Goal: Task Accomplishment & Management: Manage account settings

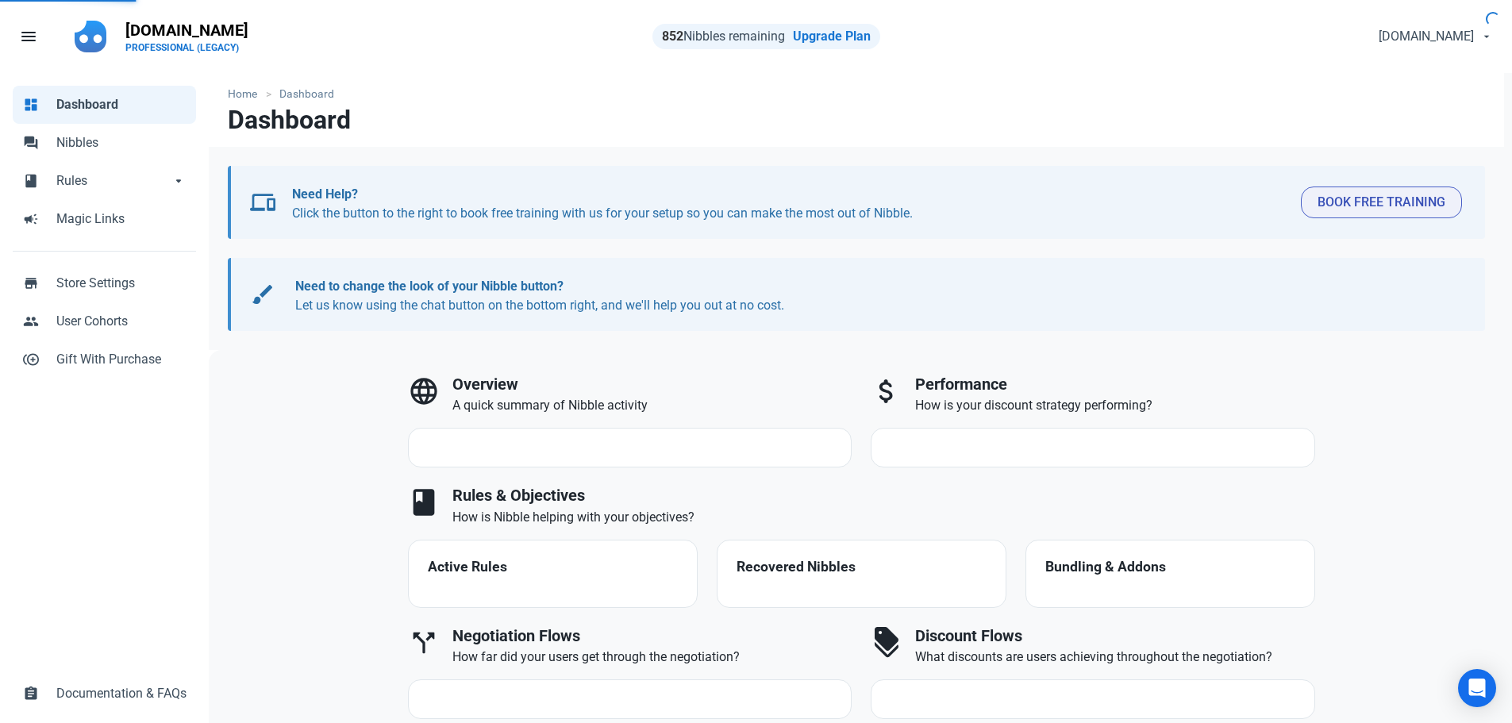
select select "7d"
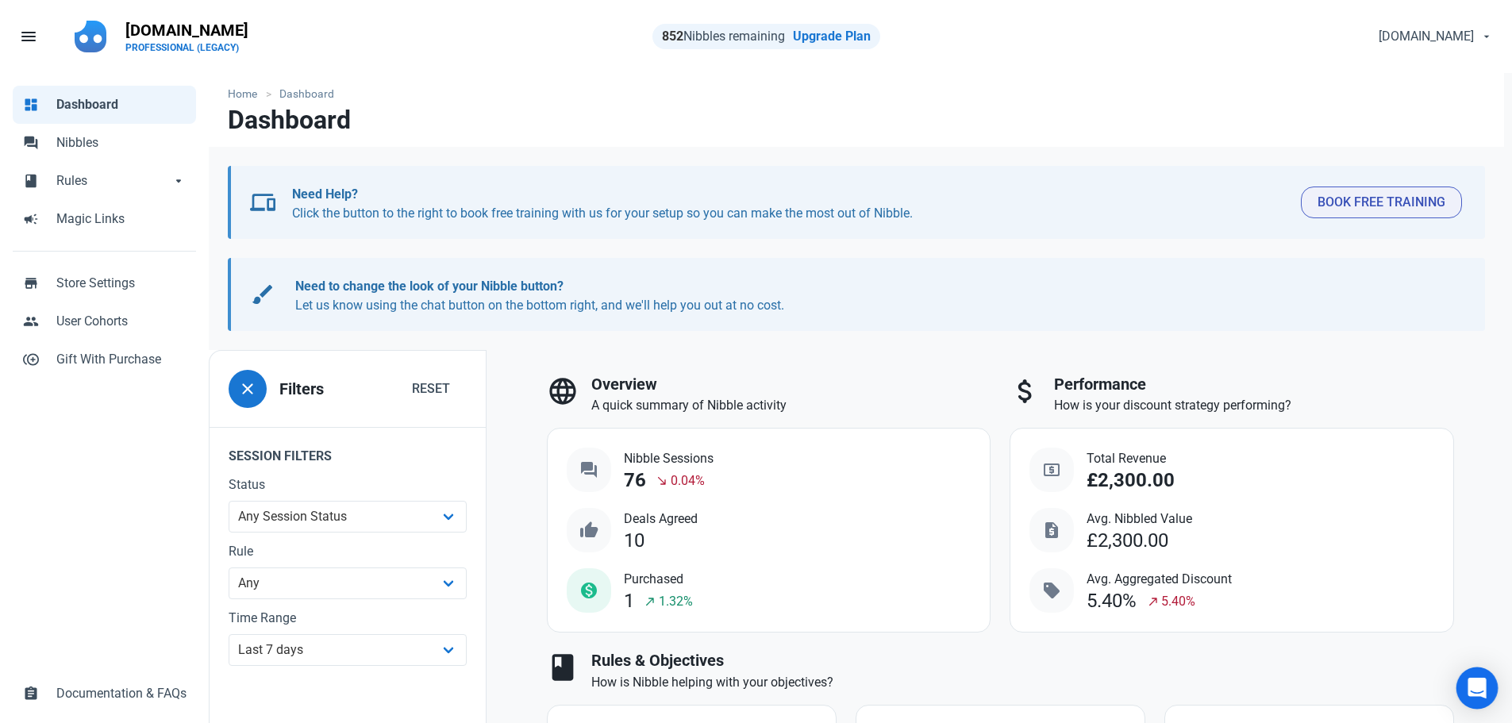
click at [1483, 679] on icon "Open Intercom Messenger" at bounding box center [1476, 688] width 18 height 21
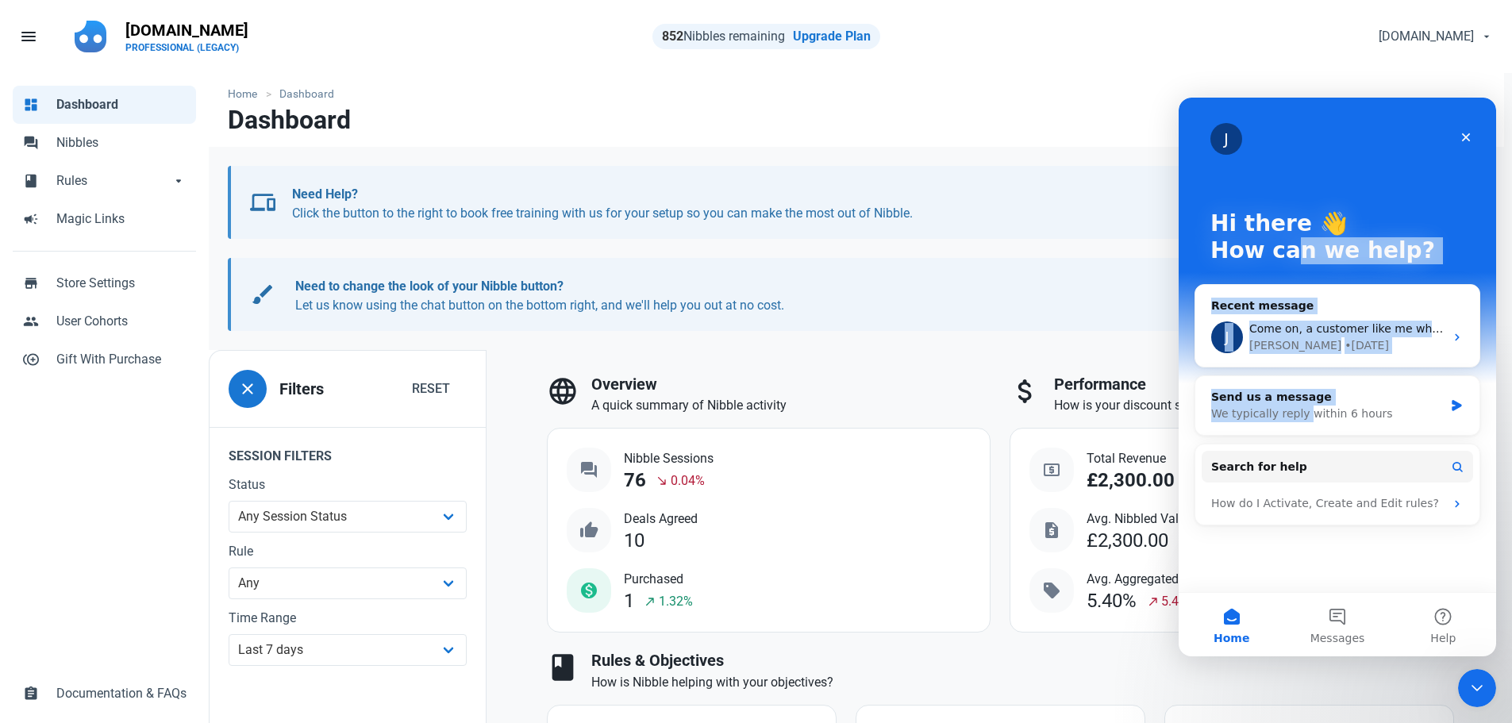
drag, startPoint x: 1300, startPoint y: 414, endPoint x: 1291, endPoint y: 373, distance: 42.2
click at [1291, 373] on div "J Hi there 👋 How can we help? Recent message J Come on, a customer like me who …" at bounding box center [1336, 345] width 317 height 494
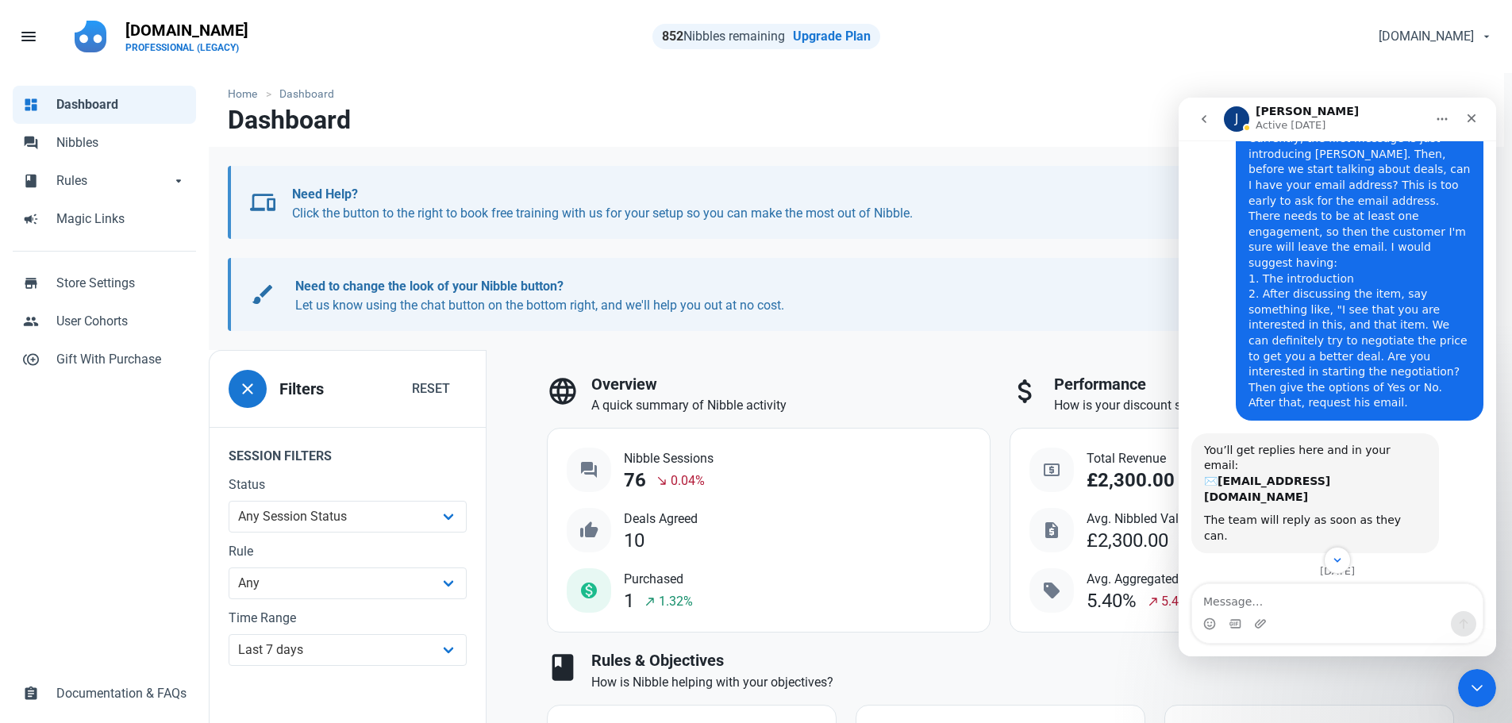
scroll to position [290, 0]
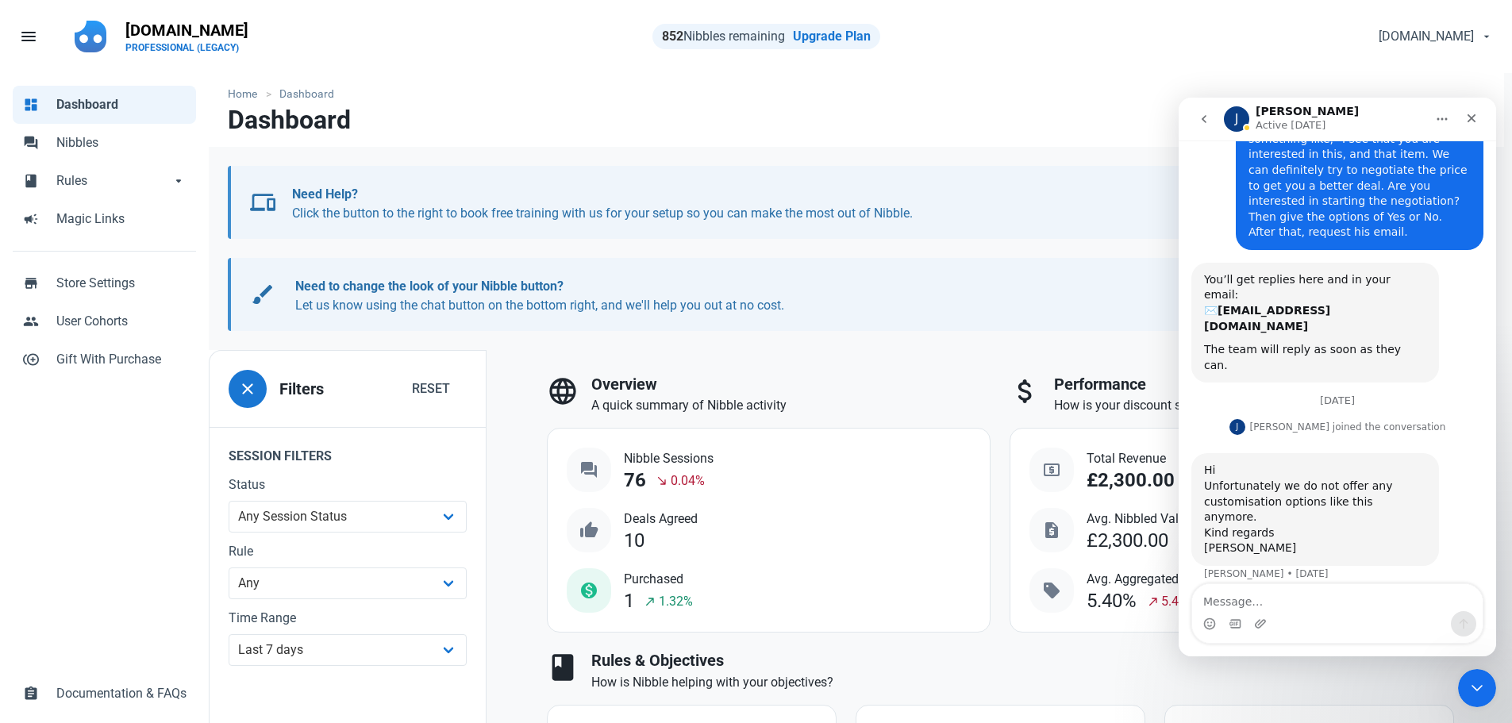
click at [703, 116] on nav "Dashboard" at bounding box center [856, 126] width 1295 height 41
click at [1467, 115] on icon "Close" at bounding box center [1471, 118] width 9 height 9
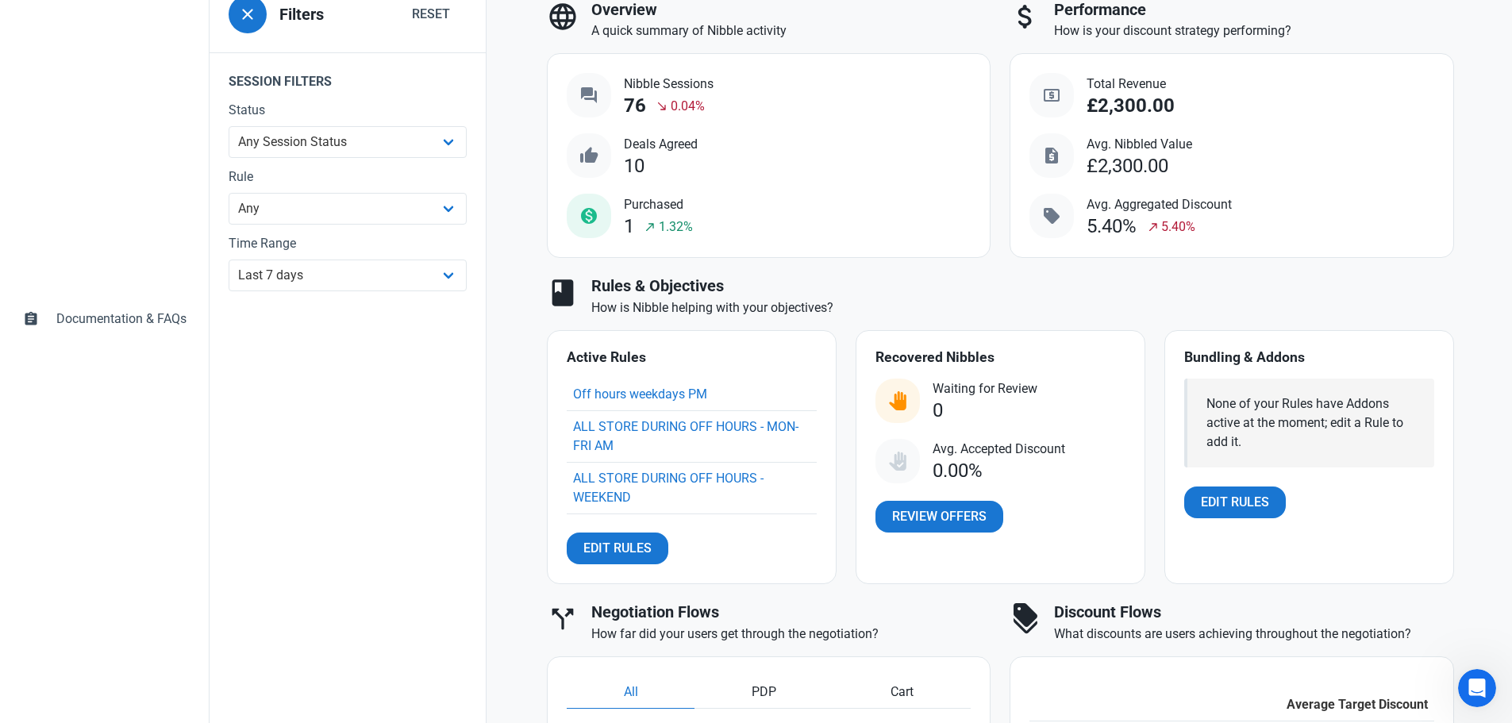
scroll to position [238, 0]
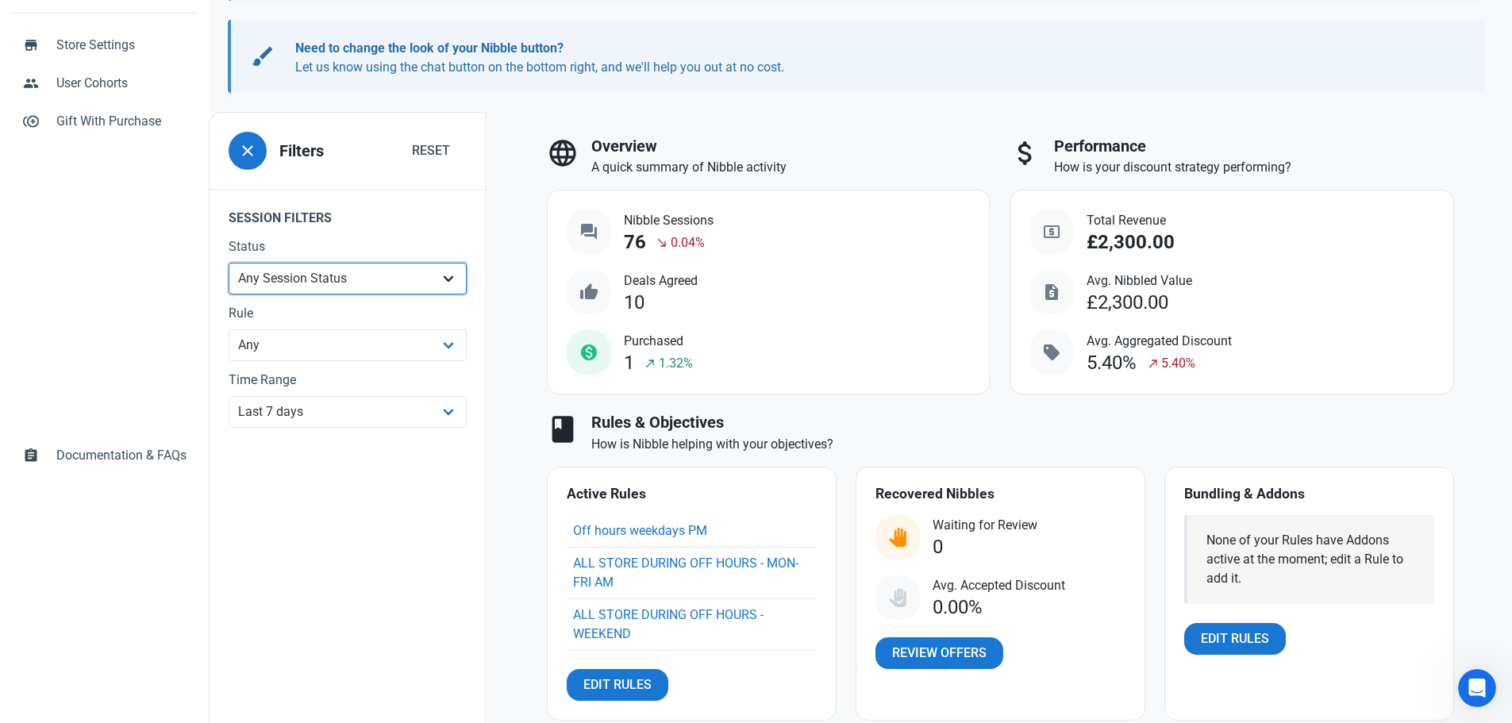
click at [308, 283] on select "Any Session Status Abandoned - negotiated Abandoned - after final offer Abandon…" at bounding box center [348, 279] width 238 height 32
click at [388, 215] on legend "Session Filters" at bounding box center [347, 213] width 276 height 48
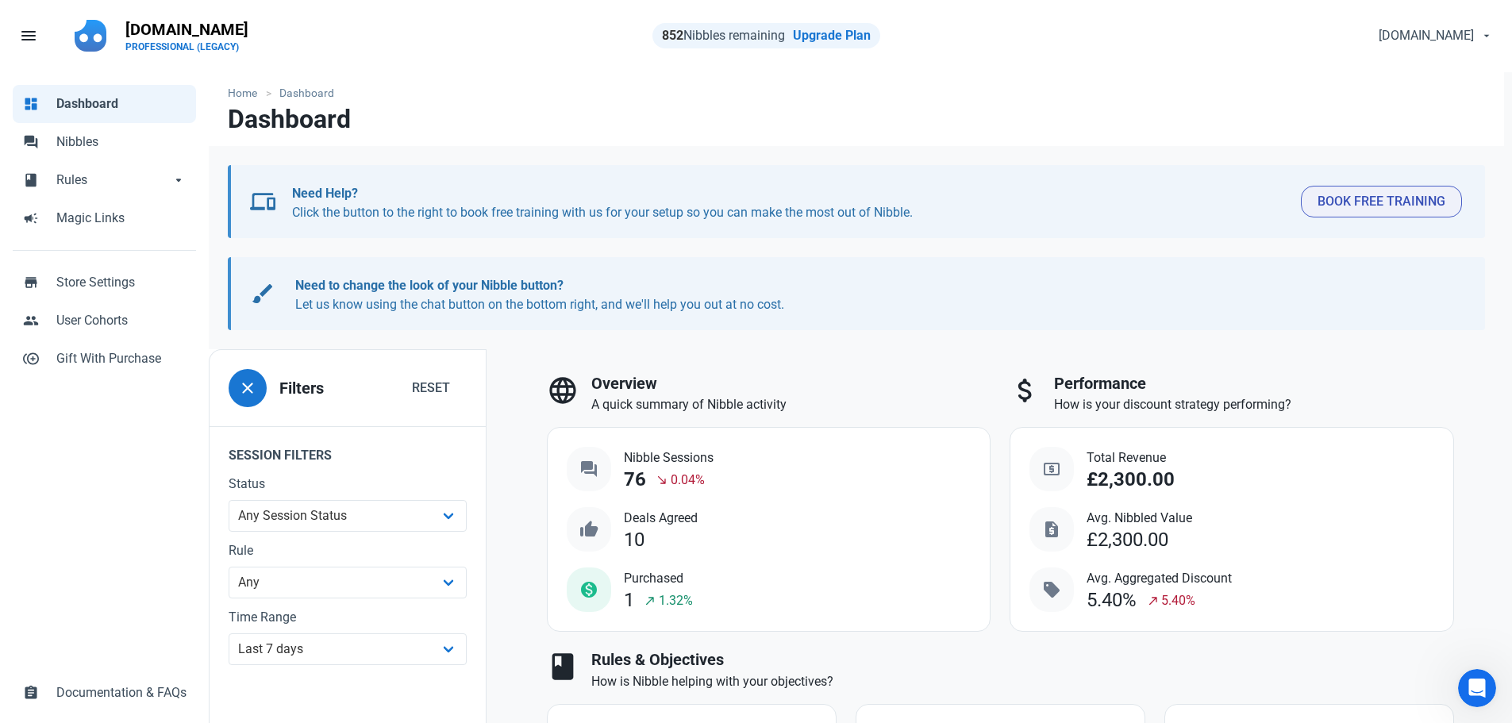
scroll to position [0, 0]
click at [99, 186] on span "Rules" at bounding box center [113, 180] width 114 height 19
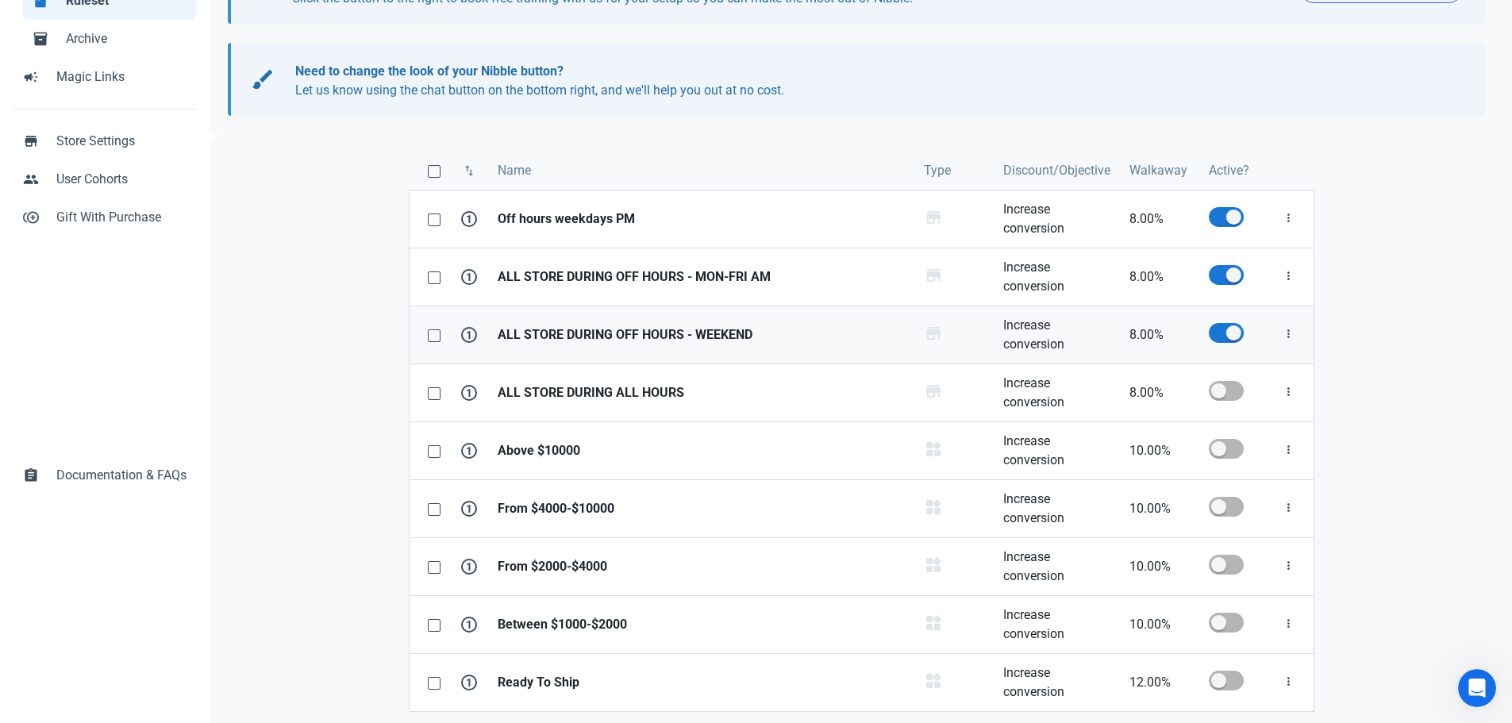
scroll to position [224, 0]
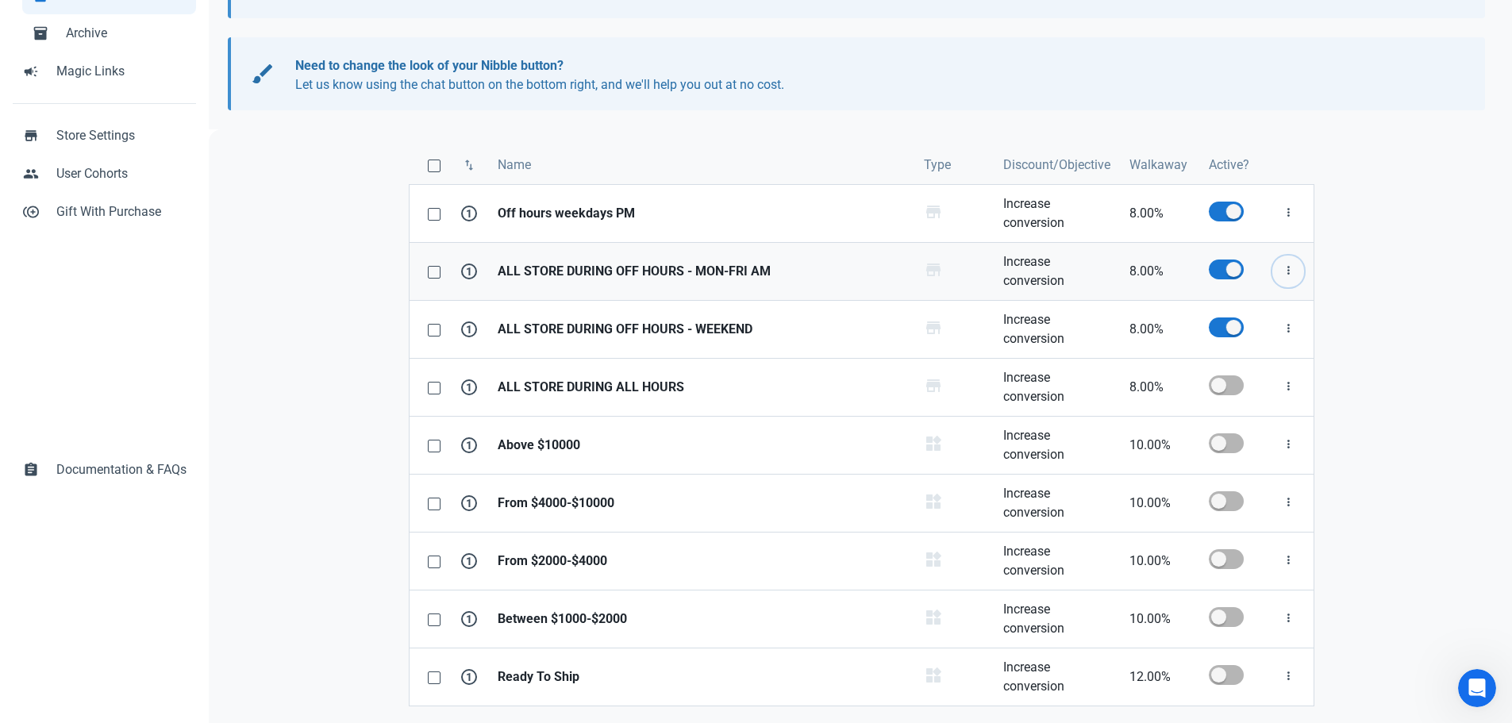
click at [1284, 277] on icon "button" at bounding box center [1287, 271] width 13 height 20
click at [1353, 325] on div "swap_vert Name Type Discount/Objective Walkaway Active? 1 Off hours weekdays PM…" at bounding box center [861, 435] width 1304 height 613
click at [1291, 332] on icon "button" at bounding box center [1287, 329] width 13 height 20
click at [1357, 325] on div "swap_vert Name Type Discount/Objective Walkaway Active? 1 Off hours weekdays PM…" at bounding box center [861, 435] width 1304 height 613
click at [437, 273] on span at bounding box center [434, 272] width 13 height 13
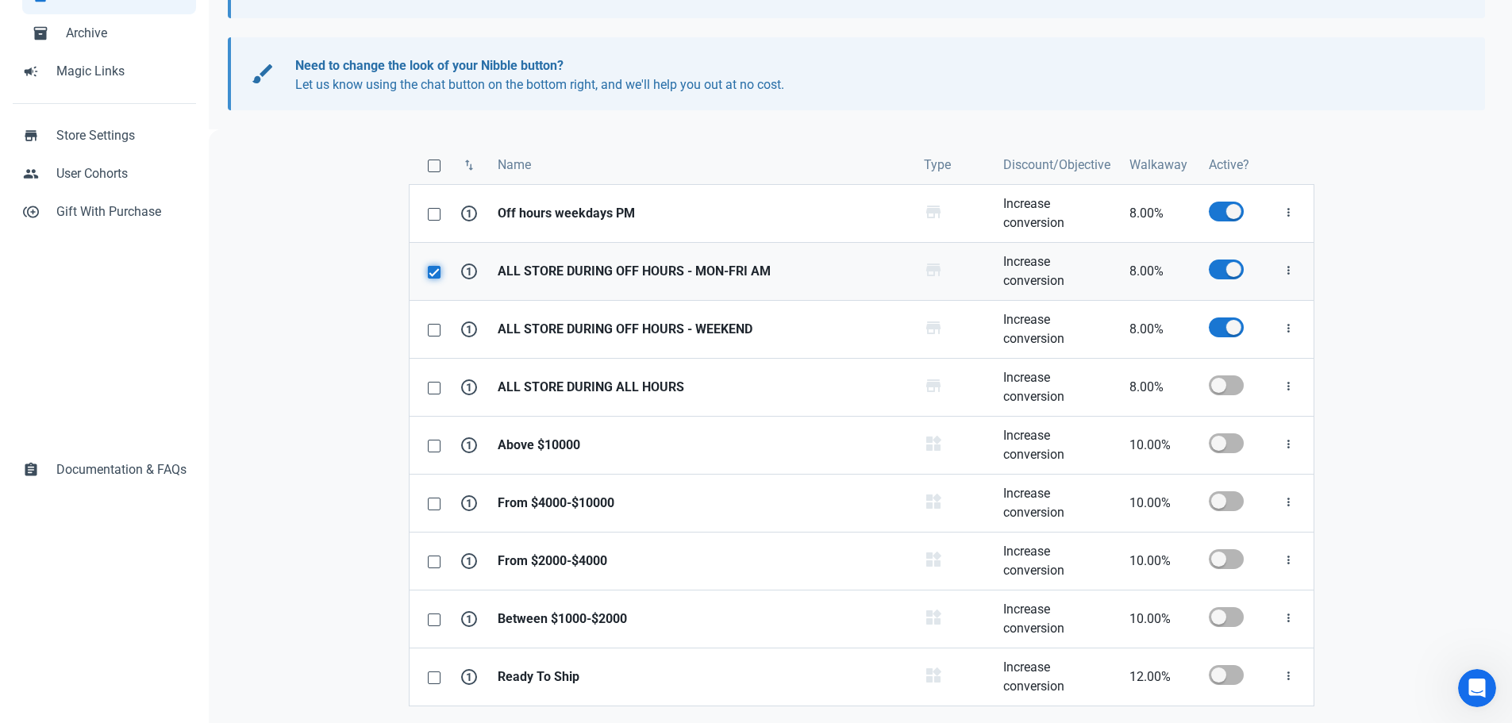
checkbox input "true"
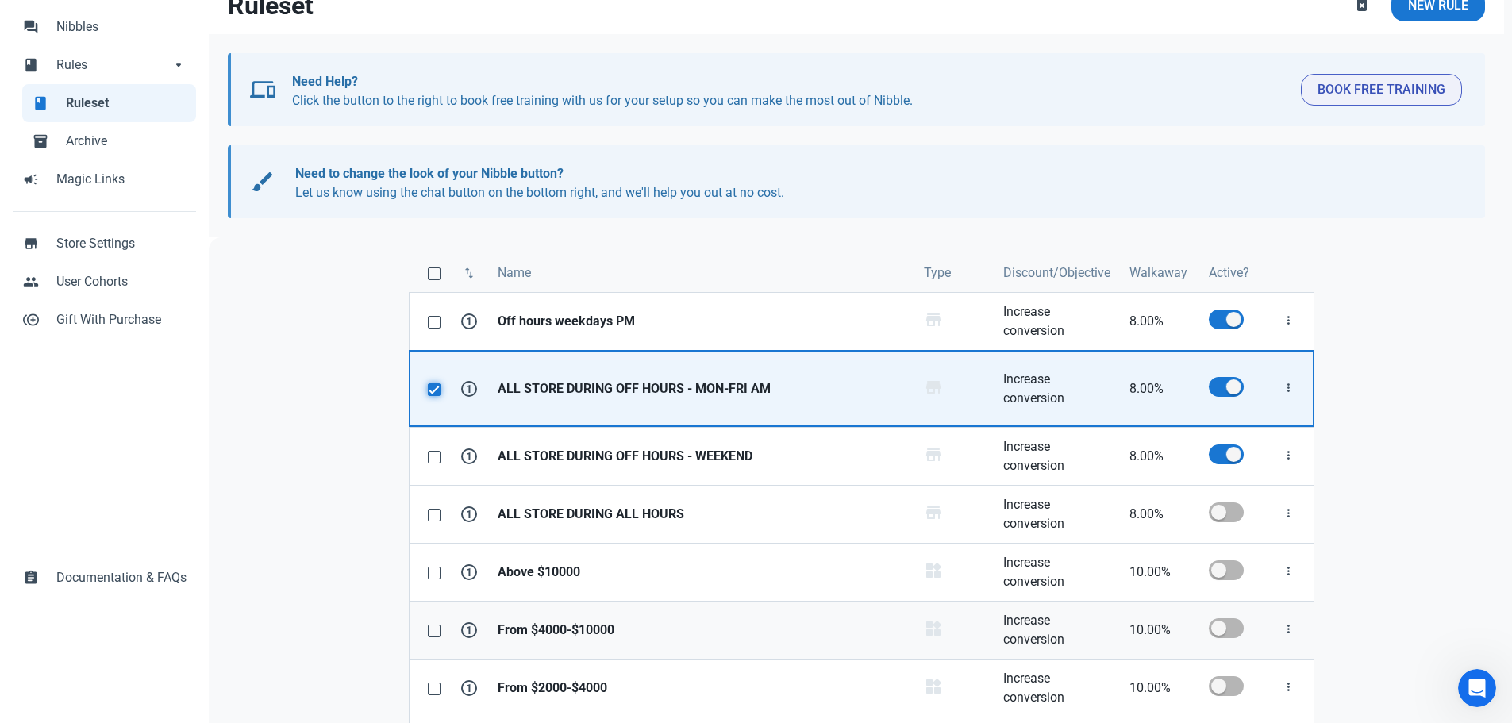
scroll to position [243, 0]
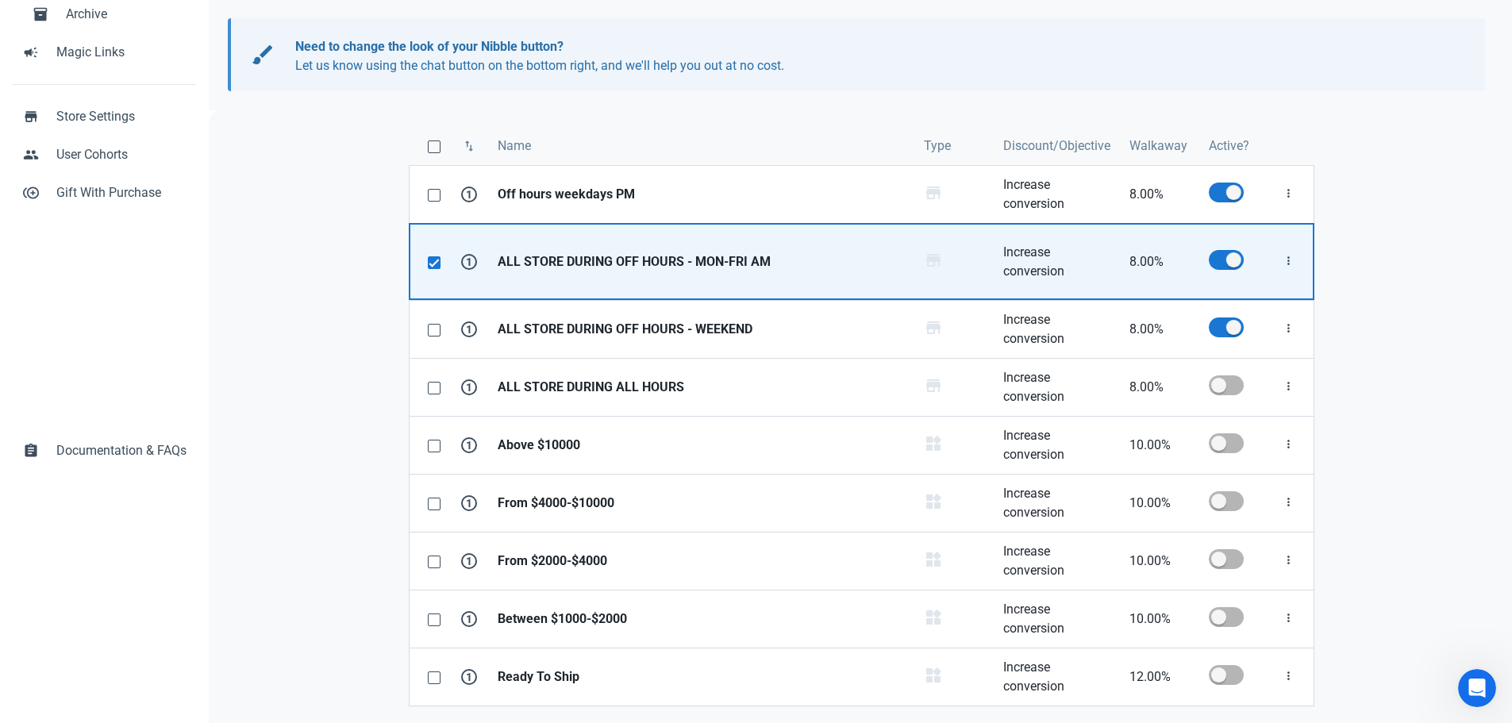
click at [596, 258] on strong "ALL STORE DURING OFF HOURS - MON-FRI AM" at bounding box center [700, 261] width 407 height 19
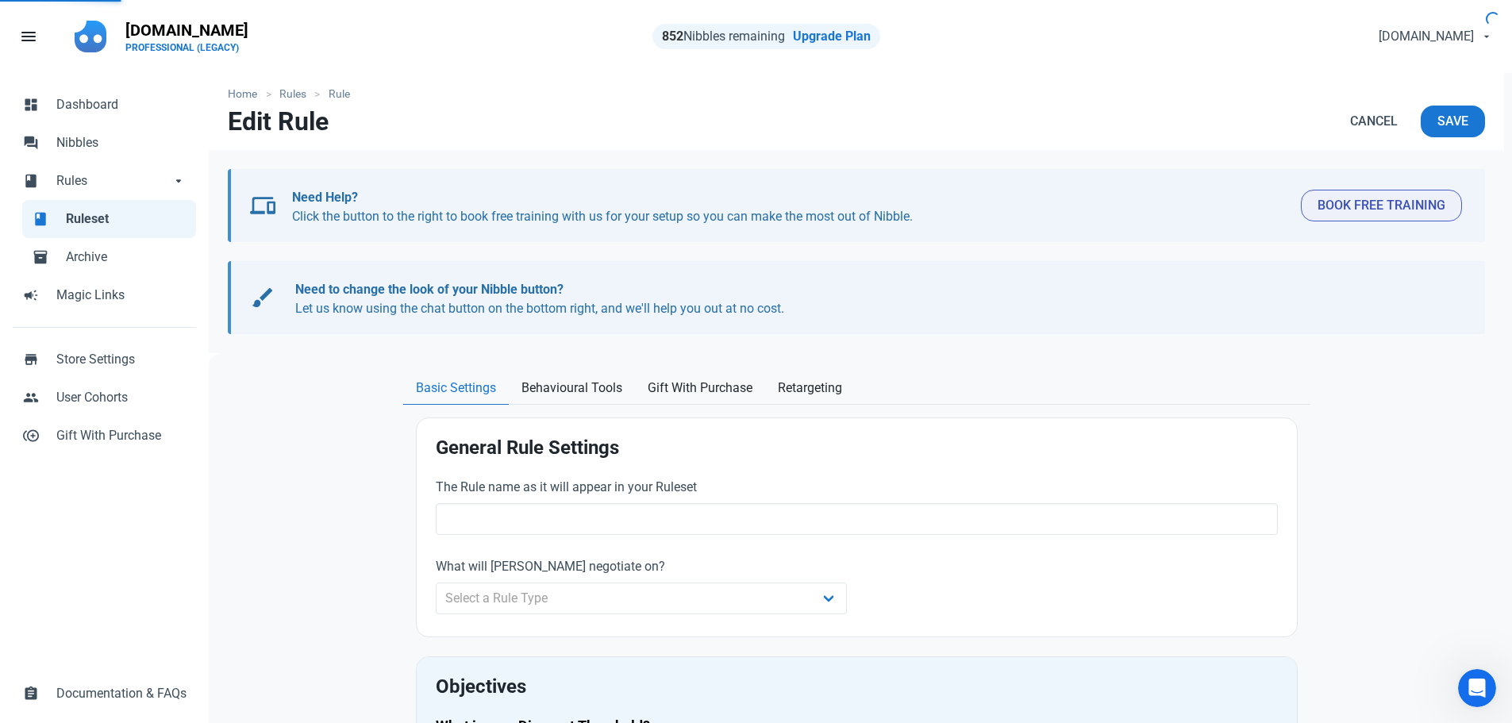
type input "ALL STORE DURING OFF HOURS - MON-FRI AM"
type input "8.00"
radio input "true"
radio input "false"
radio input "true"
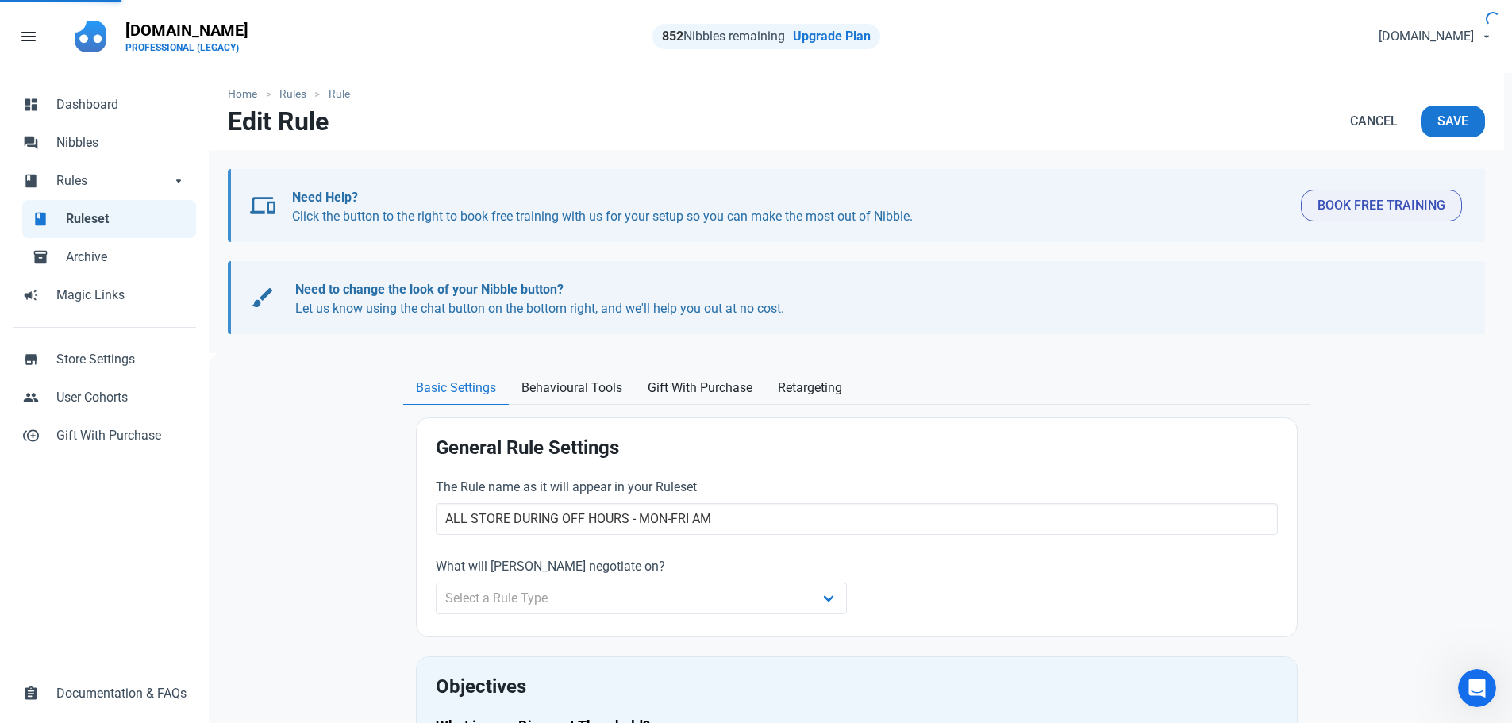
select select "recurring"
select select "working"
select select "09:00 AM"
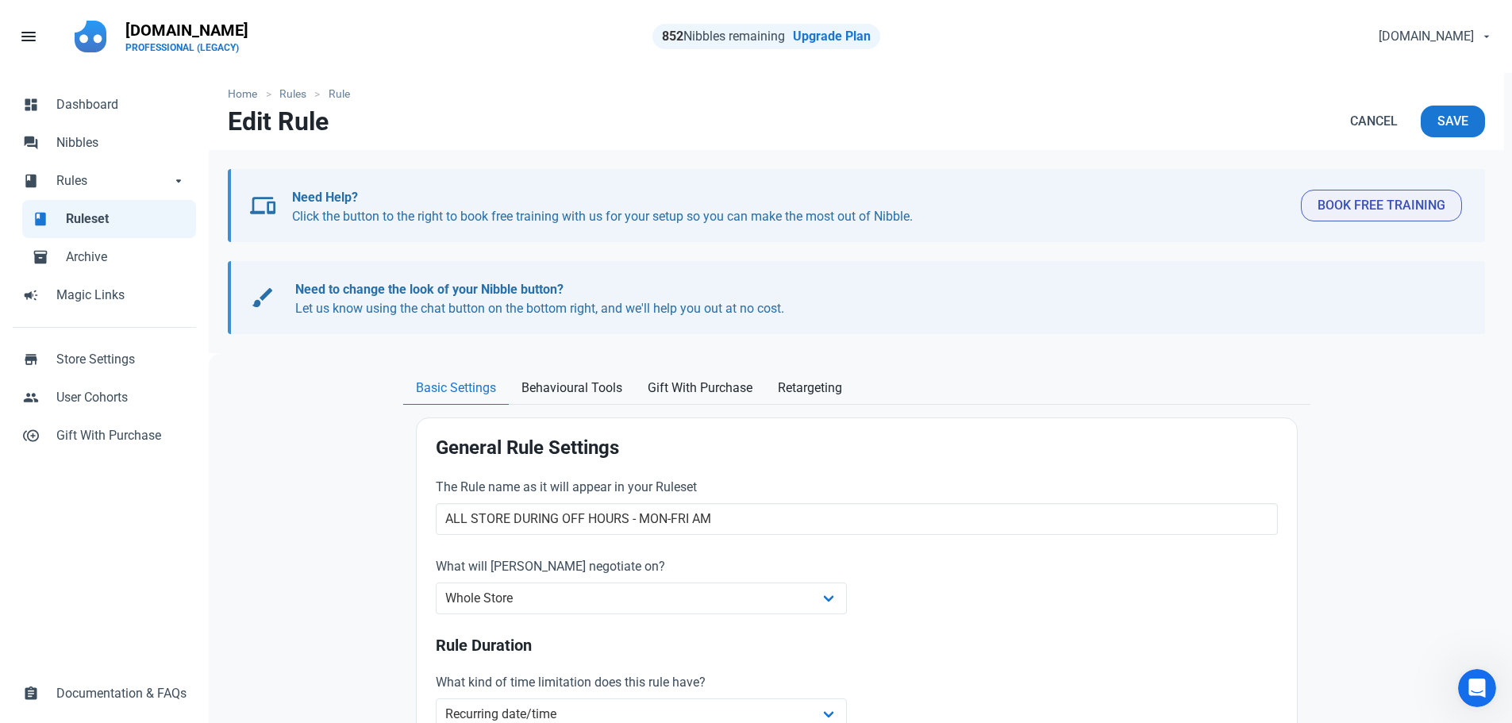
click at [101, 225] on span "Ruleset" at bounding box center [126, 218] width 121 height 19
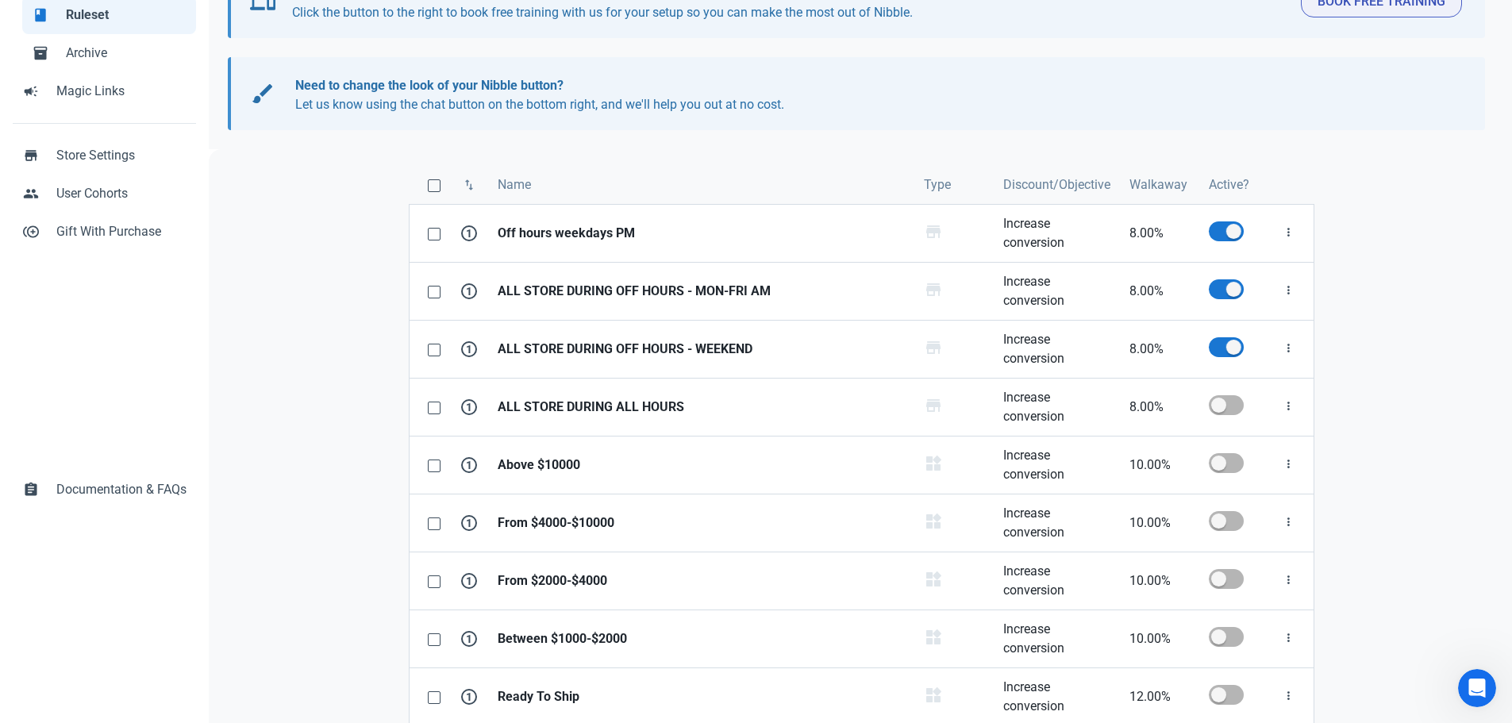
scroll to position [224, 0]
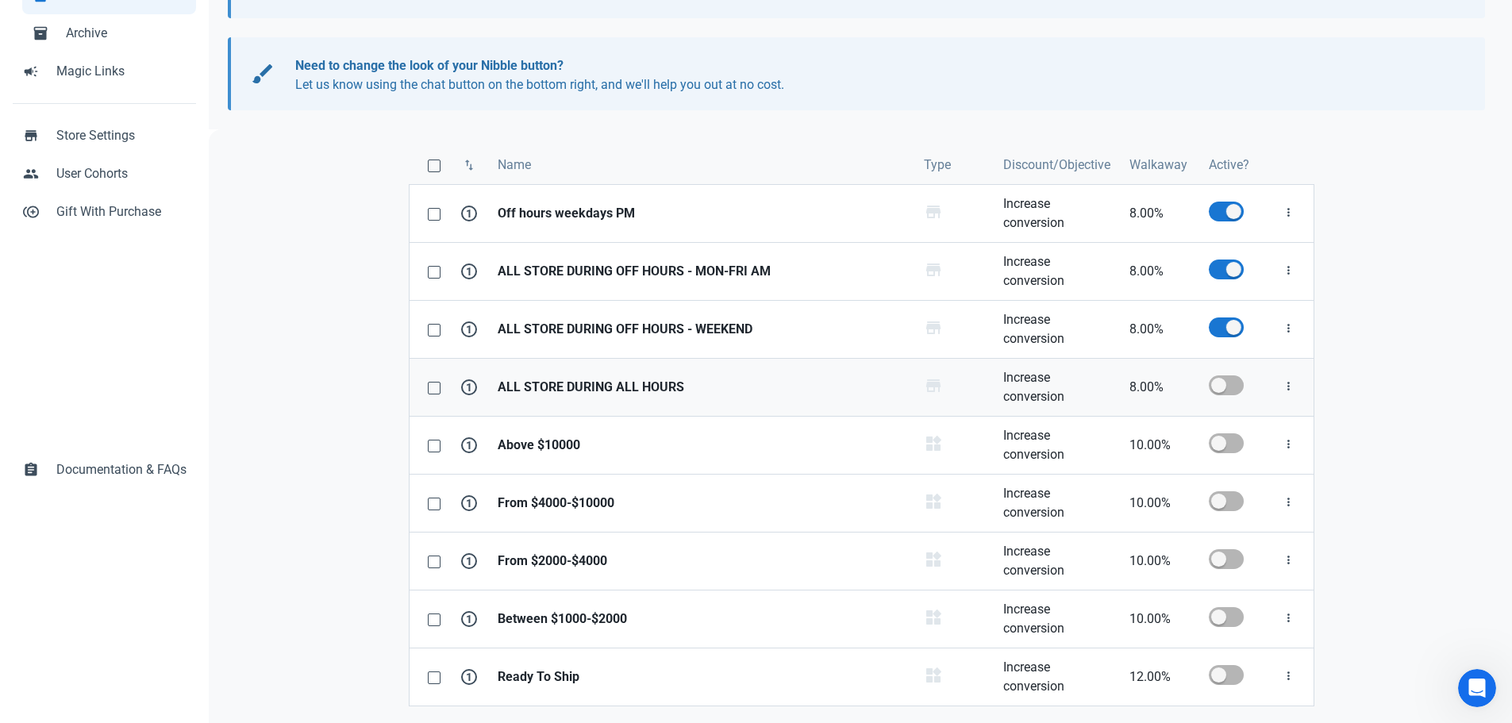
click at [602, 393] on strong "ALL STORE DURING ALL HOURS" at bounding box center [700, 387] width 407 height 19
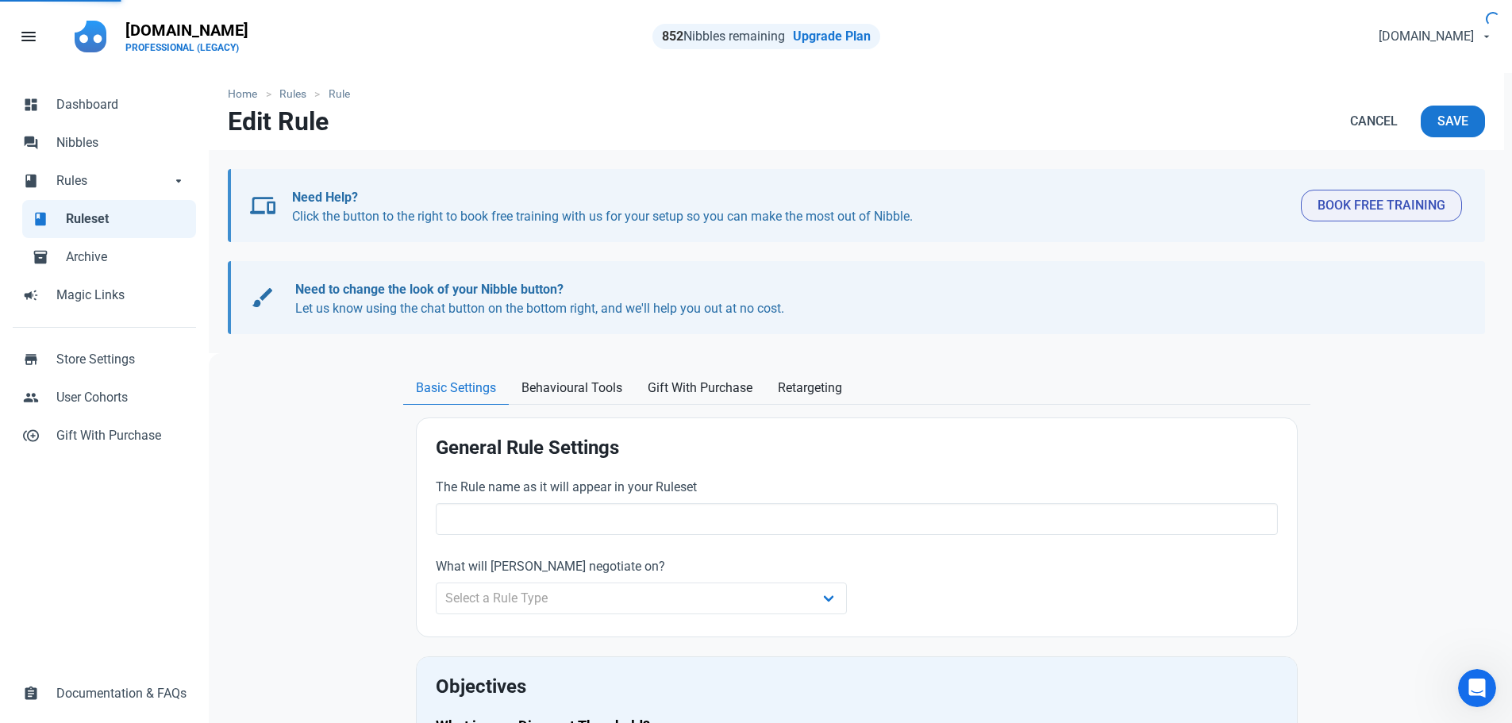
type input "ALL STORE DURING ALL HOURS"
type input "8.00"
radio input "true"
radio input "false"
radio input "true"
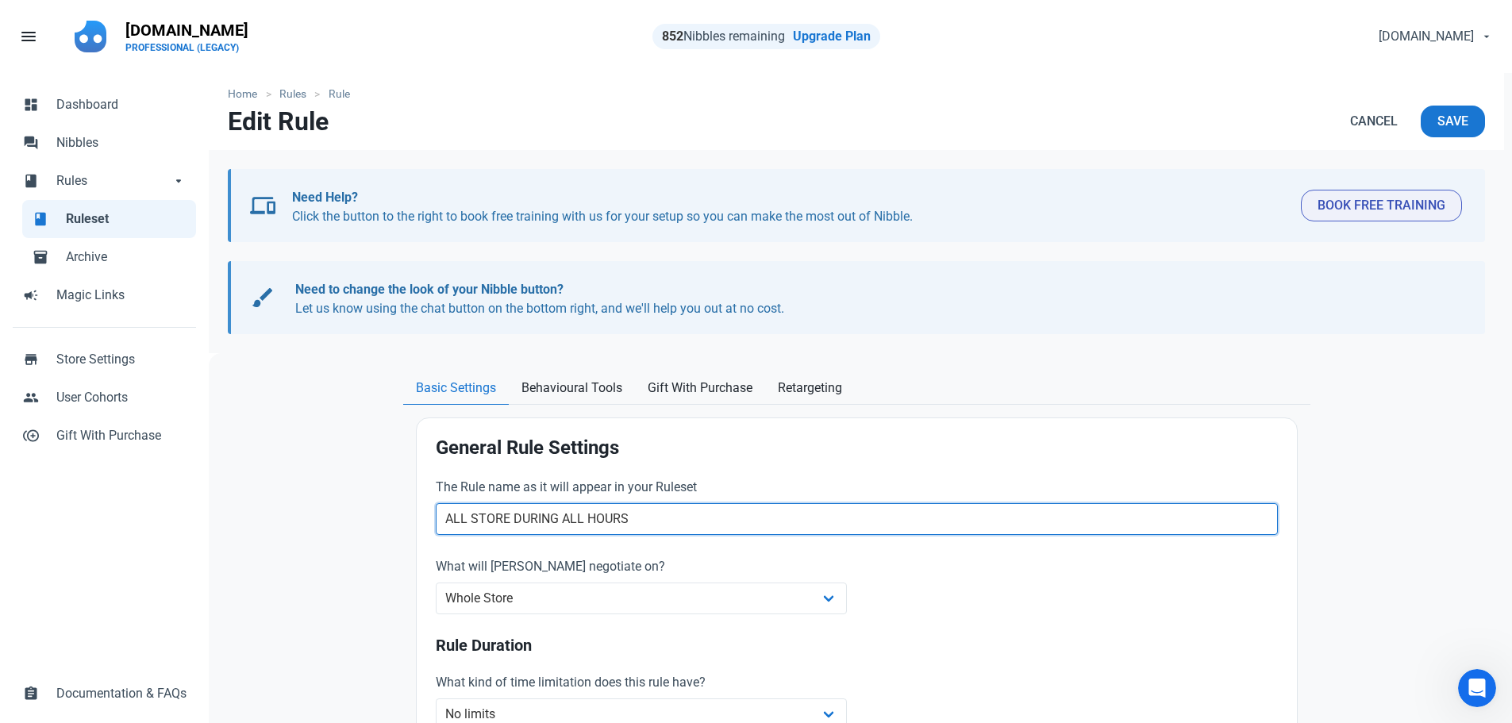
click at [568, 521] on input "ALL STORE DURING ALL HOURS" at bounding box center [857, 519] width 842 height 32
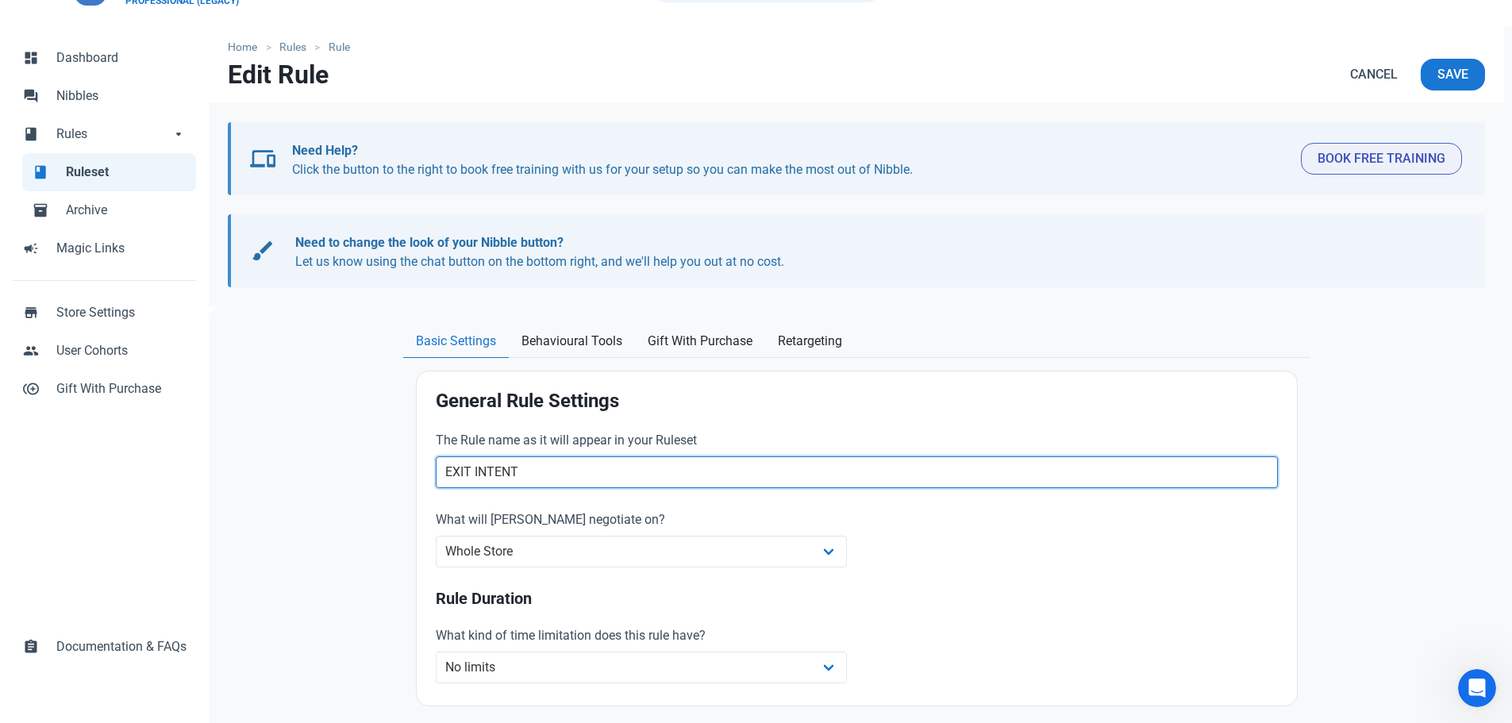
scroll to position [238, 0]
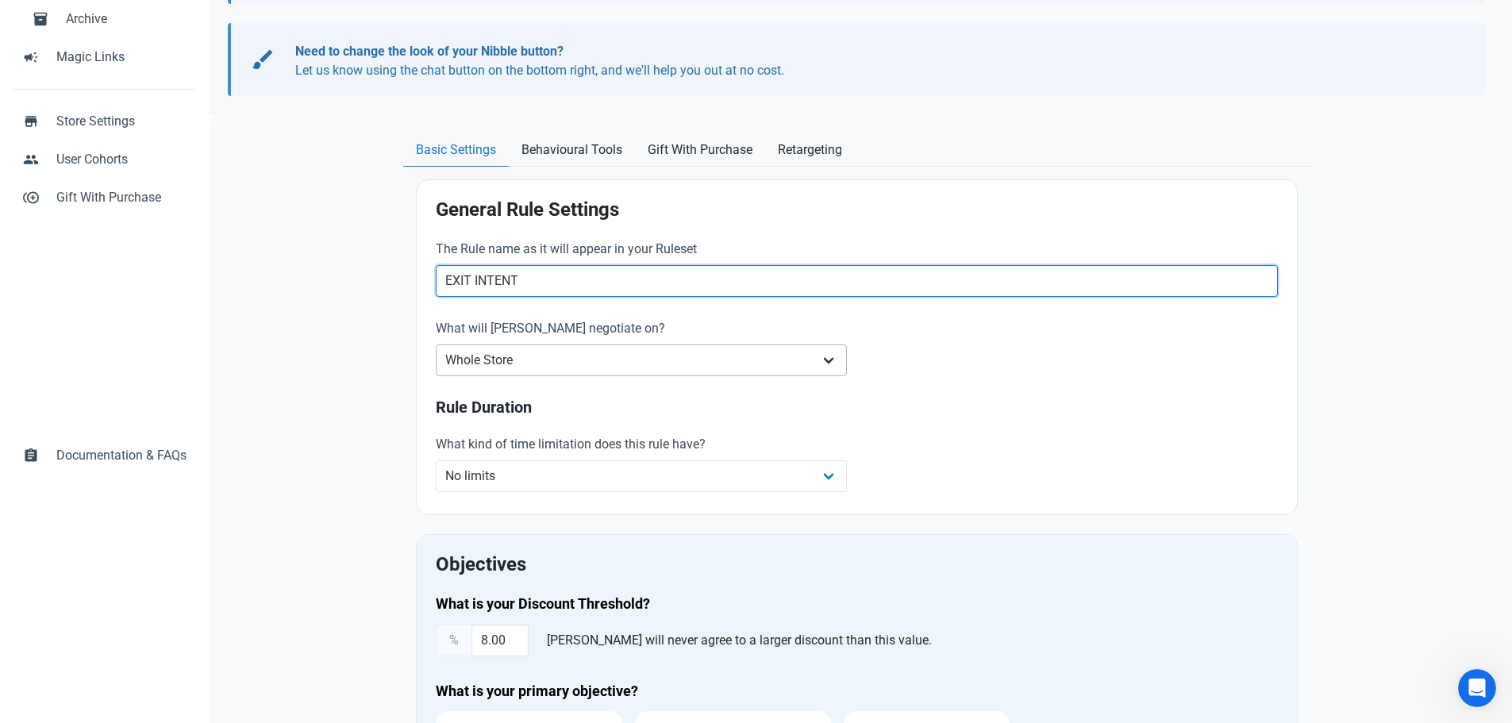
type input "EXIT INTENT"
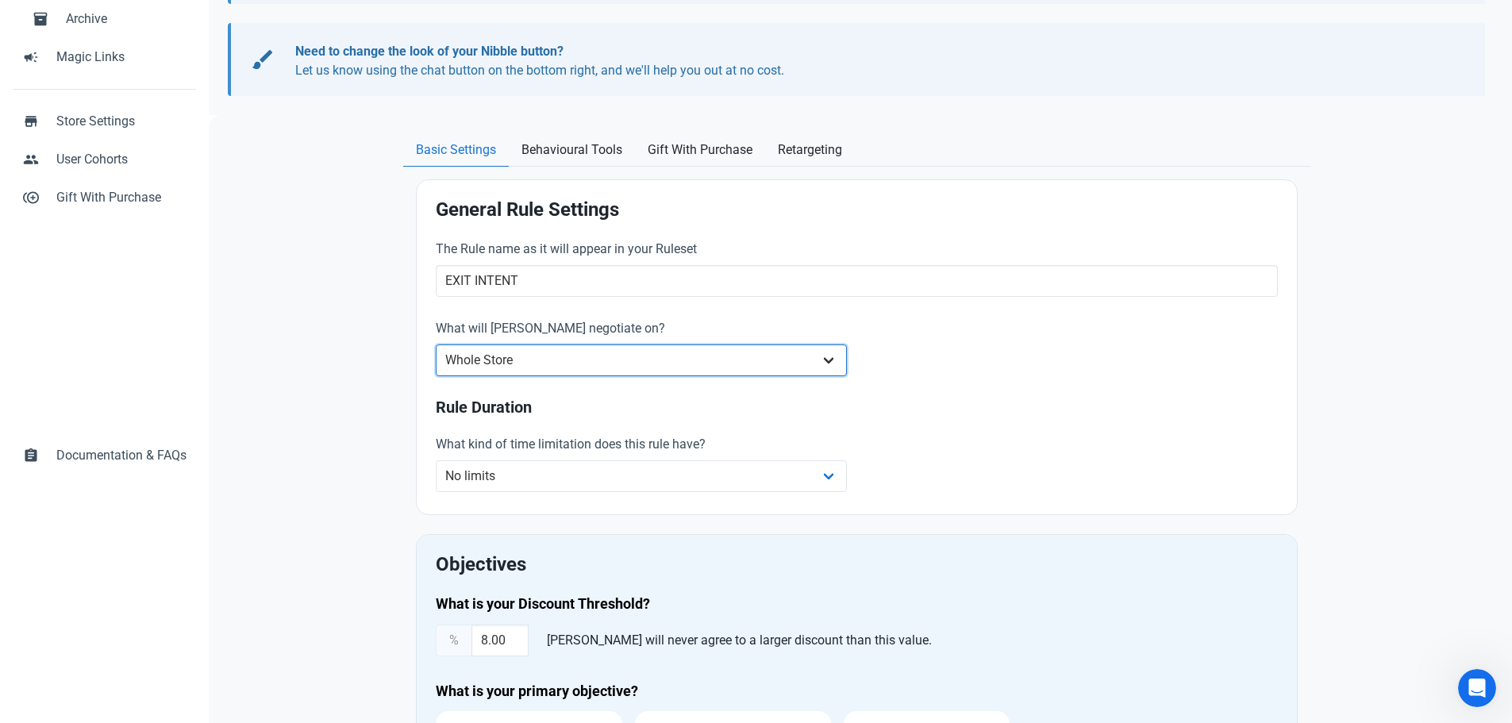
click at [528, 364] on select "Whole Store Individual Products Product Categories Cart" at bounding box center [642, 360] width 412 height 32
click at [436, 344] on select "Whole Store Individual Products Product Categories Cart" at bounding box center [642, 360] width 412 height 32
click at [536, 359] on select "Whole Store Individual Products Product Categories Cart" at bounding box center [642, 360] width 412 height 32
click at [436, 344] on select "Whole Store Individual Products Product Categories Cart" at bounding box center [642, 360] width 412 height 32
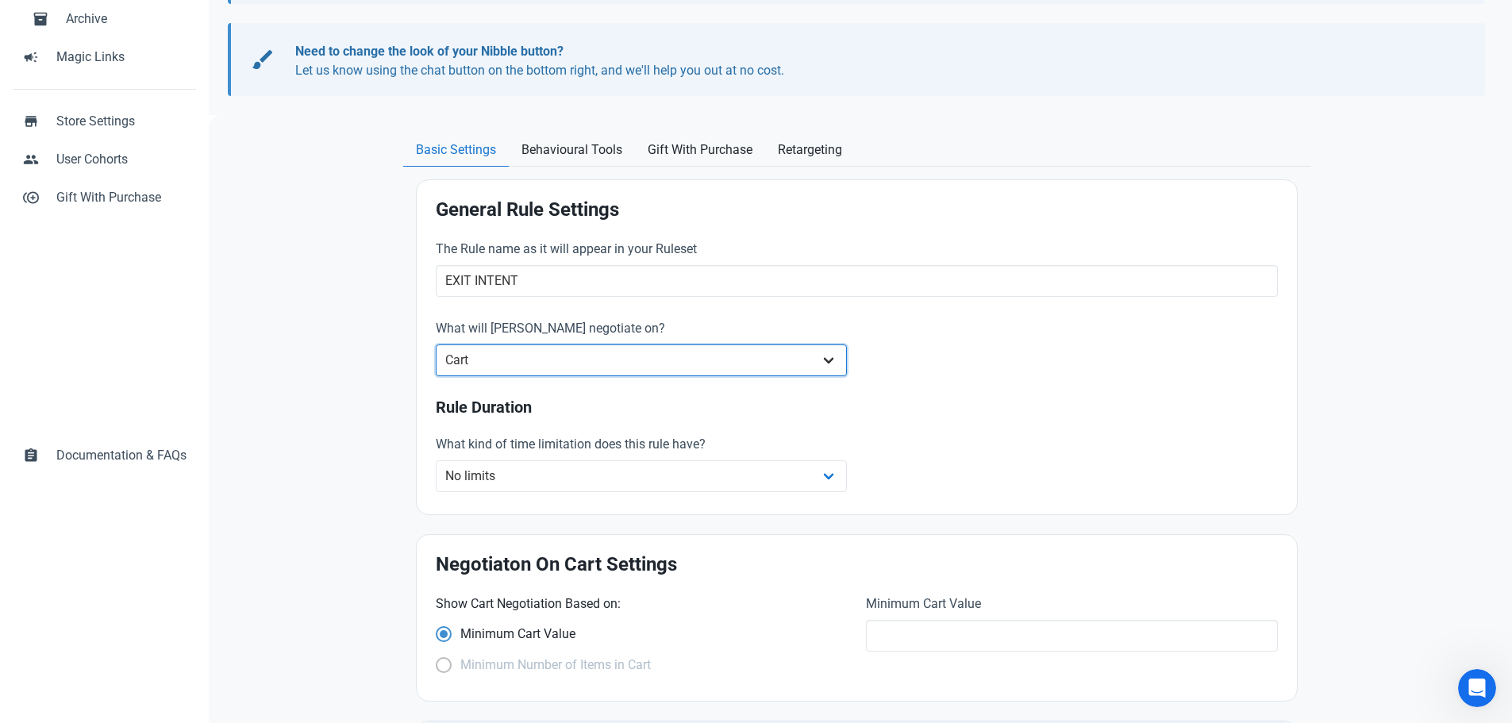
click at [589, 373] on select "Whole Store Individual Products Product Categories Cart" at bounding box center [642, 360] width 412 height 32
click at [436, 344] on select "Whole Store Individual Products Product Categories Cart" at bounding box center [642, 360] width 412 height 32
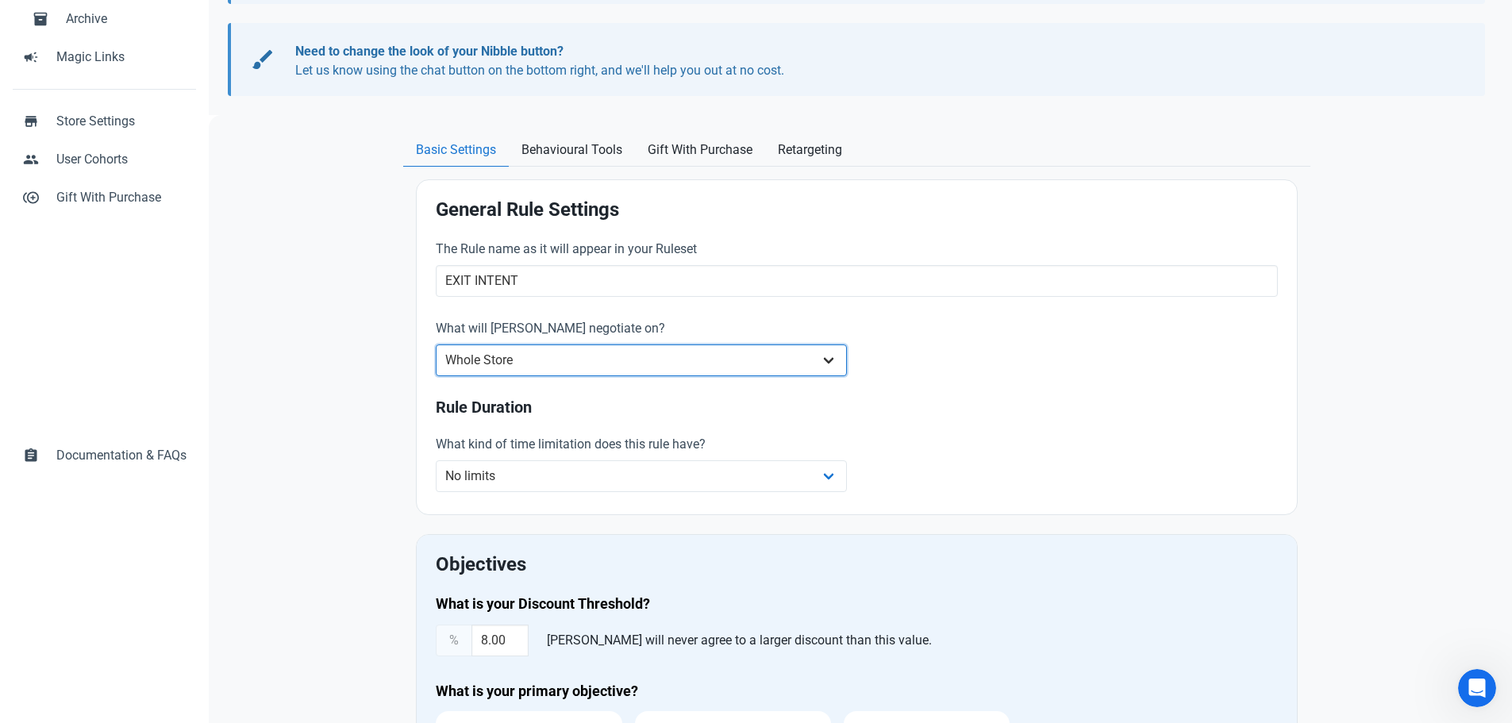
click at [581, 367] on select "Whole Store Individual Products Product Categories Cart" at bounding box center [642, 360] width 412 height 32
select select "cart"
click at [436, 344] on select "Whole Store Individual Products Product Categories Cart" at bounding box center [642, 360] width 412 height 32
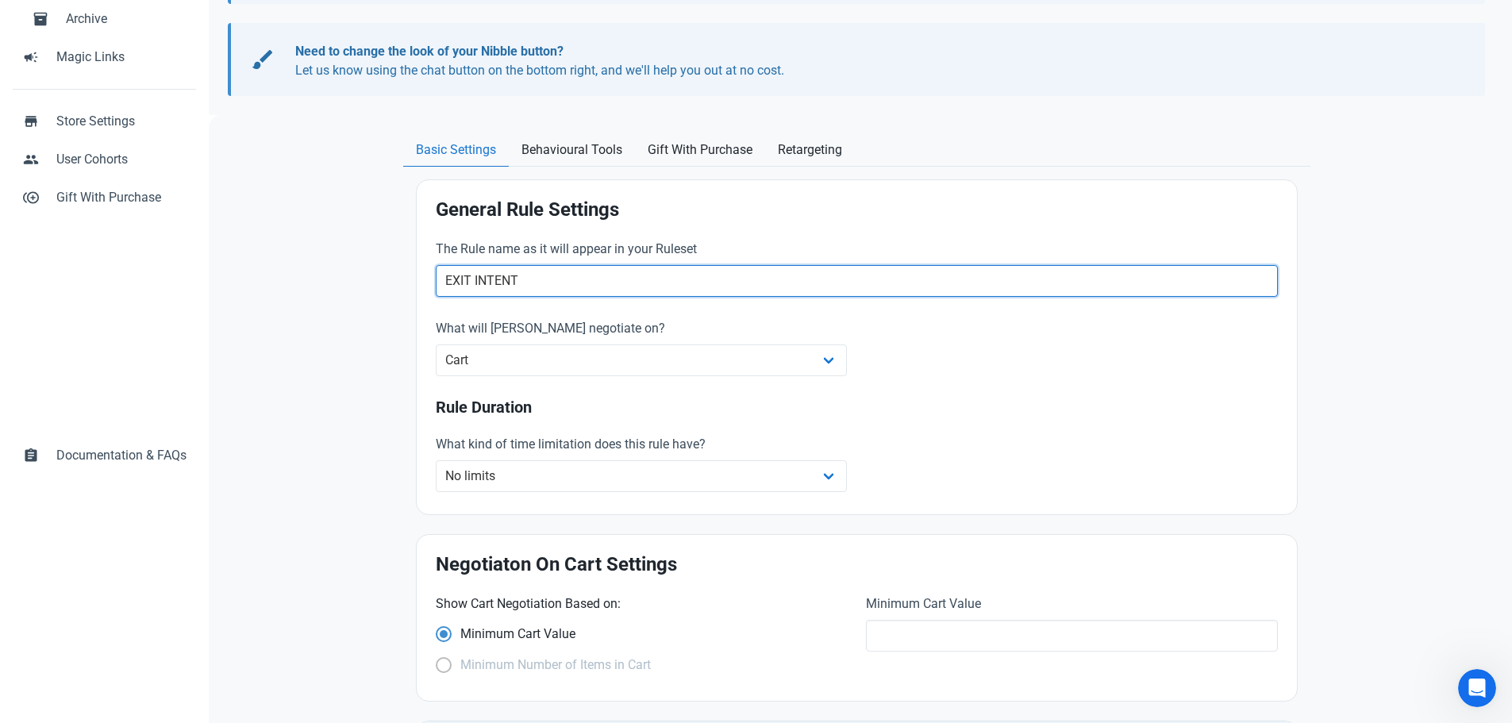
click at [486, 283] on input "EXIT INTENT" at bounding box center [857, 281] width 842 height 32
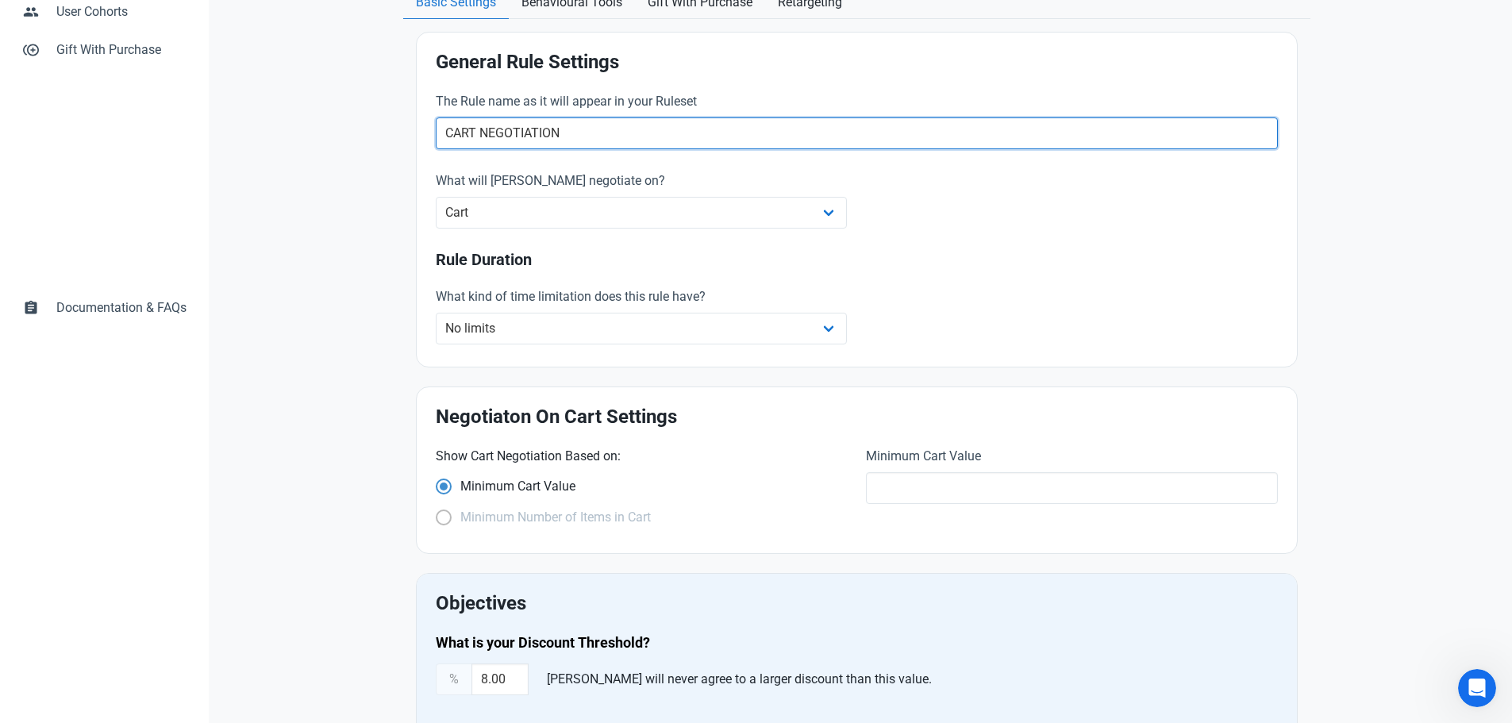
scroll to position [397, 0]
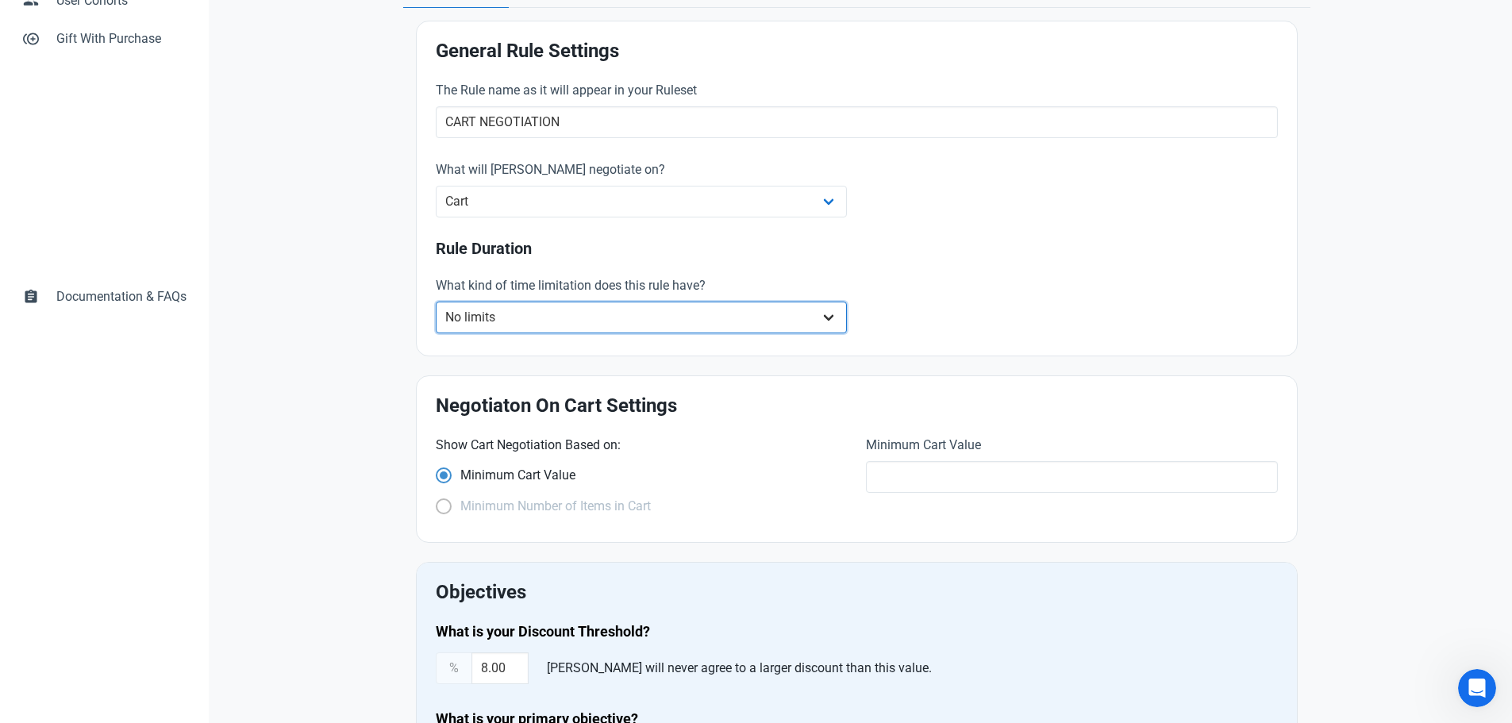
click at [501, 325] on select "No limits Date range Recurring date/time" at bounding box center [642, 318] width 412 height 32
click at [893, 265] on div "Rule Duration What kind of time limitation does this rule have? No limits Date …" at bounding box center [856, 288] width 861 height 117
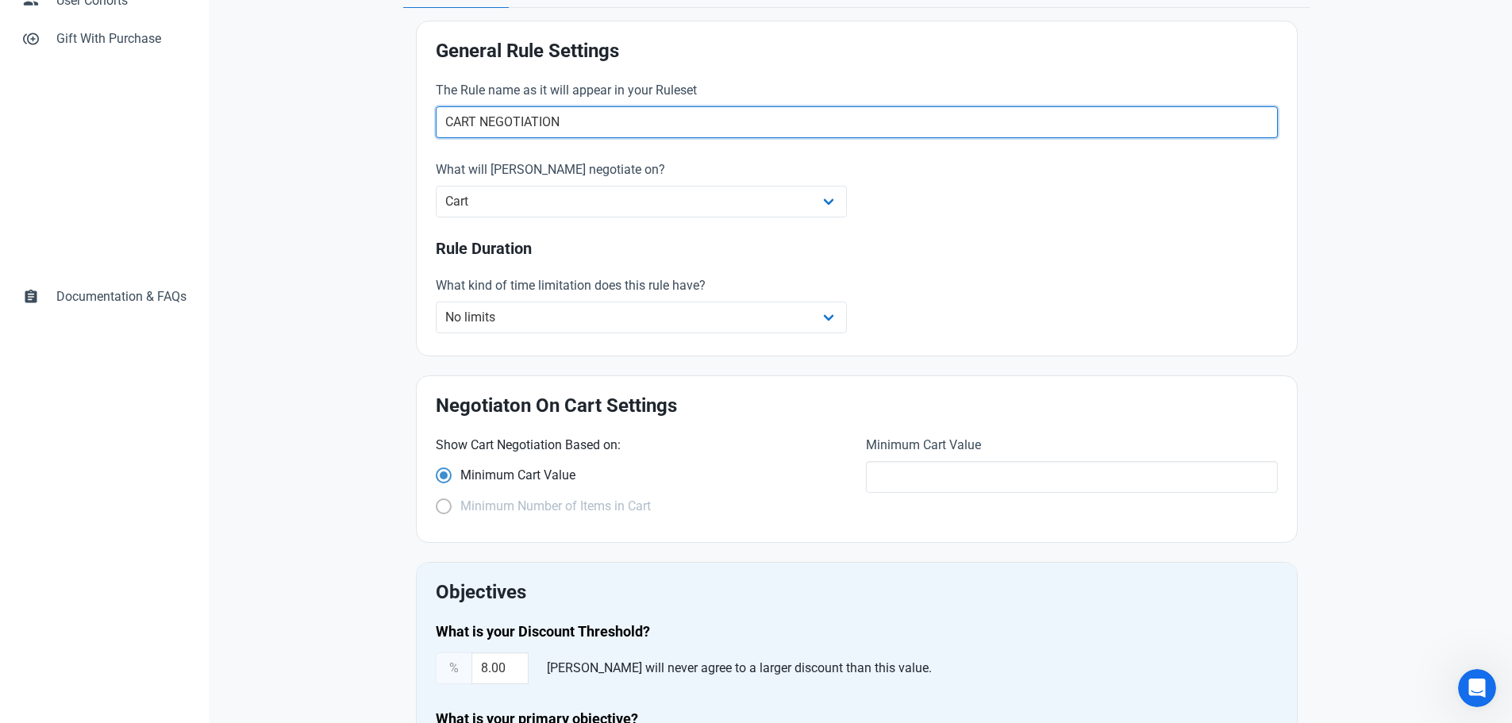
click at [571, 124] on input "CART NEGOTIATION" at bounding box center [857, 122] width 842 height 32
click at [478, 120] on input "CART NEGOTIATION" at bounding box center [857, 122] width 842 height 32
type input "CART PAGE NEGOTIATION"
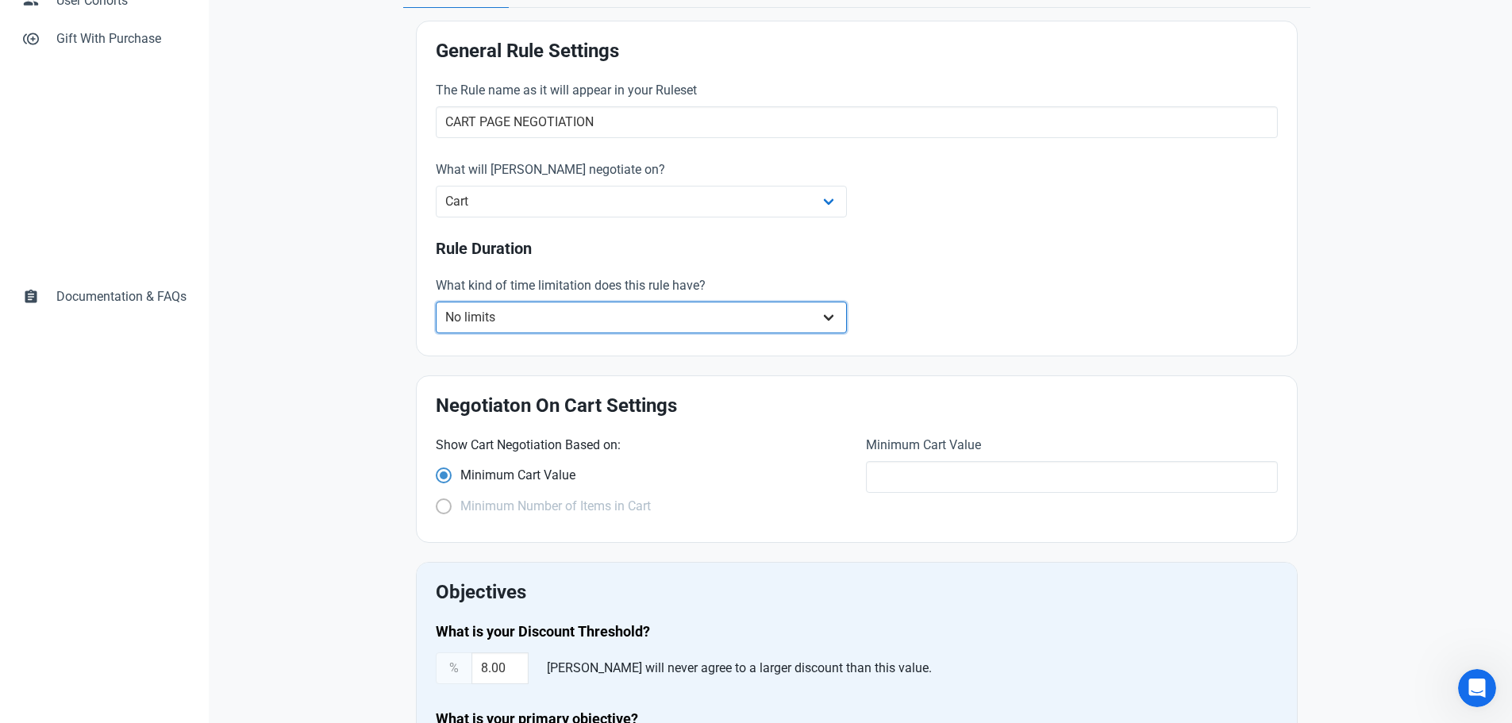
click at [611, 328] on select "No limits Date range Recurring date/time" at bounding box center [642, 318] width 412 height 32
click at [610, 328] on select "No limits Date range Recurring date/time" at bounding box center [642, 318] width 412 height 32
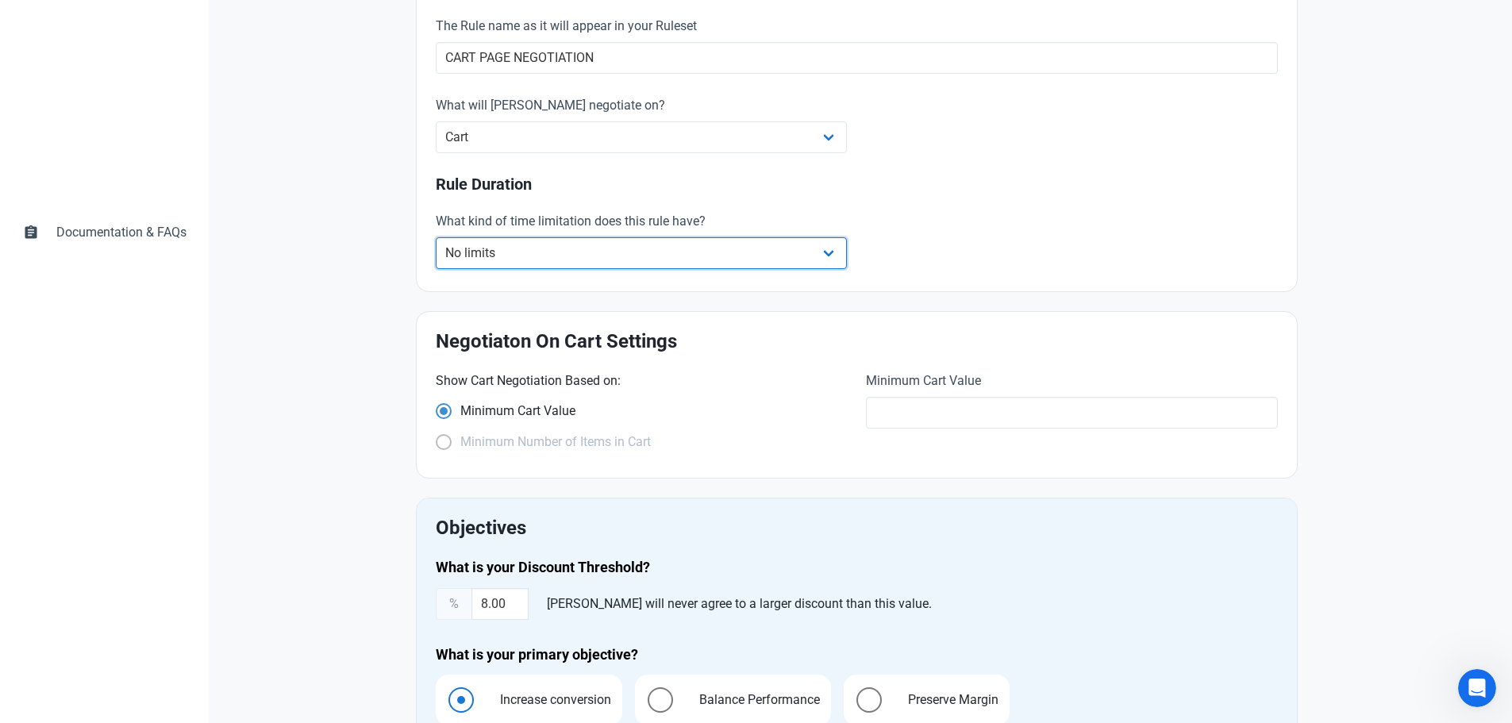
scroll to position [555, 0]
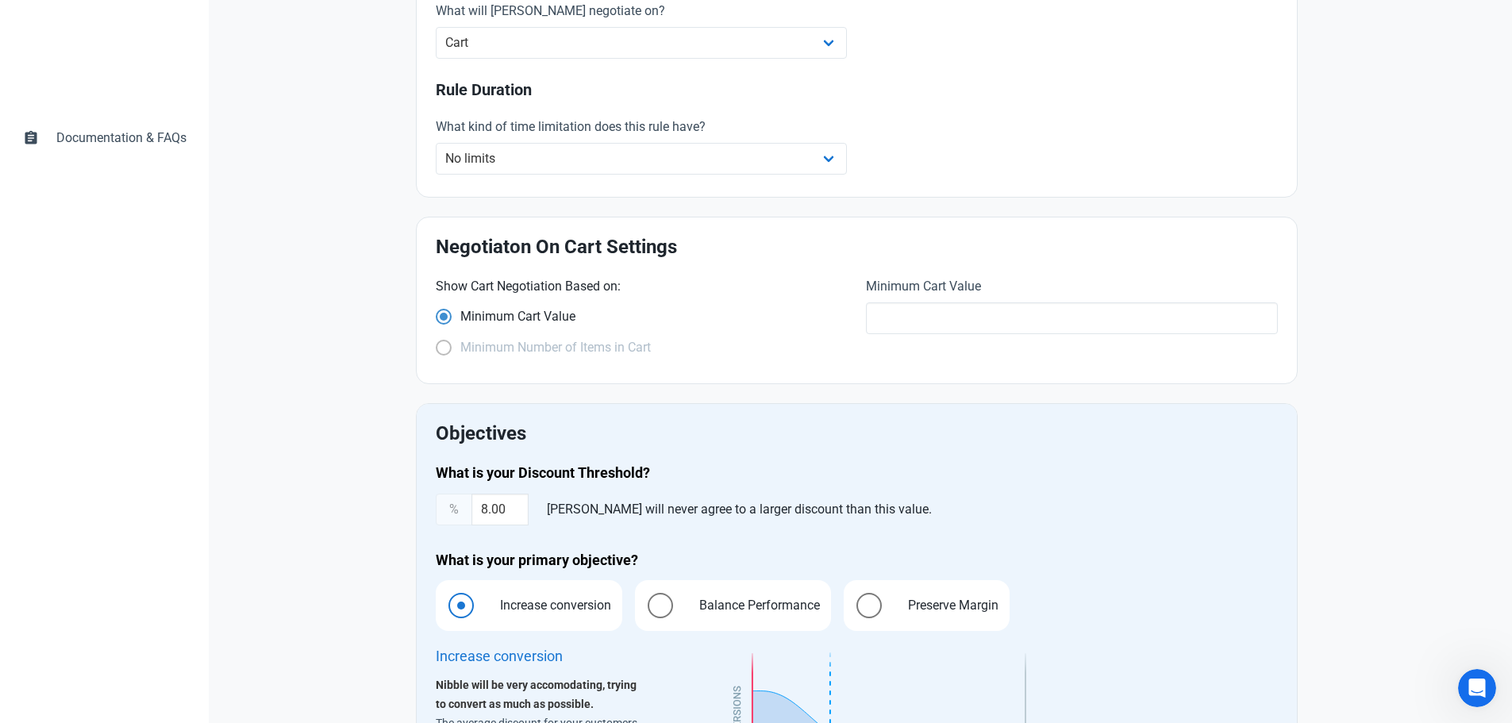
click at [444, 348] on span at bounding box center [444, 348] width 16 height 16
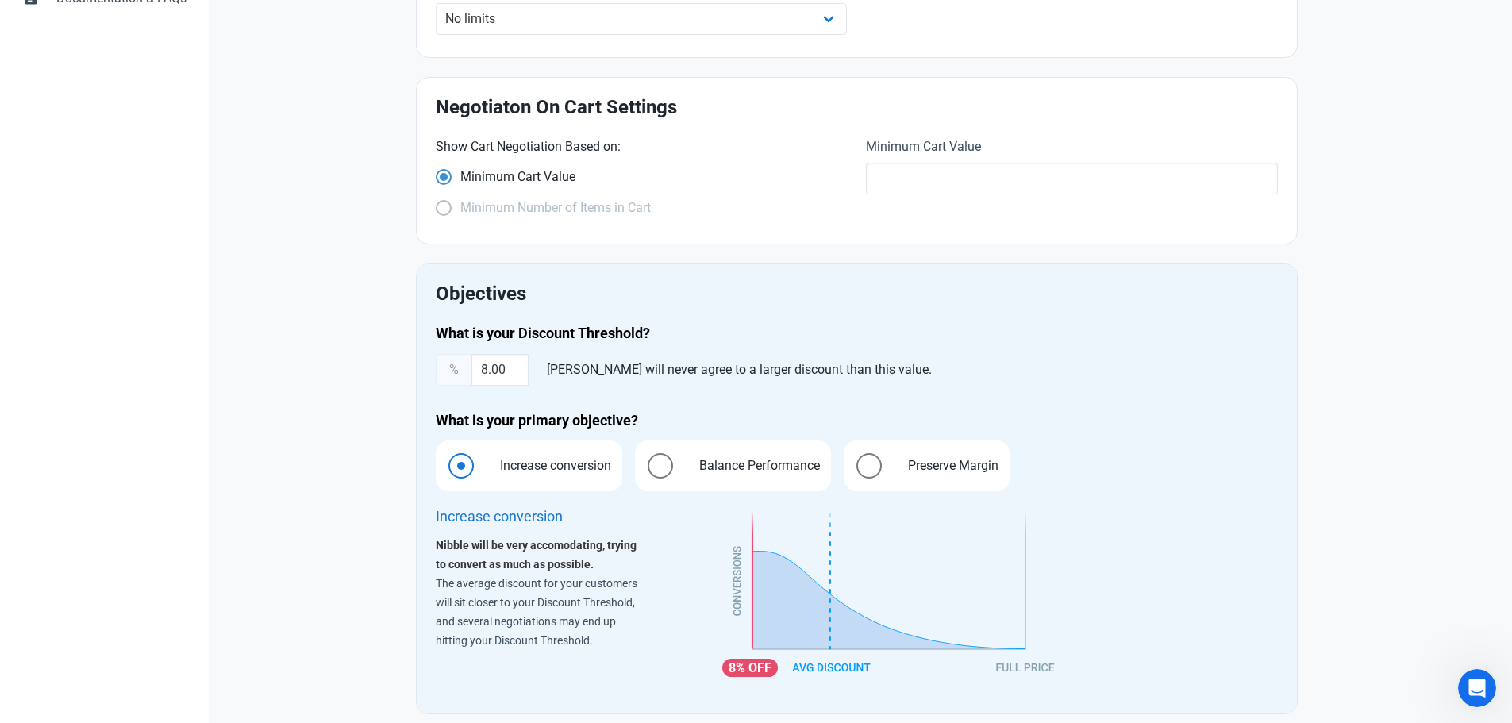
scroll to position [714, 0]
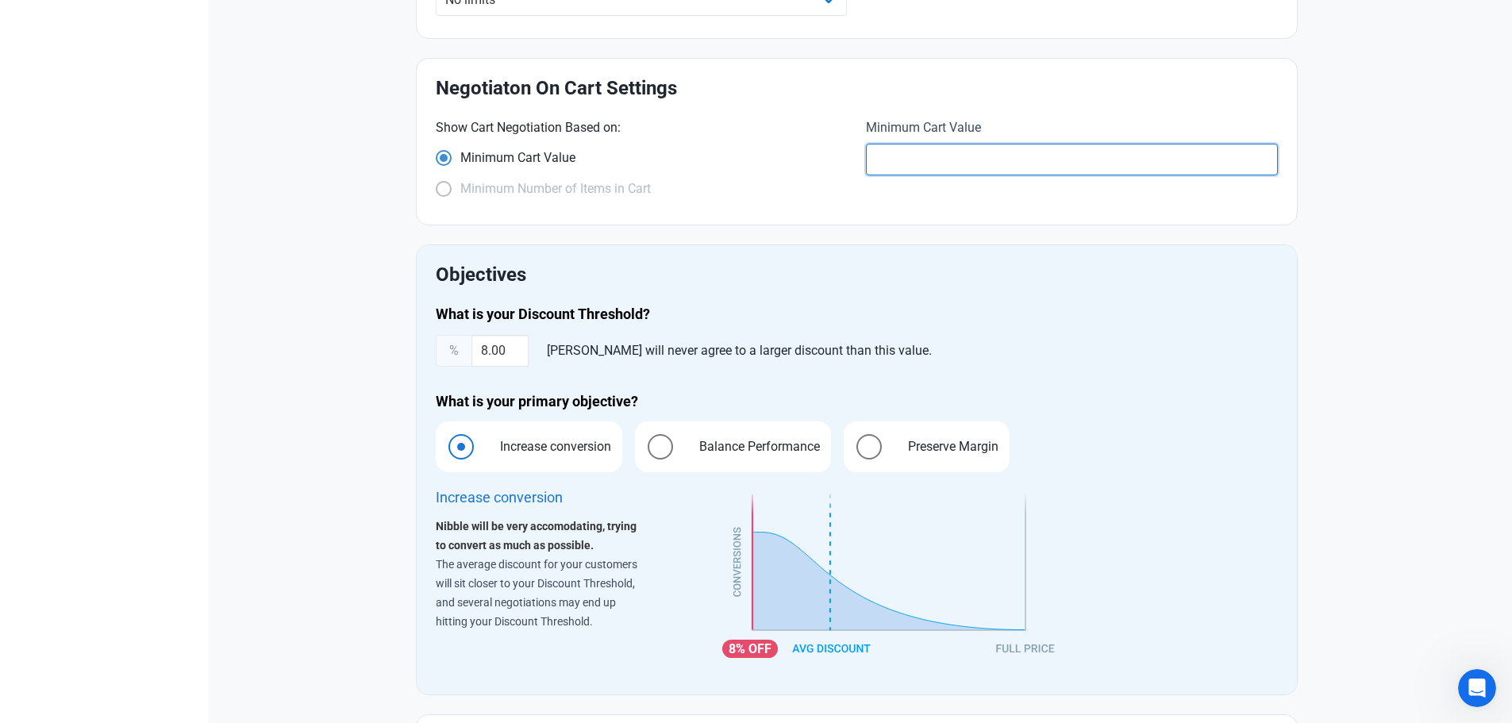
click at [916, 163] on input "text" at bounding box center [1072, 160] width 412 height 32
type input "100"
click at [826, 186] on div "Minimum Number of Items in Cart" at bounding box center [642, 191] width 412 height 21
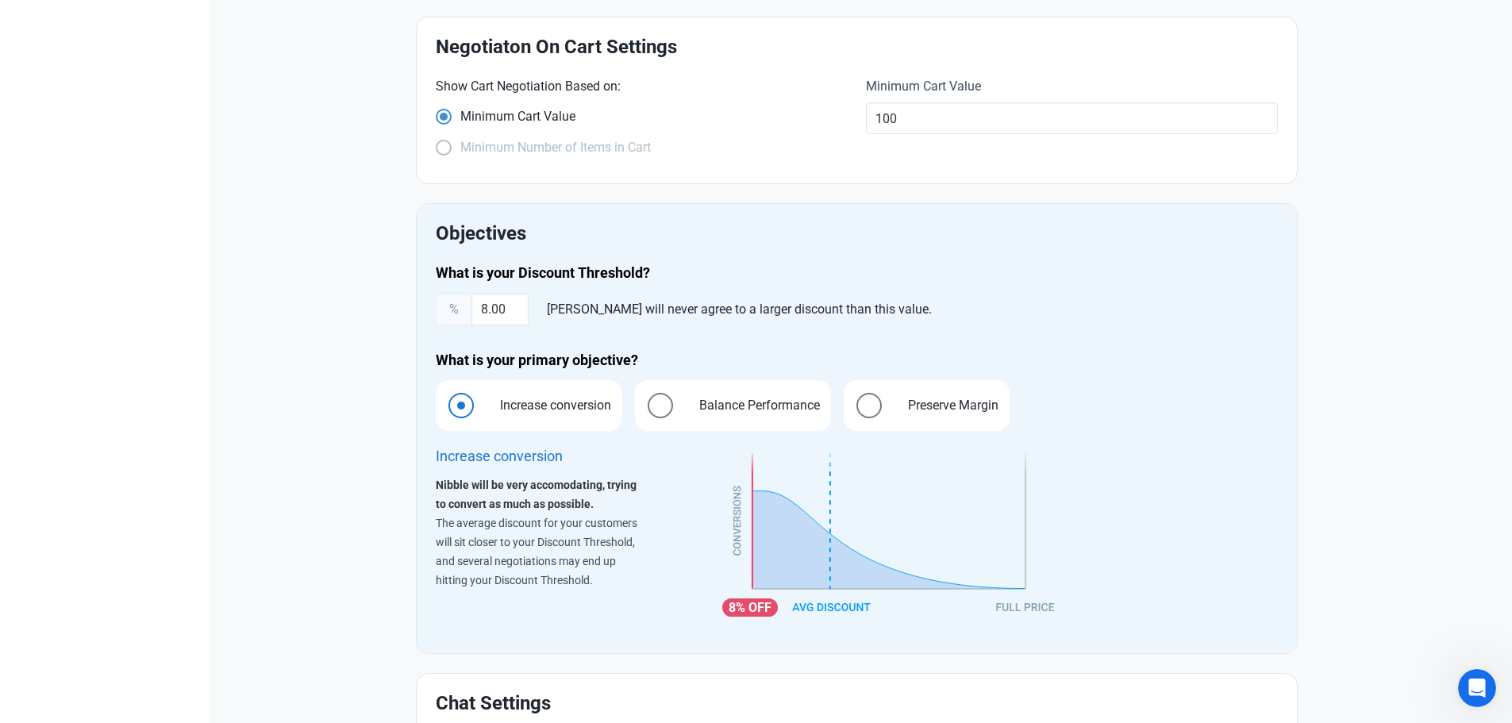
scroll to position [793, 0]
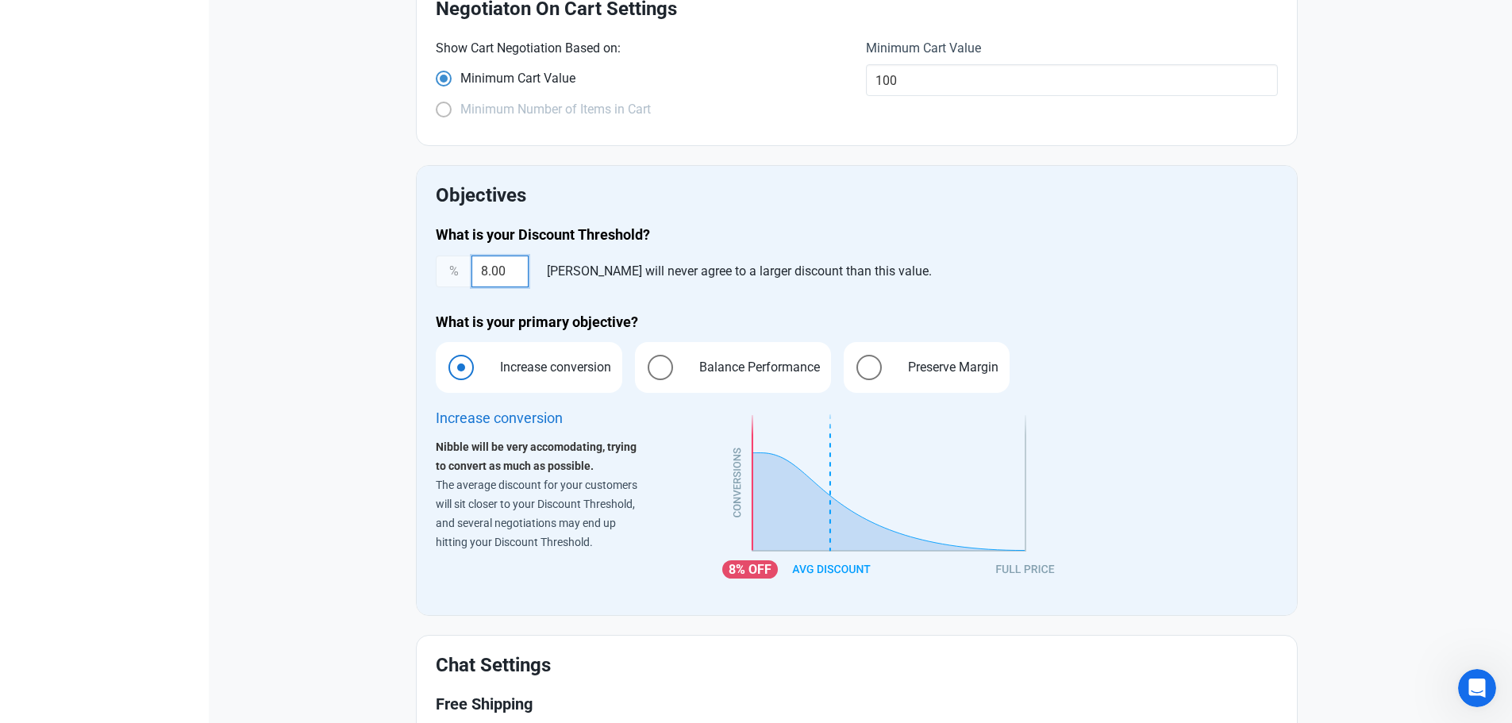
drag, startPoint x: 513, startPoint y: 274, endPoint x: 459, endPoint y: 263, distance: 54.9
click at [459, 263] on div "% 8.00 Nibble will never agree to a larger discount than this value." at bounding box center [857, 271] width 842 height 32
type input "10"
click at [955, 290] on div "What is your Discount Threshold? % 10 Nibble will never agree to a larger disco…" at bounding box center [856, 411] width 861 height 390
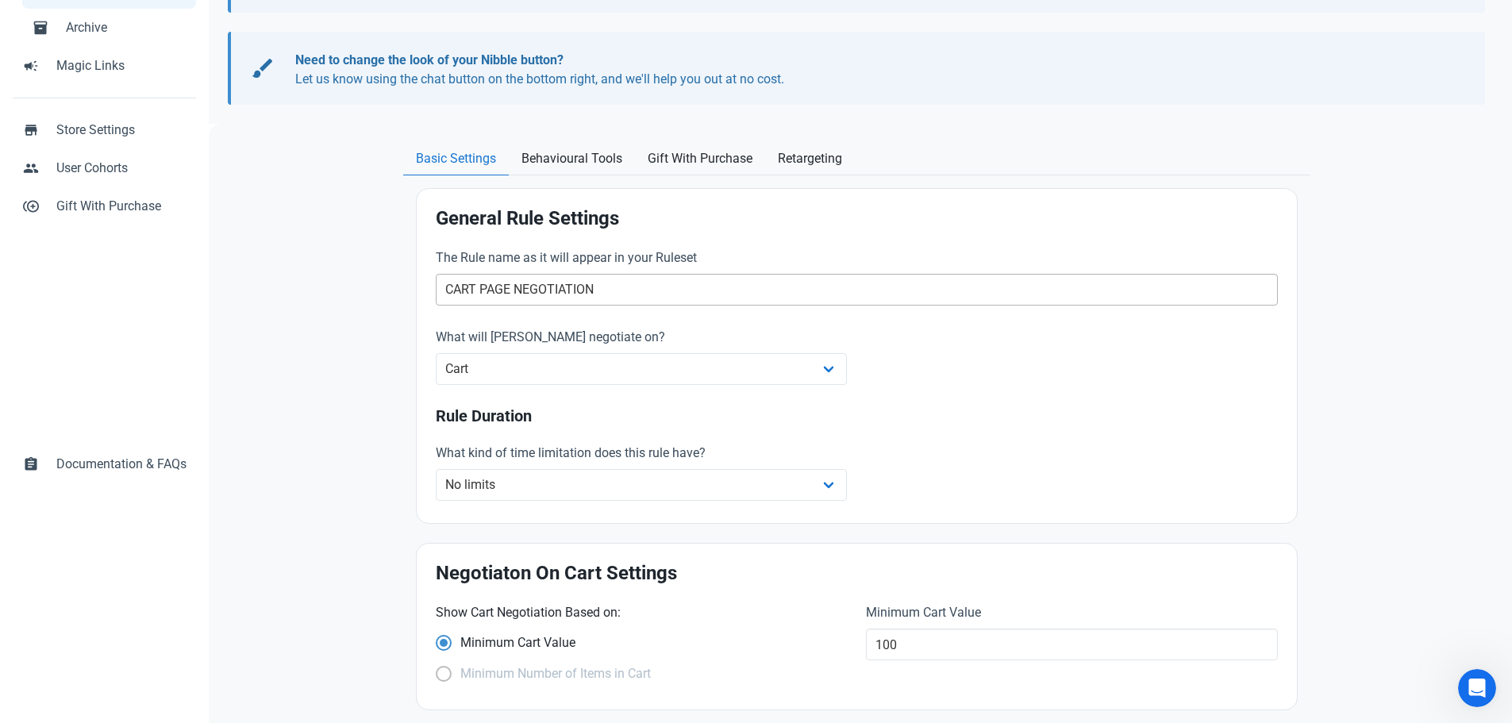
scroll to position [66, 0]
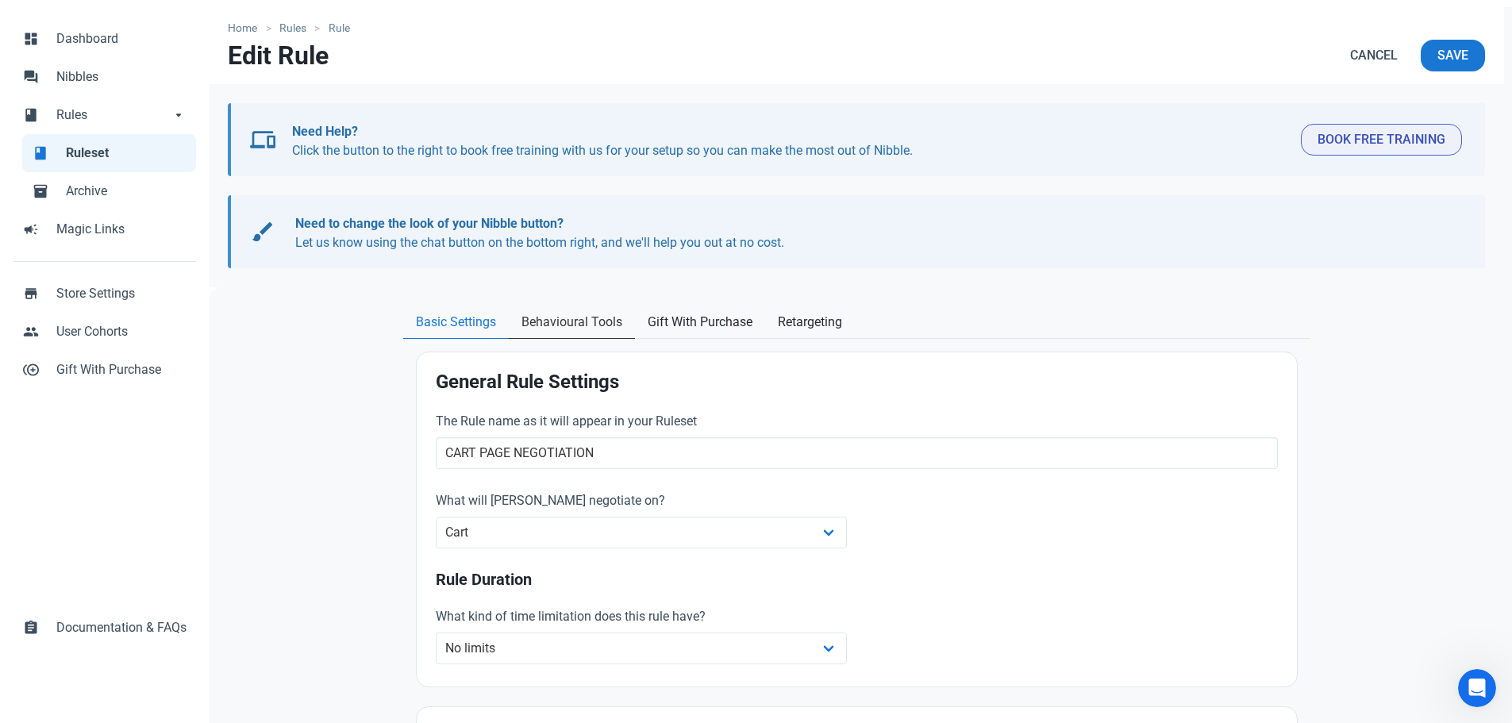
click at [600, 329] on span "Behavioural Tools" at bounding box center [571, 322] width 101 height 19
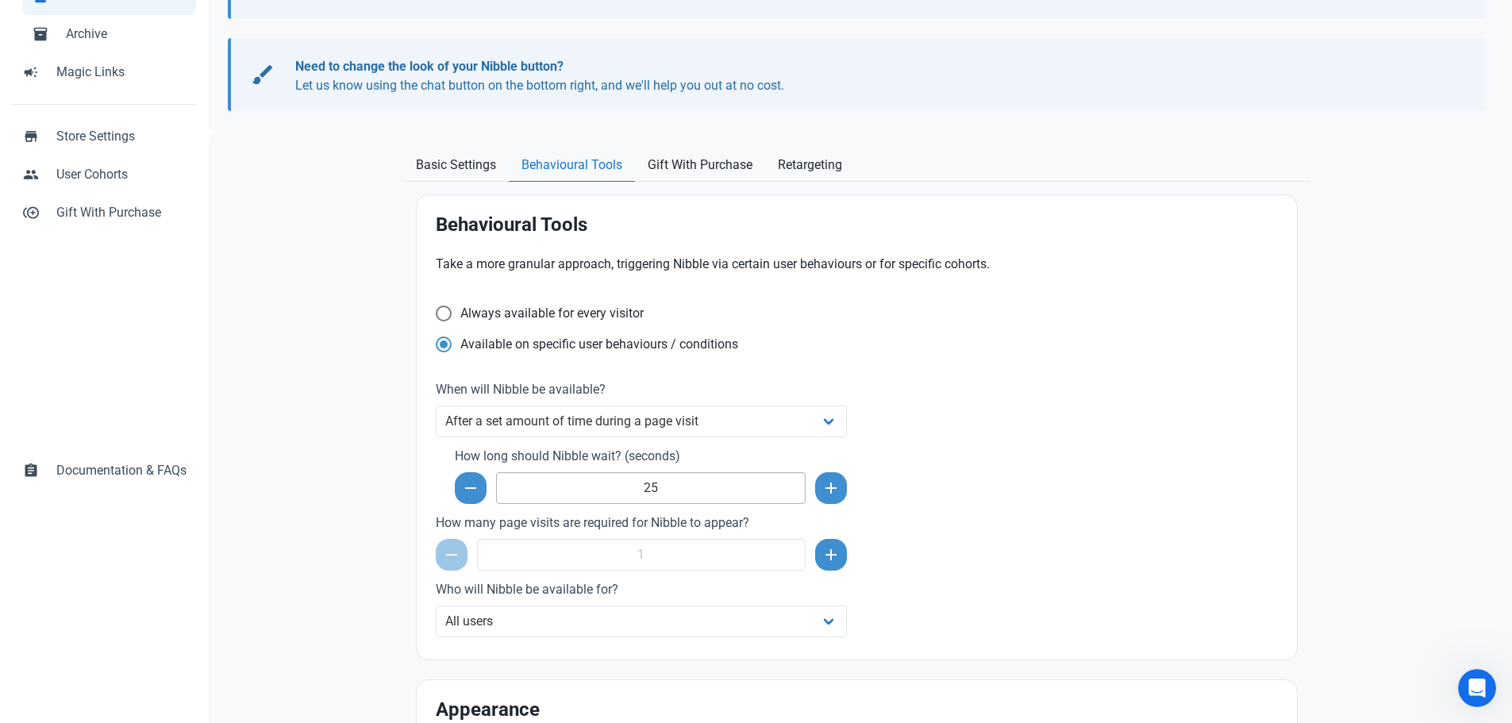
scroll to position [225, 0]
click at [444, 313] on span at bounding box center [444, 312] width 16 height 16
click at [444, 313] on input "Always available for every visitor" at bounding box center [441, 311] width 10 height 10
radio input "true"
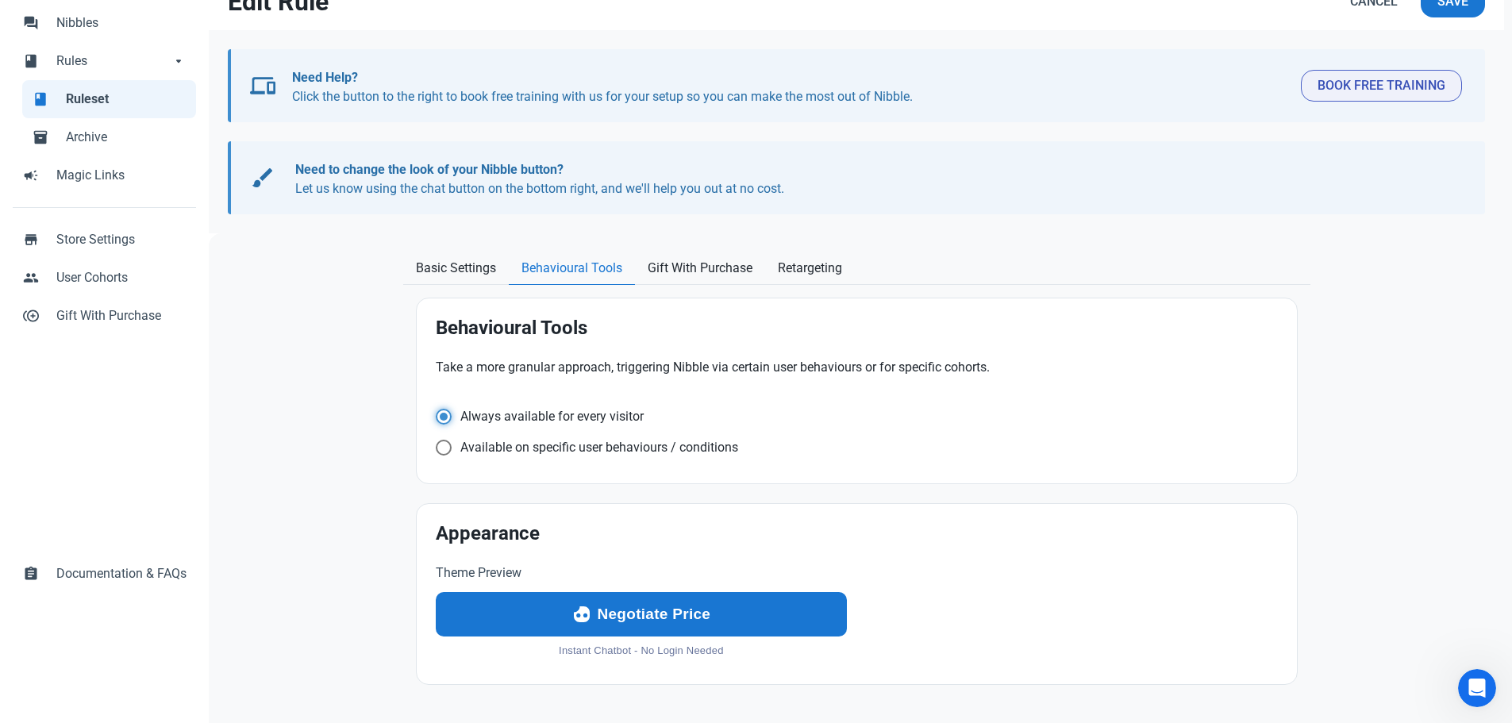
scroll to position [120, 0]
click at [450, 424] on span at bounding box center [444, 417] width 16 height 16
click at [446, 421] on input "Available on specific user behaviours / conditions" at bounding box center [441, 416] width 10 height 10
radio input "true"
radio input "false"
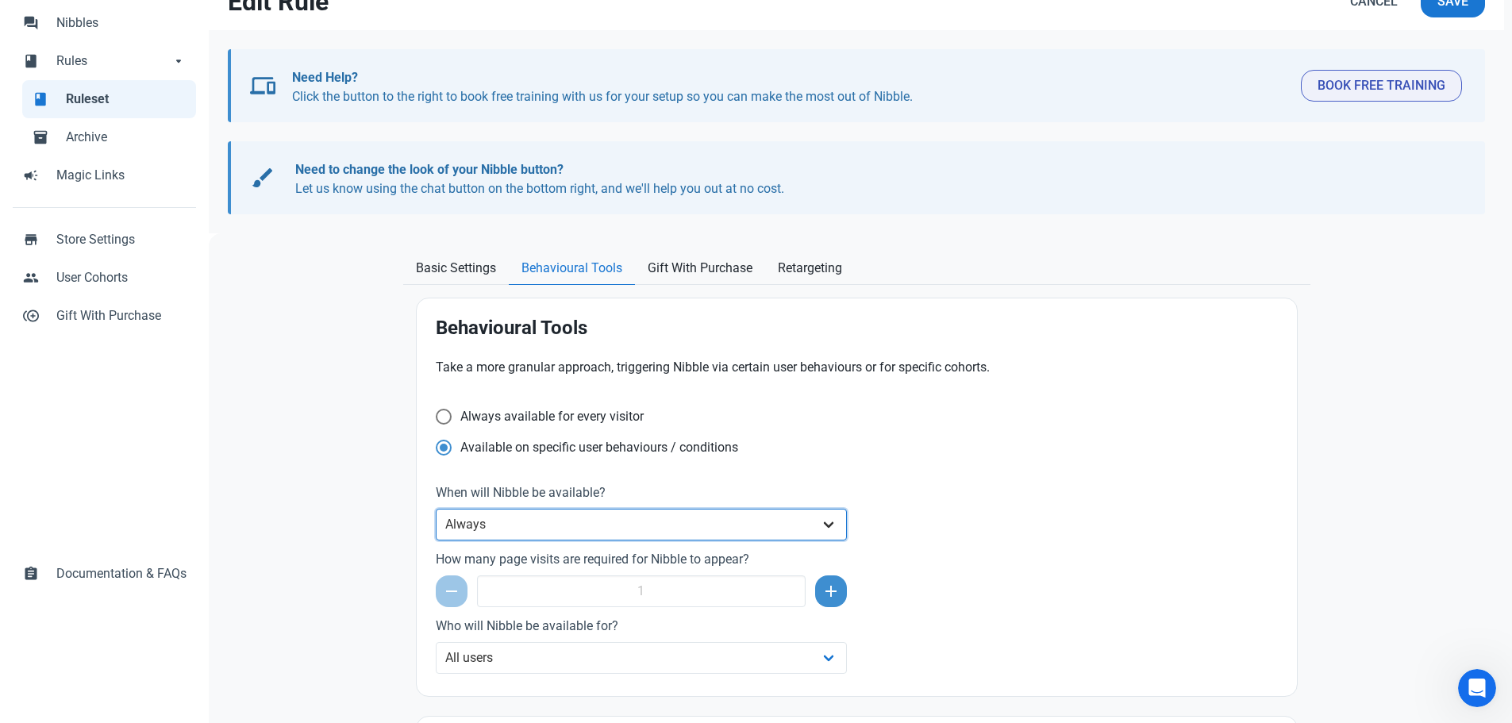
click at [556, 522] on select "Always After a set amount of time during a page visit Before the user leaves th…" at bounding box center [642, 525] width 412 height 32
select select "delay"
click at [436, 509] on select "Always After a set amount of time during a page visit Before the user leaves th…" at bounding box center [642, 525] width 412 height 32
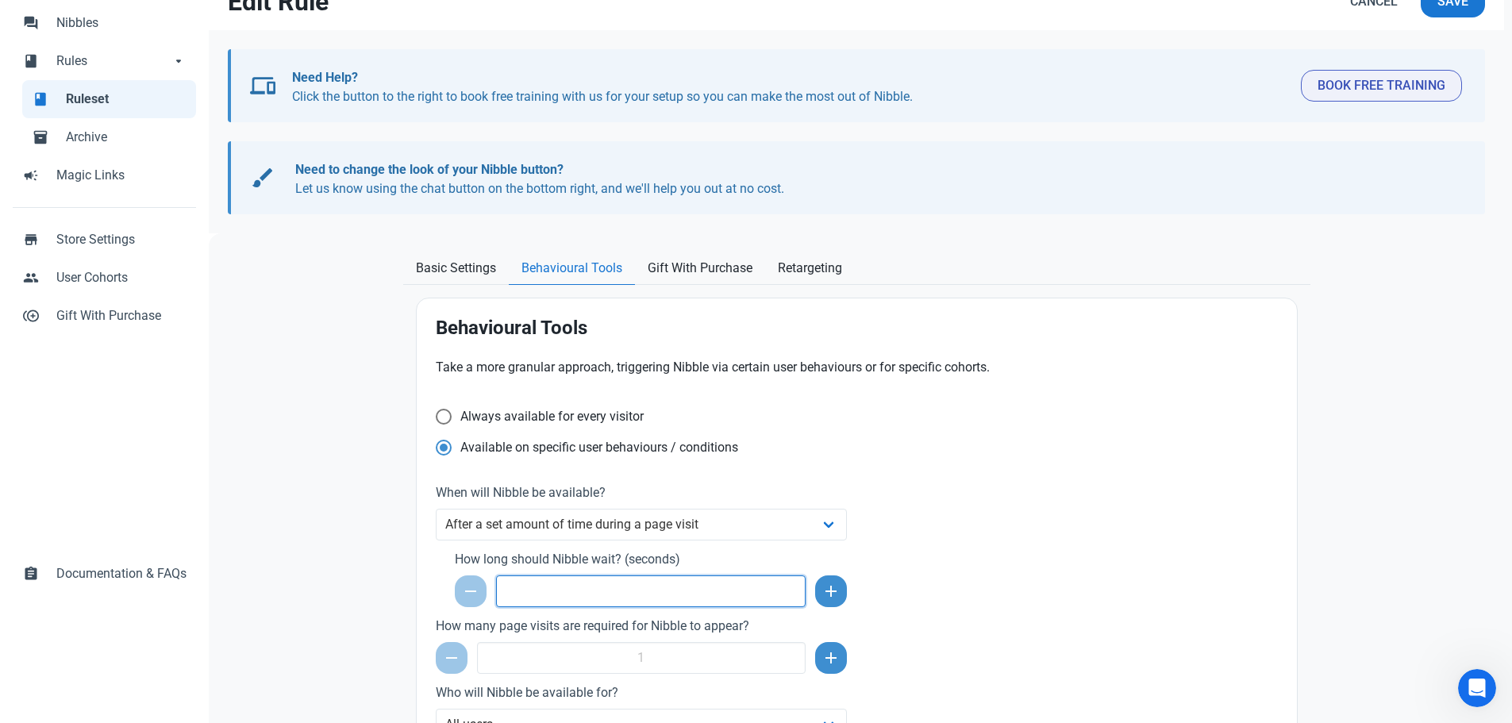
click at [553, 585] on input "number" at bounding box center [651, 591] width 310 height 32
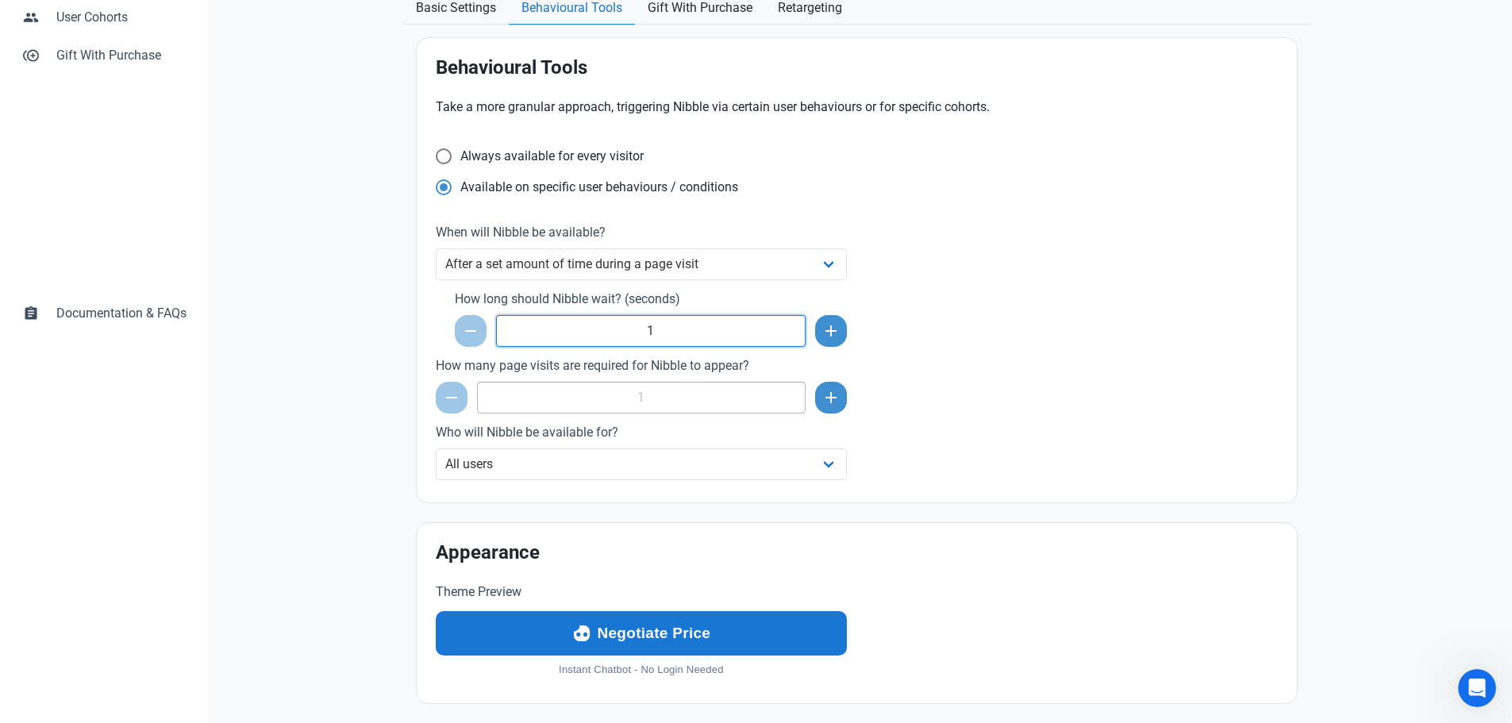
scroll to position [399, 0]
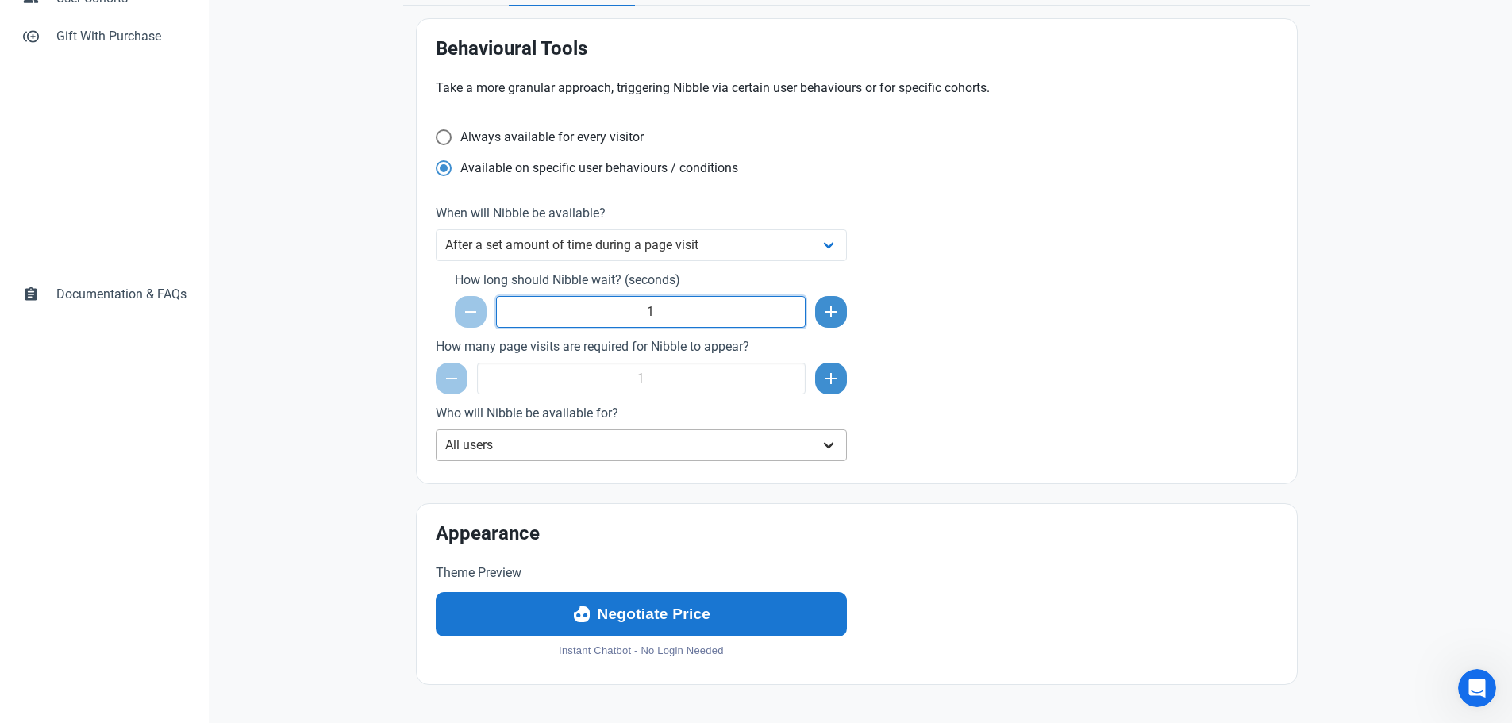
type input "1"
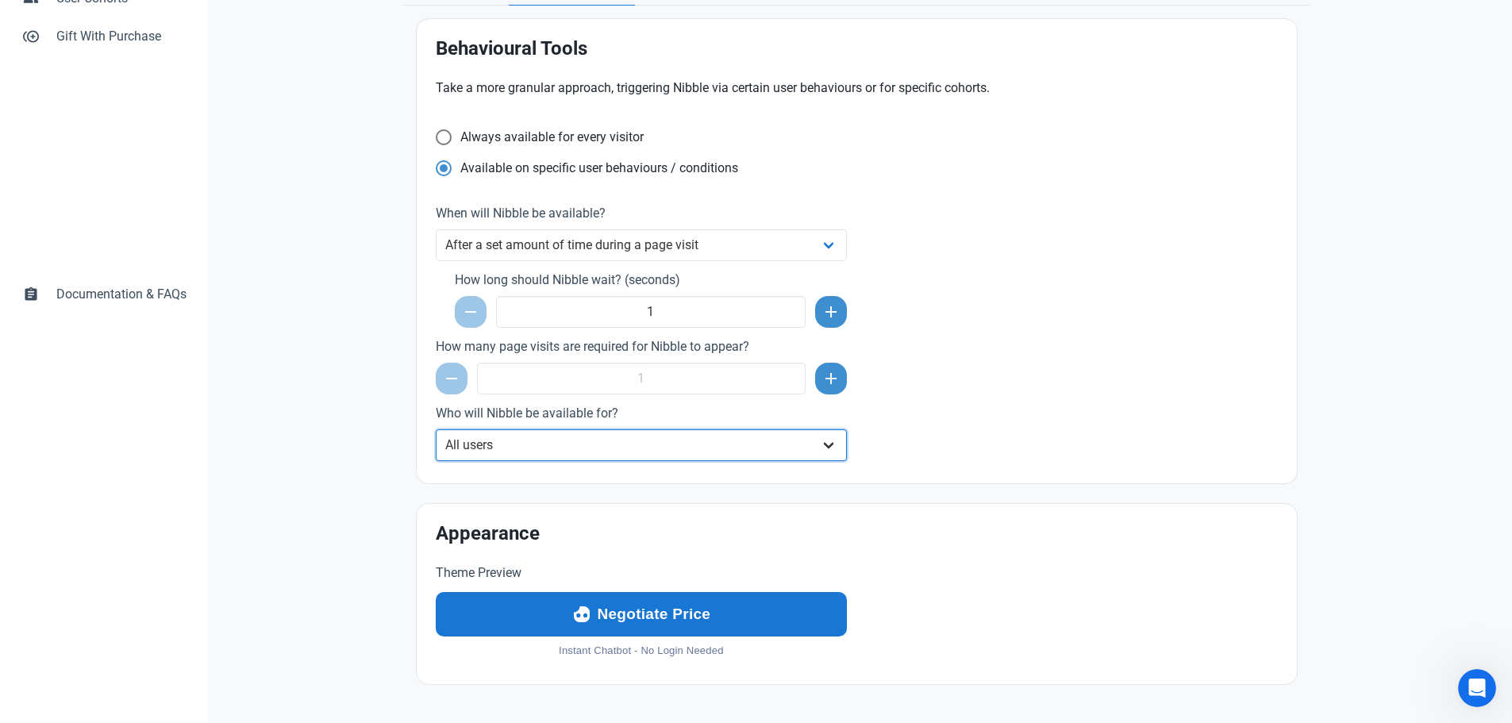
click at [521, 445] on select "All users Specific user cohort(s)" at bounding box center [642, 445] width 412 height 32
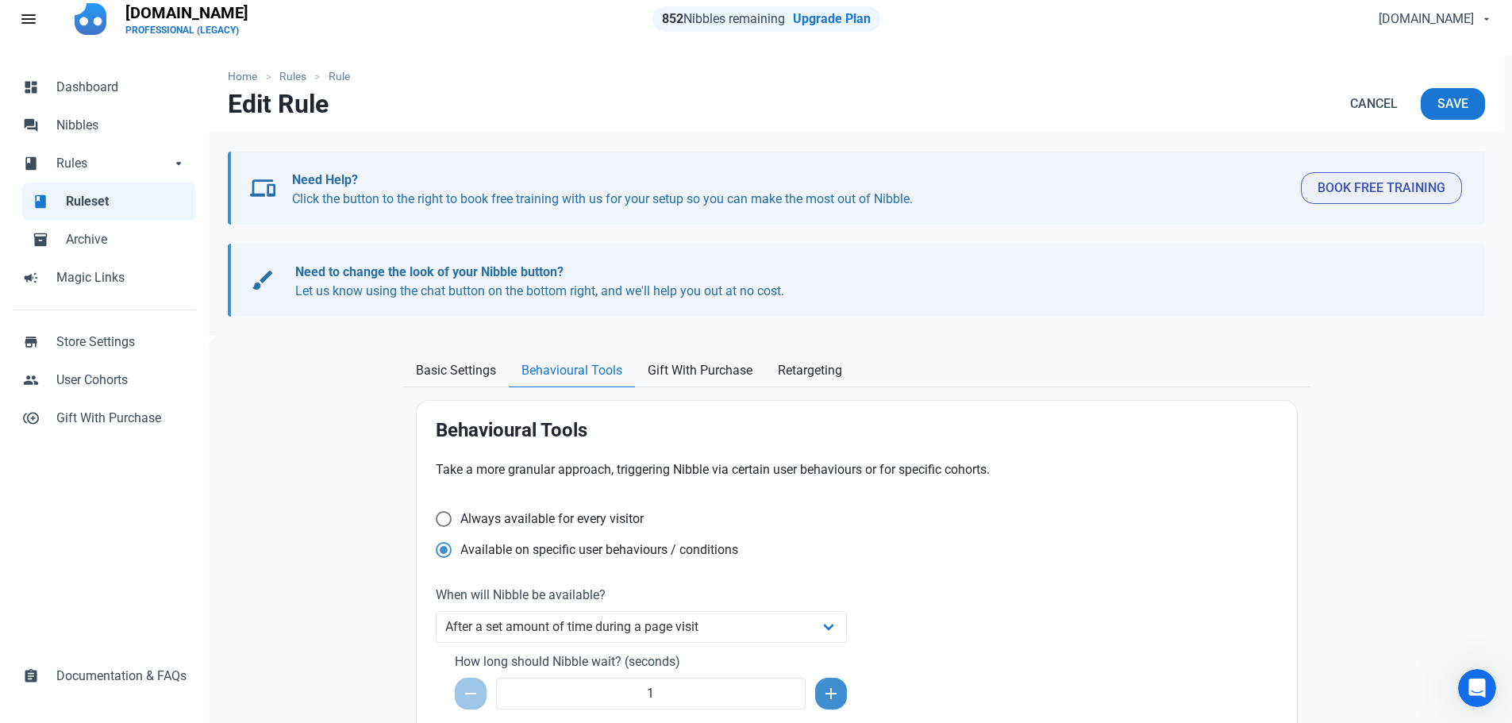
scroll to position [2, 0]
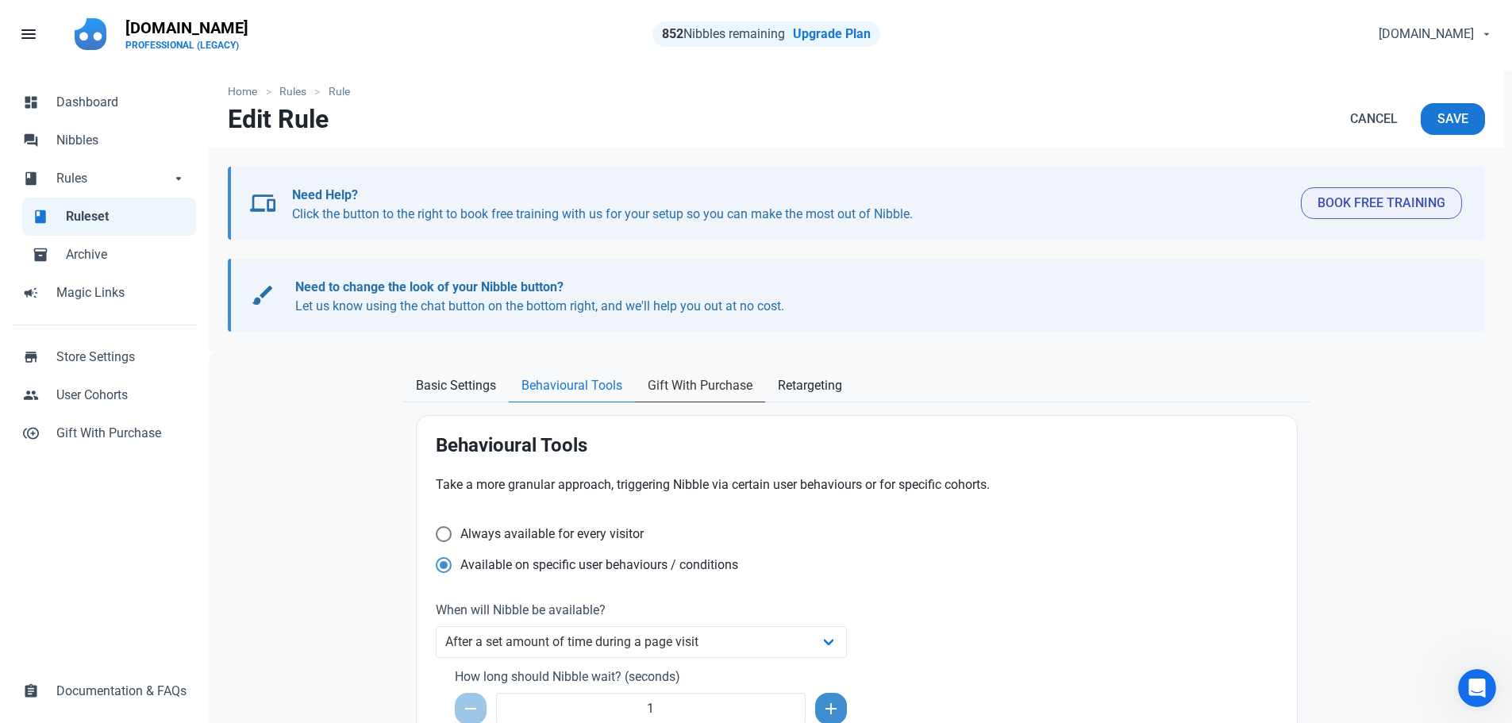
click at [673, 390] on span "Gift With Purchase" at bounding box center [699, 385] width 105 height 19
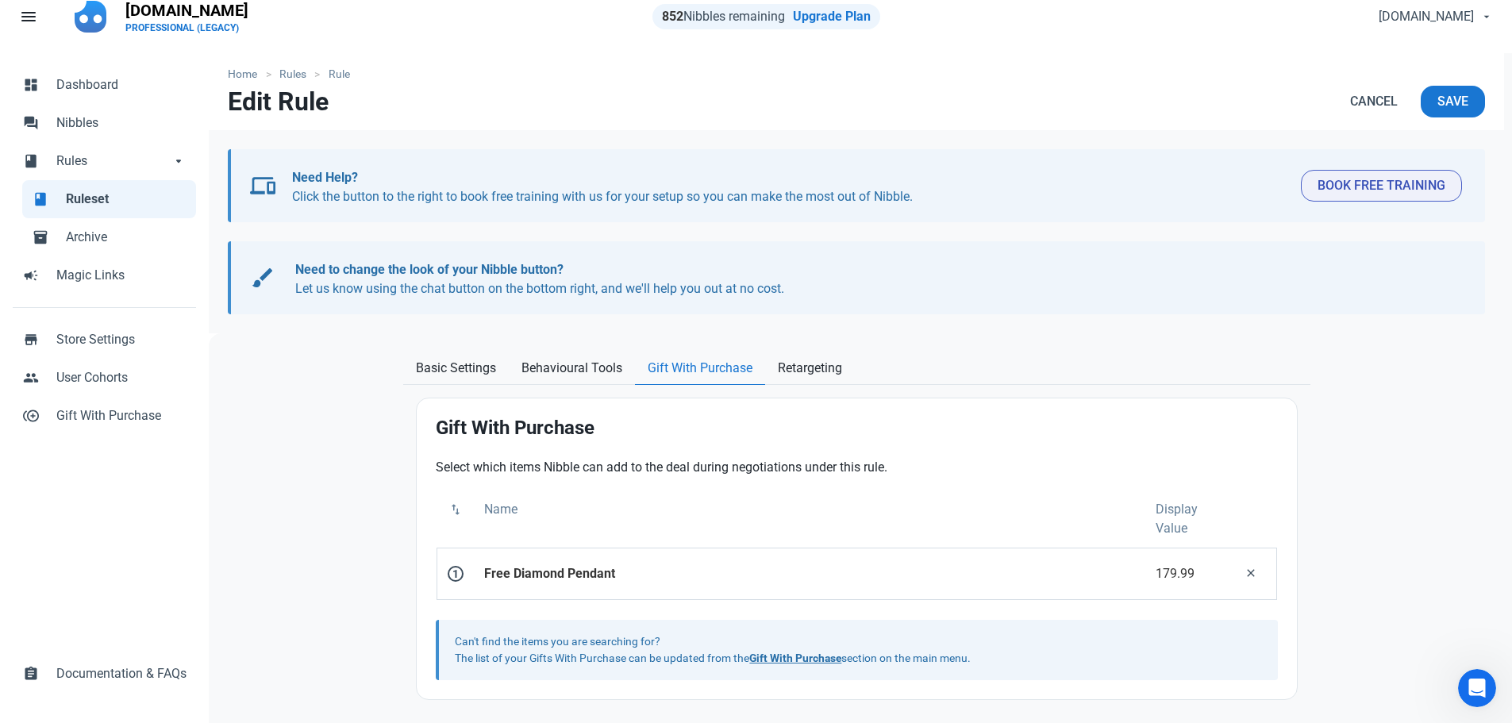
scroll to position [25, 0]
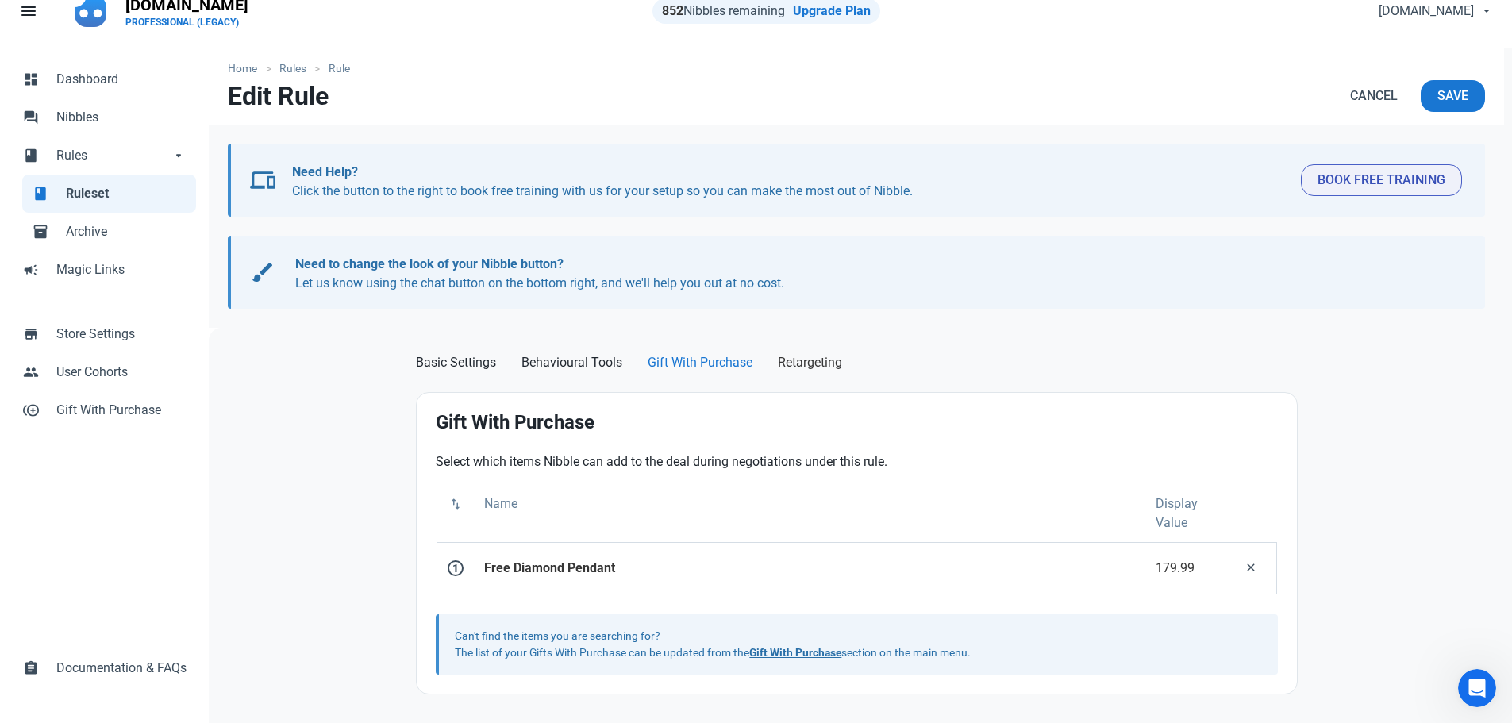
click at [814, 367] on span "Retargeting" at bounding box center [810, 362] width 64 height 19
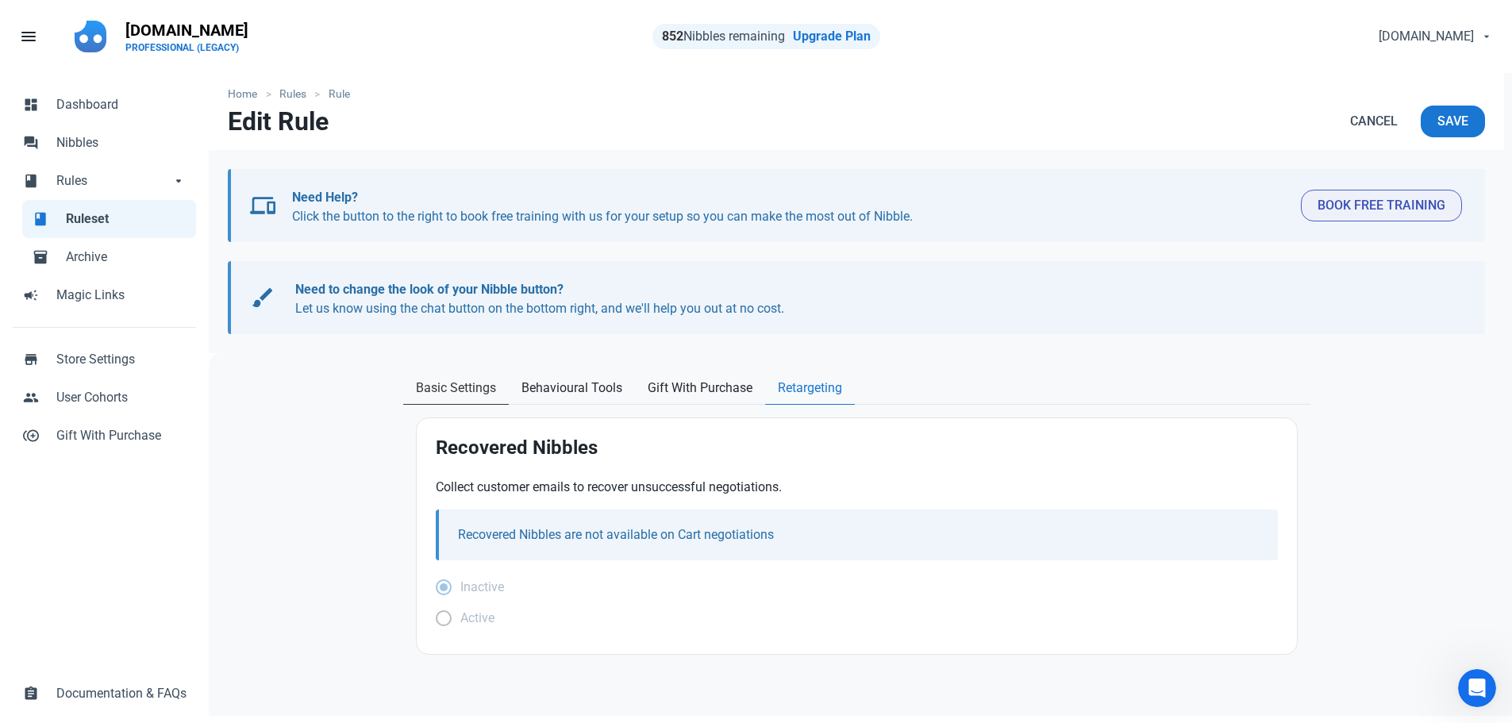
click at [460, 387] on span "Basic Settings" at bounding box center [456, 387] width 80 height 19
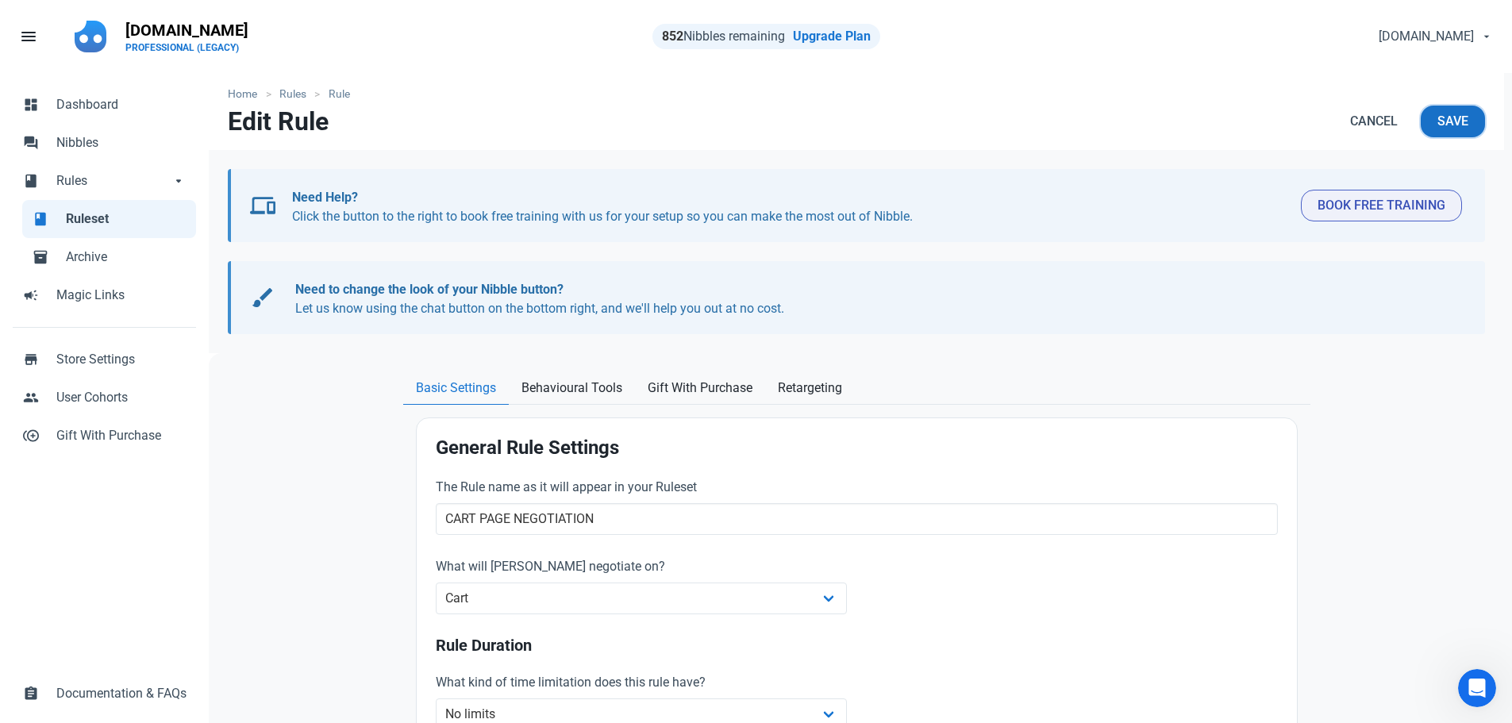
click at [1442, 126] on span "Save" at bounding box center [1452, 121] width 31 height 19
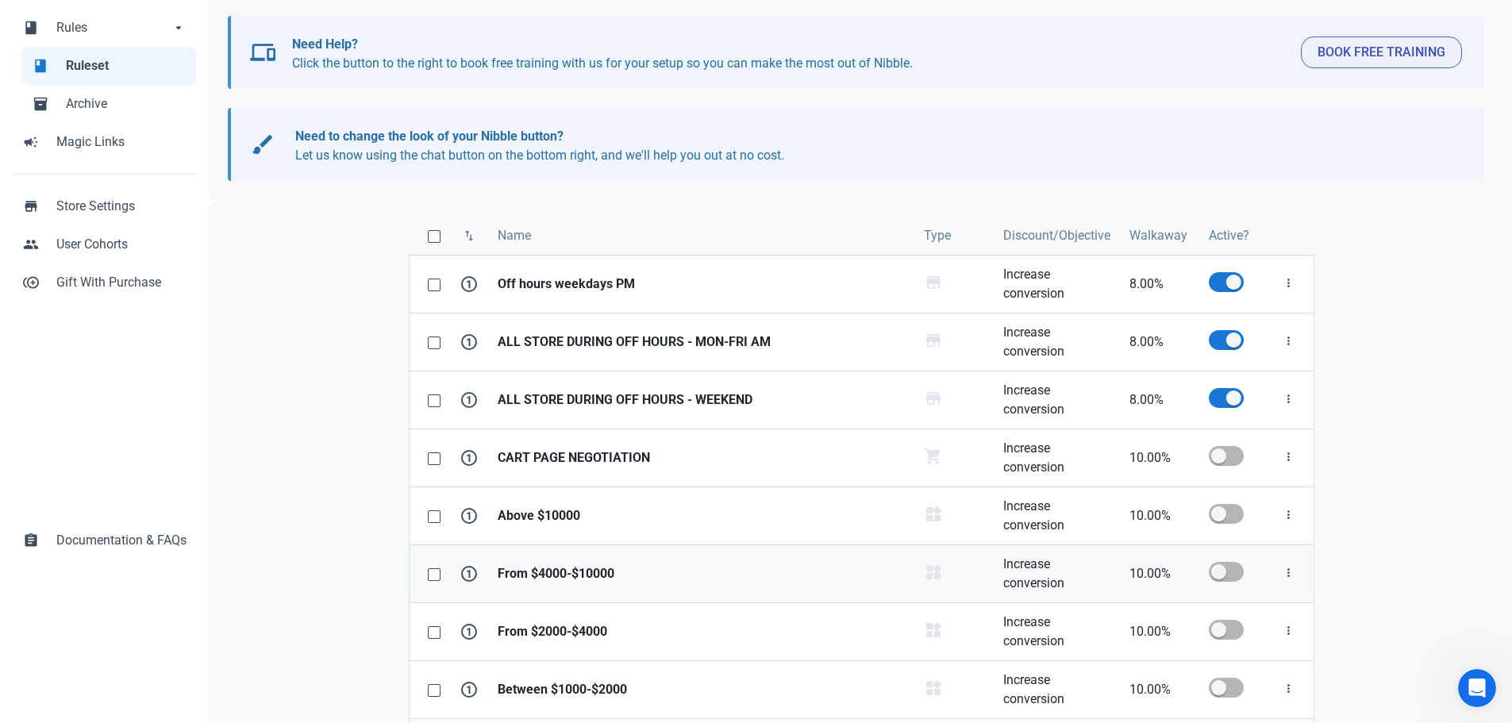
scroll to position [159, 0]
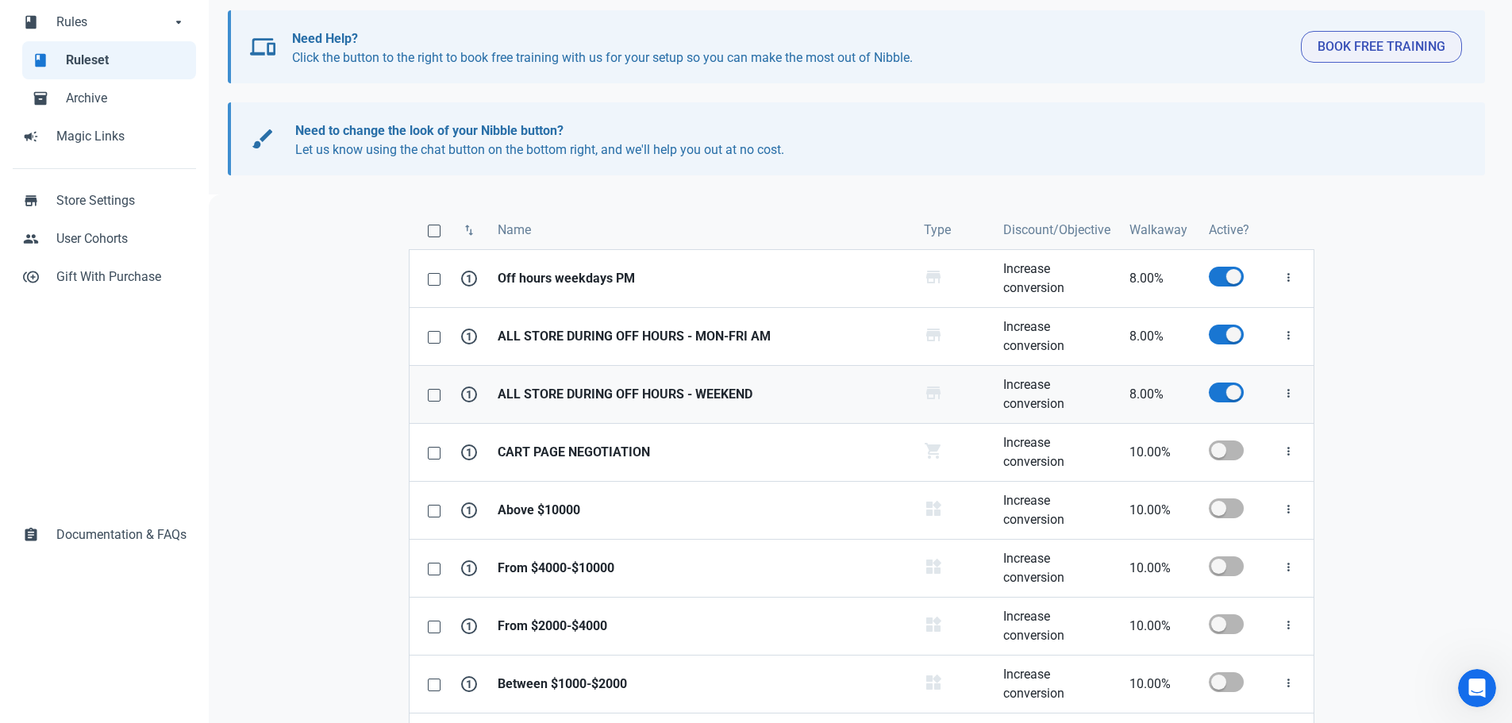
click at [668, 397] on strong "ALL STORE DURING OFF HOURS - WEEKEND" at bounding box center [700, 394] width 407 height 19
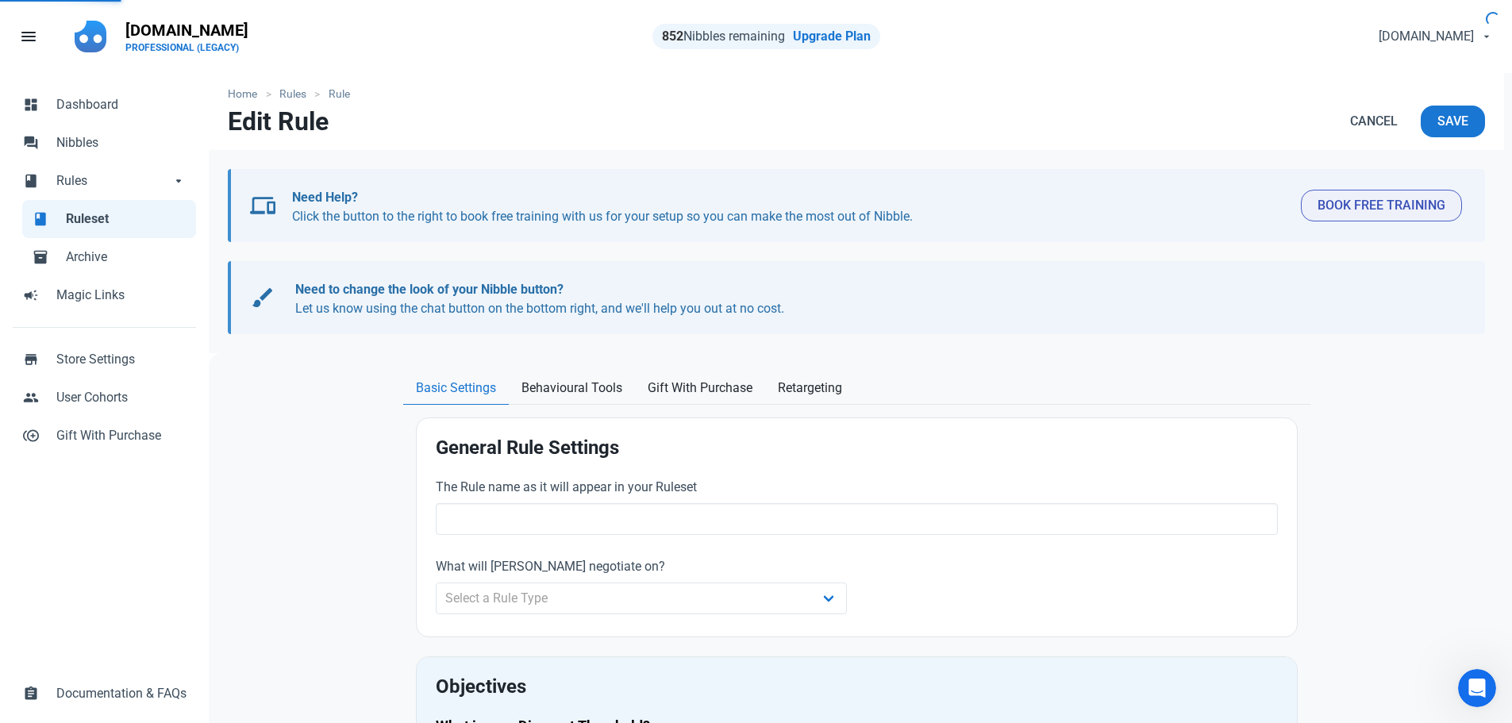
type input "ALL STORE DURING OFF HOURS - WEEKEND"
type input "8.00"
radio input "true"
radio input "false"
radio input "true"
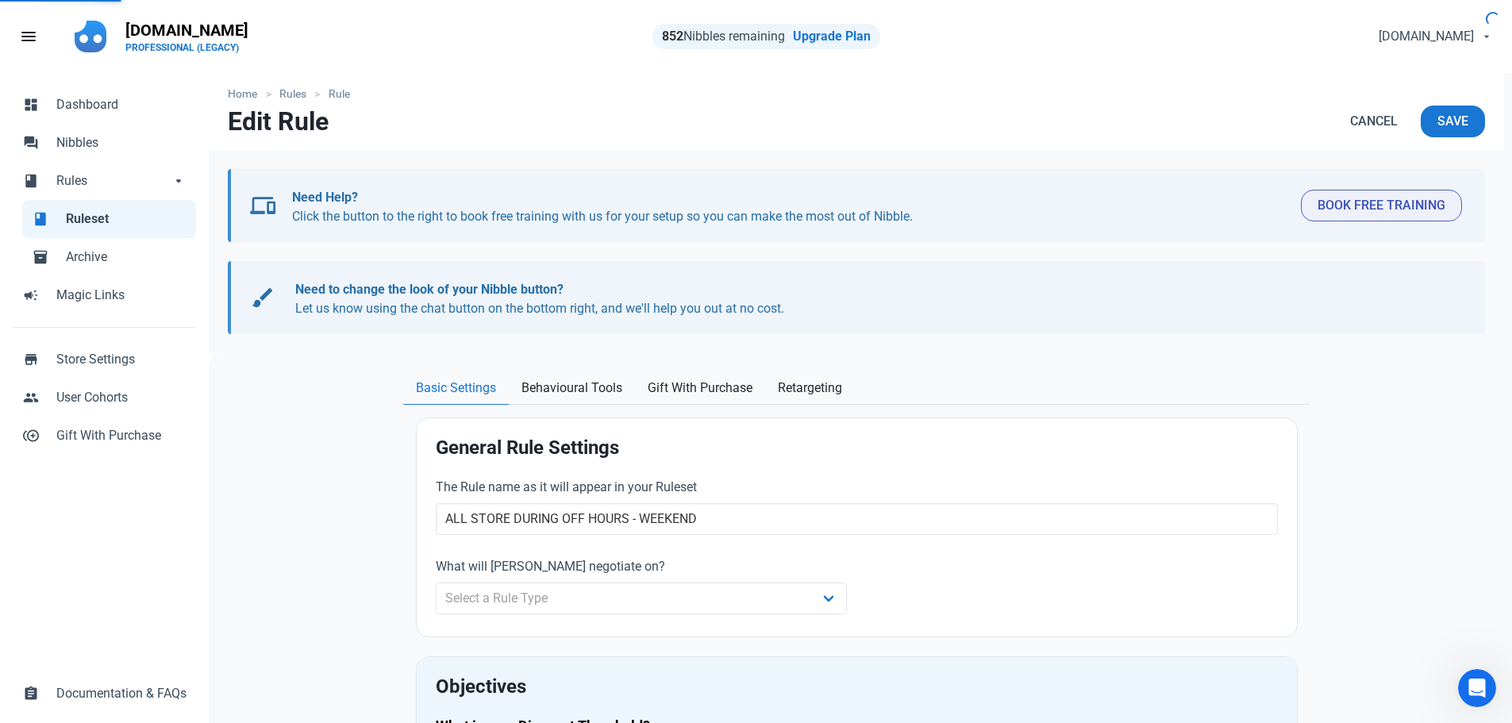
select select "recurring"
select select "weekend"
select select "End of day"
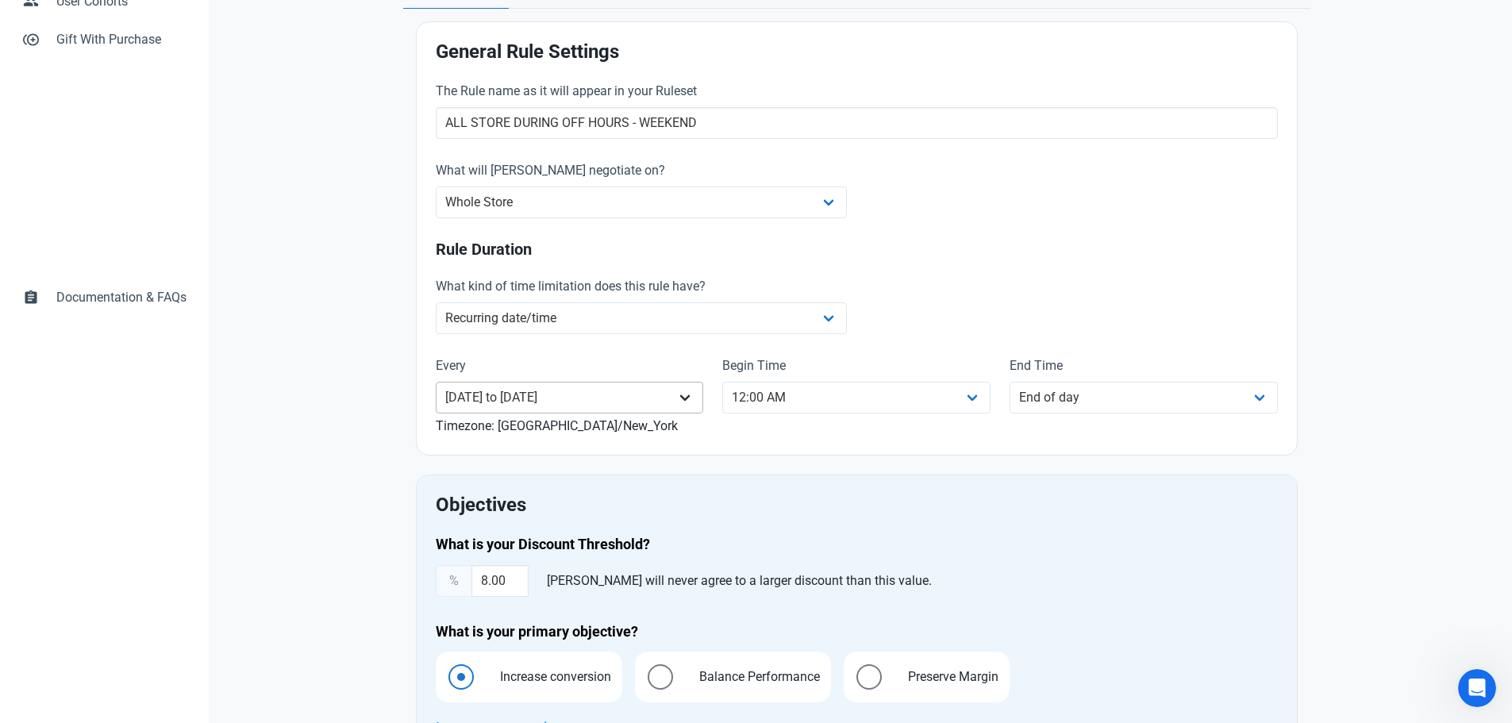
scroll to position [397, 0]
click at [515, 211] on select "Whole Store Individual Products Product Categories Cart" at bounding box center [642, 202] width 412 height 32
select select "product_category"
click at [436, 186] on select "Whole Store Individual Products Product Categories Cart" at bounding box center [642, 202] width 412 height 32
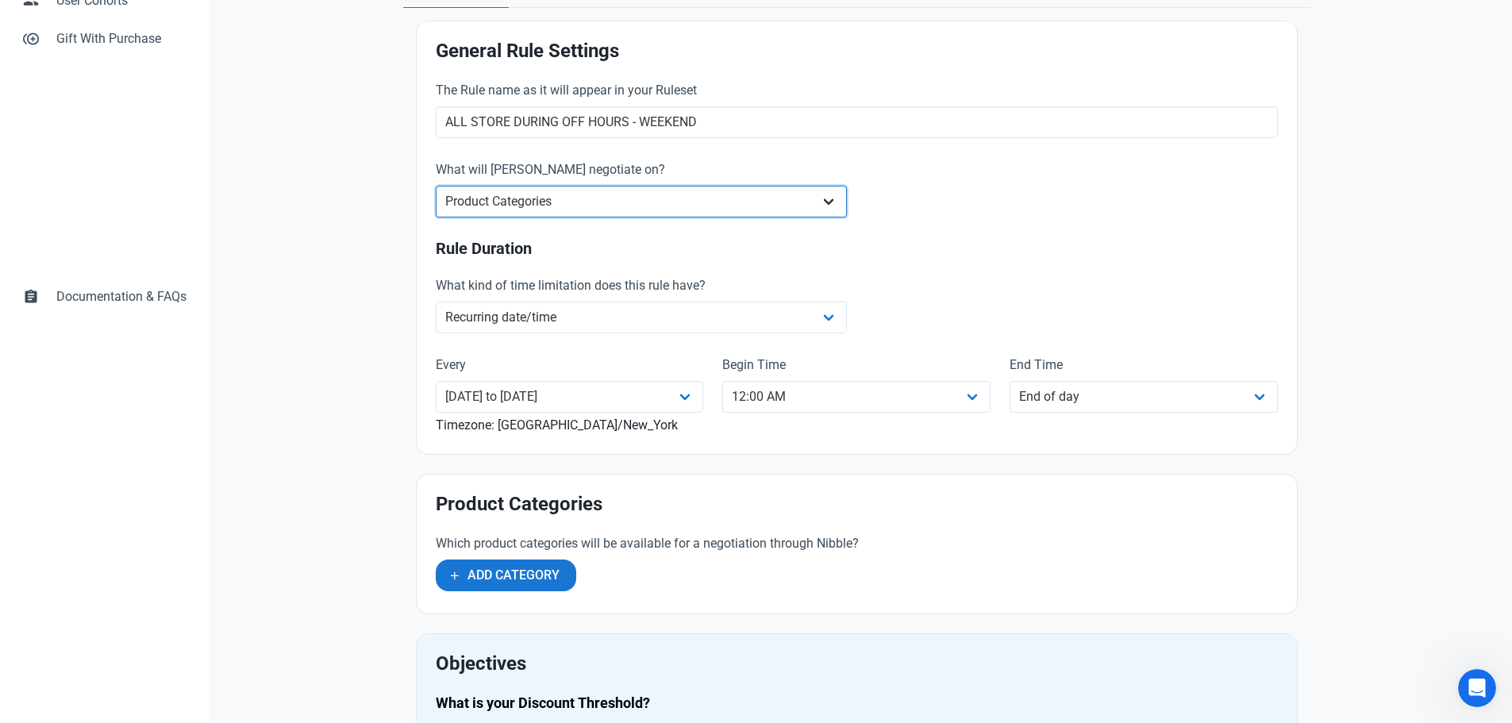
click at [551, 200] on select "Whole Store Individual Products Product Categories Cart" at bounding box center [642, 202] width 412 height 32
click at [436, 186] on select "Whole Store Individual Products Product Categories Cart" at bounding box center [642, 202] width 412 height 32
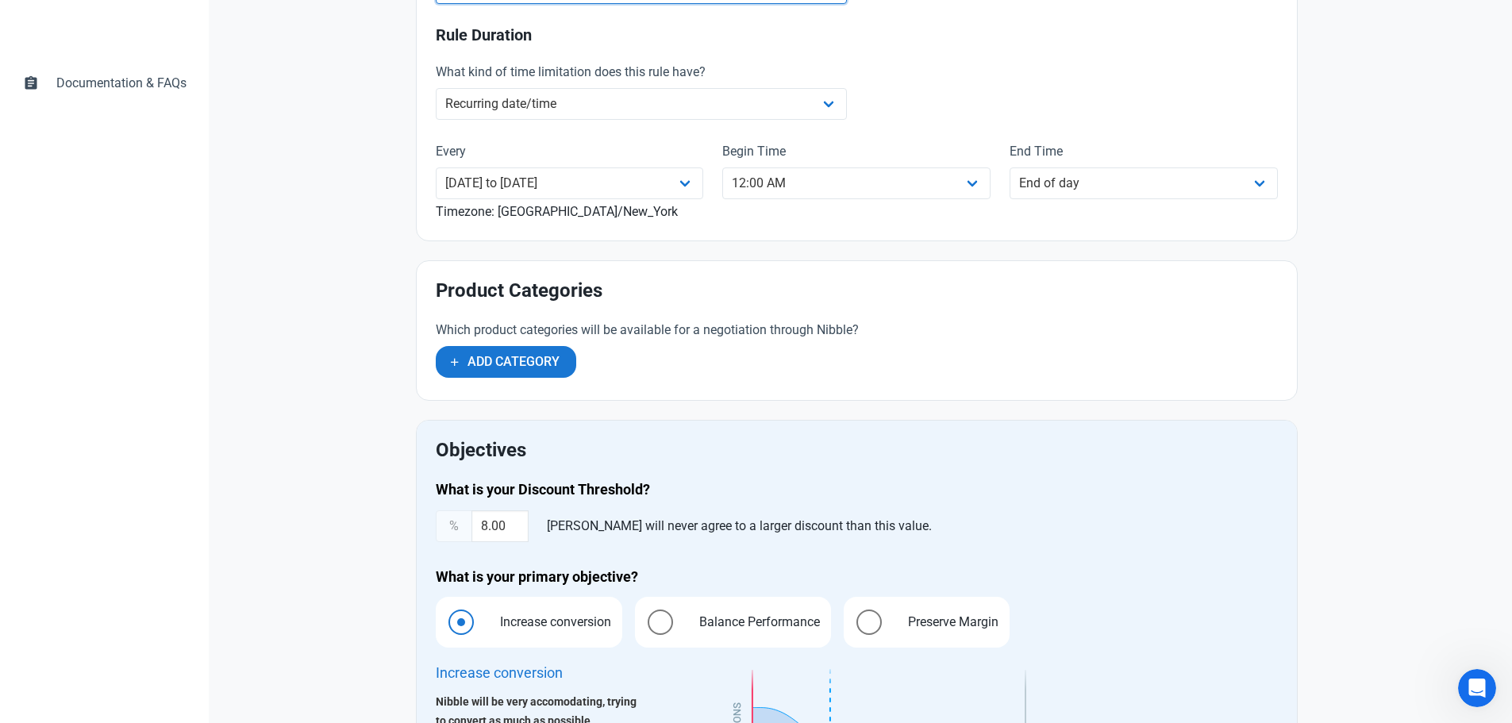
scroll to position [635, 0]
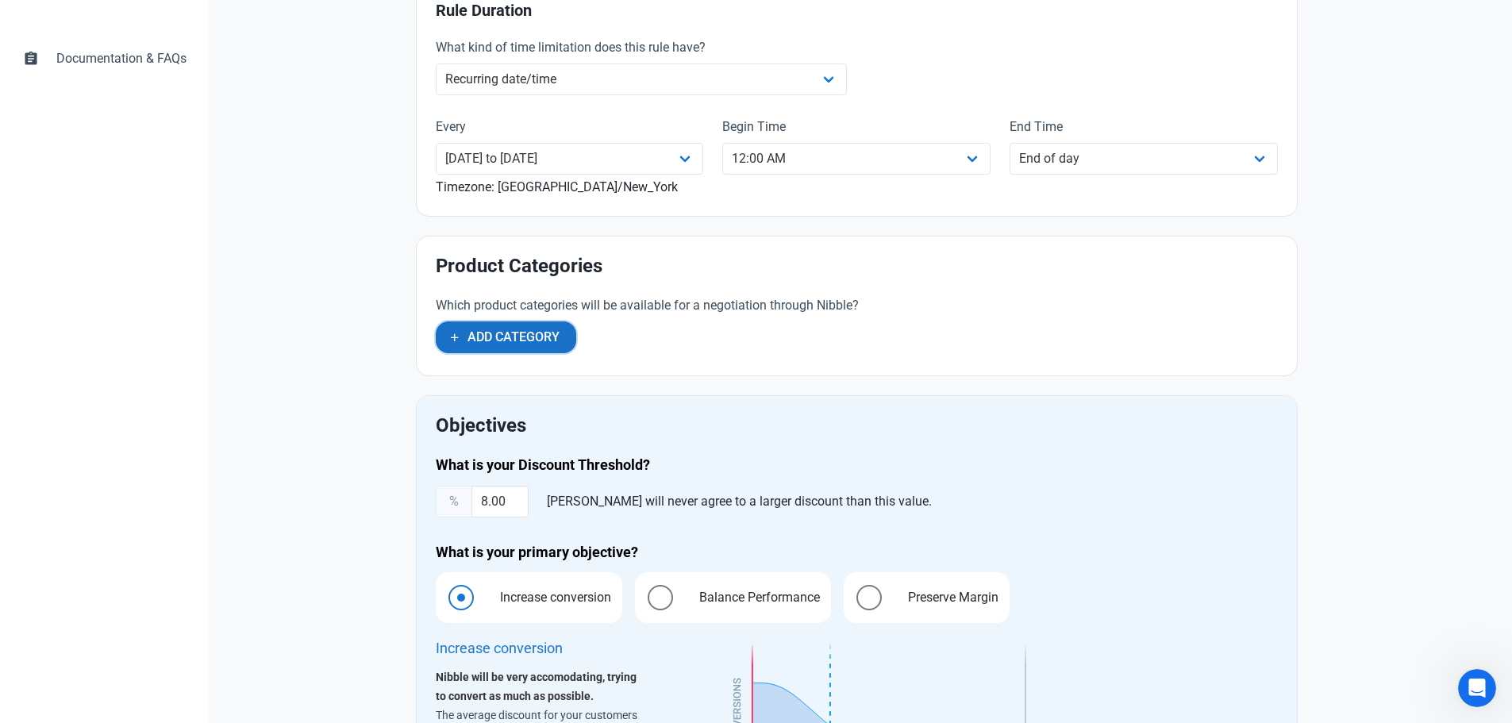
click at [538, 336] on span "Add Category" at bounding box center [513, 337] width 92 height 19
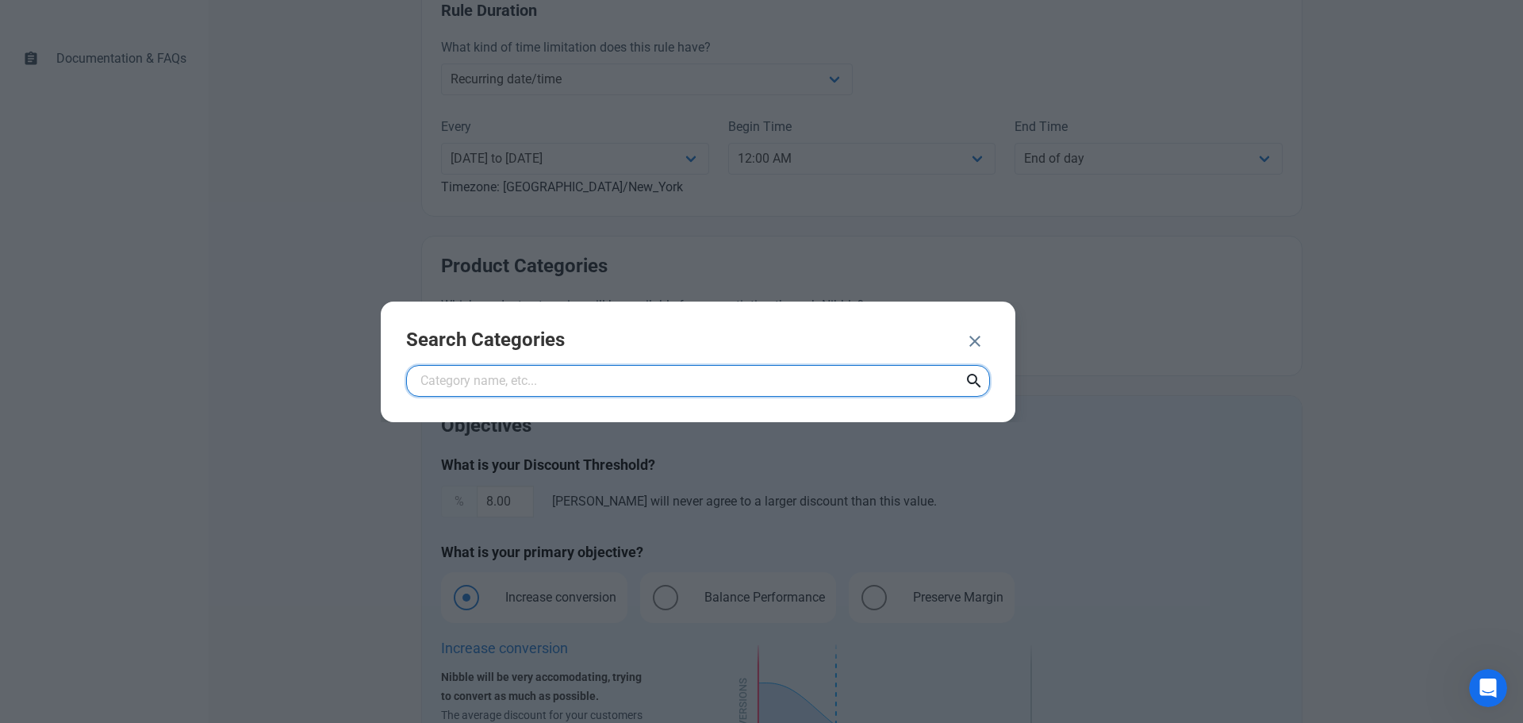
click at [507, 382] on input "text" at bounding box center [698, 381] width 584 height 32
type input "ring"
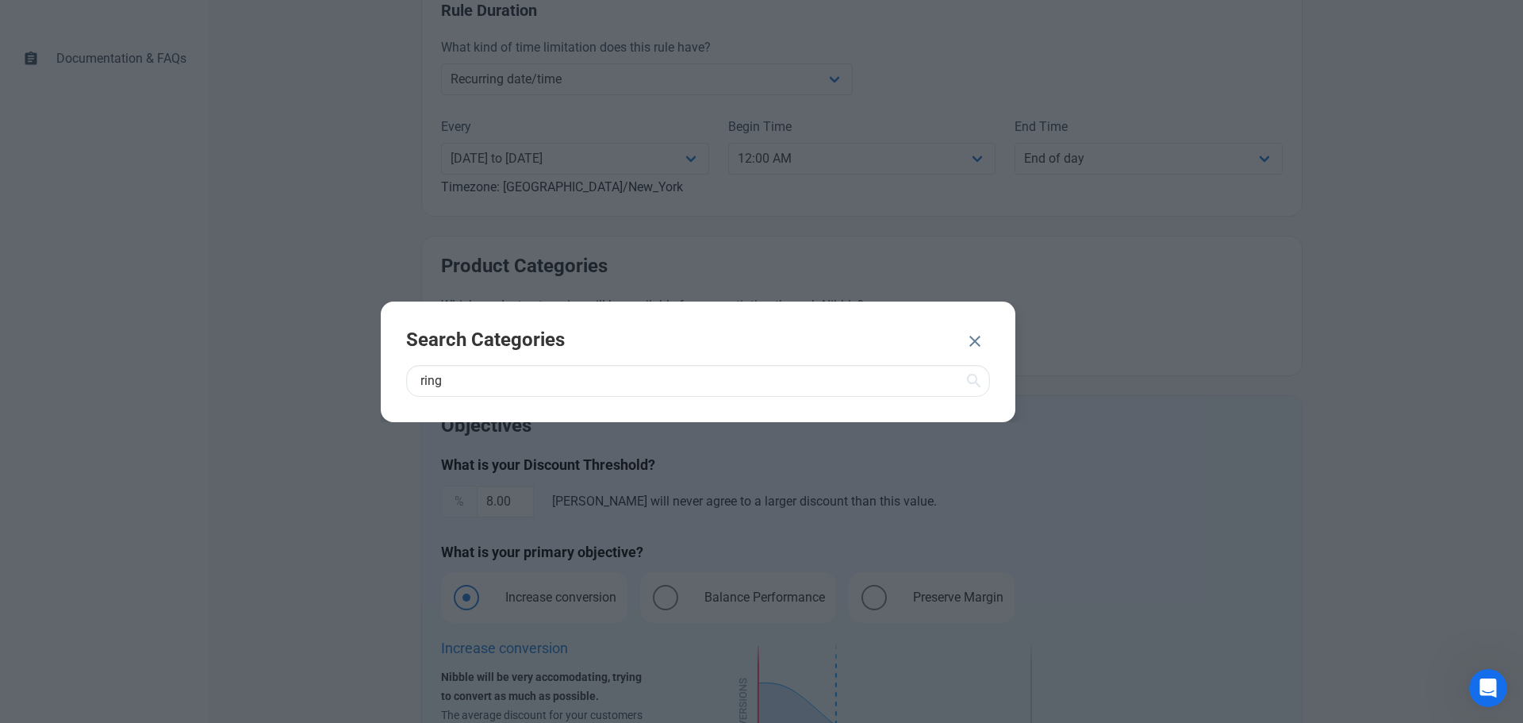
click at [979, 338] on icon "button" at bounding box center [975, 341] width 19 height 29
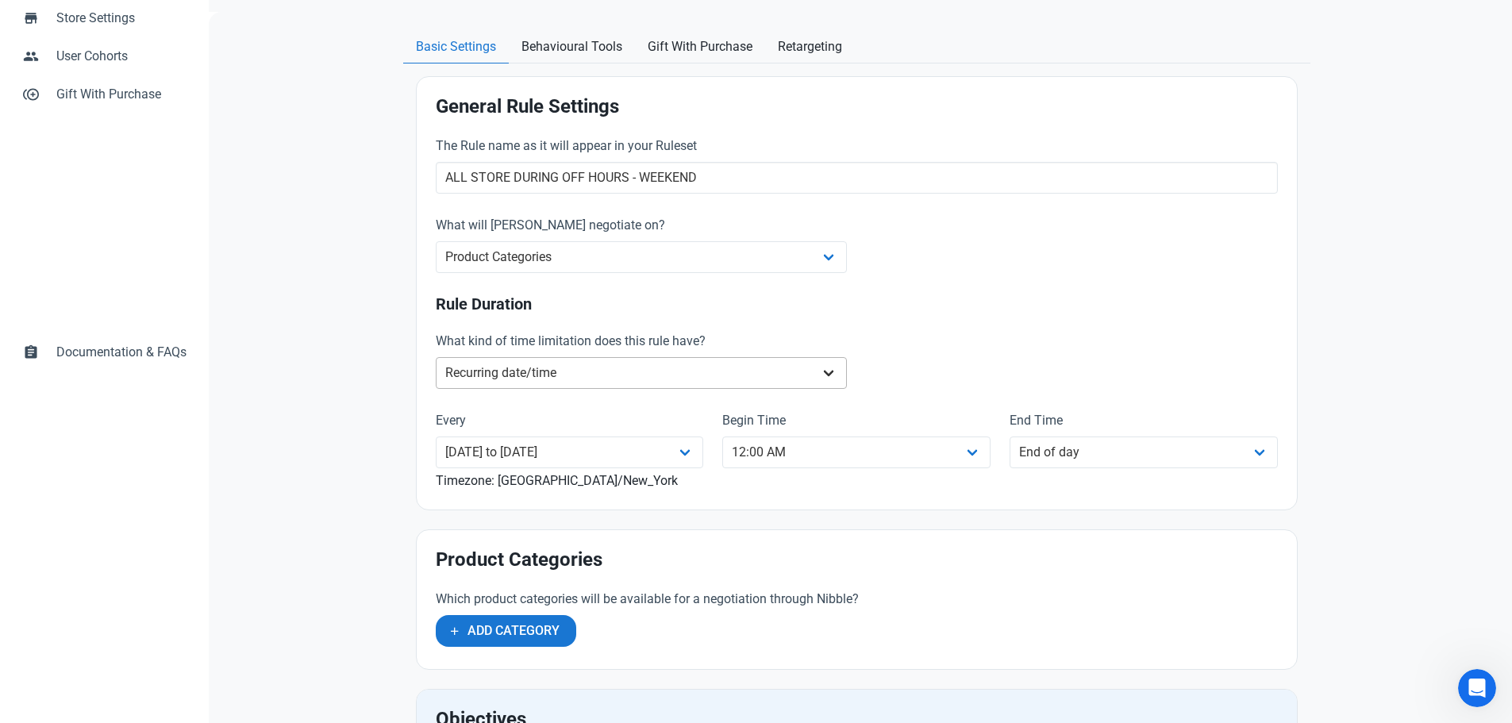
scroll to position [317, 0]
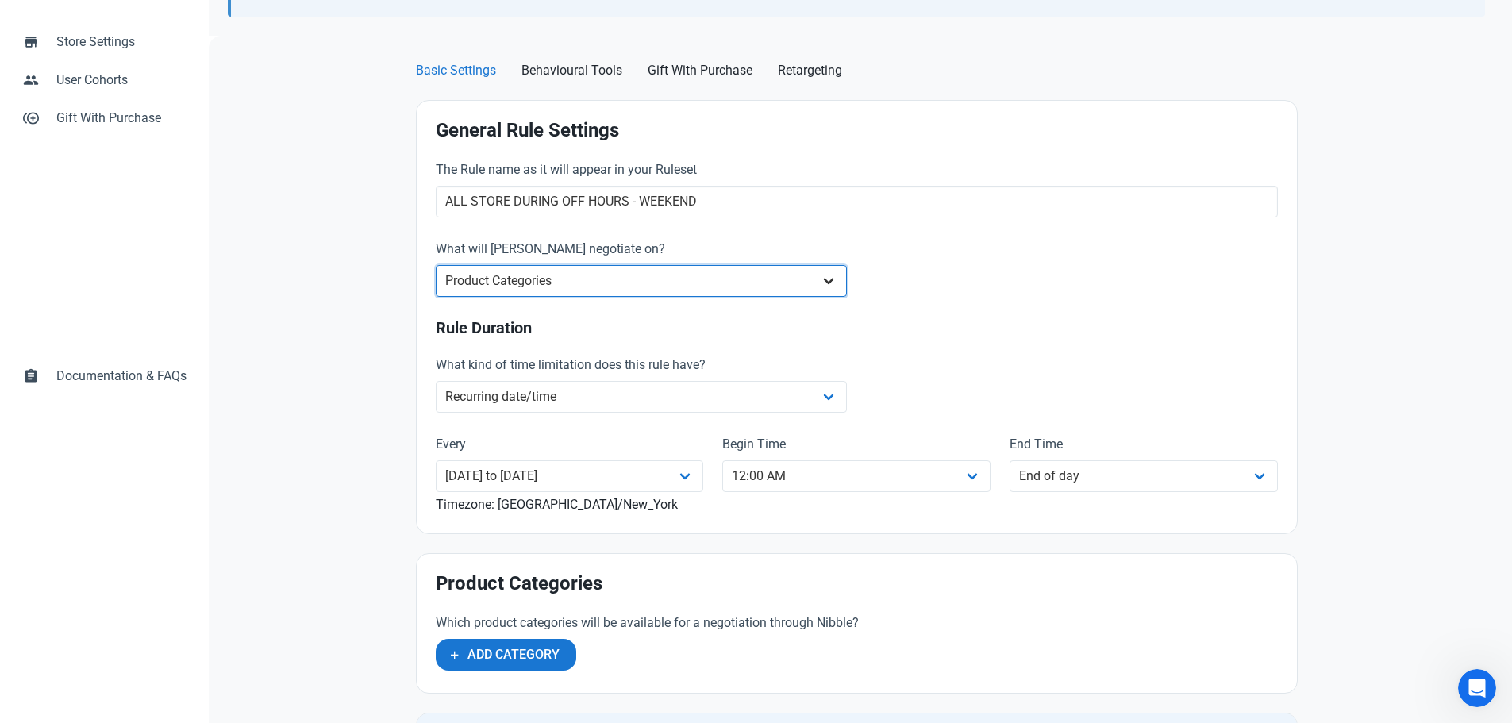
click at [572, 285] on select "Whole Store Individual Products Product Categories Cart" at bounding box center [642, 281] width 412 height 32
click at [436, 265] on select "Whole Store Individual Products Product Categories Cart" at bounding box center [642, 281] width 412 height 32
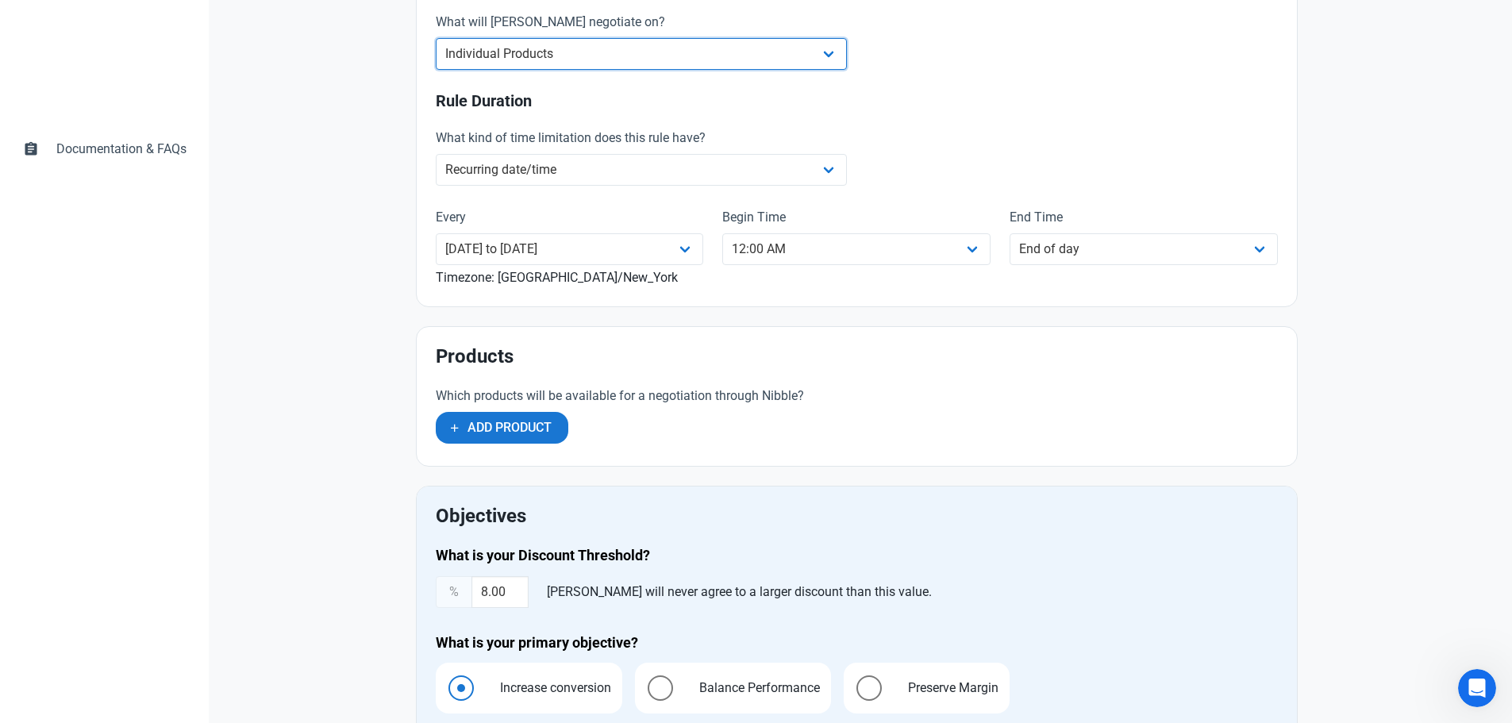
scroll to position [555, 0]
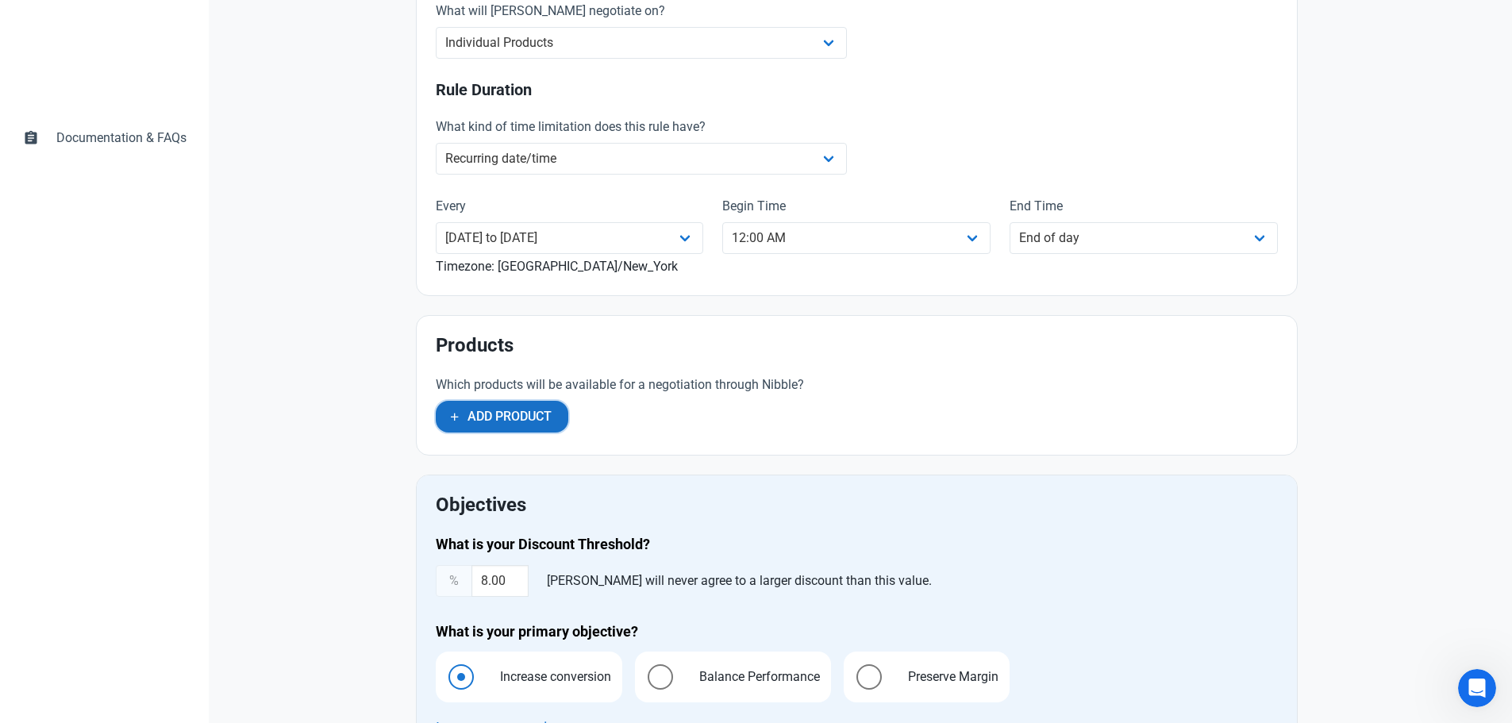
click at [520, 428] on button "Add Product" at bounding box center [502, 417] width 133 height 32
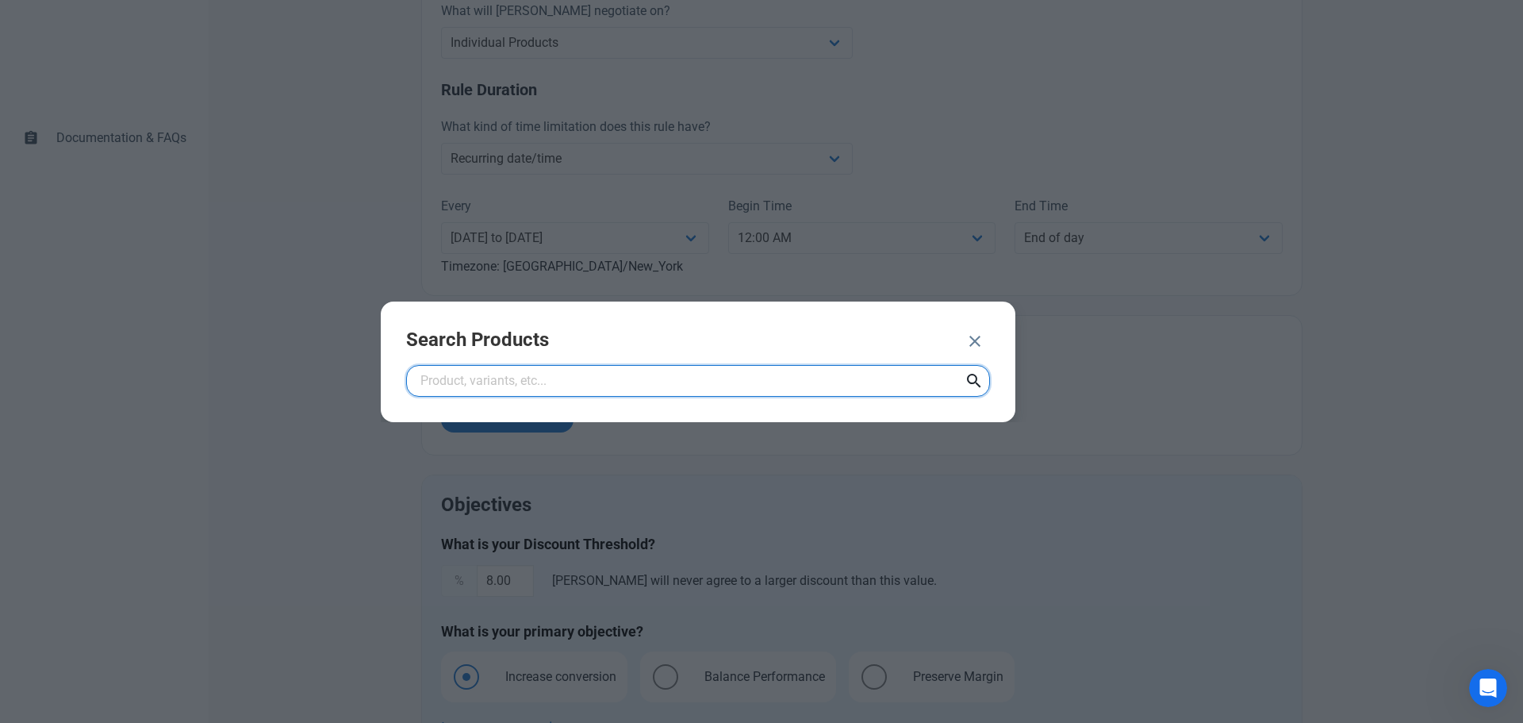
click at [478, 390] on input "text" at bounding box center [698, 381] width 584 height 32
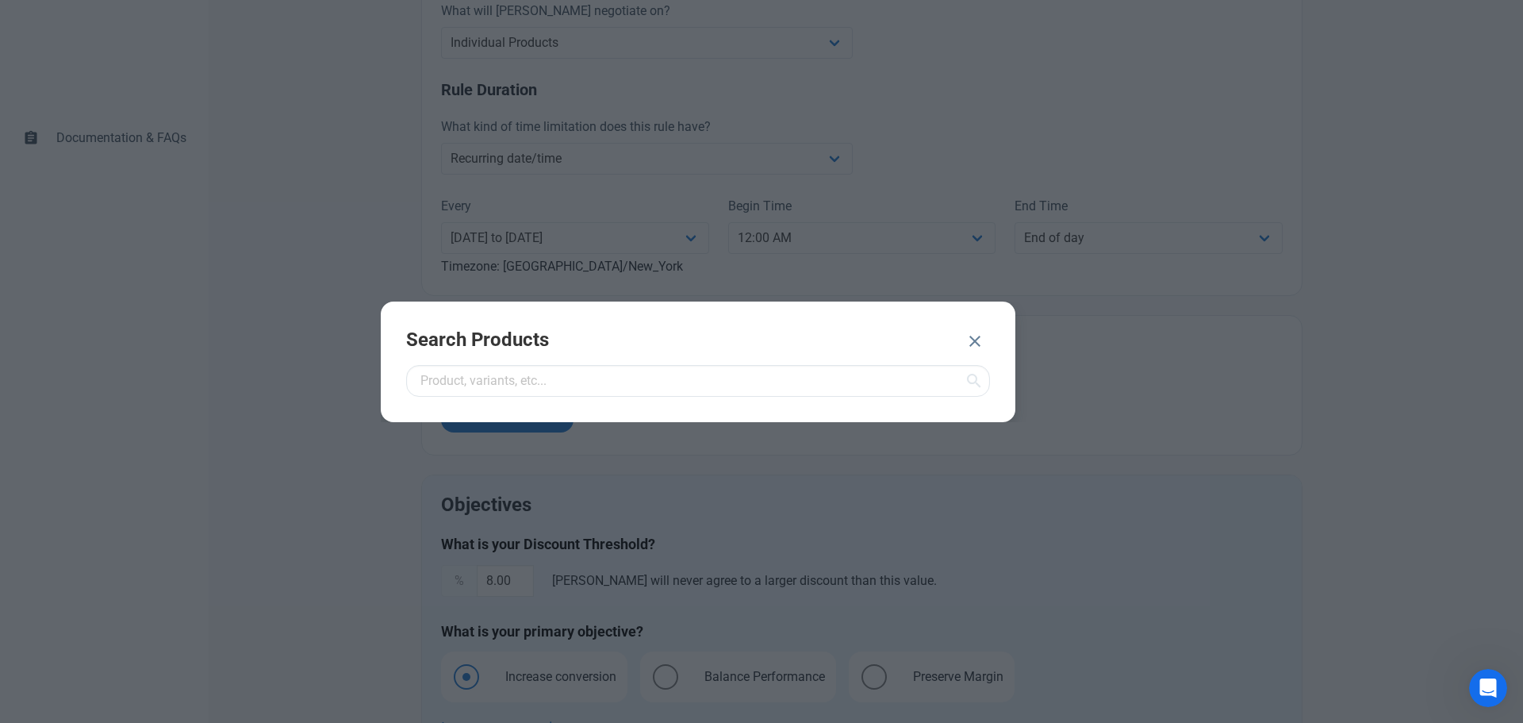
click at [973, 379] on icon at bounding box center [974, 381] width 19 height 29
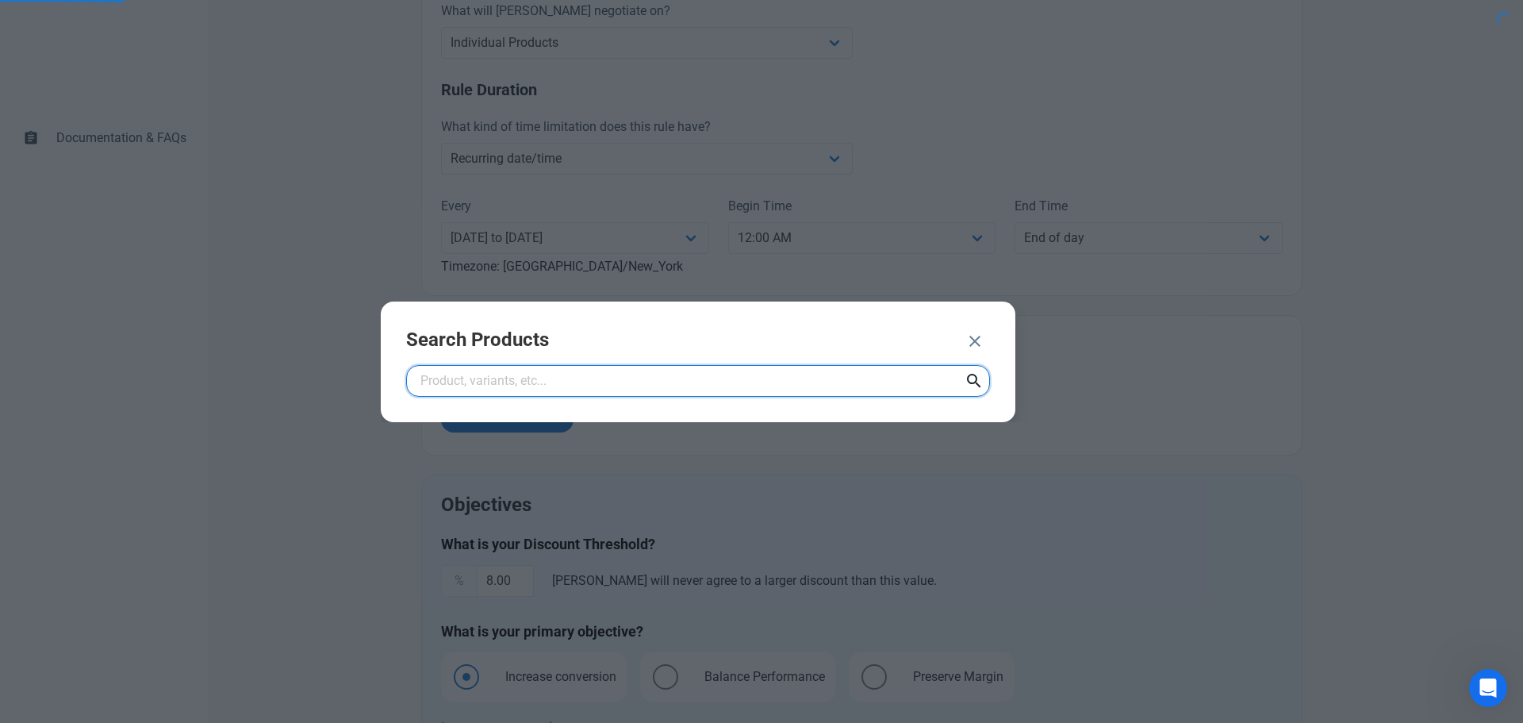
click at [742, 394] on input "text" at bounding box center [698, 381] width 584 height 32
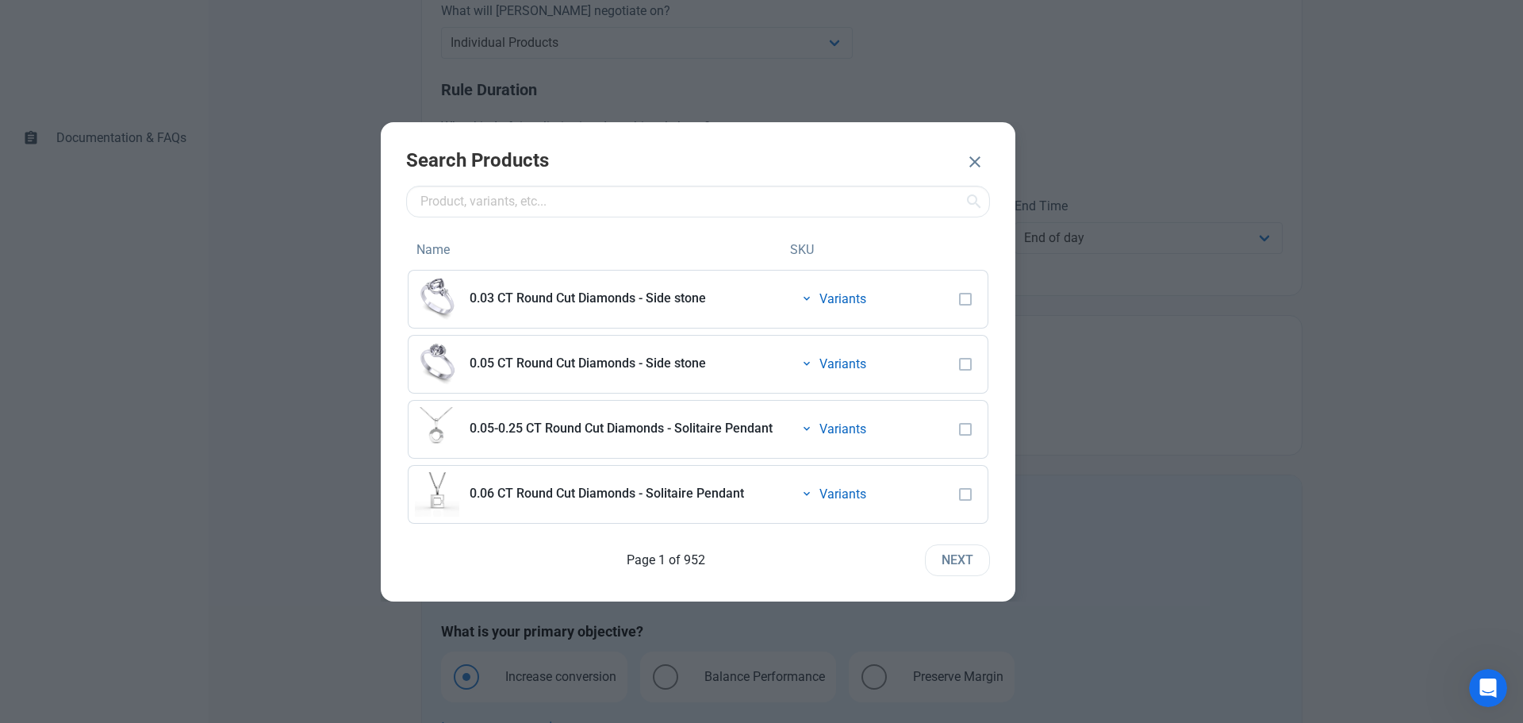
click at [978, 158] on icon "button" at bounding box center [975, 162] width 19 height 29
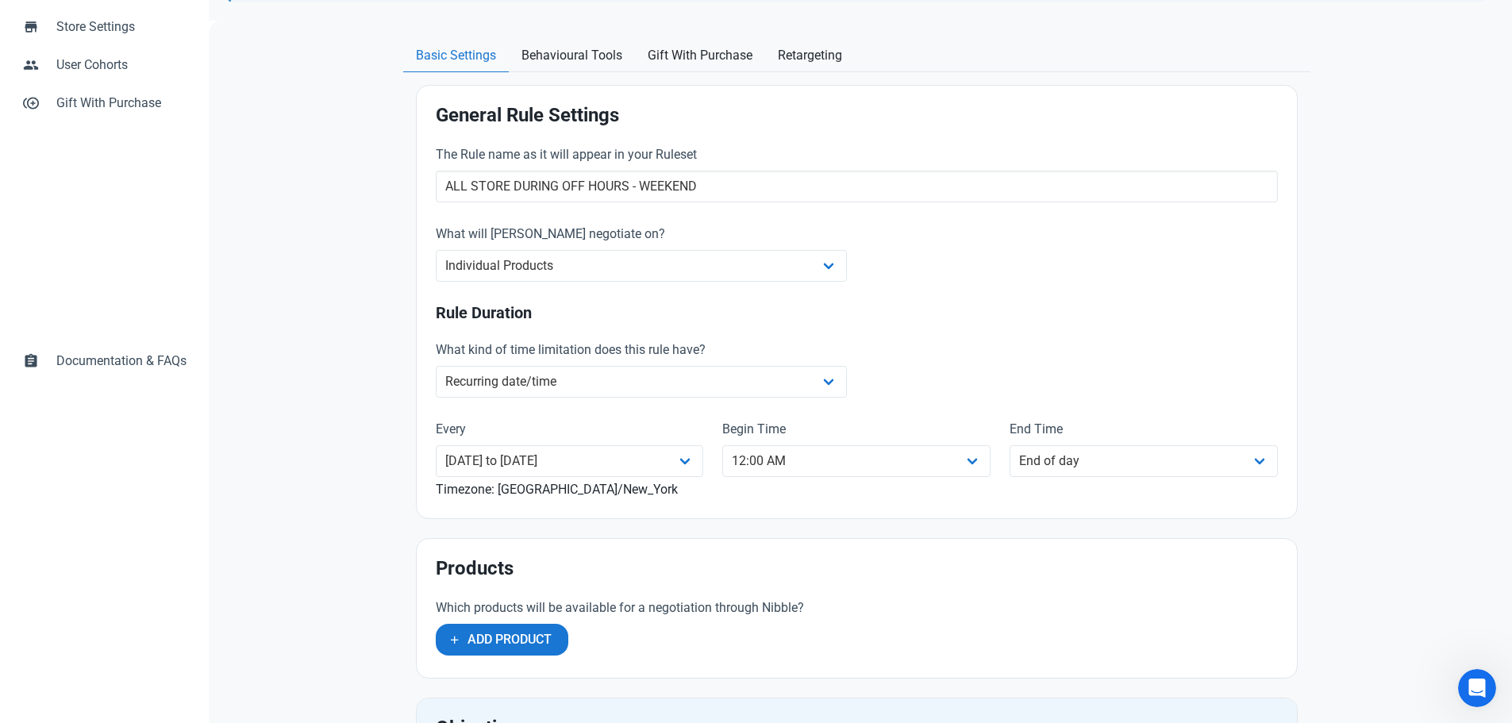
scroll to position [317, 0]
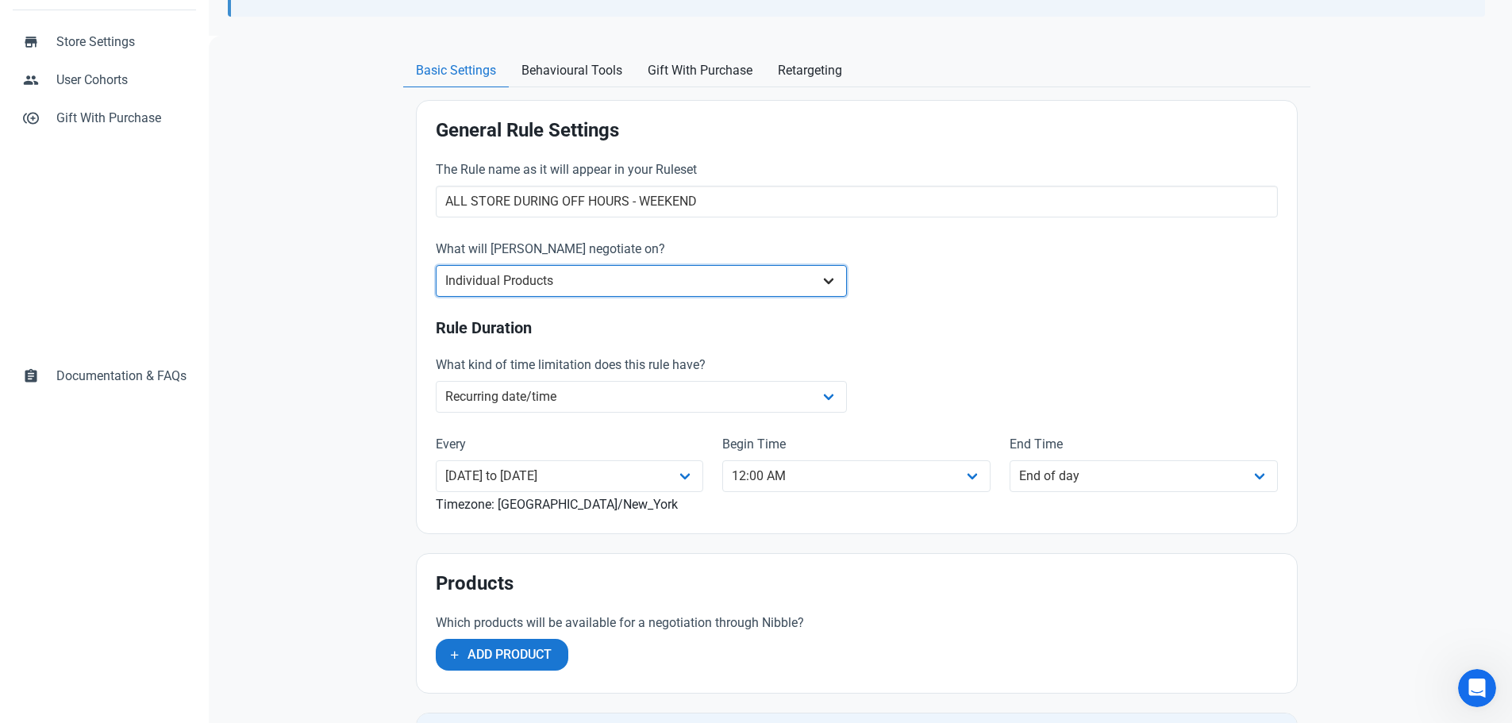
click at [615, 287] on select "Whole Store Individual Products Product Categories Cart" at bounding box center [642, 281] width 412 height 32
select select "product_category"
click at [436, 265] on select "Whole Store Individual Products Product Categories Cart" at bounding box center [642, 281] width 412 height 32
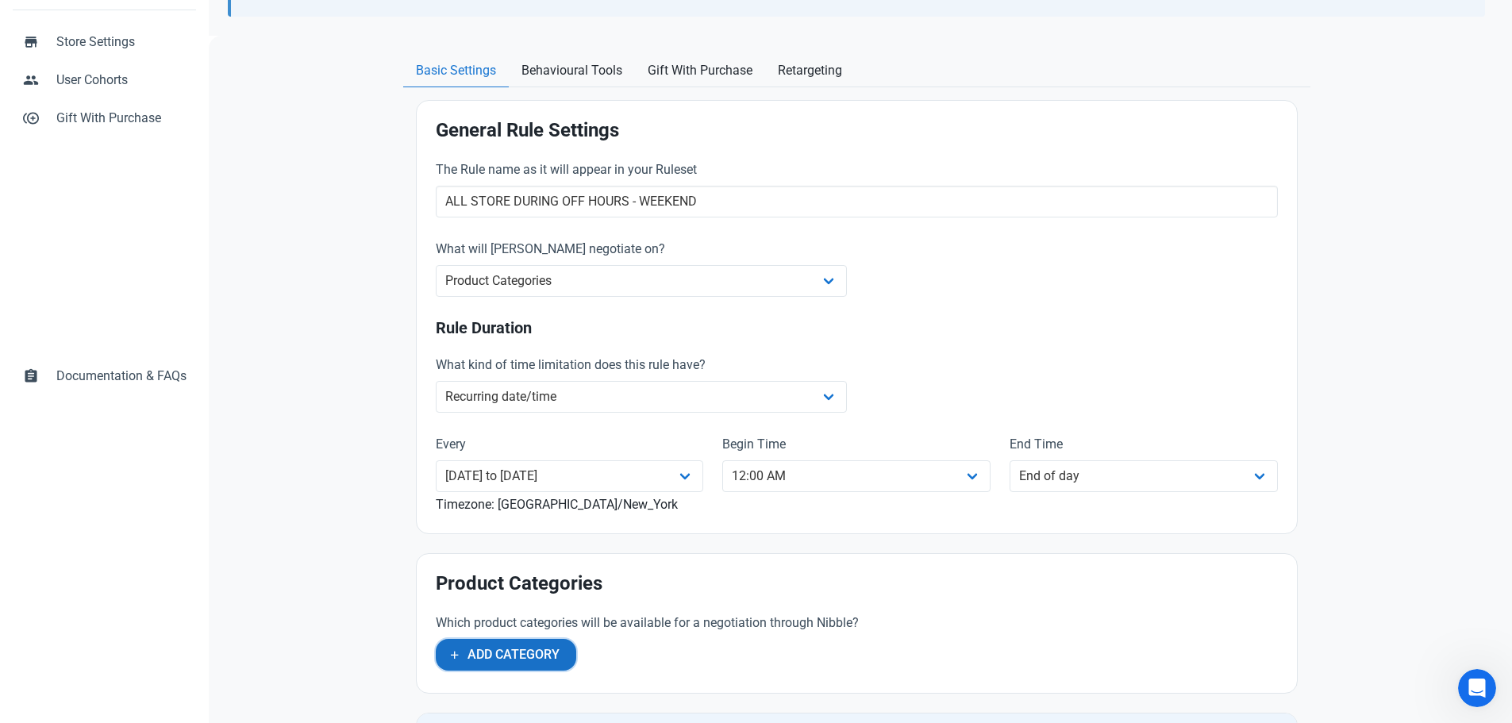
click at [514, 649] on span "Add Category" at bounding box center [513, 654] width 92 height 19
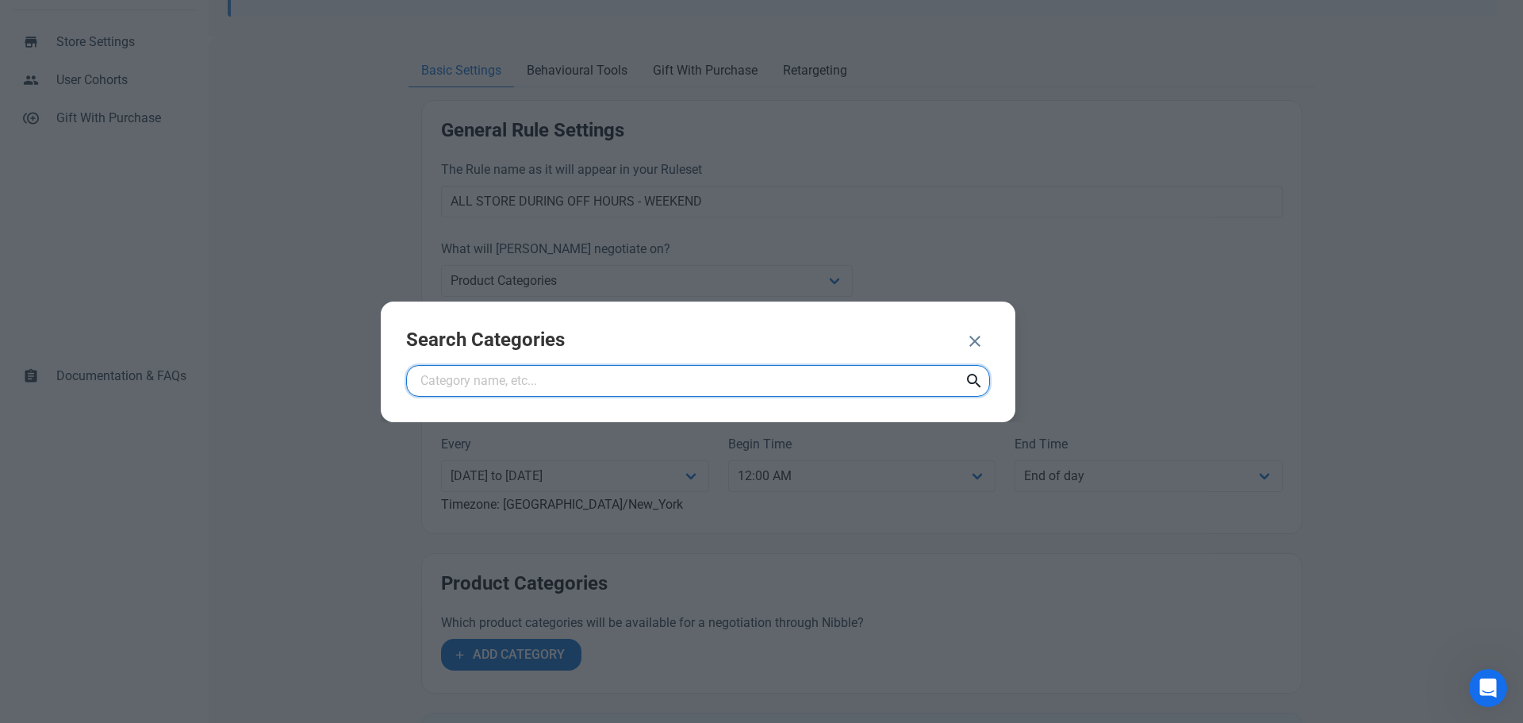
click at [924, 372] on input "text" at bounding box center [698, 381] width 584 height 32
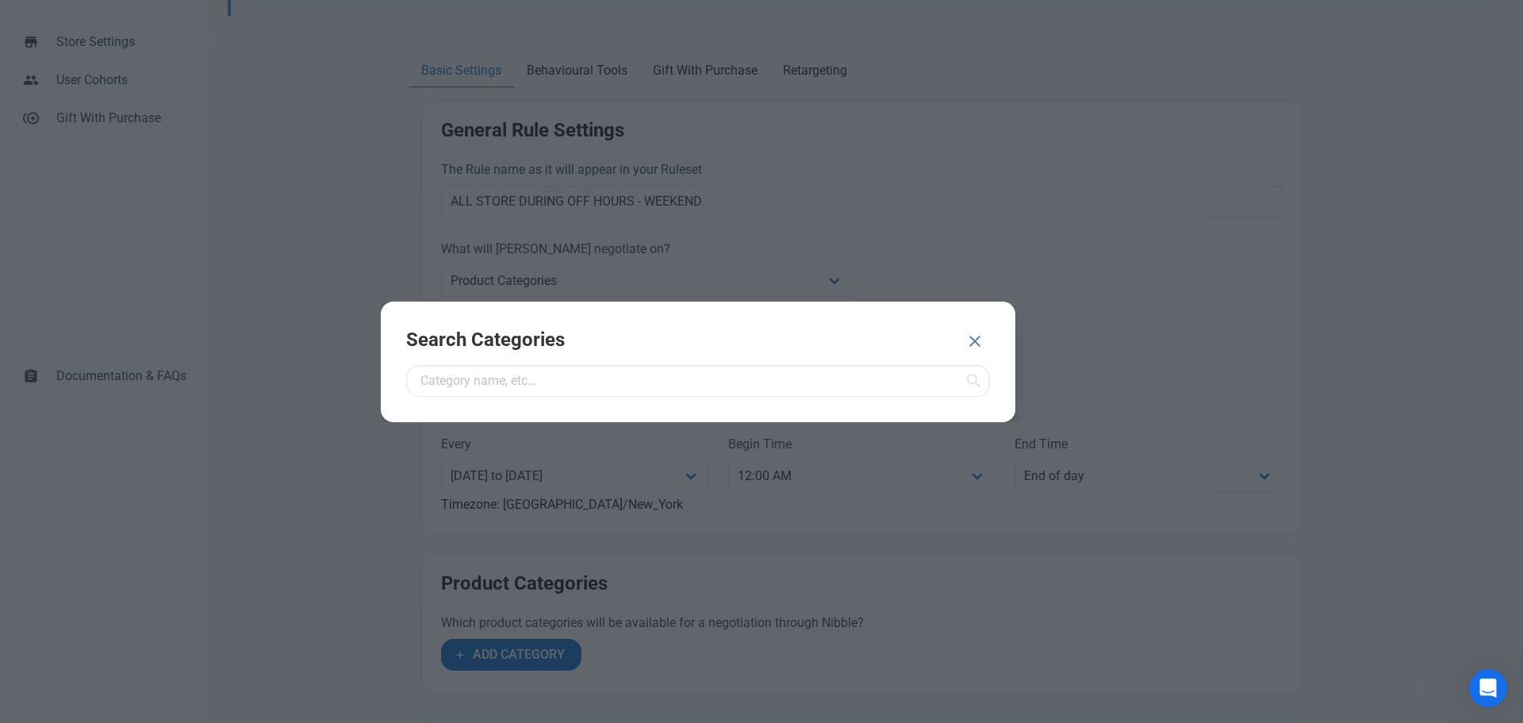
click at [973, 377] on icon at bounding box center [974, 381] width 19 height 29
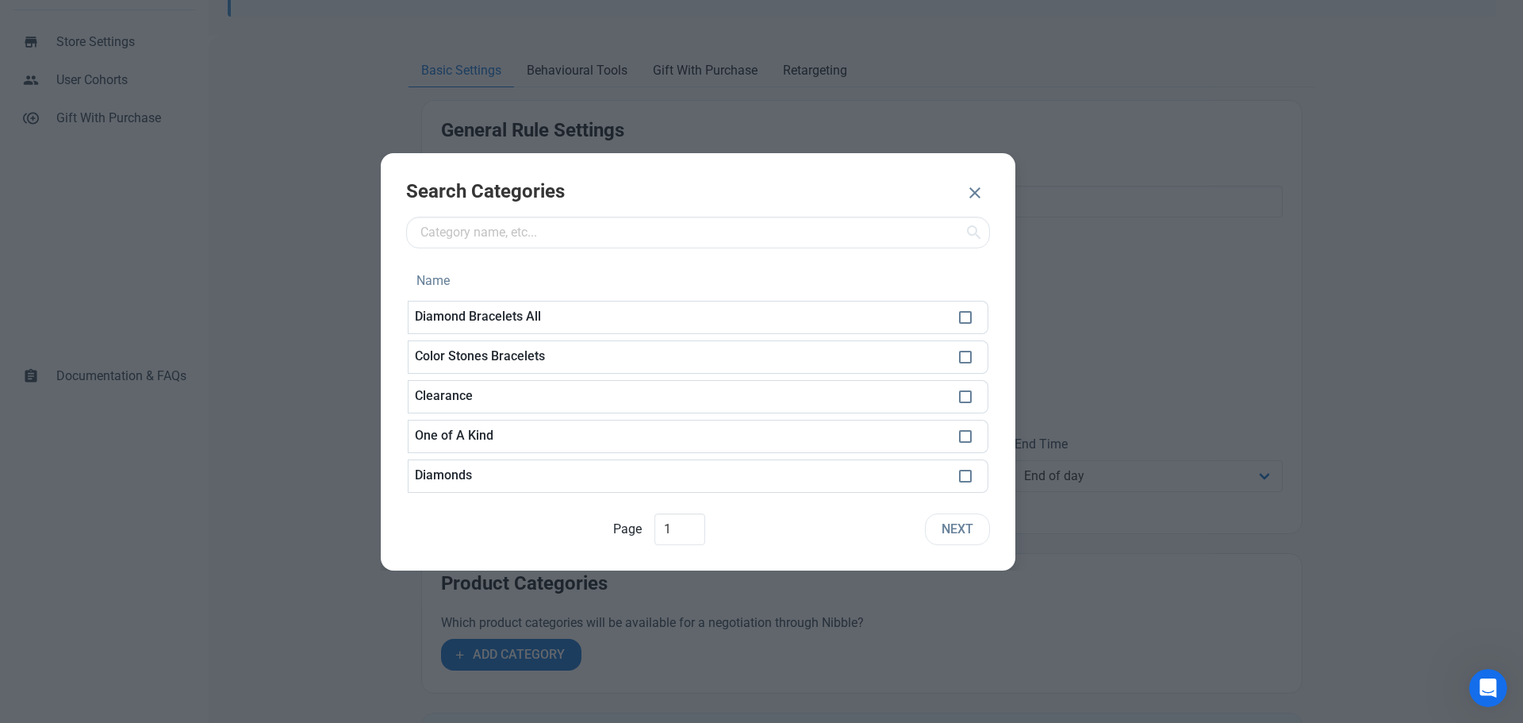
click at [975, 202] on icon "button" at bounding box center [975, 193] width 19 height 29
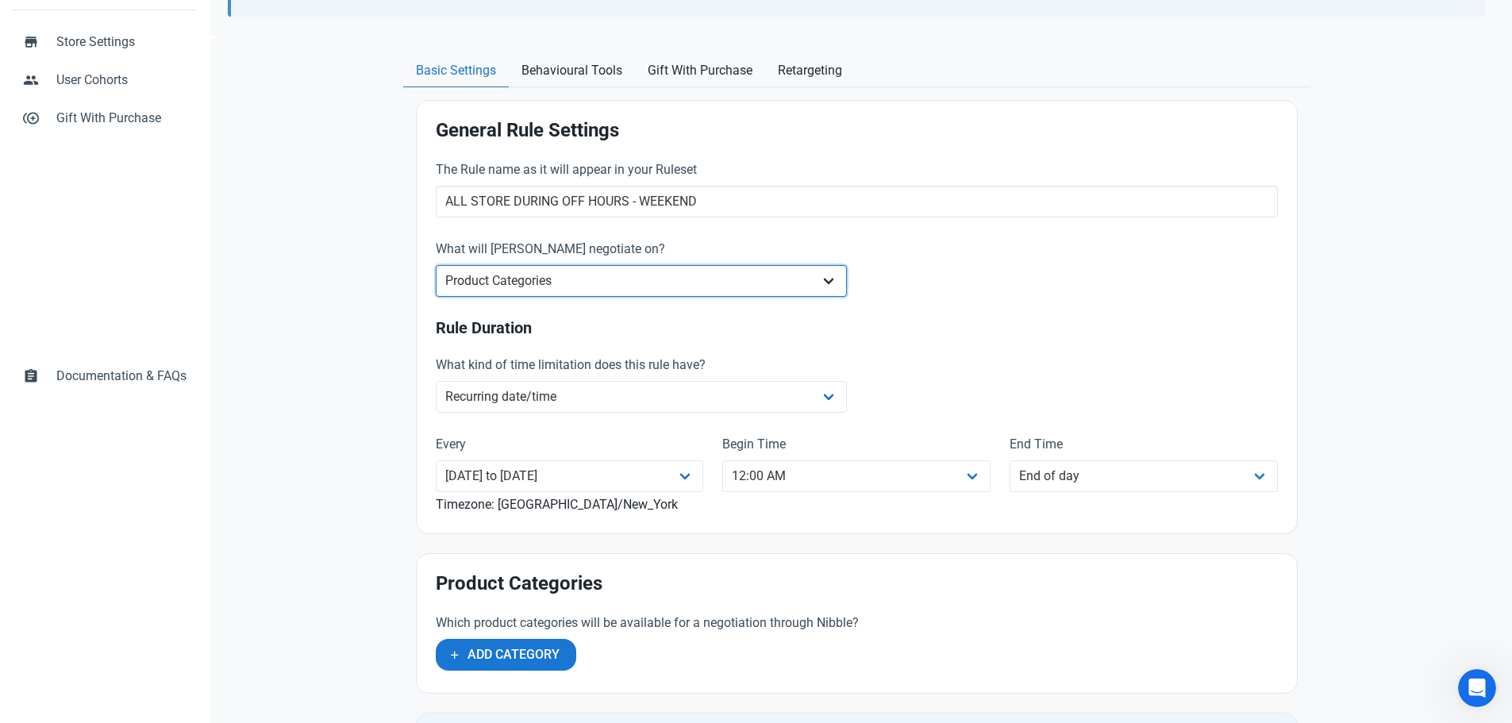
click at [569, 287] on select "Whole Store Individual Products Product Categories Cart" at bounding box center [642, 281] width 412 height 32
click at [436, 265] on select "Whole Store Individual Products Product Categories Cart" at bounding box center [642, 281] width 412 height 32
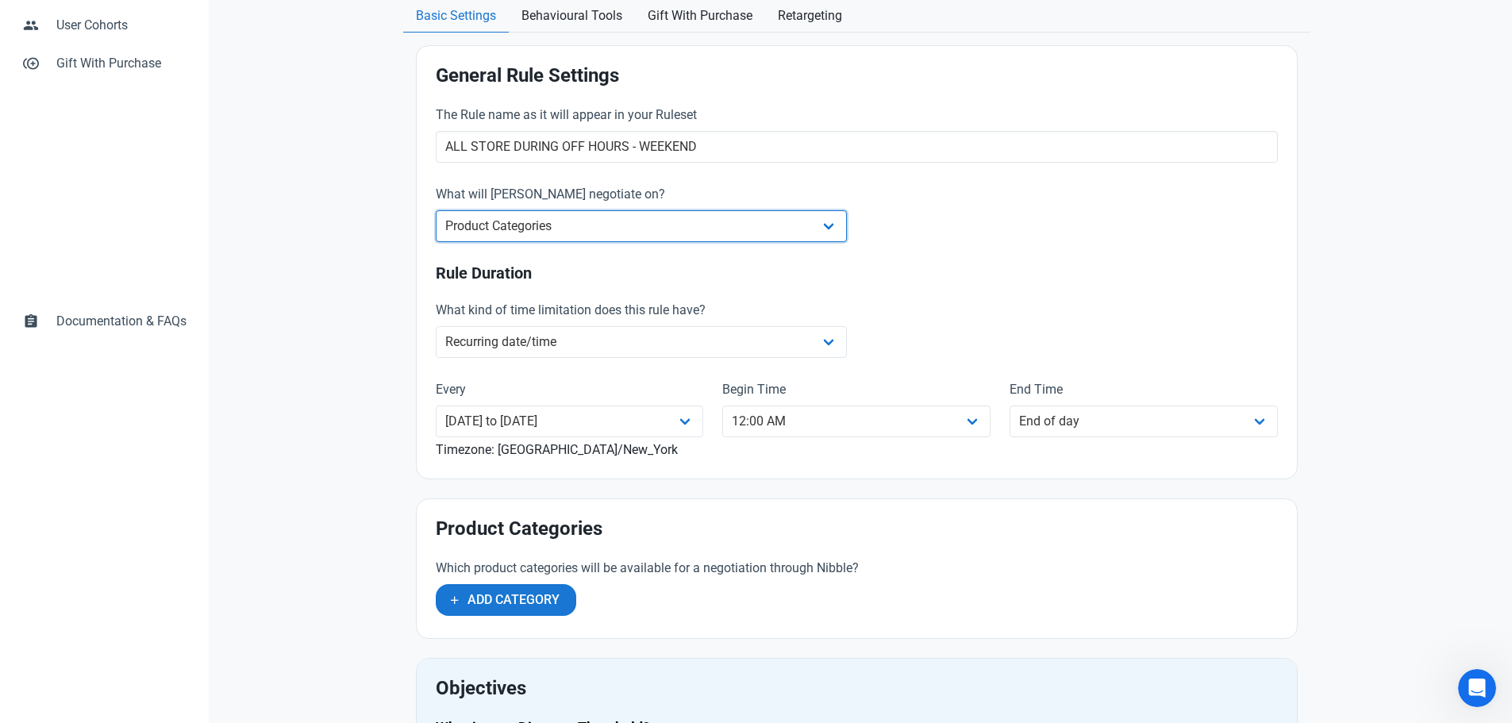
scroll to position [397, 0]
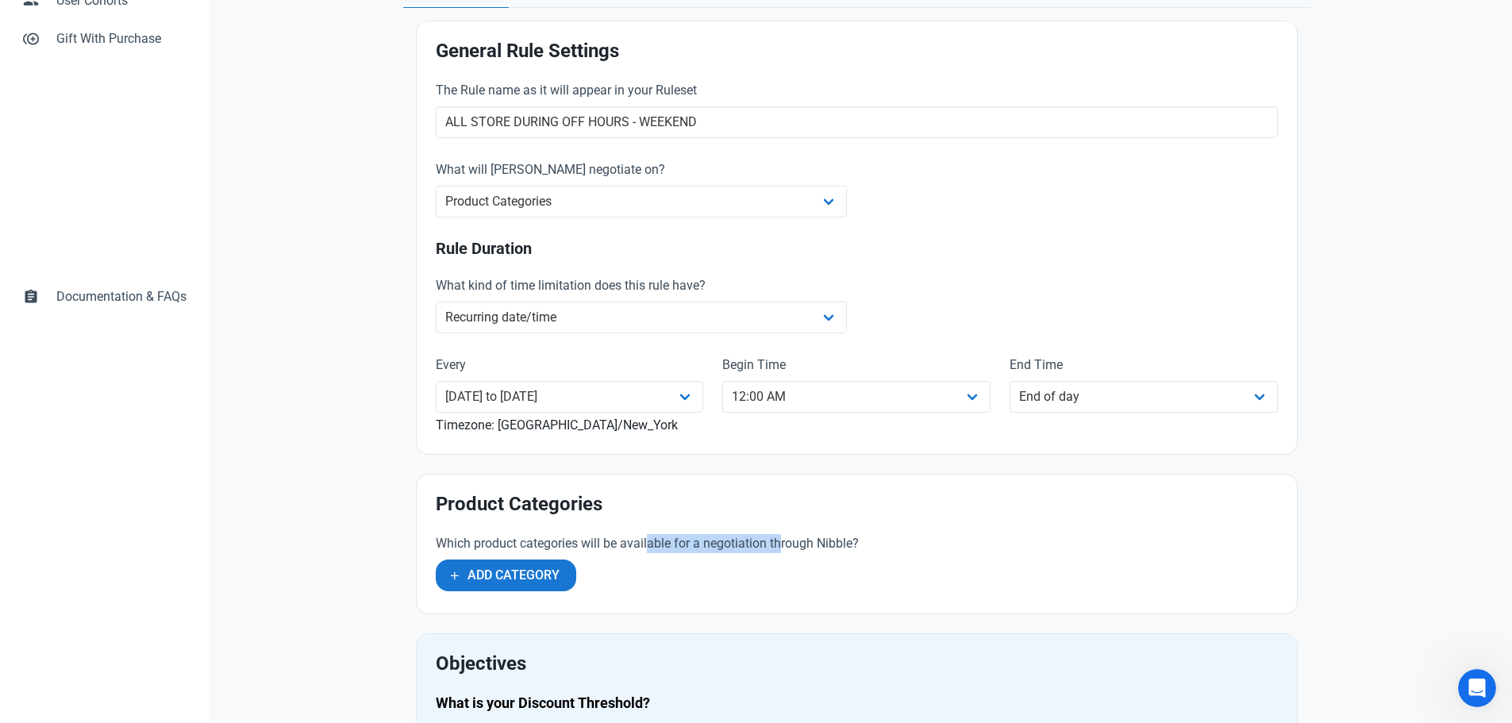
drag, startPoint x: 663, startPoint y: 550, endPoint x: 782, endPoint y: 551, distance: 119.0
click at [782, 551] on label "Which product categories will be available for a negotiation through Nibble?" at bounding box center [713, 543] width 555 height 19
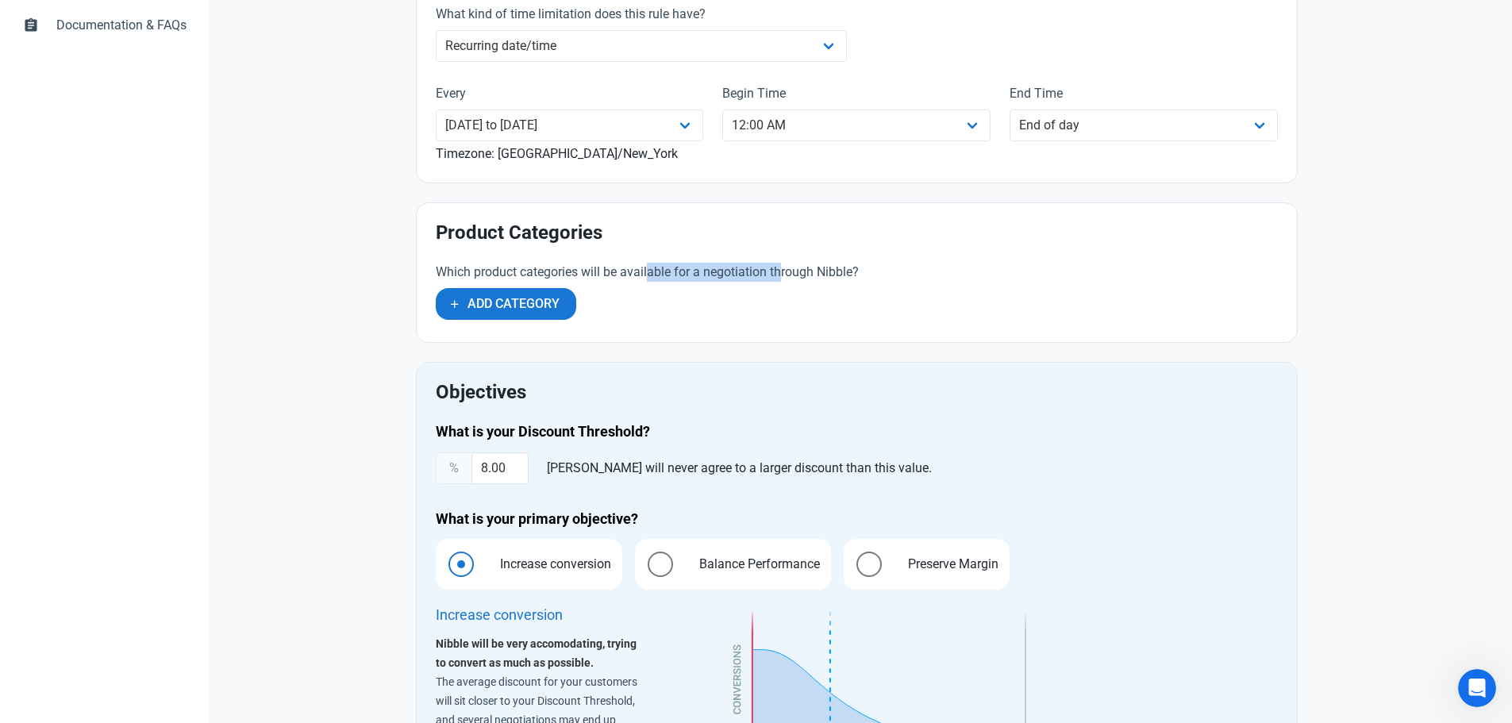
scroll to position [714, 0]
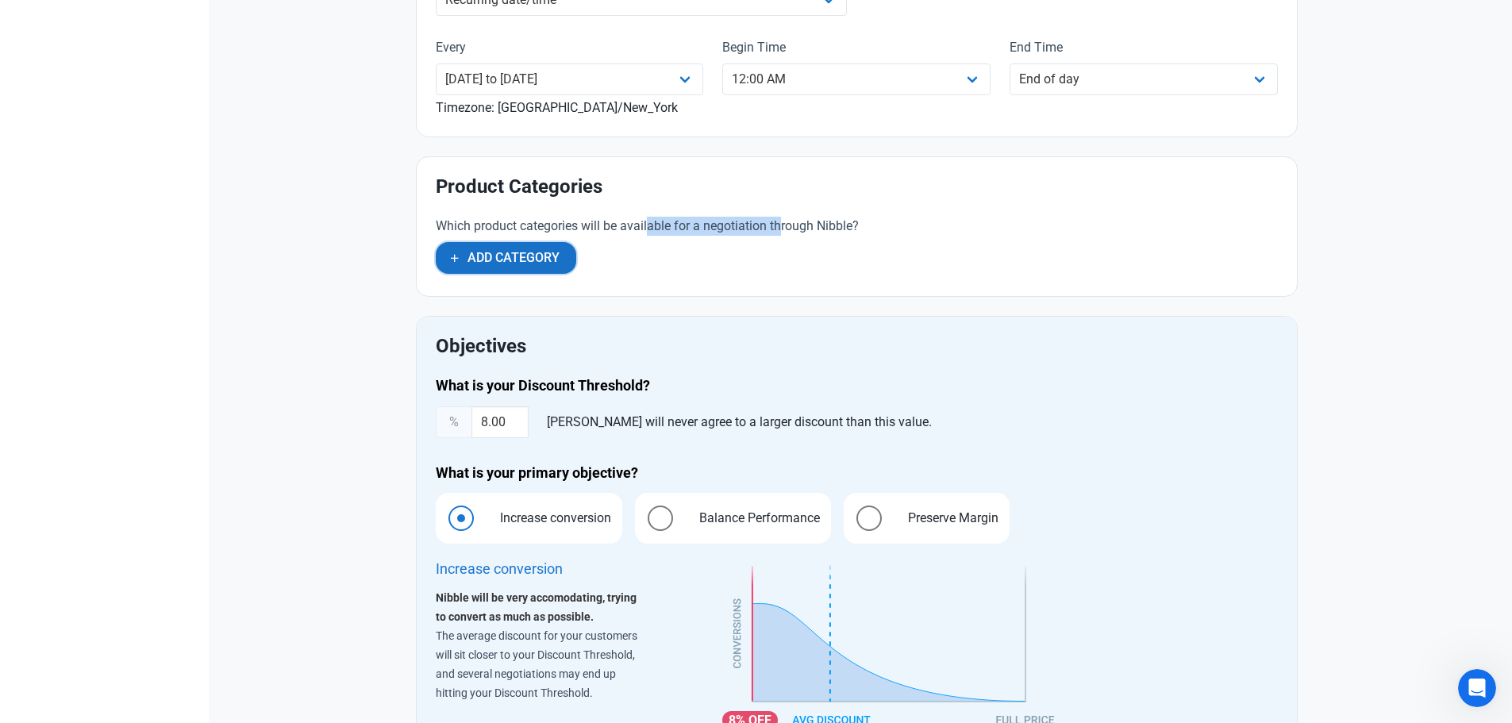
click at [521, 267] on span "Add Category" at bounding box center [513, 257] width 92 height 19
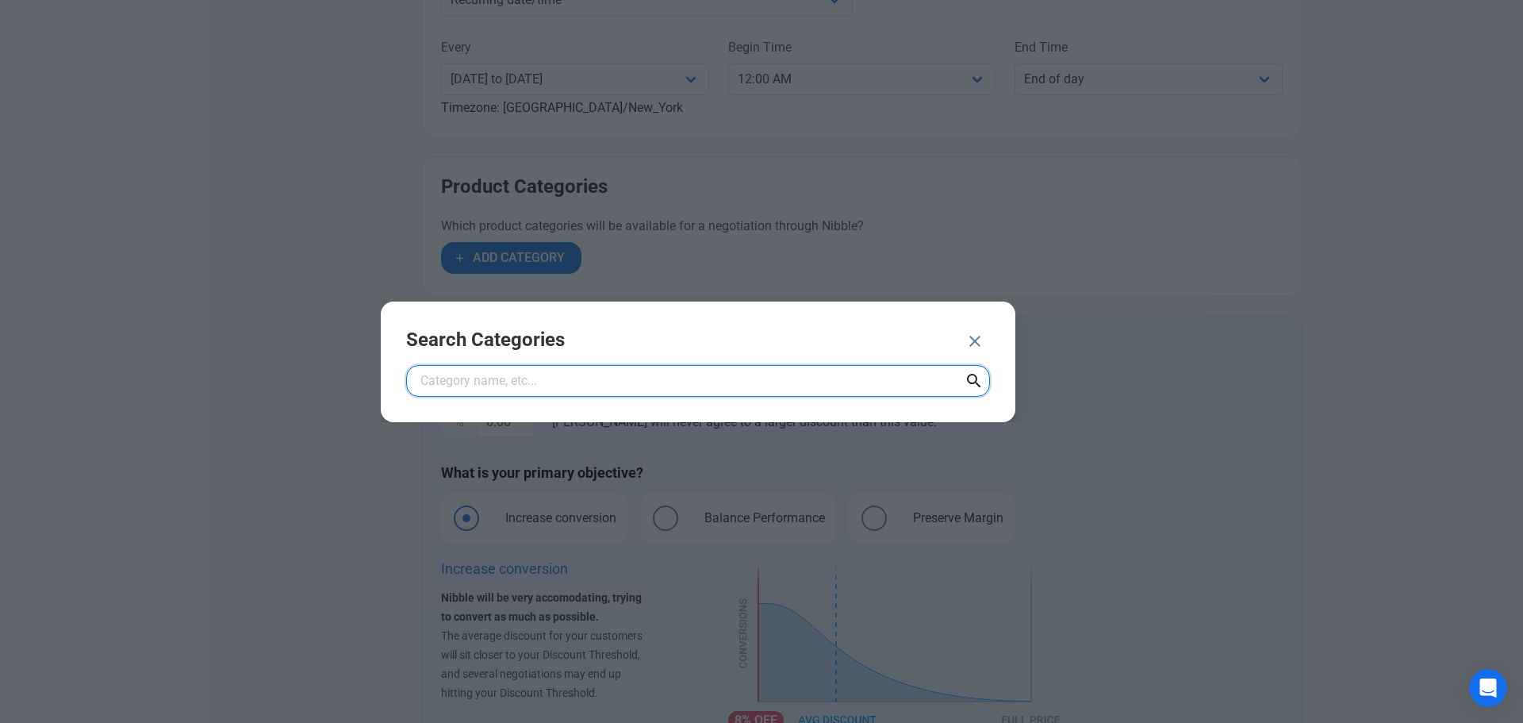
click at [542, 369] on input "text" at bounding box center [698, 381] width 584 height 32
type input "rings"
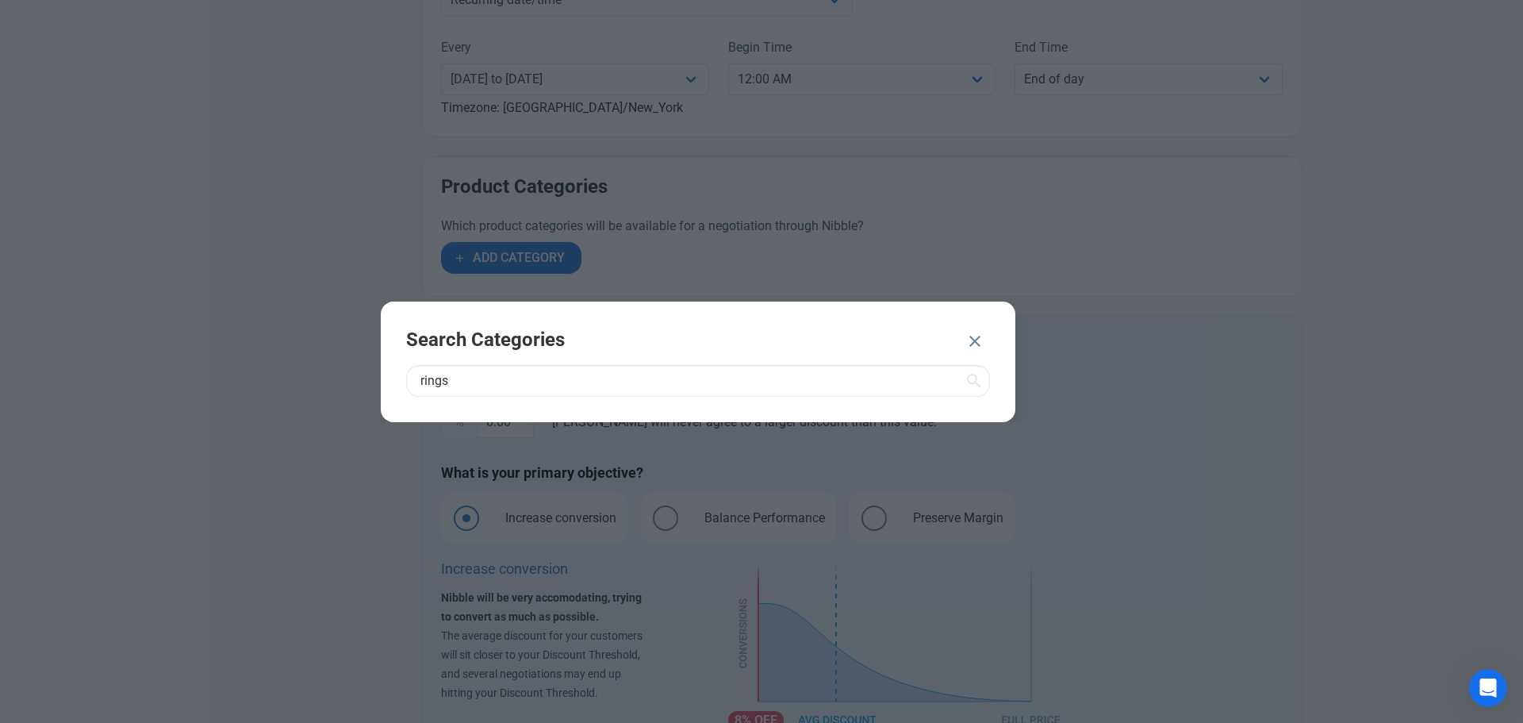
click at [973, 386] on icon at bounding box center [974, 381] width 19 height 29
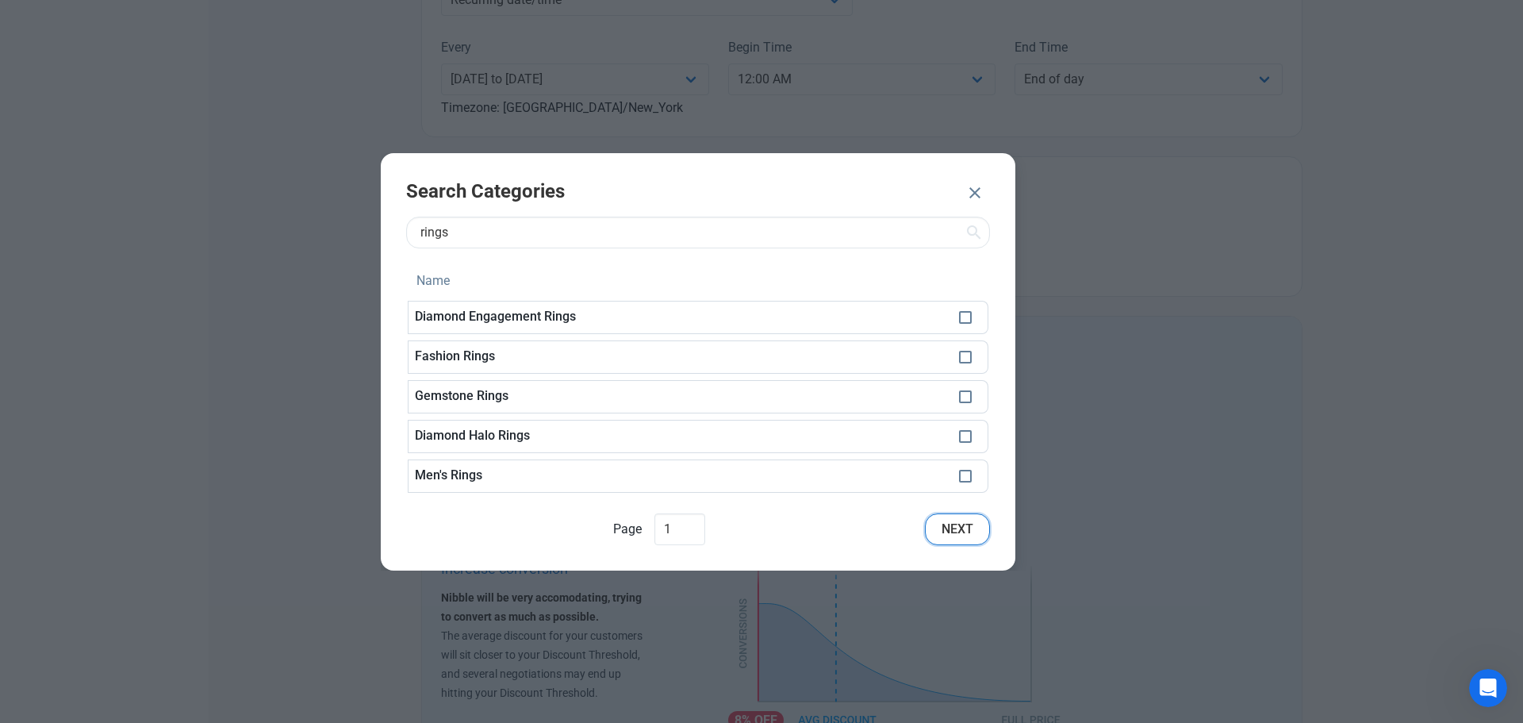
click at [967, 532] on span "Next" at bounding box center [958, 529] width 32 height 19
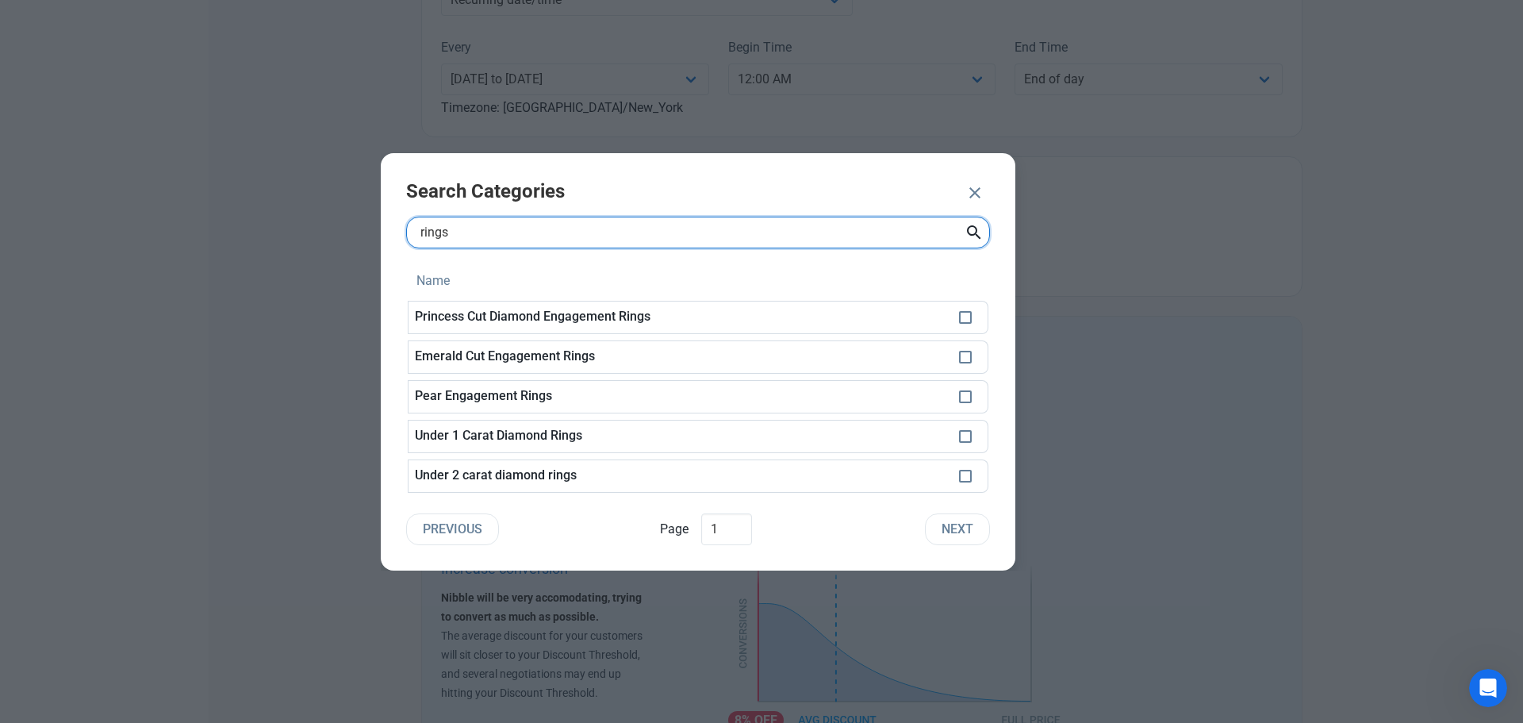
drag, startPoint x: 475, startPoint y: 240, endPoint x: 404, endPoint y: 234, distance: 71.6
click at [404, 234] on div "Search Categories rings Name Princess Cut Diamond Engagement Rings Emerald Cut …" at bounding box center [698, 361] width 635 height 417
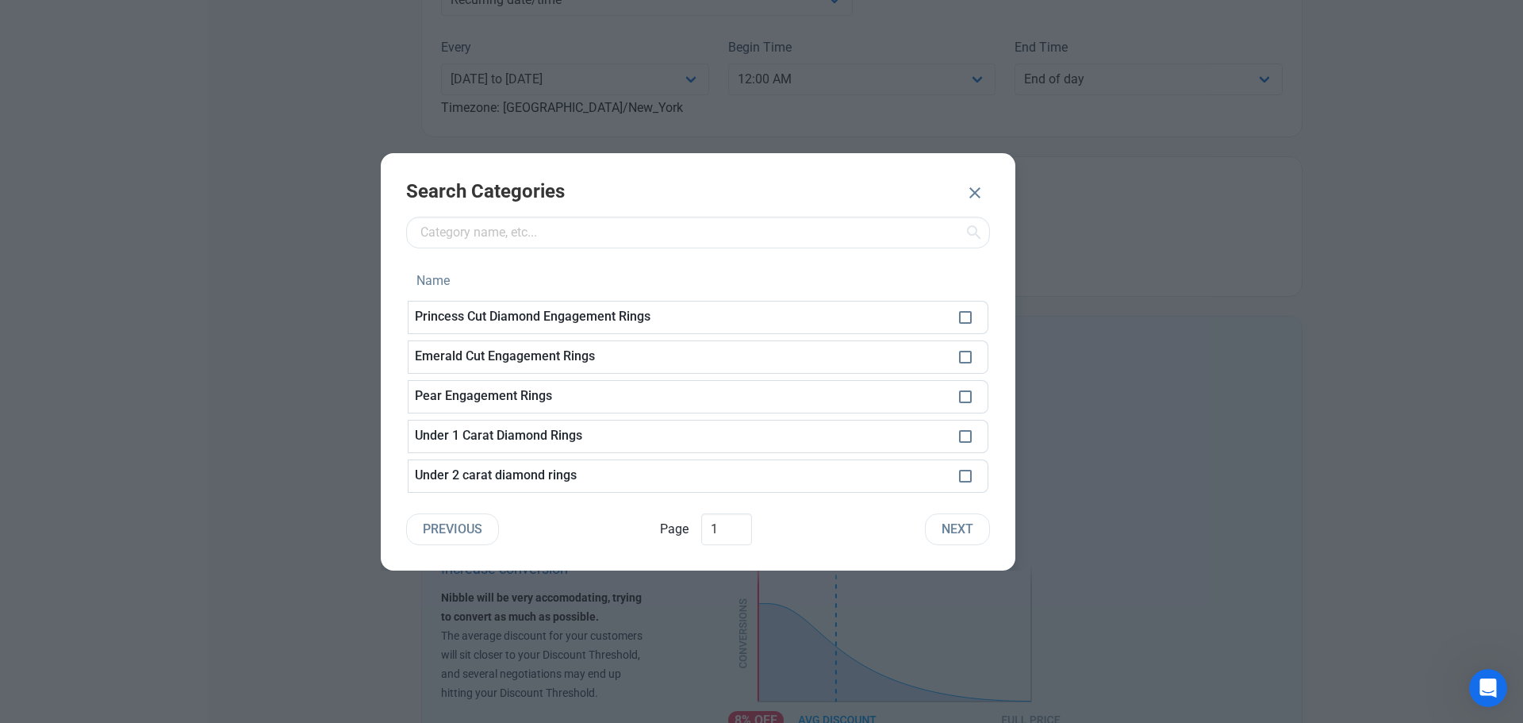
click at [978, 229] on icon at bounding box center [974, 232] width 19 height 29
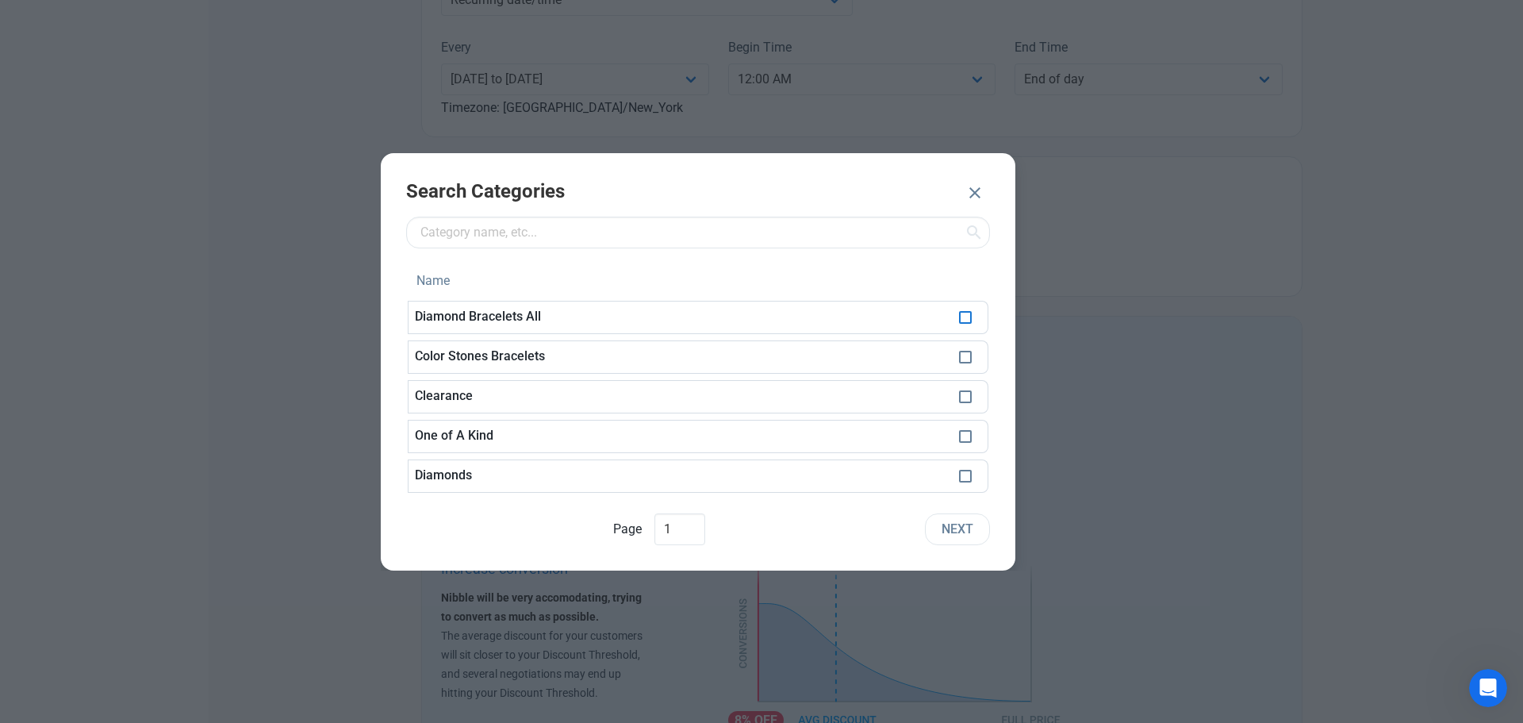
click at [962, 319] on span at bounding box center [965, 317] width 13 height 13
checkbox input "true"
click at [964, 357] on span at bounding box center [965, 357] width 13 height 13
checkbox input "true"
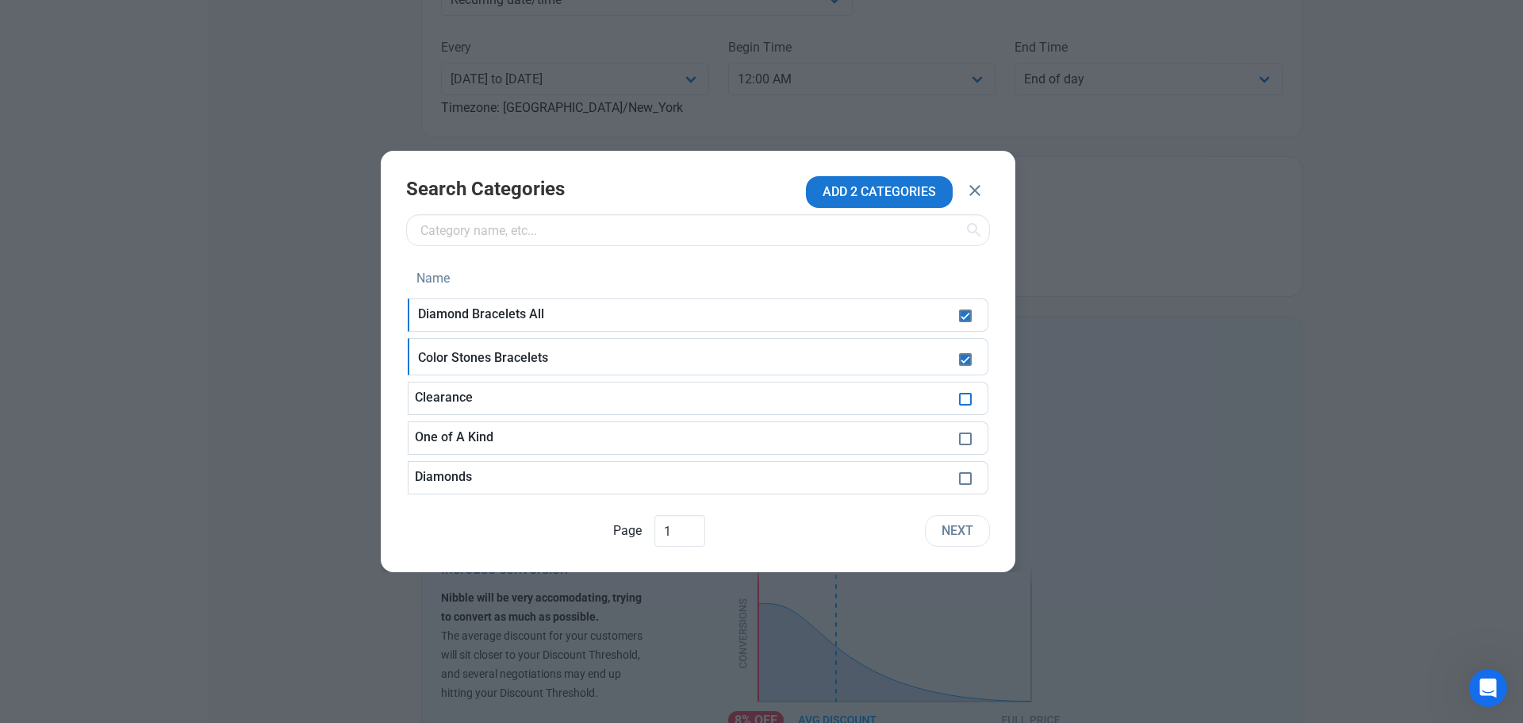
click at [964, 399] on span at bounding box center [965, 399] width 13 height 13
checkbox input "true"
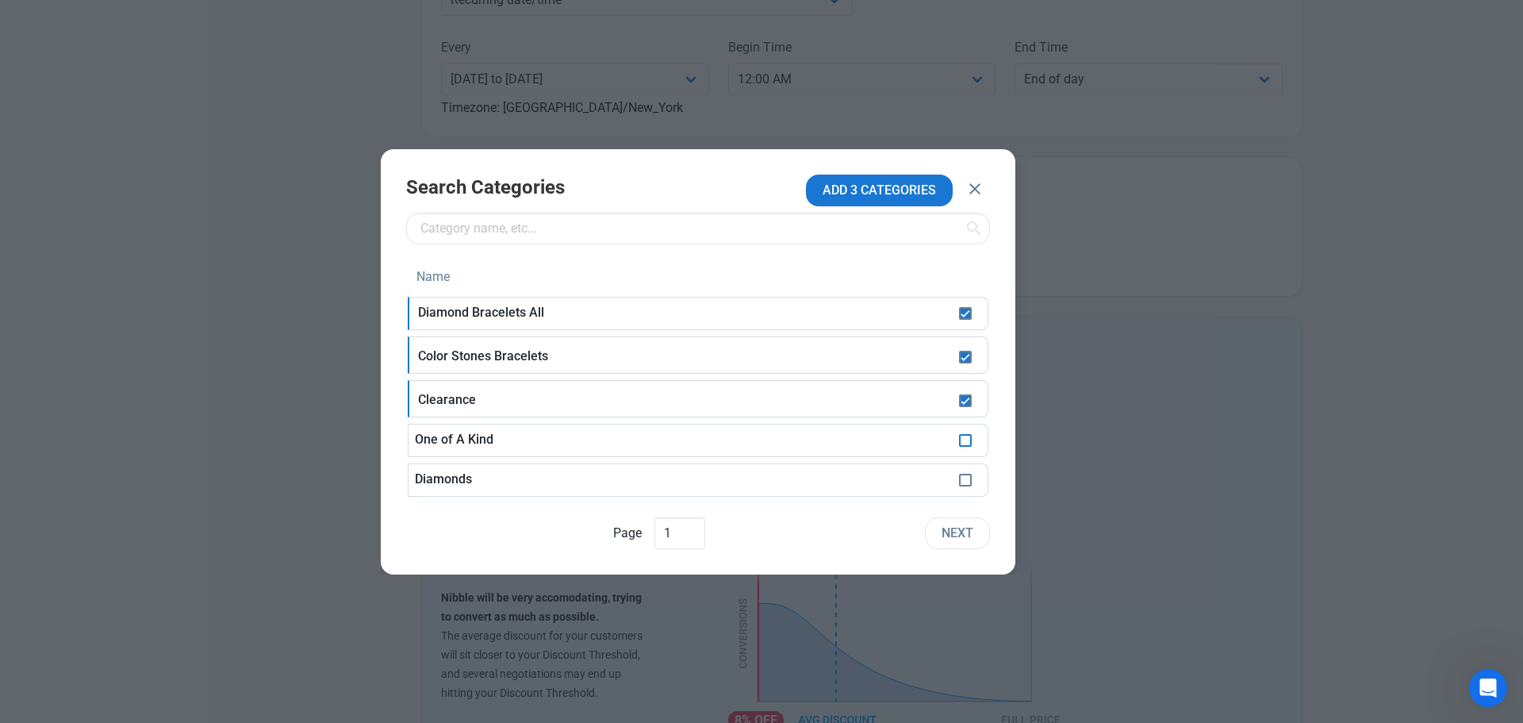
click at [970, 443] on span at bounding box center [965, 440] width 13 height 13
checkbox input "true"
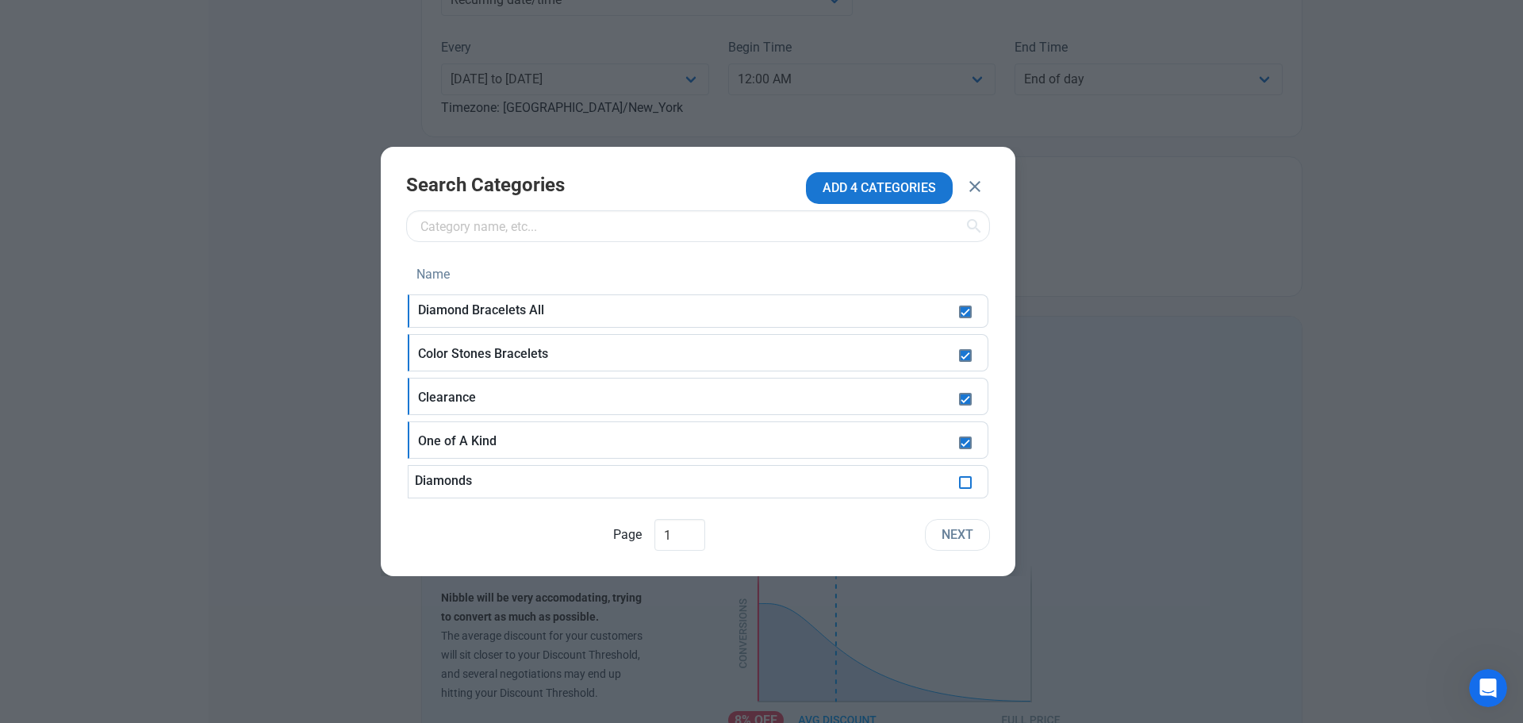
click at [964, 480] on span at bounding box center [965, 482] width 13 height 13
checkbox input "true"
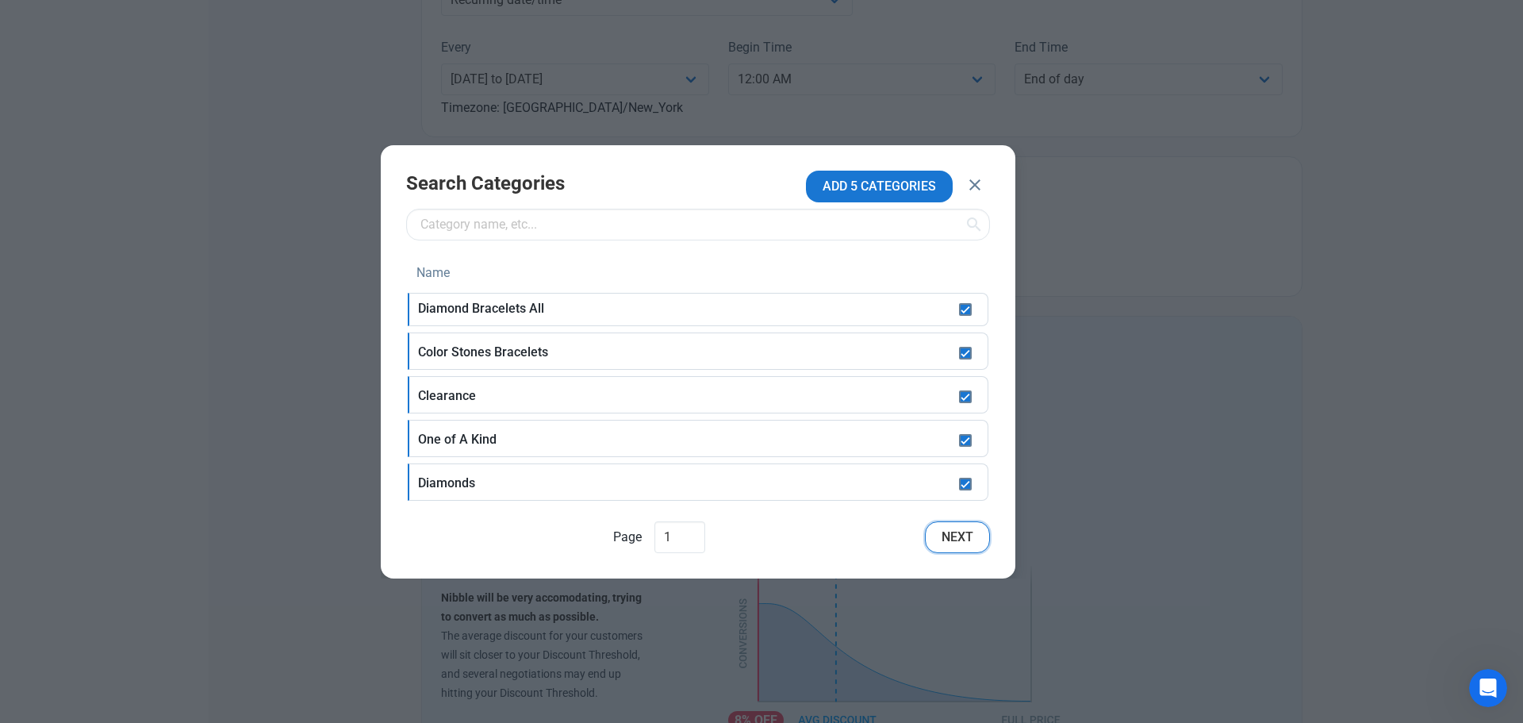
click at [970, 532] on span "Next" at bounding box center [958, 537] width 32 height 19
checkbox input "false"
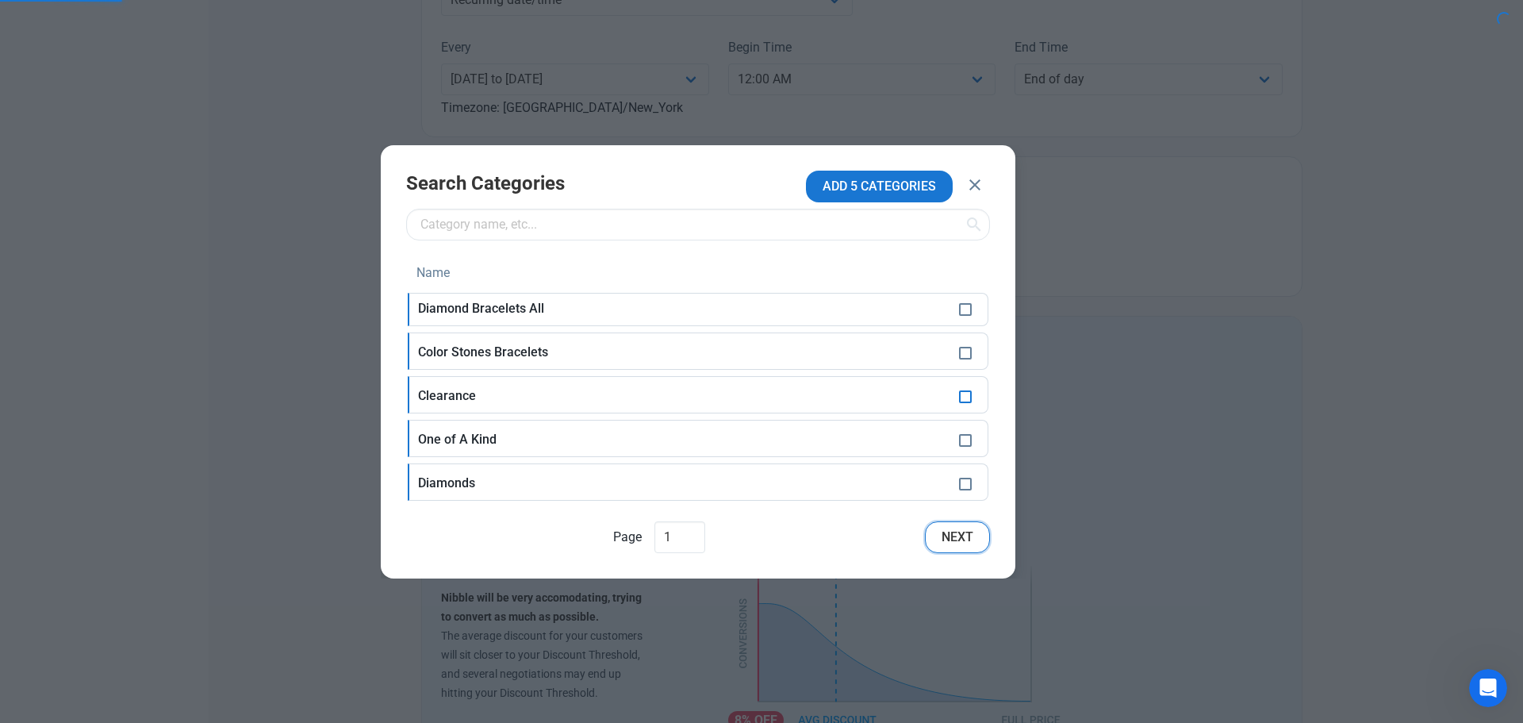
checkbox input "false"
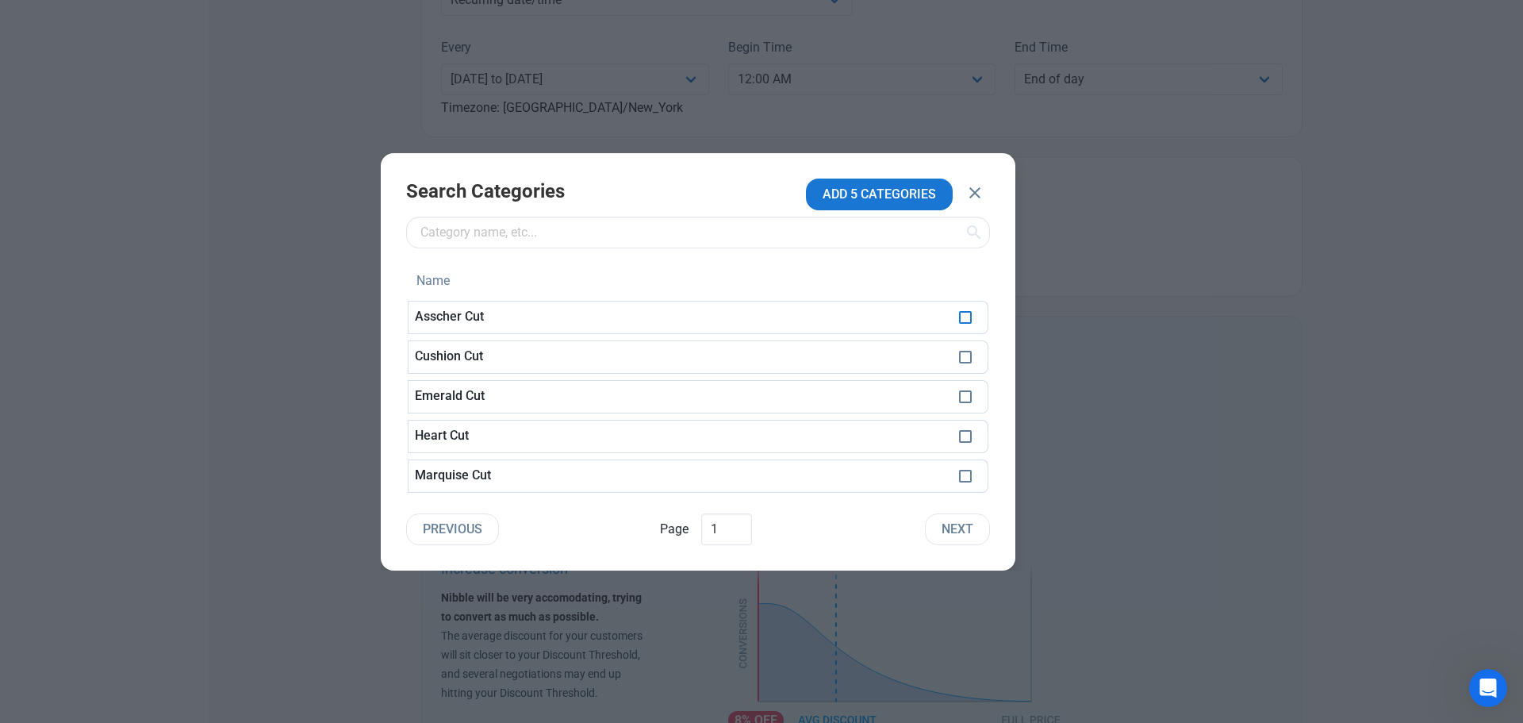
click at [968, 319] on span at bounding box center [965, 317] width 13 height 13
checkbox input "true"
click at [967, 352] on span at bounding box center [965, 357] width 13 height 13
checkbox input "true"
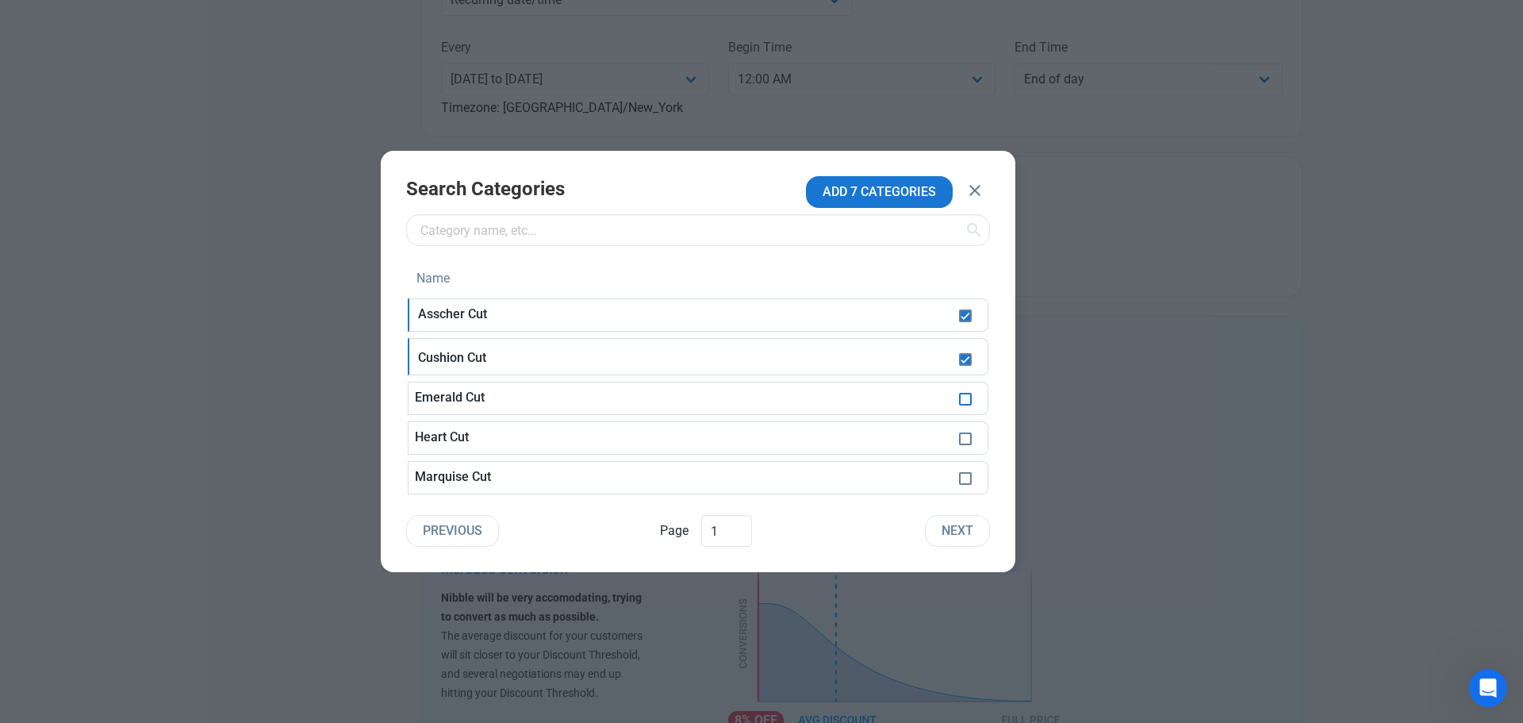
click at [958, 396] on td at bounding box center [971, 398] width 36 height 33
click at [972, 403] on td at bounding box center [971, 398] width 36 height 33
click at [966, 403] on span at bounding box center [965, 399] width 13 height 13
checkbox input "true"
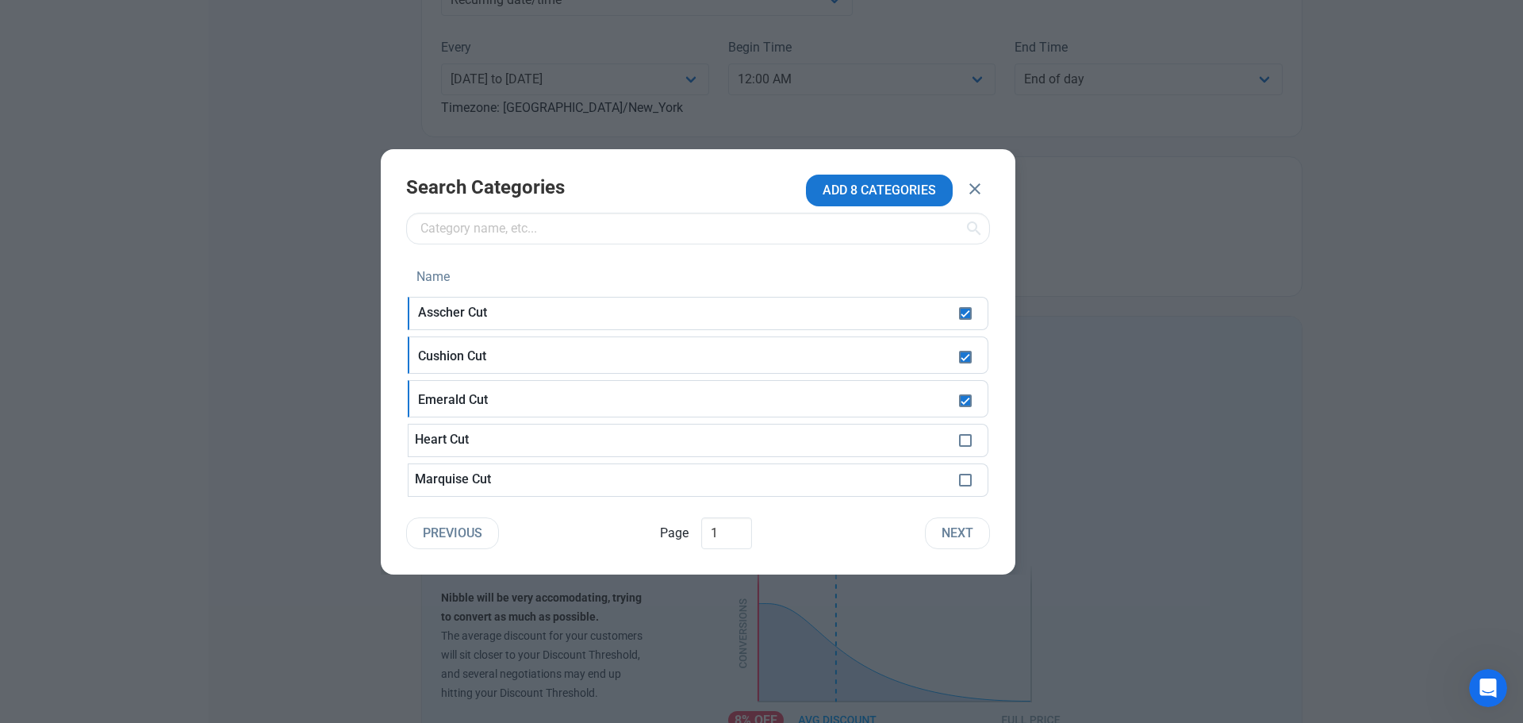
click at [966, 432] on td at bounding box center [971, 440] width 36 height 33
click at [966, 440] on span at bounding box center [965, 440] width 13 height 13
checkbox input "true"
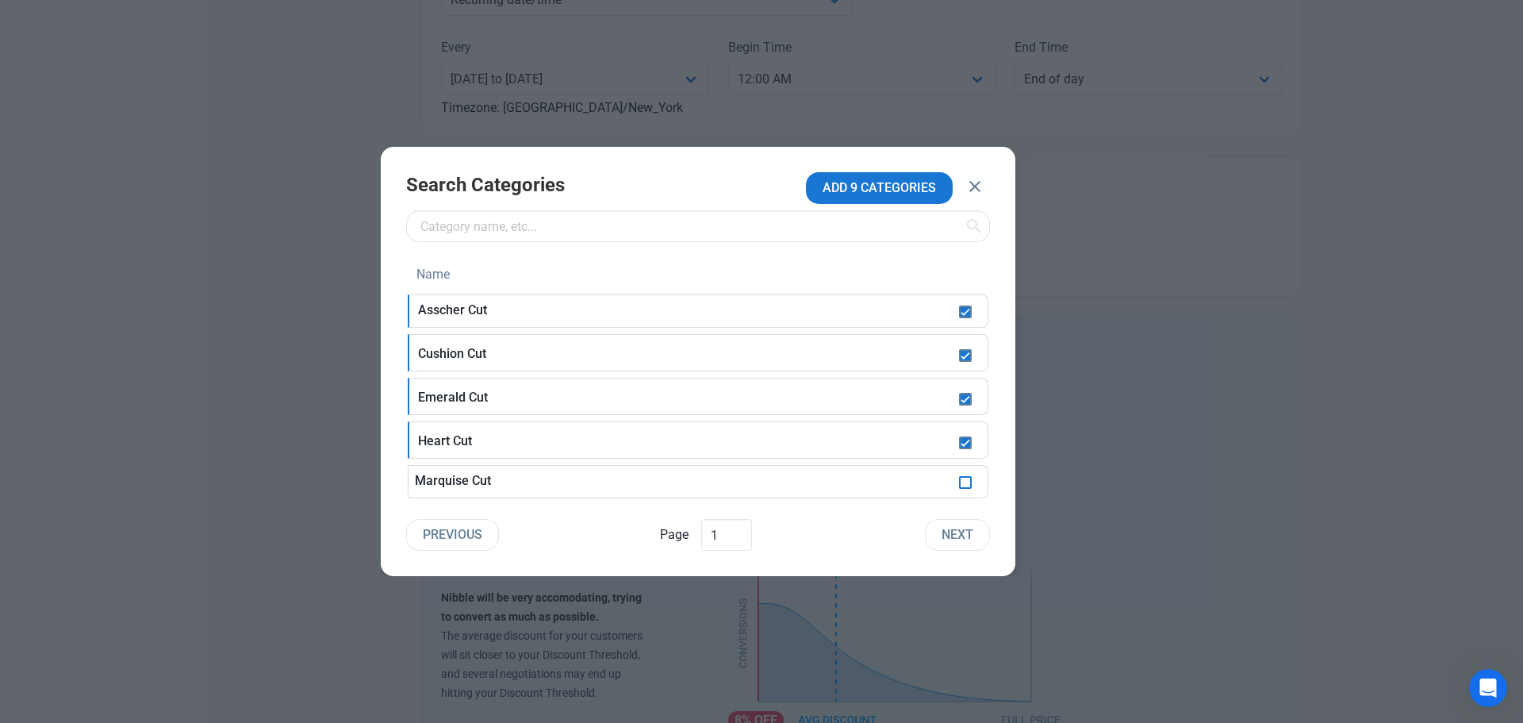
click at [967, 484] on span at bounding box center [965, 482] width 13 height 13
checkbox input "true"
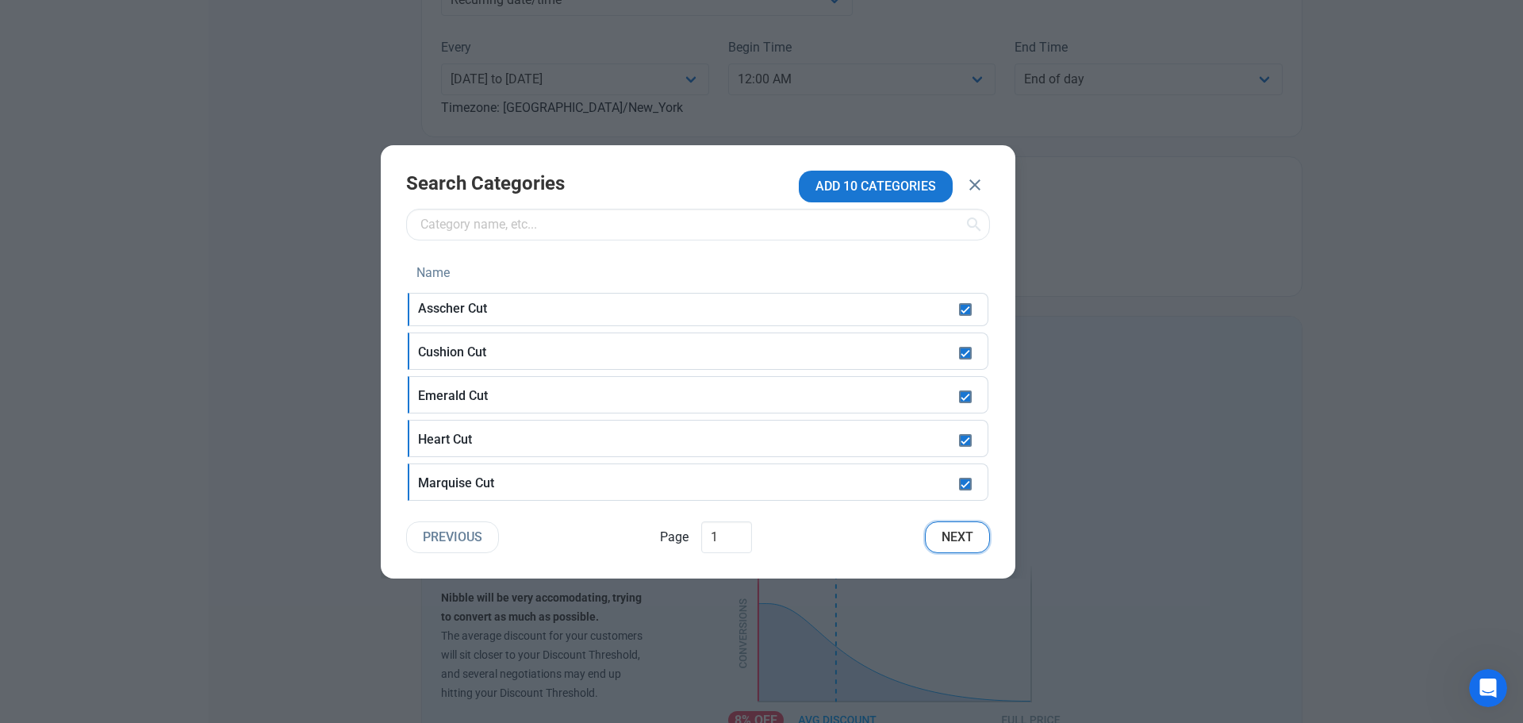
click at [958, 545] on span "Next" at bounding box center [958, 537] width 32 height 19
checkbox input "false"
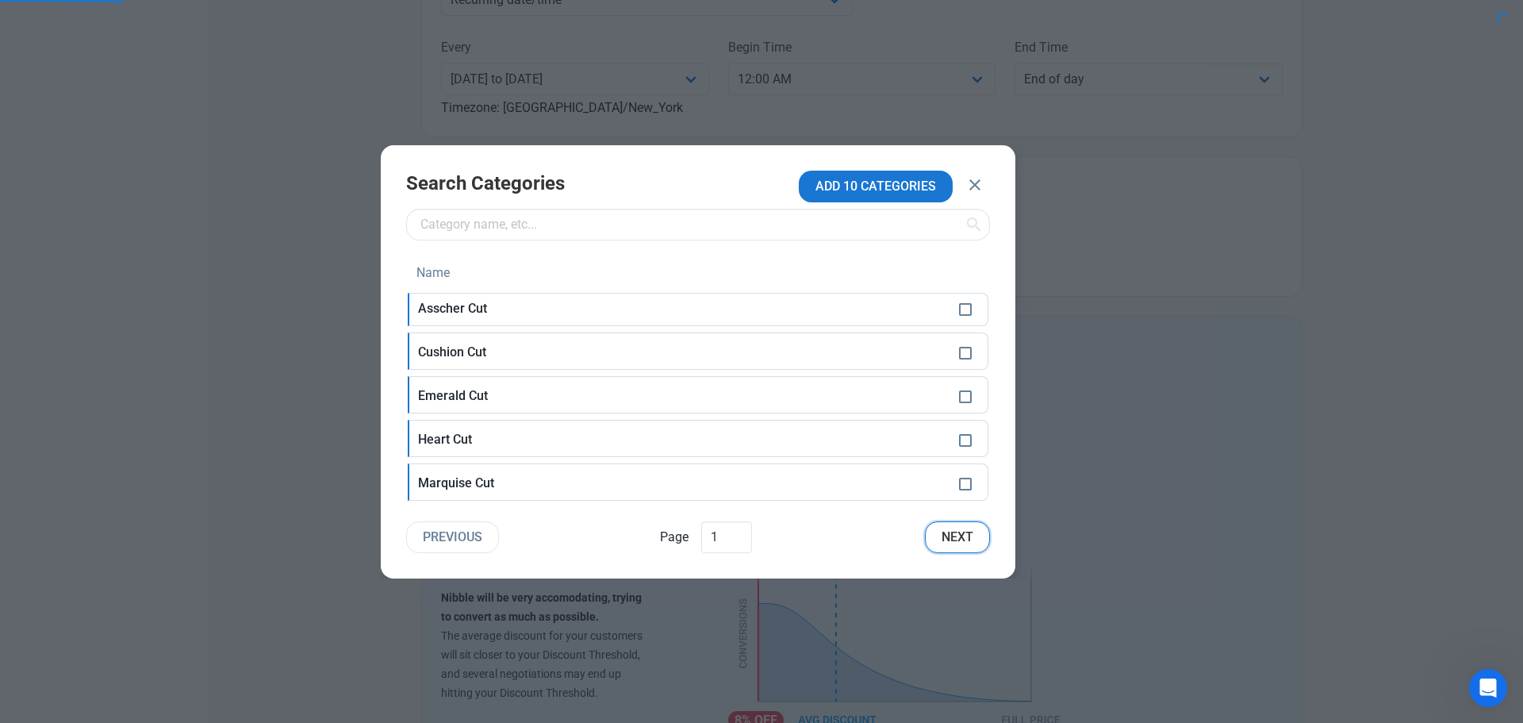
checkbox input "false"
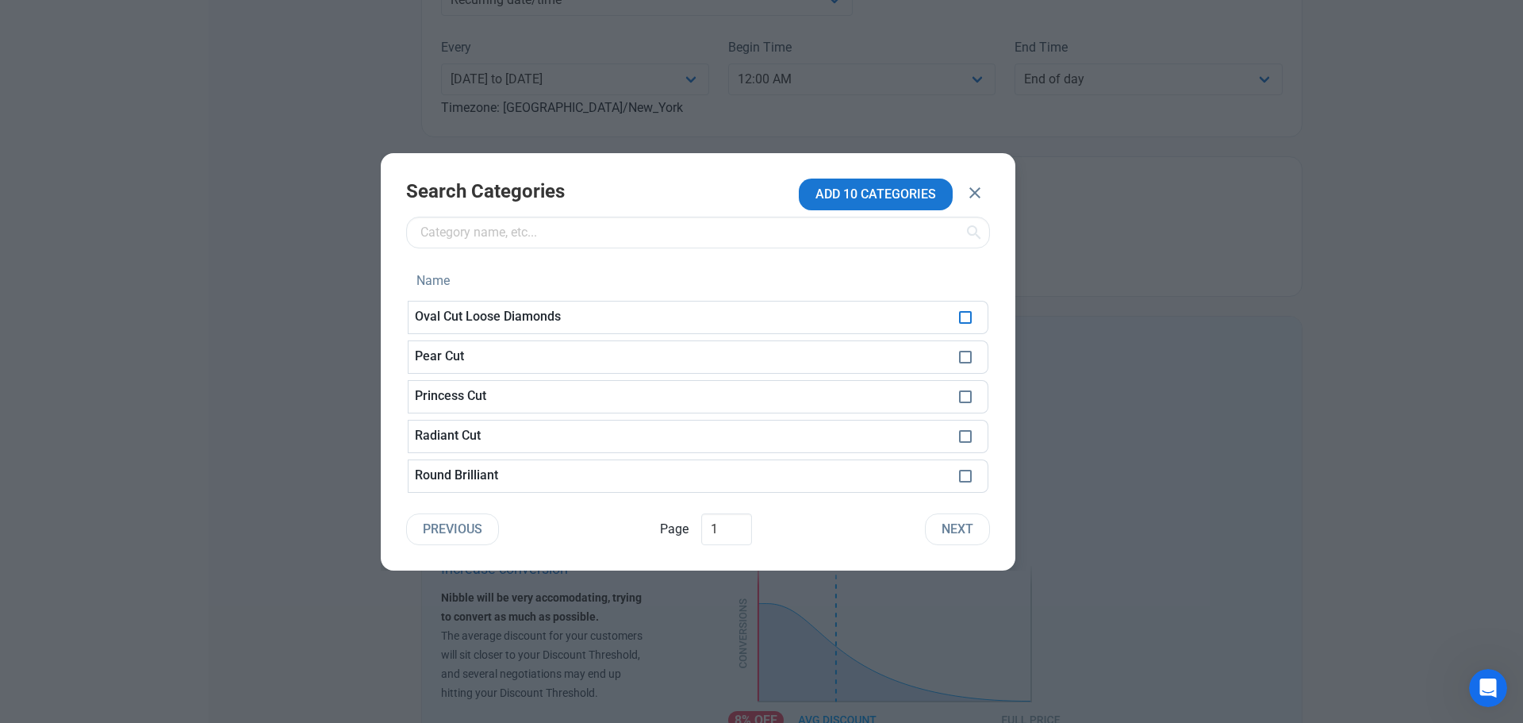
click at [966, 319] on span at bounding box center [965, 317] width 13 height 13
checkbox input "true"
click at [962, 363] on span at bounding box center [965, 357] width 13 height 13
checkbox input "true"
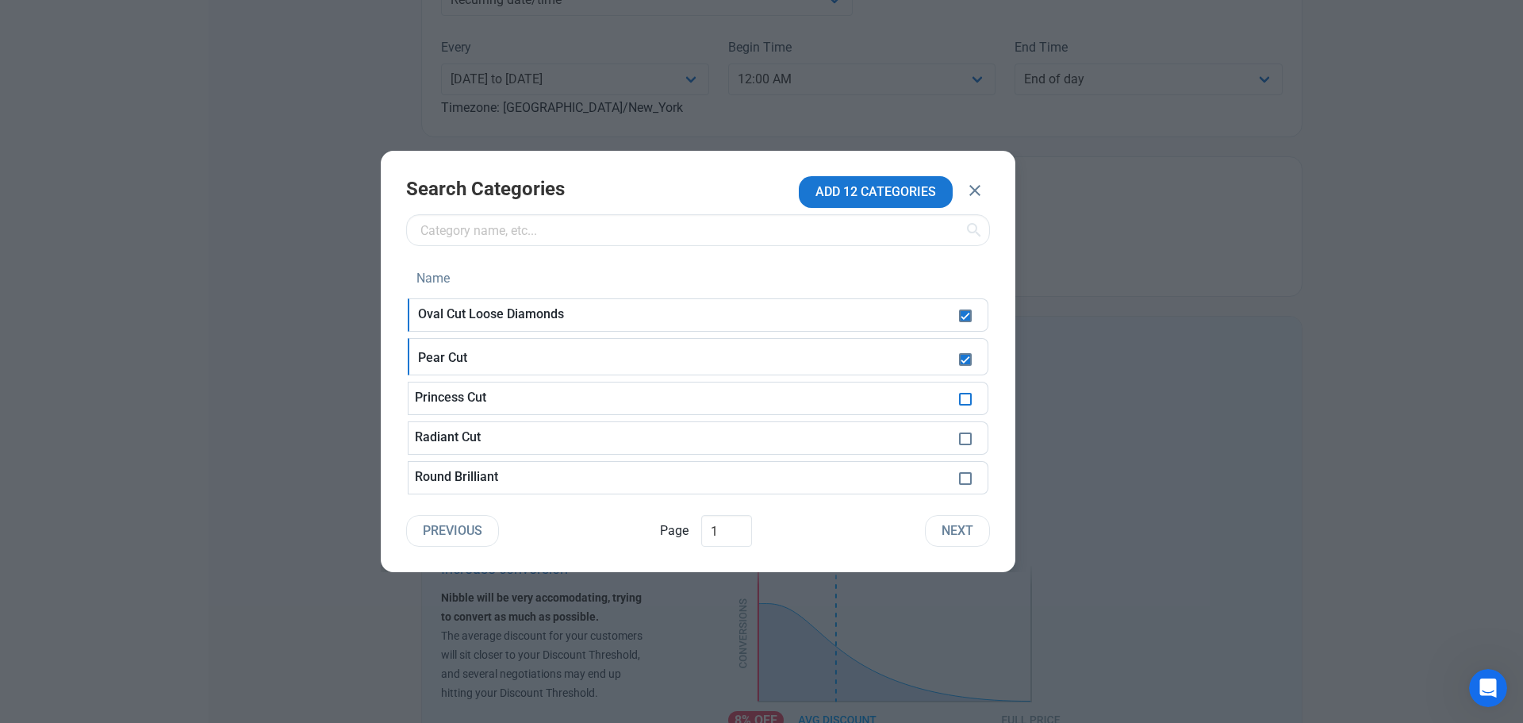
click at [959, 398] on span at bounding box center [965, 399] width 13 height 13
checkbox input "true"
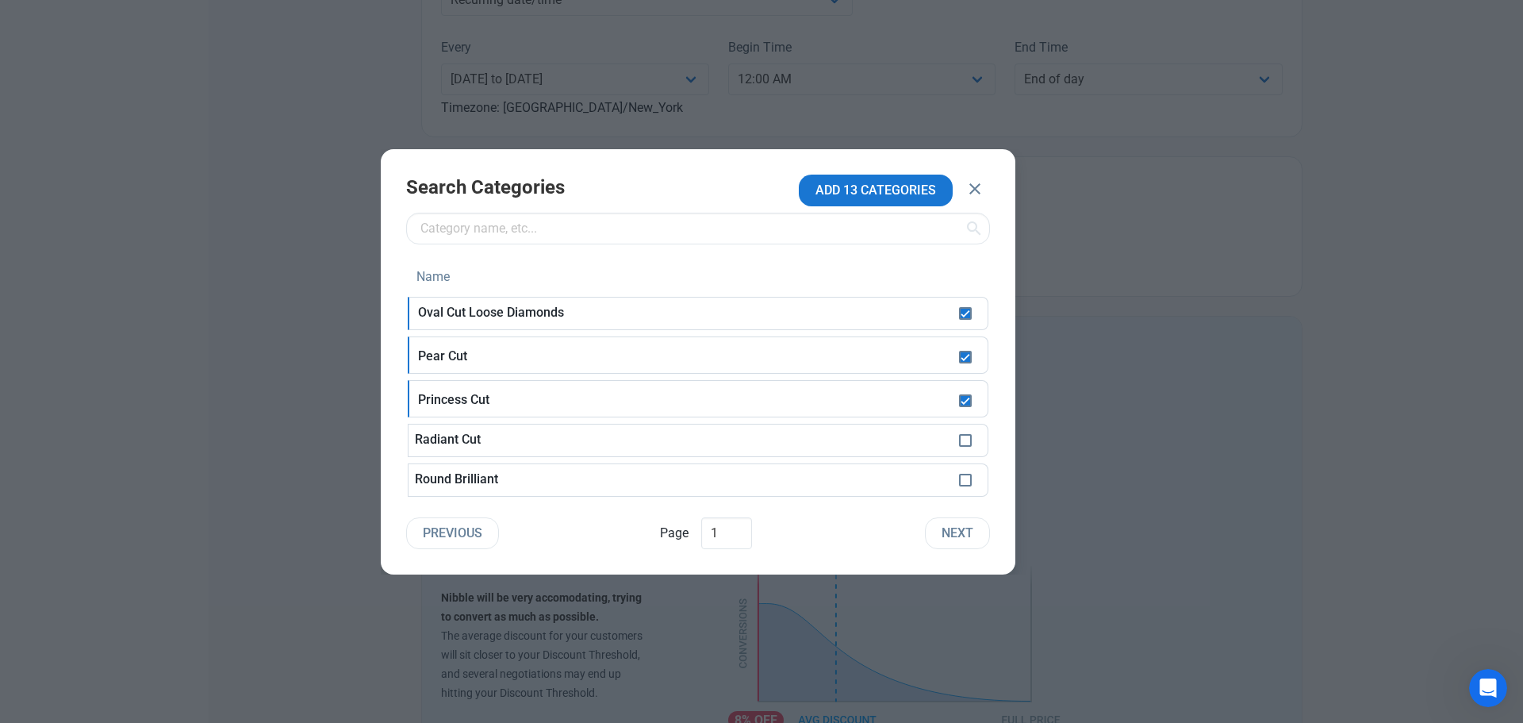
click at [964, 448] on td at bounding box center [971, 440] width 36 height 33
click at [965, 440] on span at bounding box center [965, 440] width 13 height 13
checkbox input "true"
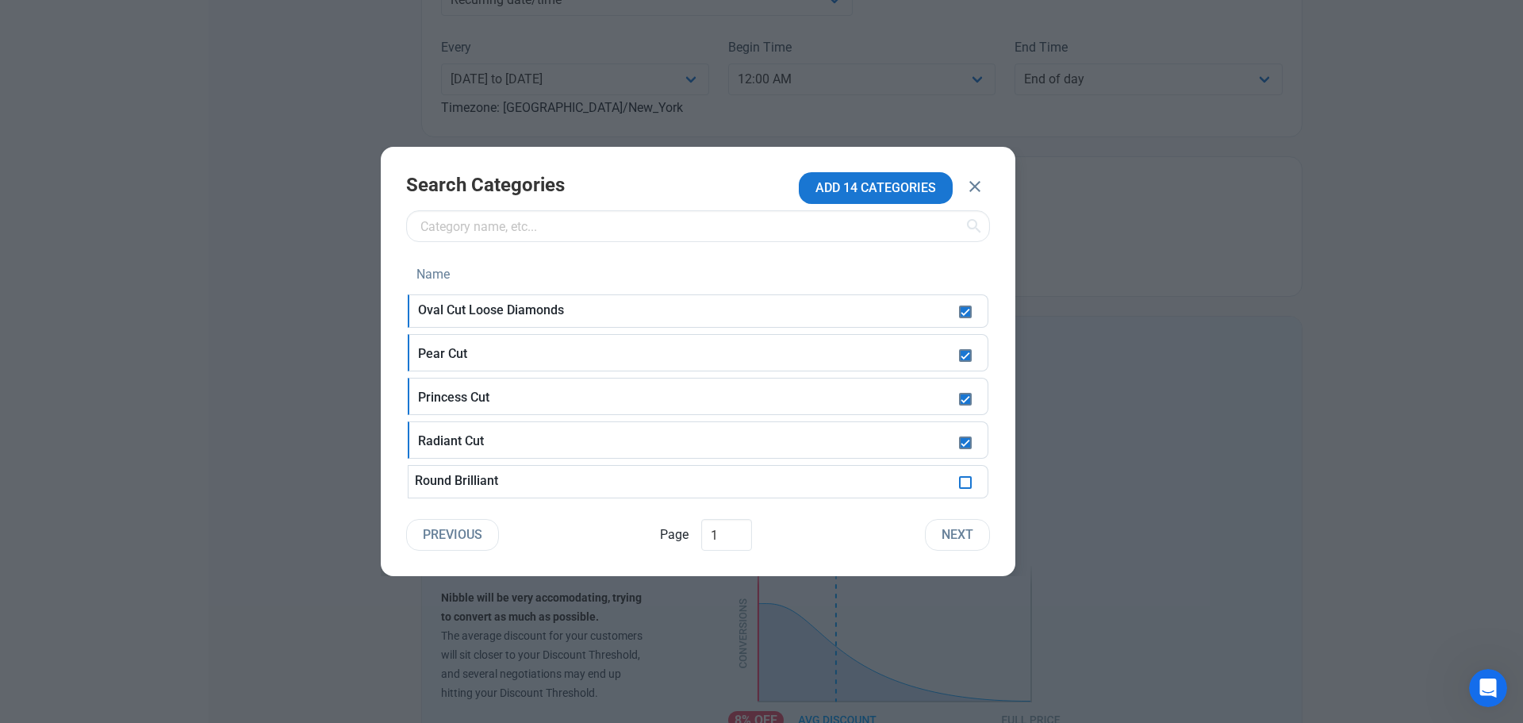
click at [969, 479] on span at bounding box center [965, 482] width 13 height 13
checkbox input "true"
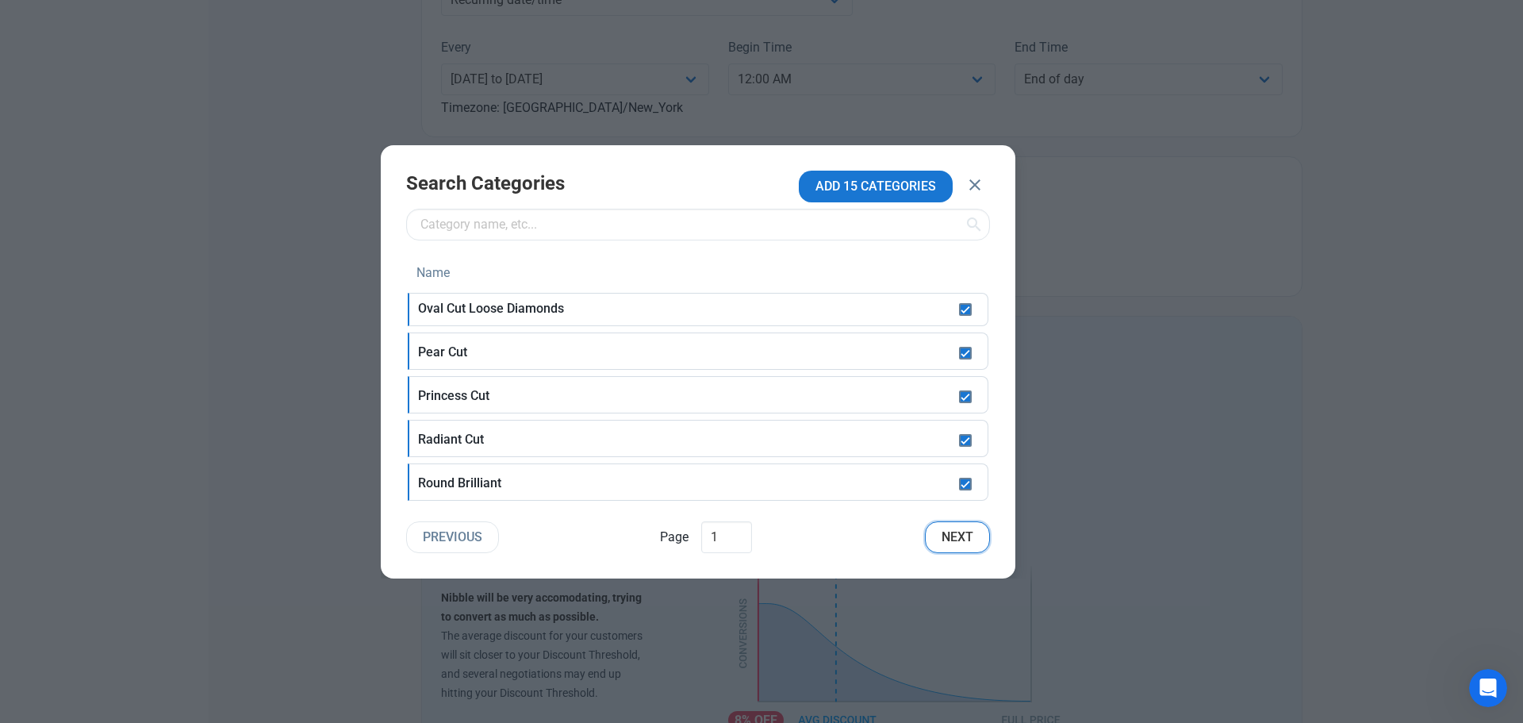
click at [964, 539] on span "Next" at bounding box center [958, 537] width 32 height 19
checkbox input "false"
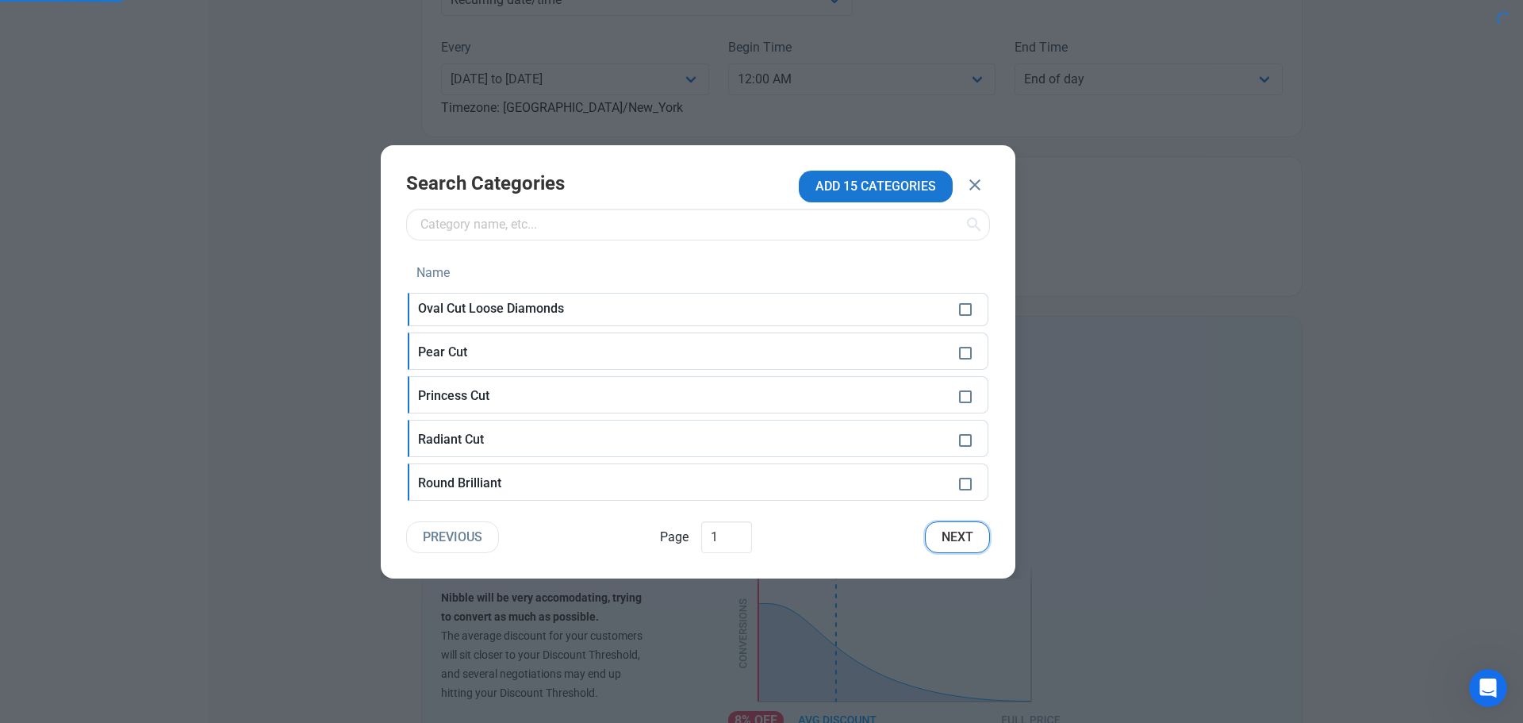
checkbox input "false"
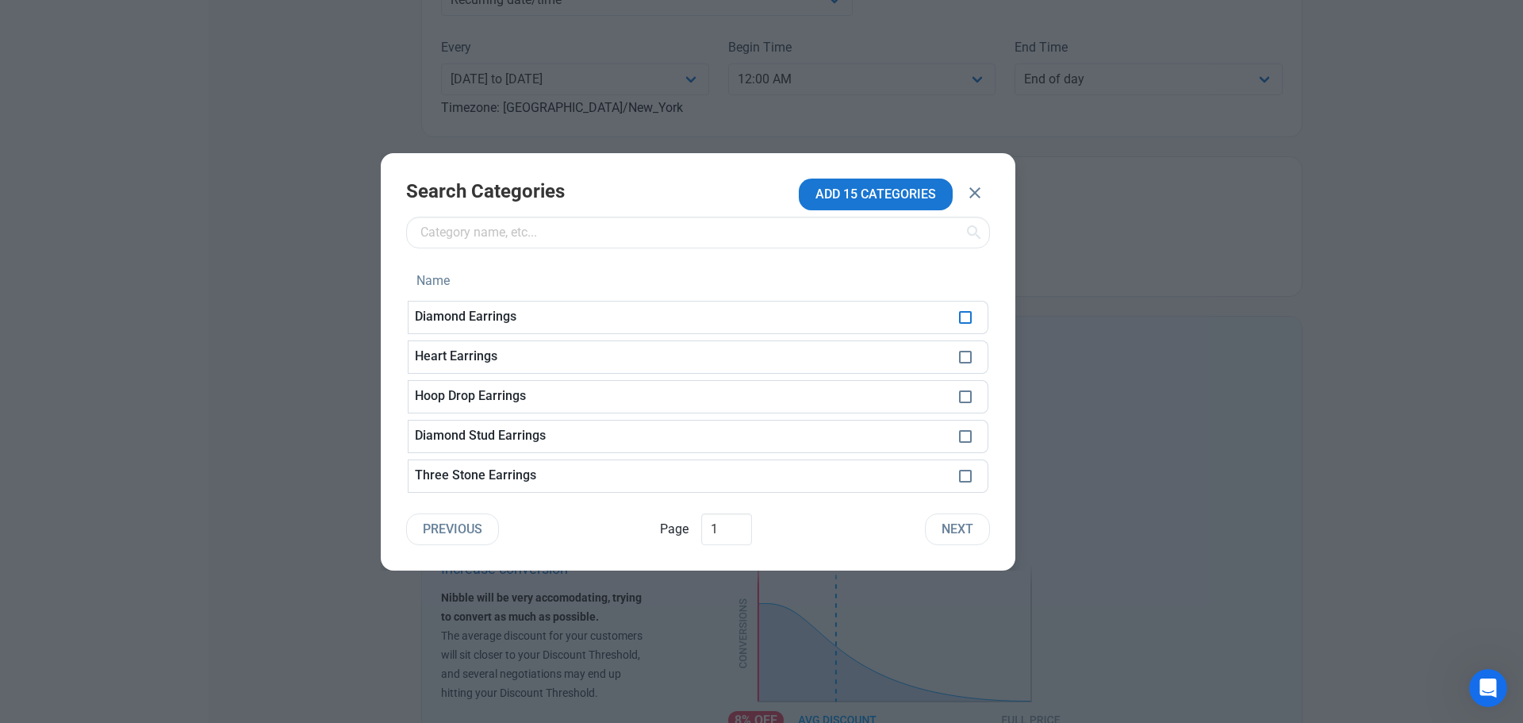
click at [967, 319] on span at bounding box center [965, 317] width 13 height 13
checkbox input "true"
click at [966, 353] on span at bounding box center [965, 357] width 13 height 13
checkbox input "true"
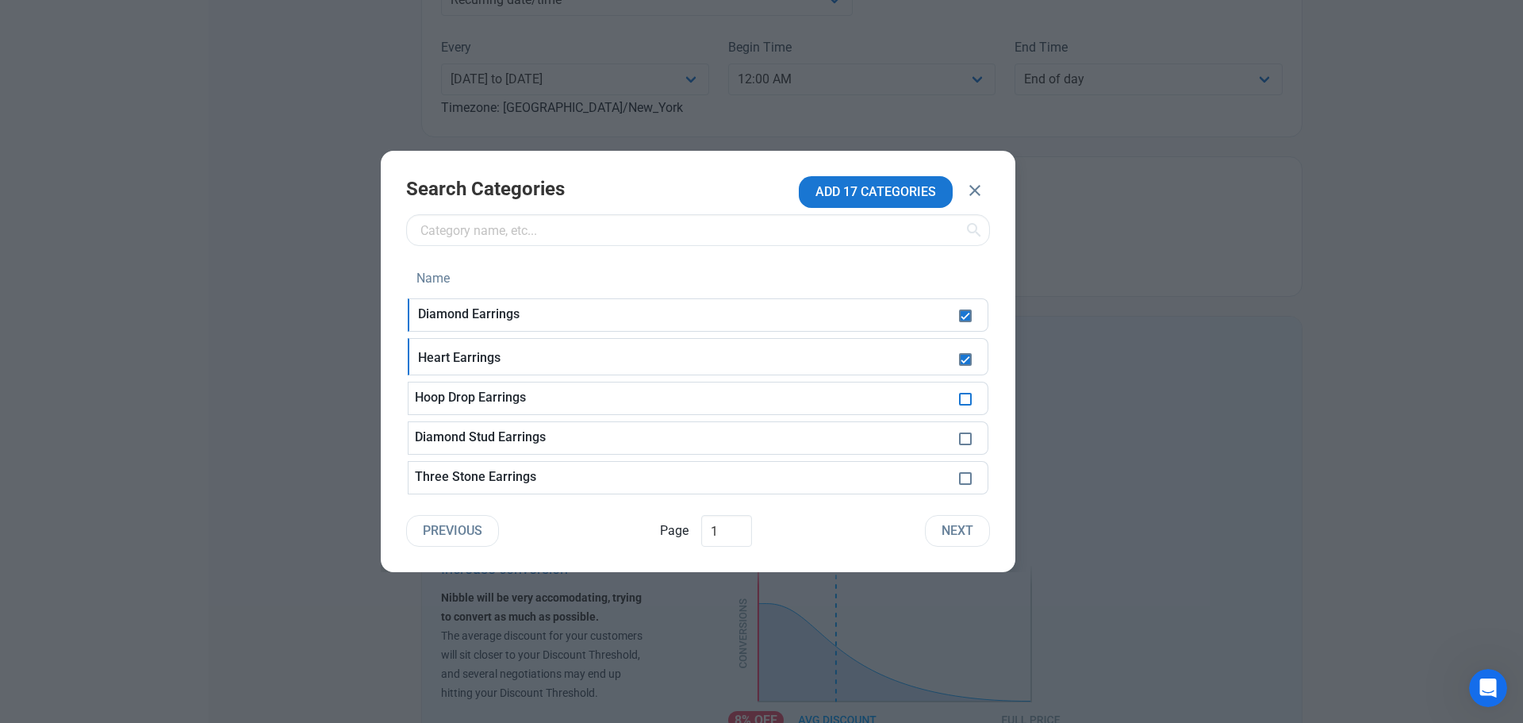
click at [960, 394] on span at bounding box center [965, 399] width 13 height 13
checkbox input "true"
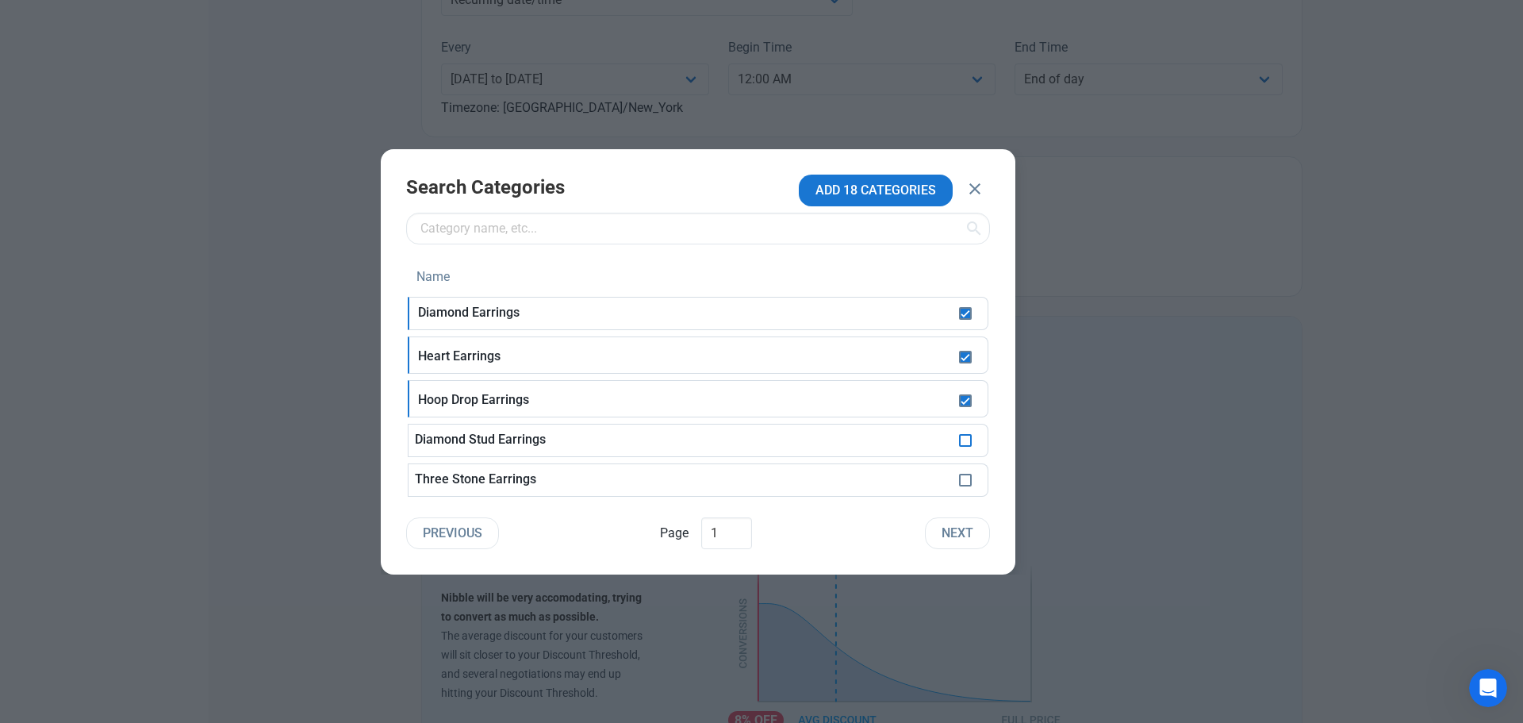
click at [967, 438] on span at bounding box center [965, 440] width 13 height 13
checkbox input "true"
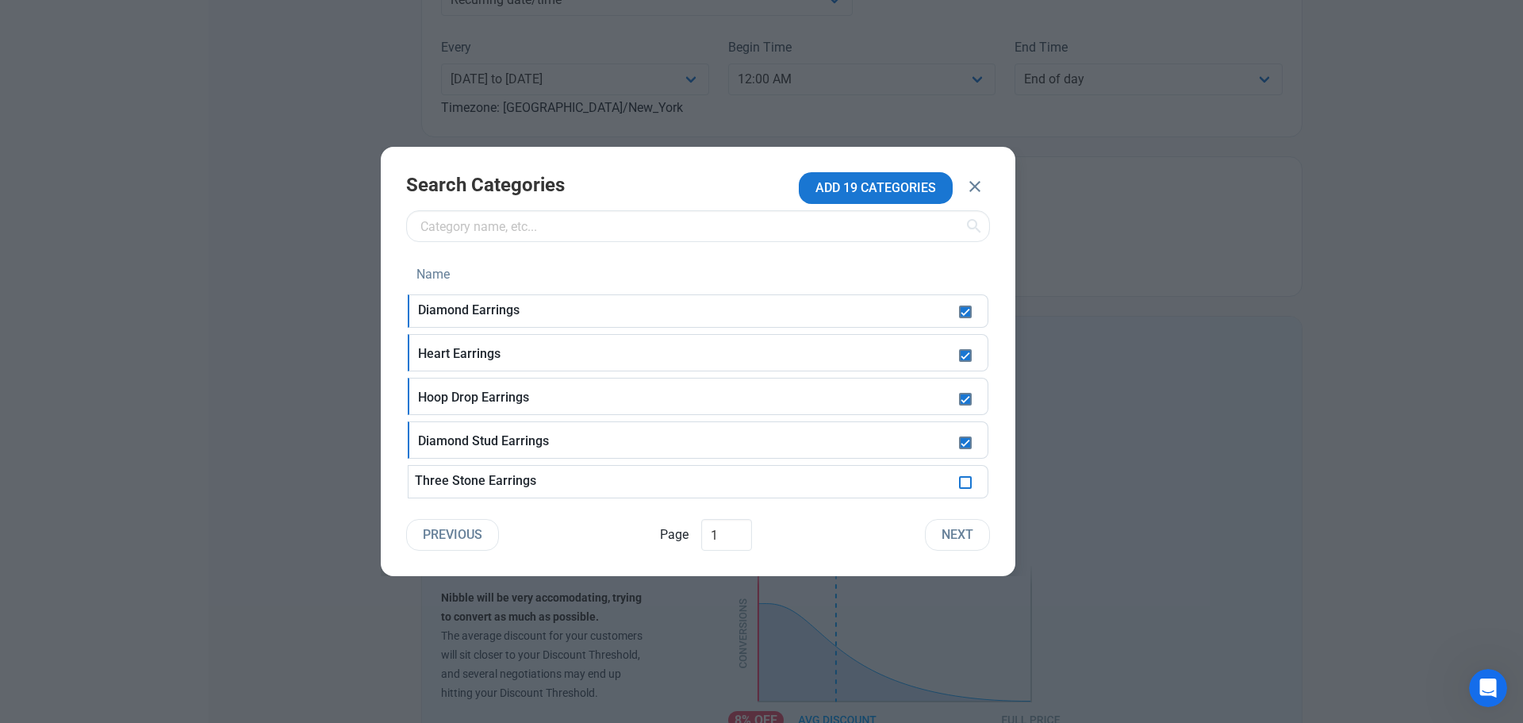
click at [968, 477] on span at bounding box center [965, 482] width 13 height 13
checkbox input "true"
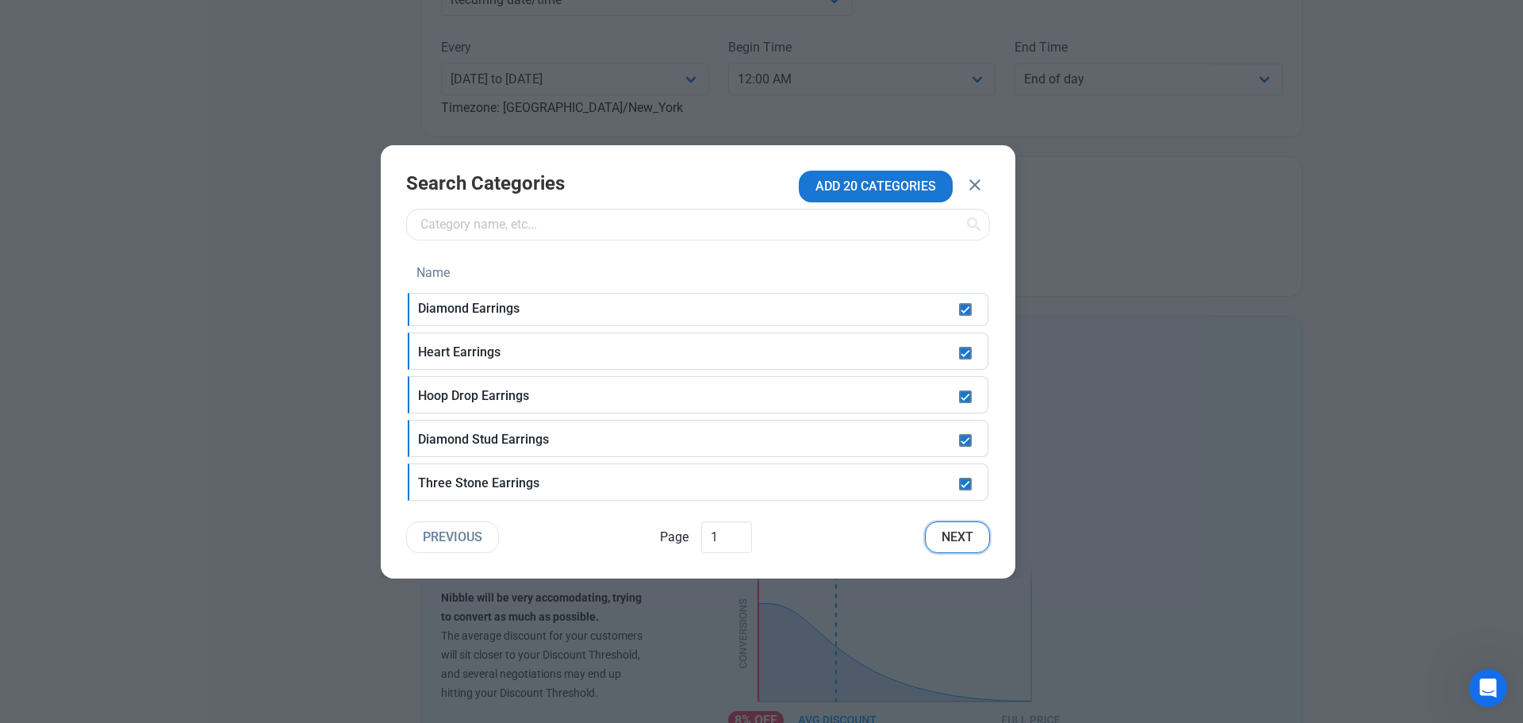
click at [969, 536] on span "Next" at bounding box center [958, 537] width 32 height 19
checkbox input "false"
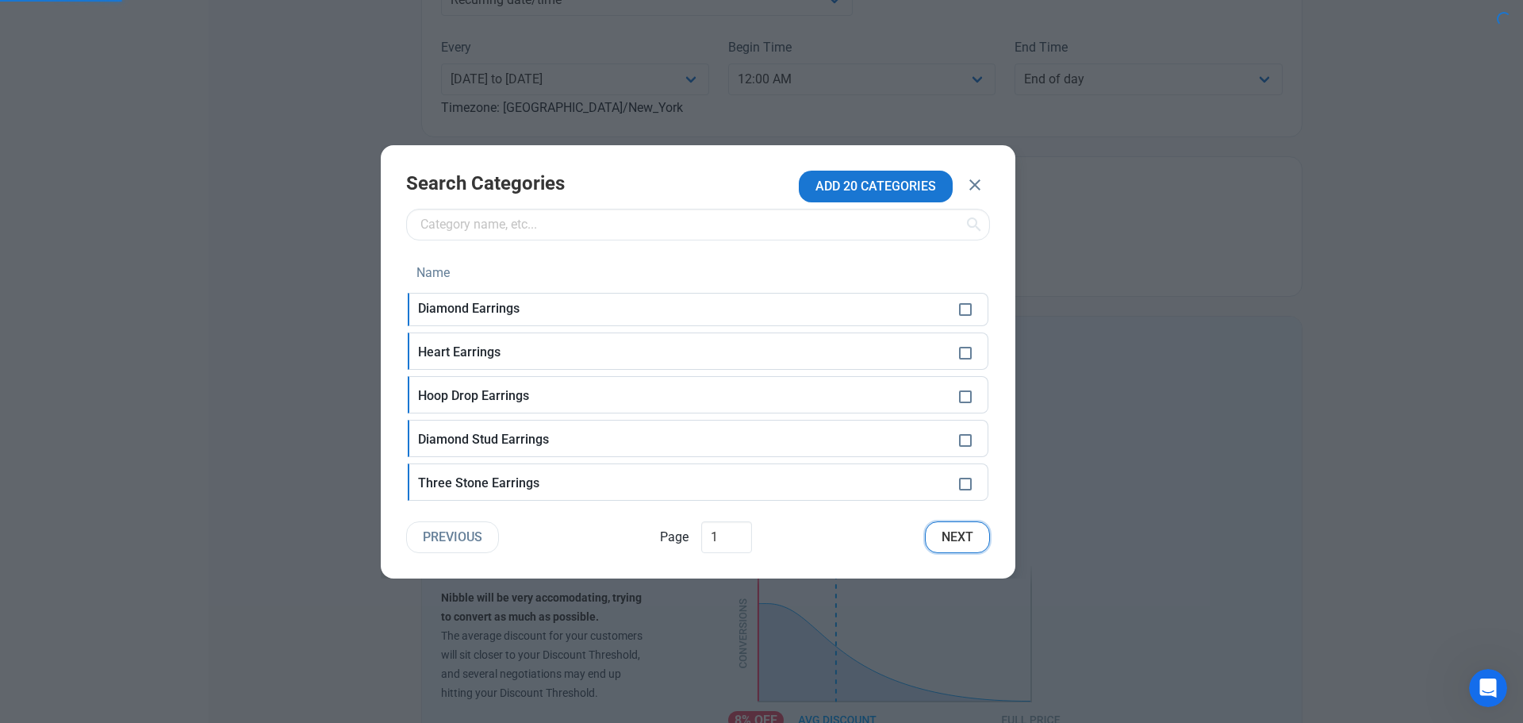
checkbox input "false"
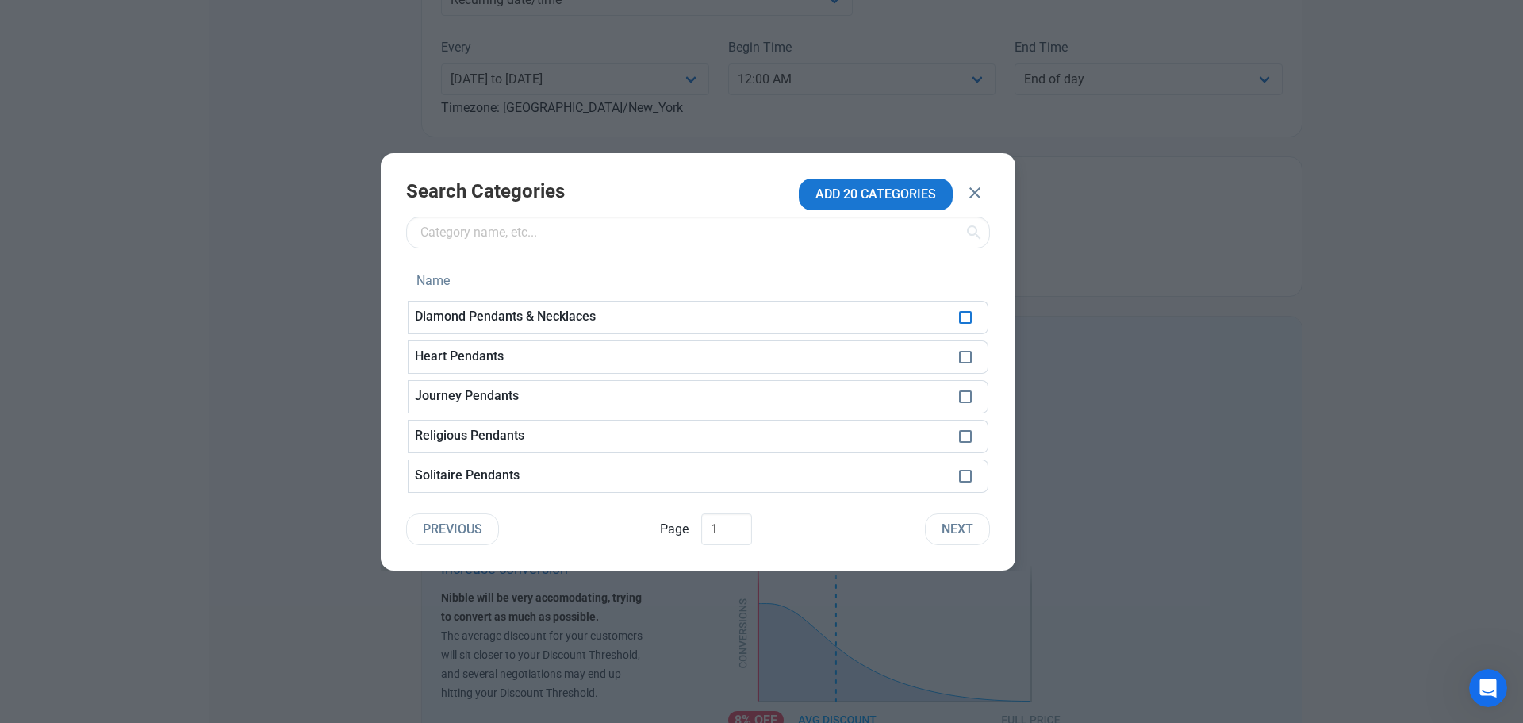
click at [963, 319] on span at bounding box center [965, 317] width 13 height 13
checkbox input "true"
click at [963, 352] on span at bounding box center [965, 357] width 13 height 13
checkbox input "true"
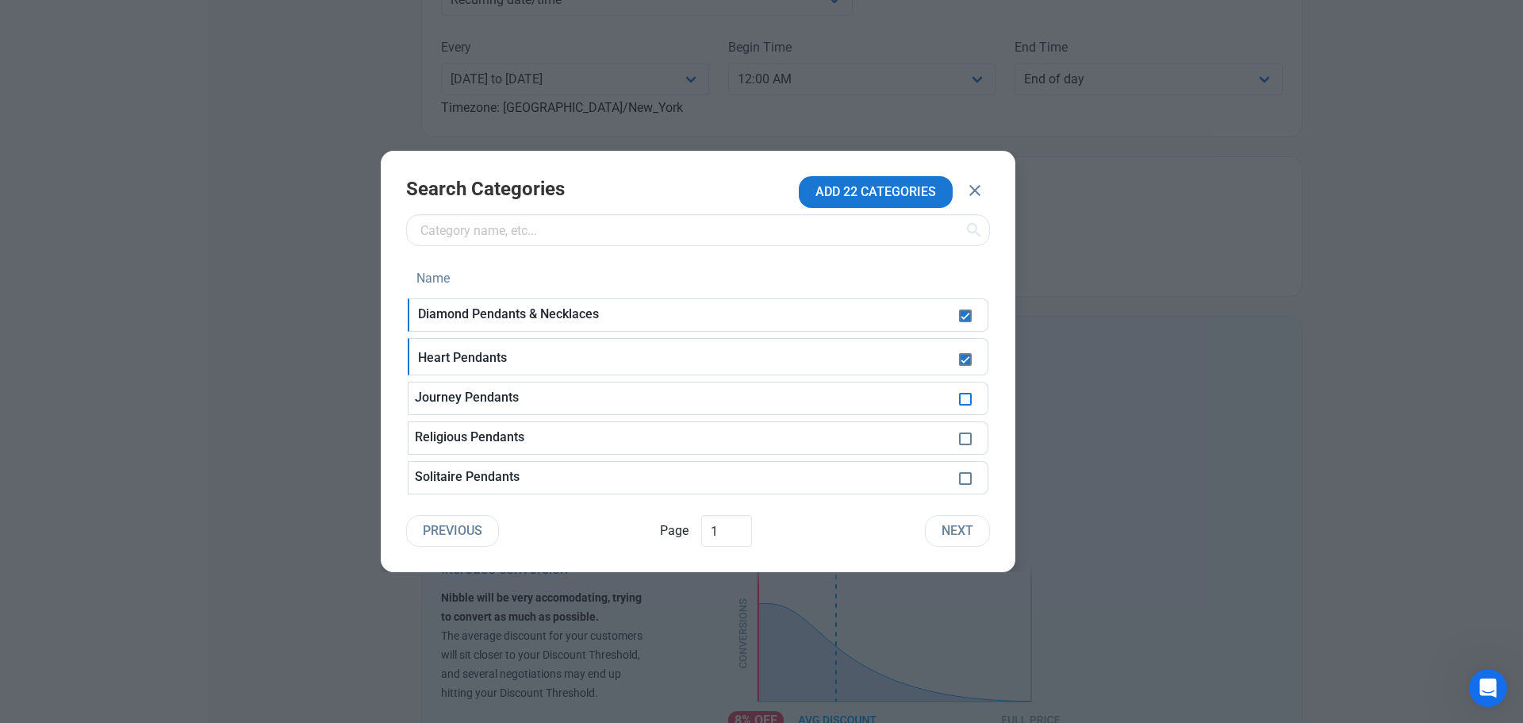
click at [964, 398] on span at bounding box center [965, 399] width 13 height 13
checkbox input "true"
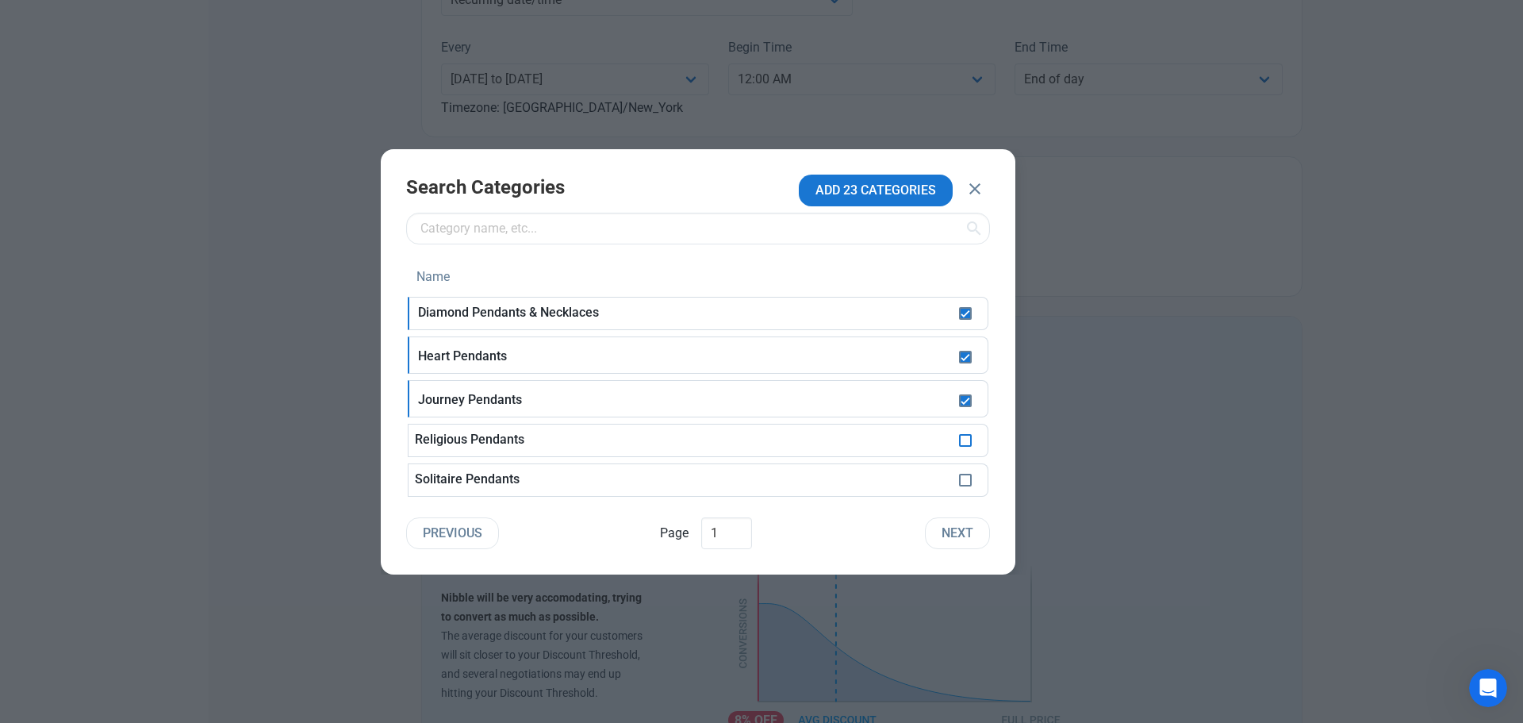
click at [964, 440] on span at bounding box center [965, 440] width 13 height 13
checkbox input "true"
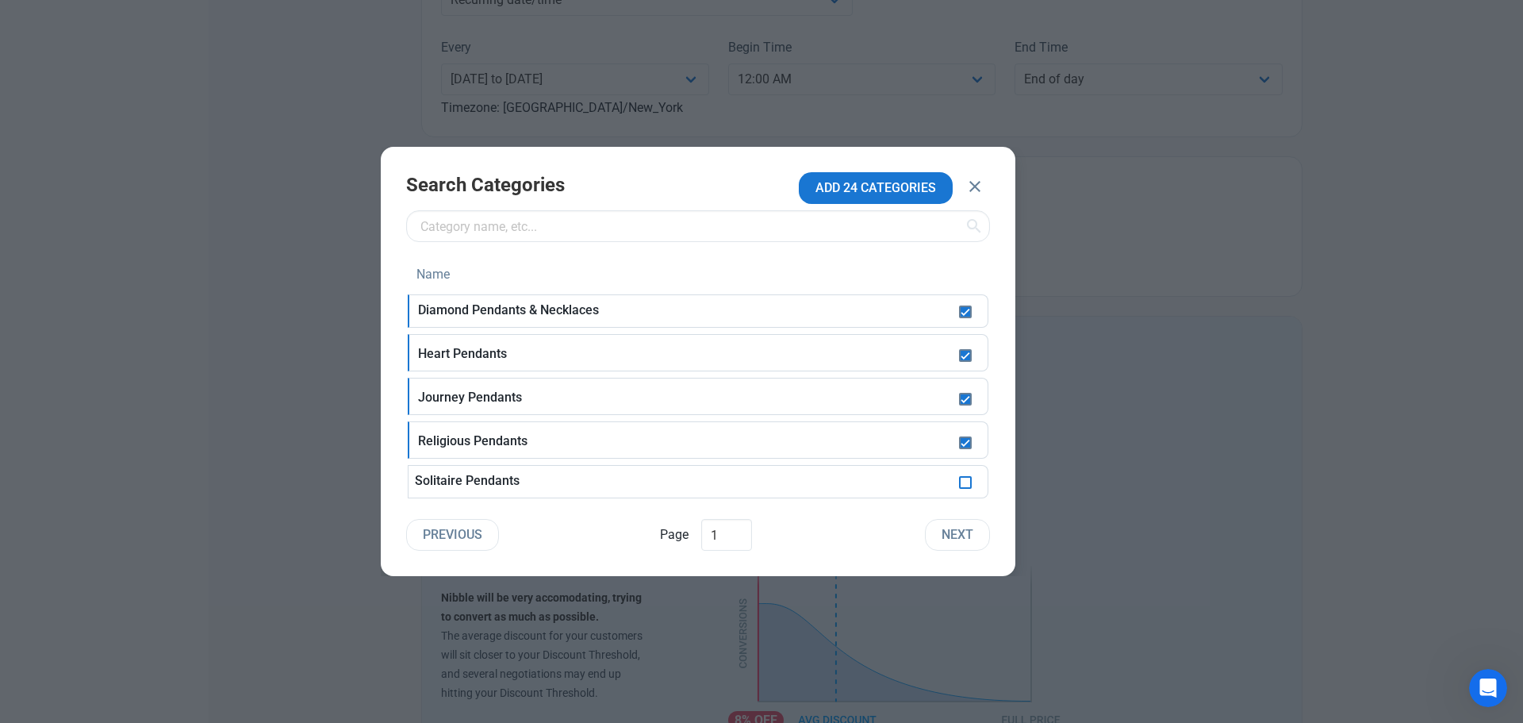
click at [968, 485] on span at bounding box center [965, 482] width 13 height 13
checkbox input "true"
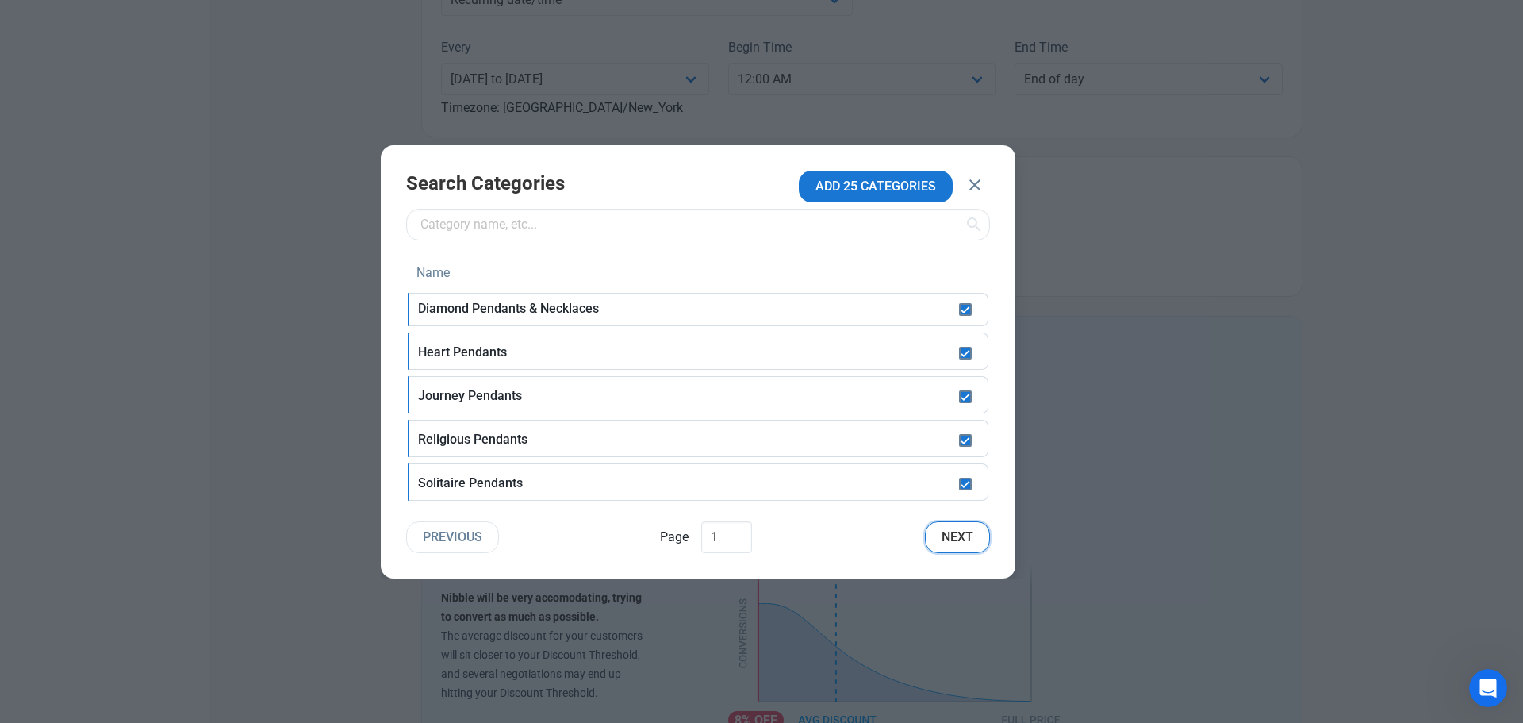
click at [967, 532] on span "Next" at bounding box center [958, 537] width 32 height 19
checkbox input "false"
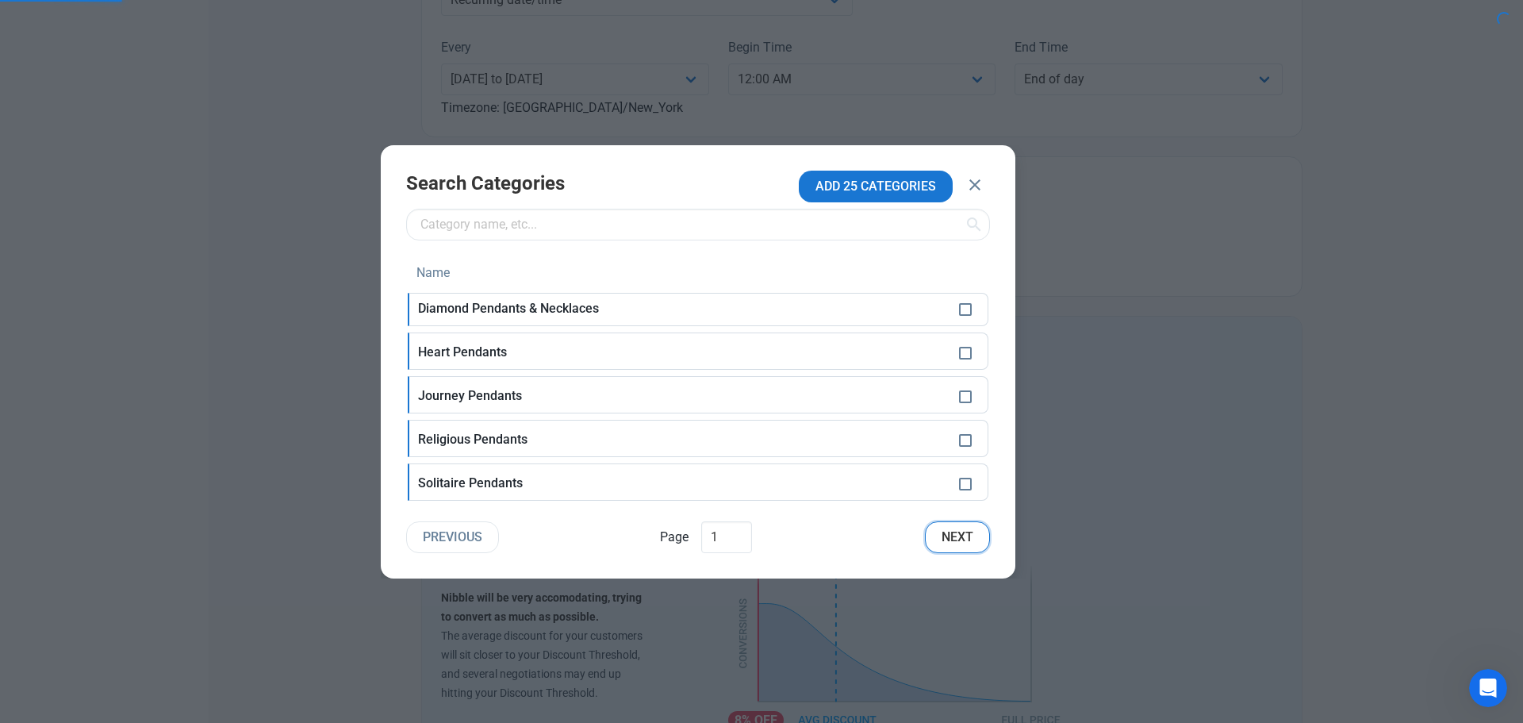
checkbox input "false"
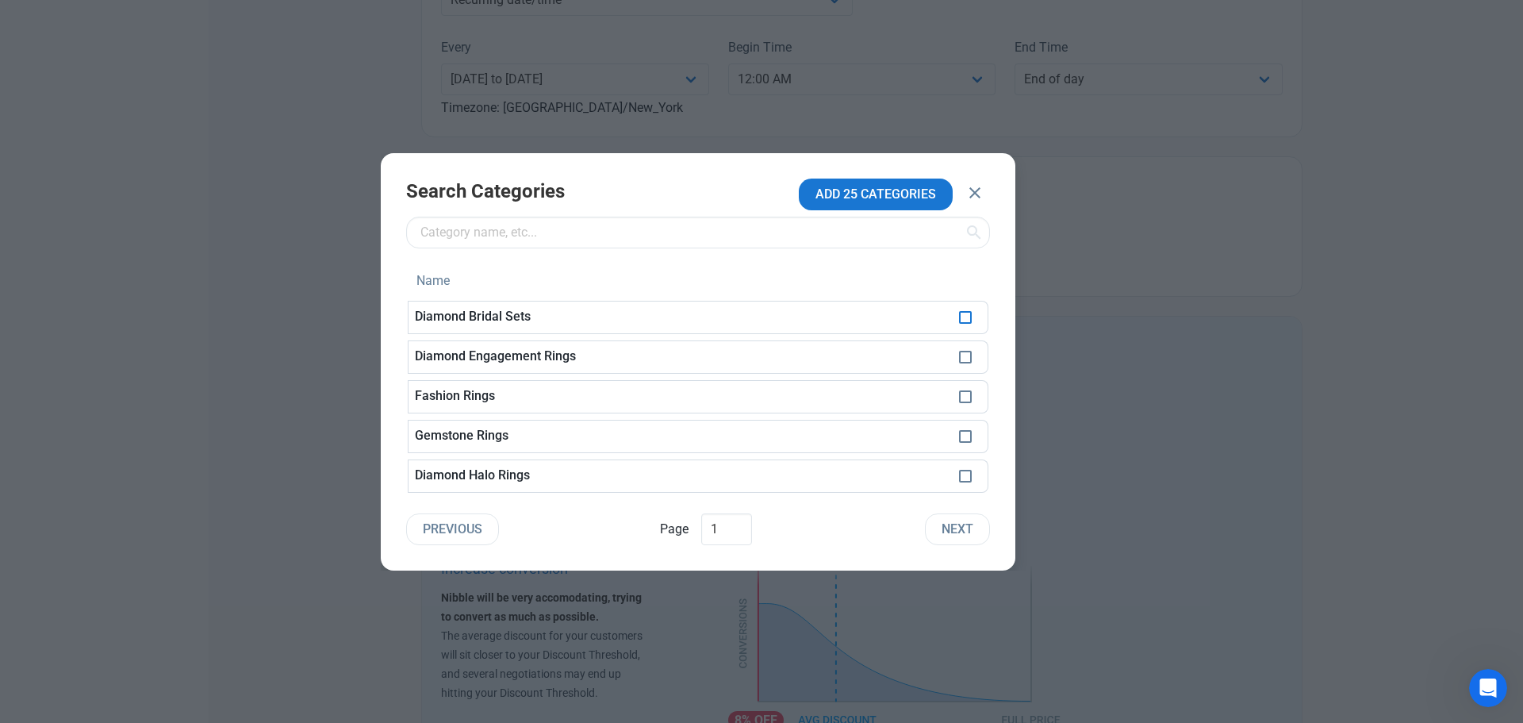
click at [968, 318] on span at bounding box center [965, 317] width 13 height 13
checkbox input "true"
click at [961, 359] on span at bounding box center [965, 357] width 13 height 13
checkbox input "true"
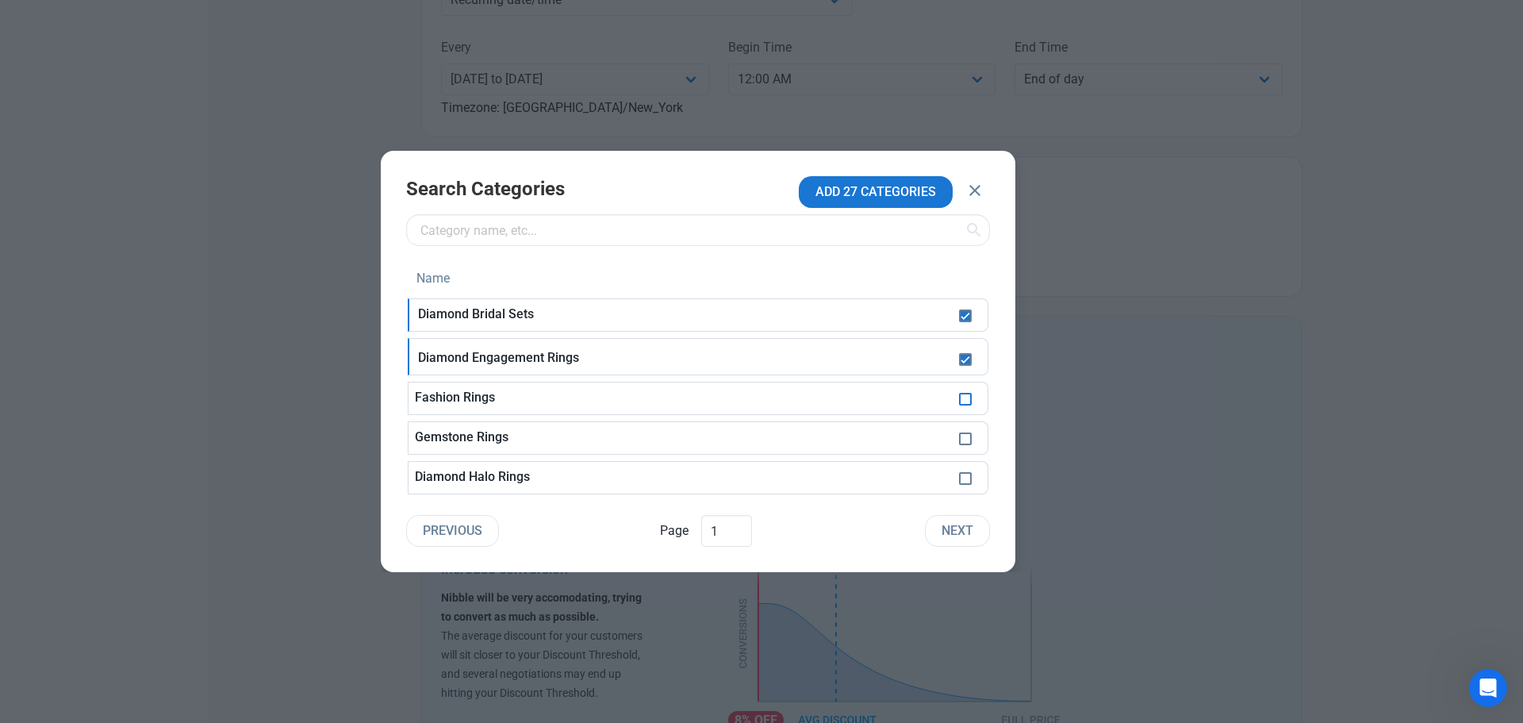
click at [966, 395] on span at bounding box center [965, 399] width 13 height 13
checkbox input "true"
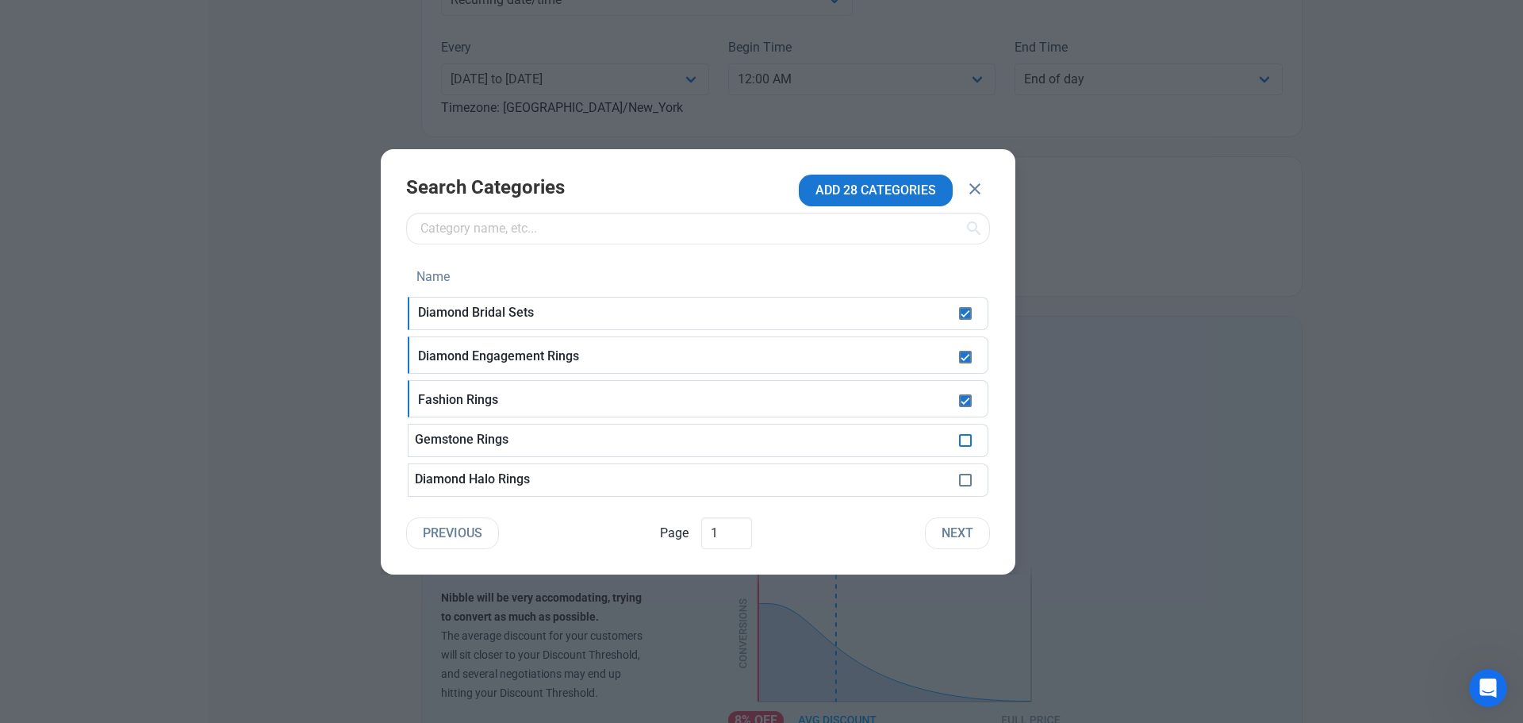
click at [962, 439] on span at bounding box center [965, 440] width 13 height 13
checkbox input "true"
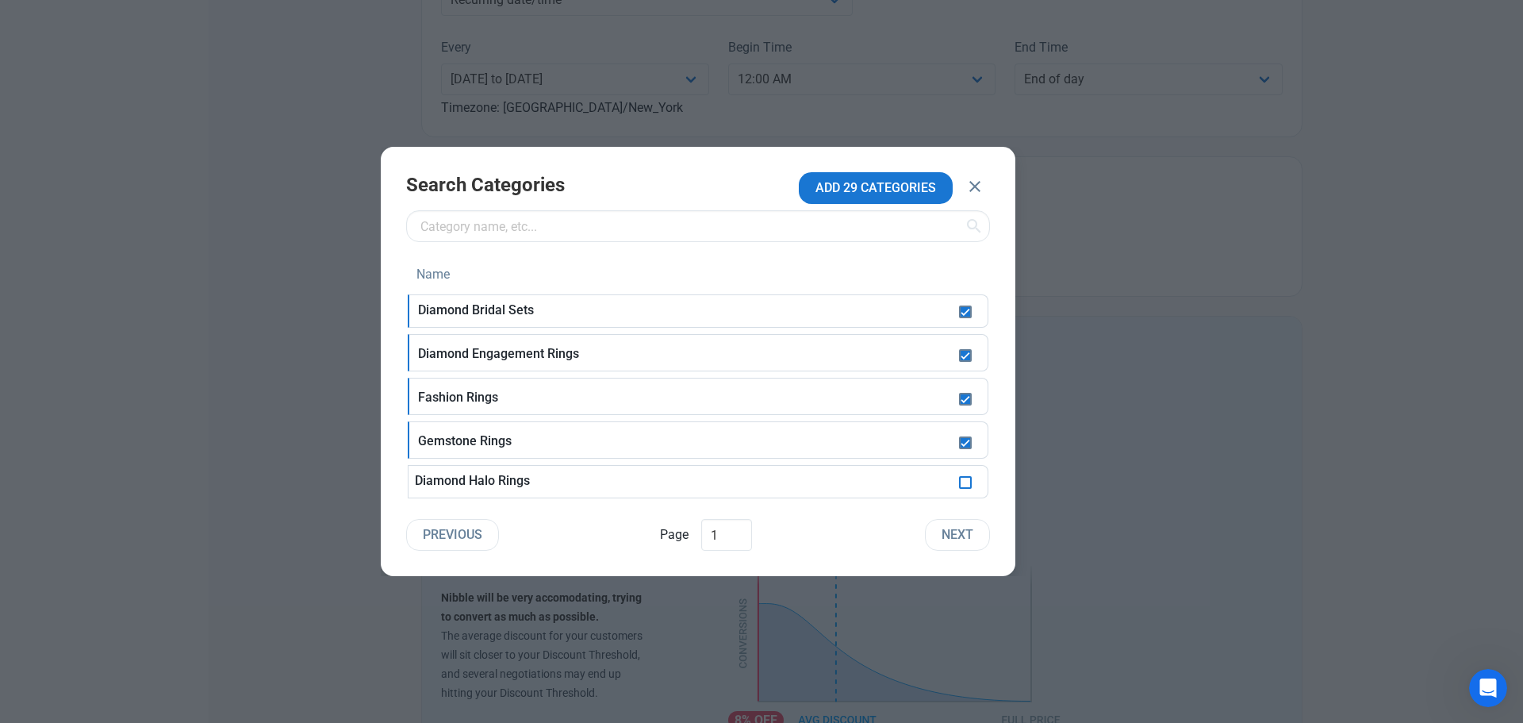
click at [968, 480] on span at bounding box center [965, 482] width 13 height 13
checkbox input "true"
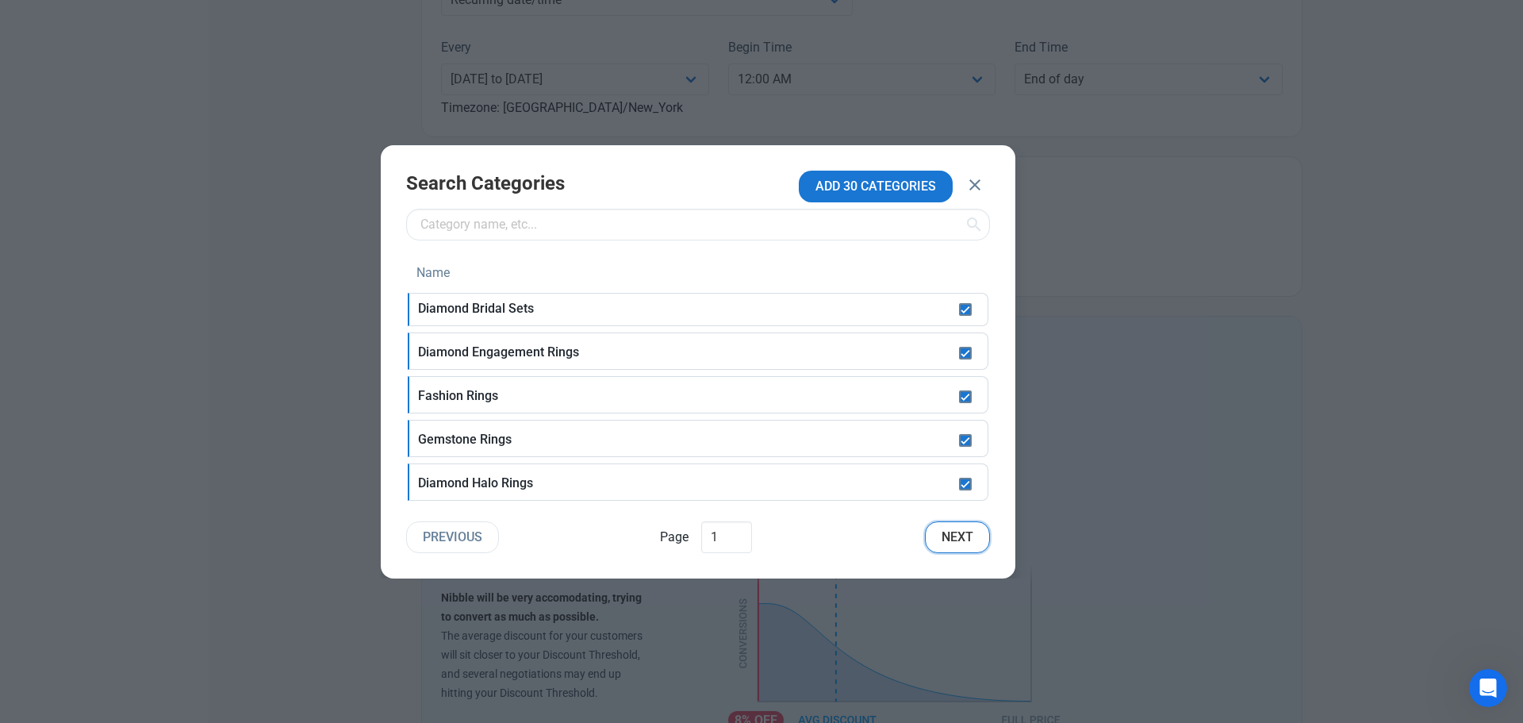
click at [955, 529] on span "Next" at bounding box center [958, 537] width 32 height 19
checkbox input "false"
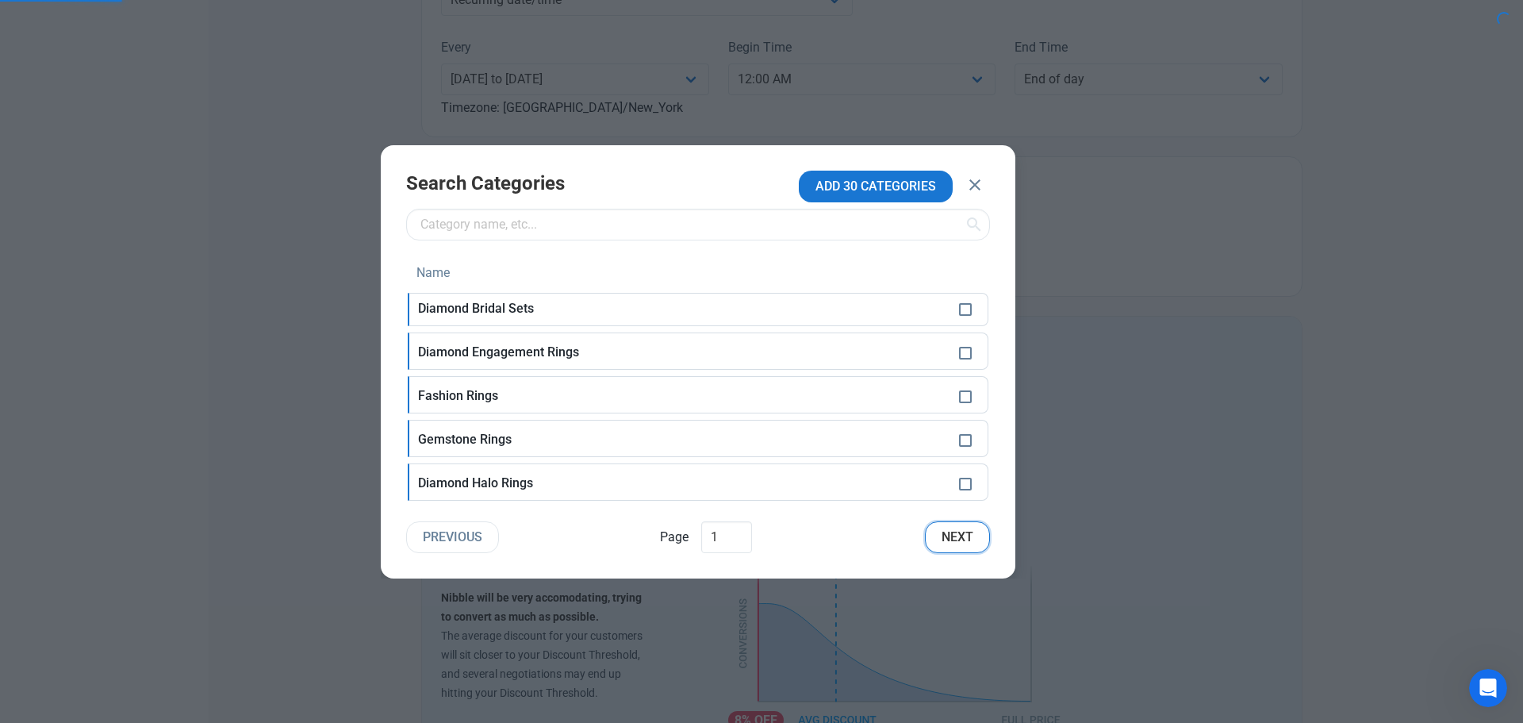
checkbox input "false"
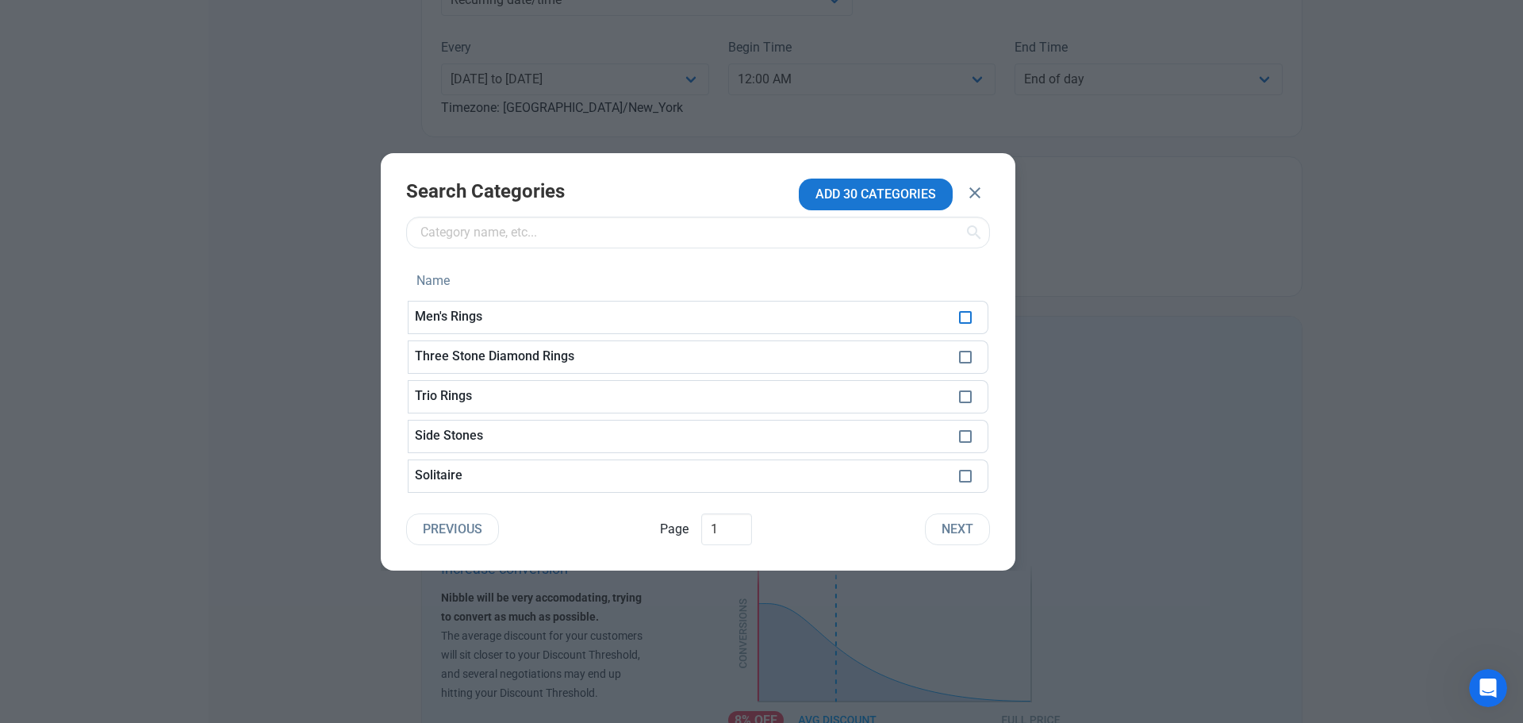
click at [962, 315] on span at bounding box center [965, 317] width 13 height 13
checkbox input "true"
click at [966, 359] on span at bounding box center [965, 357] width 13 height 13
checkbox input "true"
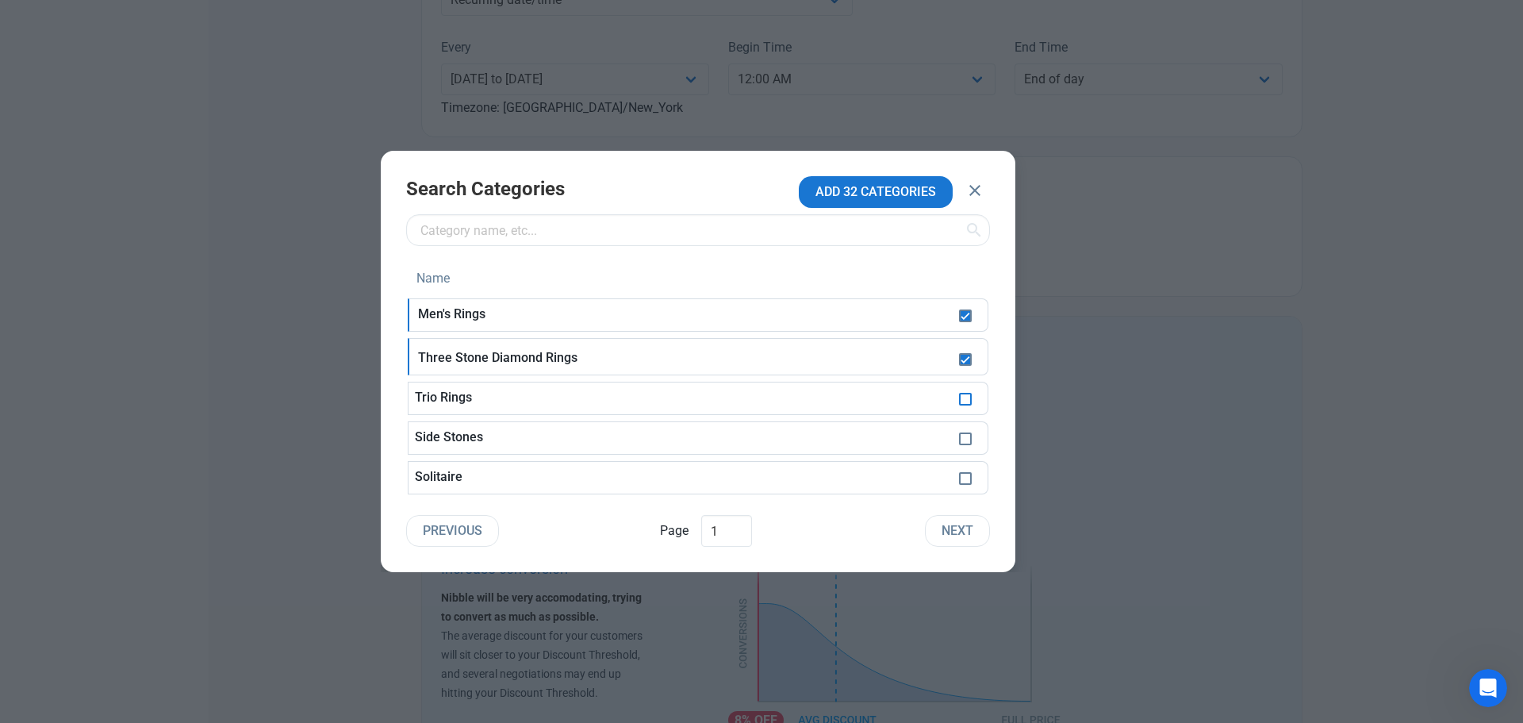
click at [966, 398] on span at bounding box center [965, 399] width 13 height 13
checkbox input "true"
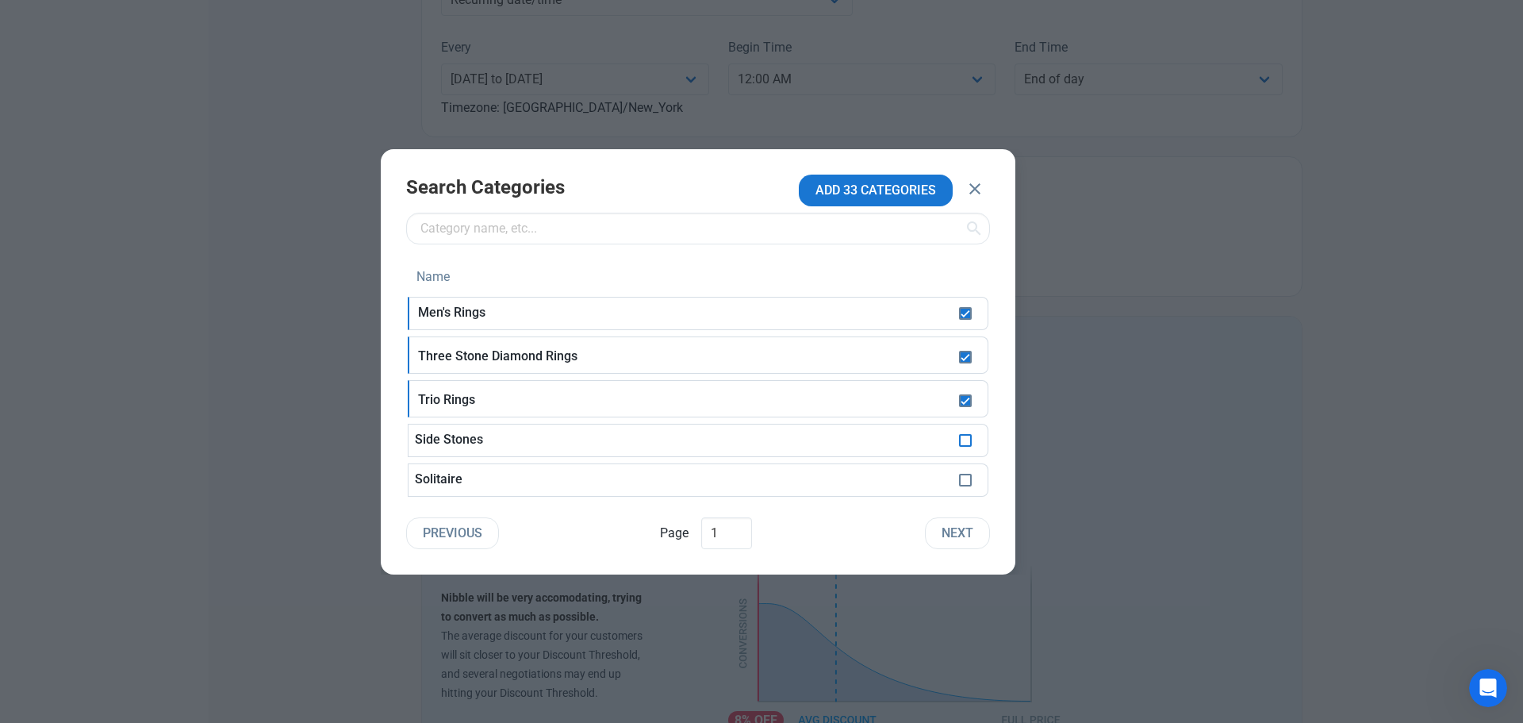
click at [968, 441] on span at bounding box center [965, 440] width 13 height 13
checkbox input "true"
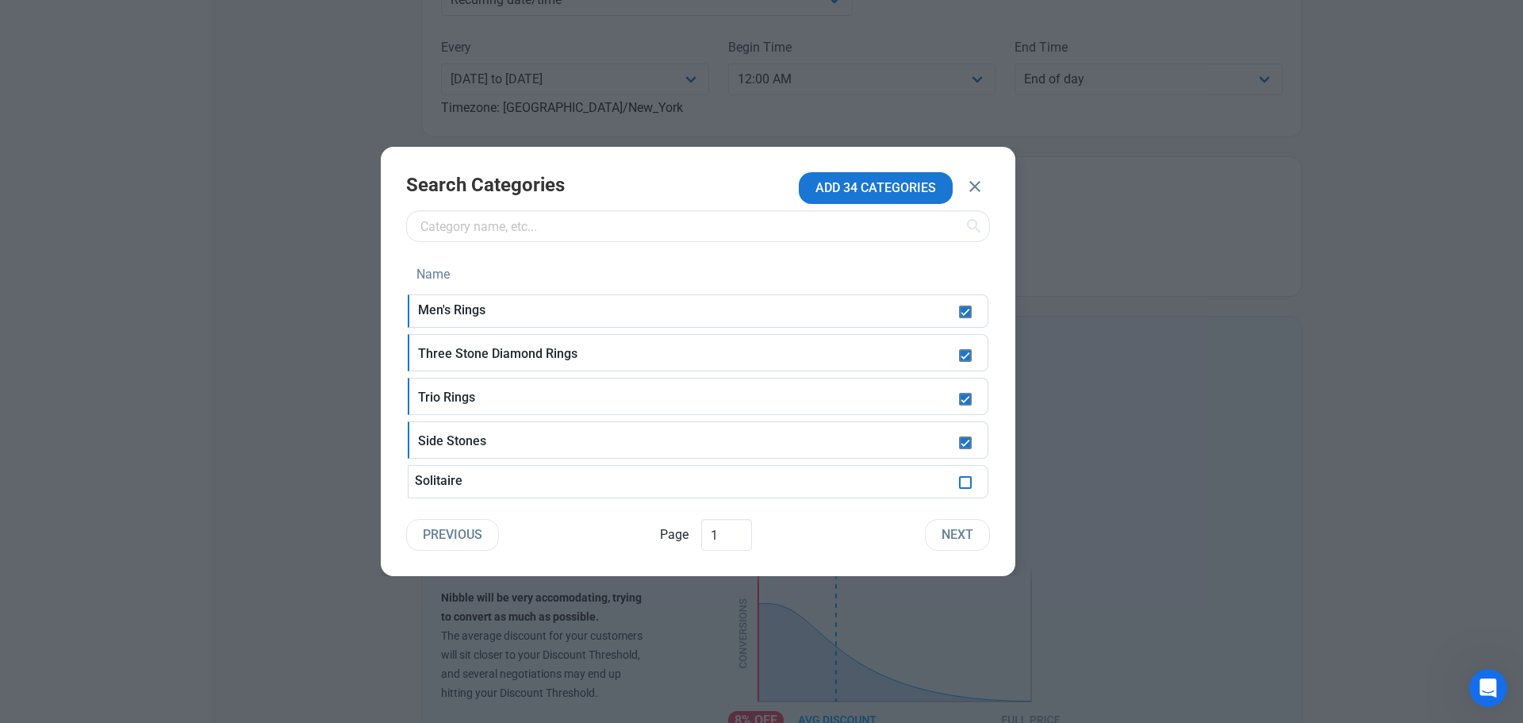
click at [962, 482] on span at bounding box center [965, 482] width 13 height 13
checkbox input "true"
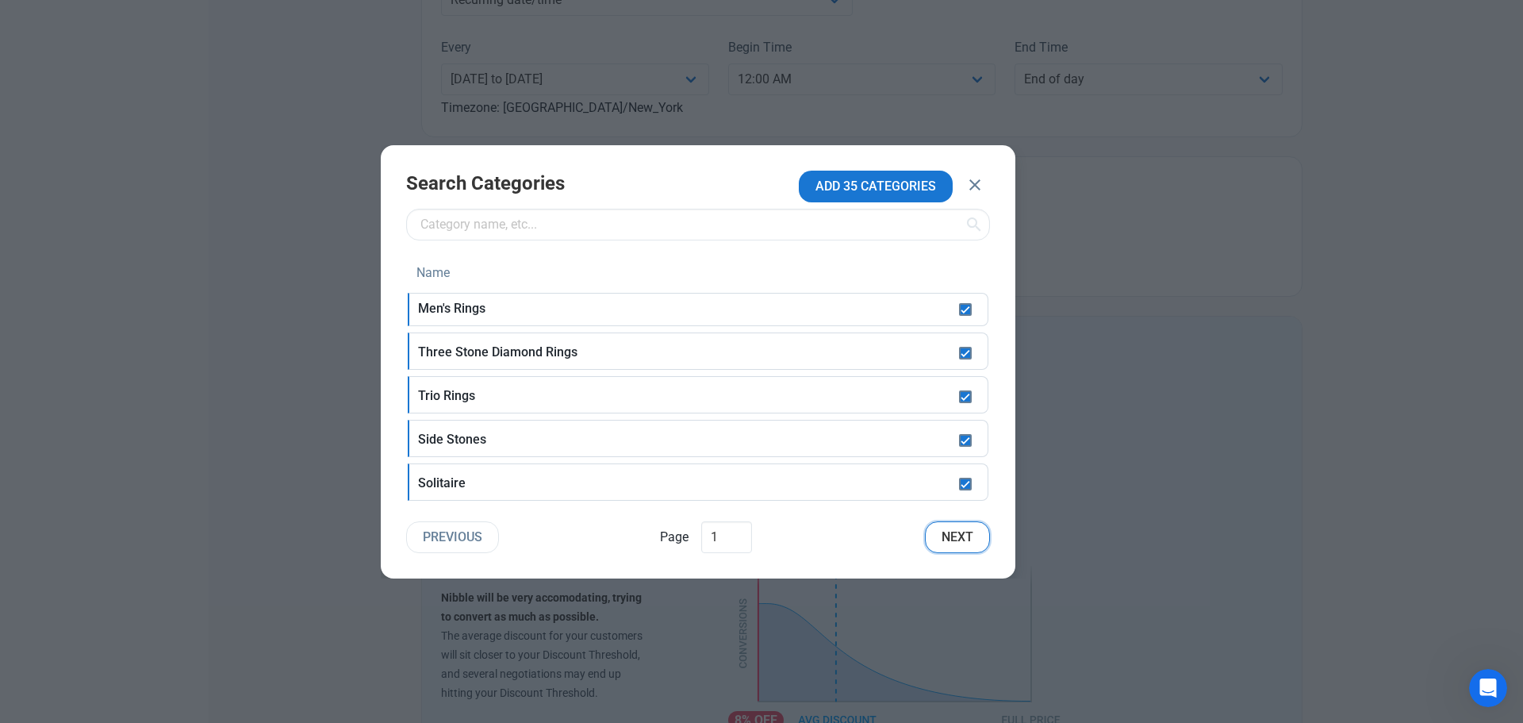
click at [960, 531] on span "Next" at bounding box center [958, 537] width 32 height 19
checkbox input "false"
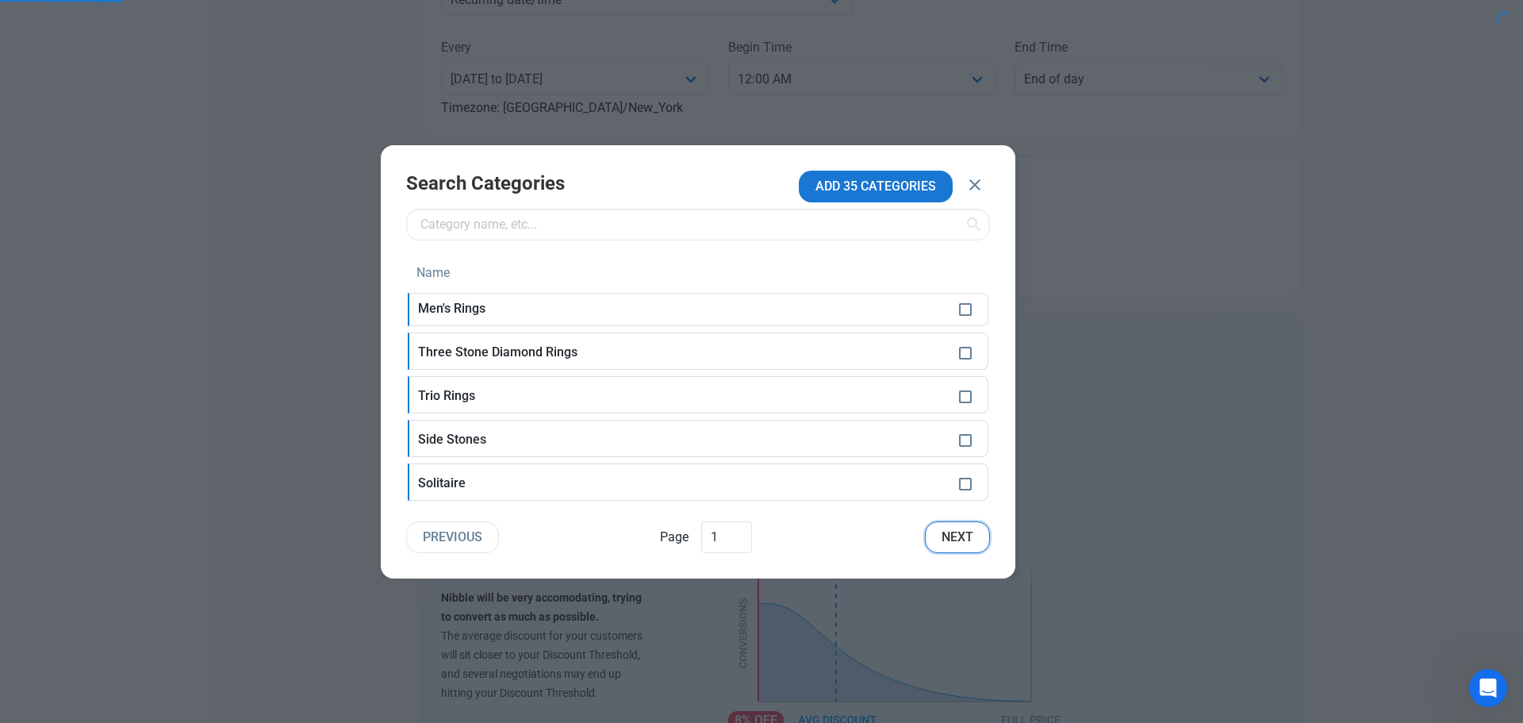
checkbox input "false"
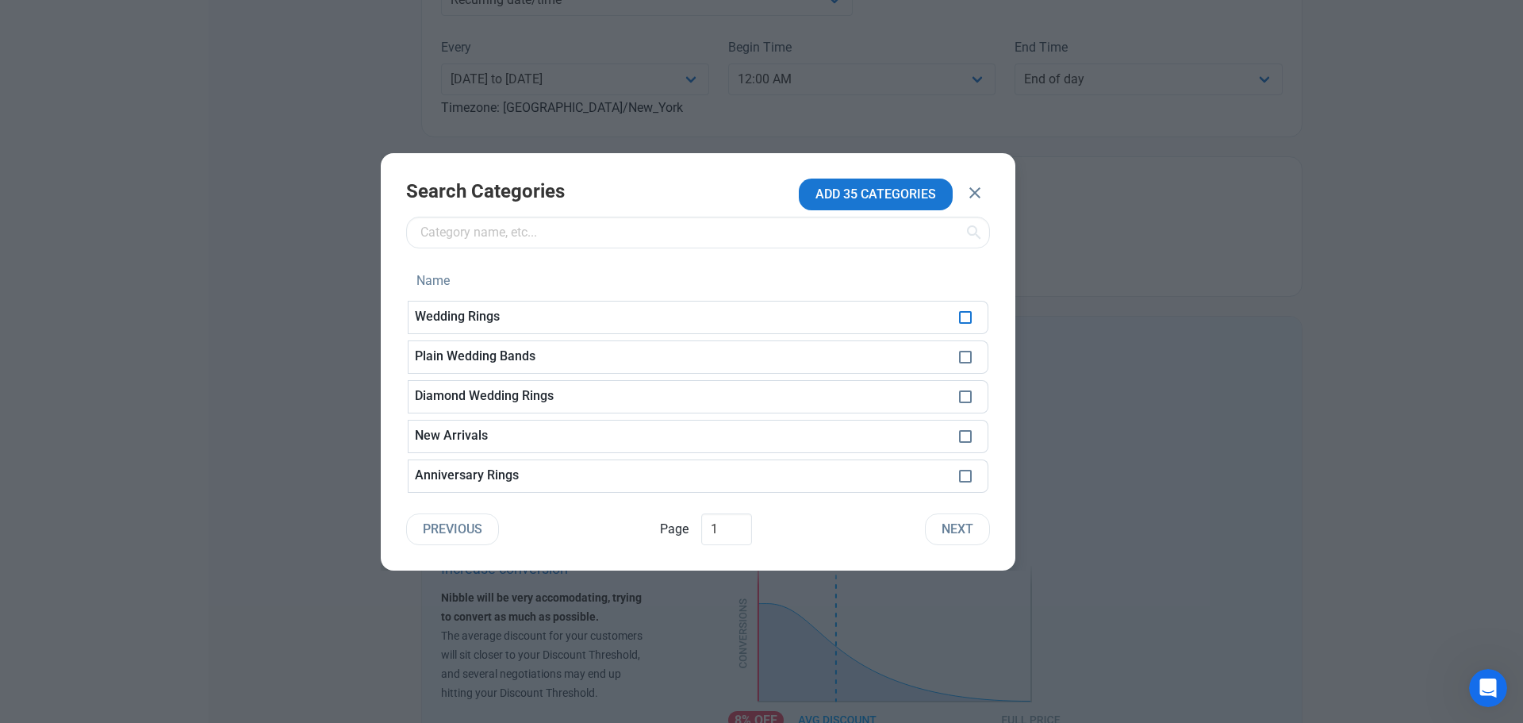
click at [967, 320] on span at bounding box center [965, 317] width 13 height 13
checkbox input "true"
click at [966, 351] on span at bounding box center [965, 357] width 13 height 13
checkbox input "true"
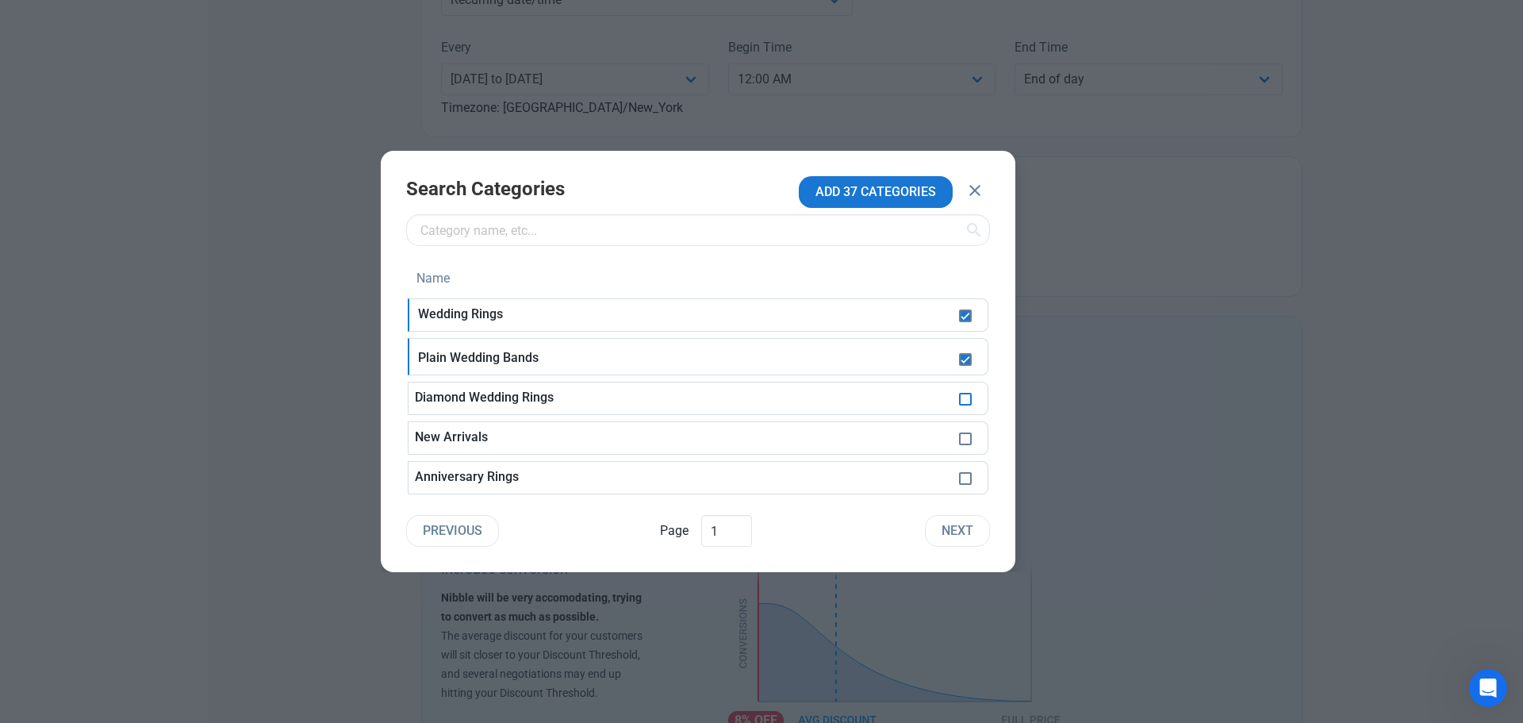
click at [965, 396] on span at bounding box center [965, 399] width 13 height 13
checkbox input "true"
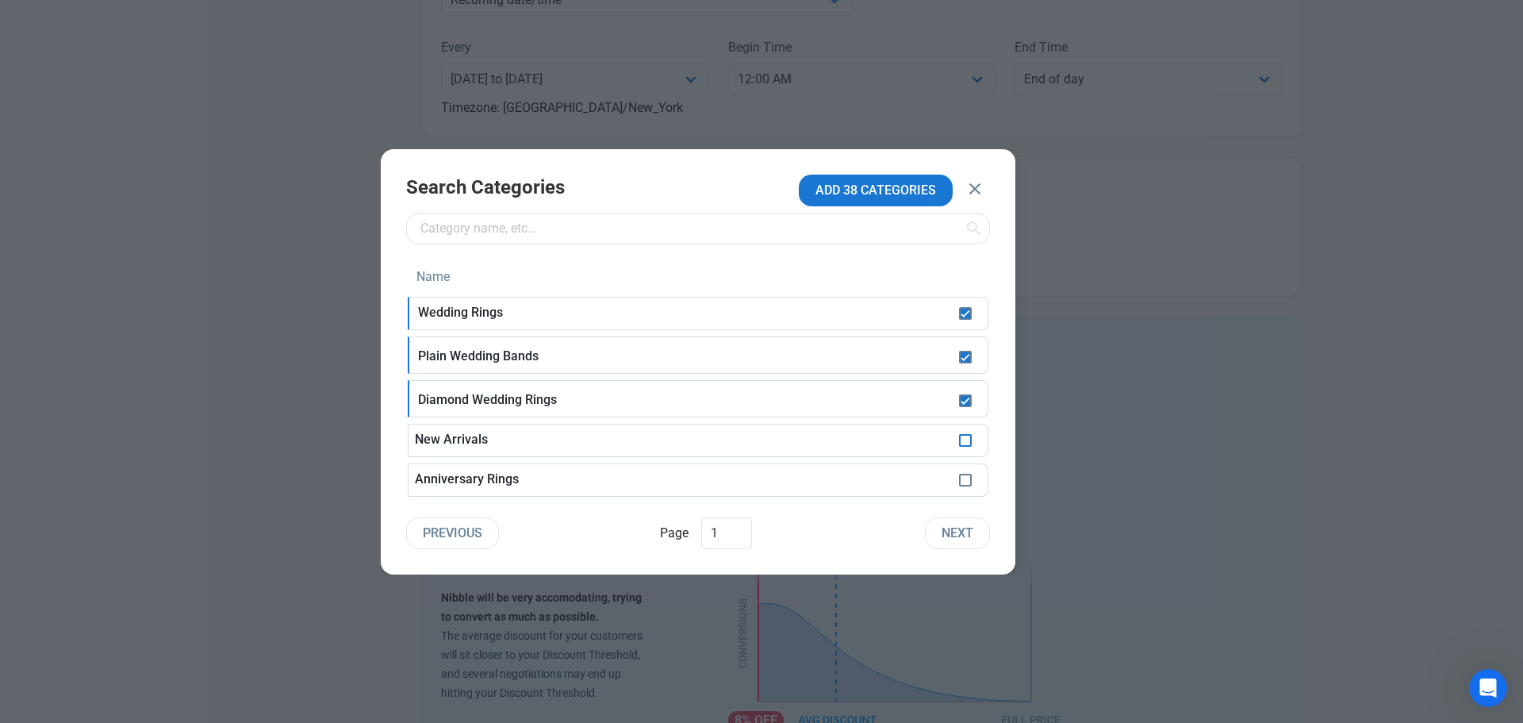
click at [969, 440] on span at bounding box center [965, 440] width 13 height 13
checkbox input "true"
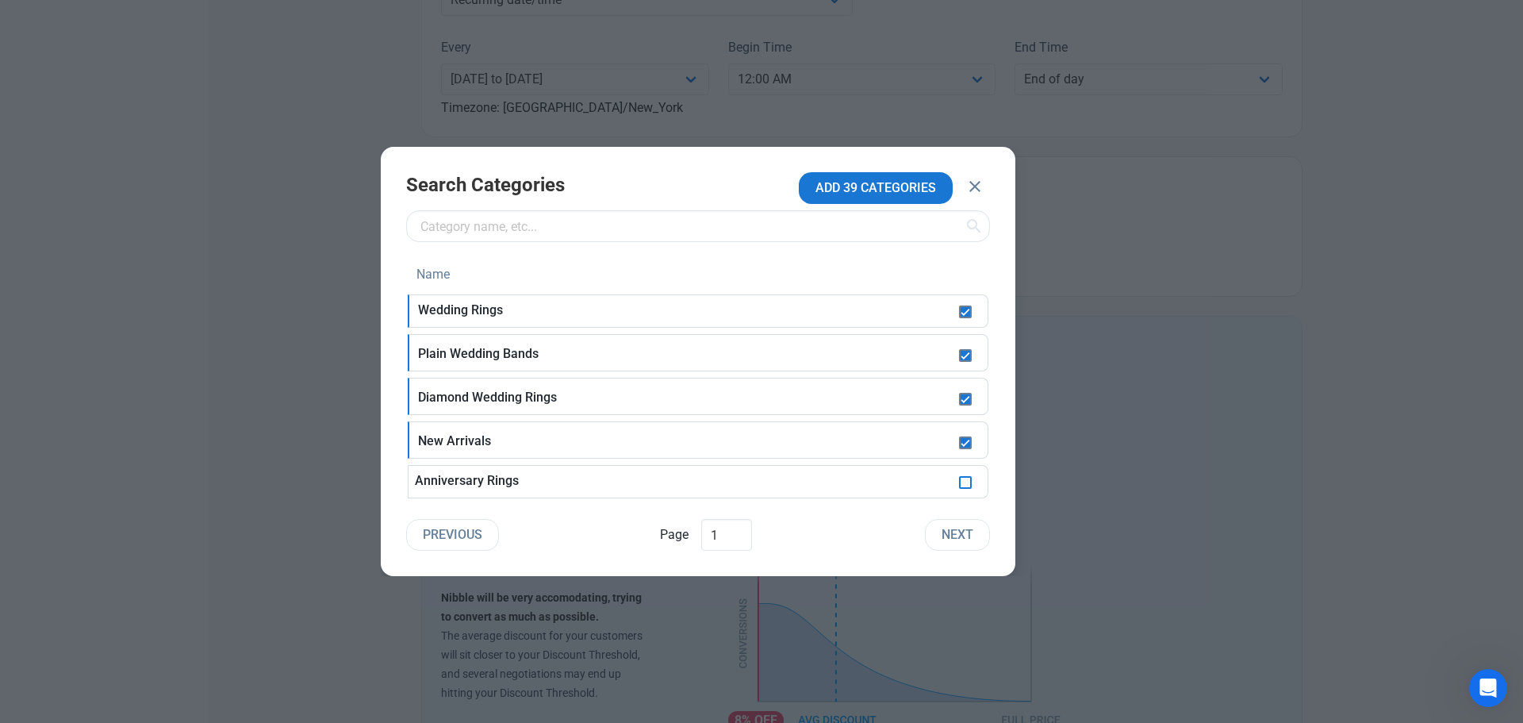
click at [969, 487] on span at bounding box center [965, 482] width 13 height 13
checkbox input "true"
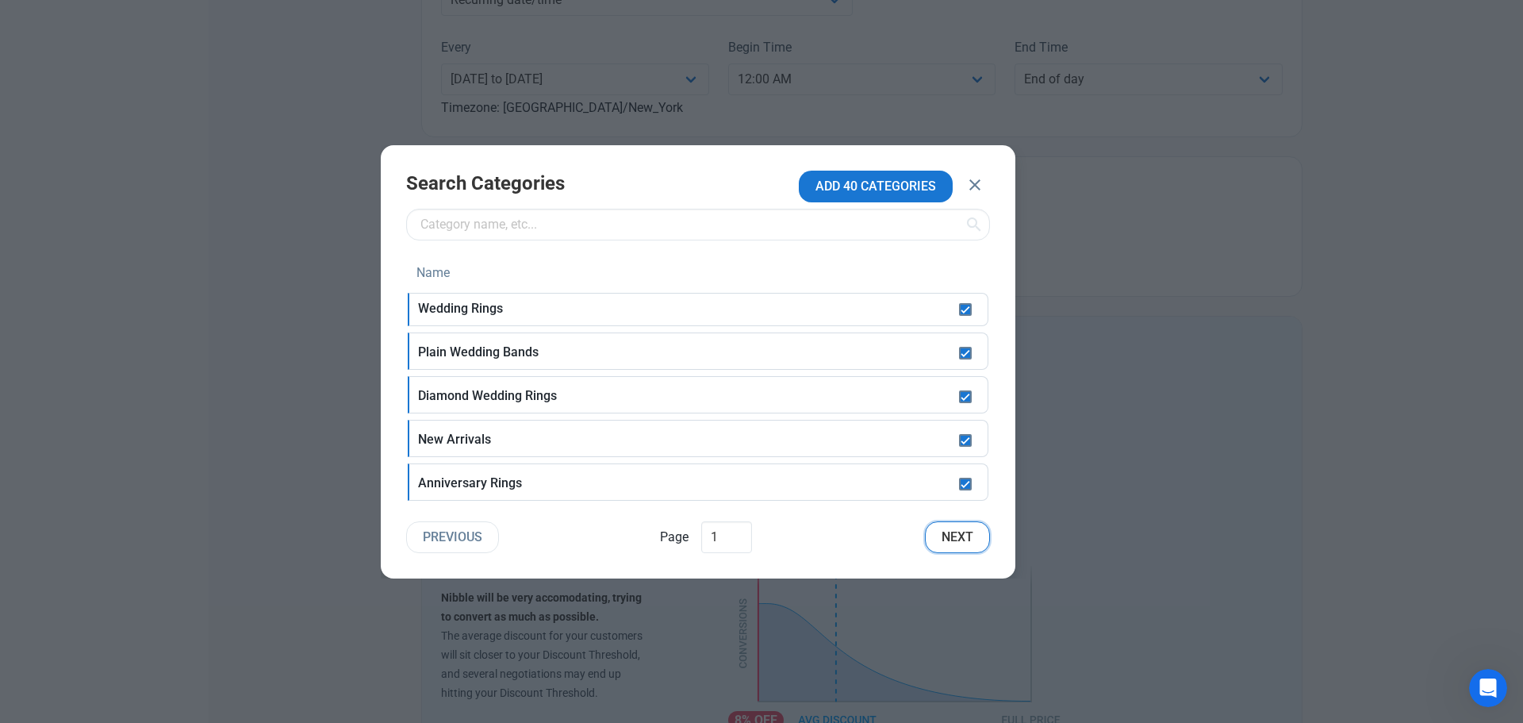
click at [974, 538] on button "Next" at bounding box center [957, 537] width 65 height 32
checkbox input "false"
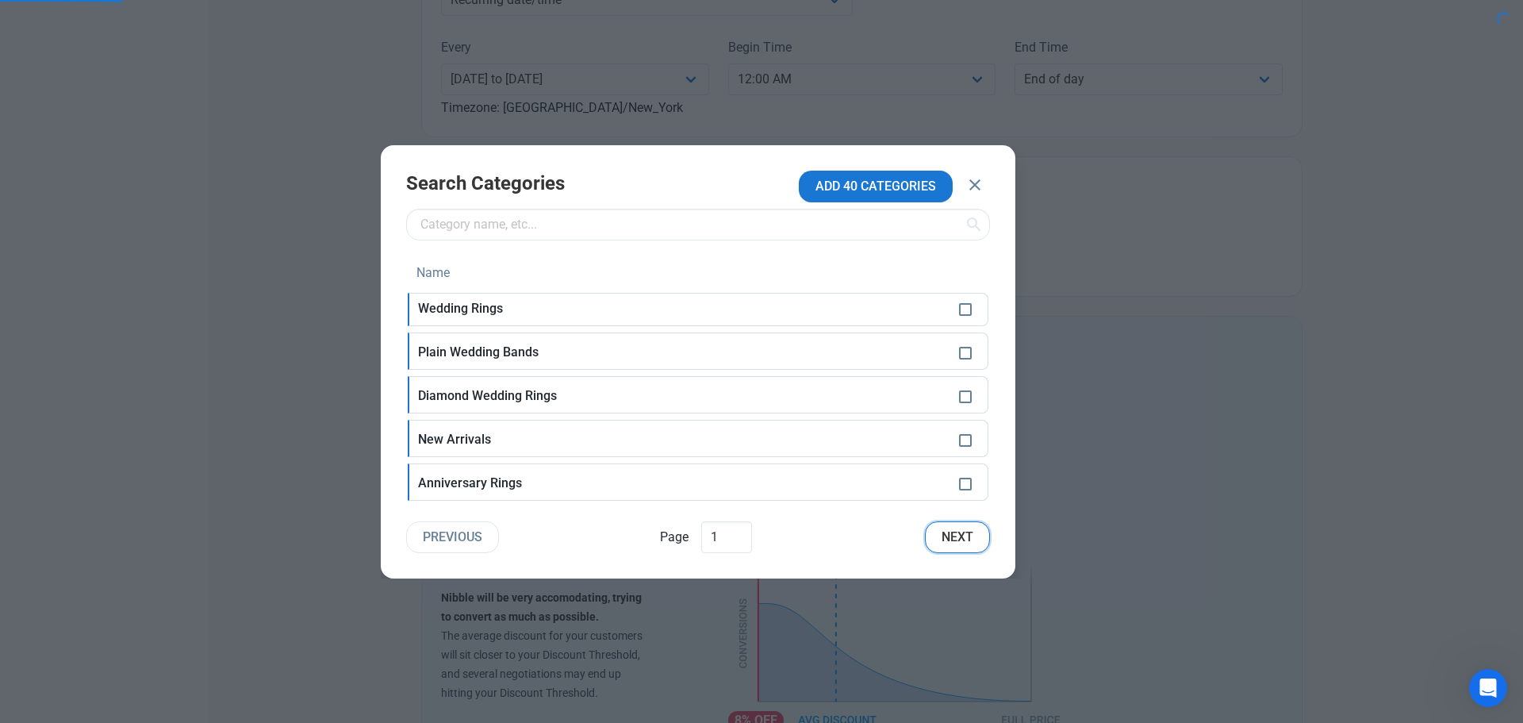
checkbox input "false"
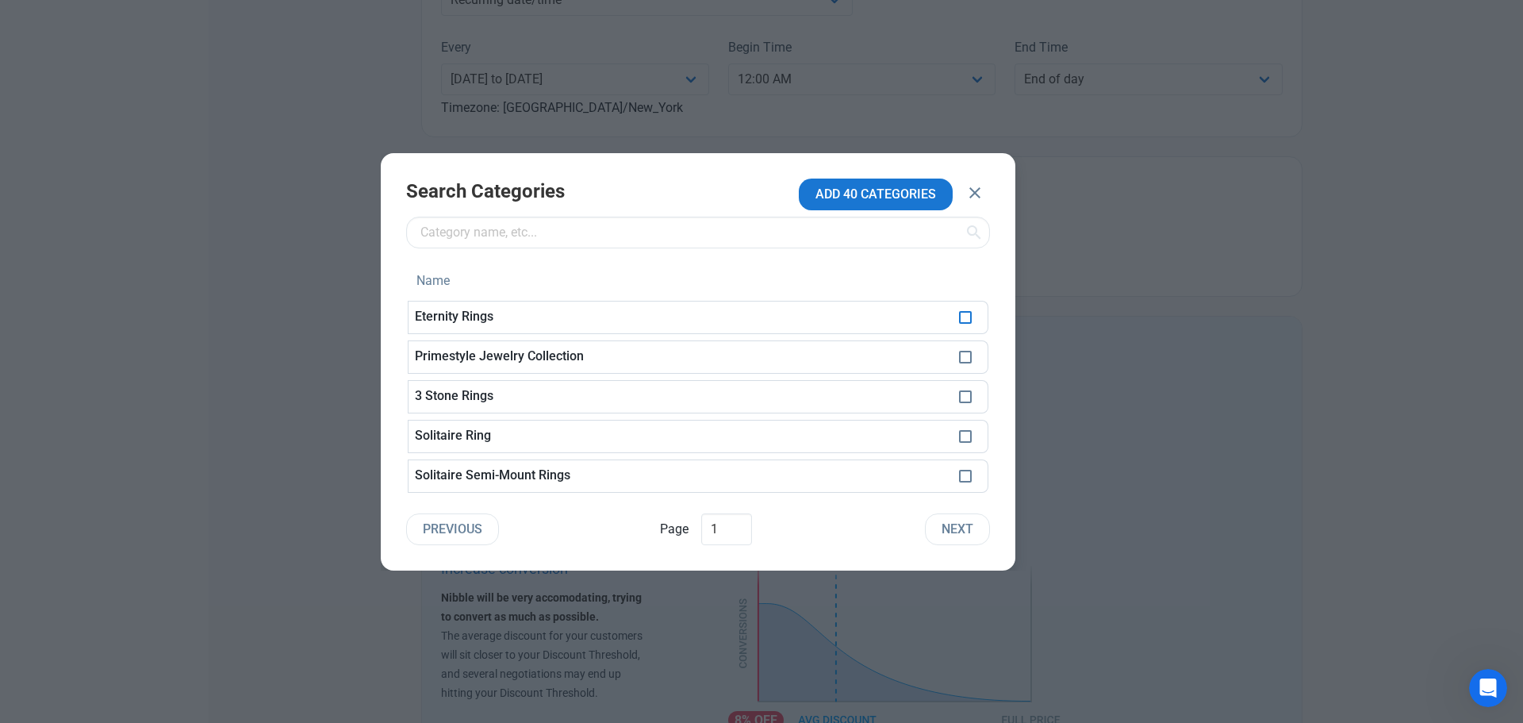
click at [964, 314] on span at bounding box center [965, 317] width 13 height 13
checkbox input "true"
click at [963, 356] on span at bounding box center [965, 357] width 13 height 13
checkbox input "true"
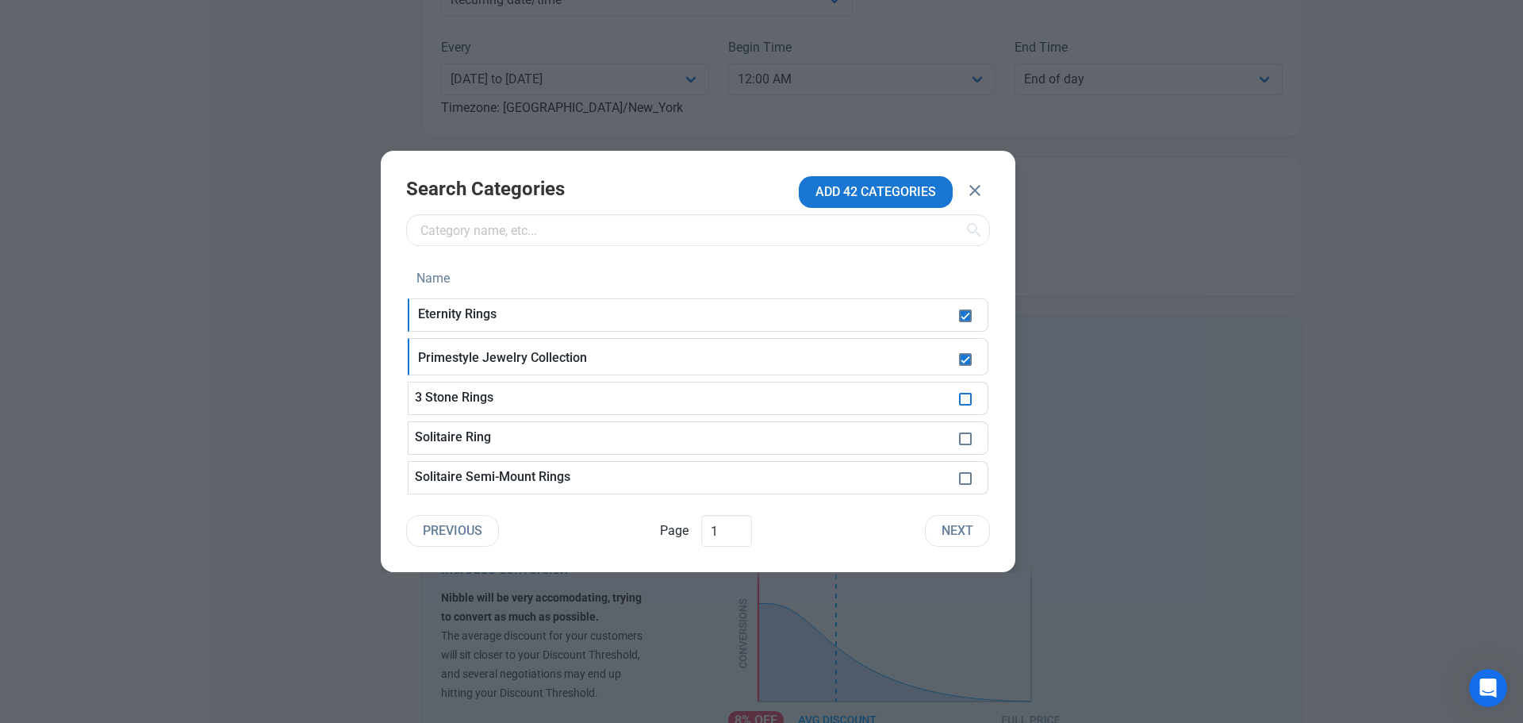
click at [967, 398] on span at bounding box center [965, 399] width 13 height 13
checkbox input "true"
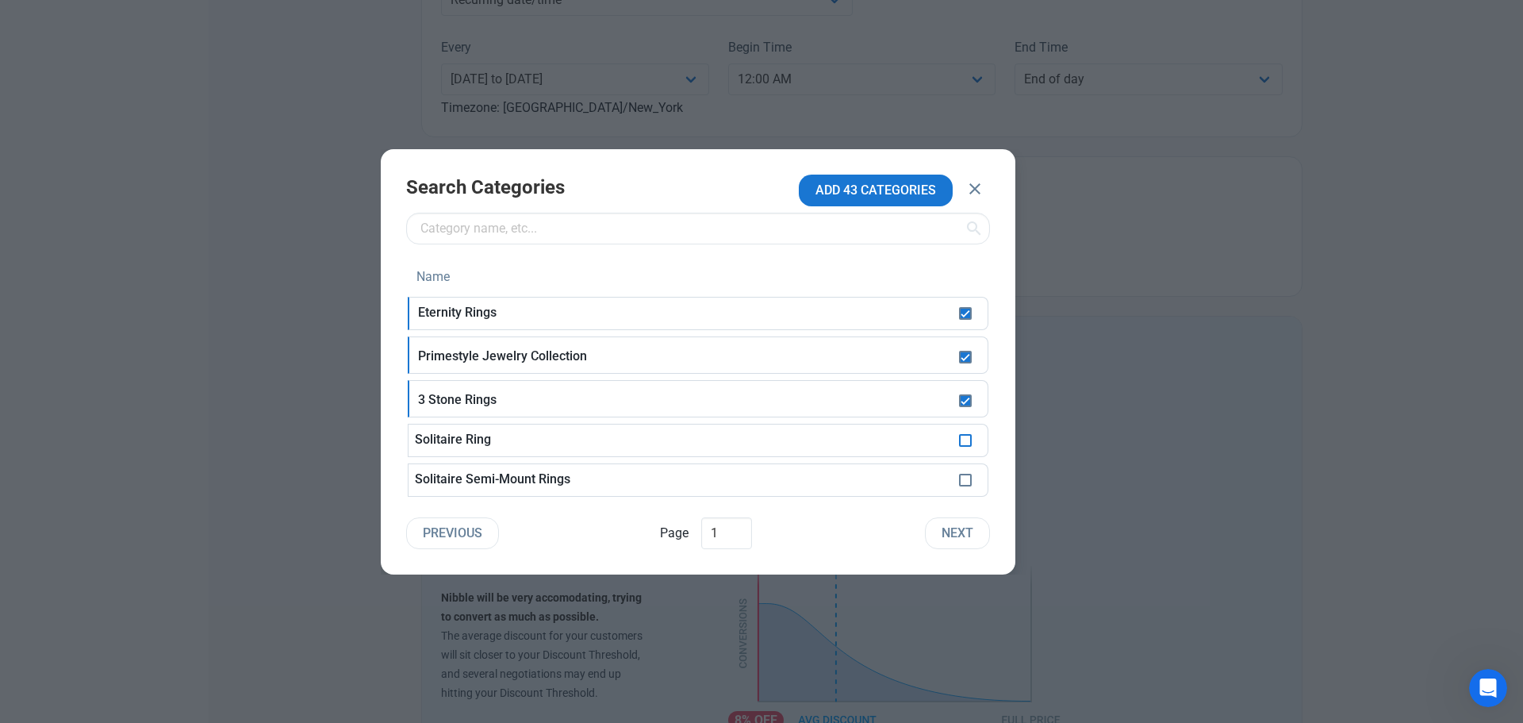
click at [967, 442] on span at bounding box center [965, 440] width 13 height 13
checkbox input "true"
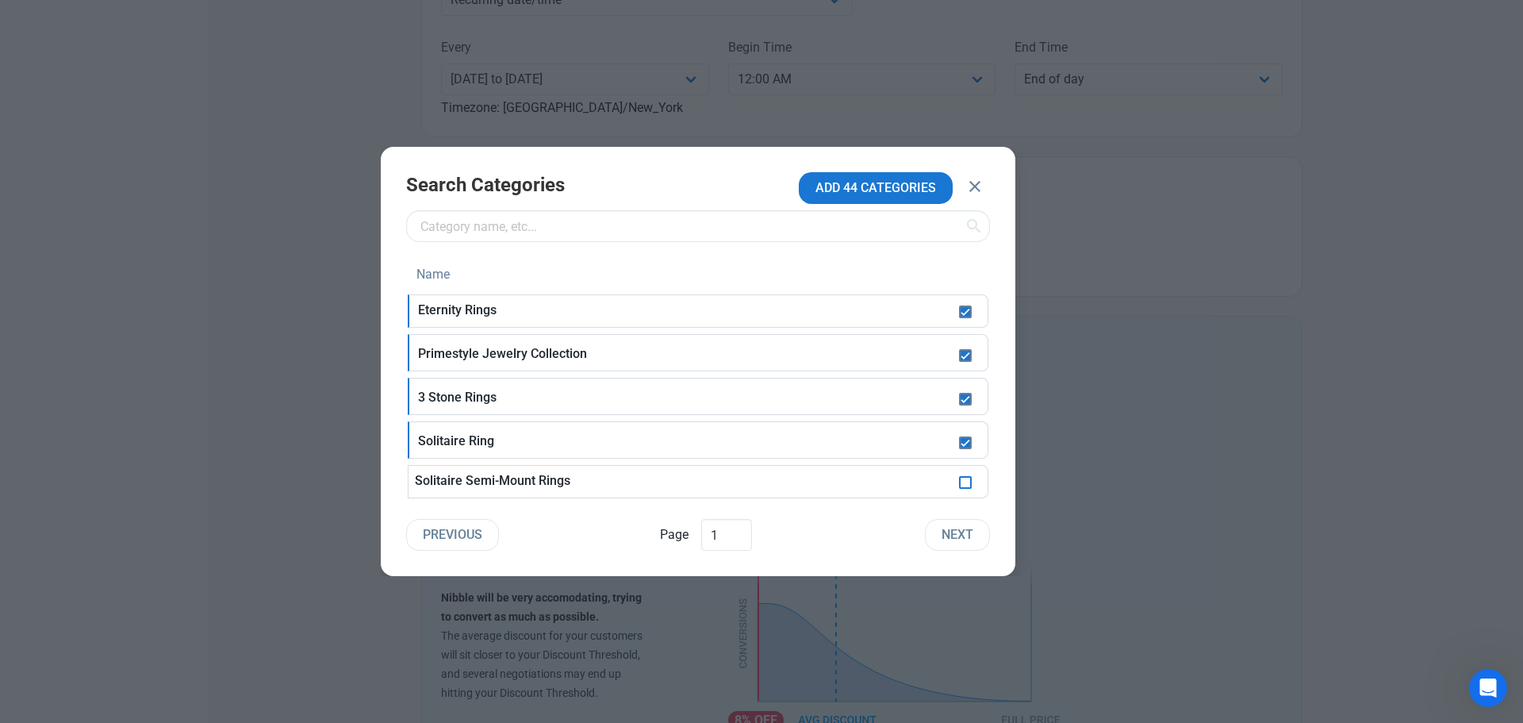
click at [965, 482] on span at bounding box center [965, 482] width 13 height 13
checkbox input "true"
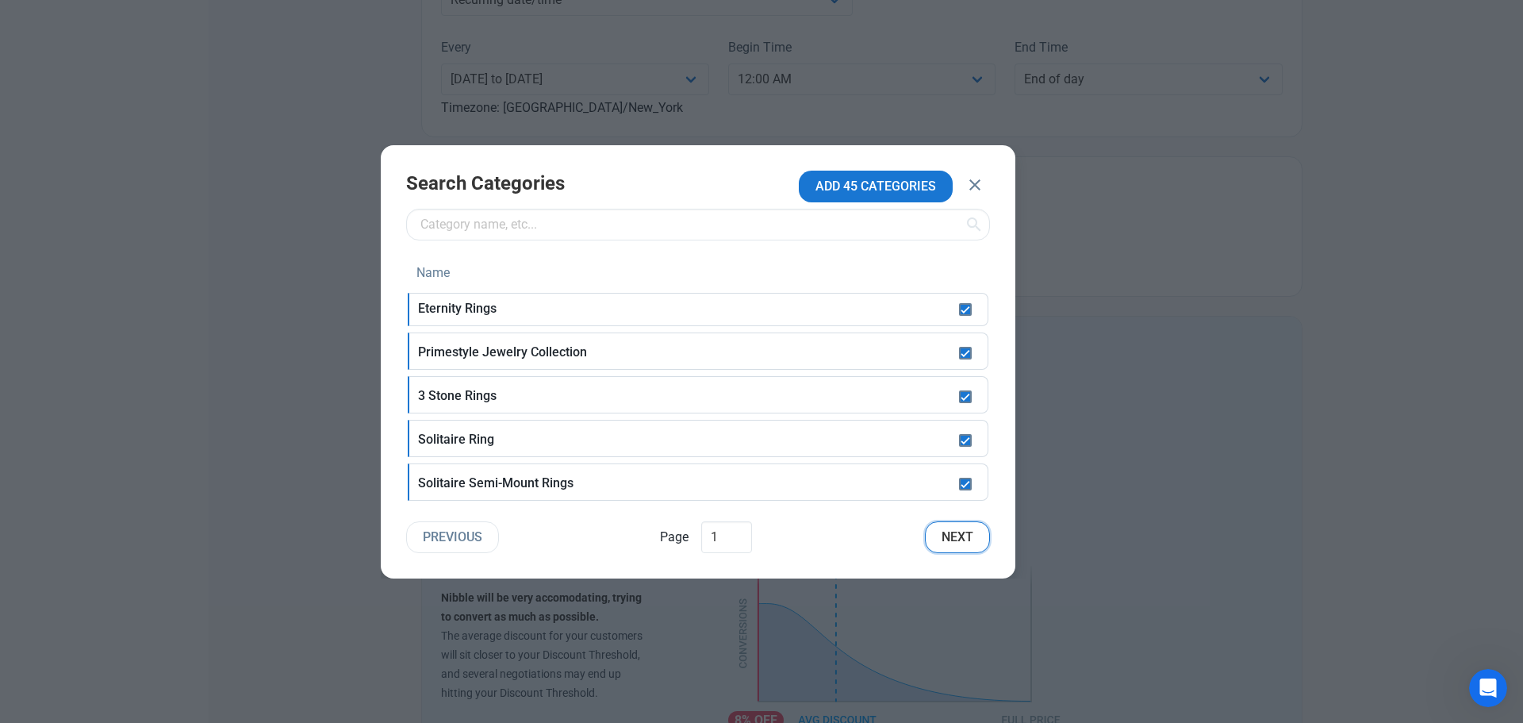
click at [962, 537] on span "Next" at bounding box center [958, 537] width 32 height 19
checkbox input "false"
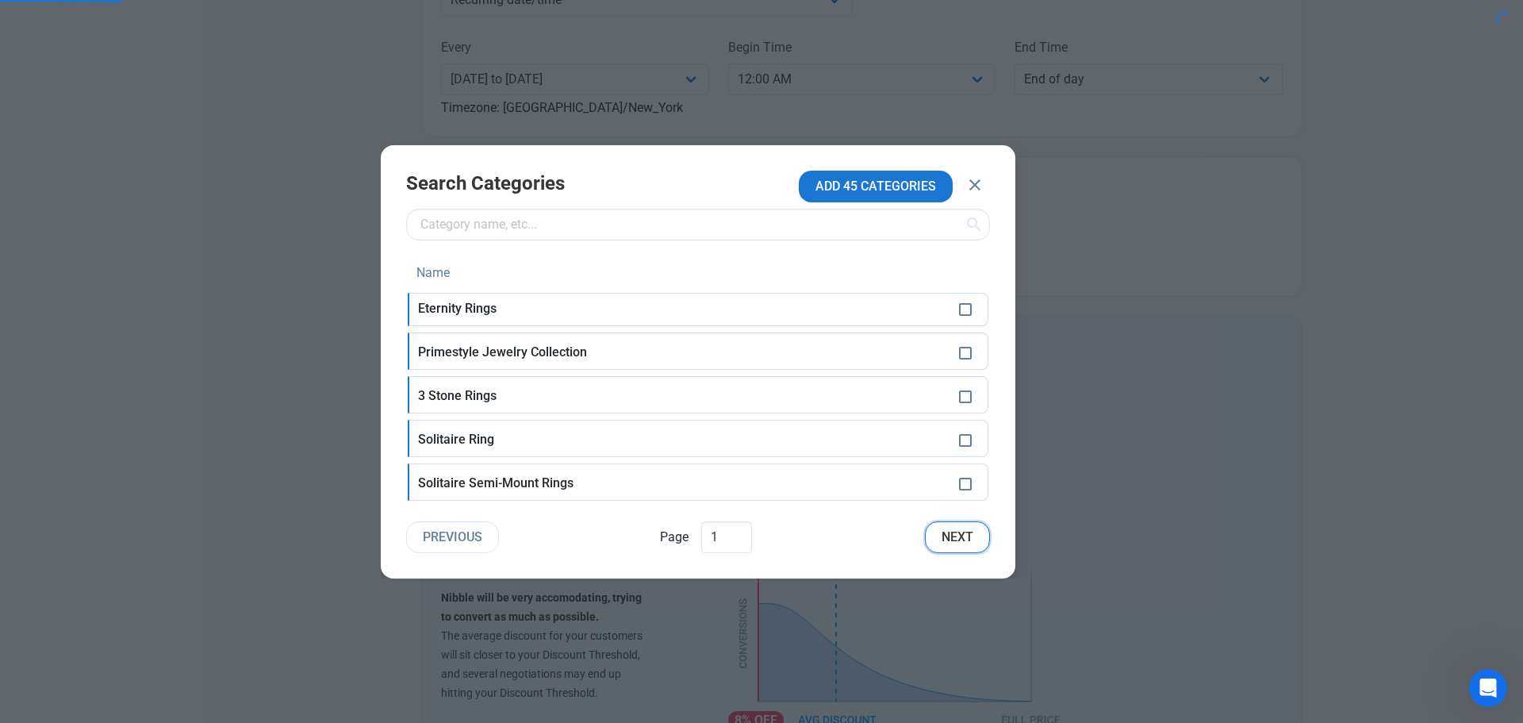
checkbox input "false"
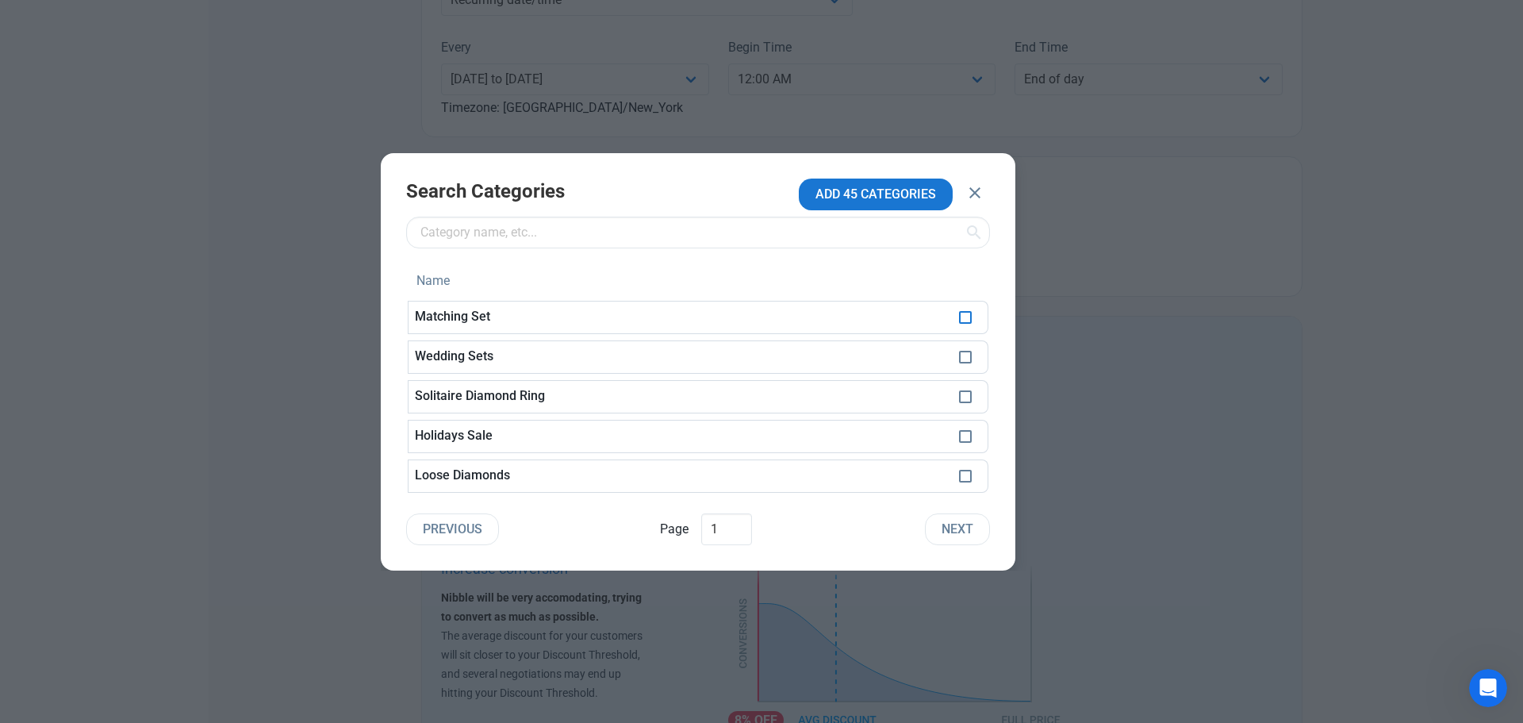
click at [966, 312] on span at bounding box center [965, 317] width 13 height 13
checkbox input "true"
click at [967, 358] on span at bounding box center [965, 357] width 13 height 13
checkbox input "true"
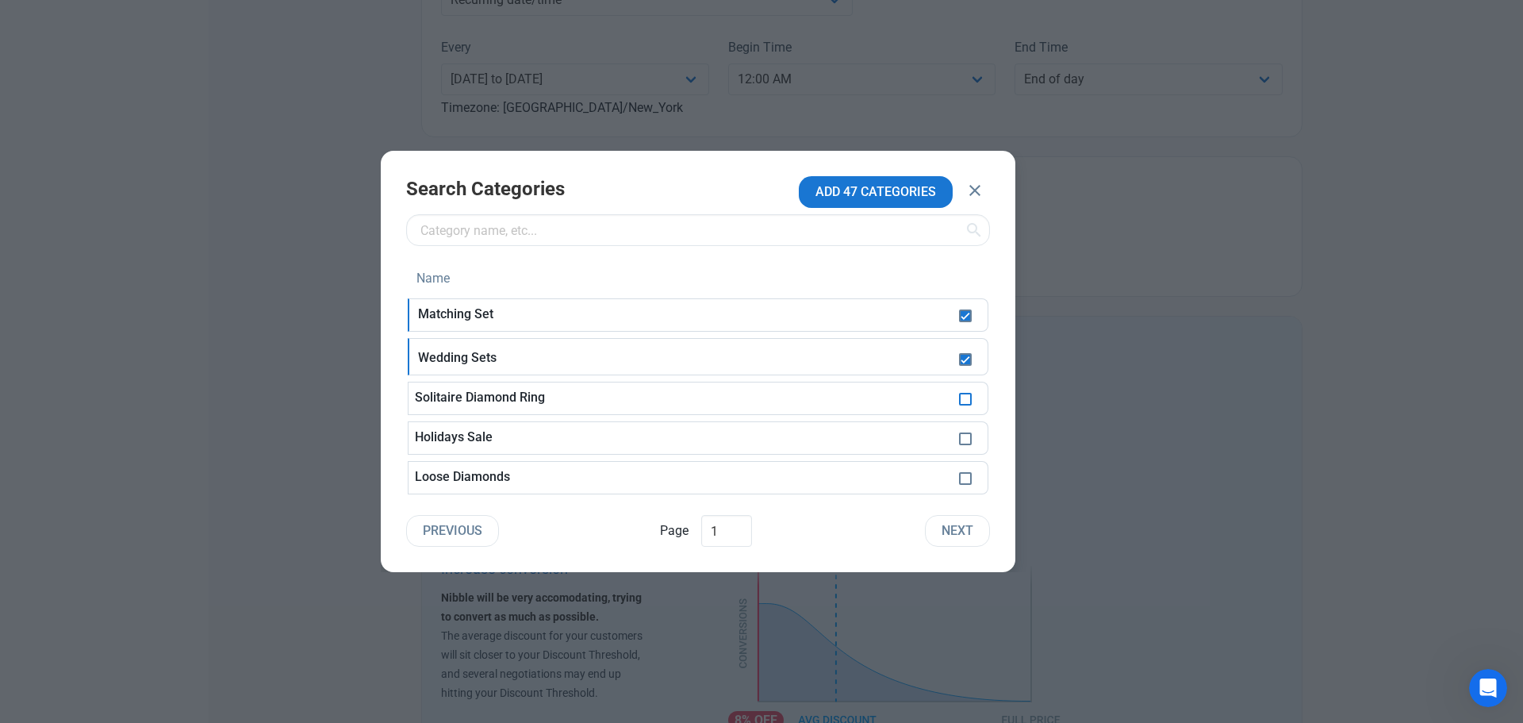
click at [968, 400] on span at bounding box center [965, 399] width 13 height 13
checkbox input "true"
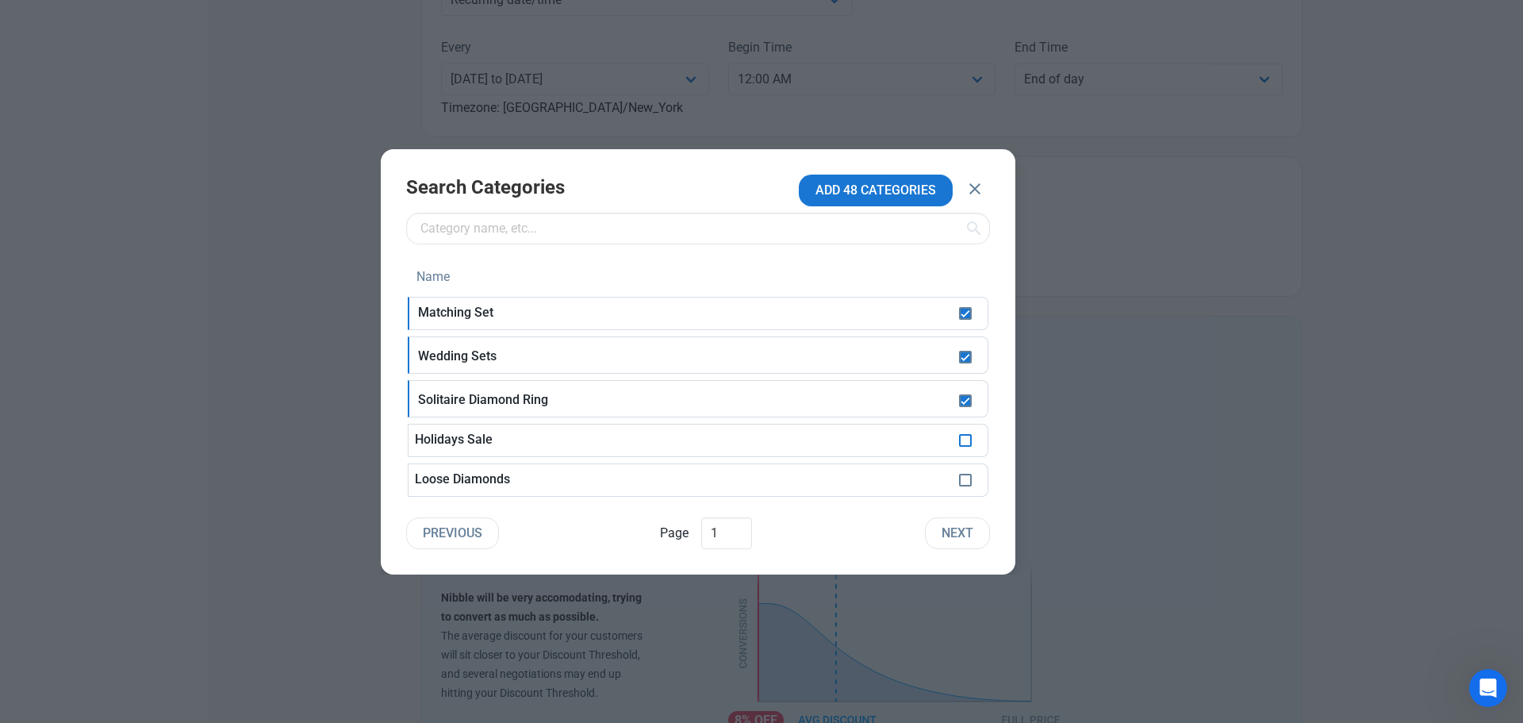
click at [968, 440] on span at bounding box center [965, 440] width 13 height 13
checkbox input "true"
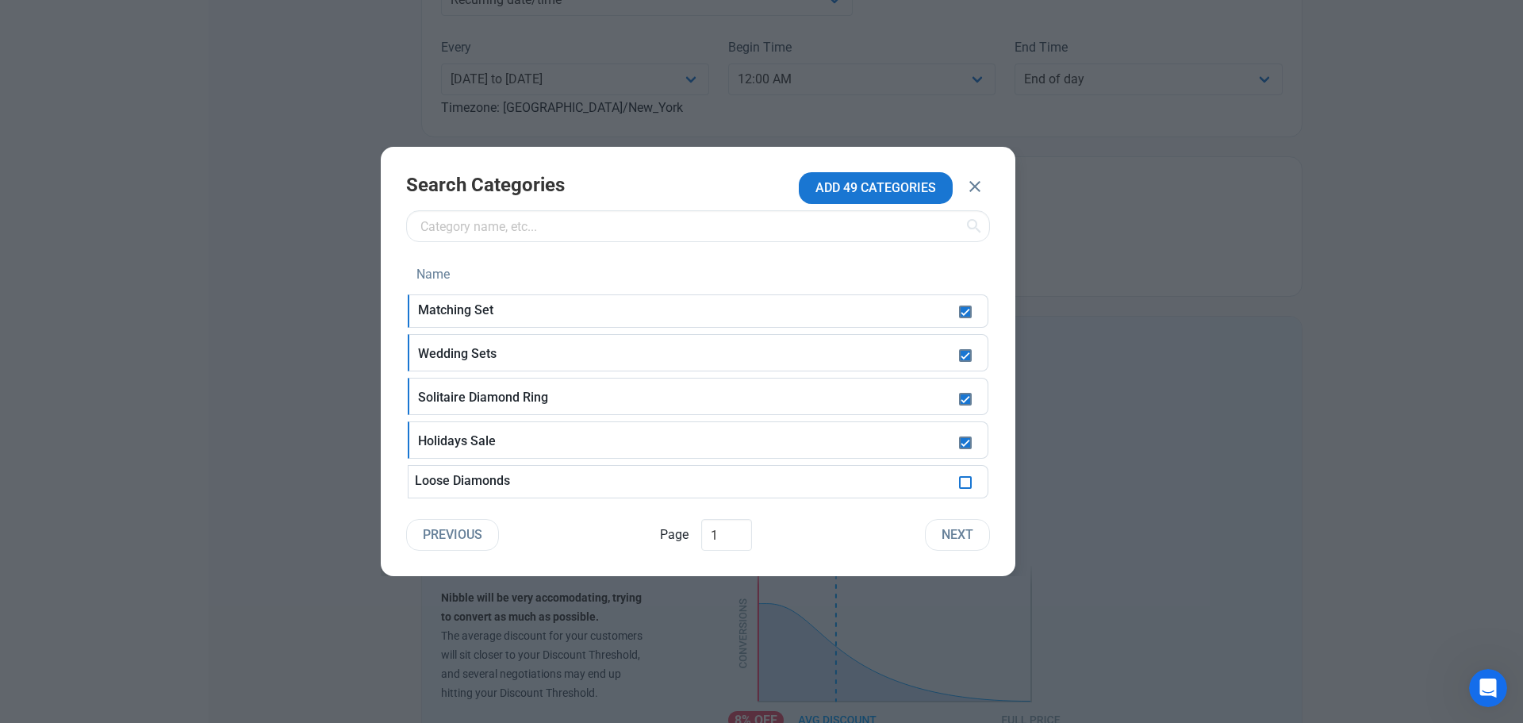
click at [964, 484] on span at bounding box center [965, 482] width 13 height 13
checkbox input "true"
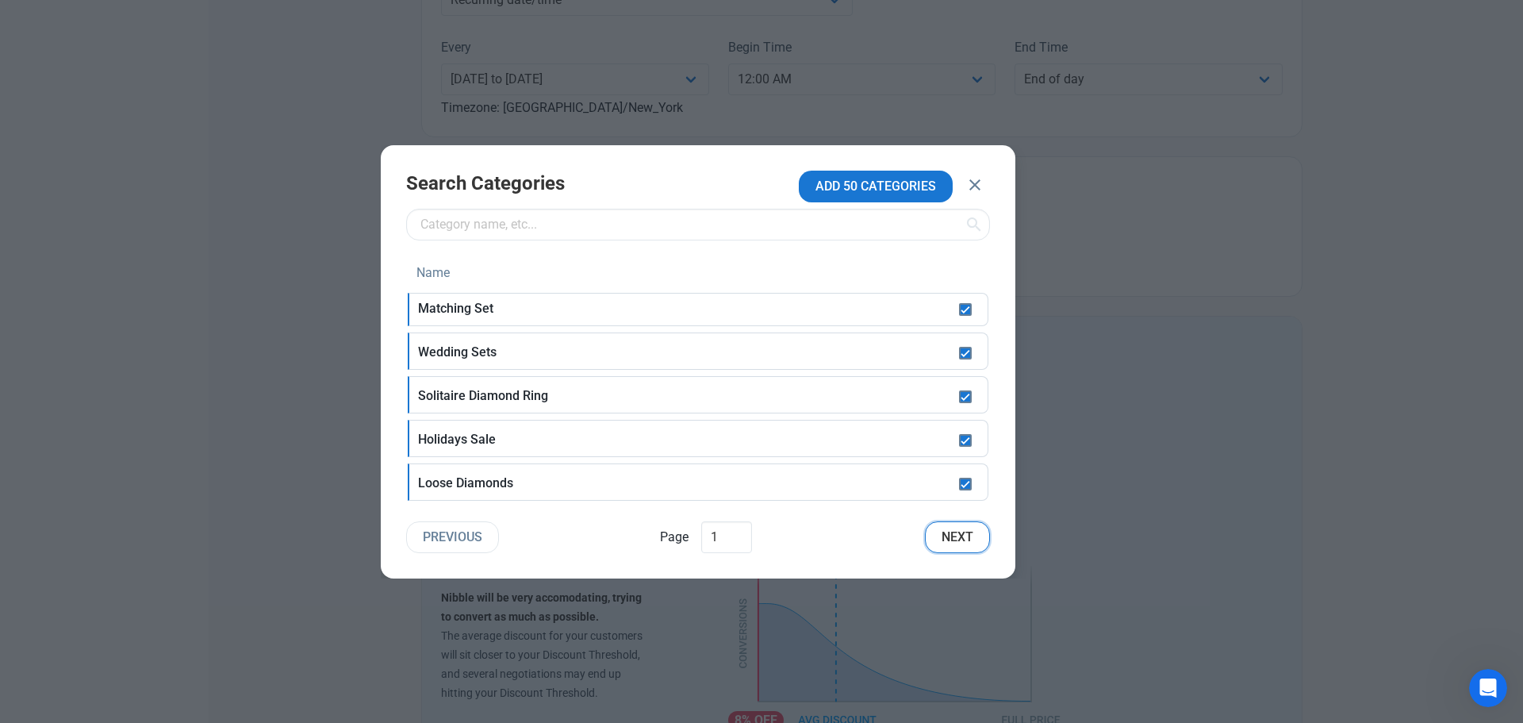
click at [970, 537] on span "Next" at bounding box center [958, 537] width 32 height 19
checkbox input "false"
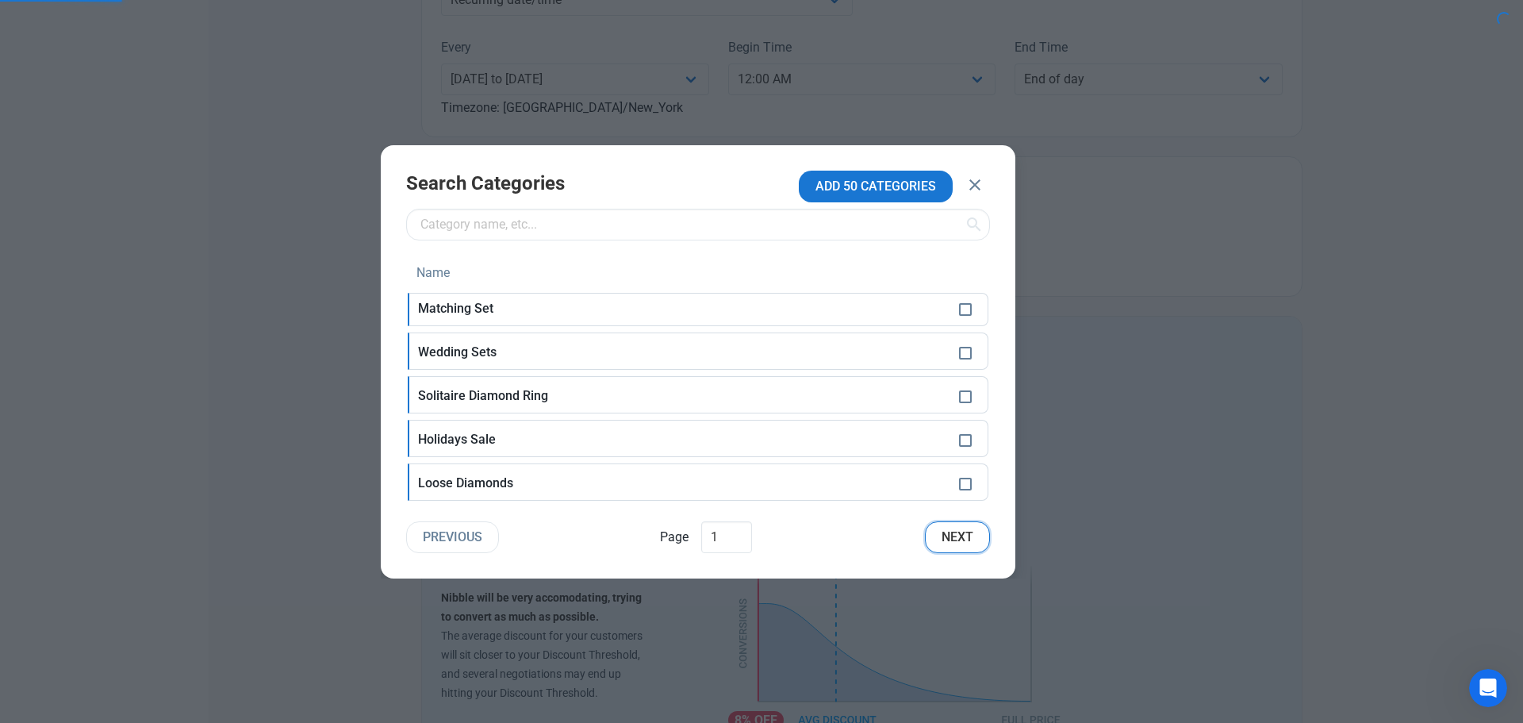
checkbox input "false"
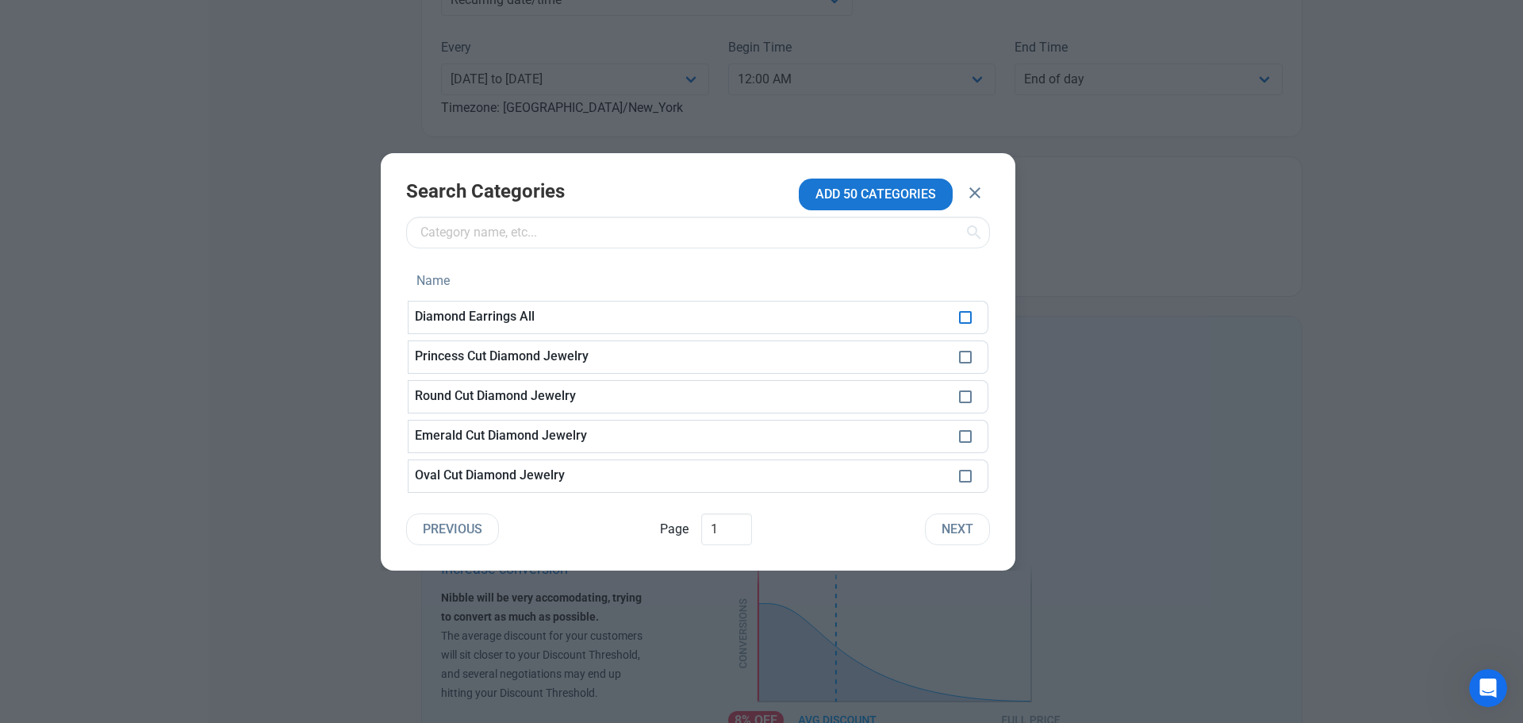
click at [968, 318] on span at bounding box center [965, 317] width 13 height 13
checkbox input "true"
click at [963, 356] on span at bounding box center [965, 357] width 13 height 13
checkbox input "true"
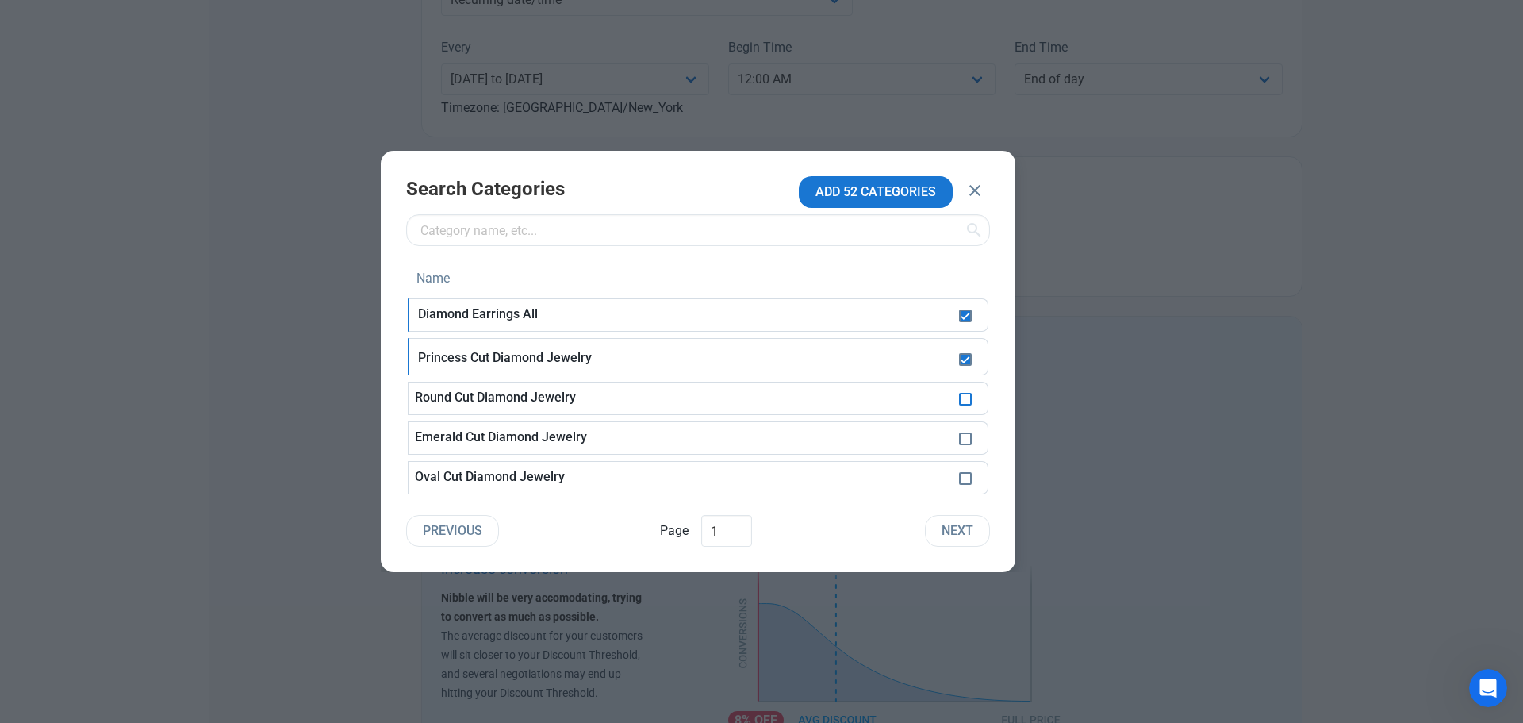
click at [968, 398] on span at bounding box center [965, 399] width 13 height 13
checkbox input "true"
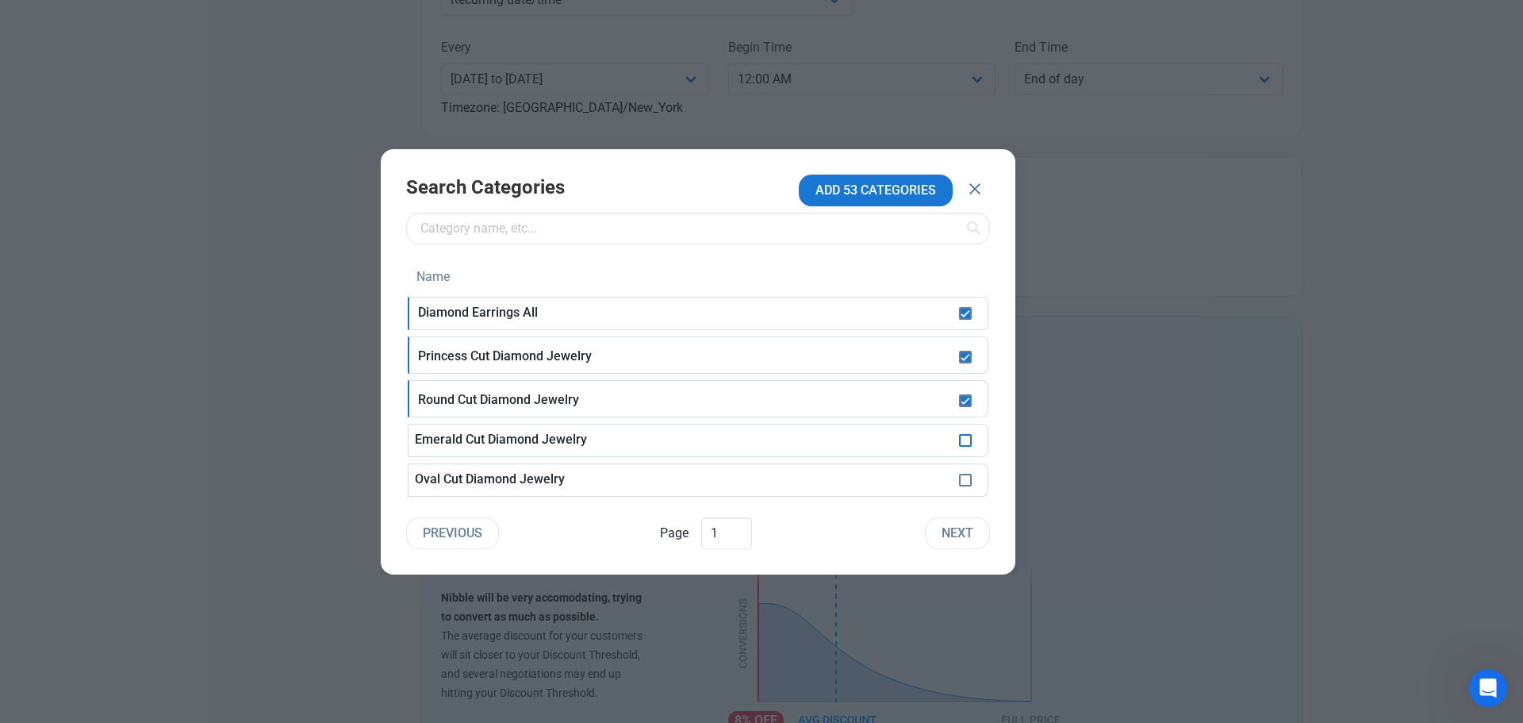
click at [971, 441] on span at bounding box center [965, 440] width 13 height 13
checkbox input "true"
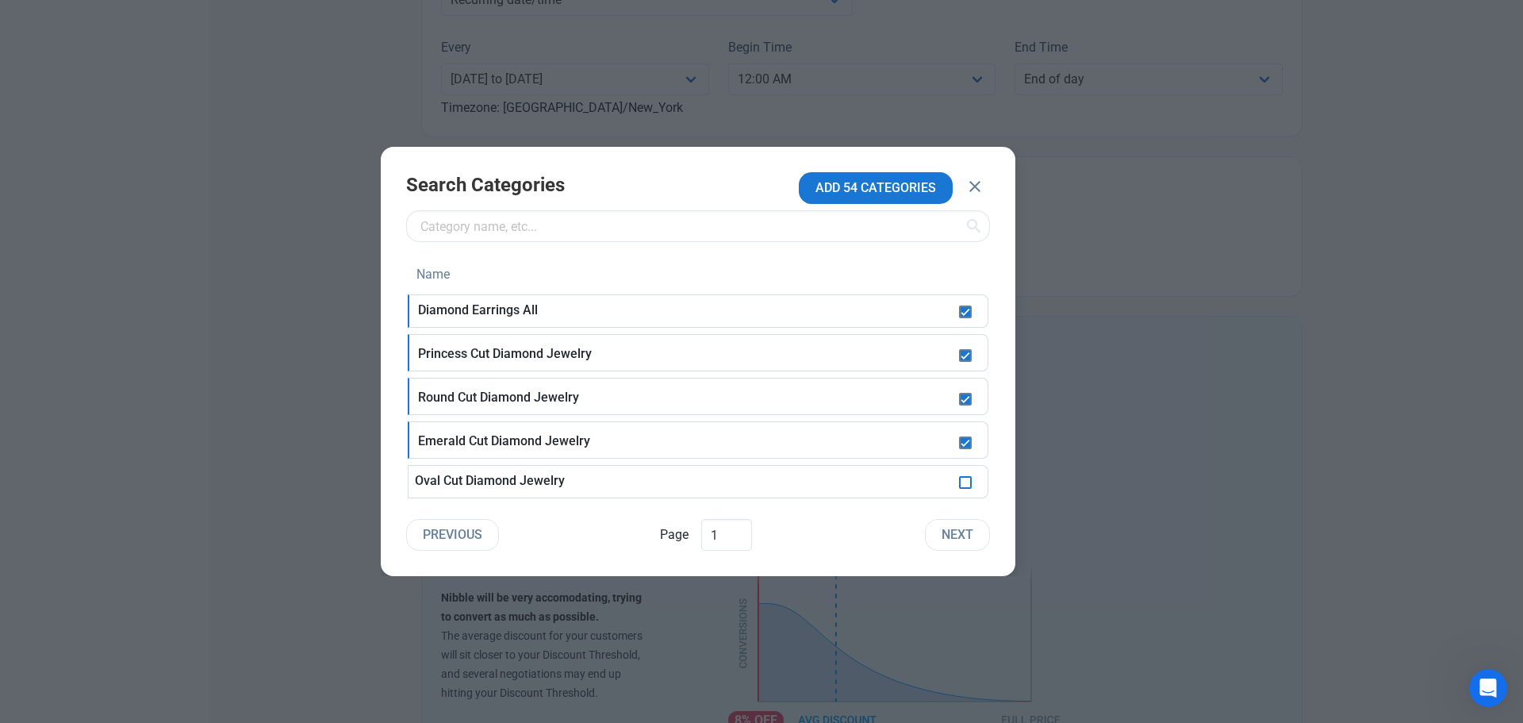
click at [968, 483] on span at bounding box center [965, 482] width 13 height 13
checkbox input "true"
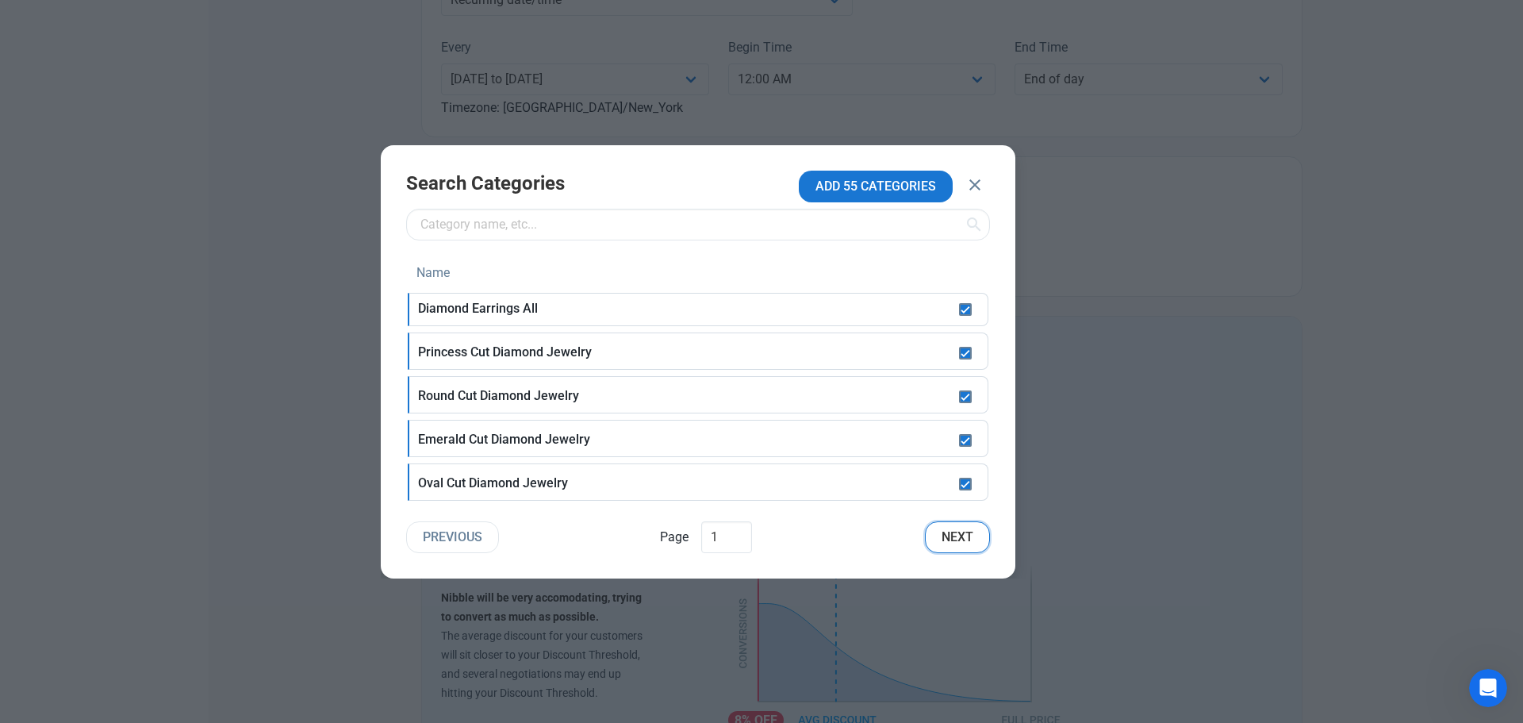
click at [968, 528] on span "Next" at bounding box center [958, 537] width 32 height 19
checkbox input "false"
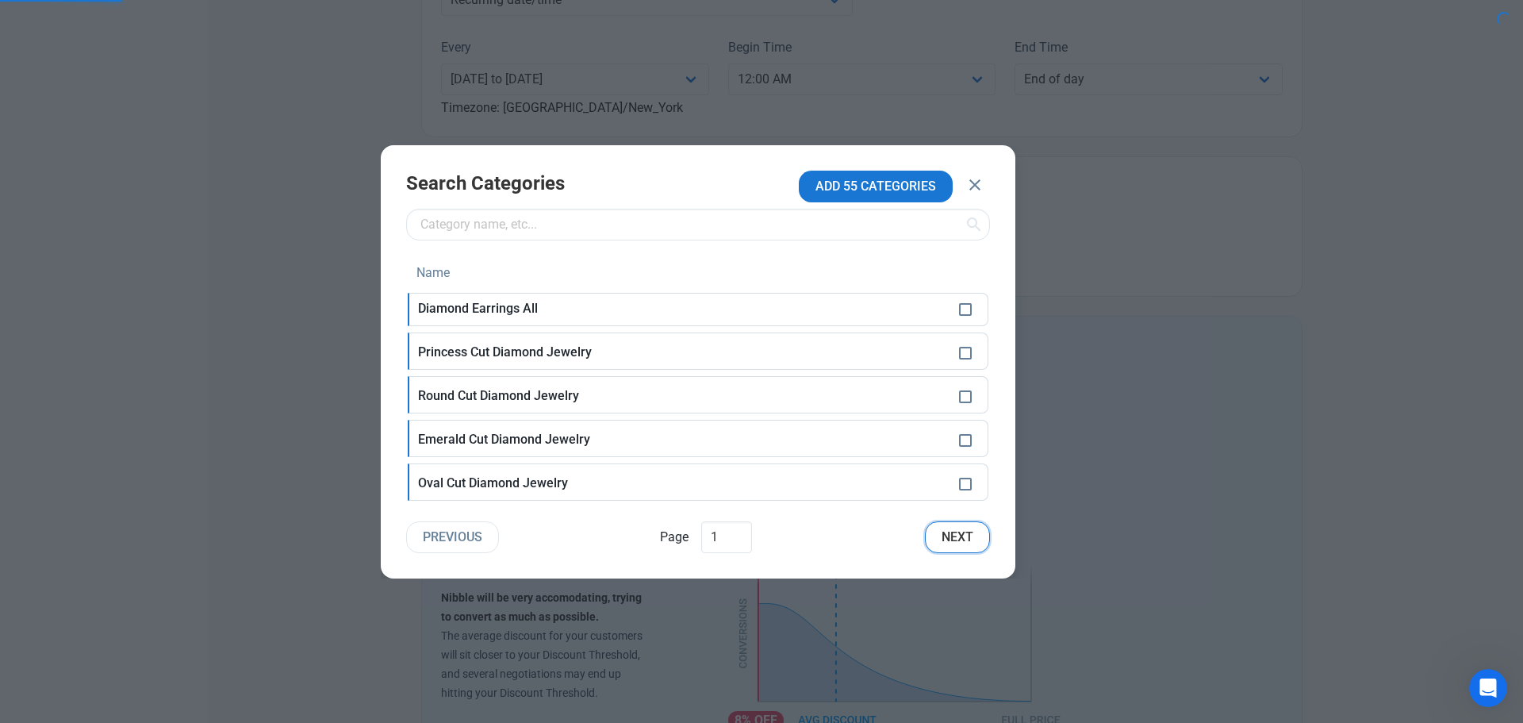
checkbox input "false"
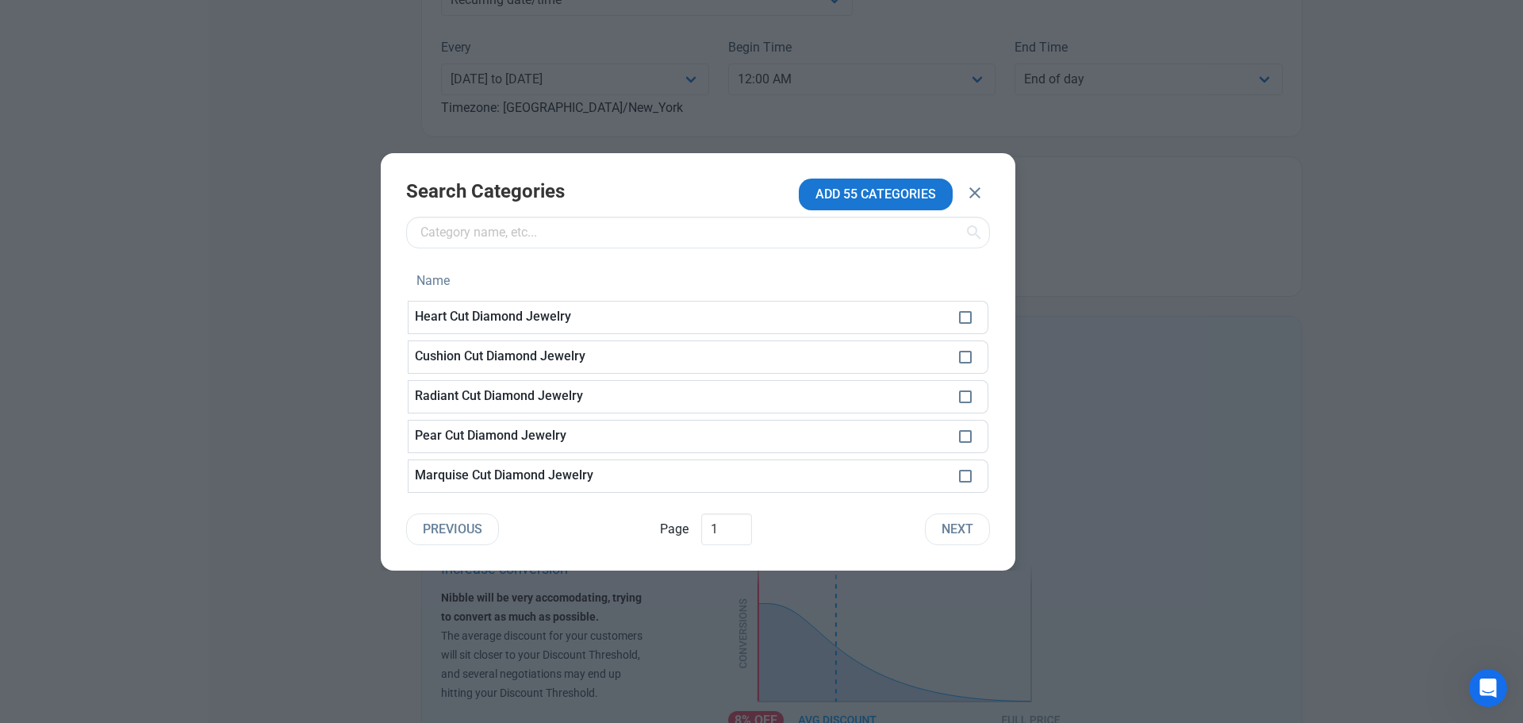
click at [964, 326] on td at bounding box center [971, 317] width 36 height 33
click at [966, 319] on span at bounding box center [965, 317] width 13 height 13
checkbox input "true"
click at [966, 354] on span at bounding box center [965, 357] width 13 height 13
checkbox input "true"
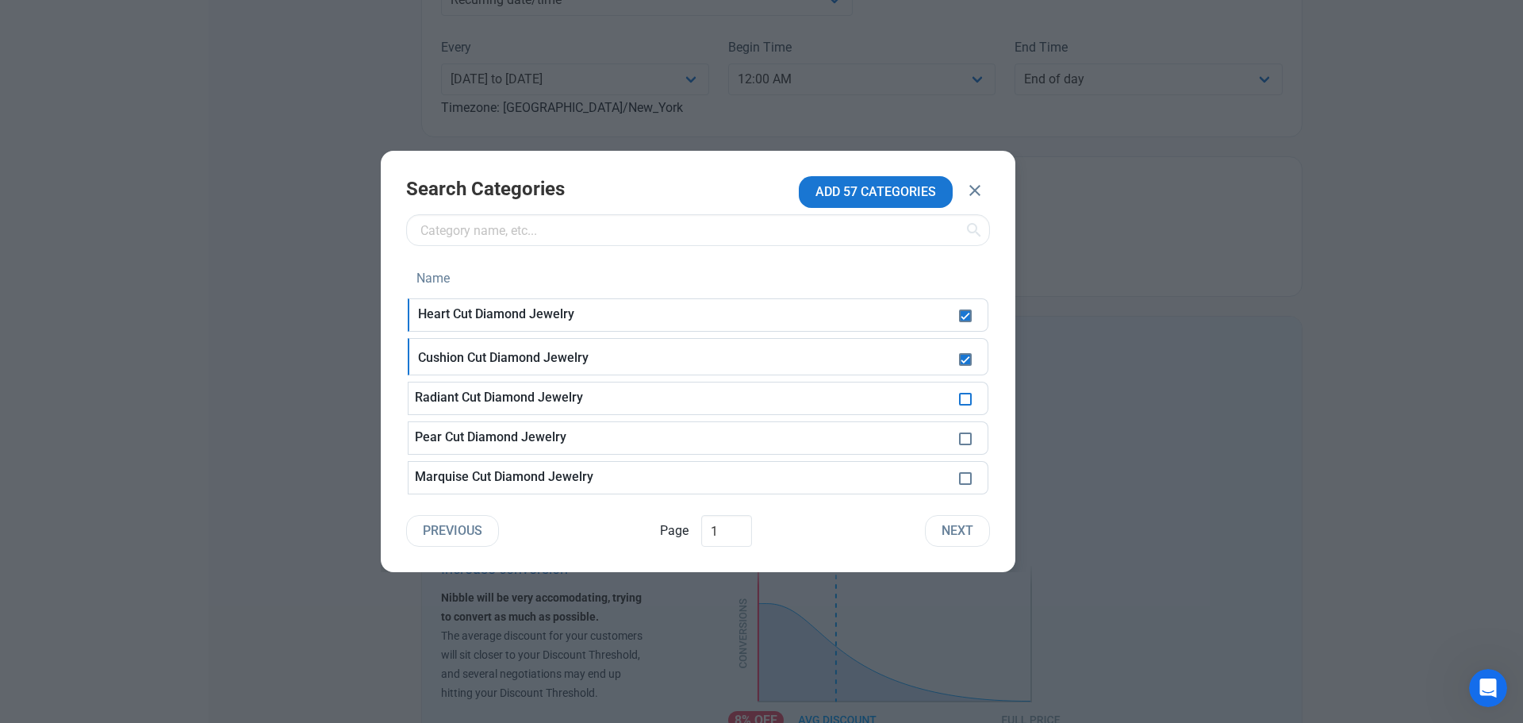
click at [963, 398] on span at bounding box center [965, 399] width 13 height 13
checkbox input "true"
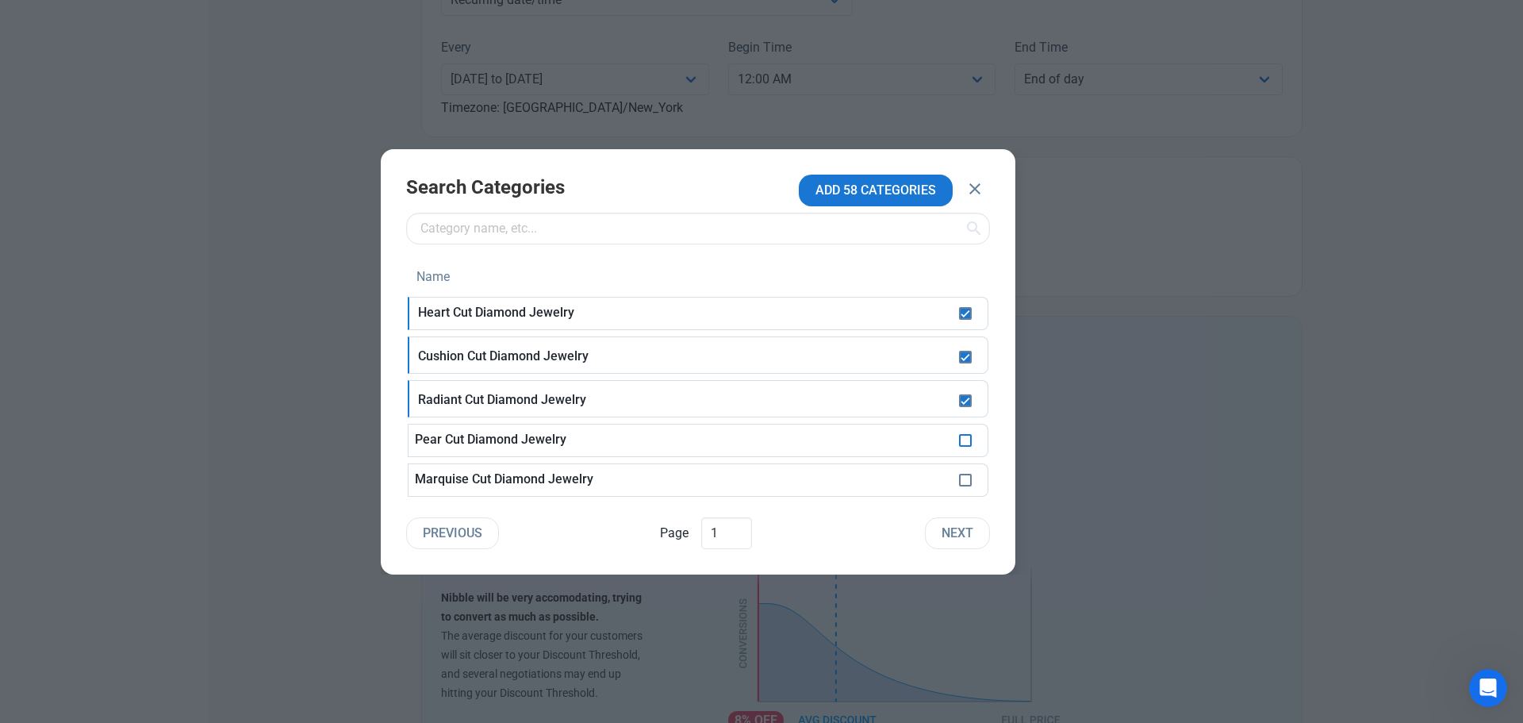
click at [968, 441] on span at bounding box center [965, 440] width 13 height 13
checkbox input "true"
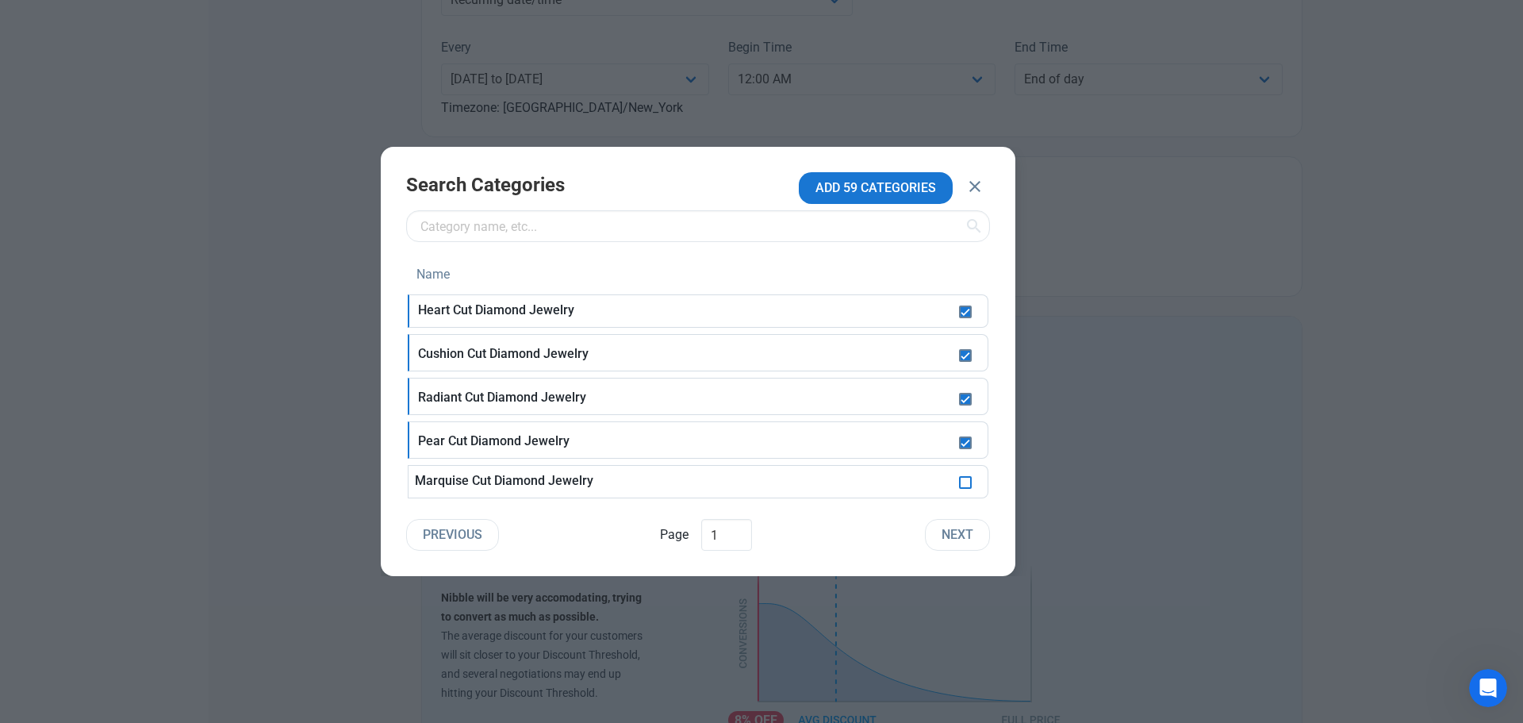
click at [970, 483] on span at bounding box center [965, 482] width 13 height 13
checkbox input "true"
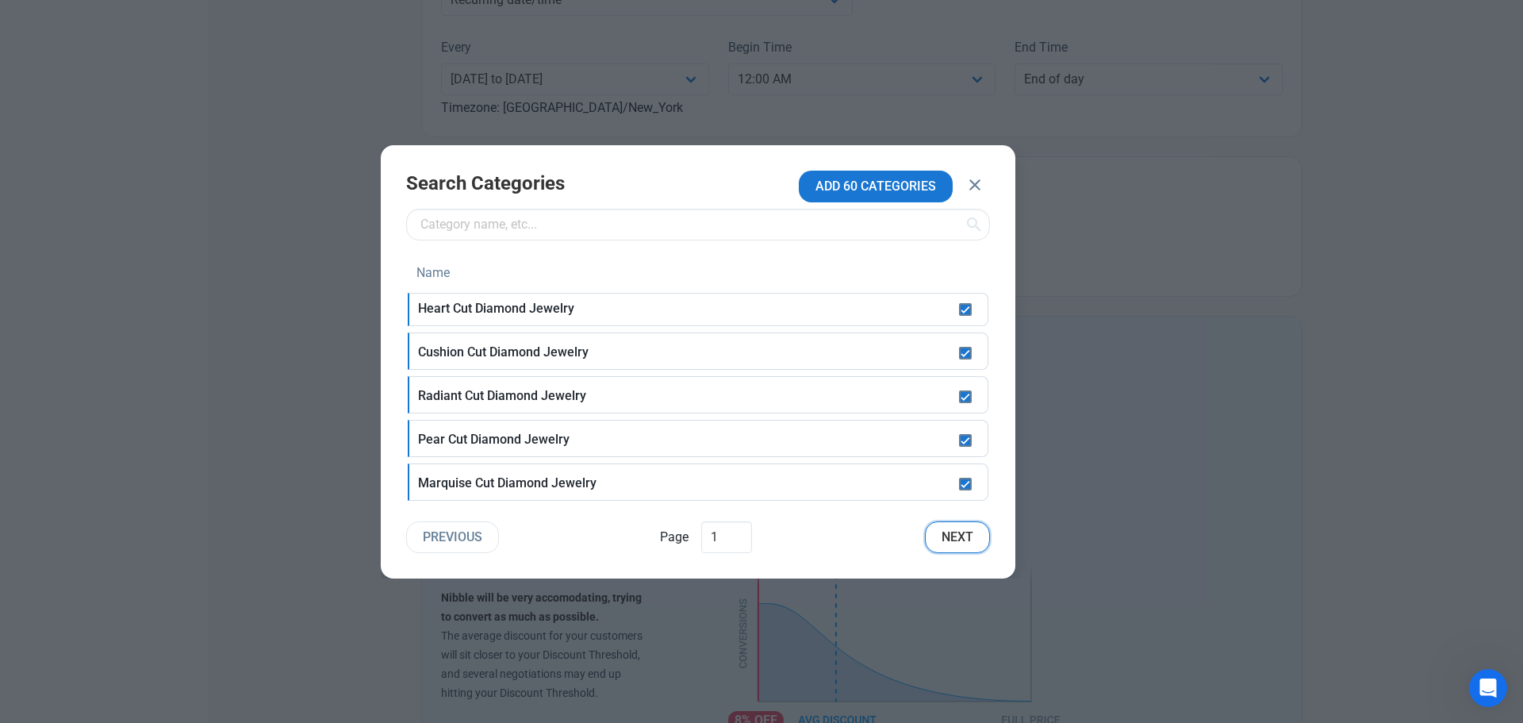
click at [969, 532] on span "Next" at bounding box center [958, 537] width 32 height 19
checkbox input "false"
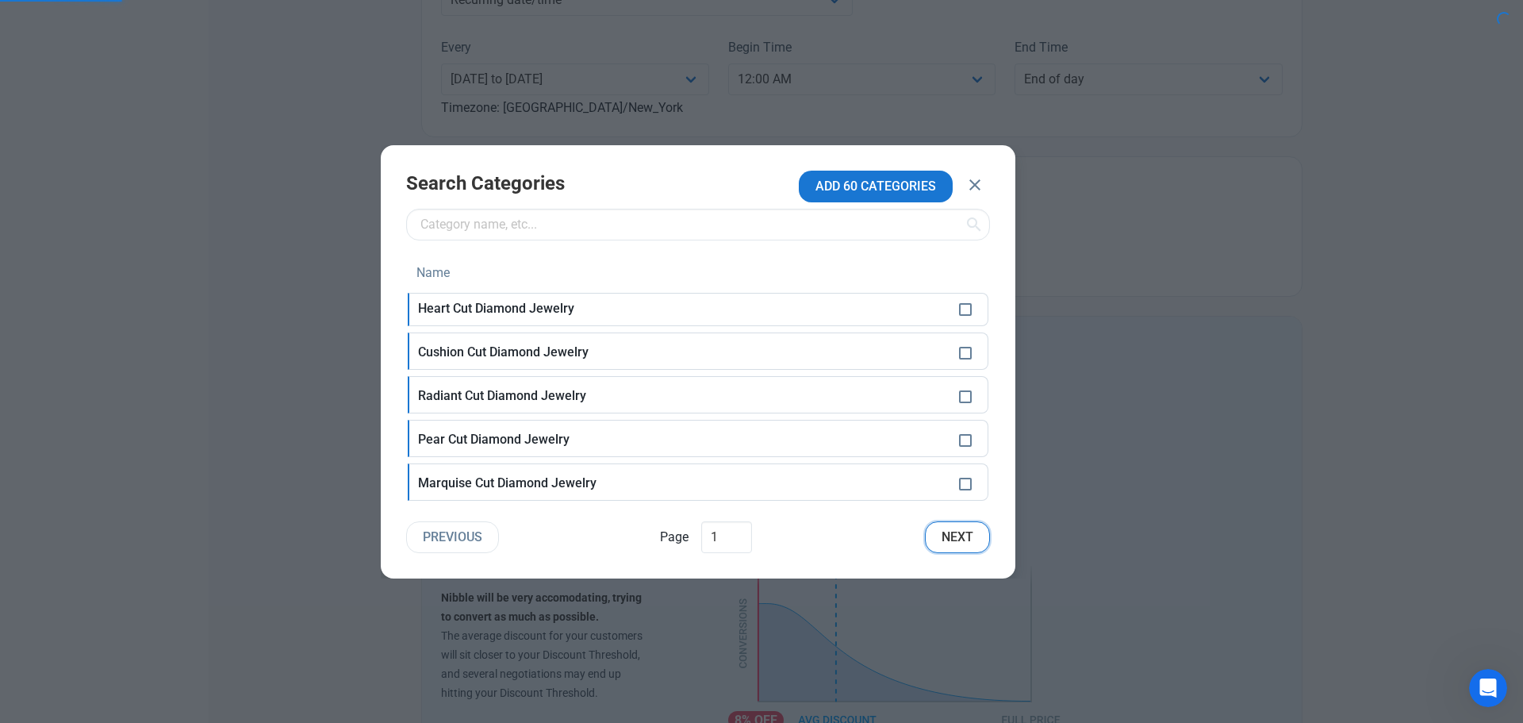
checkbox input "false"
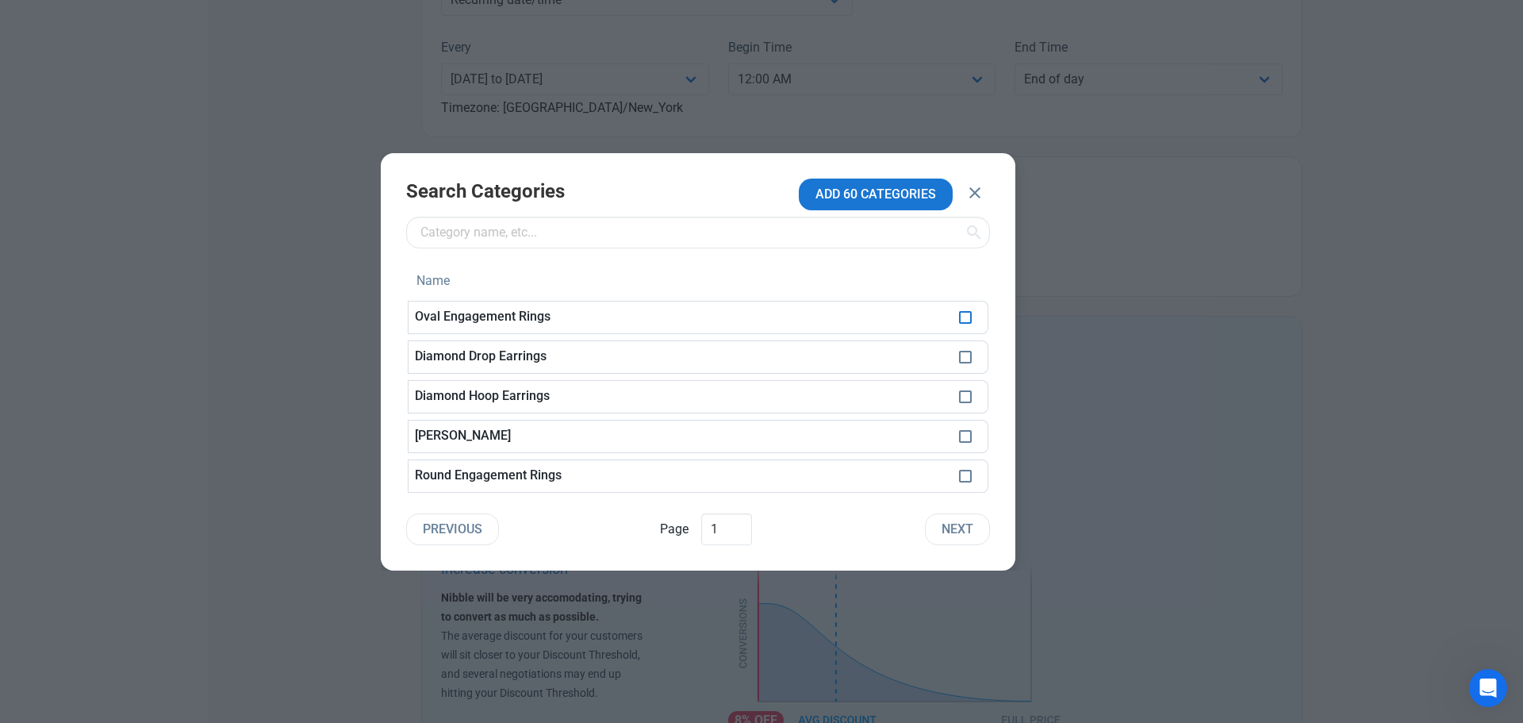
click at [966, 318] on span at bounding box center [965, 317] width 13 height 13
checkbox input "true"
click at [966, 355] on span at bounding box center [965, 357] width 13 height 13
checkbox input "true"
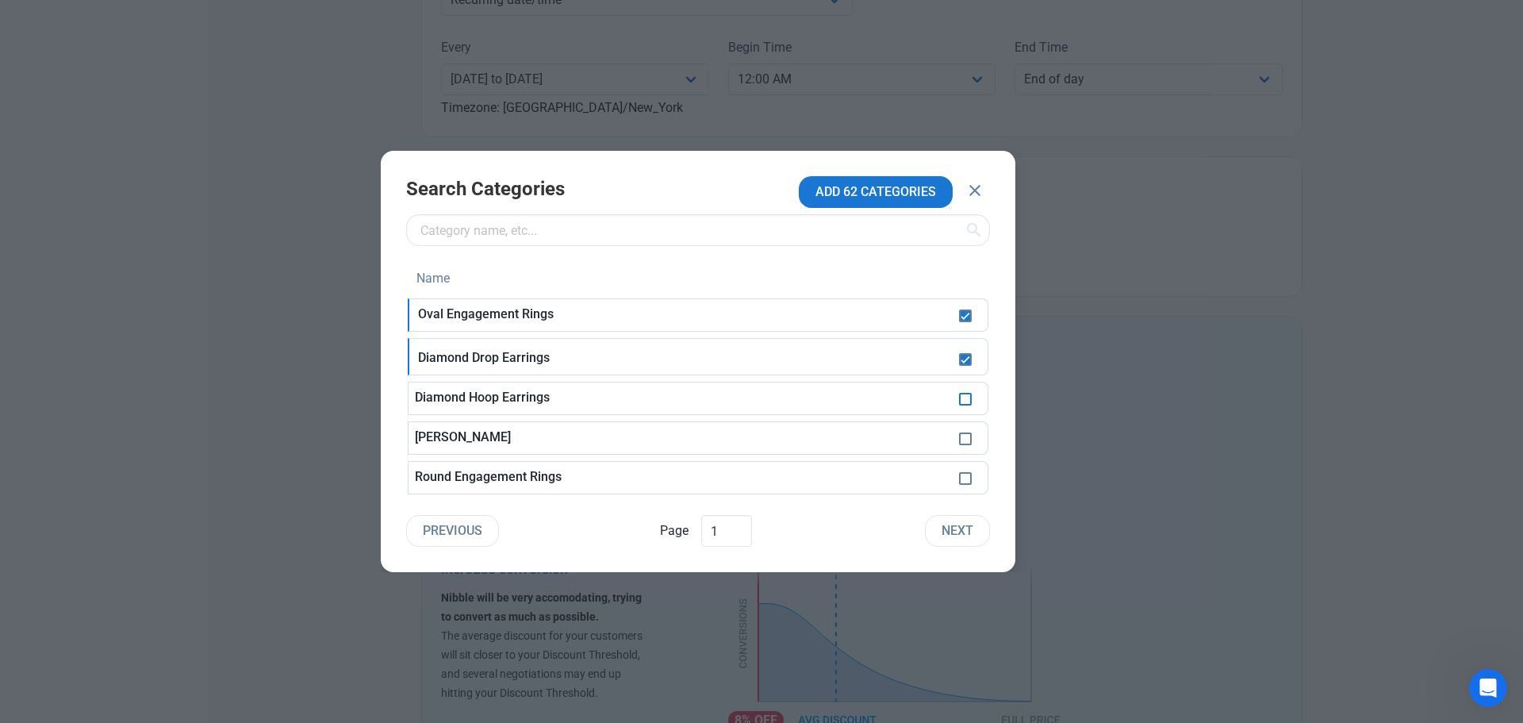
click at [963, 401] on span at bounding box center [965, 399] width 13 height 13
checkbox input "true"
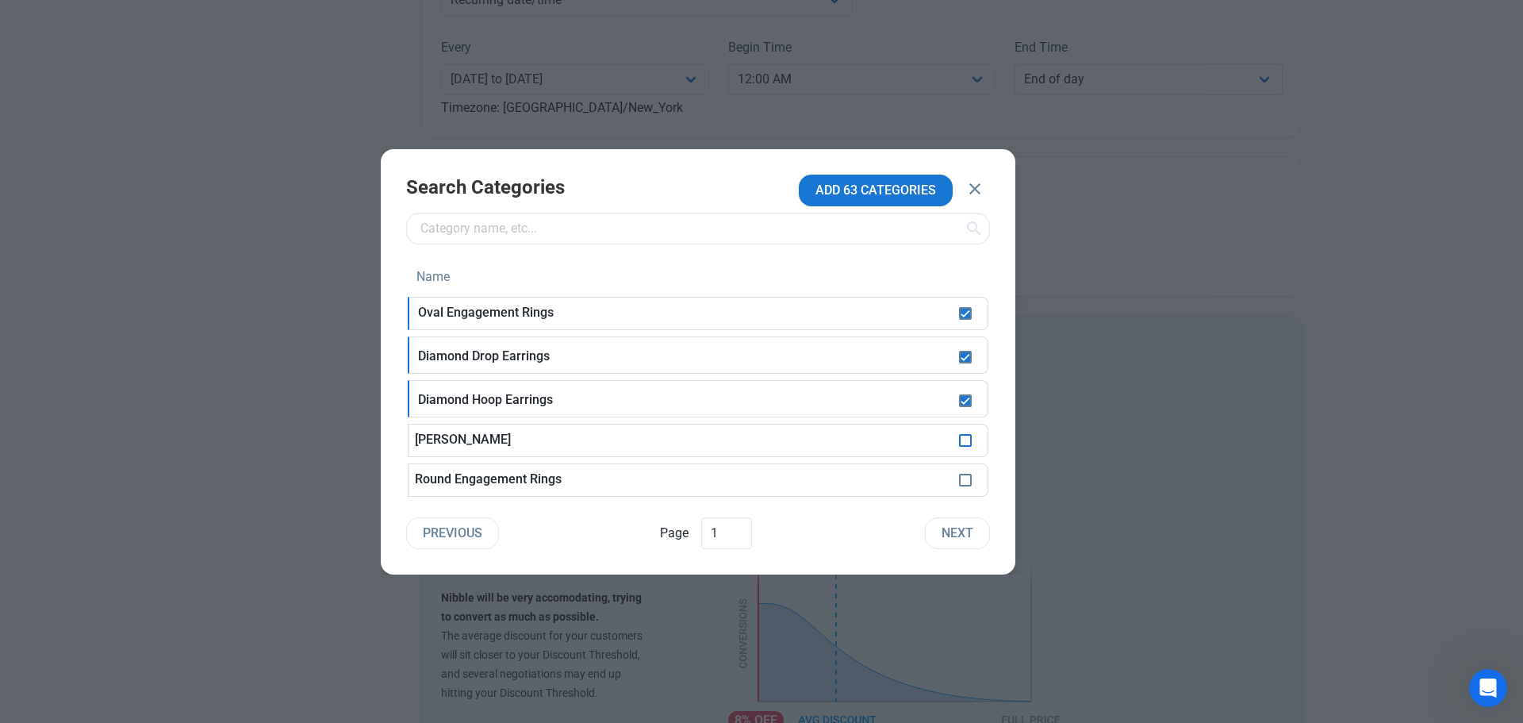
click at [968, 442] on span at bounding box center [965, 440] width 13 height 13
checkbox input "true"
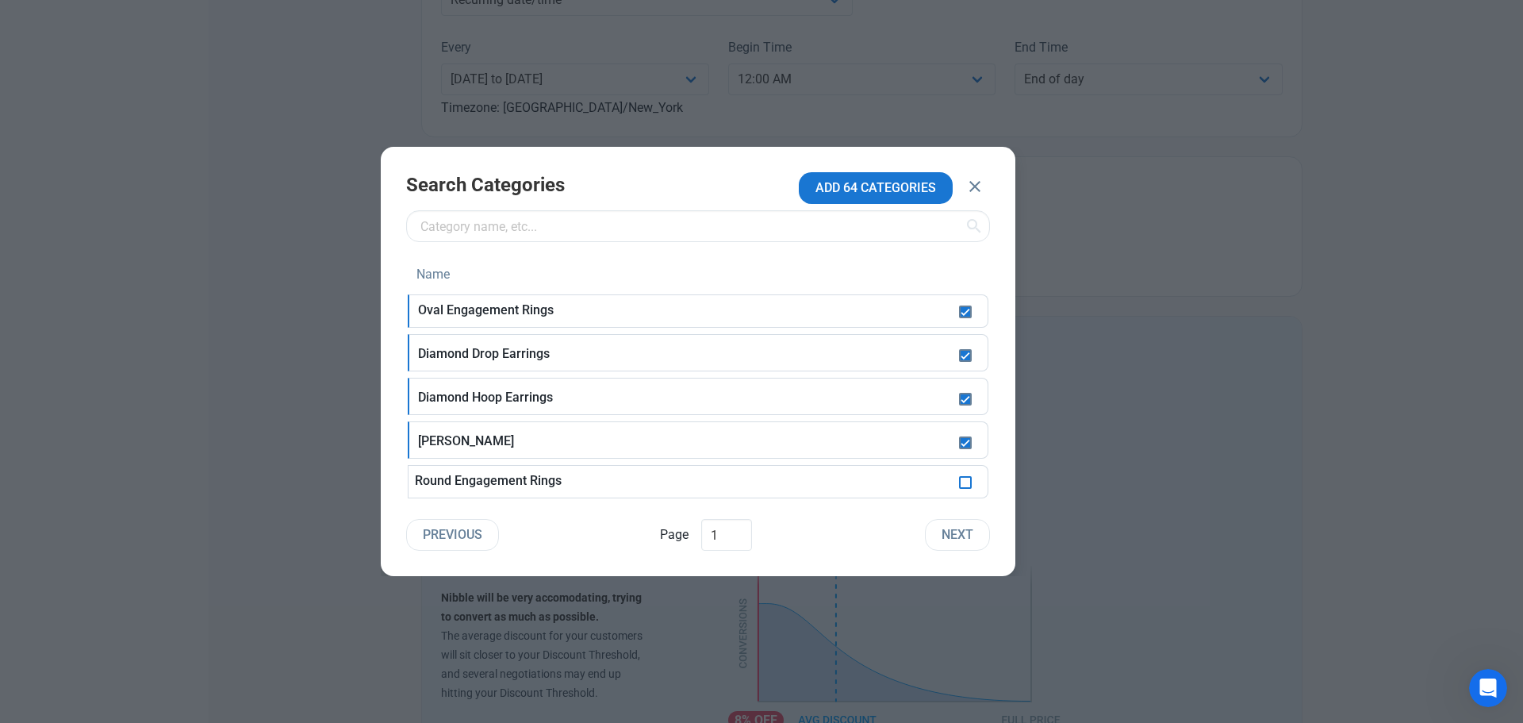
click at [968, 480] on span at bounding box center [965, 482] width 13 height 13
checkbox input "true"
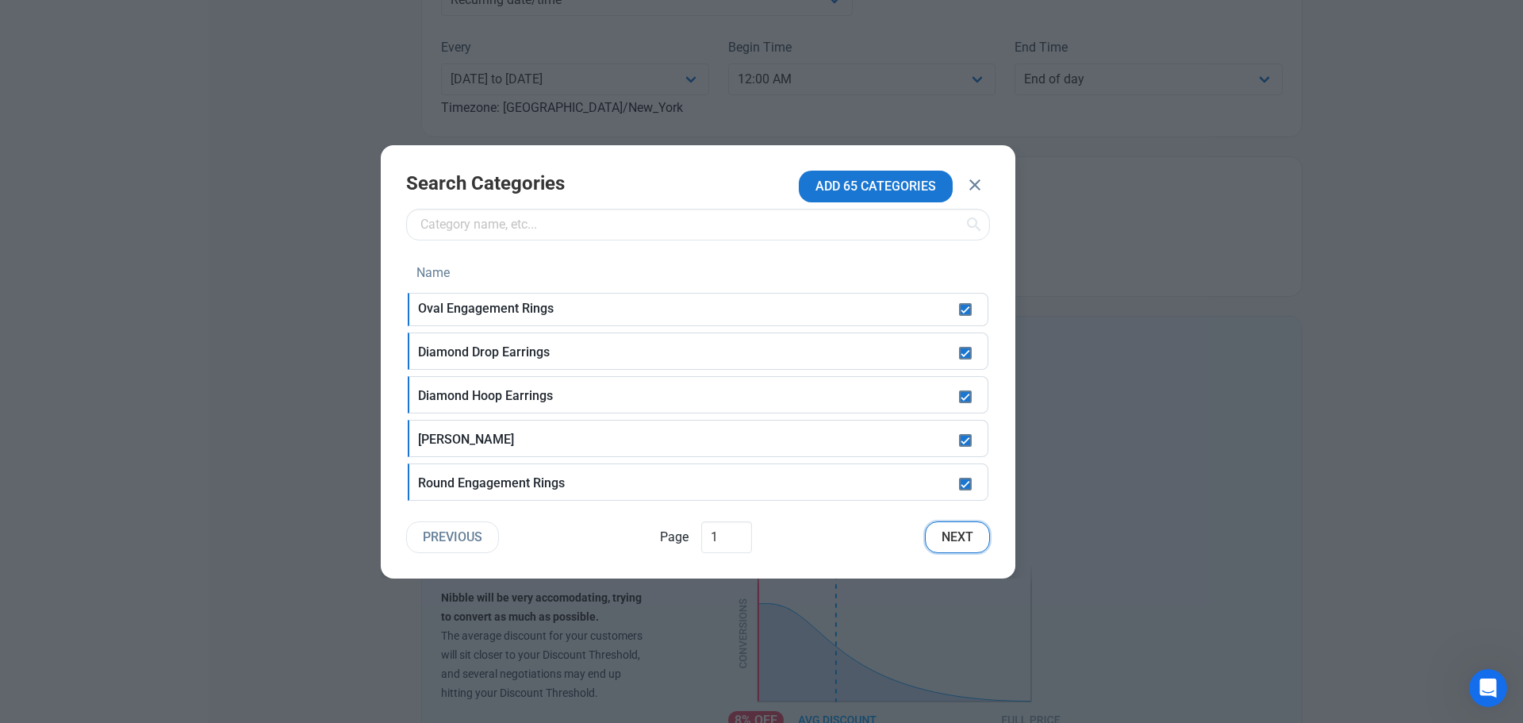
click at [966, 526] on button "Next" at bounding box center [957, 537] width 65 height 32
checkbox input "false"
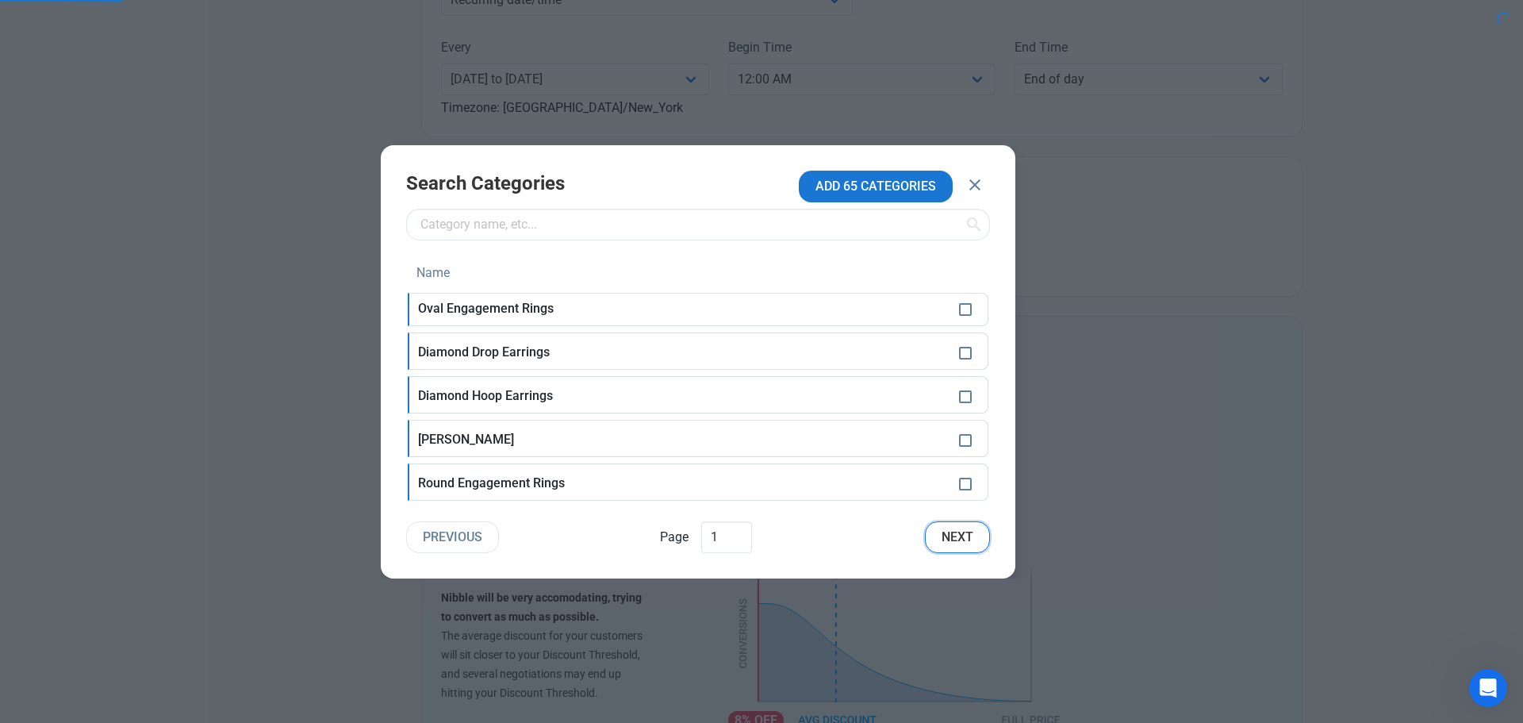
checkbox input "false"
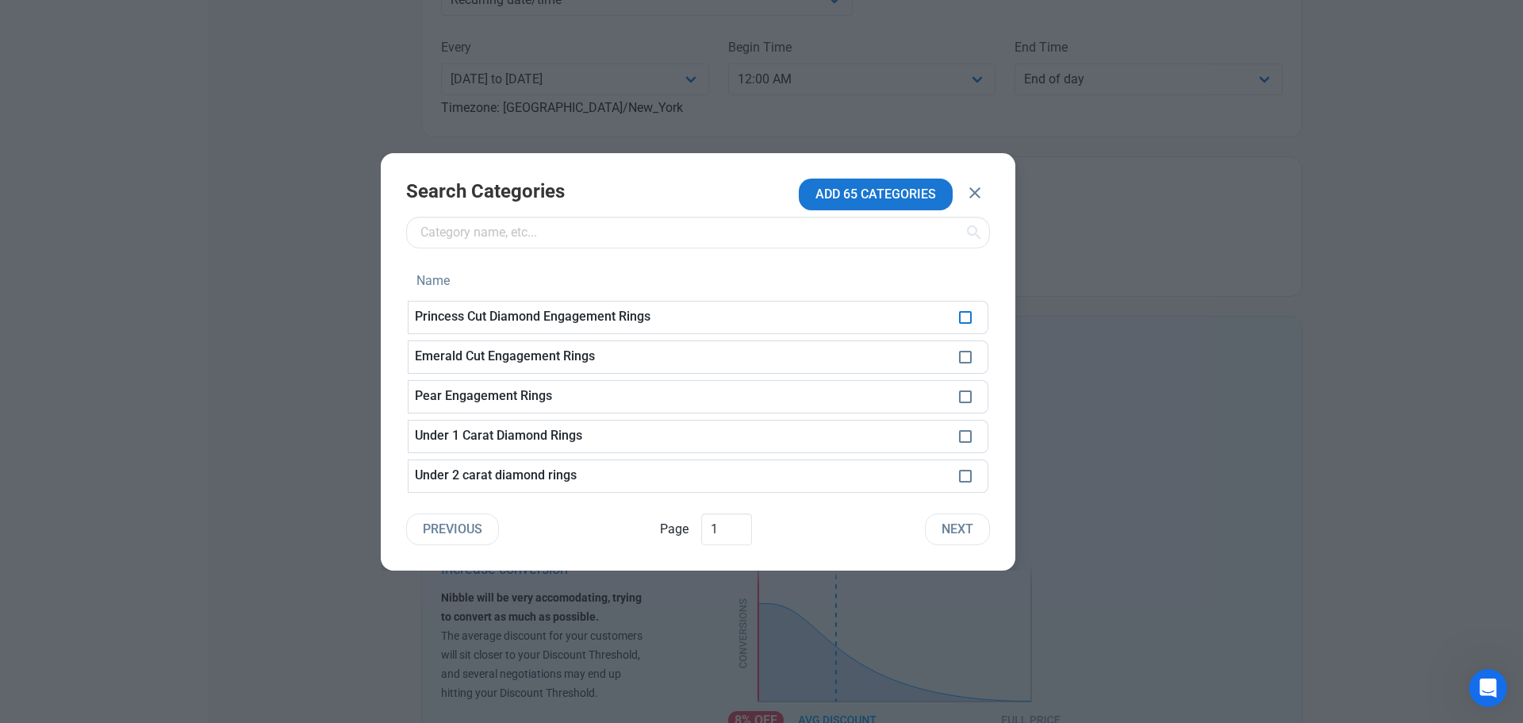
click at [967, 322] on span at bounding box center [965, 317] width 13 height 13
checkbox input "true"
drag, startPoint x: 966, startPoint y: 343, endPoint x: 965, endPoint y: 354, distance: 11.2
click at [966, 344] on td at bounding box center [971, 356] width 36 height 33
click at [964, 357] on span at bounding box center [965, 357] width 13 height 13
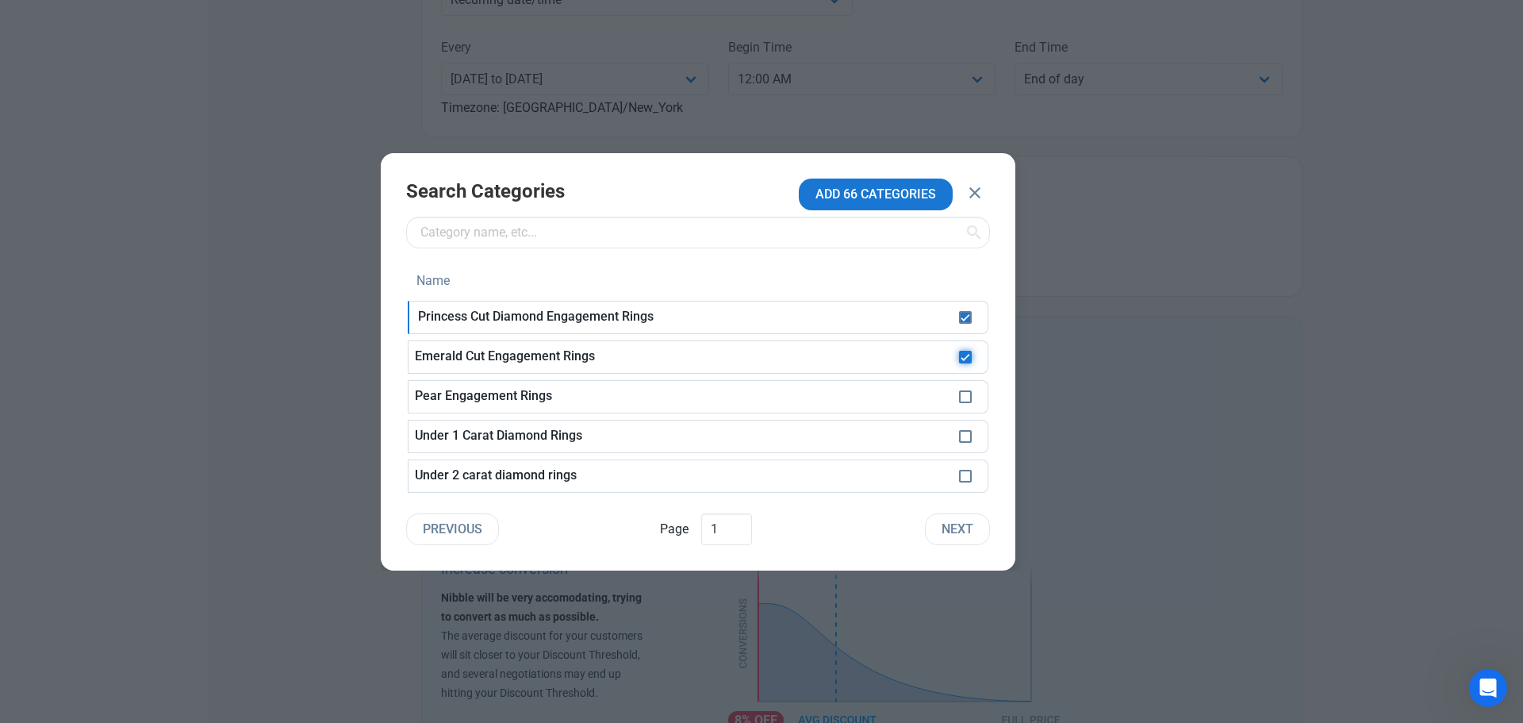
checkbox input "true"
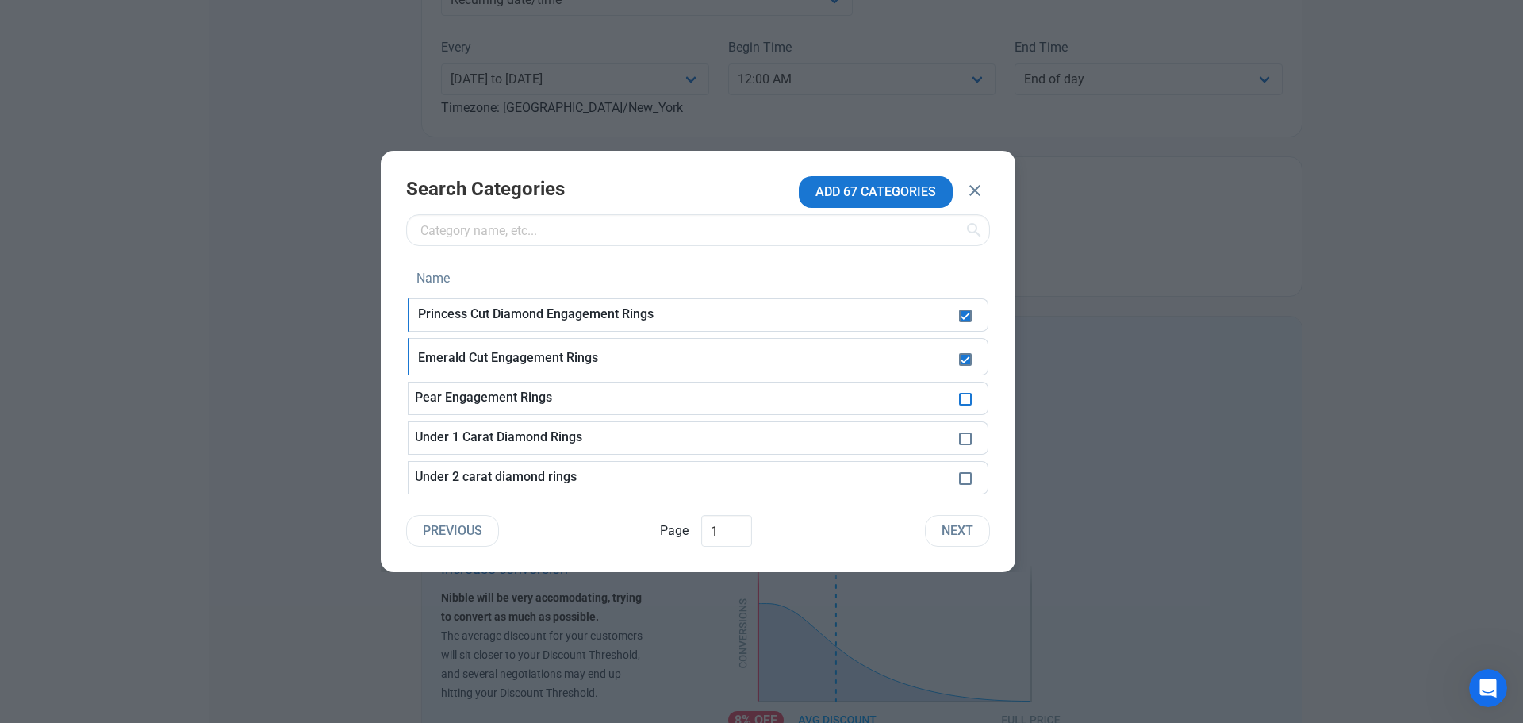
click at [966, 402] on span at bounding box center [965, 399] width 13 height 13
checkbox input "true"
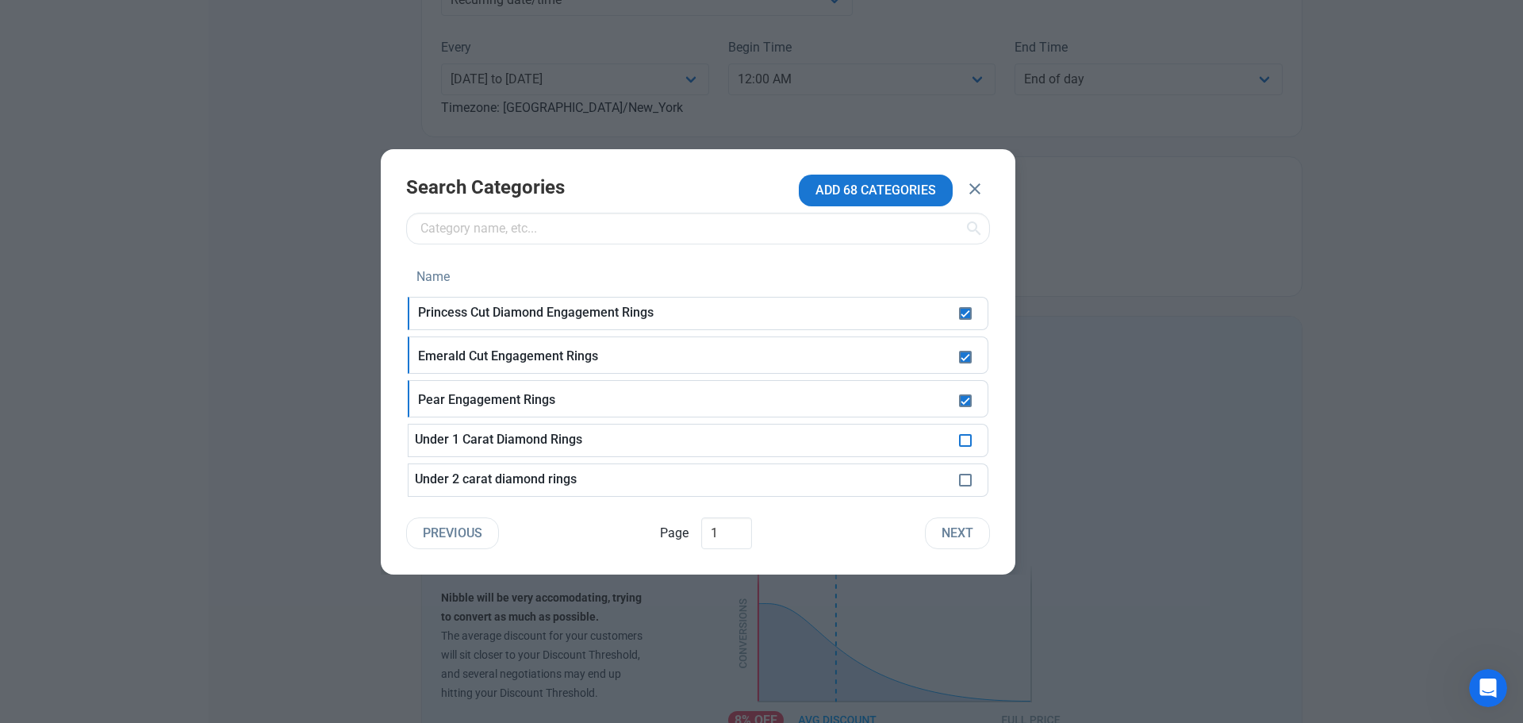
click at [965, 441] on span at bounding box center [965, 440] width 13 height 13
checkbox input "true"
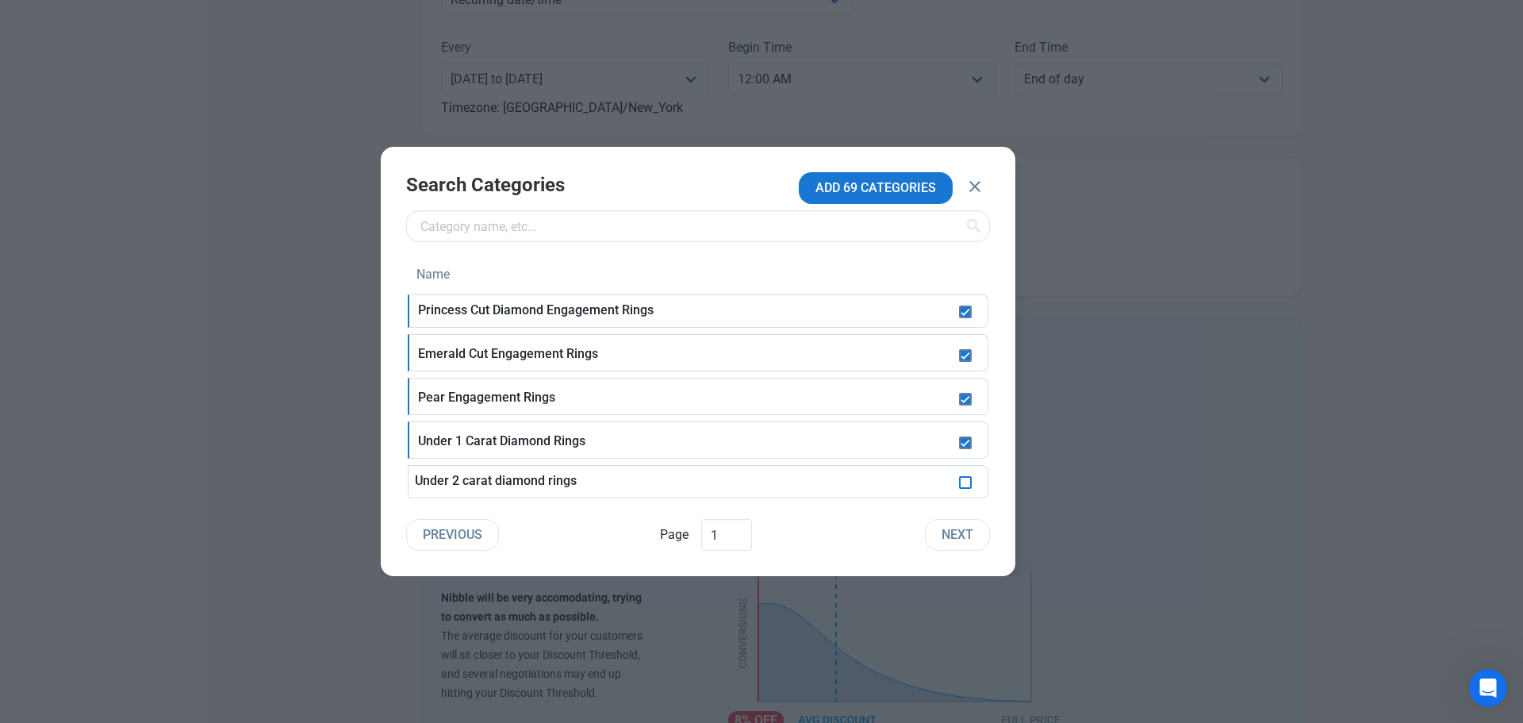
click at [965, 485] on span at bounding box center [965, 482] width 13 height 13
checkbox input "true"
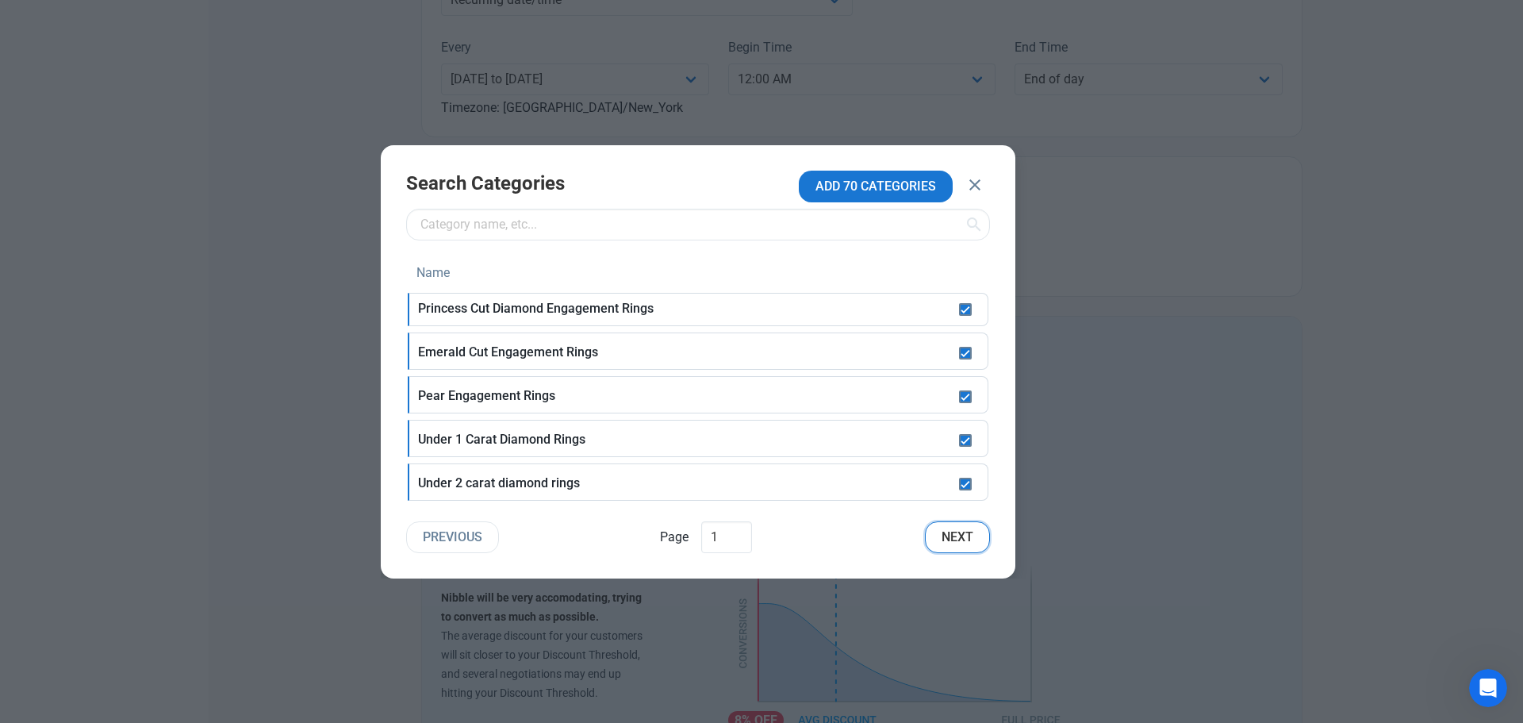
click at [965, 534] on span "Next" at bounding box center [958, 537] width 32 height 19
checkbox input "false"
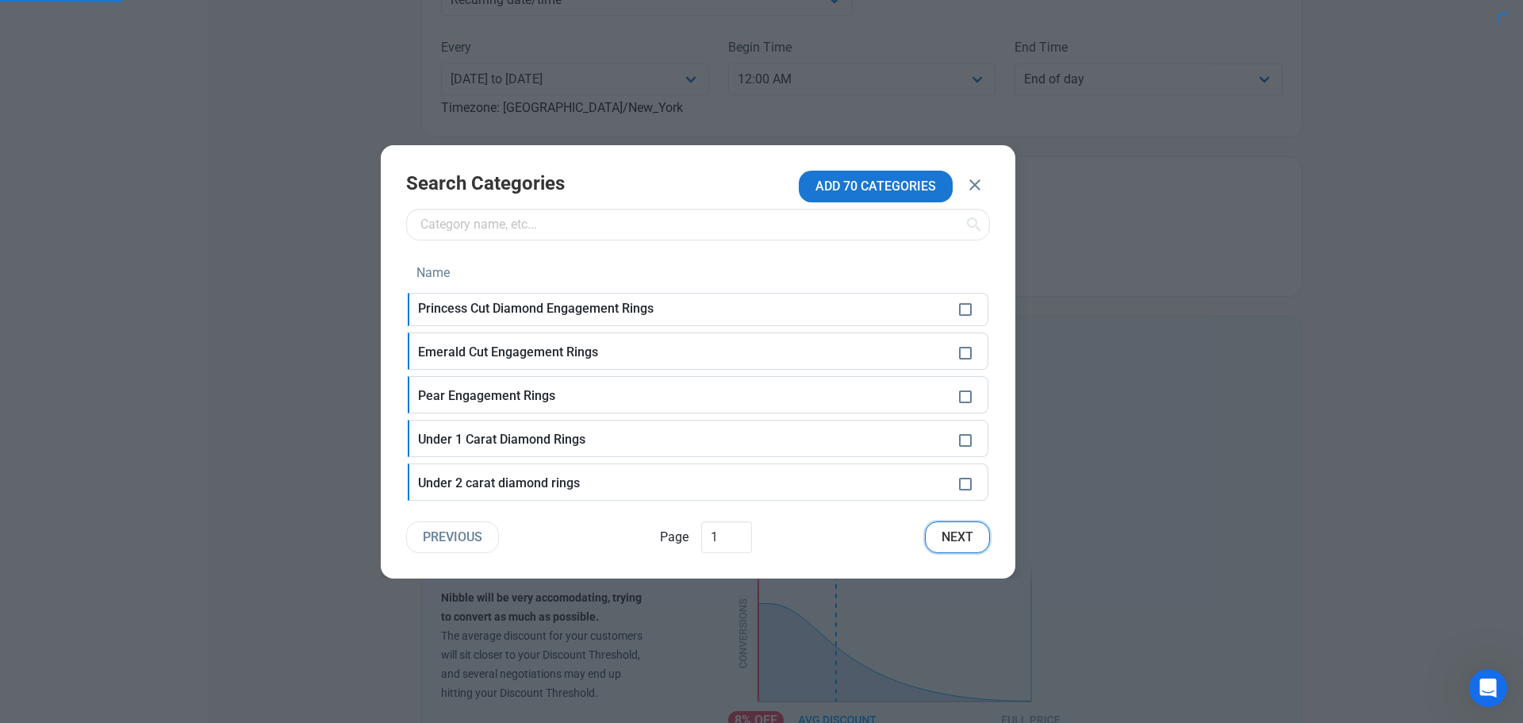
checkbox input "false"
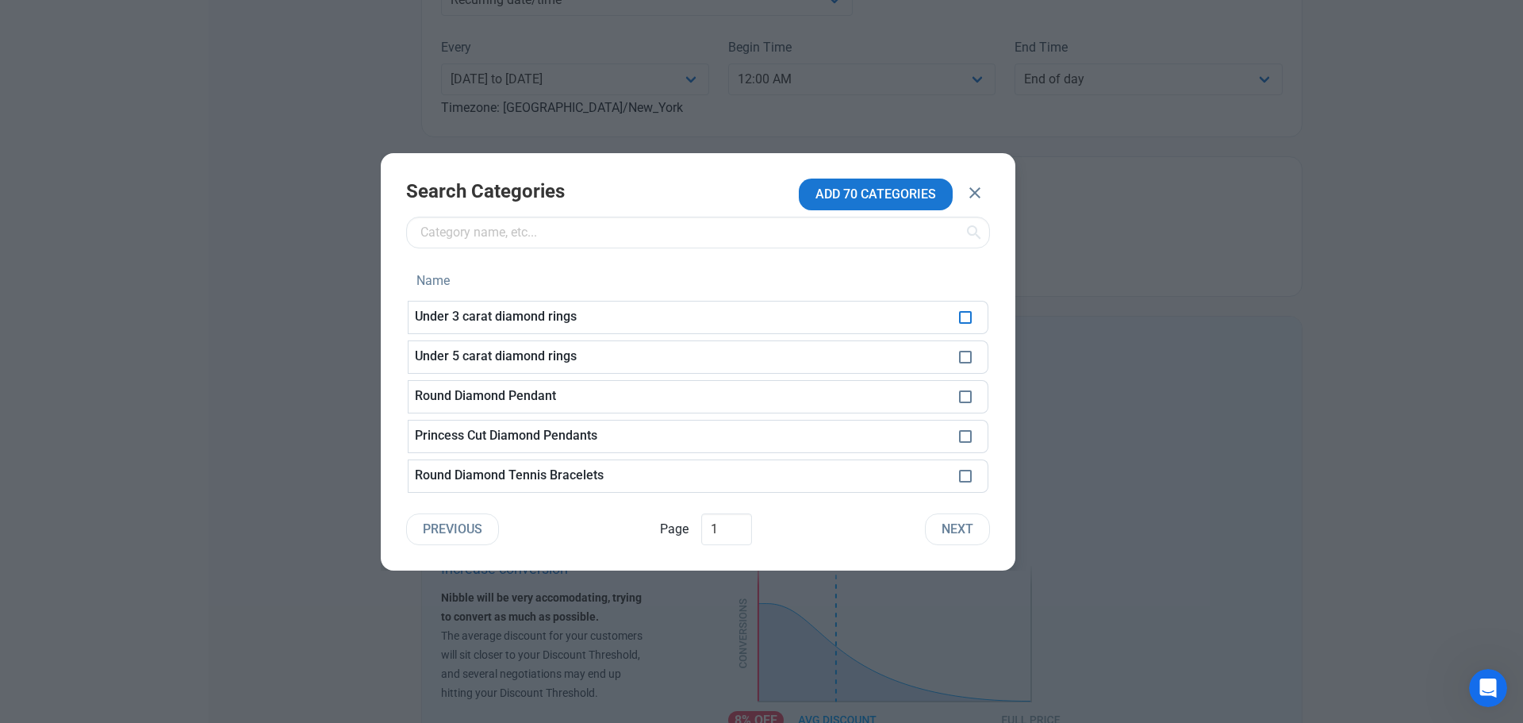
click at [968, 318] on span at bounding box center [965, 317] width 13 height 13
checkbox input "true"
click at [969, 359] on span at bounding box center [965, 357] width 13 height 13
checkbox input "true"
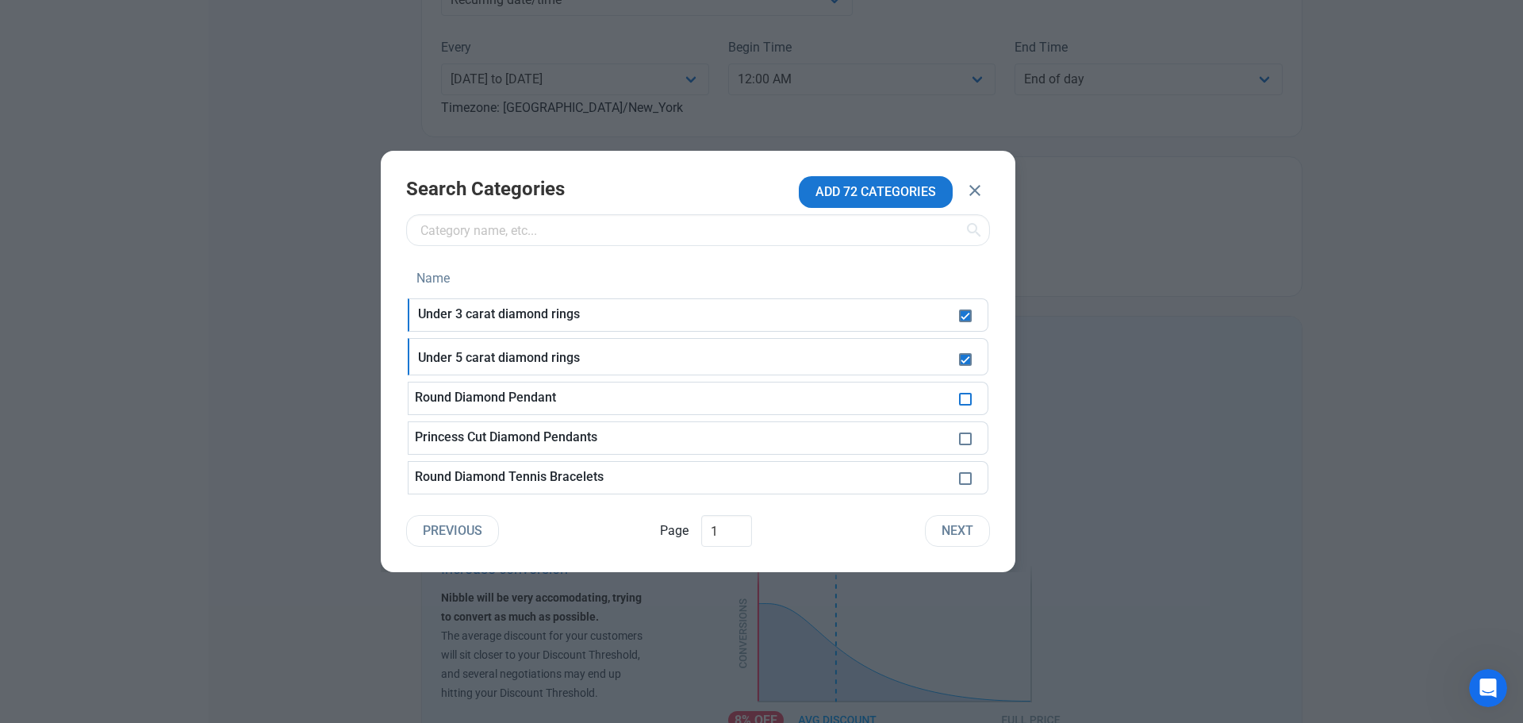
click at [970, 404] on span at bounding box center [965, 399] width 13 height 13
checkbox input "true"
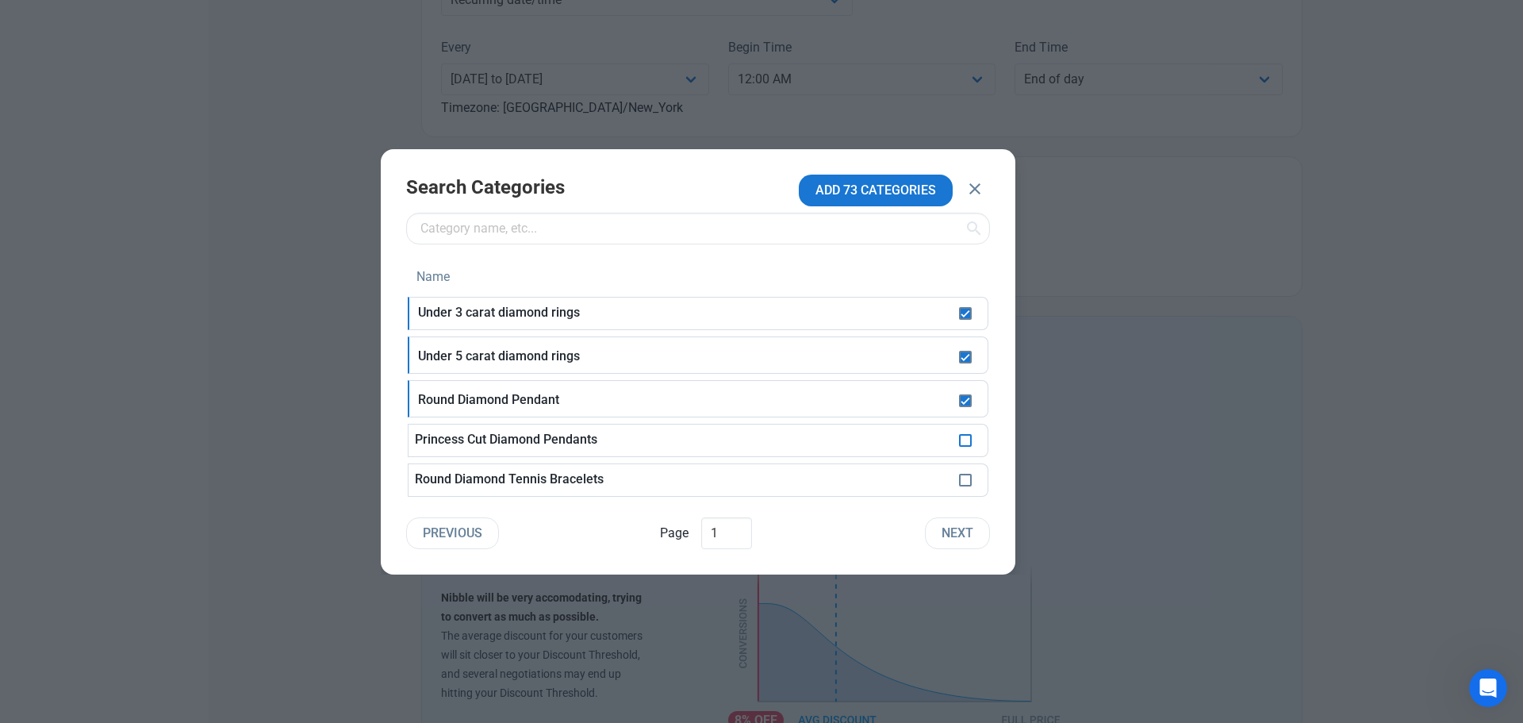
click at [966, 440] on span at bounding box center [965, 440] width 13 height 13
checkbox input "true"
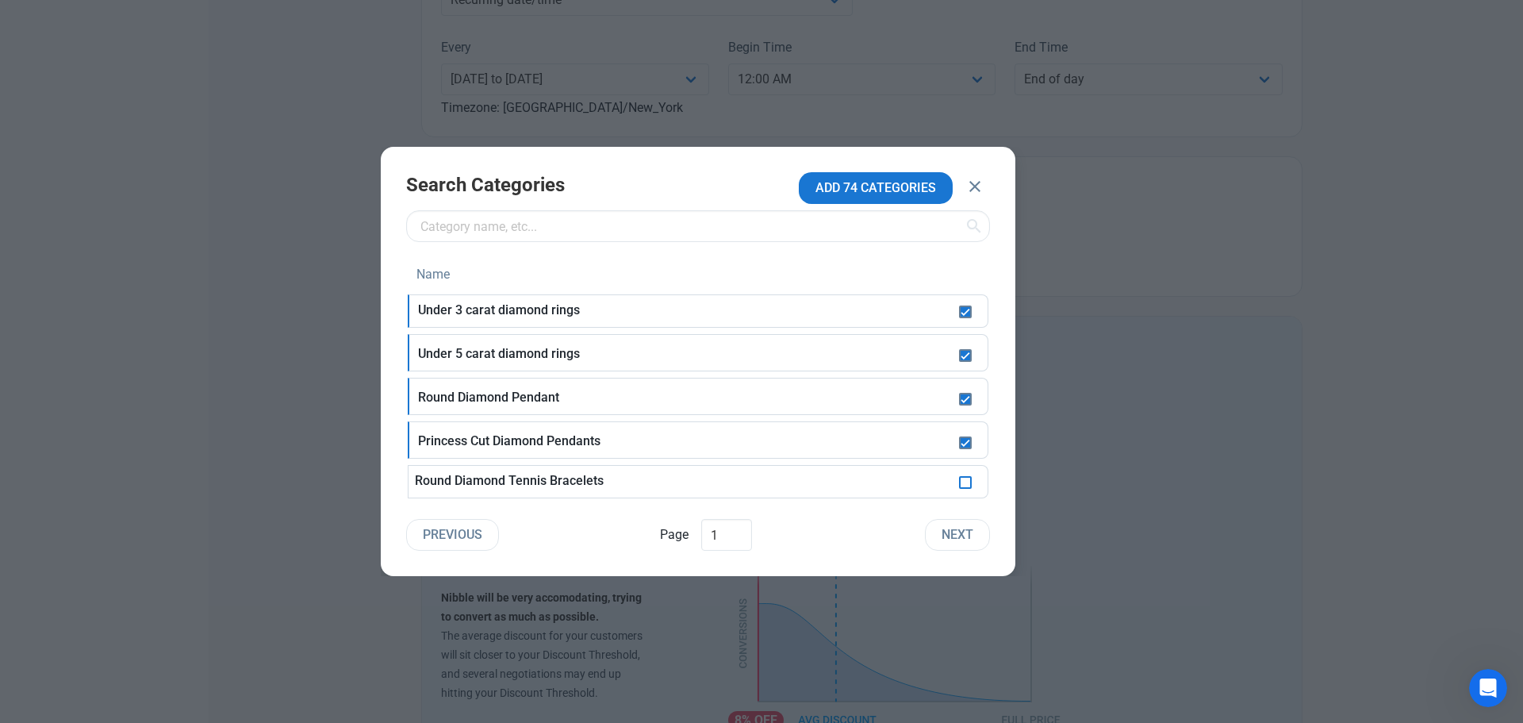
click at [964, 482] on span at bounding box center [965, 482] width 13 height 13
checkbox input "true"
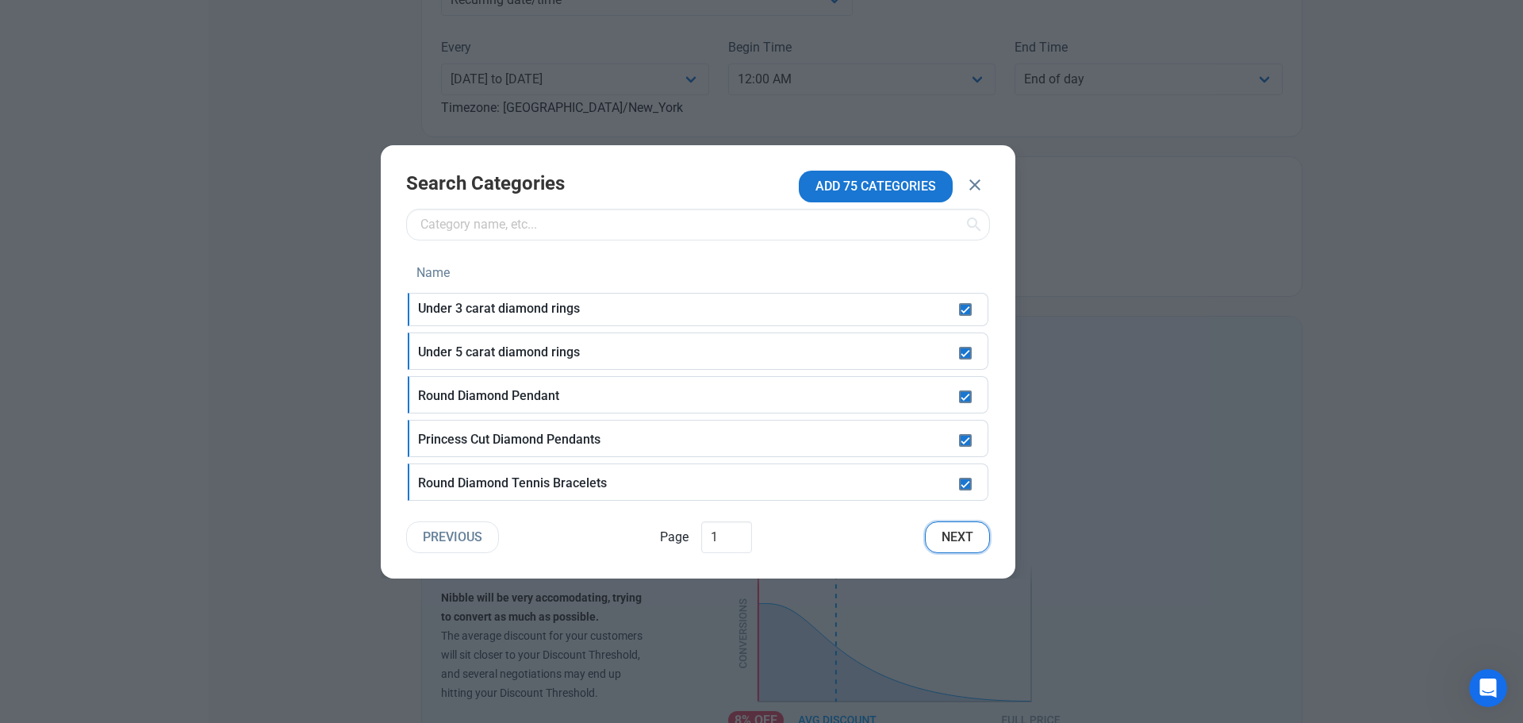
click at [962, 533] on span "Next" at bounding box center [958, 537] width 32 height 19
checkbox input "false"
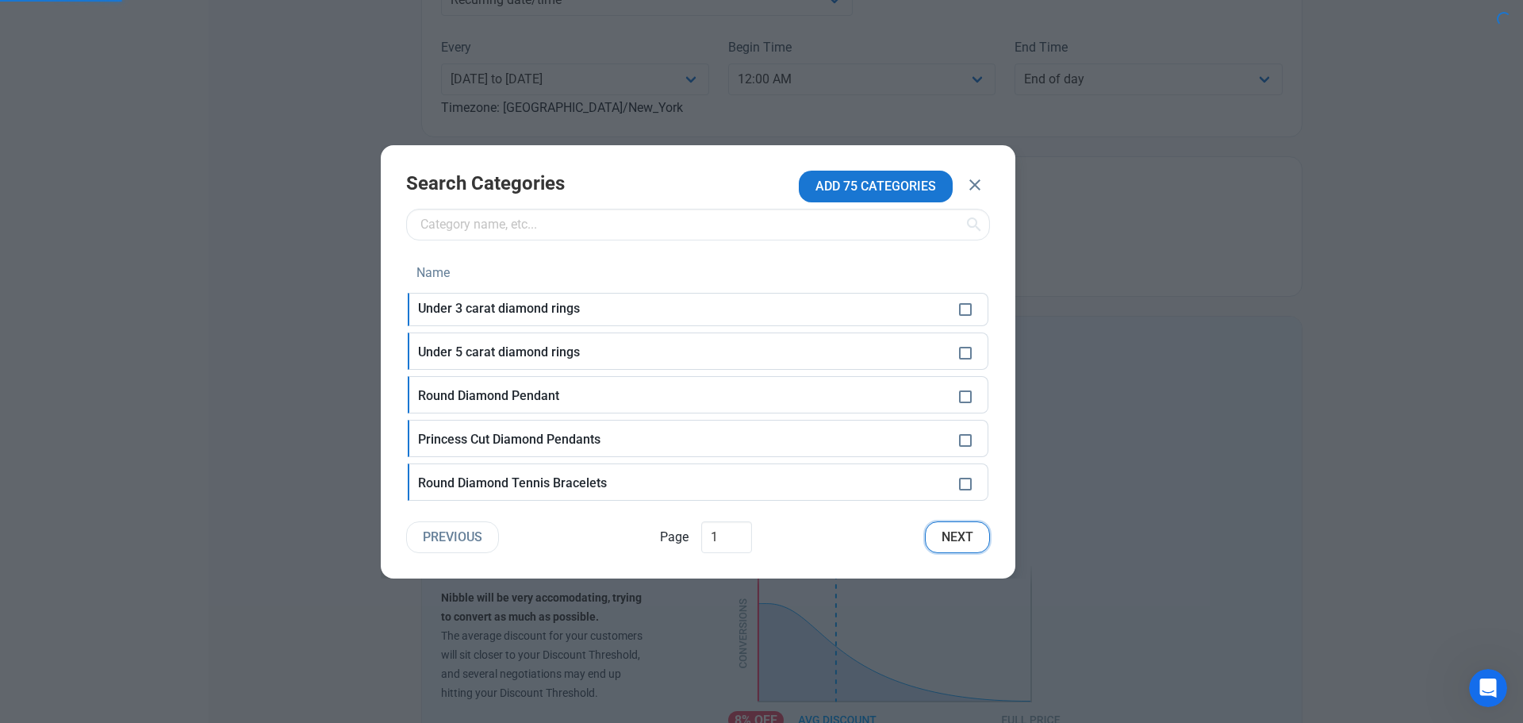
checkbox input "false"
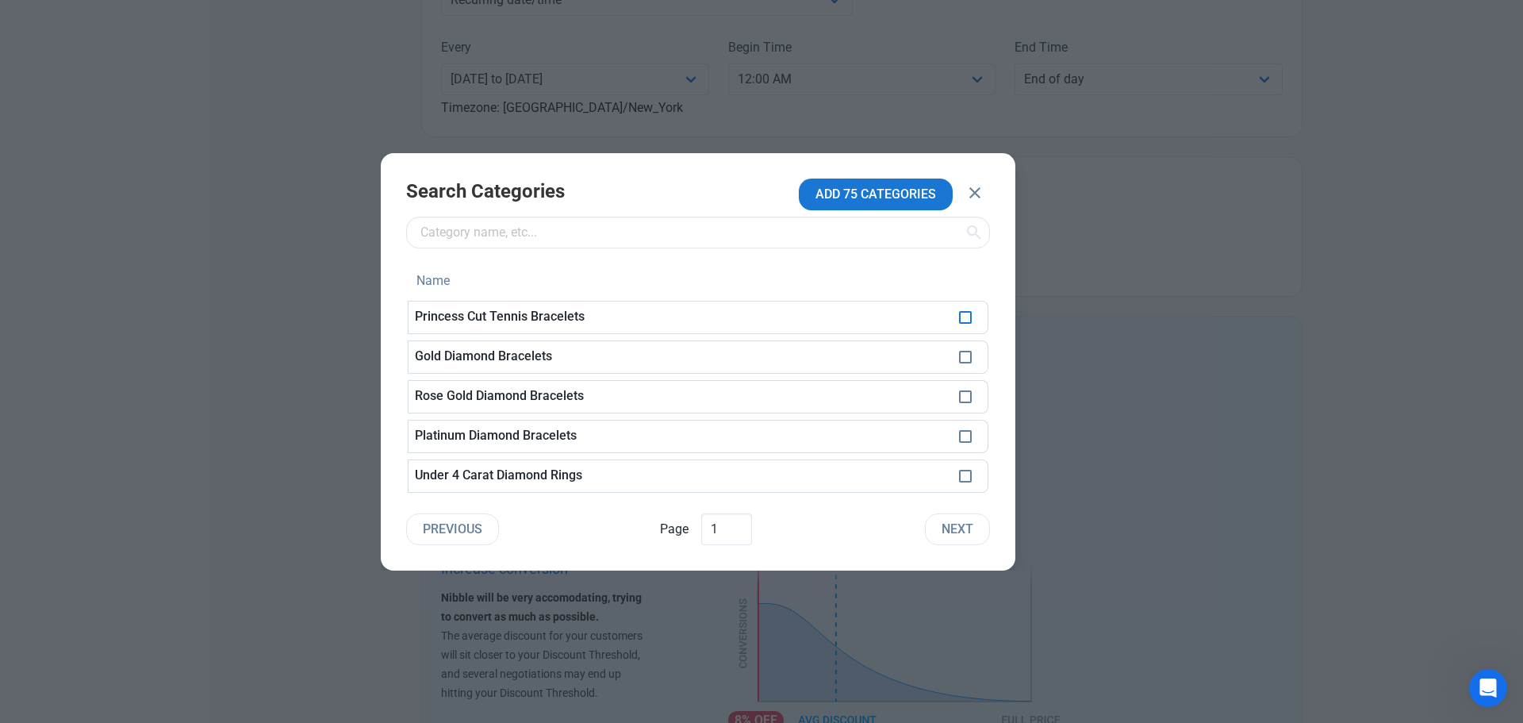
click at [970, 318] on span at bounding box center [965, 317] width 13 height 13
checkbox input "true"
click at [962, 360] on span at bounding box center [965, 357] width 13 height 13
checkbox input "true"
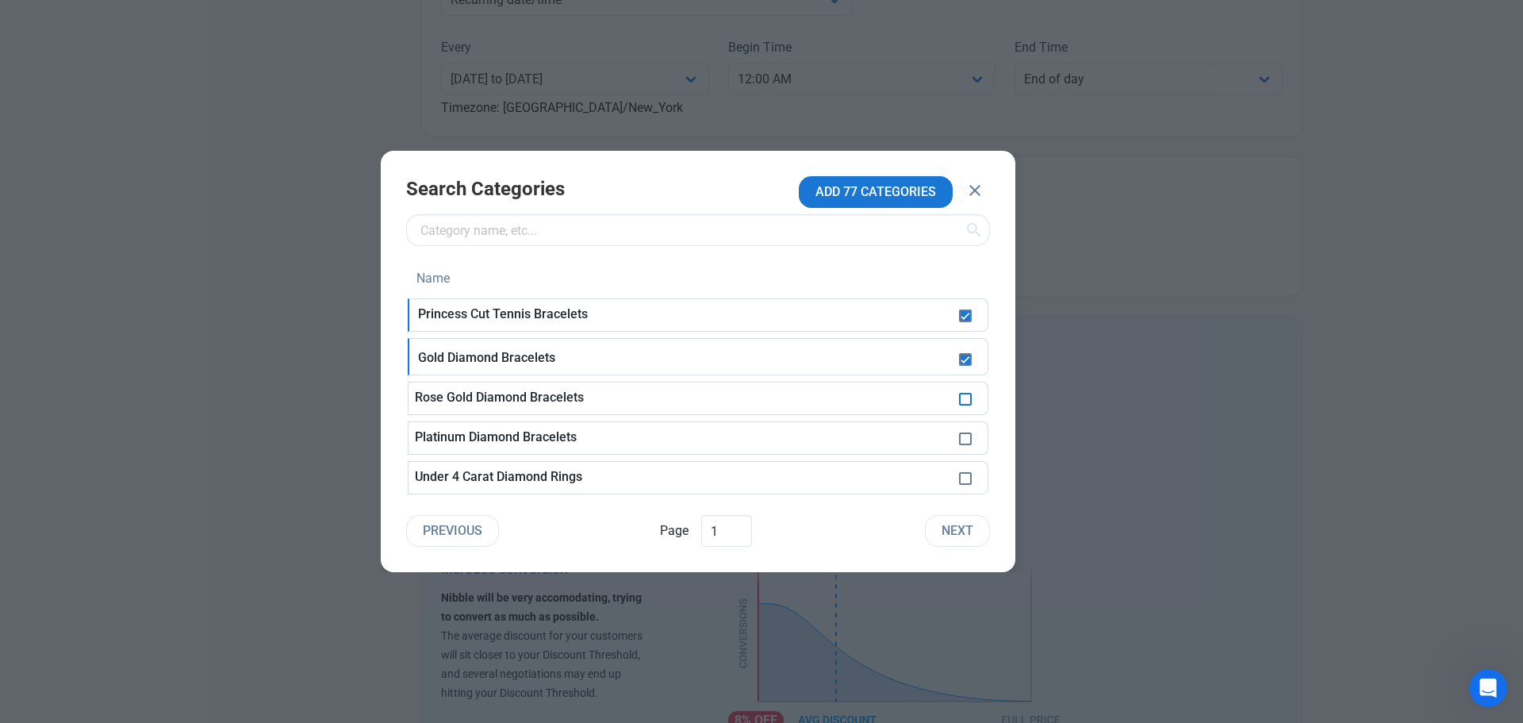
click at [966, 395] on span at bounding box center [965, 399] width 13 height 13
checkbox input "true"
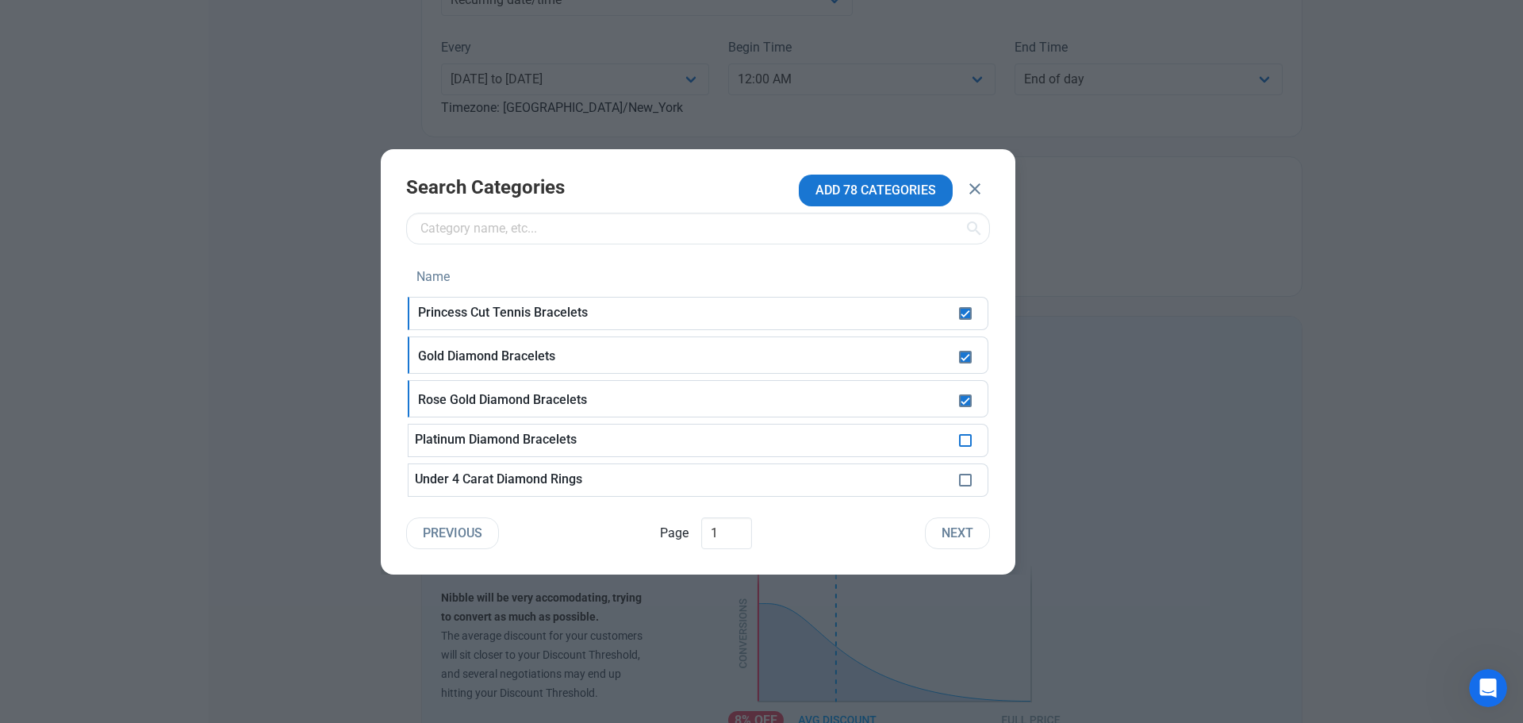
click at [968, 446] on span at bounding box center [965, 440] width 13 height 13
checkbox input "true"
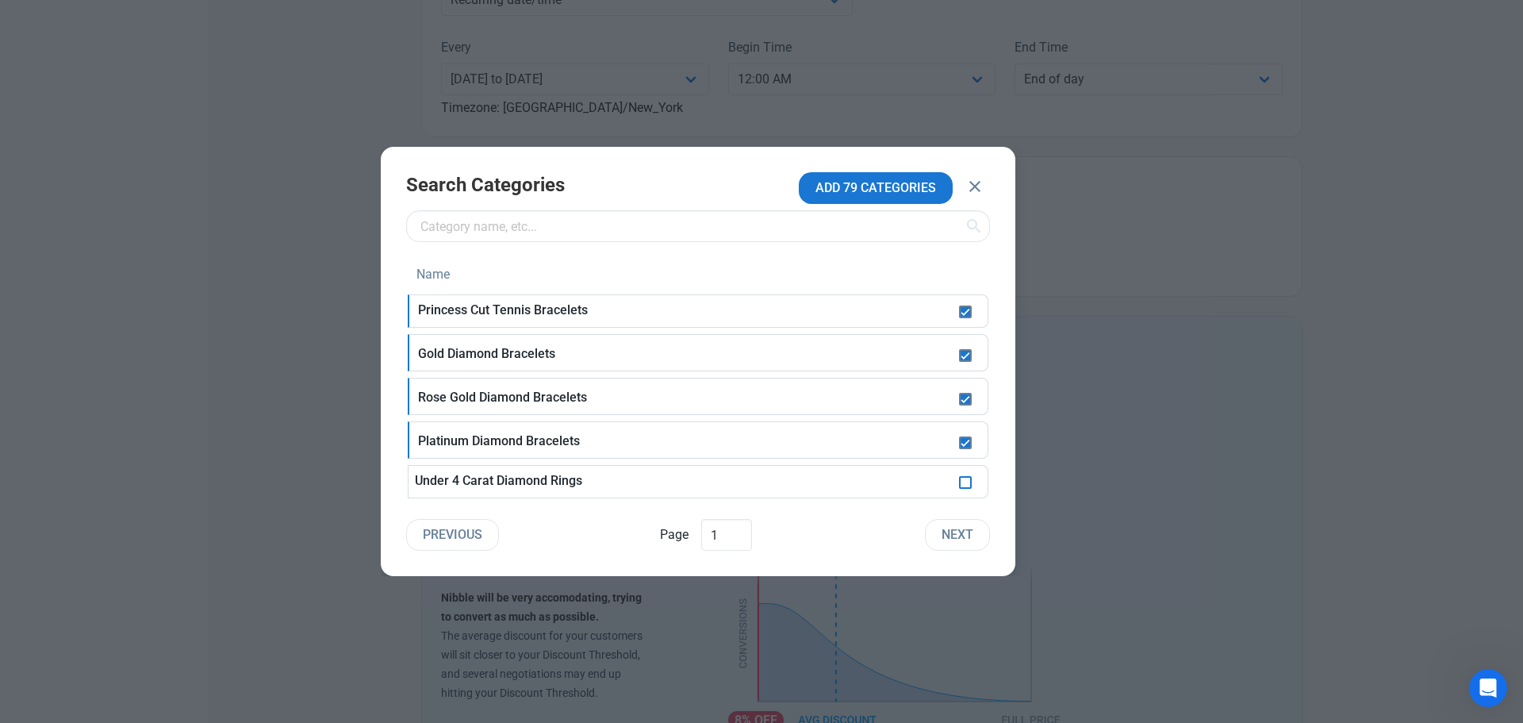
click at [963, 479] on span at bounding box center [965, 482] width 13 height 13
checkbox input "true"
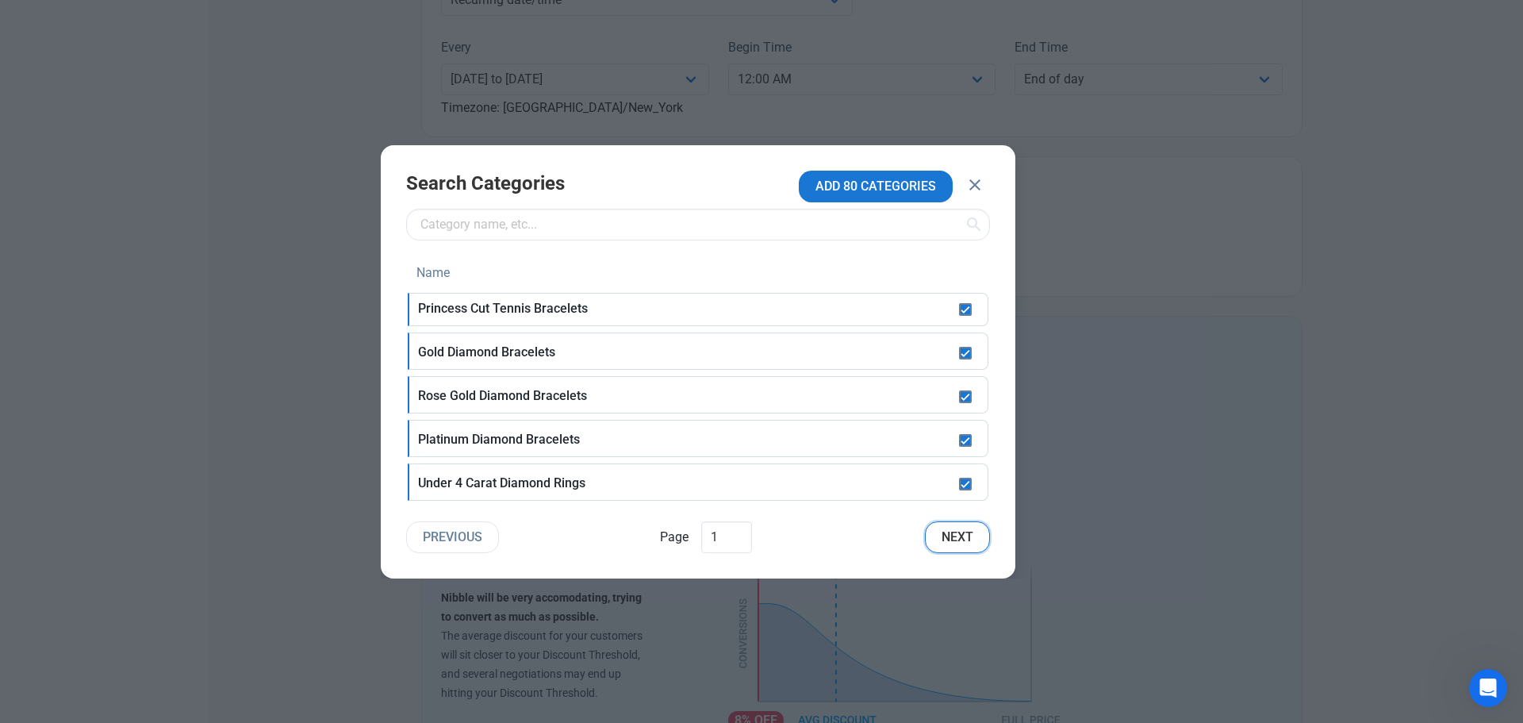
click at [953, 531] on span "Next" at bounding box center [958, 537] width 32 height 19
checkbox input "false"
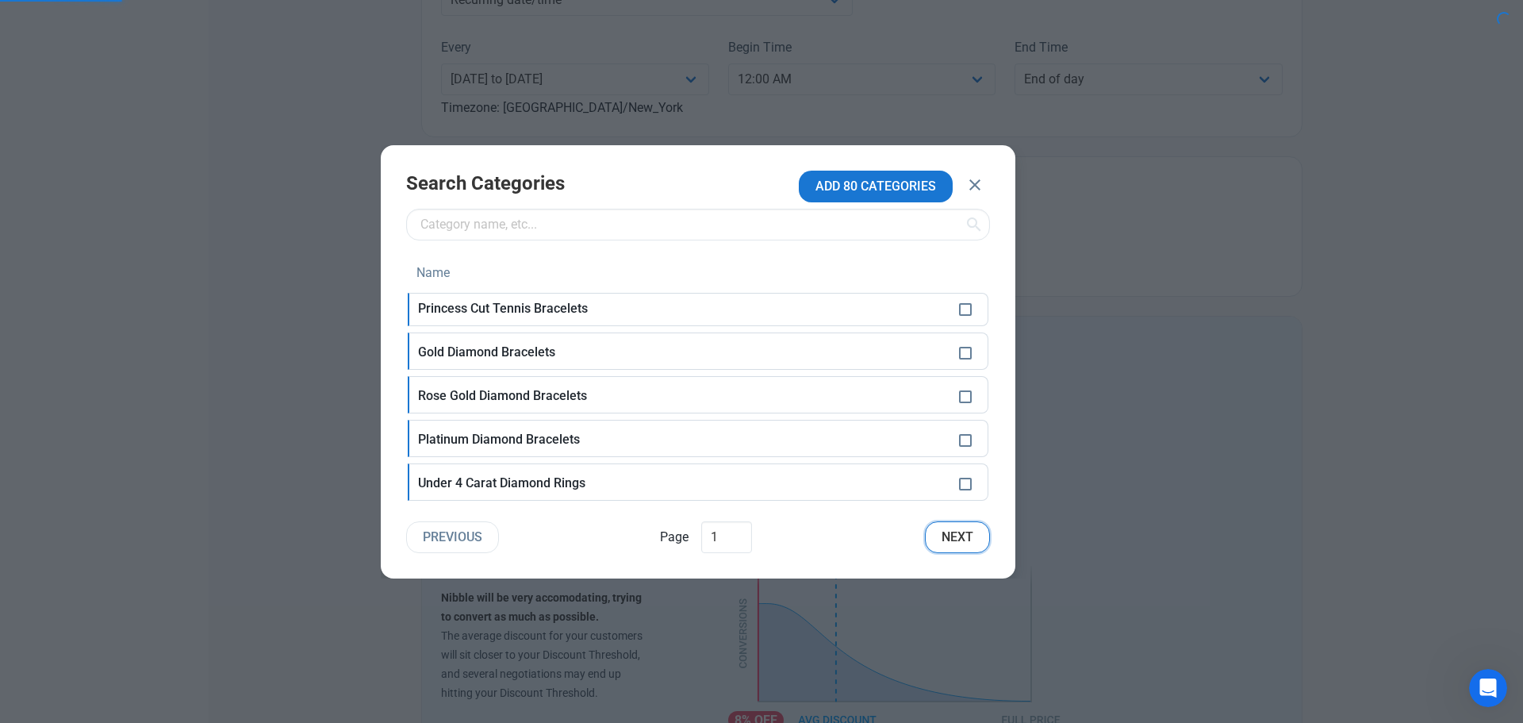
checkbox input "false"
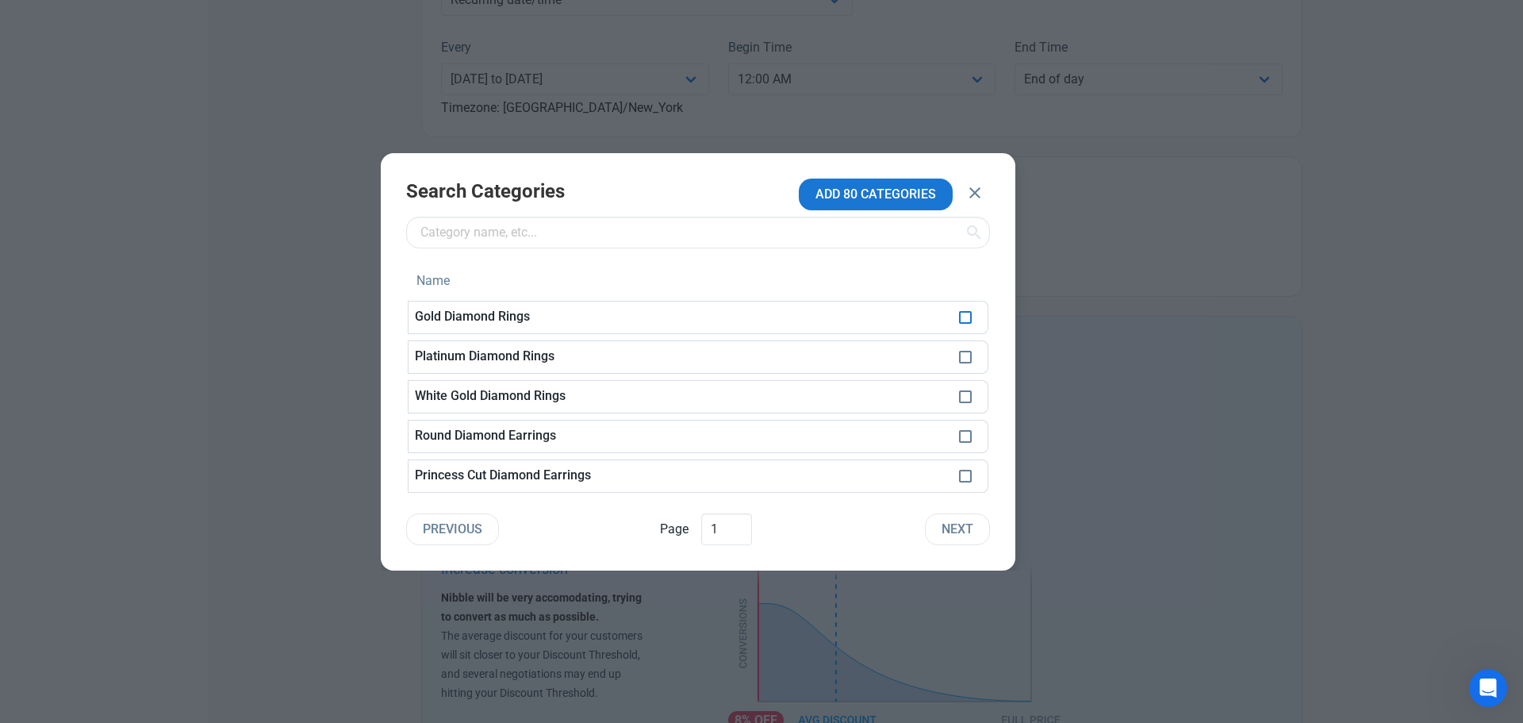
click at [962, 317] on span at bounding box center [965, 317] width 13 height 13
checkbox input "true"
click at [962, 355] on span at bounding box center [965, 357] width 13 height 13
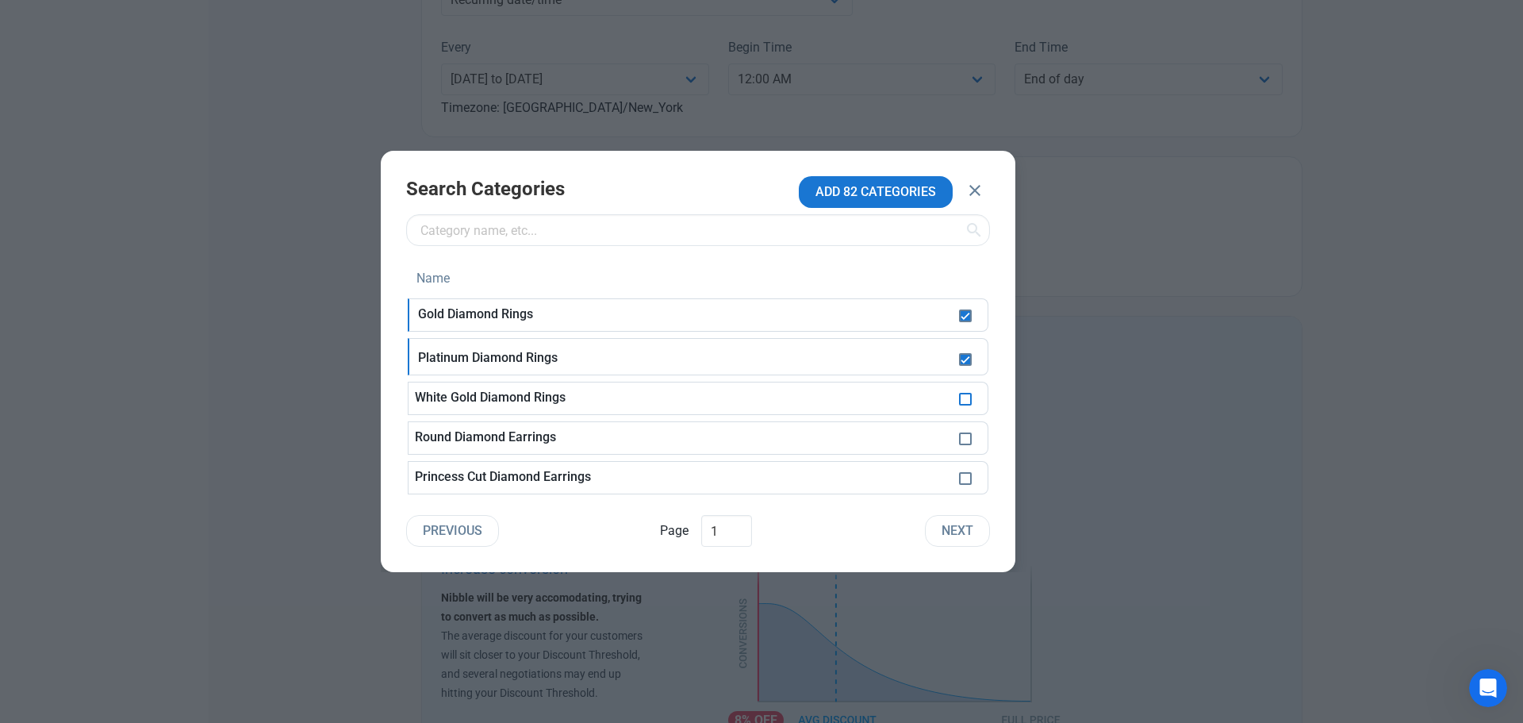
click at [965, 397] on span at bounding box center [965, 399] width 13 height 13
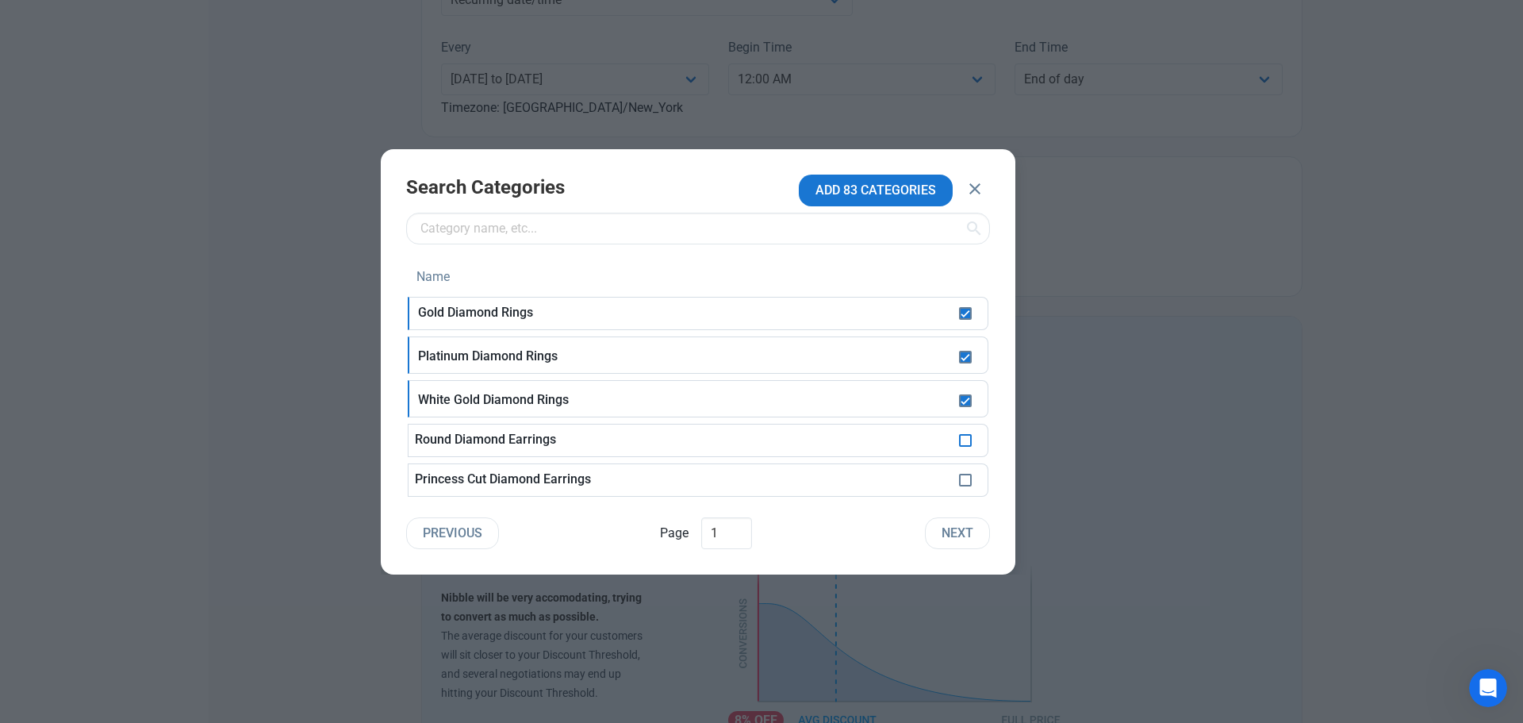
click at [965, 437] on span at bounding box center [965, 440] width 13 height 13
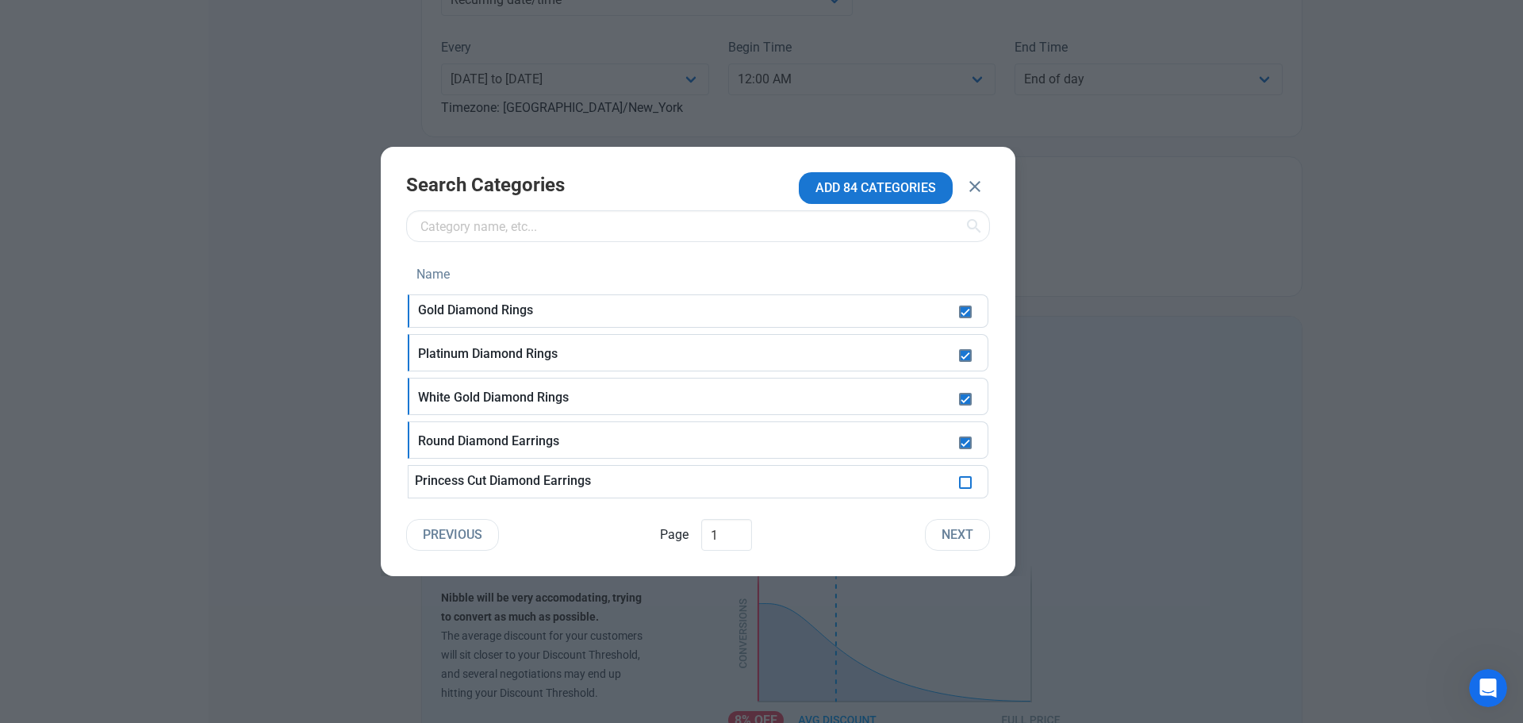
click at [966, 484] on span at bounding box center [965, 482] width 13 height 13
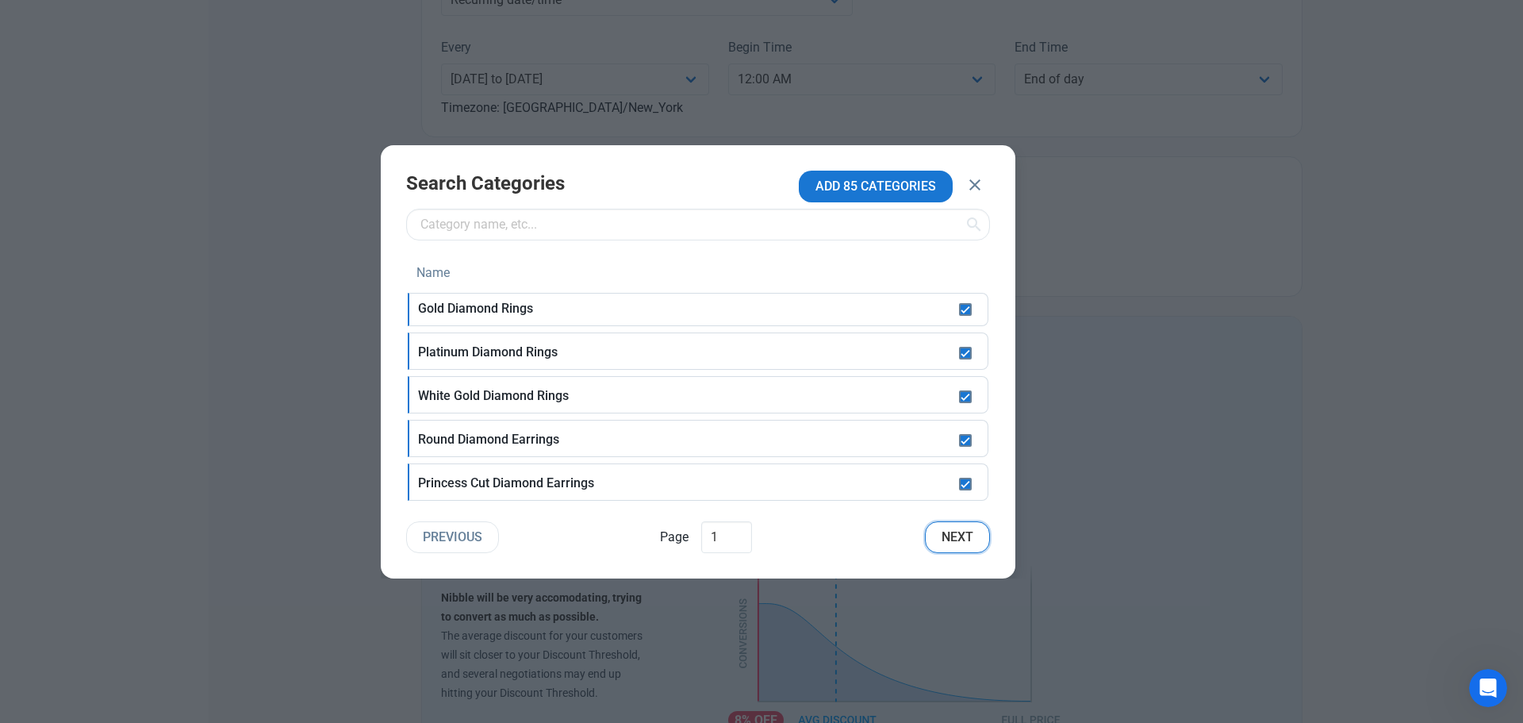
click at [957, 538] on span "Next" at bounding box center [958, 537] width 32 height 19
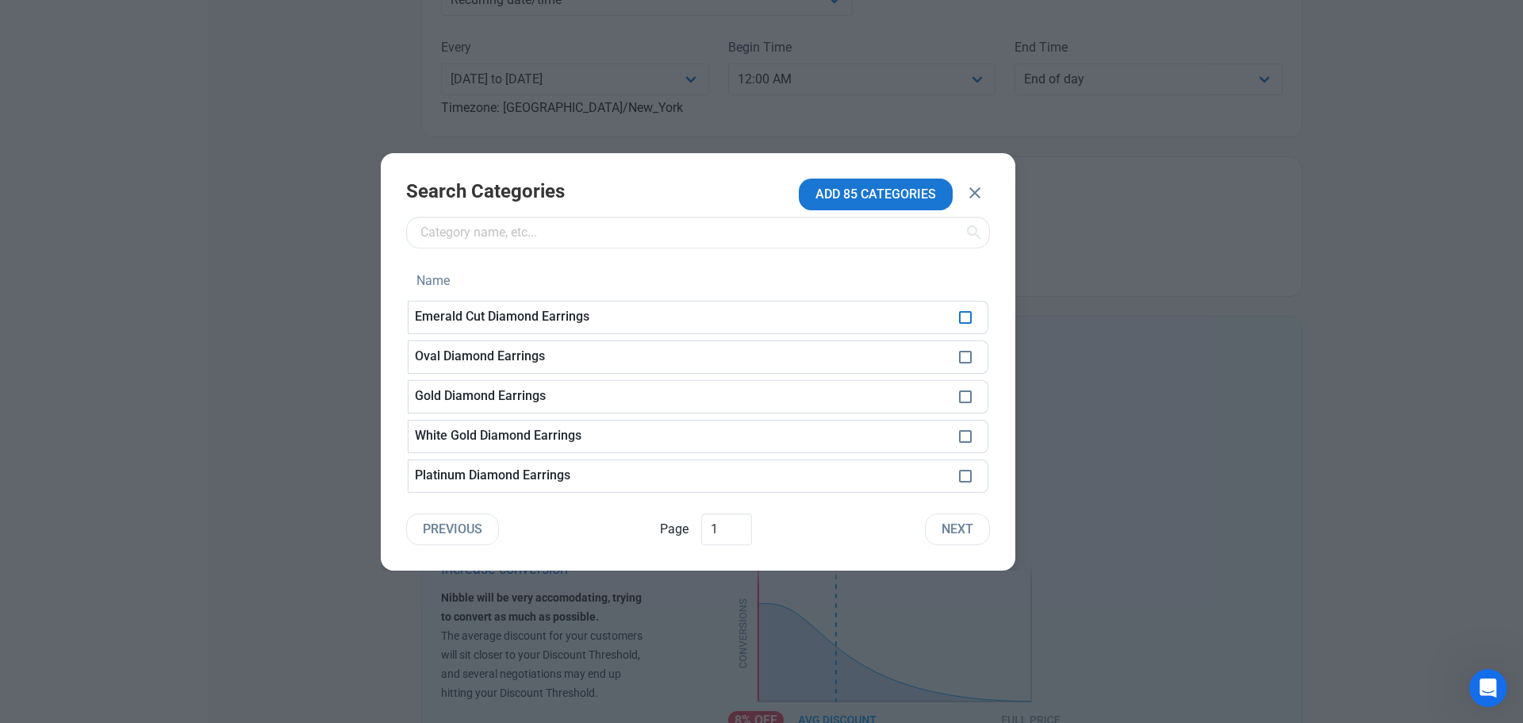
click at [970, 319] on span at bounding box center [965, 317] width 13 height 13
click at [966, 354] on span at bounding box center [965, 357] width 13 height 13
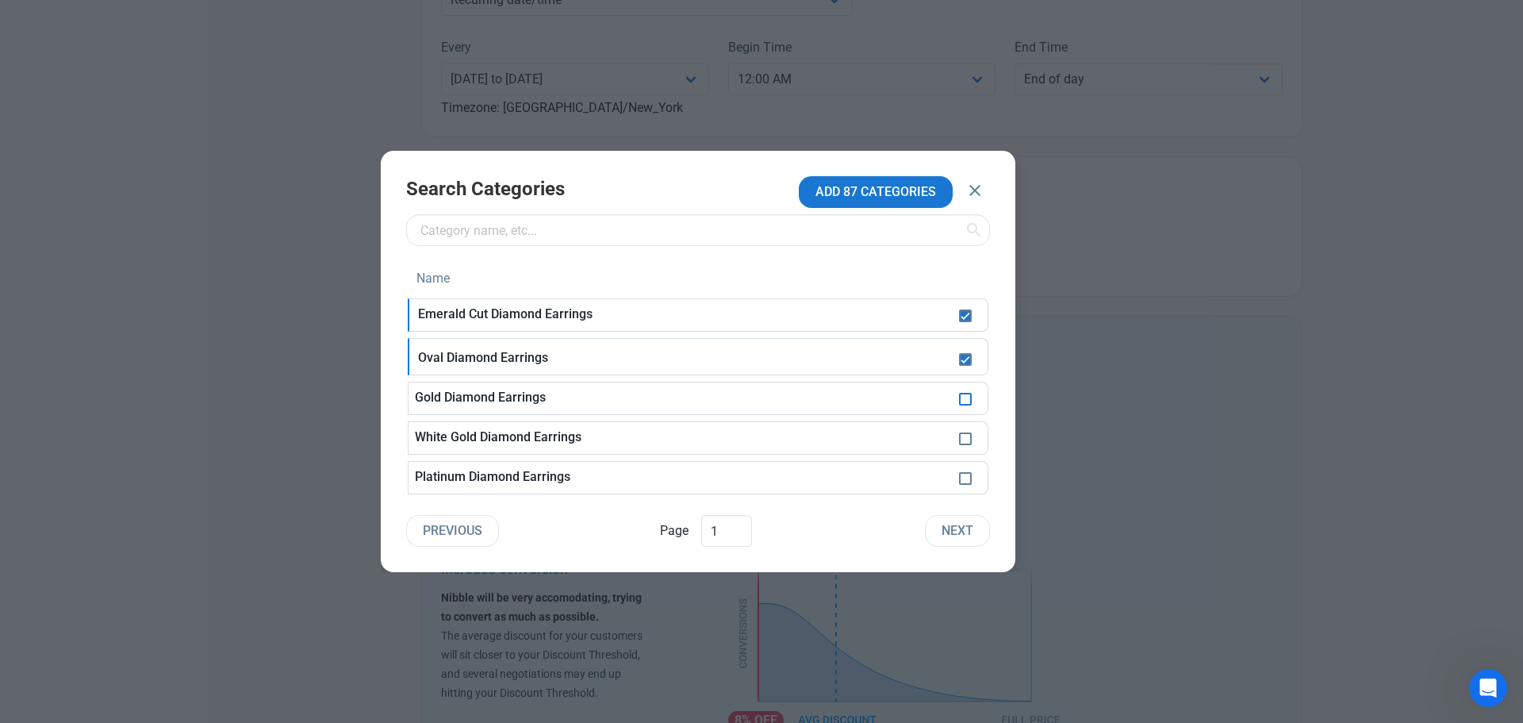
click at [960, 395] on span at bounding box center [965, 399] width 13 height 13
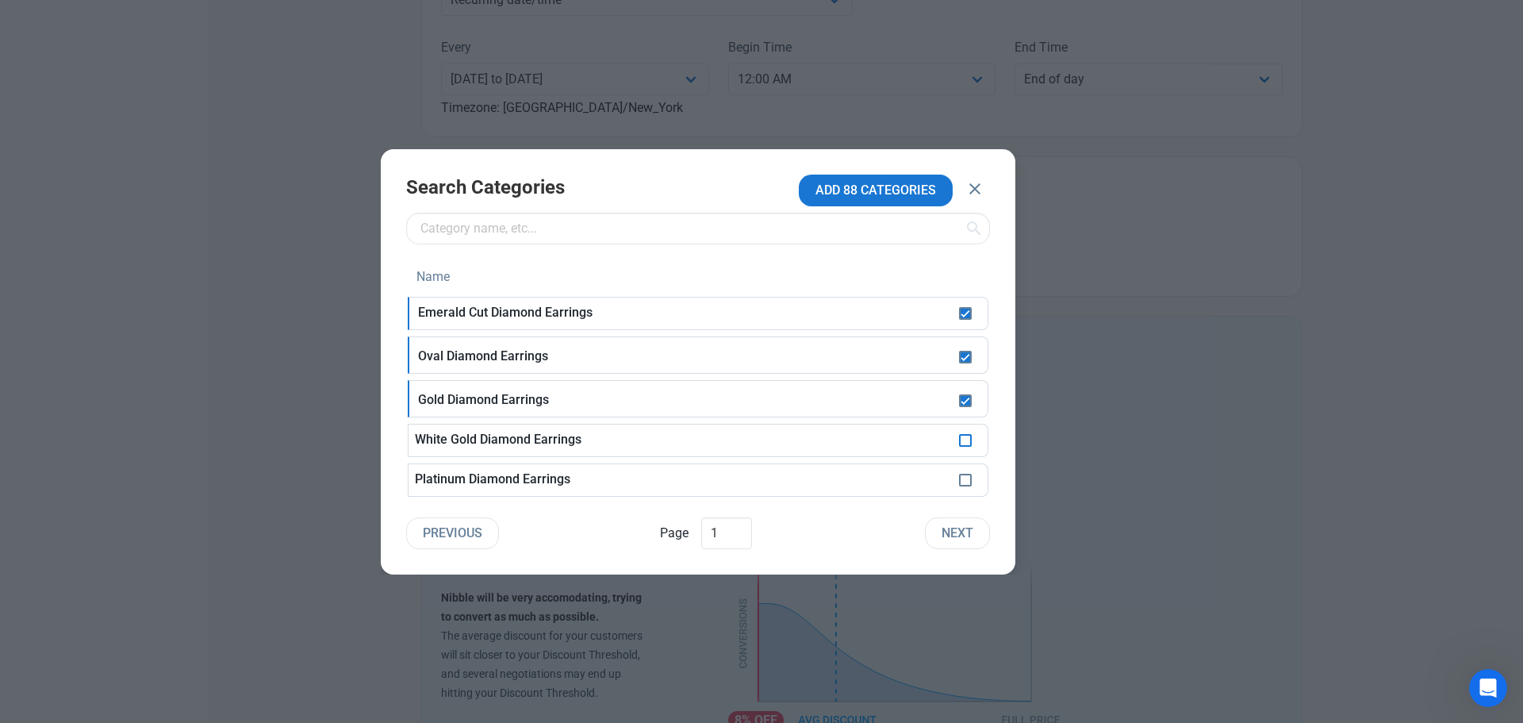
click at [965, 435] on span at bounding box center [965, 440] width 13 height 13
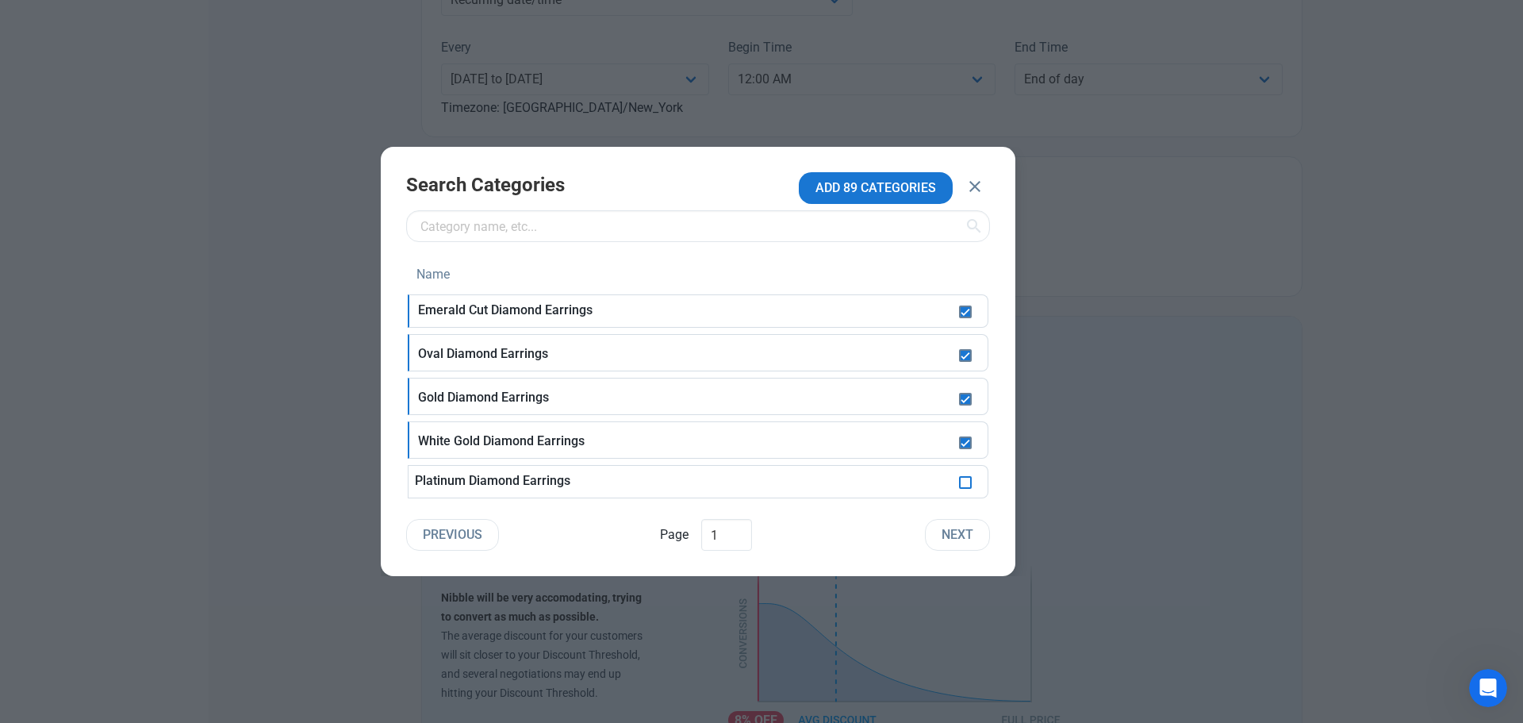
click at [966, 486] on span at bounding box center [965, 482] width 13 height 13
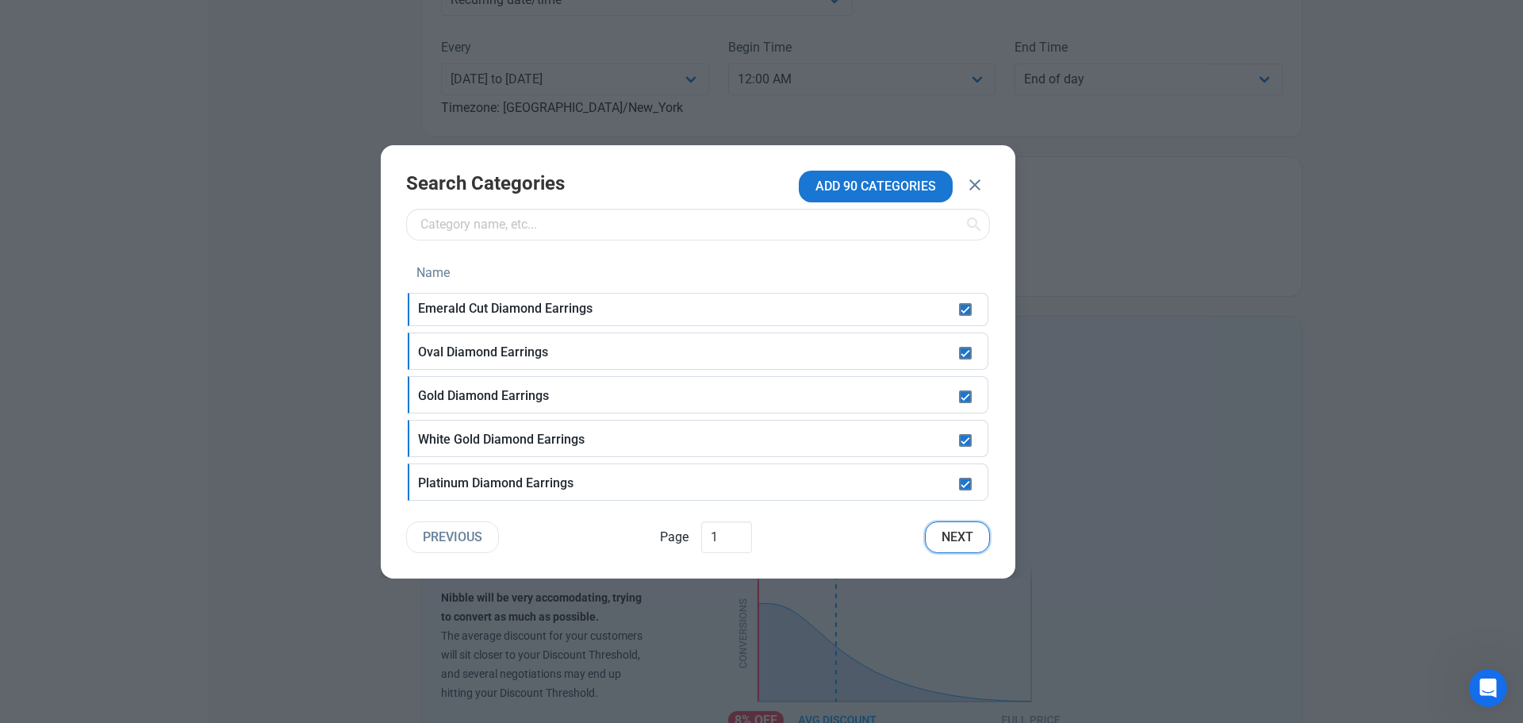
click at [969, 536] on span "Next" at bounding box center [958, 537] width 32 height 19
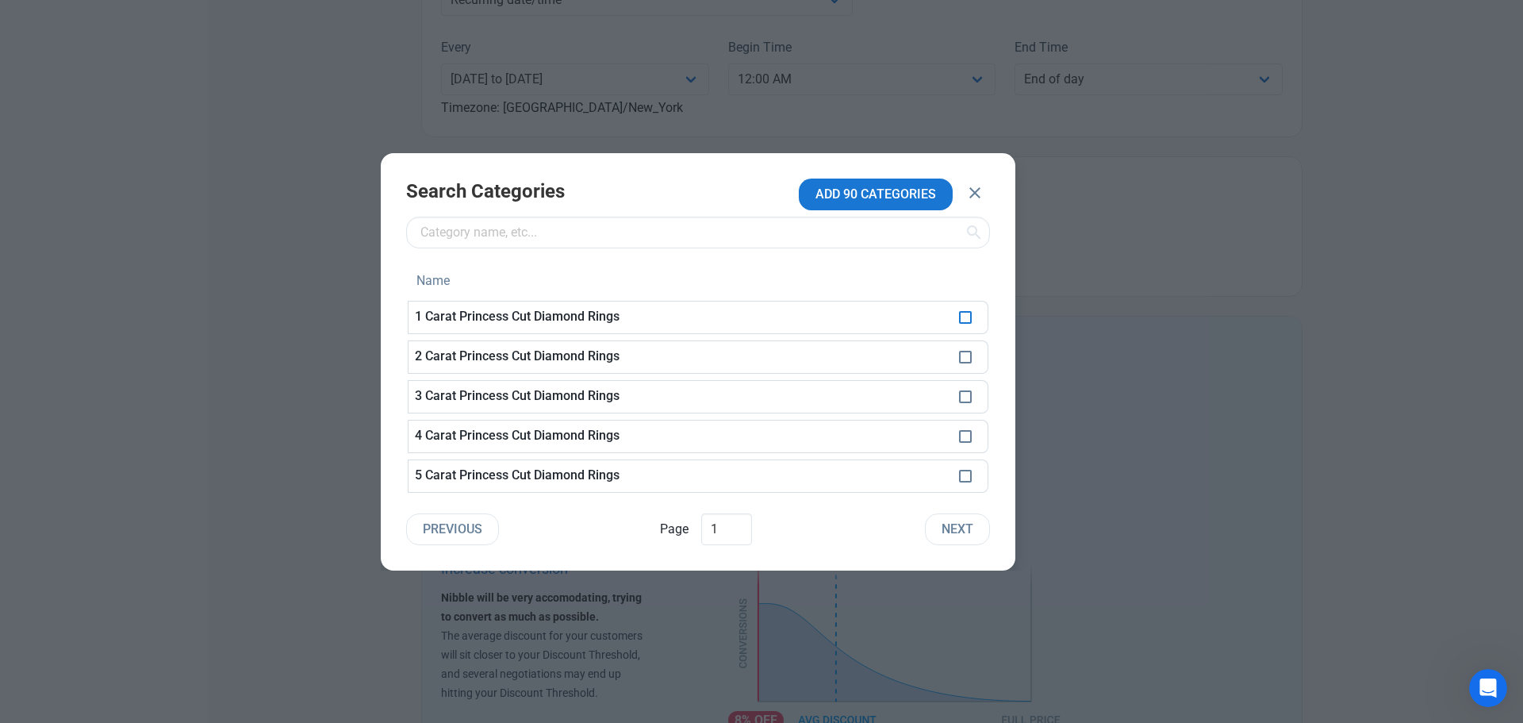
click at [968, 319] on span at bounding box center [965, 317] width 13 height 13
click at [969, 351] on span at bounding box center [965, 357] width 13 height 13
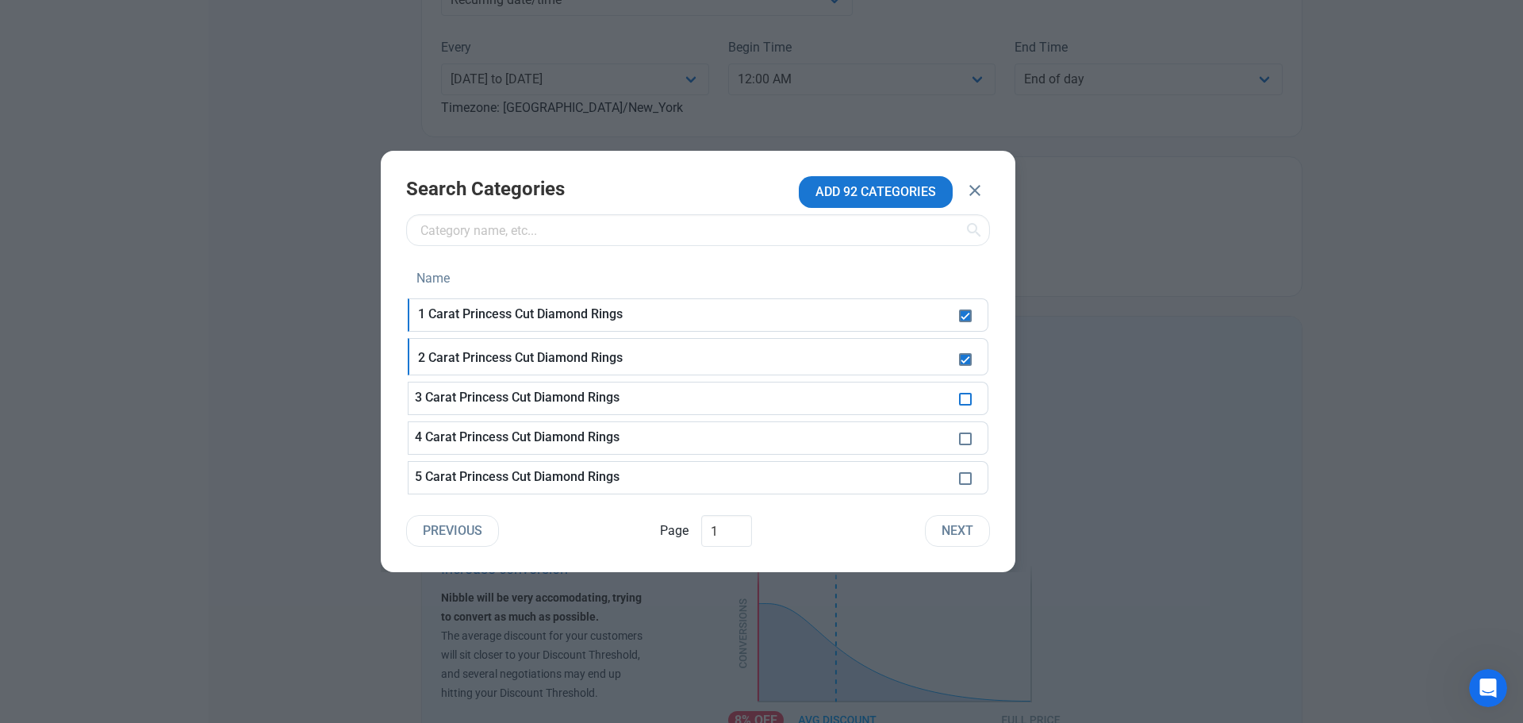
click at [959, 396] on span at bounding box center [965, 399] width 13 height 13
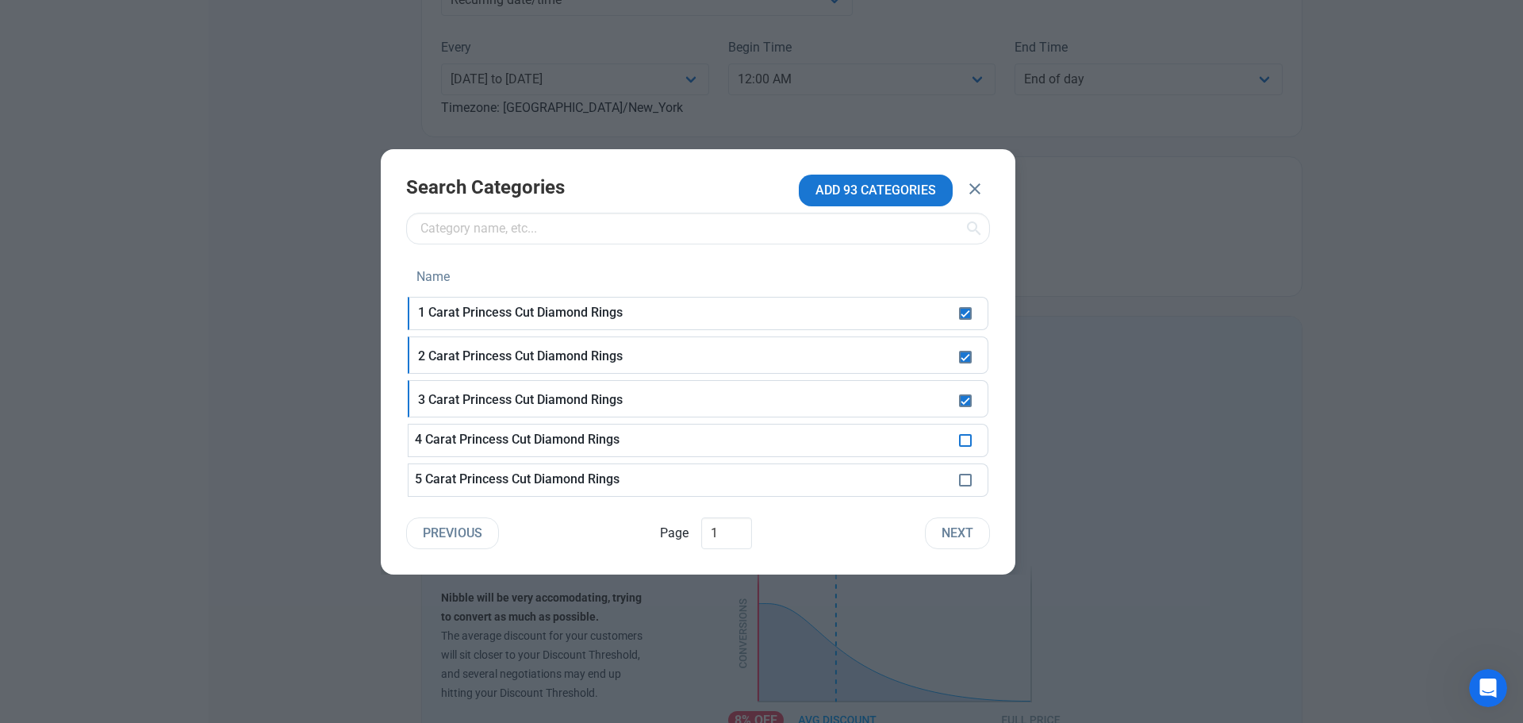
click at [966, 440] on span at bounding box center [965, 440] width 13 height 13
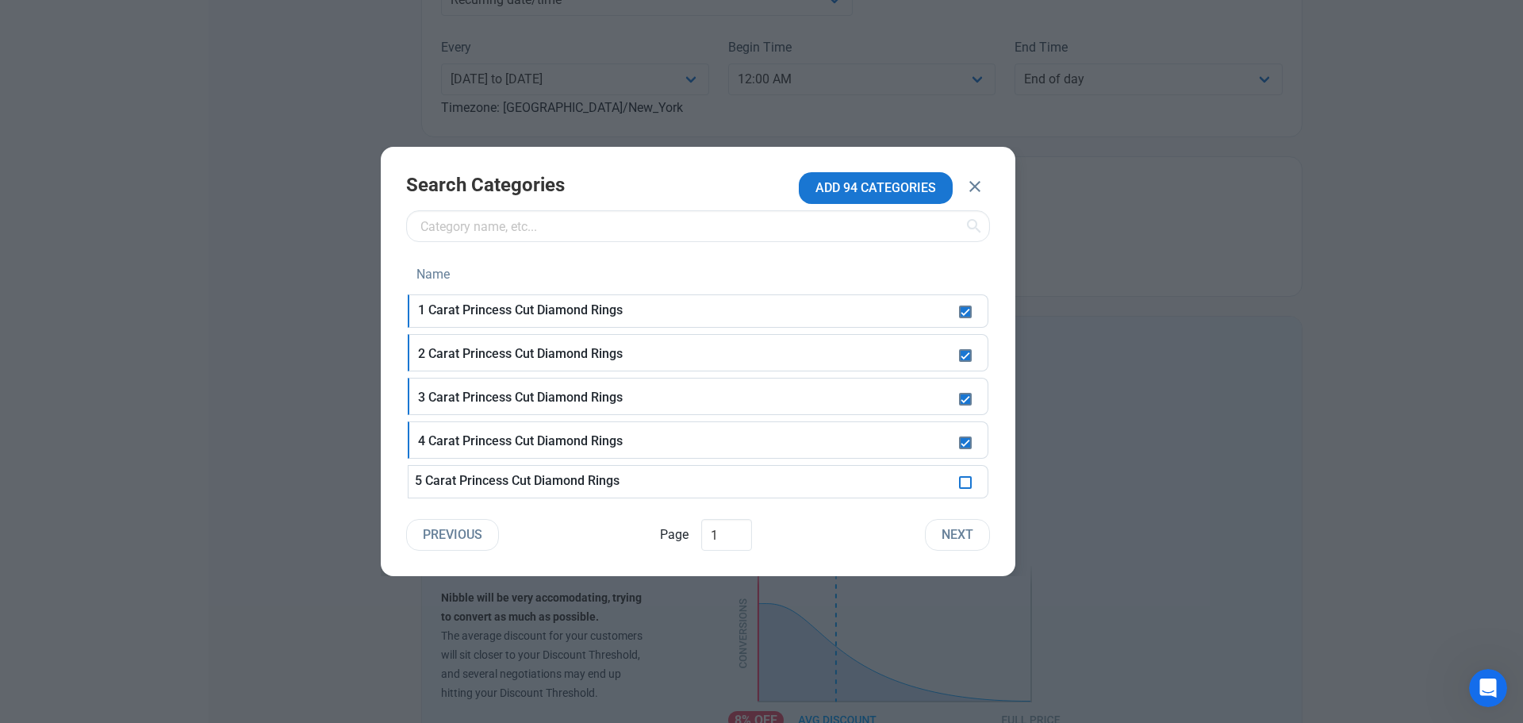
click at [966, 480] on span at bounding box center [965, 482] width 13 height 13
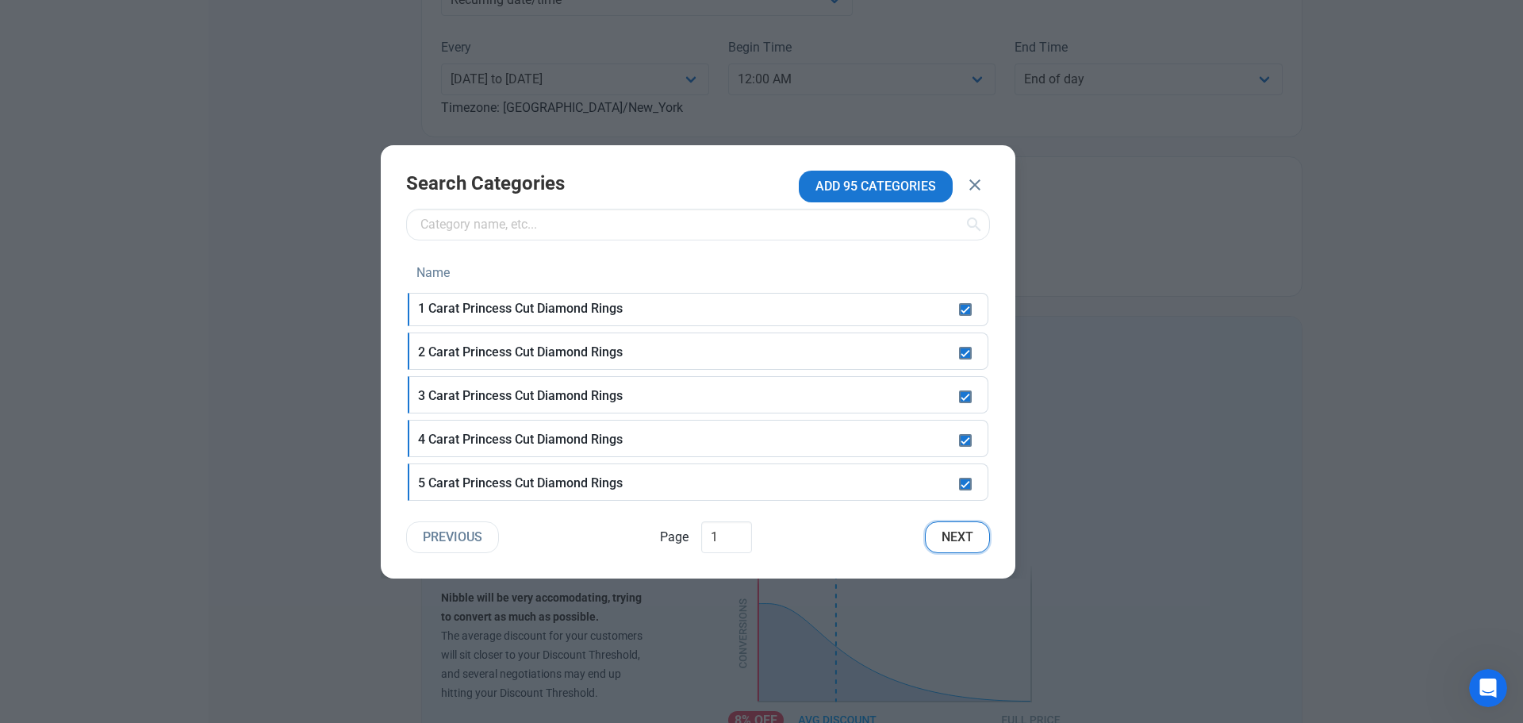
click at [958, 540] on span "Next" at bounding box center [958, 537] width 32 height 19
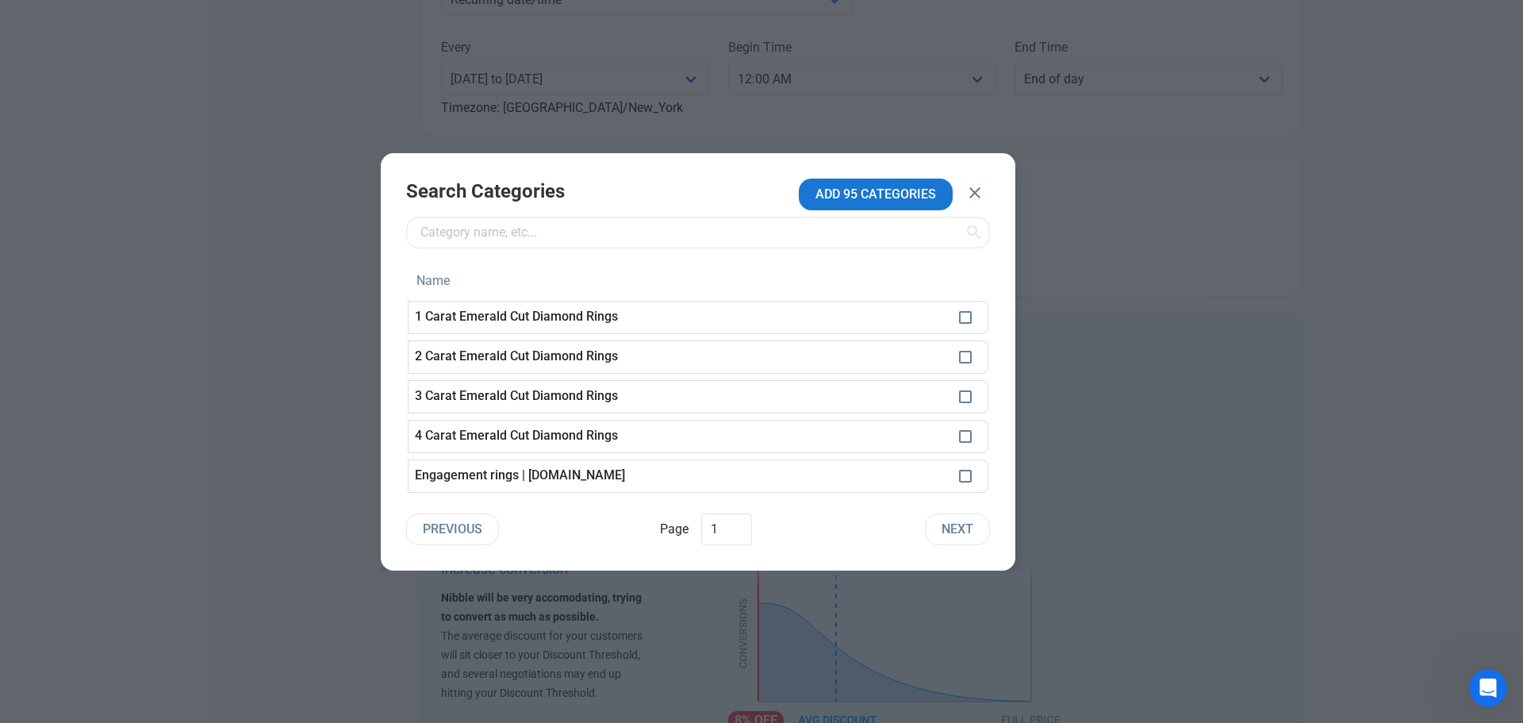
click at [958, 314] on td at bounding box center [971, 317] width 36 height 33
click at [965, 321] on span at bounding box center [965, 317] width 13 height 13
click at [964, 359] on span at bounding box center [965, 357] width 13 height 13
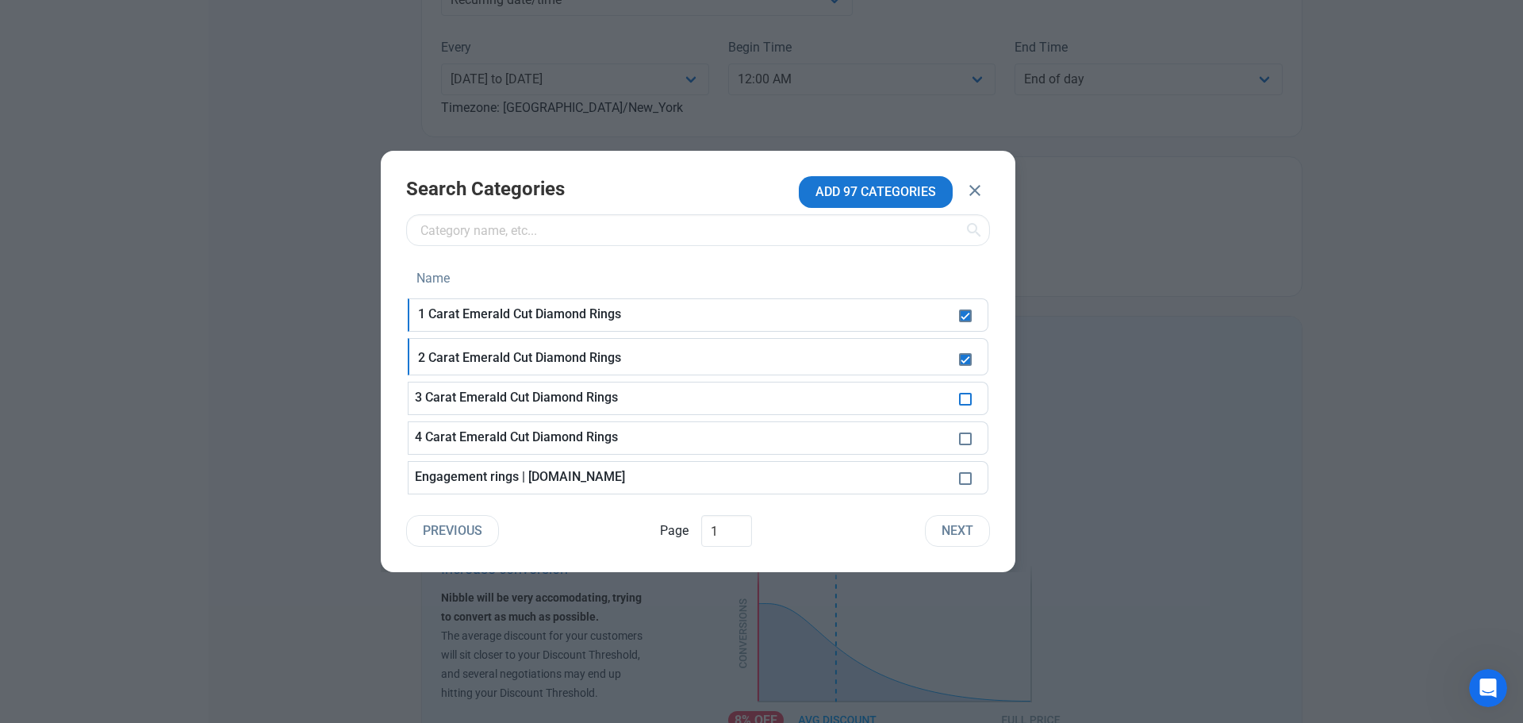
click at [967, 399] on span at bounding box center [965, 399] width 13 height 13
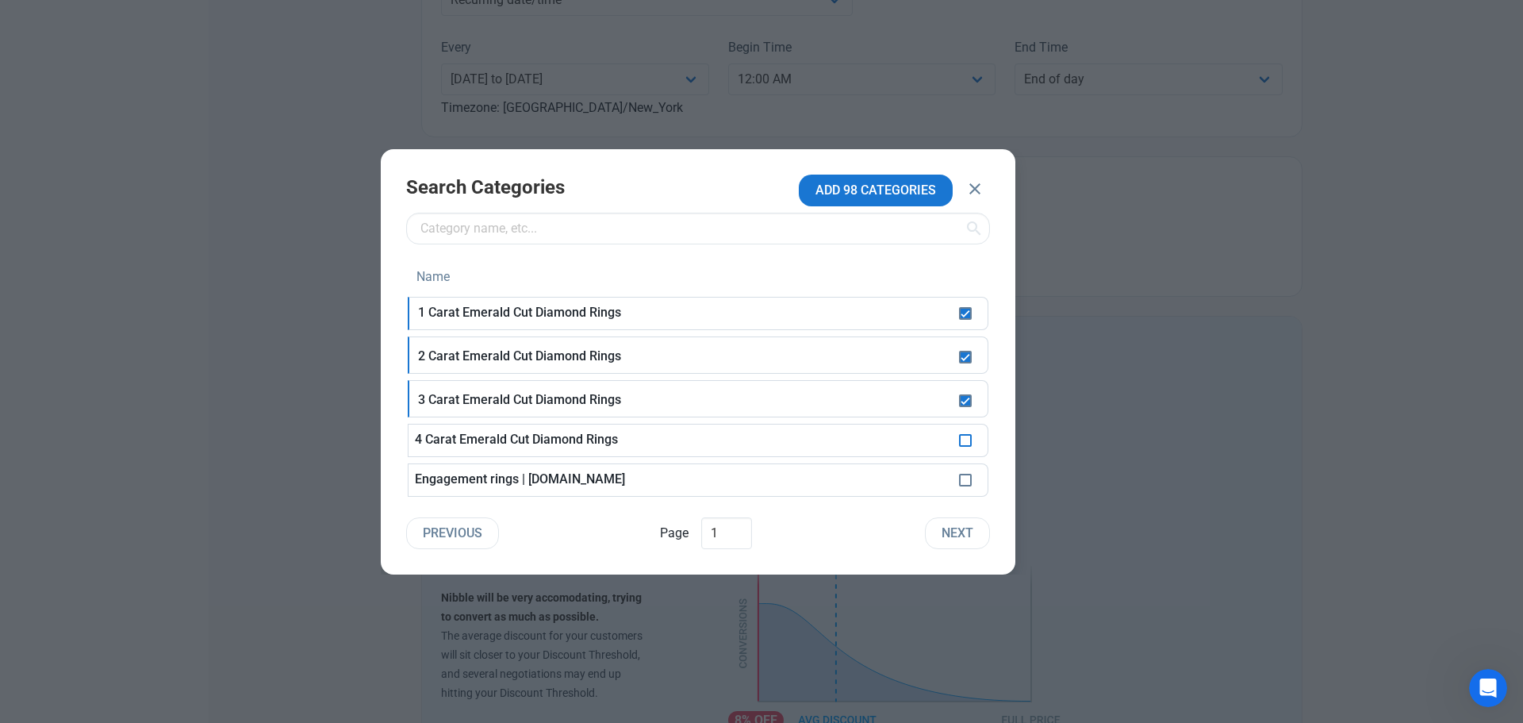
click at [963, 439] on span at bounding box center [965, 440] width 13 height 13
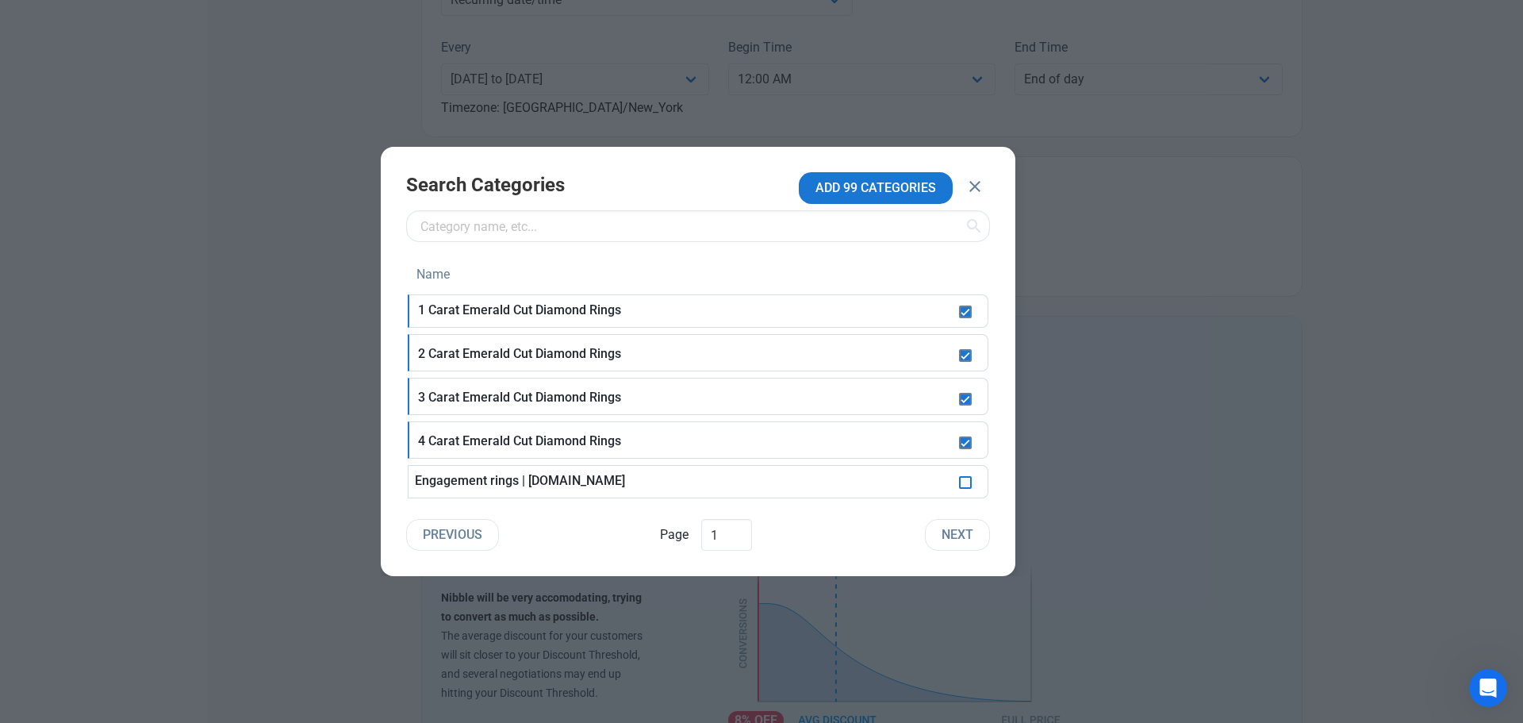
click at [966, 482] on span at bounding box center [965, 482] width 13 height 13
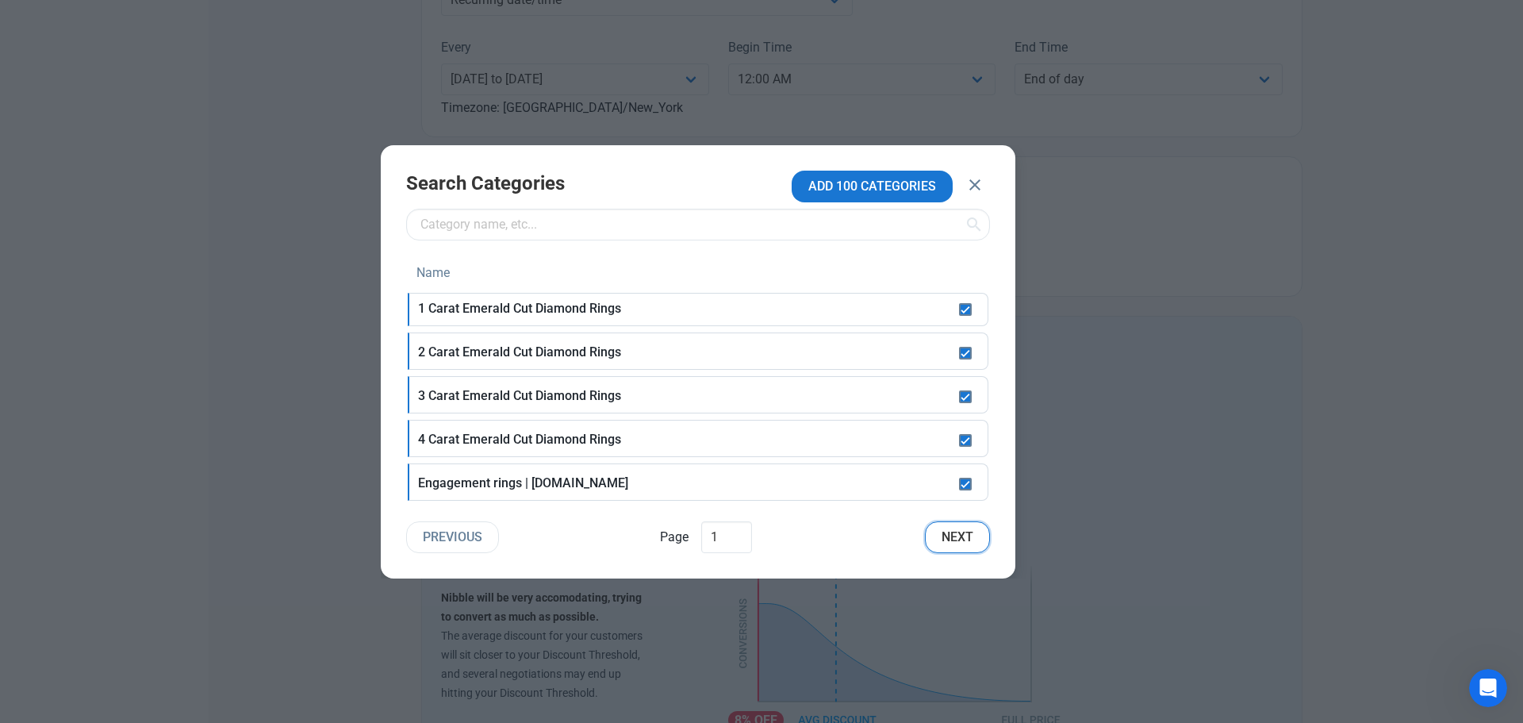
click at [959, 537] on span "Next" at bounding box center [958, 537] width 32 height 19
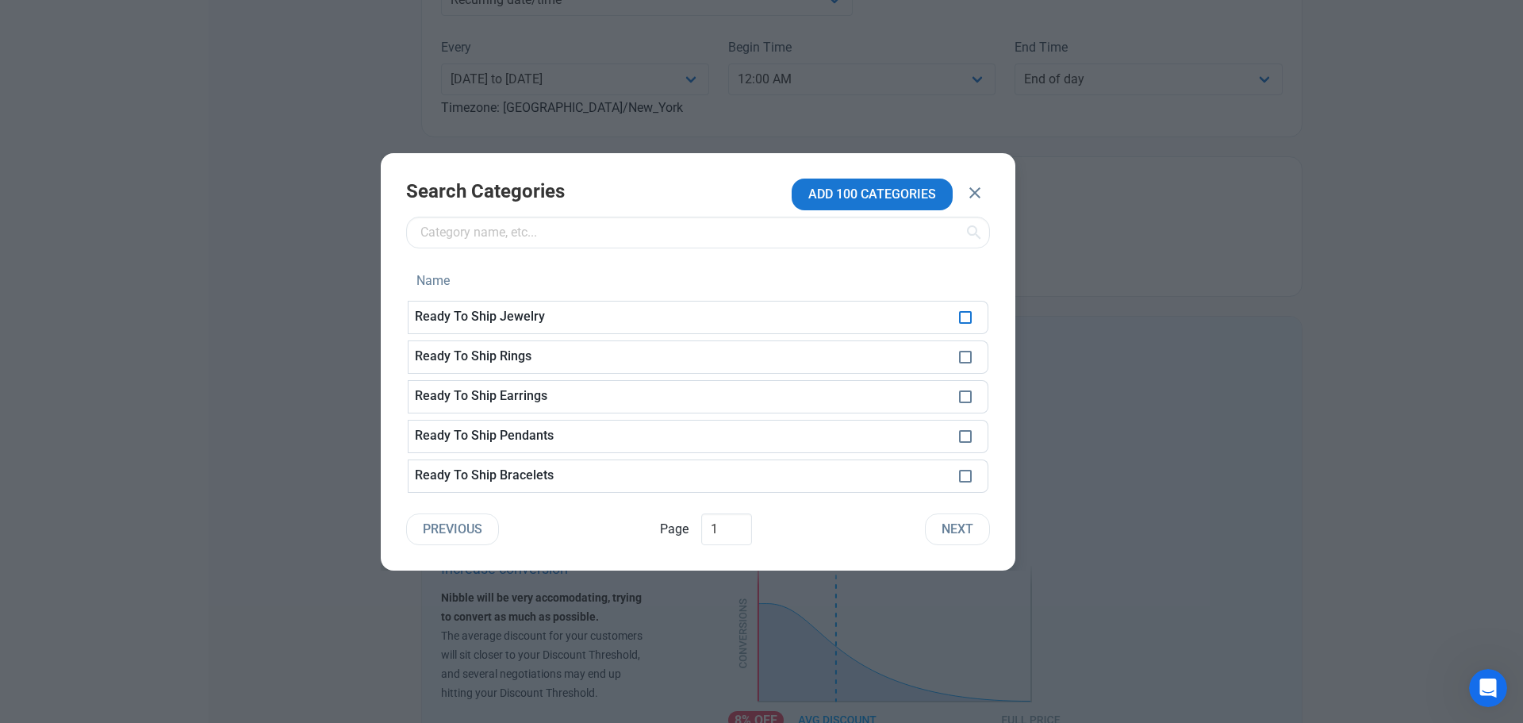
click at [967, 317] on span at bounding box center [965, 317] width 13 height 13
click at [970, 358] on span at bounding box center [965, 357] width 13 height 13
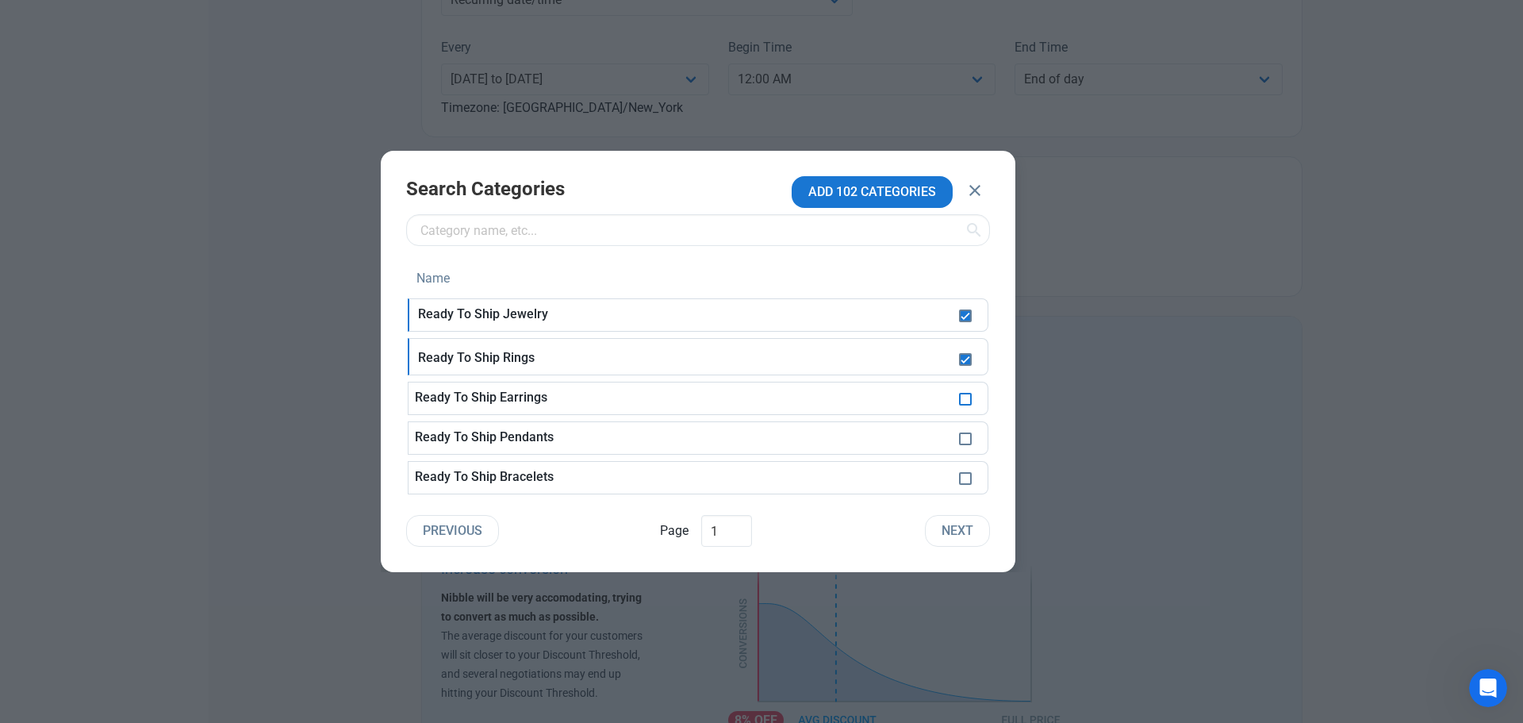
click at [964, 398] on span at bounding box center [965, 399] width 13 height 13
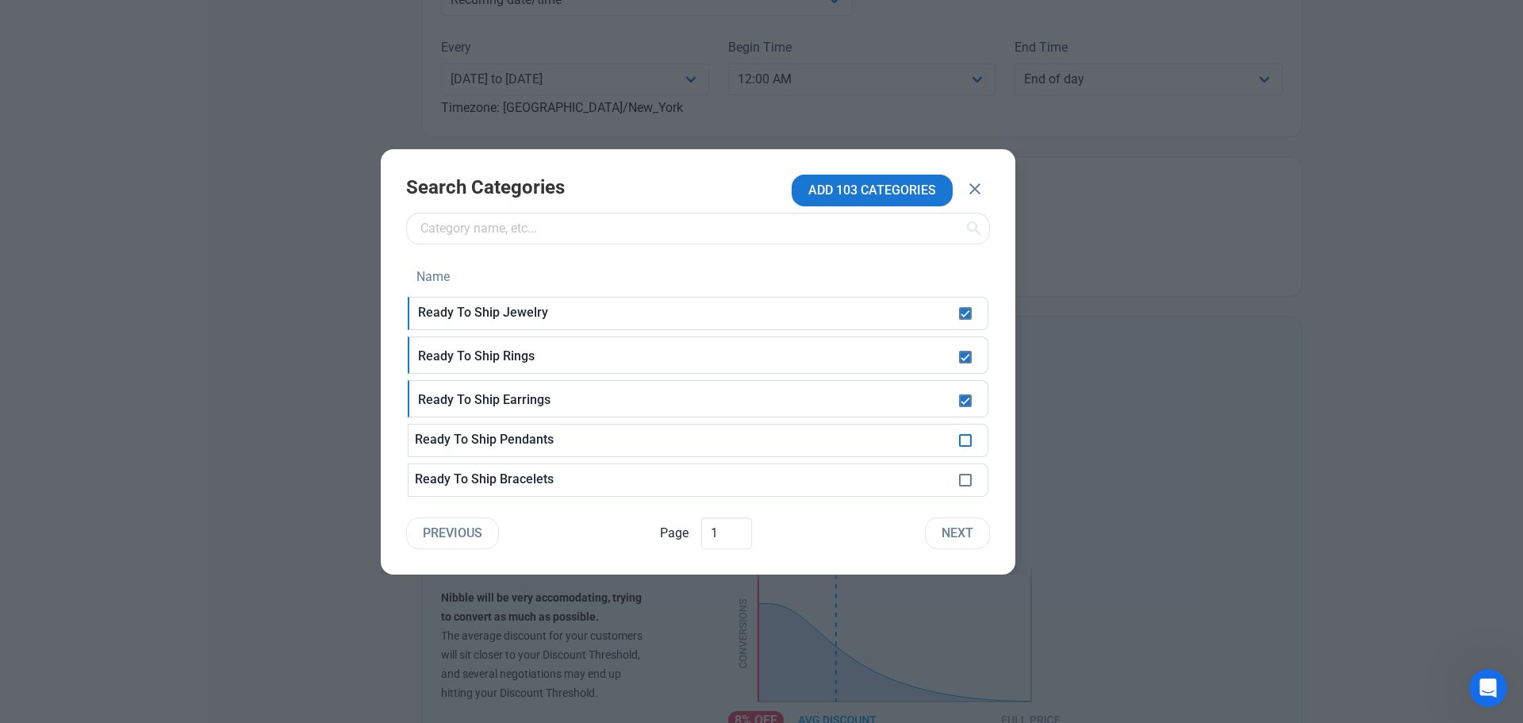
click at [964, 441] on span at bounding box center [965, 440] width 13 height 13
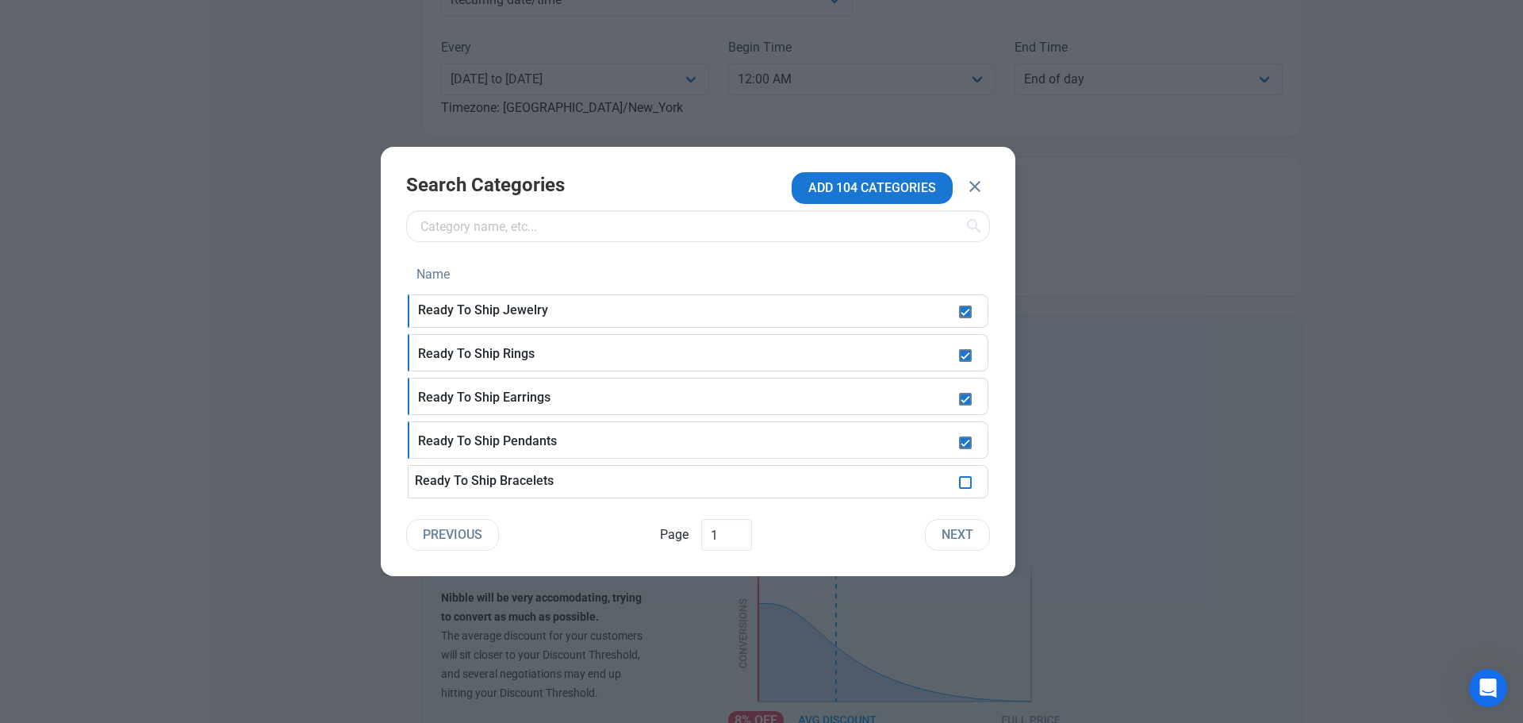
click at [964, 481] on span at bounding box center [965, 482] width 13 height 13
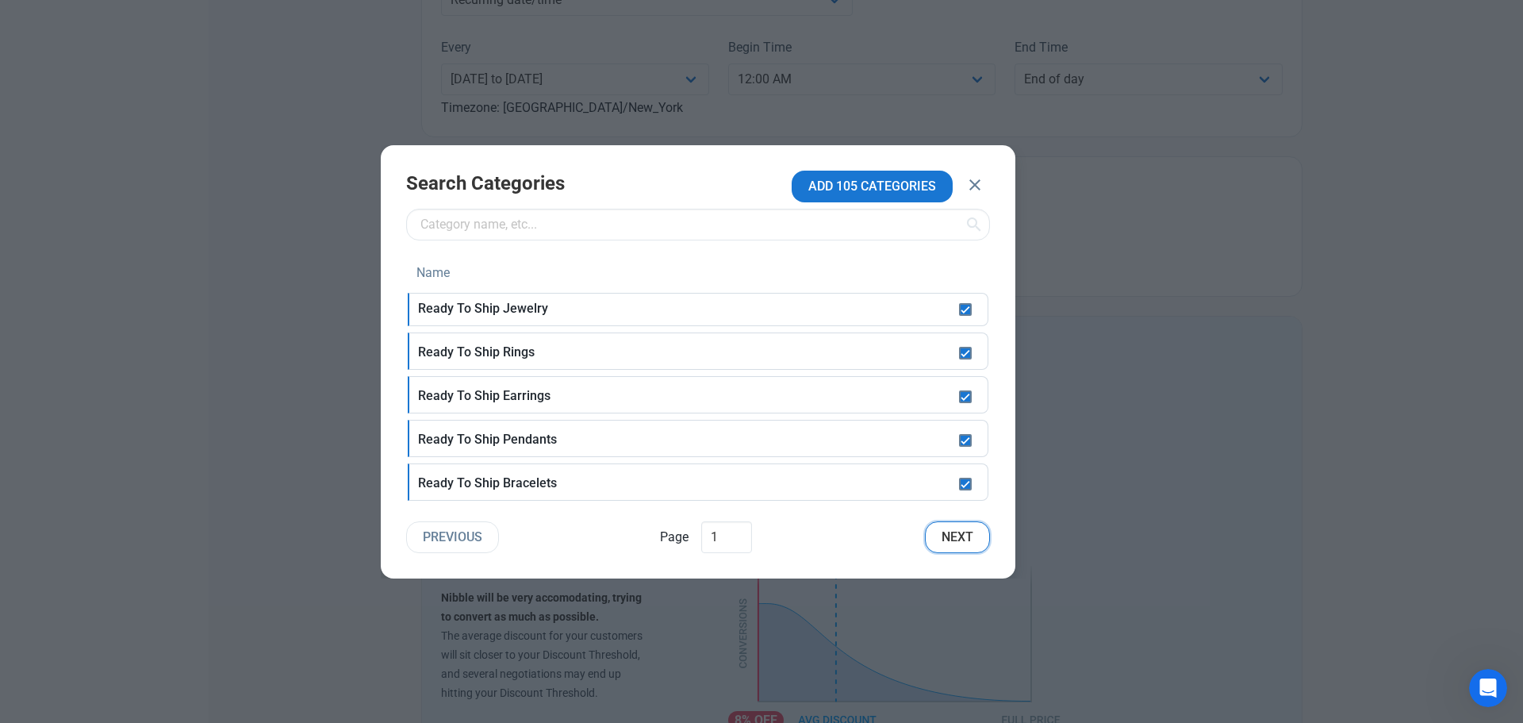
click at [968, 544] on span "Next" at bounding box center [958, 537] width 32 height 19
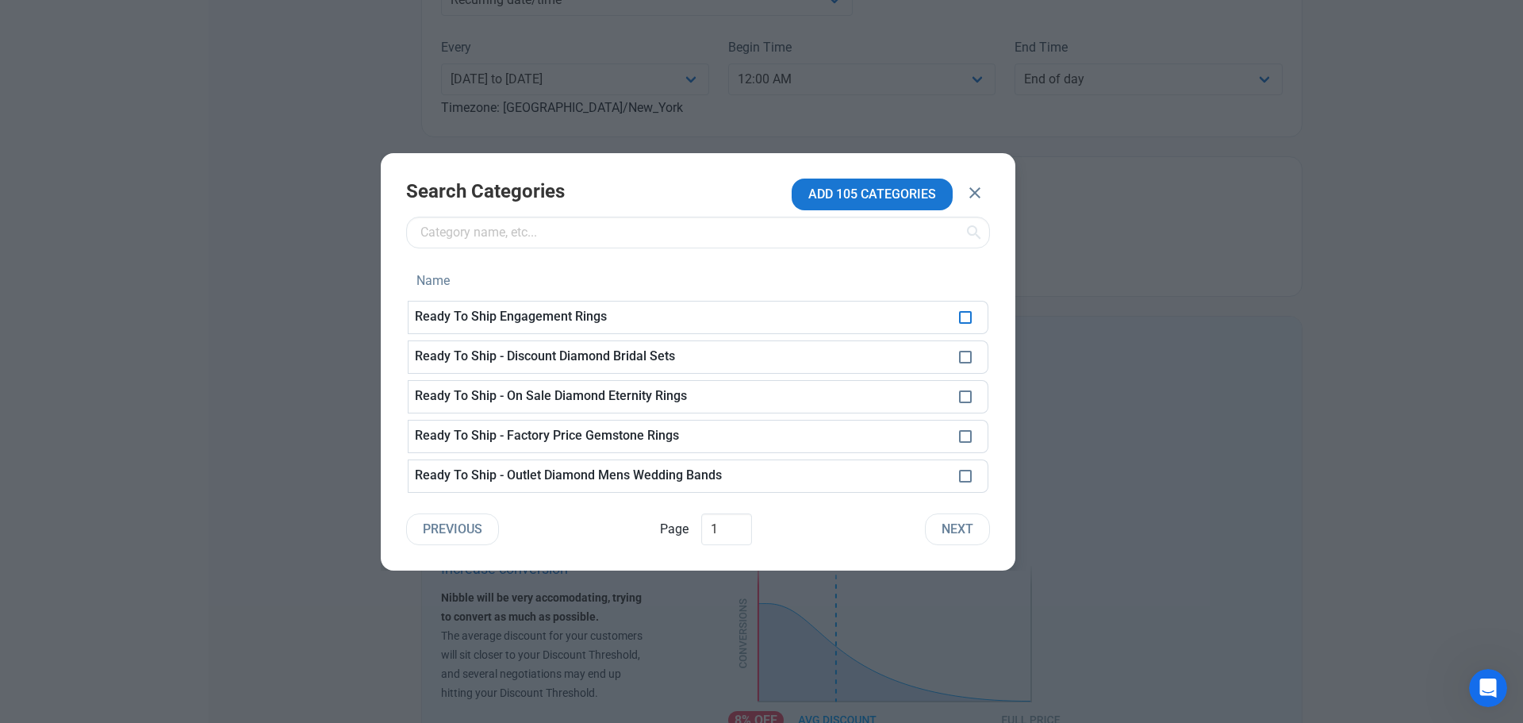
click at [966, 311] on span at bounding box center [965, 317] width 13 height 13
click at [970, 355] on span at bounding box center [965, 357] width 13 height 13
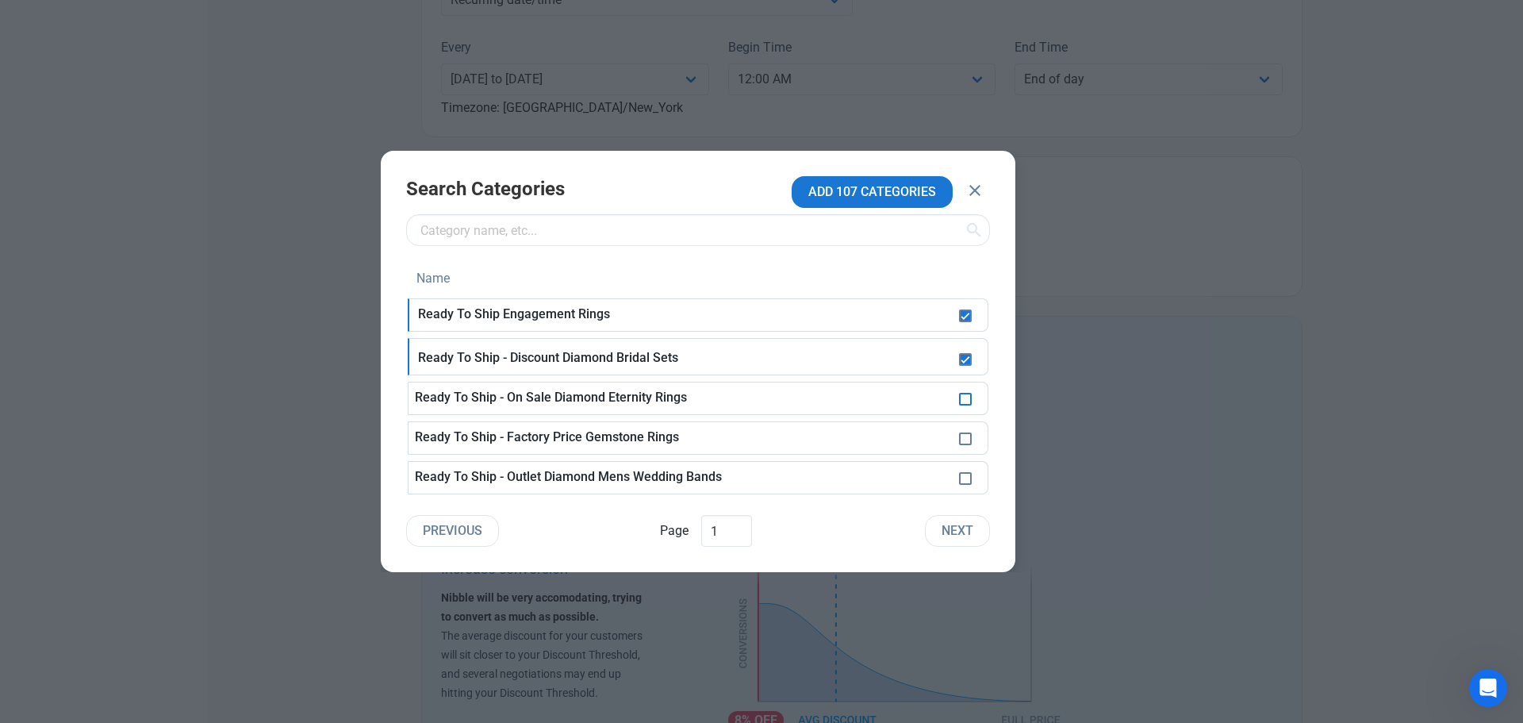
click at [966, 401] on span at bounding box center [965, 399] width 13 height 13
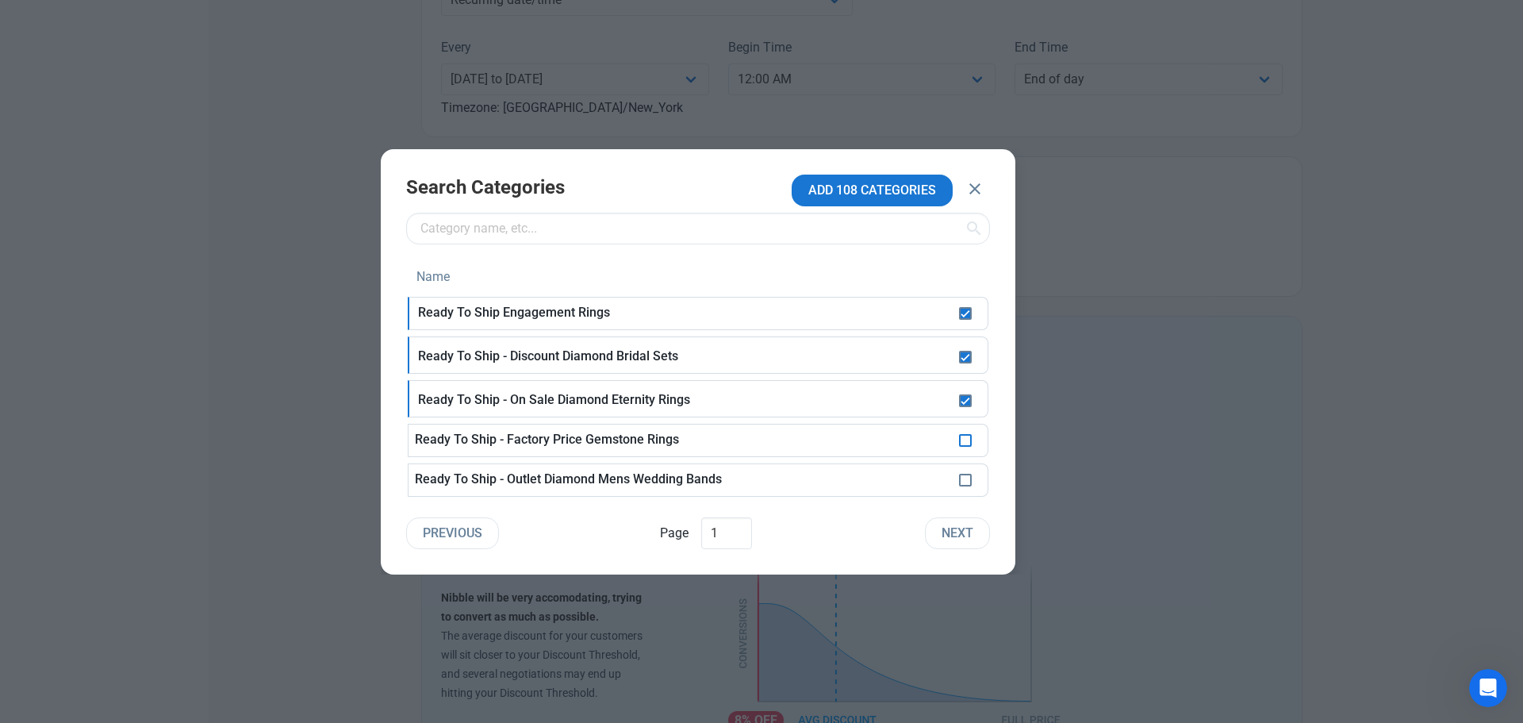
click at [966, 440] on span at bounding box center [965, 440] width 13 height 13
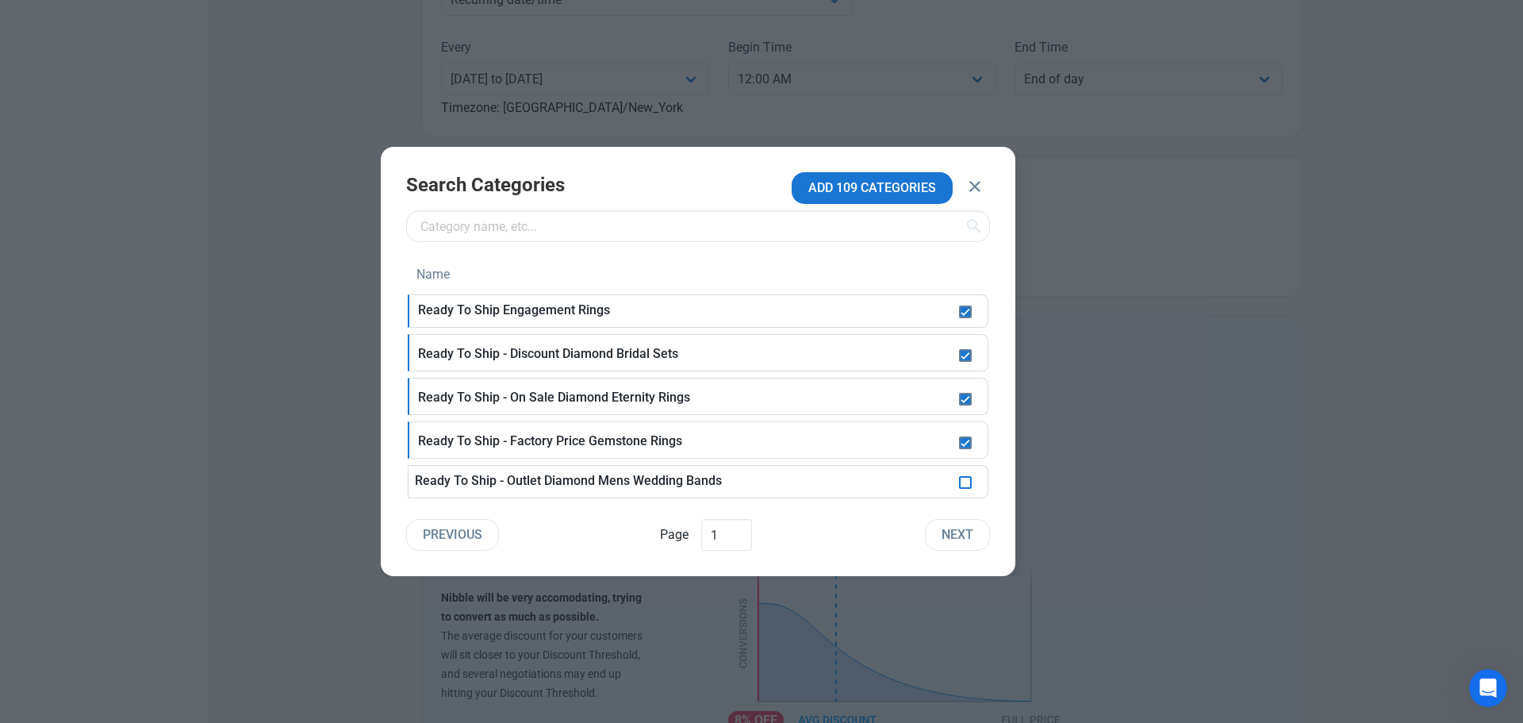
click at [962, 483] on span at bounding box center [965, 482] width 13 height 13
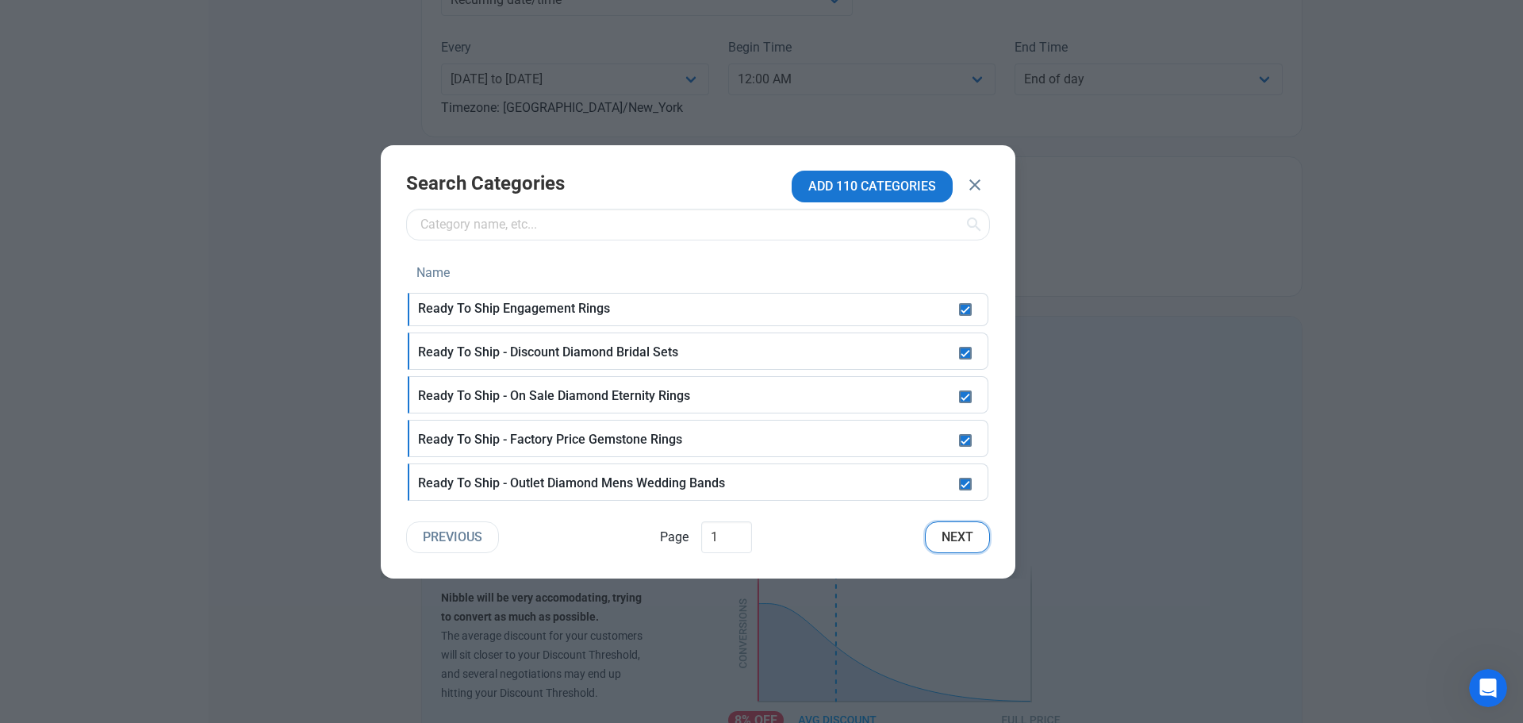
click at [968, 533] on span "Next" at bounding box center [958, 537] width 32 height 19
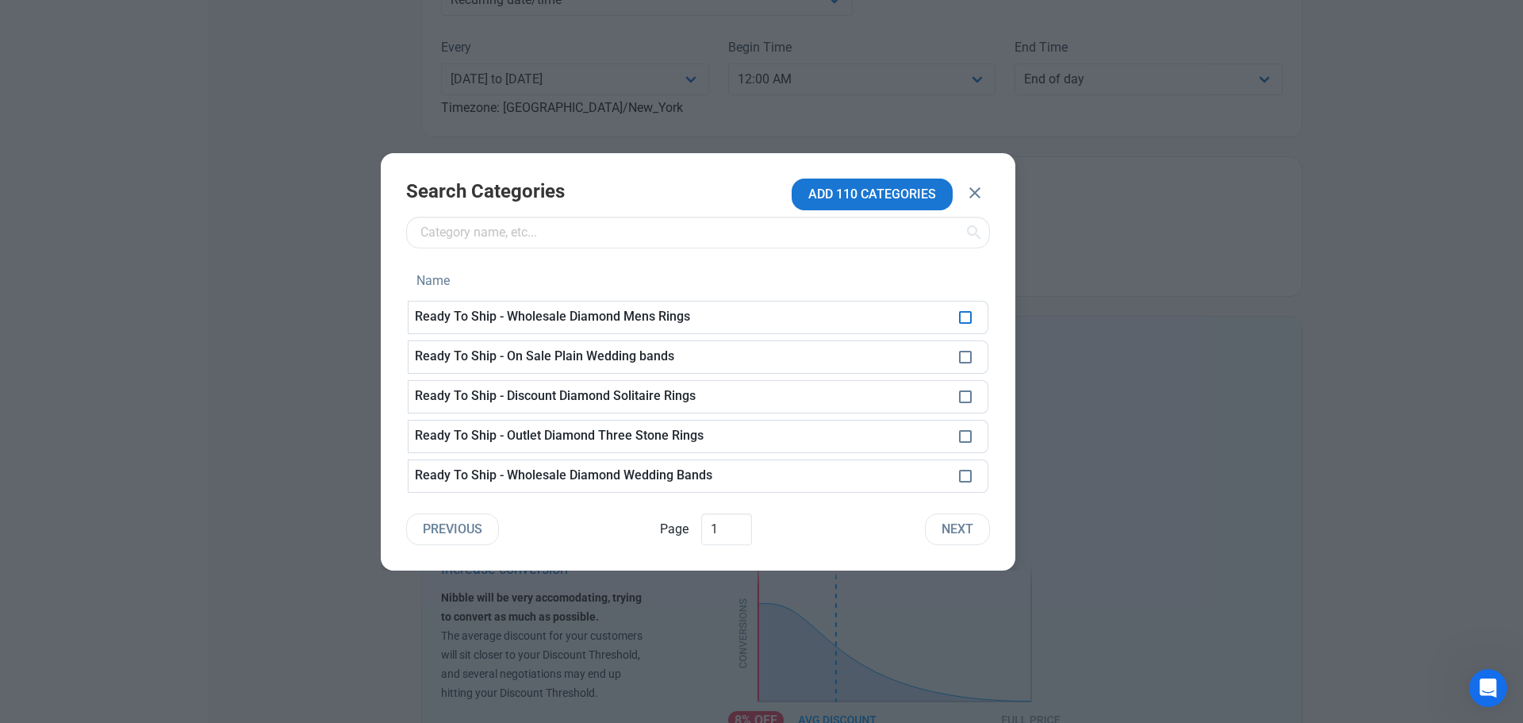
click at [965, 321] on span at bounding box center [965, 317] width 13 height 13
click at [962, 359] on span at bounding box center [965, 357] width 13 height 13
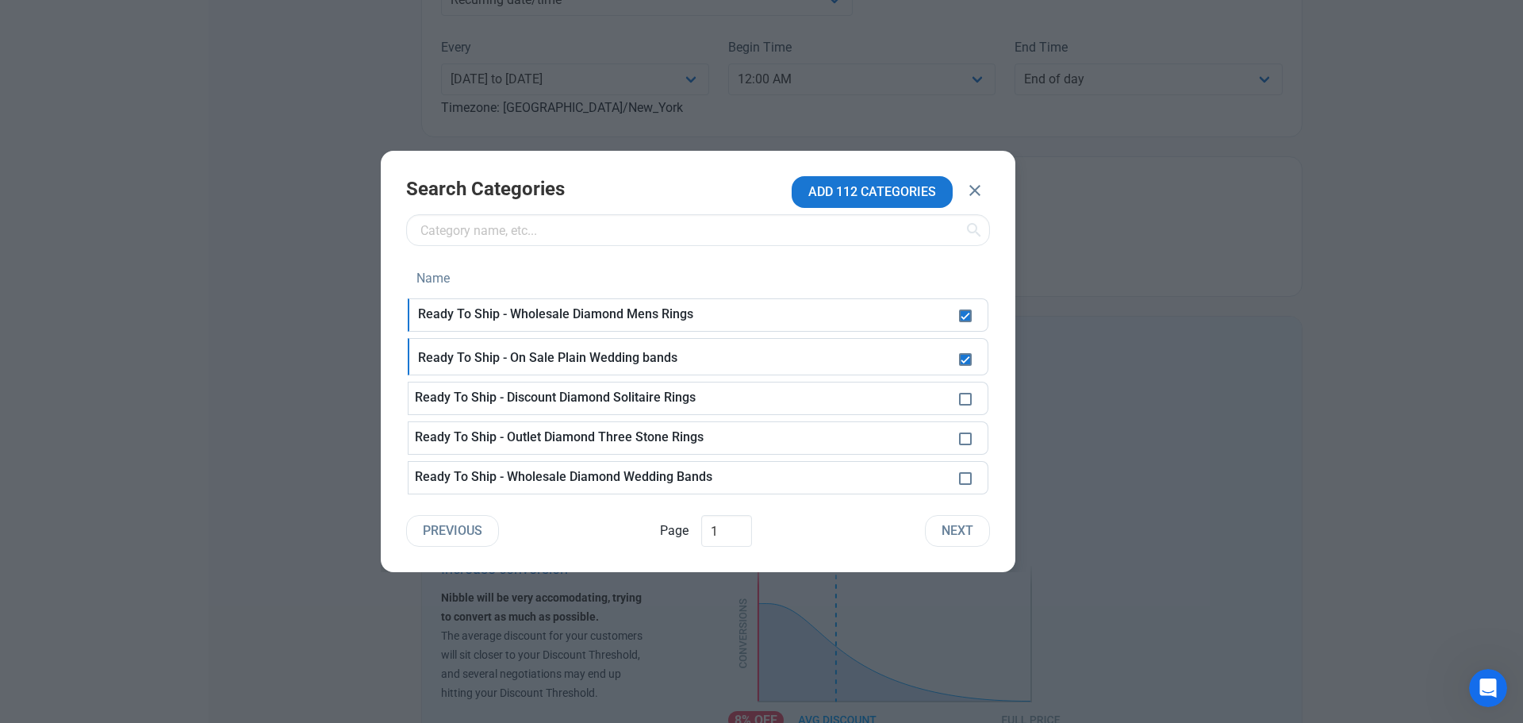
click at [962, 382] on td at bounding box center [971, 398] width 36 height 33
click at [962, 399] on span at bounding box center [965, 399] width 13 height 13
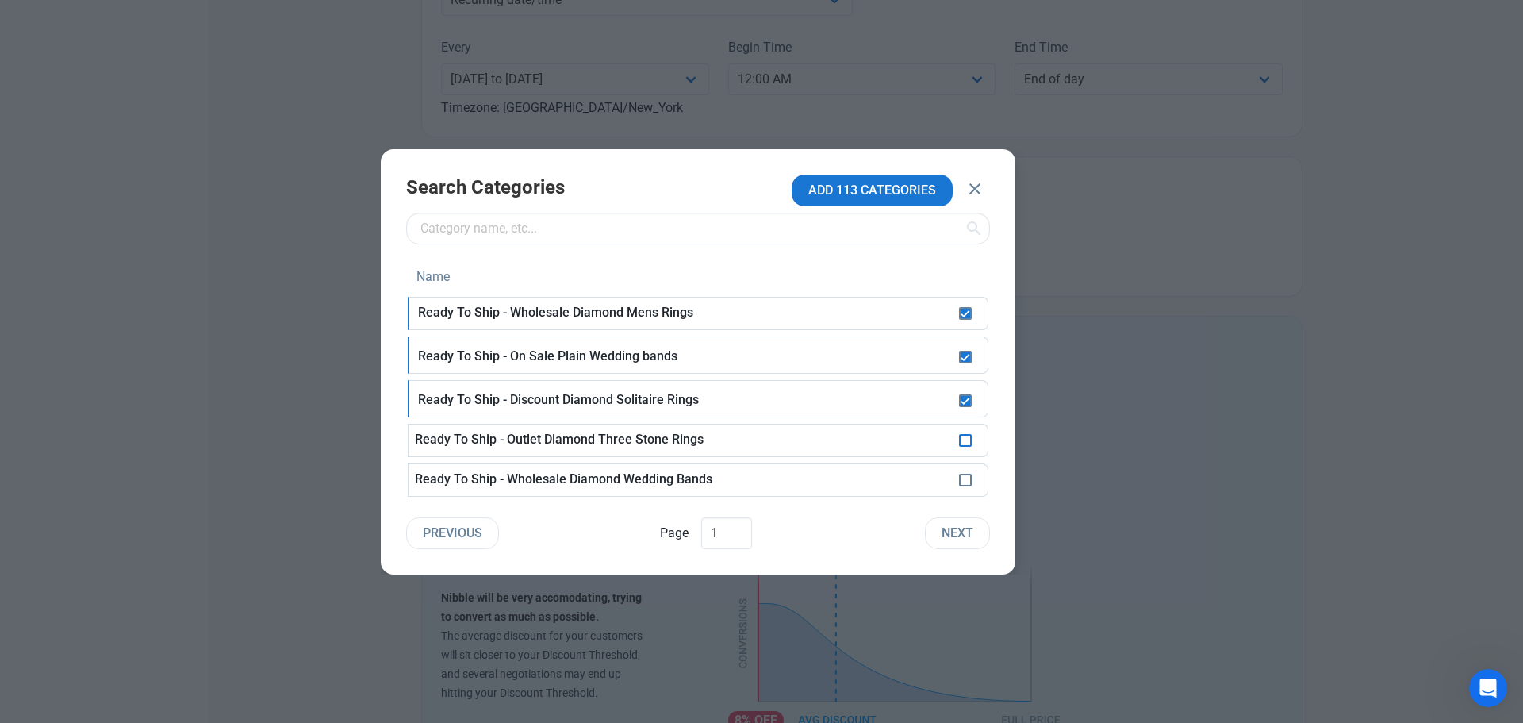
click at [966, 443] on span at bounding box center [965, 440] width 13 height 13
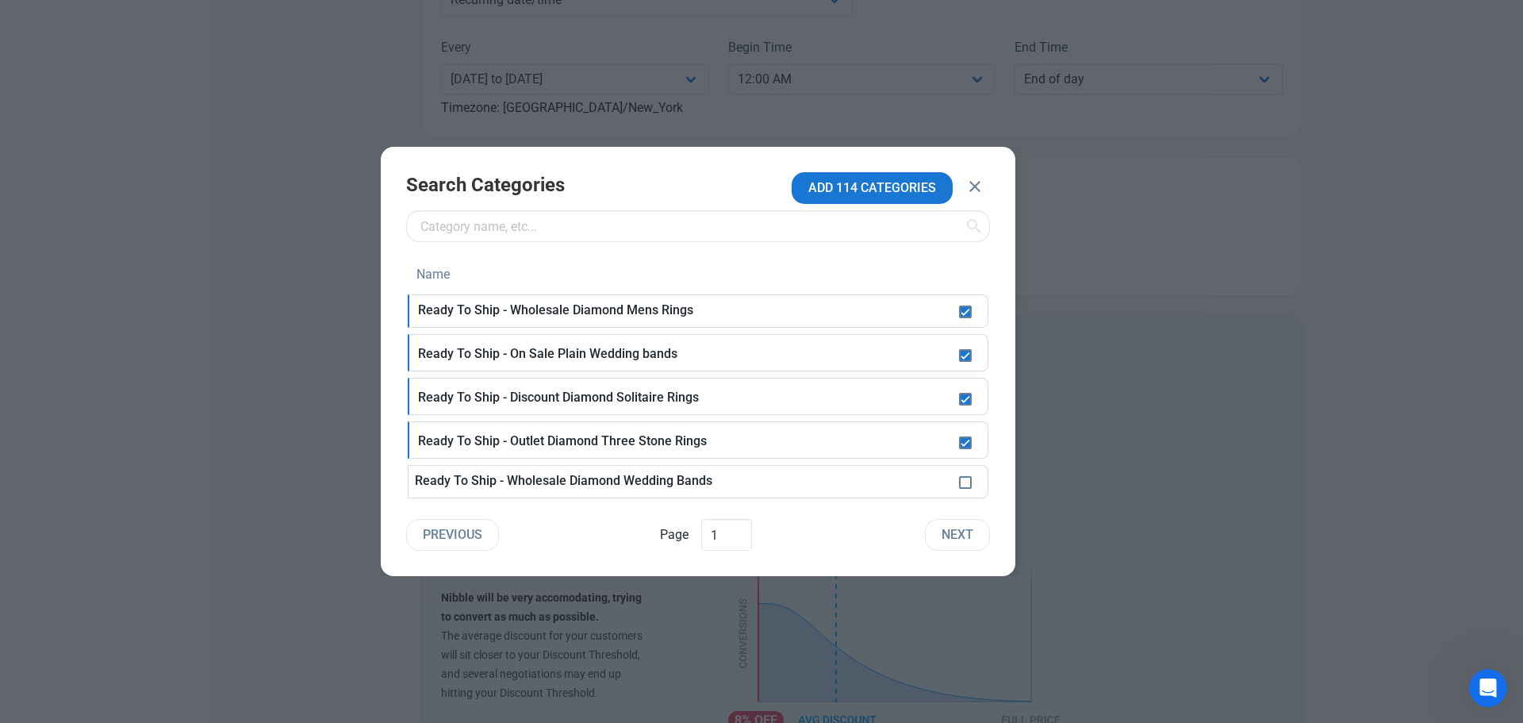
drag, startPoint x: 969, startPoint y: 483, endPoint x: 970, endPoint y: 493, distance: 9.6
click at [969, 484] on span at bounding box center [965, 482] width 13 height 13
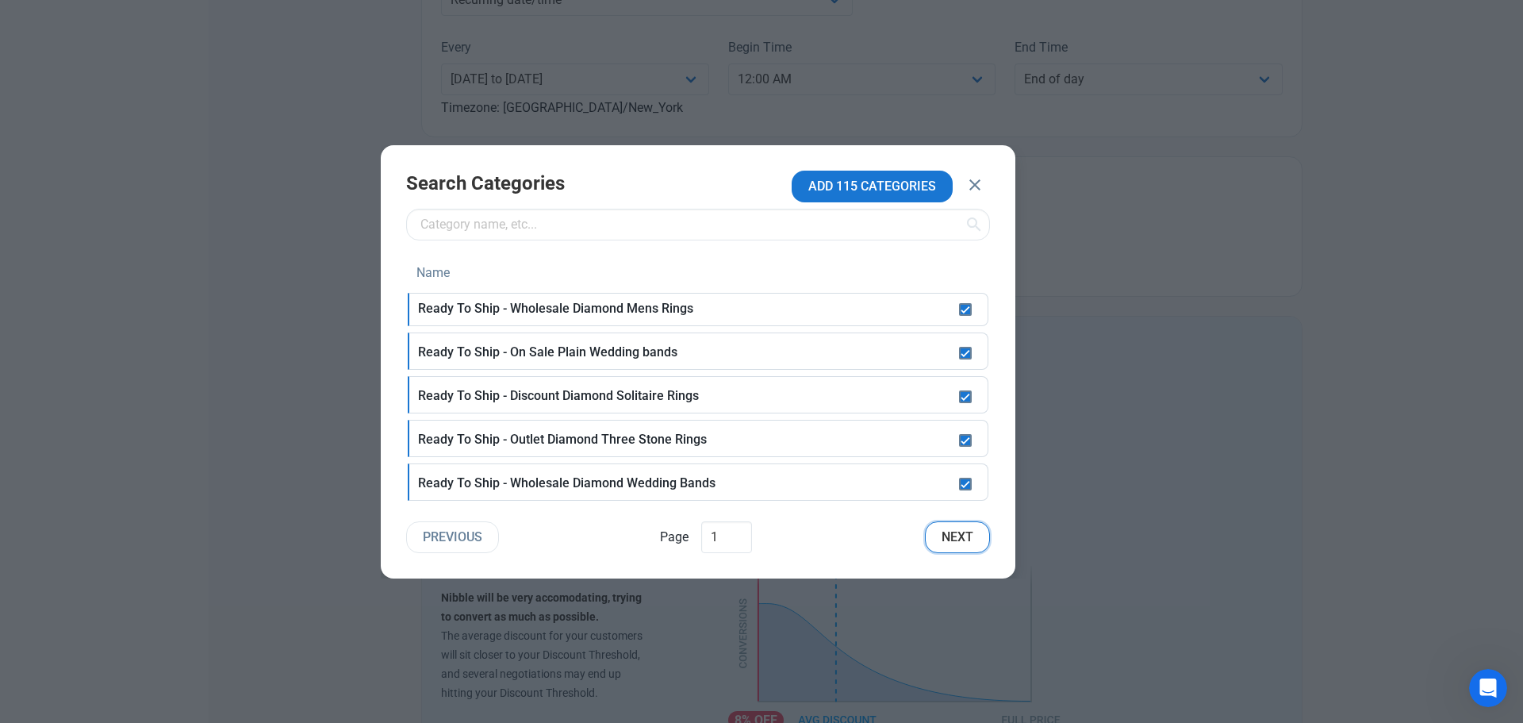
click at [967, 536] on span "Next" at bounding box center [958, 537] width 32 height 19
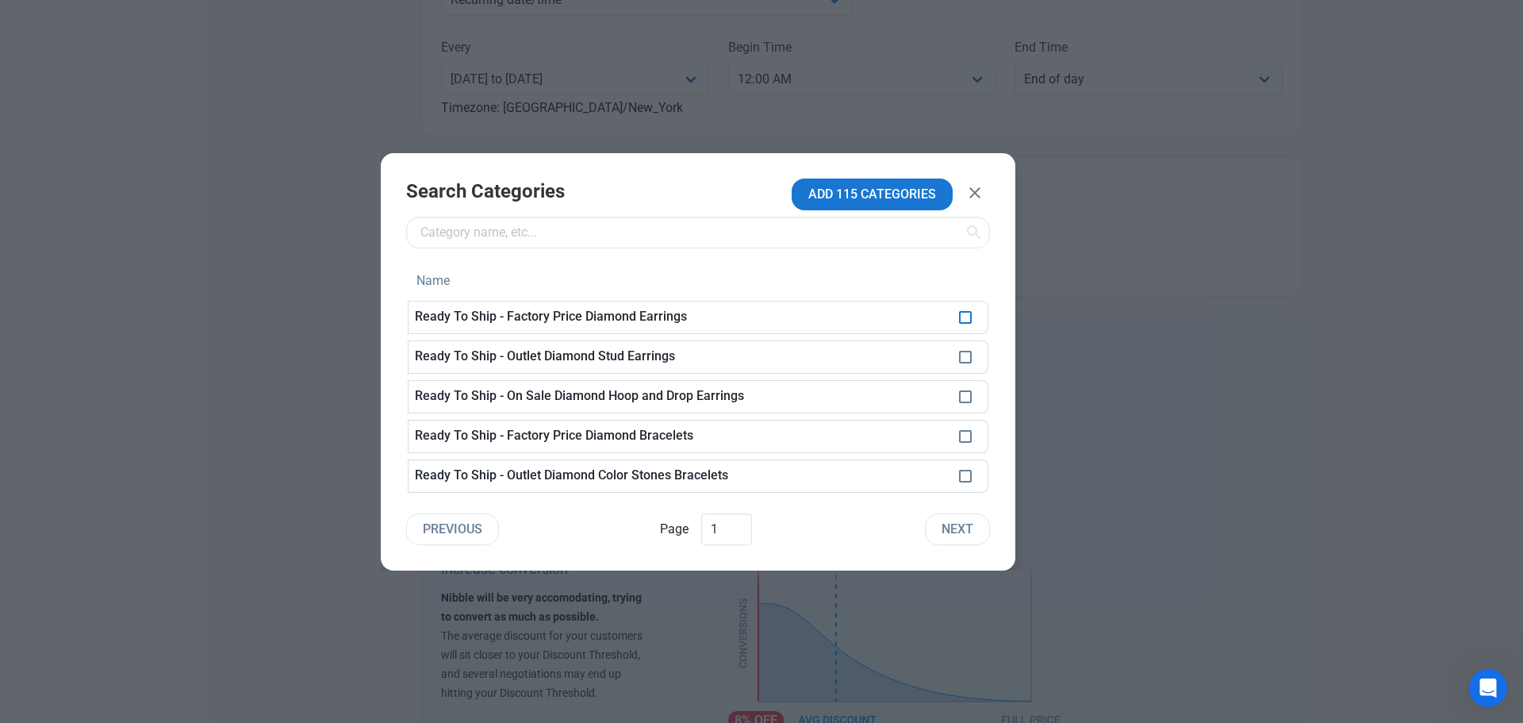
click at [963, 320] on span at bounding box center [965, 317] width 13 height 13
click at [966, 357] on span at bounding box center [965, 357] width 13 height 13
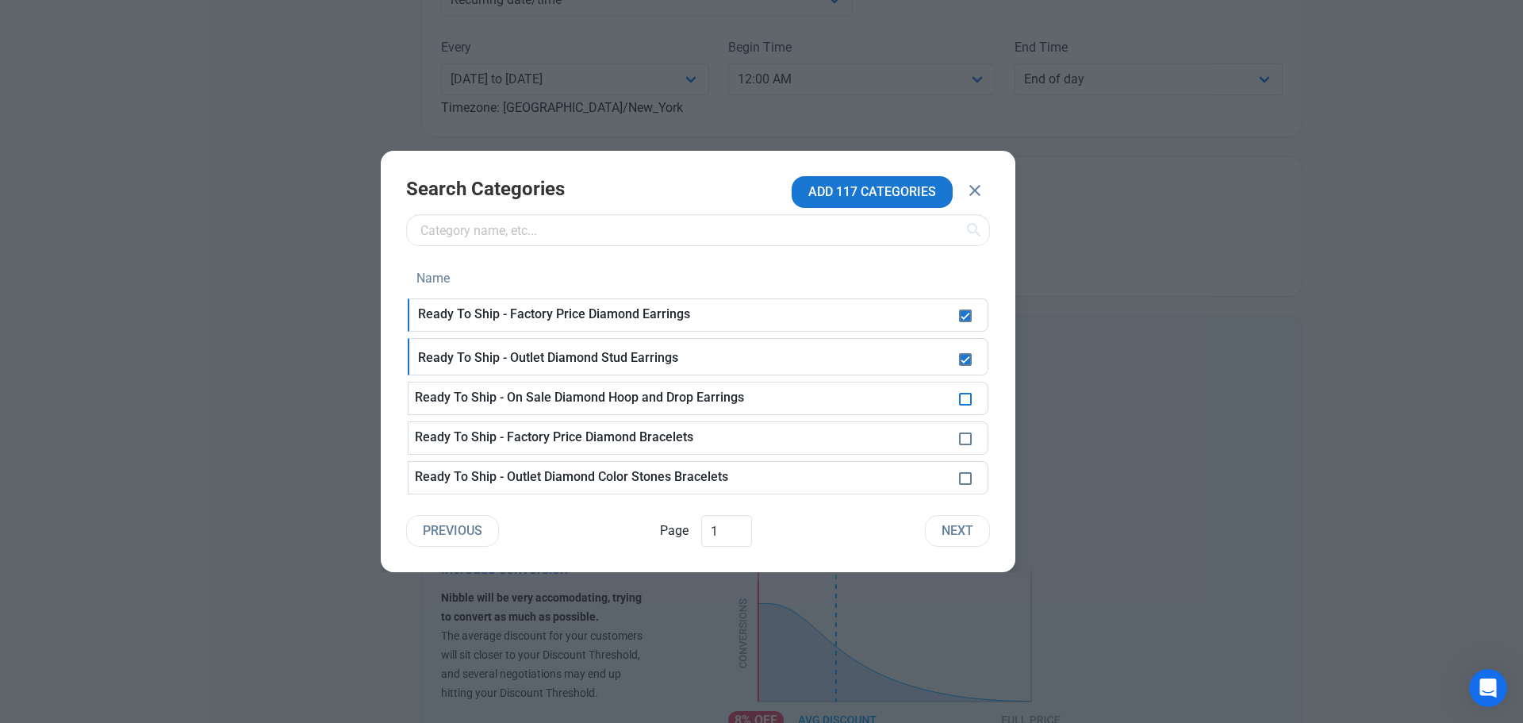
click at [966, 400] on span at bounding box center [965, 399] width 13 height 13
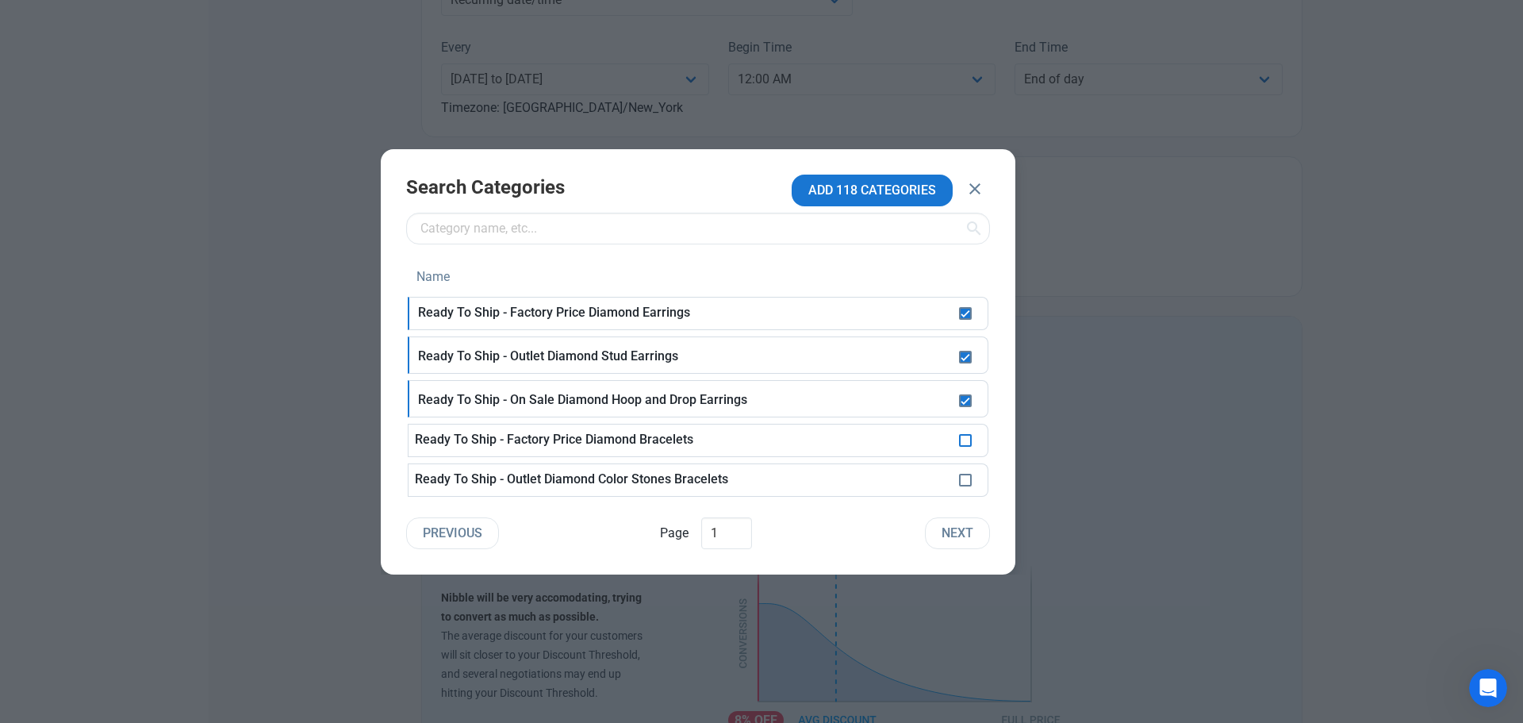
click at [960, 440] on span at bounding box center [965, 440] width 13 height 13
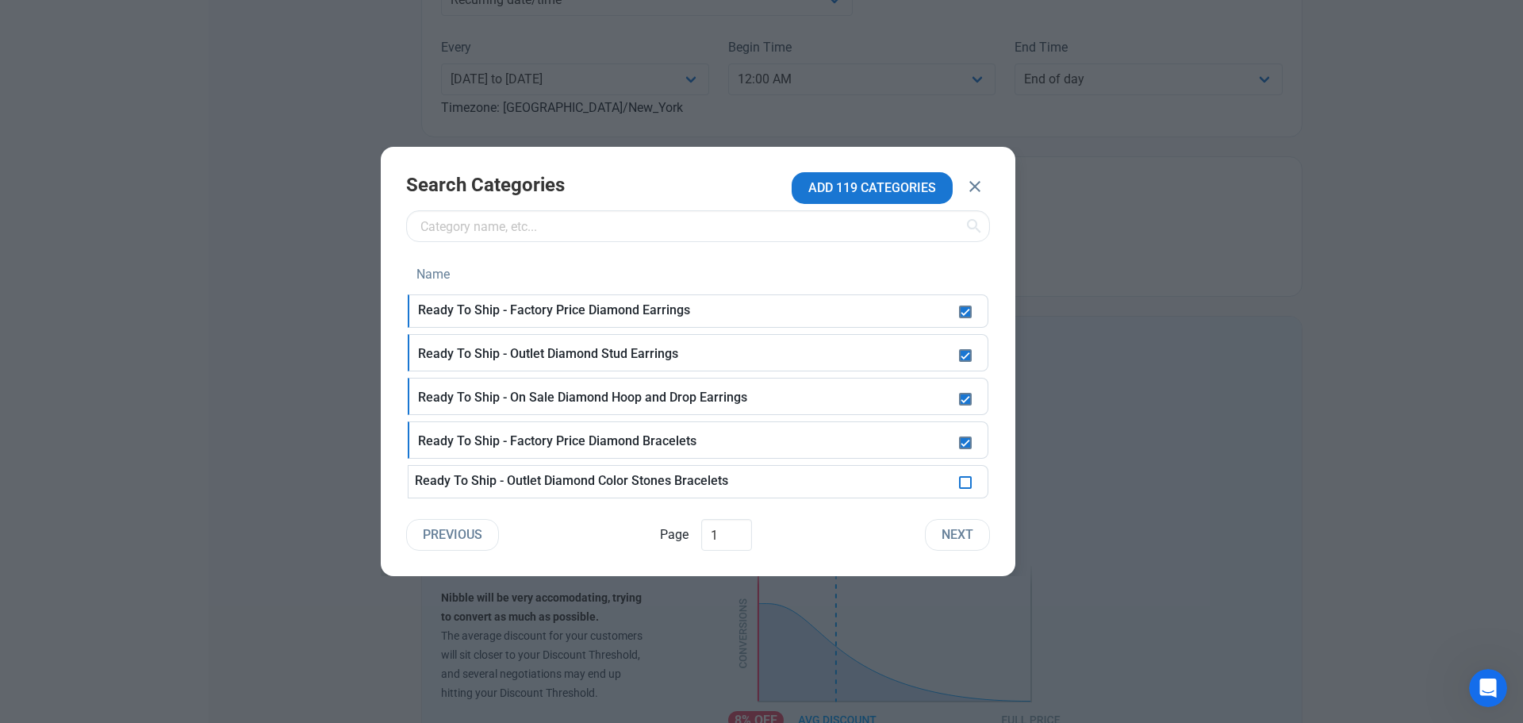
click at [966, 484] on span at bounding box center [965, 482] width 13 height 13
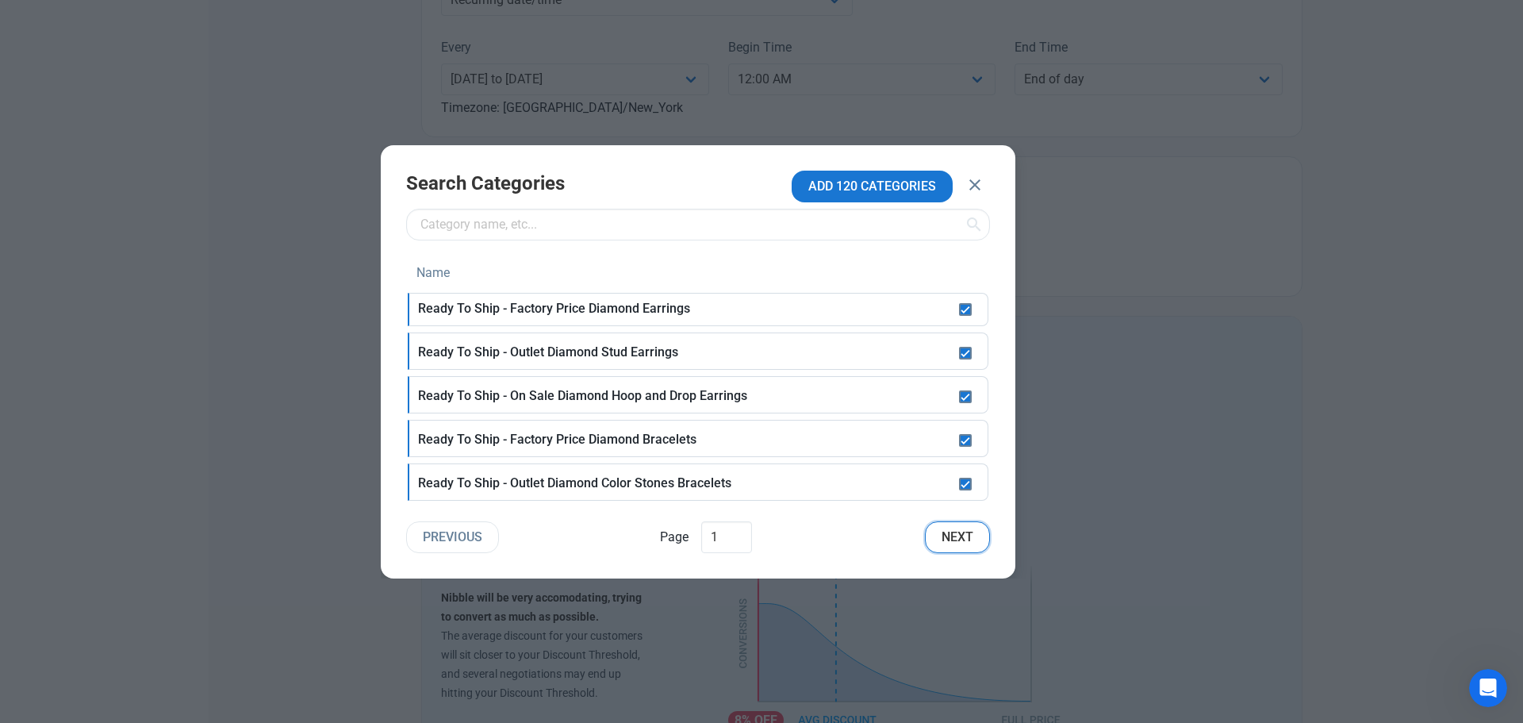
click at [951, 537] on span "Next" at bounding box center [958, 537] width 32 height 19
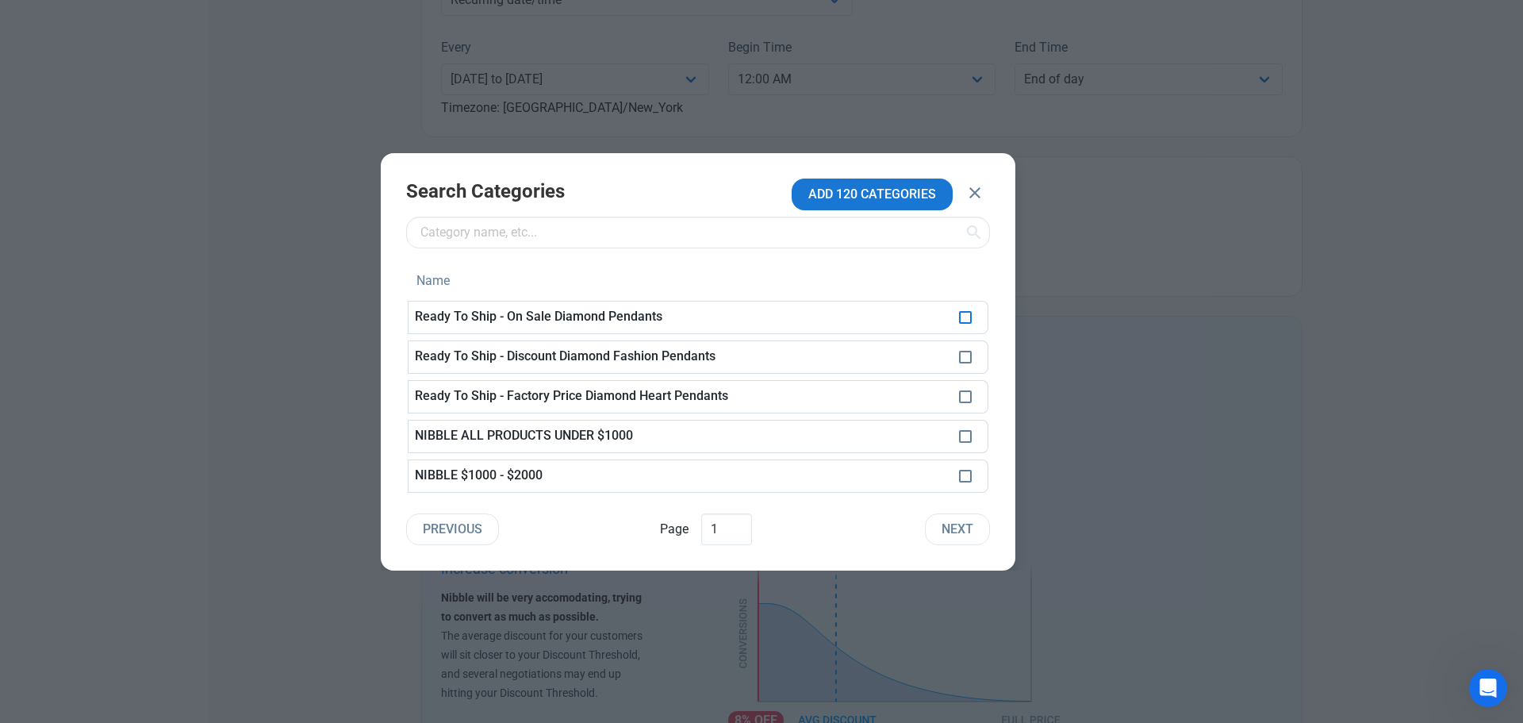
click at [965, 317] on span at bounding box center [965, 317] width 13 height 13
click at [966, 357] on span at bounding box center [965, 357] width 13 height 13
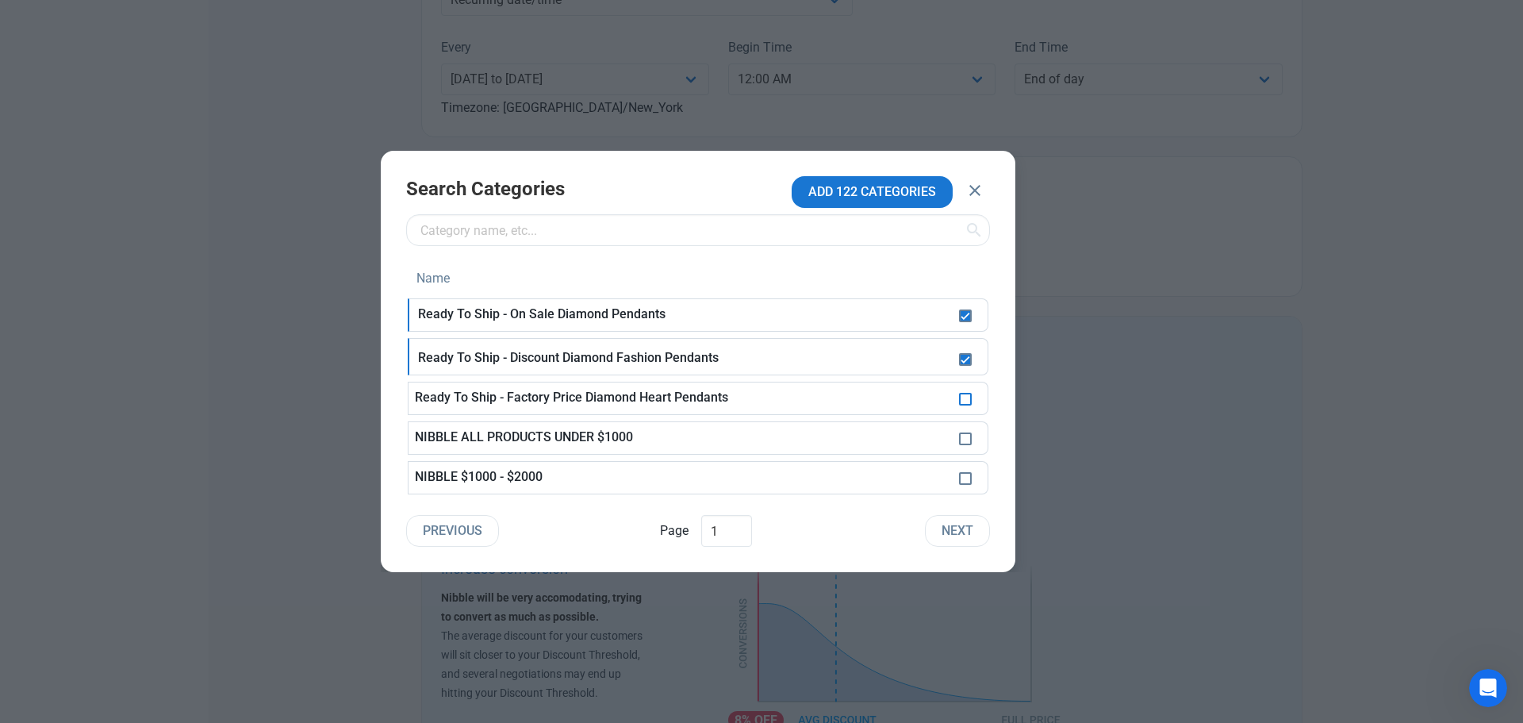
click at [969, 401] on span at bounding box center [965, 399] width 13 height 13
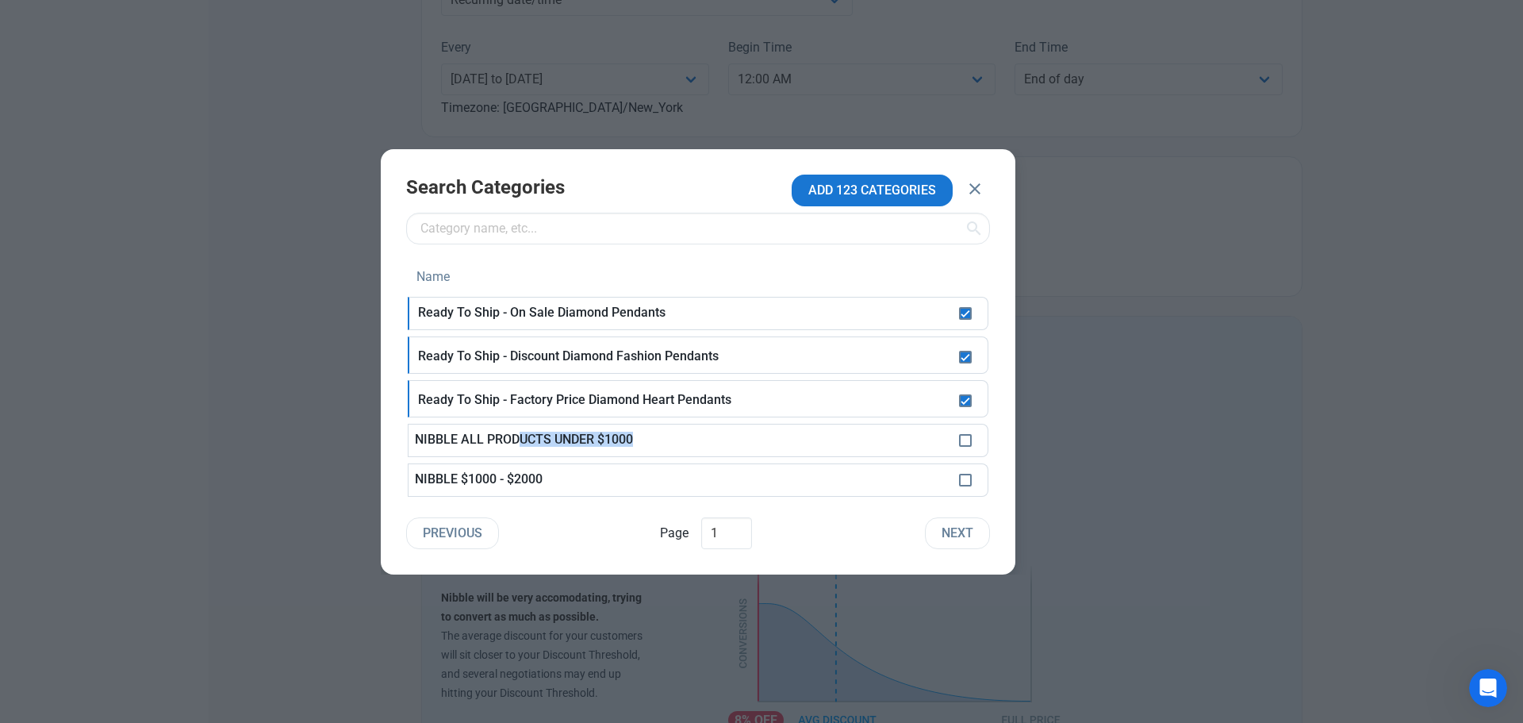
drag, startPoint x: 521, startPoint y: 432, endPoint x: 657, endPoint y: 441, distance: 136.8
click at [657, 320] on p "NIBBLE ALL PRODUCTS UNDER $1000" at bounding box center [682, 312] width 528 height 14
click at [969, 442] on span at bounding box center [965, 440] width 13 height 13
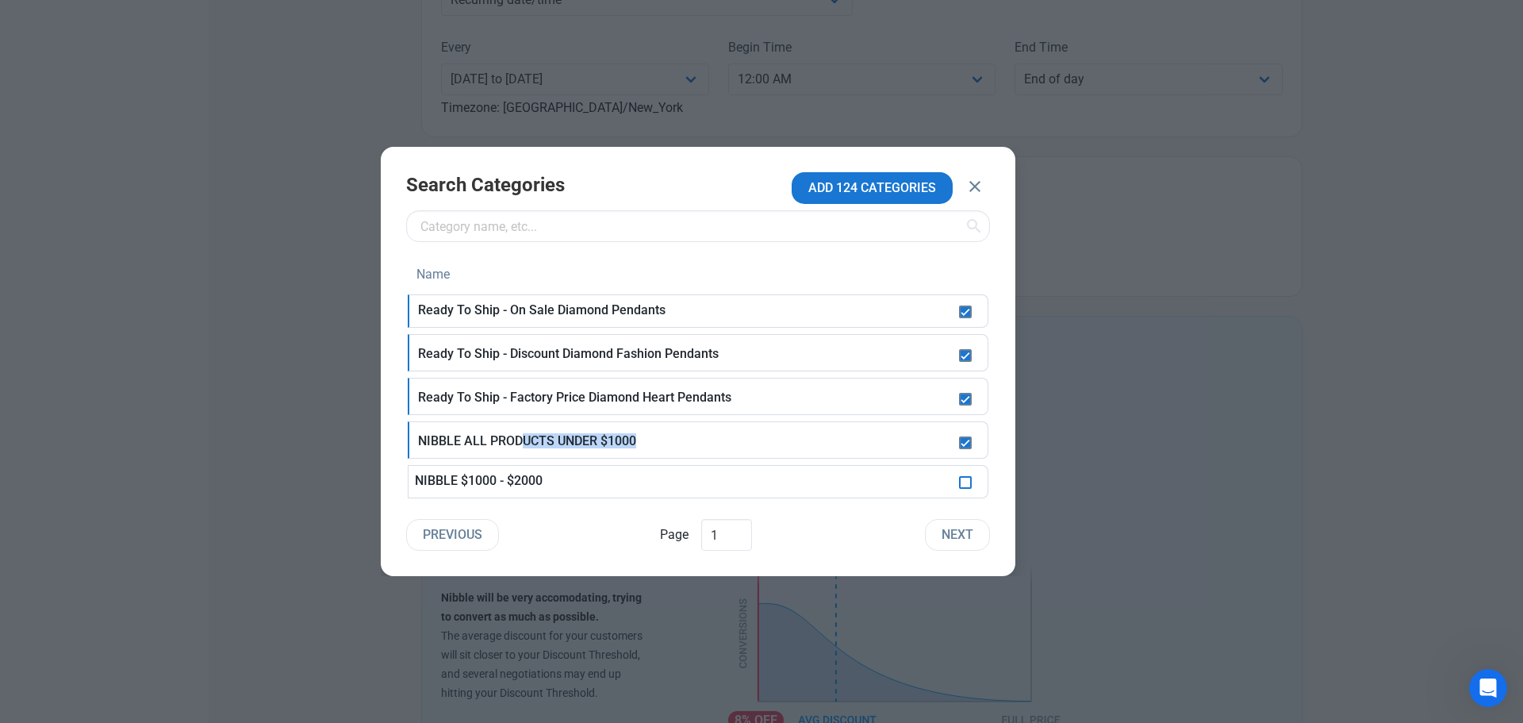
click at [967, 485] on span at bounding box center [965, 482] width 13 height 13
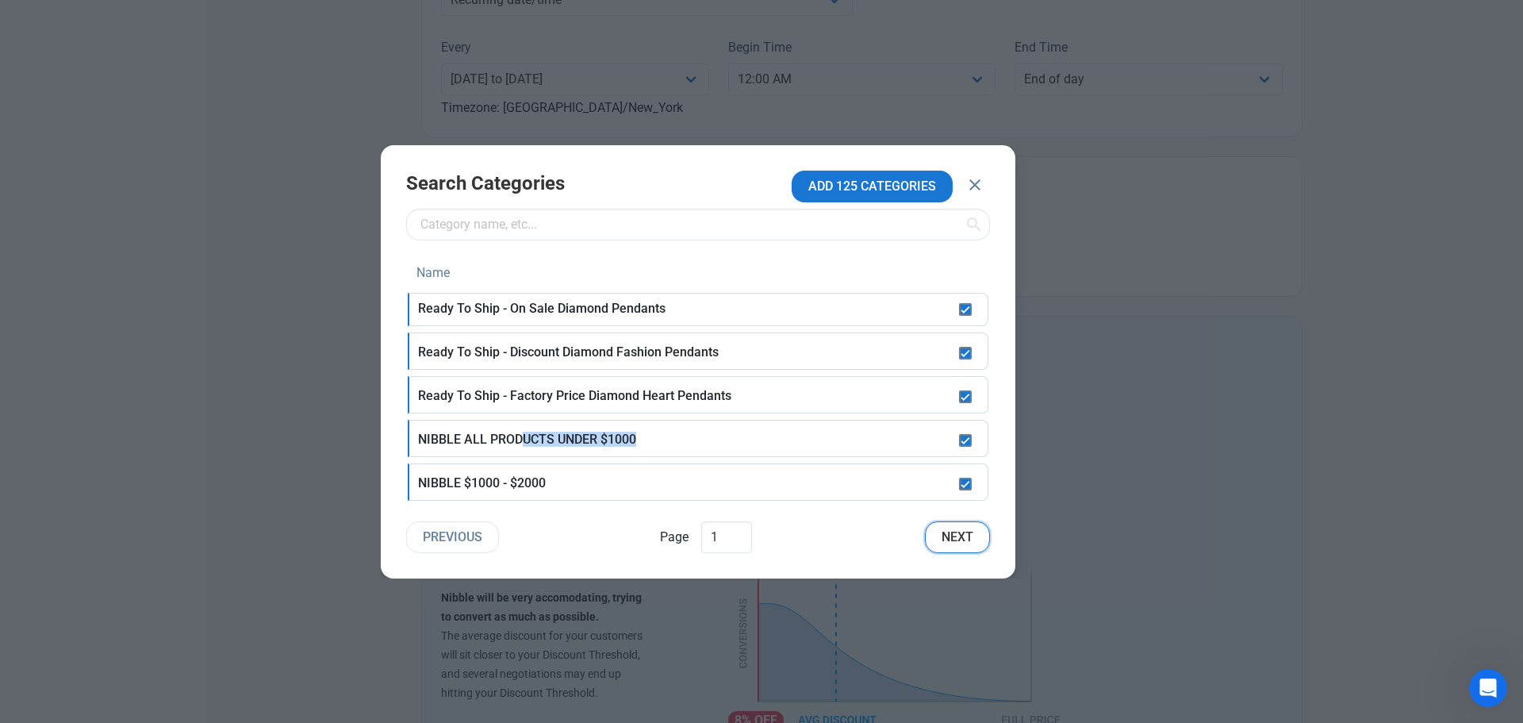
click at [962, 525] on button "Next" at bounding box center [957, 537] width 65 height 32
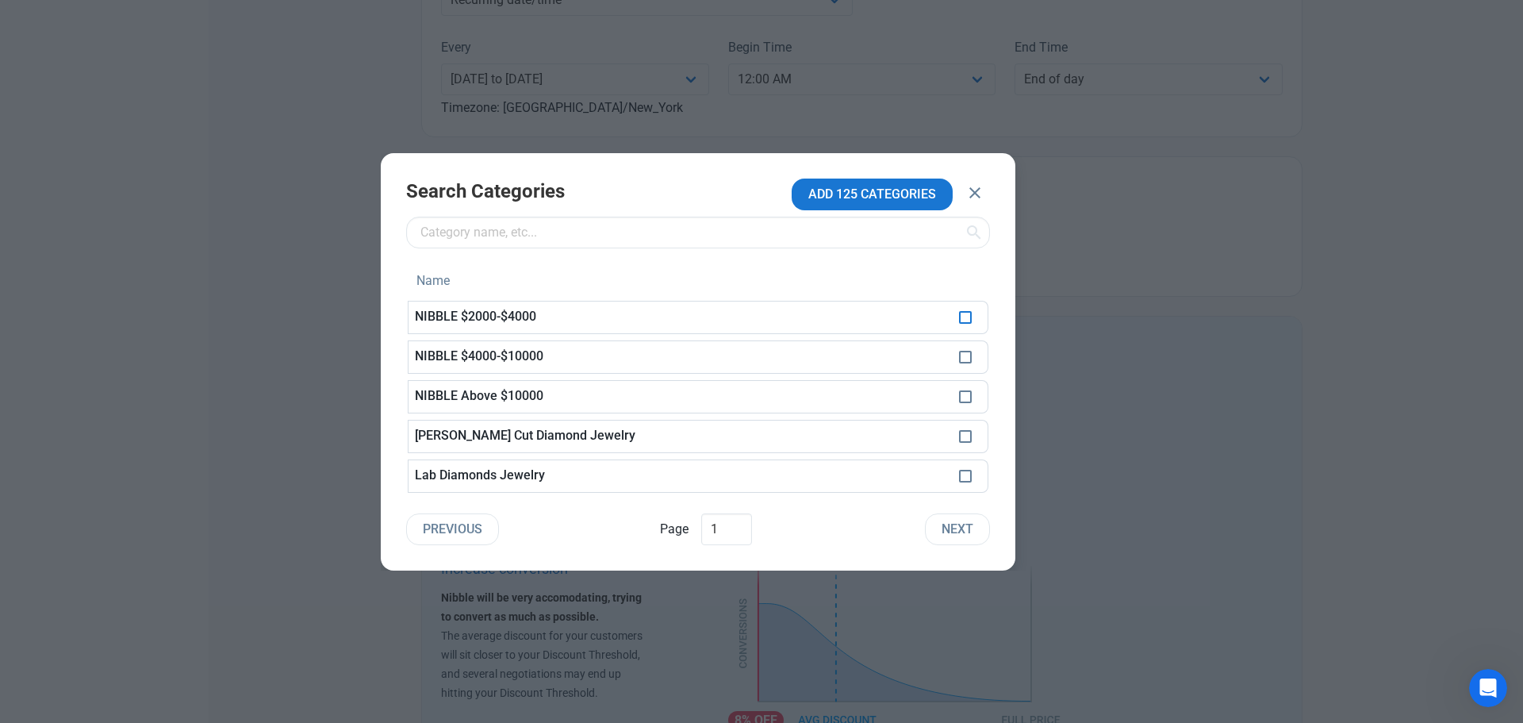
click at [966, 318] on span at bounding box center [965, 317] width 13 height 13
click at [968, 352] on span at bounding box center [965, 357] width 13 height 13
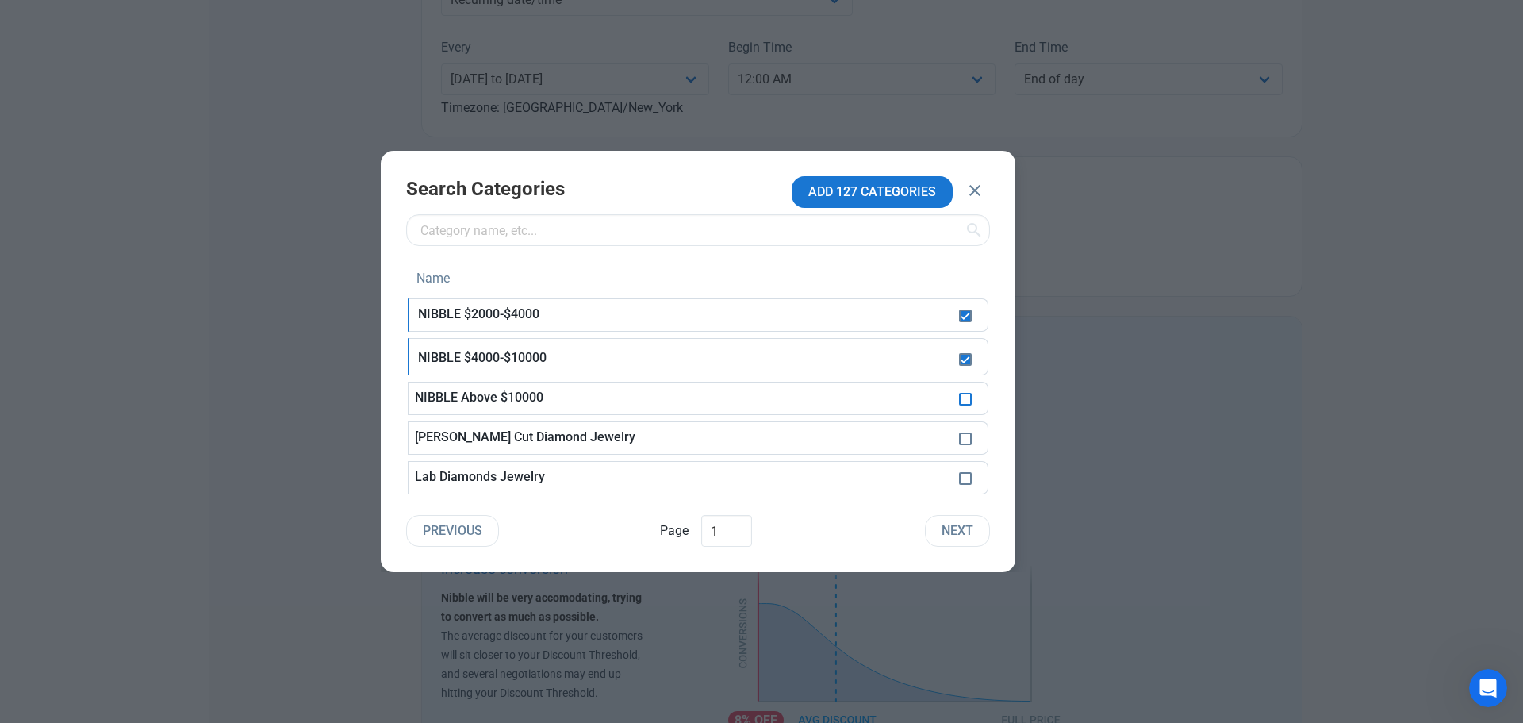
click at [965, 402] on span at bounding box center [965, 399] width 13 height 13
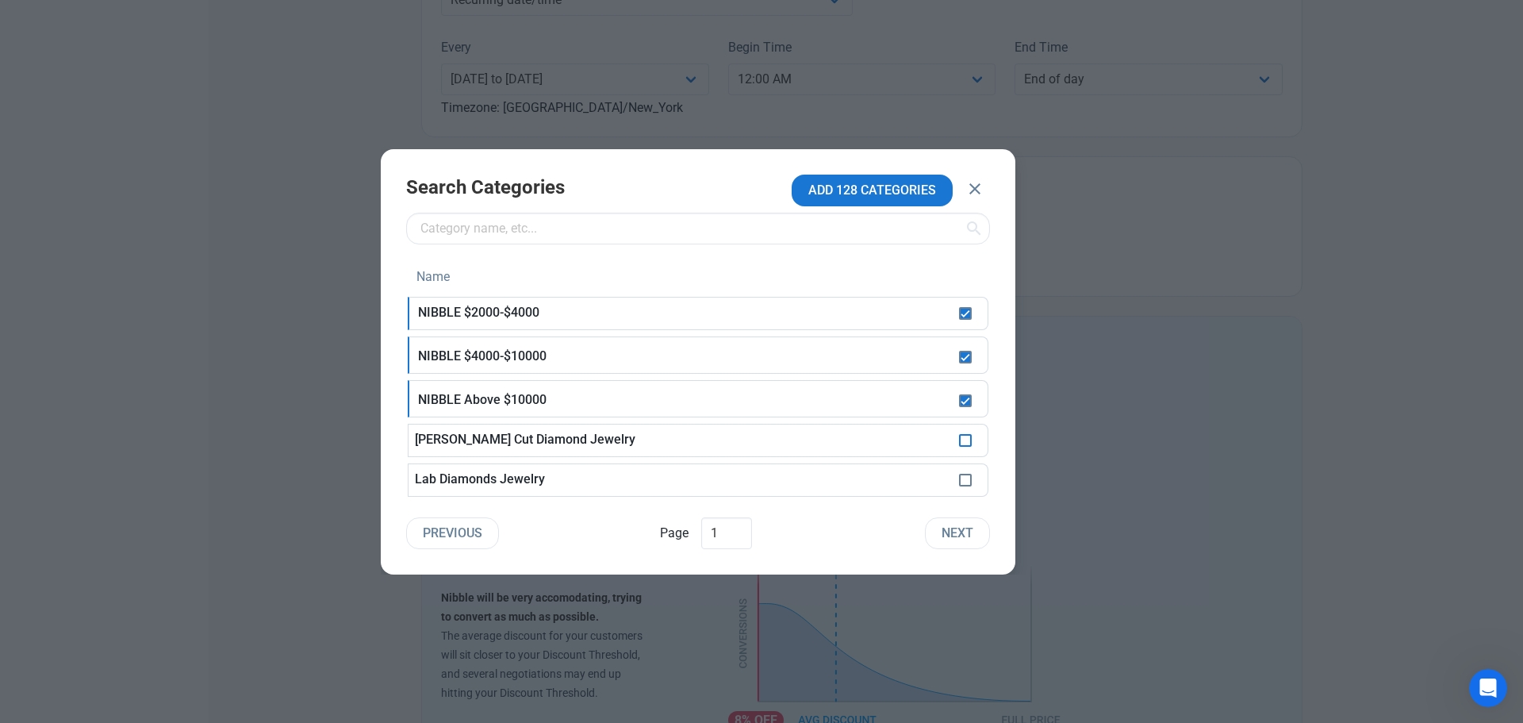
click at [962, 442] on span at bounding box center [965, 440] width 13 height 13
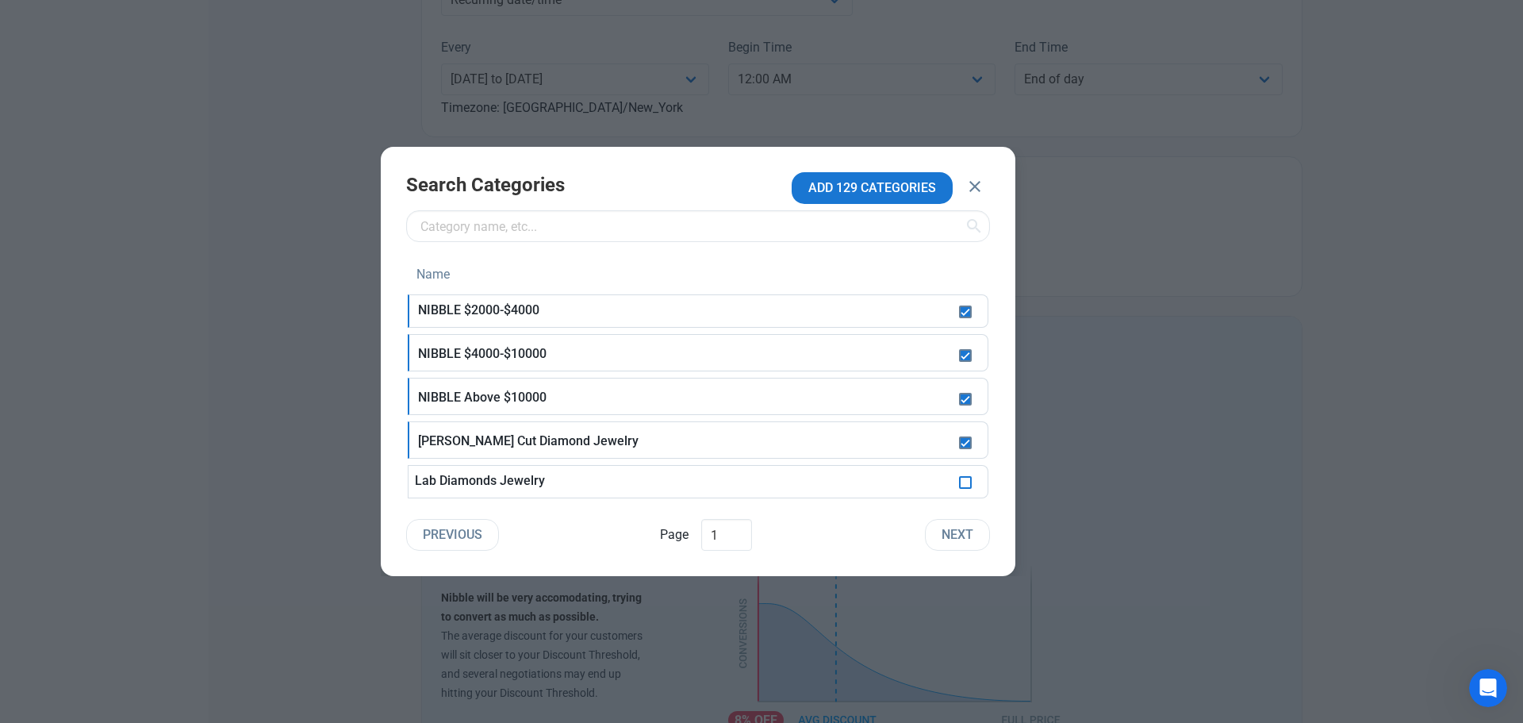
click at [966, 480] on span at bounding box center [965, 482] width 13 height 13
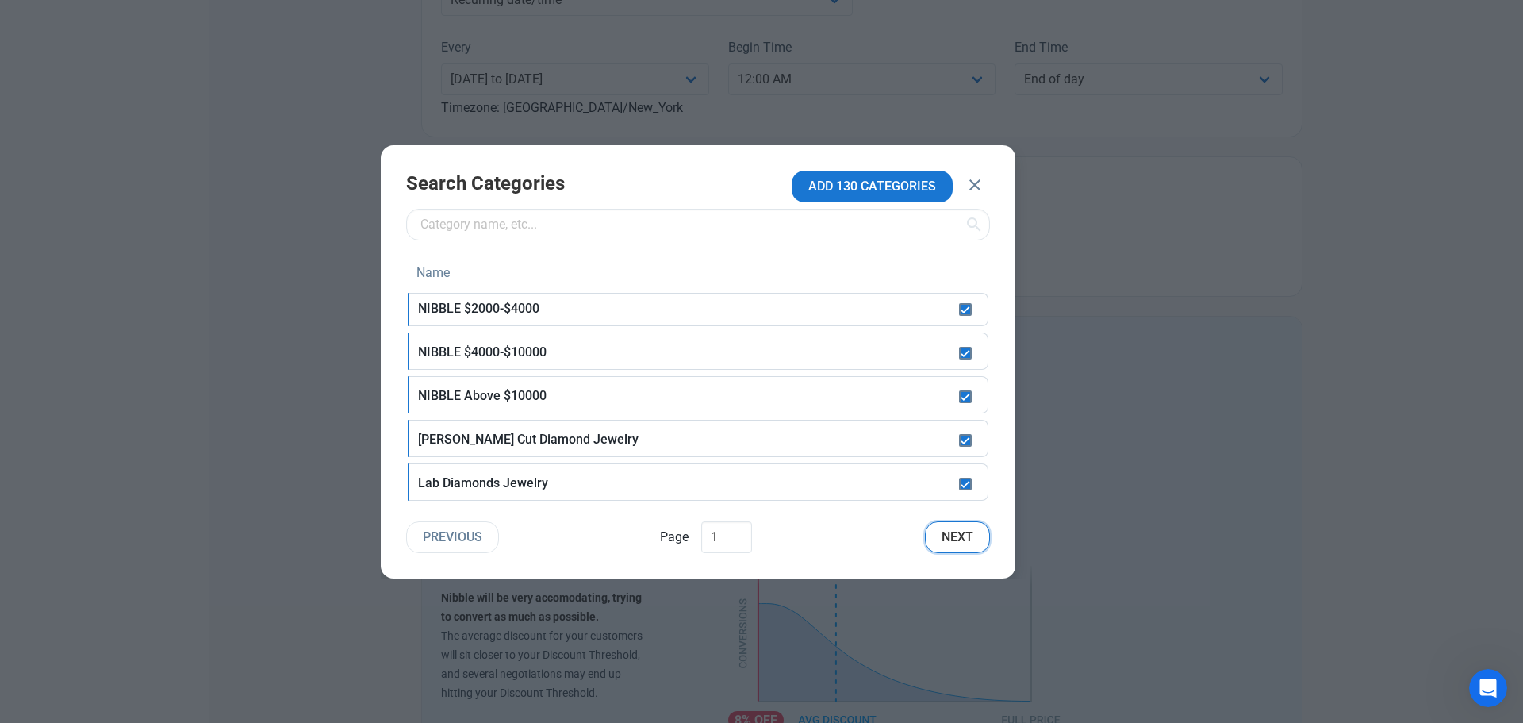
click at [964, 536] on span "Next" at bounding box center [958, 537] width 32 height 19
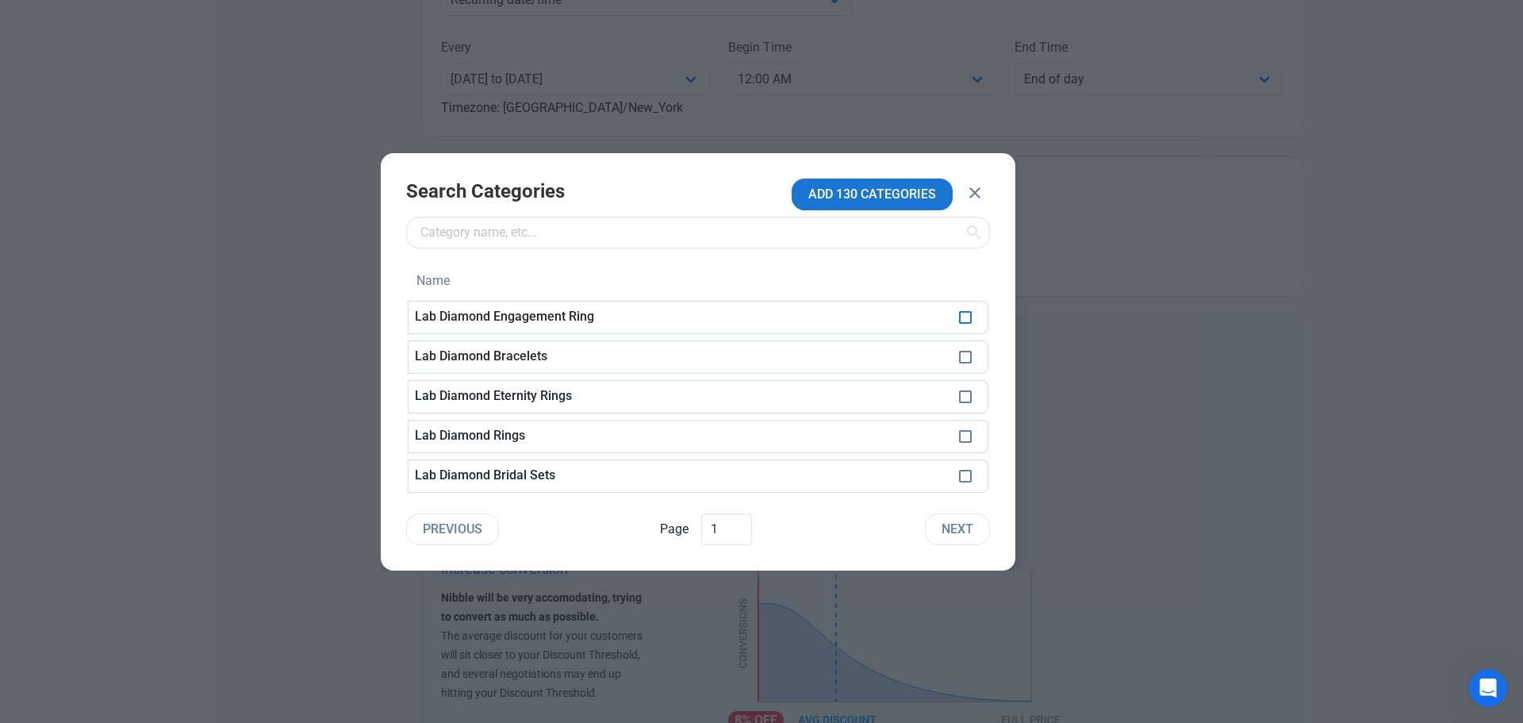
click at [964, 317] on span at bounding box center [965, 317] width 13 height 13
click at [962, 359] on span at bounding box center [965, 357] width 13 height 13
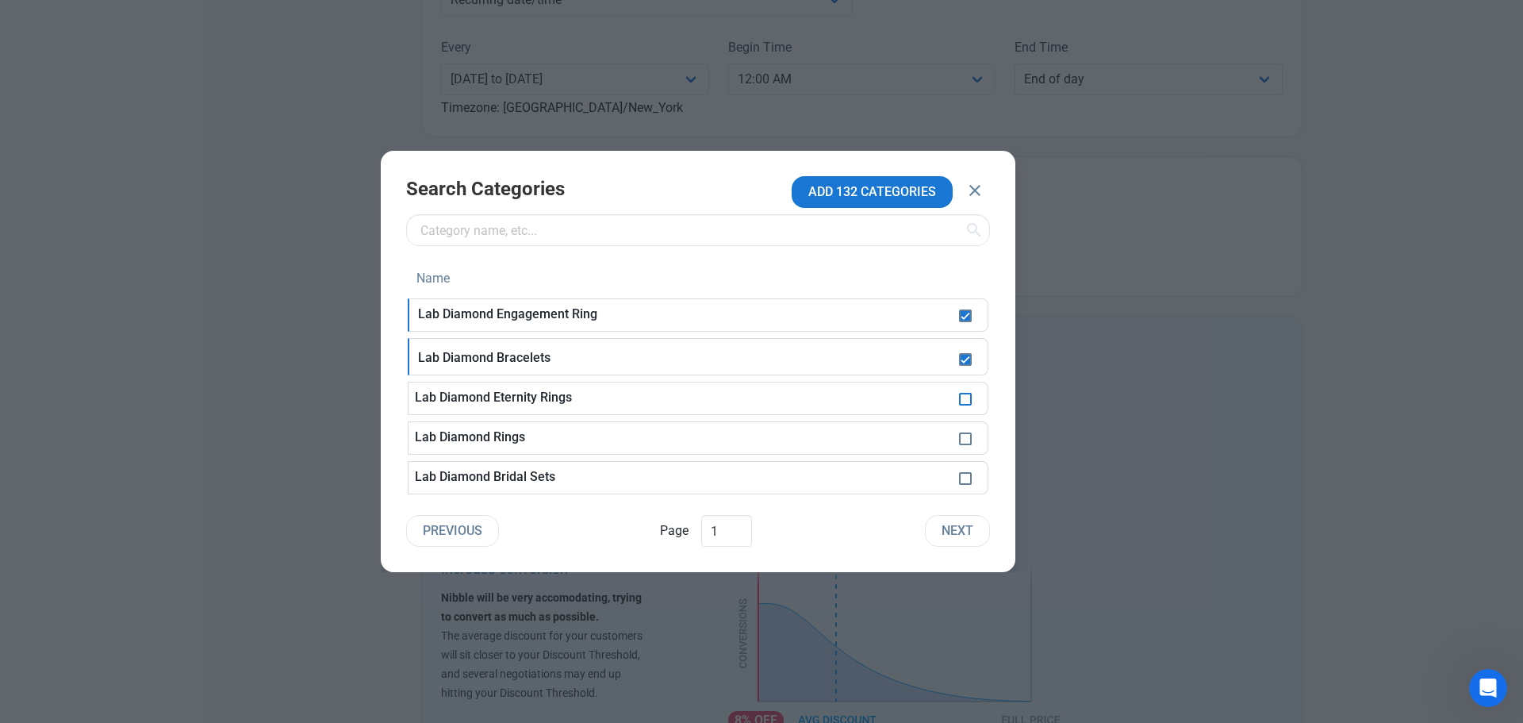
click at [967, 397] on span at bounding box center [965, 399] width 13 height 13
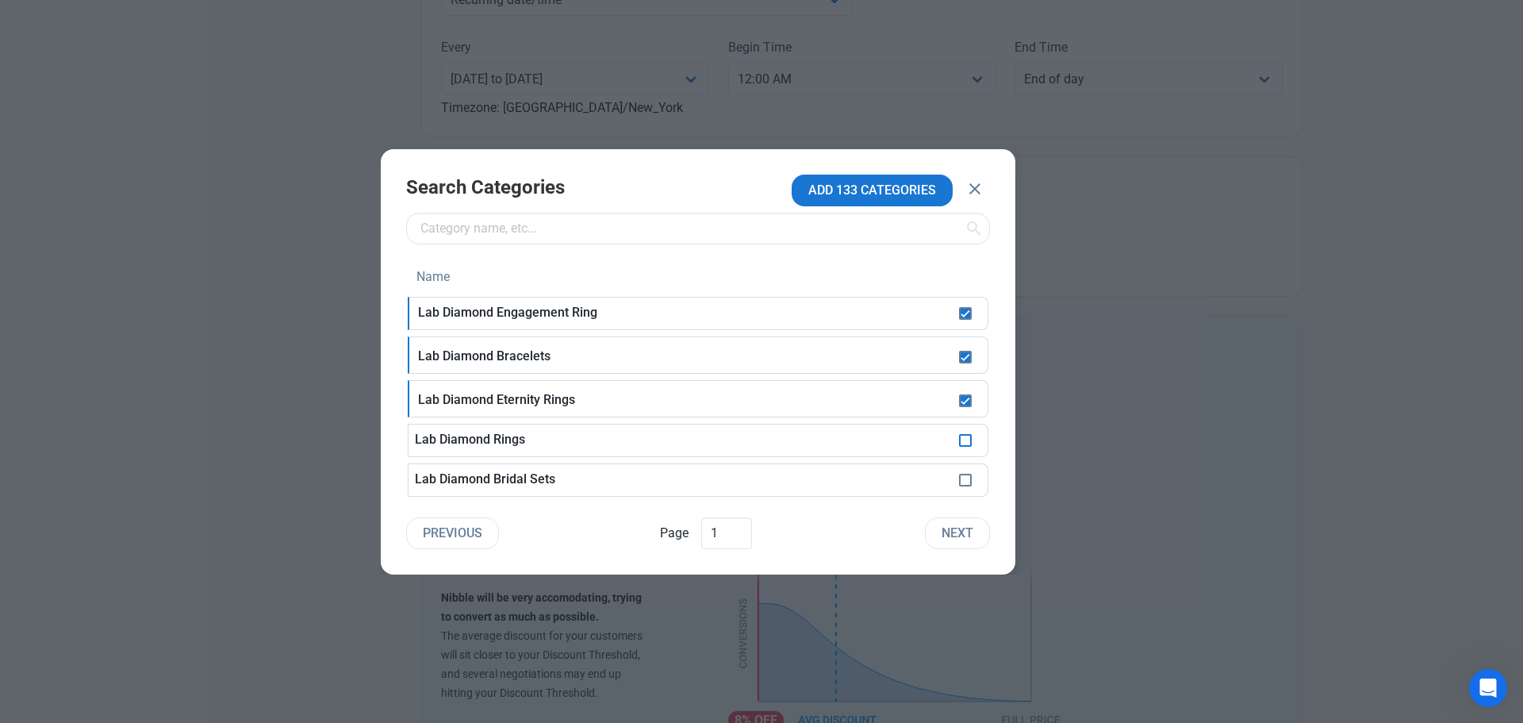
click at [961, 440] on span at bounding box center [965, 440] width 13 height 13
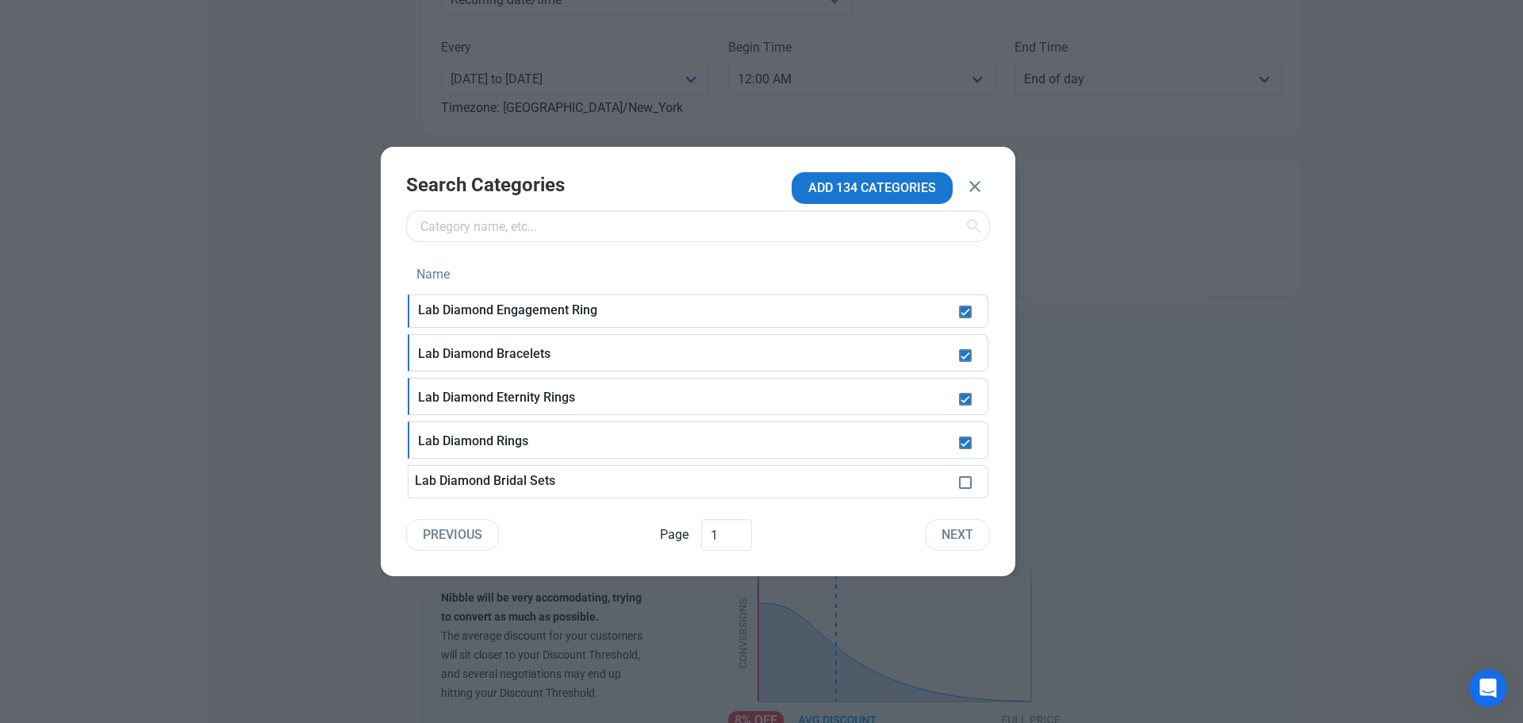
click at [966, 491] on td at bounding box center [971, 481] width 36 height 33
click at [966, 484] on span at bounding box center [965, 482] width 13 height 13
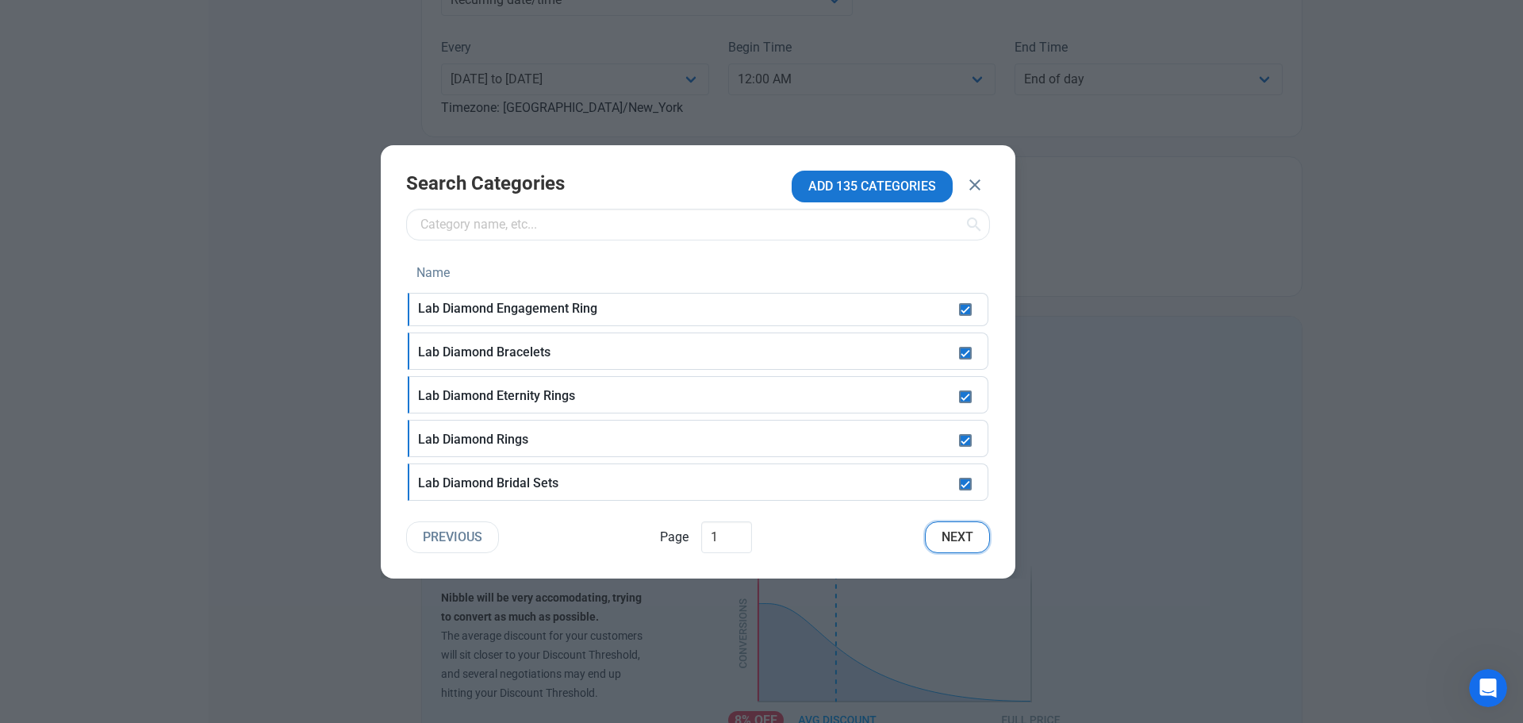
click at [963, 538] on span "Next" at bounding box center [958, 537] width 32 height 19
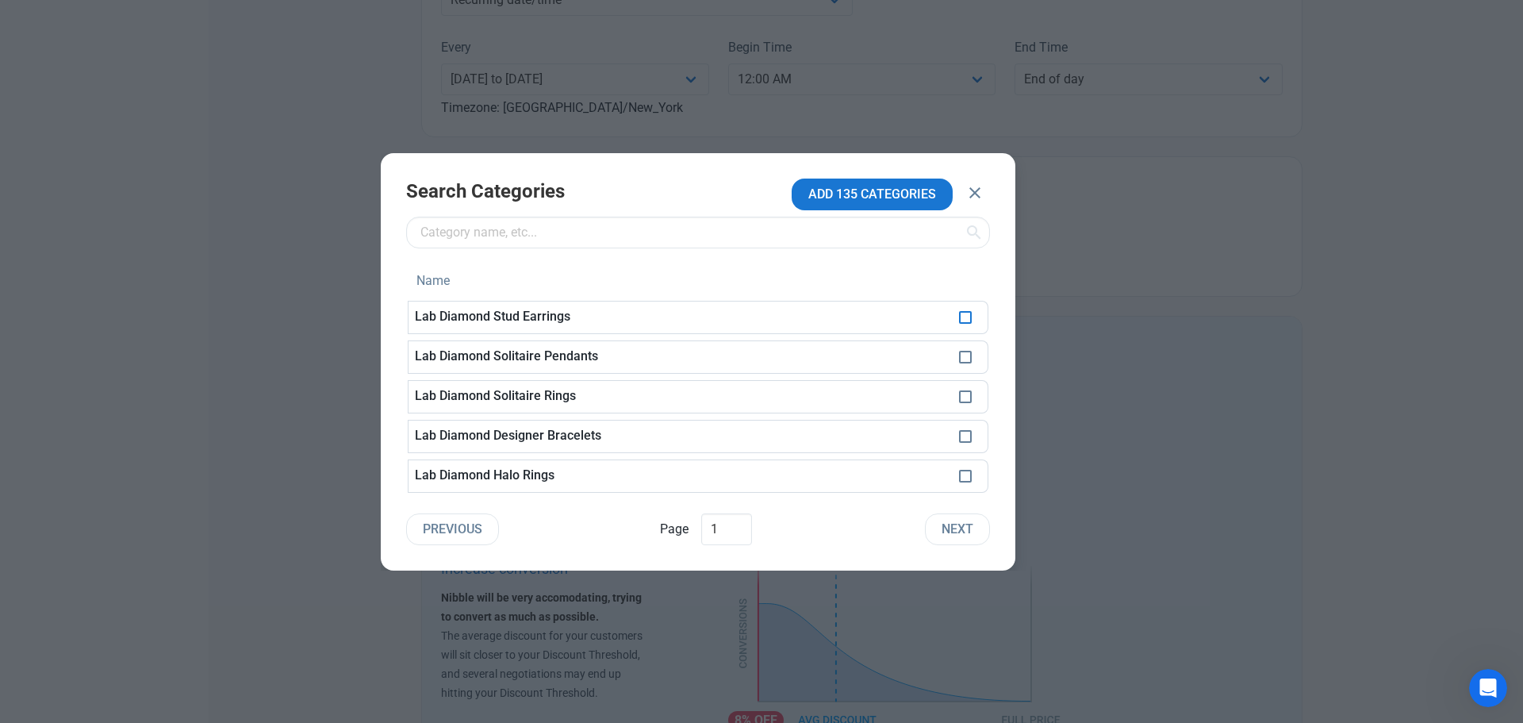
click at [966, 317] on span at bounding box center [965, 317] width 13 height 13
click at [966, 351] on span at bounding box center [965, 357] width 13 height 13
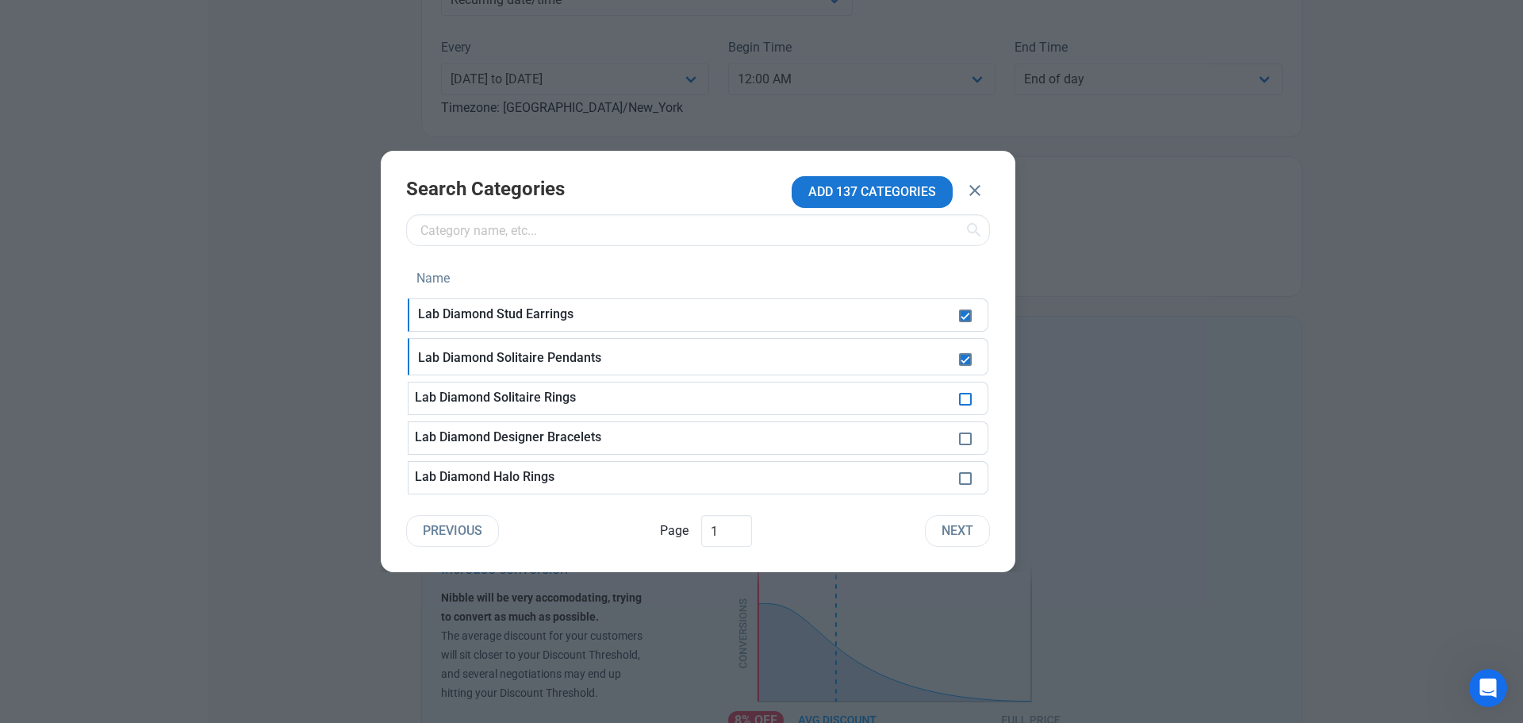
click at [964, 399] on span at bounding box center [965, 399] width 13 height 13
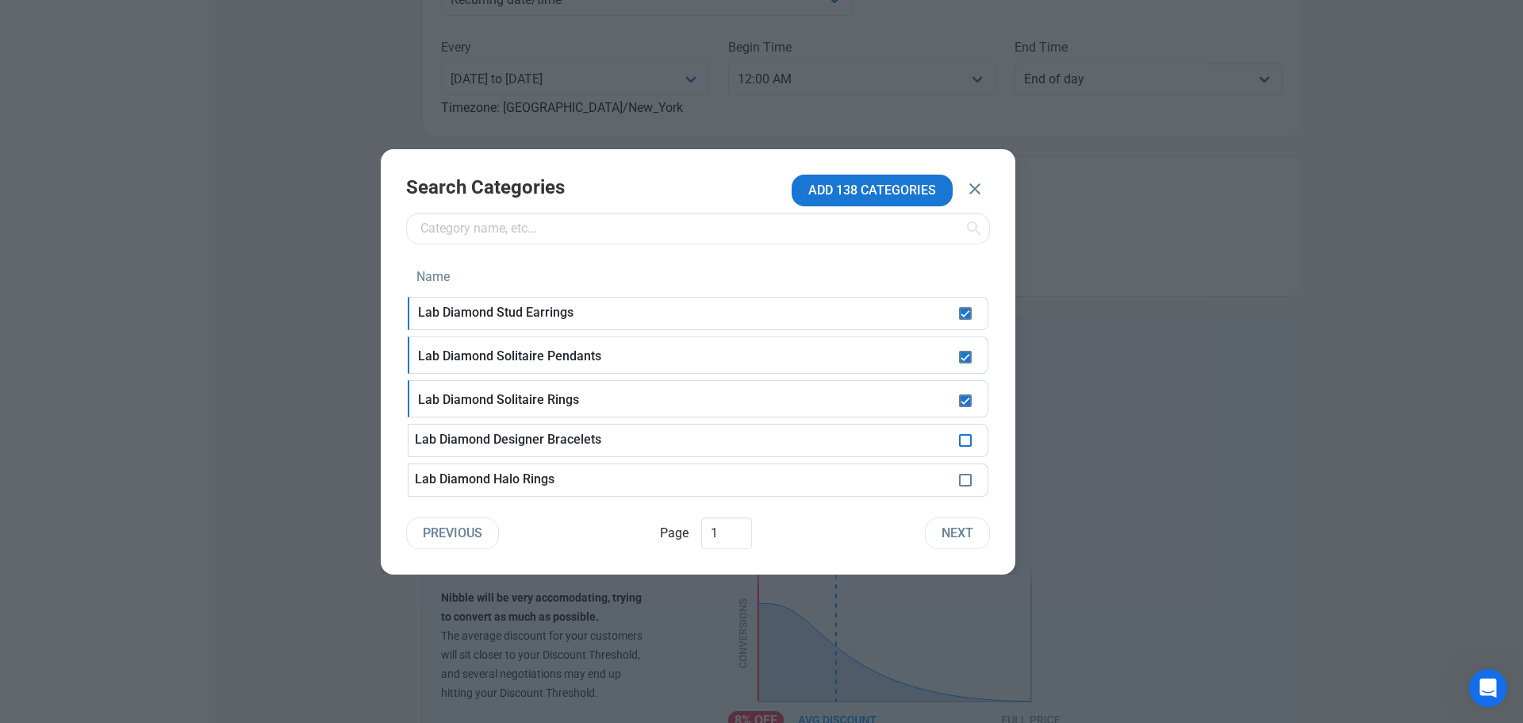
click at [967, 440] on span at bounding box center [965, 440] width 13 height 13
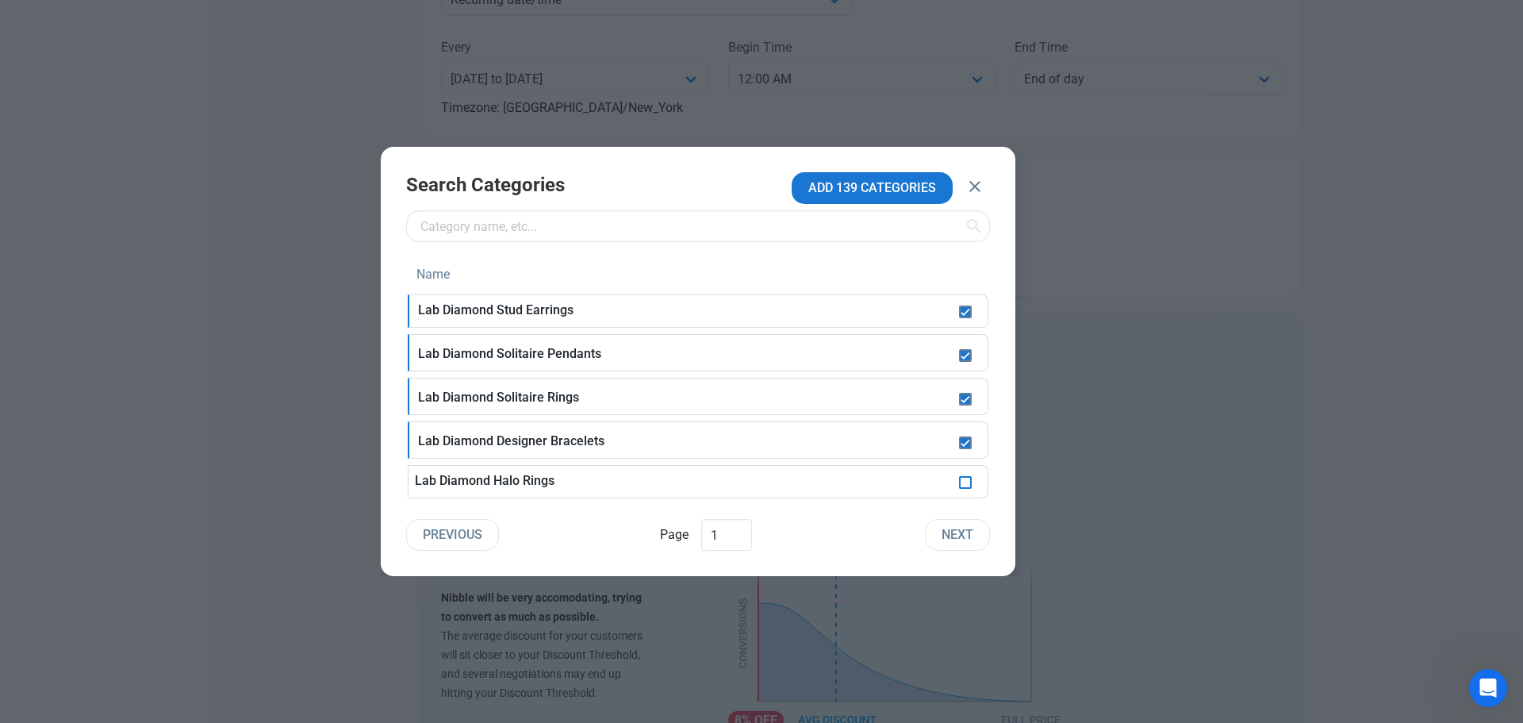
click at [966, 486] on span at bounding box center [965, 482] width 13 height 13
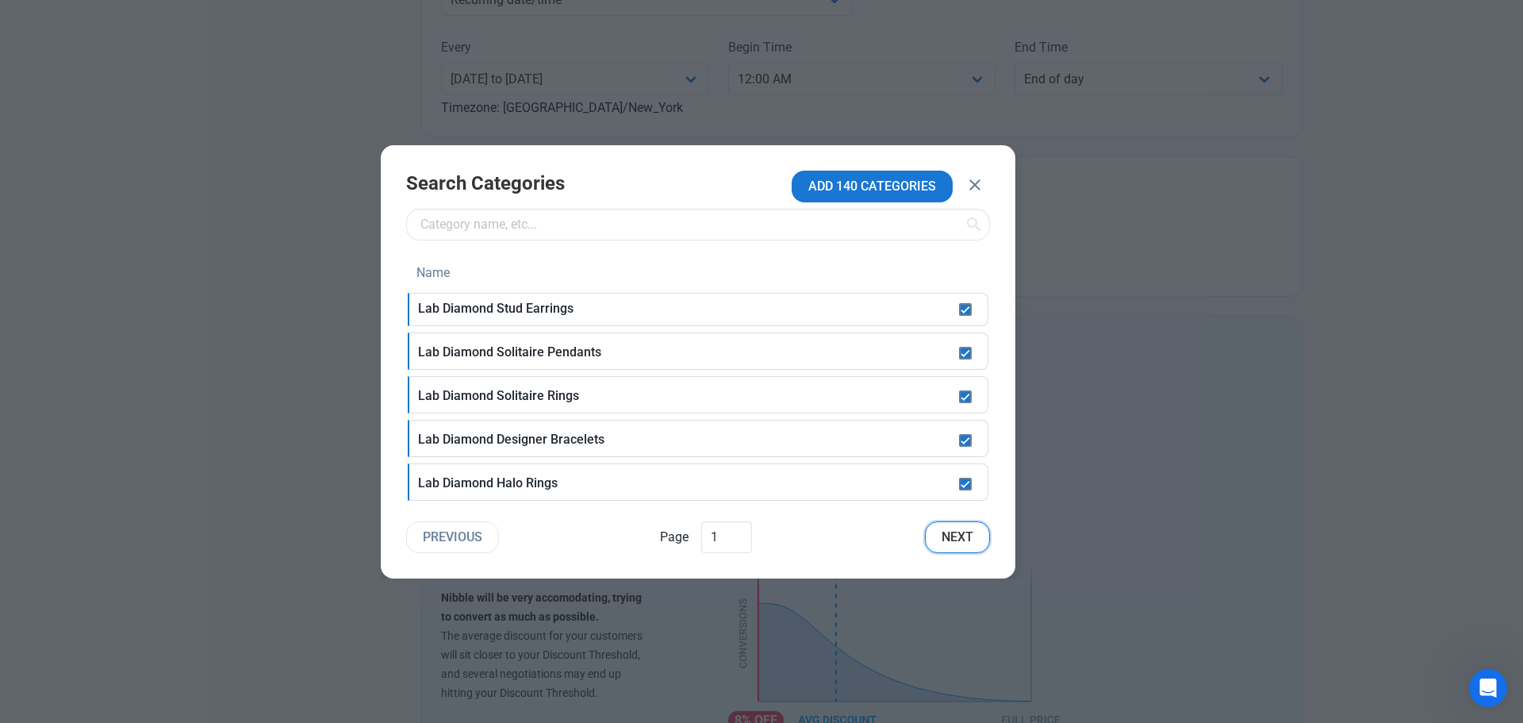
click at [961, 532] on span "Next" at bounding box center [958, 537] width 32 height 19
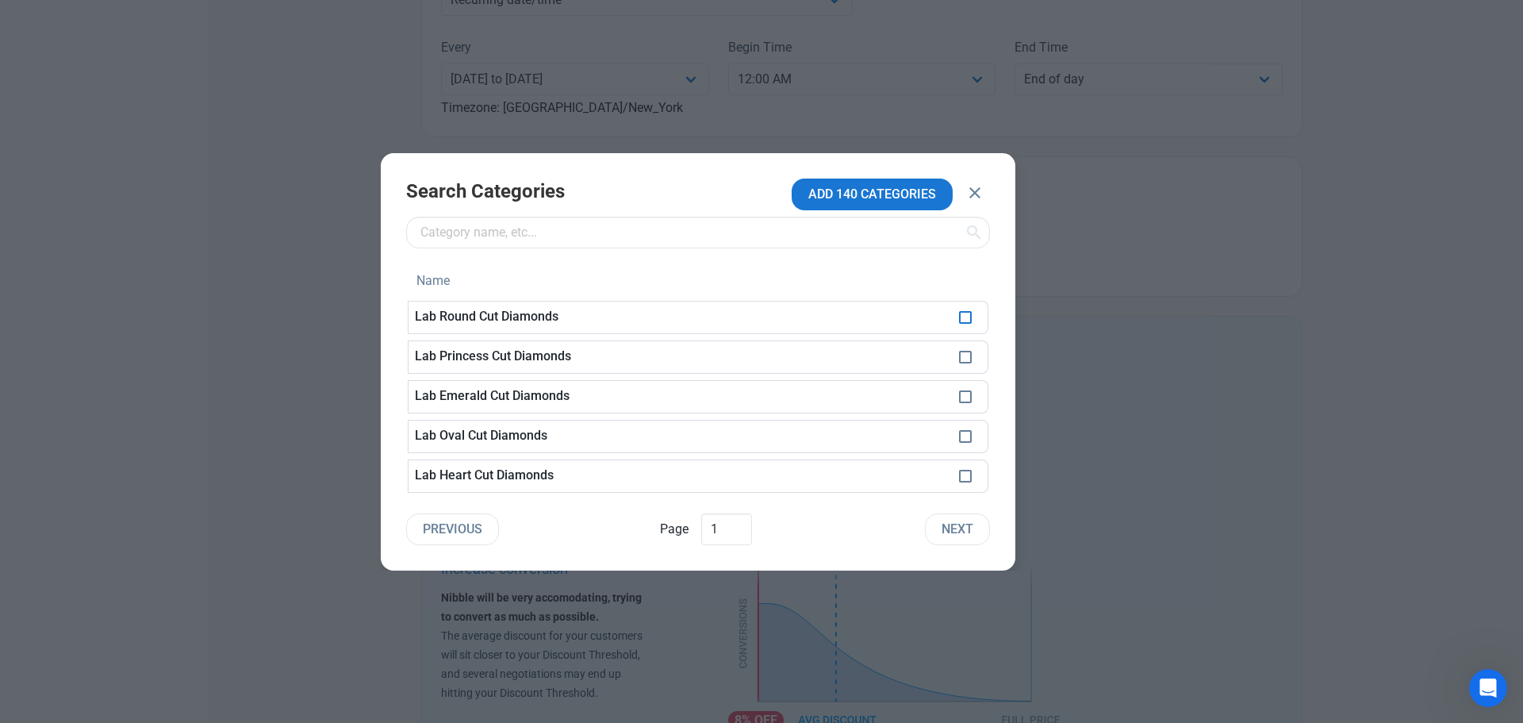
click at [970, 317] on span at bounding box center [965, 317] width 13 height 13
click at [962, 351] on span at bounding box center [965, 357] width 13 height 13
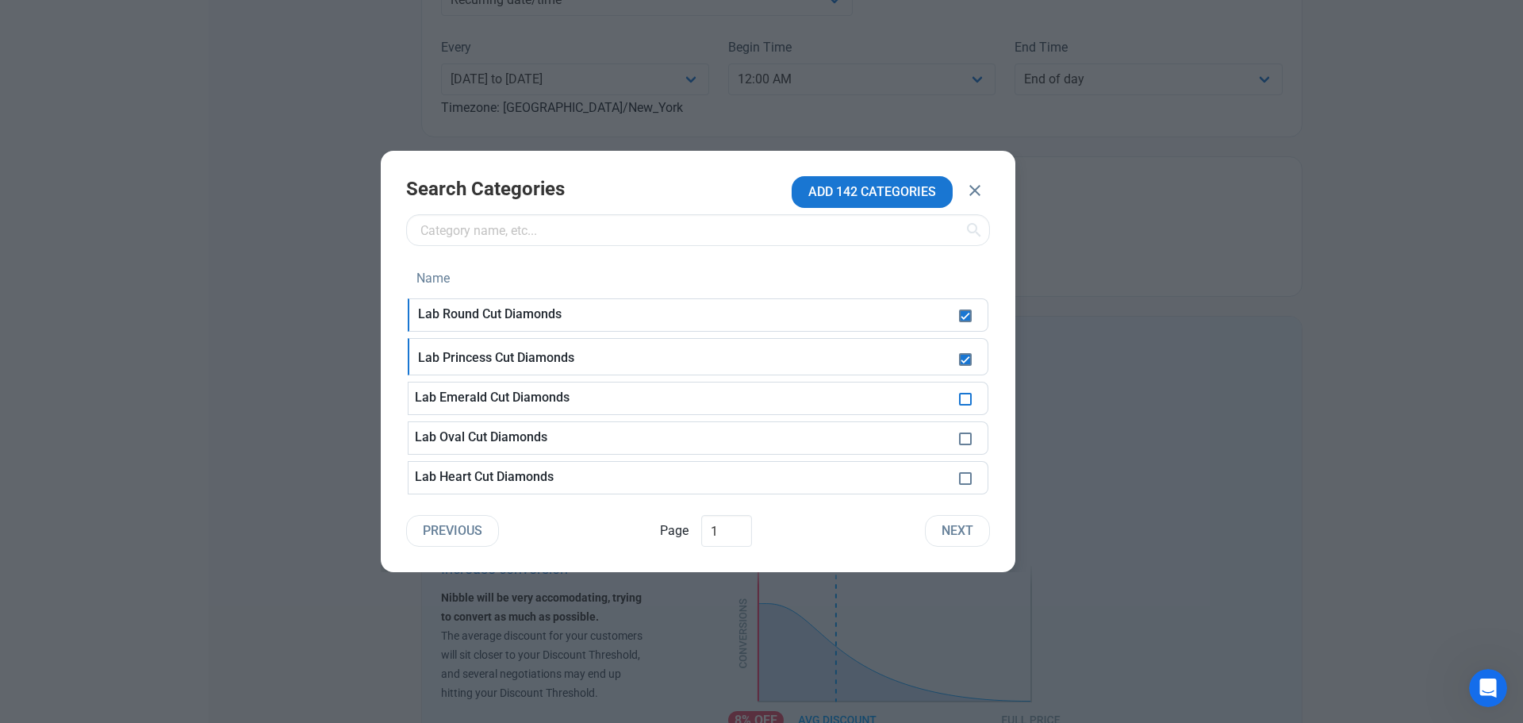
click at [964, 403] on span at bounding box center [965, 399] width 13 height 13
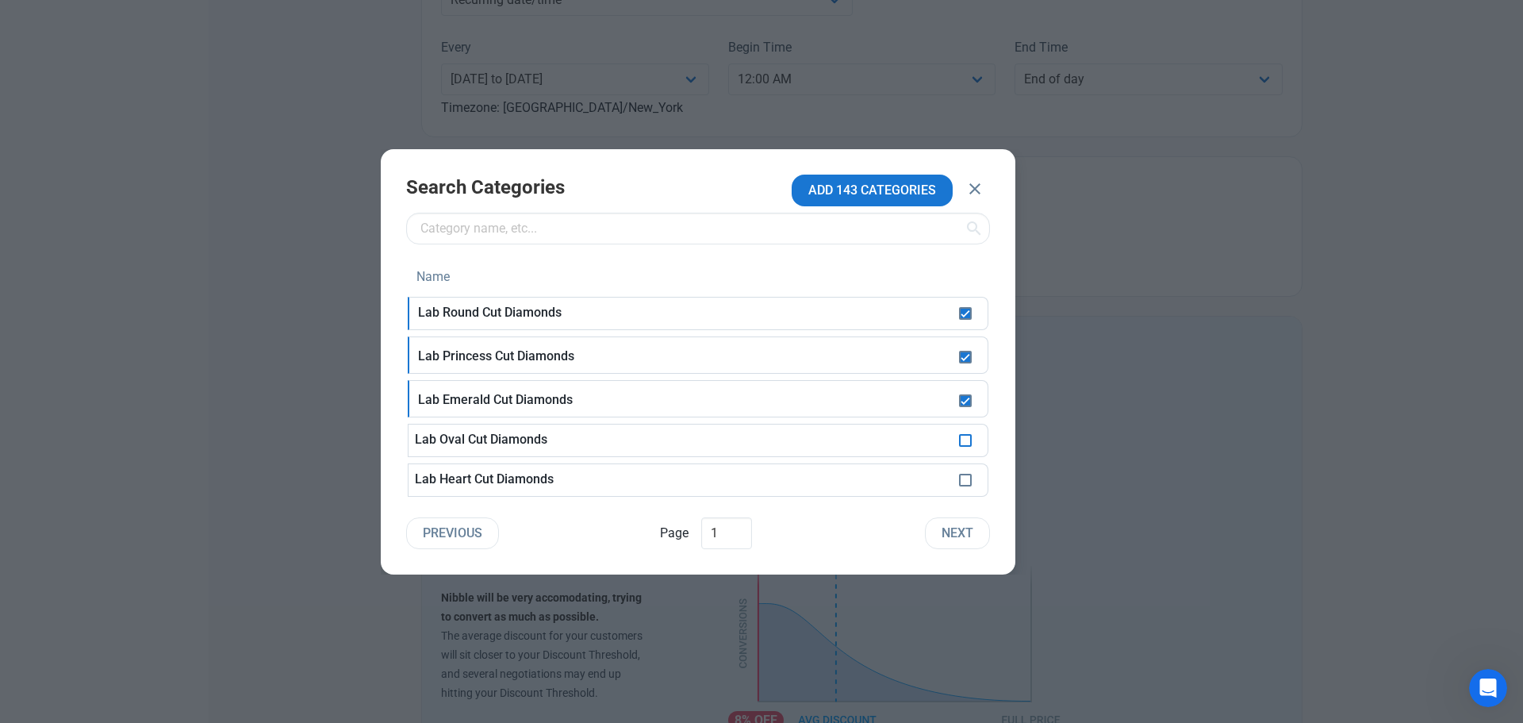
click at [964, 444] on span at bounding box center [965, 440] width 13 height 13
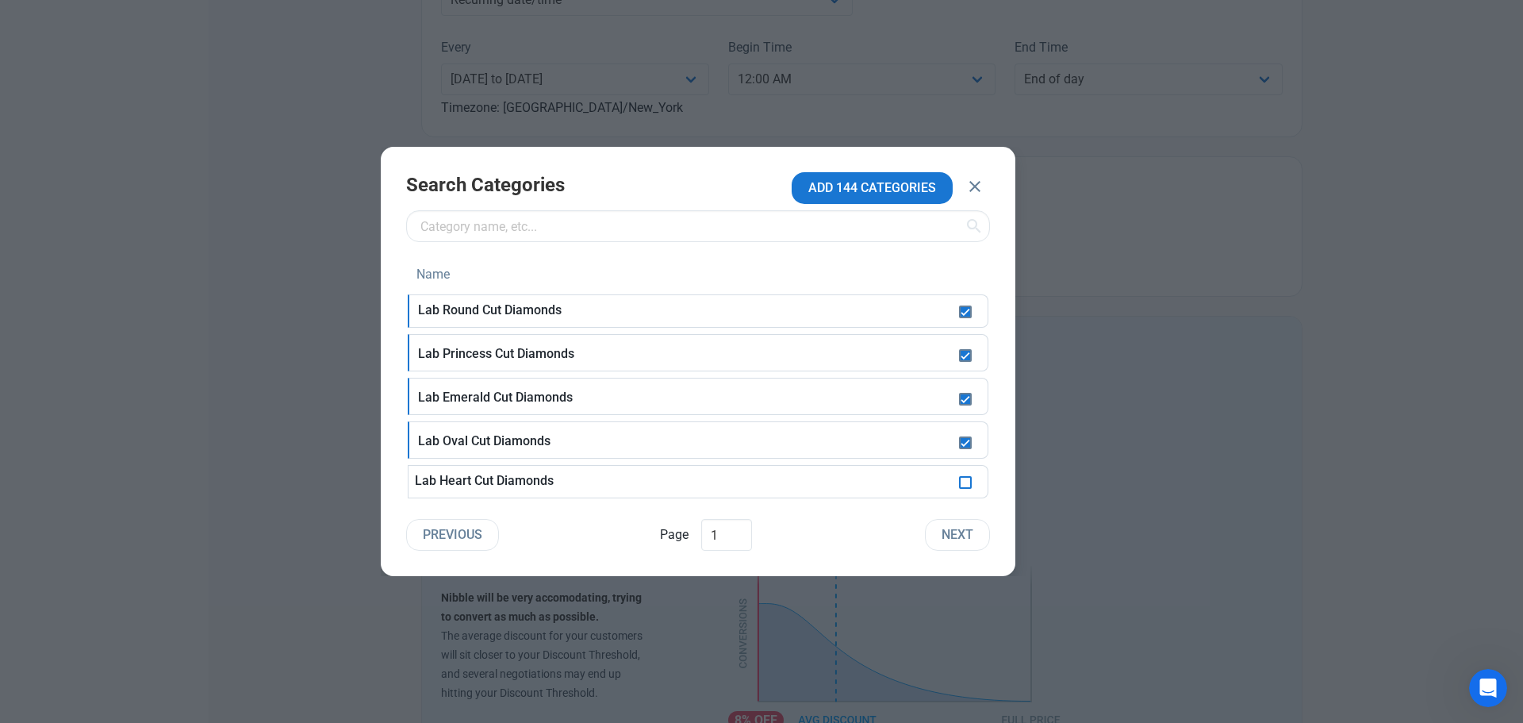
click at [964, 487] on span at bounding box center [965, 482] width 13 height 13
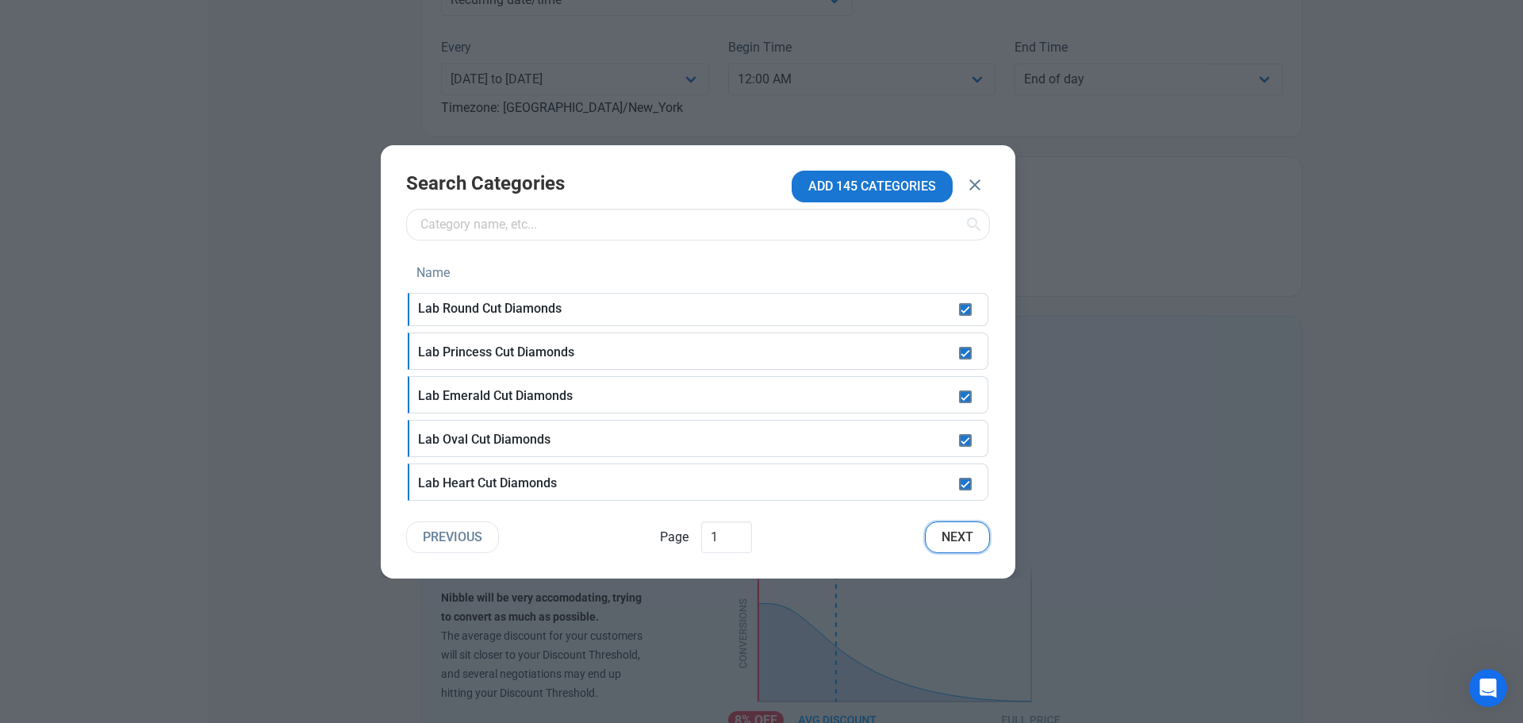
click at [962, 533] on span "Next" at bounding box center [958, 537] width 32 height 19
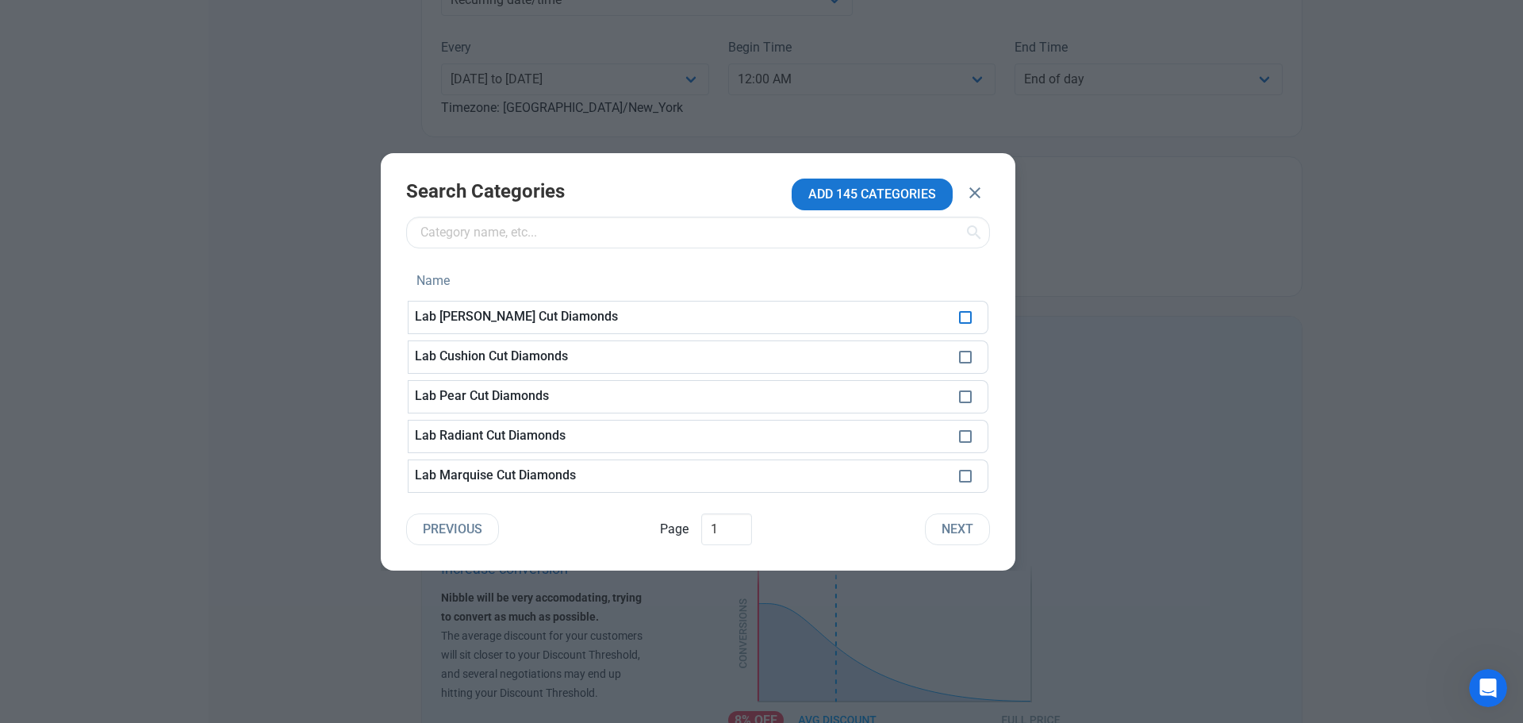
click at [968, 320] on span at bounding box center [965, 317] width 13 height 13
click at [968, 357] on span at bounding box center [965, 357] width 13 height 13
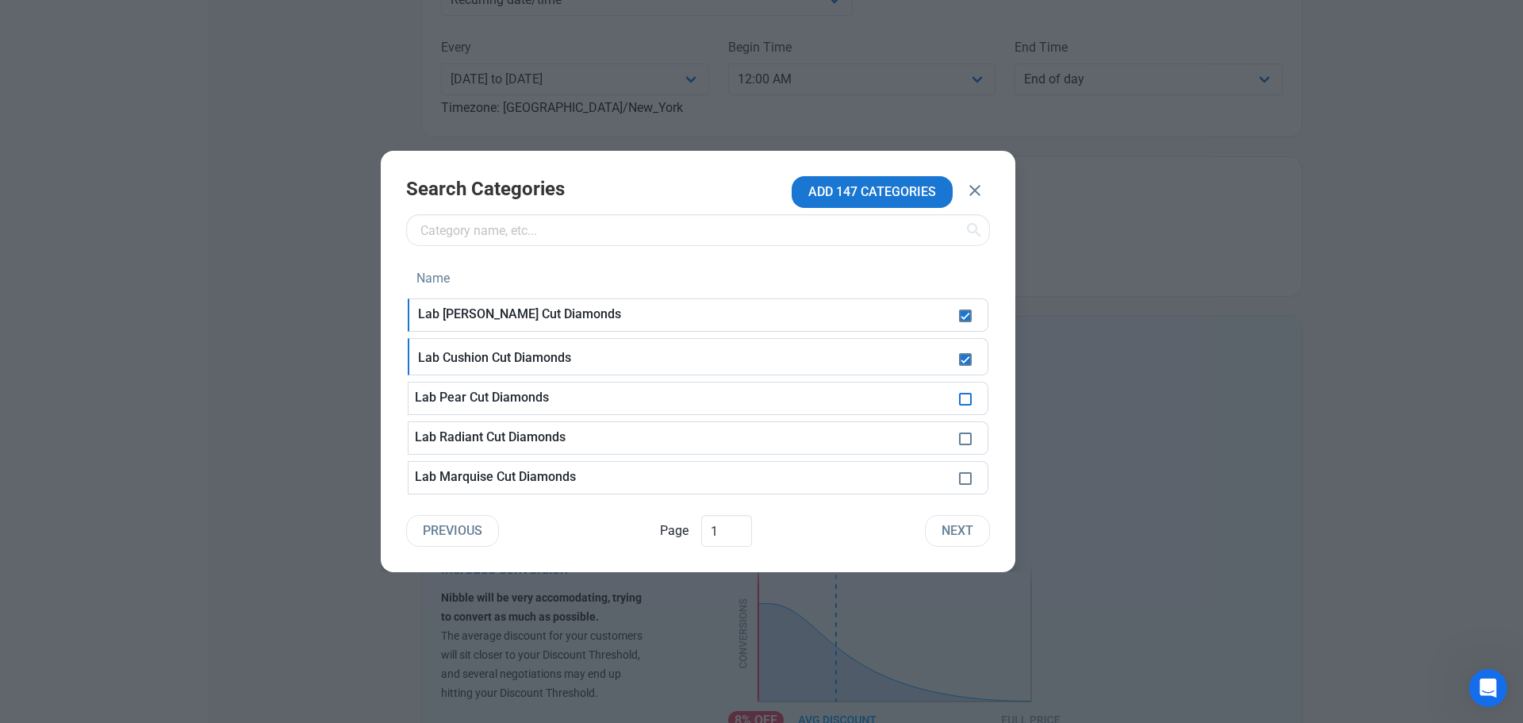
click at [964, 401] on span at bounding box center [965, 399] width 13 height 13
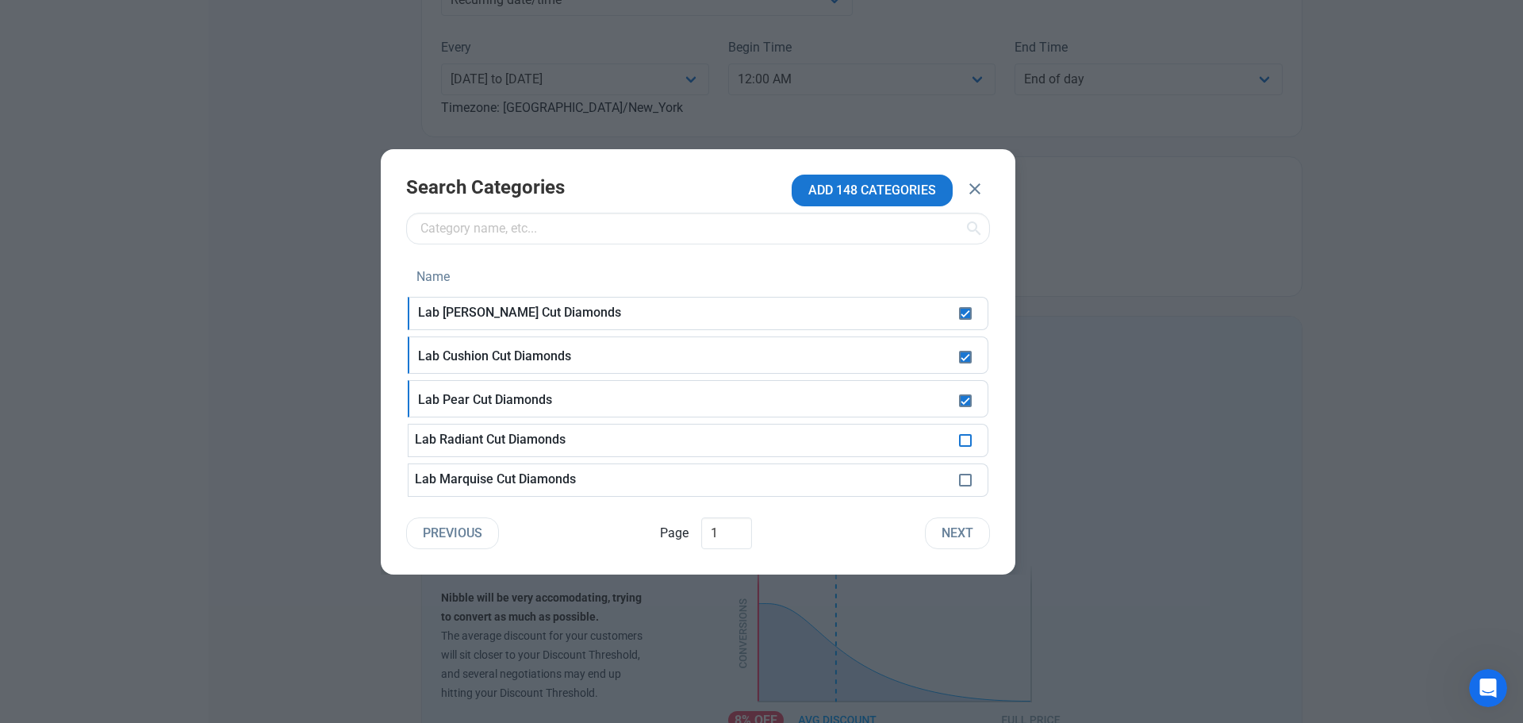
click at [967, 443] on span at bounding box center [965, 440] width 13 height 13
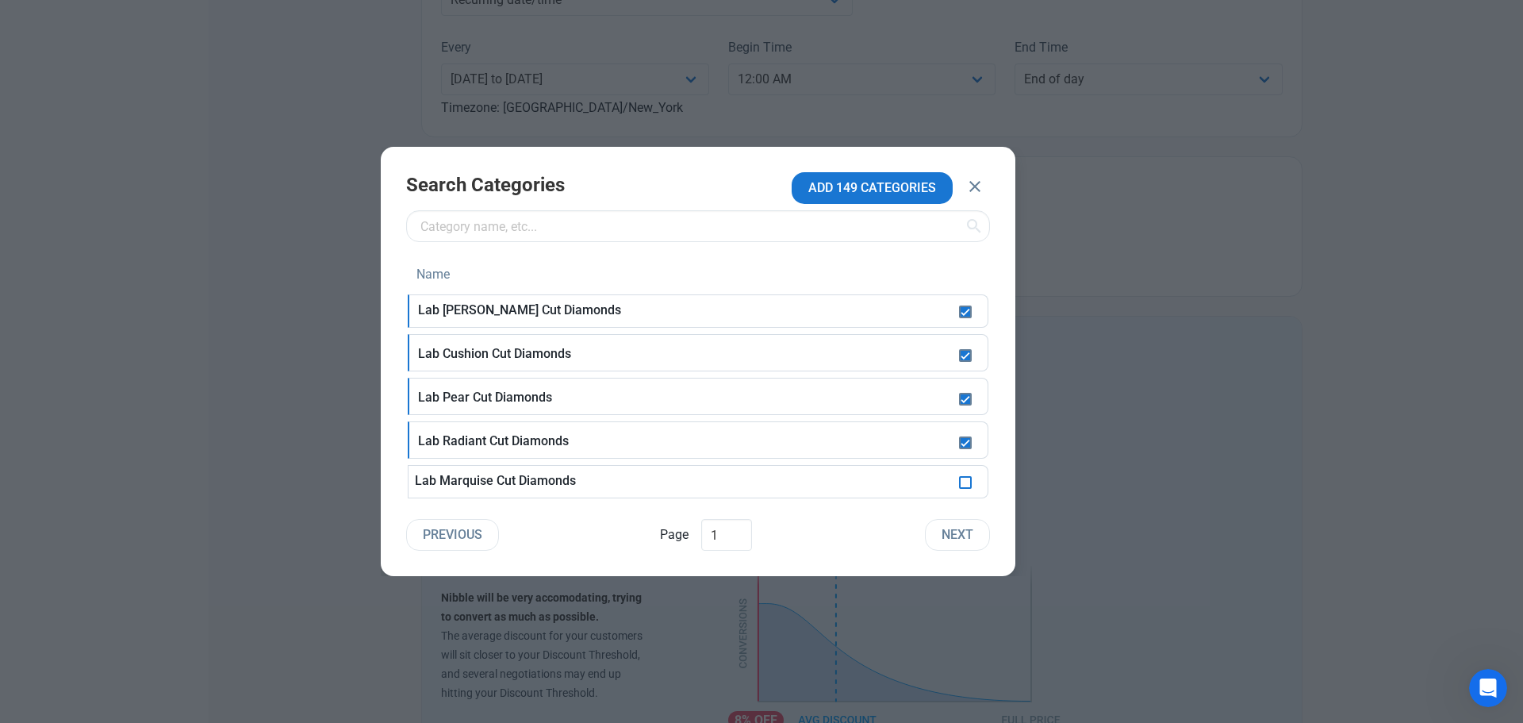
click at [966, 482] on span at bounding box center [965, 482] width 13 height 13
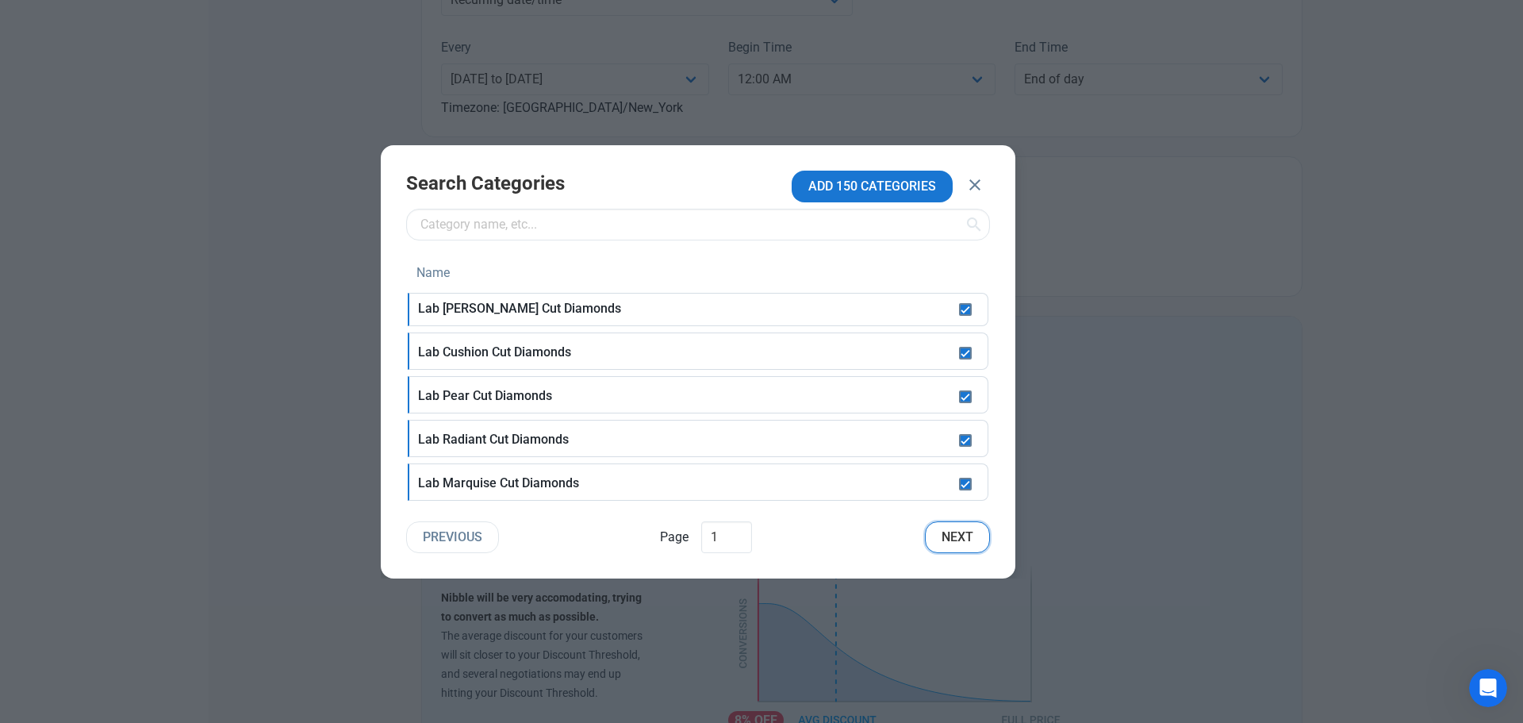
click at [967, 534] on span "Next" at bounding box center [958, 537] width 32 height 19
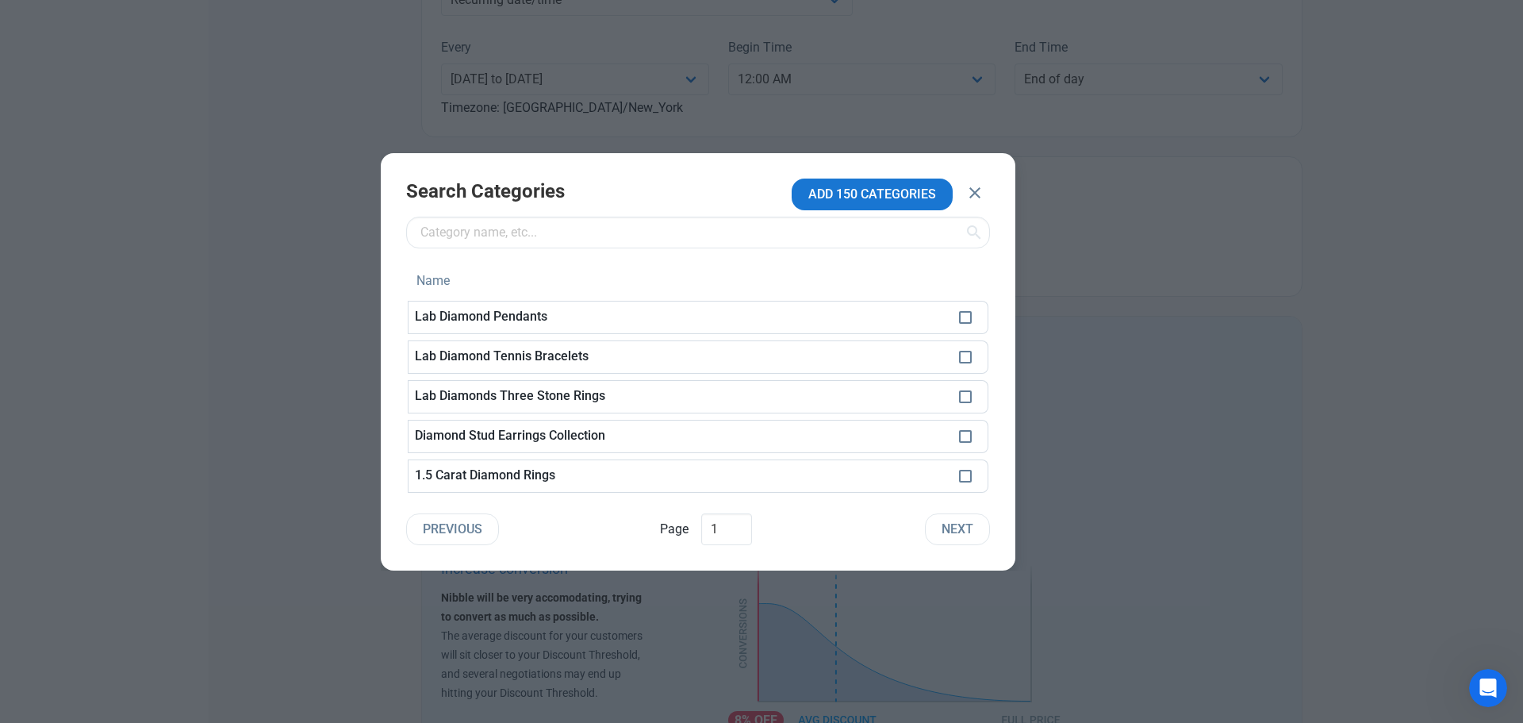
click at [976, 189] on icon "button" at bounding box center [975, 193] width 19 height 29
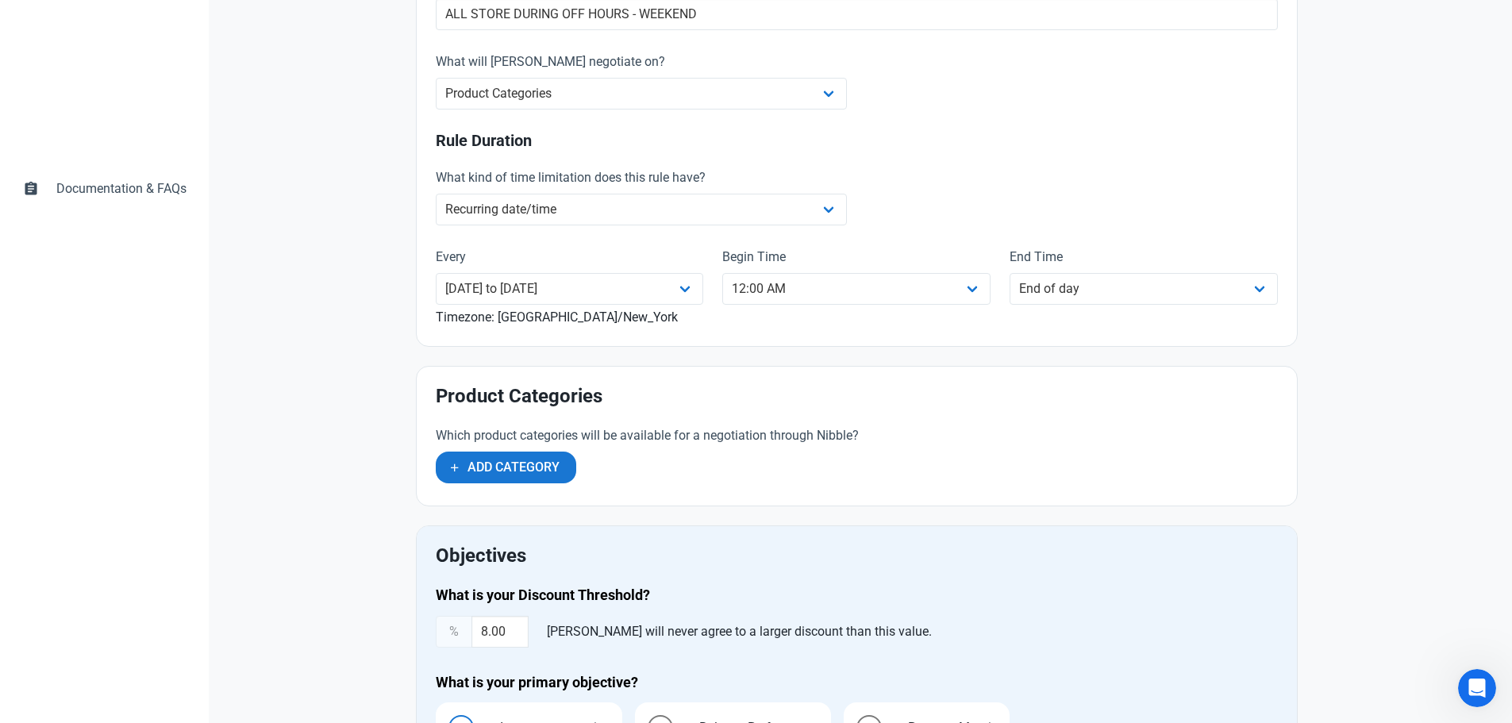
scroll to position [476, 0]
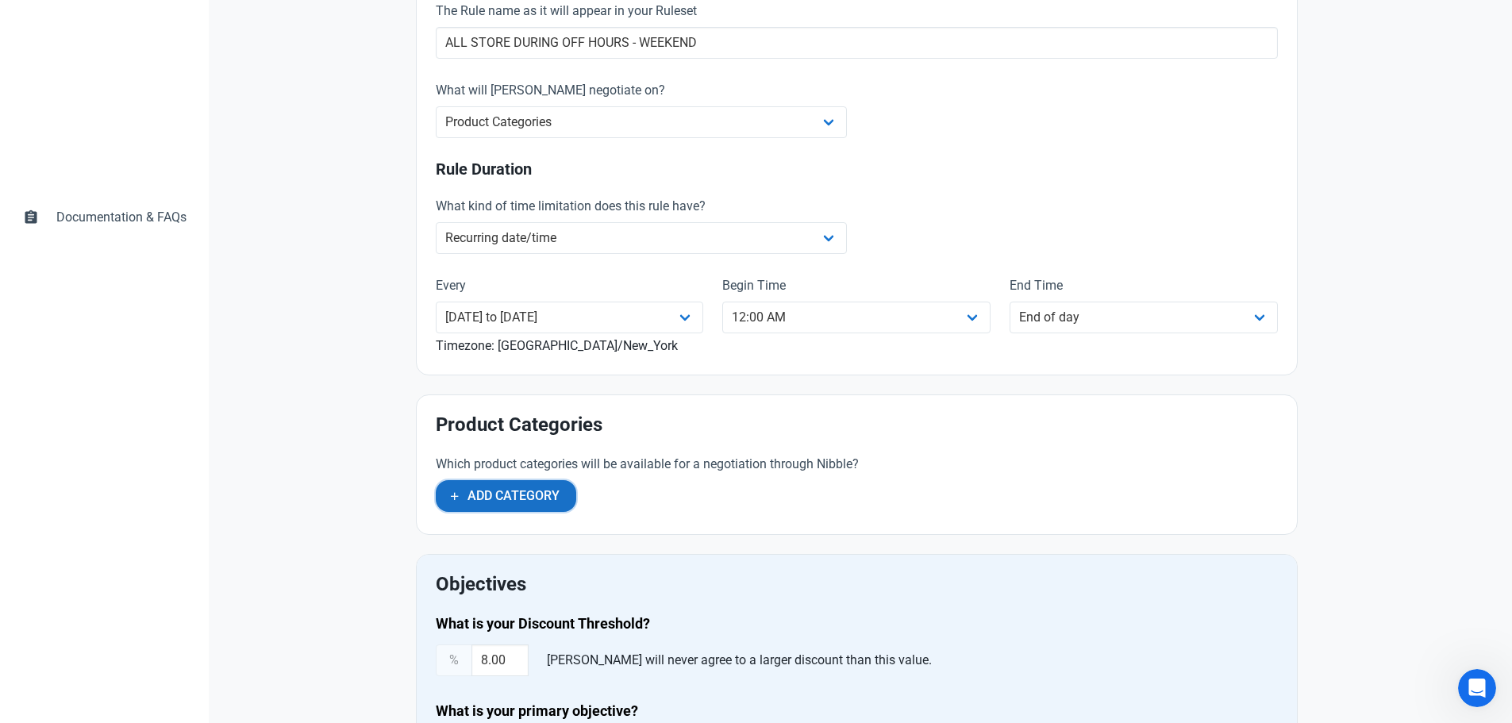
click at [504, 501] on span "Add Category" at bounding box center [513, 495] width 92 height 19
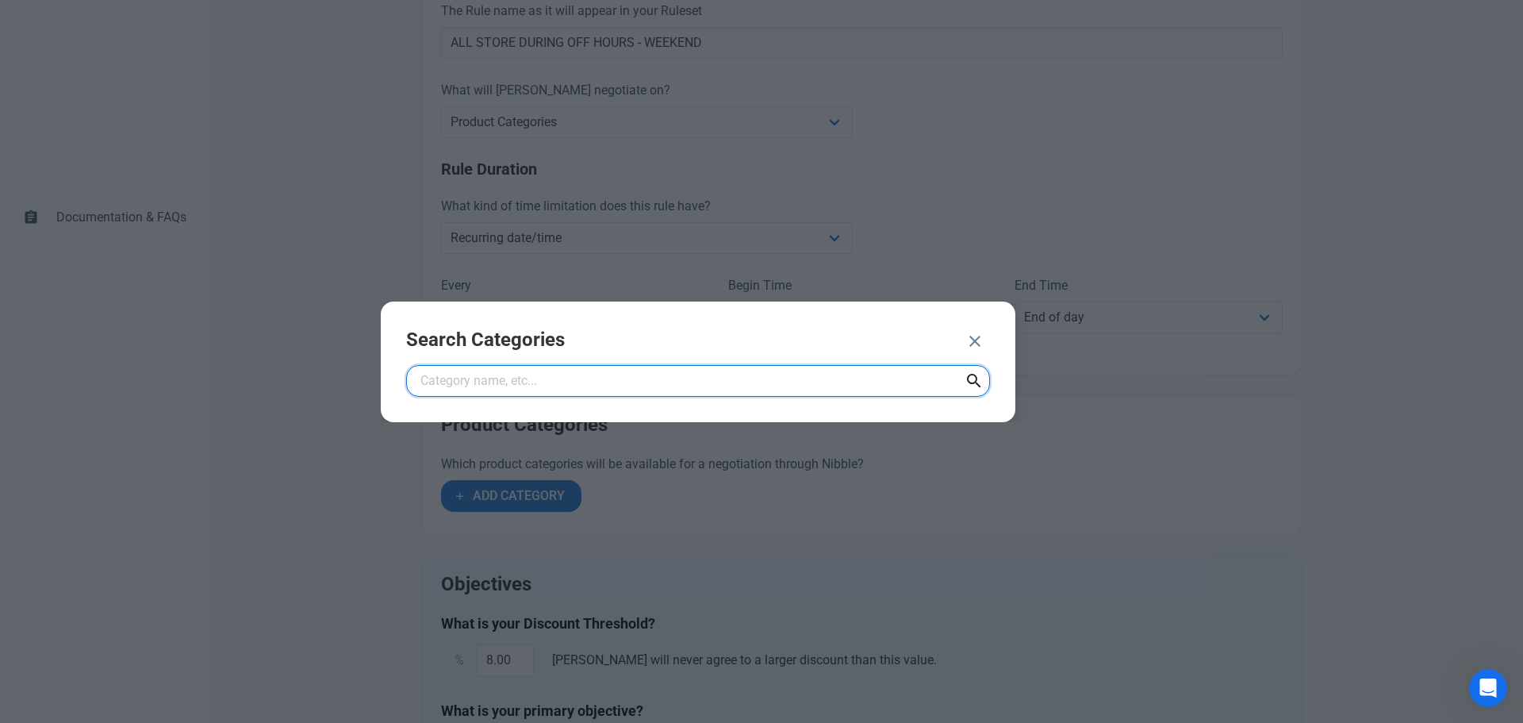
click at [509, 384] on input "text" at bounding box center [698, 381] width 584 height 32
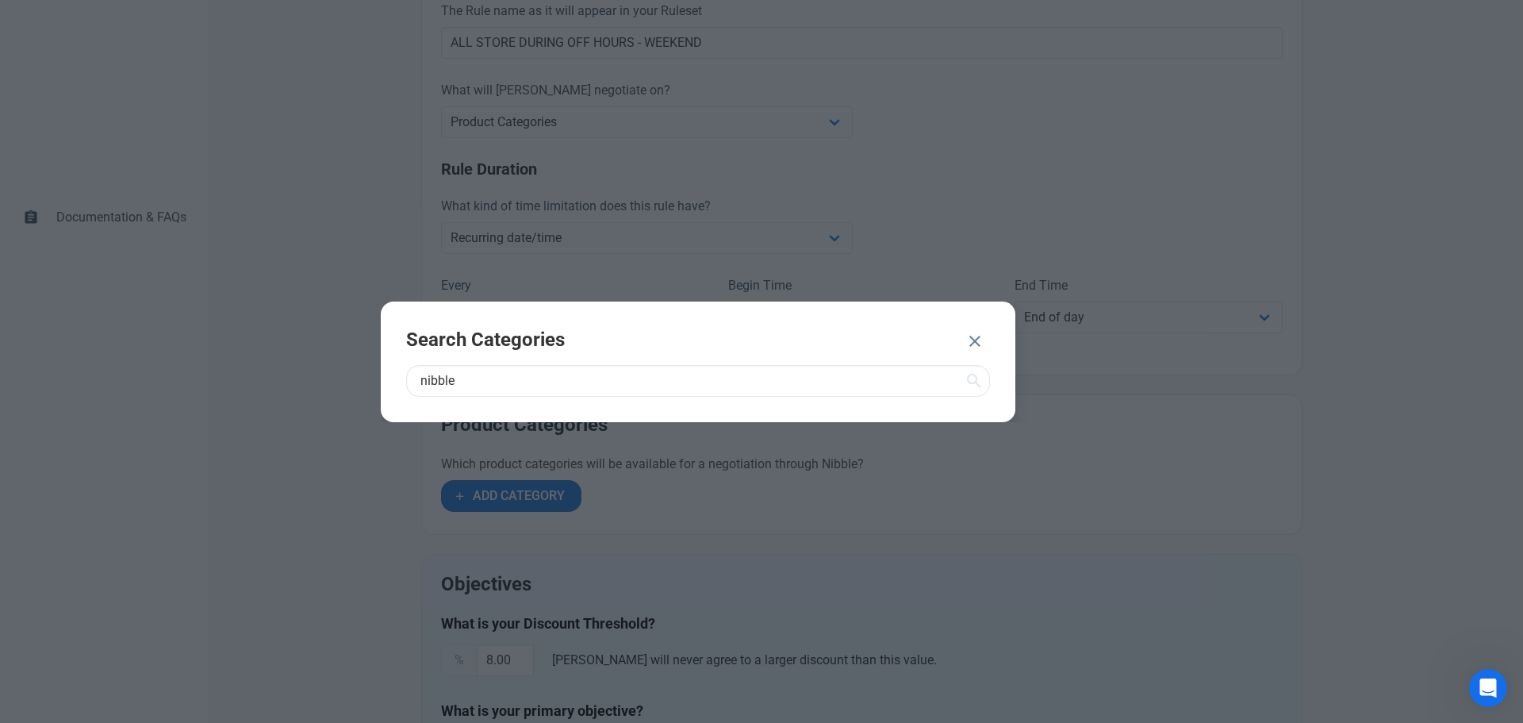
click at [972, 382] on icon at bounding box center [974, 381] width 19 height 29
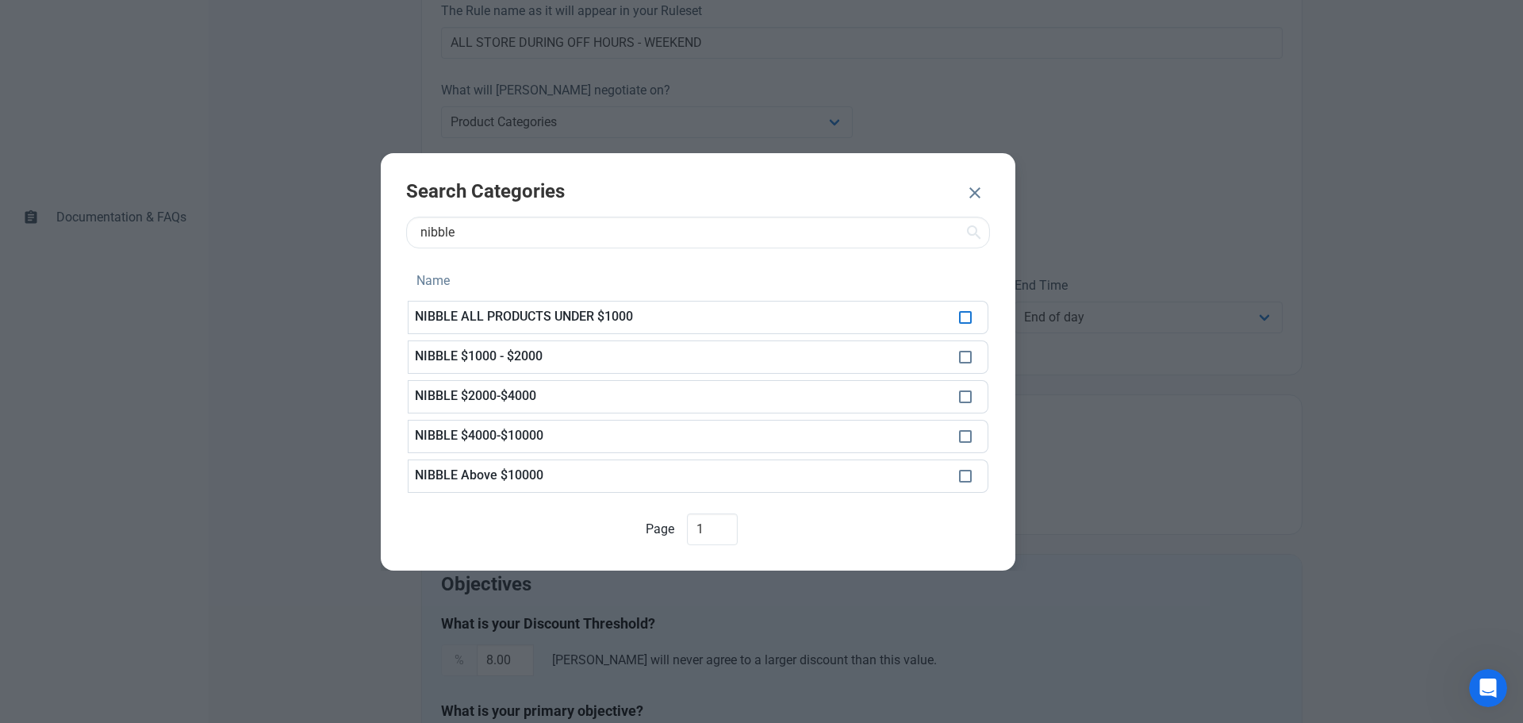
click at [968, 316] on span at bounding box center [965, 317] width 13 height 13
click at [967, 354] on span at bounding box center [965, 357] width 13 height 13
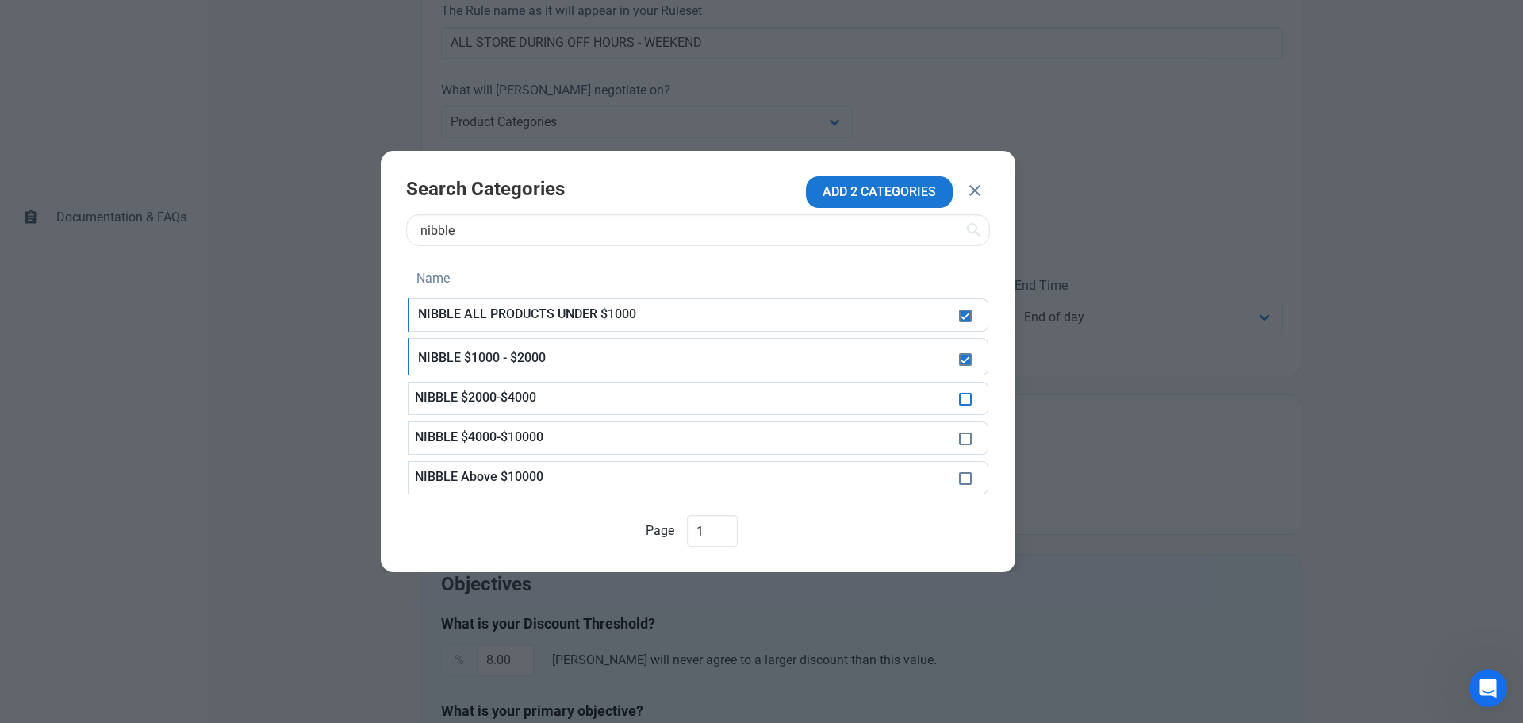
click at [964, 399] on span at bounding box center [965, 399] width 13 height 13
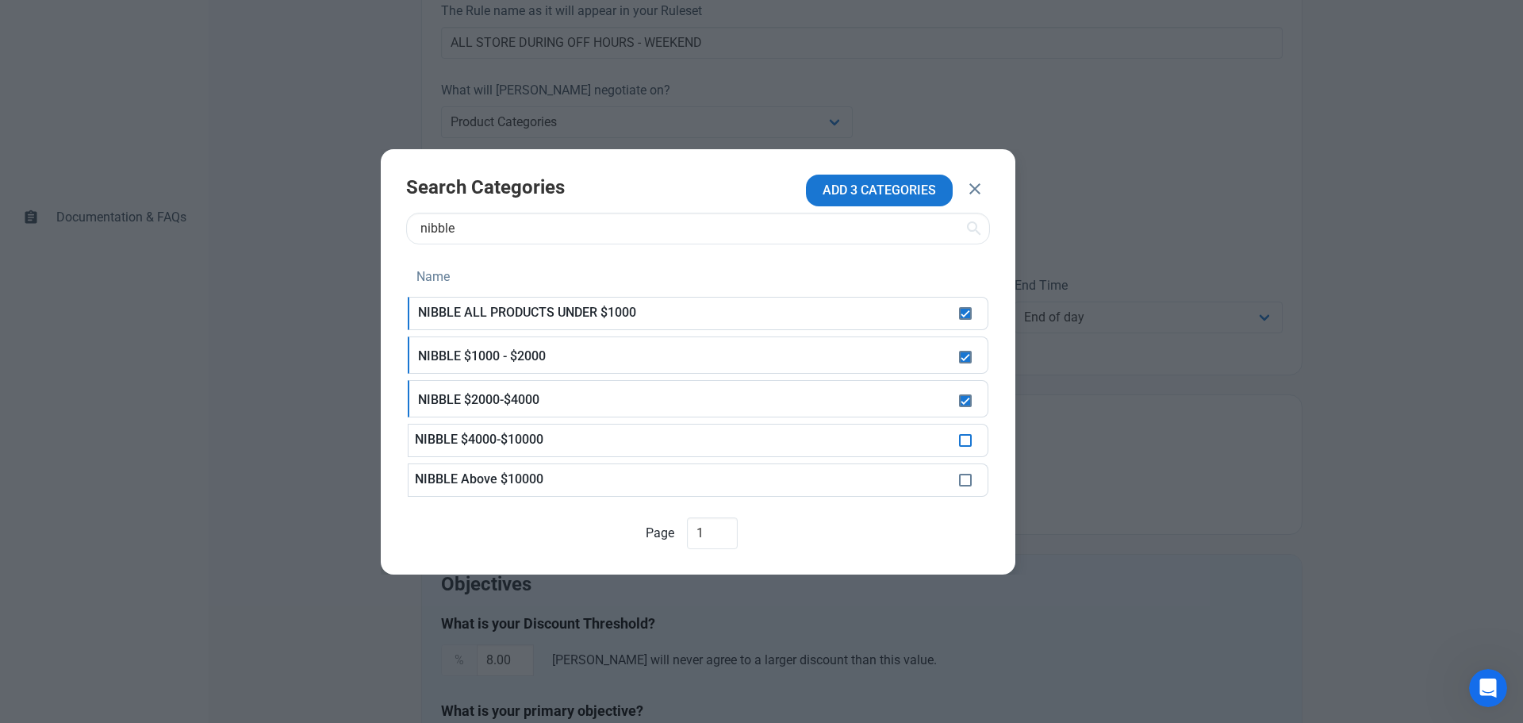
click at [966, 440] on span at bounding box center [965, 440] width 13 height 13
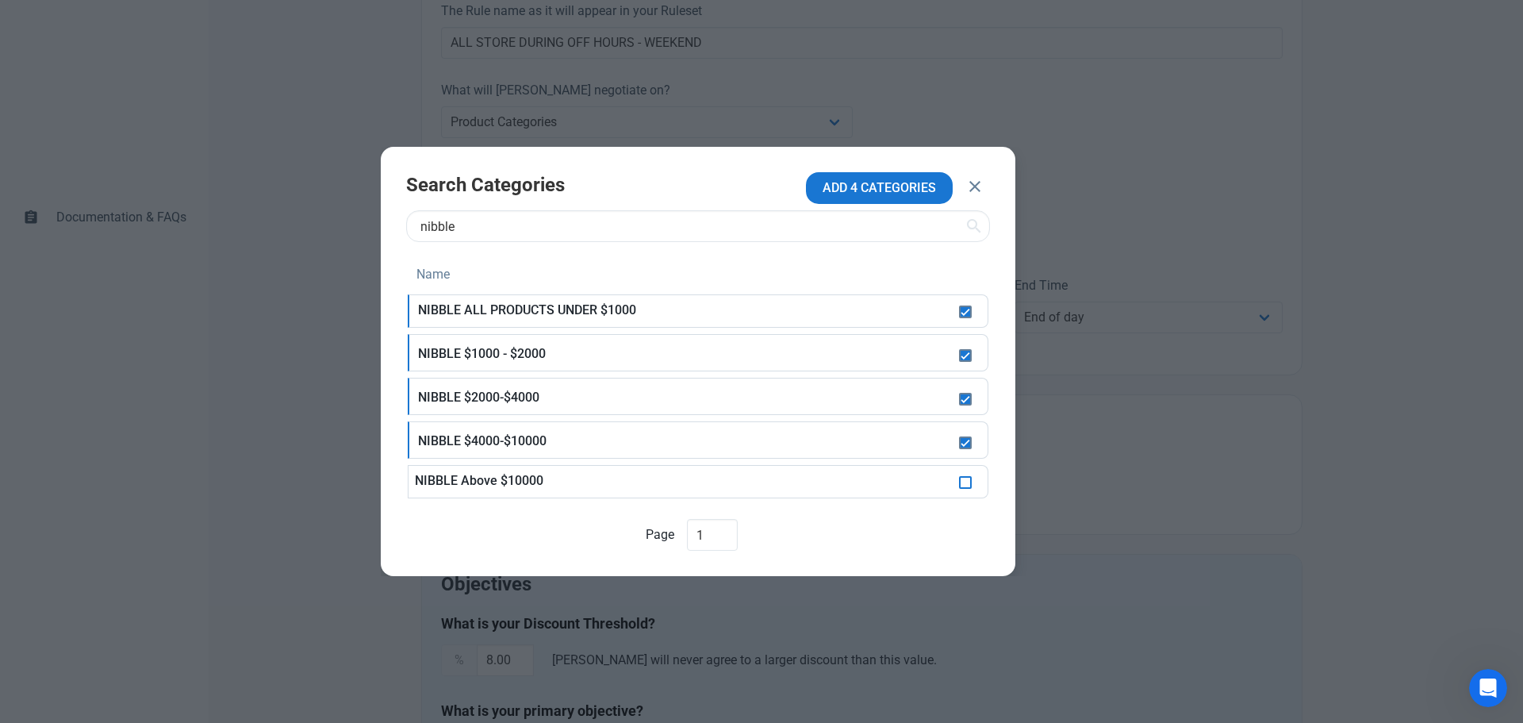
click at [966, 483] on span at bounding box center [965, 482] width 13 height 13
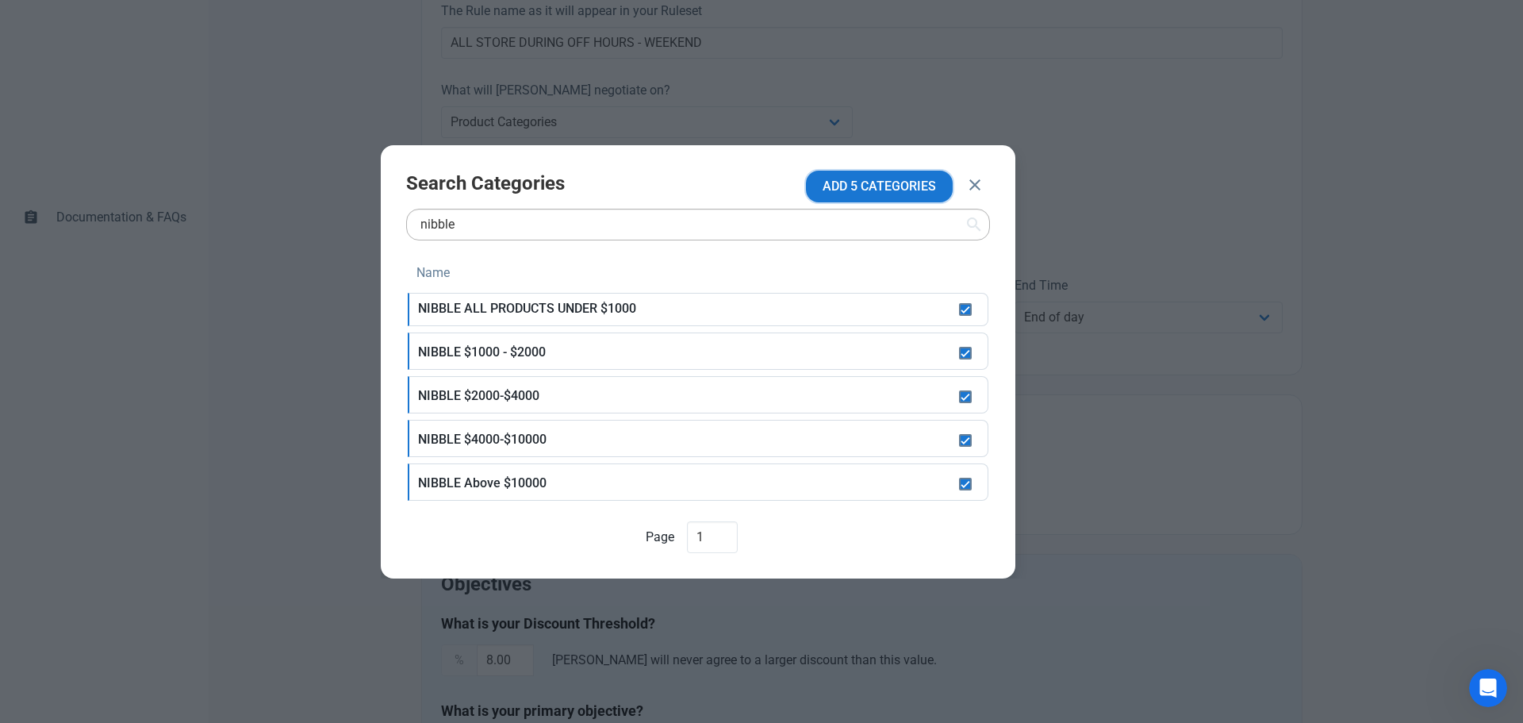
drag, startPoint x: 881, startPoint y: 190, endPoint x: 893, endPoint y: 209, distance: 22.2
click at [881, 194] on span "ADD 5 CATEGORIES" at bounding box center [879, 186] width 113 height 19
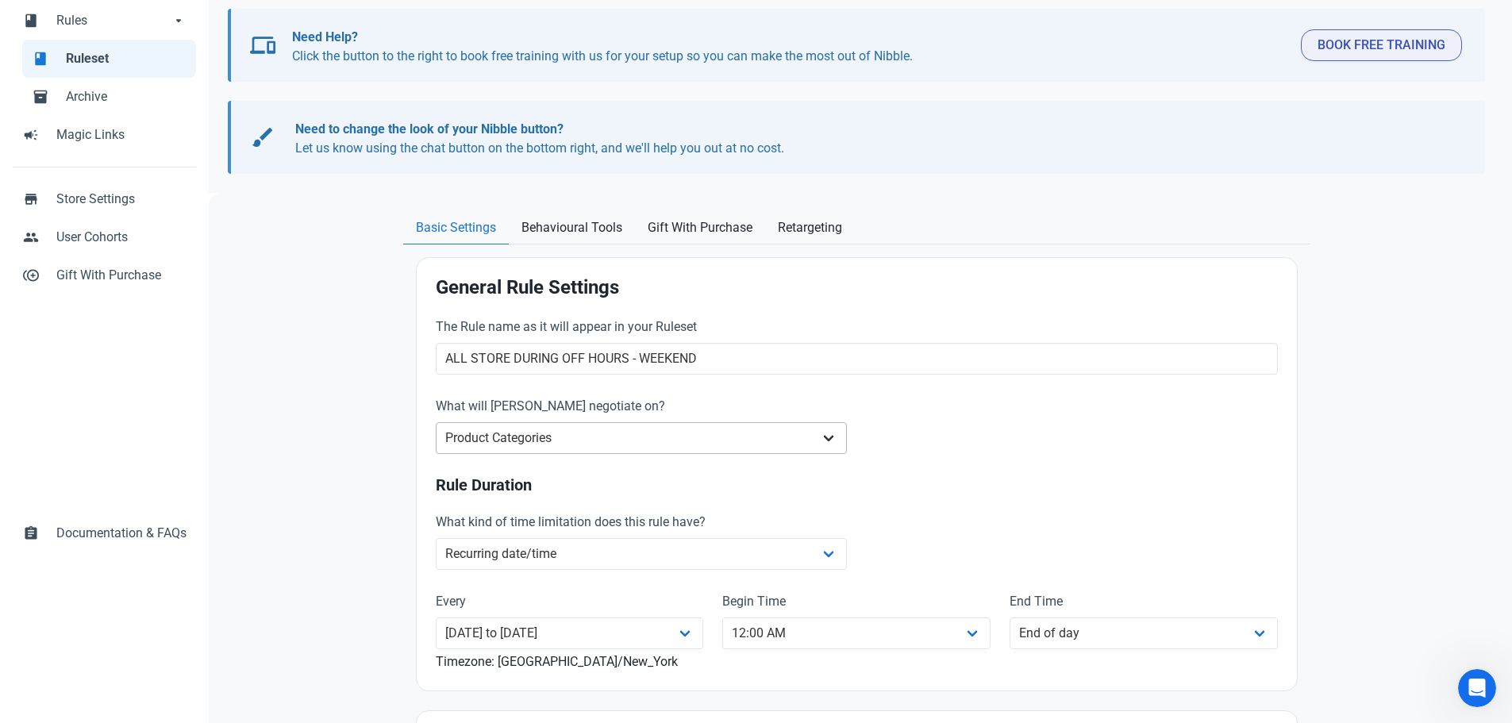
scroll to position [92, 0]
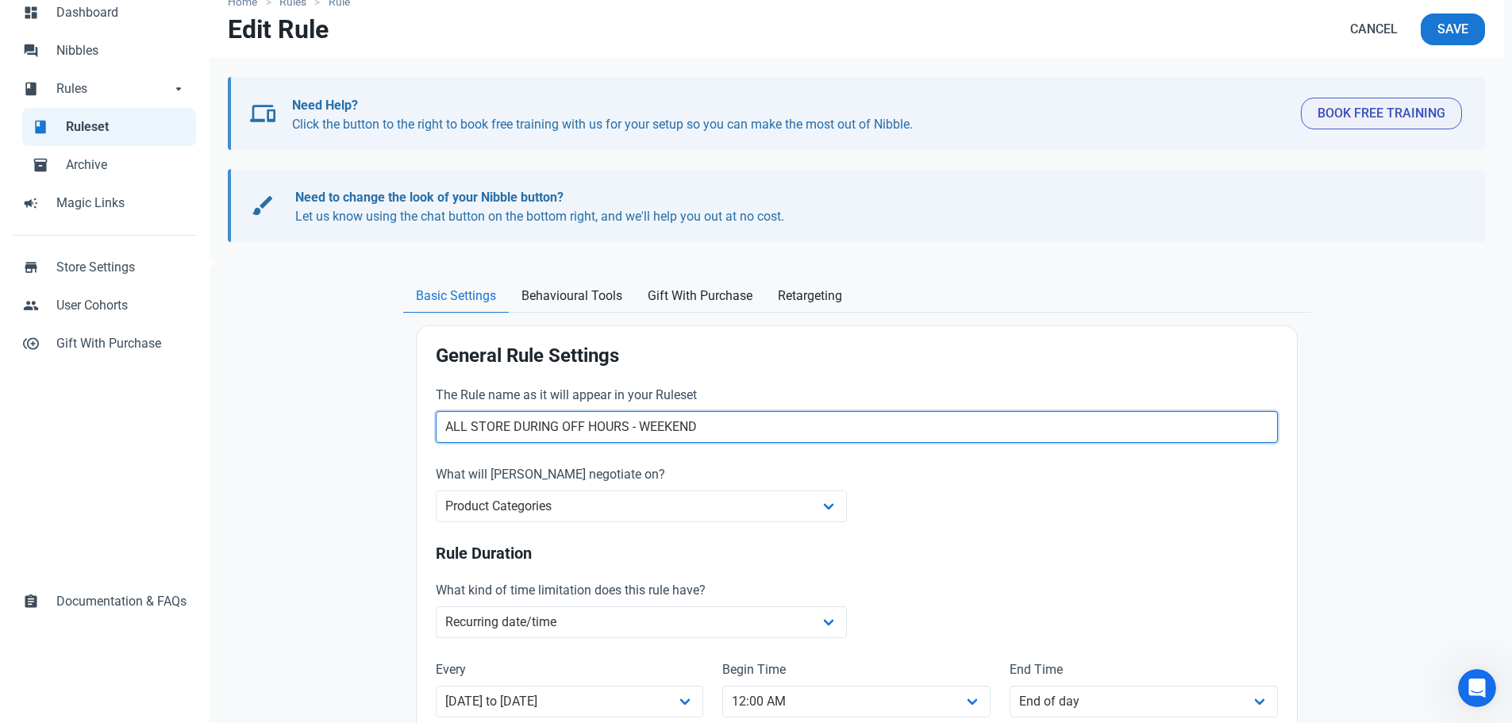
click at [723, 424] on input "ALL STORE DURING OFF HOURS - WEEKEND" at bounding box center [857, 427] width 842 height 32
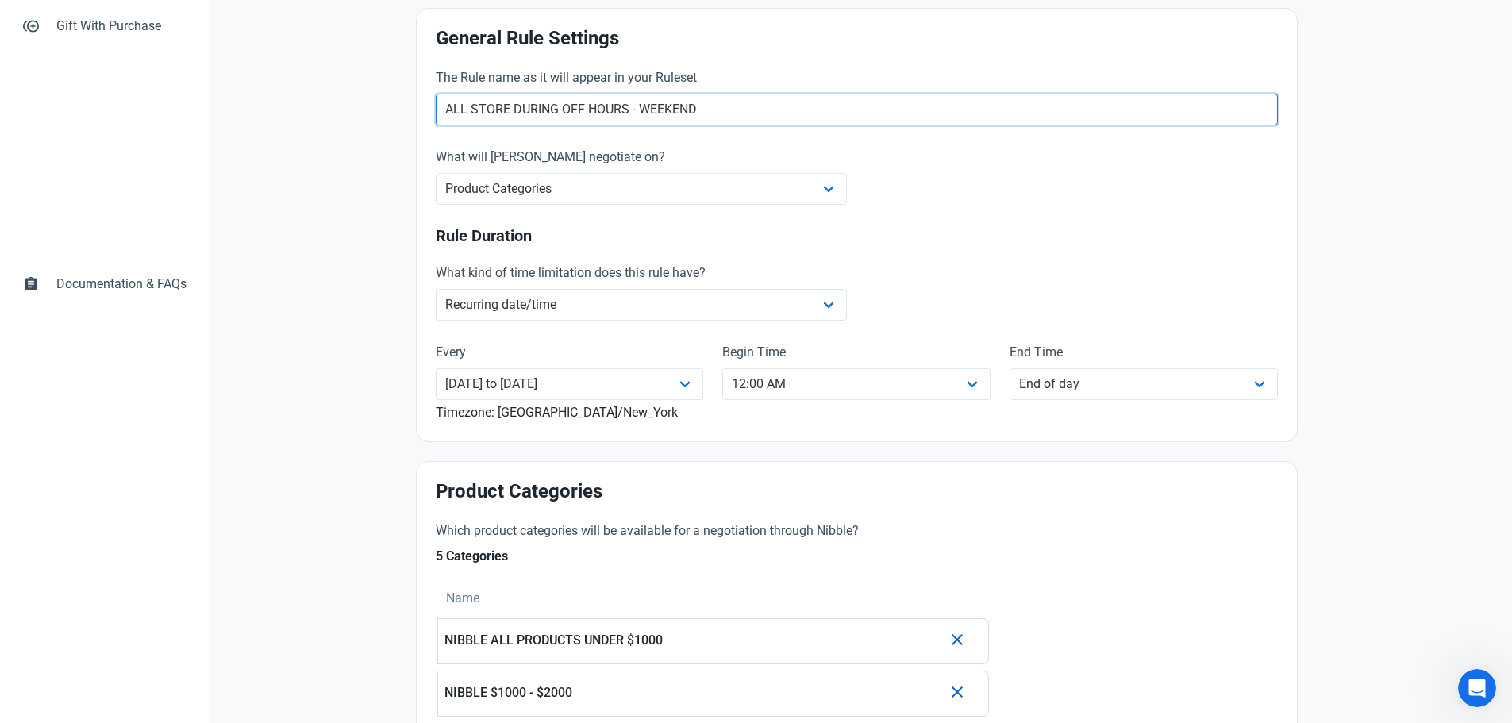
scroll to position [171, 0]
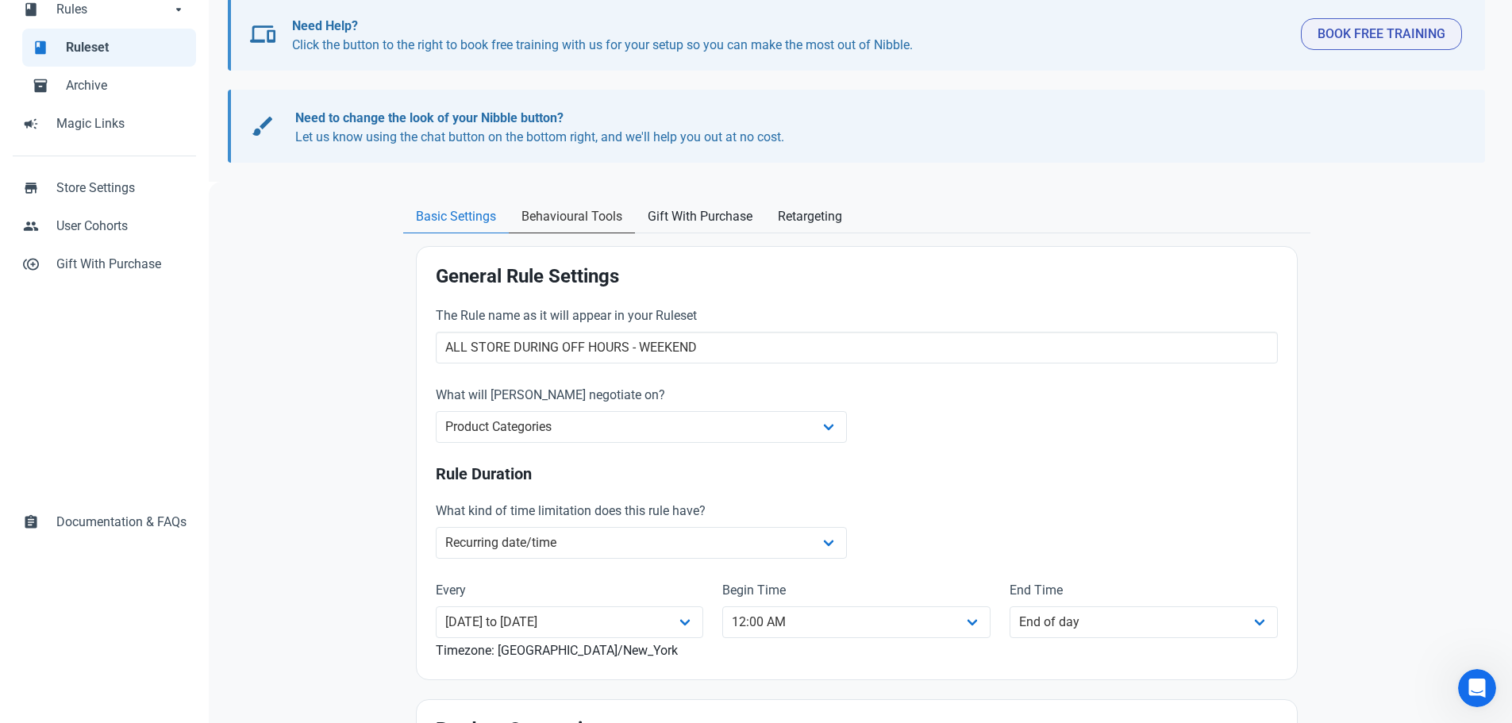
click at [576, 228] on link "Behavioural Tools" at bounding box center [572, 217] width 126 height 33
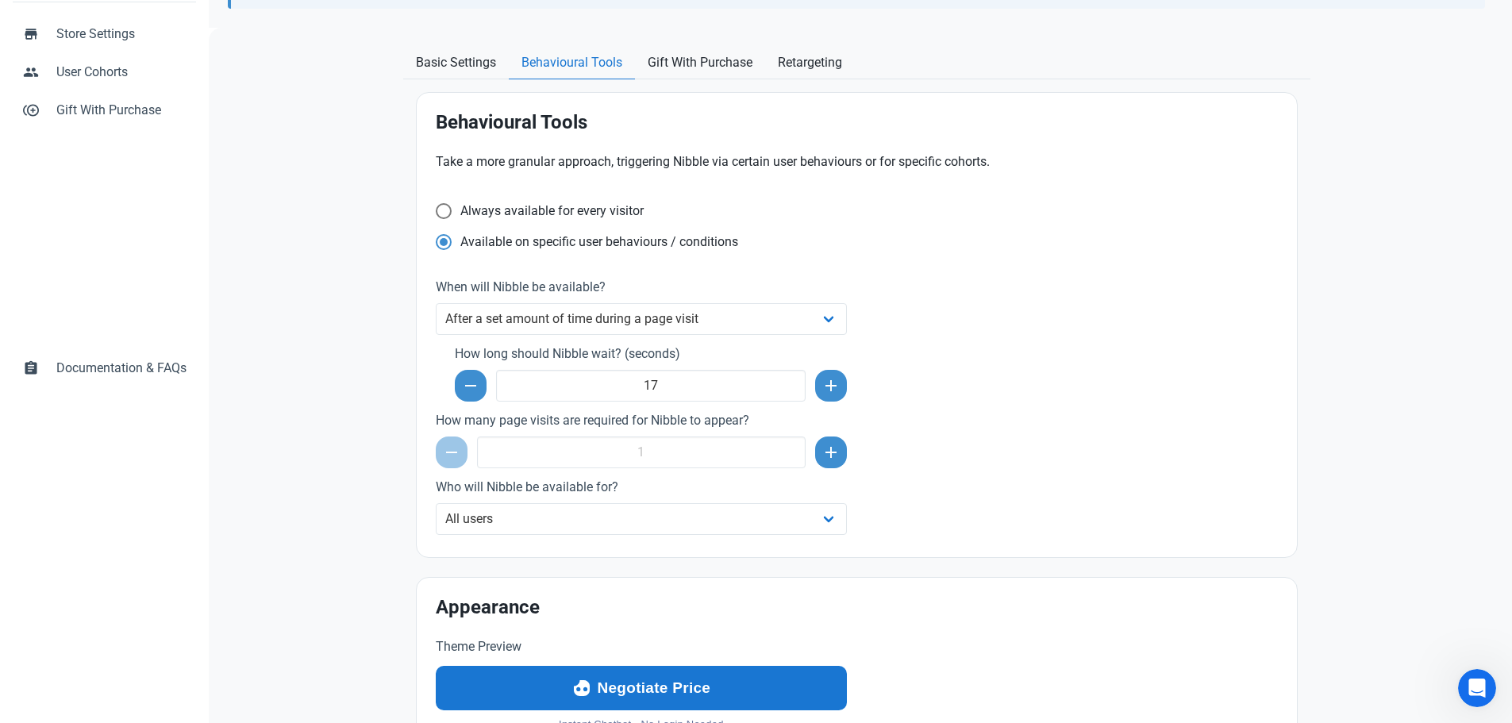
scroll to position [82, 0]
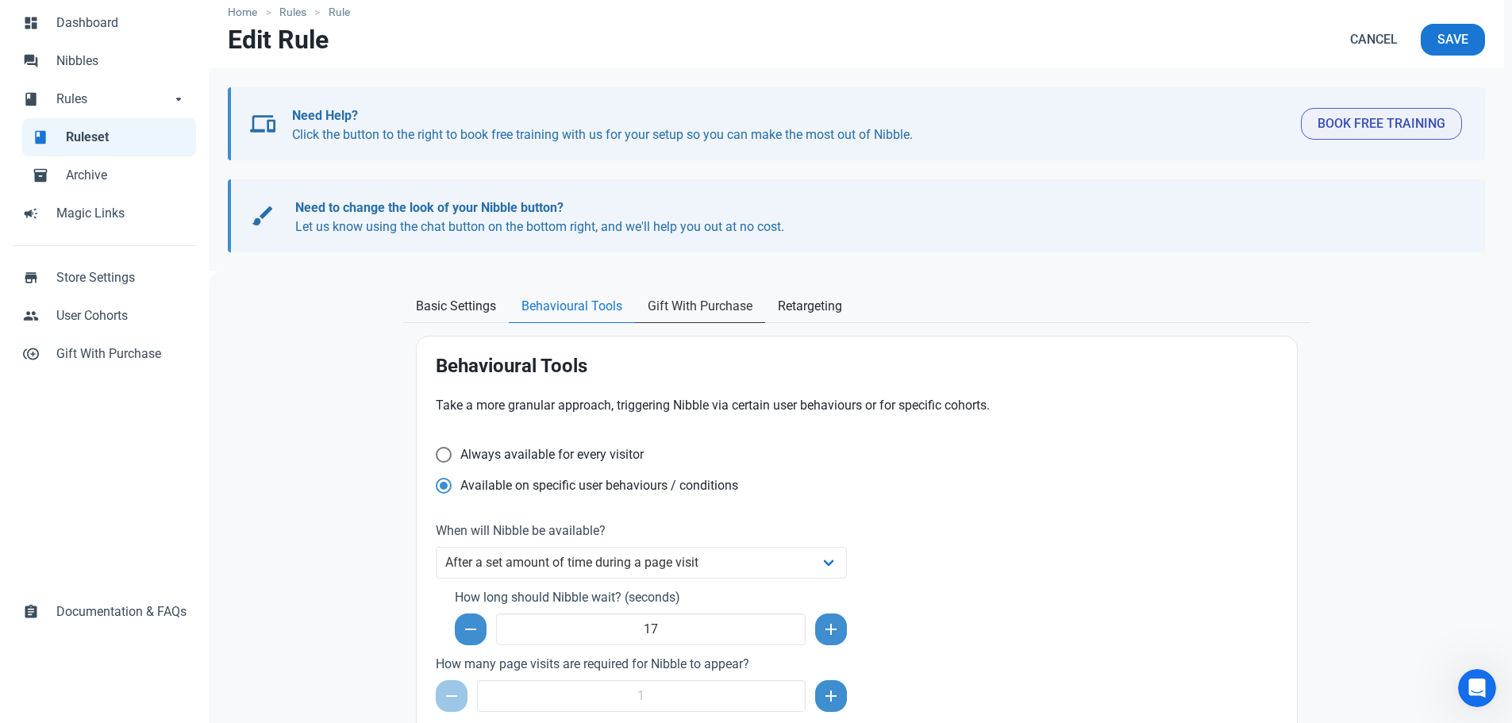
click at [713, 313] on span "Gift With Purchase" at bounding box center [699, 306] width 105 height 19
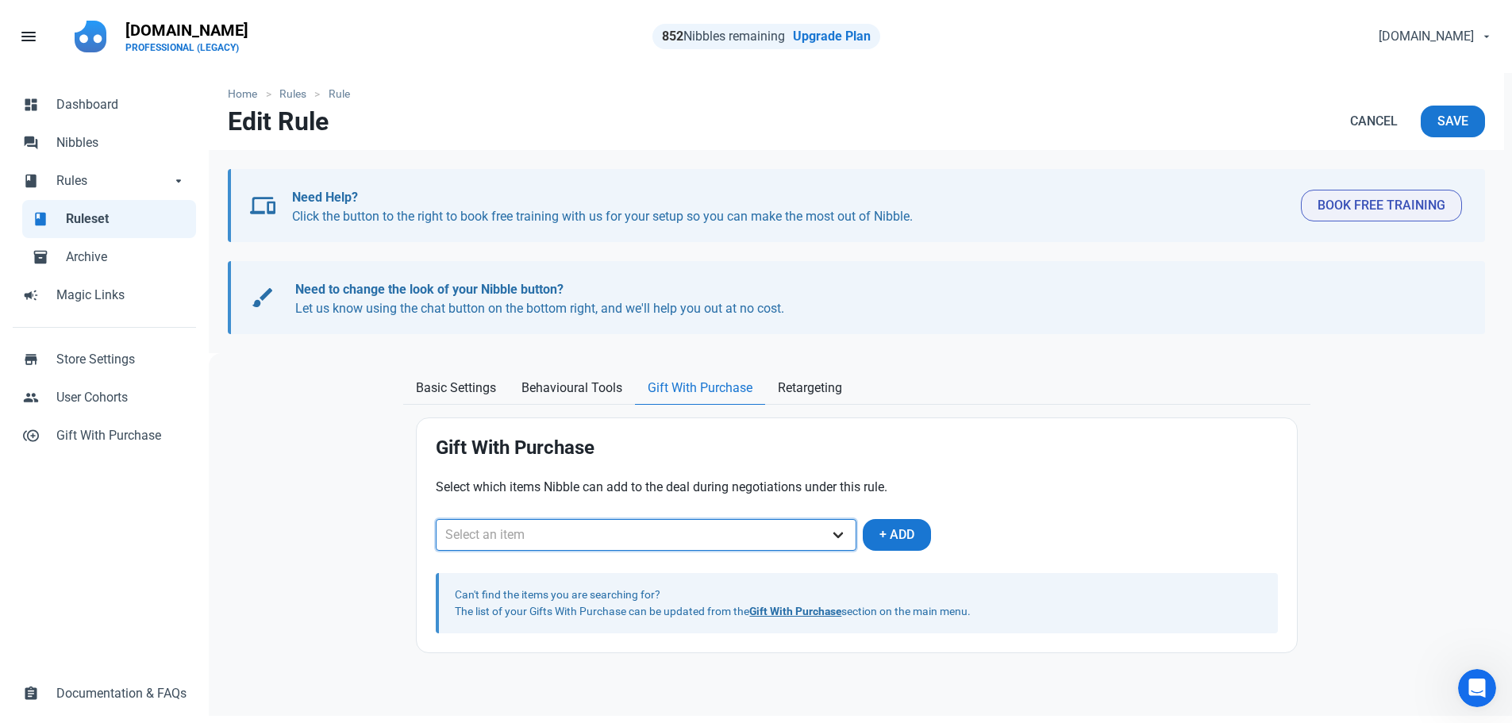
click at [699, 532] on select "Select an item Free Diamond Pendant" at bounding box center [646, 535] width 421 height 32
click at [436, 519] on select "Select an item Free Diamond Pendant" at bounding box center [646, 535] width 421 height 32
click at [874, 527] on button "+ Add" at bounding box center [896, 535] width 68 height 32
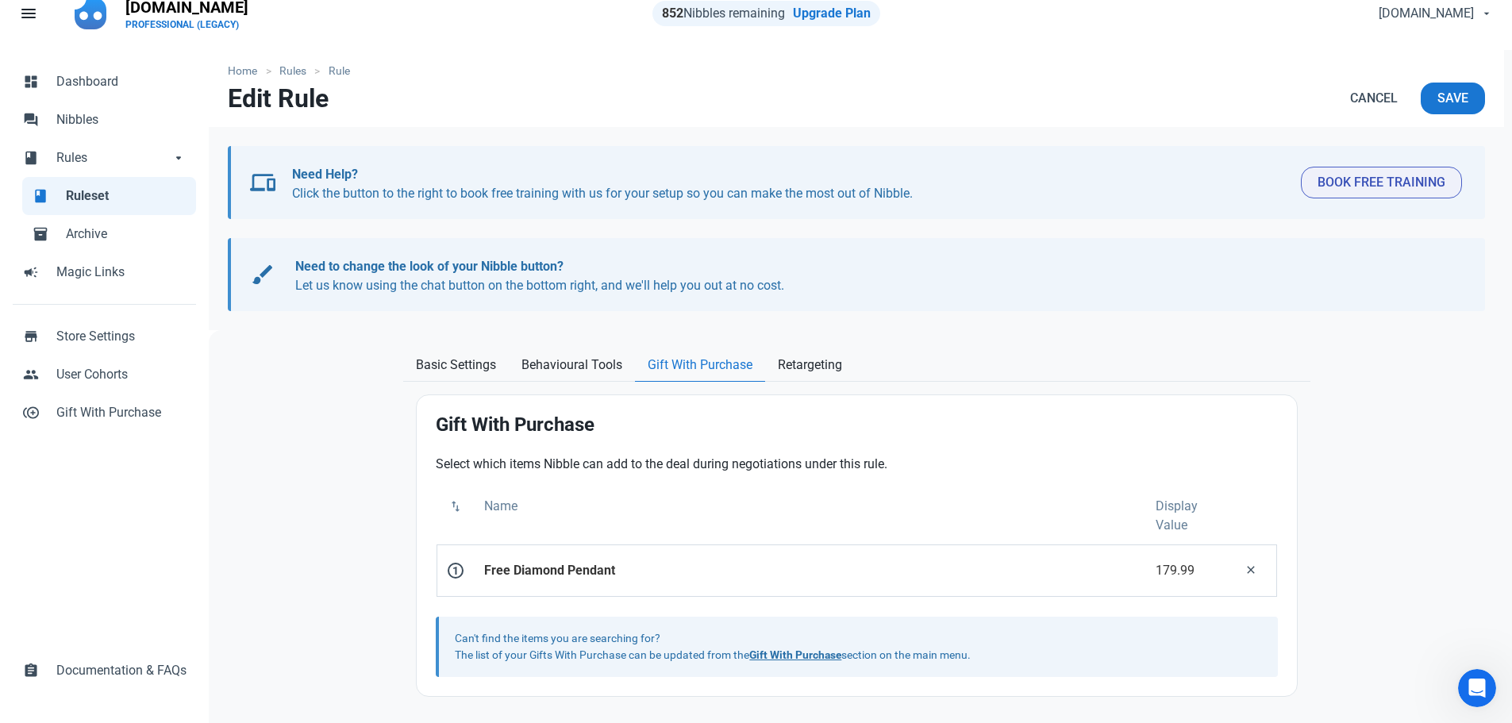
scroll to position [25, 0]
click at [799, 363] on span "Retargeting" at bounding box center [810, 362] width 64 height 19
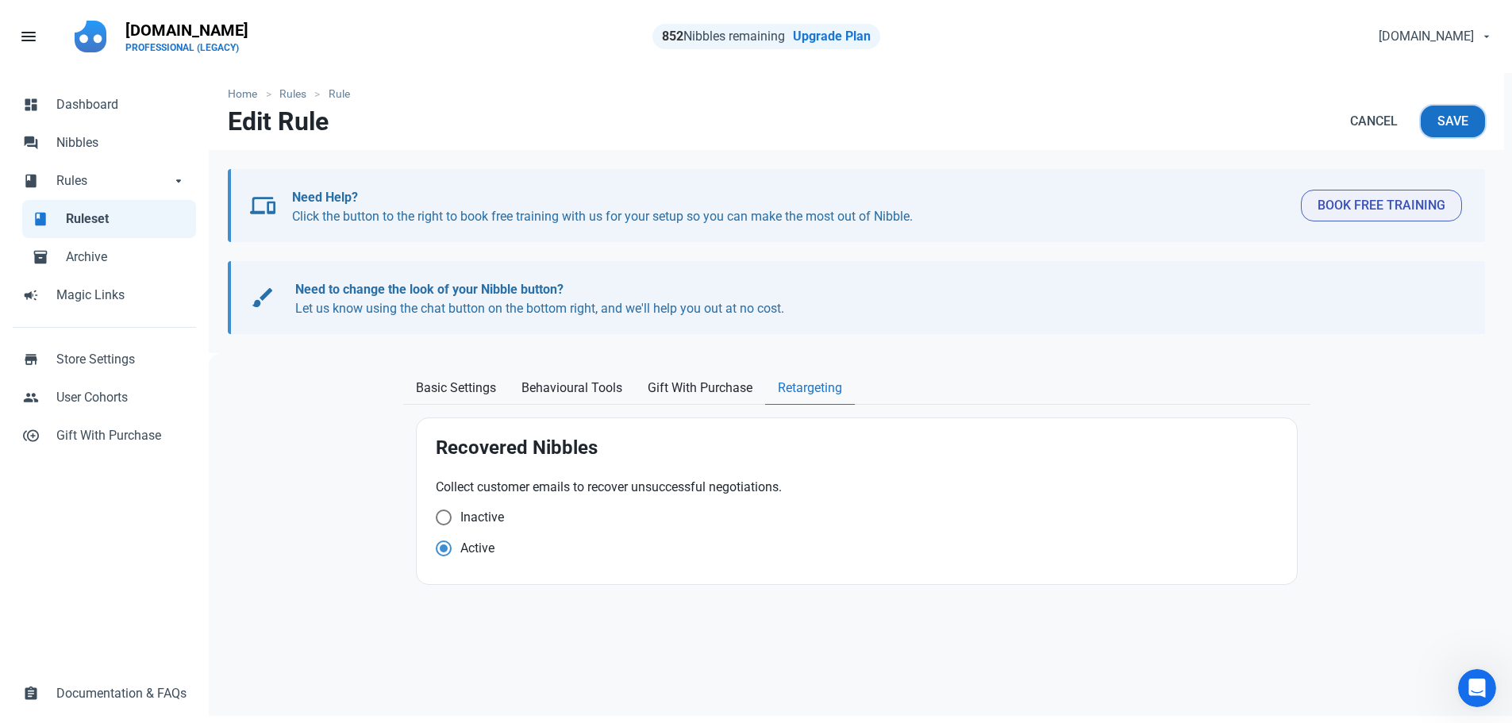
click at [1442, 120] on span "Save" at bounding box center [1452, 121] width 31 height 19
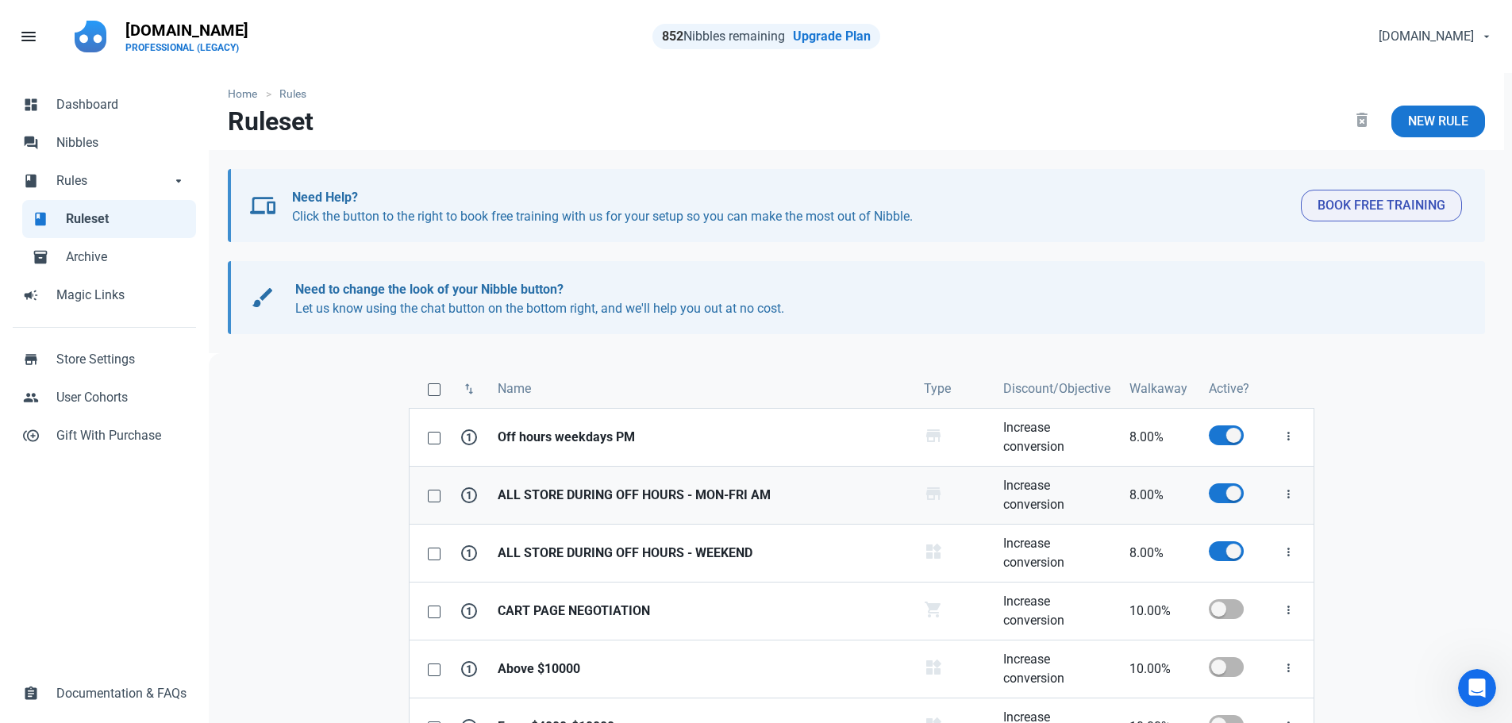
click at [695, 488] on strong "ALL STORE DURING OFF HOURS - MON-FRI AM" at bounding box center [700, 495] width 407 height 19
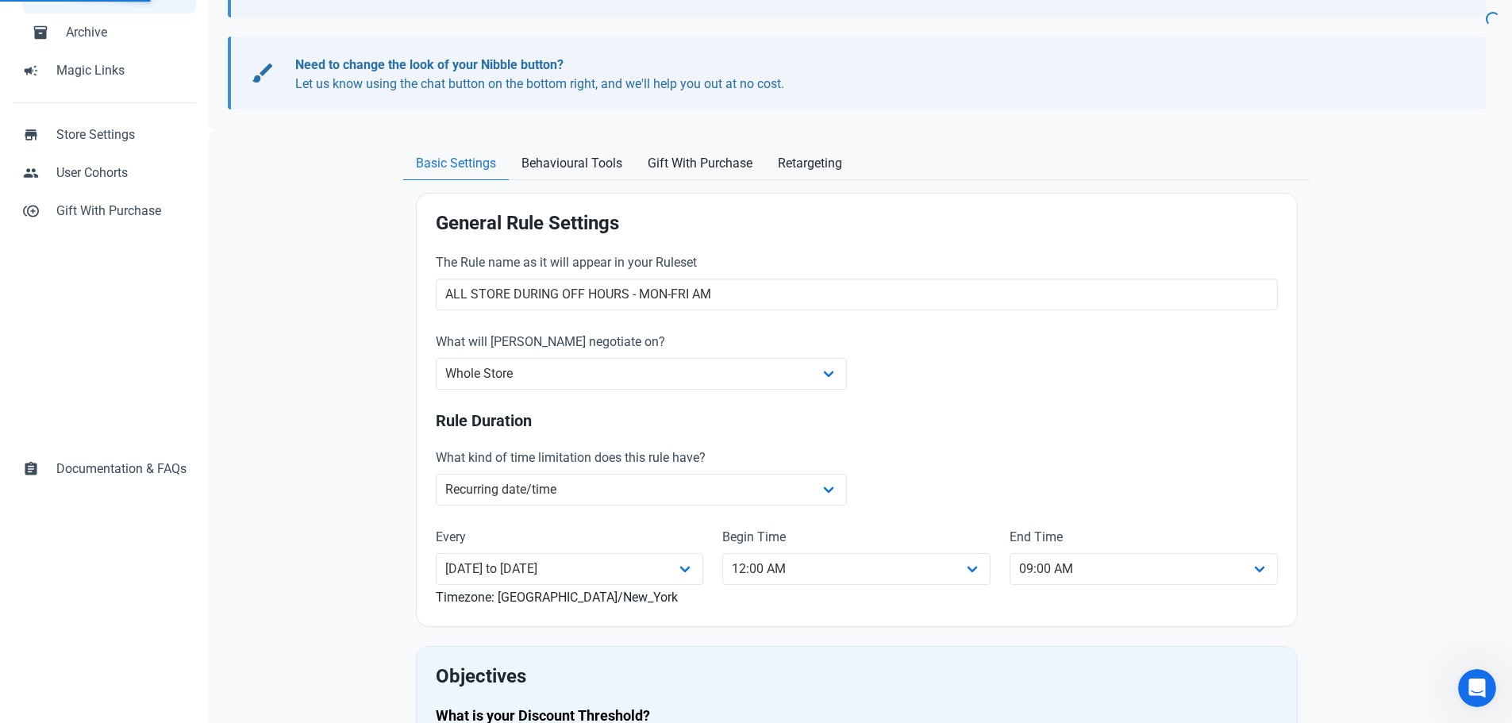
scroll to position [238, 0]
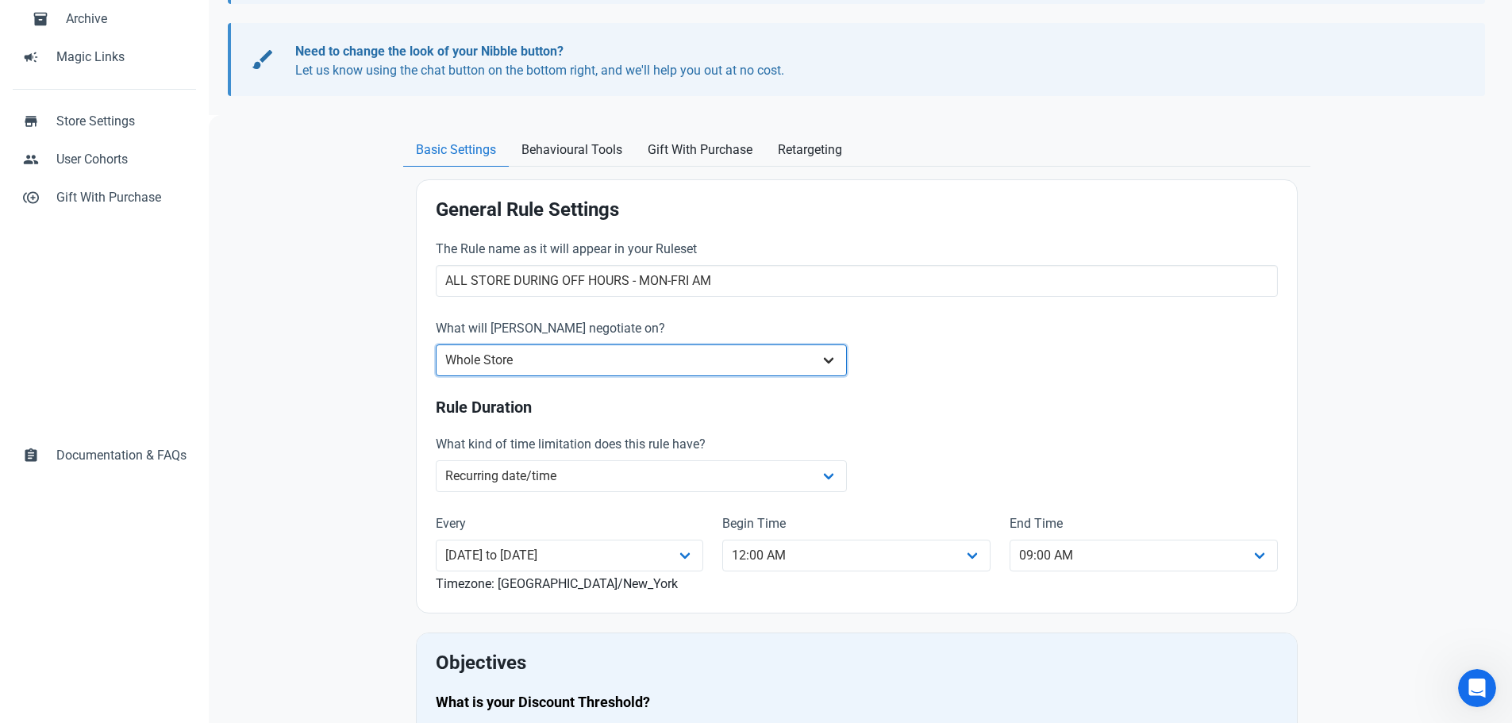
click at [531, 373] on select "Whole Store Individual Products Product Categories Cart" at bounding box center [642, 360] width 412 height 32
click at [436, 344] on select "Whole Store Individual Products Product Categories Cart" at bounding box center [642, 360] width 412 height 32
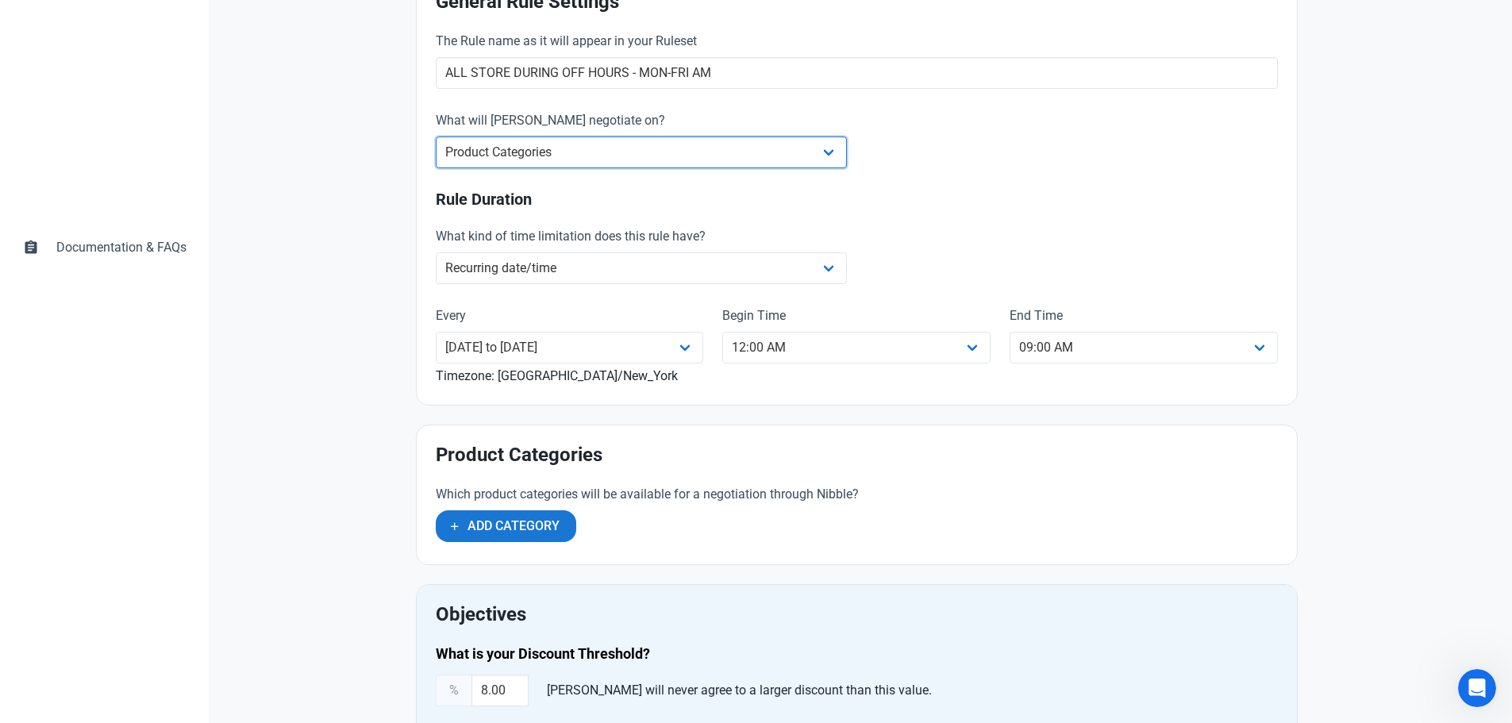
scroll to position [635, 0]
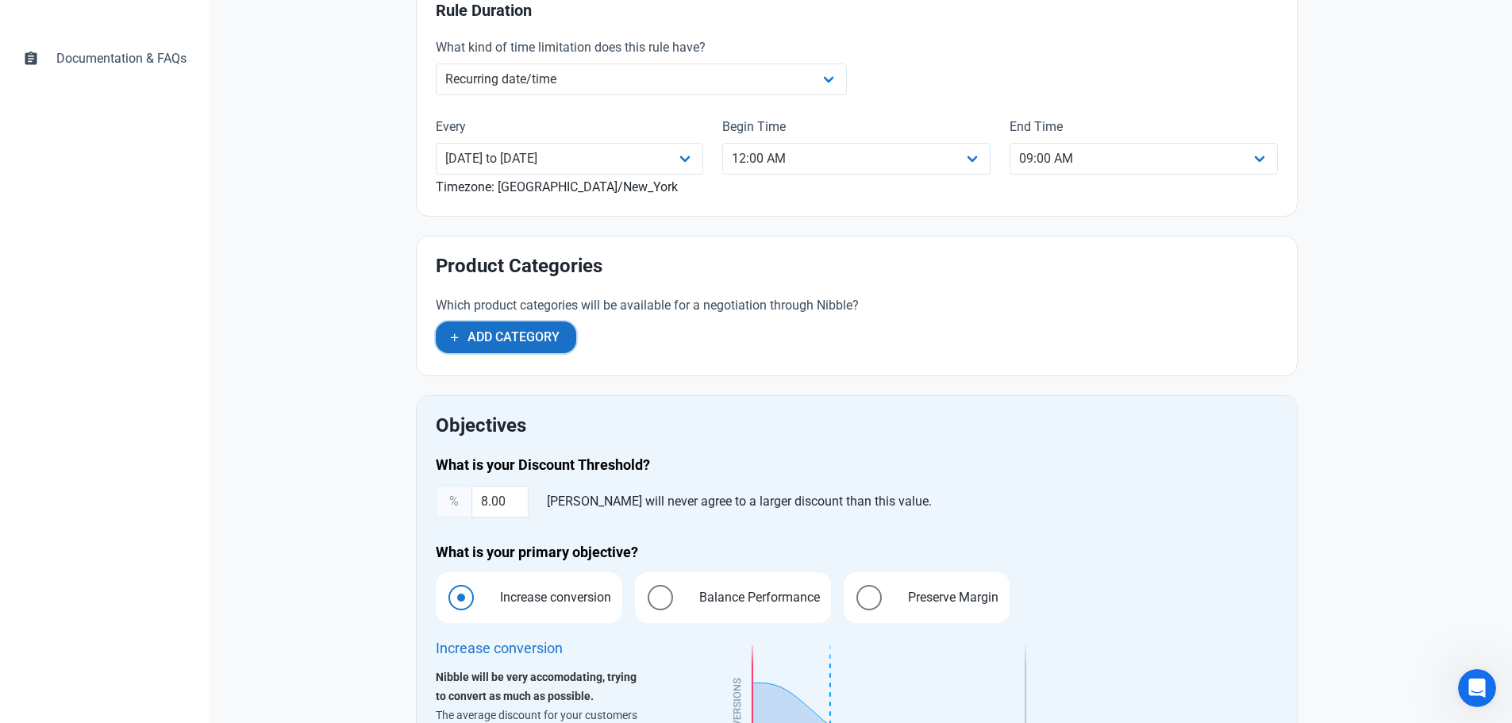
click at [524, 343] on span "Add Category" at bounding box center [513, 337] width 92 height 19
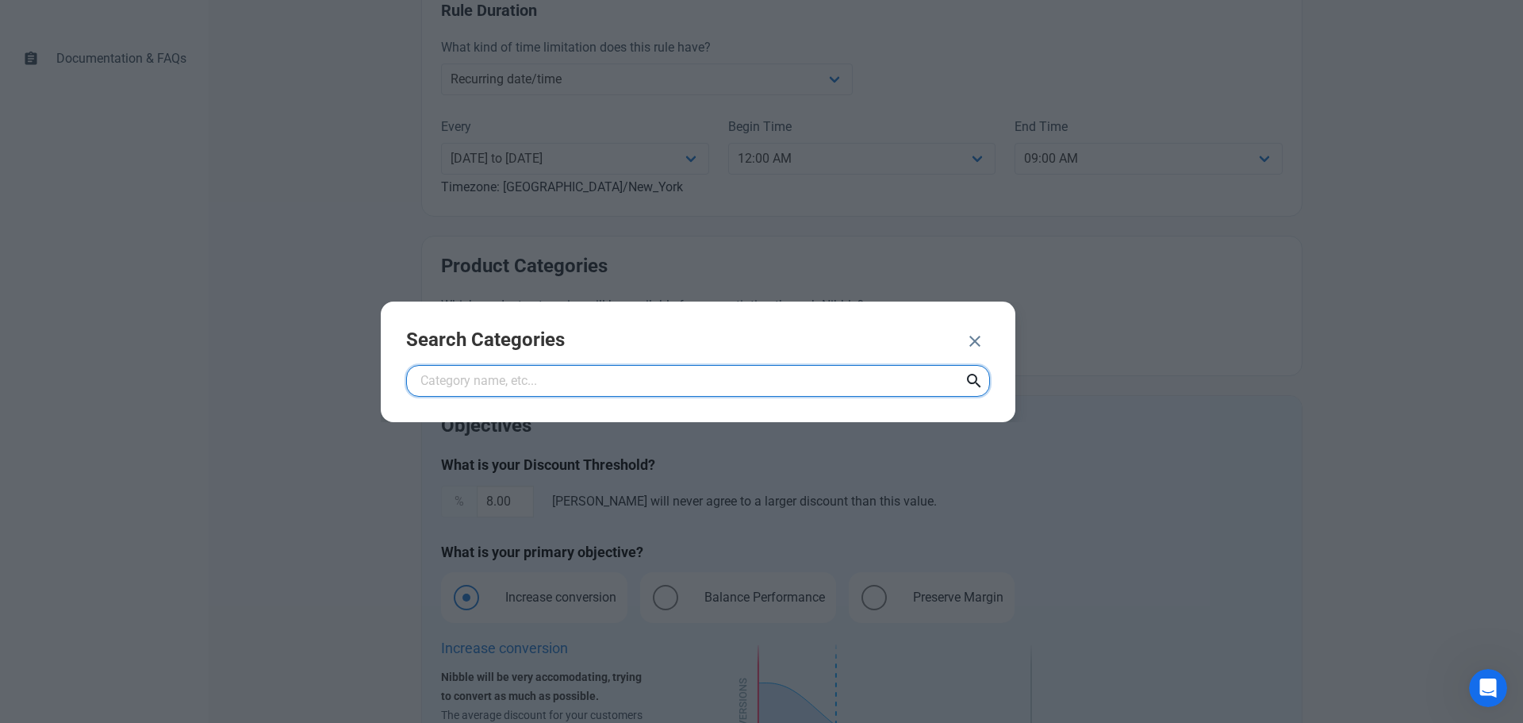
click at [610, 382] on input "text" at bounding box center [698, 381] width 584 height 32
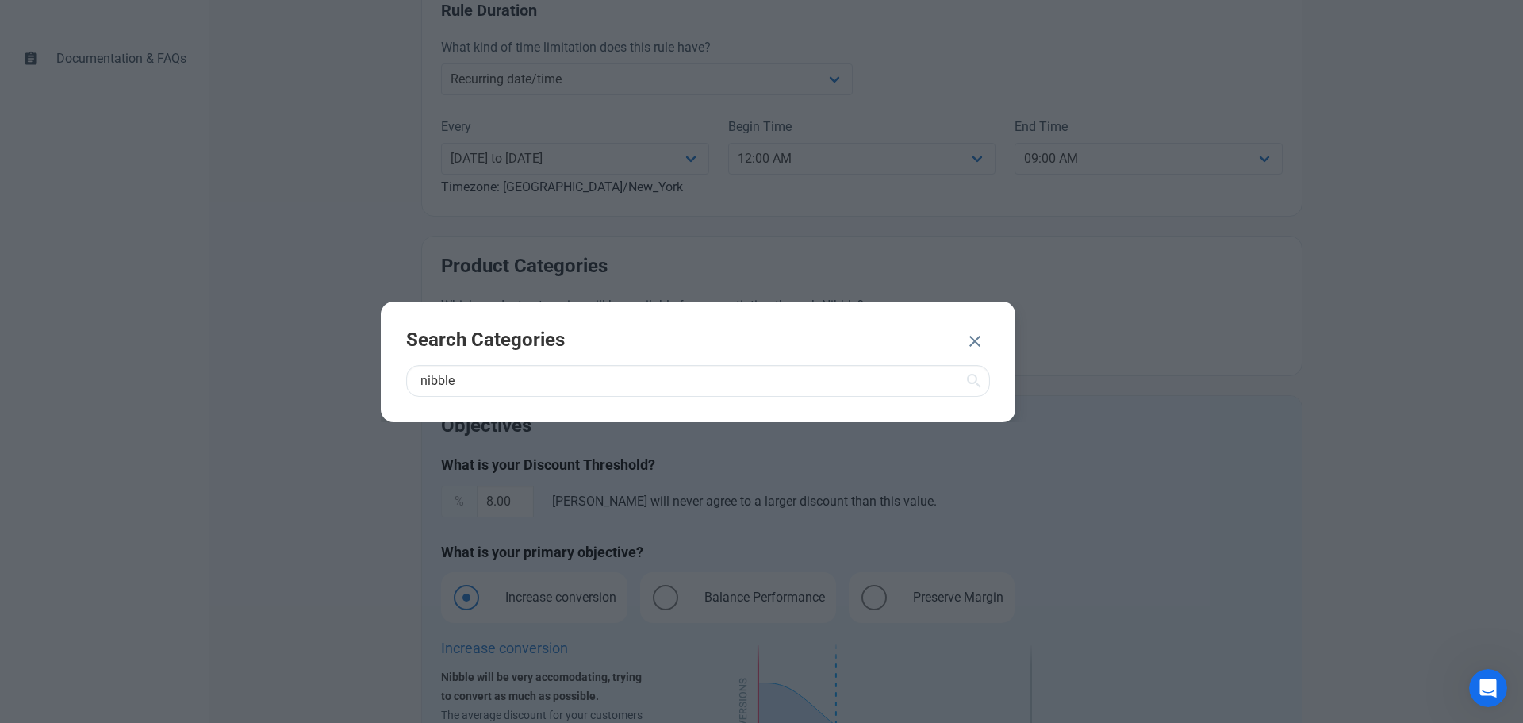
click at [974, 381] on icon at bounding box center [974, 381] width 19 height 29
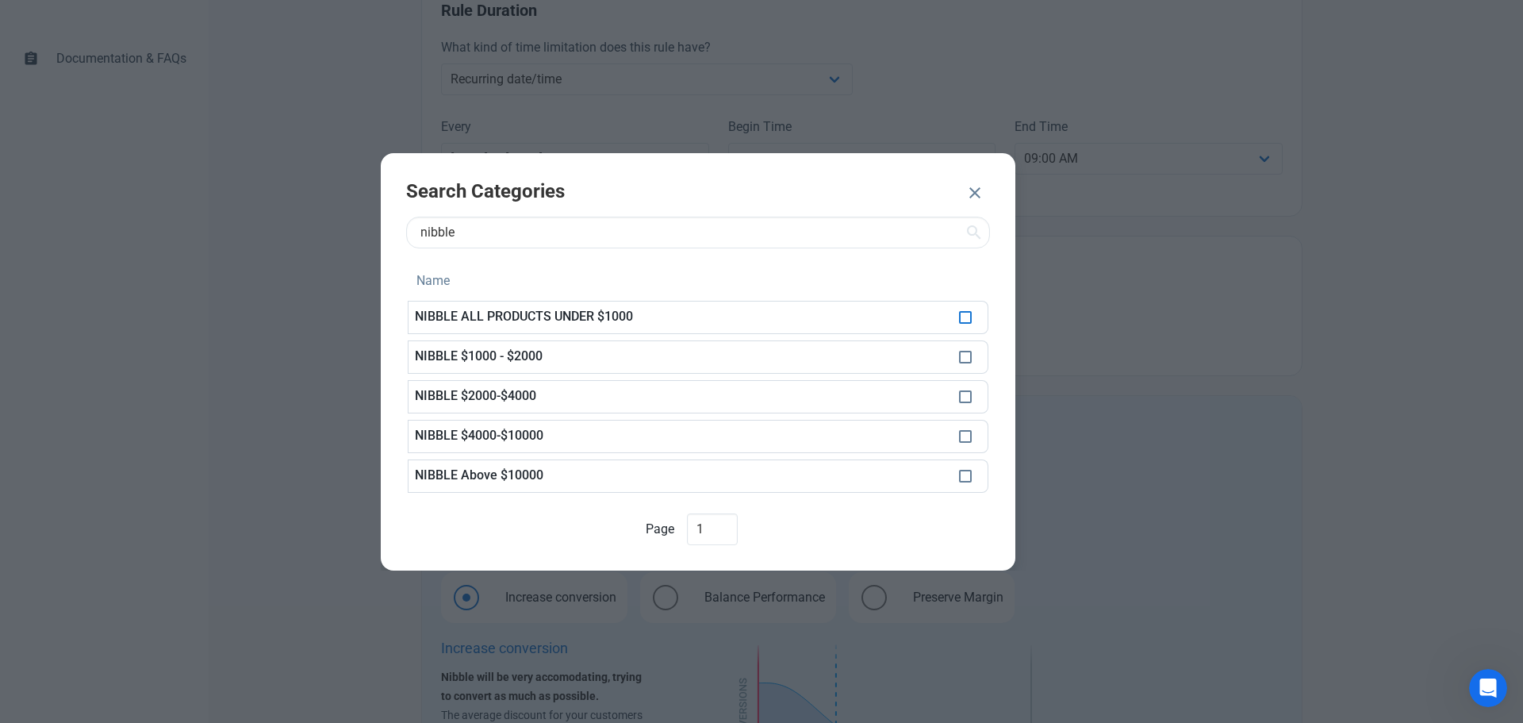
click at [966, 322] on span at bounding box center [965, 317] width 13 height 13
click at [959, 362] on span at bounding box center [965, 357] width 13 height 13
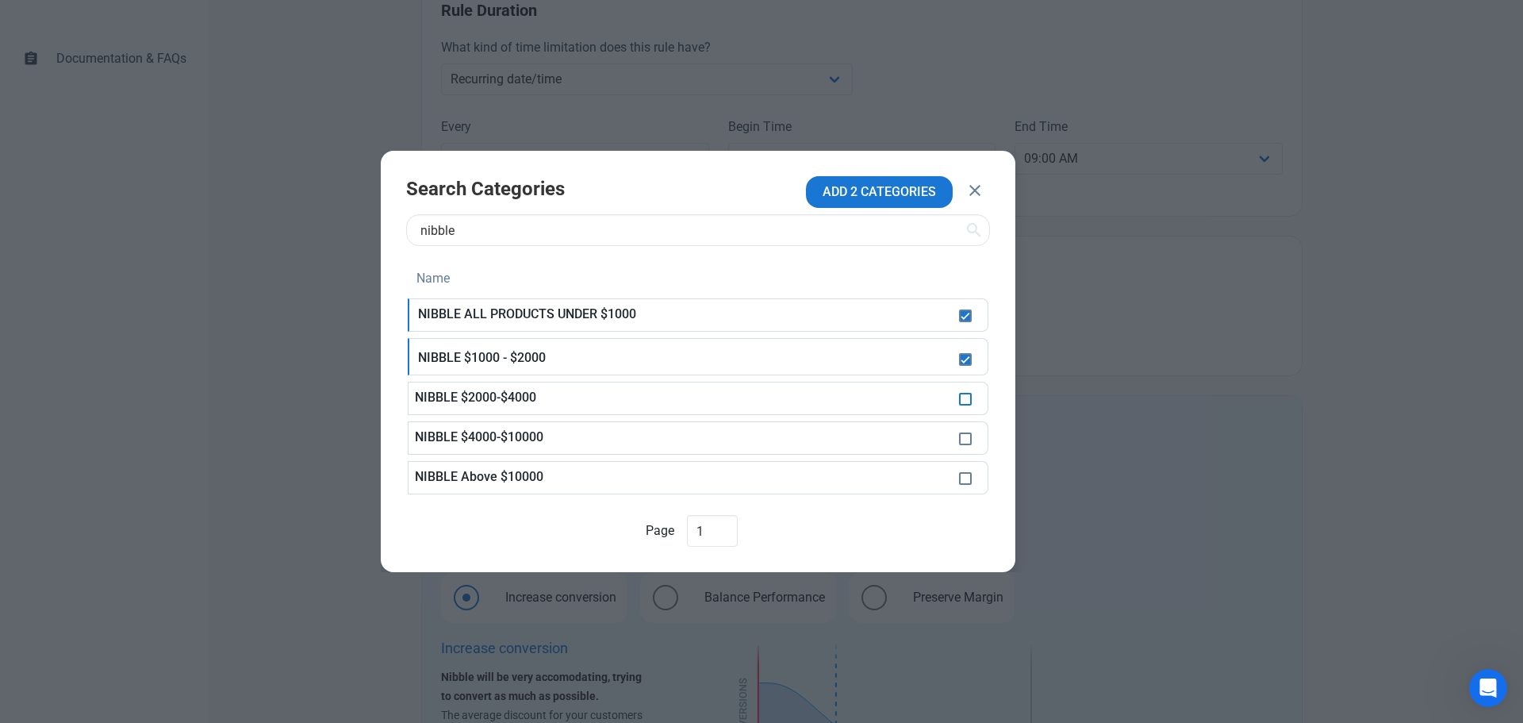
click at [964, 395] on span at bounding box center [965, 399] width 13 height 13
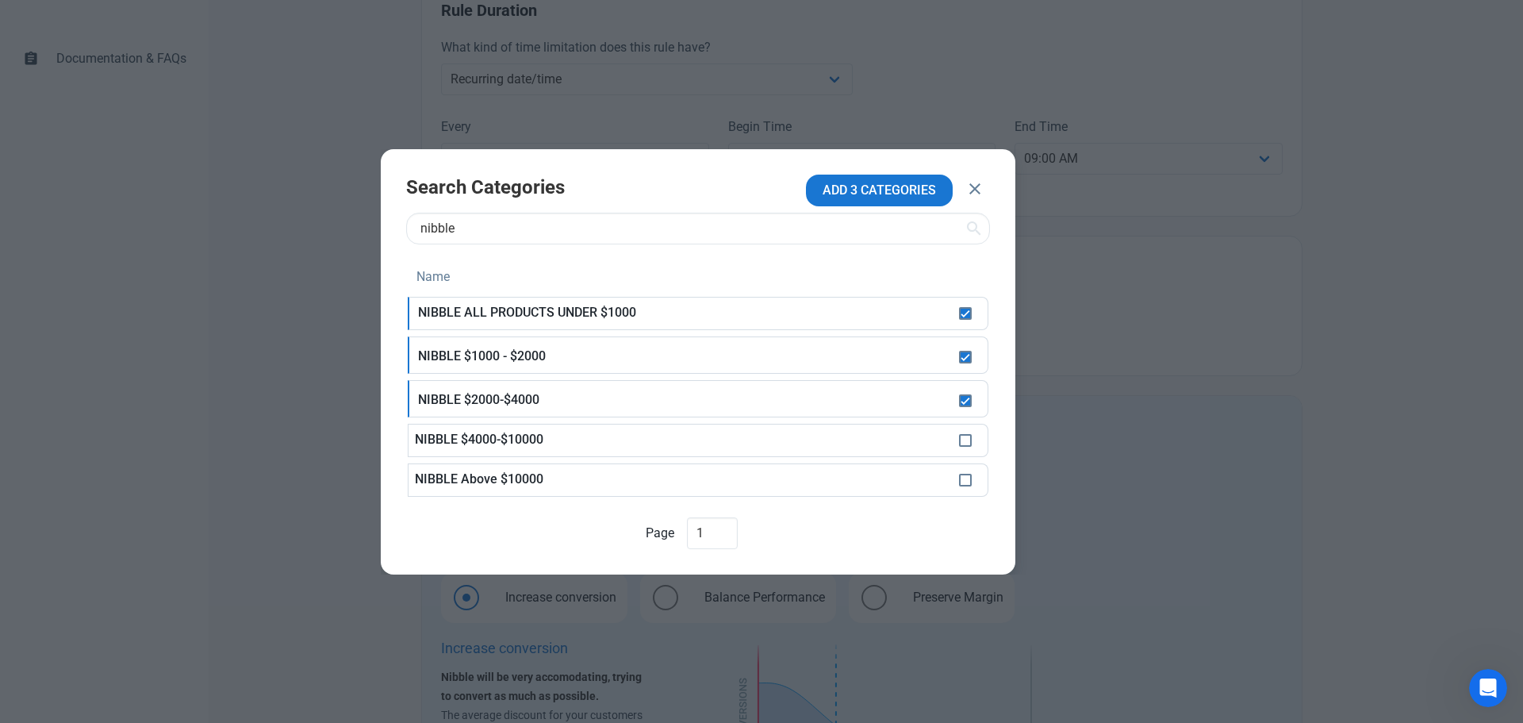
click at [964, 433] on td at bounding box center [971, 440] width 36 height 33
click at [967, 441] on span at bounding box center [965, 440] width 13 height 13
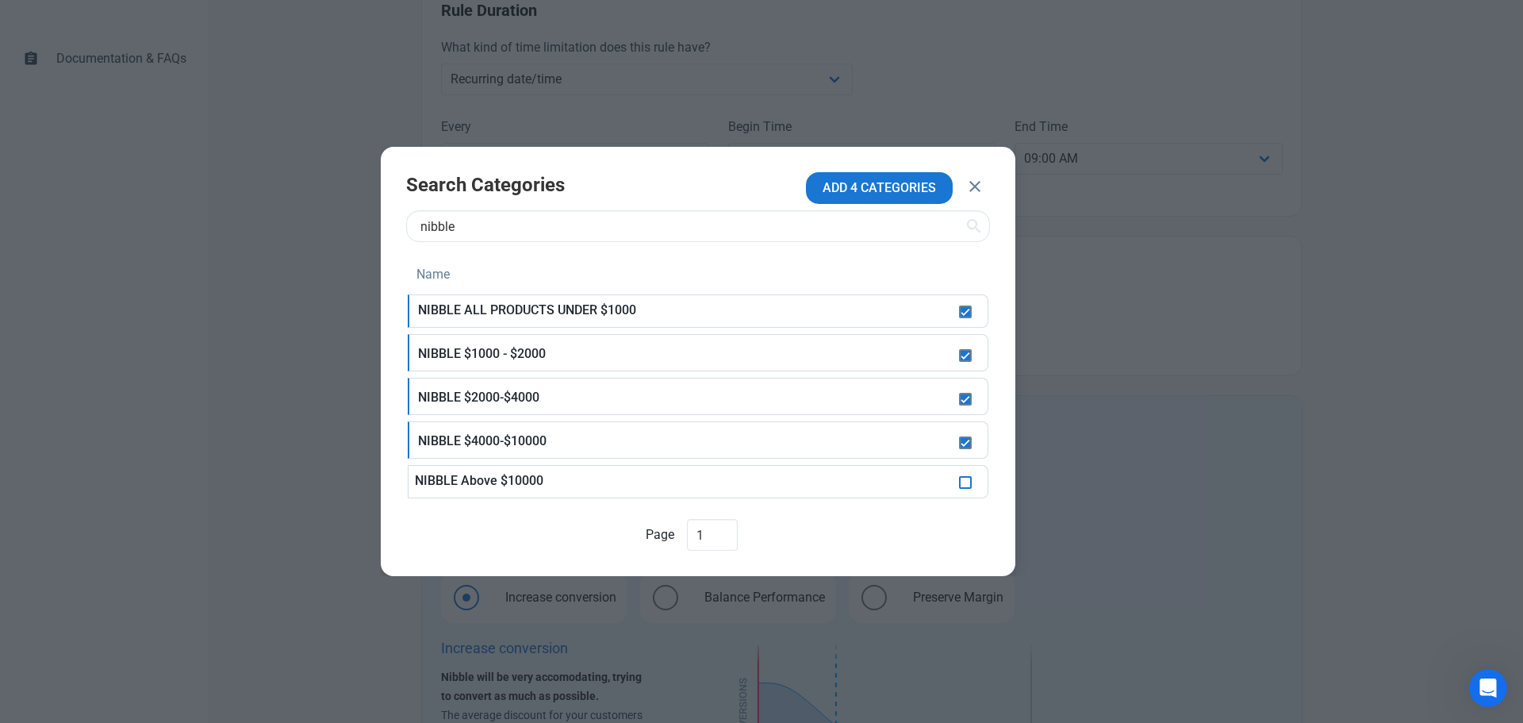
click at [964, 478] on span at bounding box center [965, 482] width 13 height 13
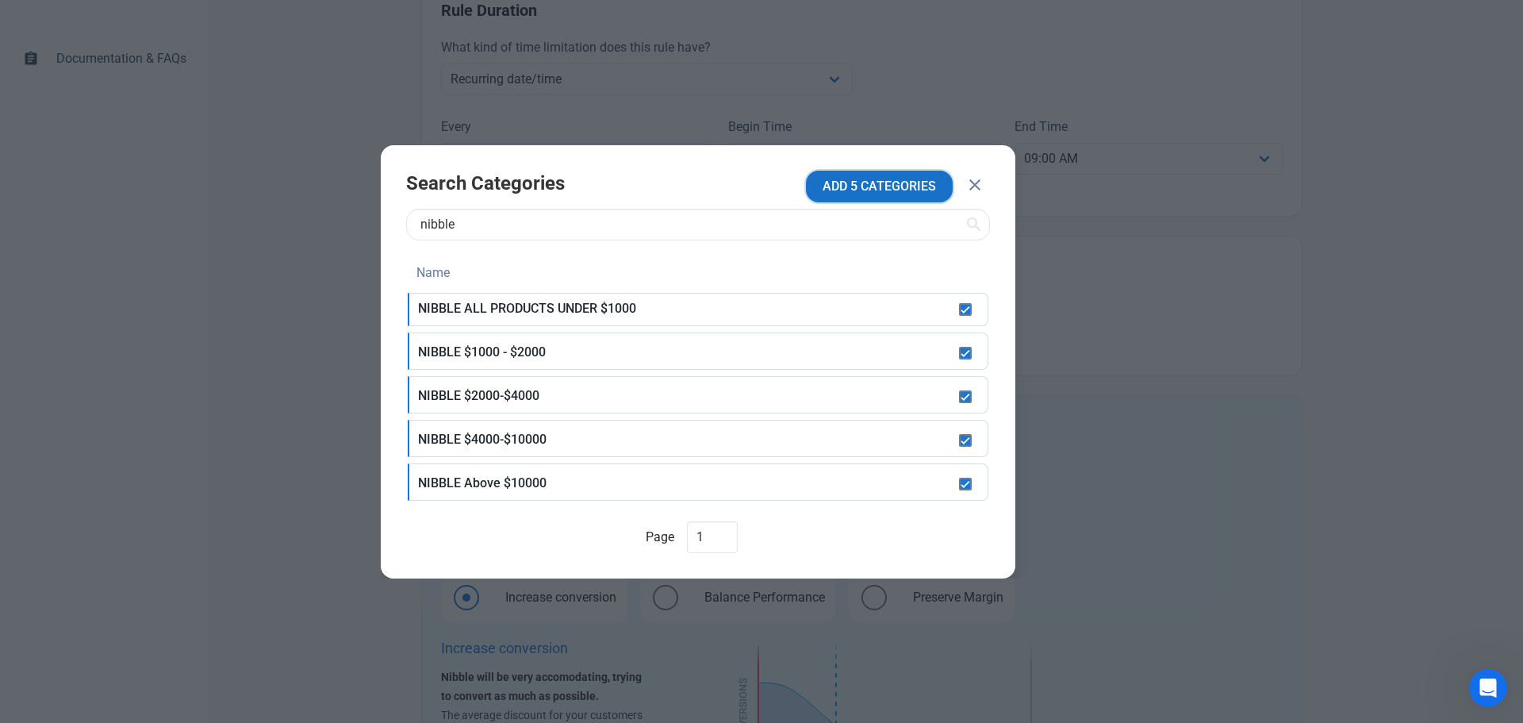
click at [862, 187] on span "ADD 5 CATEGORIES" at bounding box center [879, 186] width 113 height 19
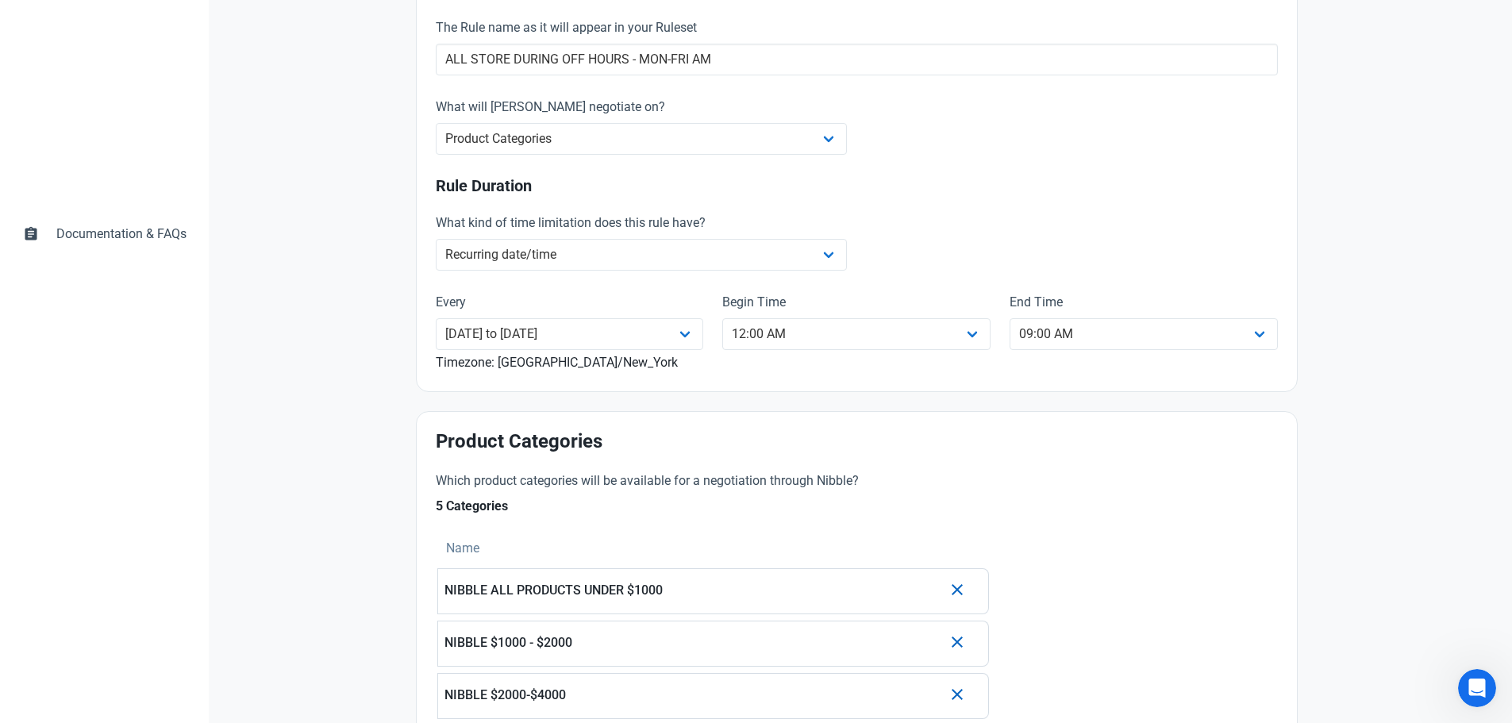
scroll to position [251, 0]
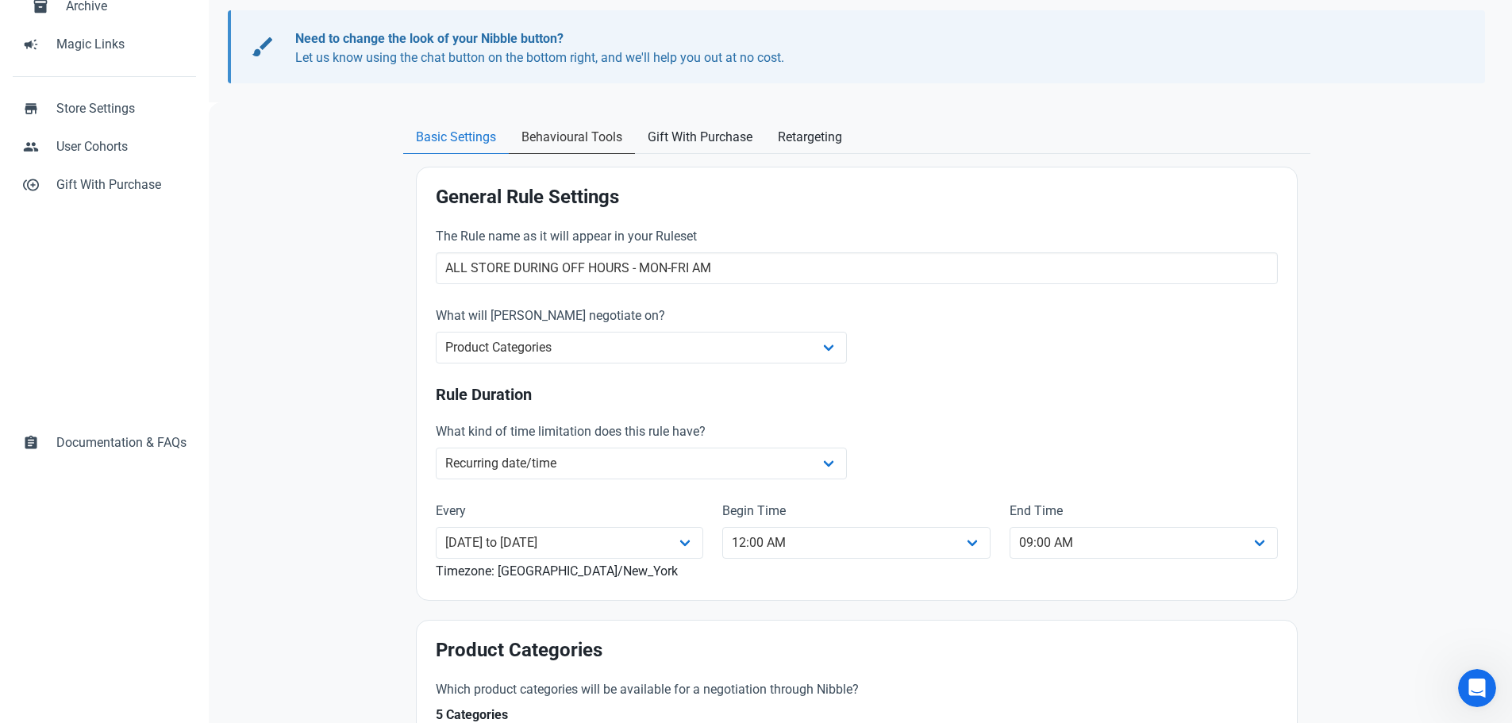
click at [579, 144] on span "Behavioural Tools" at bounding box center [571, 137] width 101 height 19
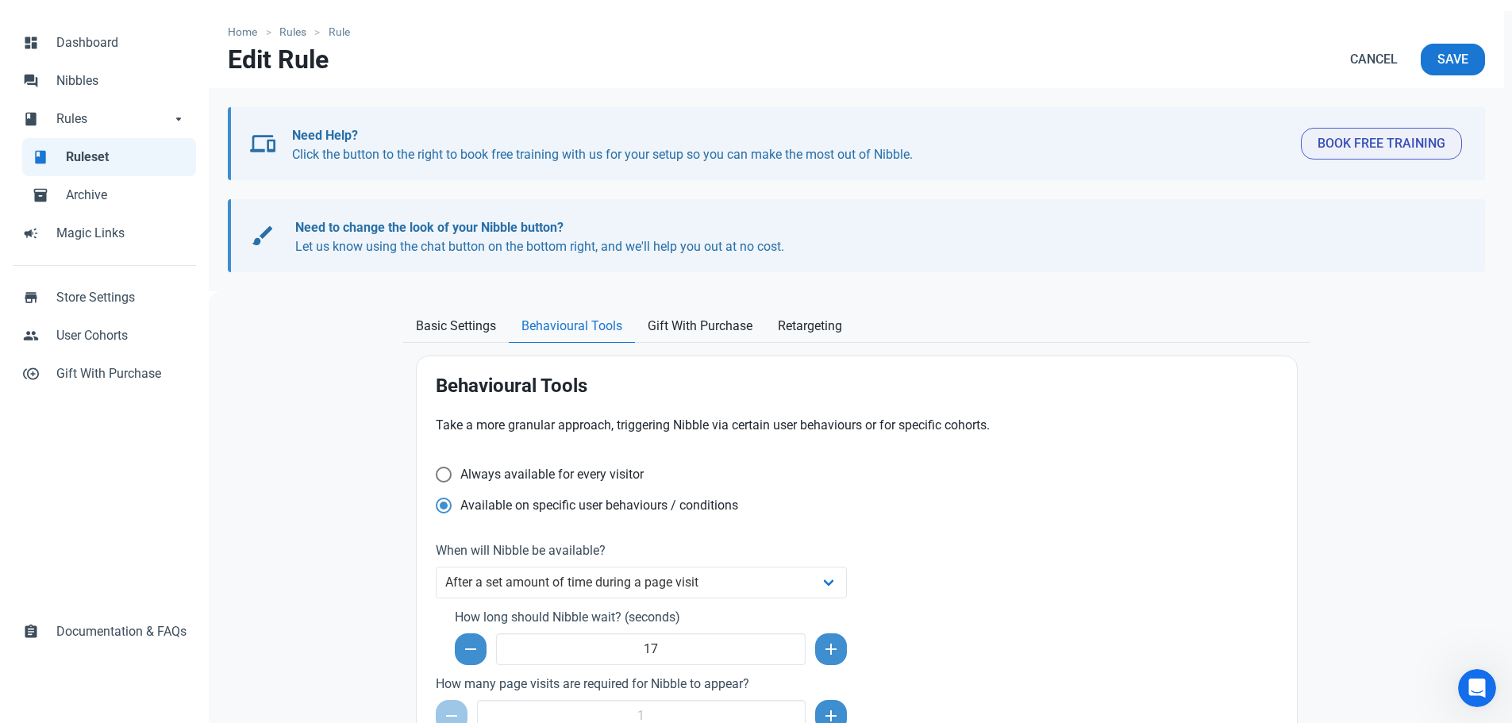
scroll to position [238, 0]
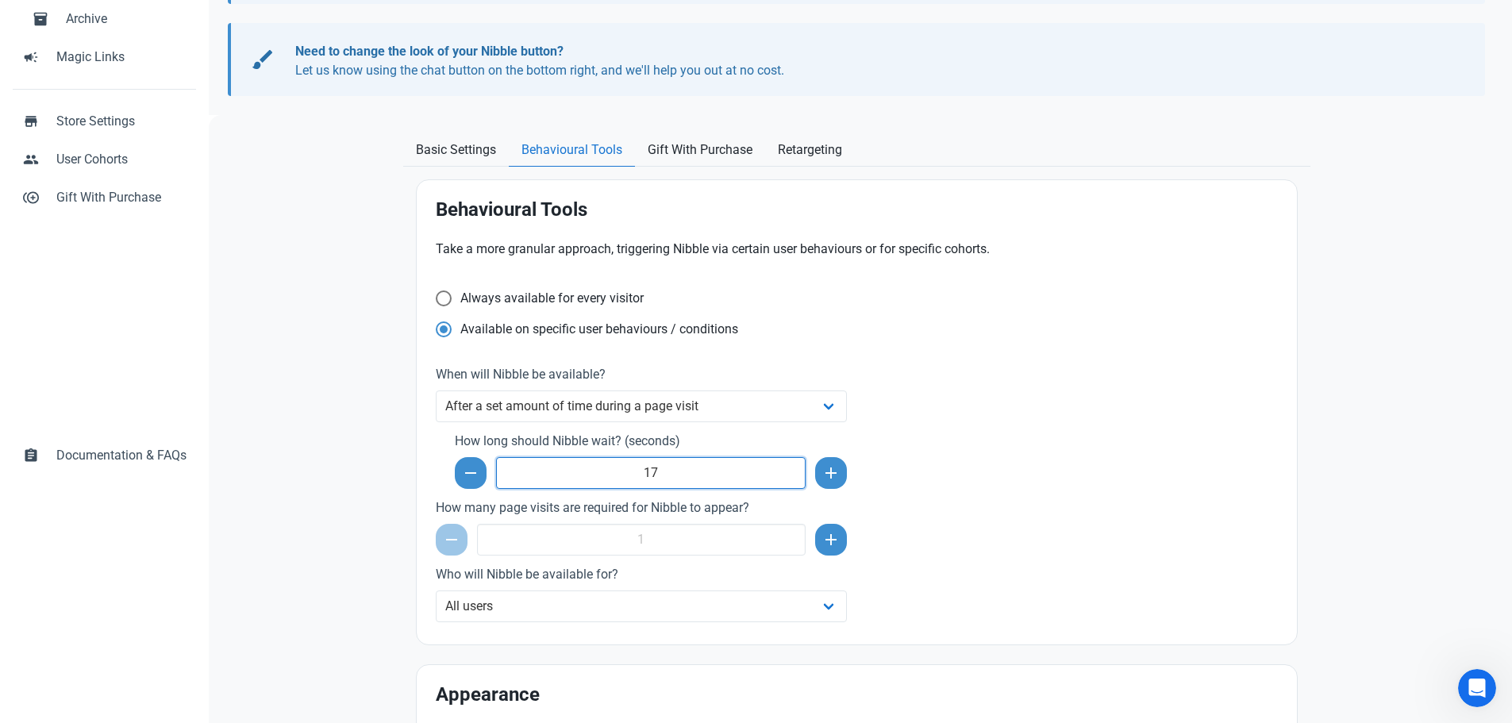
drag, startPoint x: 666, startPoint y: 470, endPoint x: 632, endPoint y: 478, distance: 35.2
click at [632, 478] on input "17" at bounding box center [651, 473] width 310 height 32
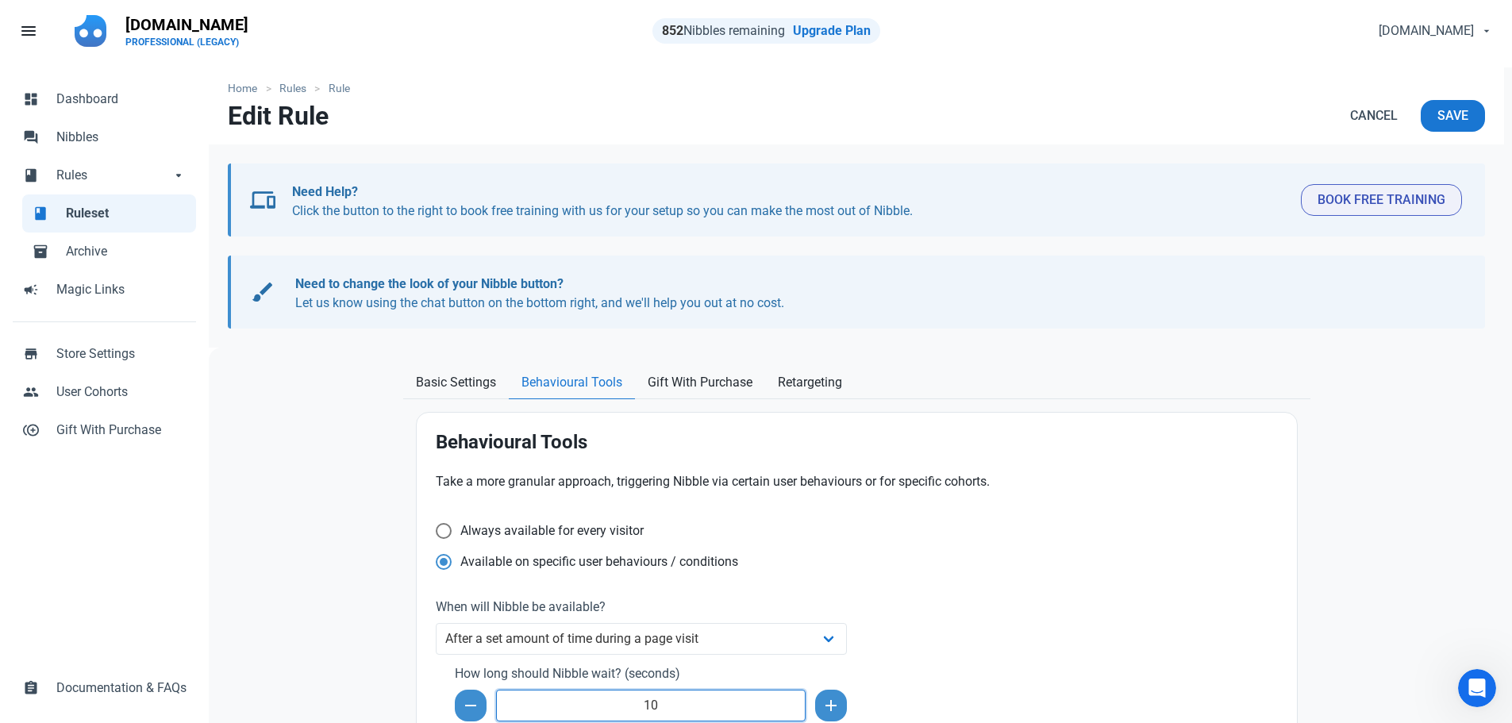
scroll to position [0, 0]
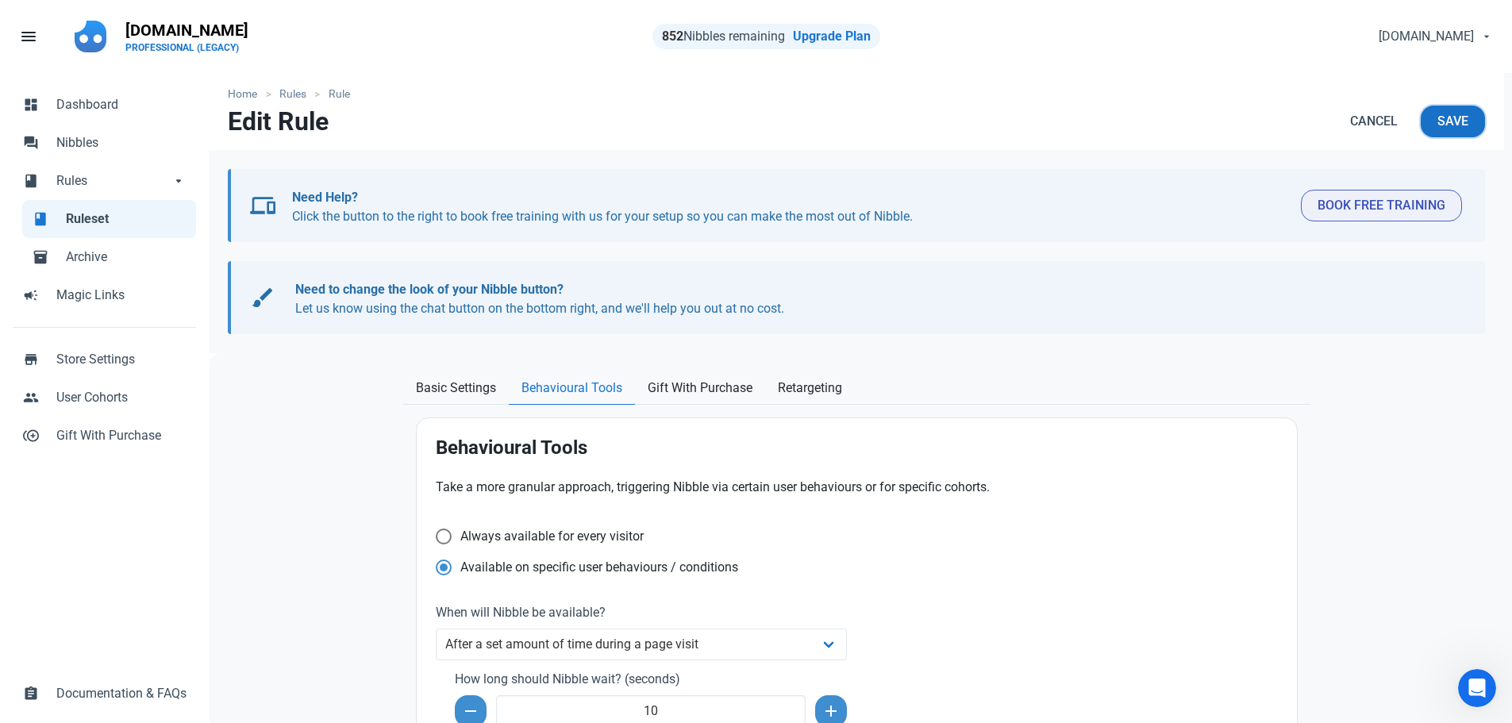
click at [1458, 115] on span "Save" at bounding box center [1452, 121] width 31 height 19
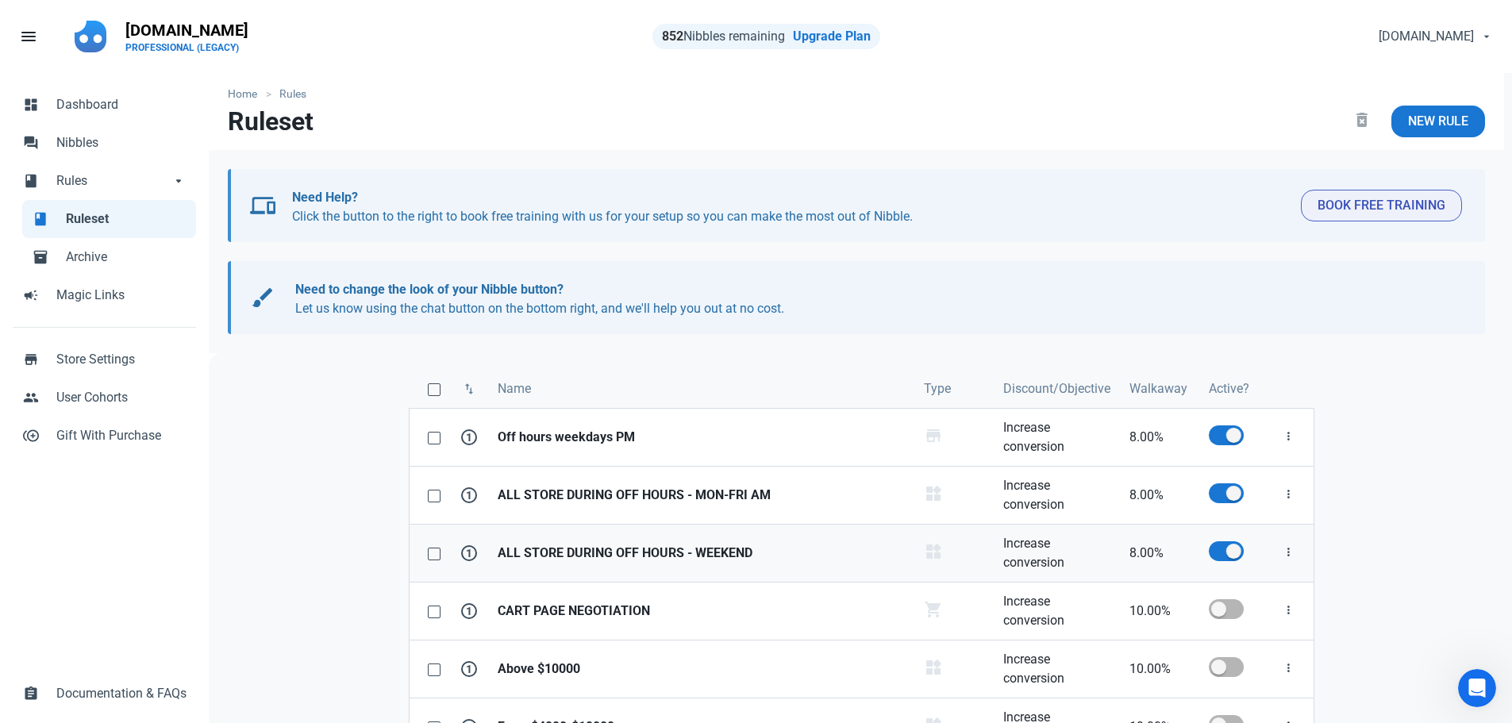
click at [708, 548] on strong "ALL STORE DURING OFF HOURS - WEEKEND" at bounding box center [700, 553] width 407 height 19
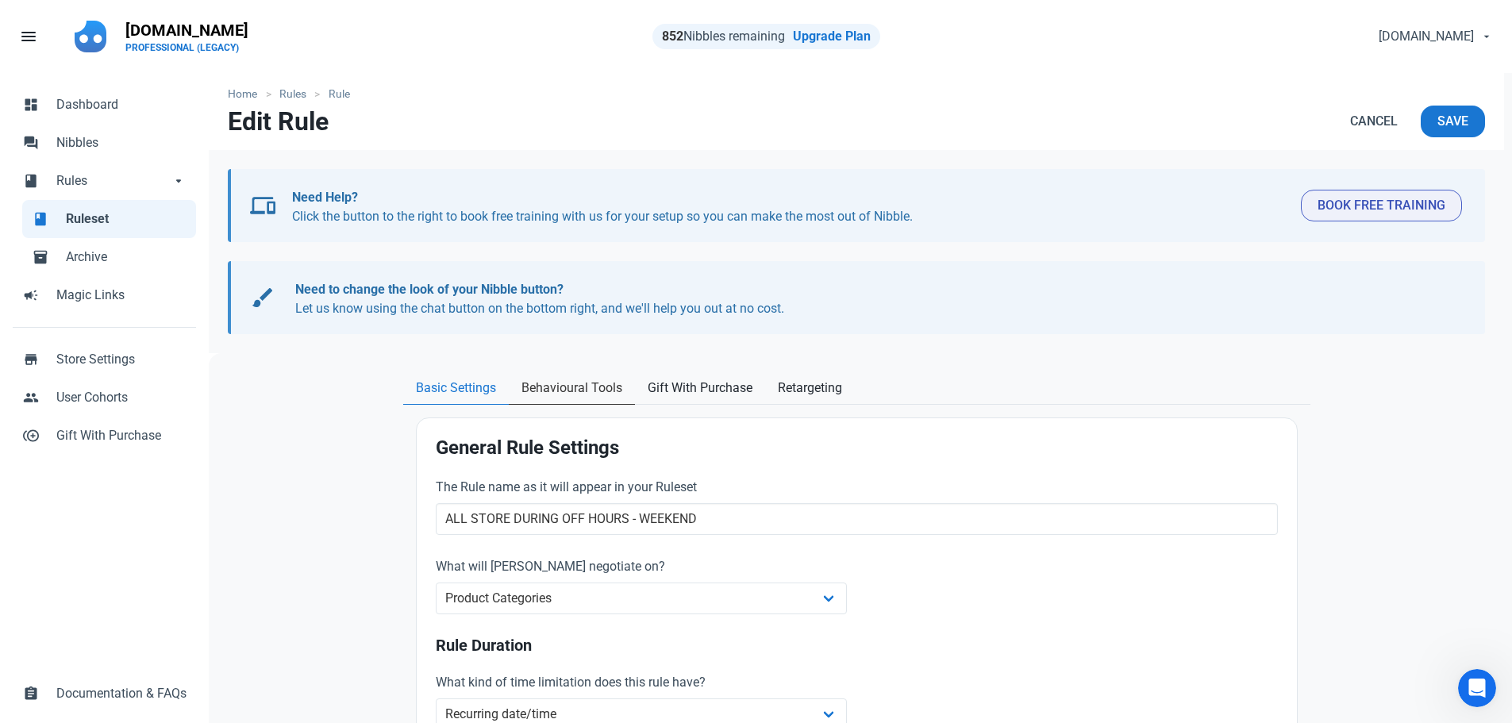
click at [596, 394] on span "Behavioural Tools" at bounding box center [571, 387] width 101 height 19
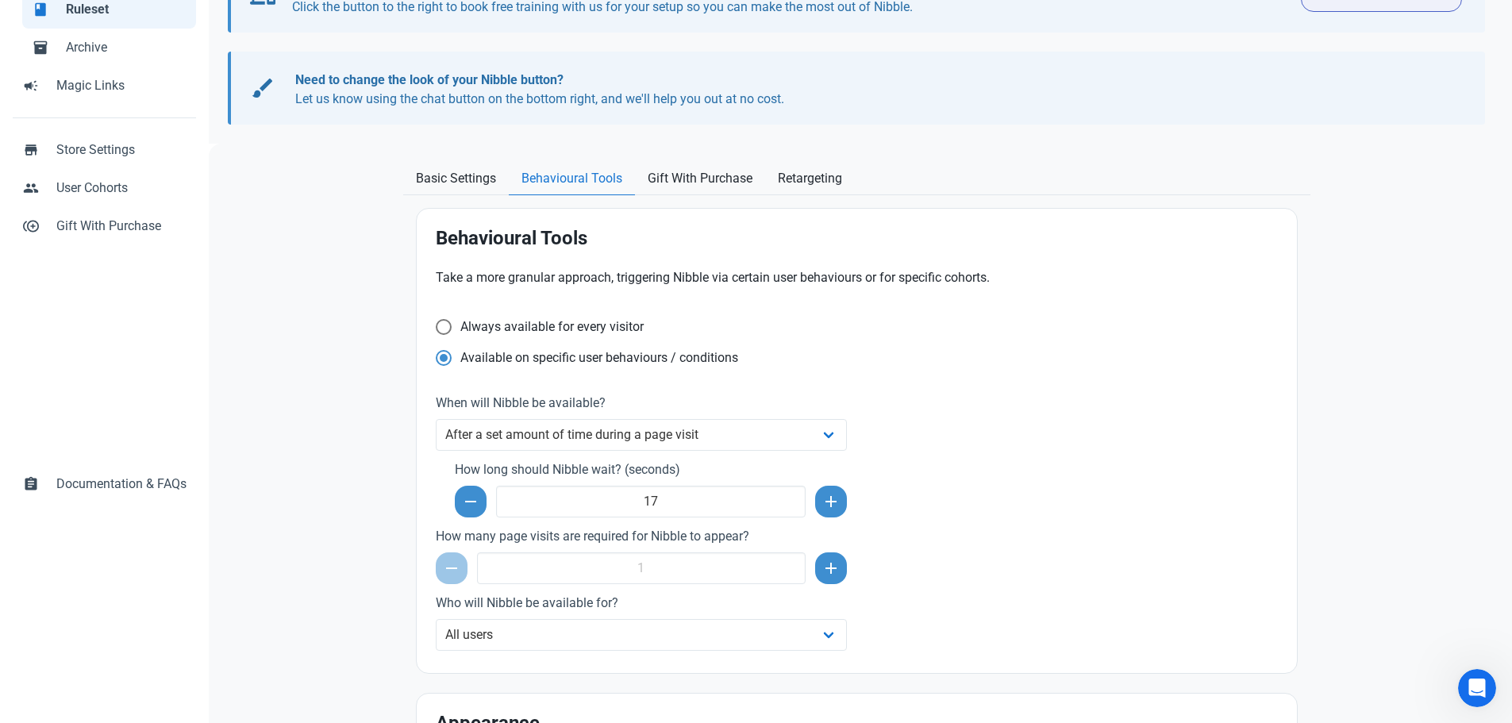
scroll to position [397, 0]
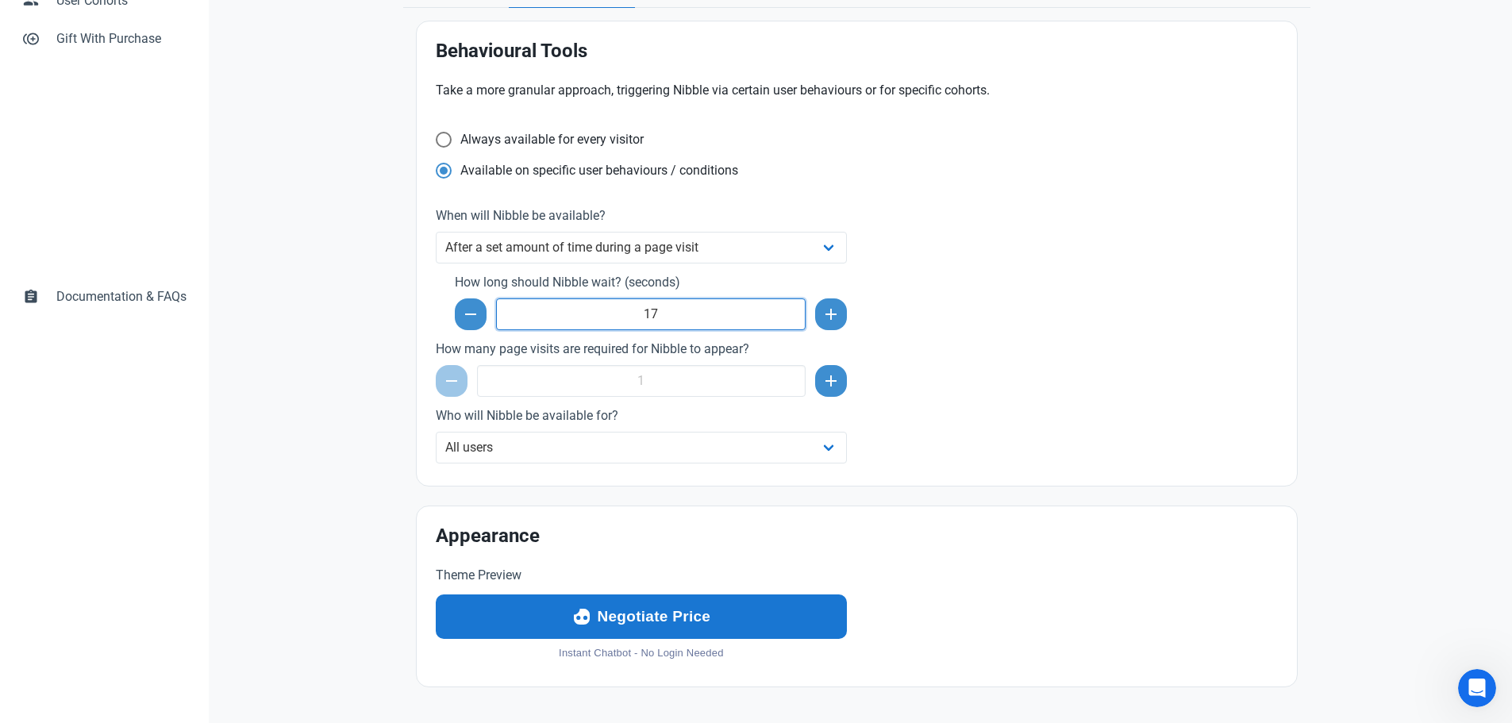
drag, startPoint x: 664, startPoint y: 313, endPoint x: 620, endPoint y: 317, distance: 44.6
click at [620, 317] on input "17" at bounding box center [651, 314] width 310 height 32
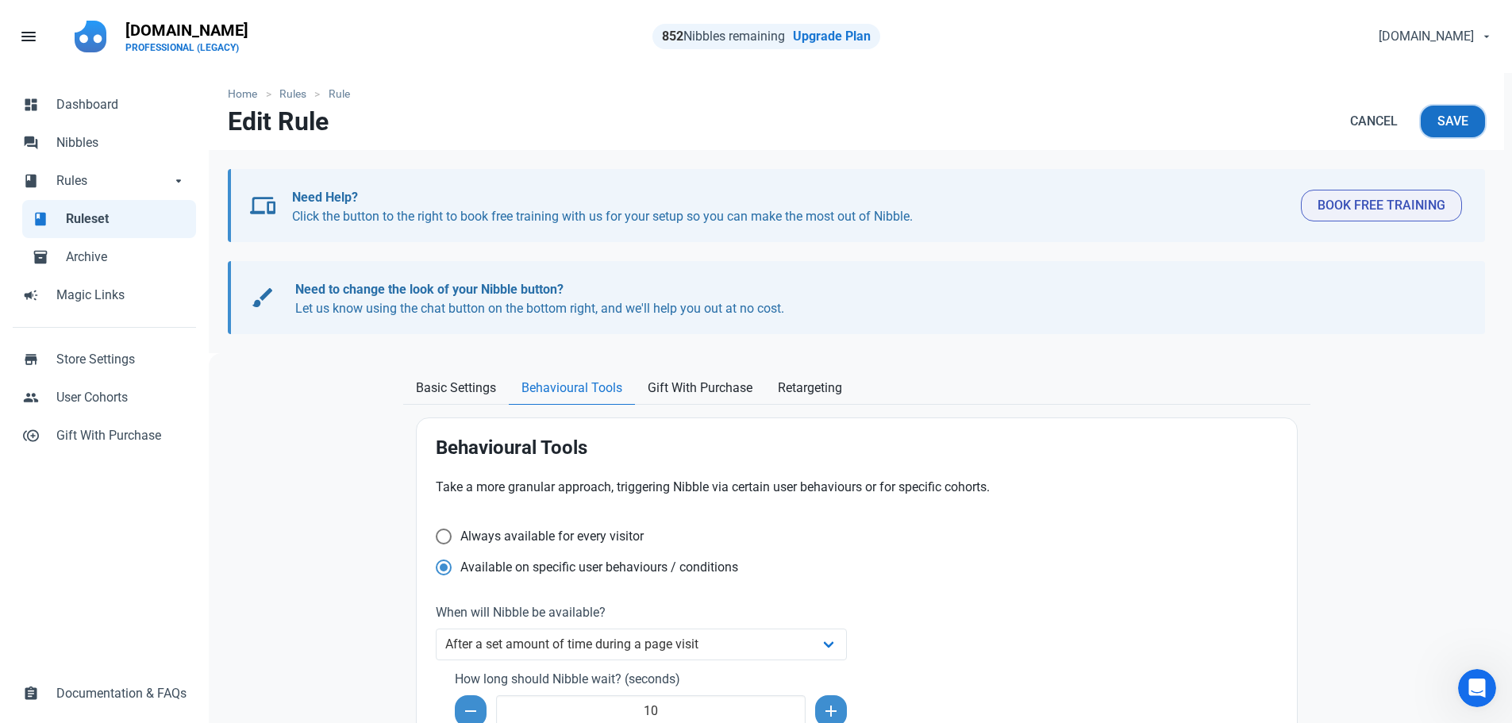
click at [1443, 132] on button "Save" at bounding box center [1452, 122] width 64 height 32
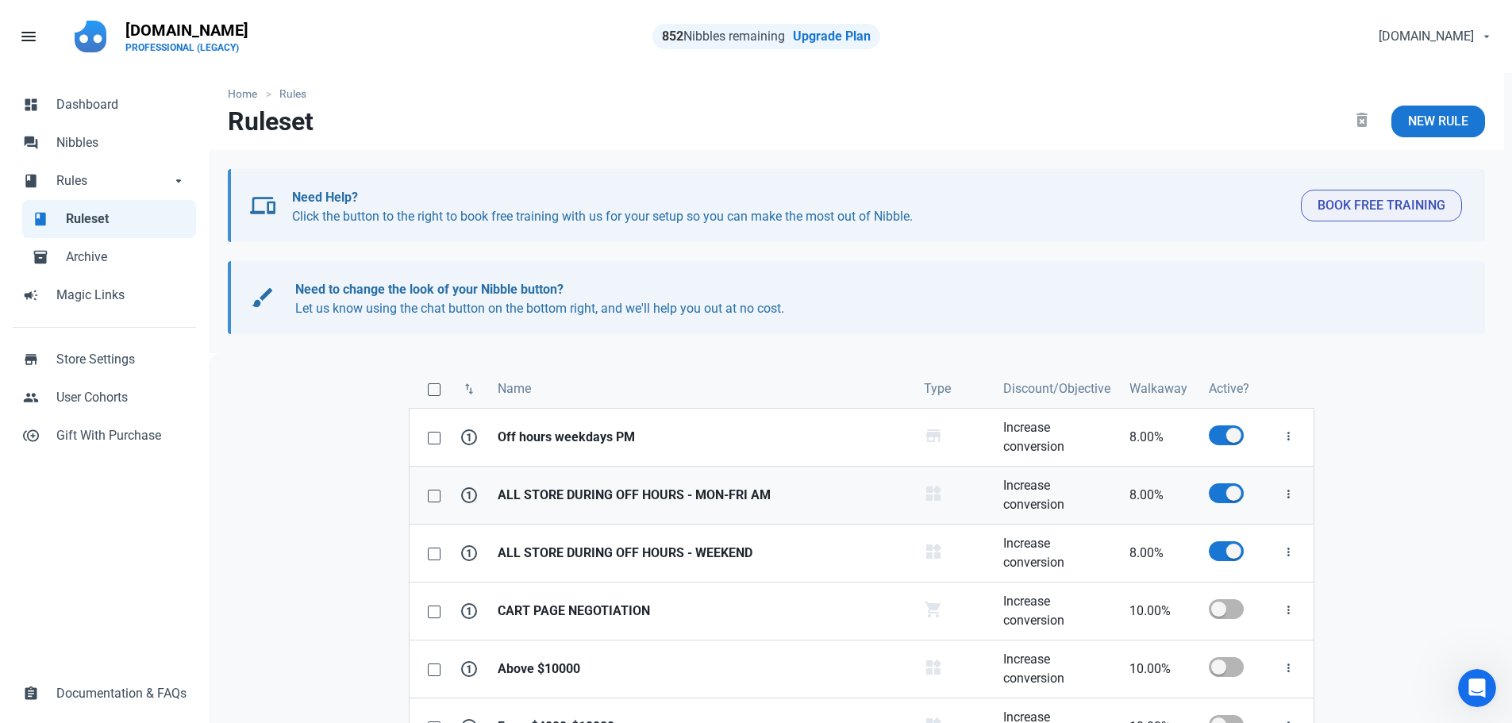
click at [687, 491] on strong "ALL STORE DURING OFF HOURS - MON-FRI AM" at bounding box center [700, 495] width 407 height 19
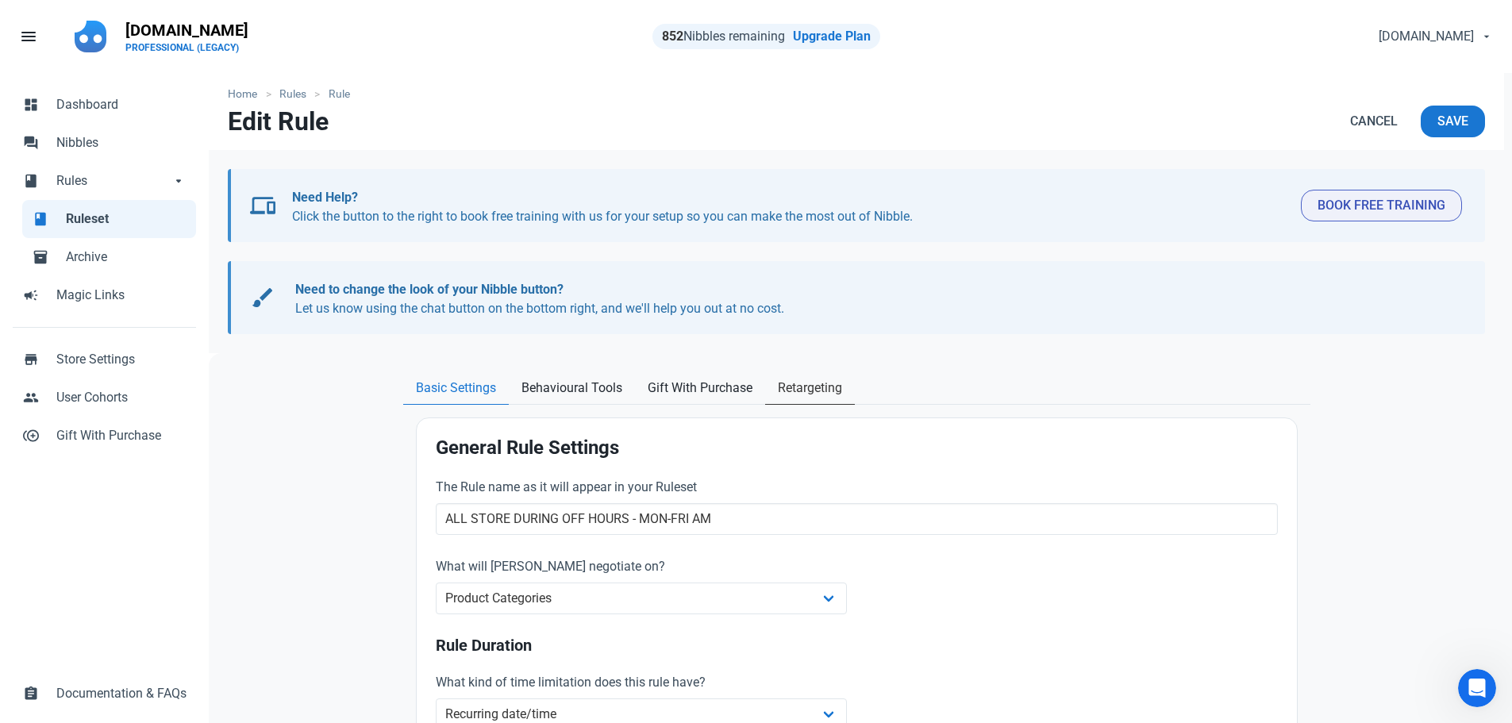
click at [813, 373] on link "Retargeting" at bounding box center [810, 388] width 90 height 33
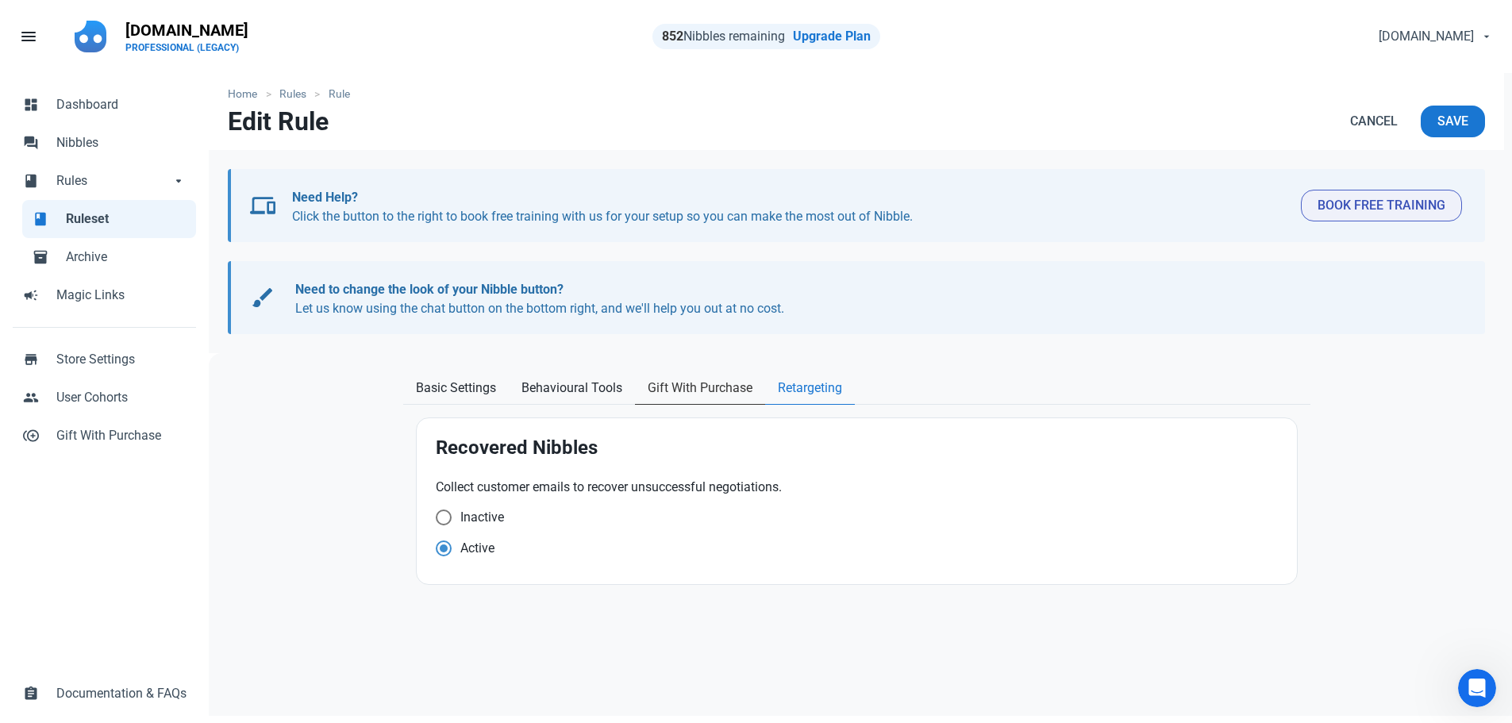
click at [700, 384] on span "Gift With Purchase" at bounding box center [699, 387] width 105 height 19
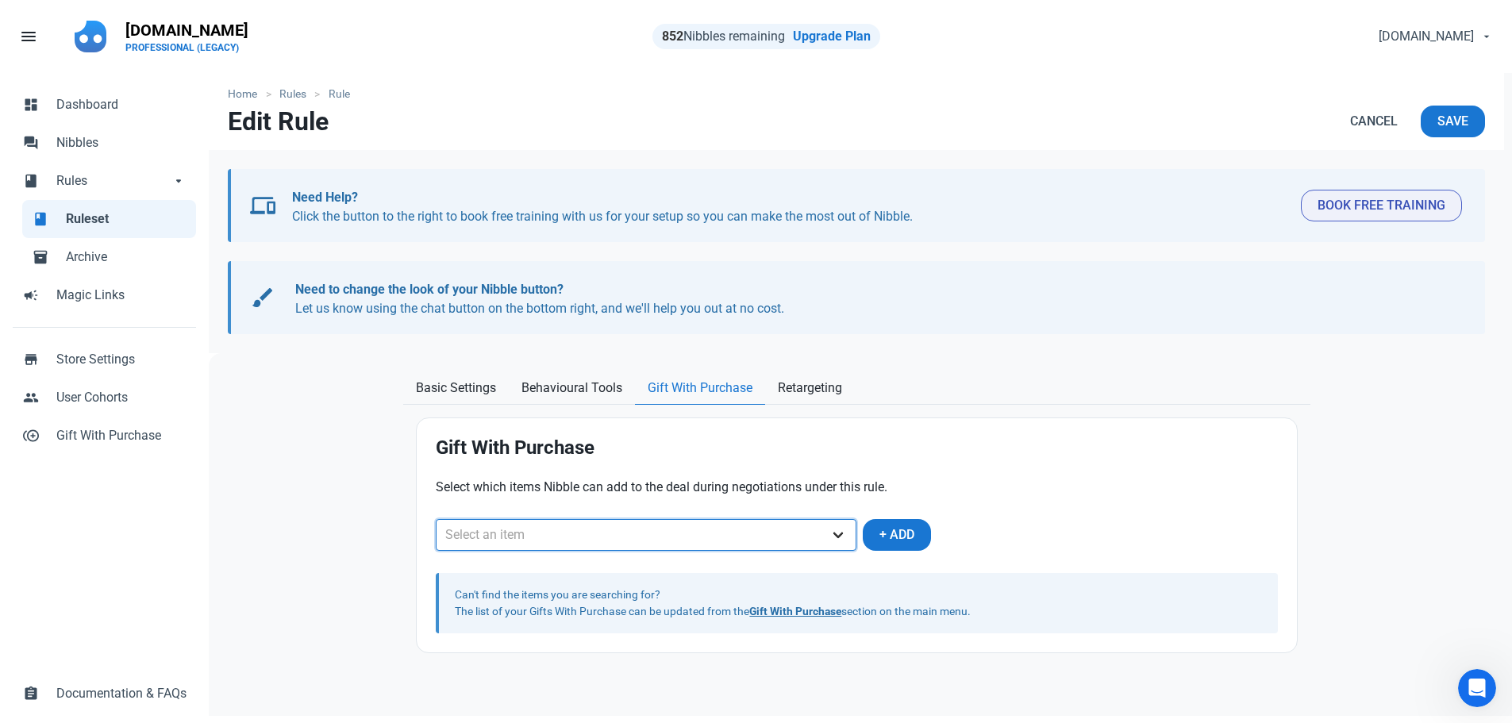
drag, startPoint x: 756, startPoint y: 535, endPoint x: 750, endPoint y: 540, distance: 8.4
click at [756, 535] on select "Select an item Free Diamond Pendant" at bounding box center [646, 535] width 421 height 32
click at [436, 519] on select "Select an item Free Diamond Pendant" at bounding box center [646, 535] width 421 height 32
click at [897, 538] on span "+ Add" at bounding box center [896, 534] width 35 height 19
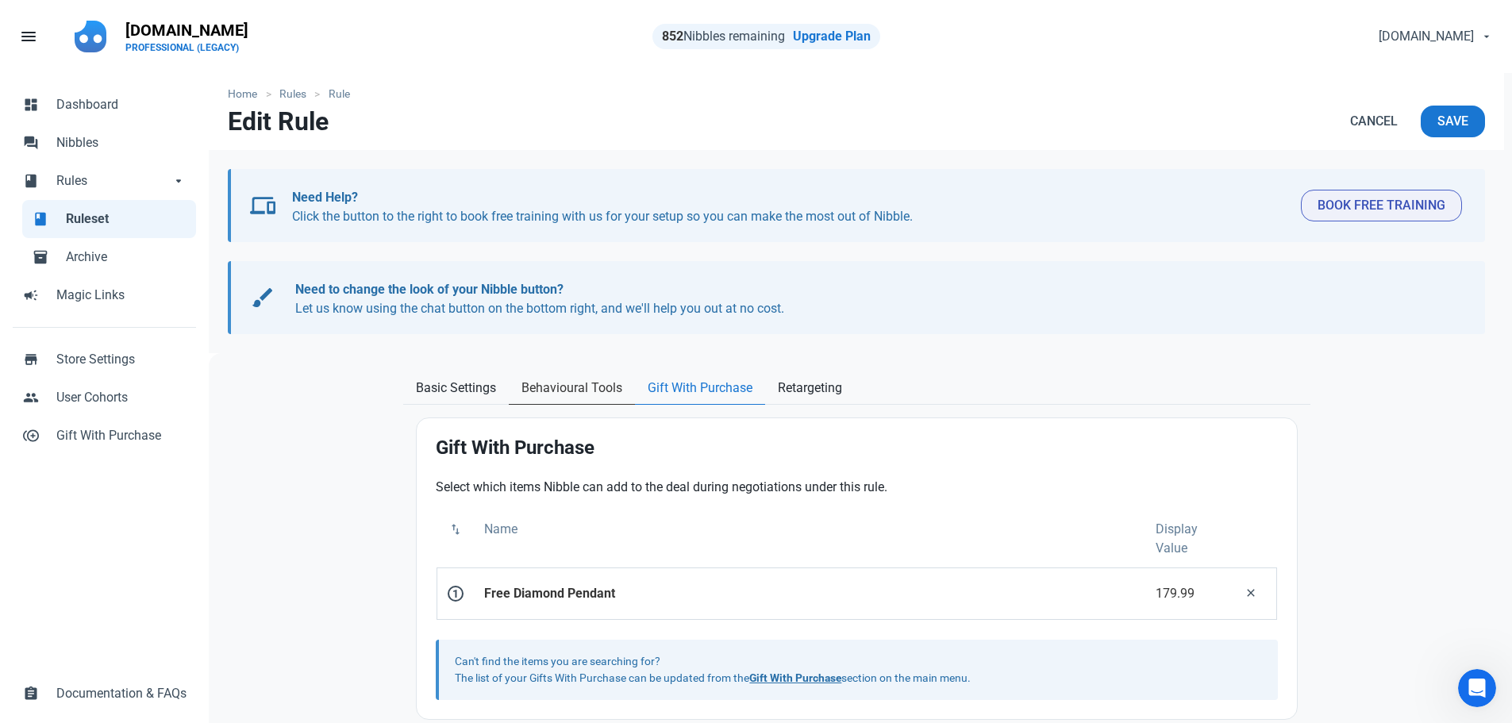
click at [566, 397] on span "Behavioural Tools" at bounding box center [571, 387] width 101 height 19
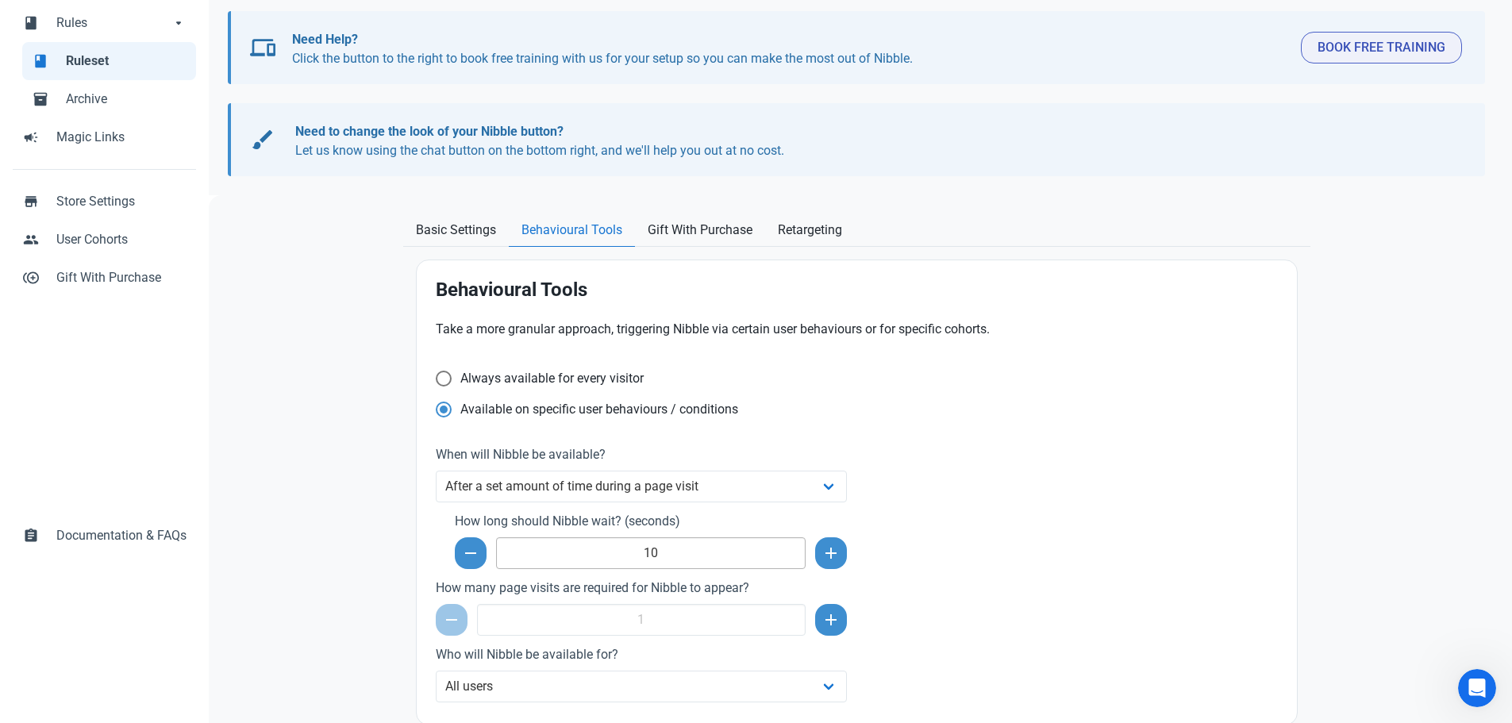
scroll to position [159, 0]
click at [460, 237] on span "Basic Settings" at bounding box center [456, 229] width 80 height 19
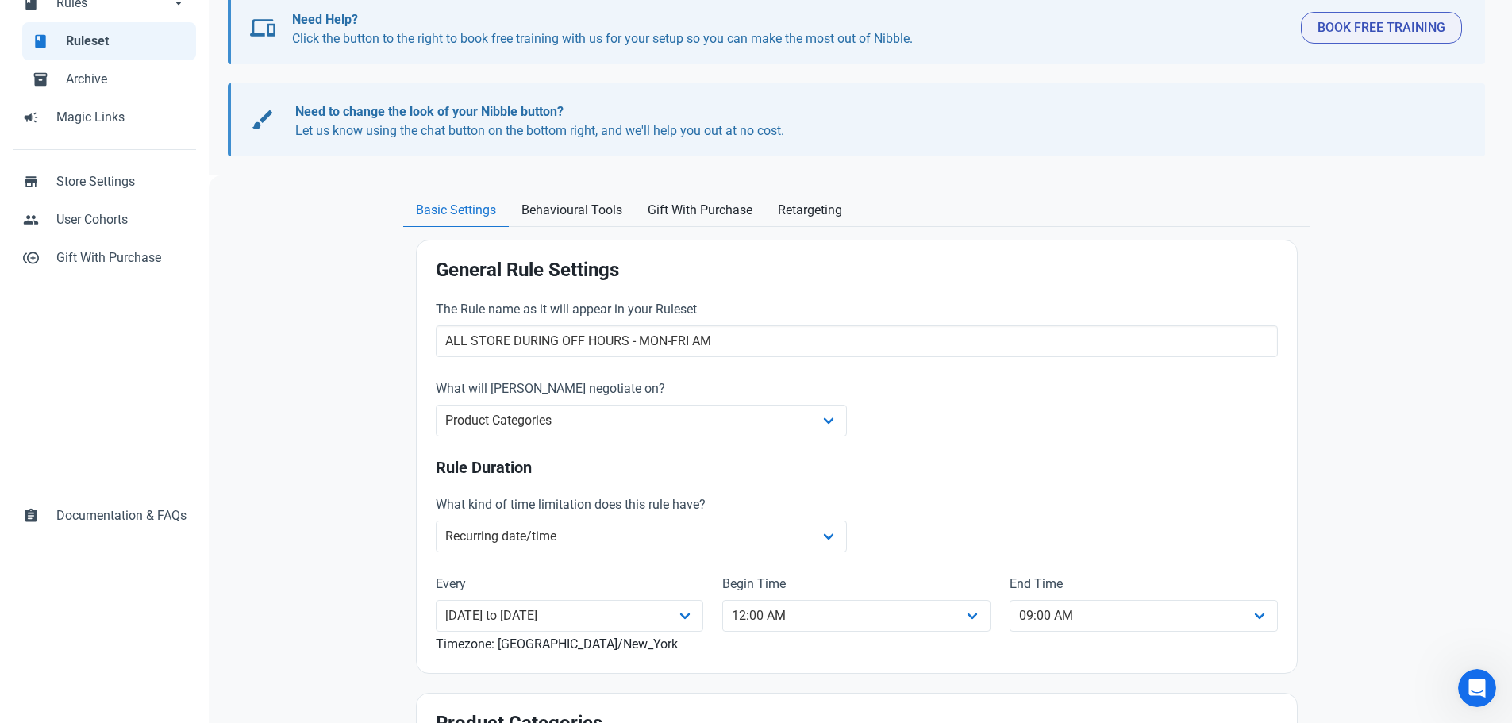
scroll to position [0, 0]
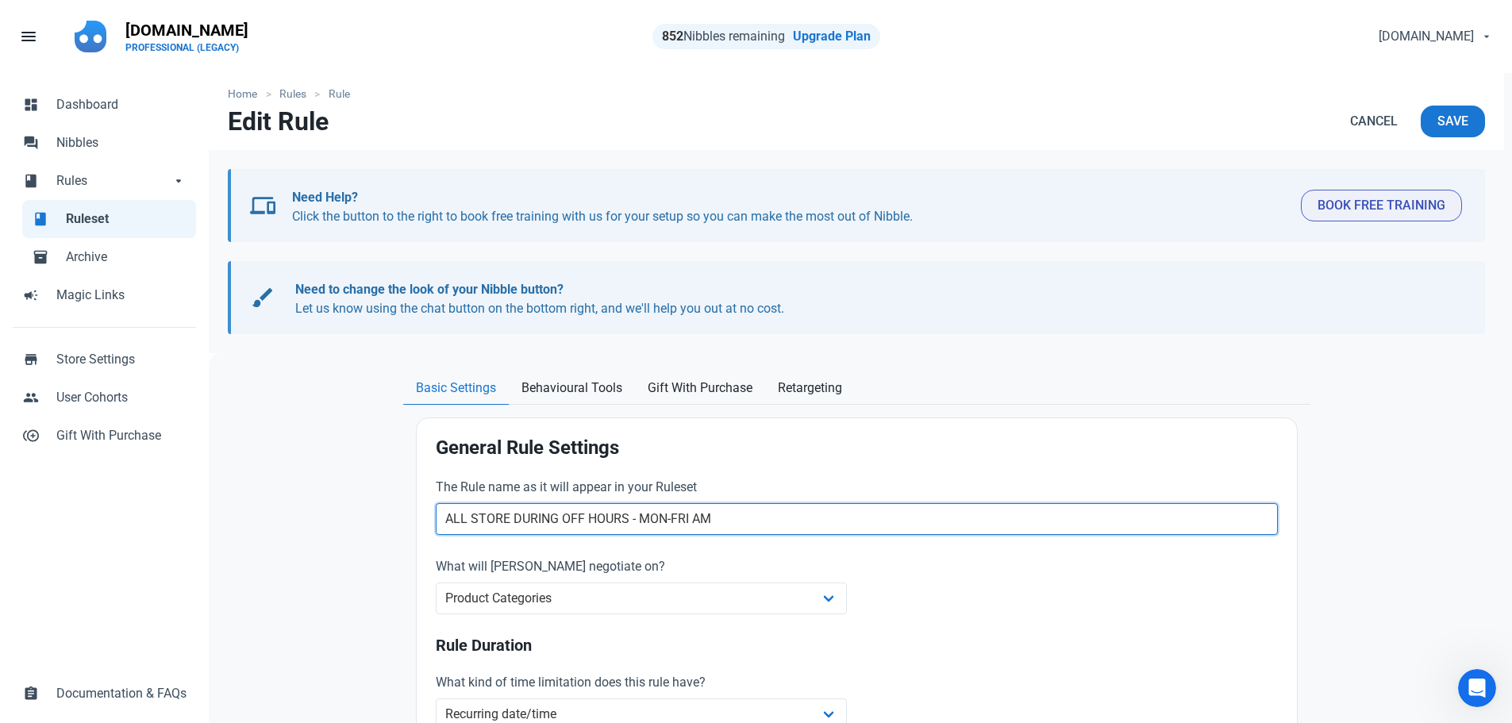
drag, startPoint x: 770, startPoint y: 529, endPoint x: 419, endPoint y: 518, distance: 351.7
click at [419, 518] on div "General Rule Settings The Rule name as it will appear in your Ruleset ALL STORE…" at bounding box center [857, 634] width 880 height 433
click at [1441, 125] on span "Save" at bounding box center [1452, 121] width 31 height 19
click at [1435, 122] on button "Save" at bounding box center [1452, 122] width 64 height 32
click at [1449, 120] on span "Save" at bounding box center [1452, 121] width 31 height 19
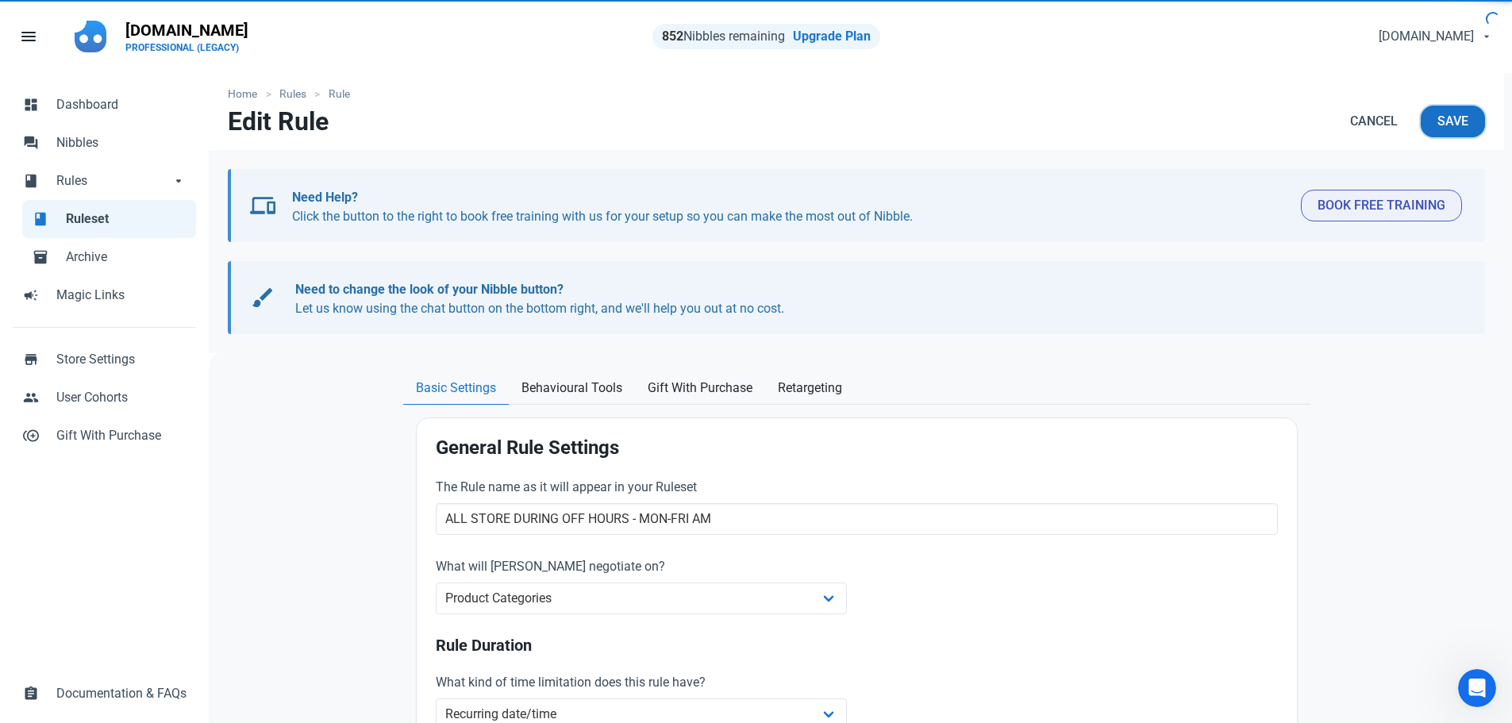
click at [1449, 120] on span "Save" at bounding box center [1452, 121] width 31 height 19
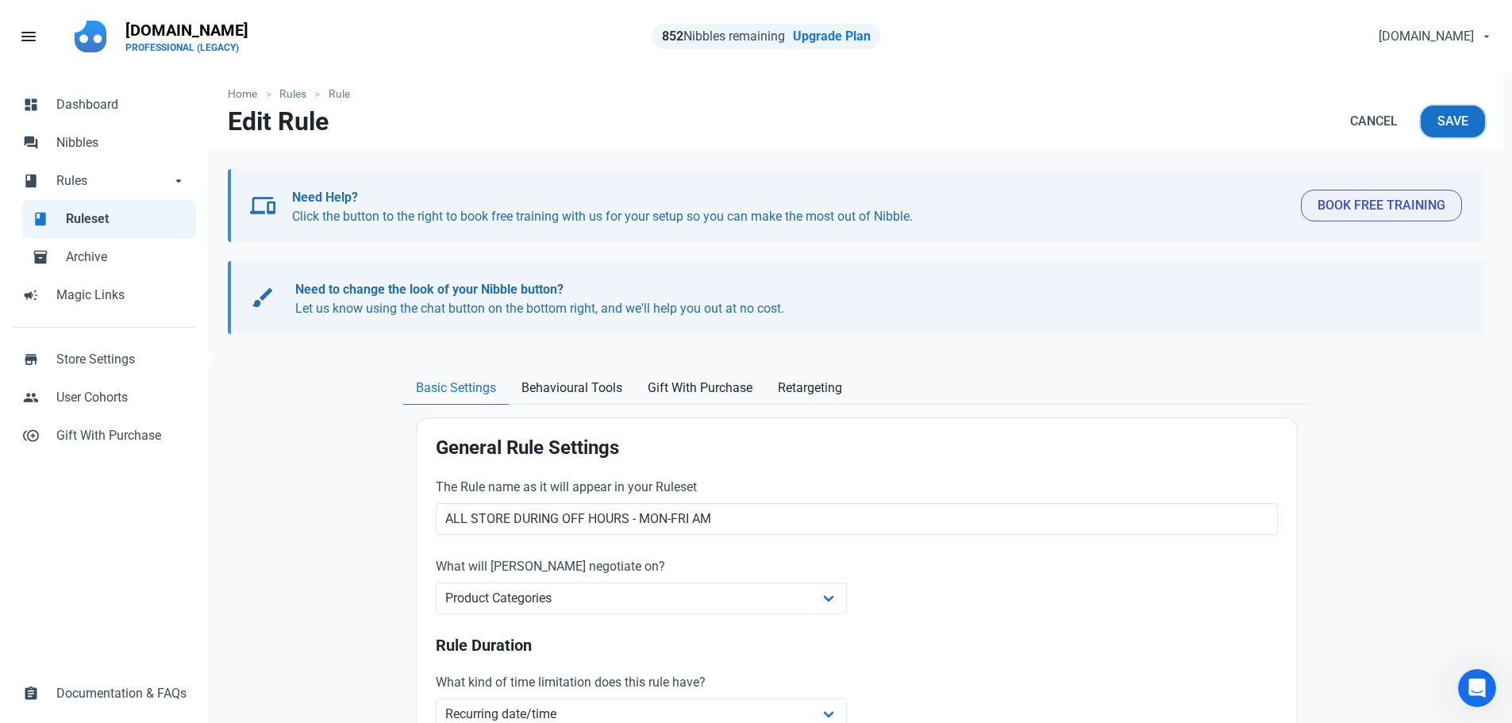
click at [1449, 120] on span "Save" at bounding box center [1452, 121] width 31 height 19
click at [80, 136] on span "Nibbles" at bounding box center [121, 142] width 130 height 19
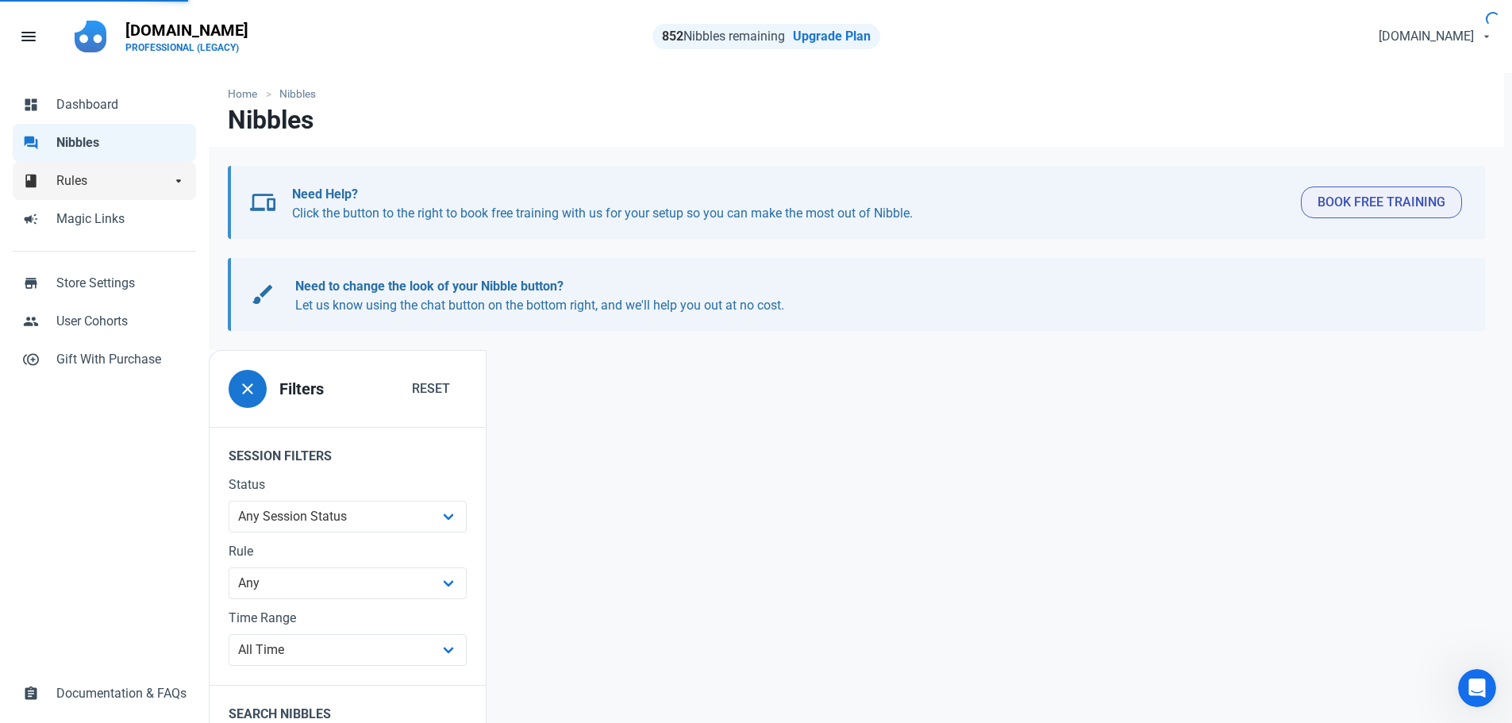
click at [77, 183] on span "Rules" at bounding box center [113, 180] width 114 height 19
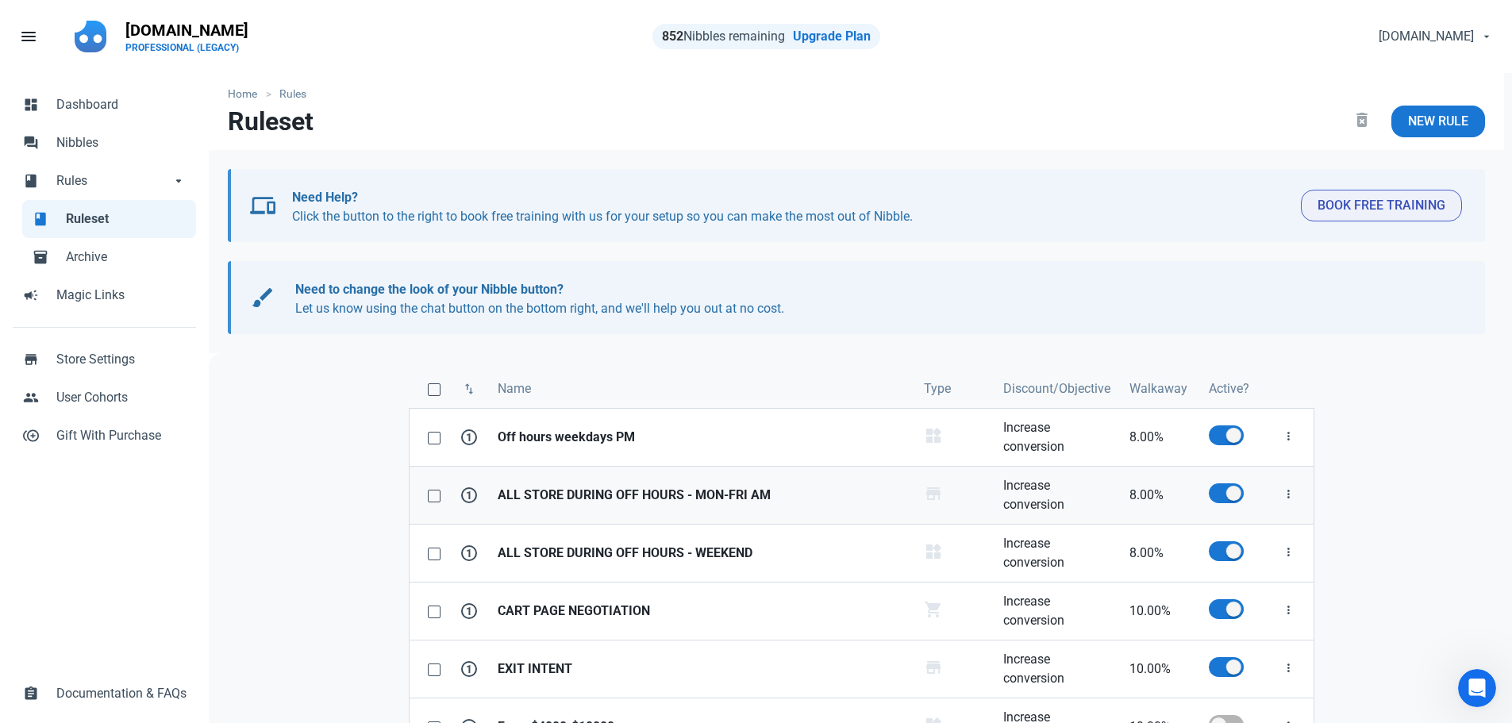
click at [614, 496] on strong "ALL STORE DURING OFF HOURS - MON-FRI AM" at bounding box center [700, 495] width 407 height 19
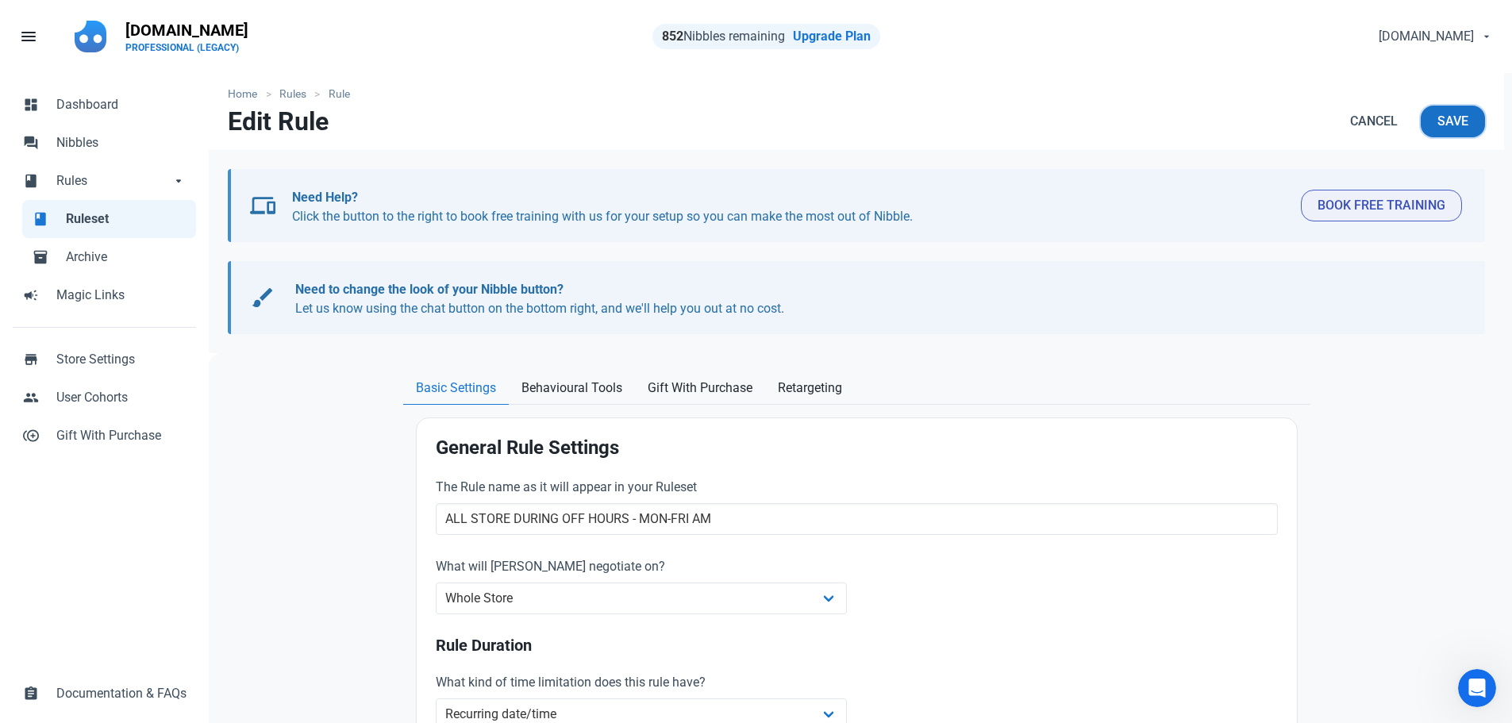
click at [1466, 117] on span "Save" at bounding box center [1452, 121] width 31 height 19
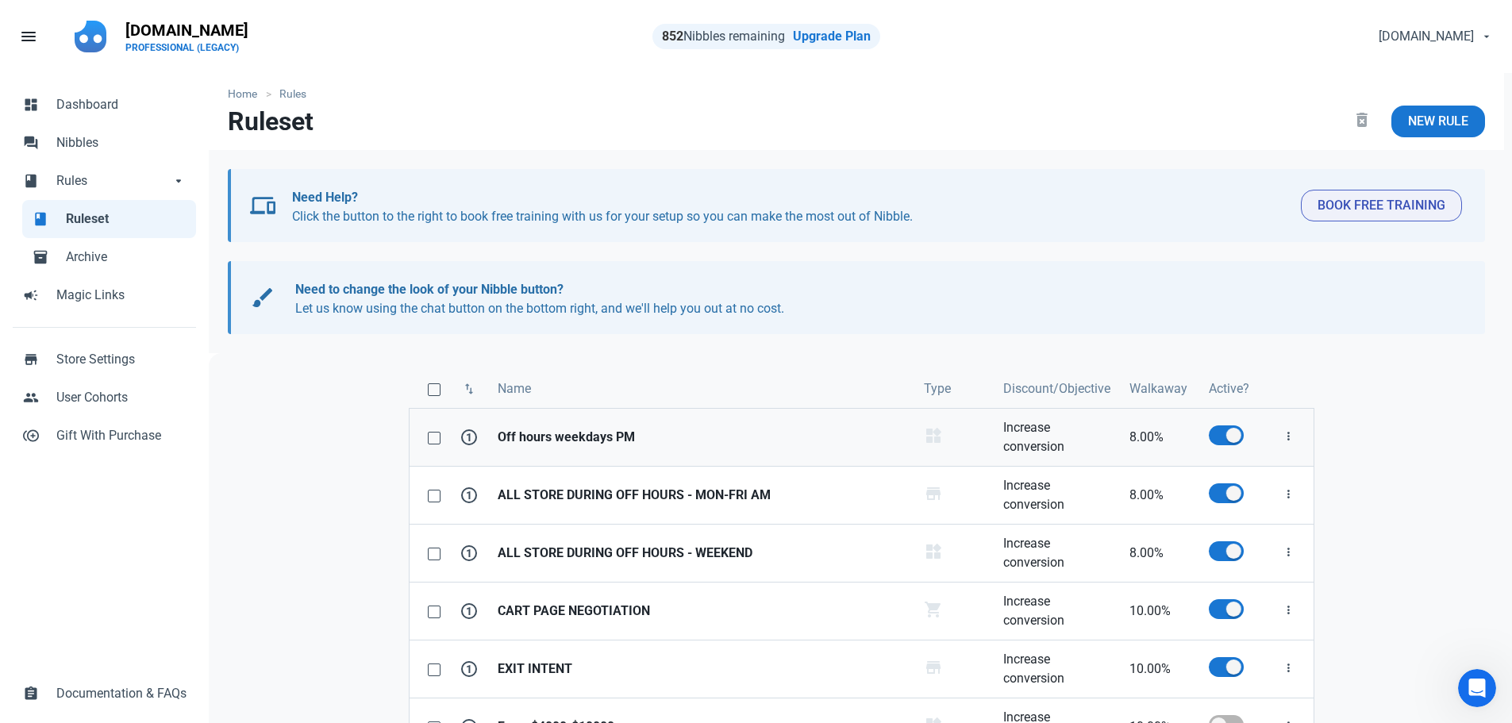
click at [603, 444] on strong "Off hours weekdays PM" at bounding box center [700, 437] width 407 height 19
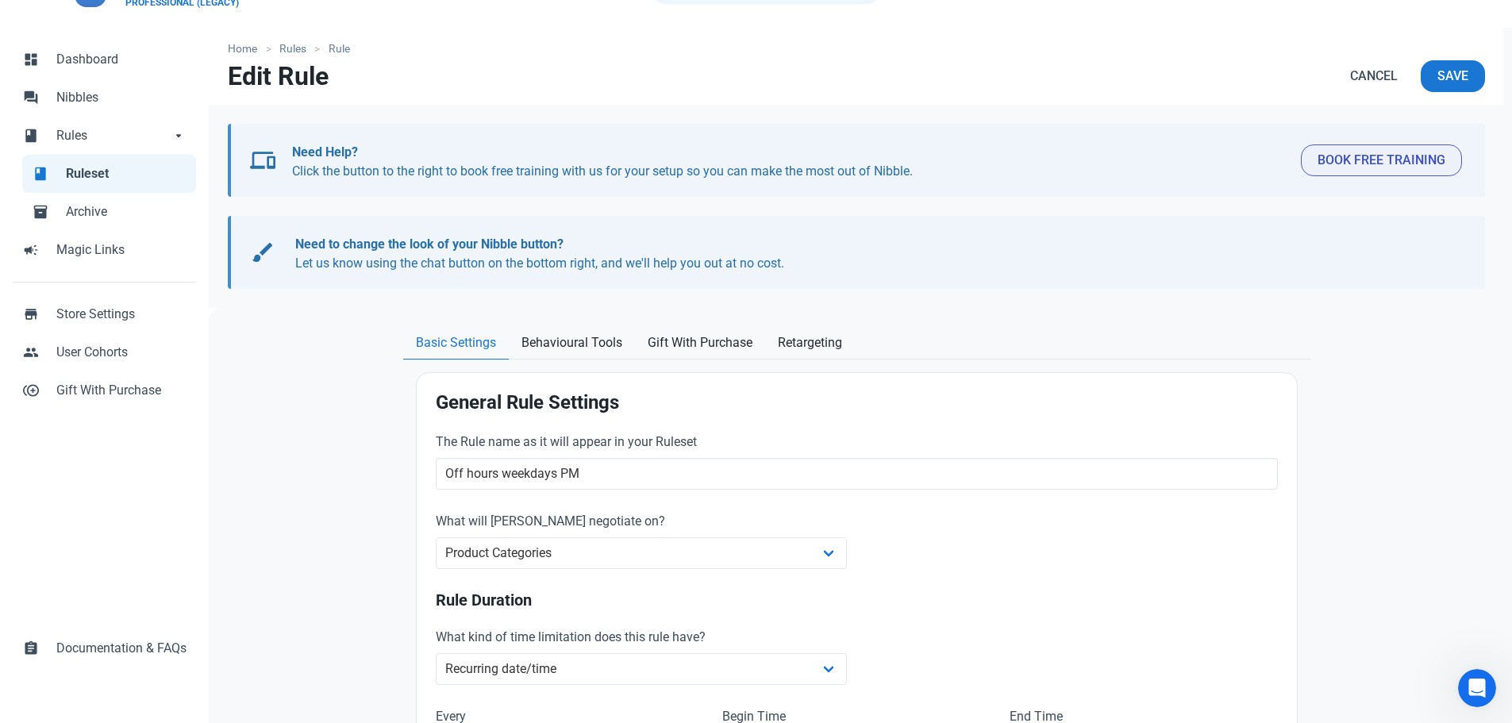
scroll to position [238, 0]
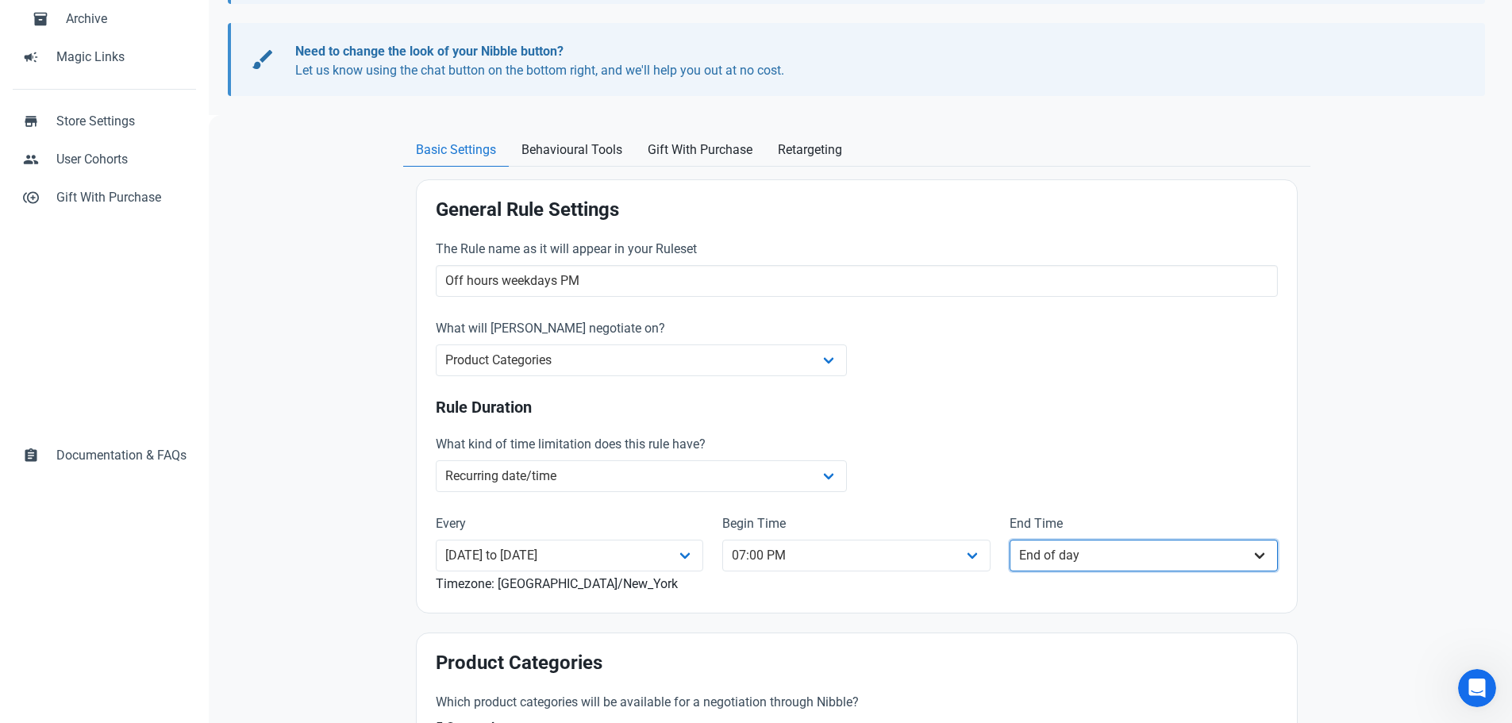
click at [1048, 560] on select "12:00 AM 01:00 AM 02:00 AM 03:00 AM 04:00 AM 05:00 AM 06:00 AM 07:00 AM 08:00 A…" at bounding box center [1143, 556] width 268 height 32
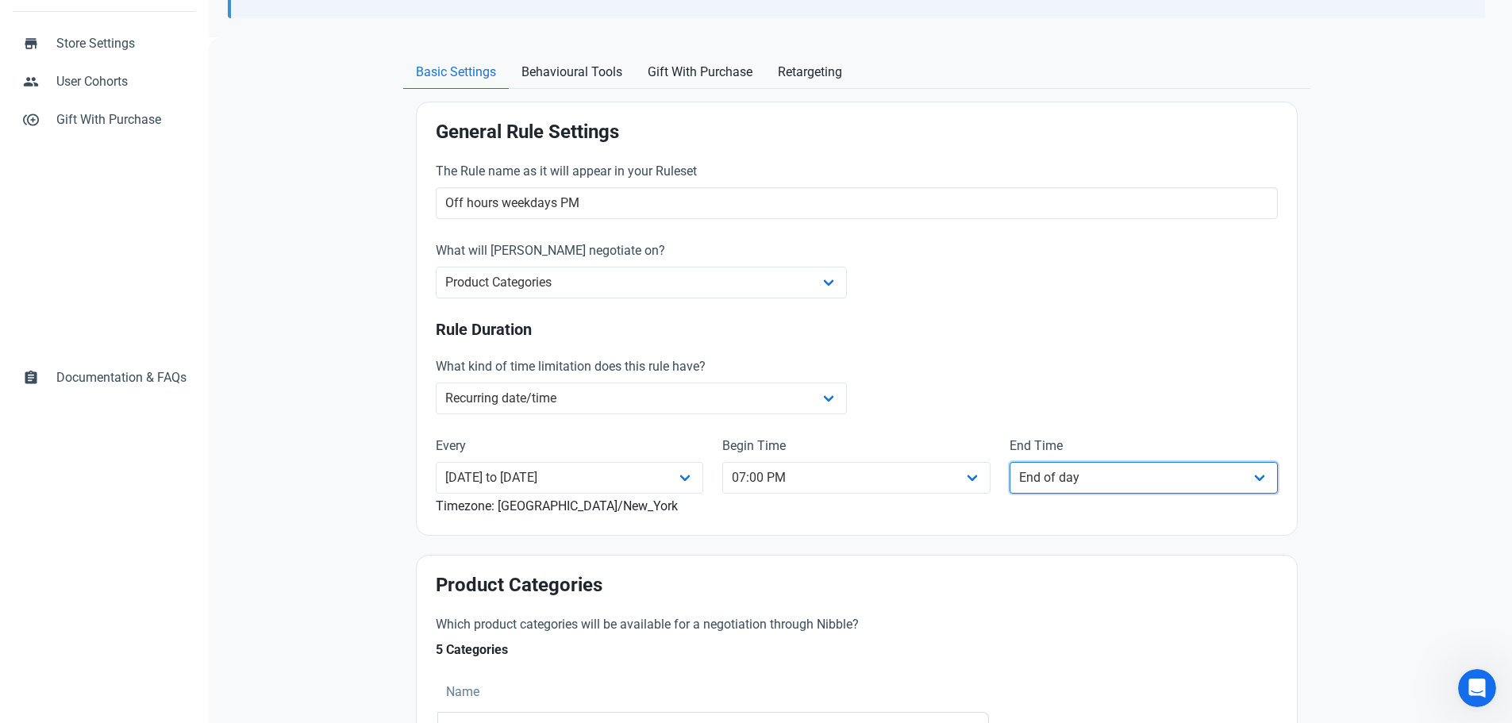
scroll to position [0, 0]
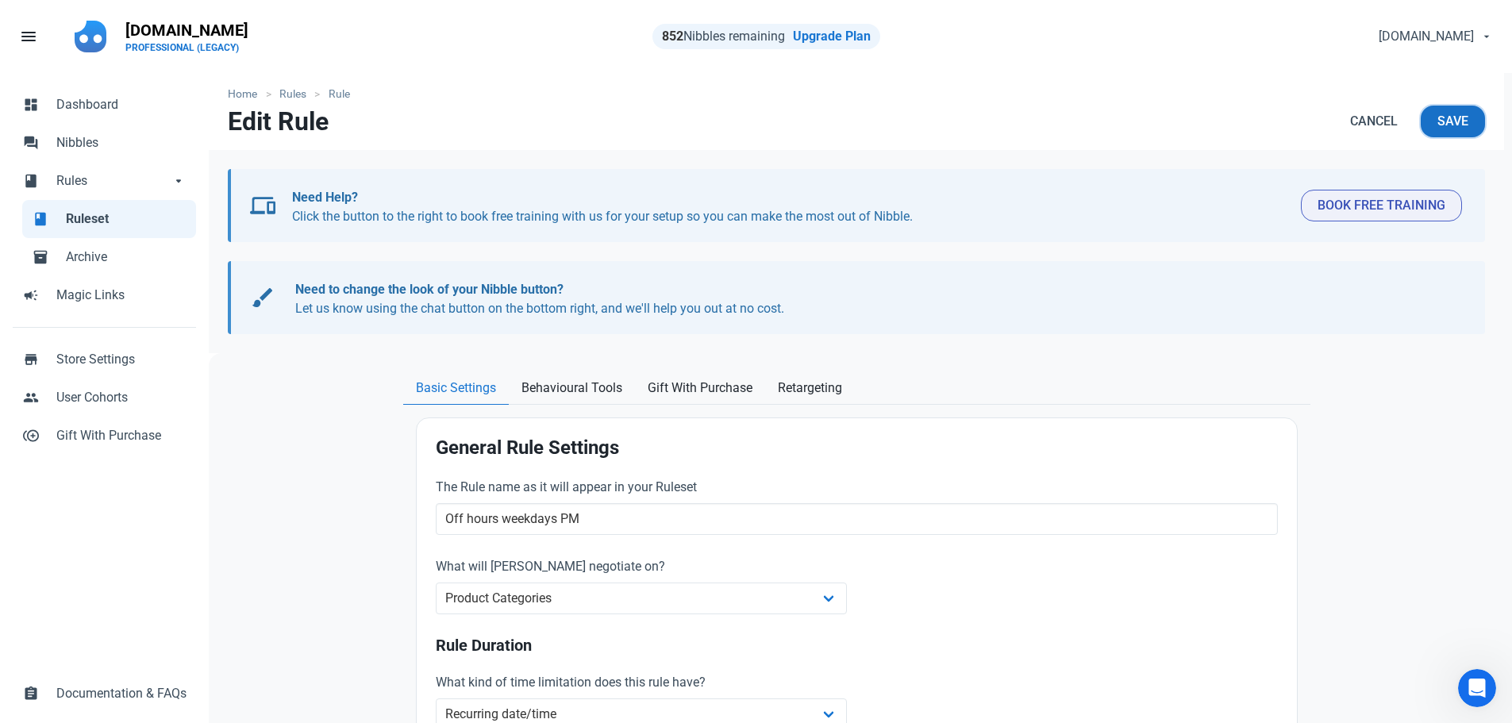
click at [1439, 113] on span "Save" at bounding box center [1452, 121] width 31 height 19
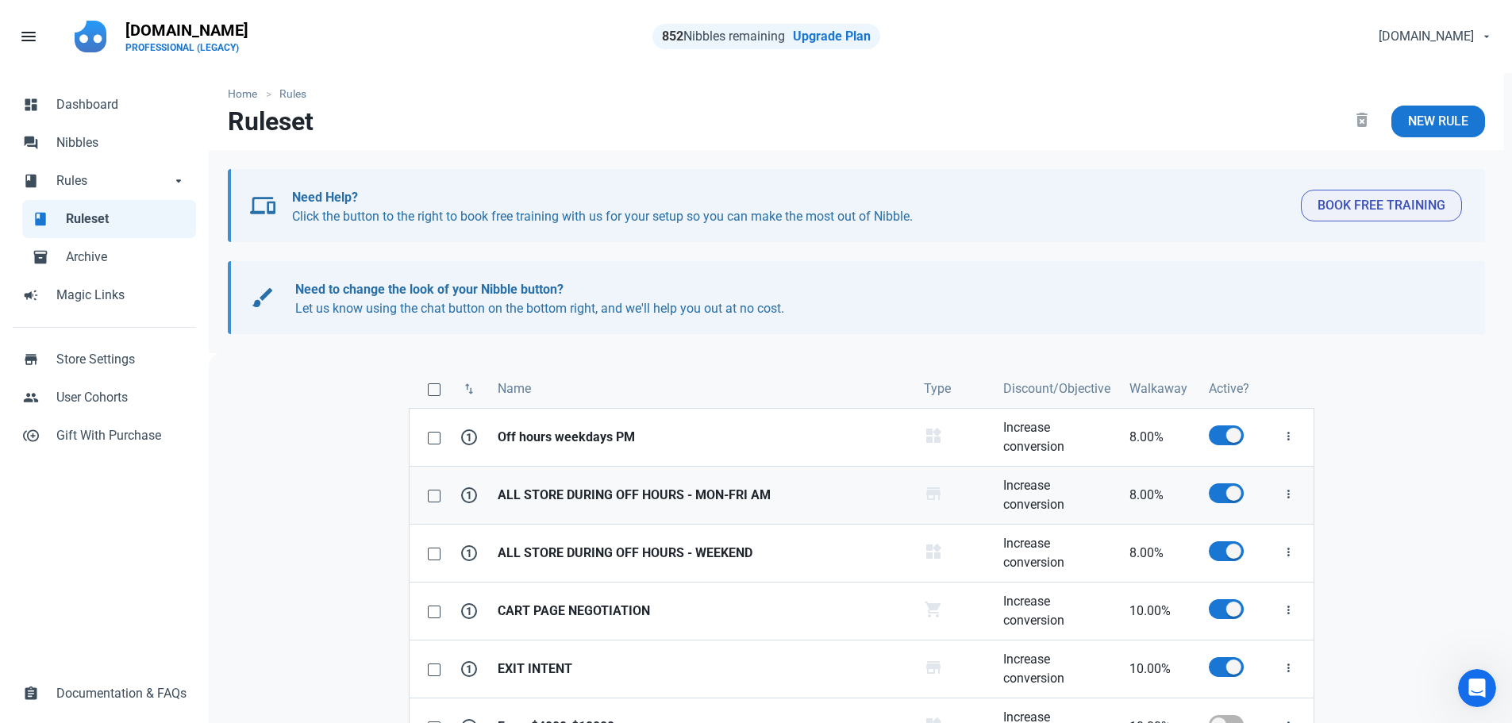
click at [617, 494] on strong "ALL STORE DURING OFF HOURS - MON-FRI AM" at bounding box center [700, 495] width 407 height 19
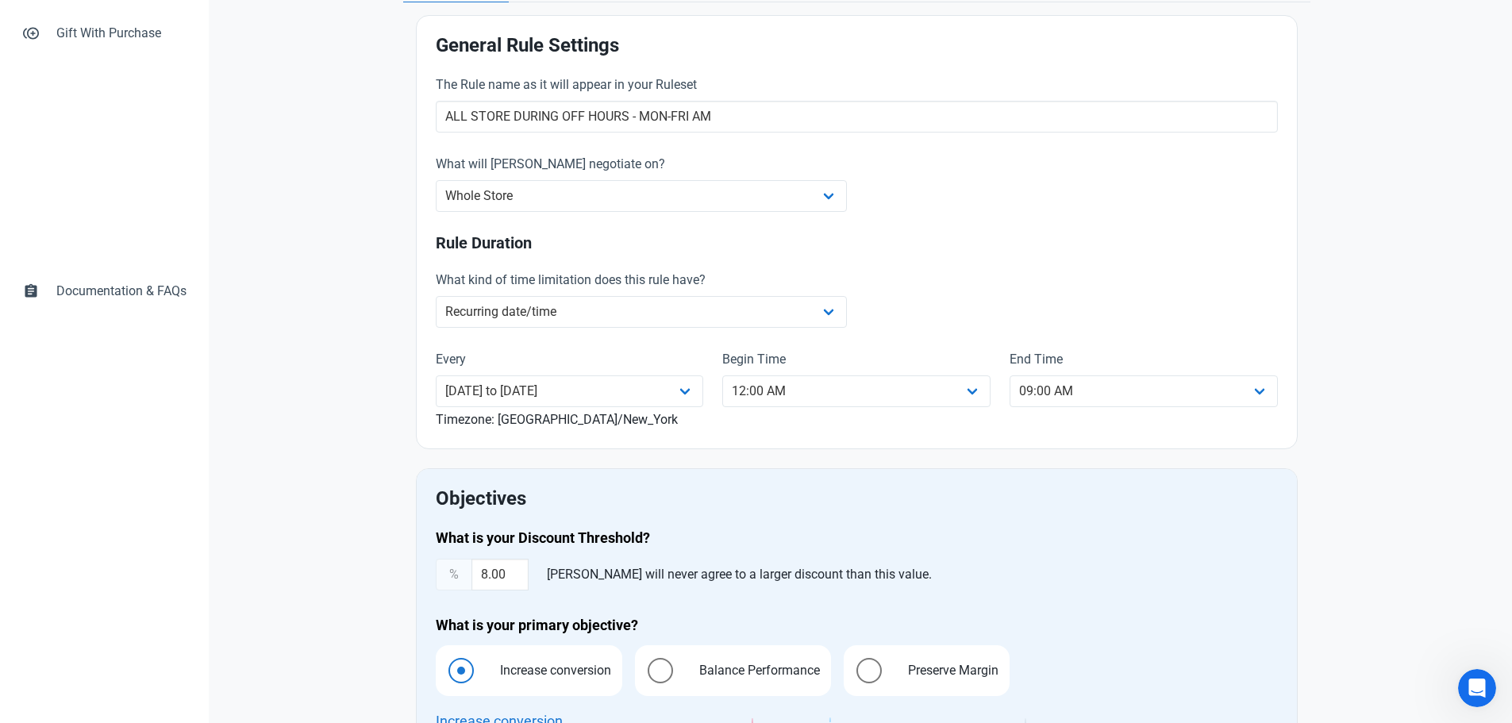
scroll to position [397, 0]
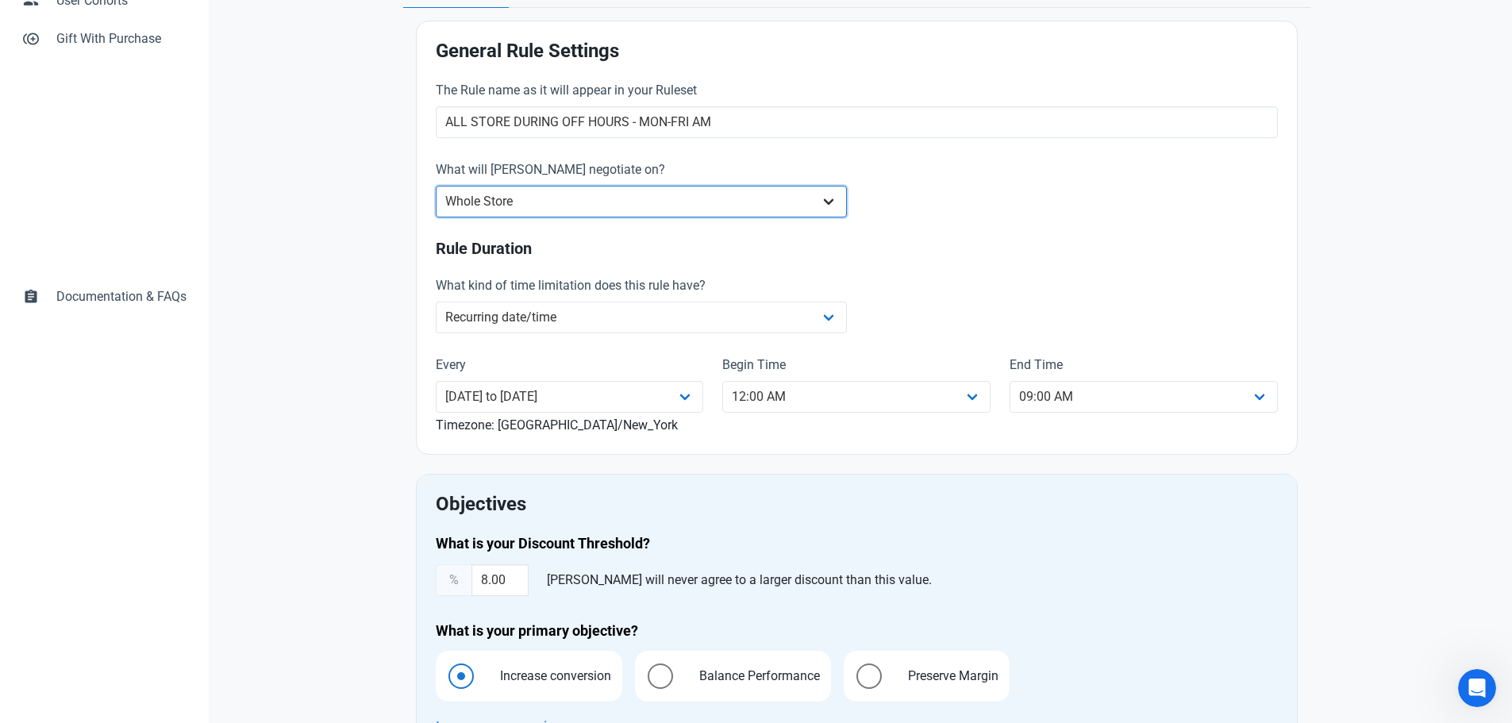
click at [606, 206] on select "Whole Store Individual Products Product Categories Cart" at bounding box center [642, 202] width 412 height 32
click at [436, 186] on select "Whole Store Individual Products Product Categories Cart" at bounding box center [642, 202] width 412 height 32
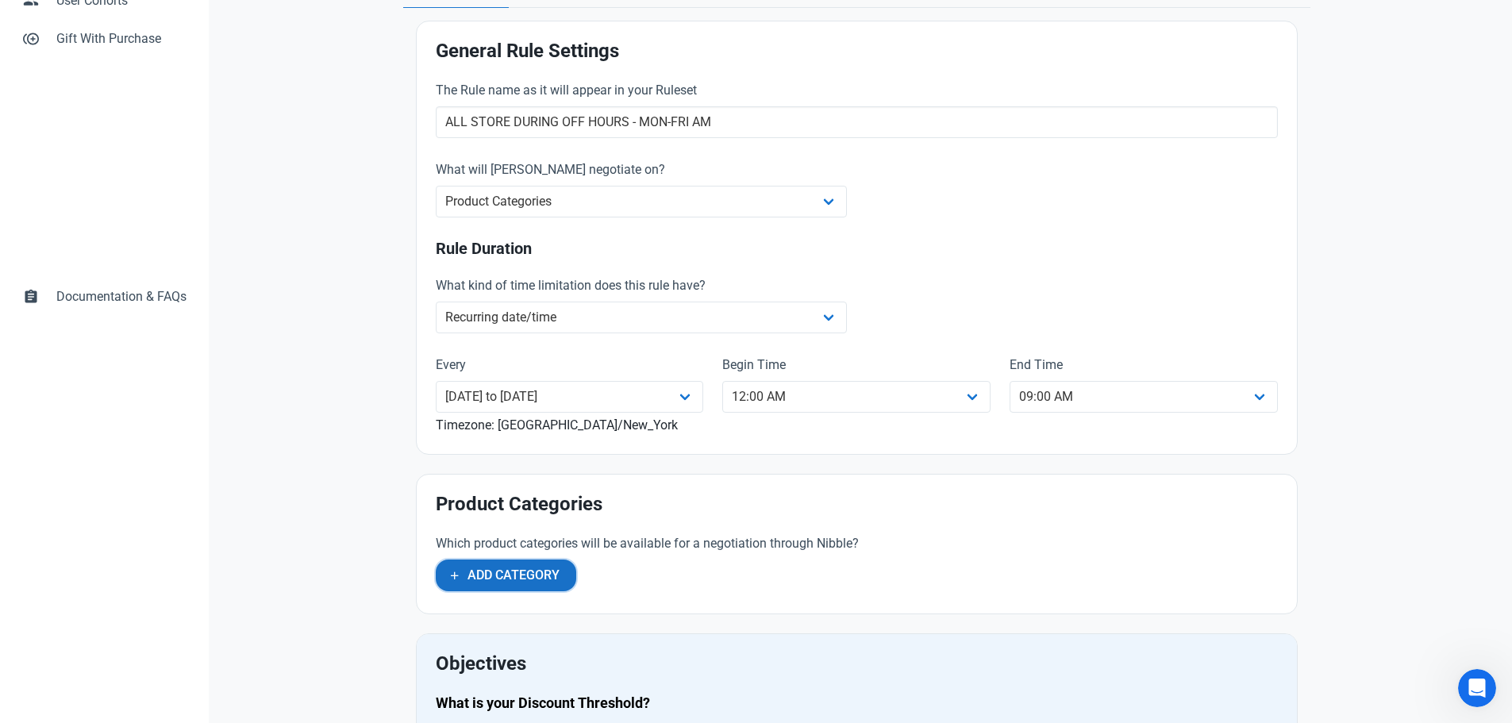
click at [540, 575] on span "Add Category" at bounding box center [513, 575] width 92 height 19
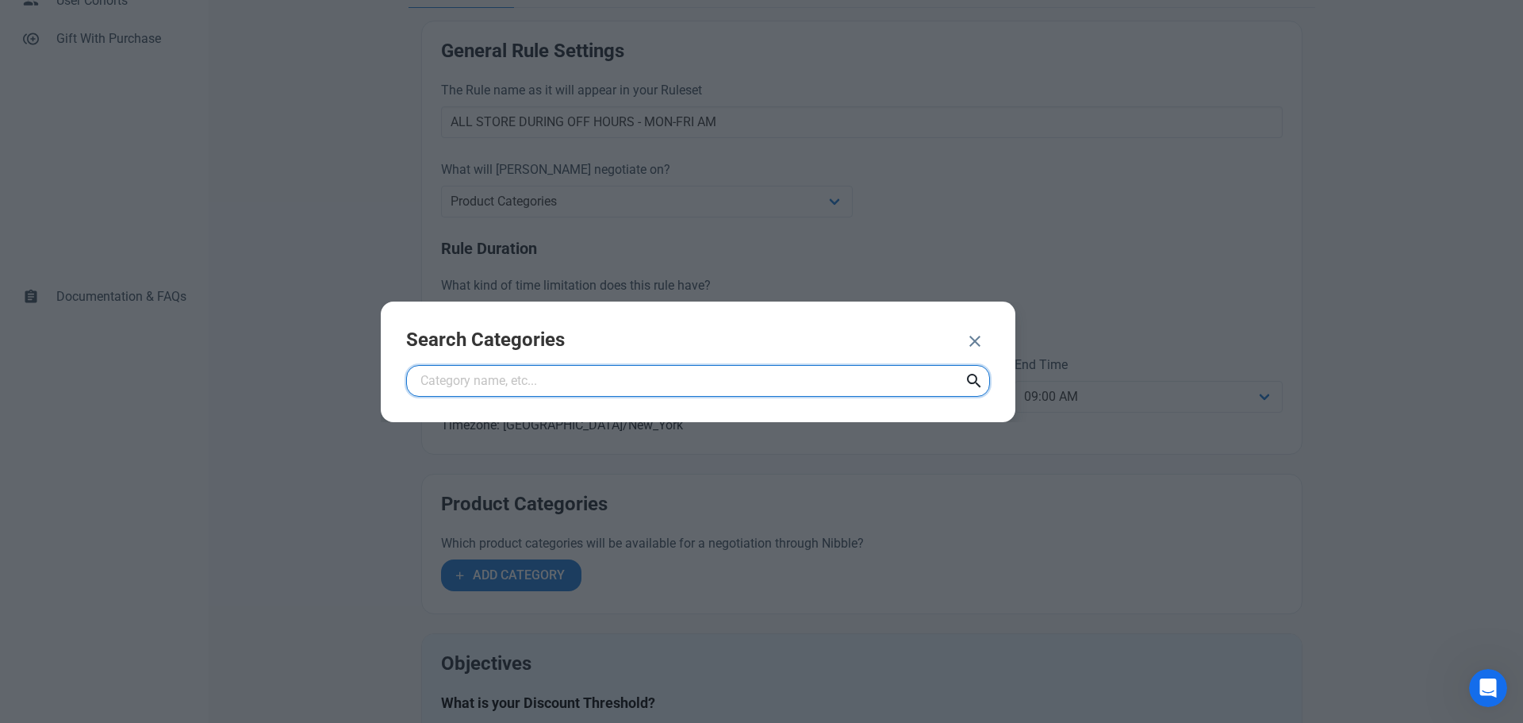
click at [590, 395] on input "text" at bounding box center [698, 381] width 584 height 32
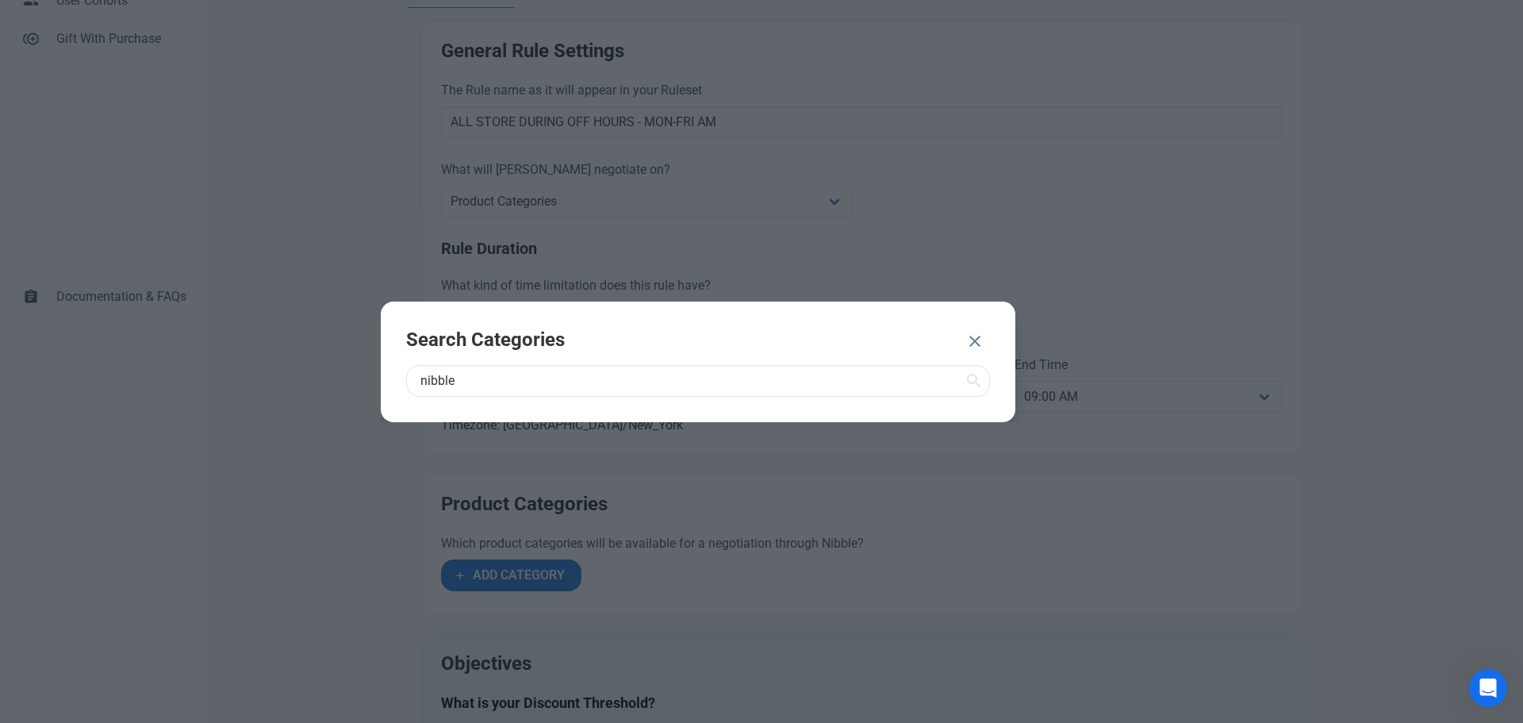
click at [970, 382] on icon at bounding box center [974, 381] width 19 height 29
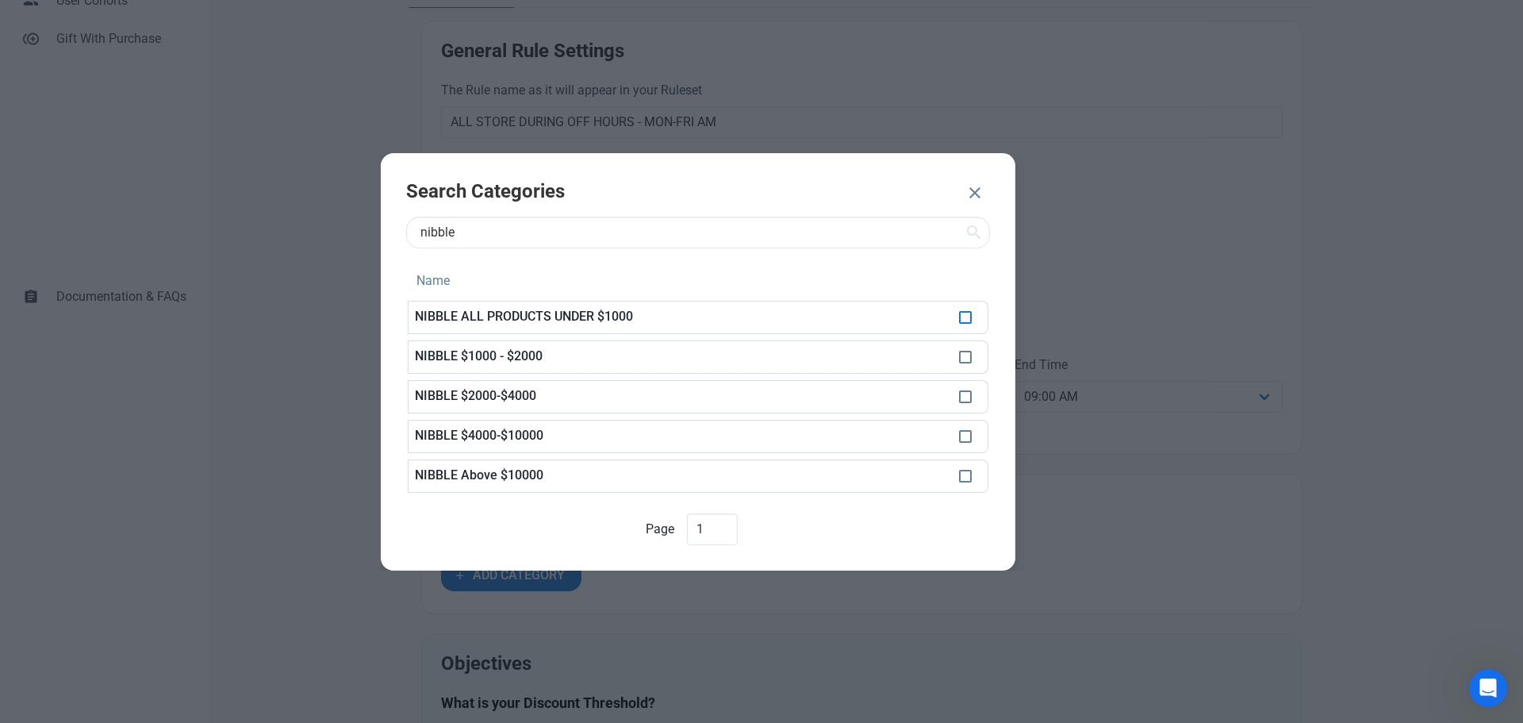
click at [966, 317] on span at bounding box center [965, 317] width 13 height 13
click at [960, 359] on span at bounding box center [965, 357] width 13 height 13
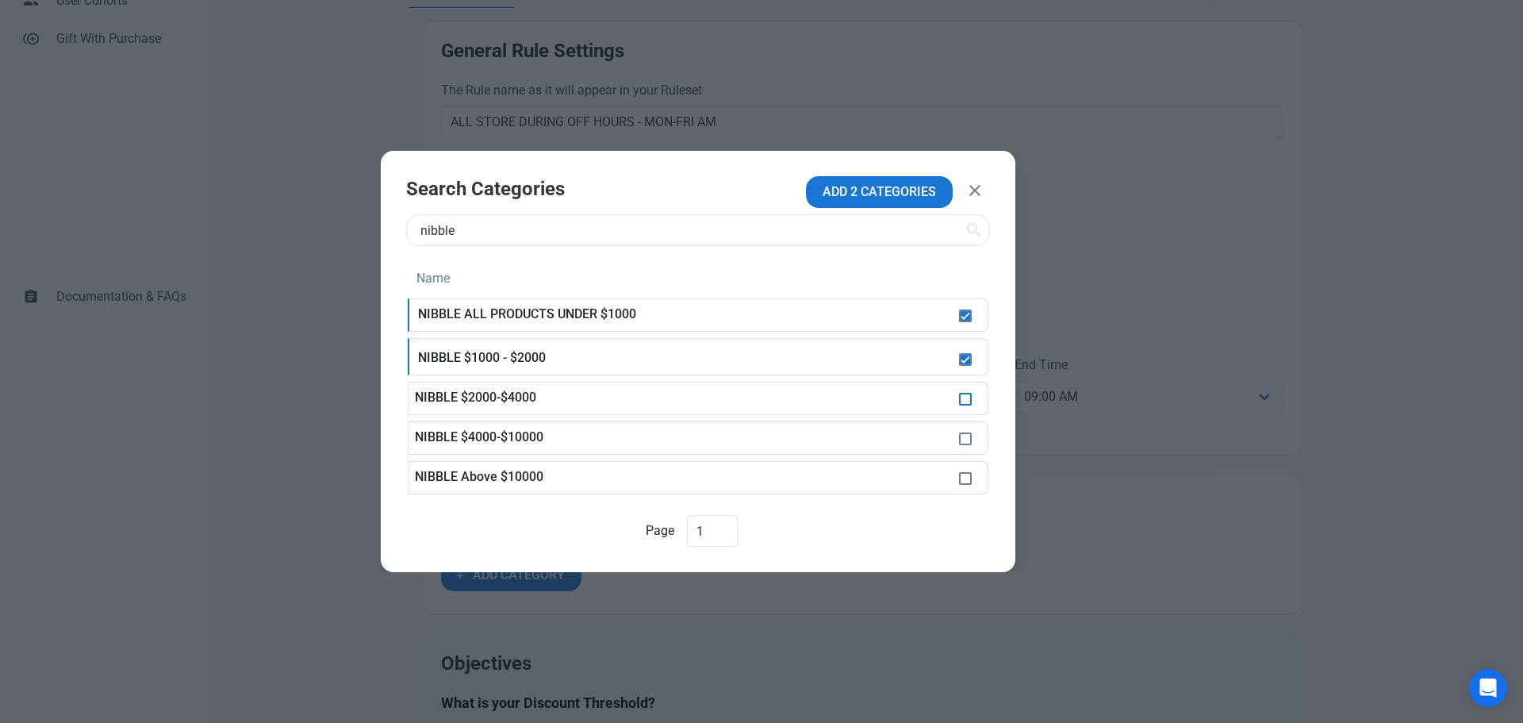
click at [965, 396] on span at bounding box center [965, 399] width 13 height 13
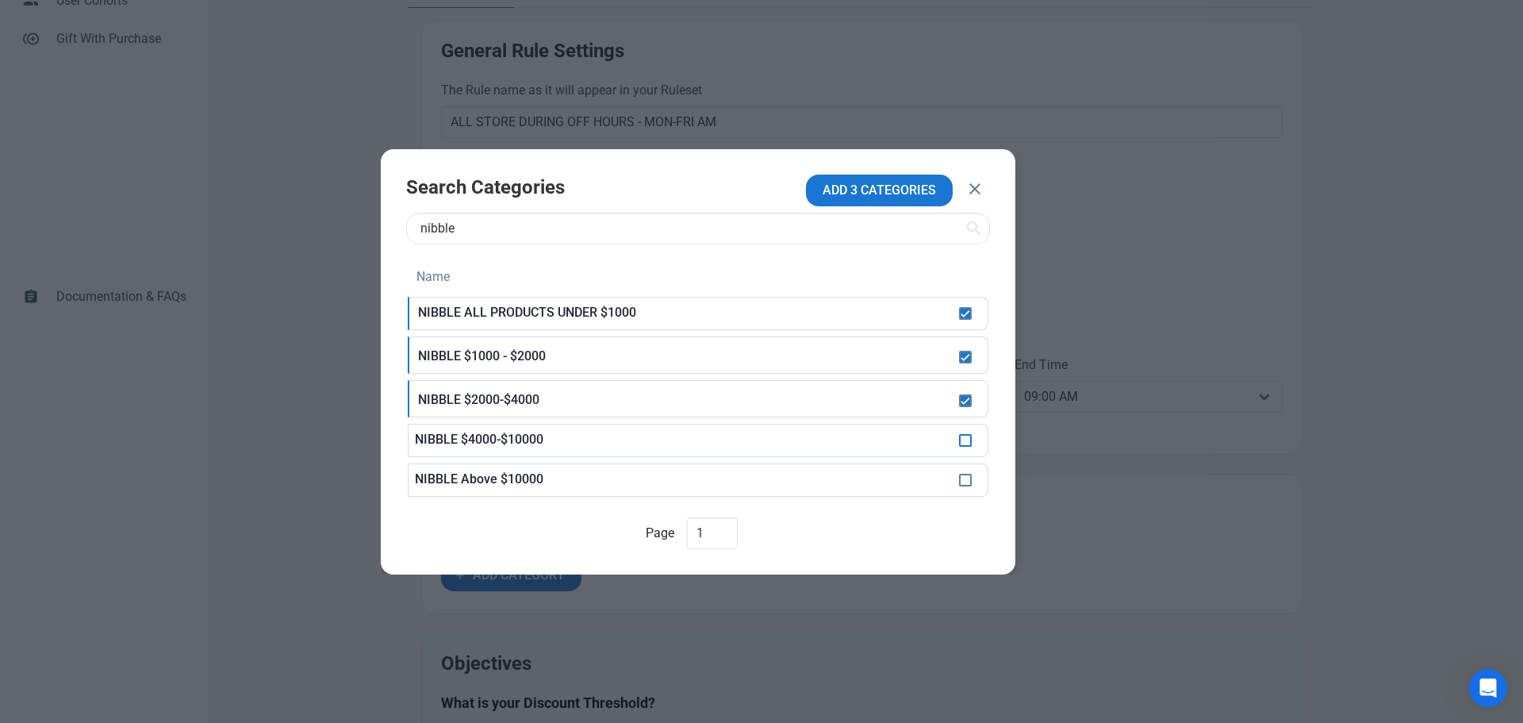
click at [967, 437] on span at bounding box center [965, 440] width 13 height 13
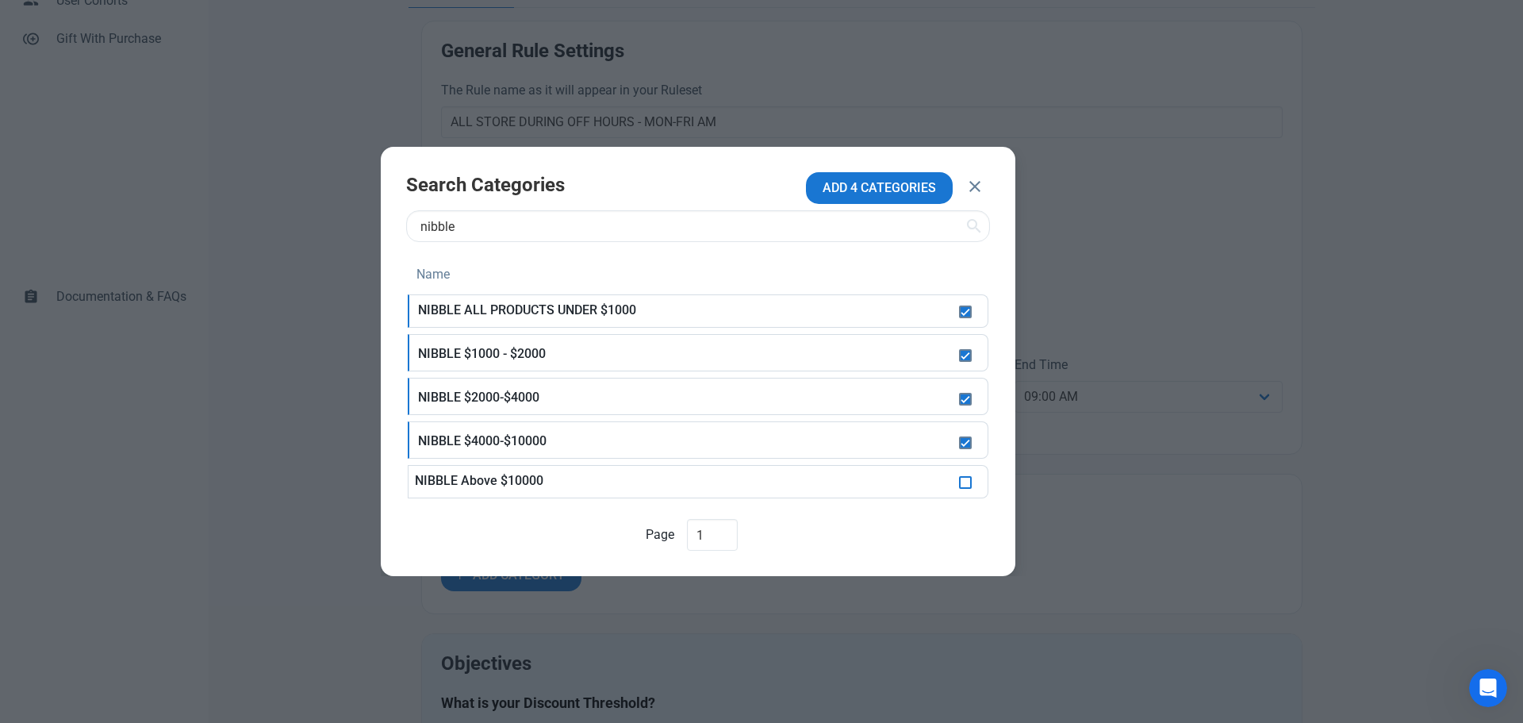
click at [966, 483] on span at bounding box center [965, 482] width 13 height 13
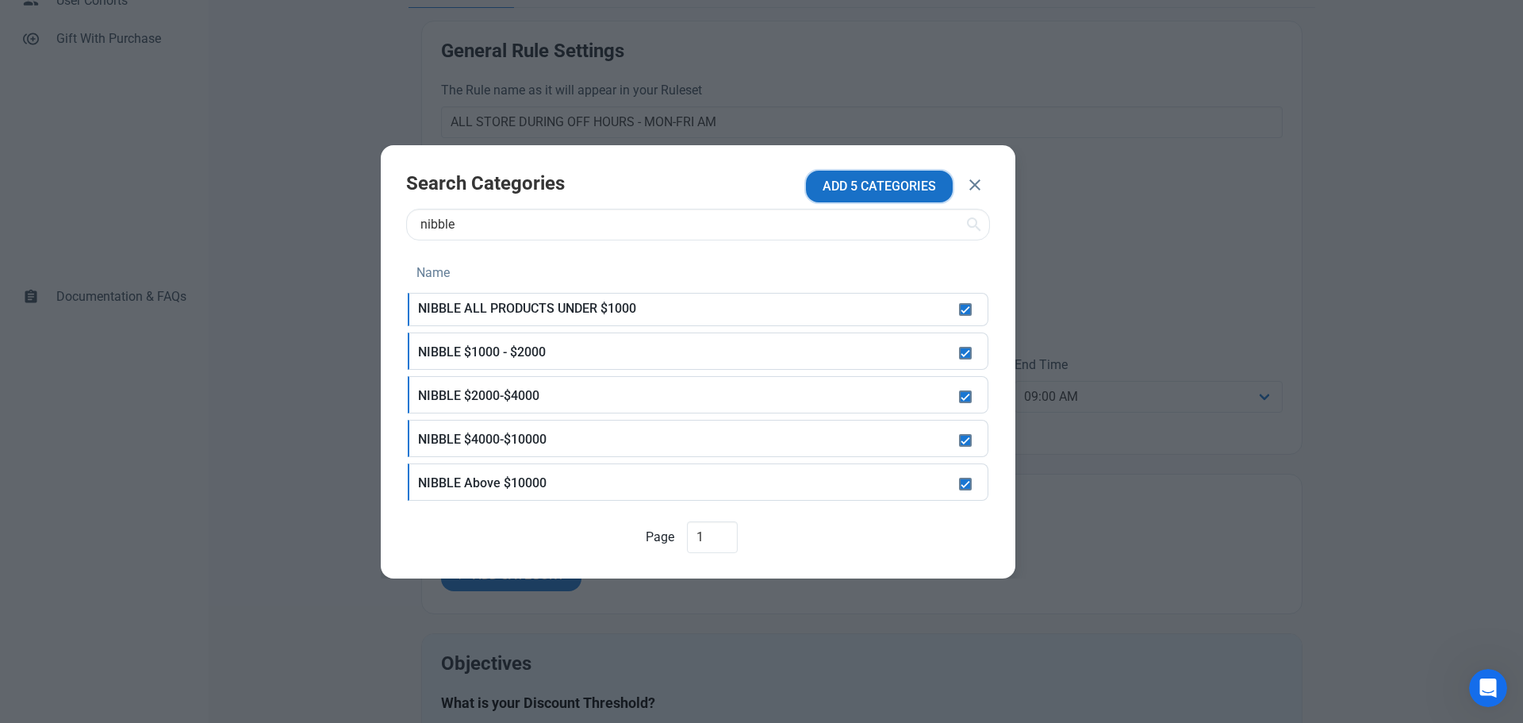
click at [874, 190] on span "ADD 5 CATEGORIES" at bounding box center [879, 186] width 113 height 19
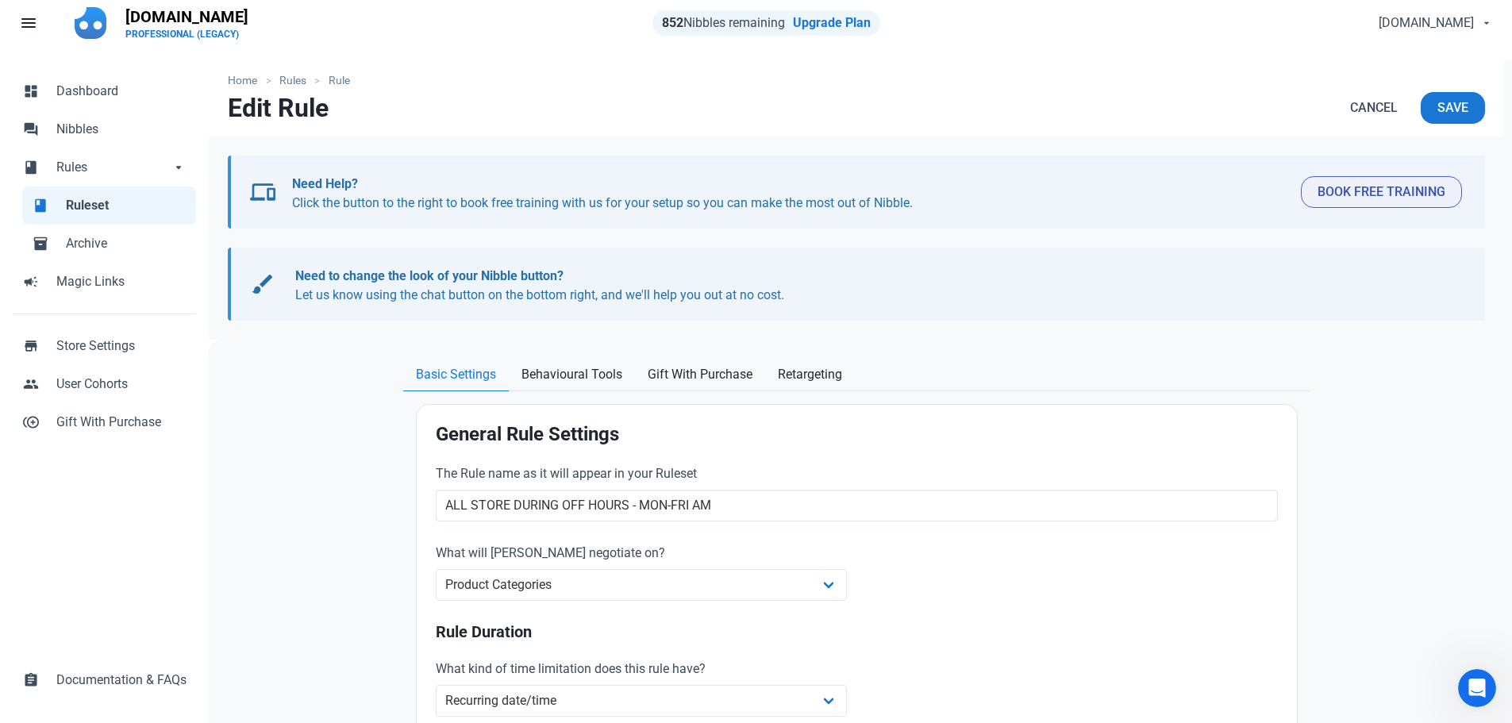
scroll to position [0, 0]
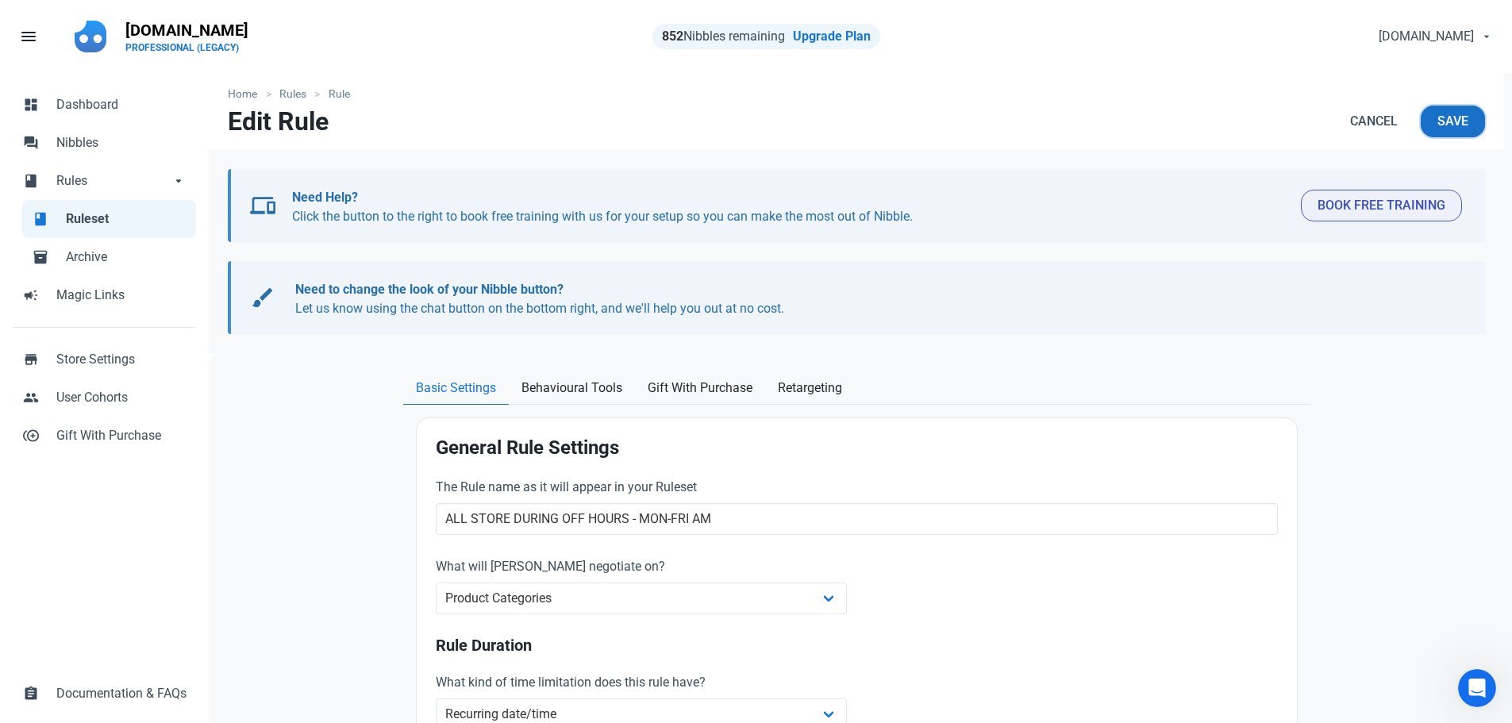
click at [1445, 113] on span "Save" at bounding box center [1452, 121] width 31 height 19
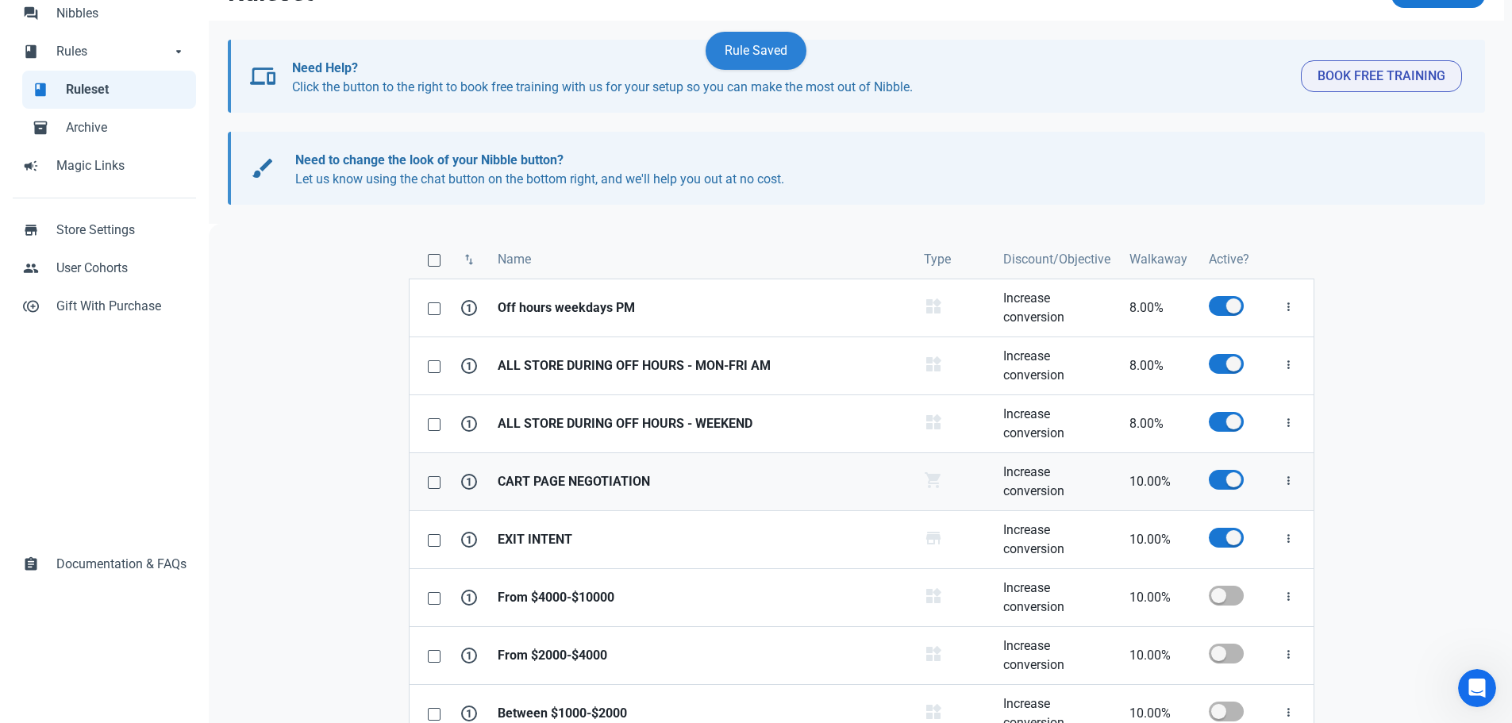
scroll to position [224, 0]
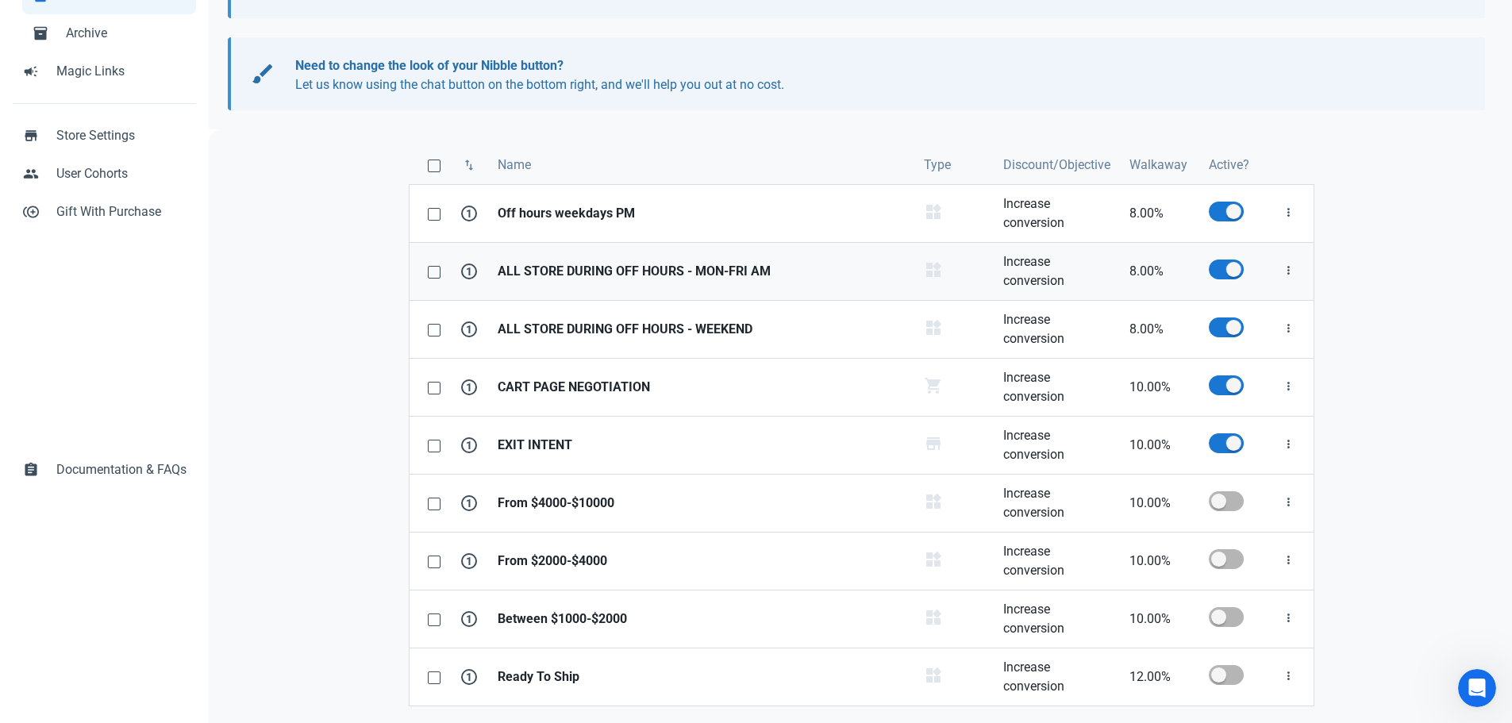
click at [590, 278] on strong "ALL STORE DURING OFF HOURS - MON-FRI AM" at bounding box center [700, 271] width 407 height 19
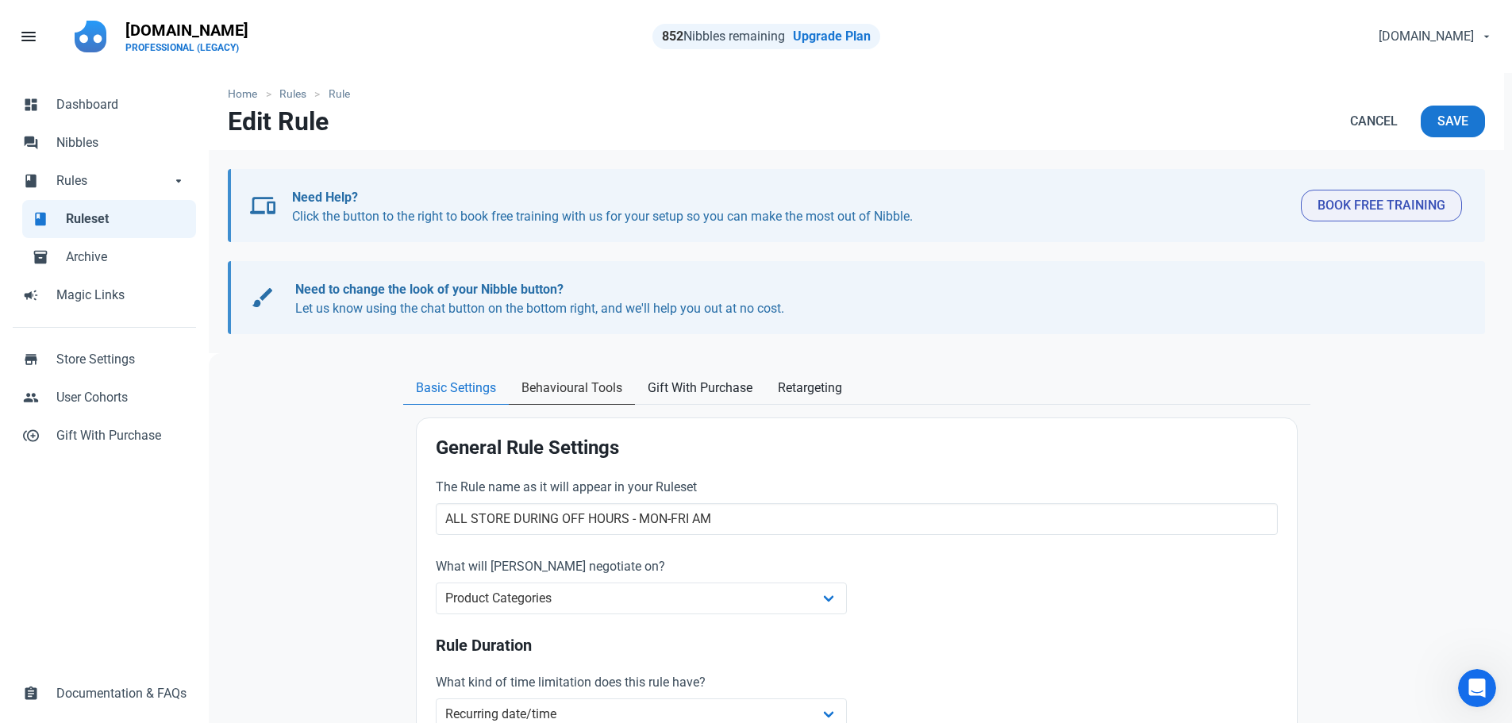
click at [555, 403] on link "Behavioural Tools" at bounding box center [572, 388] width 126 height 33
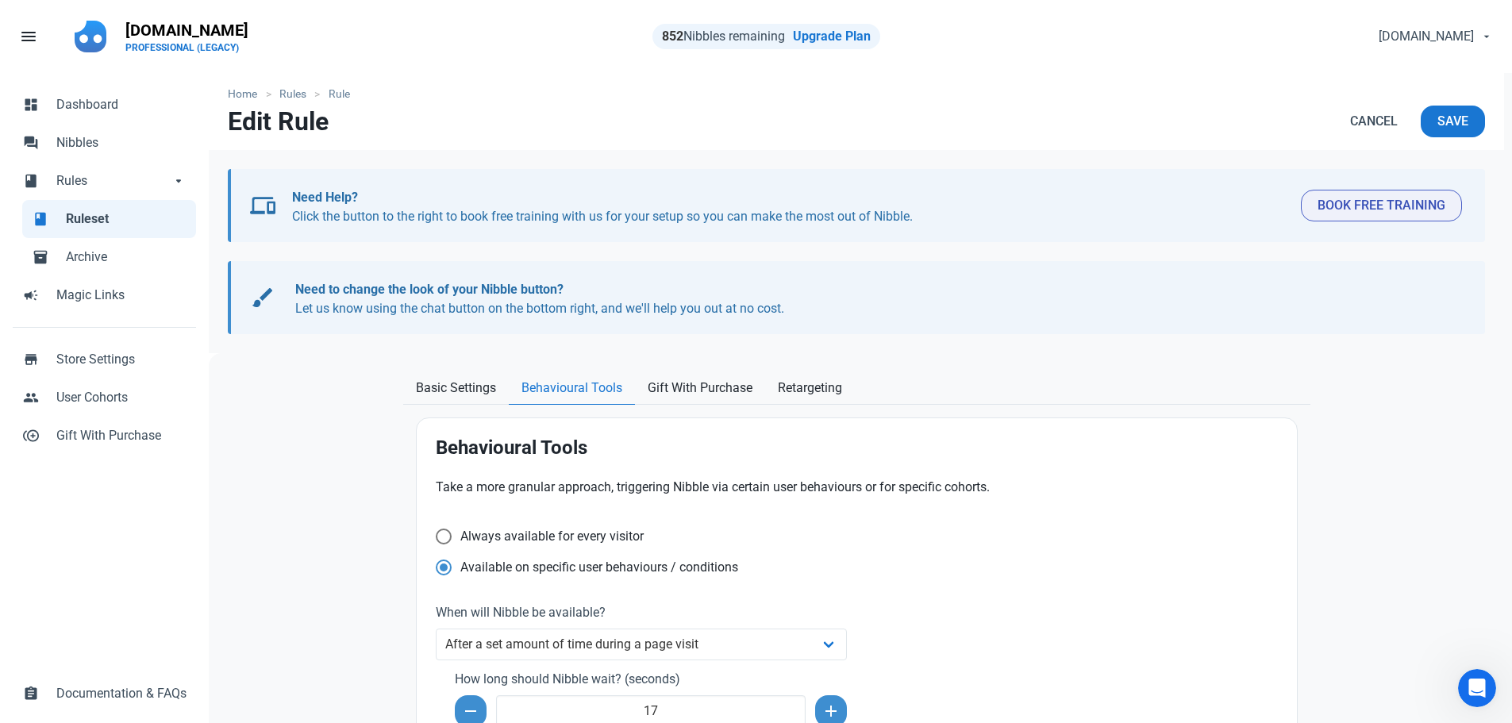
scroll to position [317, 0]
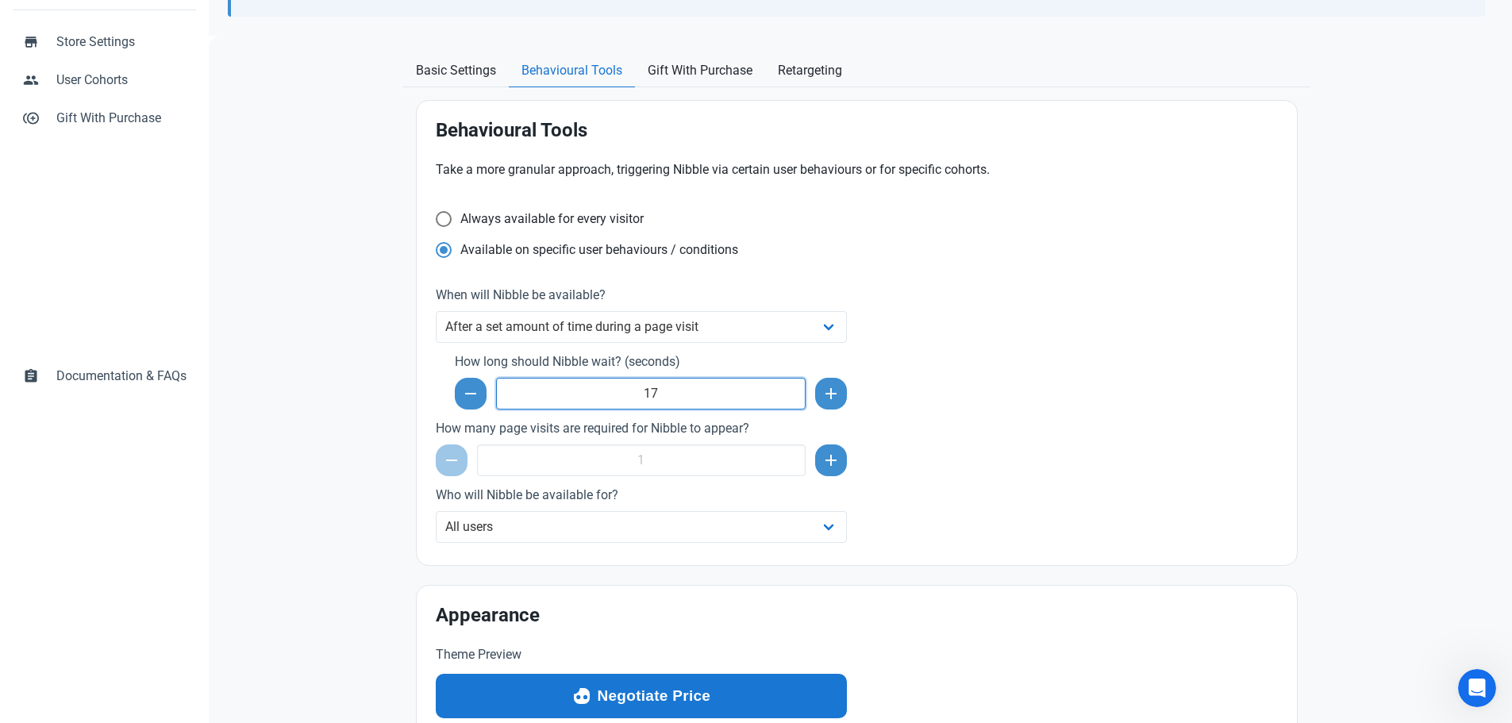
drag, startPoint x: 668, startPoint y: 394, endPoint x: 615, endPoint y: 398, distance: 53.4
click at [615, 398] on input "17" at bounding box center [651, 394] width 310 height 32
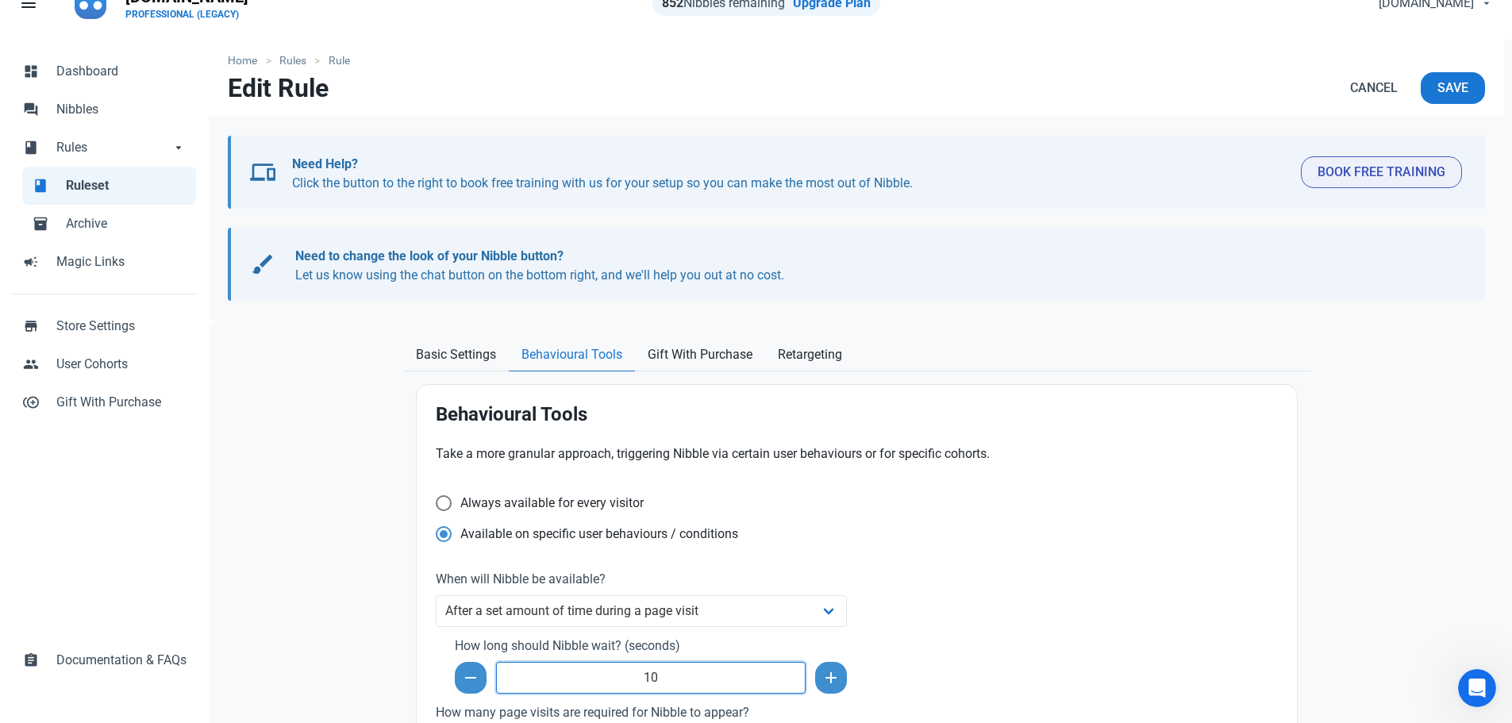
scroll to position [2, 0]
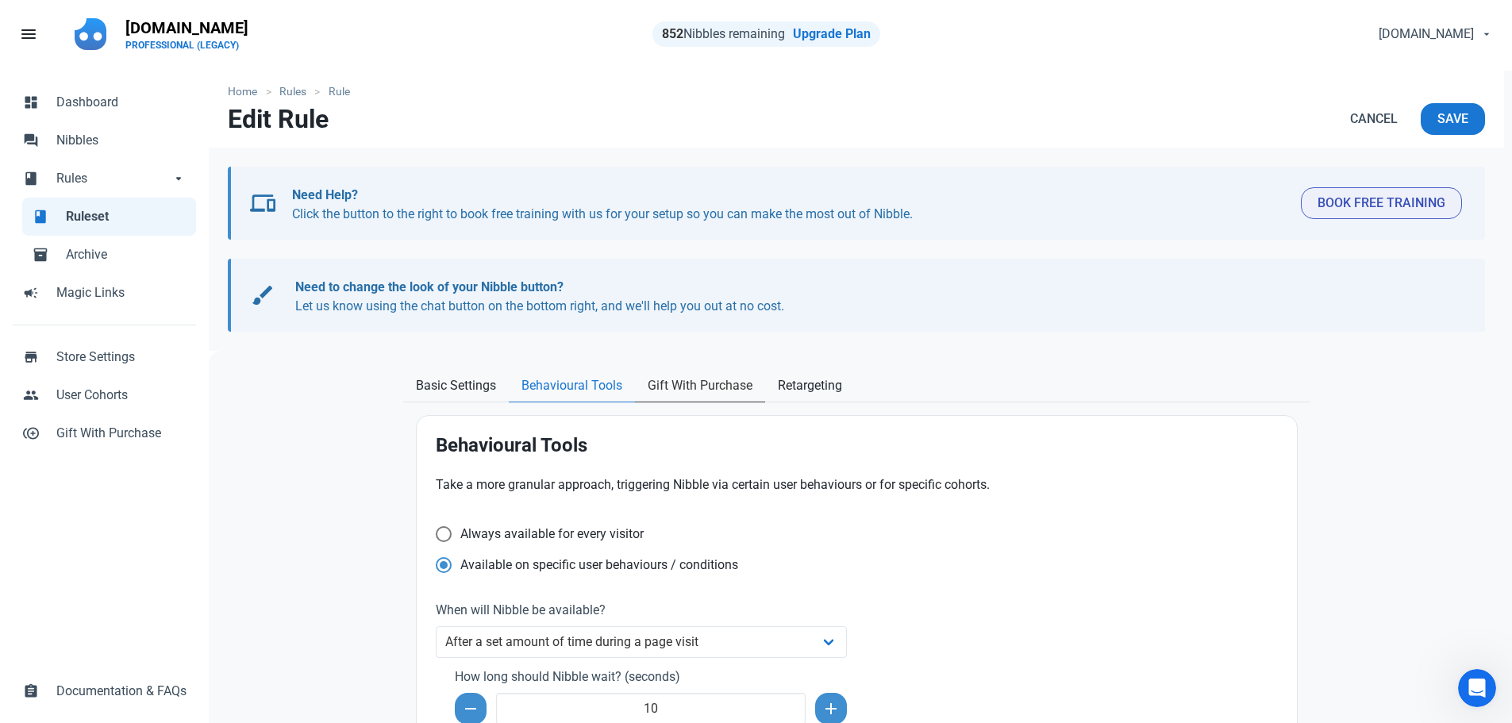
click at [708, 388] on span "Gift With Purchase" at bounding box center [699, 385] width 105 height 19
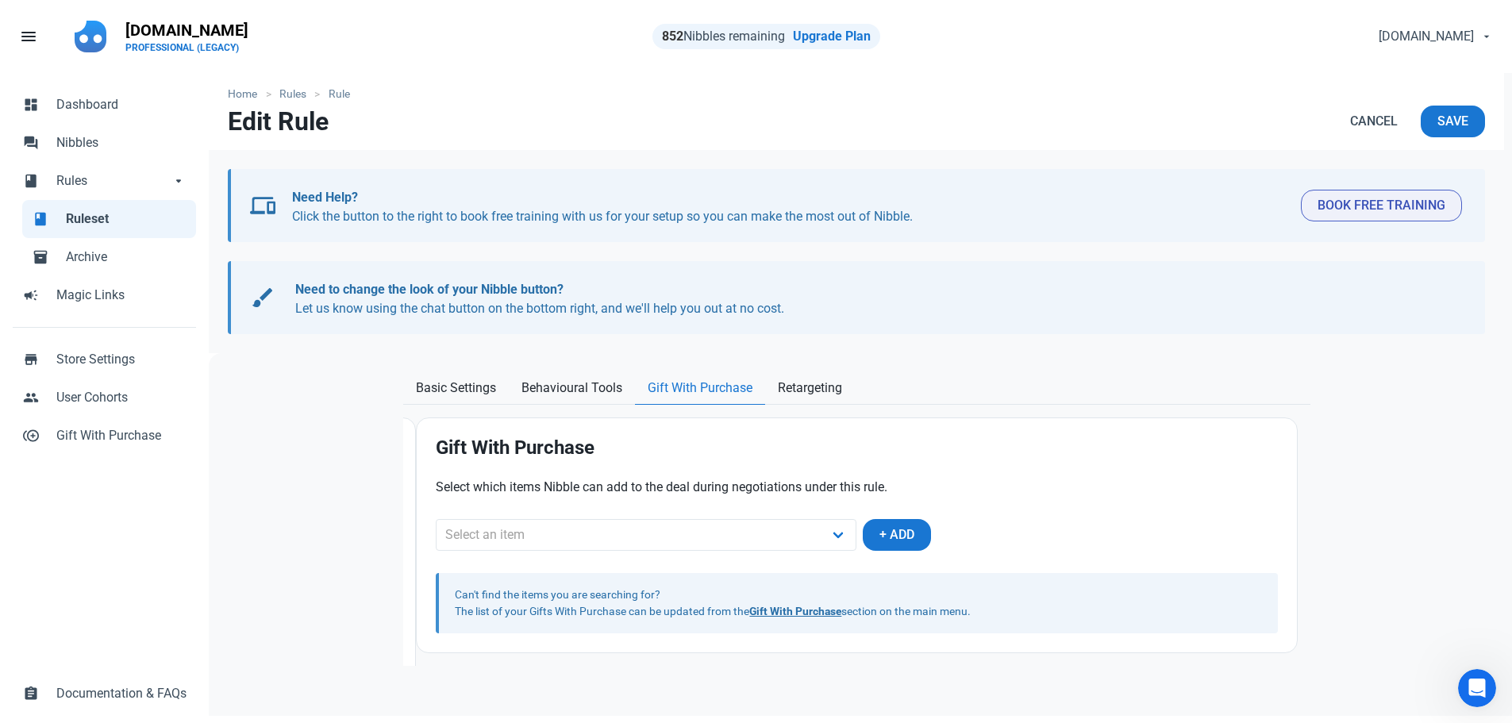
scroll to position [0, 0]
click at [684, 544] on select "Select an item Free Diamond Pendant" at bounding box center [646, 535] width 421 height 32
click at [436, 519] on select "Select an item Free Diamond Pendant" at bounding box center [646, 535] width 421 height 32
click at [792, 387] on span "Retargeting" at bounding box center [810, 387] width 64 height 19
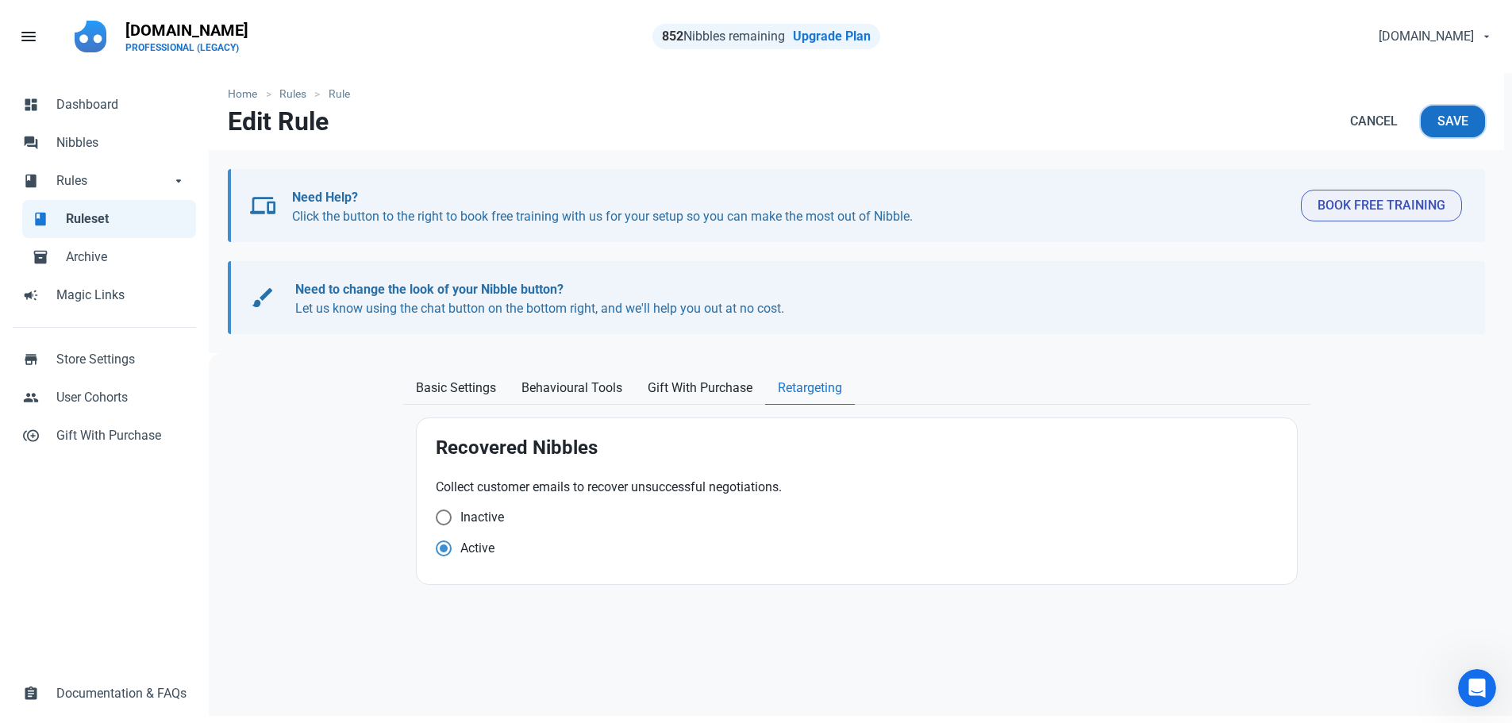
click at [1462, 125] on span "Save" at bounding box center [1452, 121] width 31 height 19
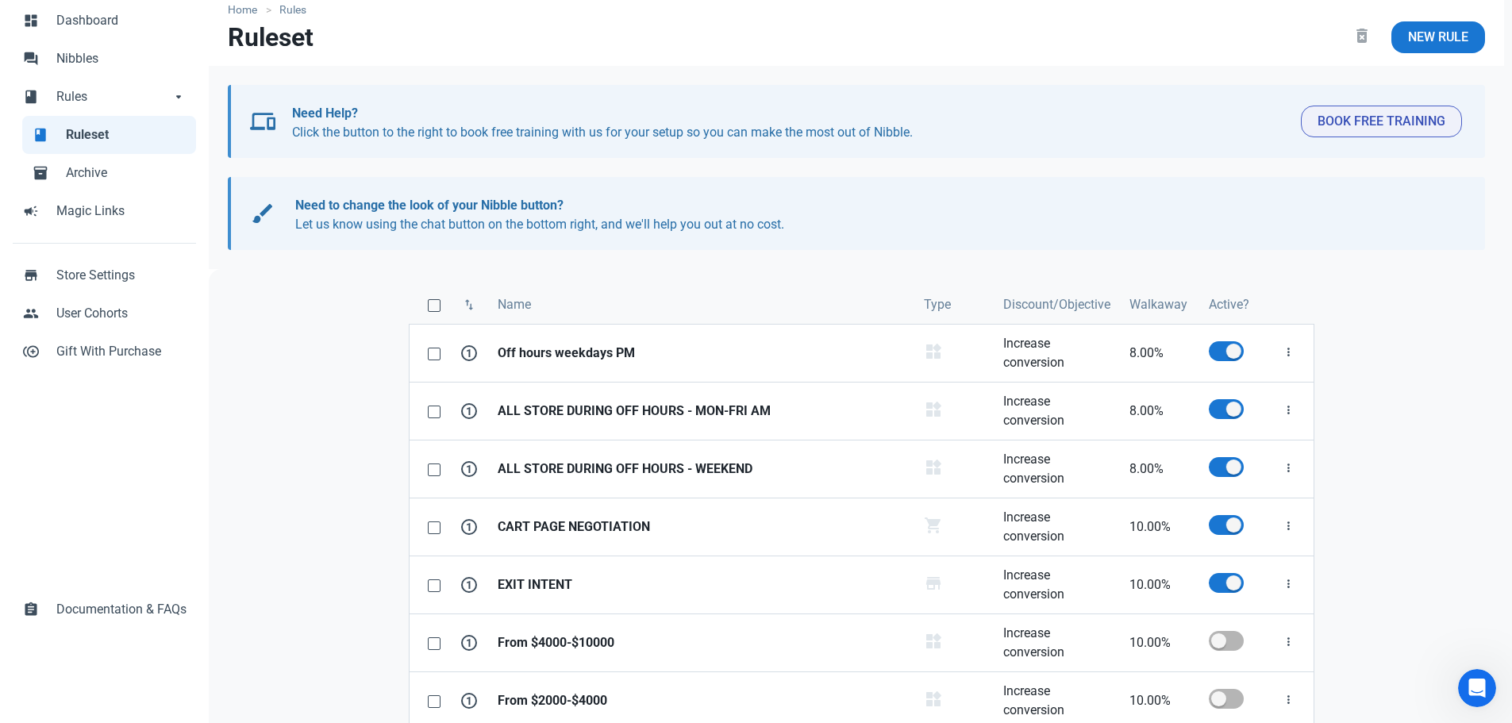
scroll to position [224, 0]
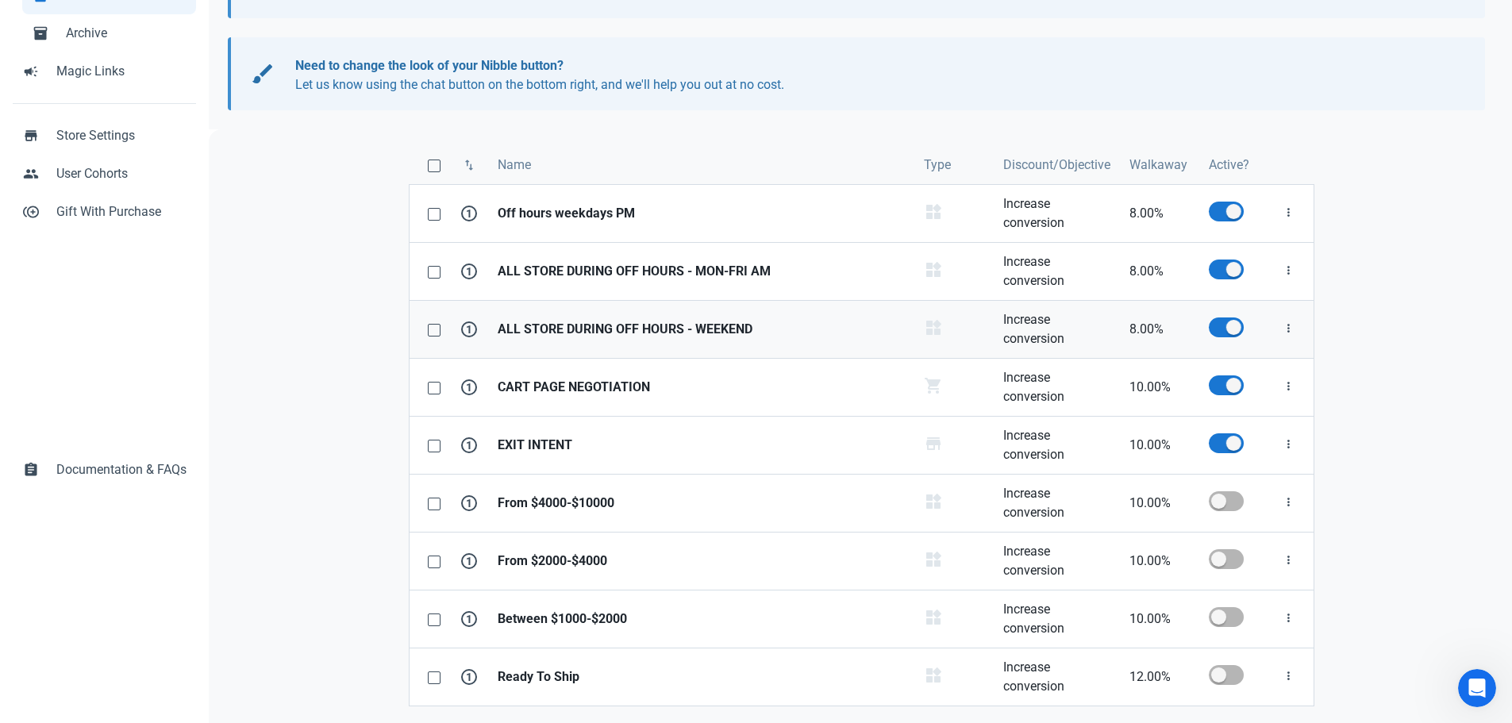
click at [606, 332] on strong "ALL STORE DURING OFF HOURS - WEEKEND" at bounding box center [700, 329] width 407 height 19
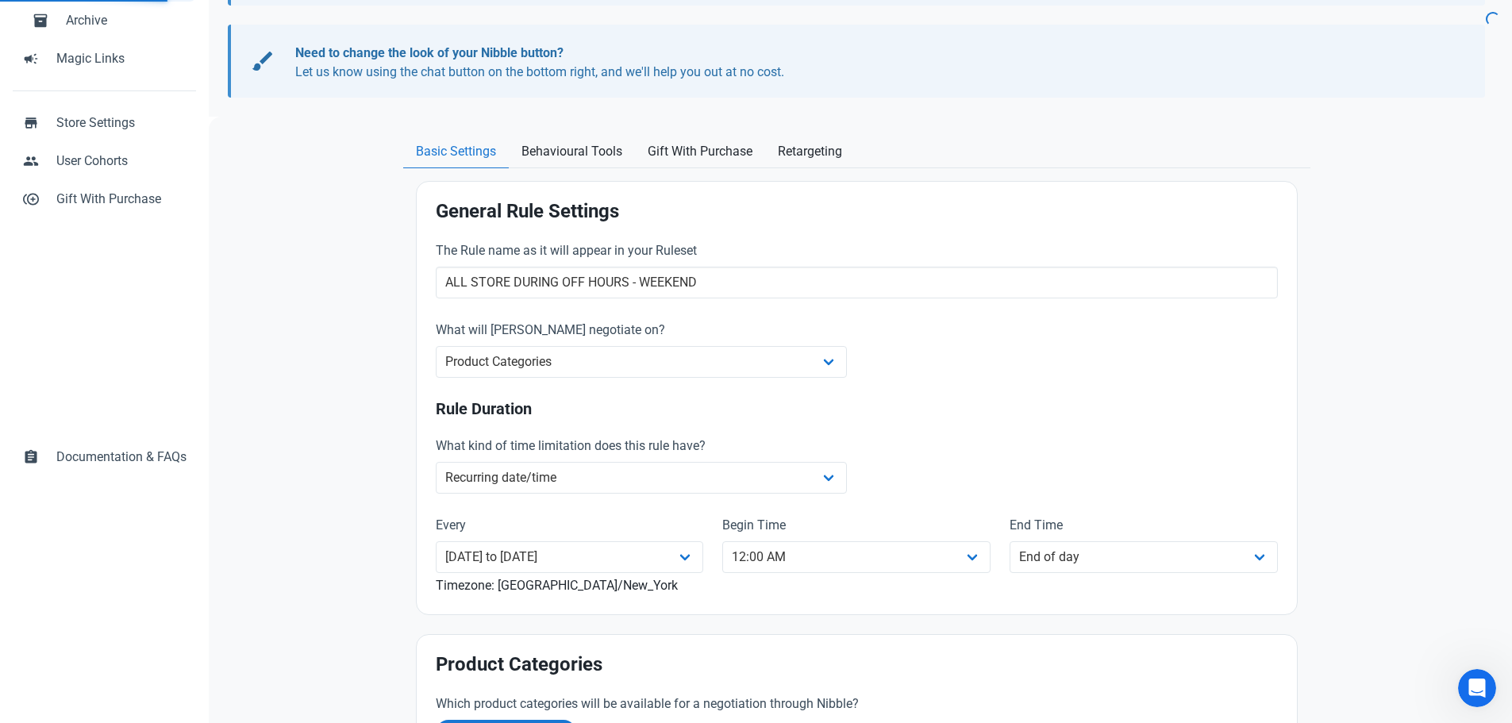
scroll to position [238, 0]
click at [689, 563] on select "Monday Tuesday Wednesday Thursday Friday Saturday Sunday Monday to Friday Satur…" at bounding box center [570, 556] width 268 height 32
click at [736, 586] on div "Begin Time 12:00 AM 01:00 AM 02:00 AM 03:00 AM 04:00 AM 05:00 AM 06:00 AM 07:00…" at bounding box center [856, 544] width 306 height 98
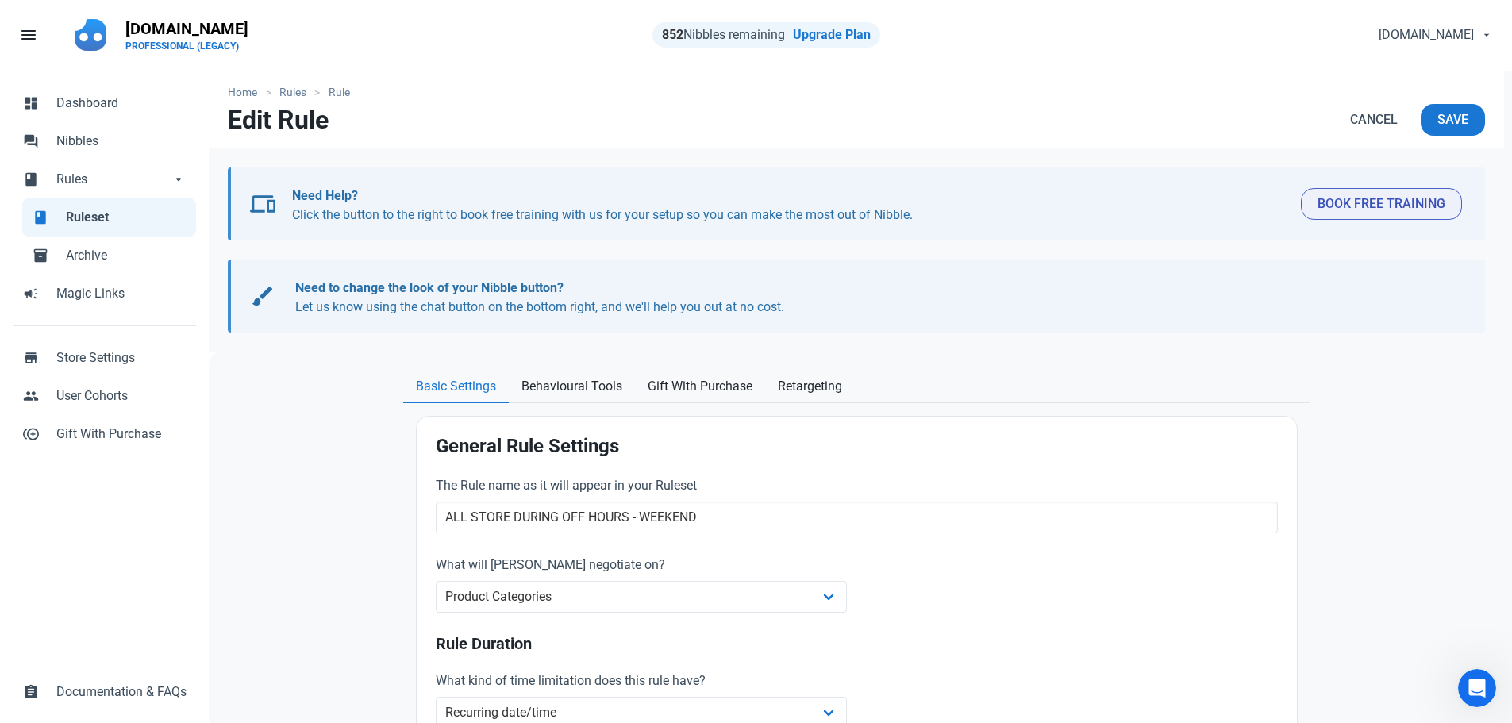
scroll to position [0, 0]
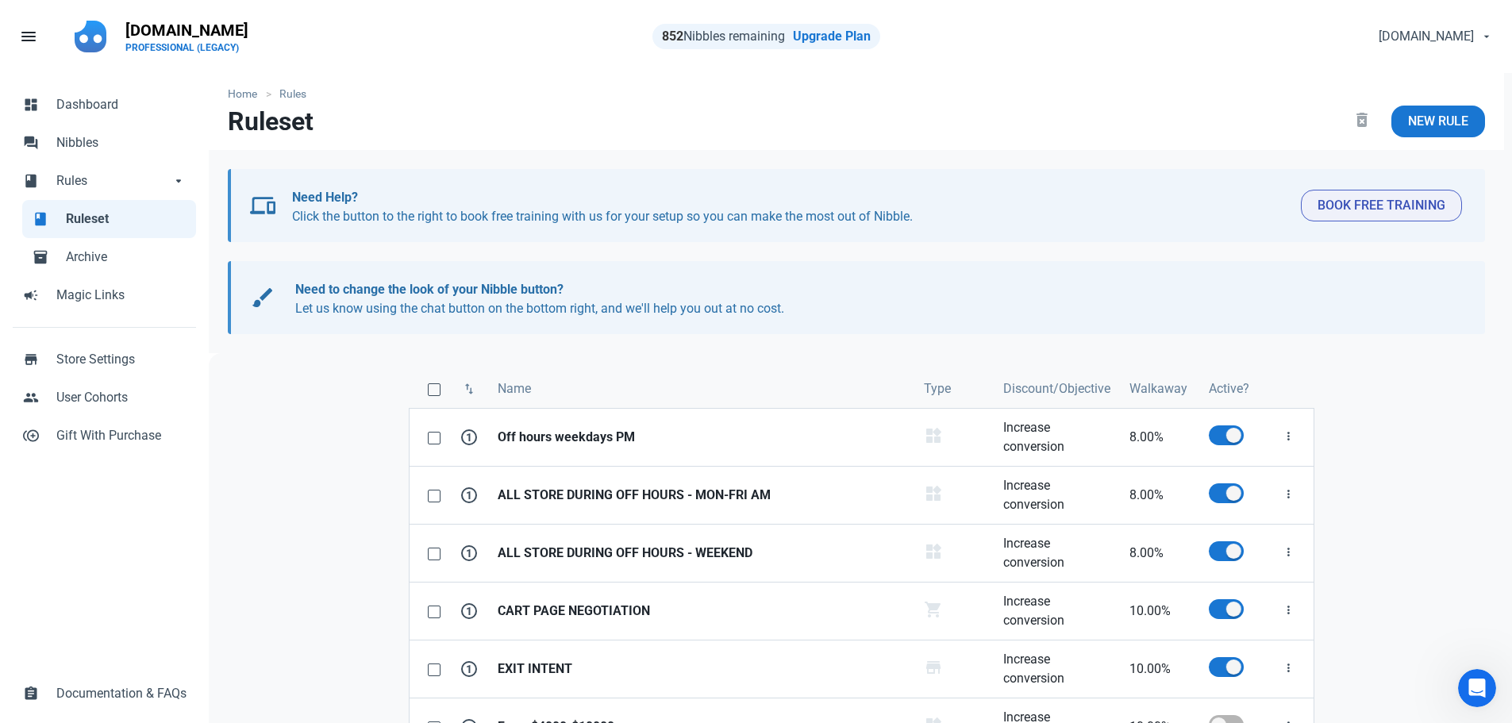
click at [1439, 364] on div "swap_vert Name Type Discount/Objective Walkaway Active? 1 Off hours weekdays PM…" at bounding box center [861, 659] width 1304 height 613
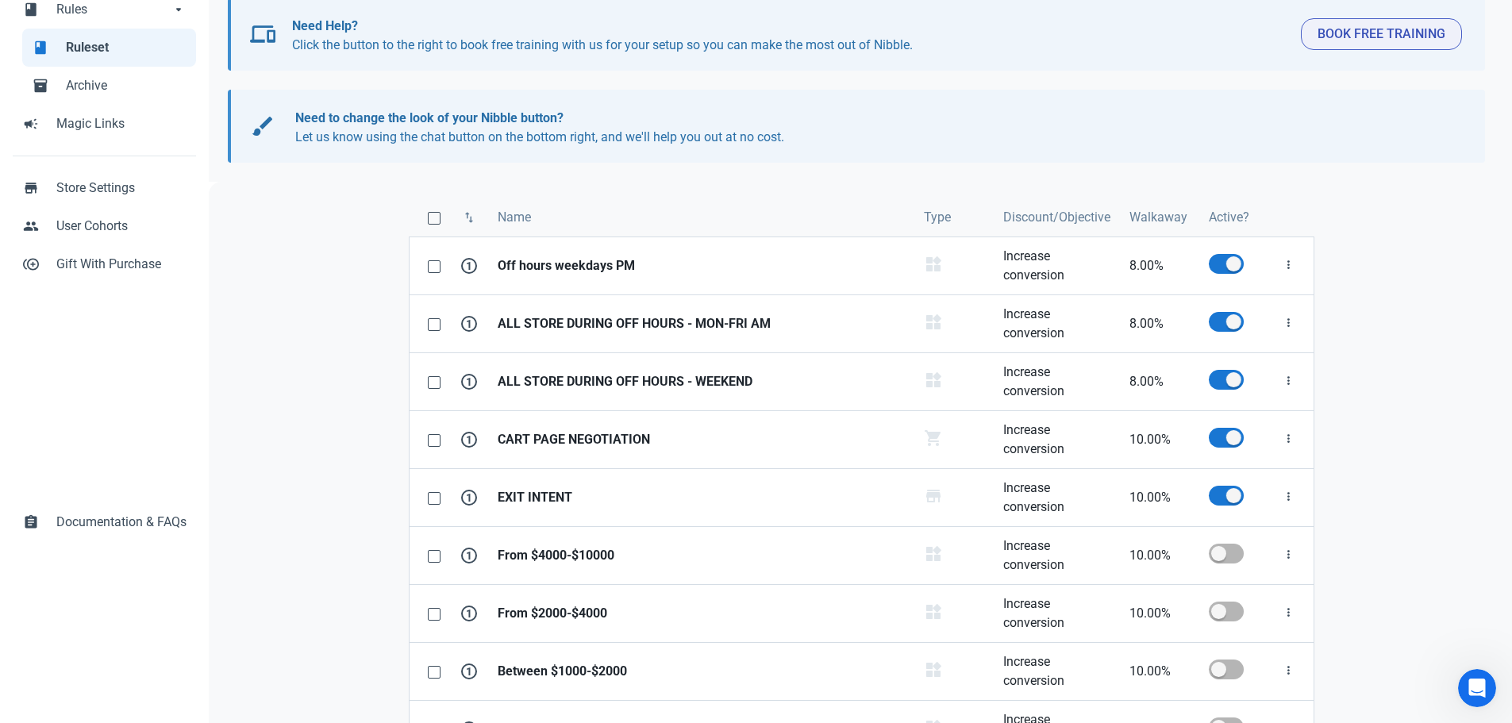
scroll to position [224, 0]
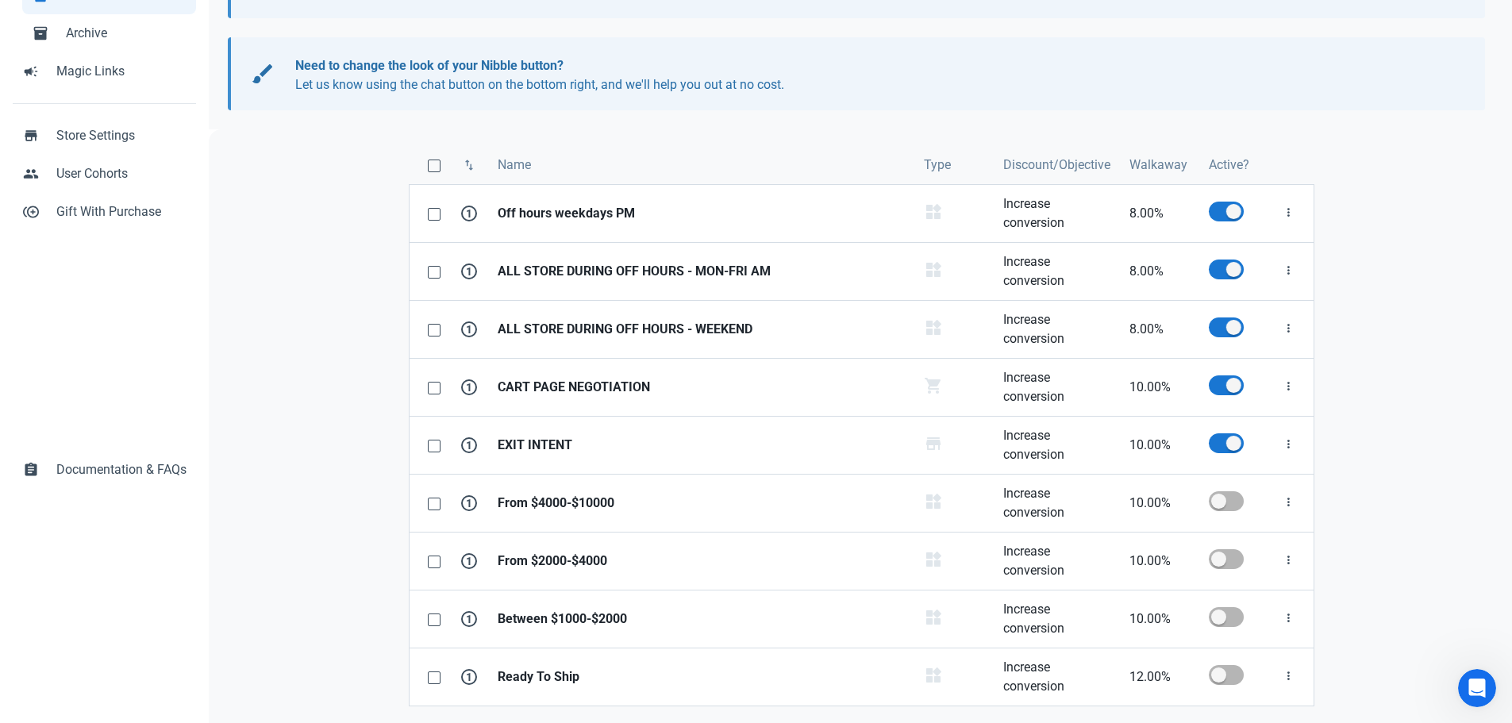
click at [1478, 678] on icon "Open Intercom Messenger" at bounding box center [1477, 688] width 26 height 26
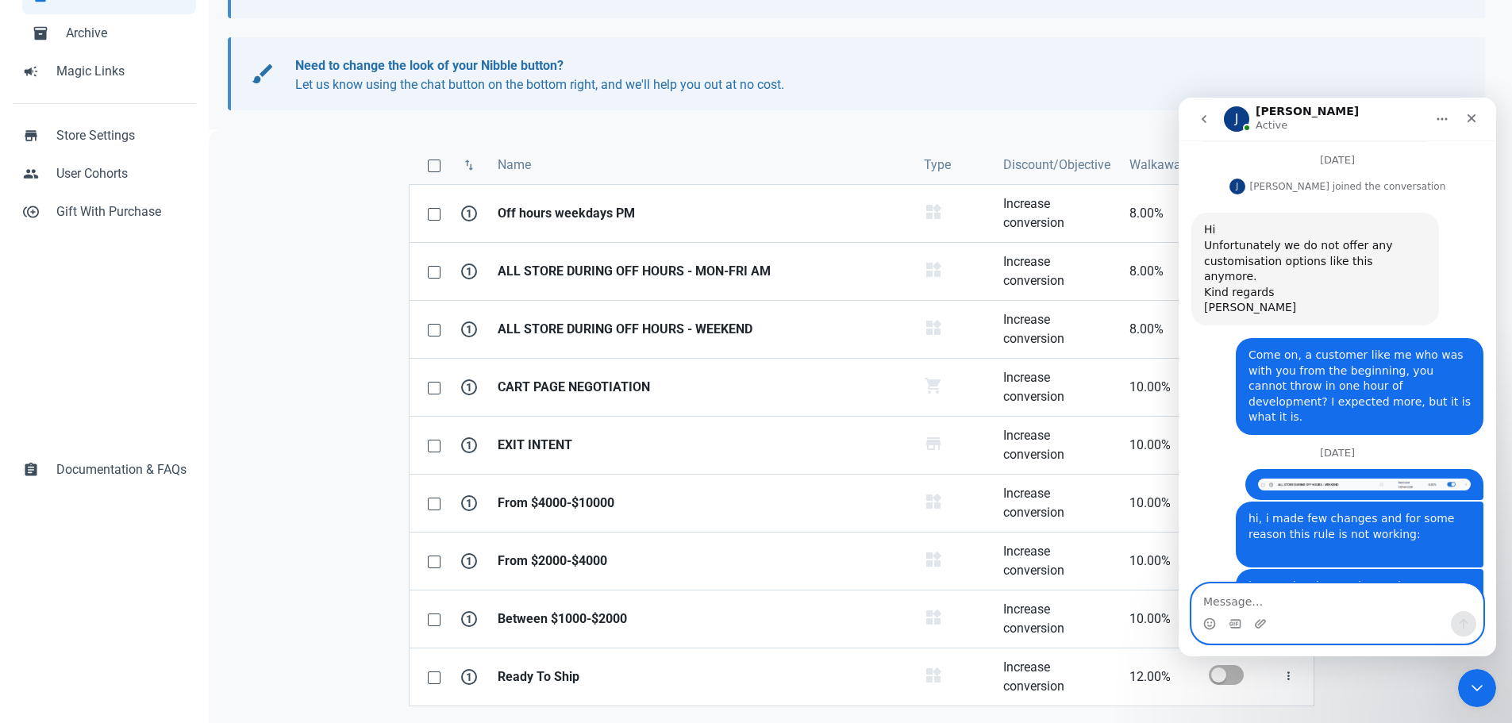
scroll to position [553, 0]
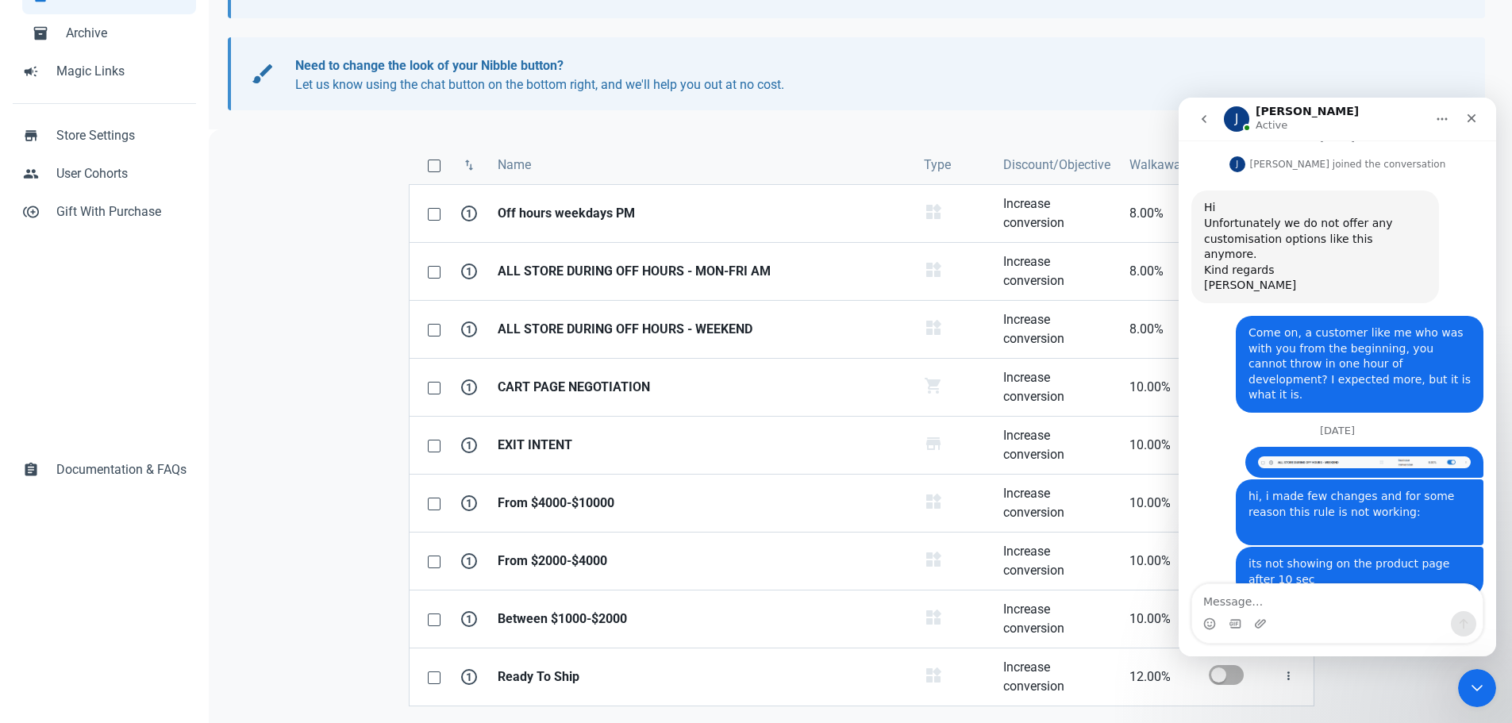
click at [1358, 619] on div "Please send a an example URL of the product it is not working on. Can i also co…" at bounding box center [1315, 650] width 222 height 62
drag, startPoint x: 1243, startPoint y: 536, endPoint x: 1254, endPoint y: 536, distance: 11.9
click at [1254, 619] on div "Please send a an example URL of the product it is not working on. Can i also co…" at bounding box center [1315, 650] width 222 height 62
click at [1255, 601] on textarea "Message…" at bounding box center [1337, 597] width 290 height 27
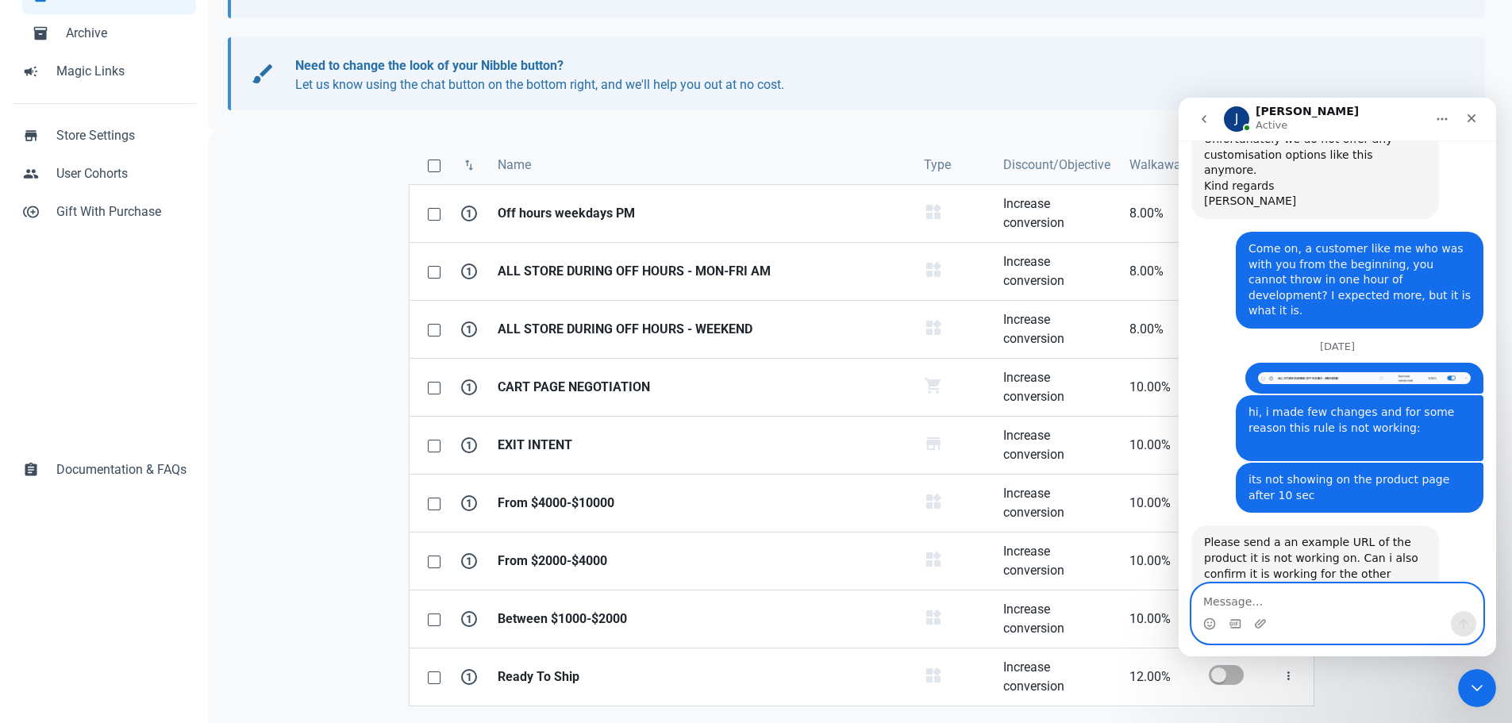
scroll to position [698, 0]
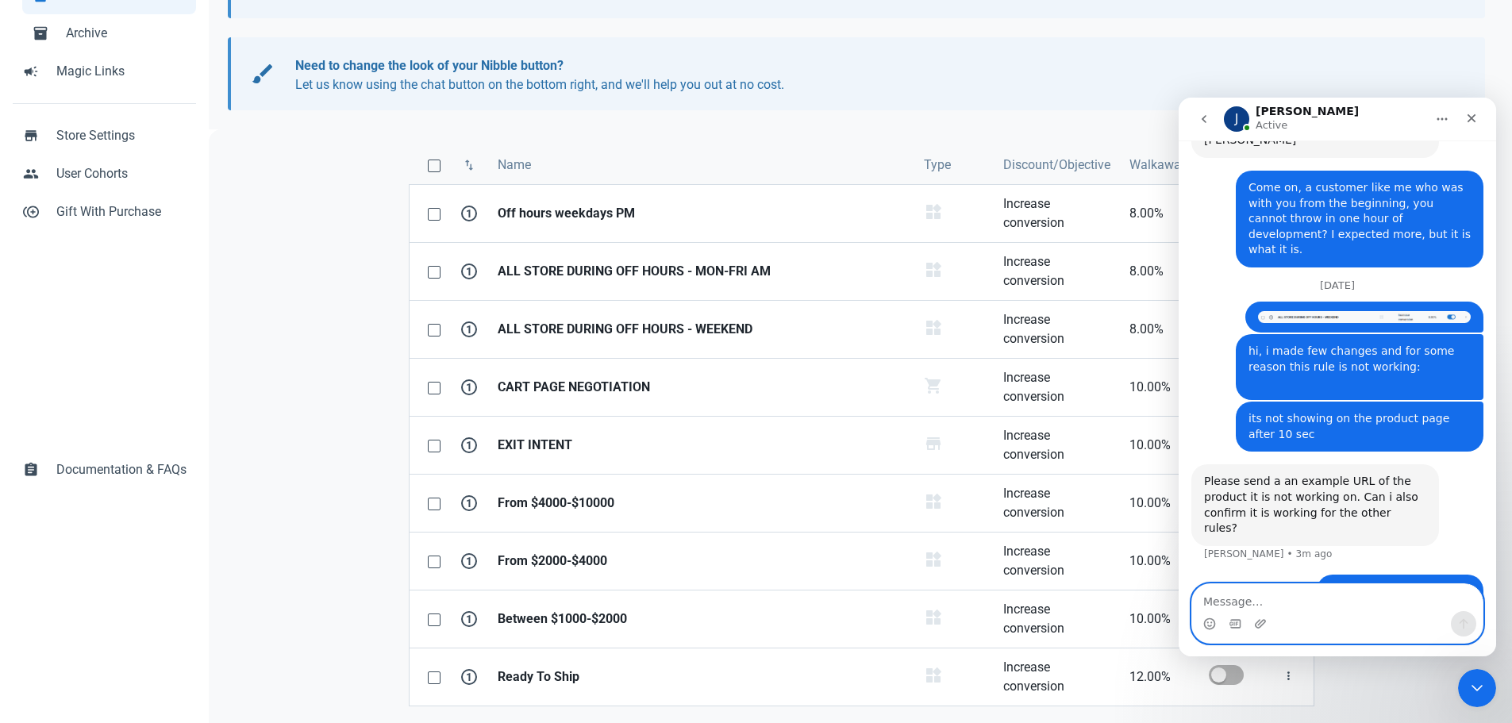
paste textarea "https://primestyle.com/products/0-35-1-50-ct-round-cut-diamonds-solitaire-ring-…"
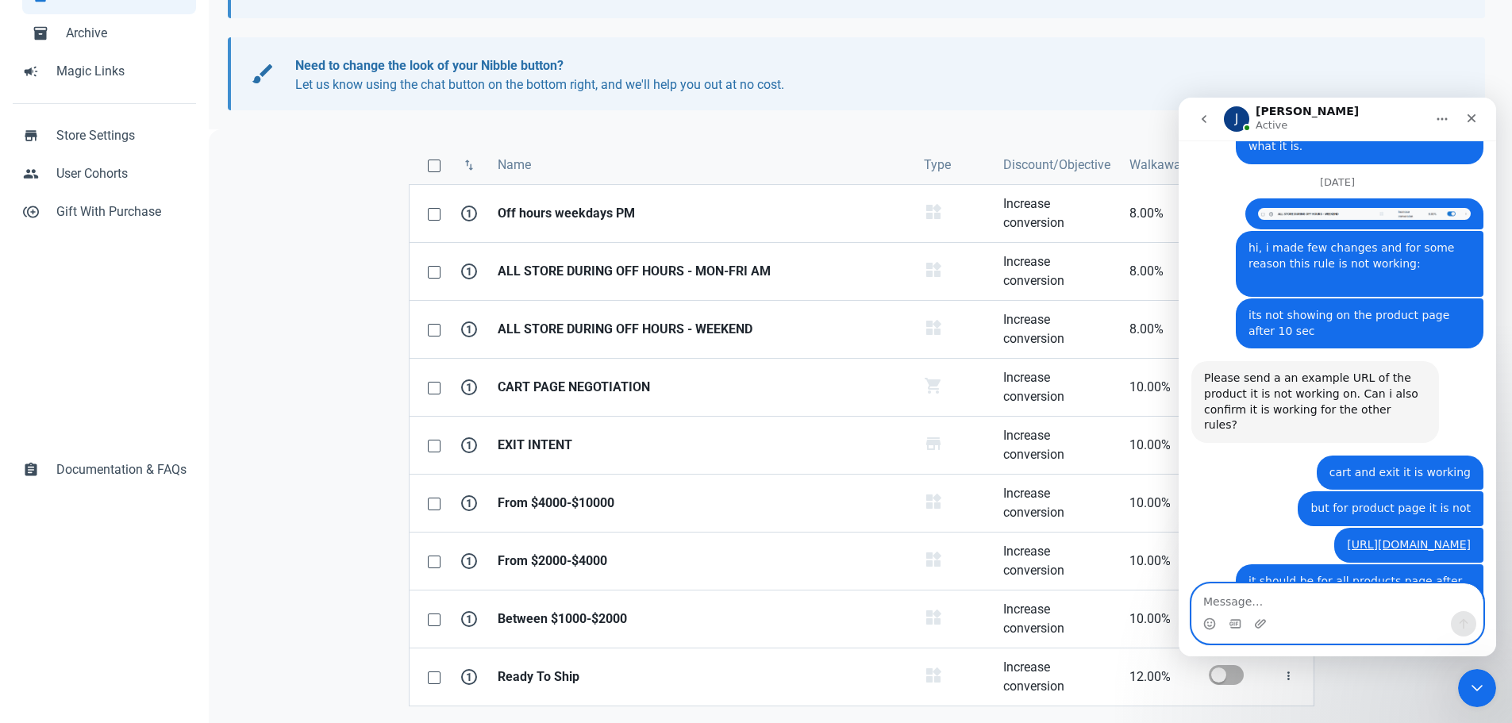
scroll to position [819, 0]
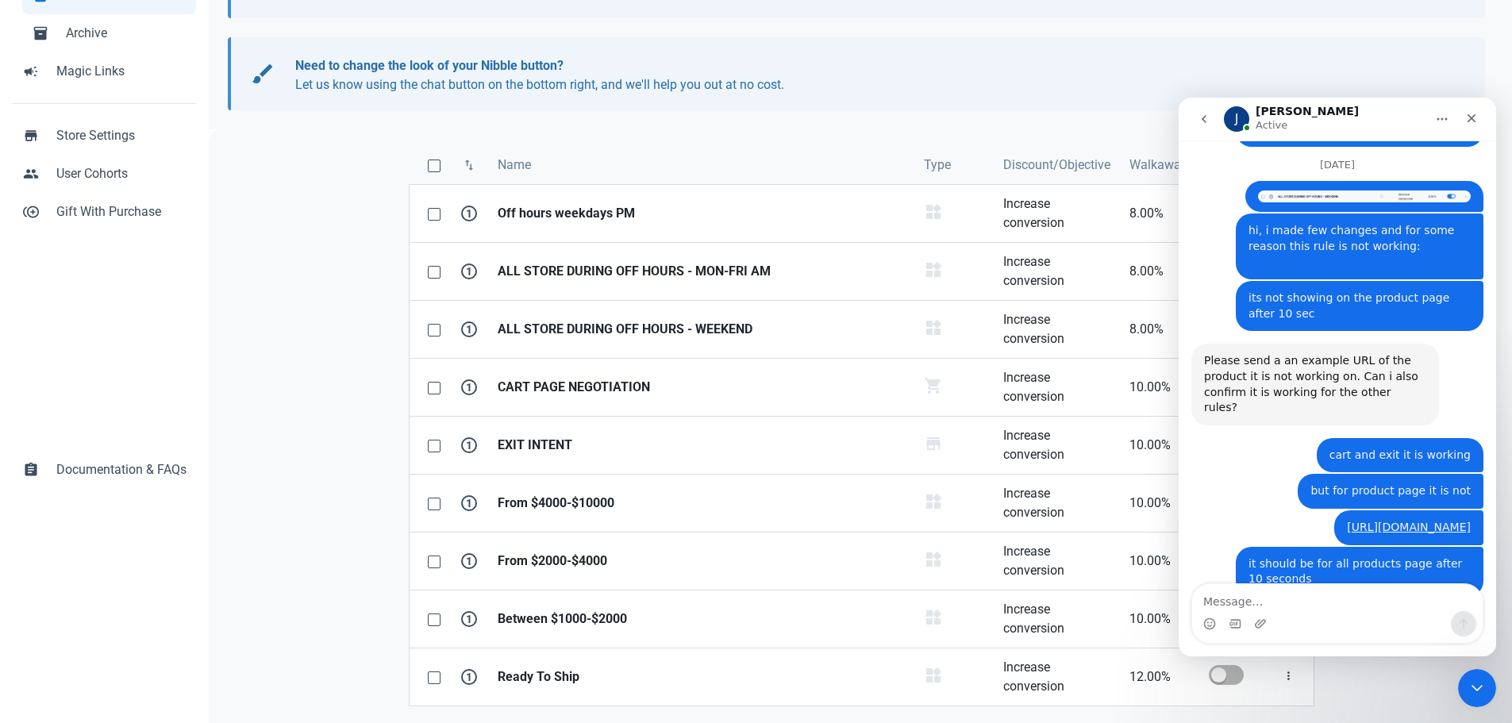
drag, startPoint x: 1271, startPoint y: 521, endPoint x: 1337, endPoint y: 519, distance: 65.9
click at [1337, 619] on div "You should not use use cart rules and product rules at the same time. There are…" at bounding box center [1315, 650] width 222 height 62
click at [1284, 619] on div "You should not use use cart rules and product rules at the same time. There are…" at bounding box center [1315, 650] width 222 height 62
click at [1266, 615] on div "Intercom messenger" at bounding box center [1260, 623] width 13 height 25
click at [1264, 607] on textarea "Message…" at bounding box center [1337, 597] width 290 height 27
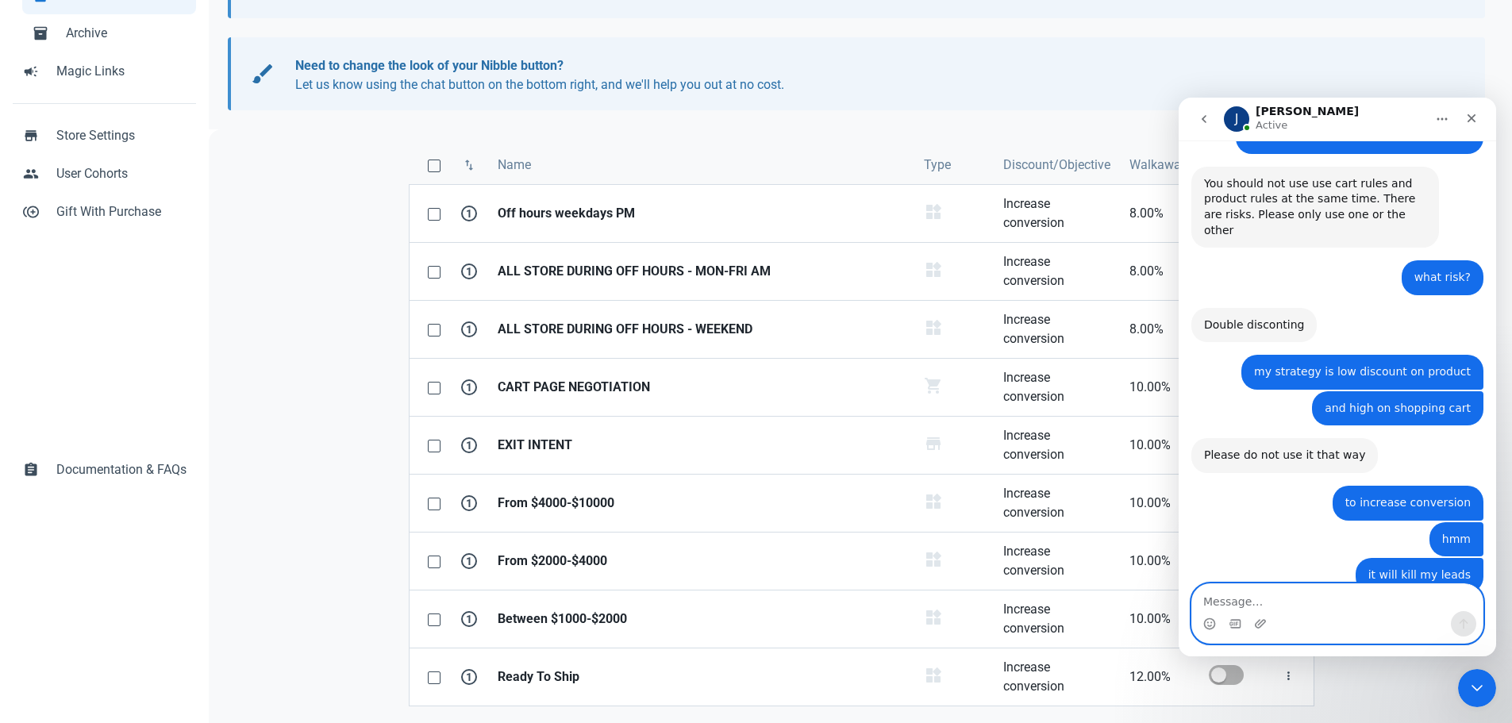
scroll to position [1258, 0]
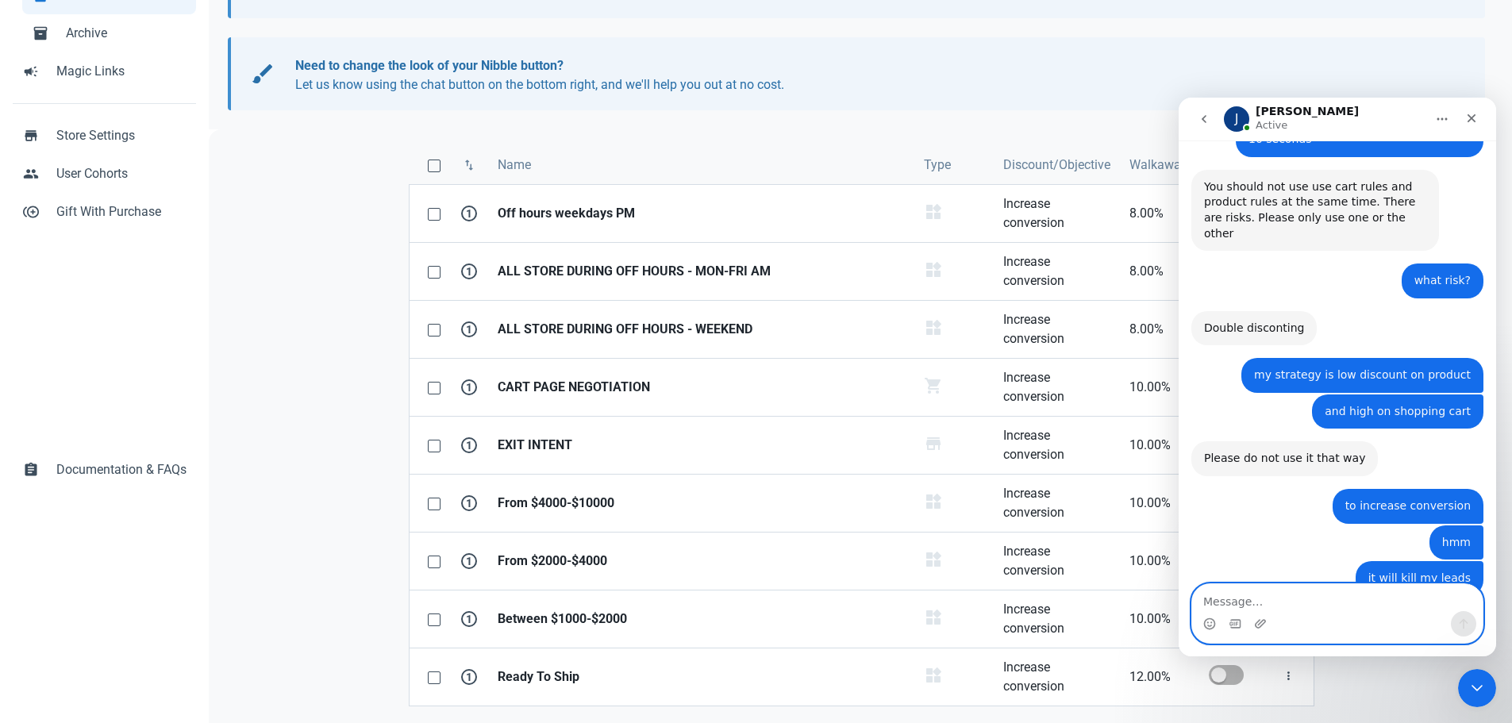
click at [1254, 602] on textarea "Message…" at bounding box center [1337, 597] width 290 height 27
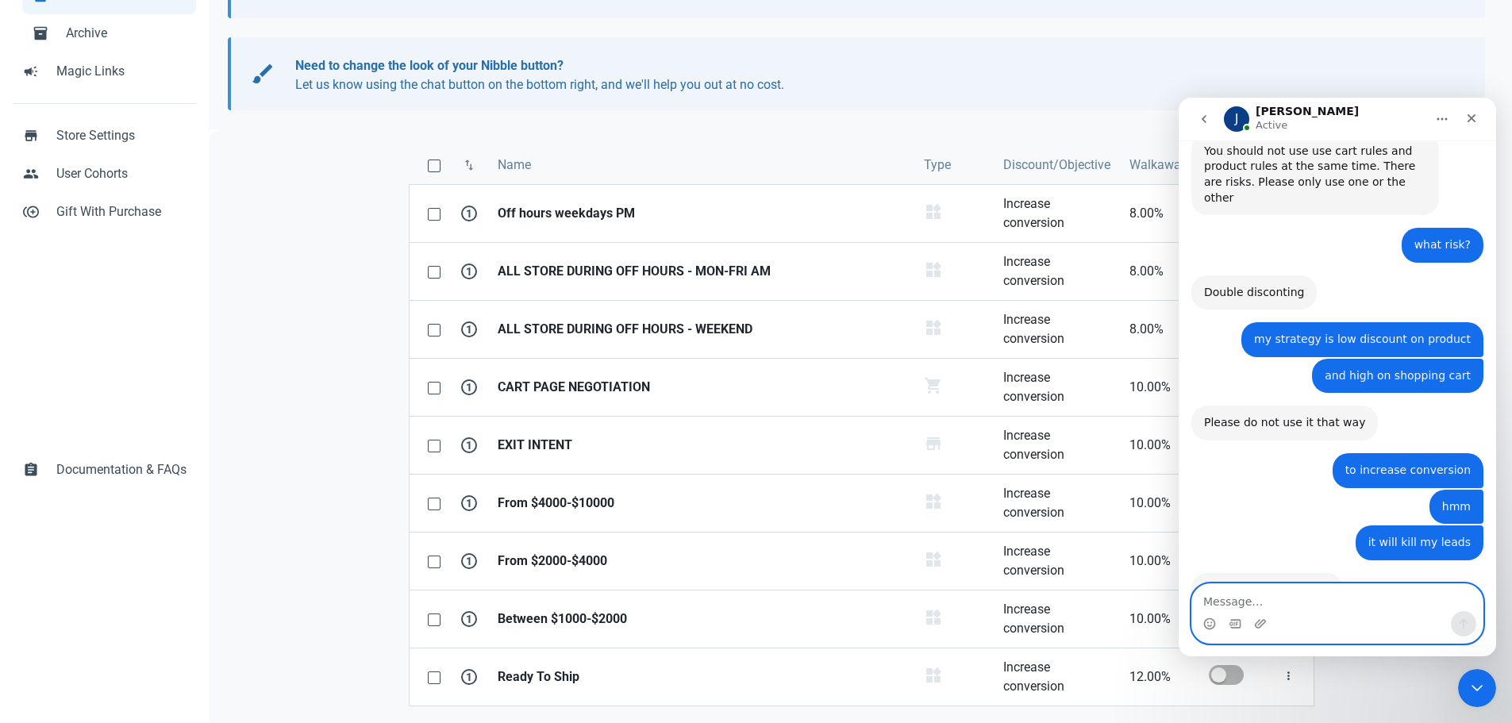
scroll to position [1331, 0]
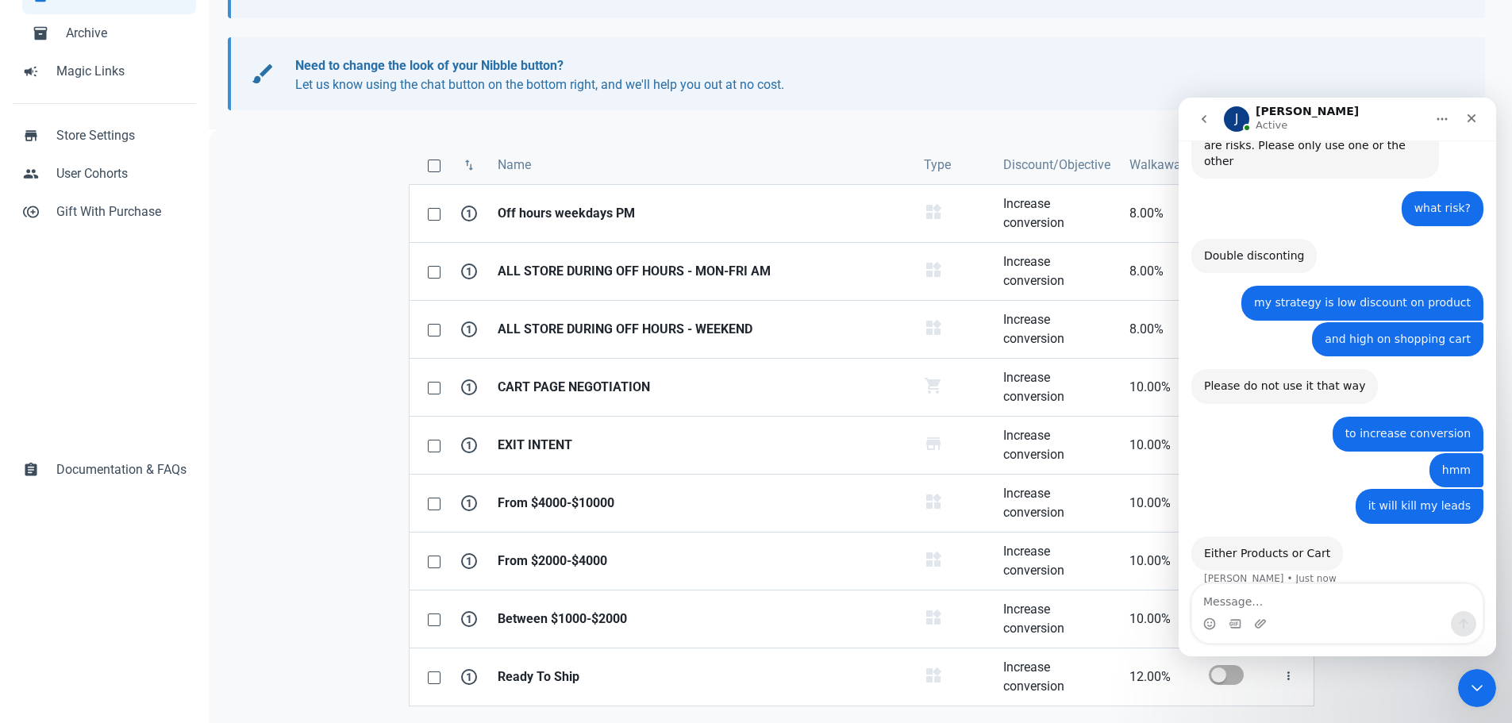
click at [786, 150] on th "Name" at bounding box center [701, 165] width 426 height 38
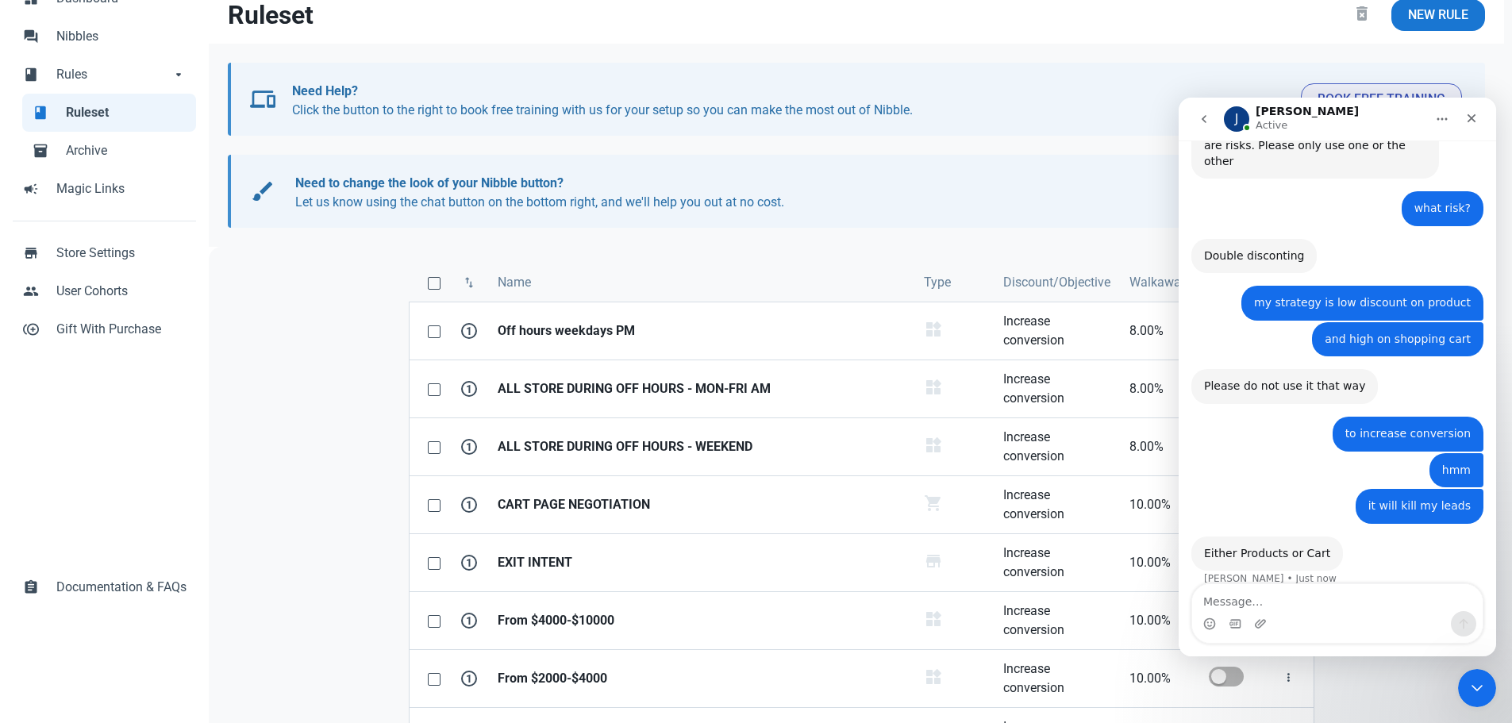
scroll to position [224, 0]
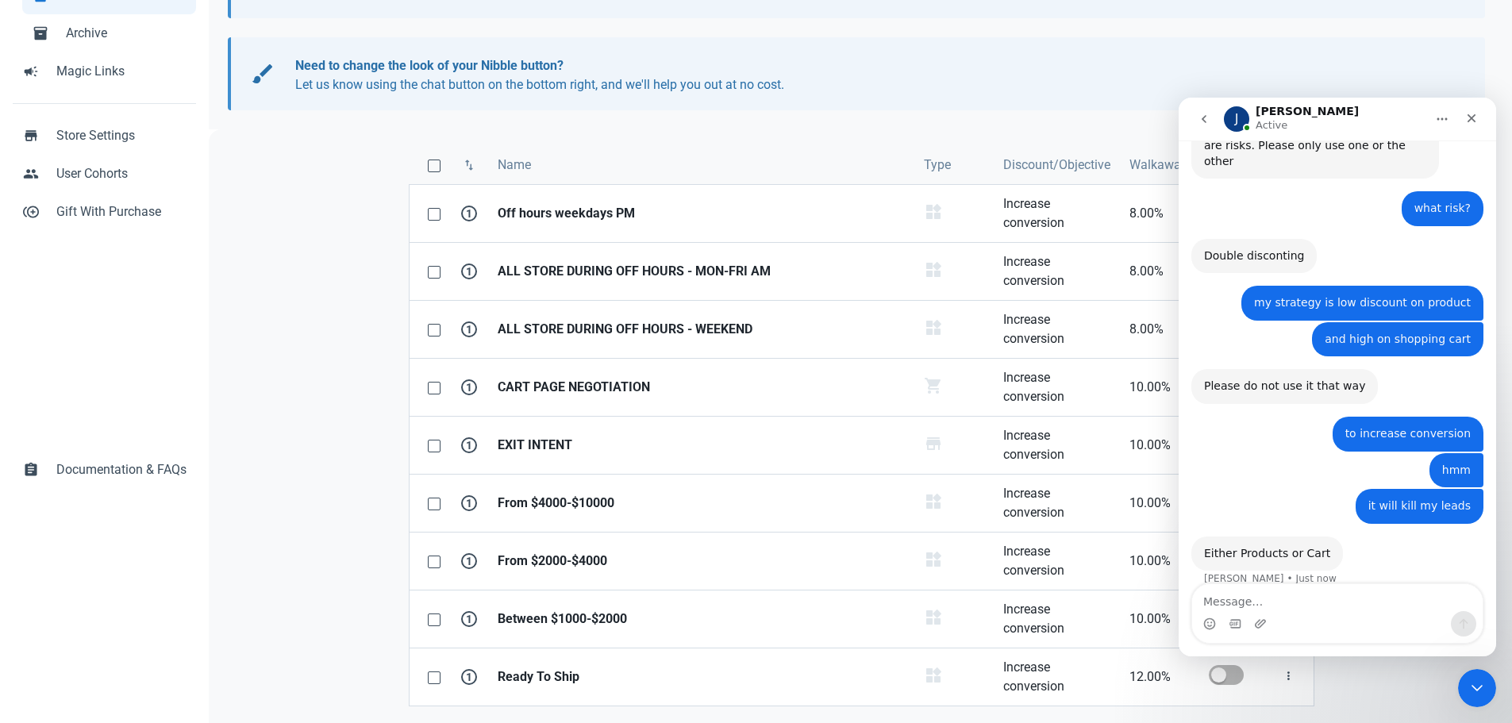
click at [1473, 688] on icon "Close Intercom Messenger" at bounding box center [1476, 687] width 19 height 19
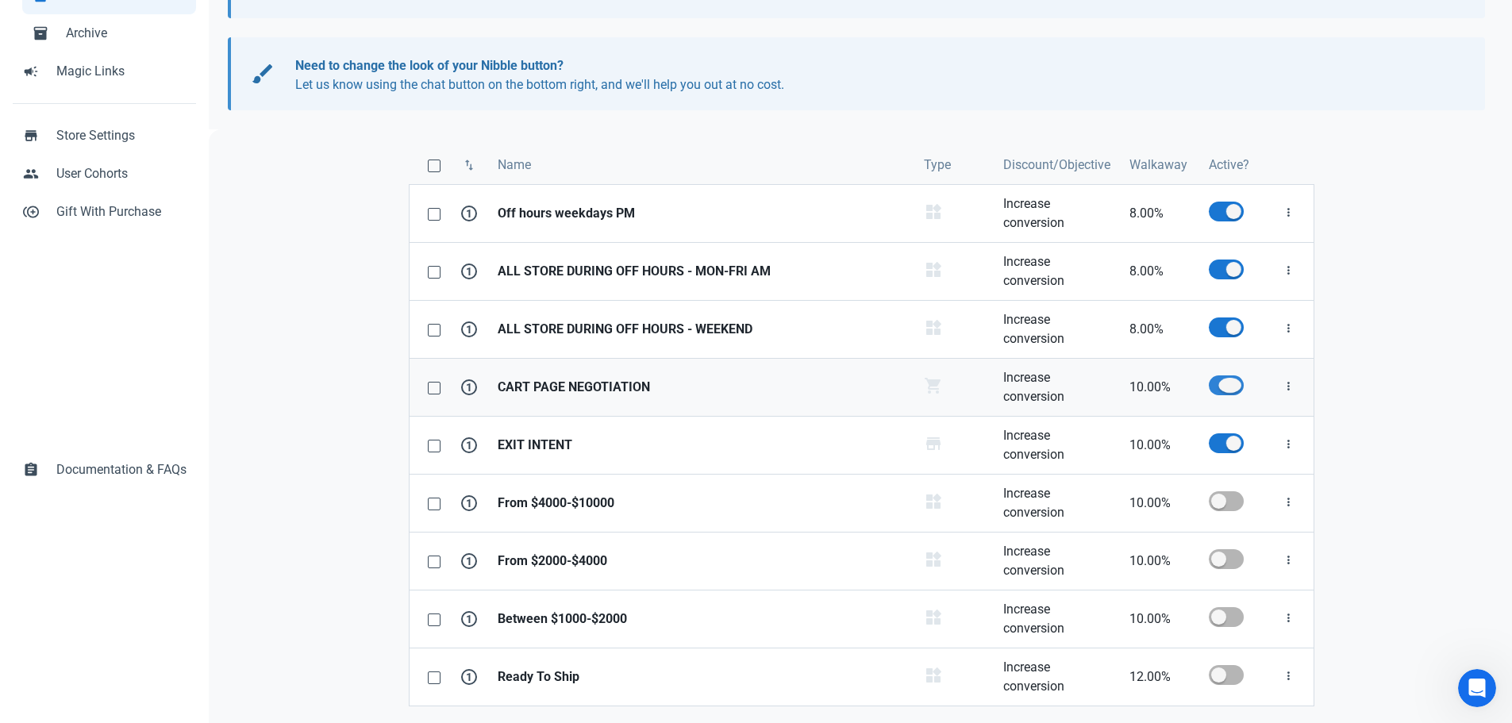
drag, startPoint x: 1219, startPoint y: 378, endPoint x: 1220, endPoint y: 386, distance: 8.8
click at [1219, 378] on span at bounding box center [1225, 385] width 35 height 20
click at [1219, 380] on input "checkbox" at bounding box center [1213, 385] width 10 height 10
click at [1374, 458] on div "swap_vert Name Type Discount/Objective Walkaway Active? 1 Off hours weekdays PM…" at bounding box center [861, 435] width 1304 height 613
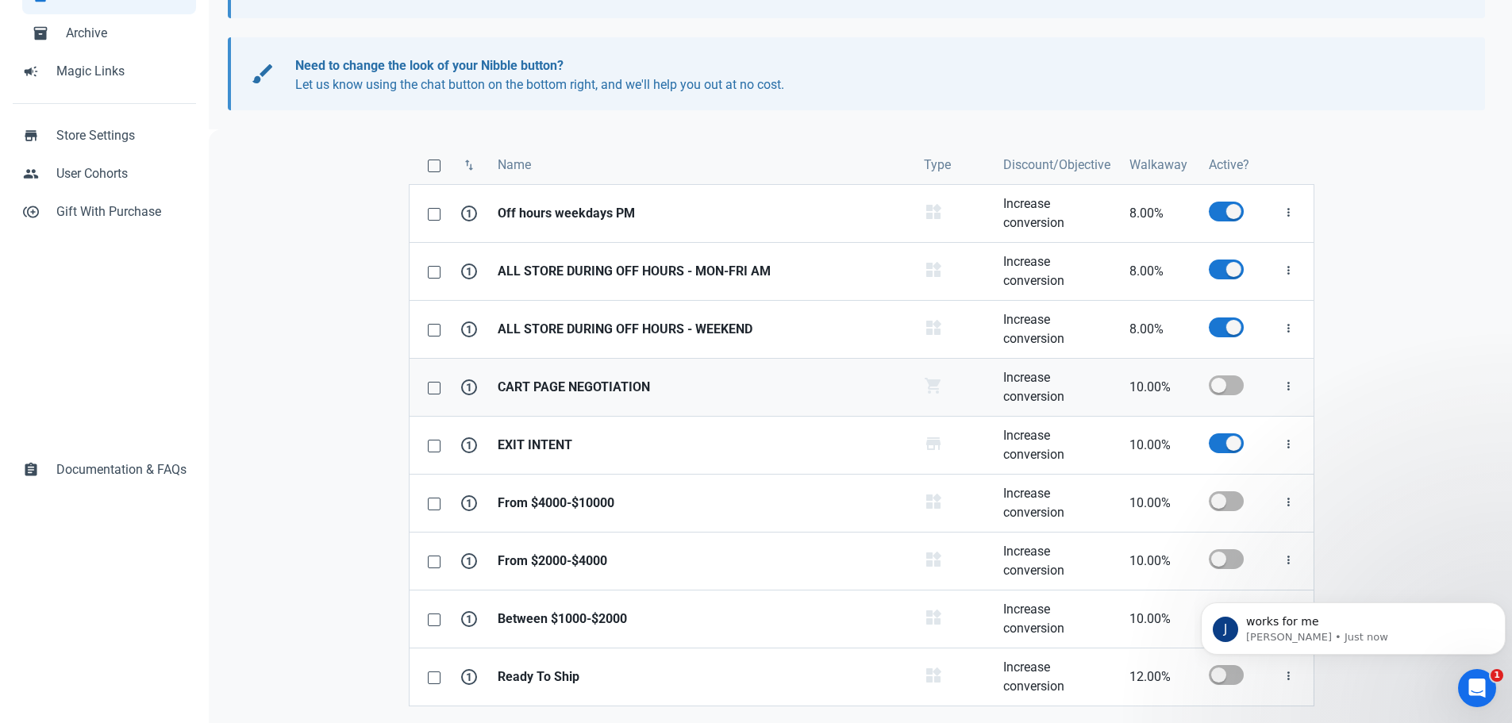
scroll to position [1539, 0]
click at [1296, 620] on p "works for me" at bounding box center [1366, 622] width 240 height 16
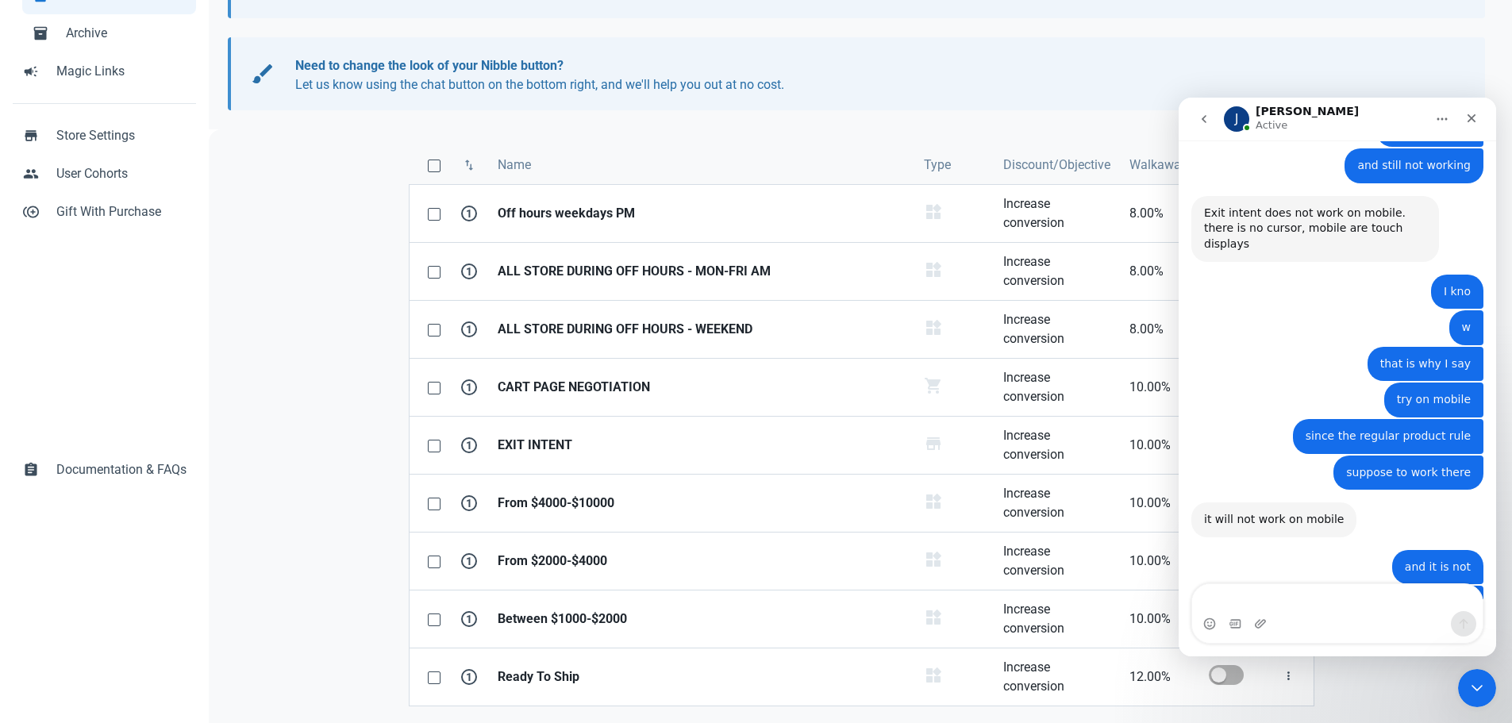
scroll to position [2252, 0]
click at [1275, 615] on div "Intercom messenger" at bounding box center [1337, 623] width 290 height 25
click at [1274, 603] on textarea "Message…" at bounding box center [1337, 597] width 290 height 27
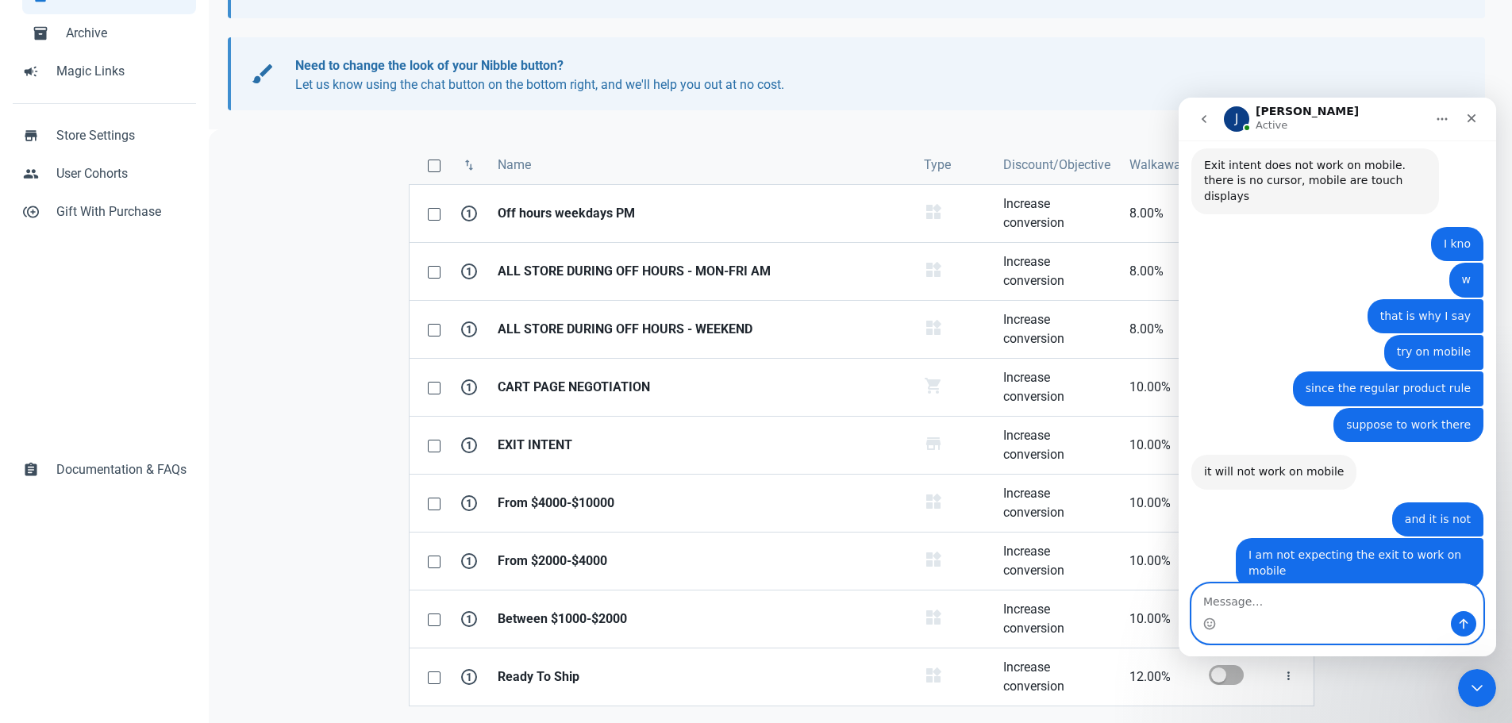
scroll to position [2335, 0]
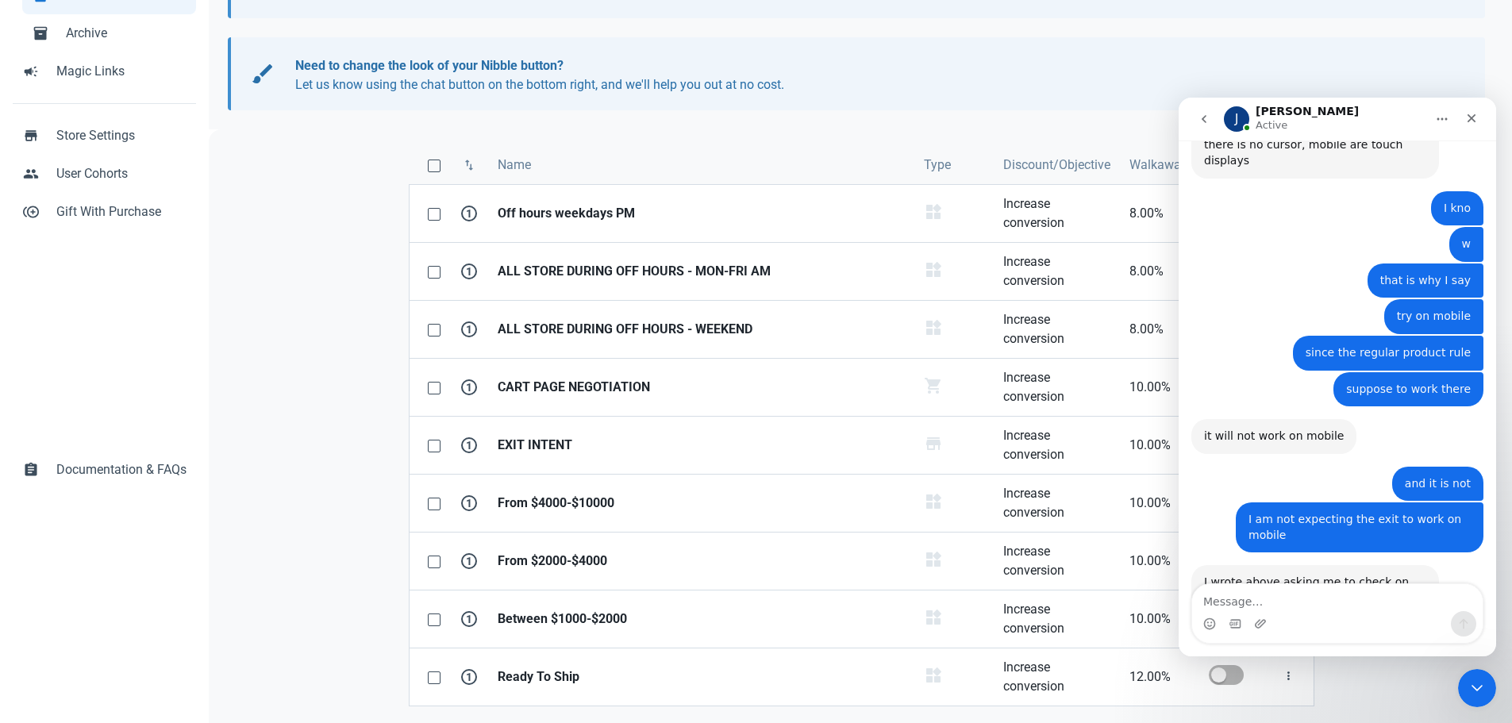
drag, startPoint x: 962, startPoint y: 94, endPoint x: 990, endPoint y: 132, distance: 47.0
click at [961, 94] on section "brush Need to change the look of your Nibble button? Let us know using the chat…" at bounding box center [856, 73] width 1257 height 73
click at [1369, 65] on p "Need to change the look of your Nibble button? Let us know using the chat butto…" at bounding box center [870, 75] width 1151 height 38
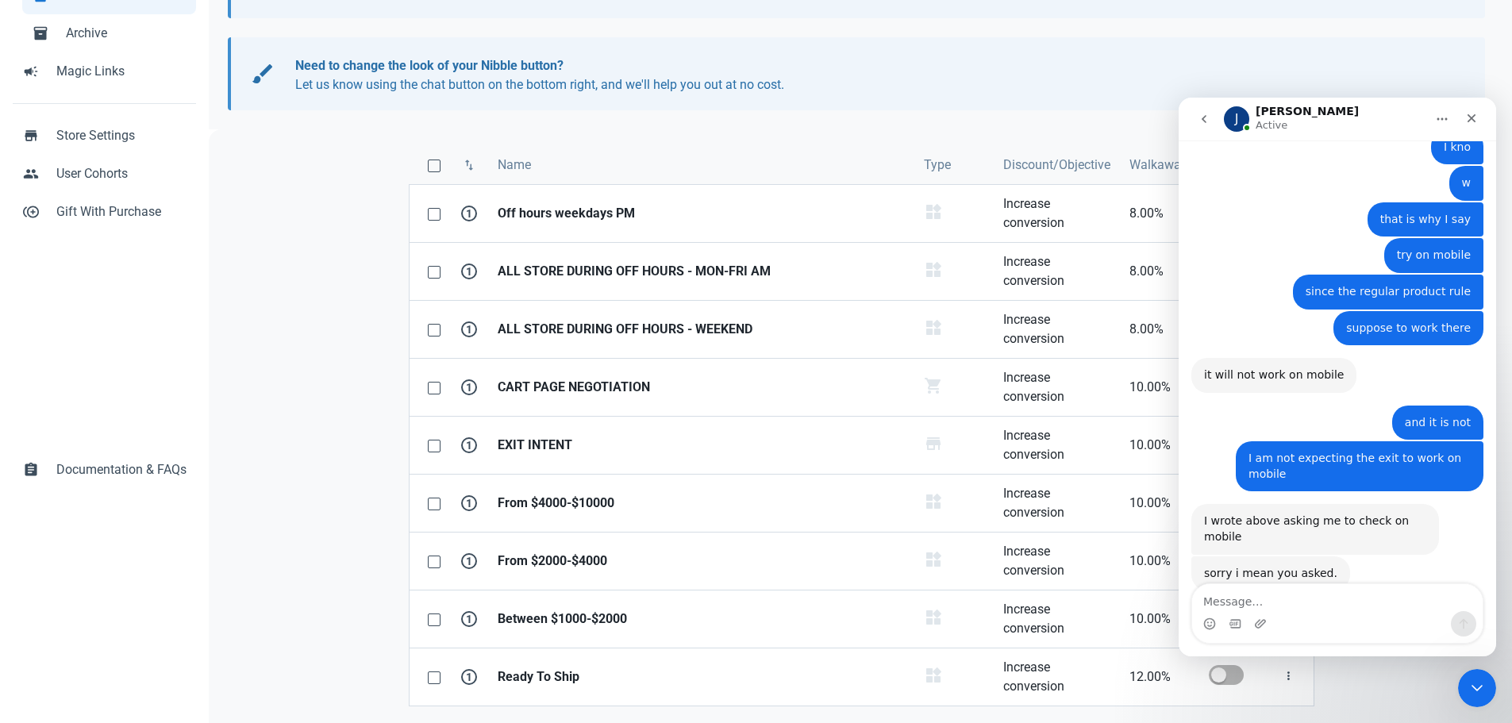
click at [1477, 688] on icon "Close Intercom Messenger" at bounding box center [1476, 687] width 19 height 19
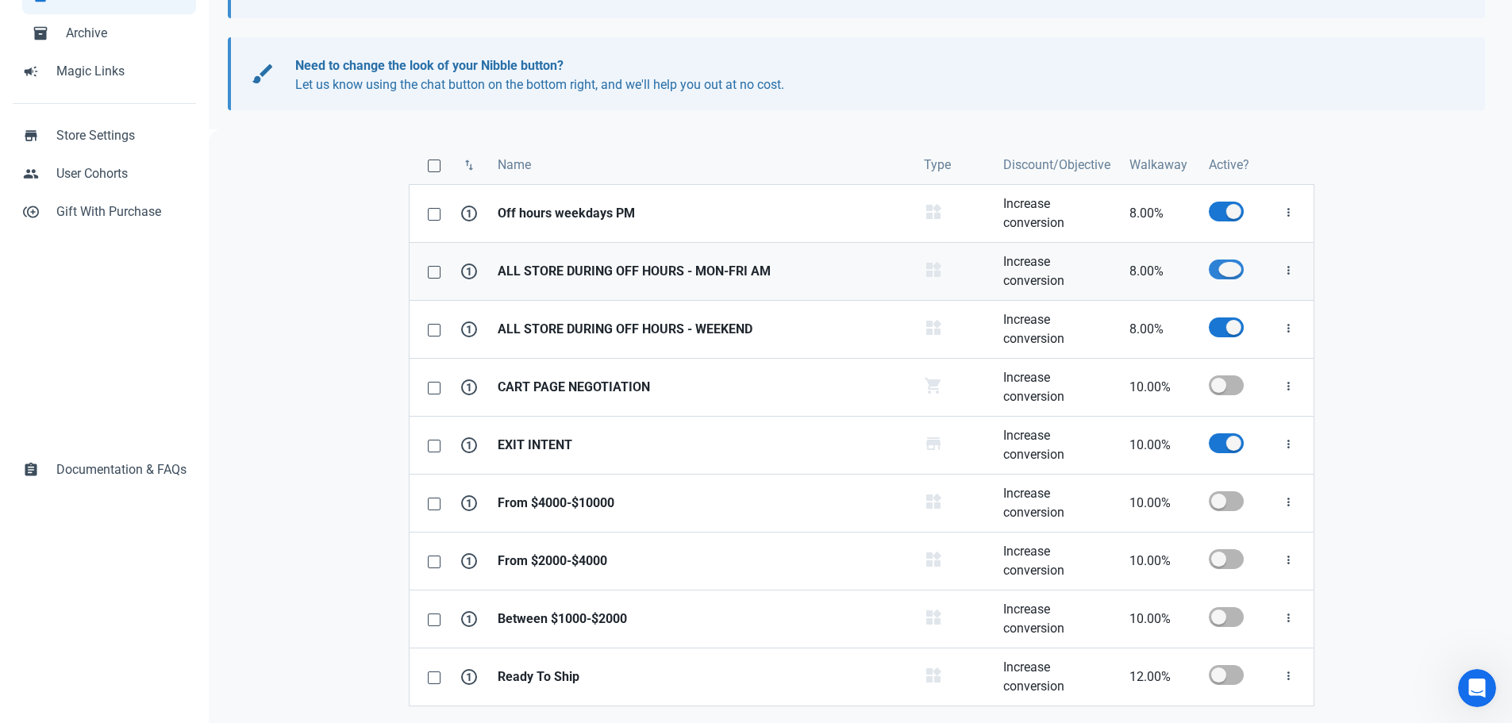
click at [1221, 273] on span at bounding box center [1225, 269] width 35 height 20
click at [1219, 273] on input "checkbox" at bounding box center [1213, 269] width 10 height 10
click at [1224, 212] on span at bounding box center [1225, 212] width 35 height 20
click at [1219, 212] on input "checkbox" at bounding box center [1213, 211] width 10 height 10
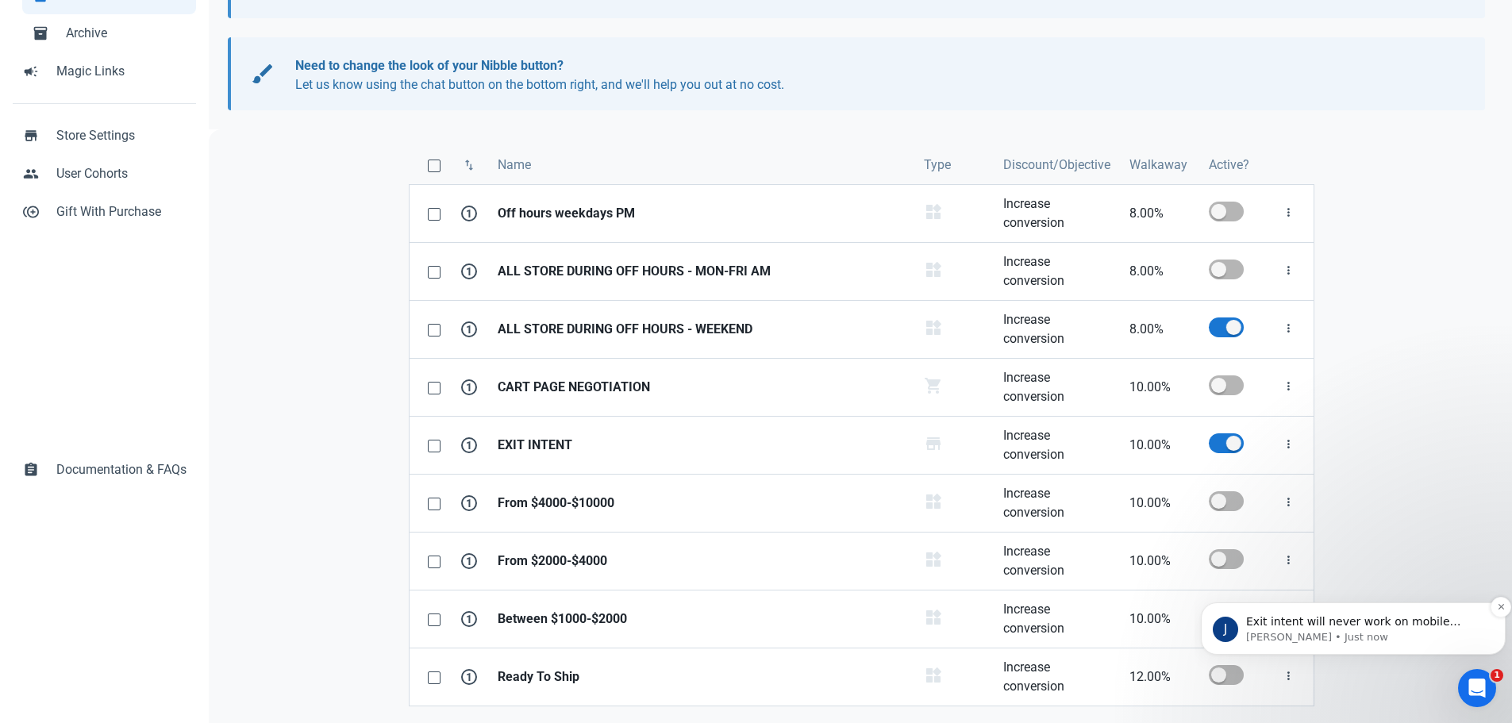
click at [1349, 630] on p "Jamie • Just now" at bounding box center [1366, 637] width 240 height 14
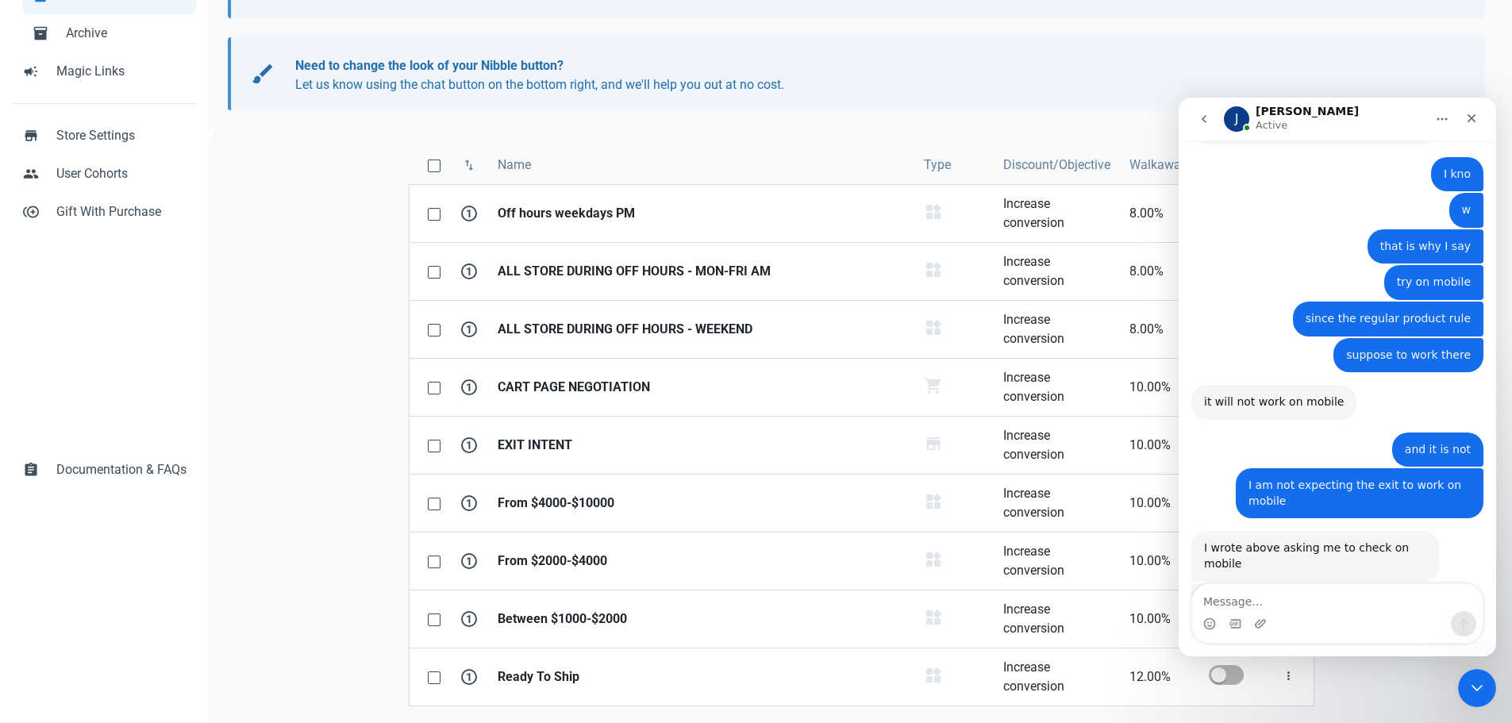
scroll to position [2409, 0]
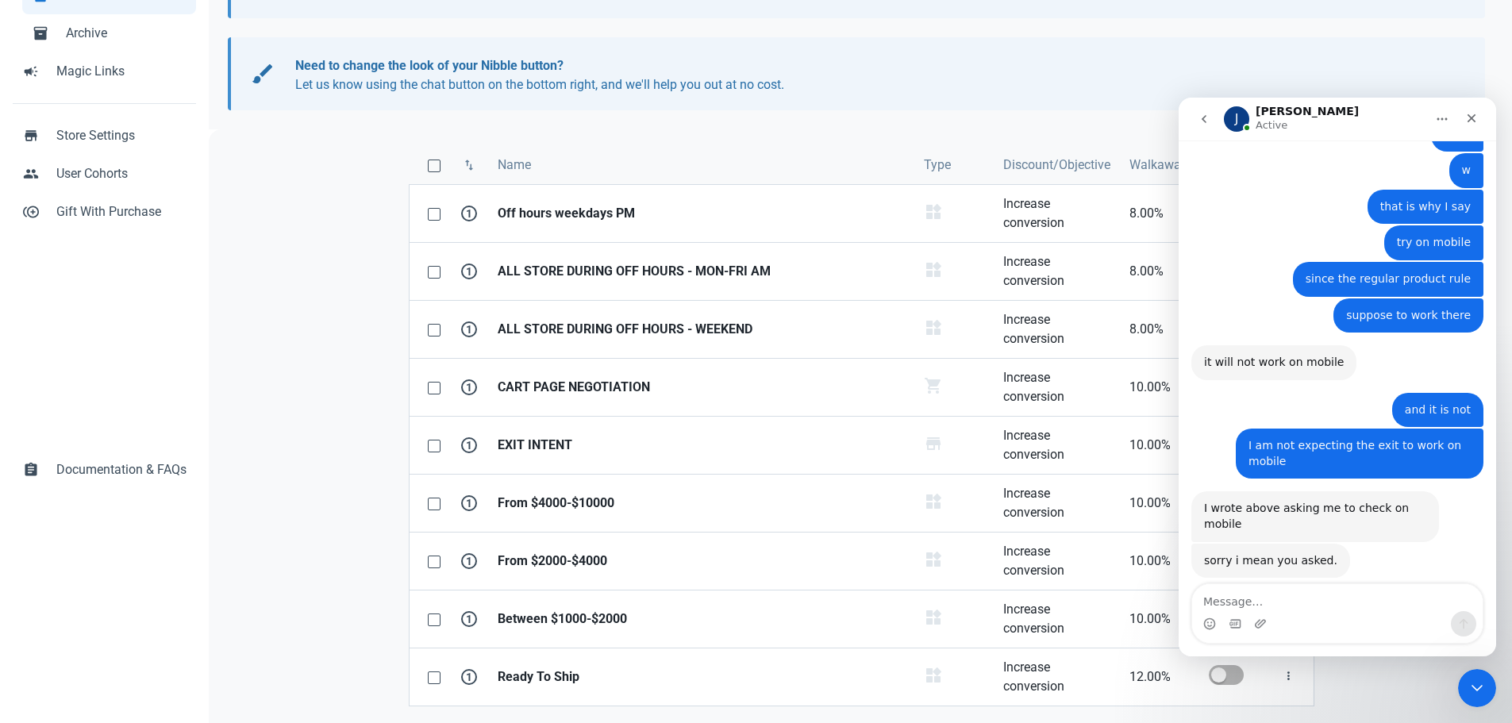
click at [1275, 593] on textarea "Message…" at bounding box center [1337, 597] width 290 height 27
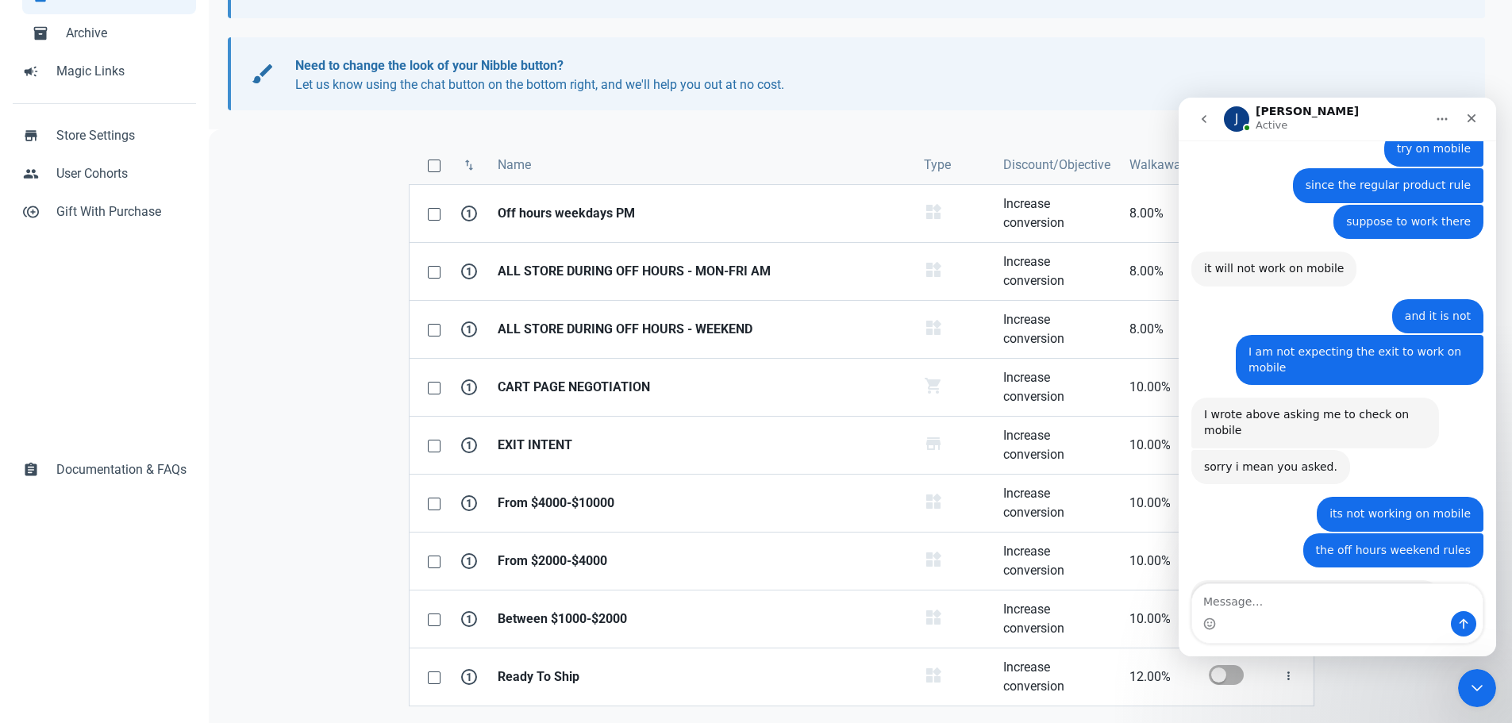
scroll to position [2538, 0]
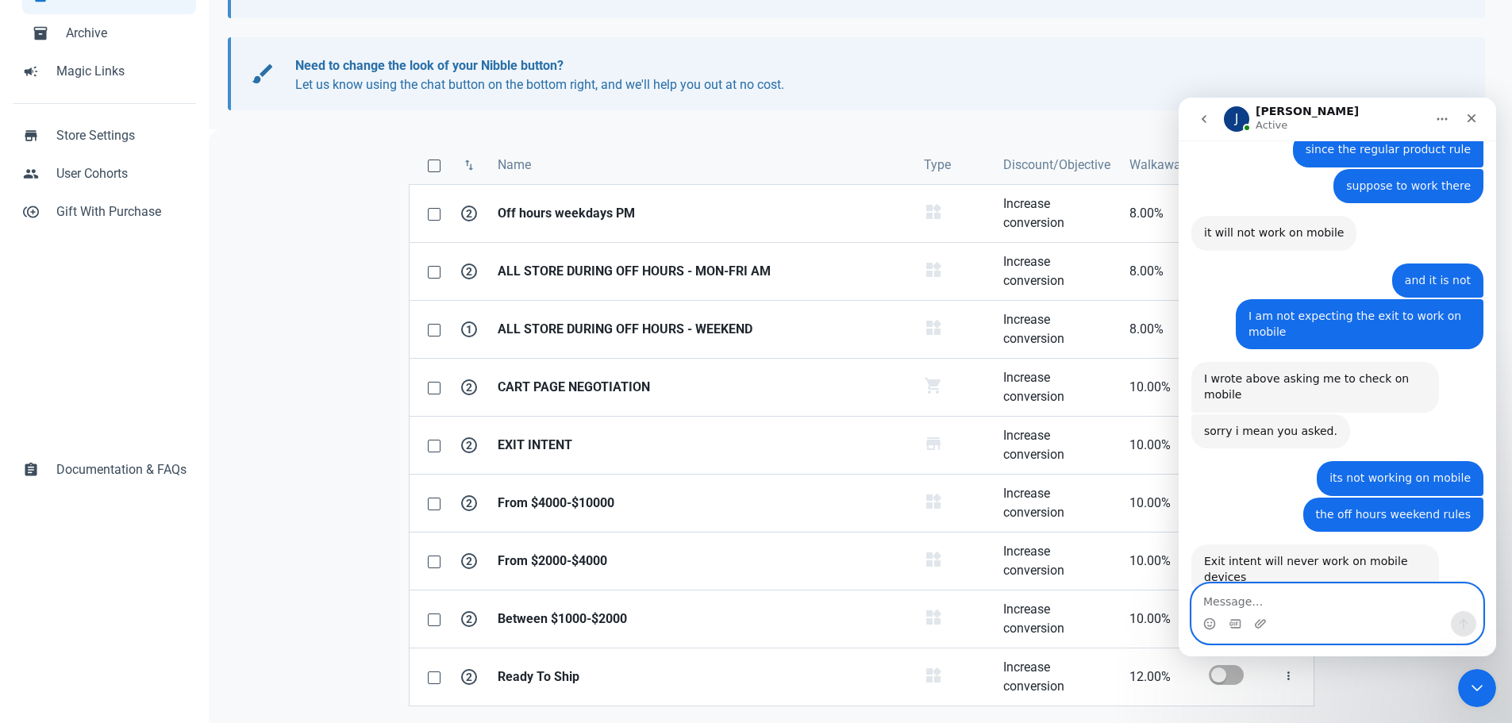
click at [1231, 599] on textarea "Message…" at bounding box center [1337, 597] width 290 height 27
paste textarea "Message…"
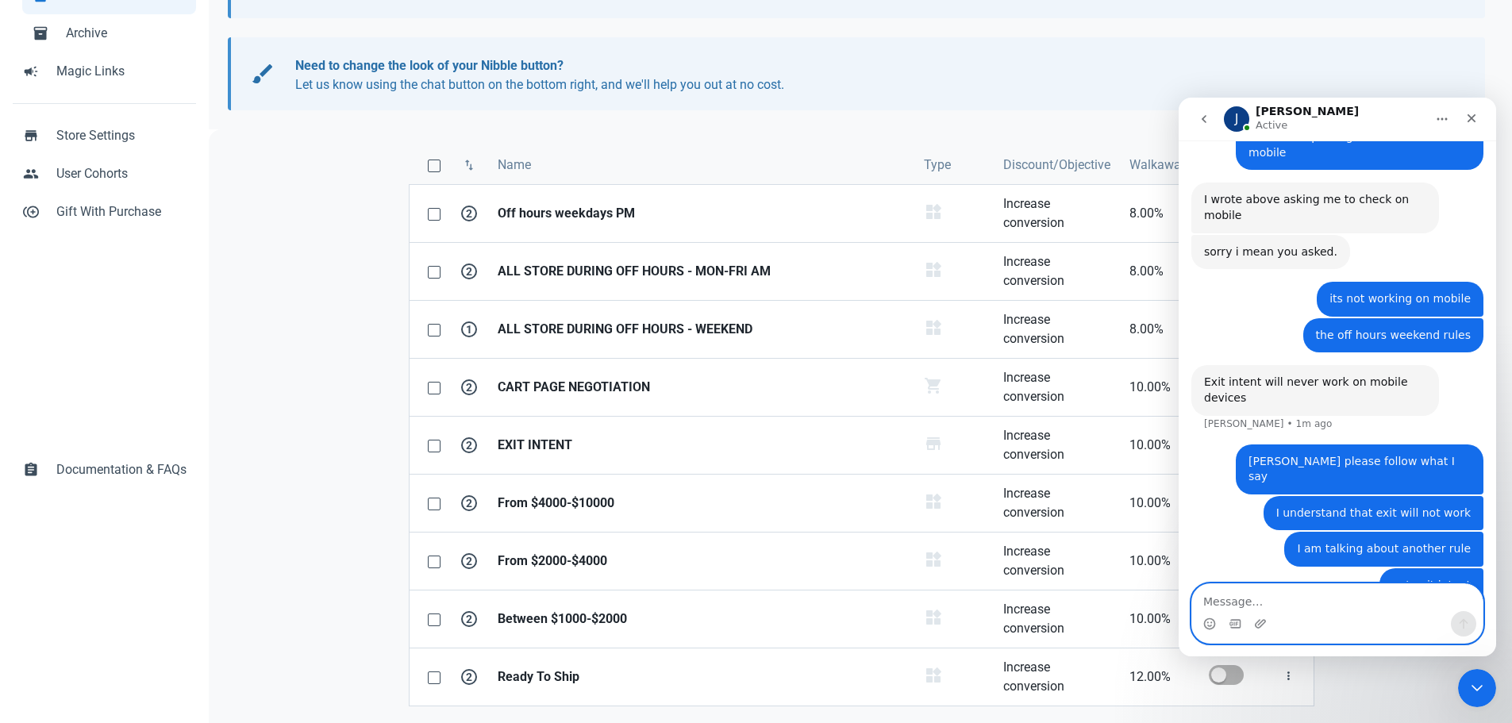
scroll to position [2753, 0]
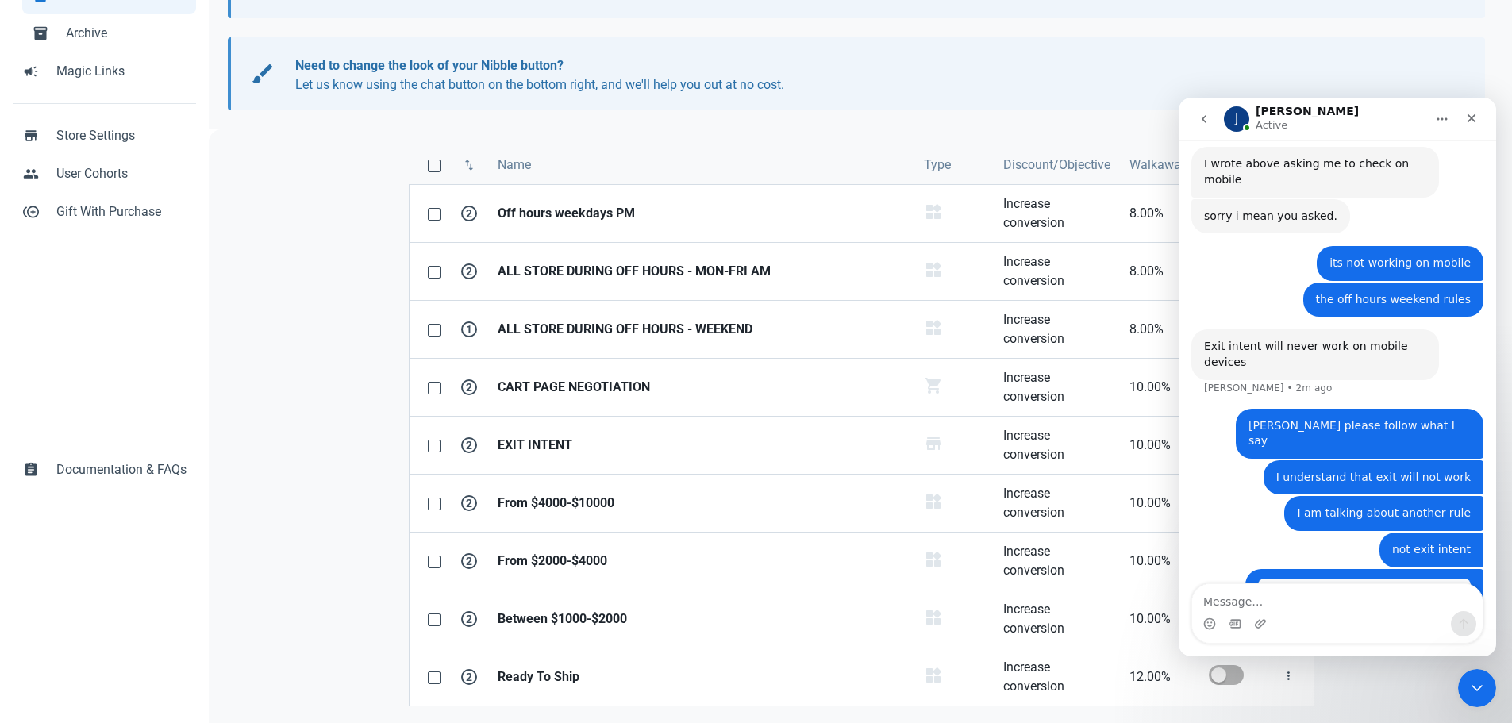
click at [726, 139] on div "swap_vert Name Type Discount/Objective Walkaway Active? 2 Off hours weekdays PM…" at bounding box center [861, 435] width 1304 height 613
click at [1482, 694] on icon "Close Intercom Messenger" at bounding box center [1476, 687] width 19 height 19
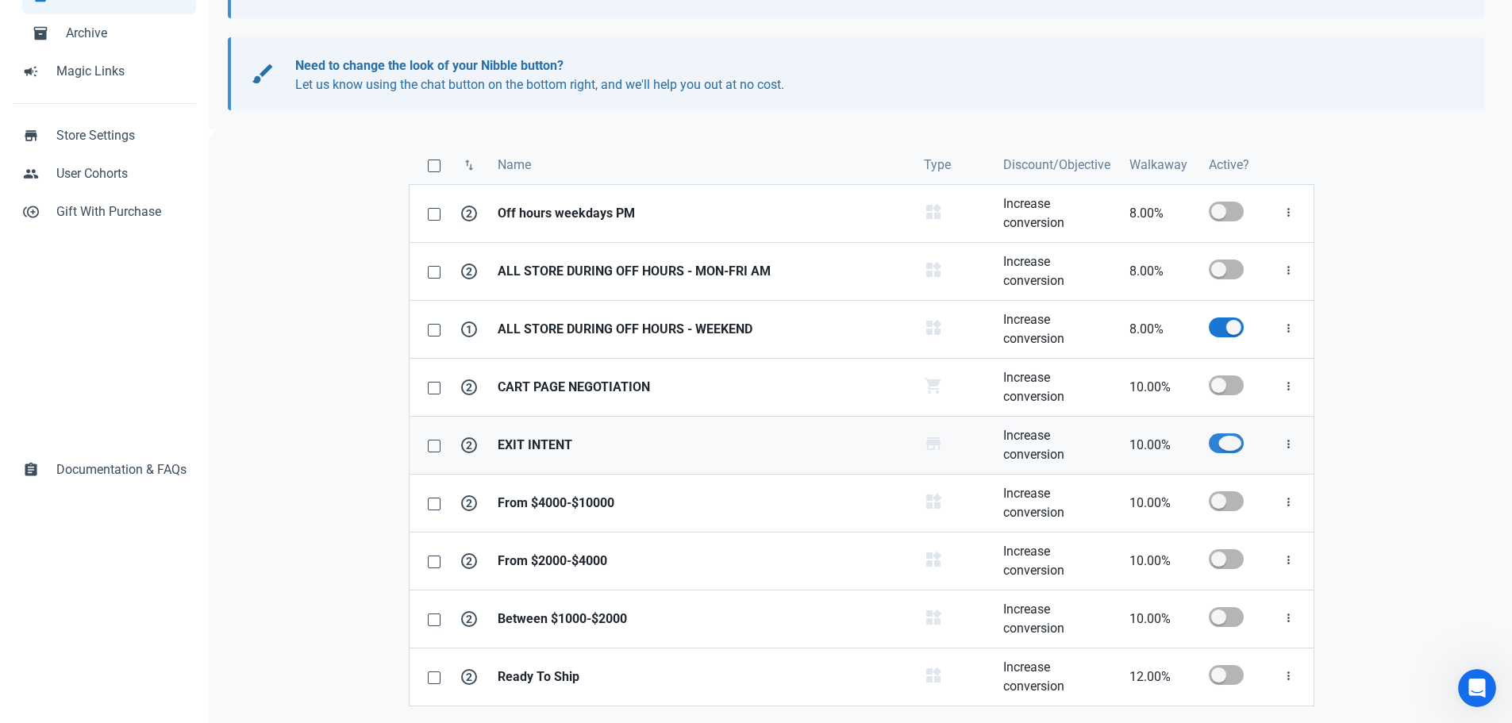
click at [1225, 444] on span at bounding box center [1225, 443] width 35 height 20
click at [1219, 444] on input "checkbox" at bounding box center [1213, 443] width 10 height 10
click at [1395, 354] on div "swap_vert Name Type Discount/Objective Walkaway Active? 2 Off hours weekdays PM…" at bounding box center [861, 435] width 1304 height 613
click at [620, 328] on strong "ALL STORE DURING OFF HOURS - WEEKEND" at bounding box center [700, 329] width 407 height 19
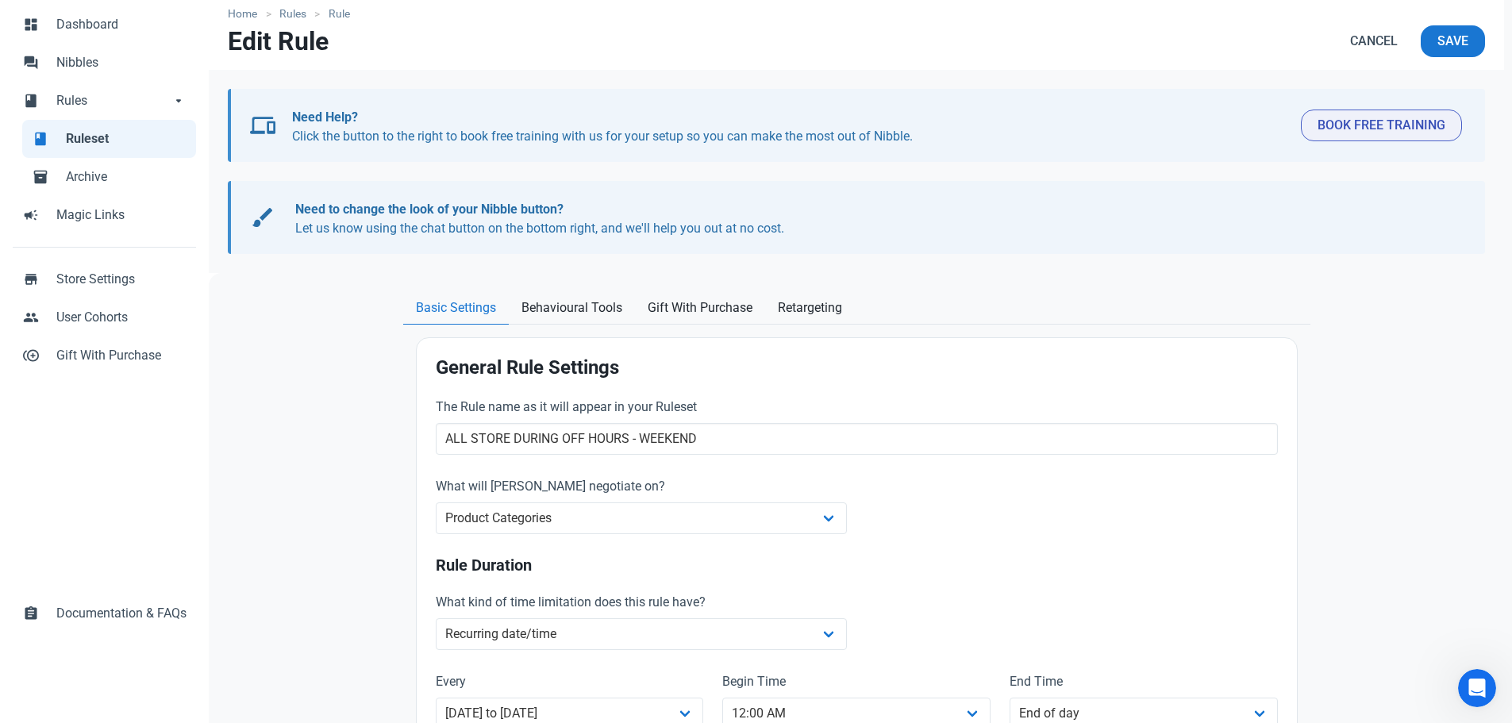
scroll to position [79, 0]
click at [1487, 674] on div "Open Intercom Messenger" at bounding box center [1476, 688] width 52 height 52
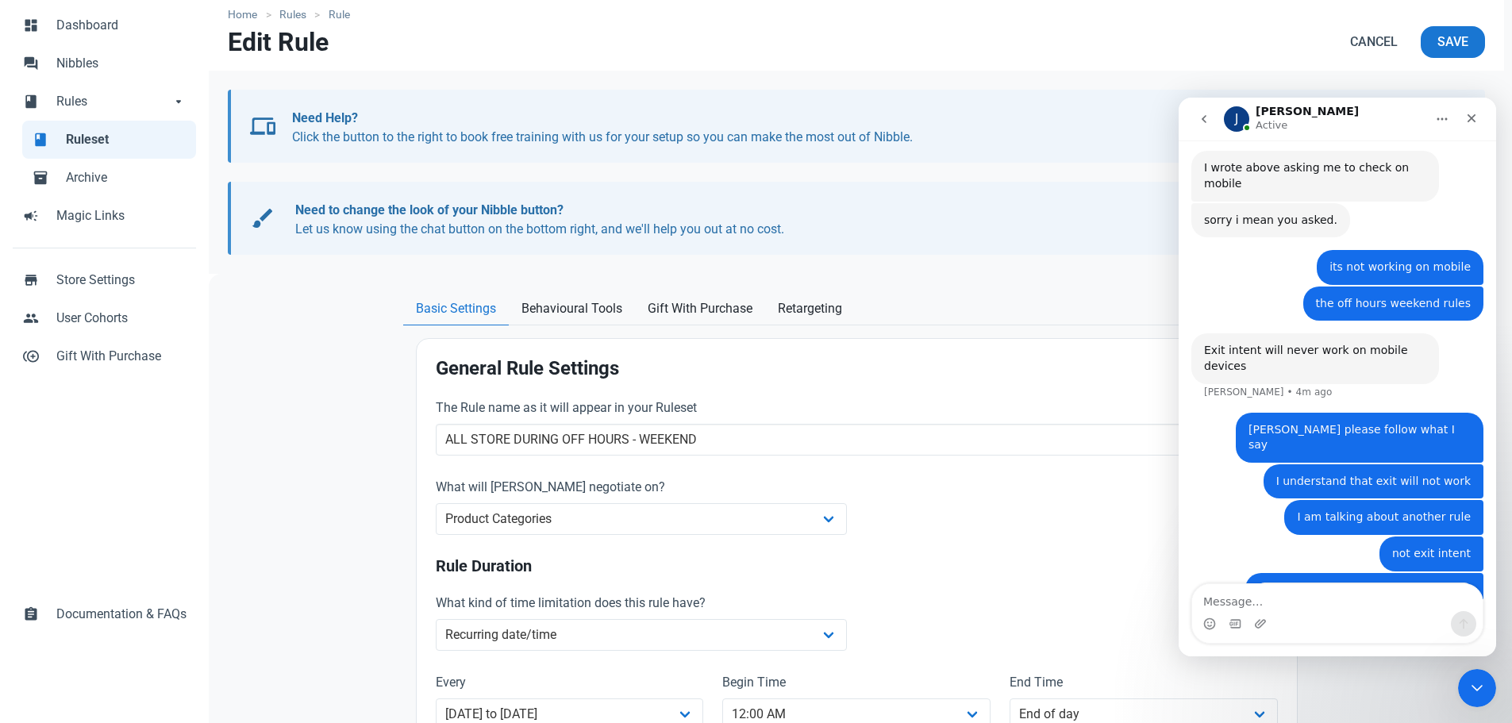
scroll to position [2753, 0]
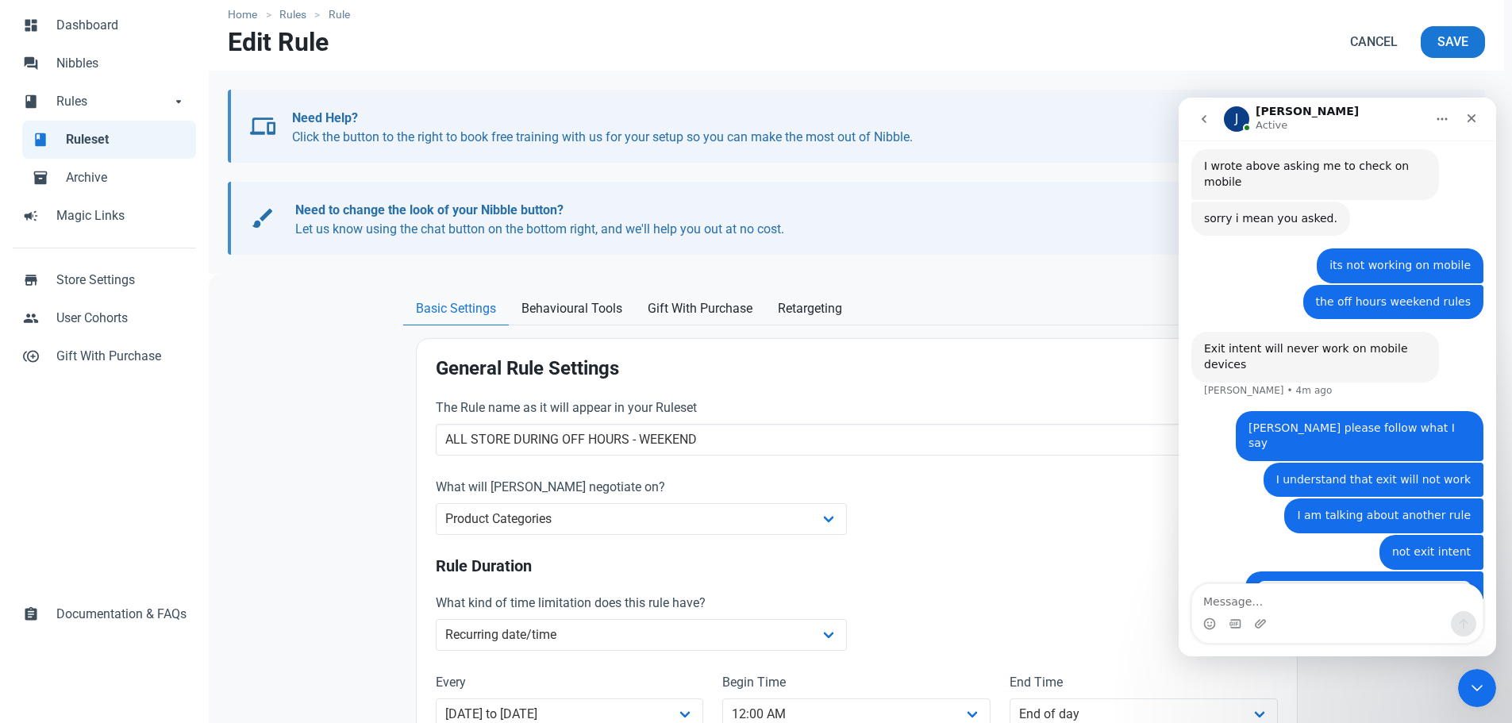
click at [1313, 606] on textarea "Message…" at bounding box center [1337, 597] width 290 height 27
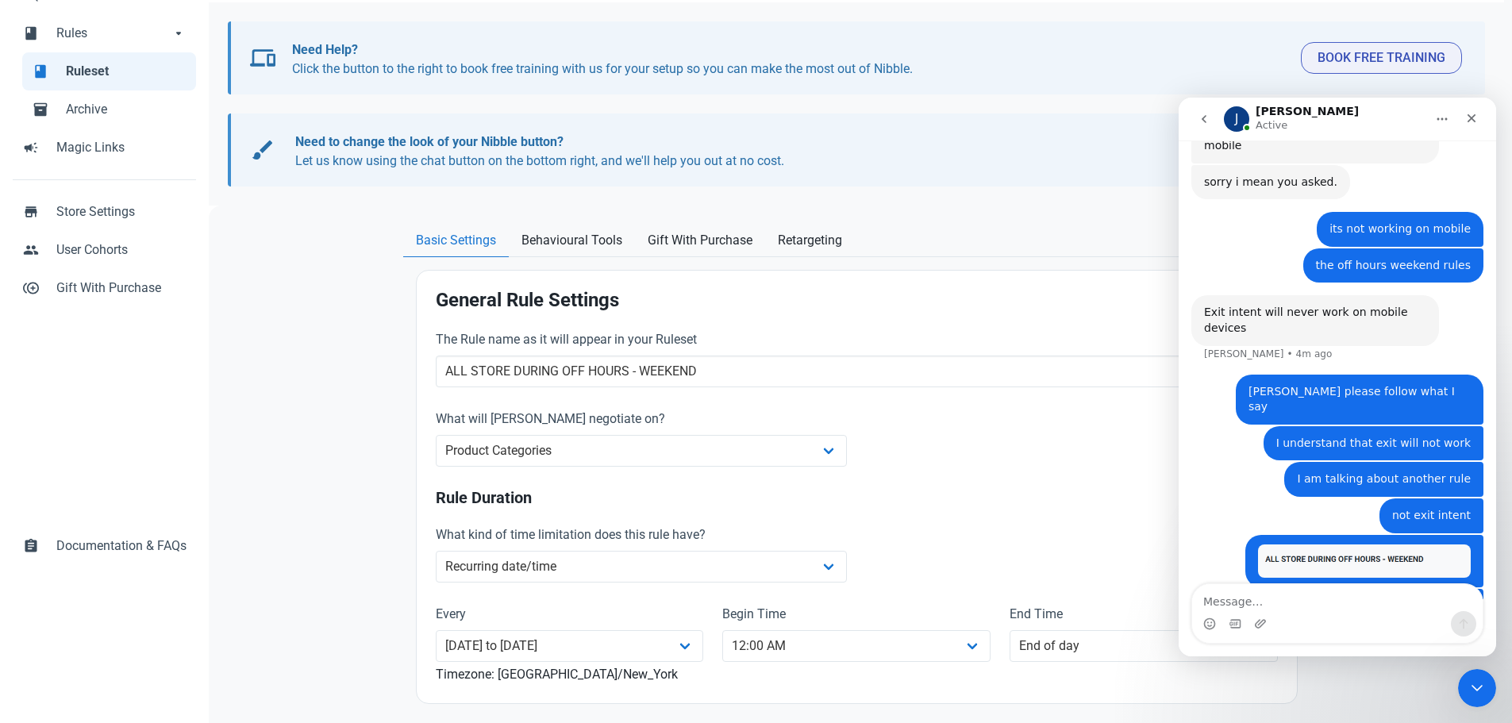
scroll to position [317, 0]
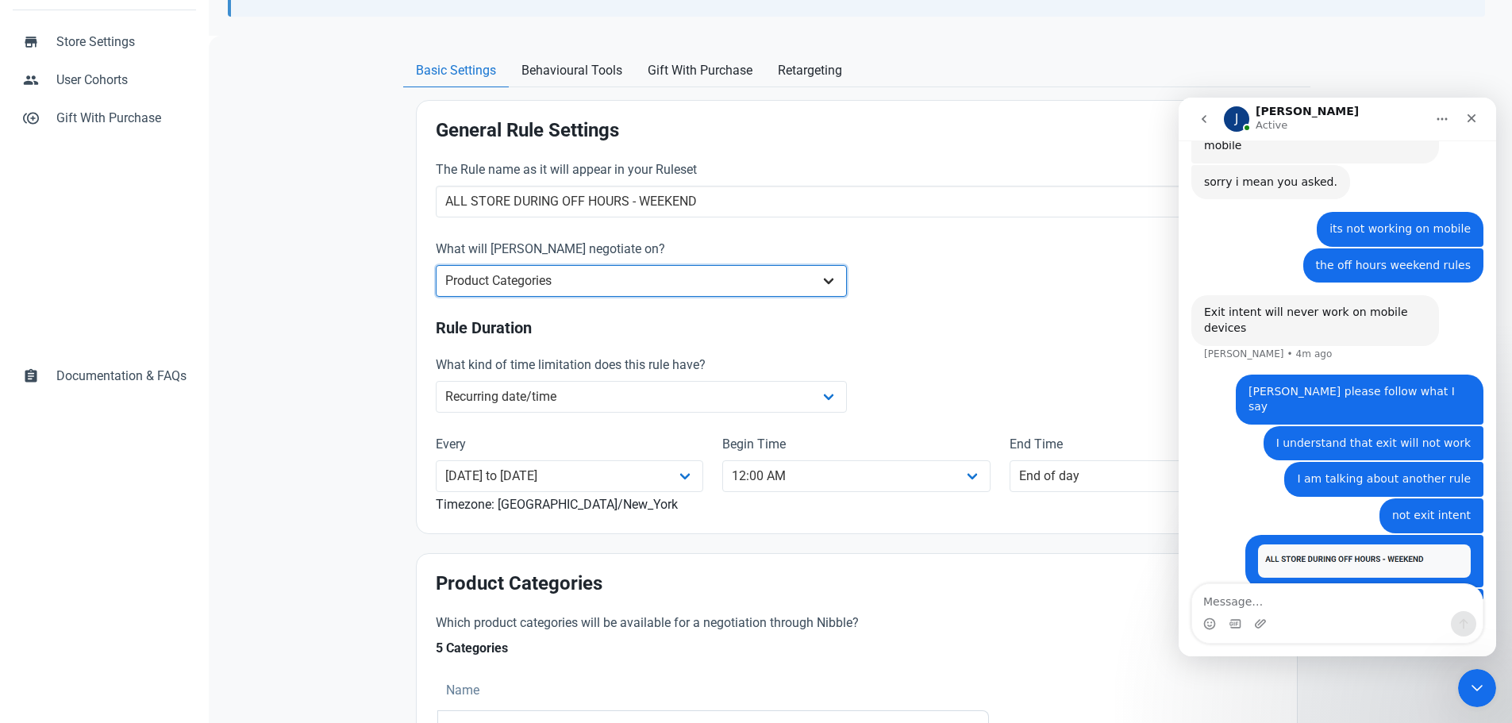
click at [608, 283] on select "Whole Store Individual Products Product Categories Cart" at bounding box center [642, 281] width 412 height 32
click at [436, 265] on select "Whole Store Individual Products Product Categories Cart" at bounding box center [642, 281] width 412 height 32
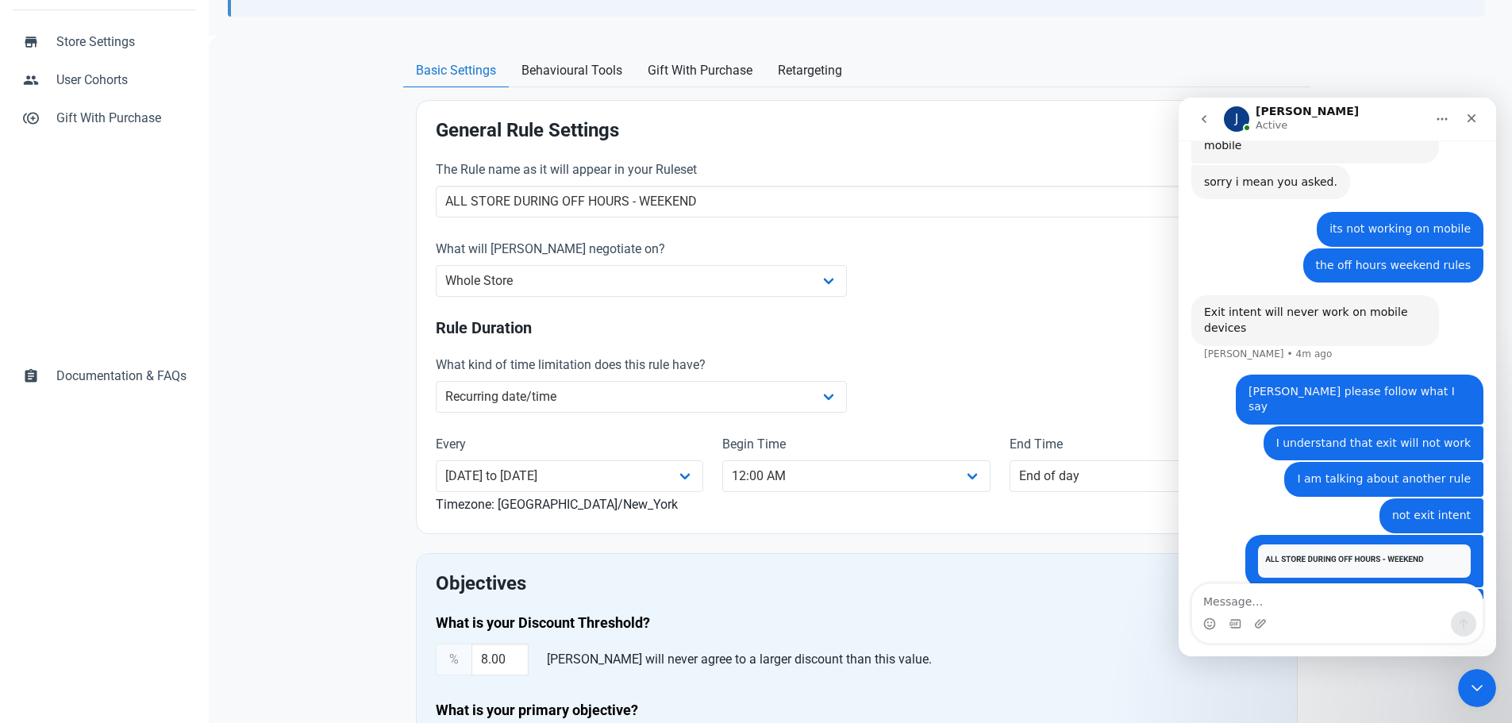
click at [1481, 679] on icon "Close Intercom Messenger" at bounding box center [1476, 687] width 19 height 19
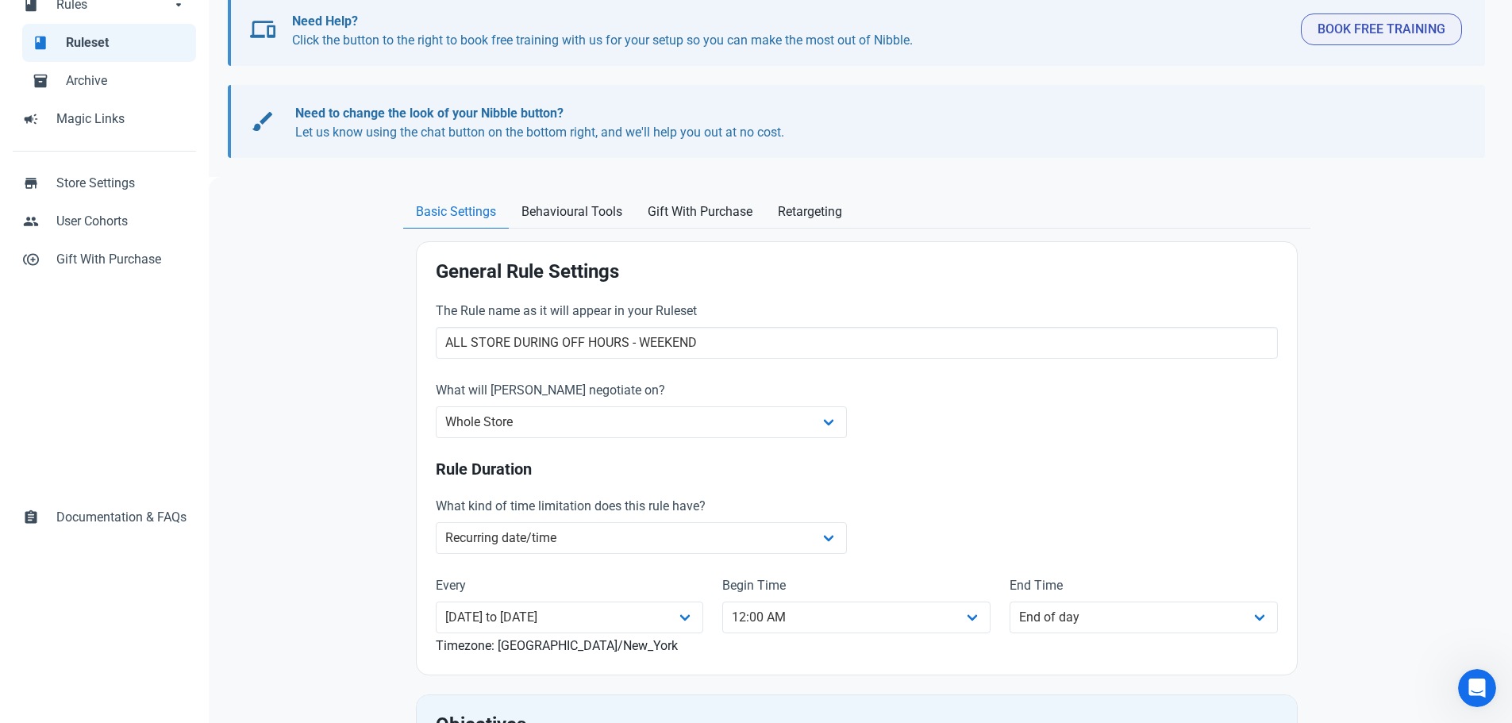
scroll to position [79, 0]
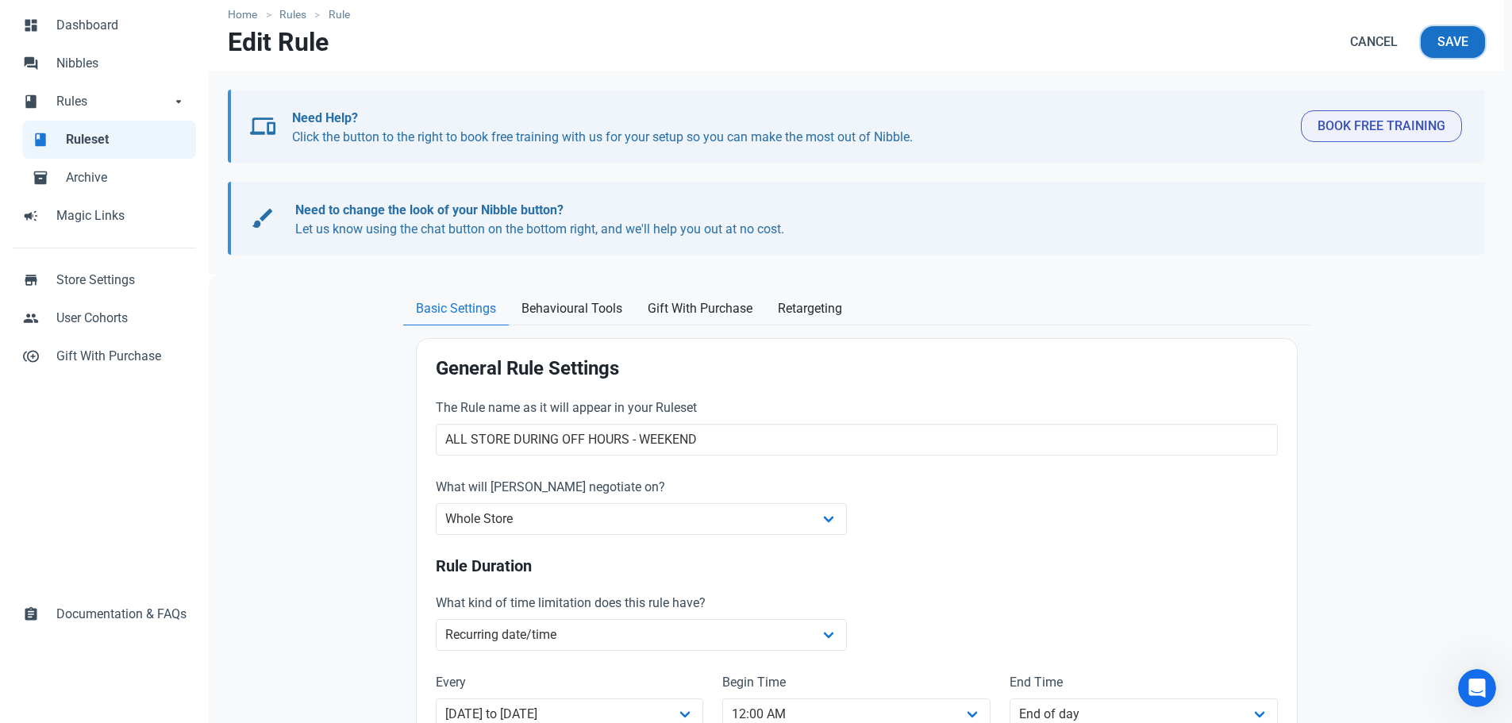
click at [1438, 43] on span "Save" at bounding box center [1452, 42] width 31 height 19
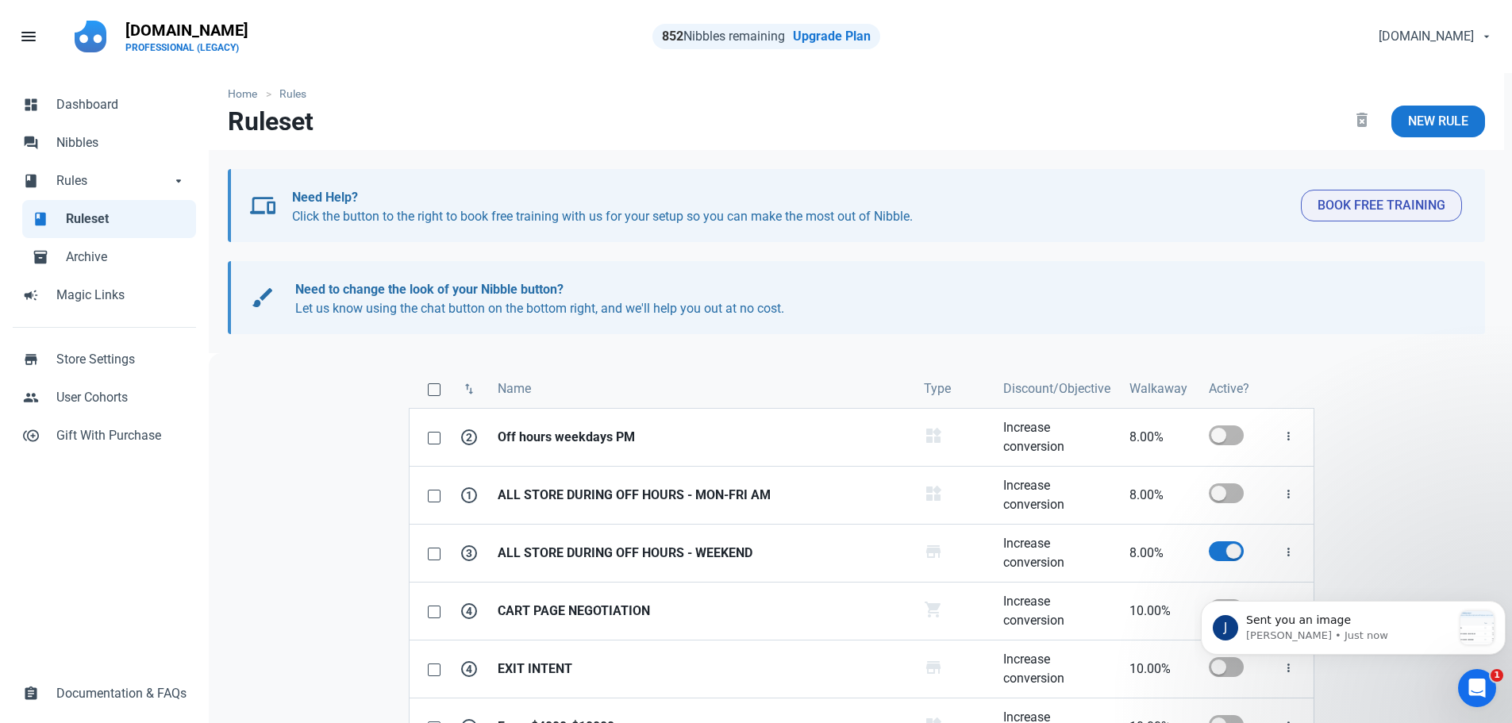
scroll to position [2961, 0]
click at [1482, 680] on icon "Open Intercom Messenger" at bounding box center [1477, 688] width 26 height 26
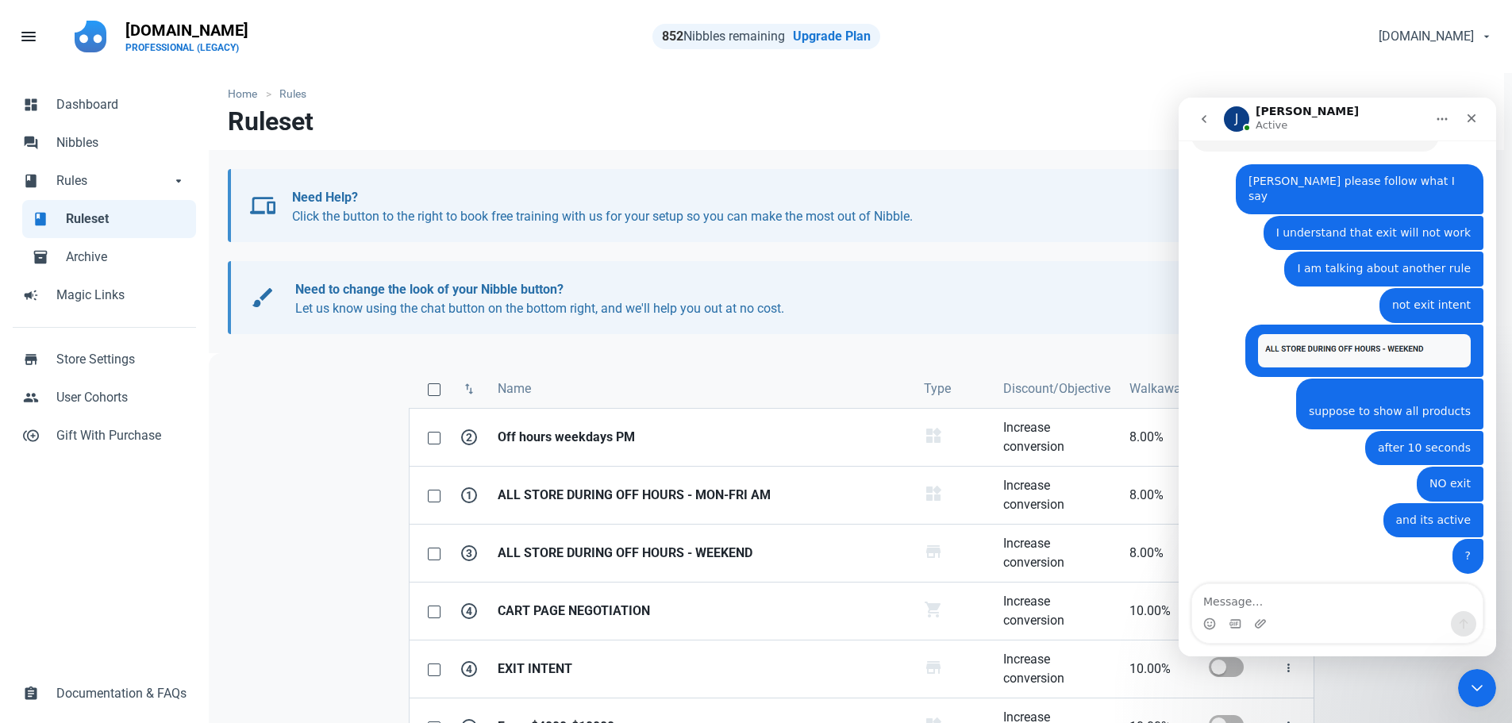
scroll to position [2987, 0]
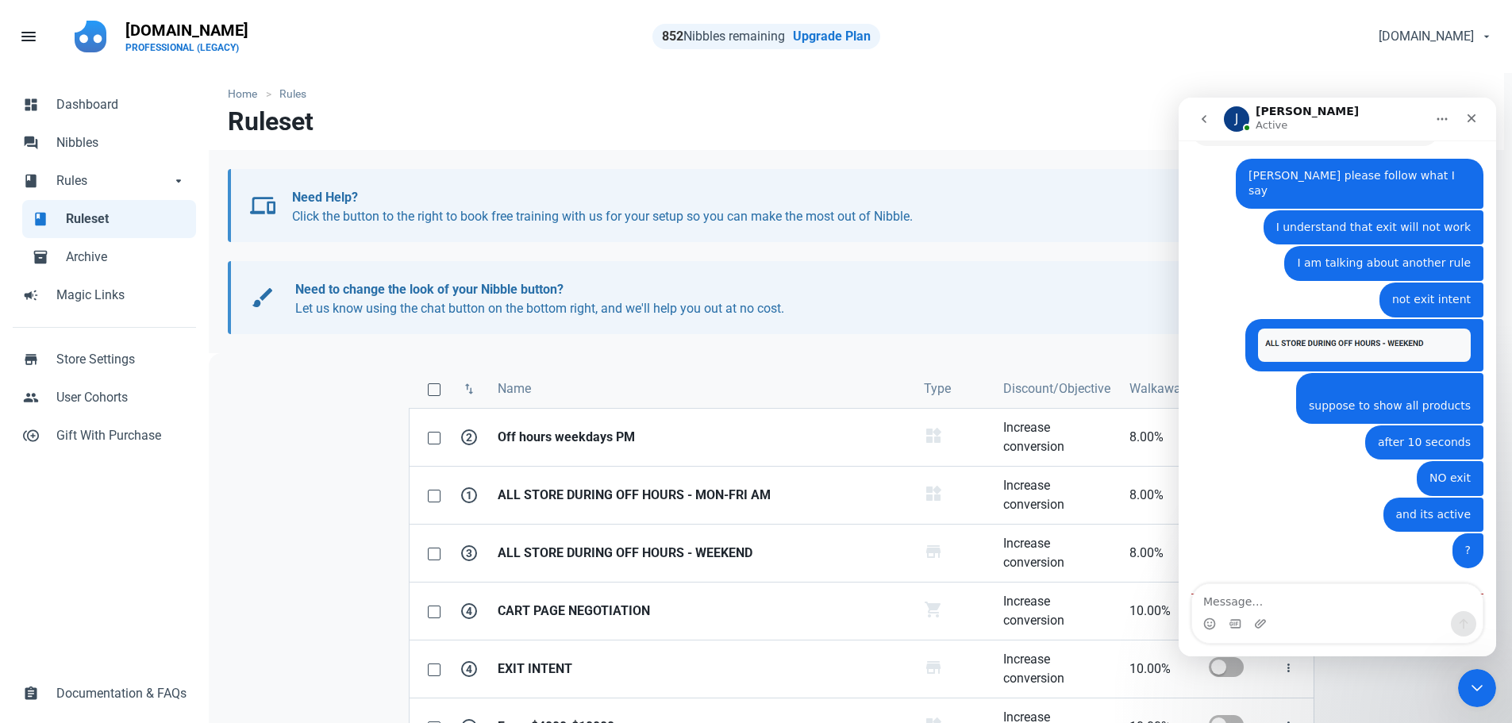
click at [1285, 617] on img "Jamie says…" at bounding box center [1310, 656] width 213 height 79
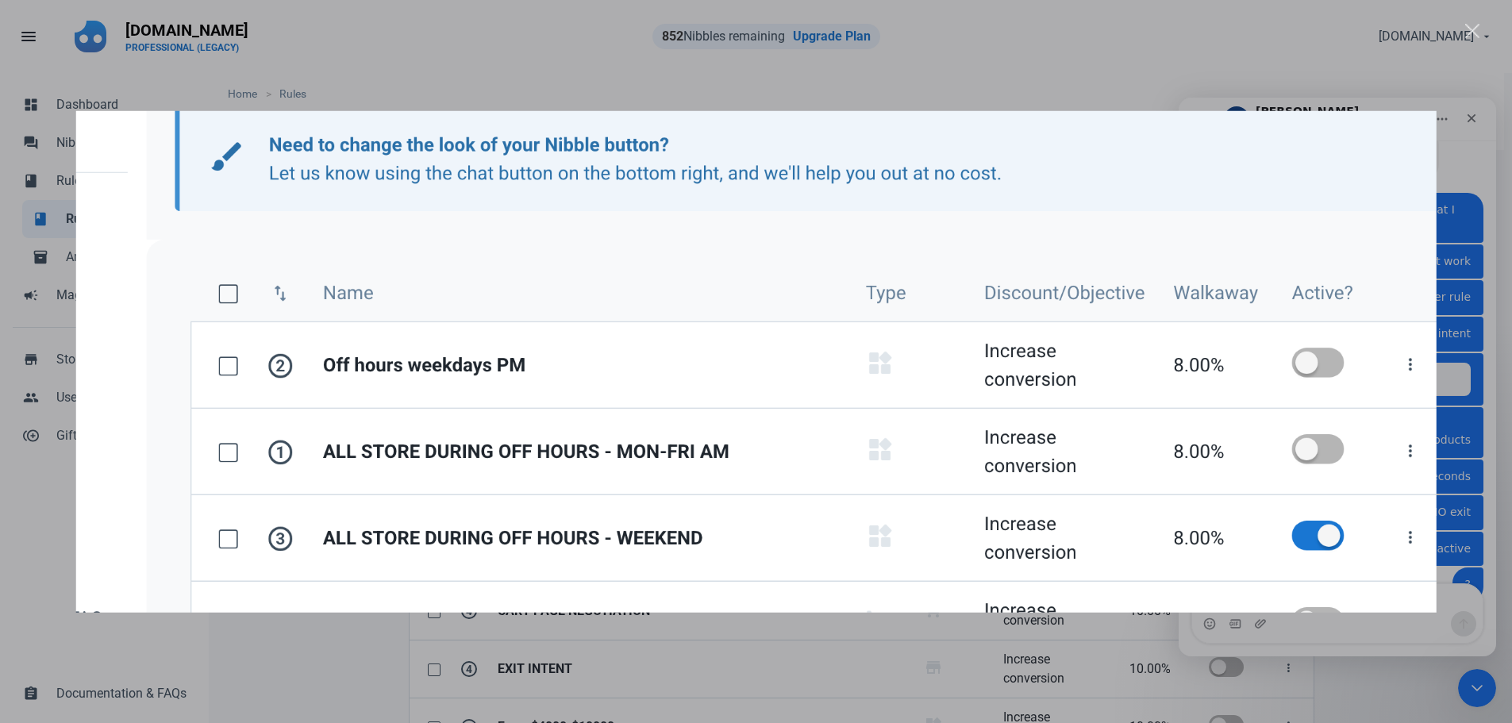
scroll to position [2952, 0]
click at [1472, 32] on div "Close" at bounding box center [1472, 31] width 15 height 15
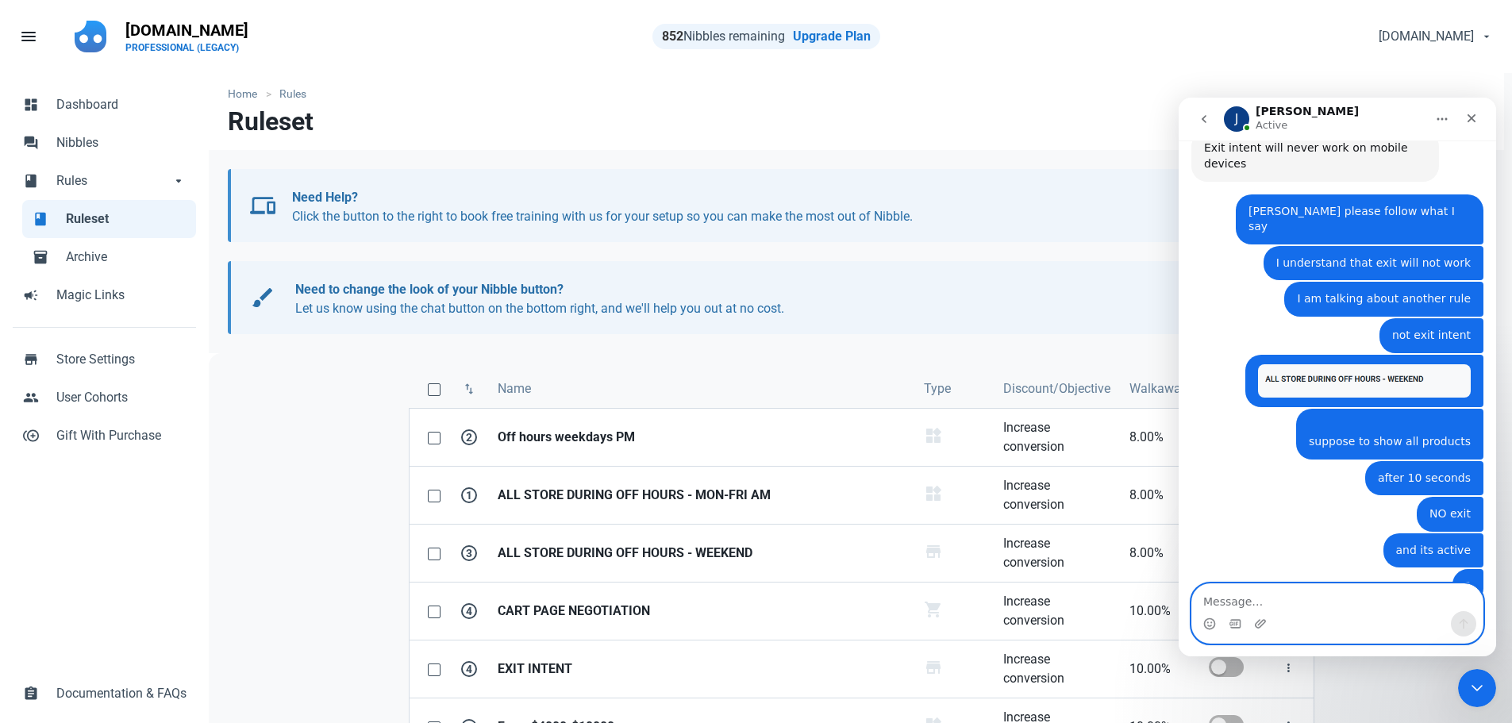
click at [1347, 609] on textarea "Message…" at bounding box center [1337, 597] width 290 height 27
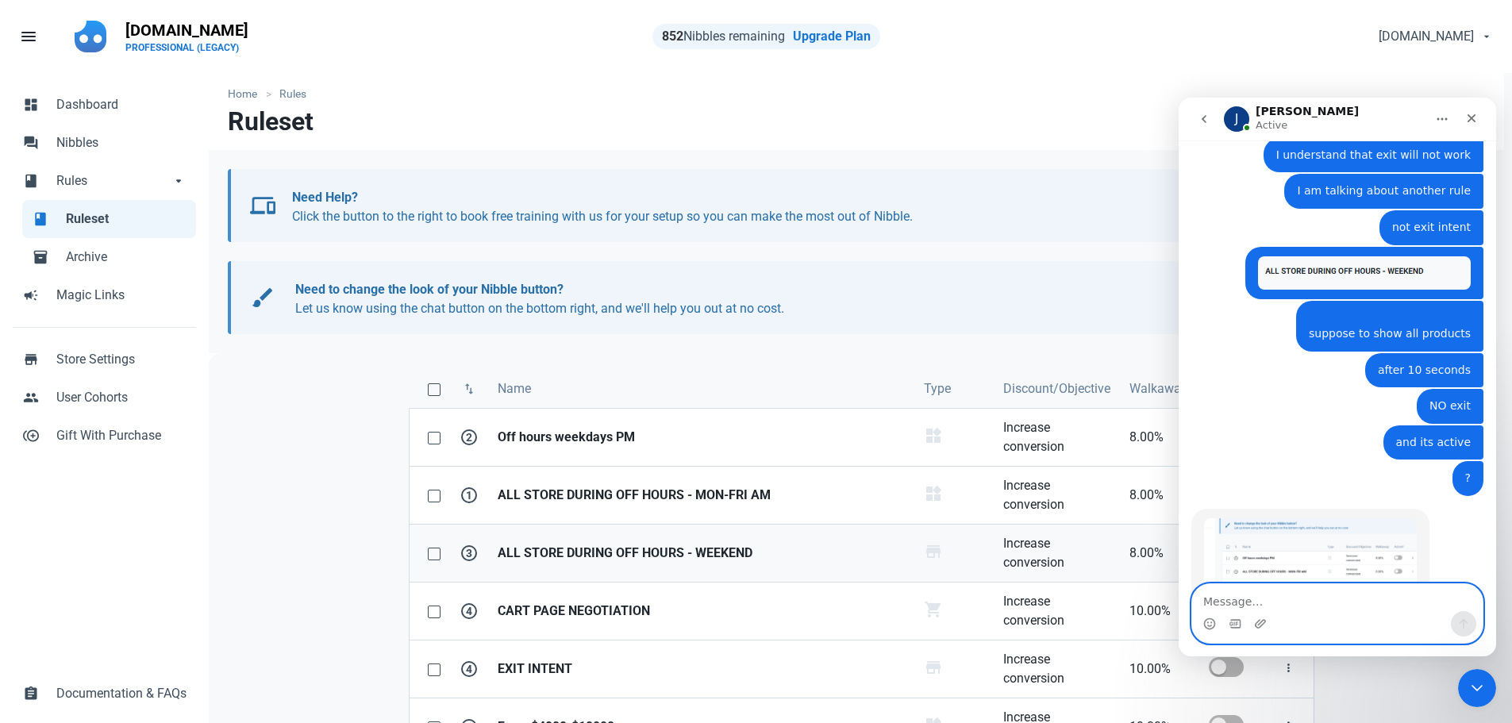
scroll to position [3062, 0]
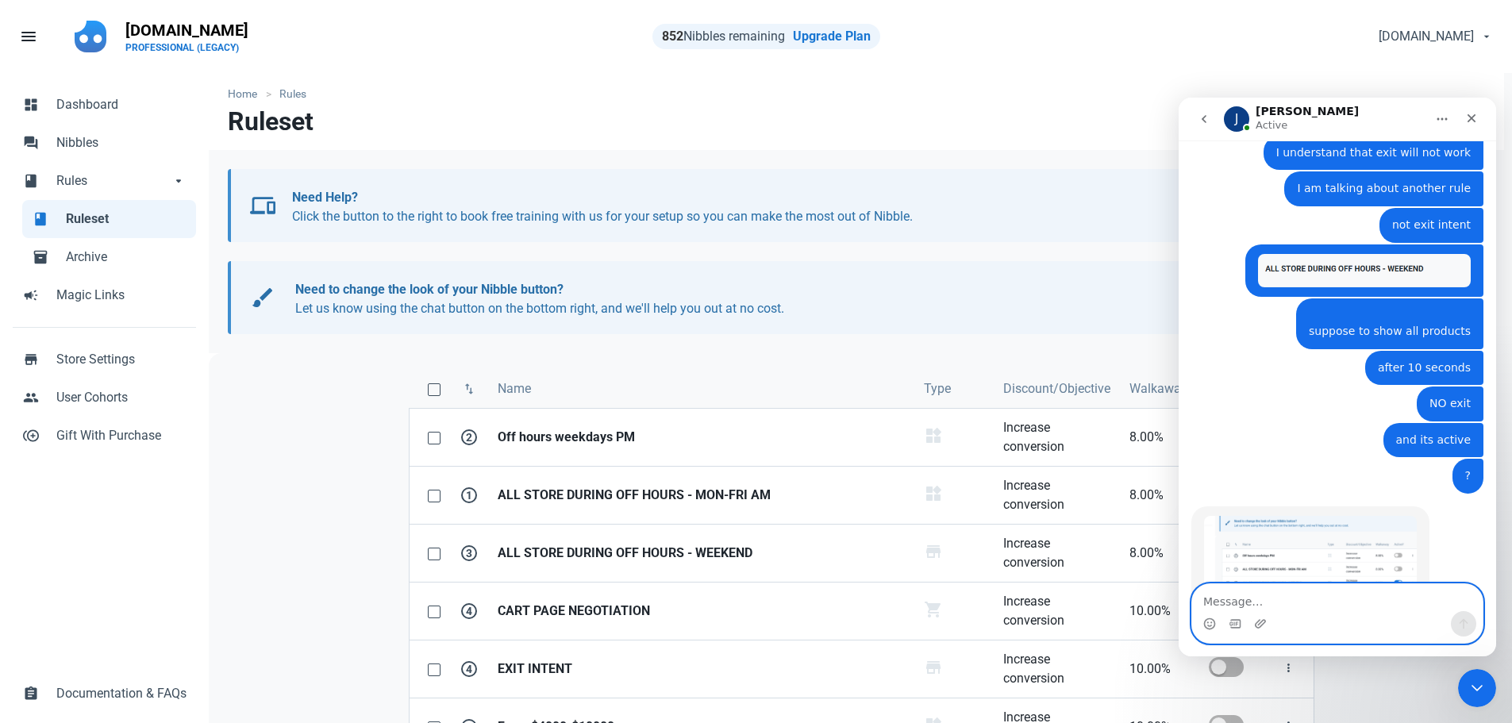
click at [1247, 601] on textarea "Message…" at bounding box center [1337, 597] width 290 height 27
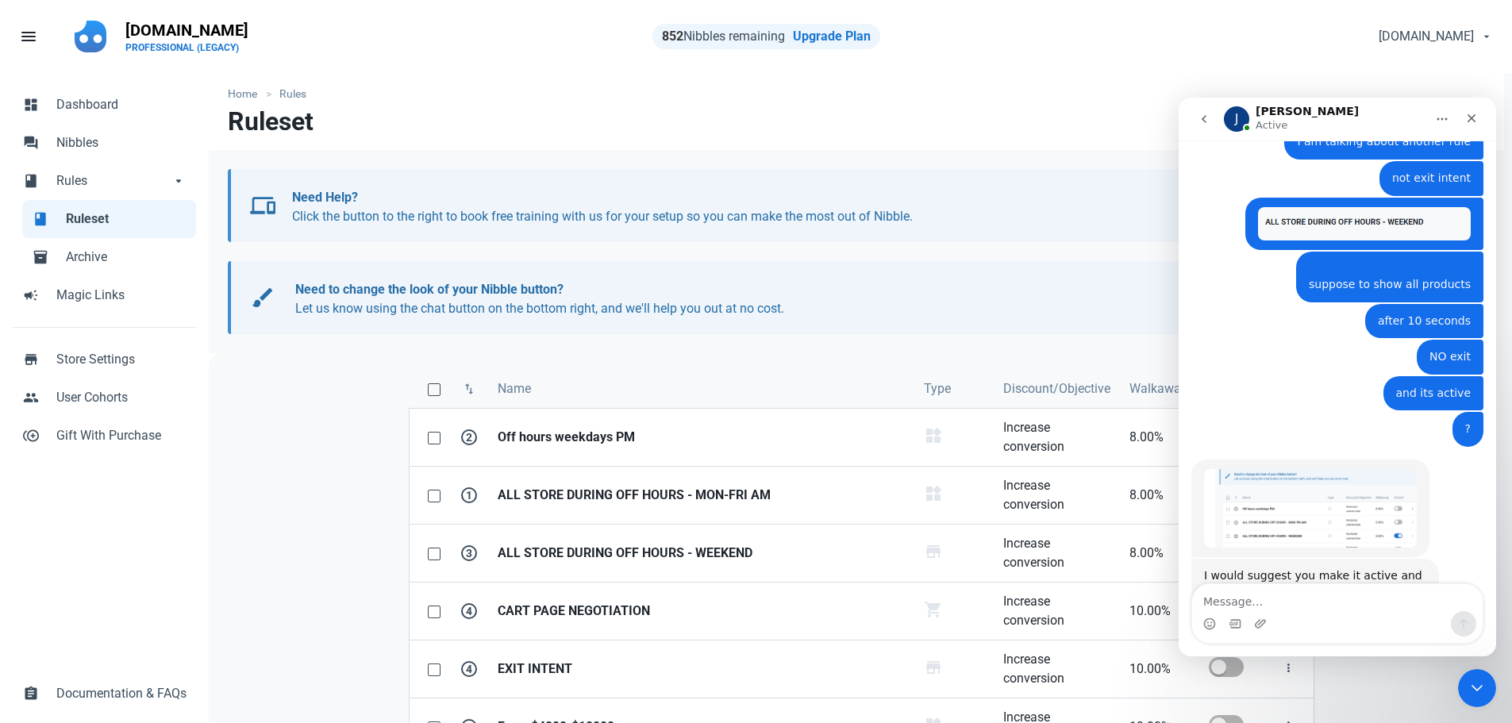
click at [1261, 47] on div "Primestyle.com person Account & Plan PROFESSIONAL (LEGACY) logout Log Out" at bounding box center [1191, 37] width 622 height 48
click at [1461, 120] on div "Close" at bounding box center [1471, 118] width 29 height 29
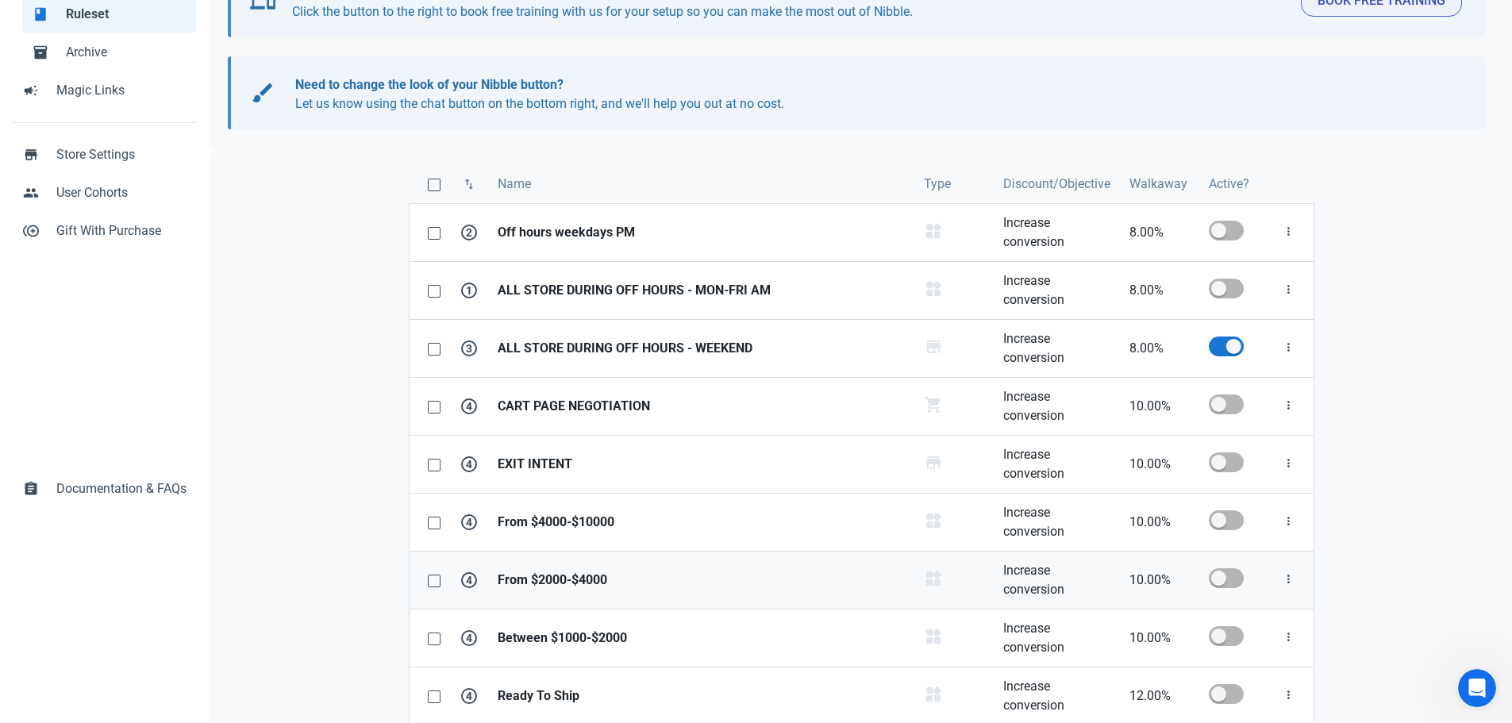
scroll to position [144, 0]
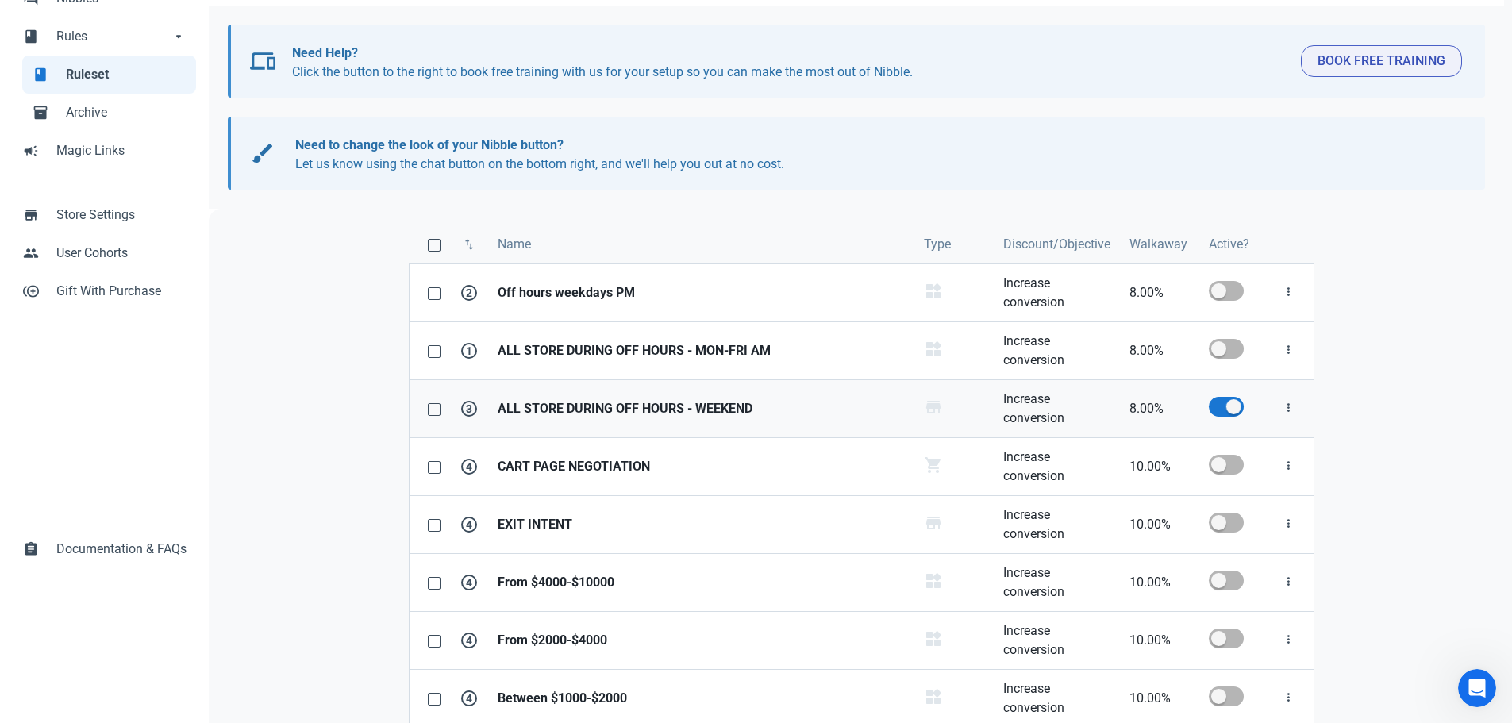
click at [605, 413] on strong "ALL STORE DURING OFF HOURS - WEEKEND" at bounding box center [700, 408] width 407 height 19
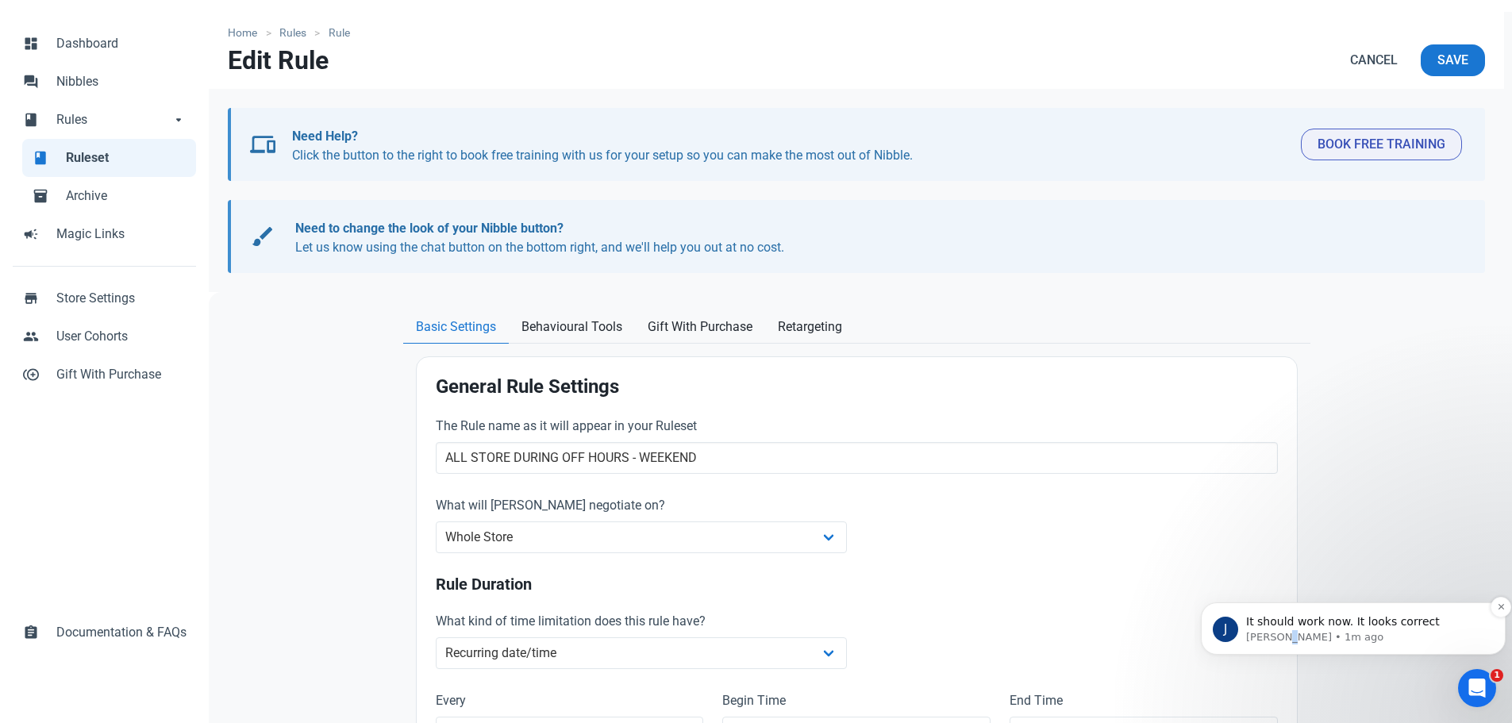
click at [1281, 634] on p "Jamie • 1m ago" at bounding box center [1366, 637] width 240 height 14
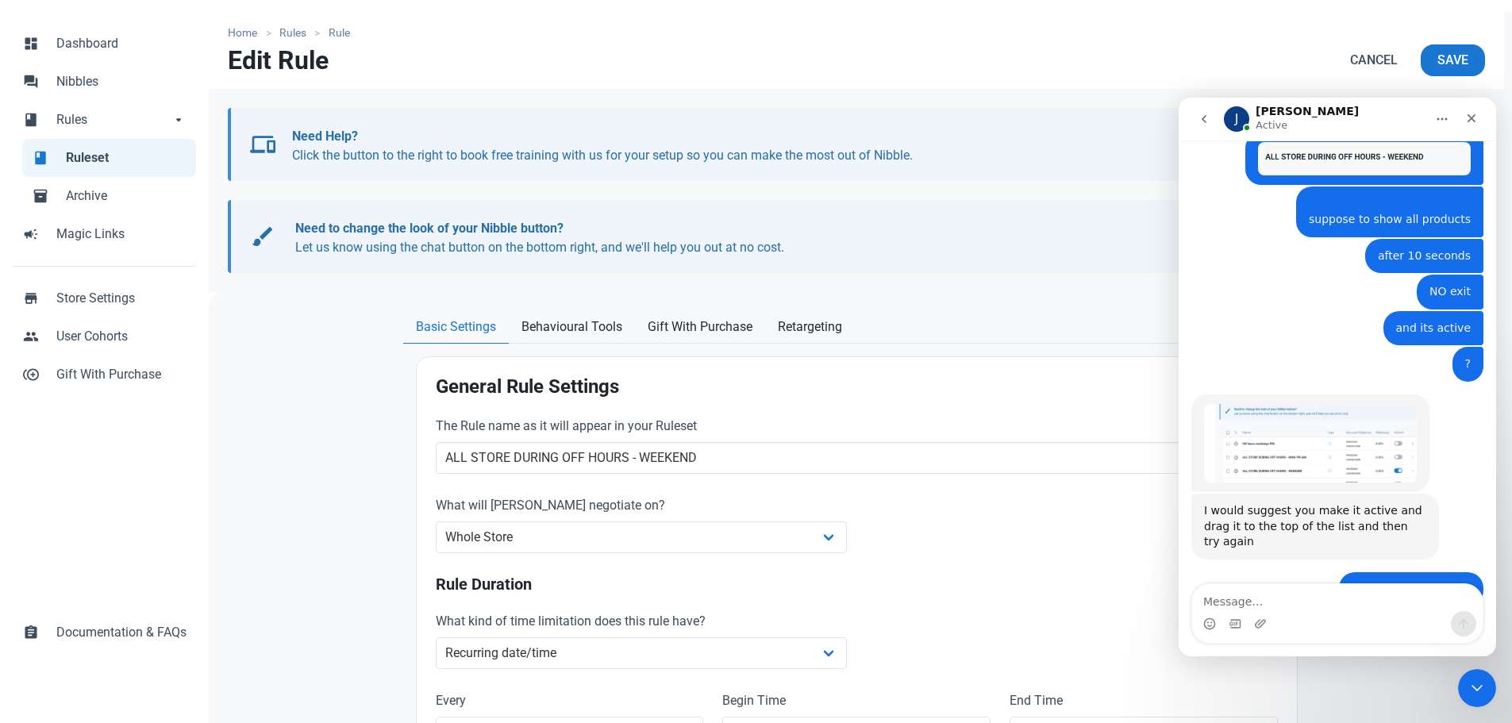
scroll to position [3183, 0]
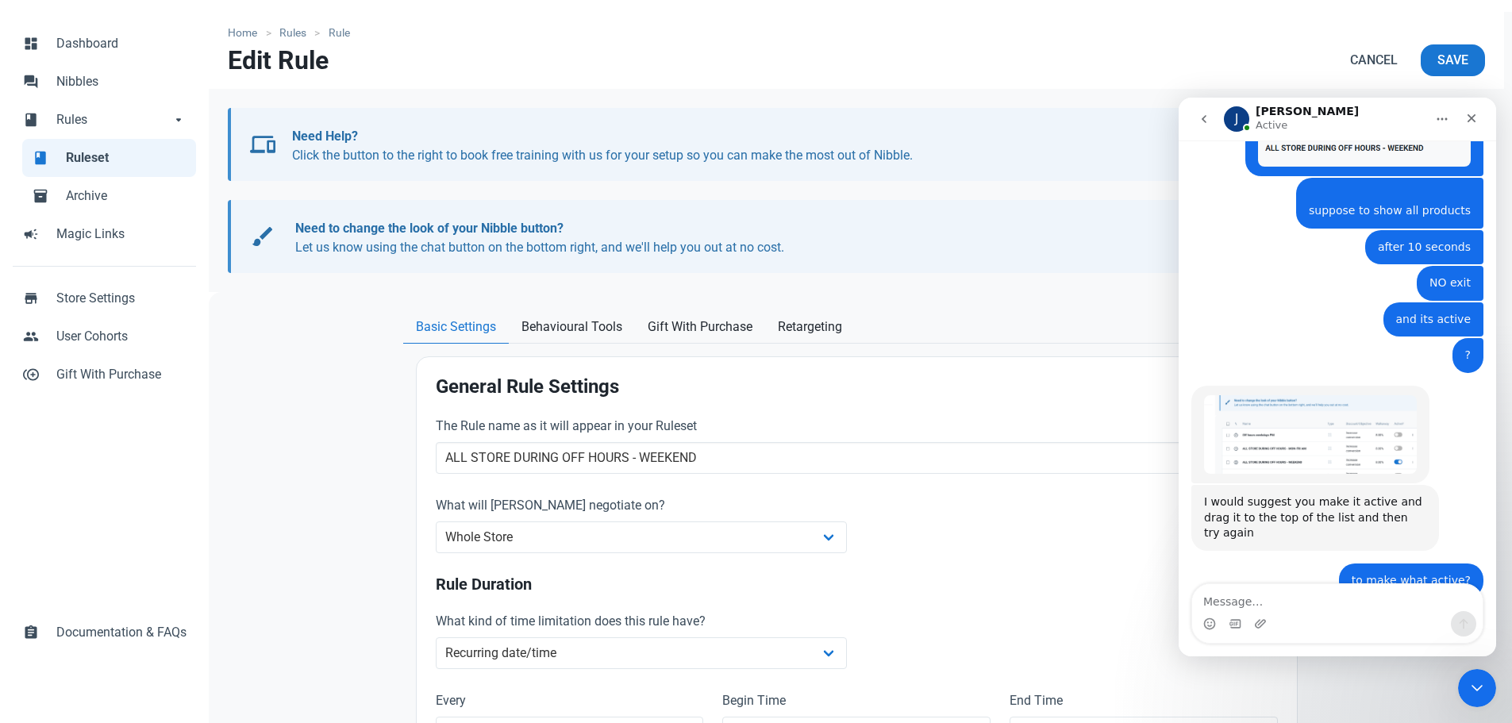
click at [1279, 606] on textarea "Message…" at bounding box center [1337, 597] width 290 height 27
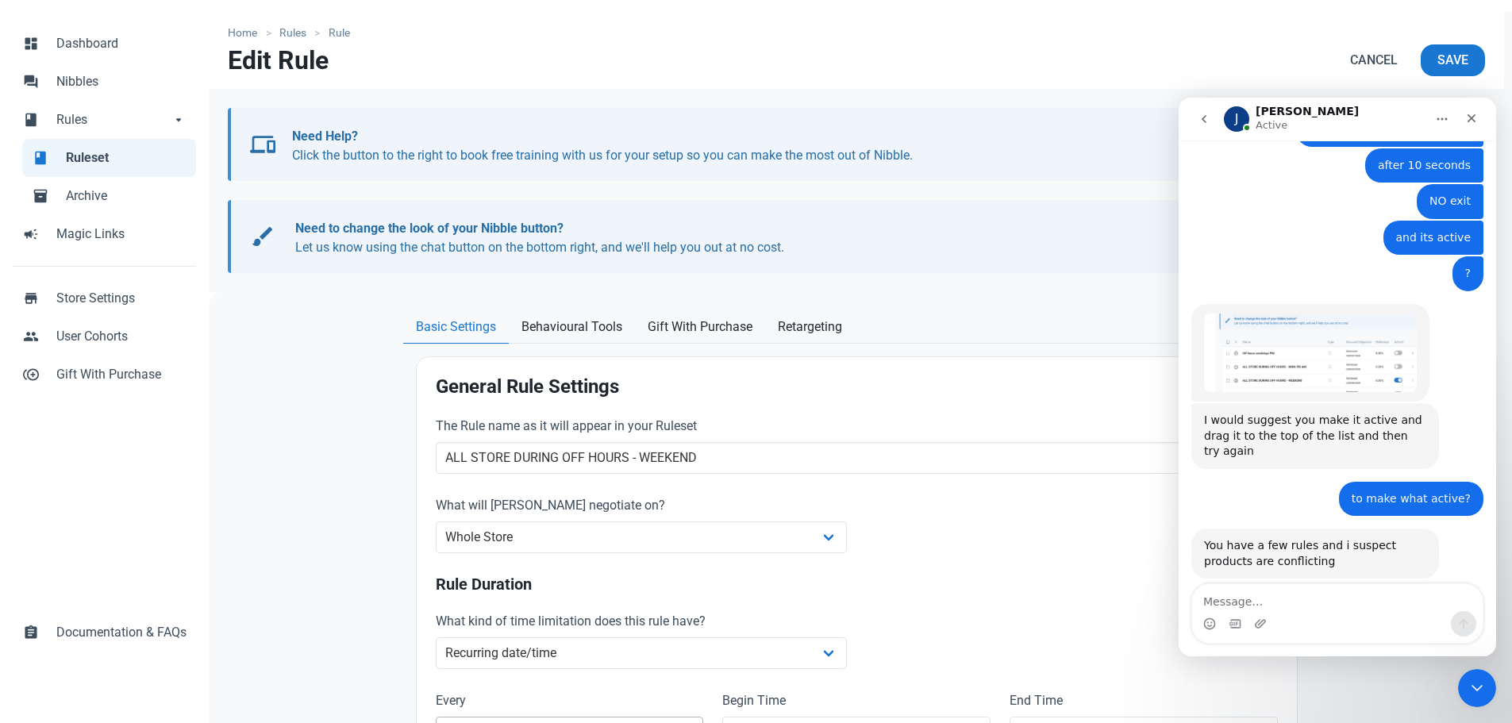
scroll to position [3329, 0]
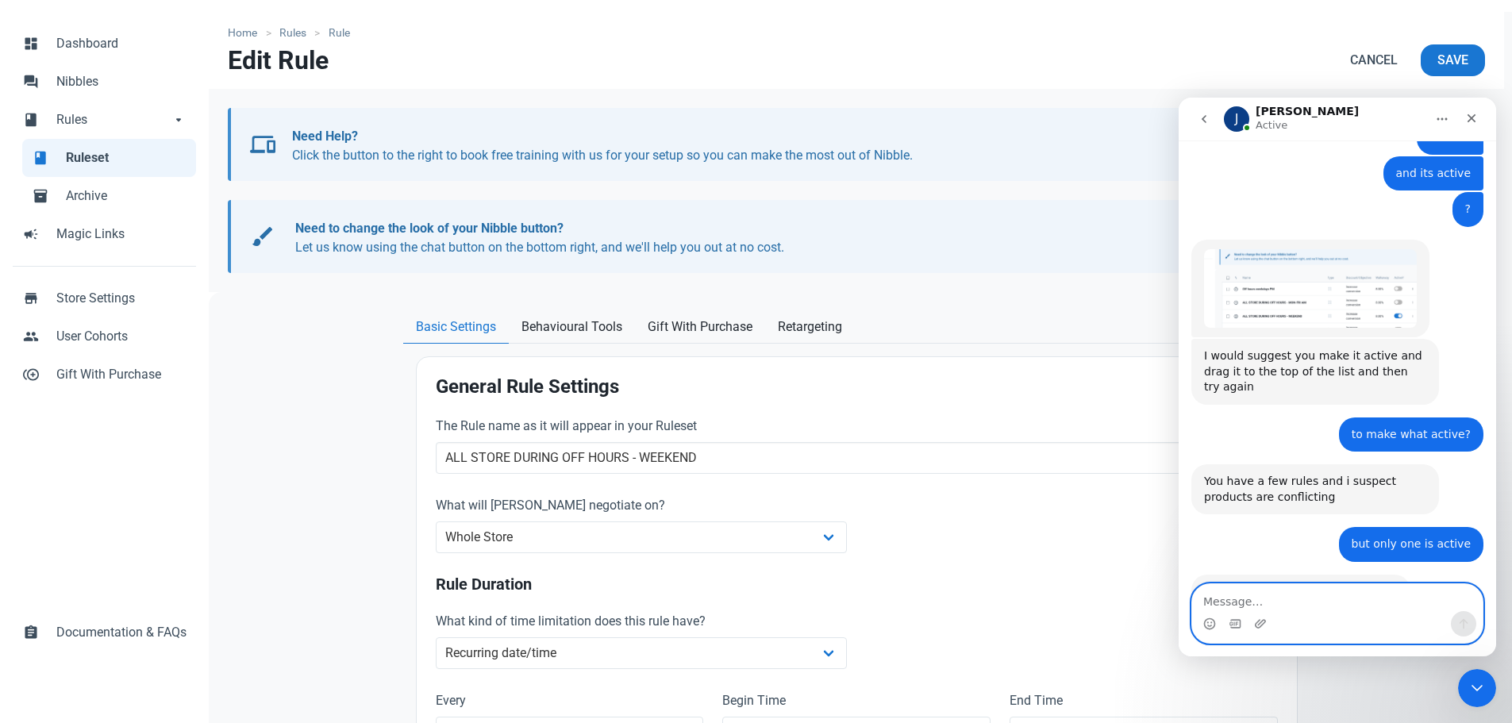
click at [1288, 608] on textarea "Message…" at bounding box center [1337, 597] width 290 height 27
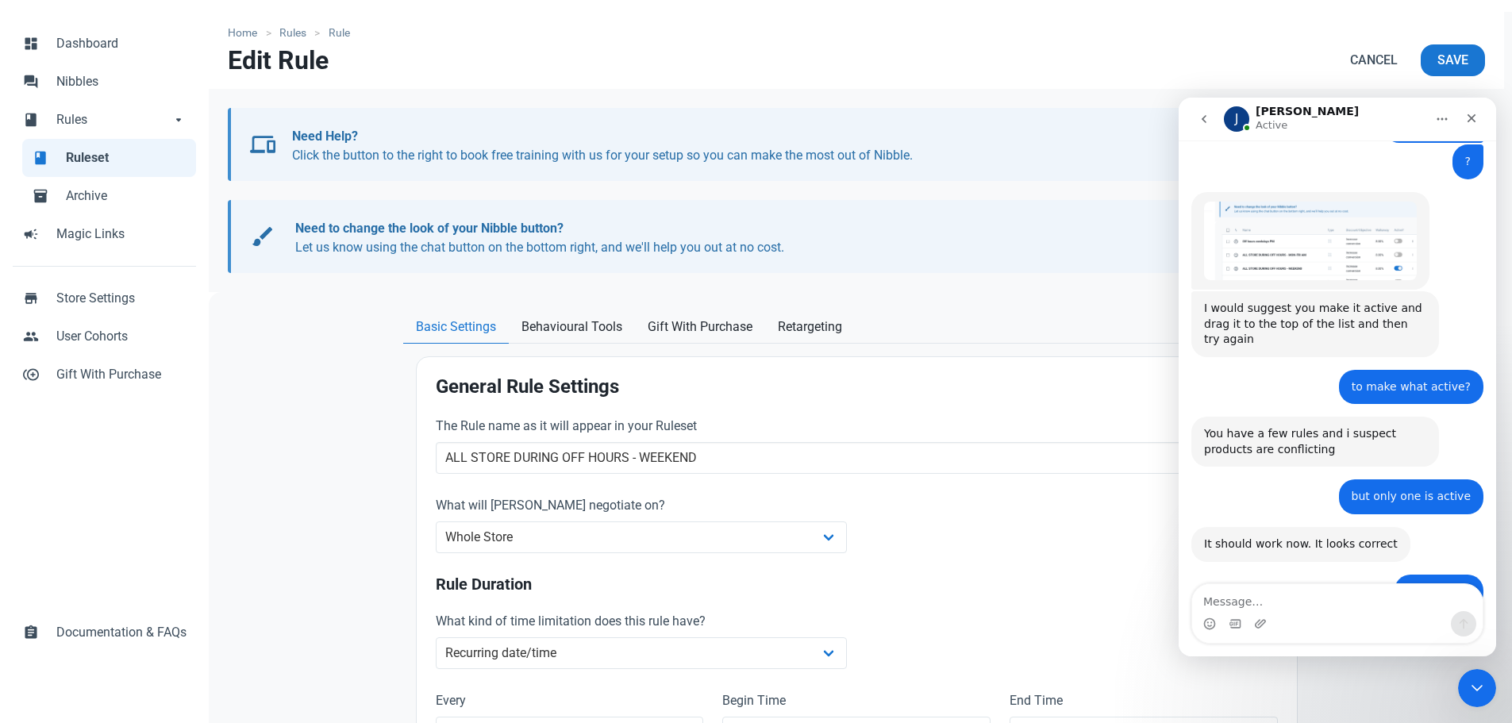
click at [1471, 125] on div "Close" at bounding box center [1471, 118] width 29 height 29
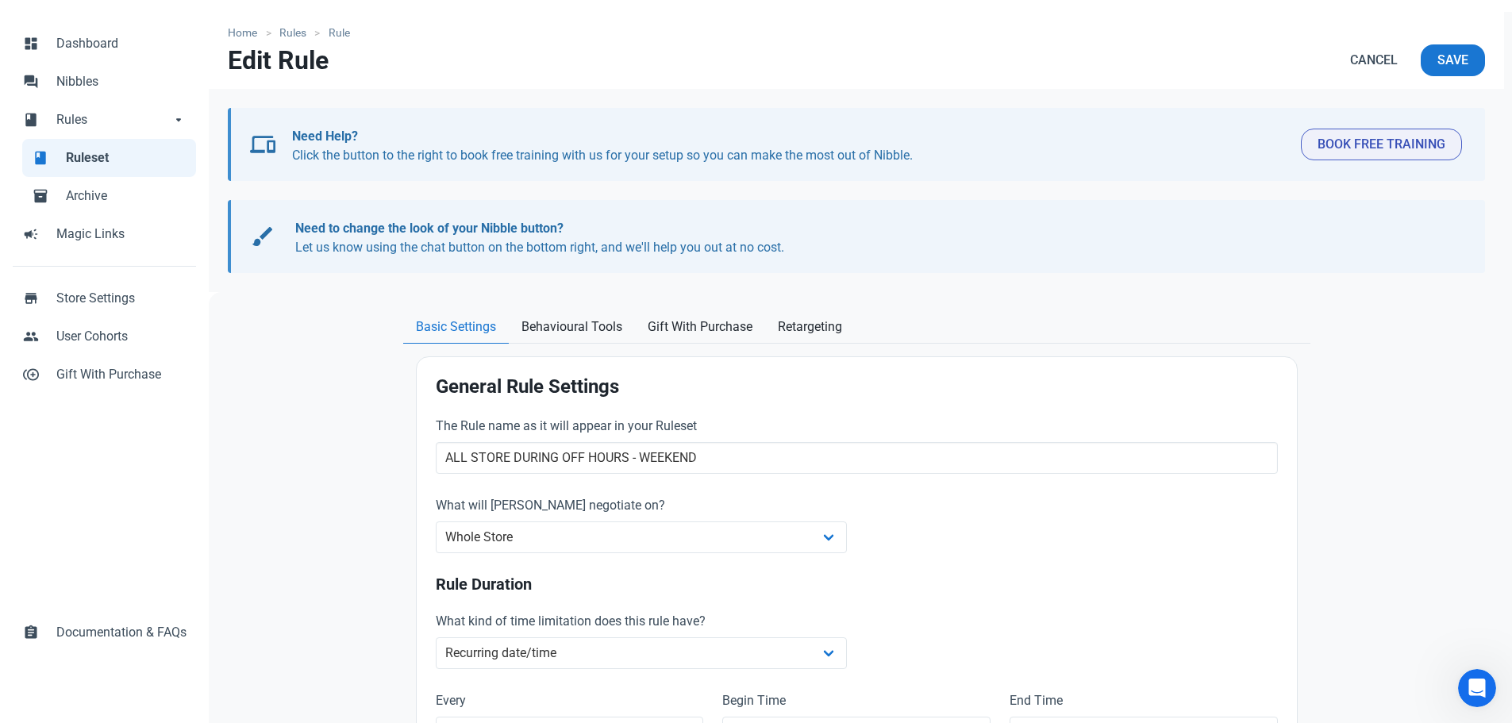
click at [94, 160] on span "Ruleset" at bounding box center [126, 157] width 121 height 19
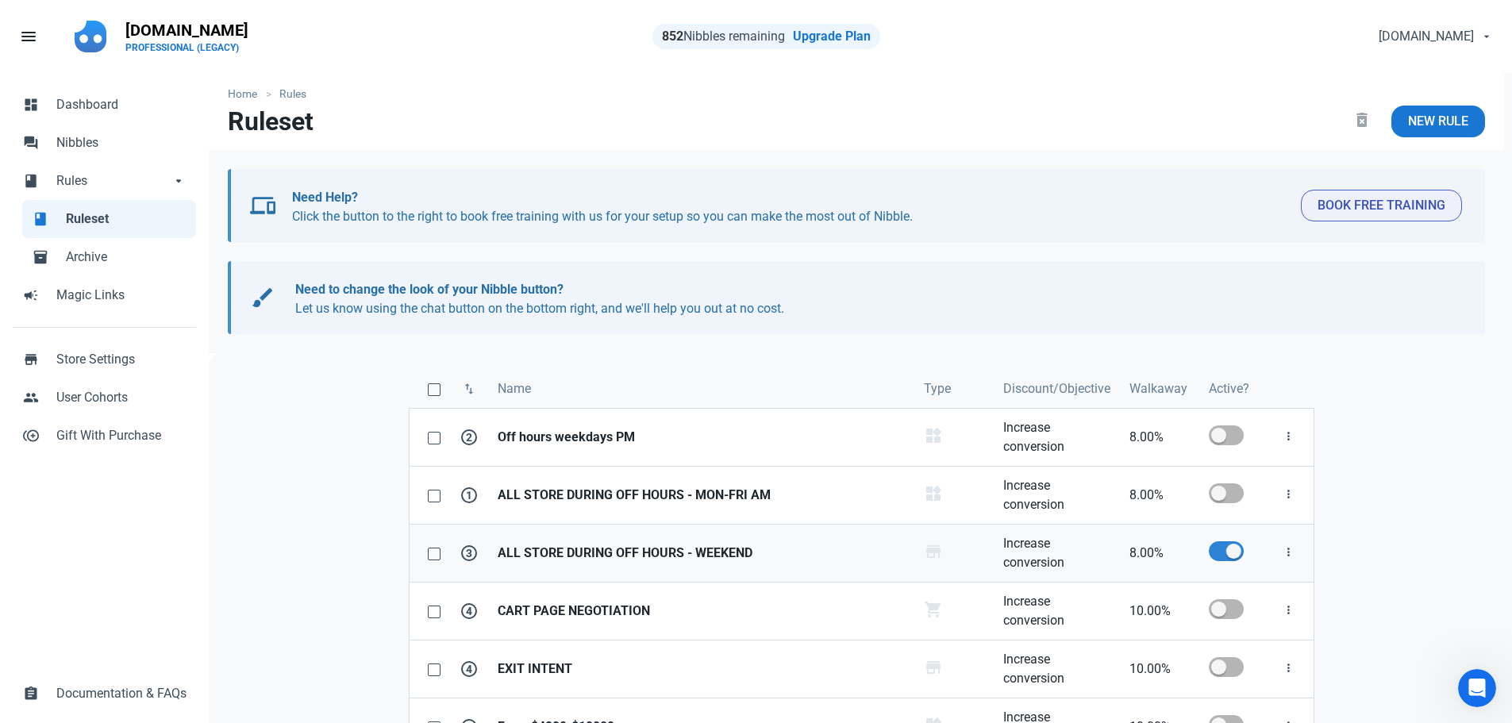
click at [1224, 546] on span at bounding box center [1225, 551] width 35 height 20
click at [1219, 546] on input "checkbox" at bounding box center [1213, 551] width 10 height 10
click at [1239, 489] on span at bounding box center [1225, 493] width 35 height 20
click at [1219, 489] on input "checkbox" at bounding box center [1213, 493] width 10 height 10
click at [596, 559] on strong "ALL STORE DURING OFF HOURS - WEEKEND" at bounding box center [700, 553] width 407 height 19
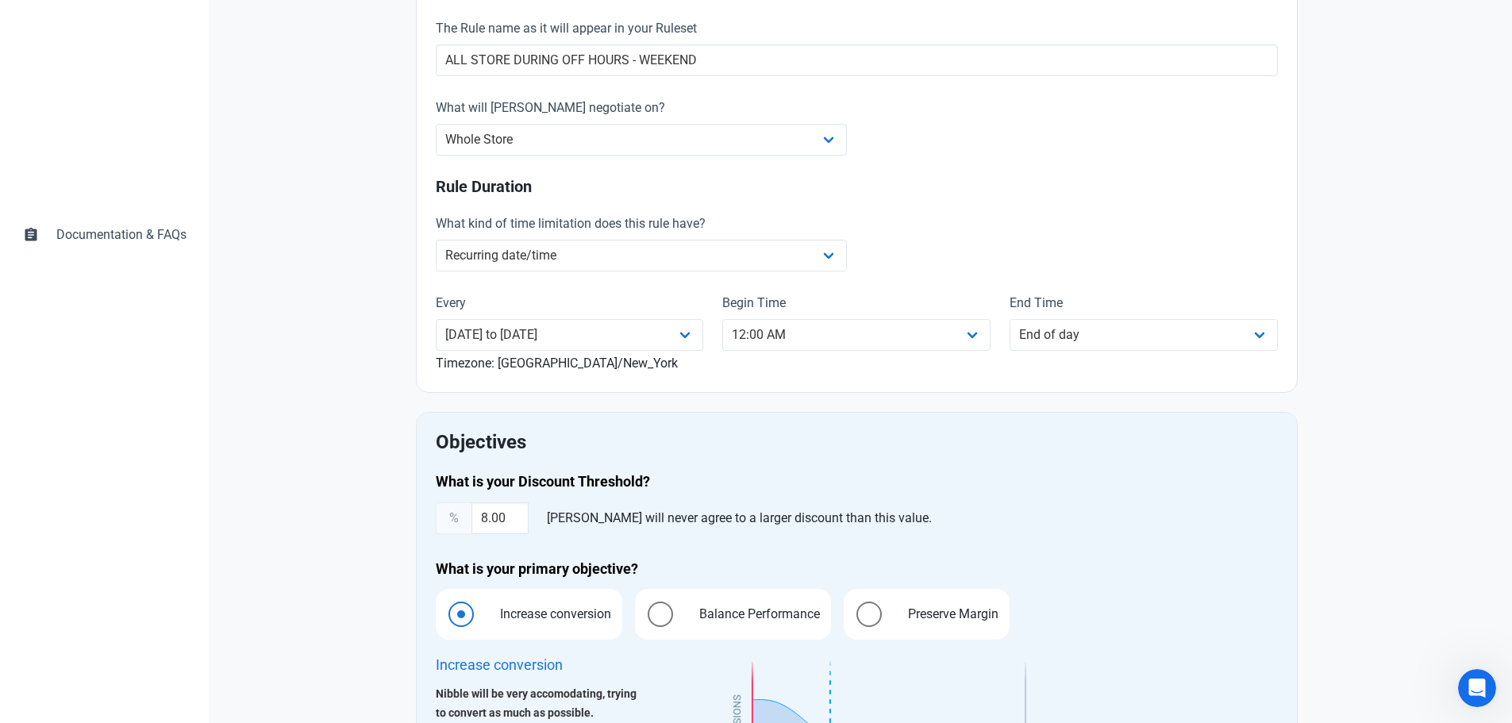
scroll to position [159, 0]
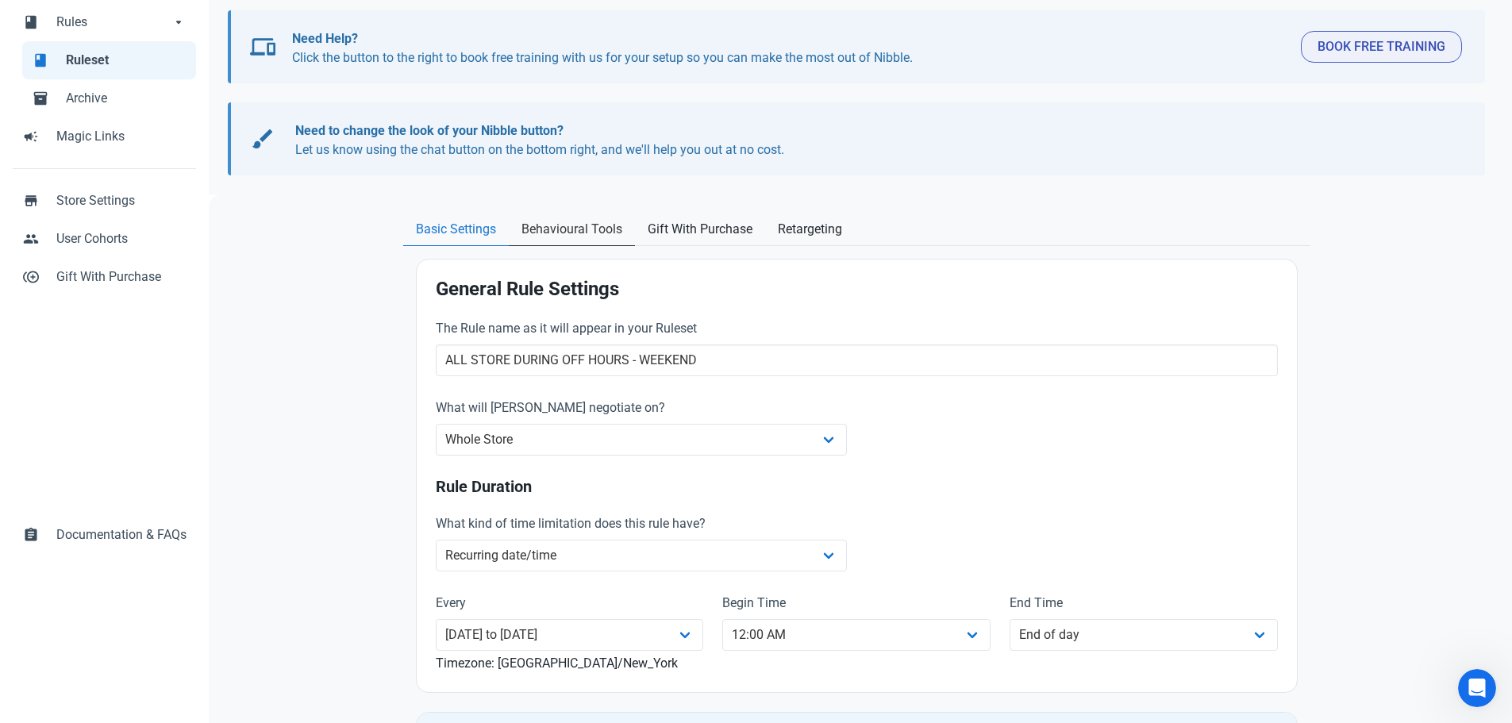
click at [563, 229] on span "Behavioural Tools" at bounding box center [571, 229] width 101 height 19
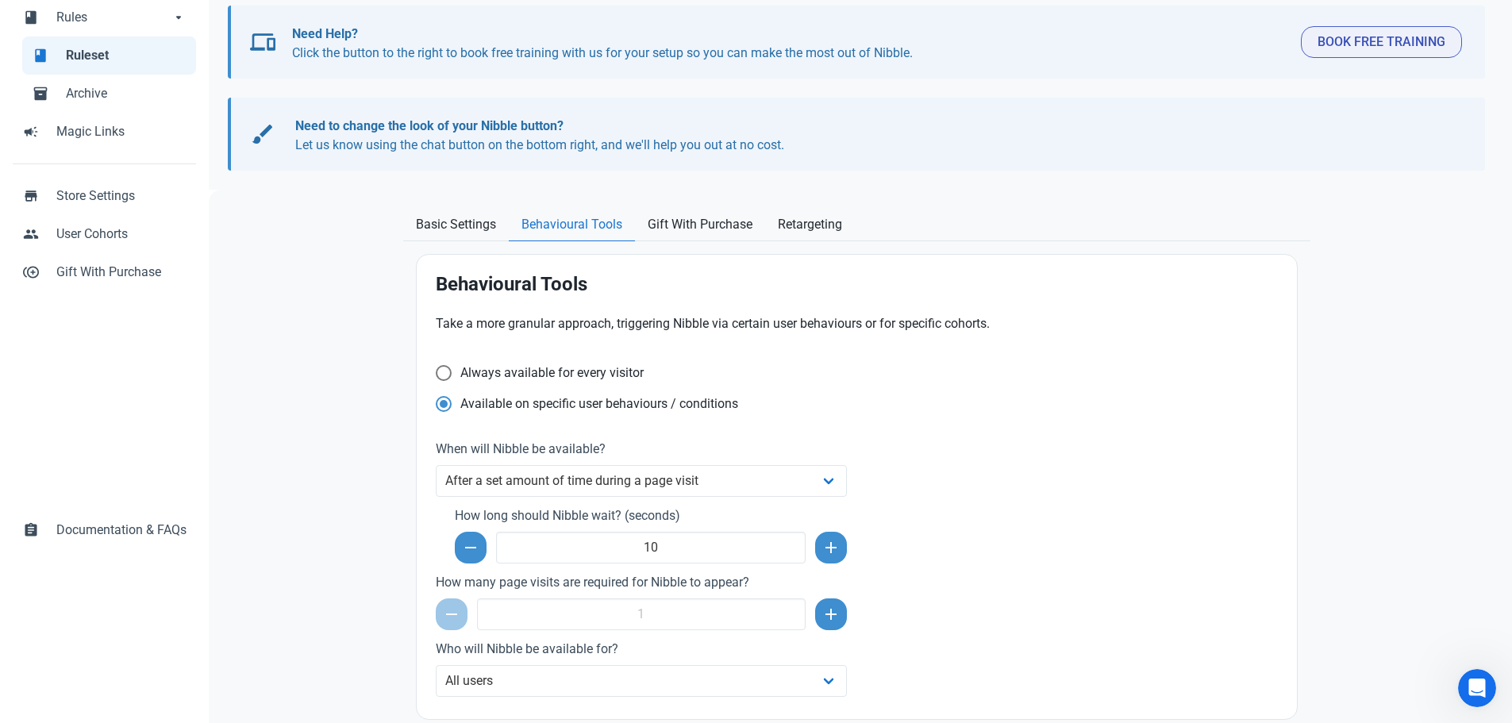
scroll to position [161, 0]
click at [471, 240] on link "Basic Settings" at bounding box center [456, 227] width 106 height 33
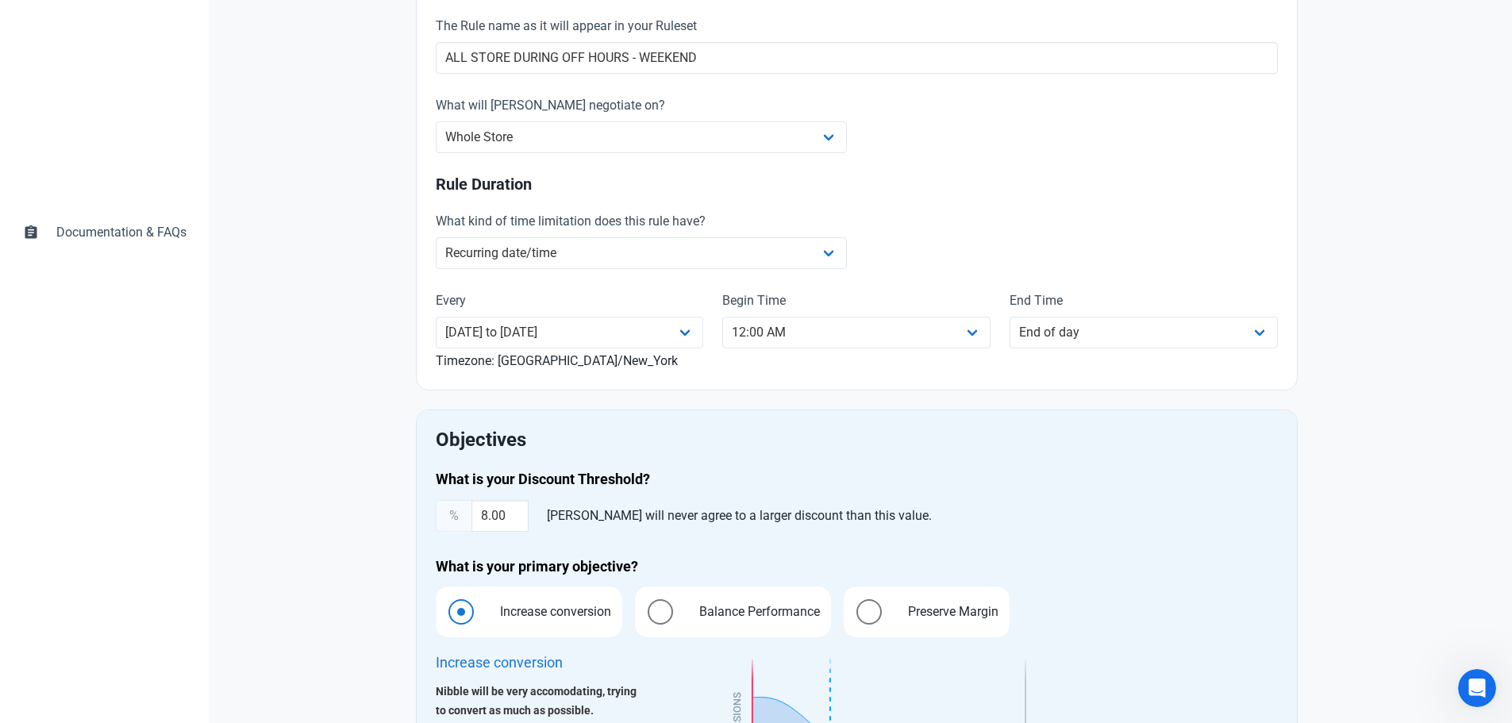
scroll to position [478, 0]
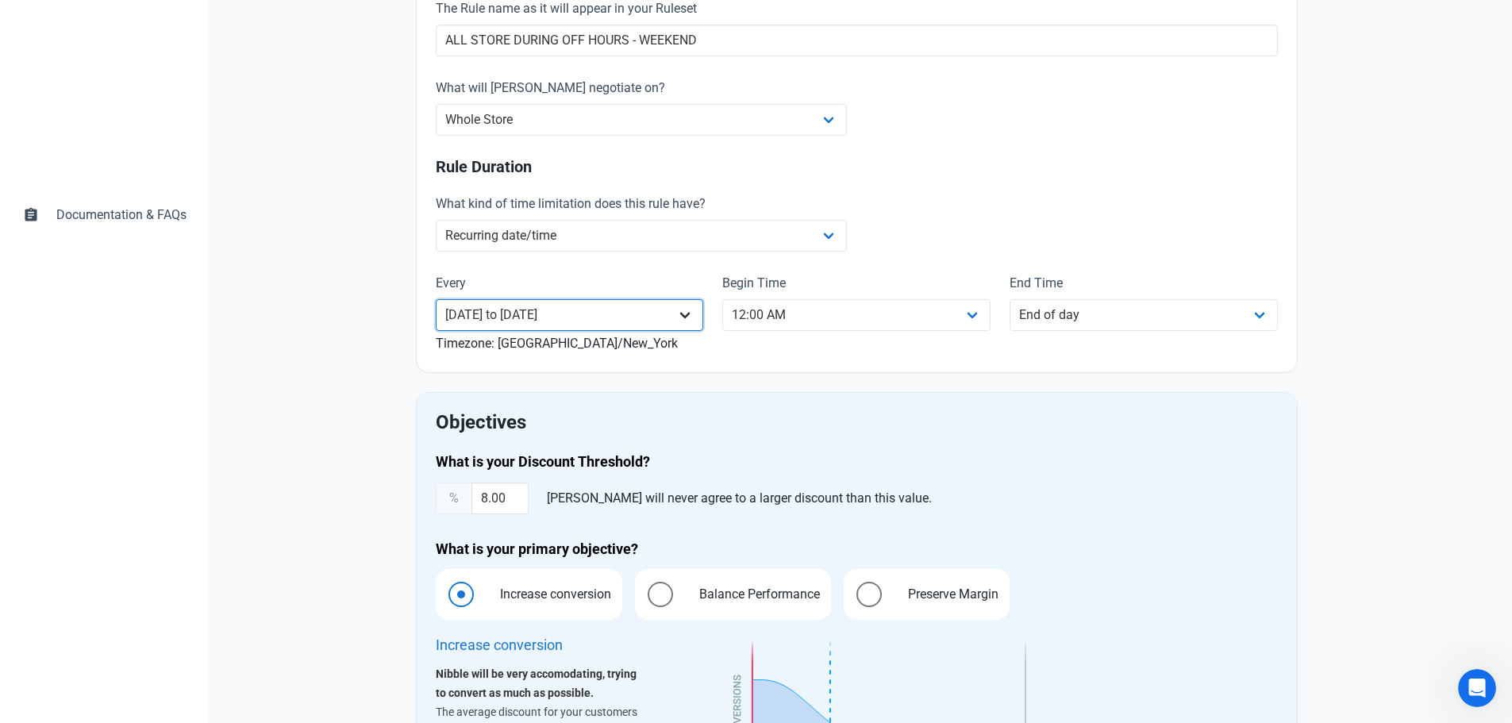
click at [609, 309] on select "Monday Tuesday Wednesday Thursday Friday Saturday Sunday Monday to Friday Satur…" at bounding box center [570, 315] width 268 height 32
click at [436, 299] on select "Monday Tuesday Wednesday Thursday Friday Saturday Sunday Monday to Friday Satur…" at bounding box center [570, 315] width 268 height 32
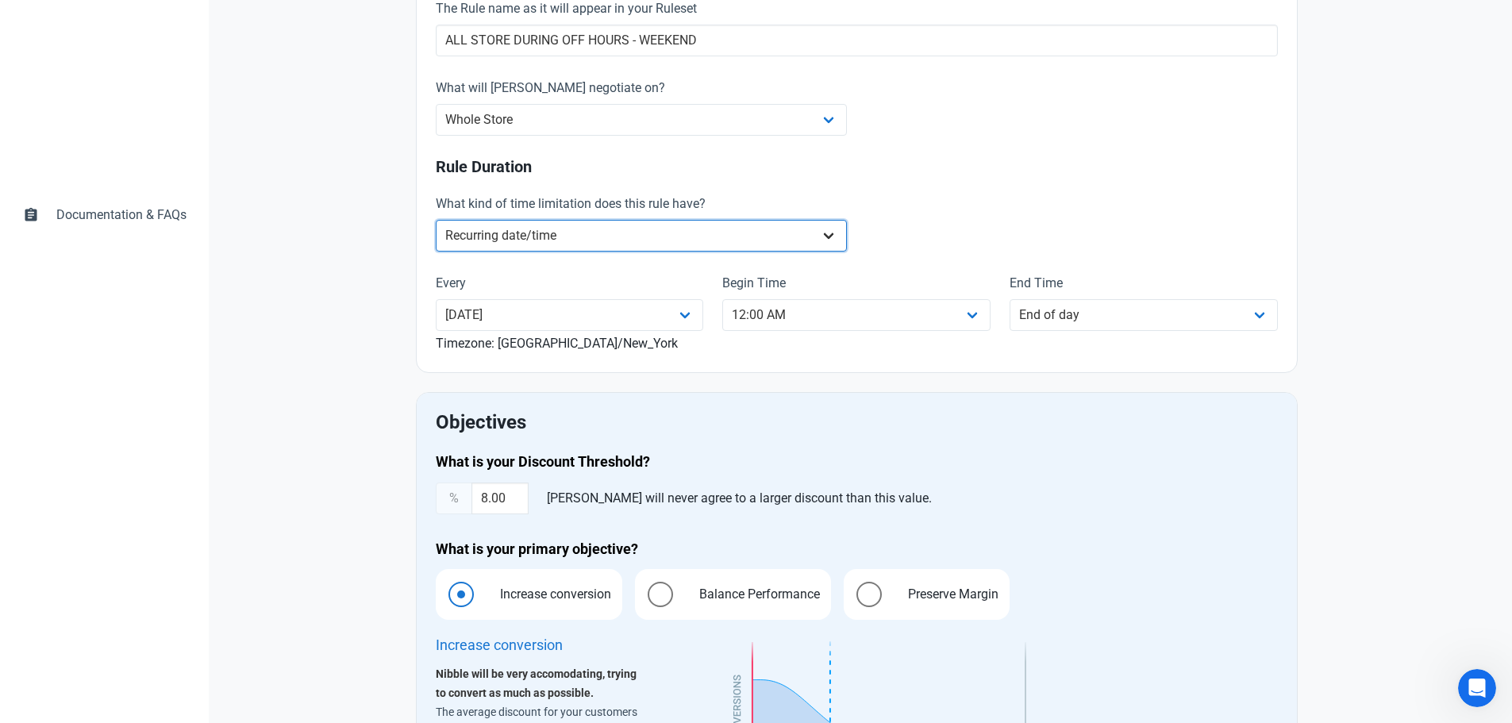
click at [527, 245] on select "No limits Date range Recurring date/time" at bounding box center [642, 236] width 412 height 32
click at [908, 204] on div "What kind of time limitation does this rule have? No limits Date range Recurrin…" at bounding box center [856, 224] width 861 height 79
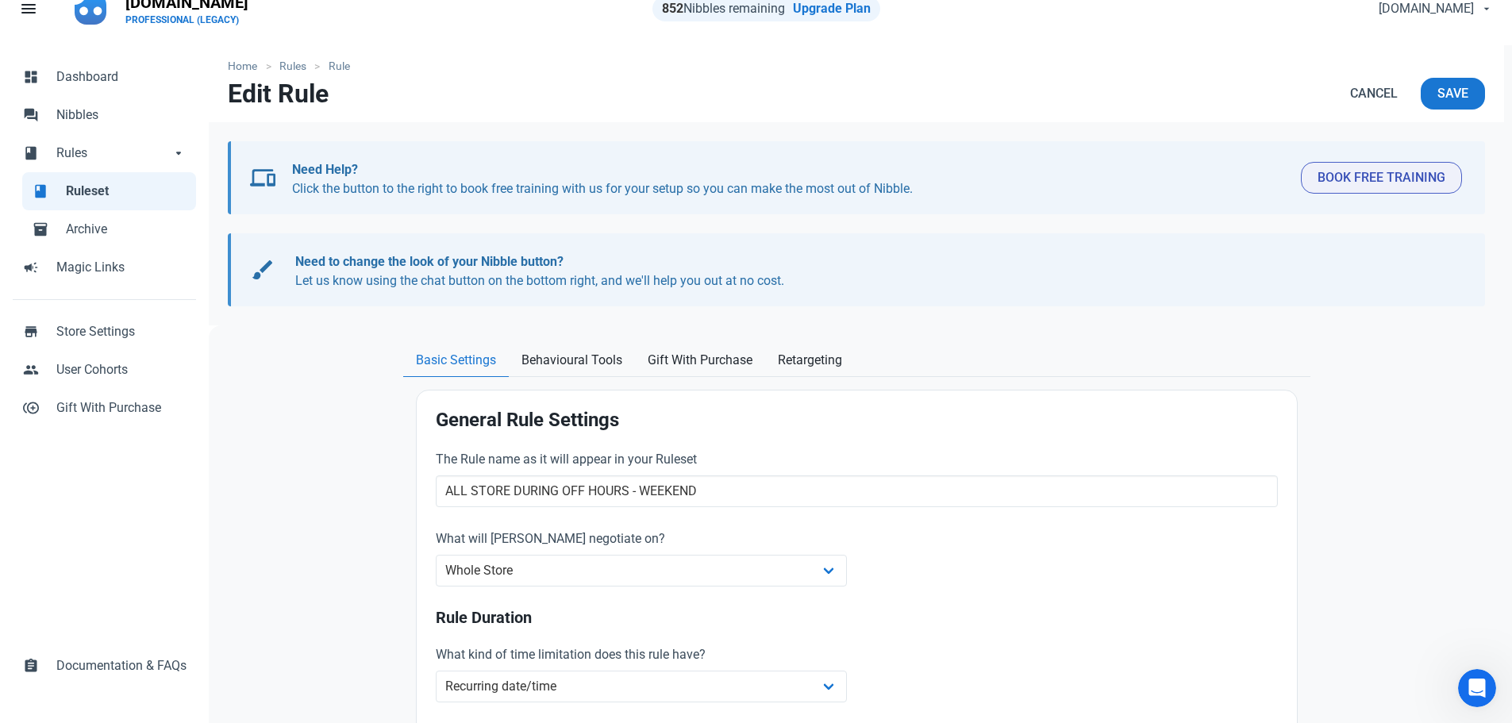
scroll to position [0, 0]
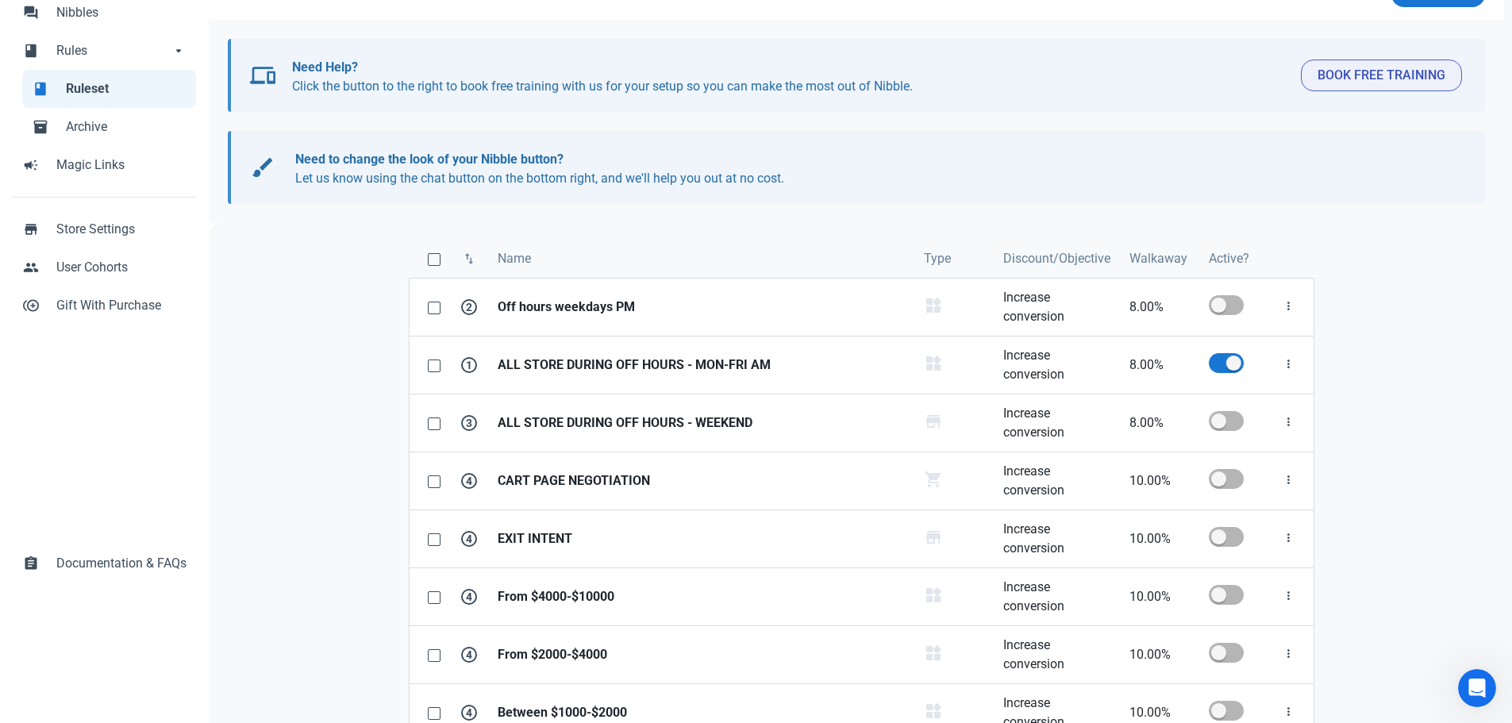
scroll to position [159, 0]
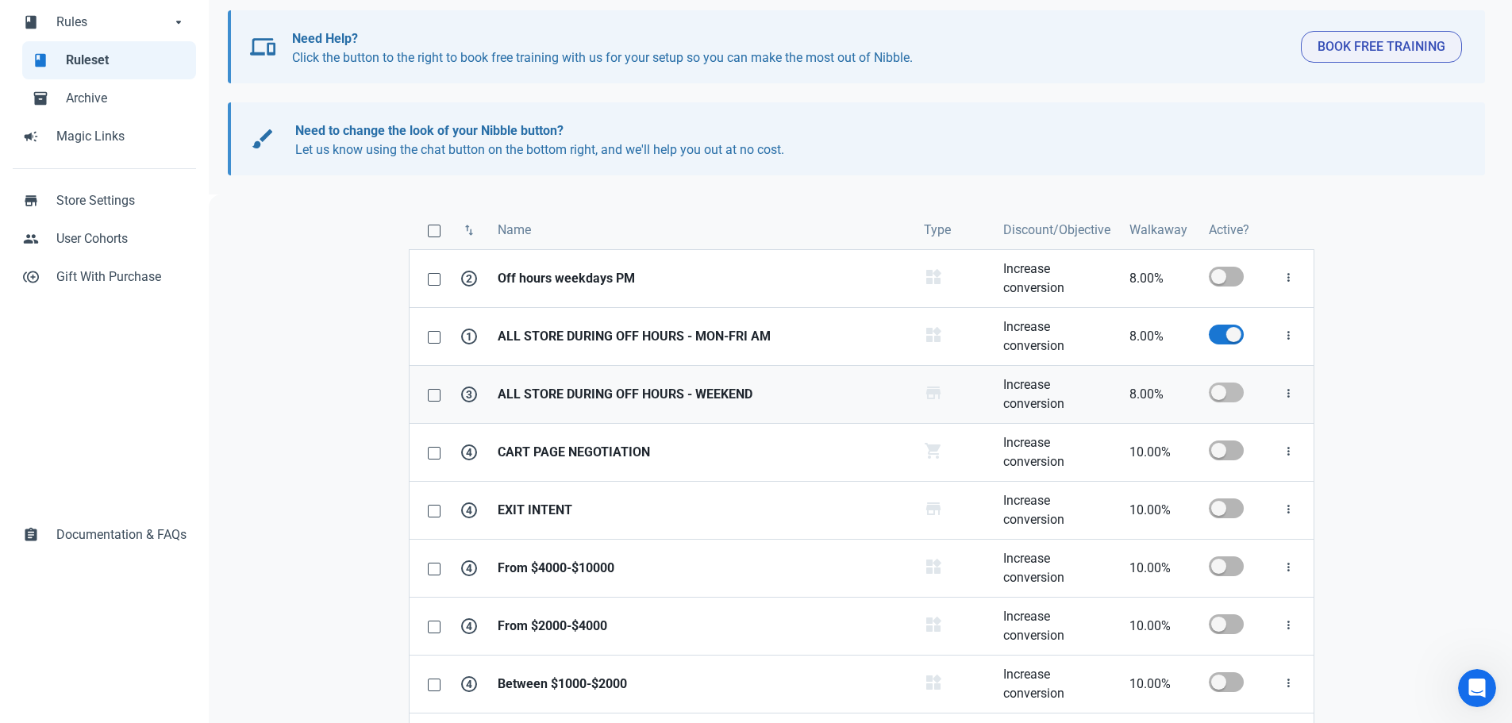
click at [1222, 398] on span at bounding box center [1225, 392] width 35 height 20
click at [1219, 398] on input "checkbox" at bounding box center [1213, 392] width 10 height 10
click at [724, 334] on strong "ALL STORE DURING OFF HOURS - MON-FRI AM" at bounding box center [700, 336] width 407 height 19
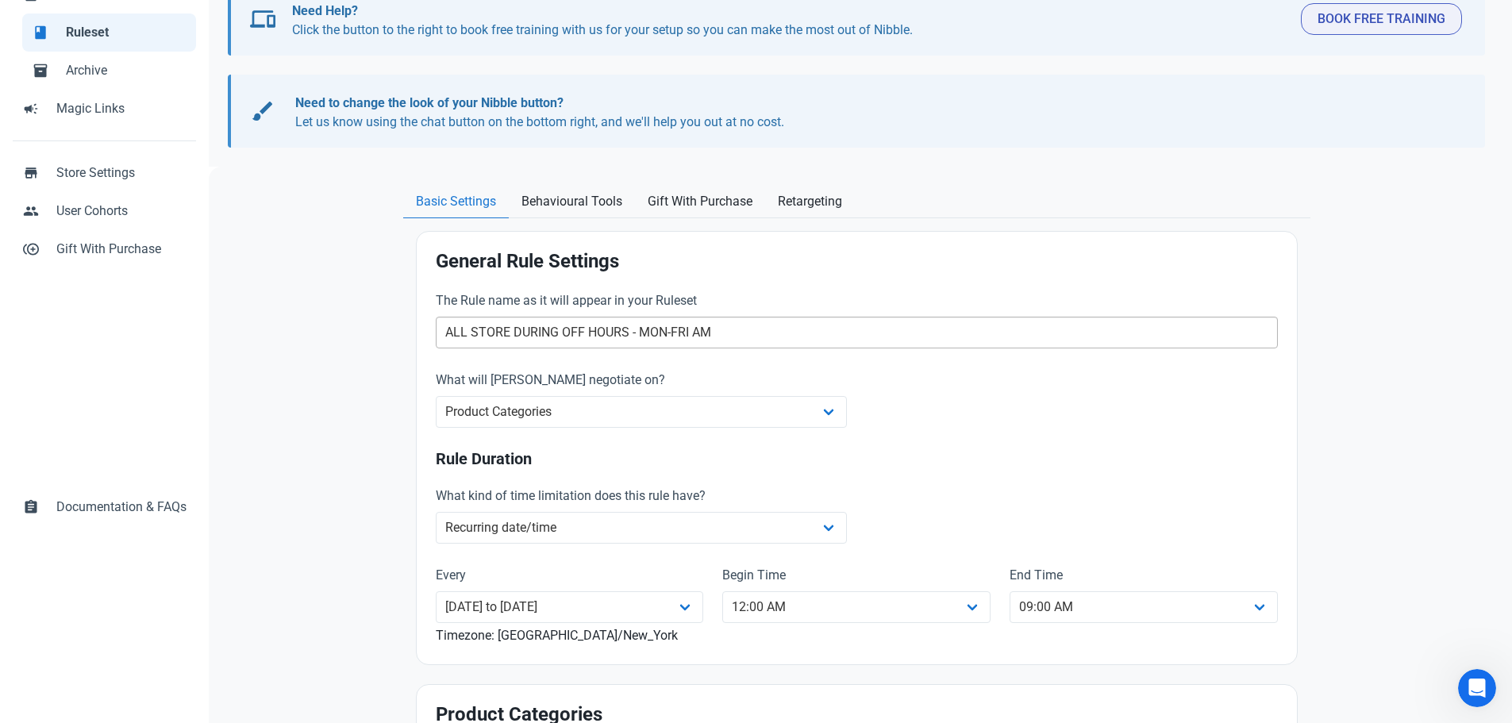
scroll to position [159, 0]
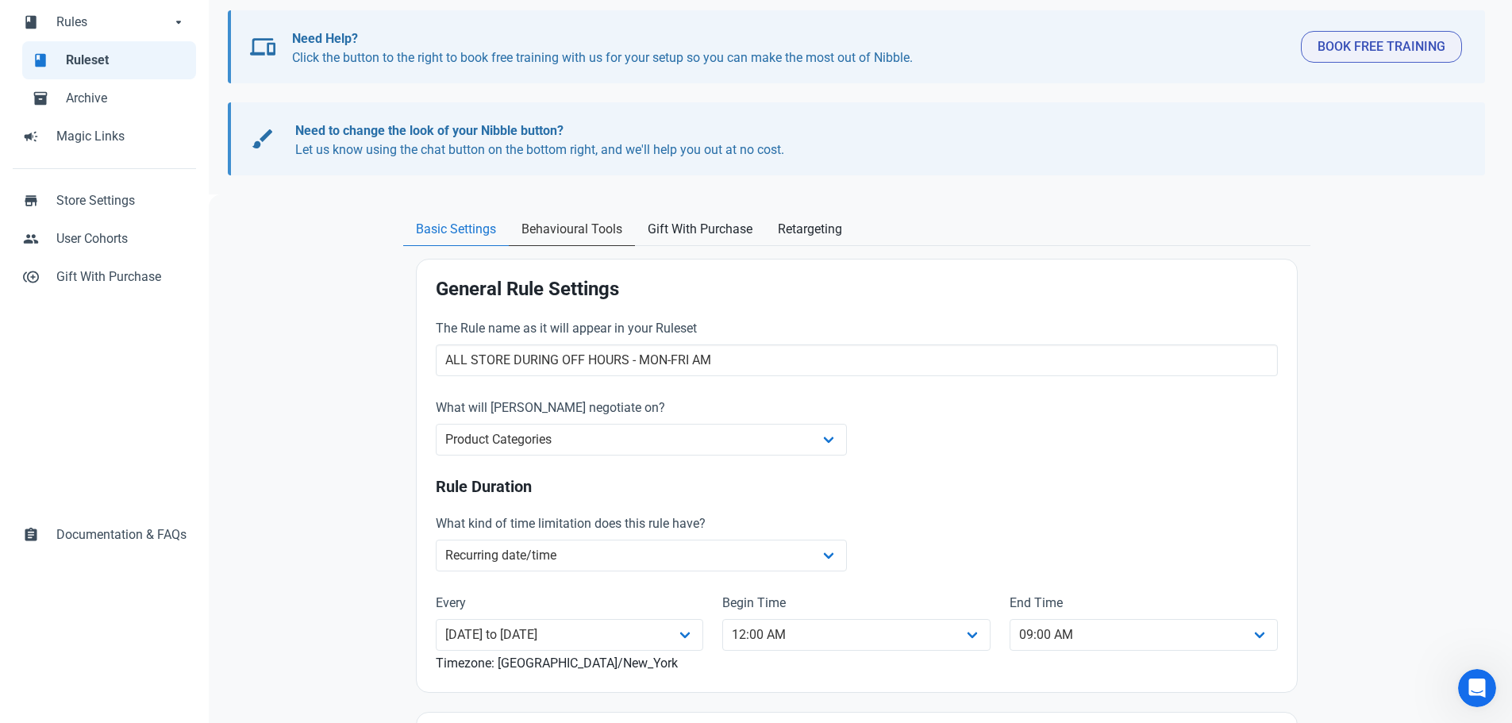
click at [590, 231] on span "Behavioural Tools" at bounding box center [571, 229] width 101 height 19
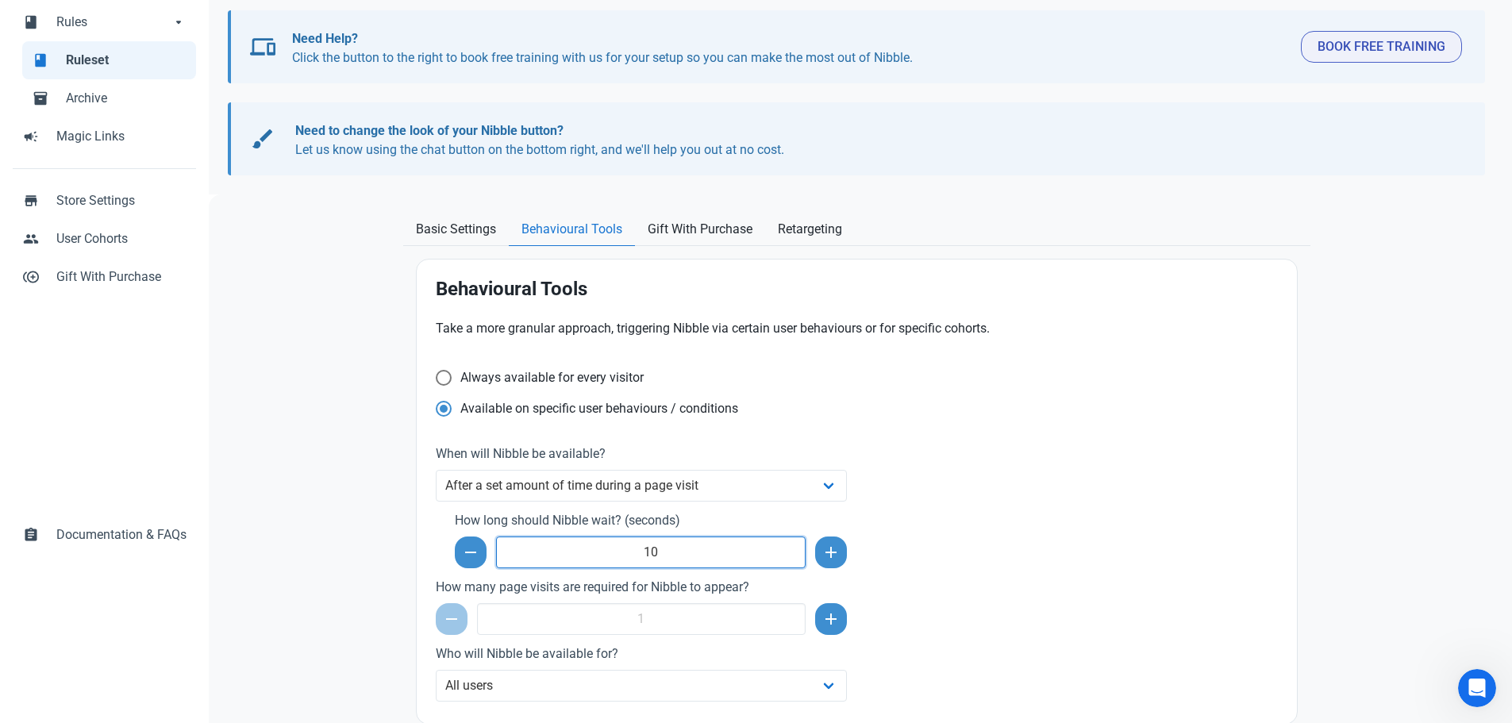
drag, startPoint x: 678, startPoint y: 555, endPoint x: 637, endPoint y: 557, distance: 41.3
click at [637, 557] on input "10" at bounding box center [651, 552] width 310 height 32
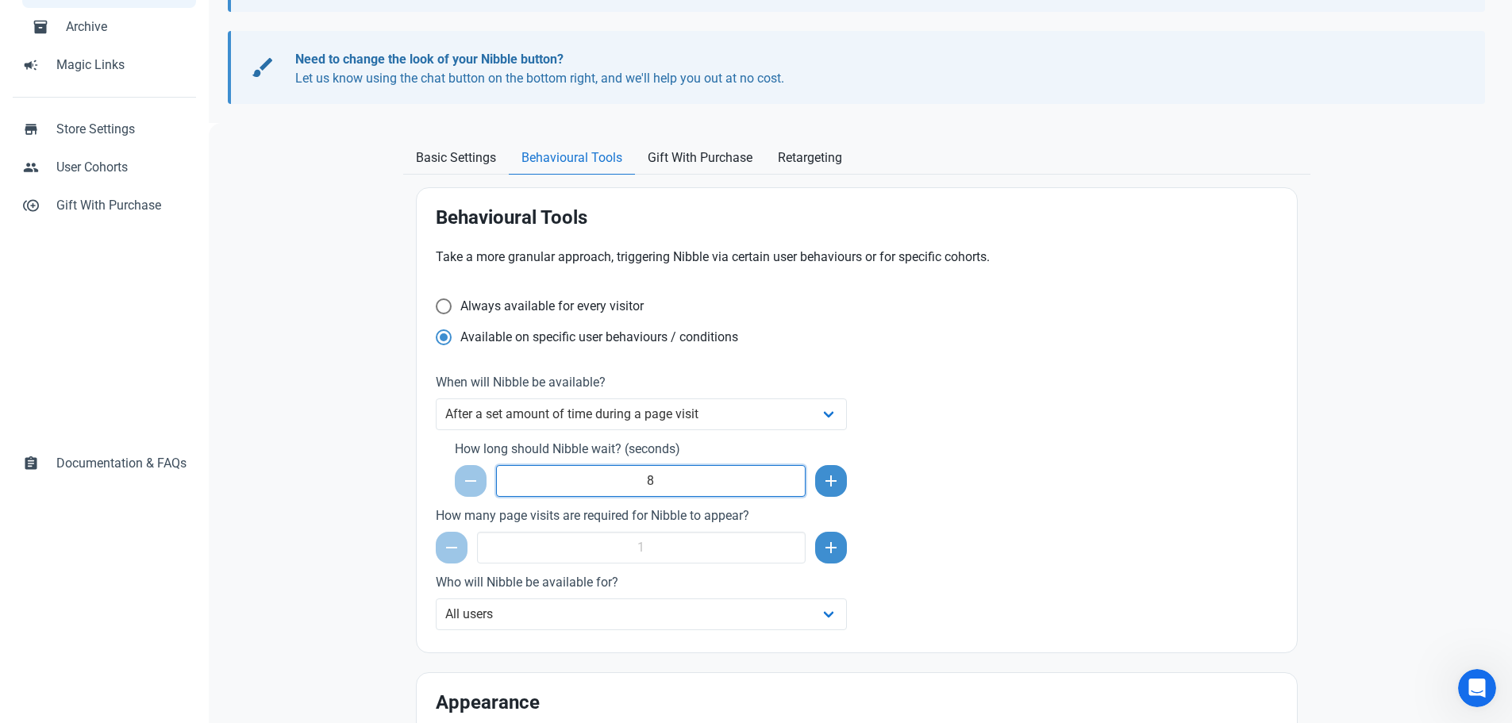
scroll to position [397, 0]
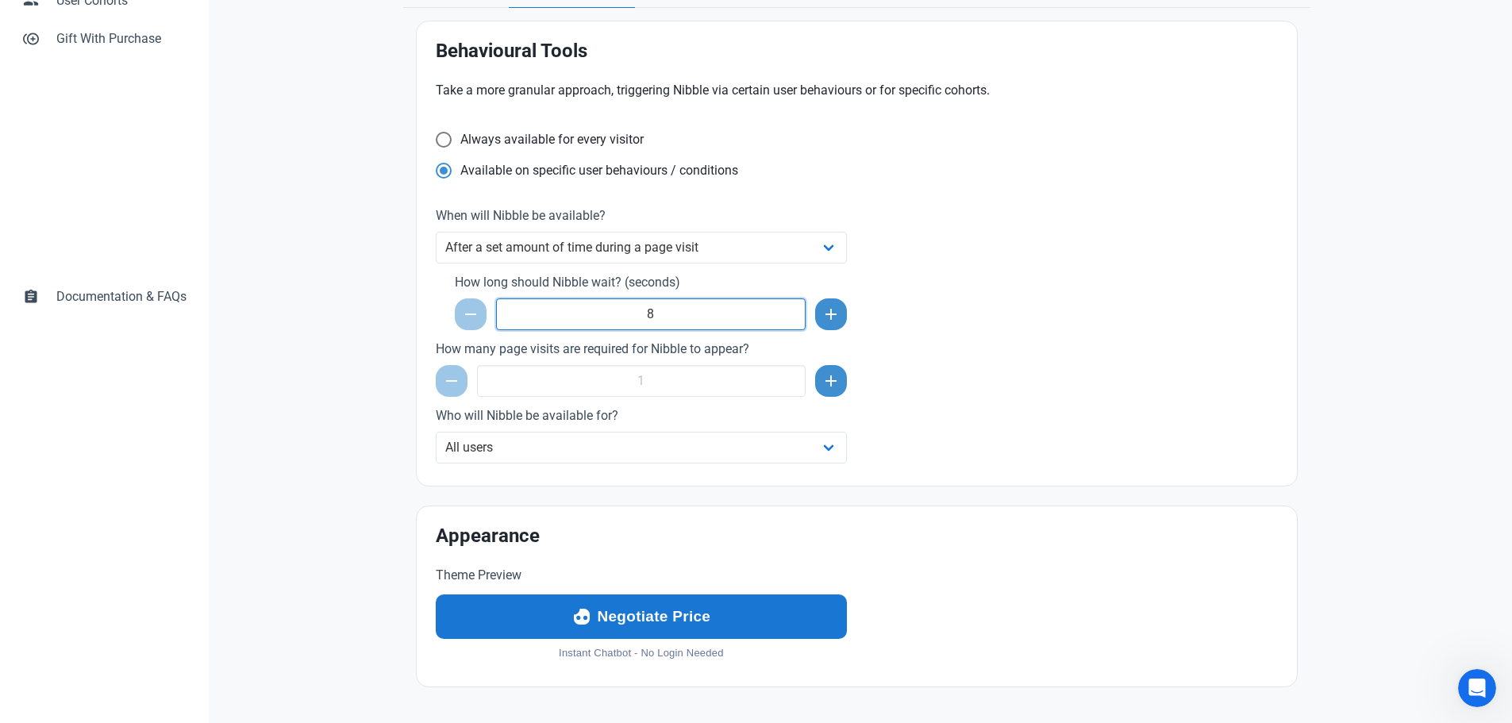
drag, startPoint x: 671, startPoint y: 309, endPoint x: 635, endPoint y: 314, distance: 36.9
click at [635, 314] on input "8" at bounding box center [651, 314] width 310 height 32
click at [909, 294] on div "Take a more granular approach, triggering Nibble via certain user behaviours or…" at bounding box center [856, 273] width 861 height 405
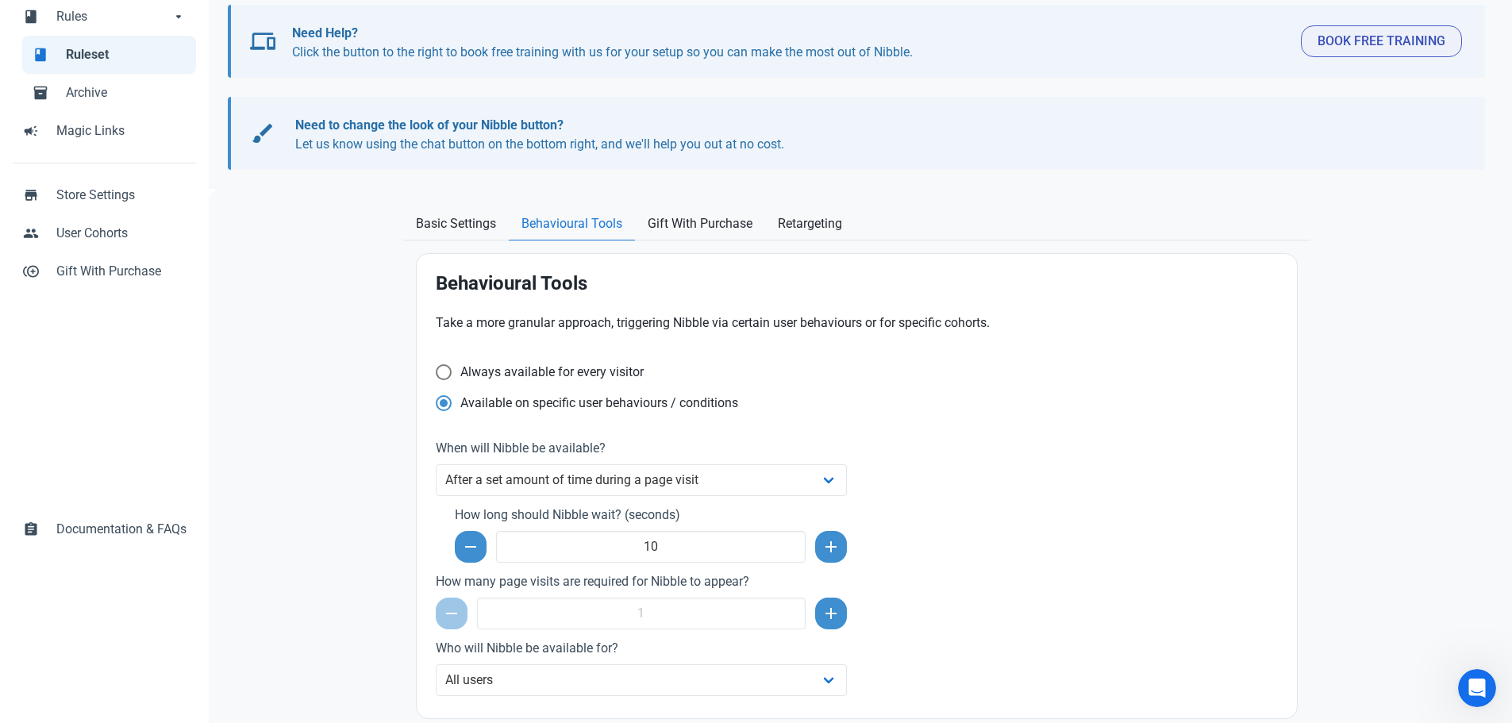
scroll to position [0, 0]
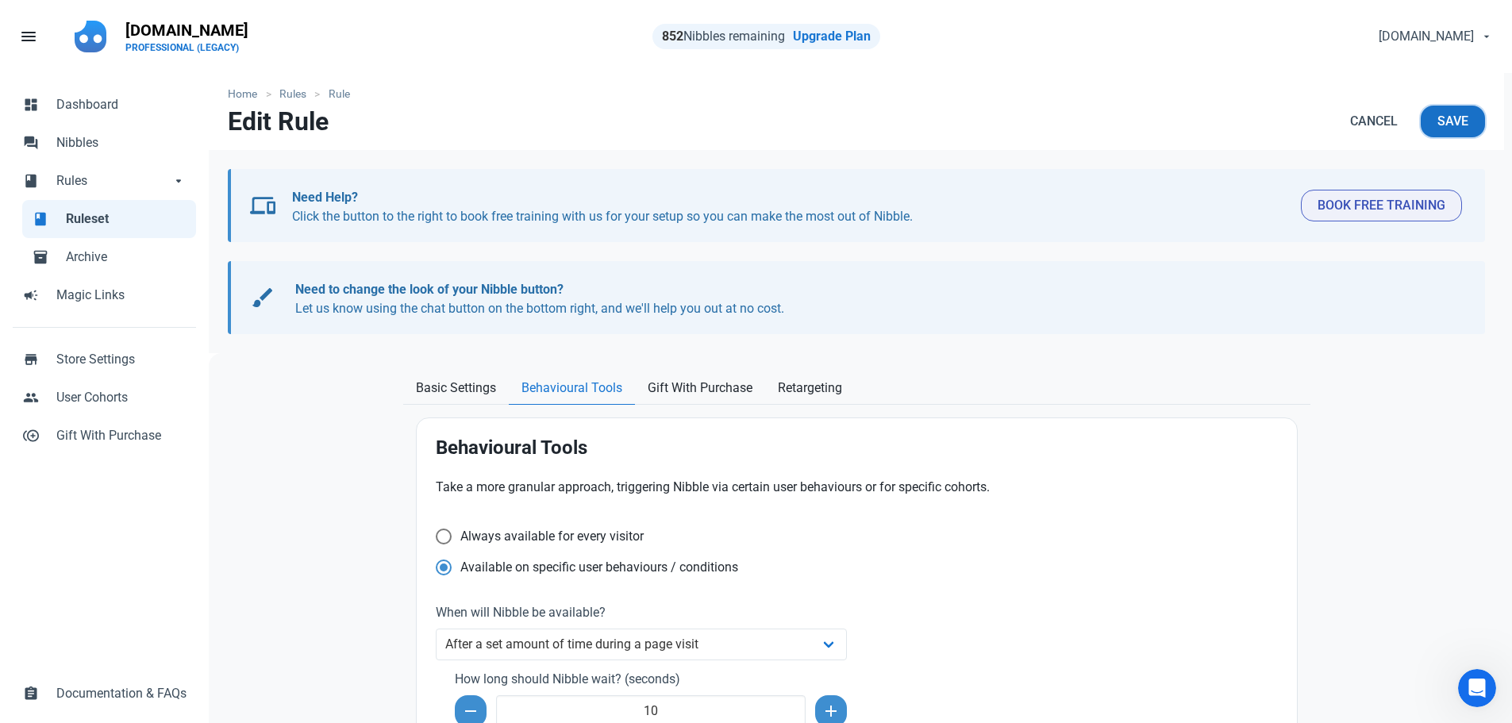
click at [1452, 128] on span "Save" at bounding box center [1452, 121] width 31 height 19
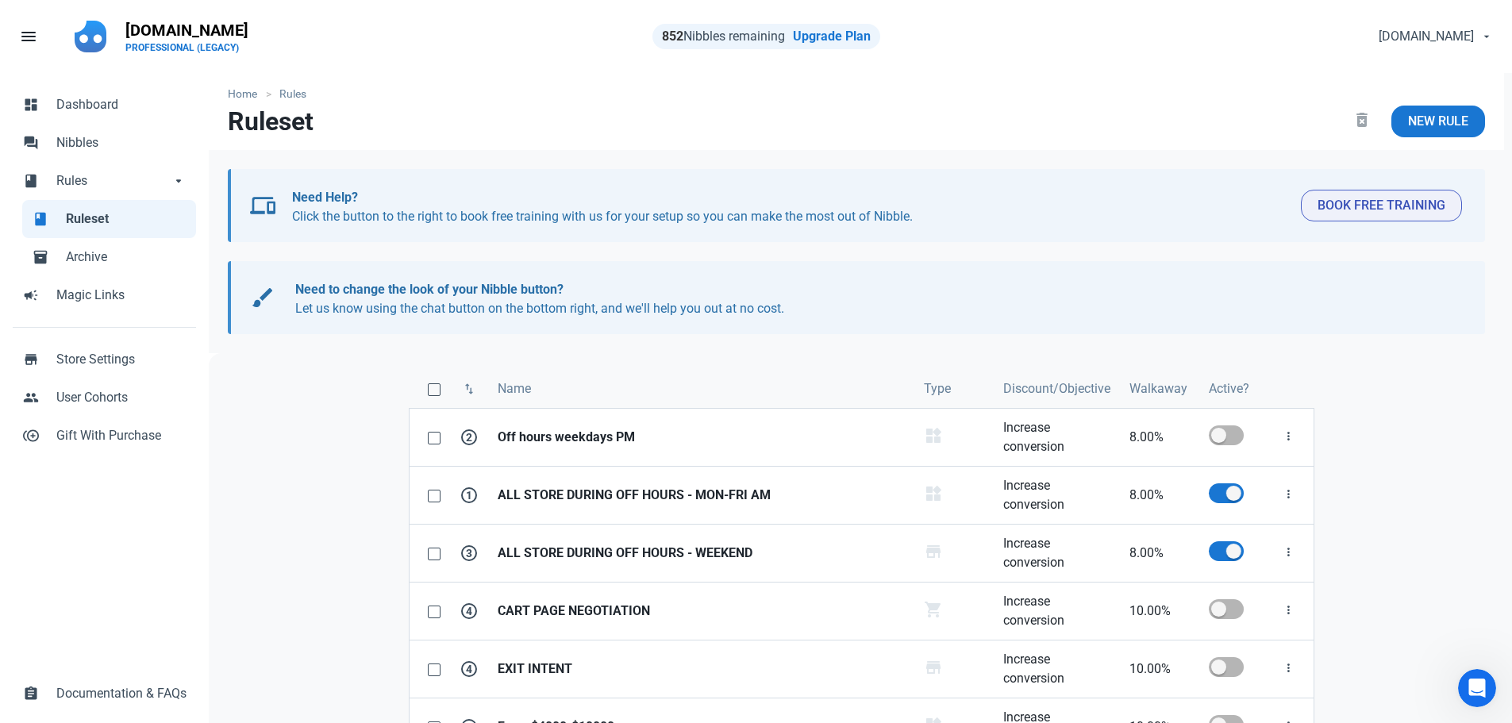
click at [1466, 679] on div "Open Intercom Messenger" at bounding box center [1476, 688] width 52 height 52
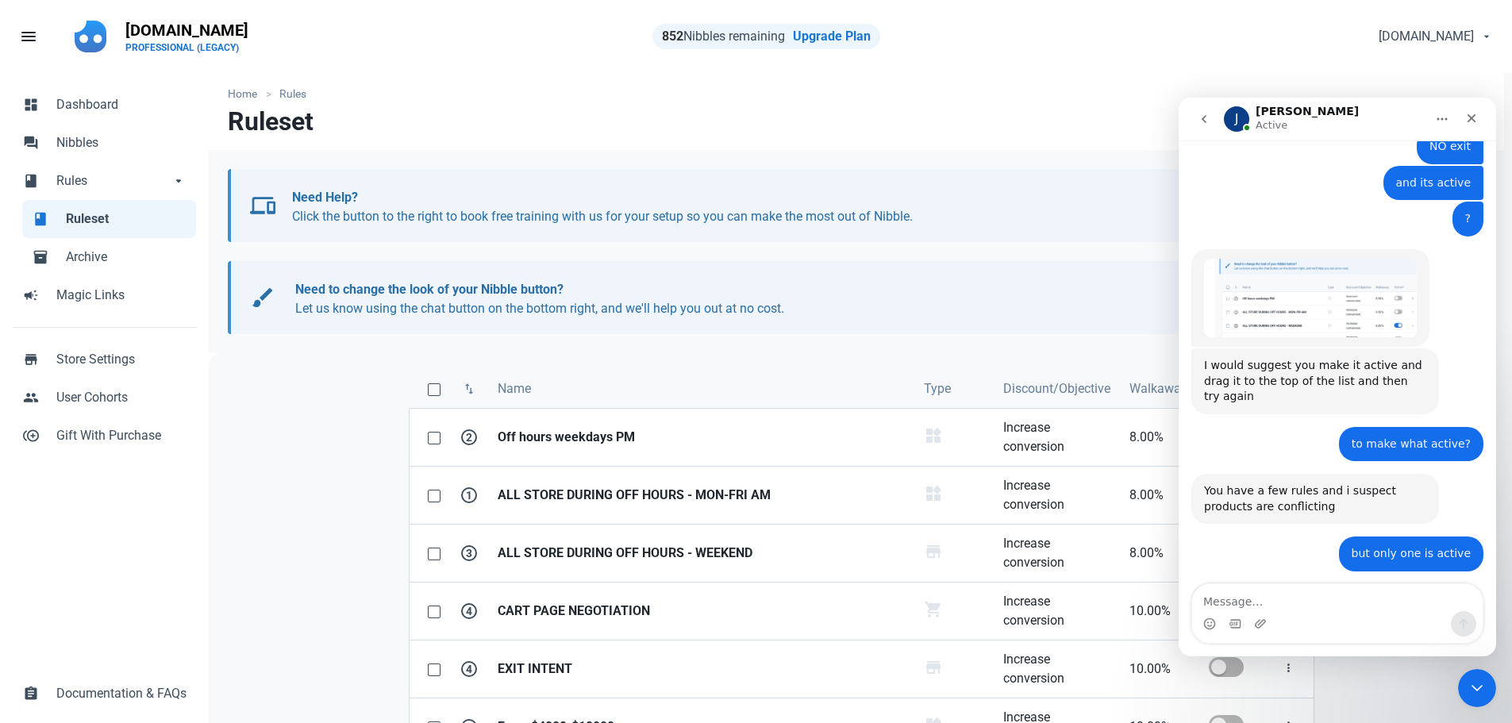
scroll to position [3376, 0]
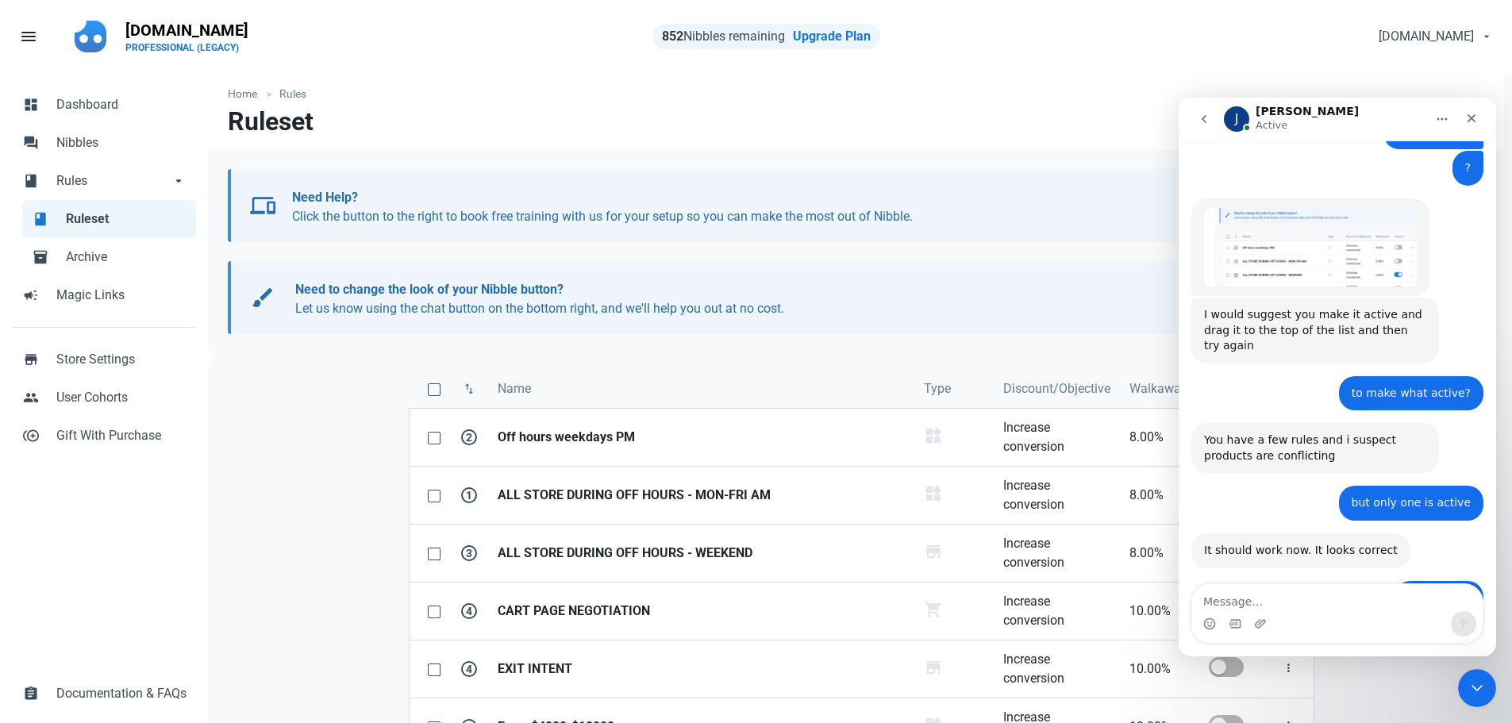
click at [1262, 609] on textarea "Message…" at bounding box center [1337, 597] width 290 height 27
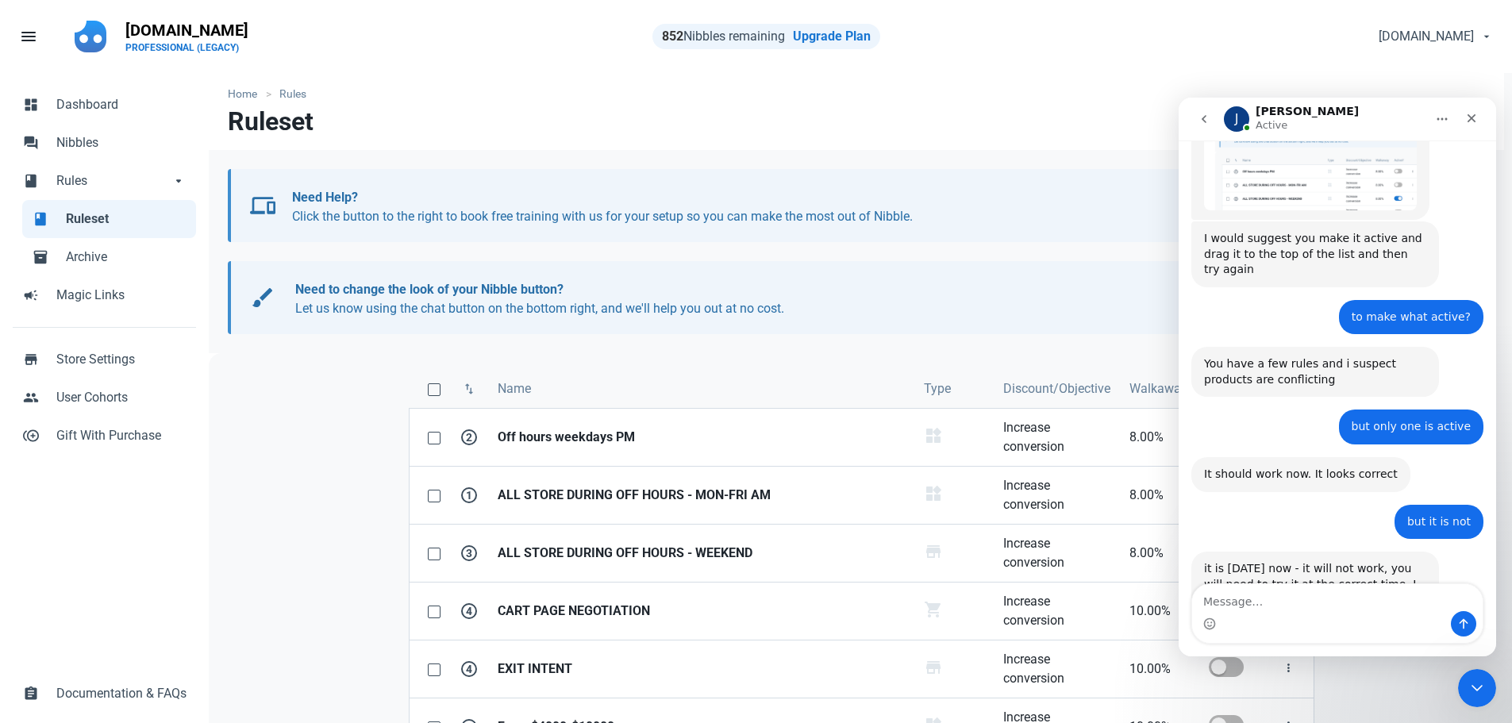
scroll to position [3484, 0]
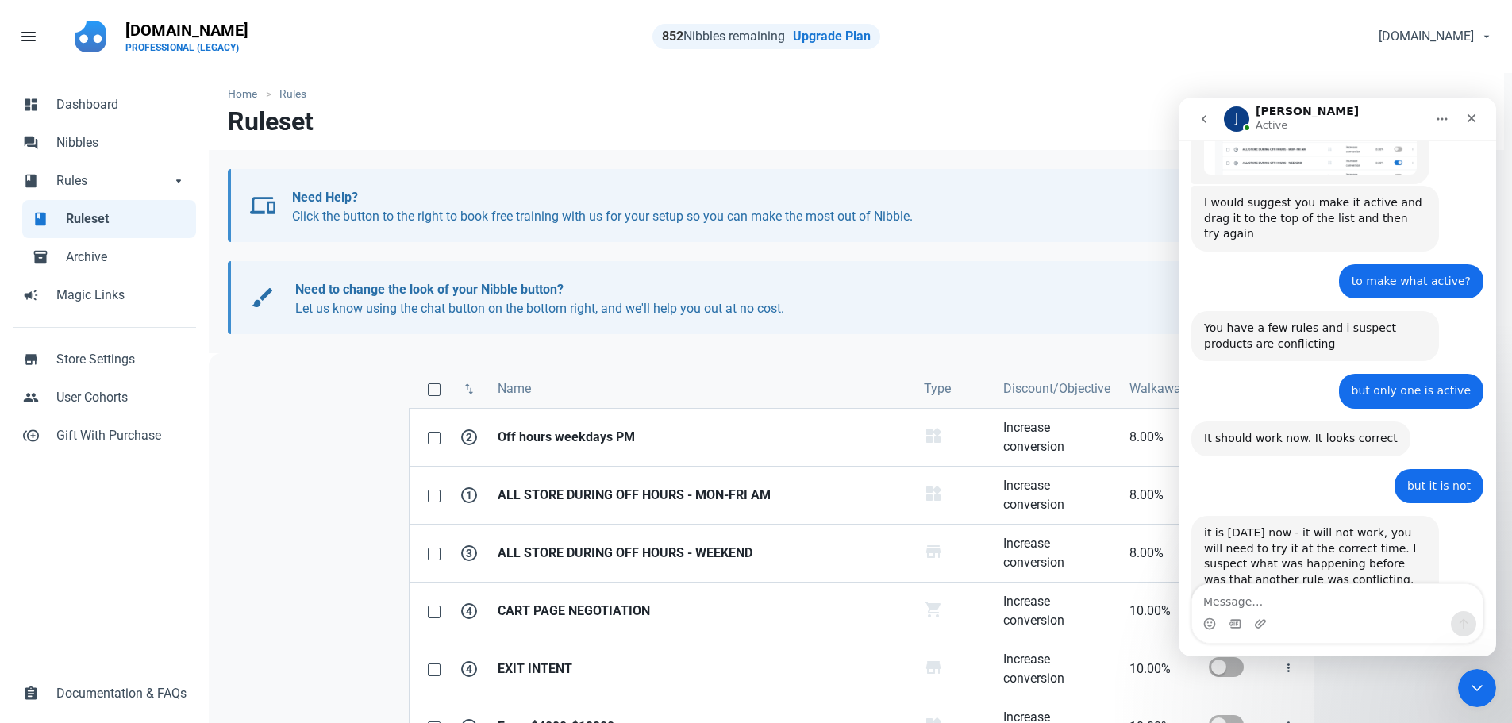
click at [347, 362] on div "swap_vert Name Type Discount/Objective Walkaway Active? 2 Off hours weekdays PM…" at bounding box center [861, 659] width 1304 height 613
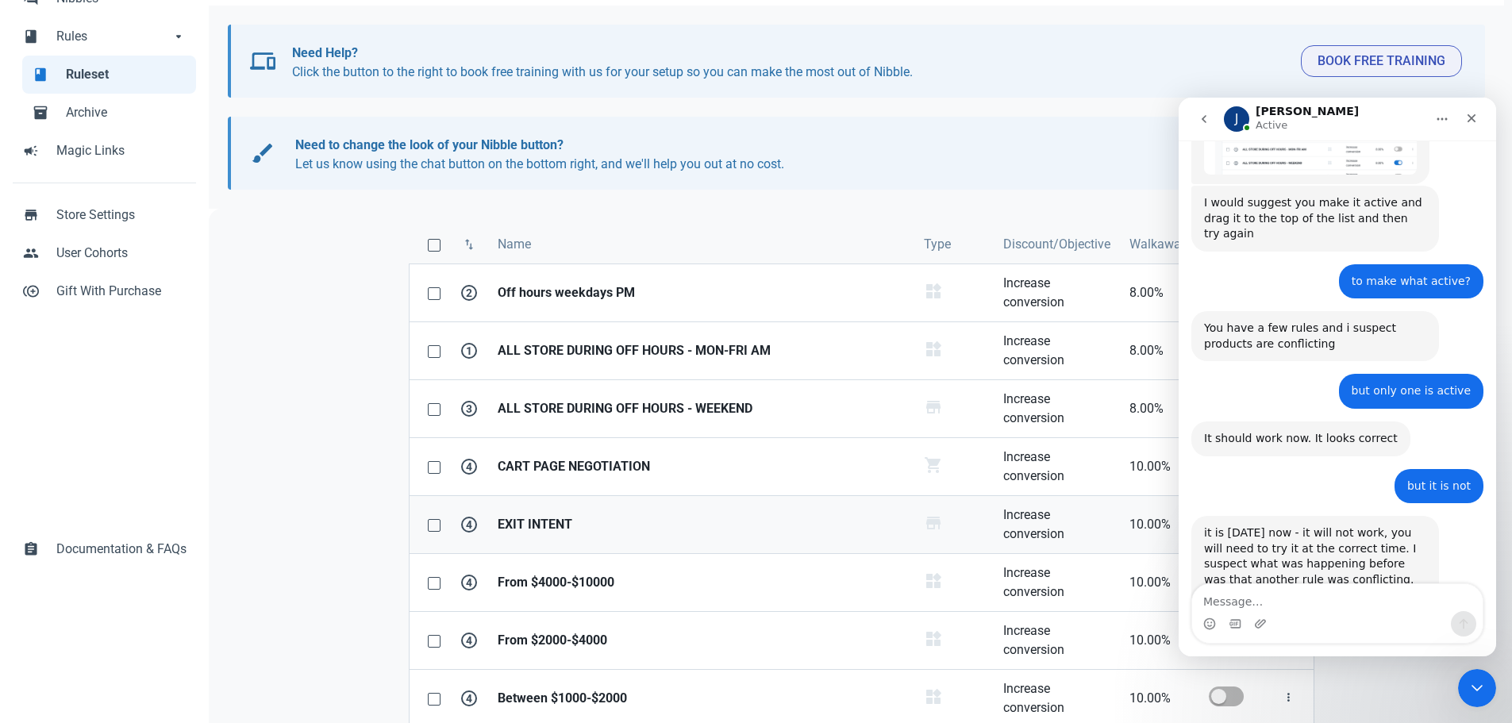
scroll to position [159, 0]
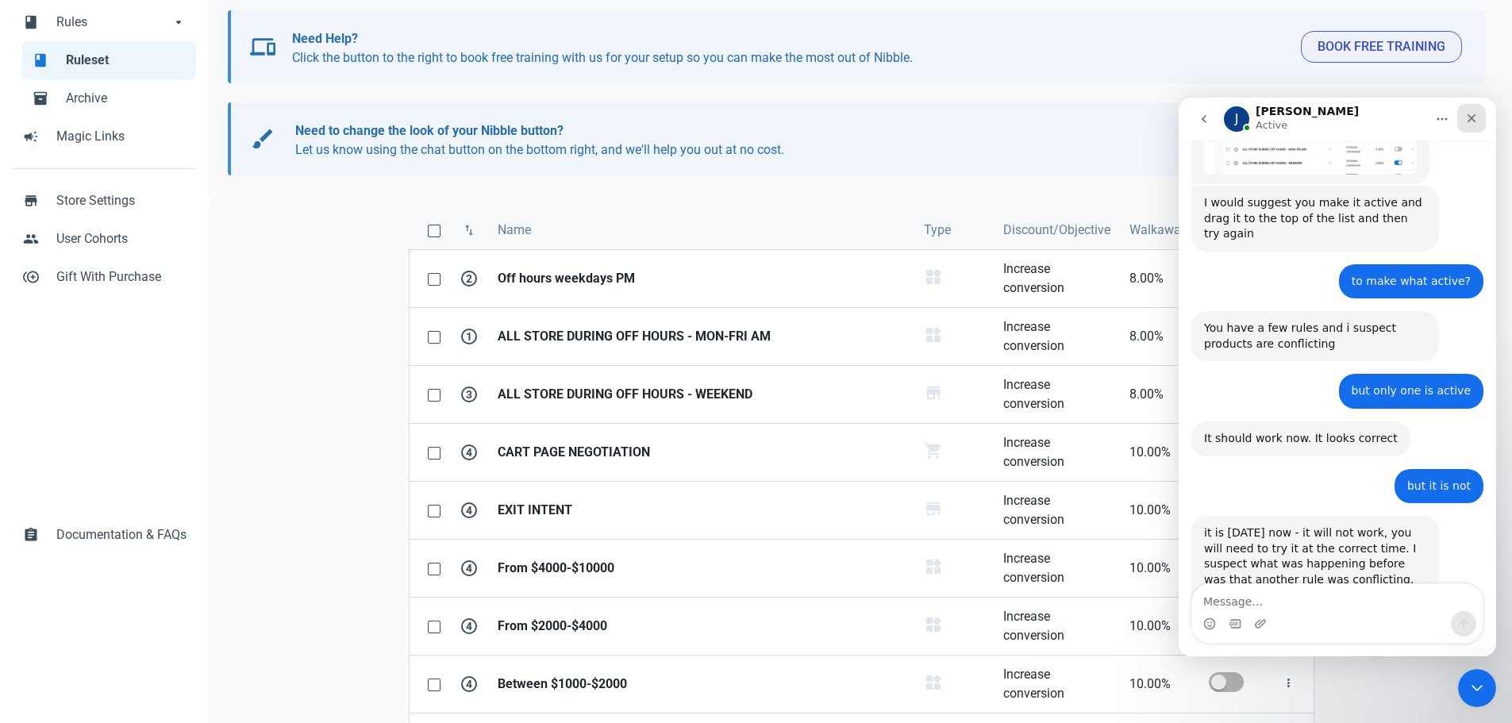
drag, startPoint x: 1475, startPoint y: 112, endPoint x: 2653, endPoint y: 213, distance: 1181.9
click at [1477, 108] on div "Close" at bounding box center [1471, 118] width 29 height 29
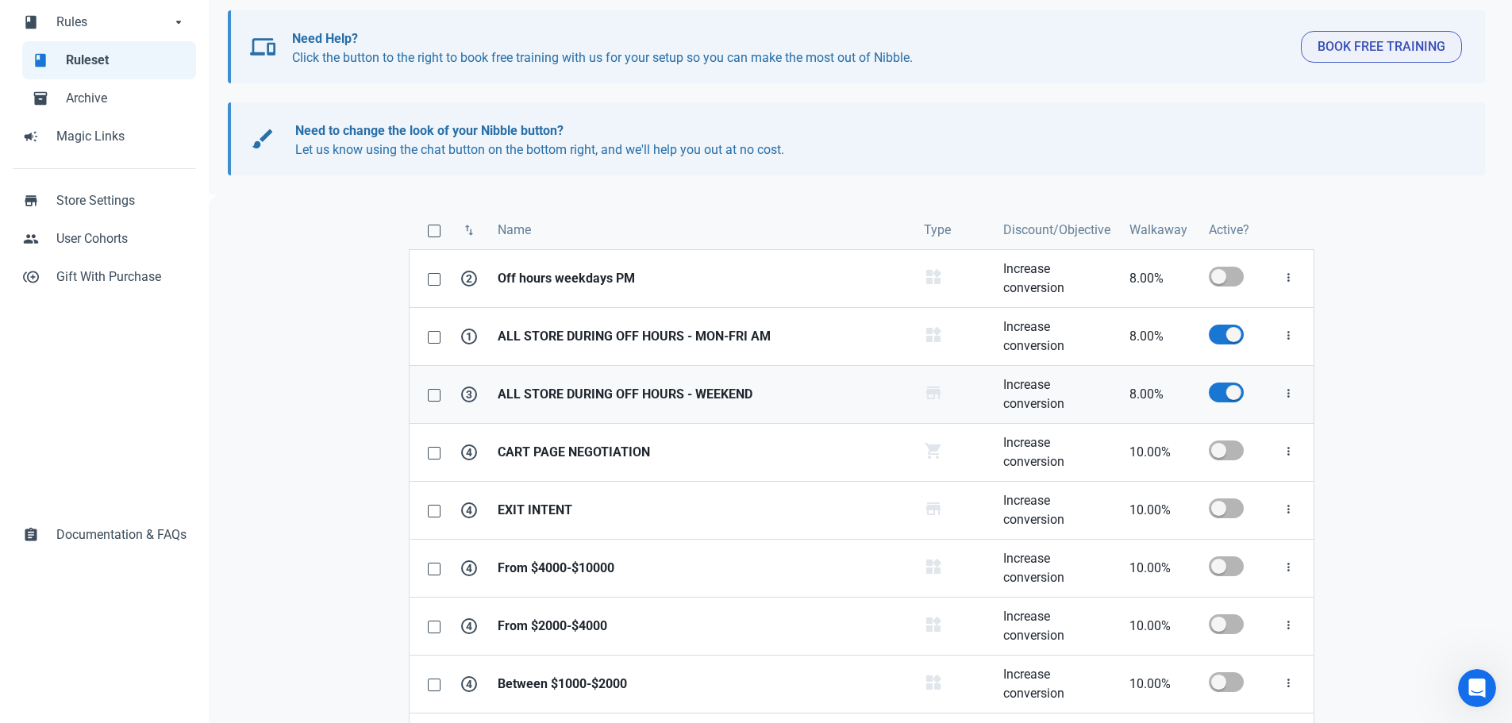
scroll to position [3545, 0]
click at [644, 386] on strong "ALL STORE DURING OFF HOURS - WEEKEND" at bounding box center [700, 394] width 407 height 19
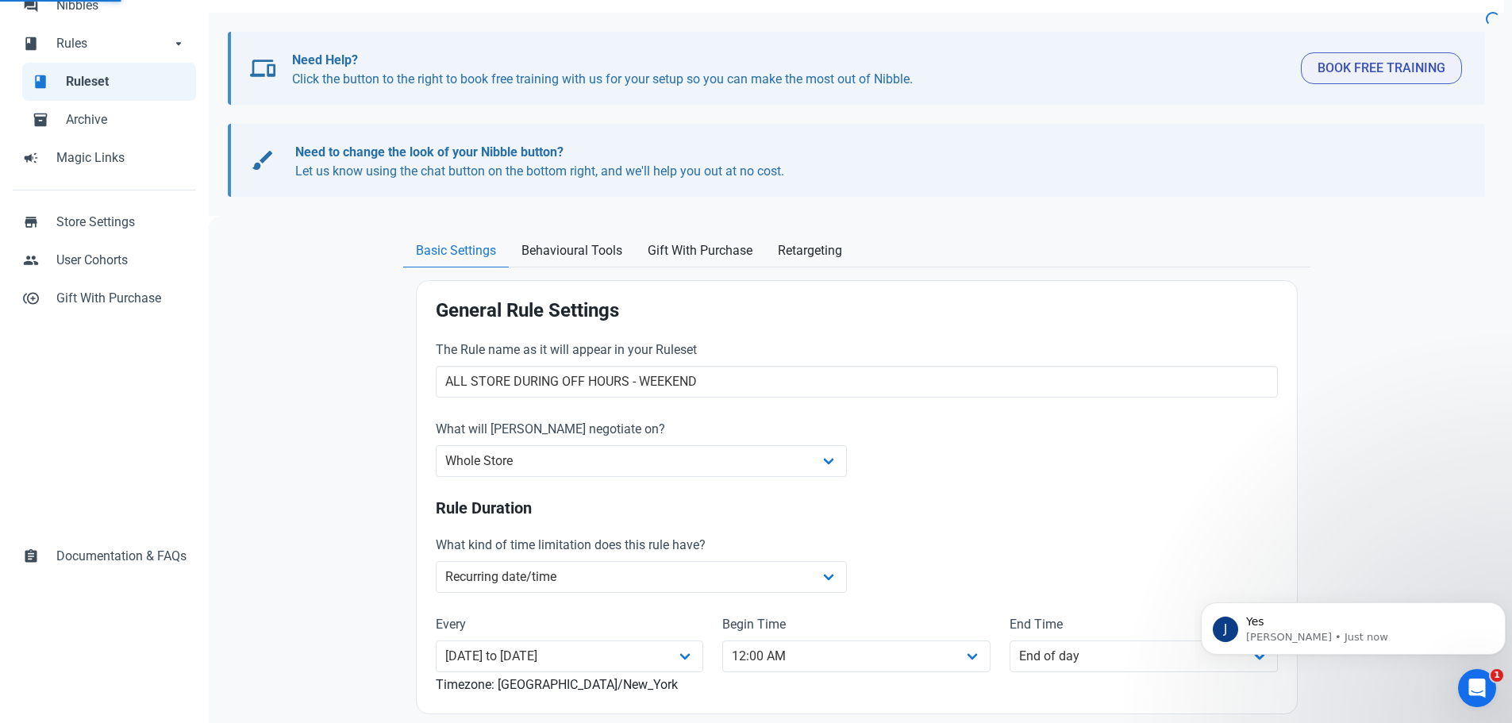
scroll to position [317, 0]
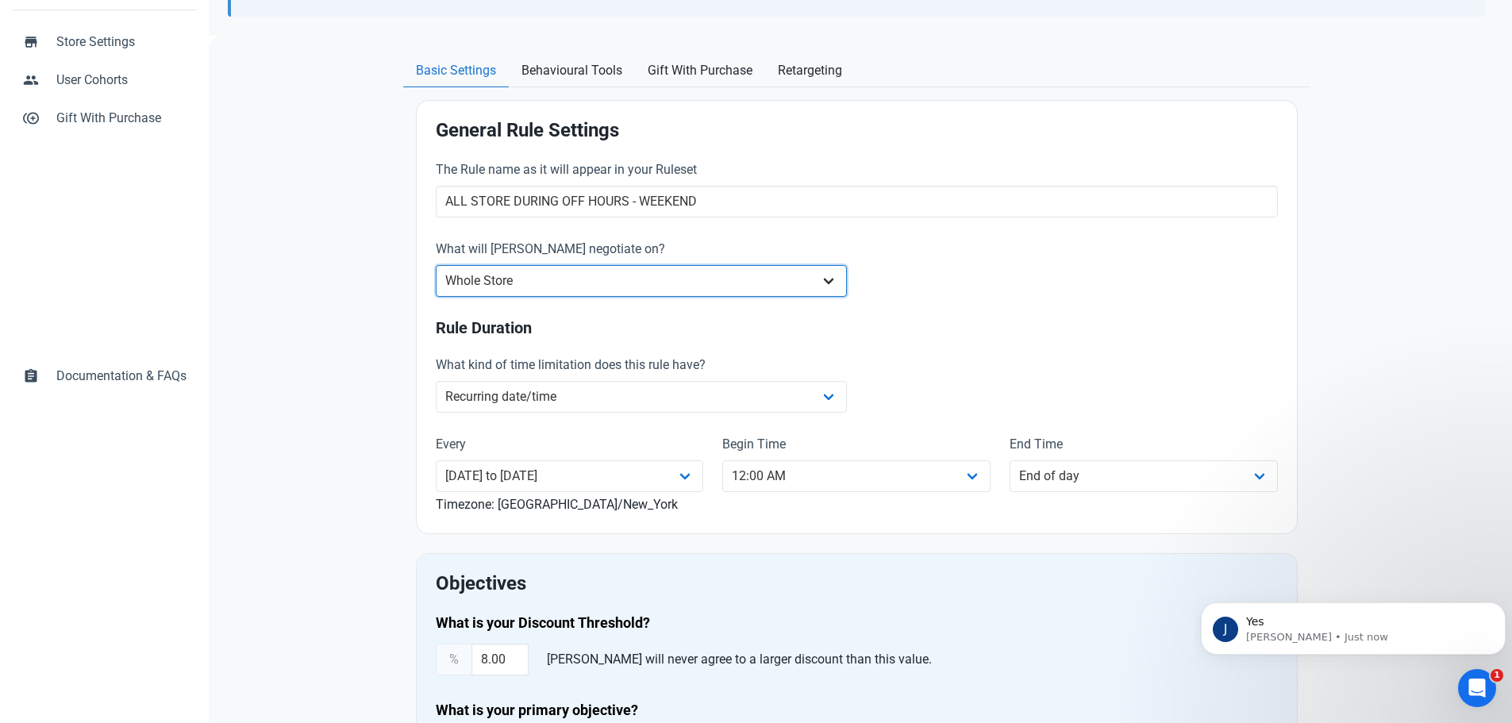
click at [595, 279] on select "Whole Store Individual Products Product Categories Cart" at bounding box center [642, 281] width 412 height 32
click at [436, 265] on select "Whole Store Individual Products Product Categories Cart" at bounding box center [642, 281] width 412 height 32
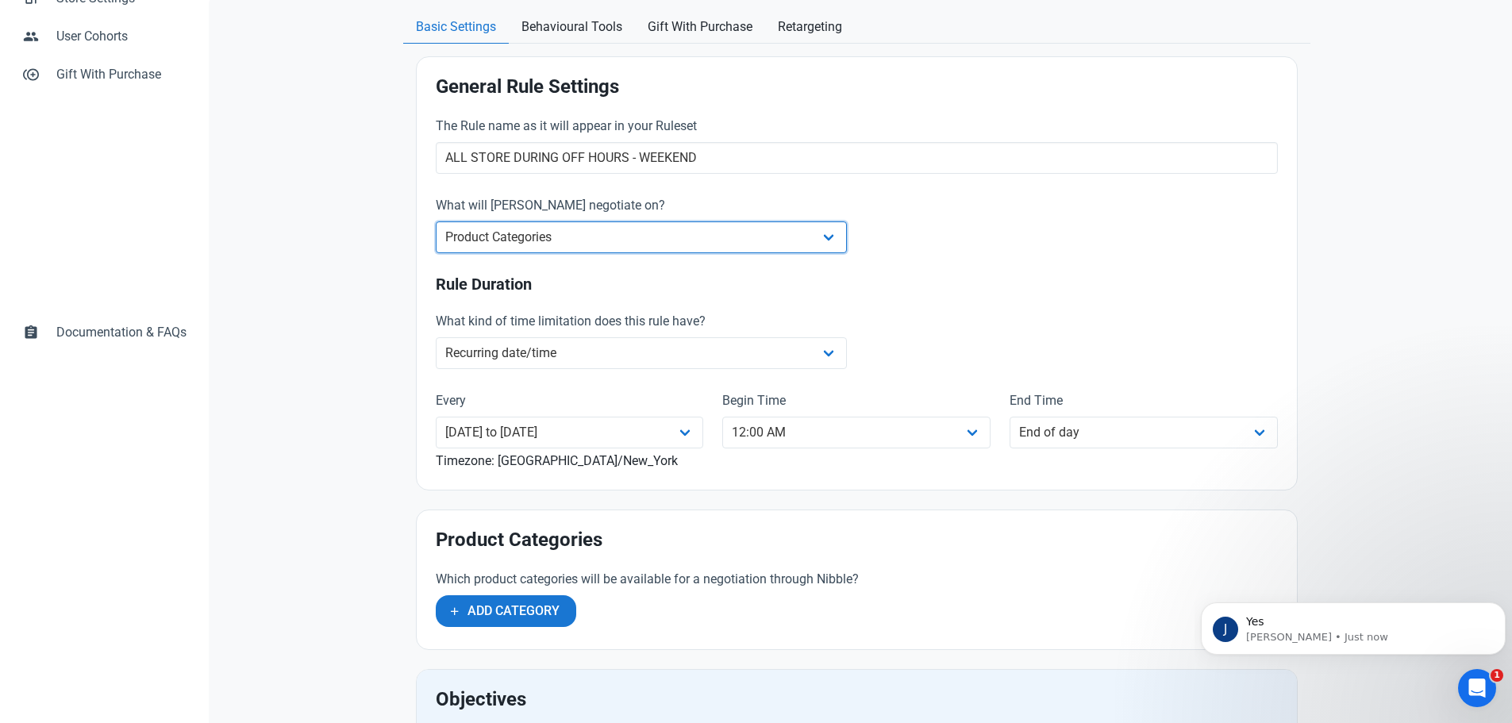
scroll to position [476, 0]
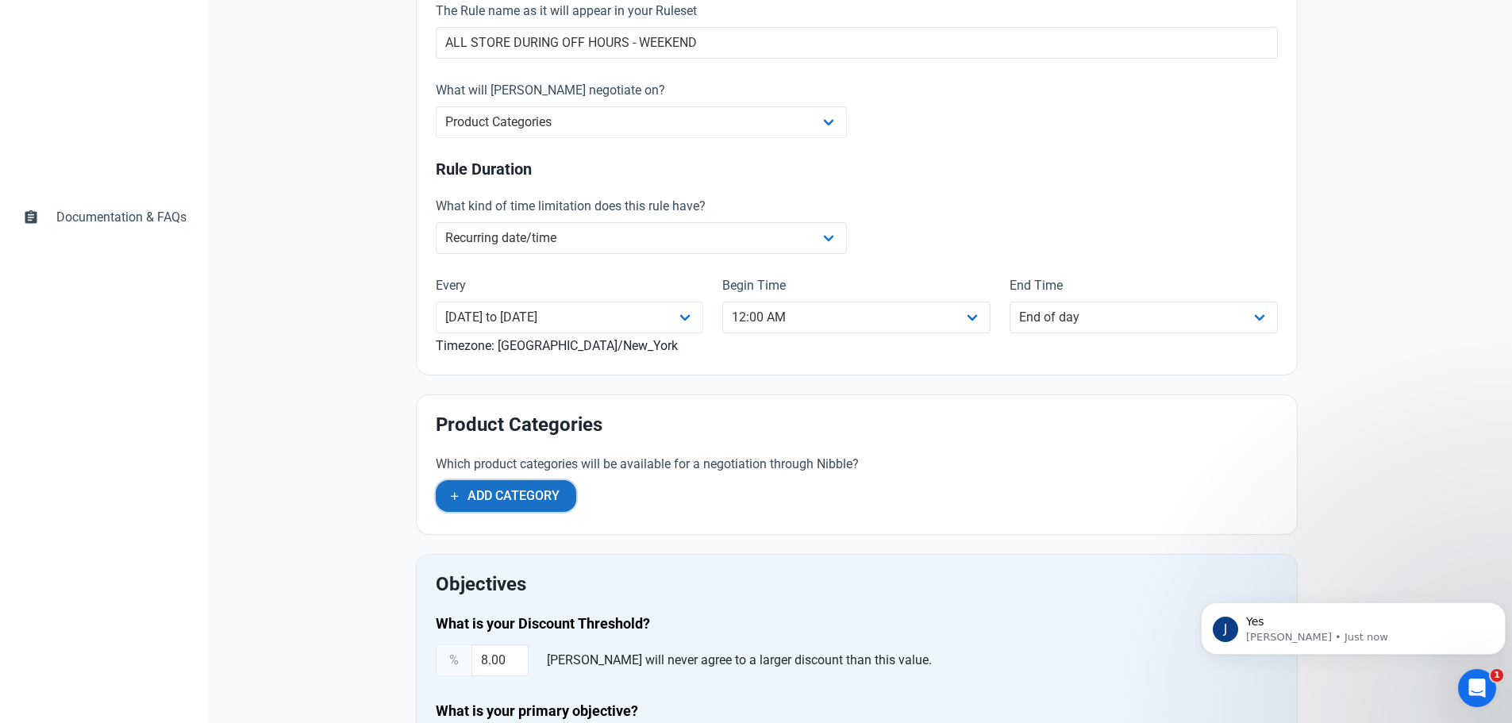
click at [542, 495] on span "Add Category" at bounding box center [513, 495] width 92 height 19
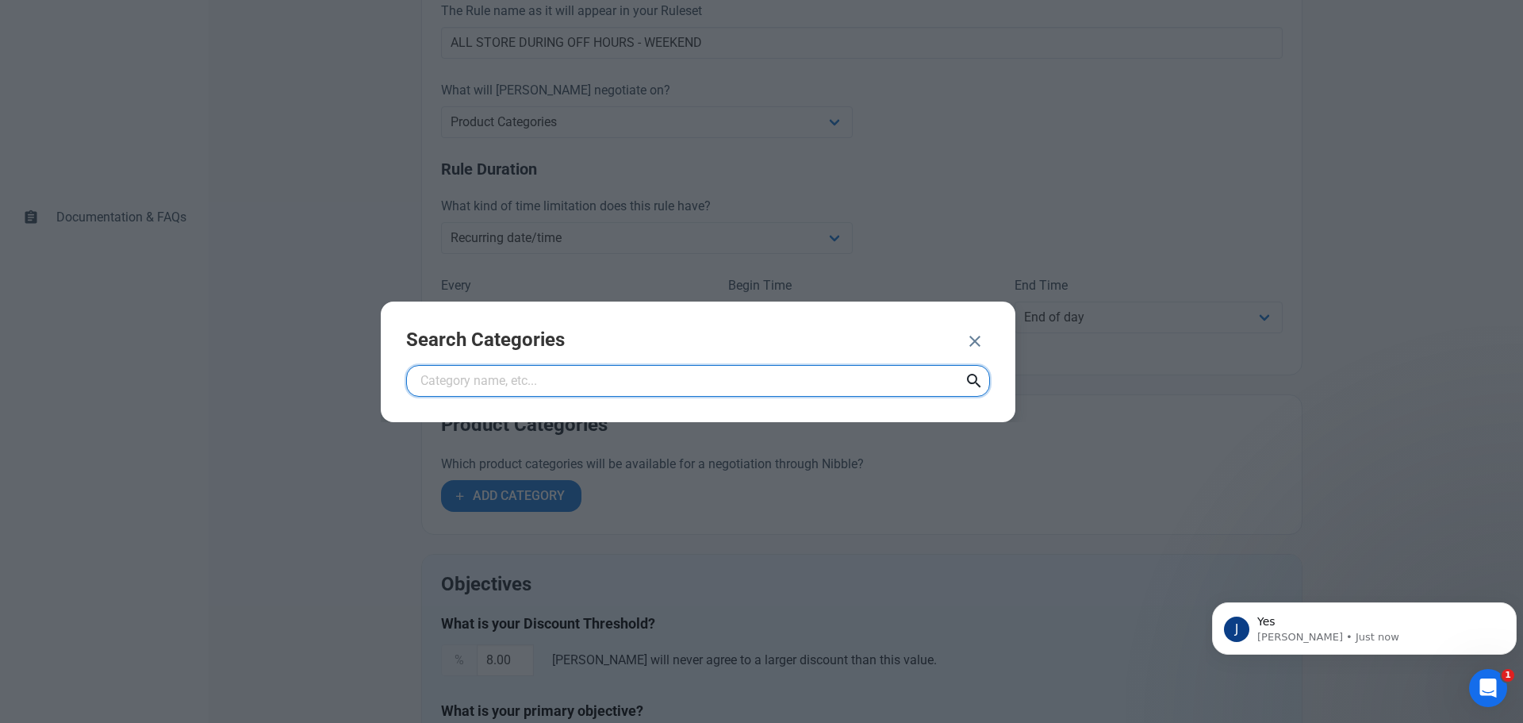
click at [609, 376] on input "text" at bounding box center [698, 381] width 584 height 32
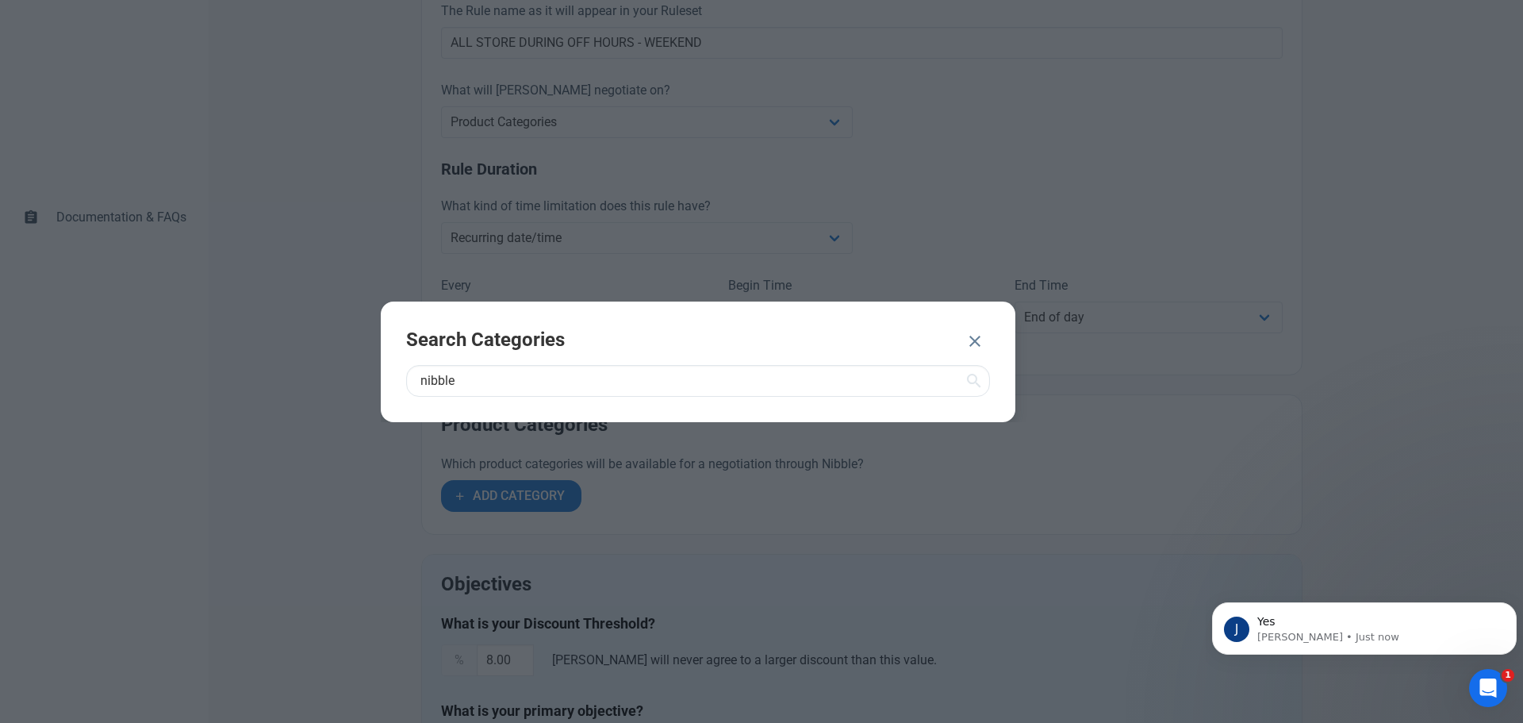
click at [973, 382] on icon at bounding box center [974, 381] width 19 height 29
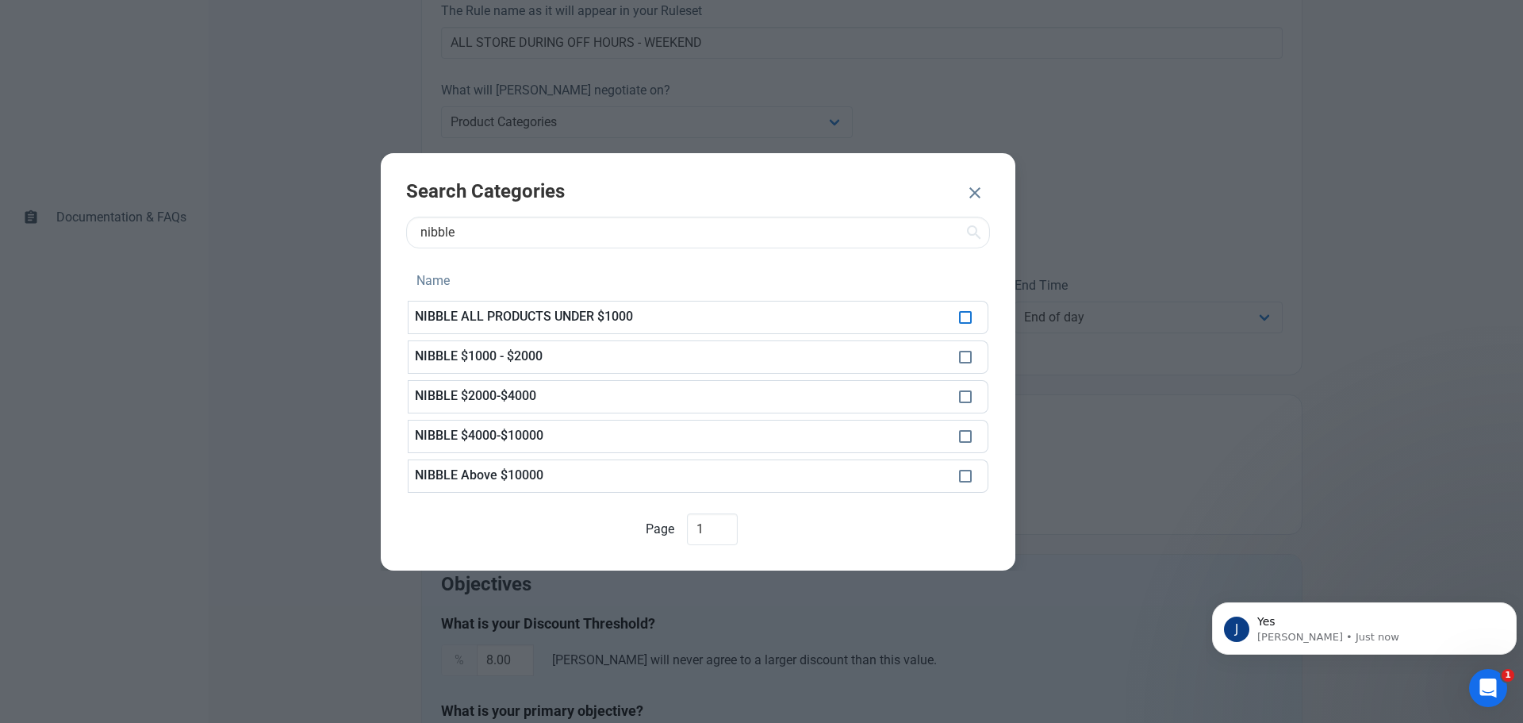
click at [962, 319] on span at bounding box center [965, 317] width 13 height 13
click at [961, 355] on span at bounding box center [965, 357] width 13 height 13
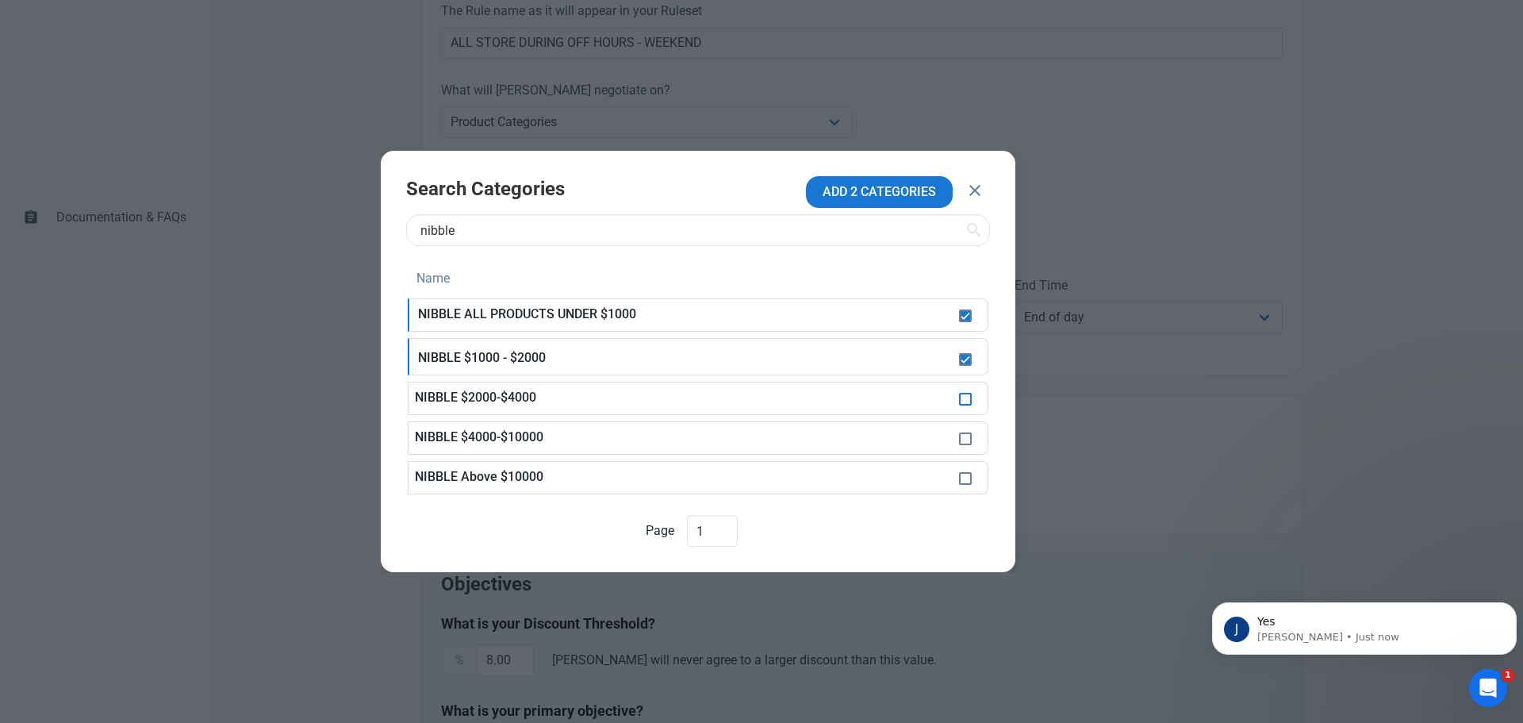
click at [968, 394] on span at bounding box center [965, 399] width 13 height 13
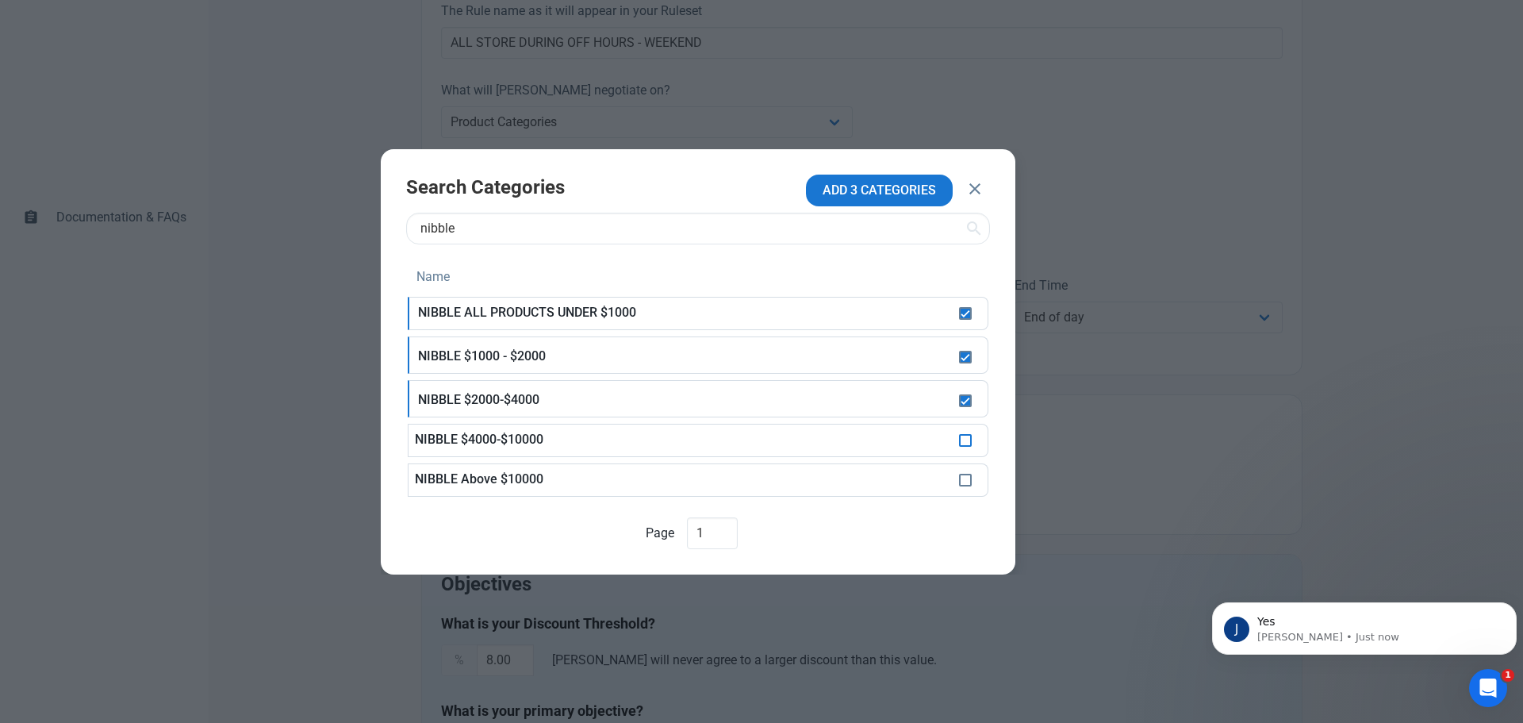
click at [969, 439] on span at bounding box center [965, 440] width 13 height 13
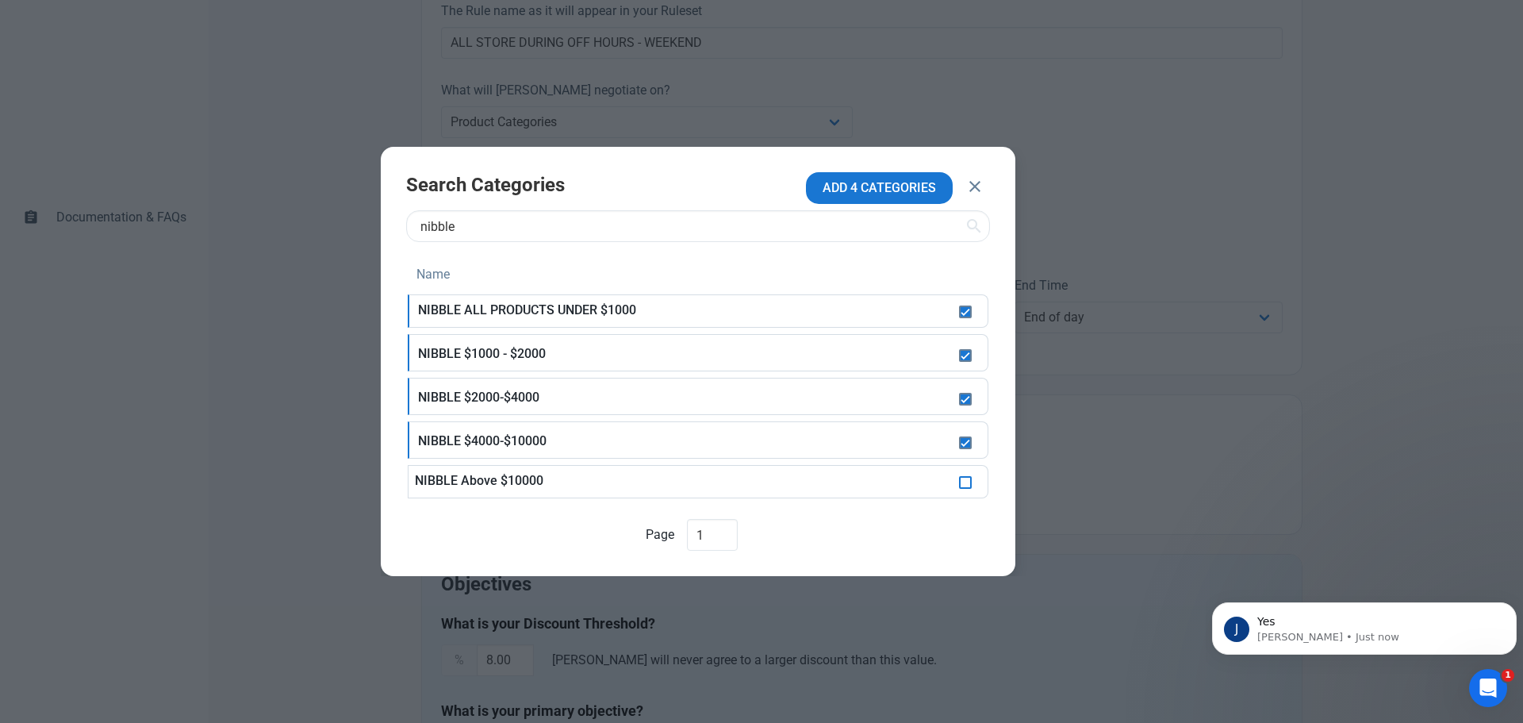
click at [967, 485] on span at bounding box center [965, 482] width 13 height 13
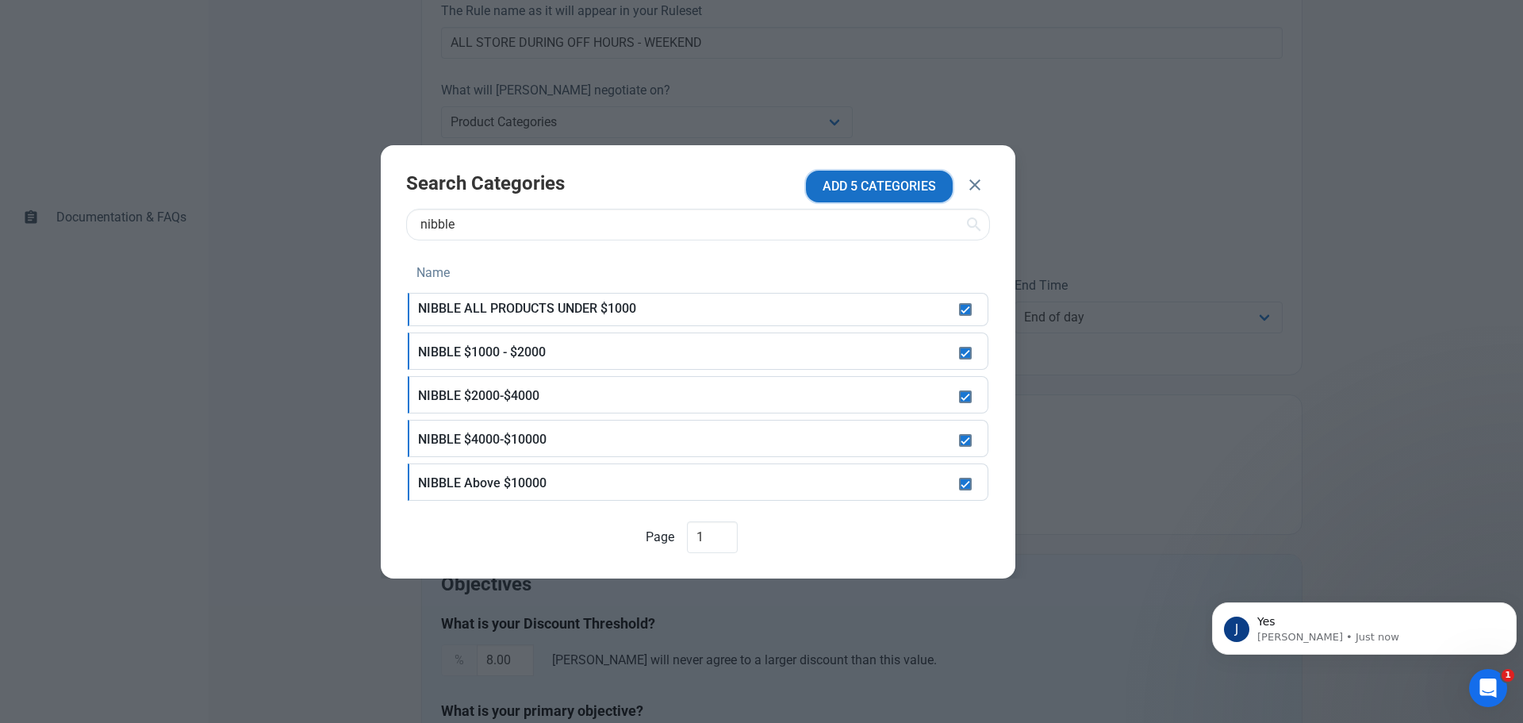
click at [870, 199] on button "ADD 5 CATEGORIES" at bounding box center [879, 187] width 147 height 32
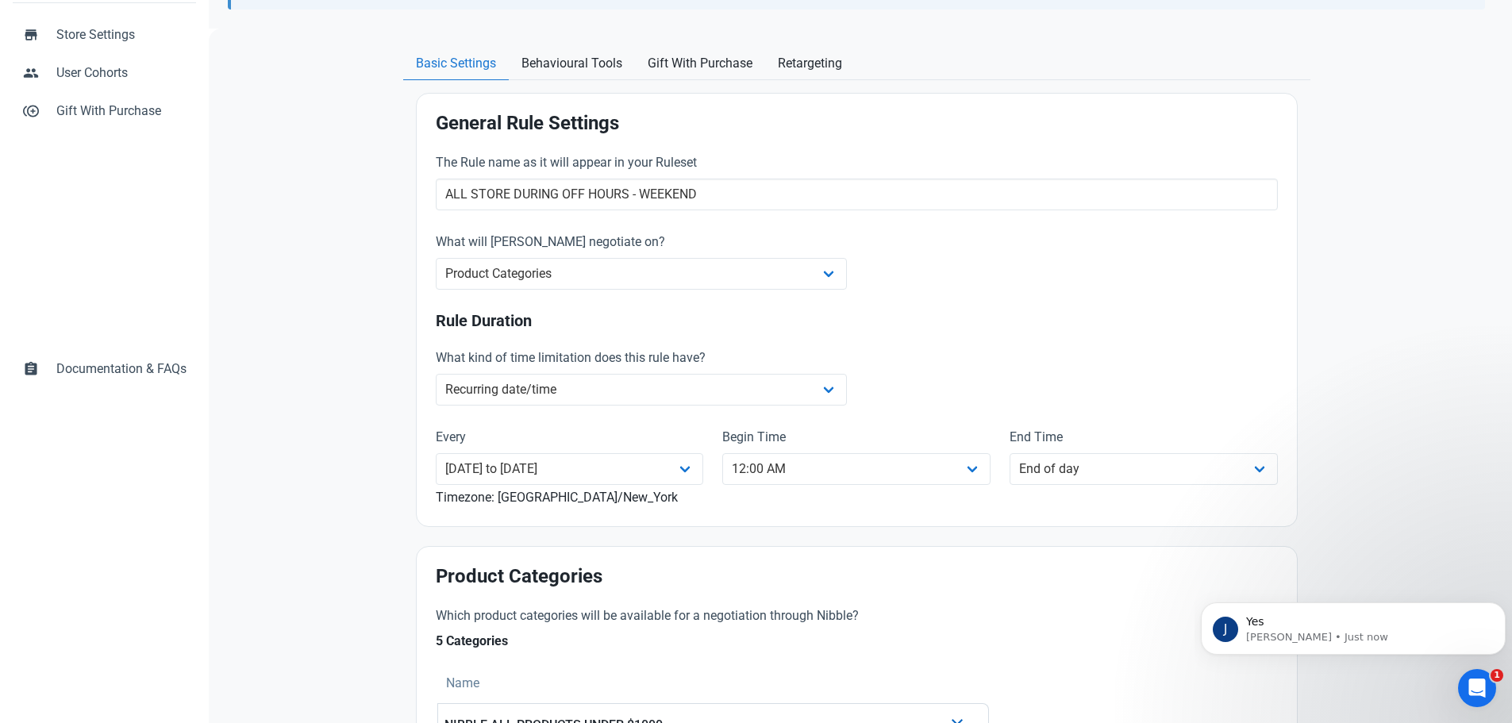
scroll to position [79, 0]
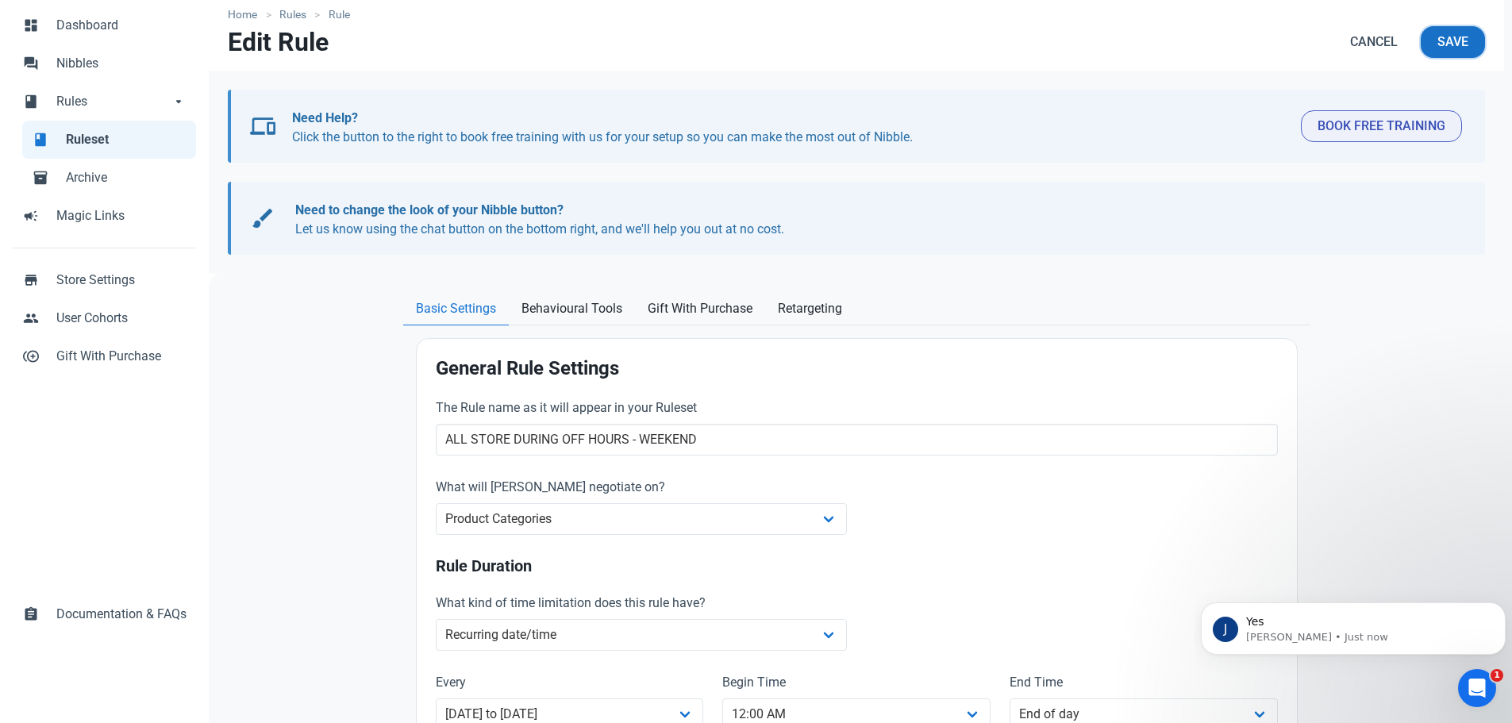
click at [1435, 52] on button "Save" at bounding box center [1452, 42] width 64 height 32
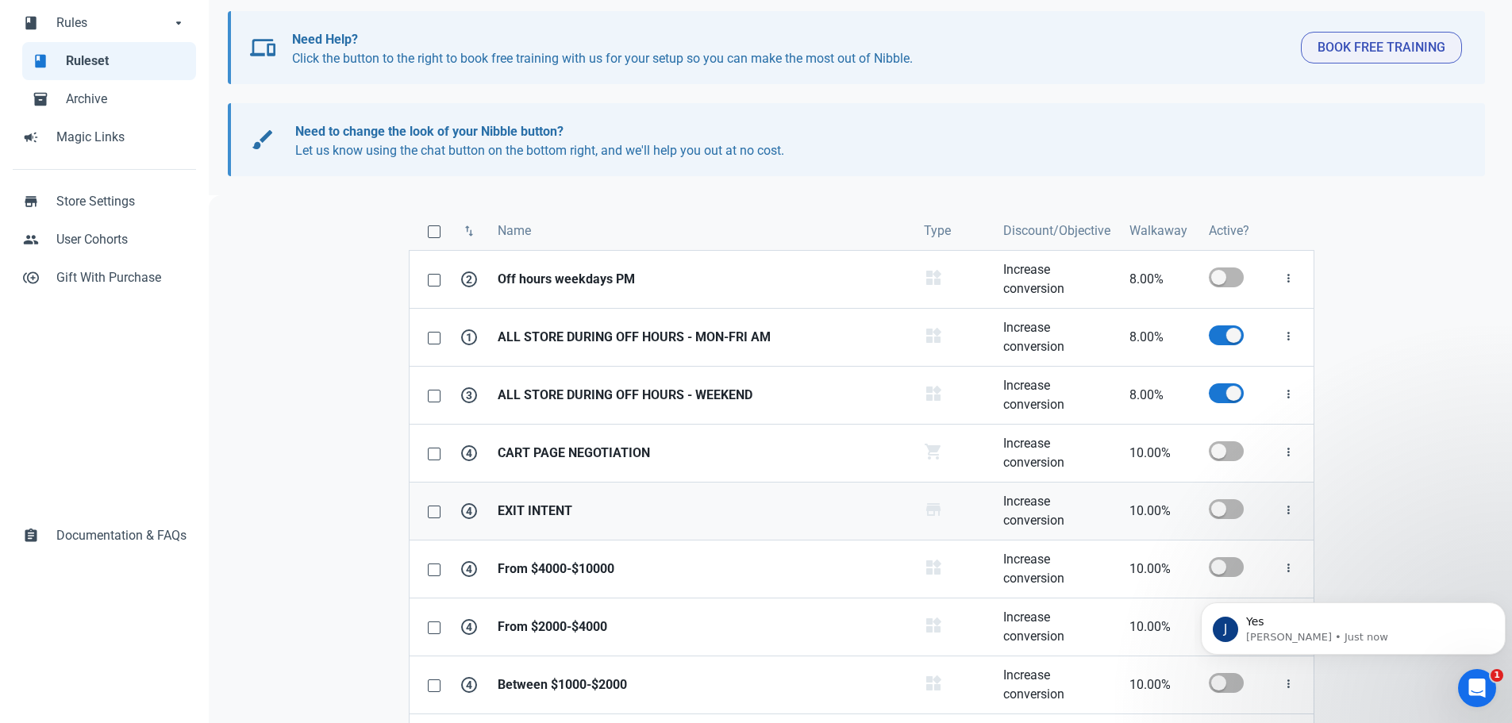
scroll to position [159, 0]
click at [436, 515] on span at bounding box center [434, 511] width 13 height 13
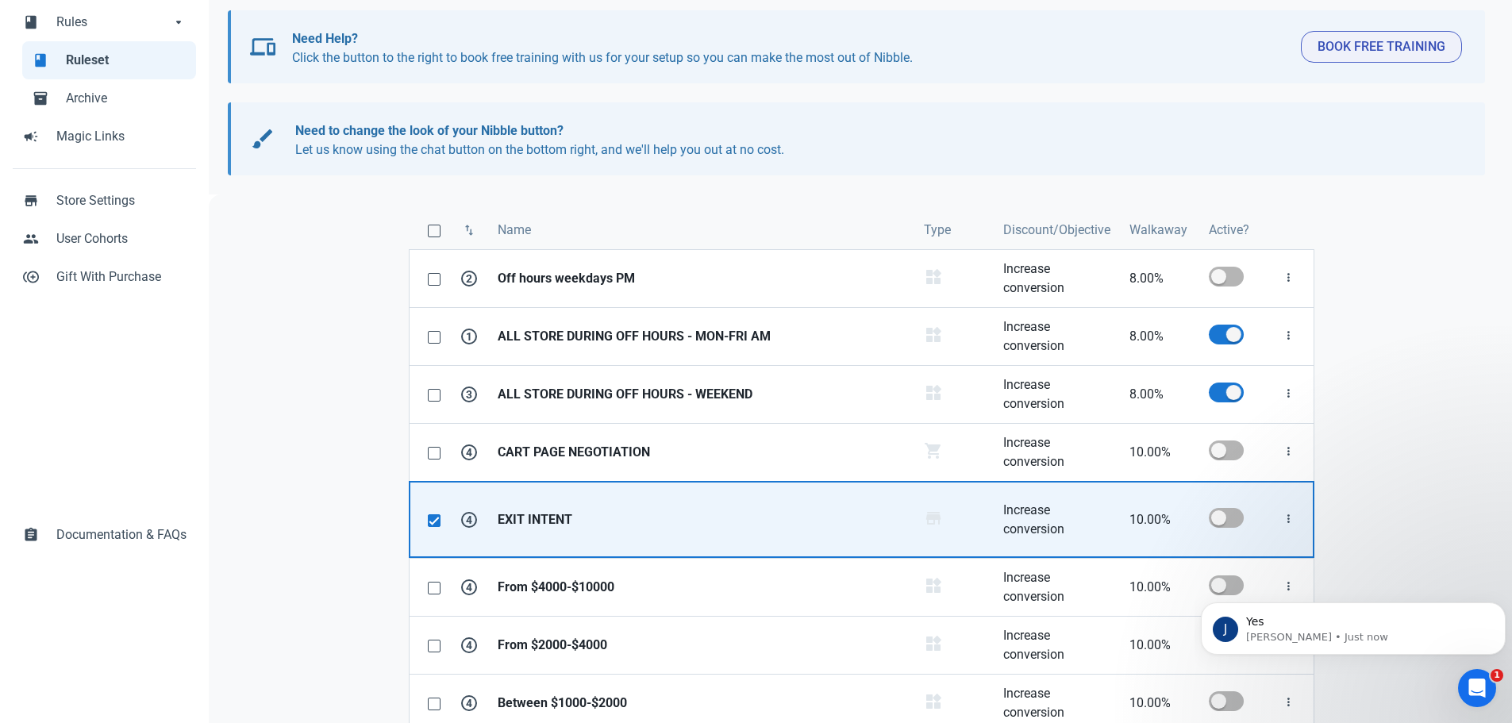
click at [444, 525] on td at bounding box center [429, 519] width 41 height 77
click at [438, 519] on span at bounding box center [434, 520] width 13 height 13
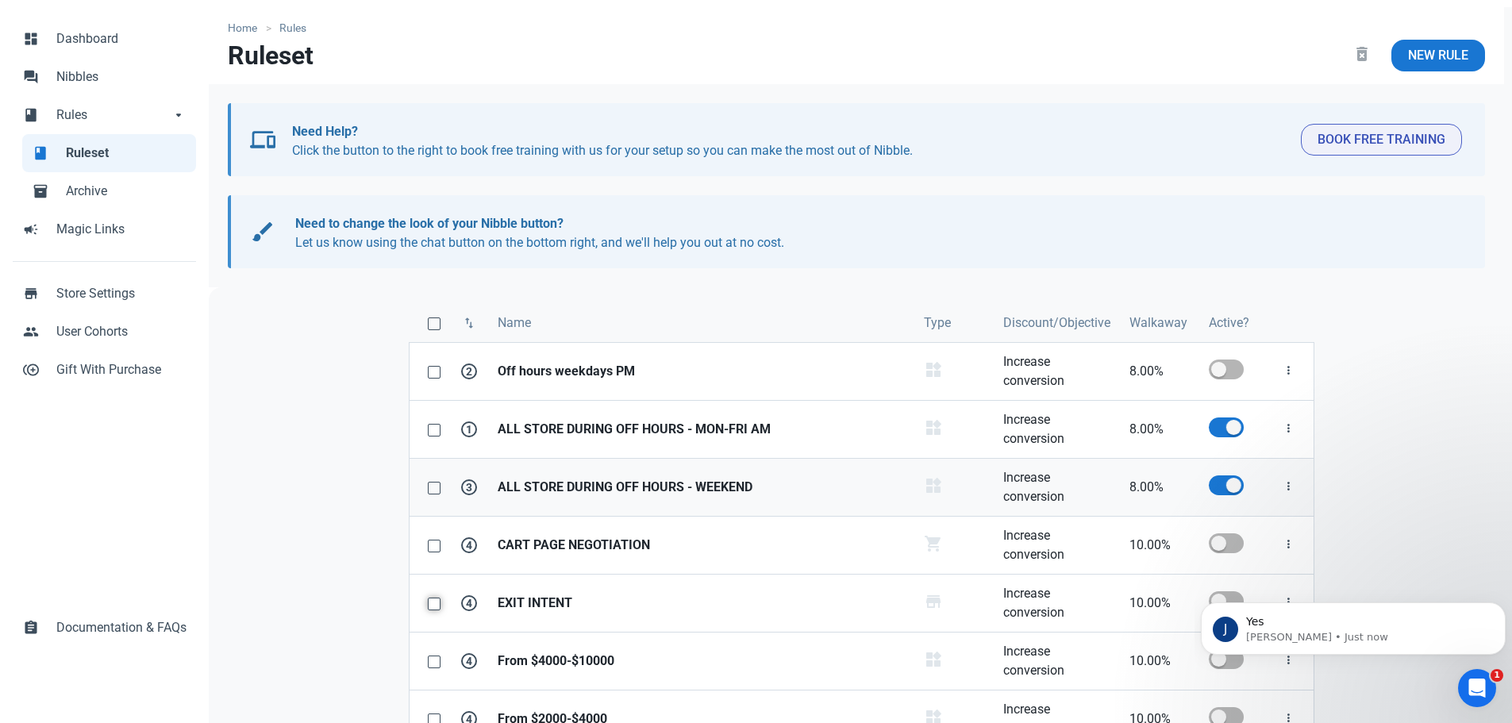
scroll to position [65, 0]
click at [1231, 544] on span at bounding box center [1225, 544] width 35 height 20
click at [1219, 544] on input "checkbox" at bounding box center [1213, 544] width 10 height 10
click at [1336, 645] on div "J Yes Jamie • 4m ago" at bounding box center [1352, 628] width 305 height 52
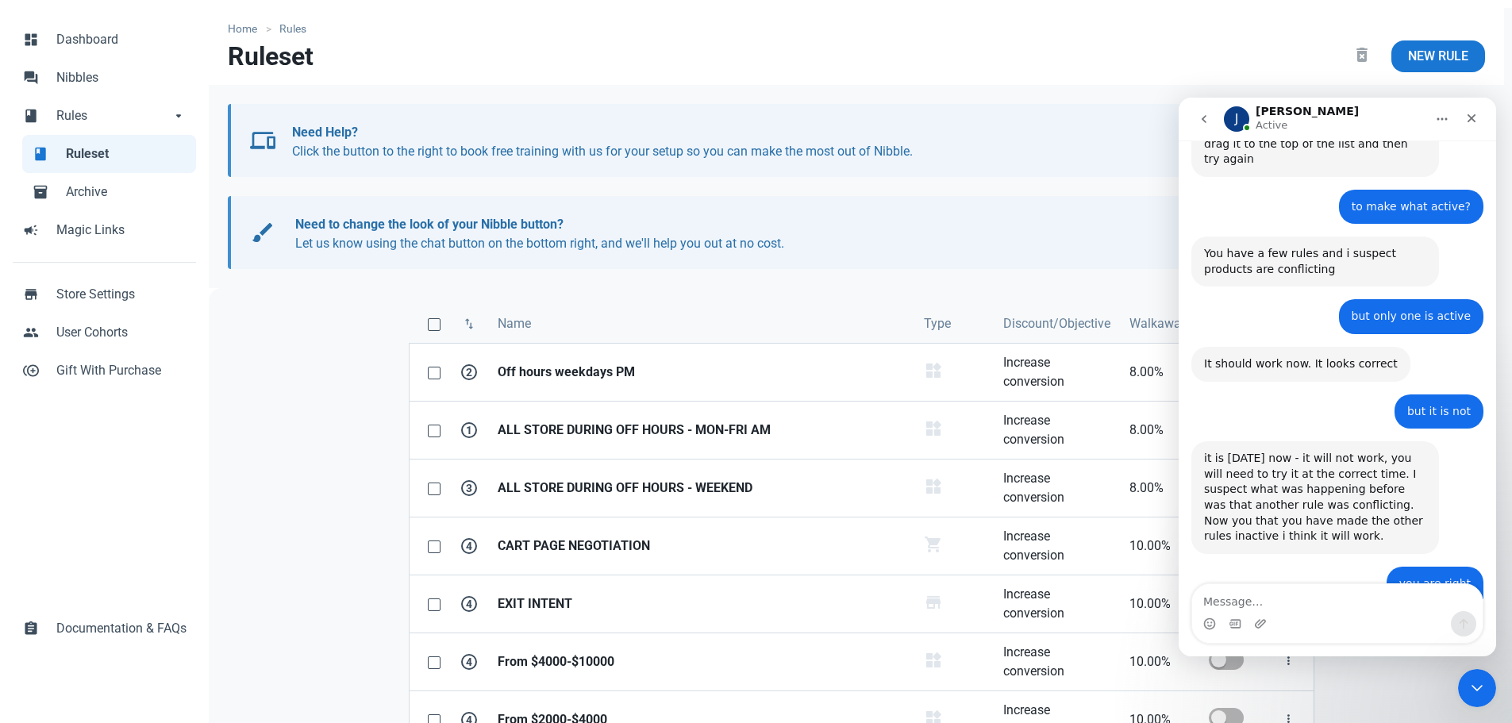
scroll to position [3558, 0]
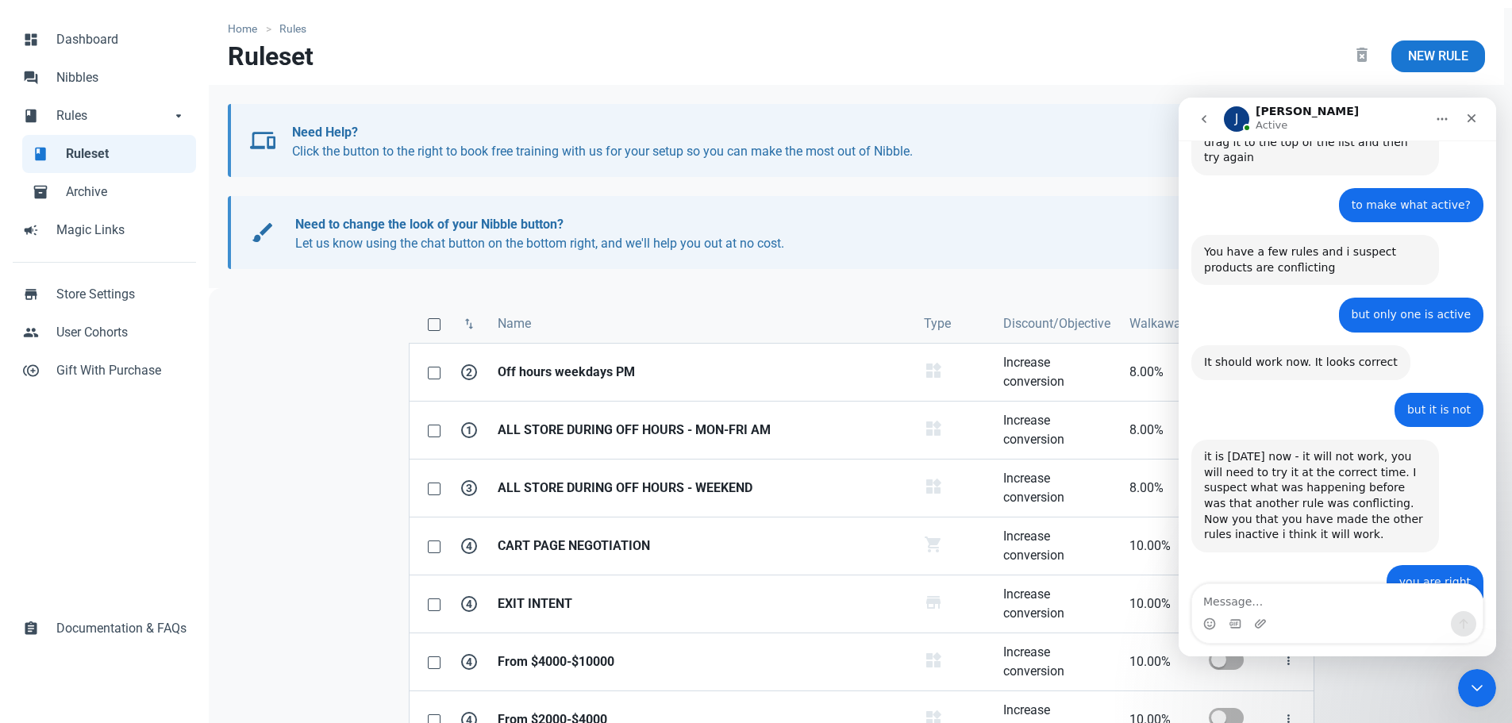
click at [1306, 607] on textarea "Message…" at bounding box center [1337, 597] width 290 height 27
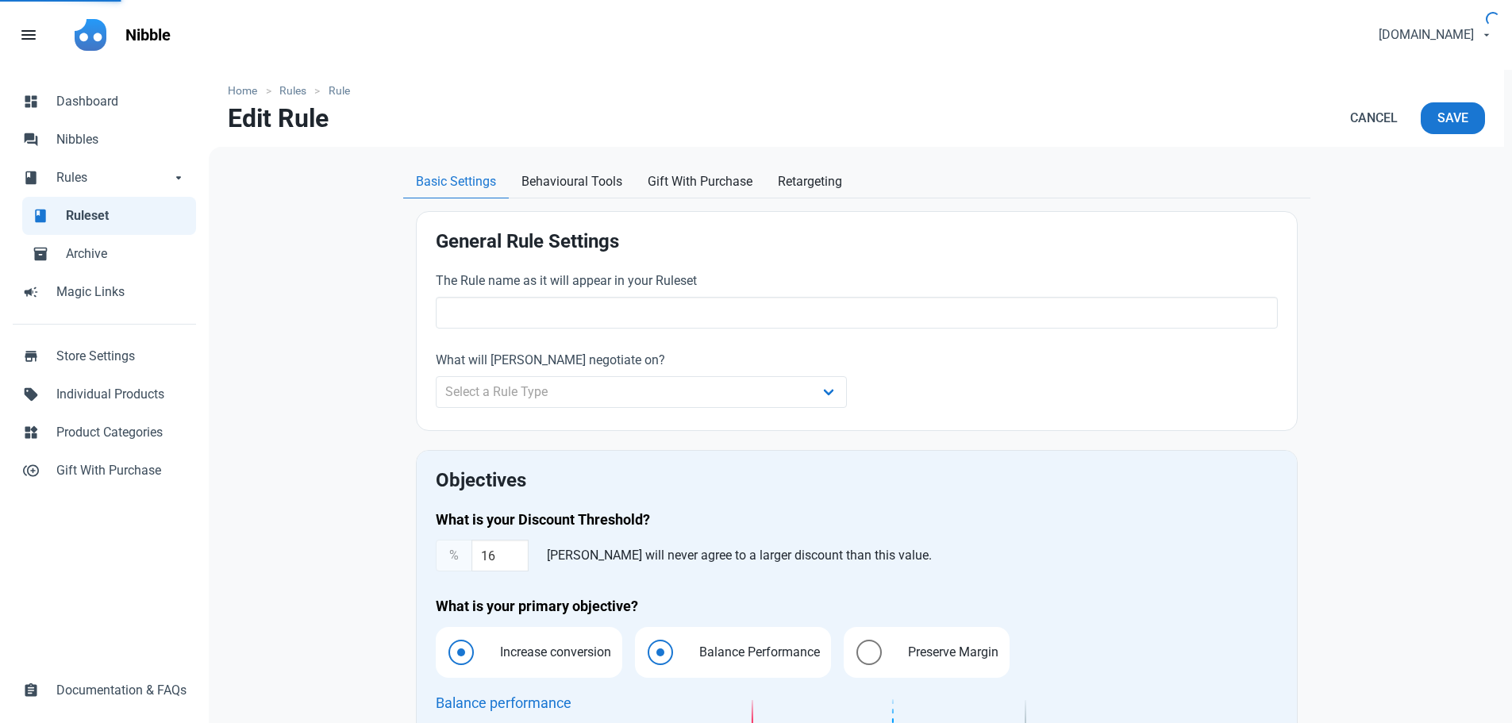
type input "ALL STORE DURING OFF HOURS - MON-FRI AM"
type input "8.00"
radio input "true"
radio input "false"
radio input "true"
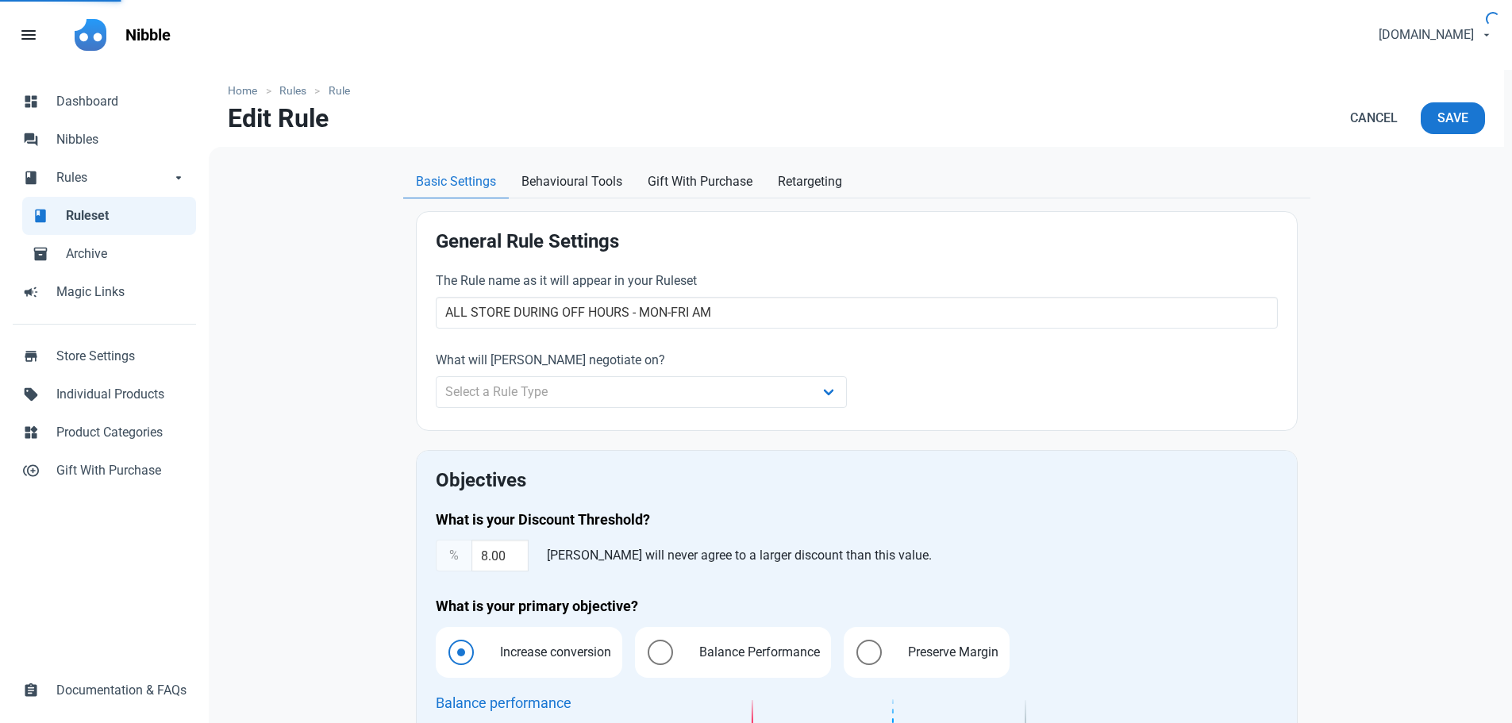
select select "recurring"
select select "working"
select select "09:00 AM"
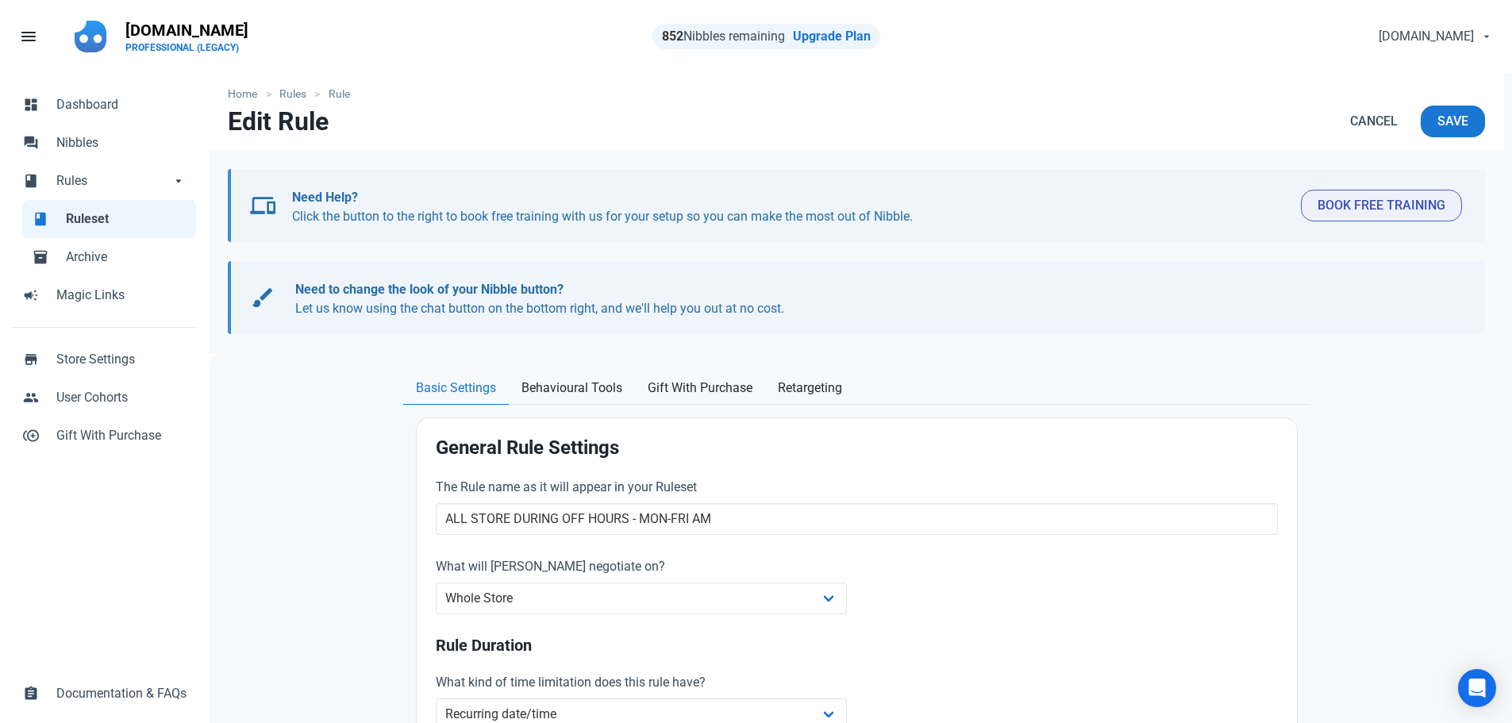
click at [101, 221] on span "Ruleset" at bounding box center [126, 218] width 121 height 19
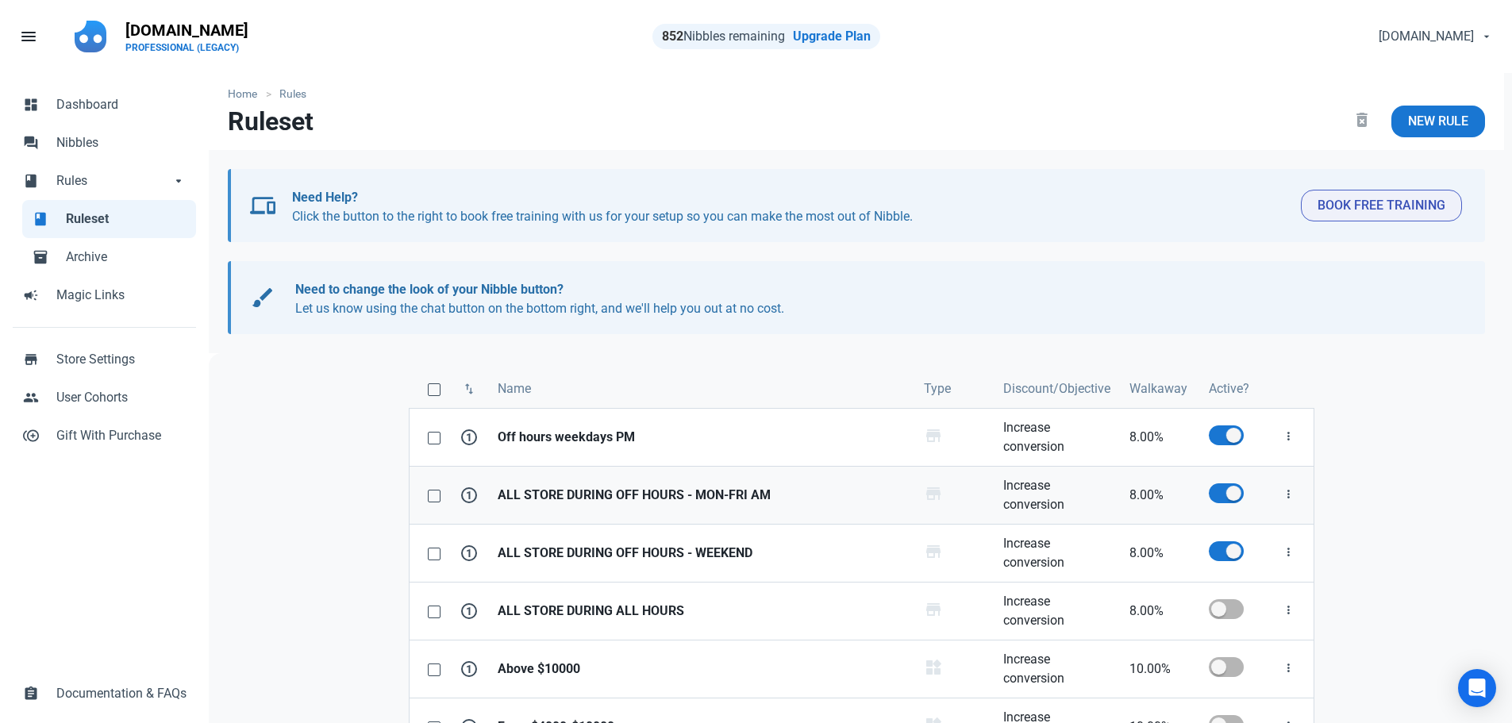
click at [612, 496] on strong "ALL STORE DURING OFF HOURS - MON-FRI AM" at bounding box center [700, 495] width 407 height 19
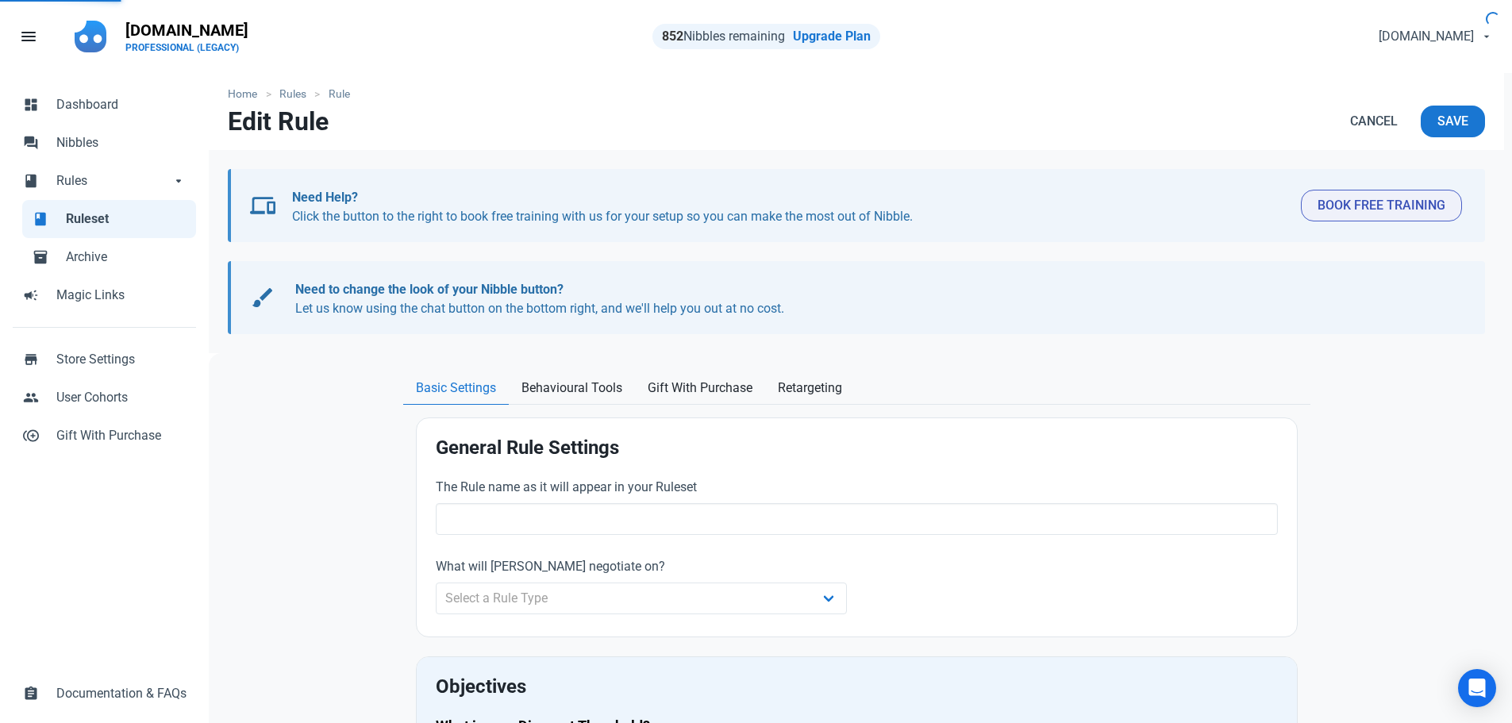
type input "ALL STORE DURING OFF HOURS - MON-FRI AM"
type input "8.00"
radio input "true"
radio input "false"
radio input "true"
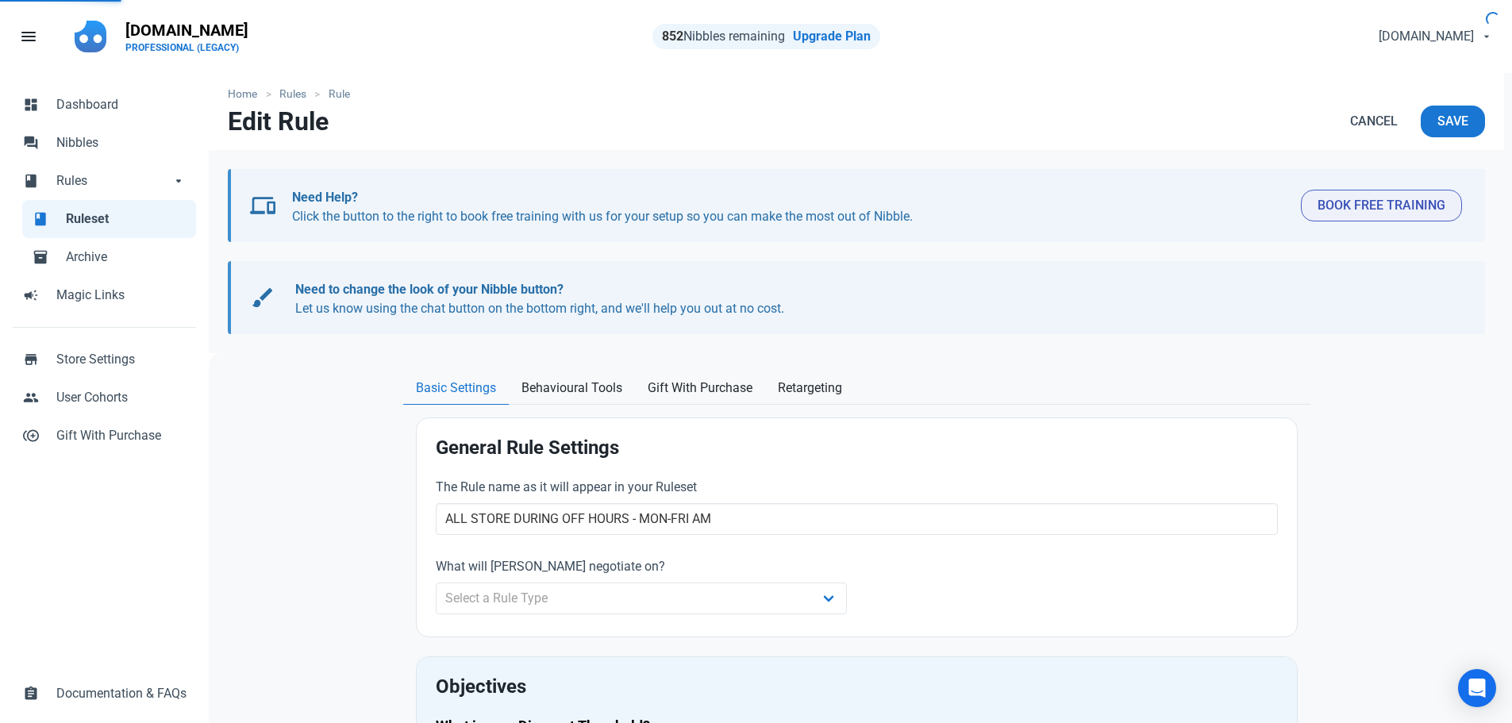
select select "recurring"
select select "working"
select select "09:00 AM"
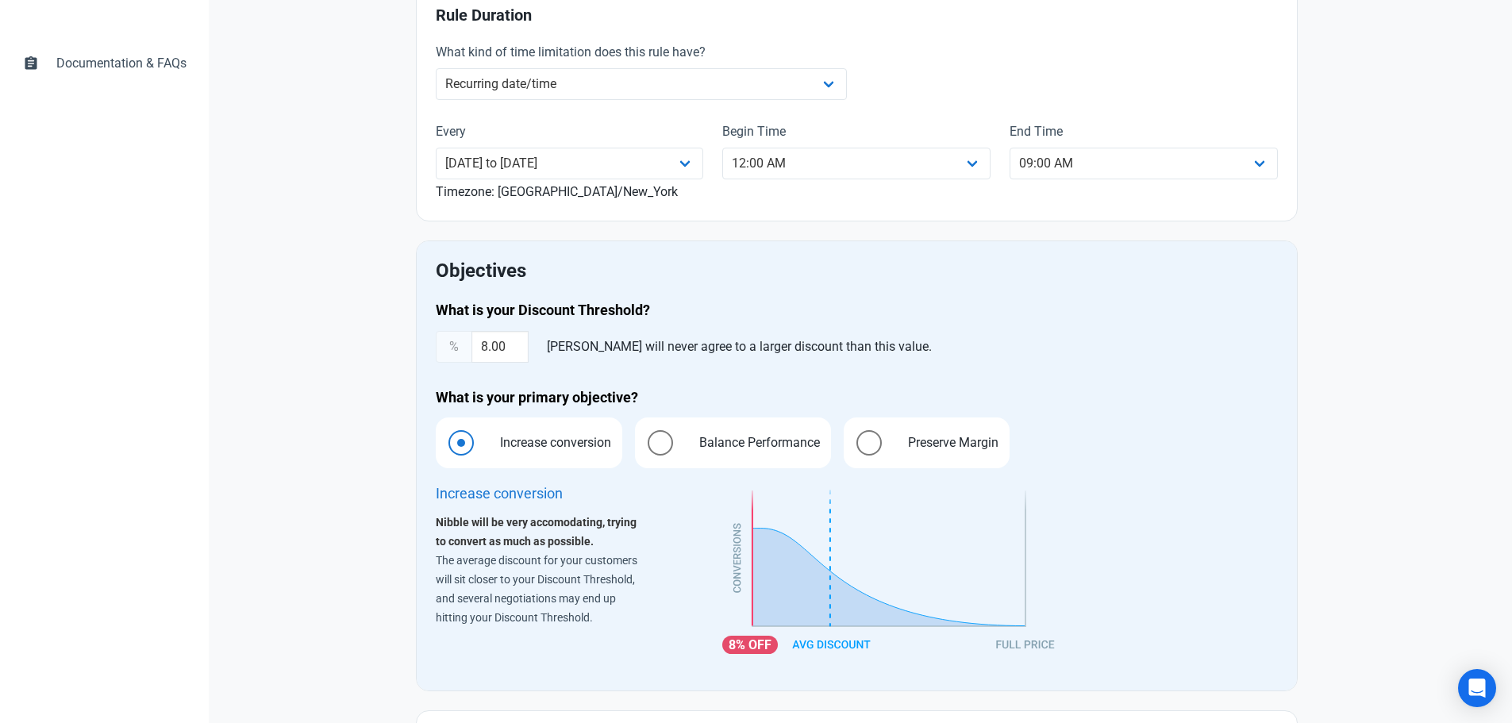
scroll to position [299, 0]
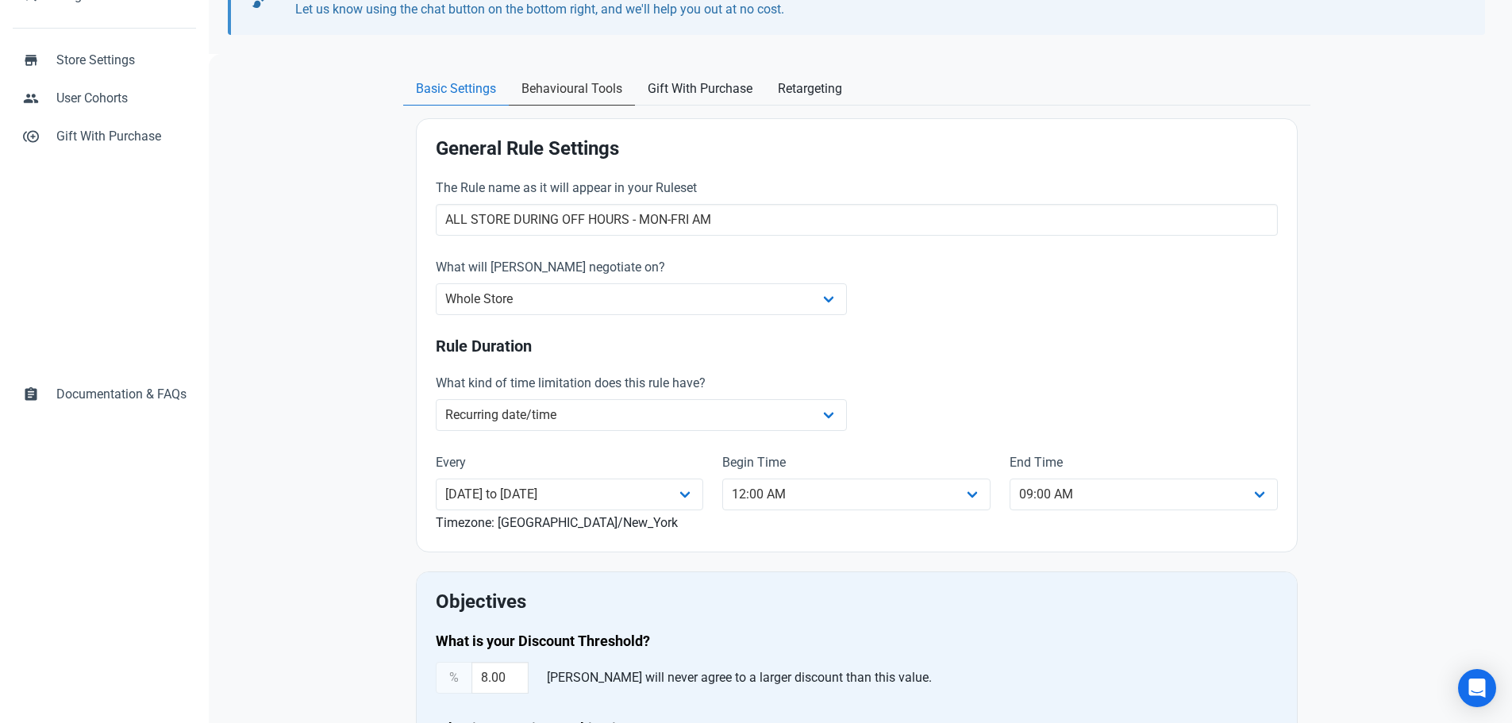
click at [580, 83] on div "Home Rules Rule Edit Rule Cancel Save devices Need Help? Click the button to th…" at bounding box center [856, 570] width 1295 height 1593
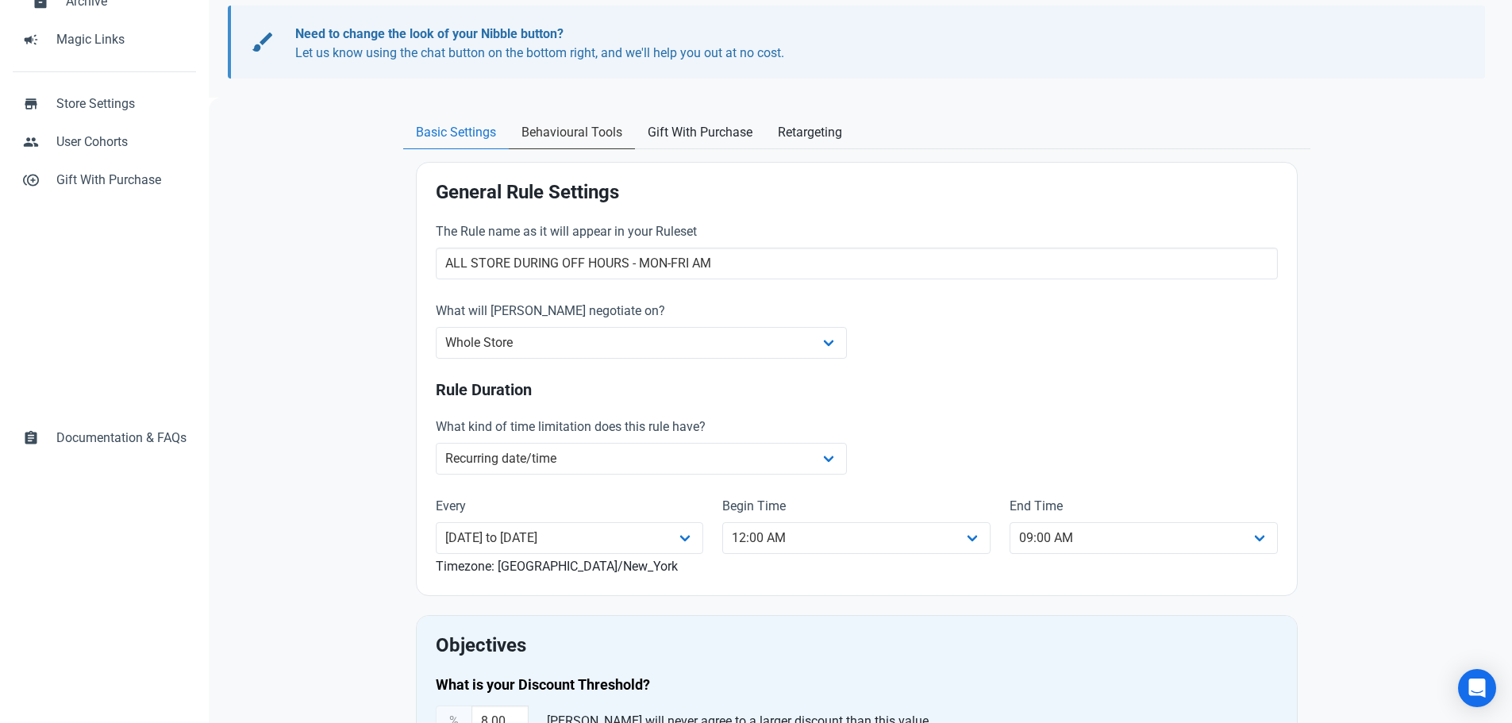
scroll to position [220, 0]
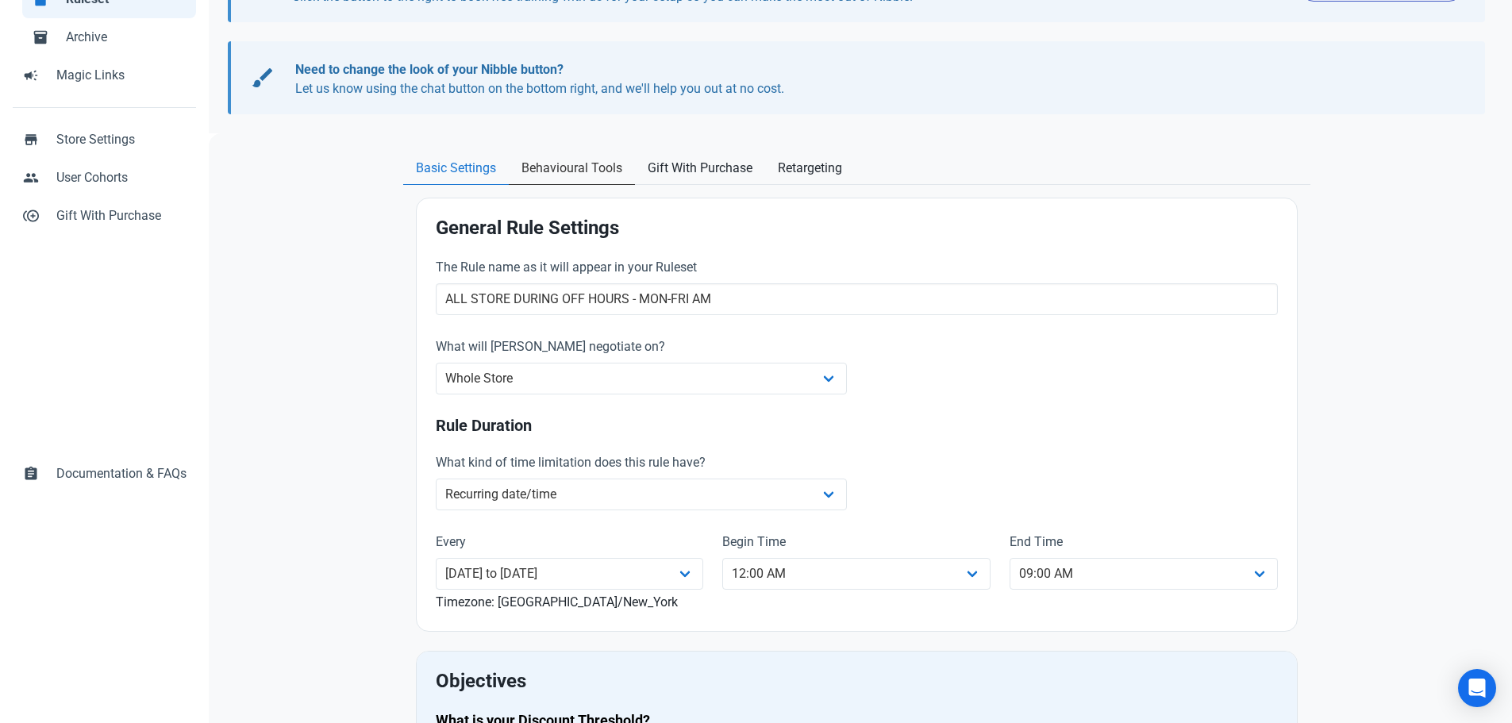
click at [601, 175] on span "Behavioural Tools" at bounding box center [571, 168] width 101 height 19
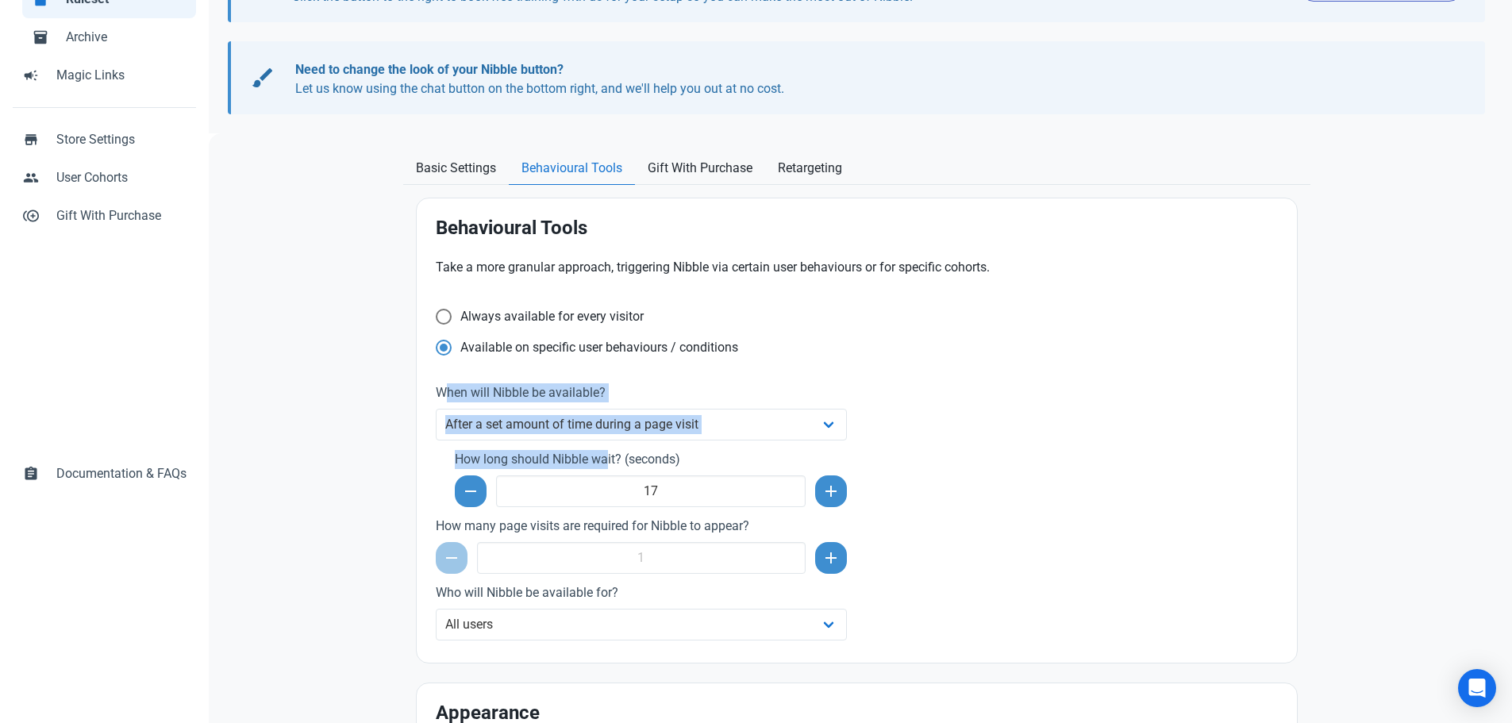
drag, startPoint x: 452, startPoint y: 457, endPoint x: 609, endPoint y: 462, distance: 156.4
click at [609, 462] on span "How long should Nibble wait? (seconds) 17" at bounding box center [642, 478] width 412 height 57
click at [609, 462] on label "How long should Nibble wait? (seconds)" at bounding box center [651, 459] width 393 height 19
drag, startPoint x: 624, startPoint y: 460, endPoint x: 456, endPoint y: 460, distance: 168.2
click at [456, 460] on label "How long should Nibble wait? (seconds)" at bounding box center [651, 459] width 393 height 19
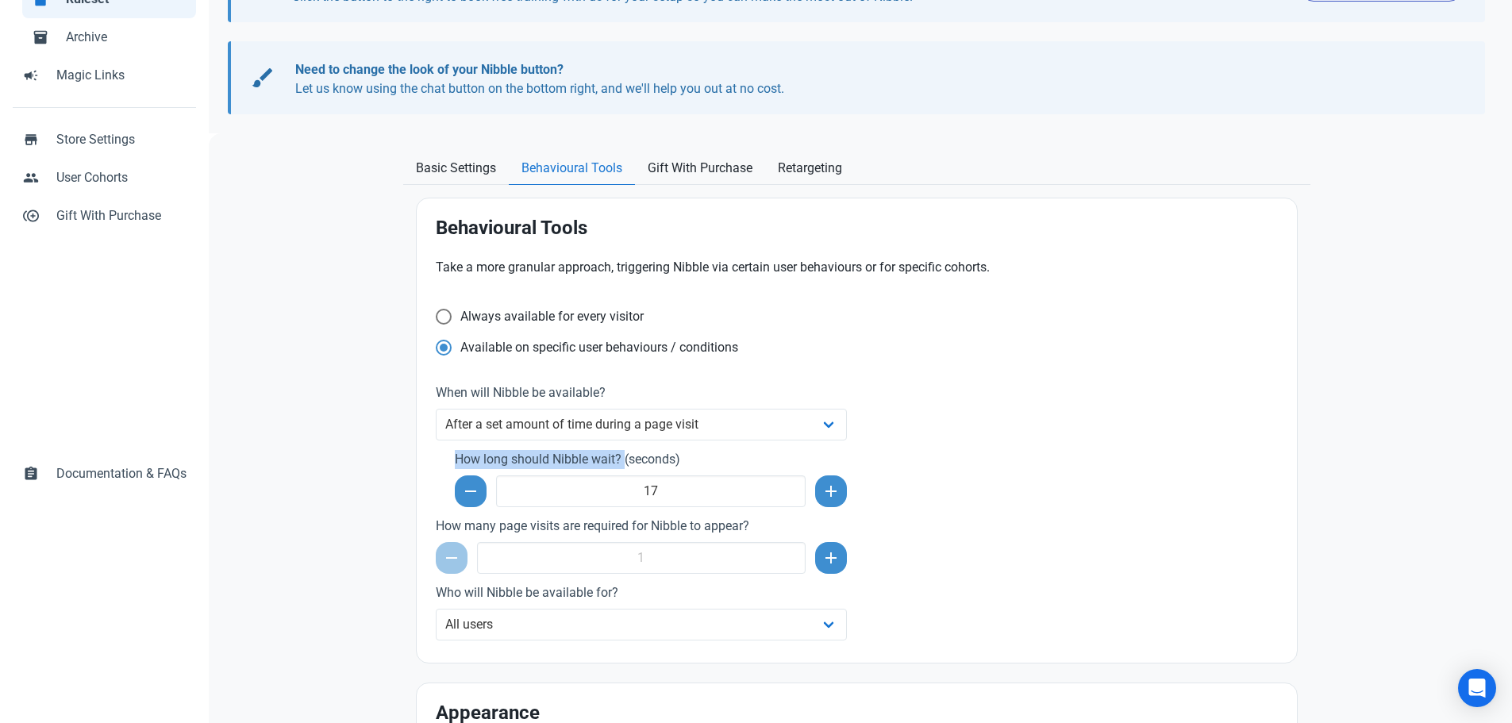
copy label "How long should Nibble wait?"
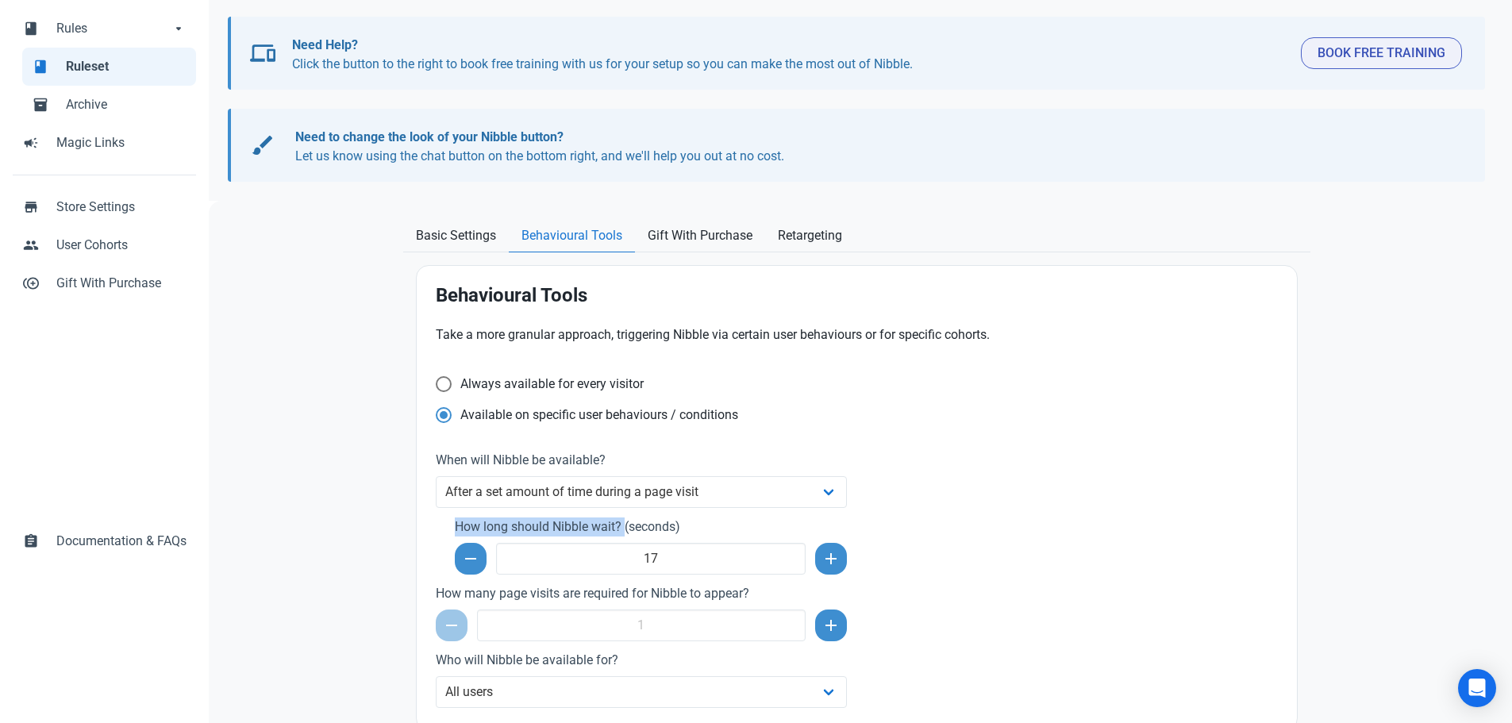
scroll to position [0, 0]
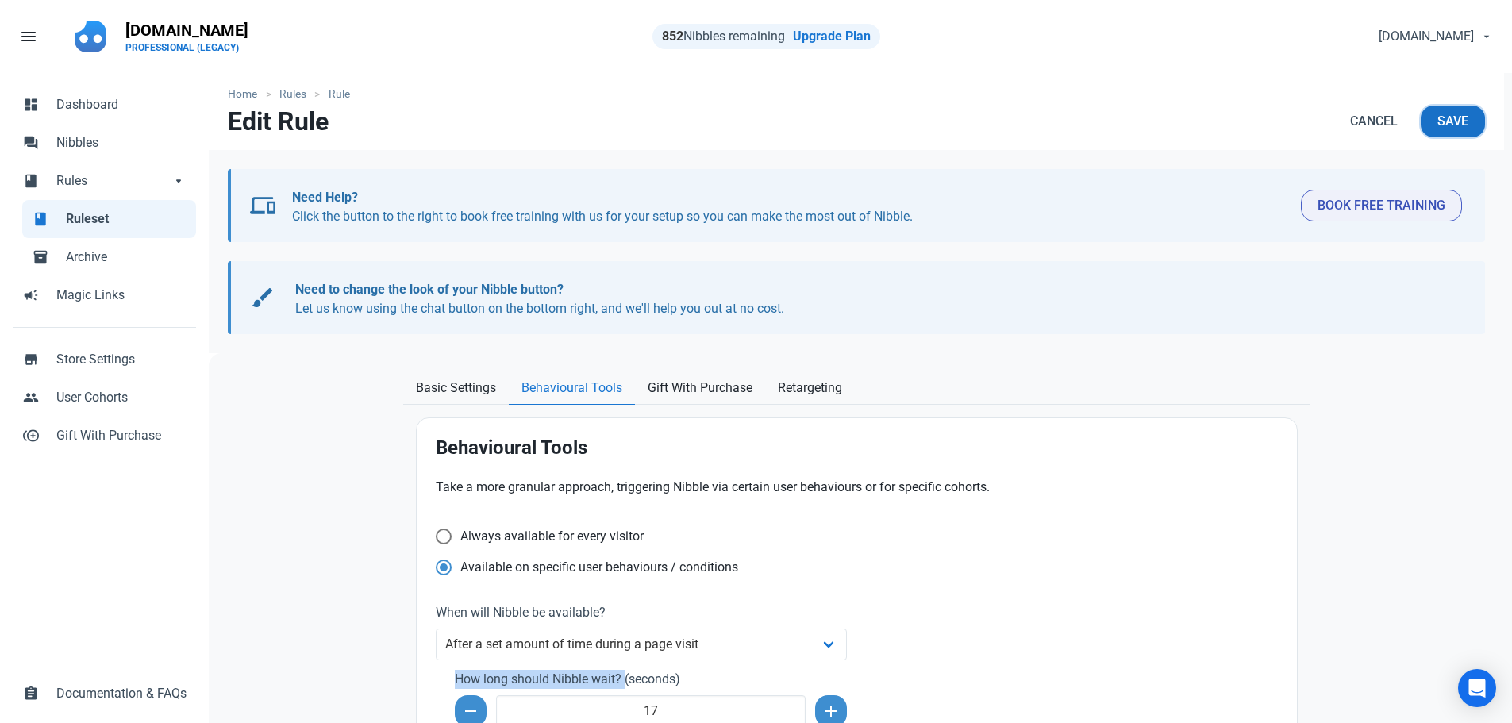
click at [1457, 122] on span "Save" at bounding box center [1452, 121] width 31 height 19
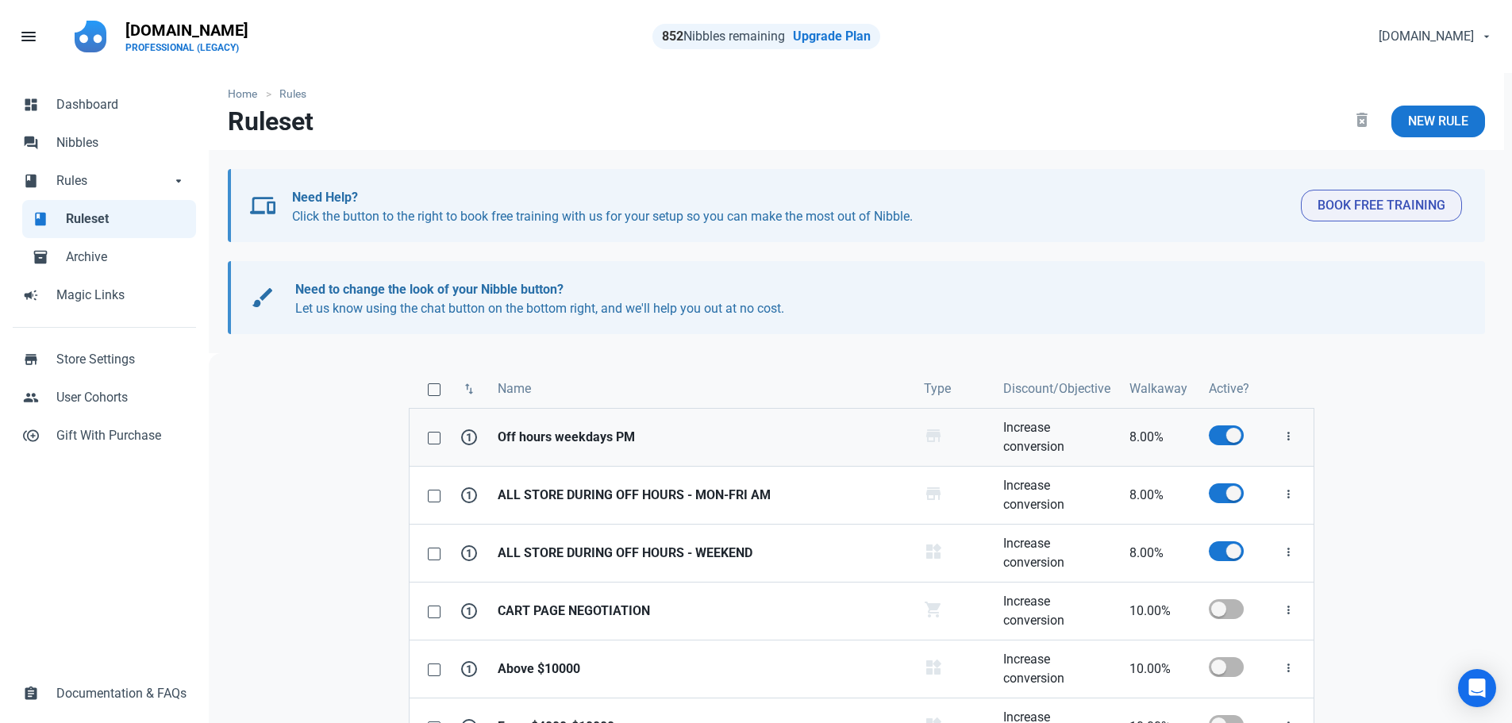
click at [592, 440] on strong "Off hours weekdays PM" at bounding box center [700, 437] width 407 height 19
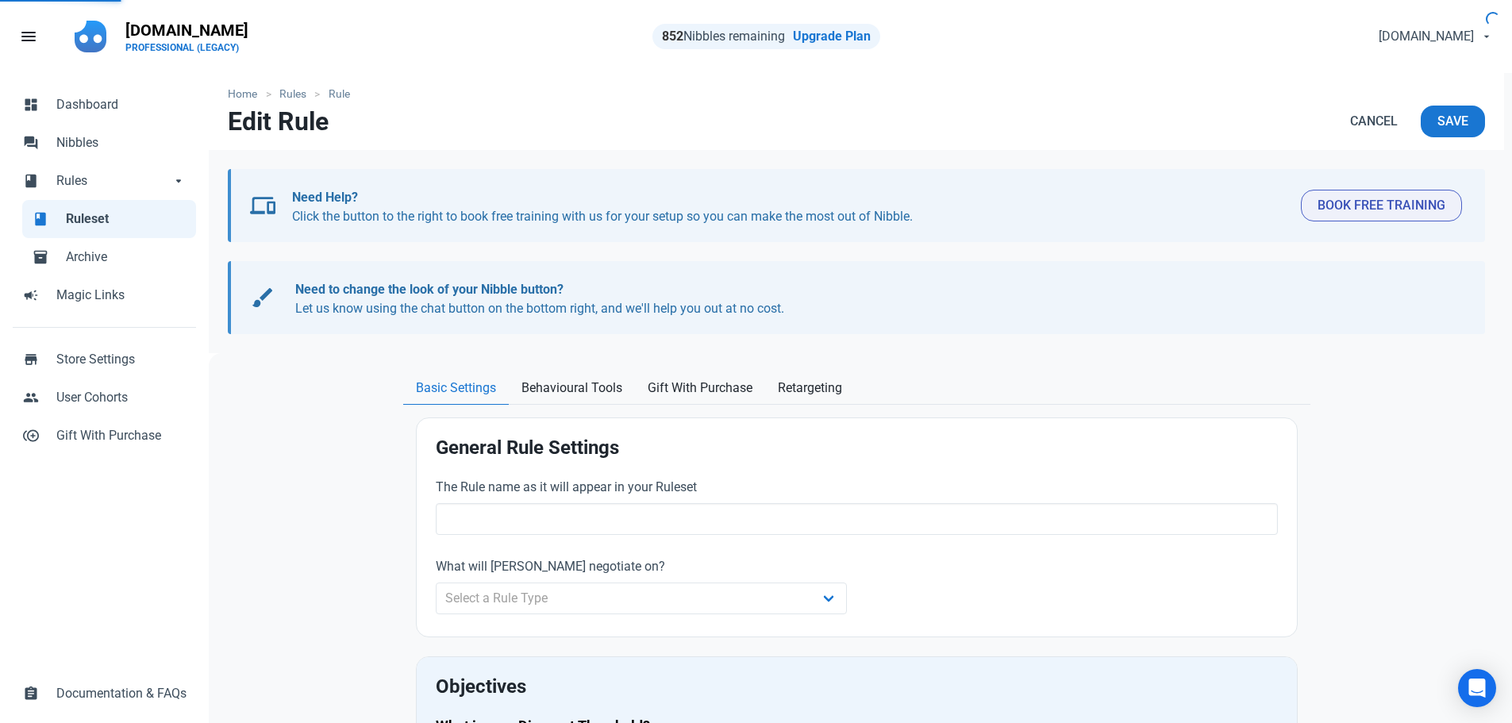
type input "Off hours weekdays PM"
type input "8.00"
radio input "true"
radio input "false"
radio input "true"
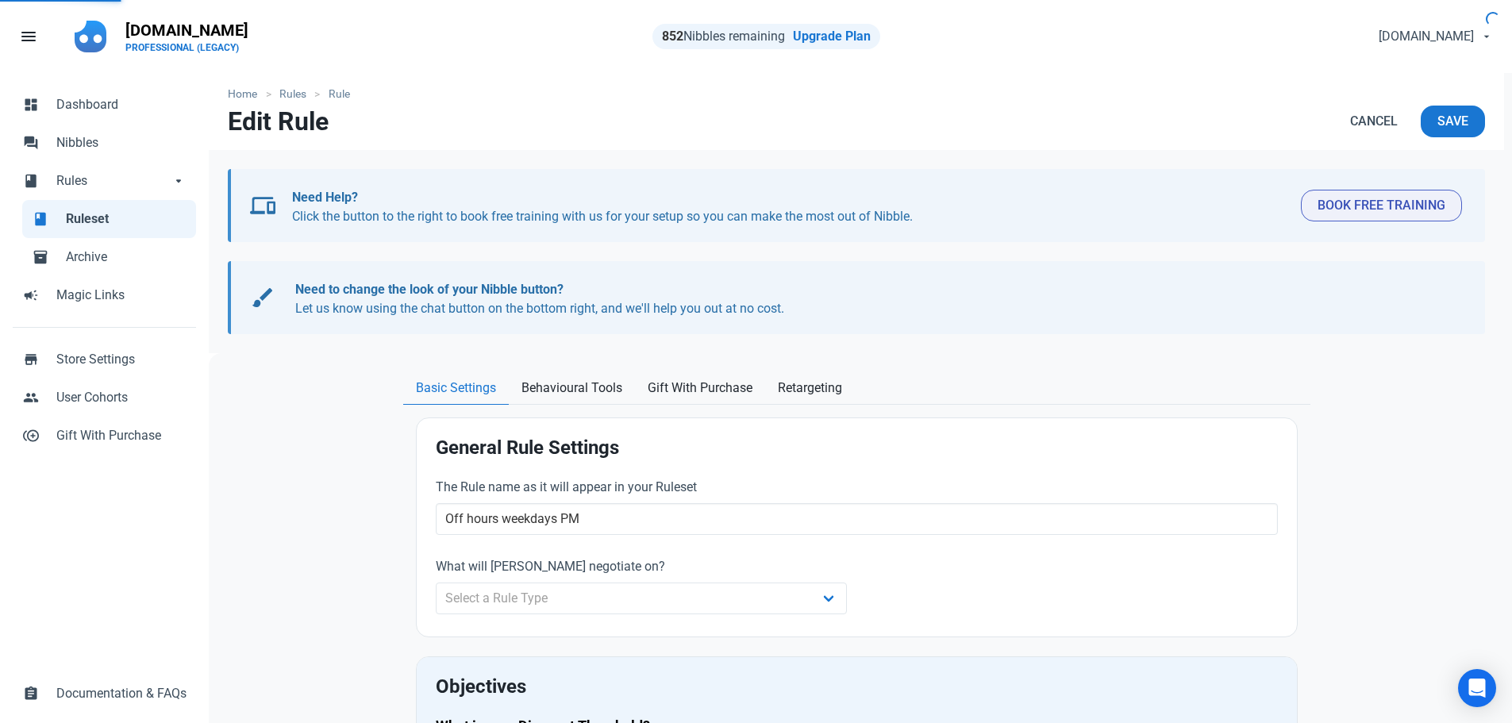
select select "recurring"
select select "working"
select select "07:00 PM"
select select "End of day"
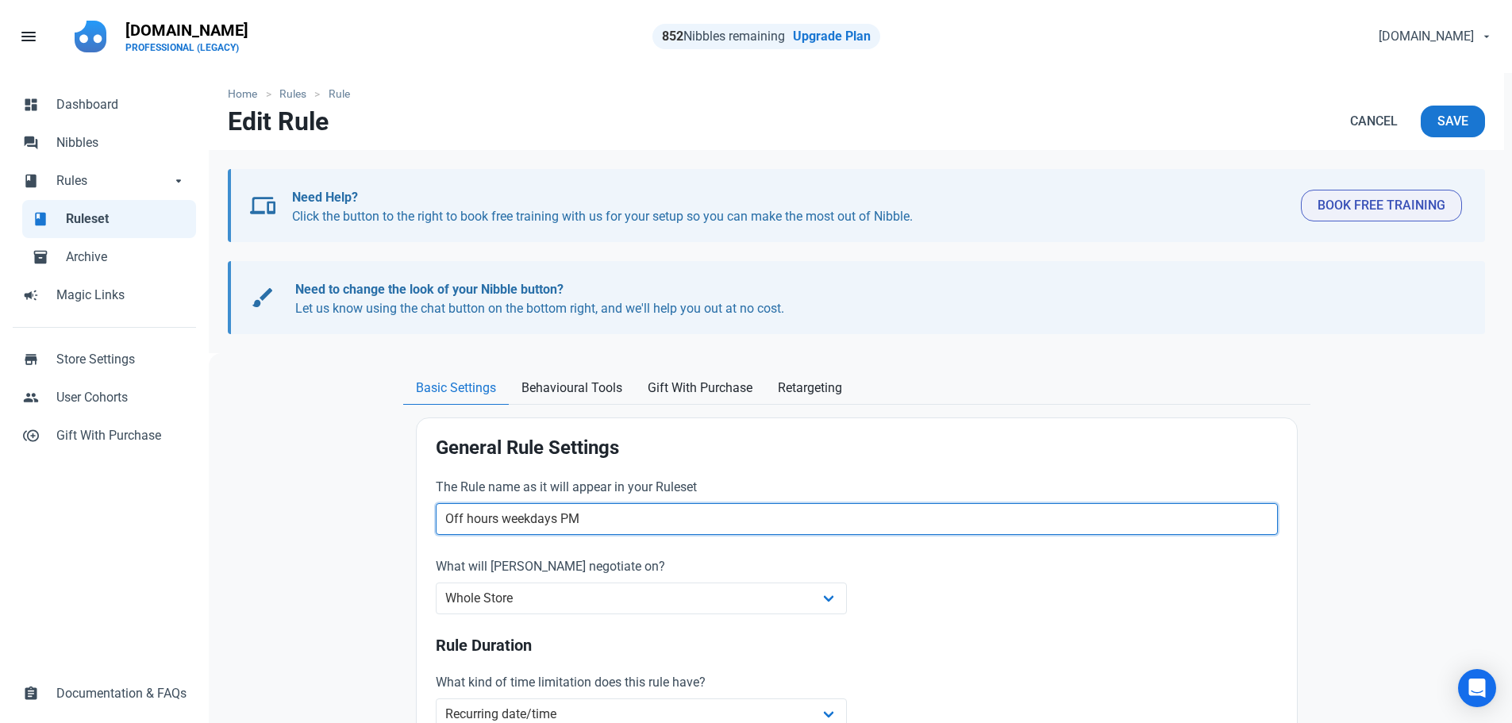
drag, startPoint x: 609, startPoint y: 530, endPoint x: 424, endPoint y: 527, distance: 184.9
click at [424, 527] on div "General Rule Settings The Rule name as it will appear in your Ruleset Off hours…" at bounding box center [857, 634] width 880 height 433
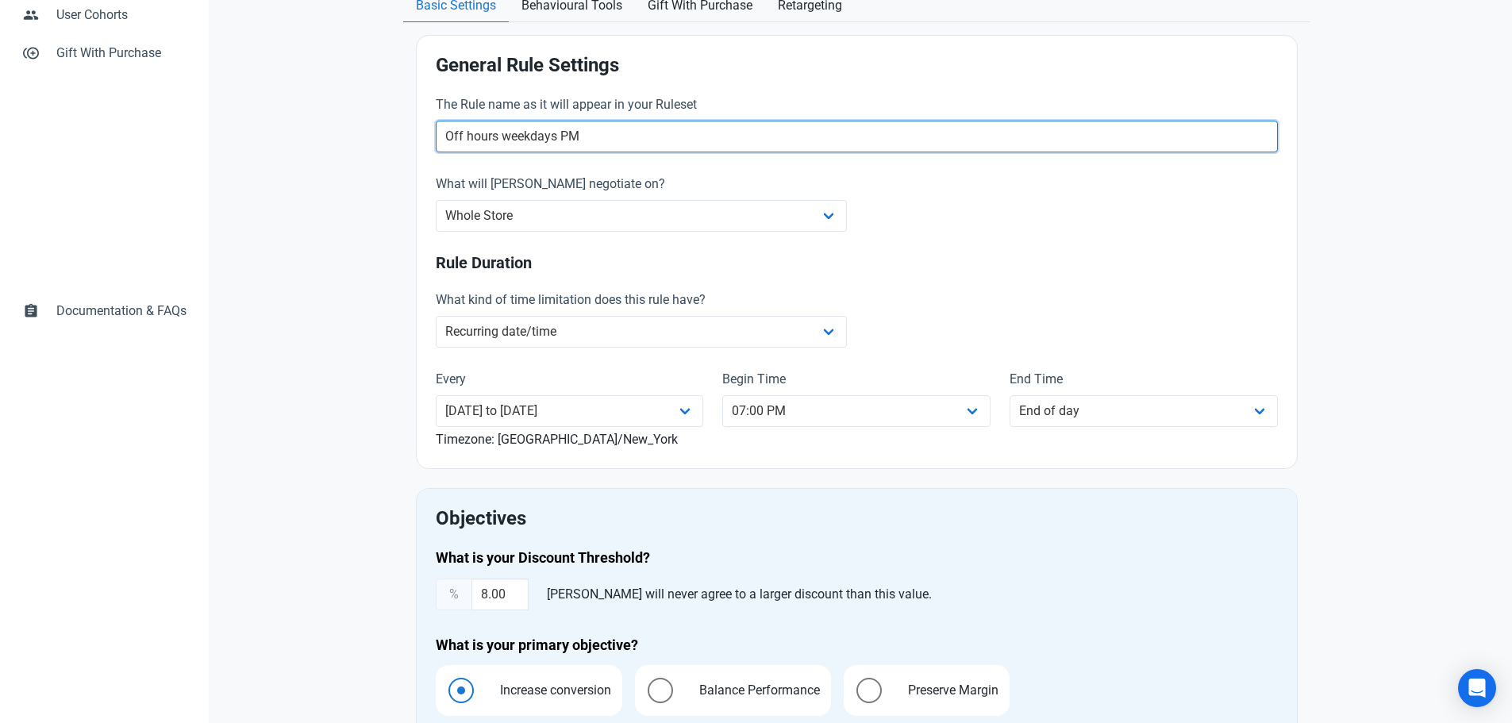
scroll to position [397, 0]
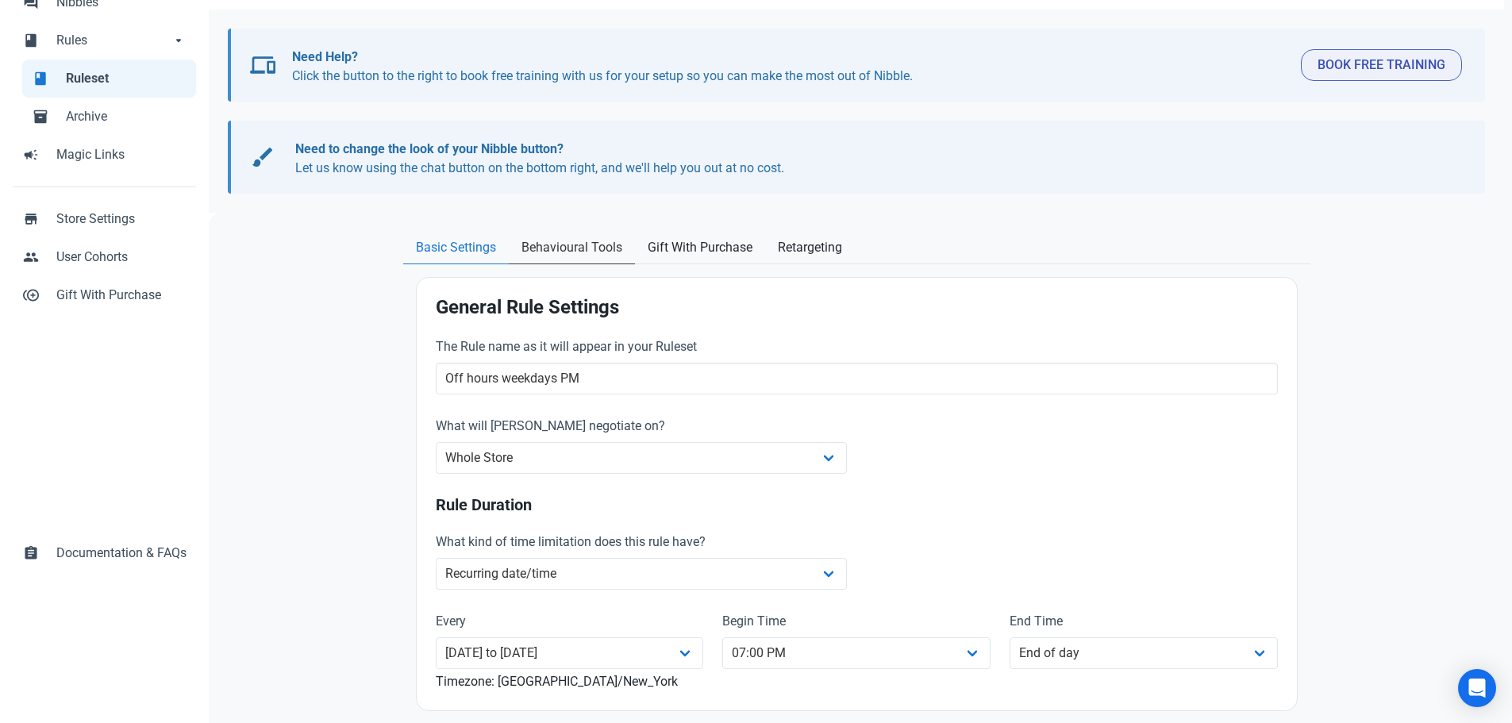
click at [582, 252] on span "Behavioural Tools" at bounding box center [571, 247] width 101 height 19
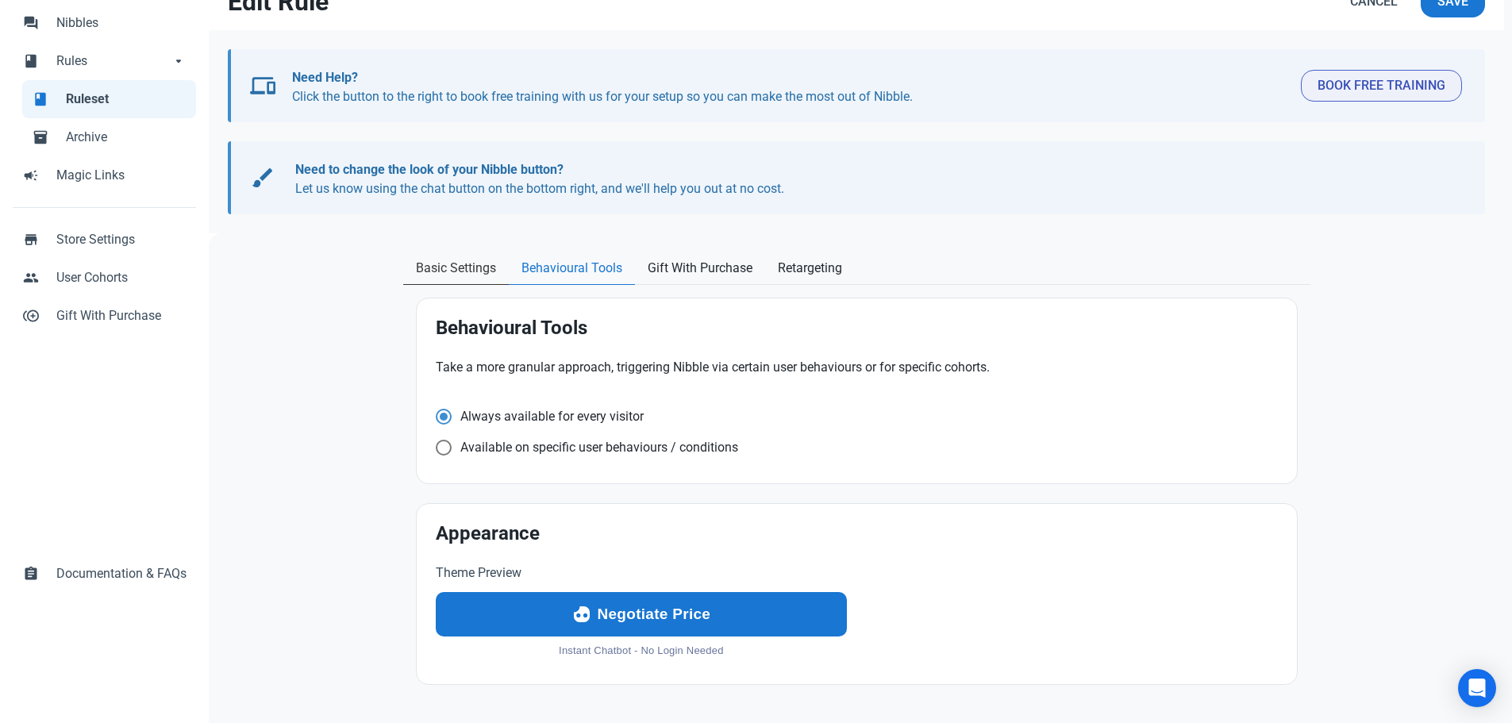
click at [481, 271] on span "Basic Settings" at bounding box center [456, 268] width 80 height 19
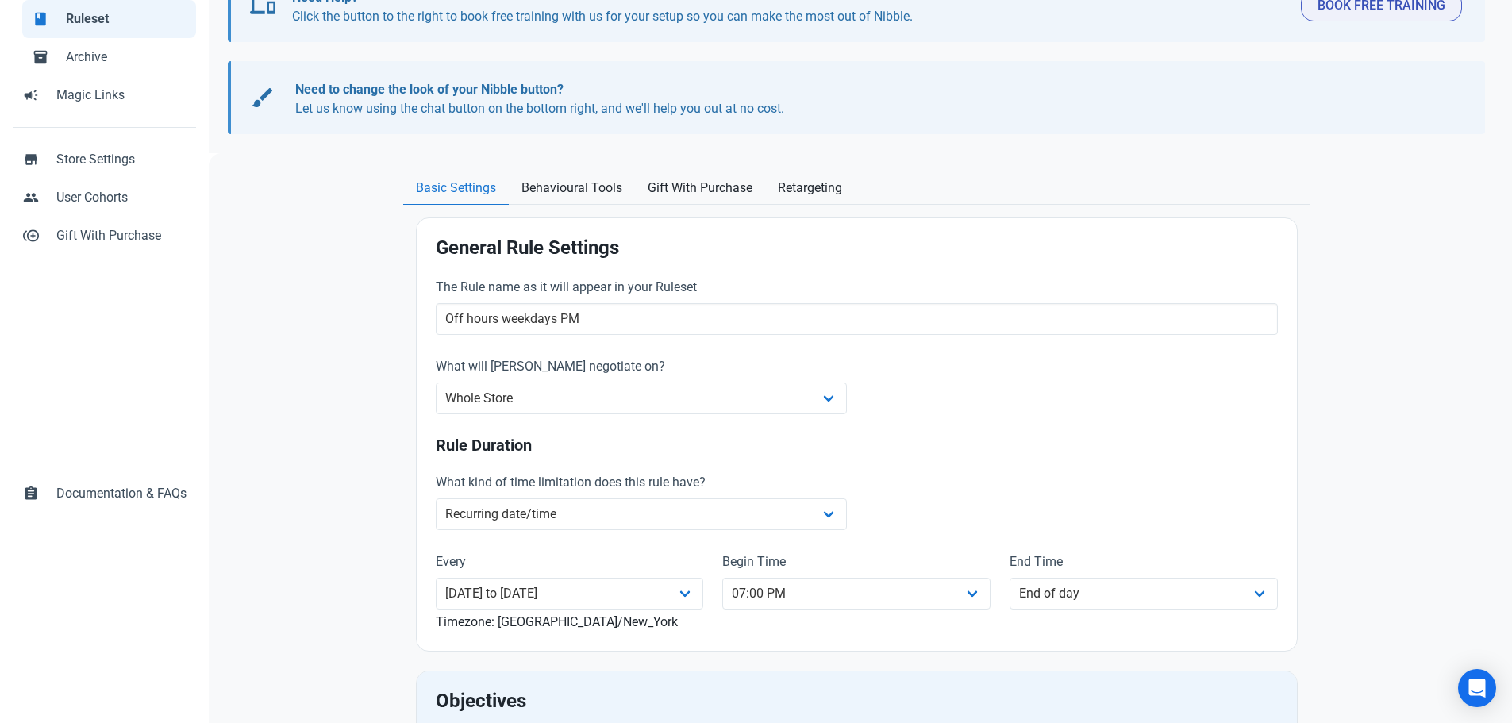
scroll to position [199, 0]
click at [670, 394] on select "Whole Store Individual Products Product Categories Cart" at bounding box center [642, 399] width 412 height 32
select select "product_category"
click at [436, 383] on select "Whole Store Individual Products Product Categories Cart" at bounding box center [642, 399] width 412 height 32
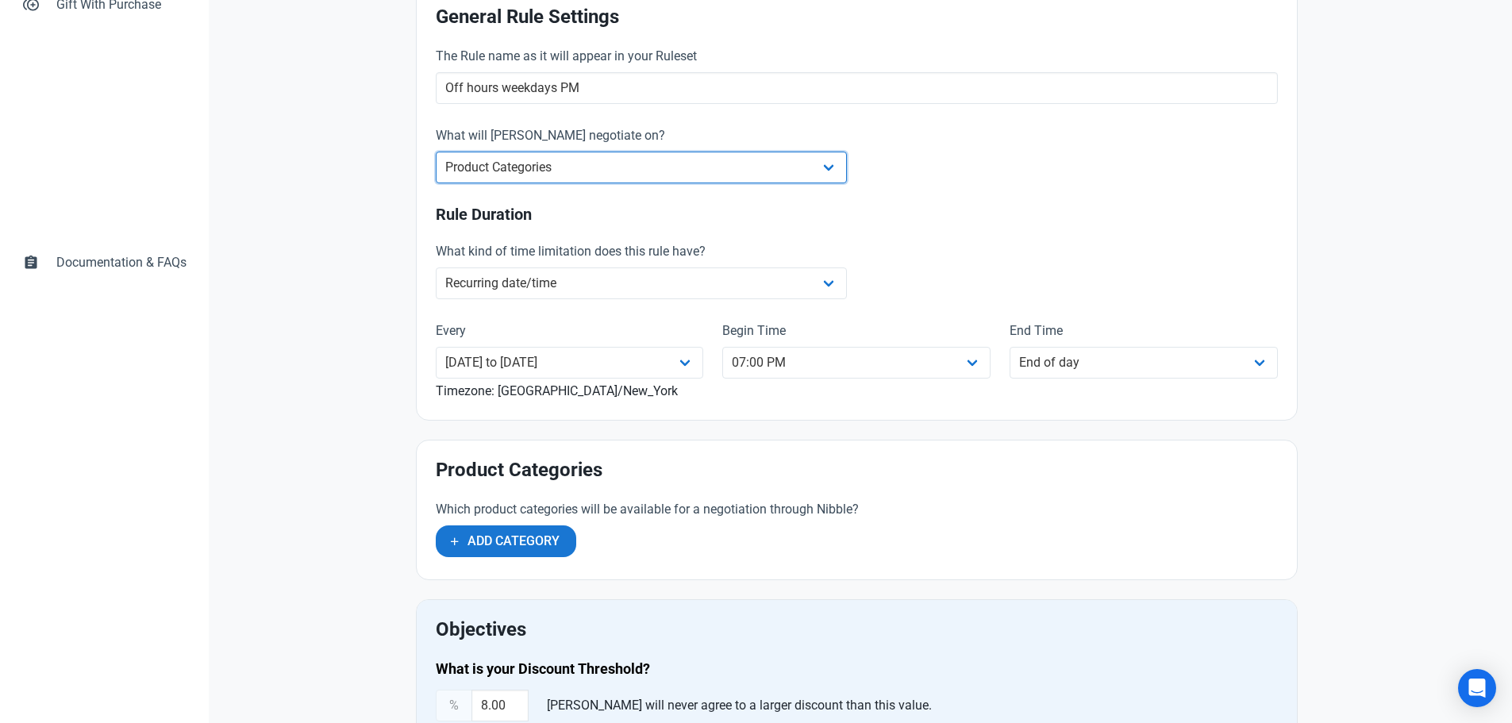
scroll to position [437, 0]
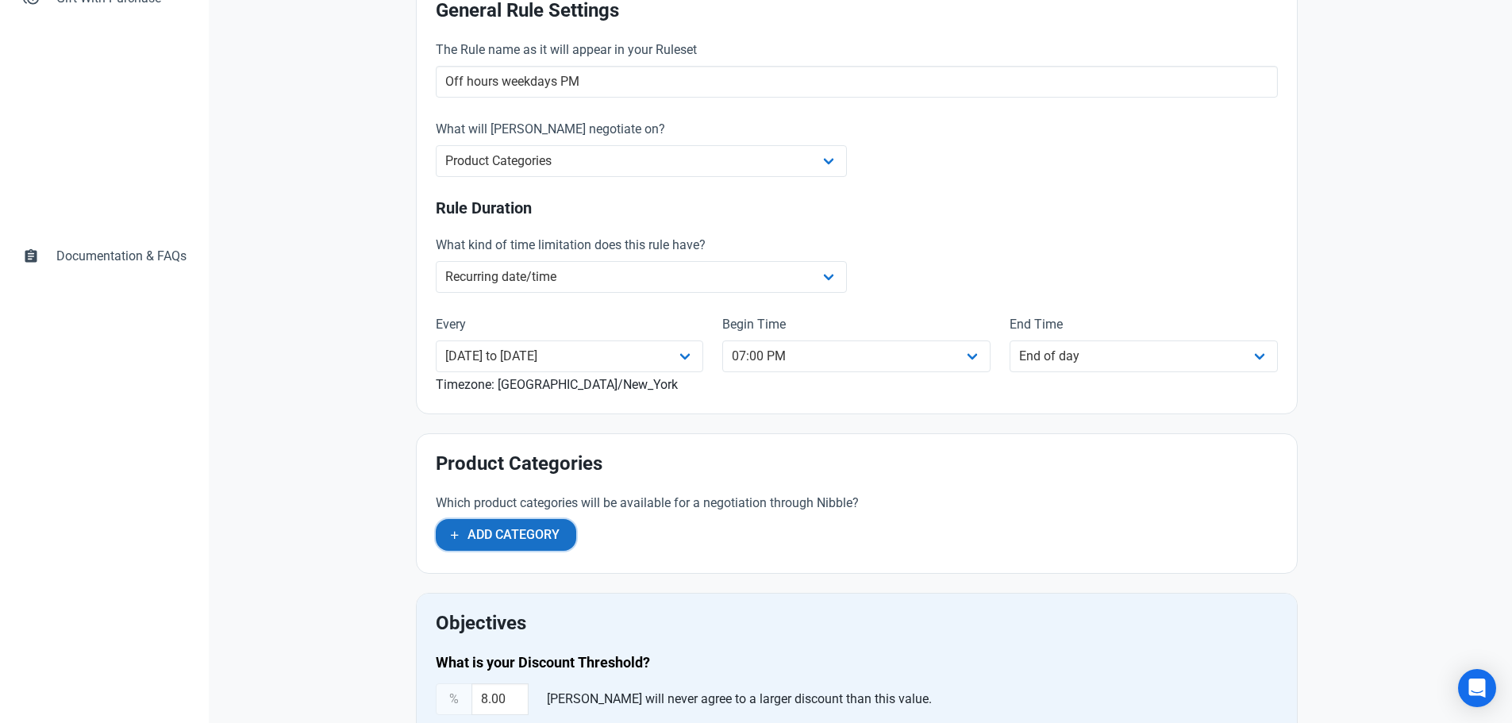
click at [546, 535] on span "Add Category" at bounding box center [513, 534] width 92 height 19
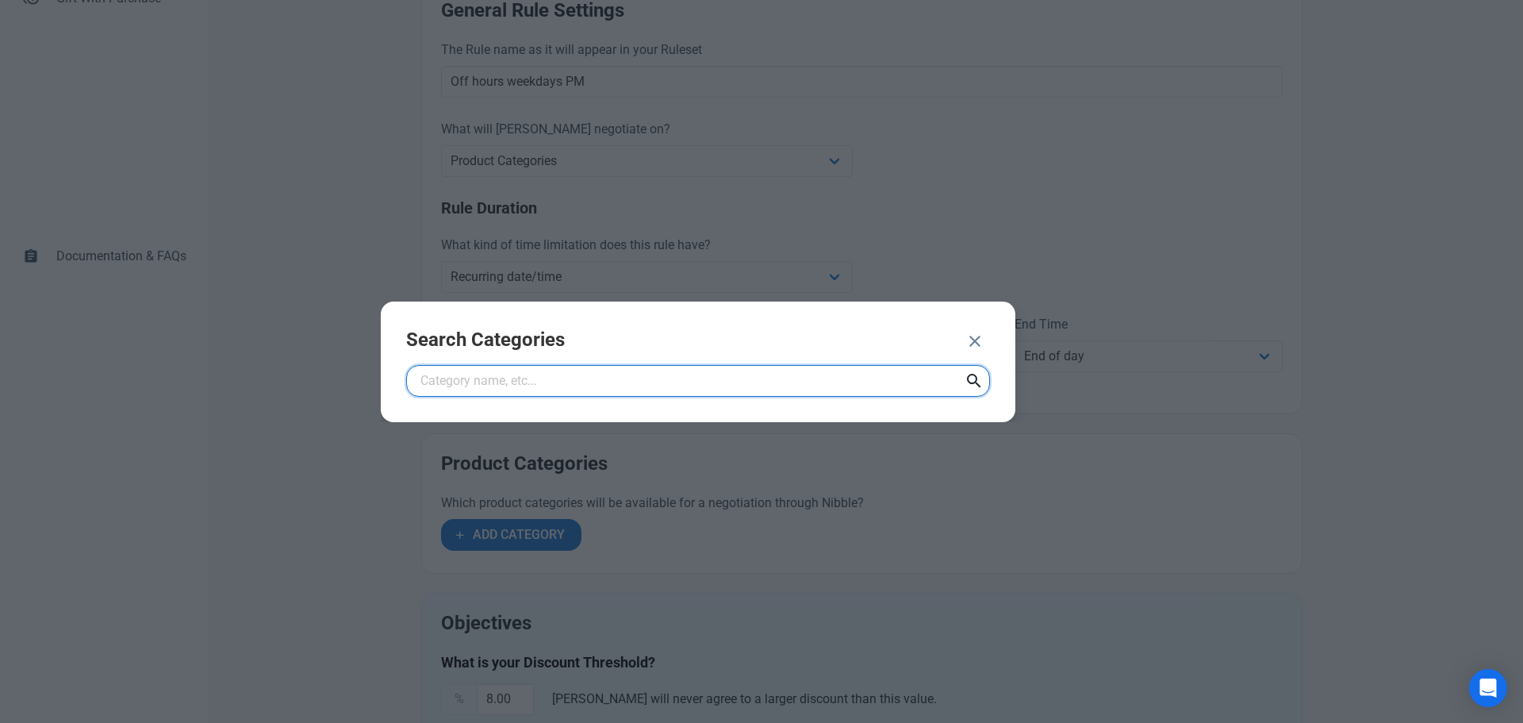
click at [645, 385] on input "text" at bounding box center [698, 381] width 584 height 32
type input "nibble"
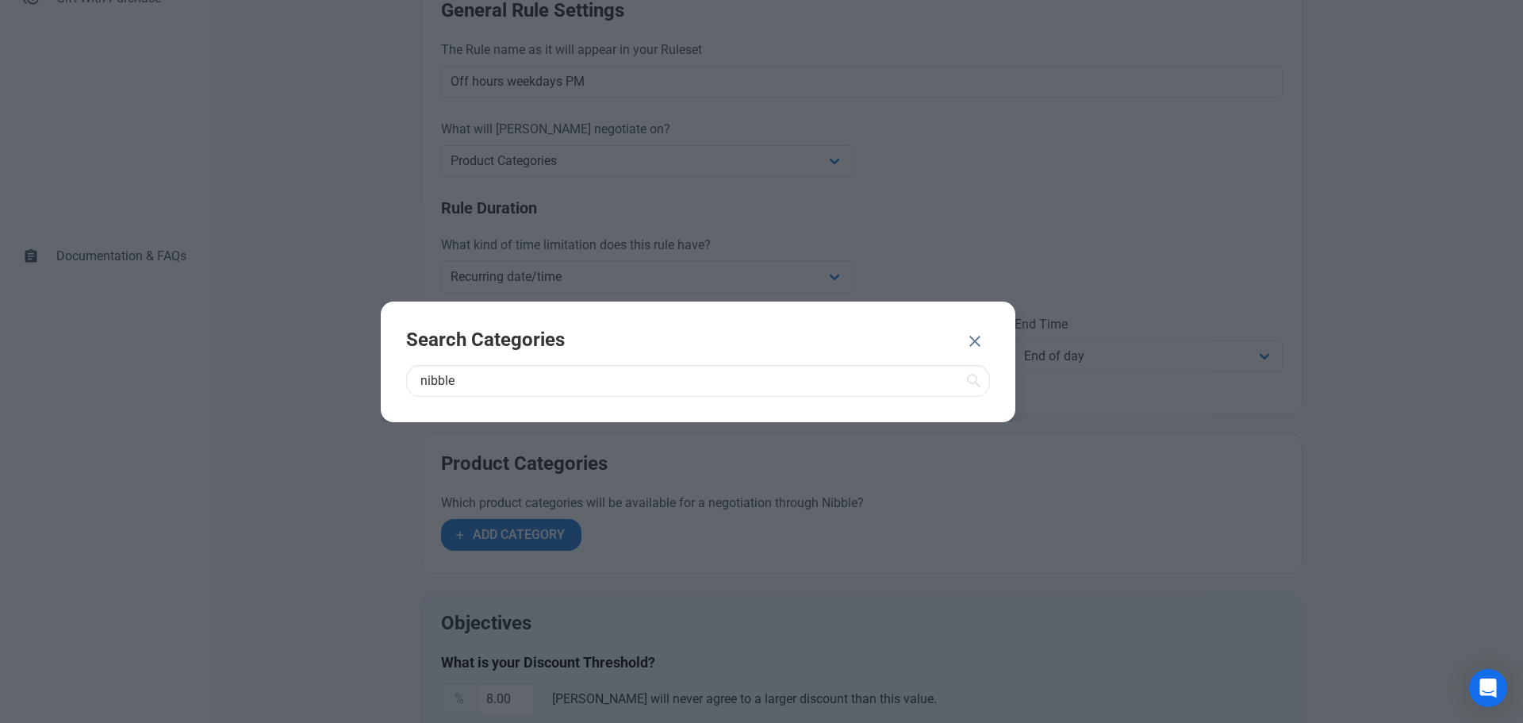
click at [981, 382] on icon at bounding box center [974, 381] width 19 height 29
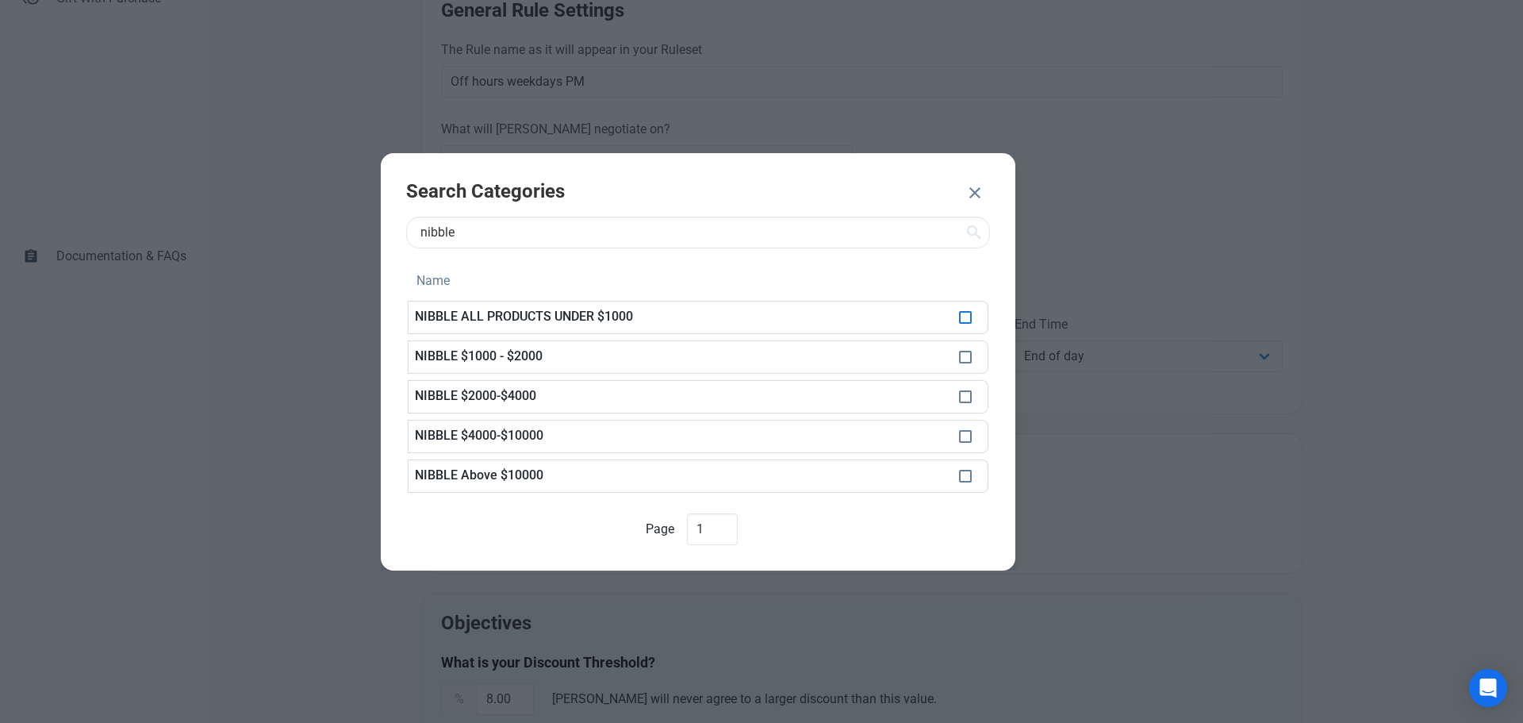
click at [970, 319] on span at bounding box center [965, 317] width 13 height 13
checkbox input "true"
click at [962, 355] on span at bounding box center [965, 357] width 13 height 13
checkbox input "true"
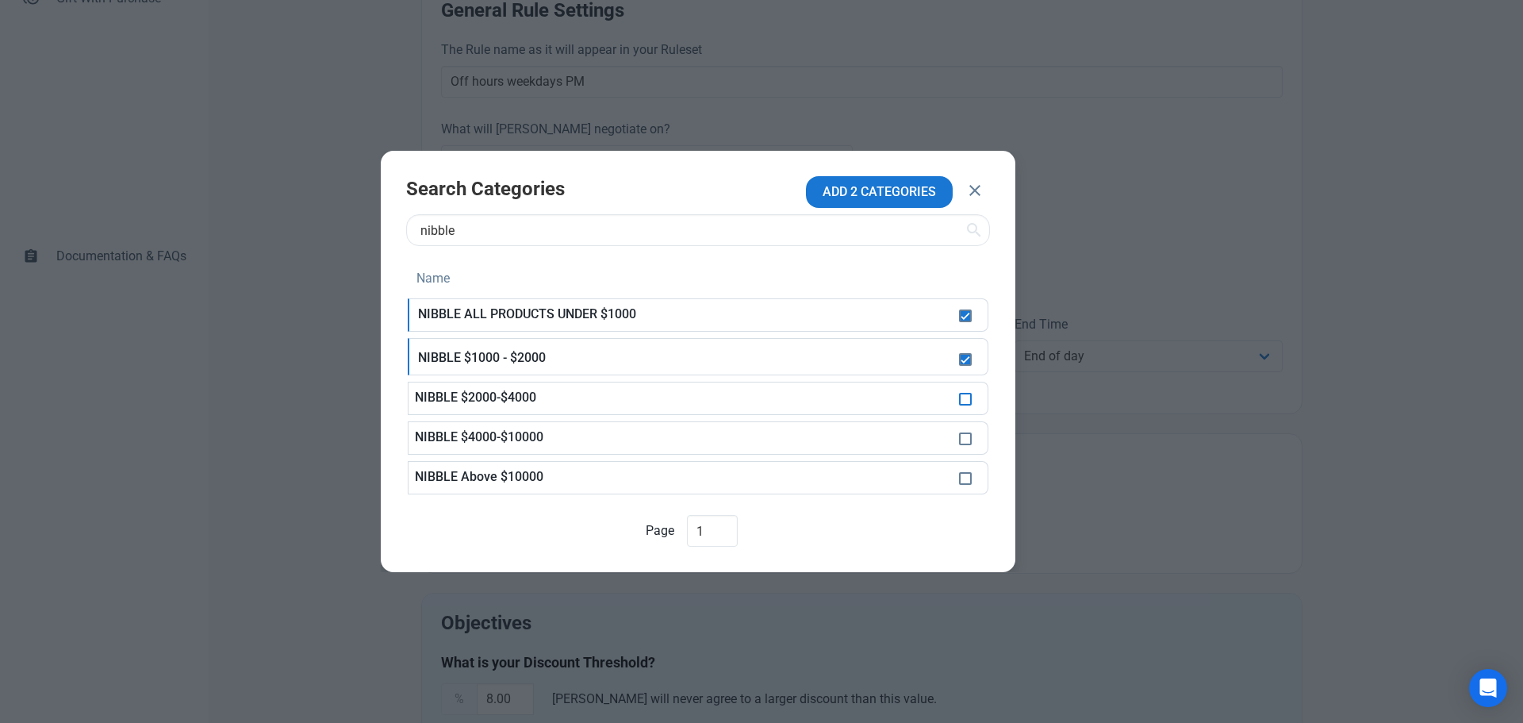
click at [966, 396] on span at bounding box center [965, 399] width 13 height 13
checkbox input "true"
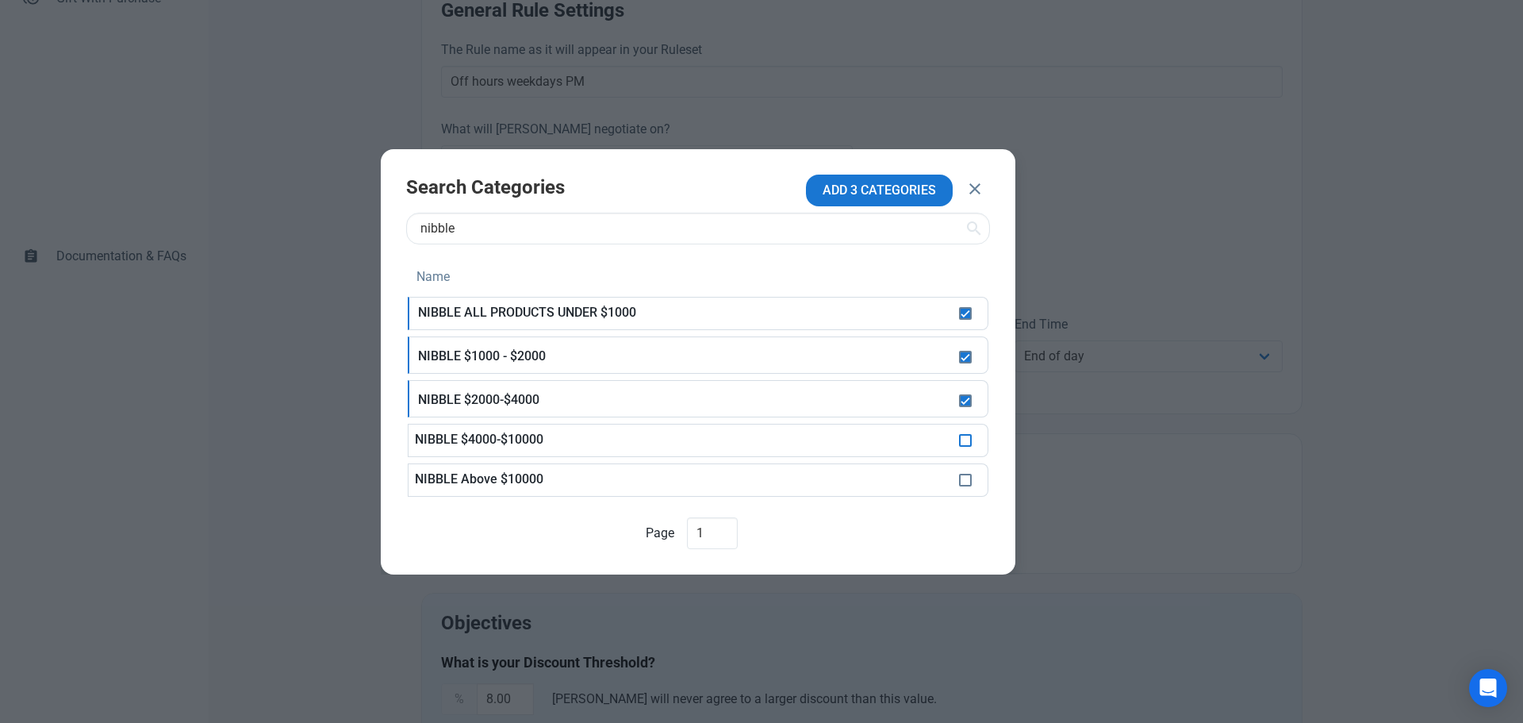
click at [967, 440] on span at bounding box center [965, 440] width 13 height 13
checkbox input "true"
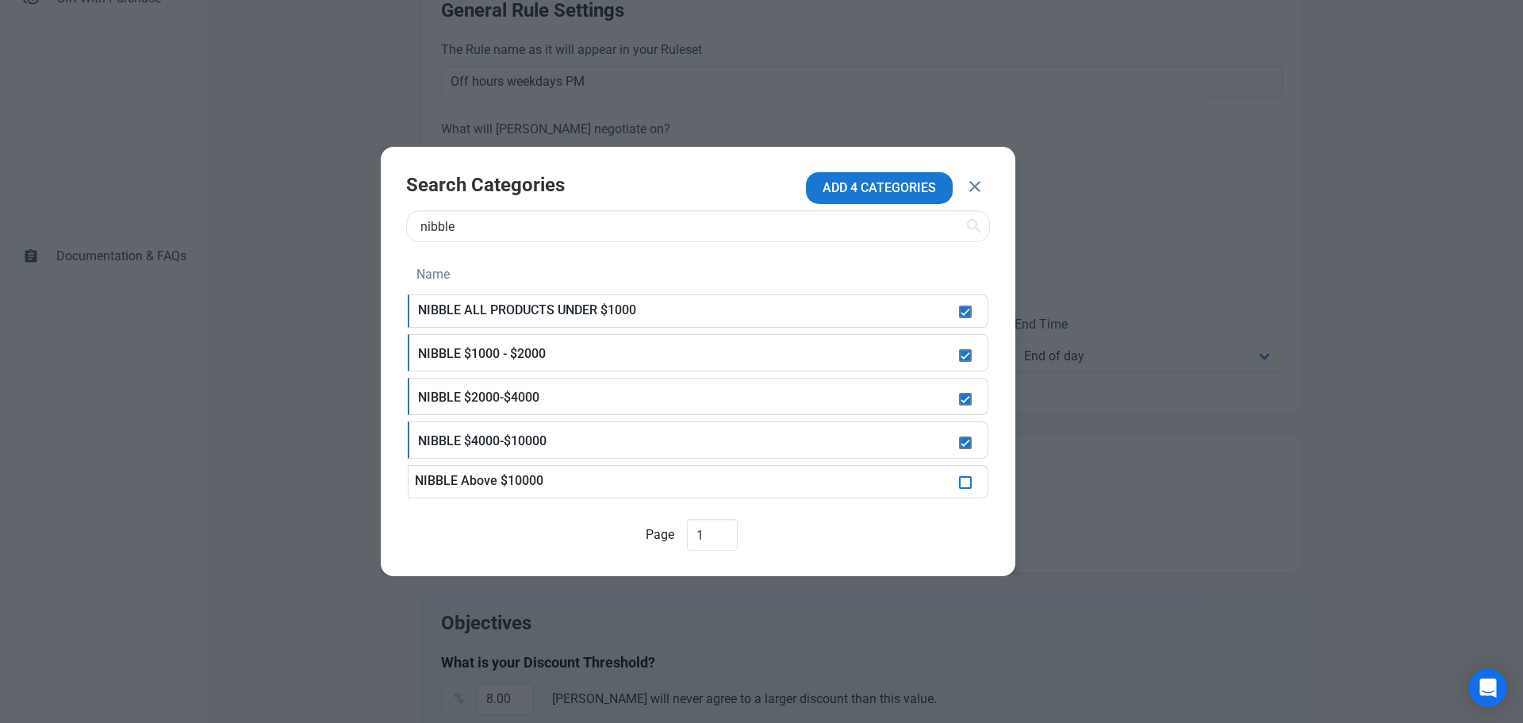
click at [968, 486] on span at bounding box center [965, 482] width 13 height 13
checkbox input "true"
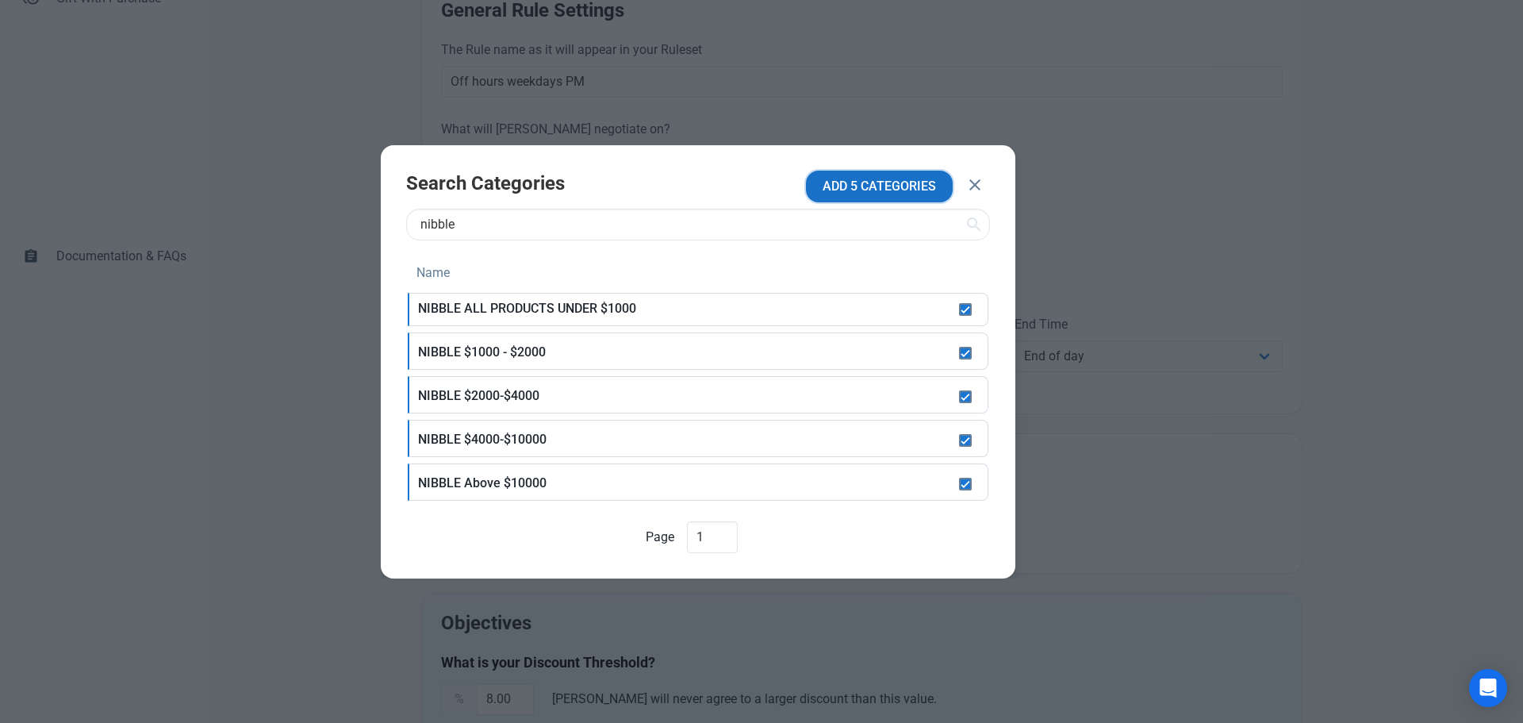
click at [897, 198] on button "ADD 5 CATEGORIES" at bounding box center [879, 187] width 147 height 32
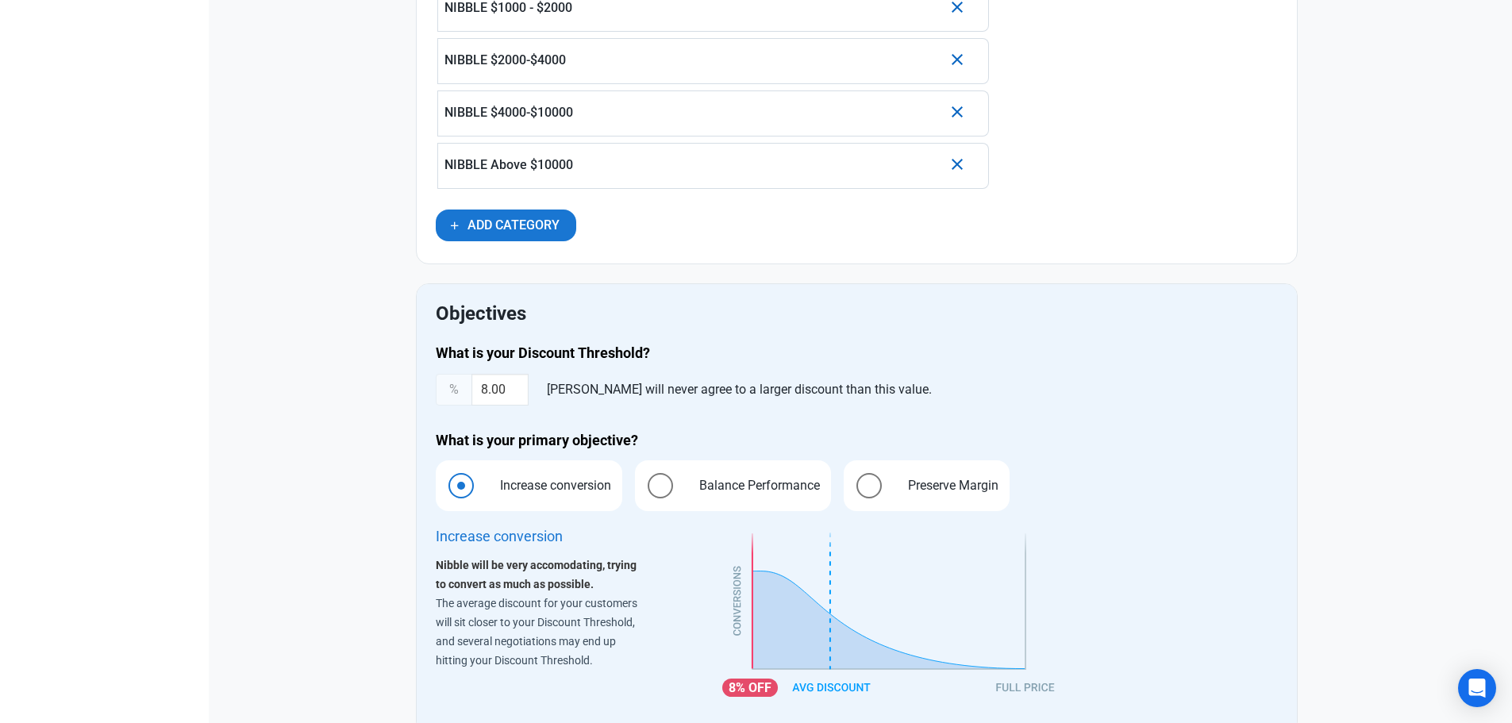
scroll to position [1044, 0]
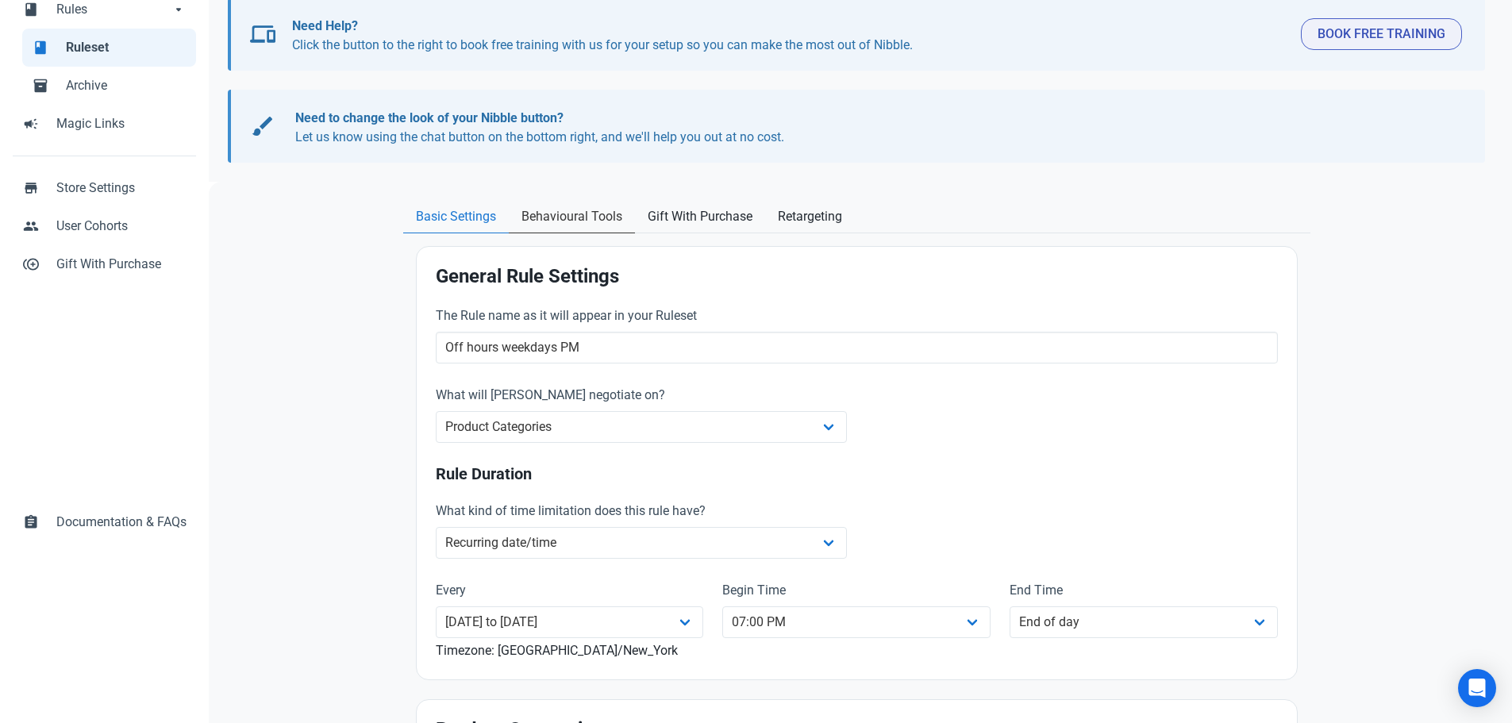
click at [584, 219] on span "Behavioural Tools" at bounding box center [571, 216] width 101 height 19
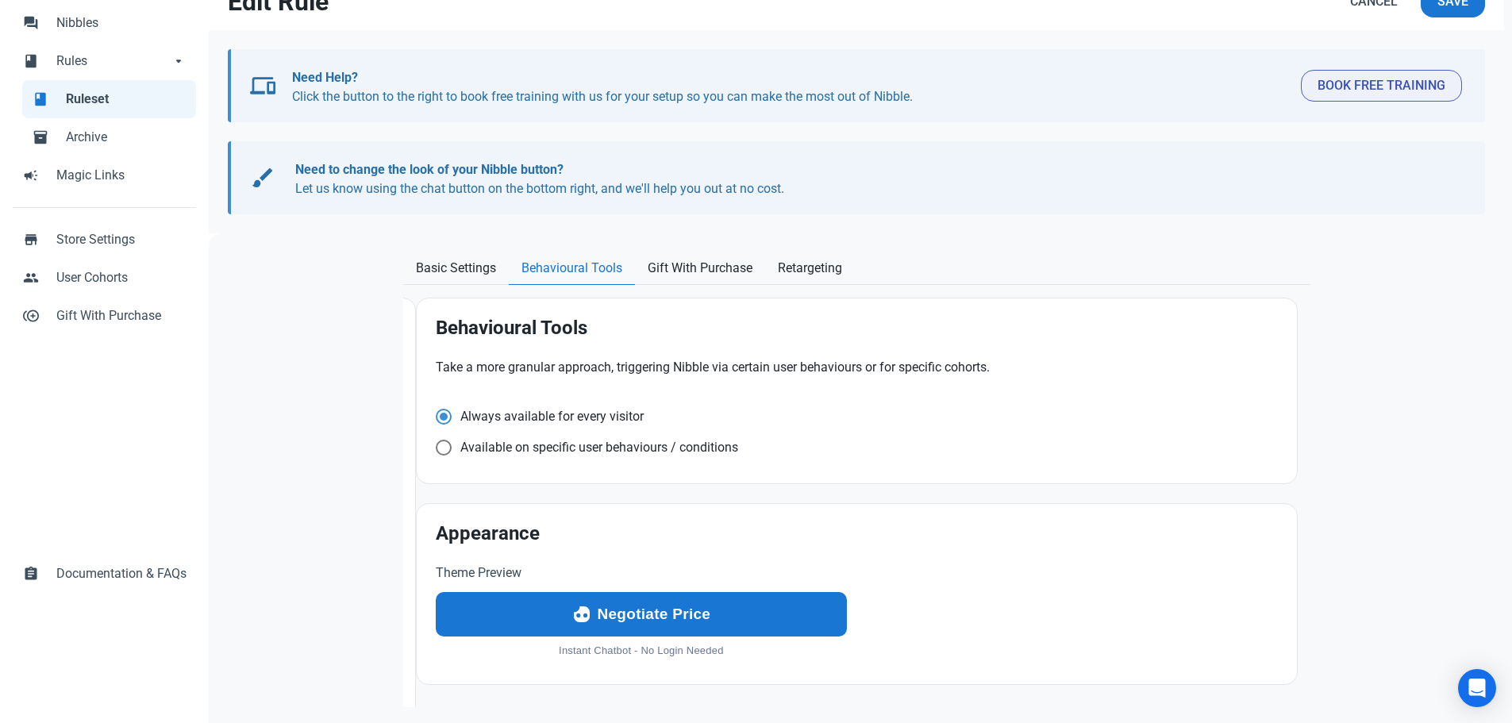
scroll to position [120, 0]
click at [448, 424] on span at bounding box center [444, 417] width 16 height 16
click at [446, 421] on input "Available on specific user behaviours / conditions" at bounding box center [441, 416] width 10 height 10
radio input "true"
radio input "false"
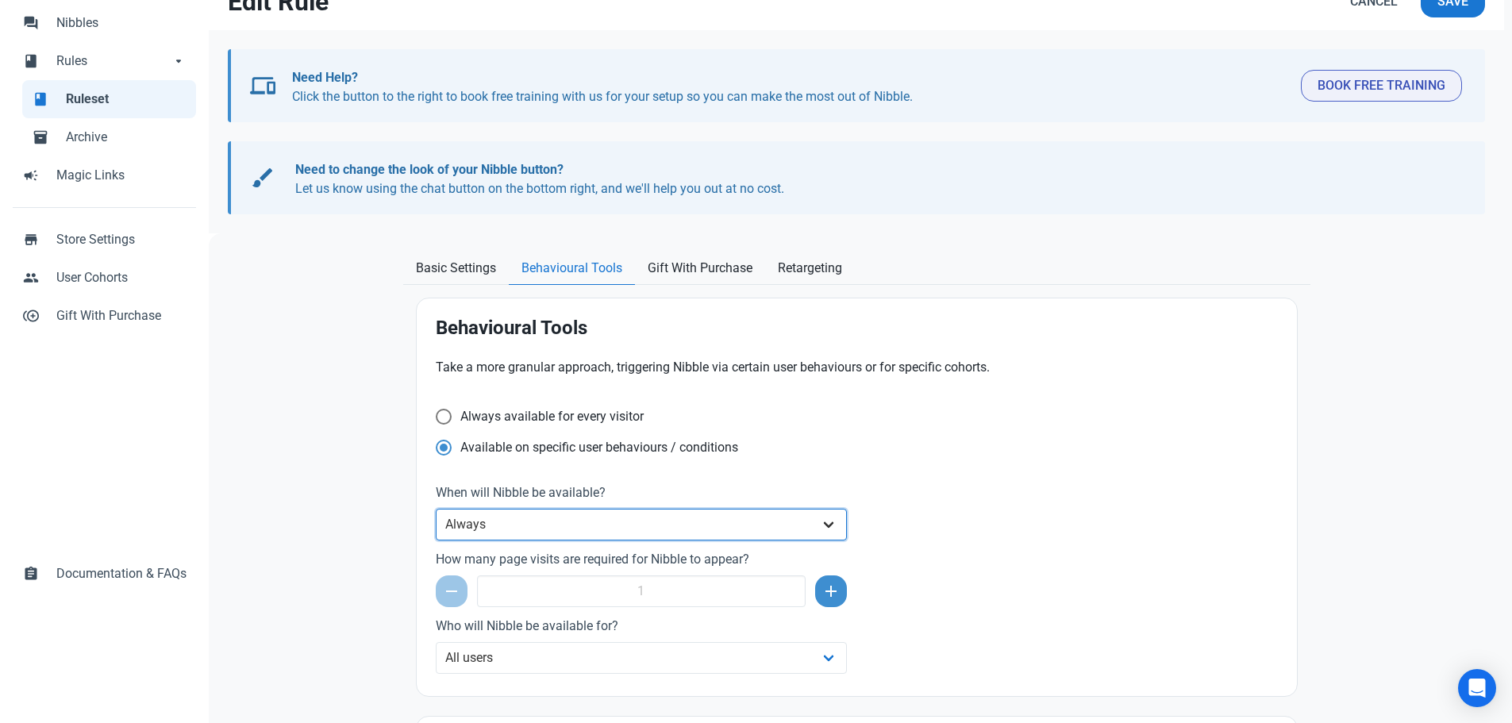
click at [556, 526] on select "Always After a set amount of time during a page visit Before the user leaves th…" at bounding box center [642, 525] width 412 height 32
select select "delay"
click at [436, 509] on select "Always After a set amount of time during a page visit Before the user leaves th…" at bounding box center [642, 525] width 412 height 32
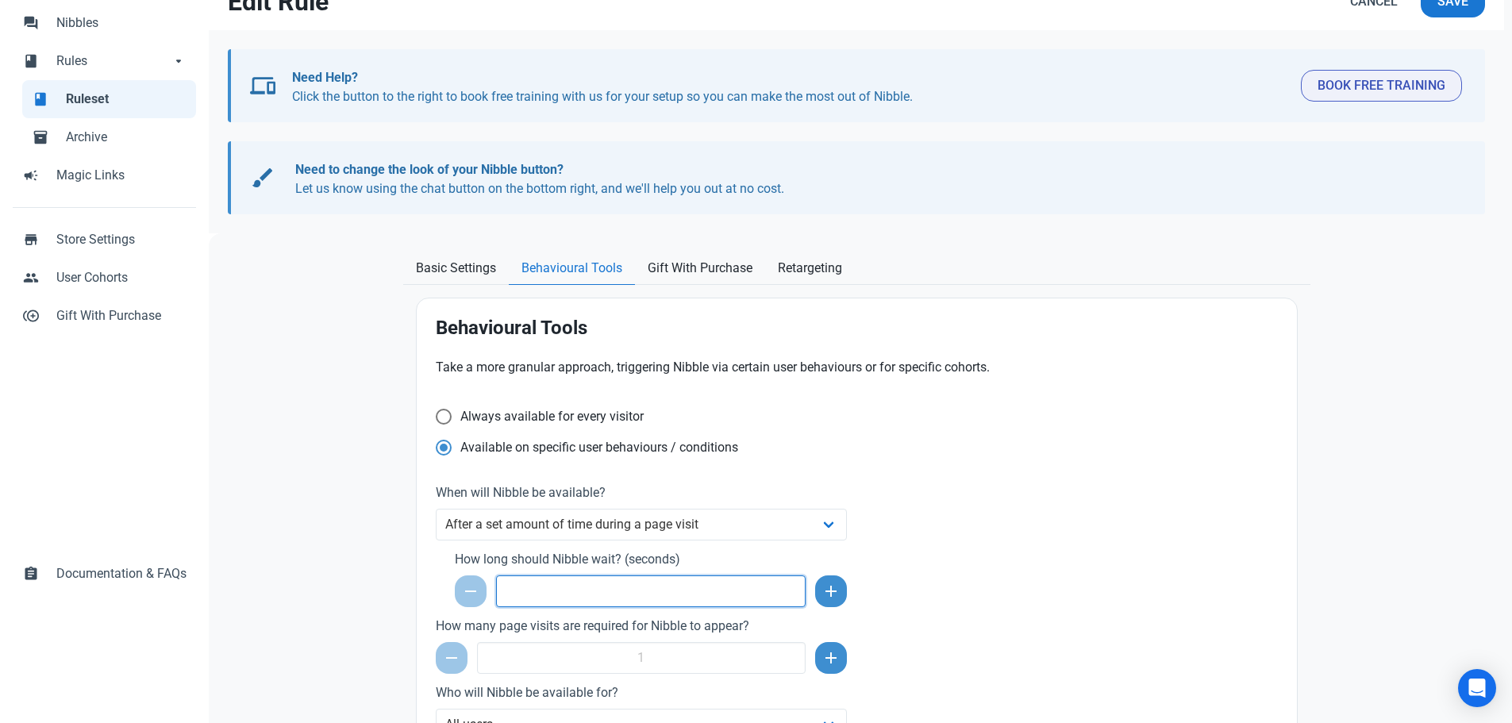
click at [547, 599] on input "number" at bounding box center [651, 591] width 310 height 32
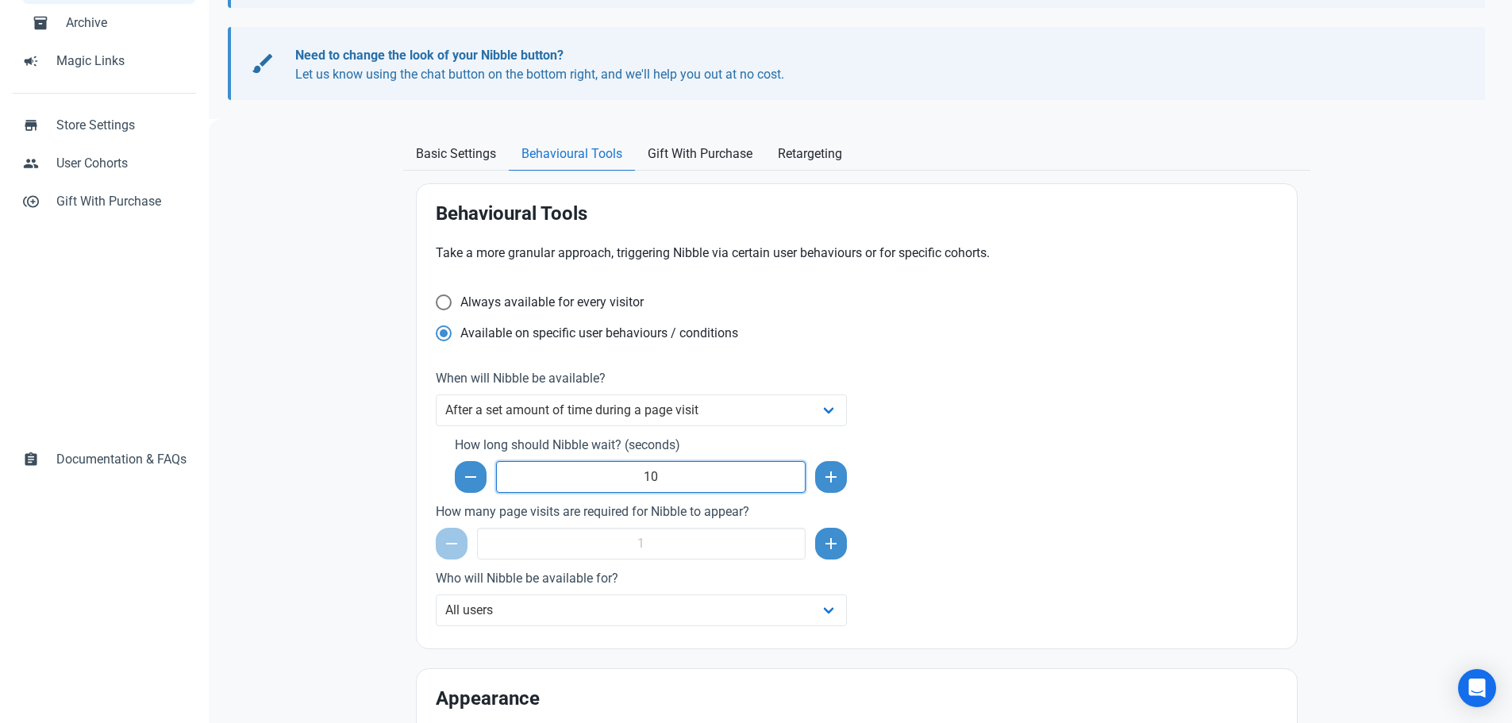
scroll to position [240, 0]
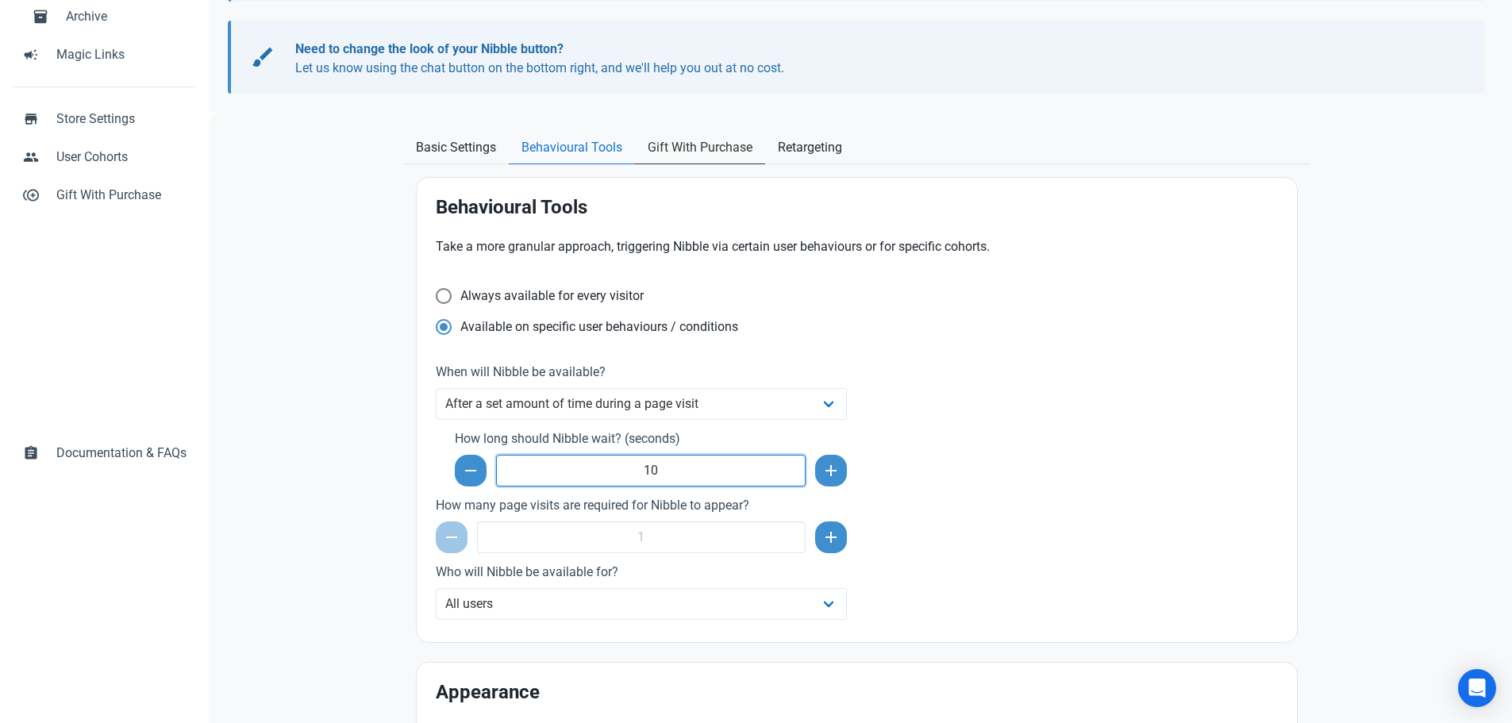
type input "10"
click at [710, 146] on span "Gift With Purchase" at bounding box center [699, 147] width 105 height 19
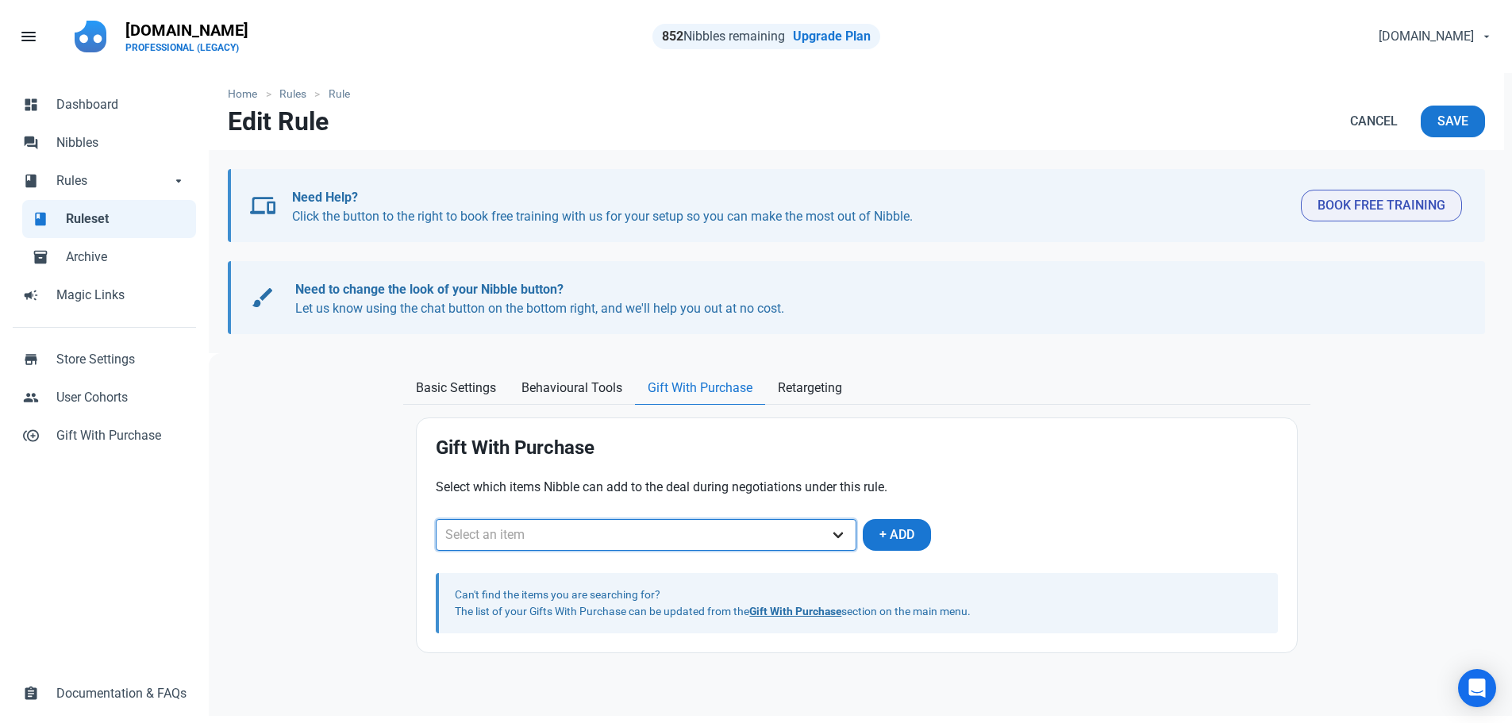
click at [728, 519] on select "Select an item Free Diamond Pendant" at bounding box center [646, 535] width 421 height 32
select select "98"
click at [436, 519] on select "Select an item Free Diamond Pendant" at bounding box center [646, 535] width 421 height 32
click at [806, 384] on span "Retargeting" at bounding box center [810, 387] width 64 height 19
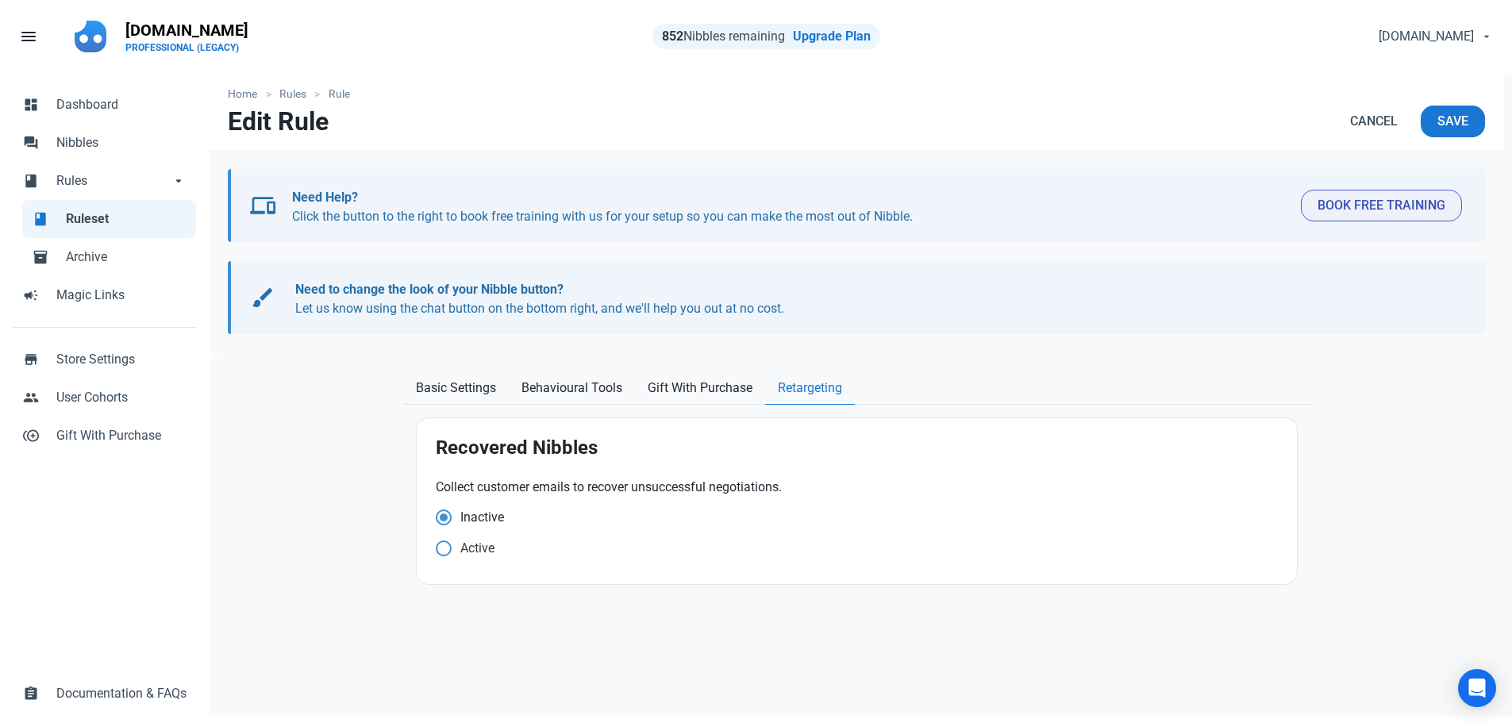
click at [467, 525] on span "Active" at bounding box center [477, 517] width 52 height 16
click at [446, 522] on input "Active" at bounding box center [441, 517] width 10 height 10
radio input "true"
radio input "false"
click at [1453, 121] on span "Save" at bounding box center [1452, 121] width 31 height 19
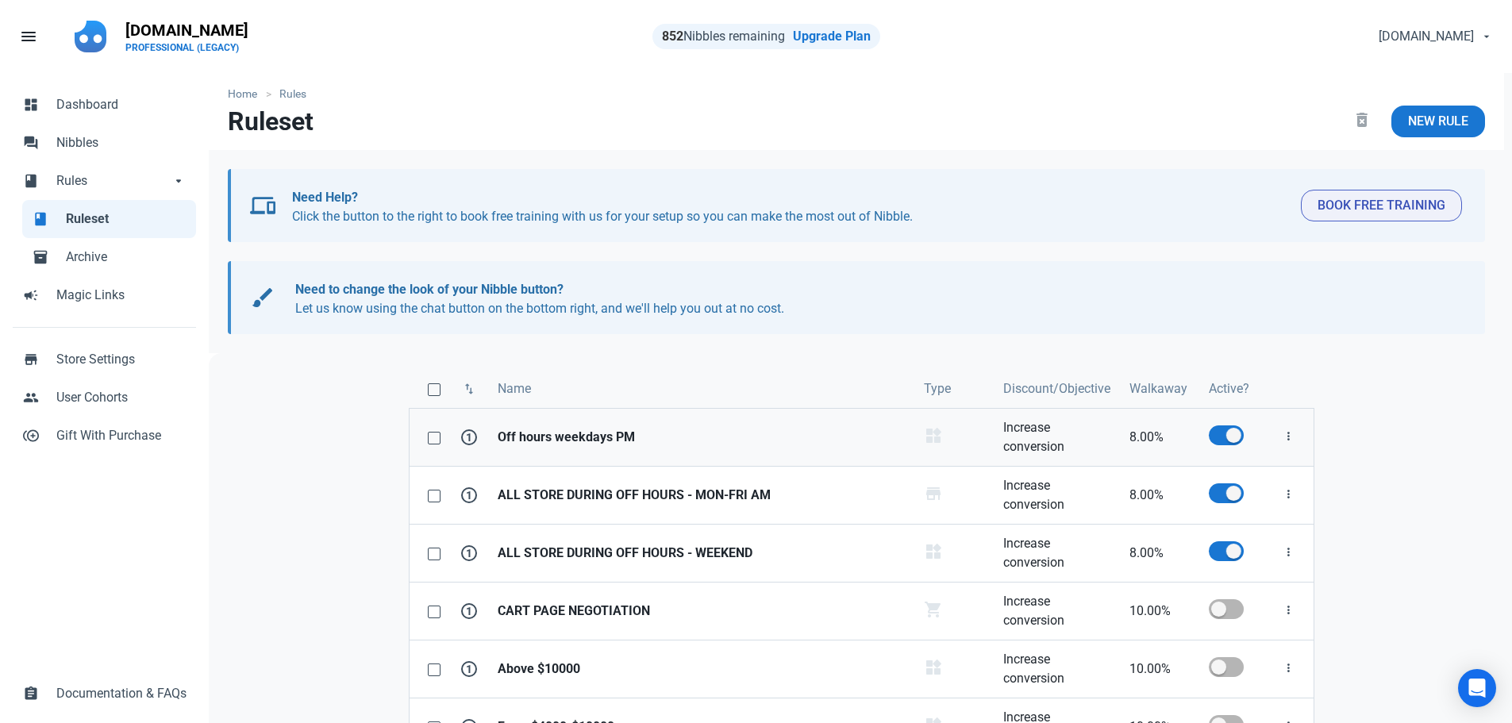
click at [590, 440] on strong "Off hours weekdays PM" at bounding box center [700, 437] width 407 height 19
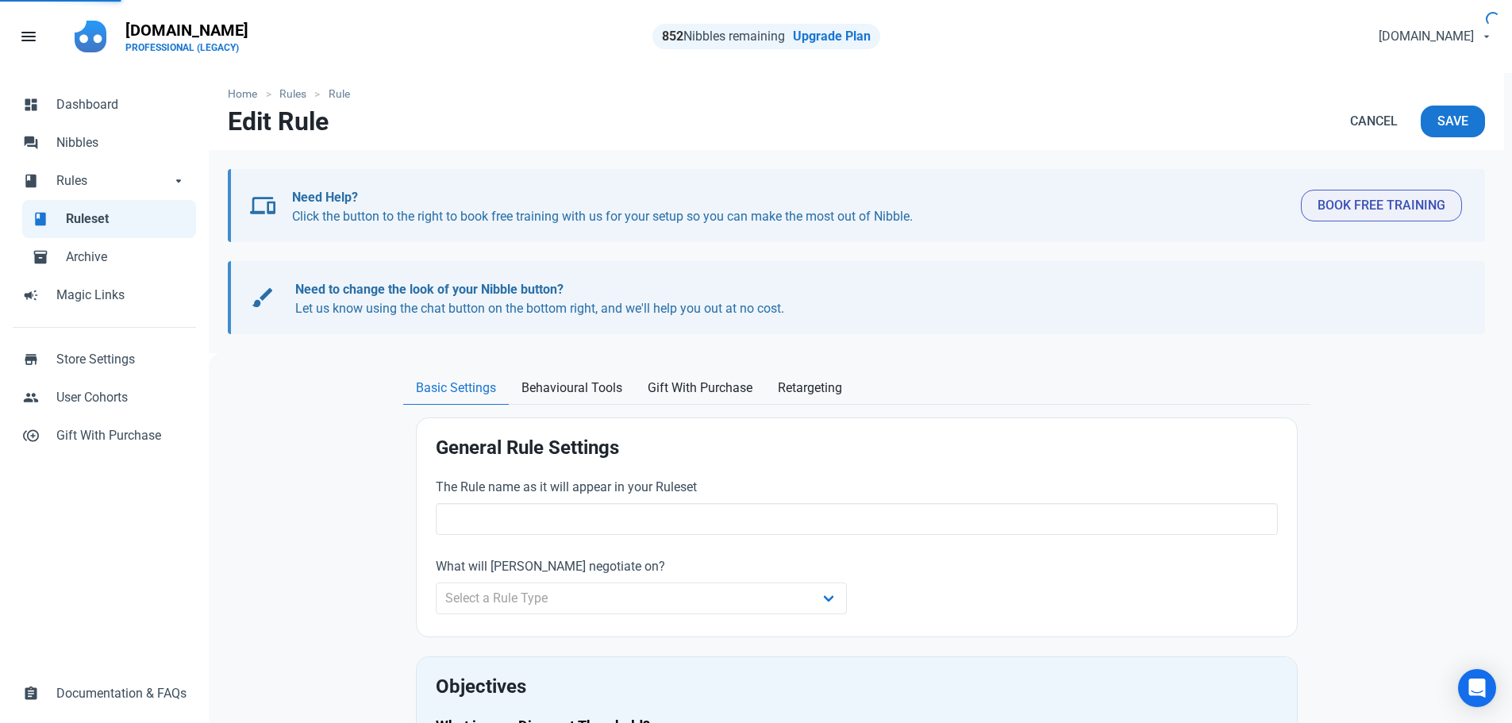
type input "Off hours weekdays PM"
select select "product_category"
type input "8.00"
radio input "true"
radio input "false"
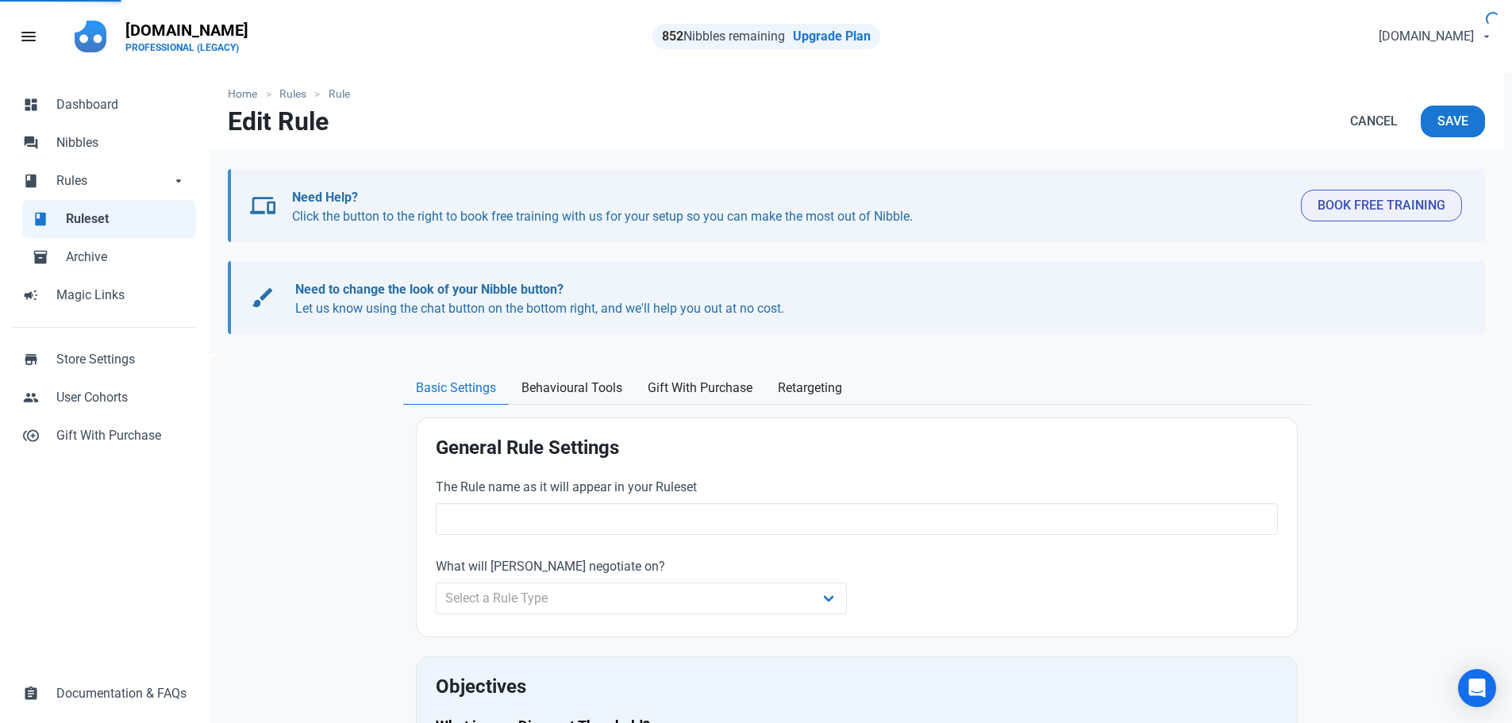
radio input "true"
select select "recurring"
select select "working"
select select "07:00 PM"
select select "End of day"
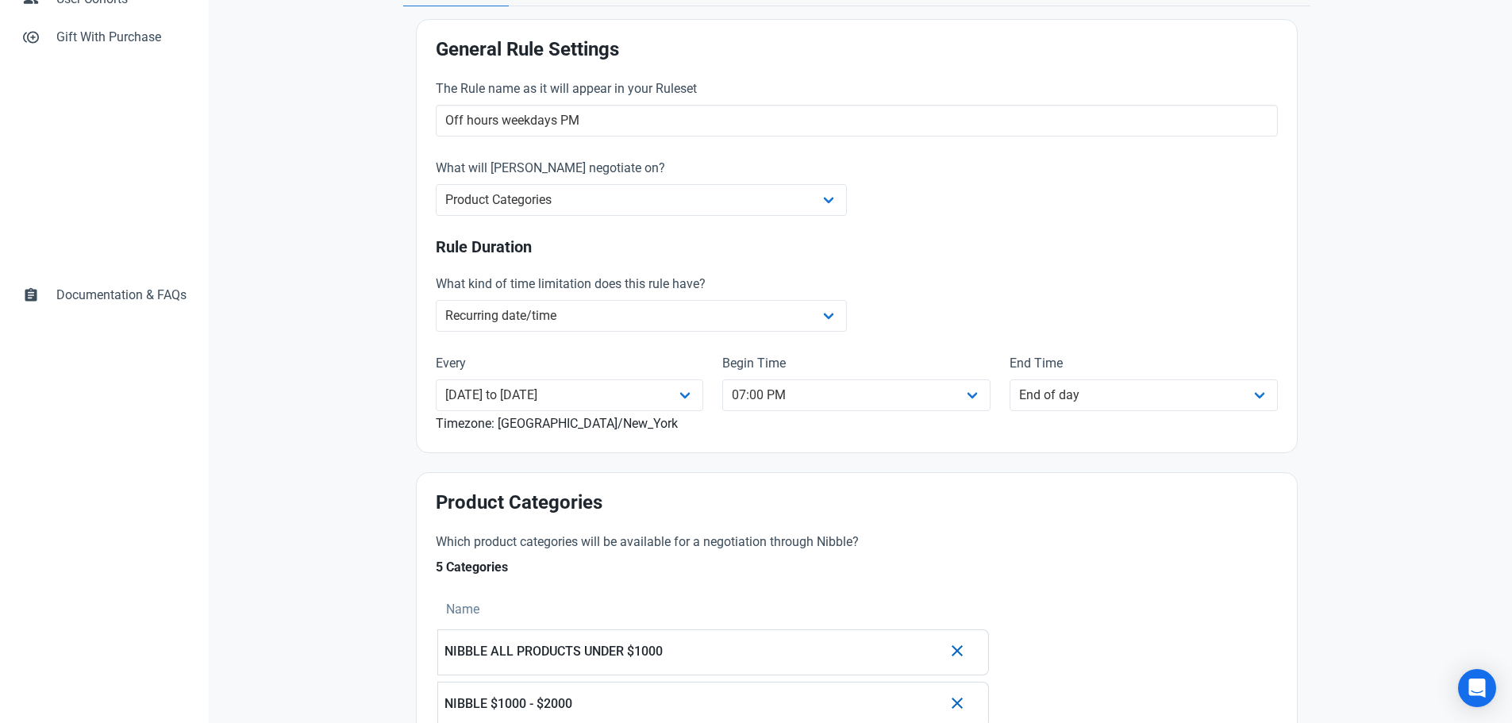
scroll to position [397, 0]
drag, startPoint x: 610, startPoint y: 171, endPoint x: 436, endPoint y: 167, distance: 174.6
click at [436, 167] on label "What will [PERSON_NAME] negotiate on?" at bounding box center [642, 169] width 412 height 19
copy label "What will [PERSON_NAME] negotiate on?"
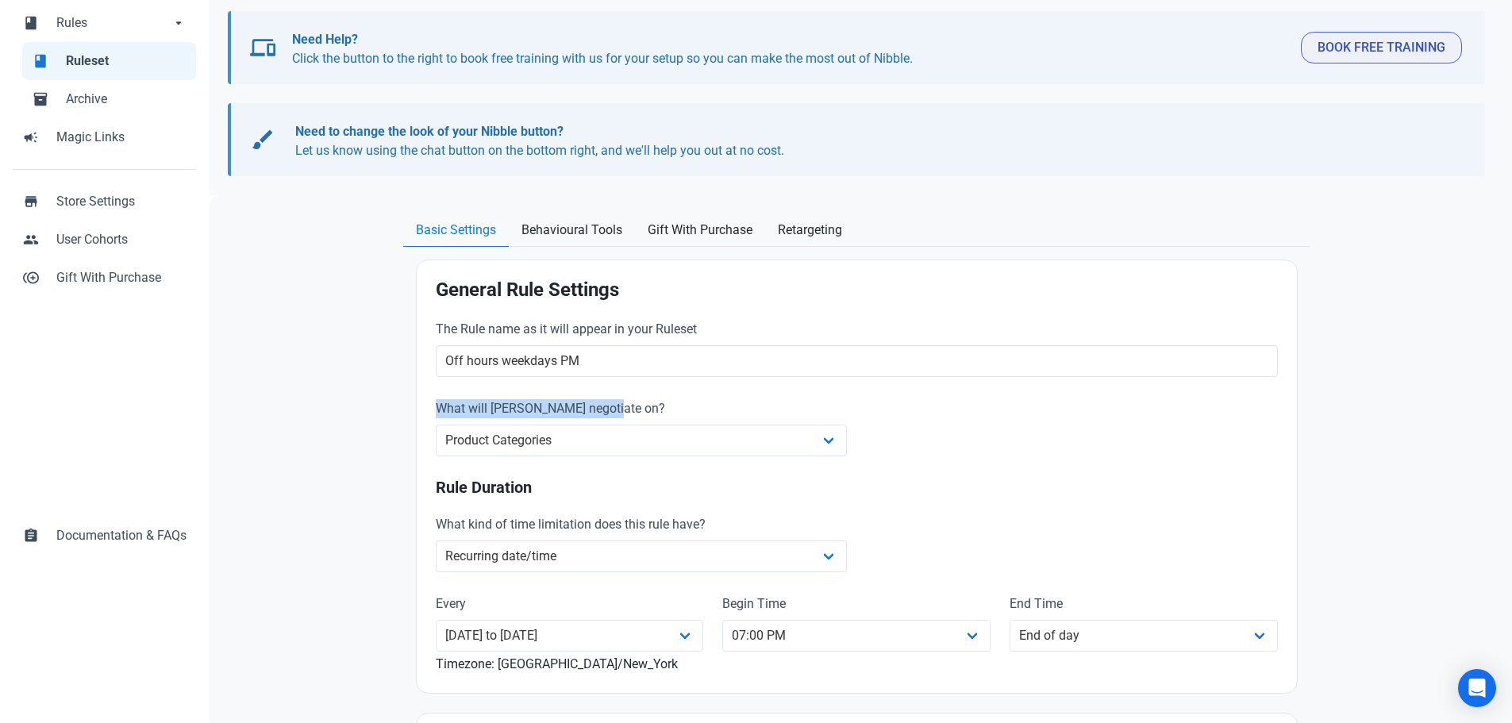
scroll to position [0, 0]
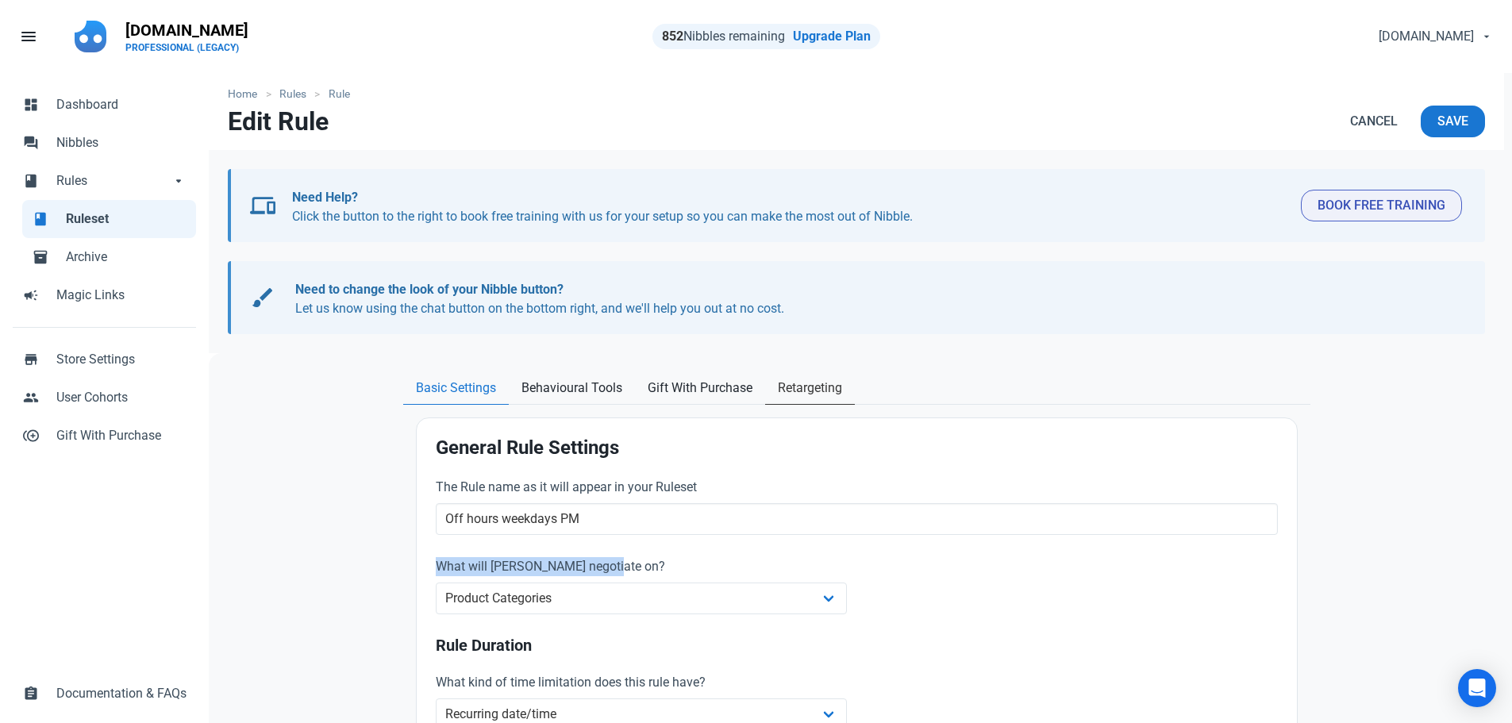
click at [815, 388] on span "Retargeting" at bounding box center [810, 387] width 64 height 19
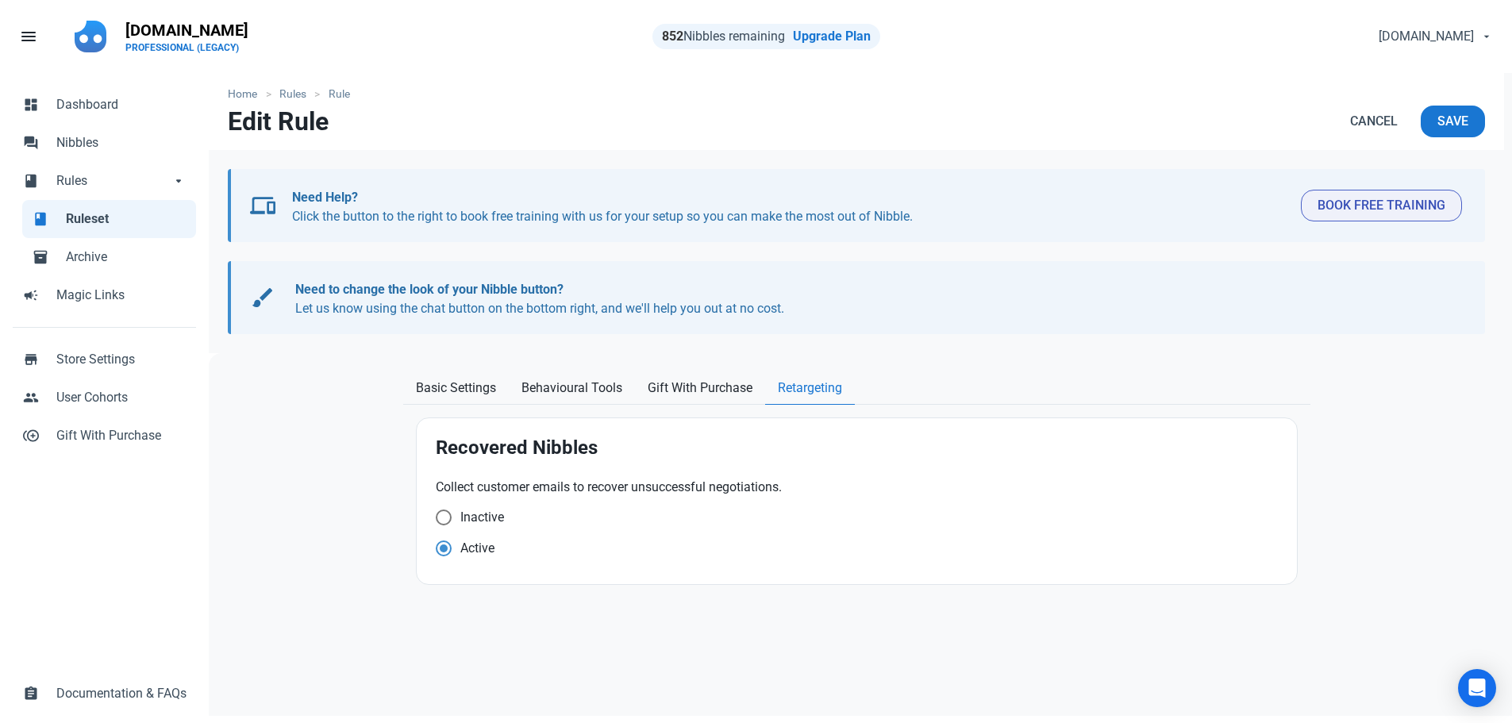
click at [1447, 99] on ul "Home Rules Rule" at bounding box center [856, 94] width 1257 height 17
click at [1451, 112] on span "Save" at bounding box center [1452, 121] width 31 height 19
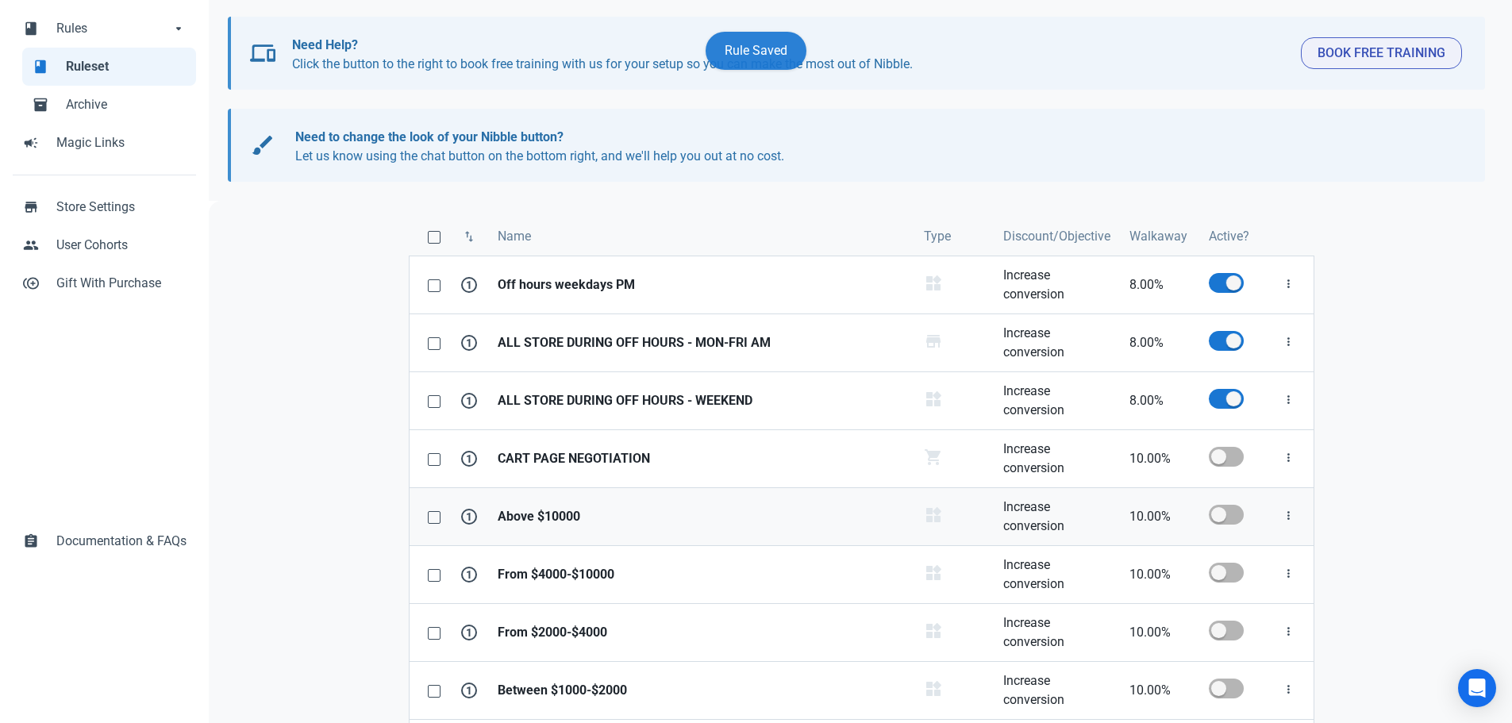
scroll to position [159, 0]
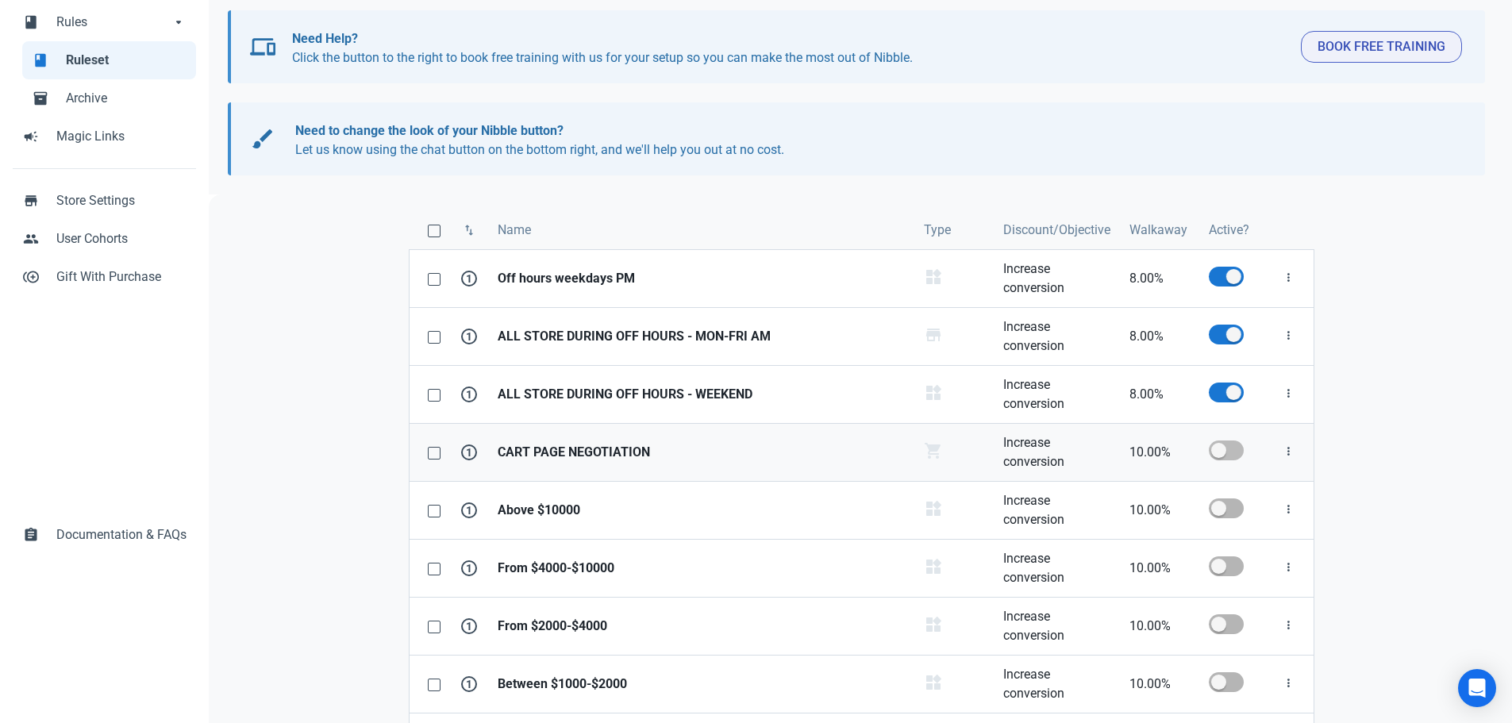
click at [1235, 446] on span at bounding box center [1225, 450] width 35 height 20
click at [1219, 446] on input "checkbox" at bounding box center [1213, 450] width 10 height 10
checkbox input "true"
click at [549, 513] on strong "Above $10000" at bounding box center [700, 510] width 407 height 19
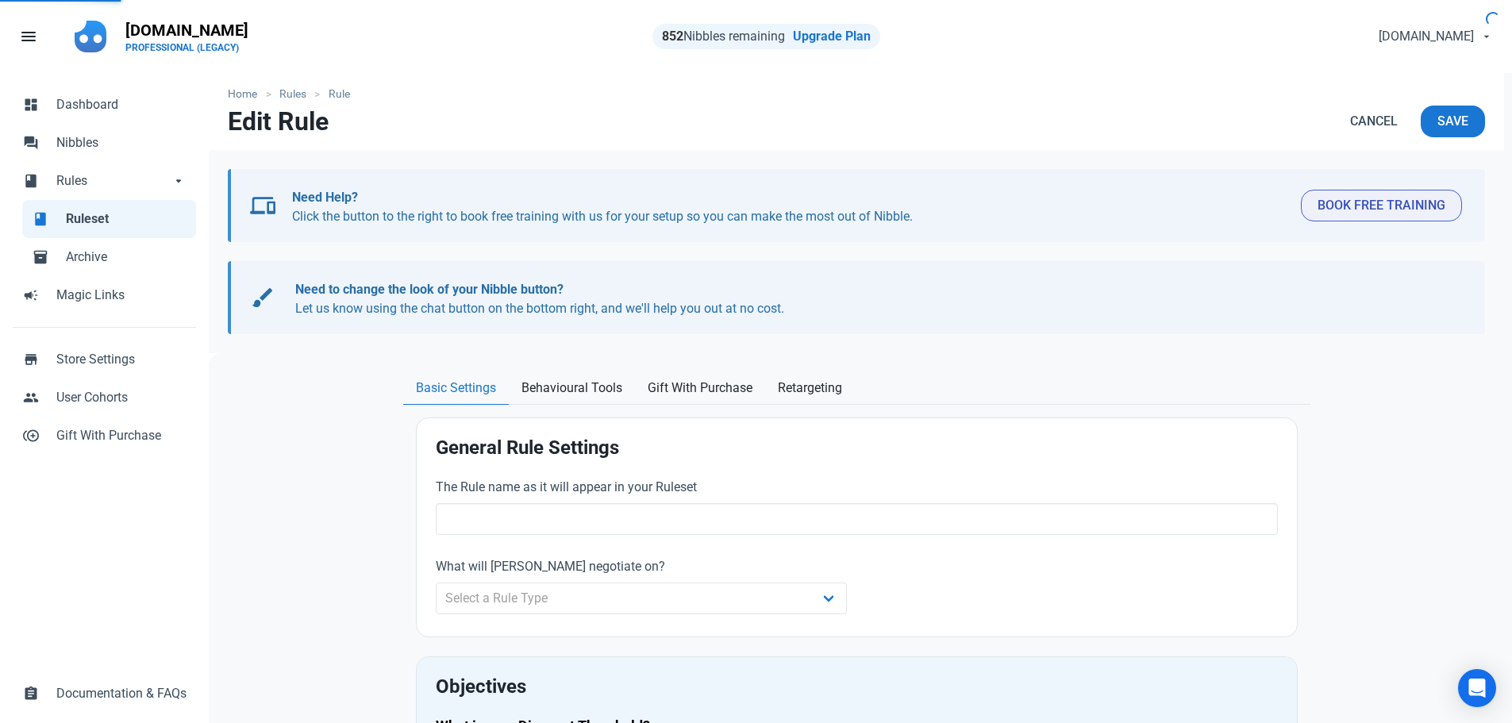
type input "Above $10000"
select select "product_category"
type input "10.00"
radio input "true"
radio input "false"
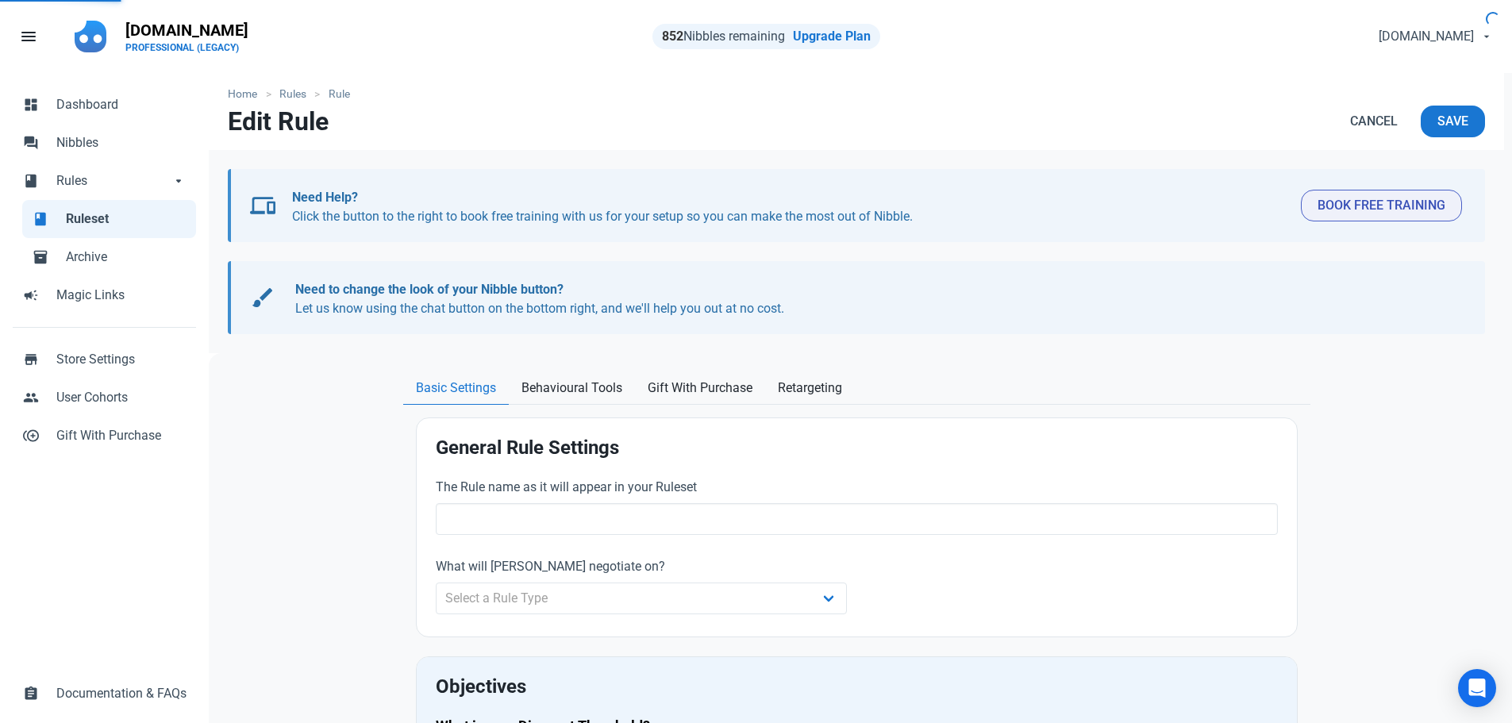
radio input "true"
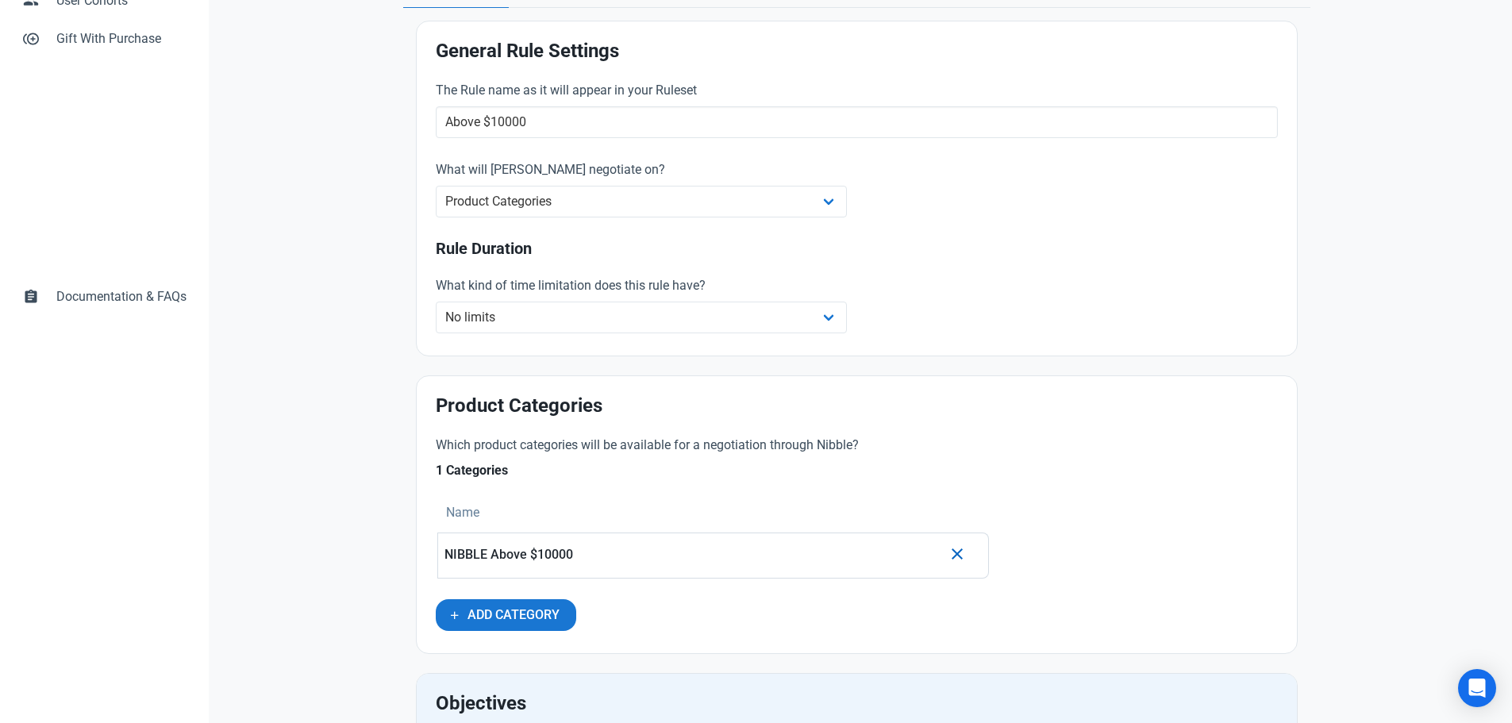
scroll to position [317, 0]
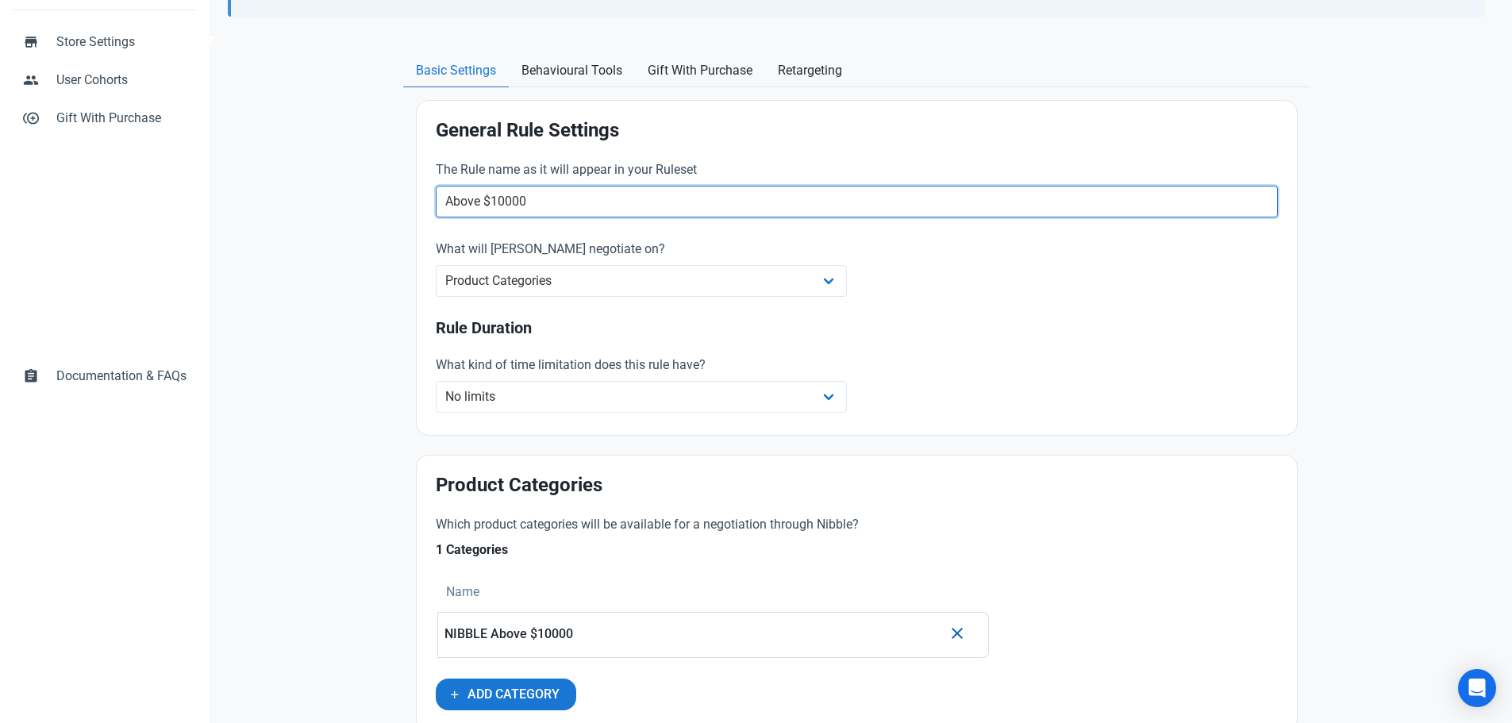
drag, startPoint x: 528, startPoint y: 204, endPoint x: 405, endPoint y: 191, distance: 123.6
type input "EXIT INTENT"
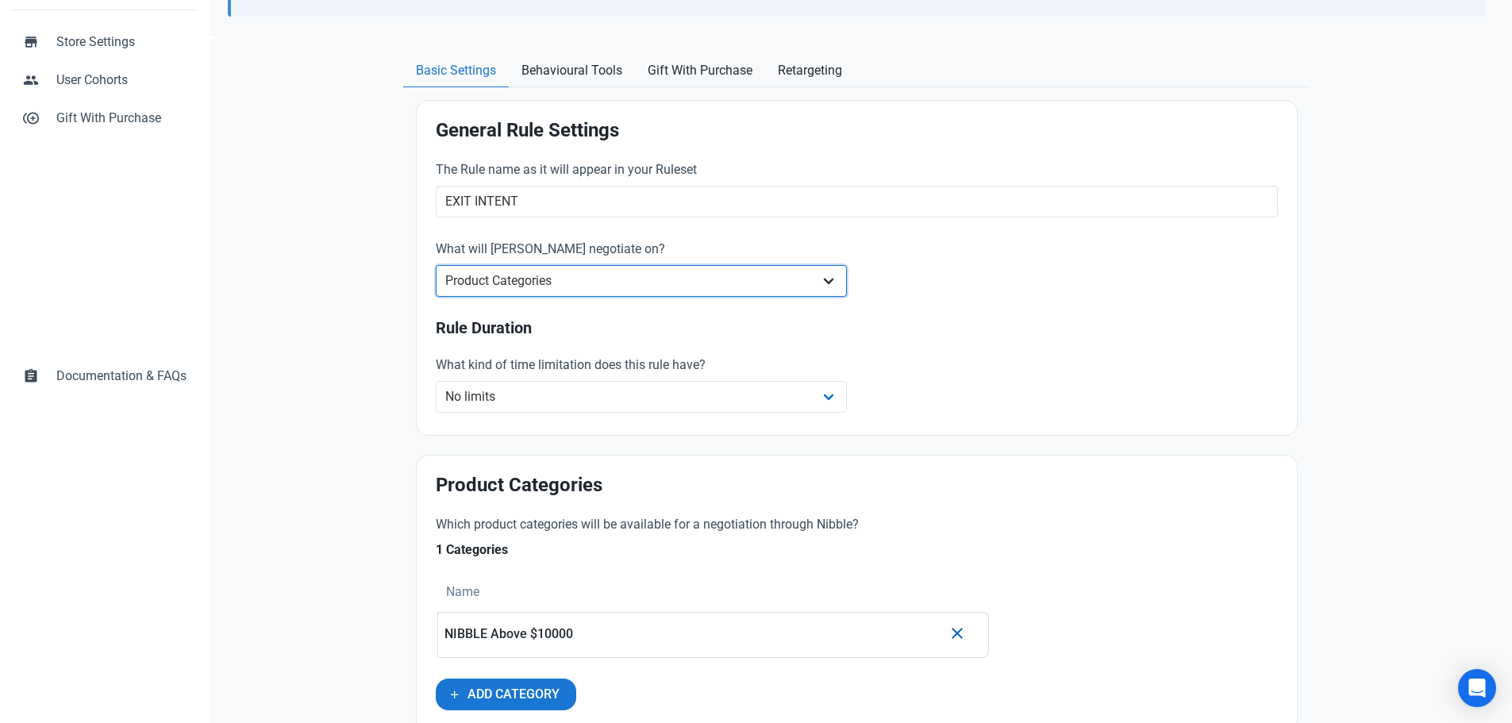
click at [514, 279] on select "Whole Store Individual Products Product Categories Cart" at bounding box center [642, 281] width 412 height 32
select select "retailer"
click at [436, 265] on select "Whole Store Individual Products Product Categories Cart" at bounding box center [642, 281] width 412 height 32
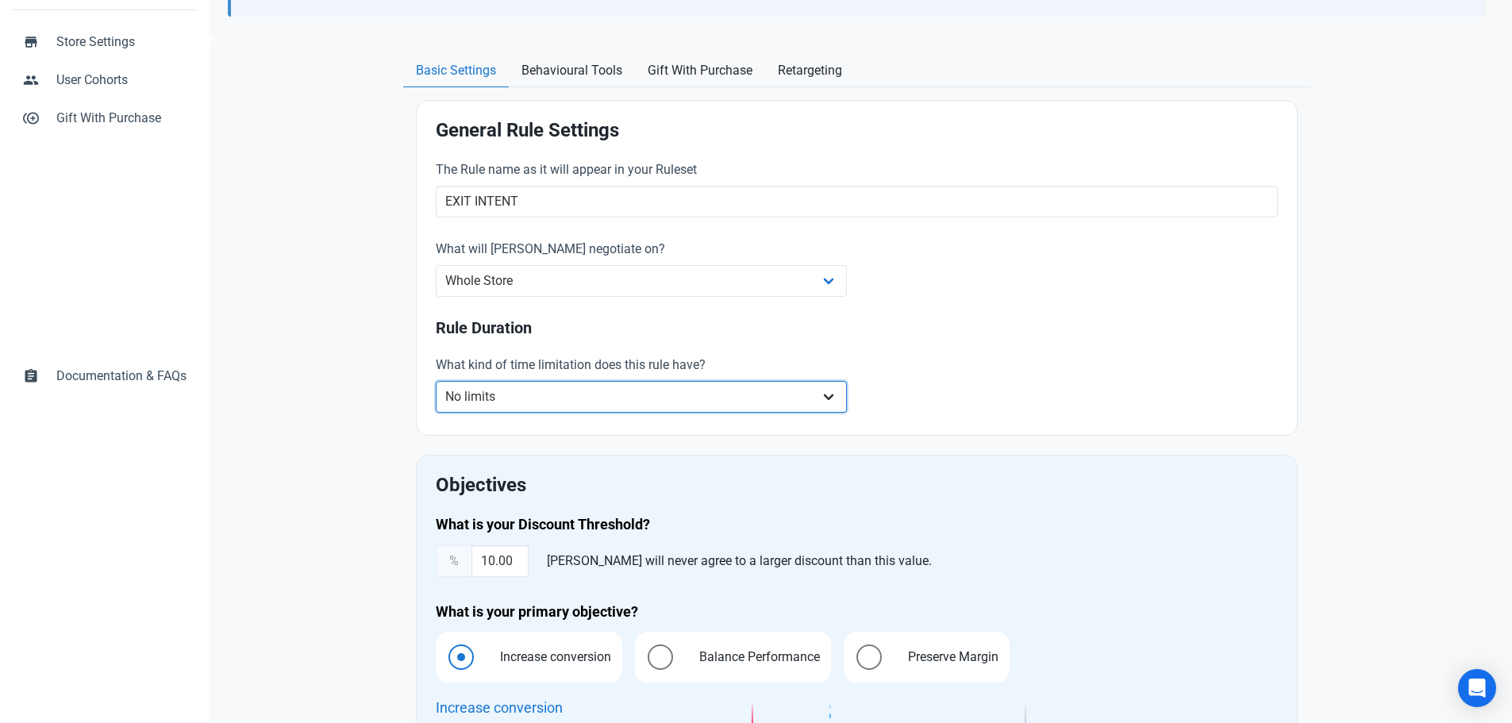
click at [507, 394] on select "No limits Date range Recurring date/time" at bounding box center [642, 397] width 412 height 32
click at [630, 348] on div "What kind of time limitation does this rule have? No limits Date range Recurrin…" at bounding box center [641, 385] width 431 height 79
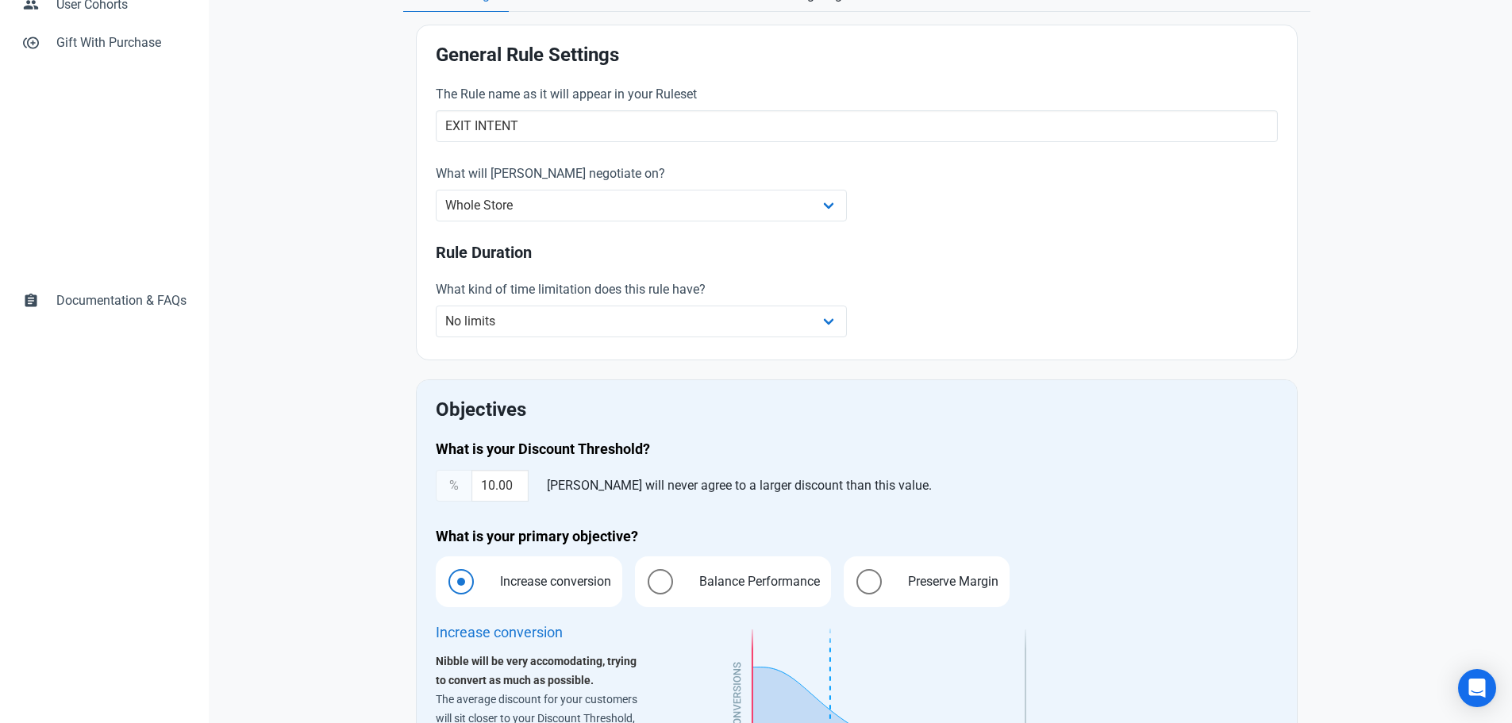
scroll to position [555, 0]
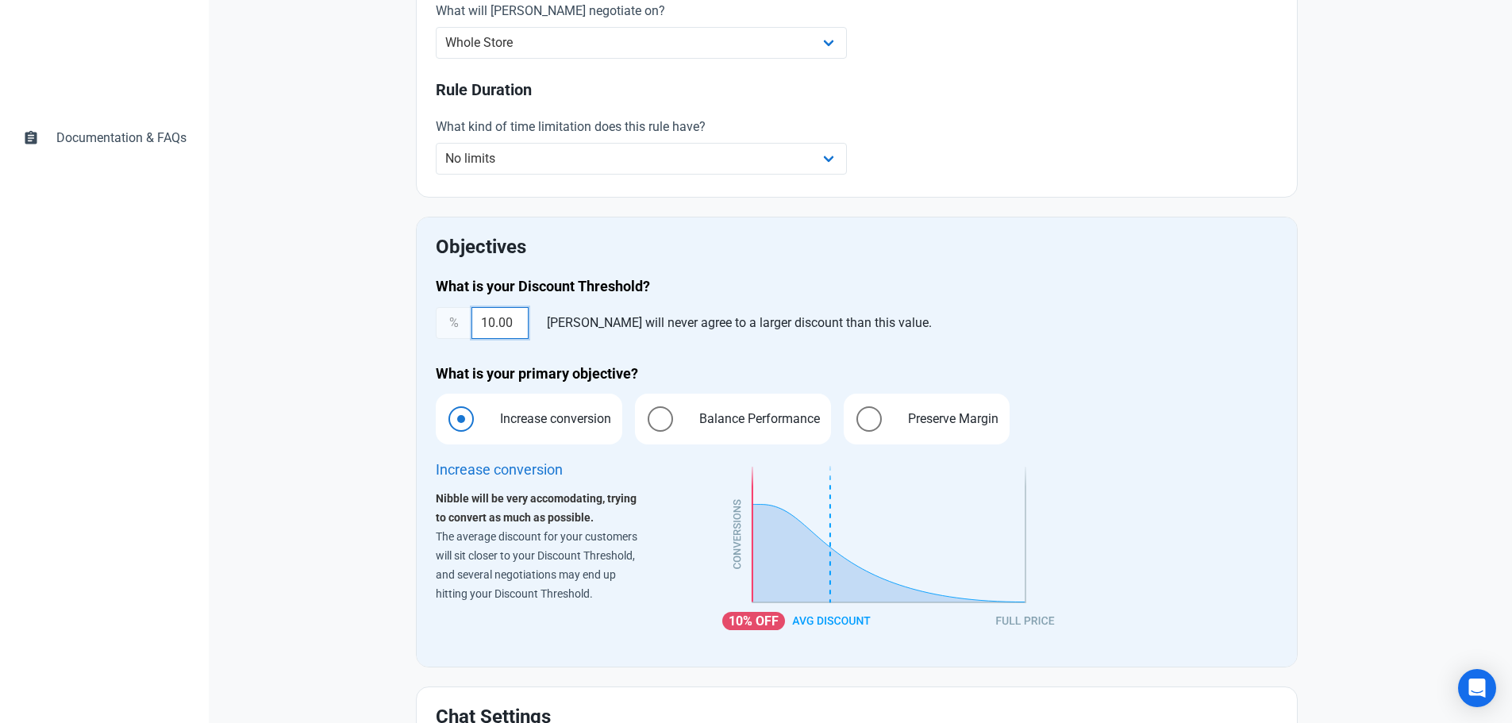
click at [505, 325] on input "10.00" at bounding box center [499, 323] width 57 height 32
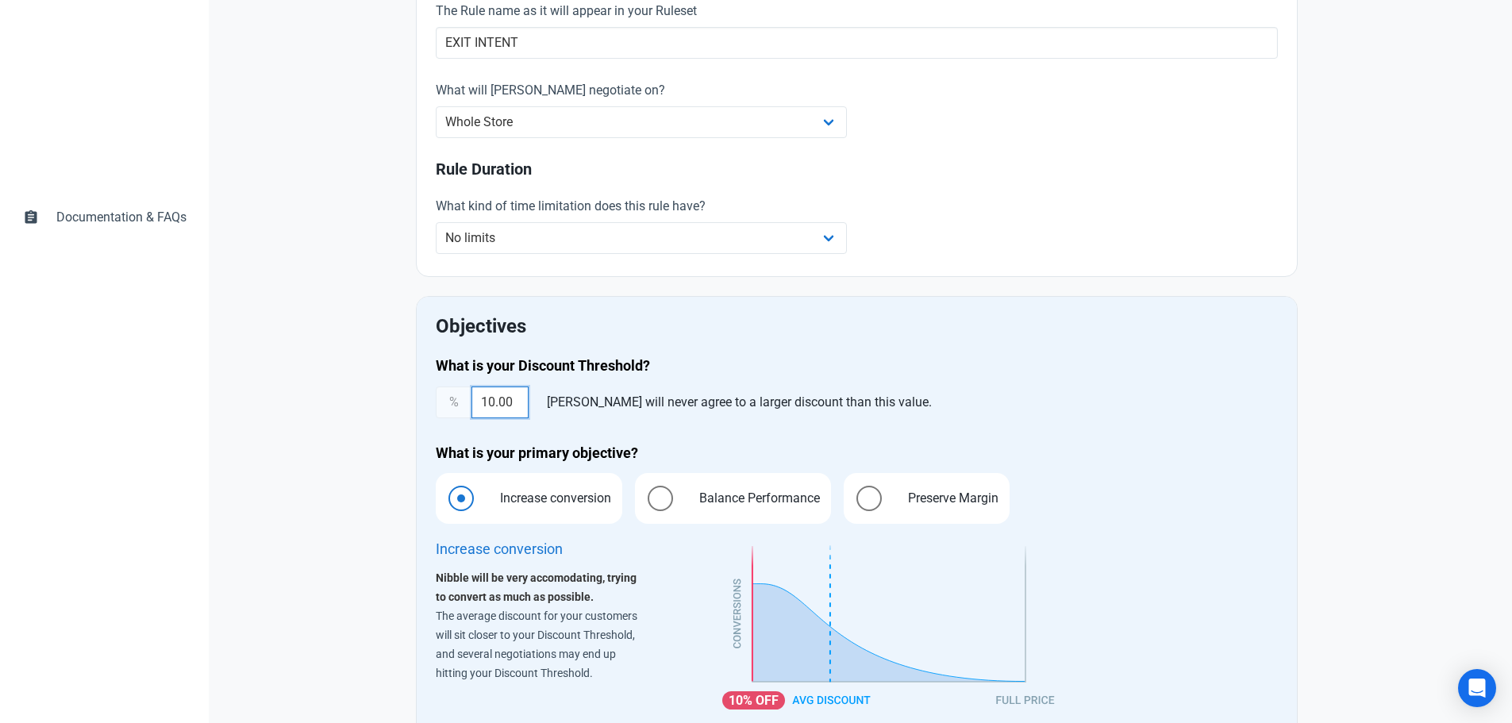
scroll to position [79, 0]
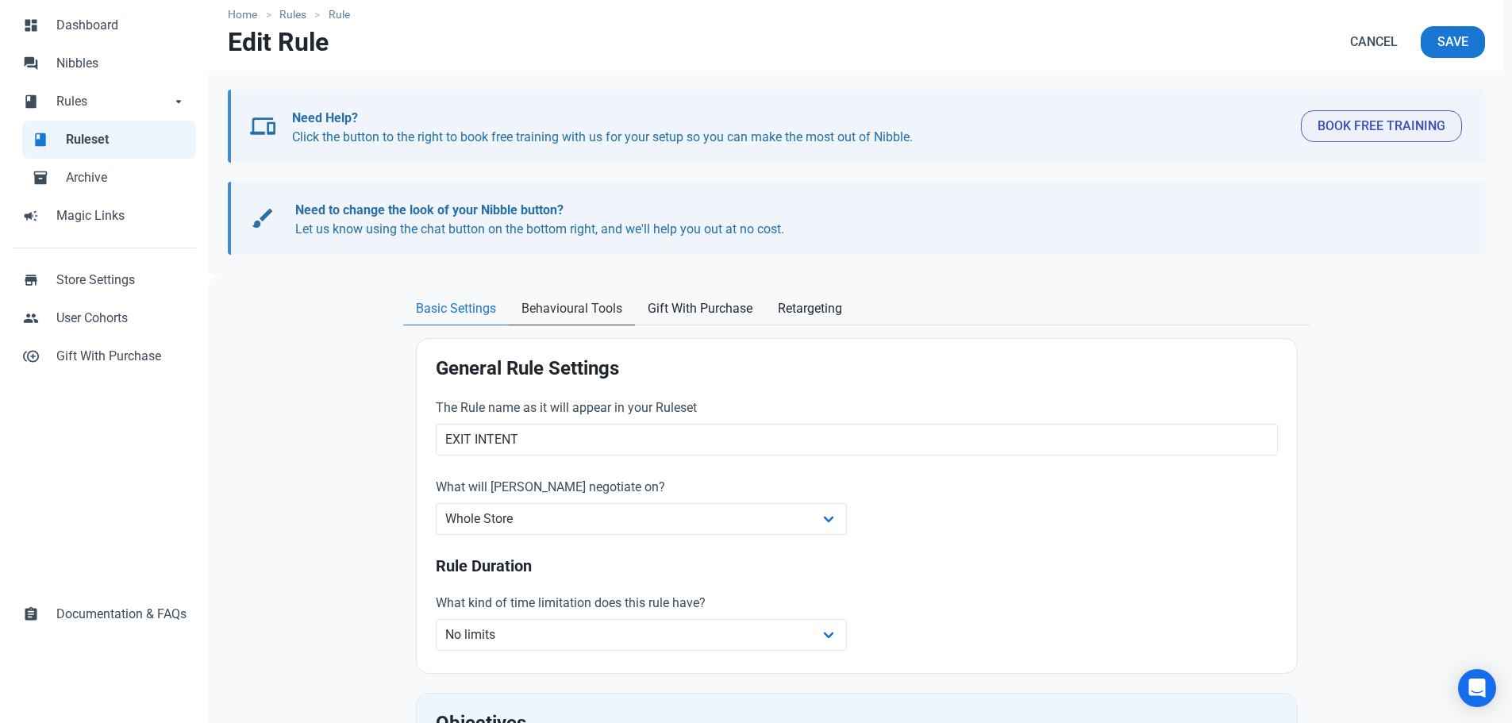
click at [567, 305] on span "Behavioural Tools" at bounding box center [571, 308] width 101 height 19
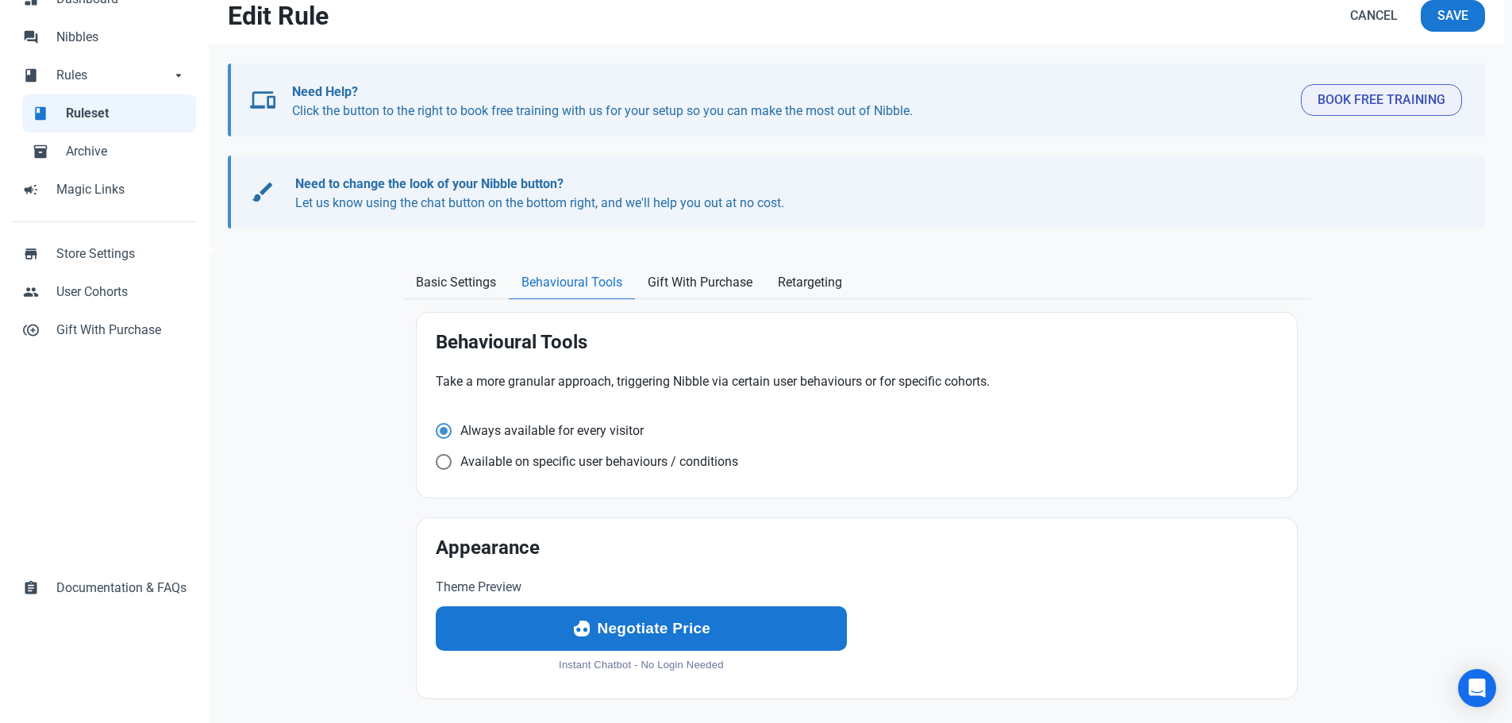
scroll to position [120, 0]
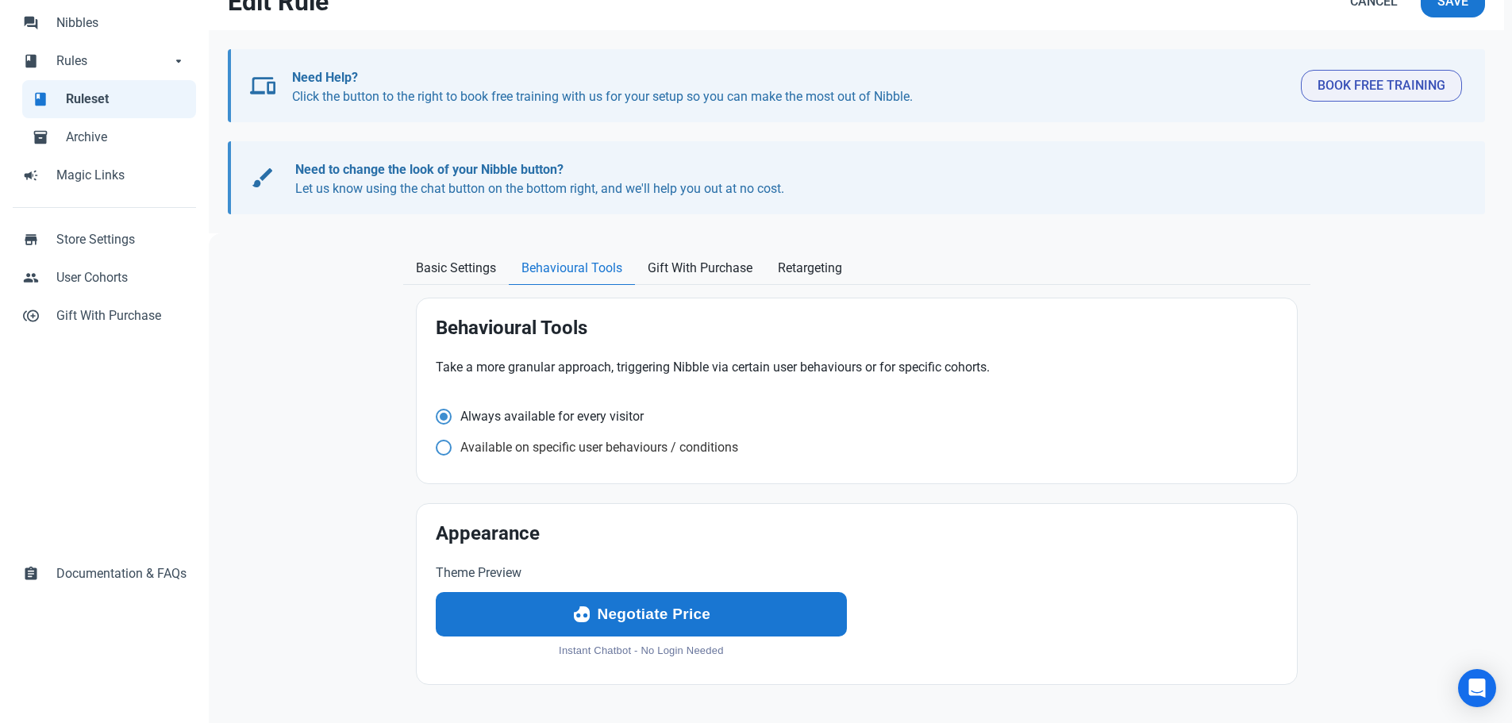
click at [438, 424] on span at bounding box center [444, 417] width 16 height 16
click at [438, 421] on input "Available on specific user behaviours / conditions" at bounding box center [441, 416] width 10 height 10
radio input "true"
radio input "false"
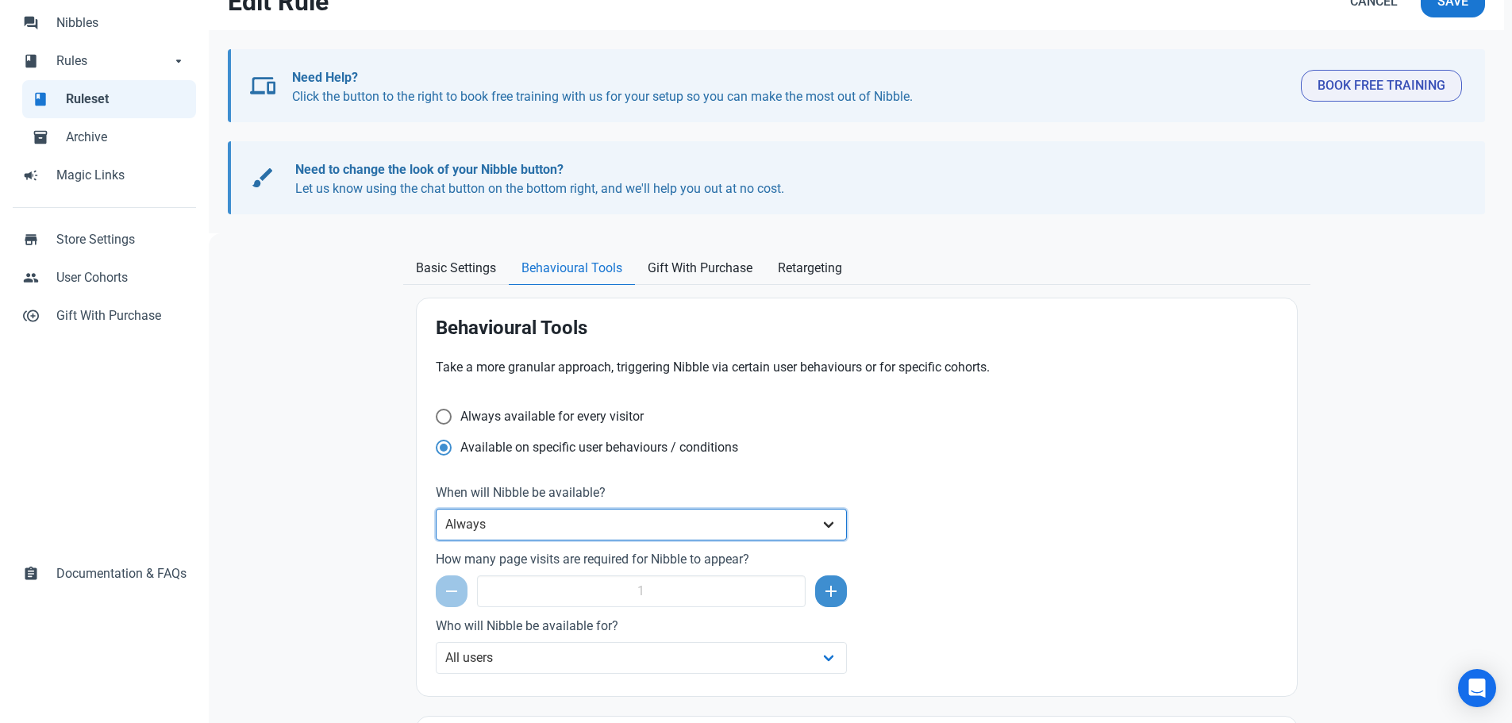
drag, startPoint x: 505, startPoint y: 517, endPoint x: 509, endPoint y: 528, distance: 11.6
click at [505, 517] on select "Always After a set amount of time during a page visit Before the user leaves th…" at bounding box center [642, 525] width 412 height 32
select select "exit_intent"
click at [436, 509] on select "Always After a set amount of time during a page visit Before the user leaves th…" at bounding box center [642, 525] width 412 height 32
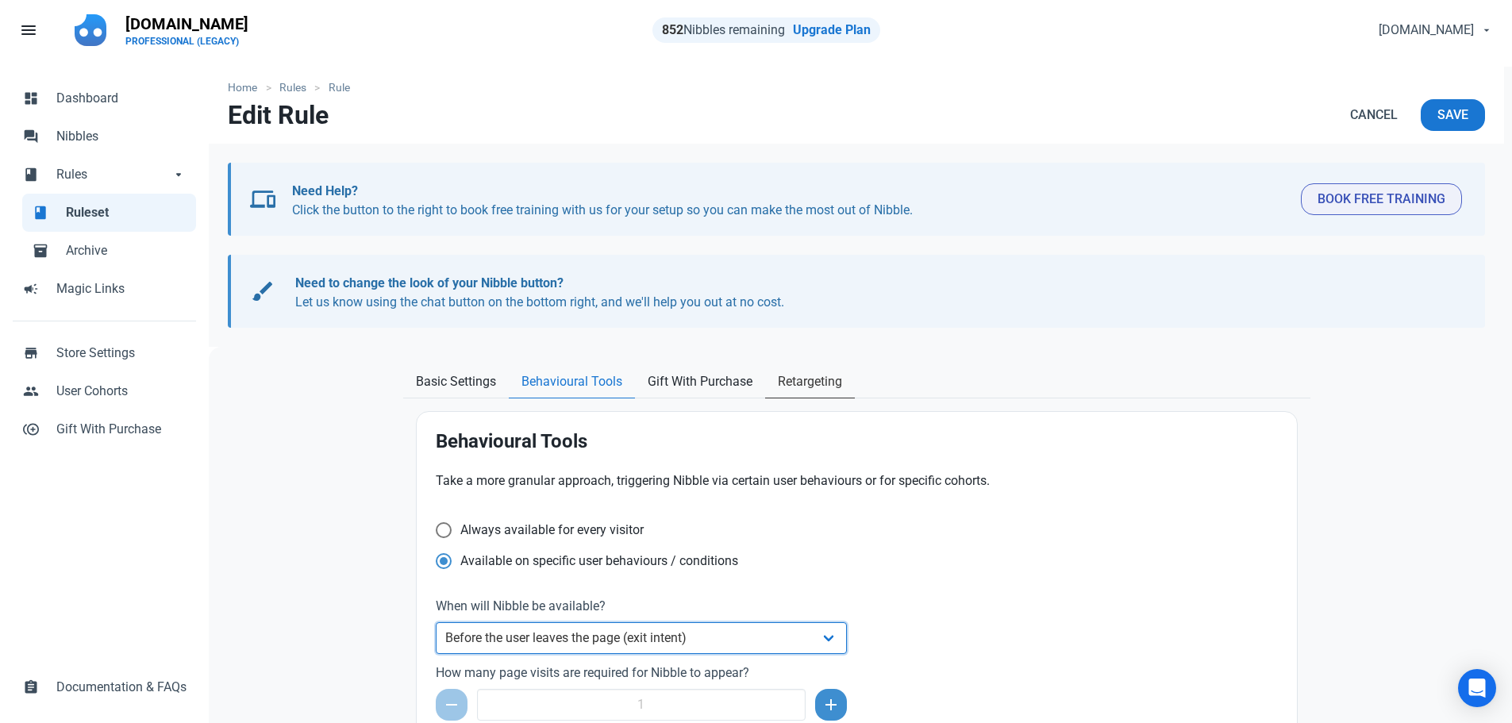
scroll to position [0, 0]
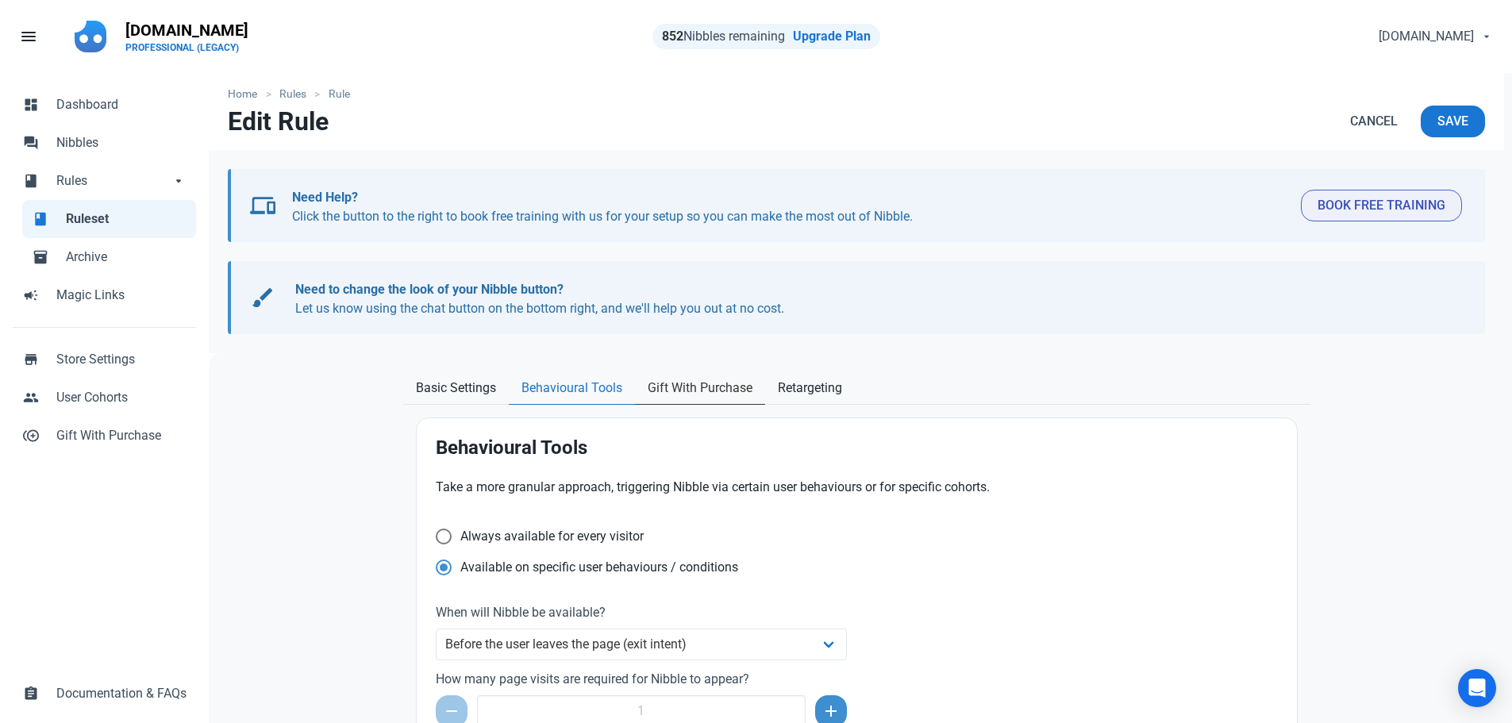
click at [693, 377] on link "Gift With Purchase" at bounding box center [700, 388] width 130 height 33
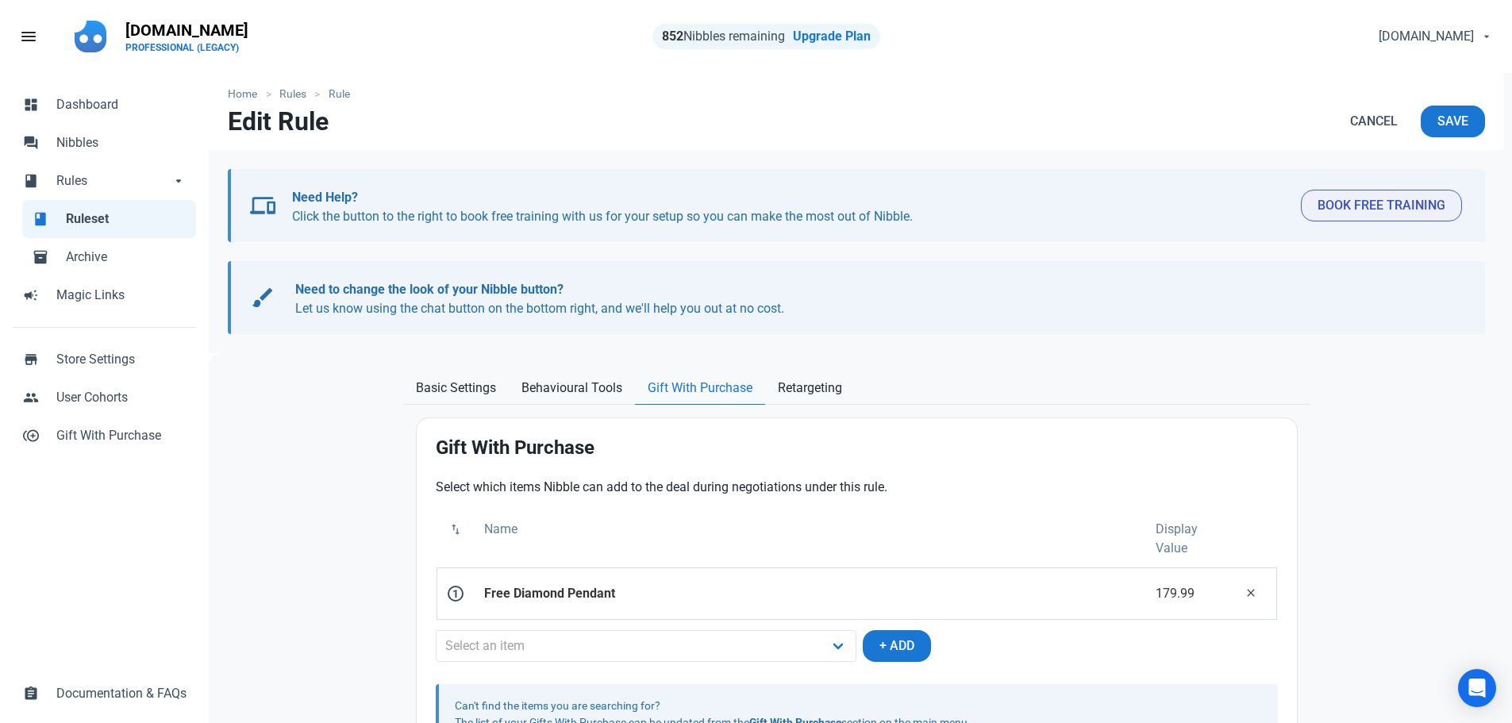
scroll to position [70, 0]
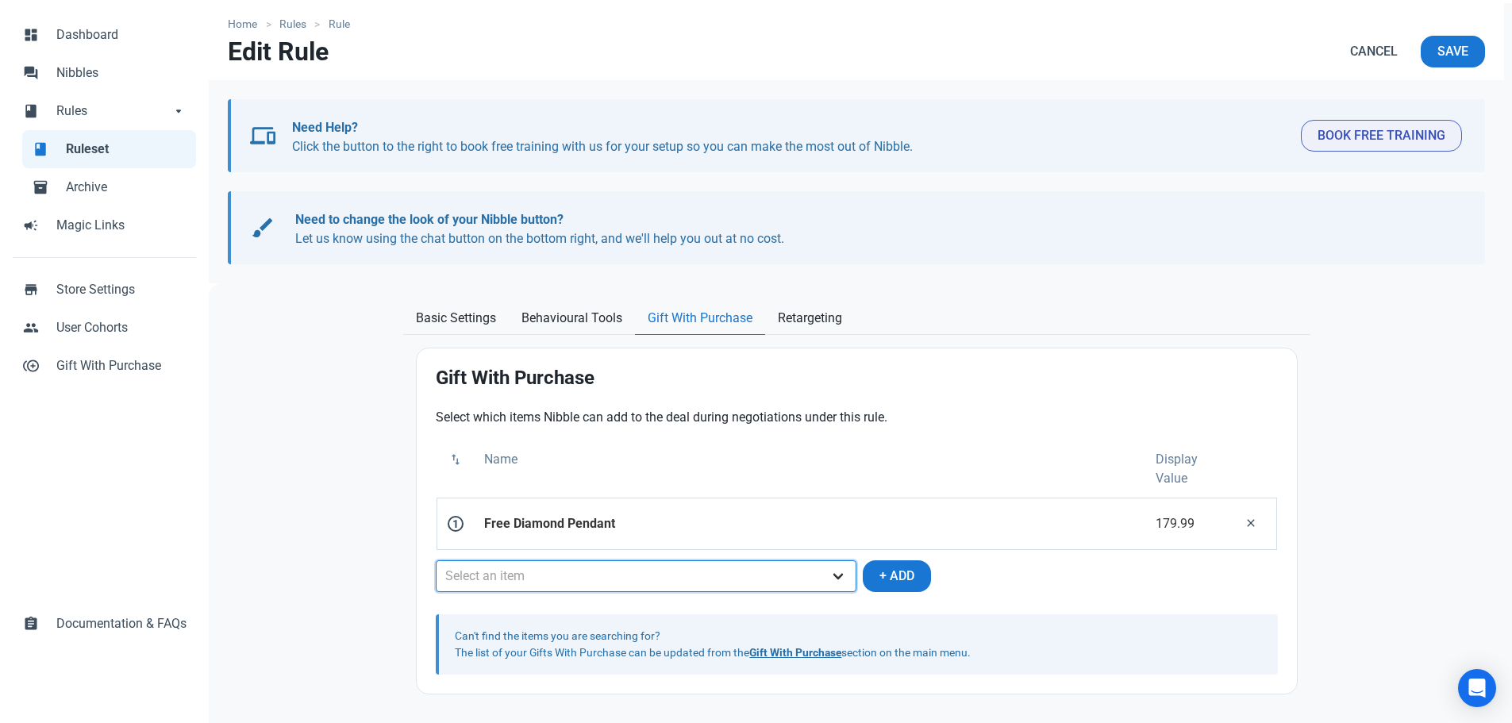
click at [806, 572] on select "Select an item Free Diamond Pendant" at bounding box center [646, 576] width 421 height 32
select select "98"
click at [436, 560] on select "Select an item Free Diamond Pendant" at bounding box center [646, 576] width 421 height 32
click at [803, 317] on span "Retargeting" at bounding box center [810, 318] width 64 height 19
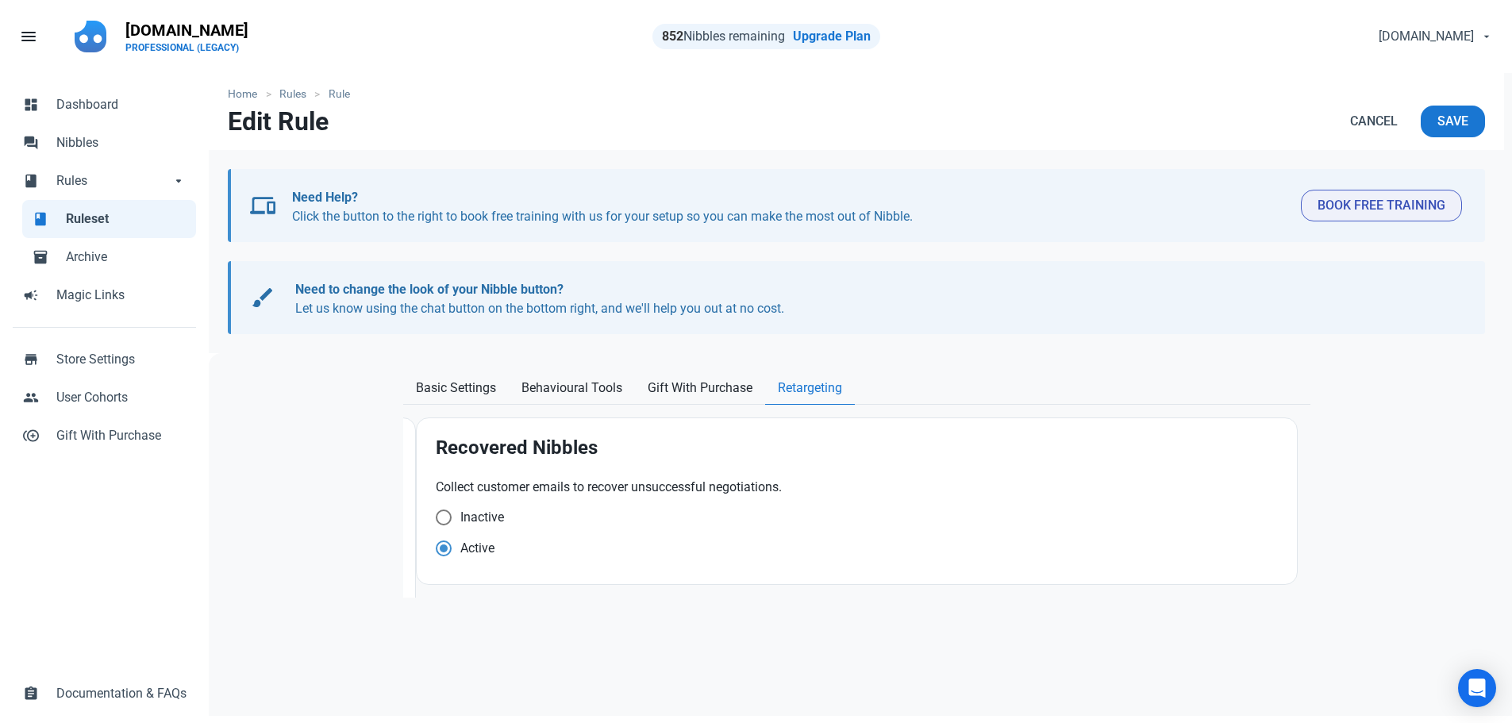
scroll to position [0, 0]
click at [467, 382] on span "Basic Settings" at bounding box center [456, 387] width 80 height 19
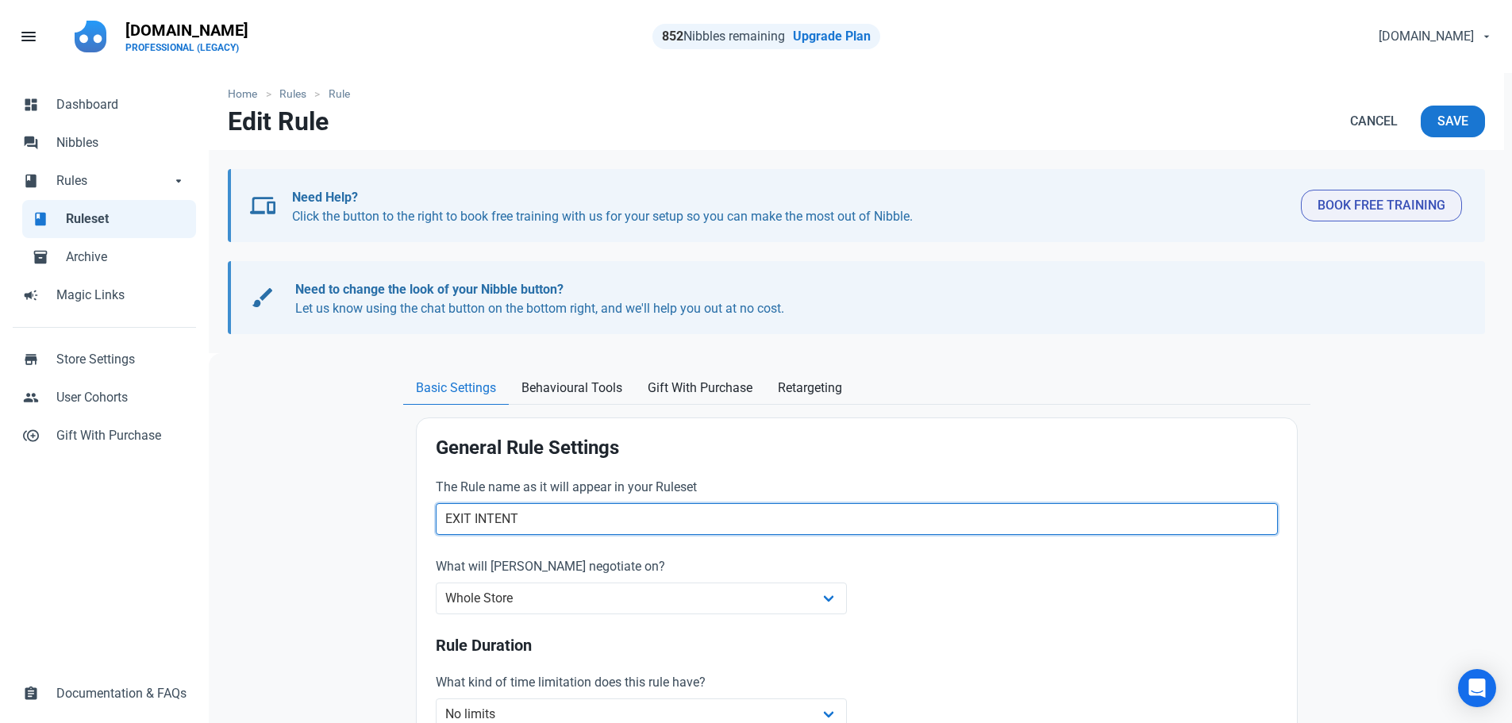
drag, startPoint x: 556, startPoint y: 521, endPoint x: 362, endPoint y: 518, distance: 194.4
click at [1470, 132] on button "Save" at bounding box center [1452, 122] width 64 height 32
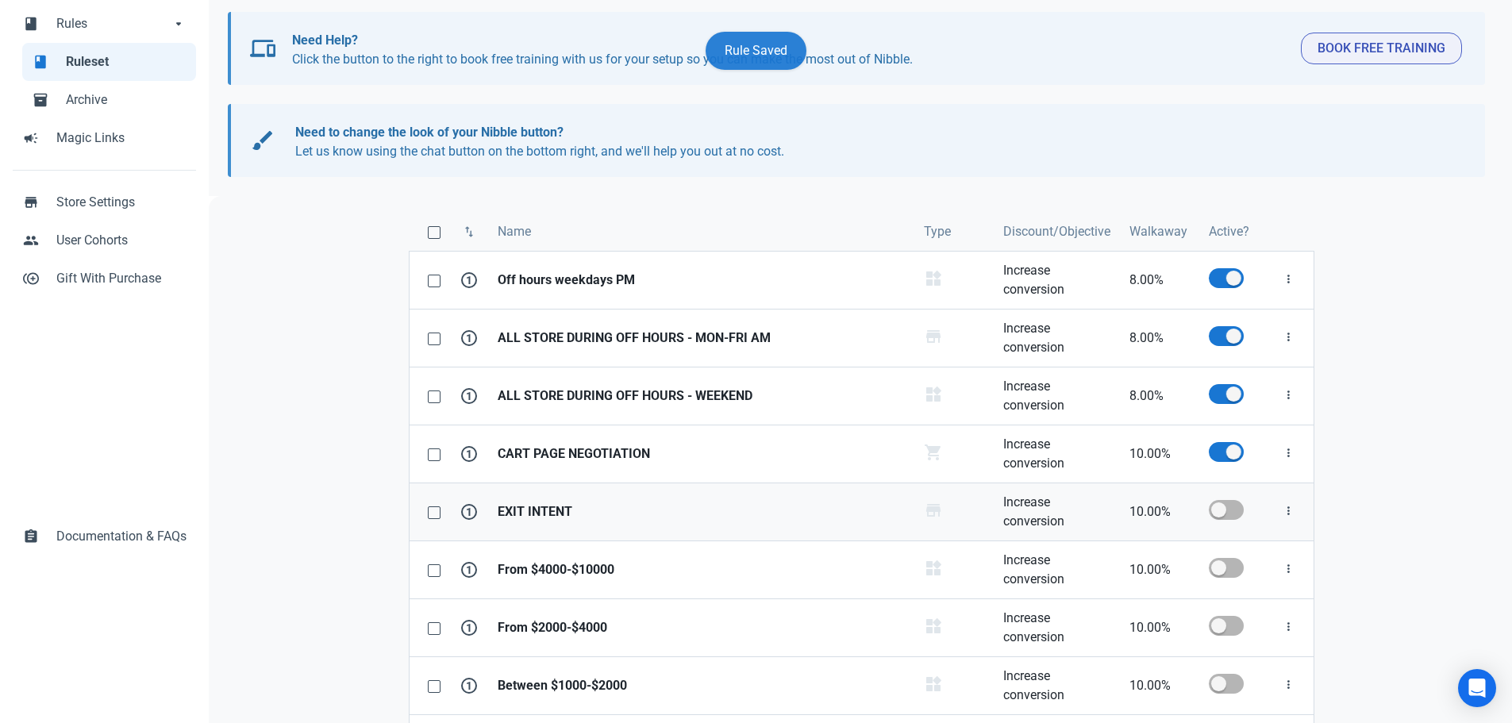
scroll to position [159, 0]
click at [1226, 508] on span at bounding box center [1225, 508] width 35 height 20
click at [1219, 508] on input "checkbox" at bounding box center [1213, 508] width 10 height 10
checkbox input "true"
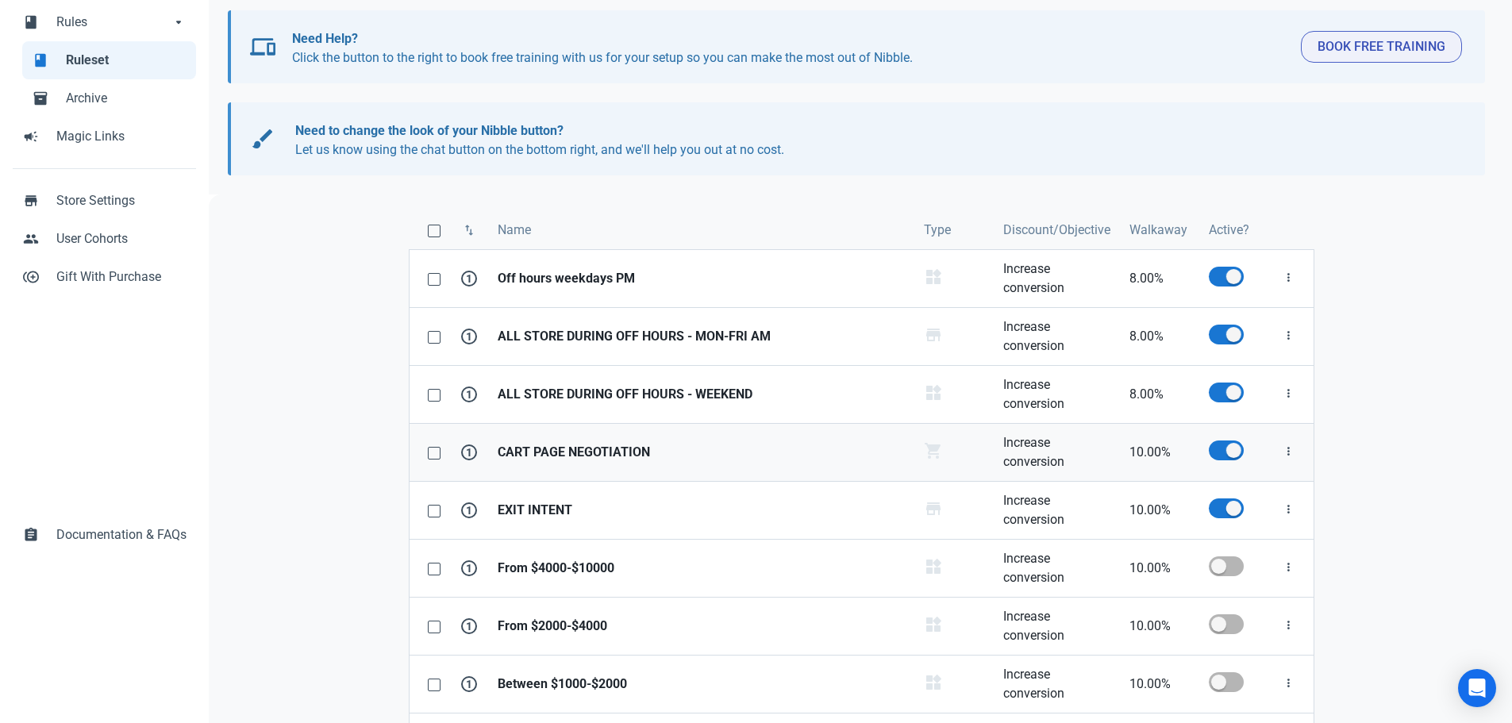
click at [636, 452] on strong "CART PAGE NEGOTIATION" at bounding box center [700, 452] width 407 height 19
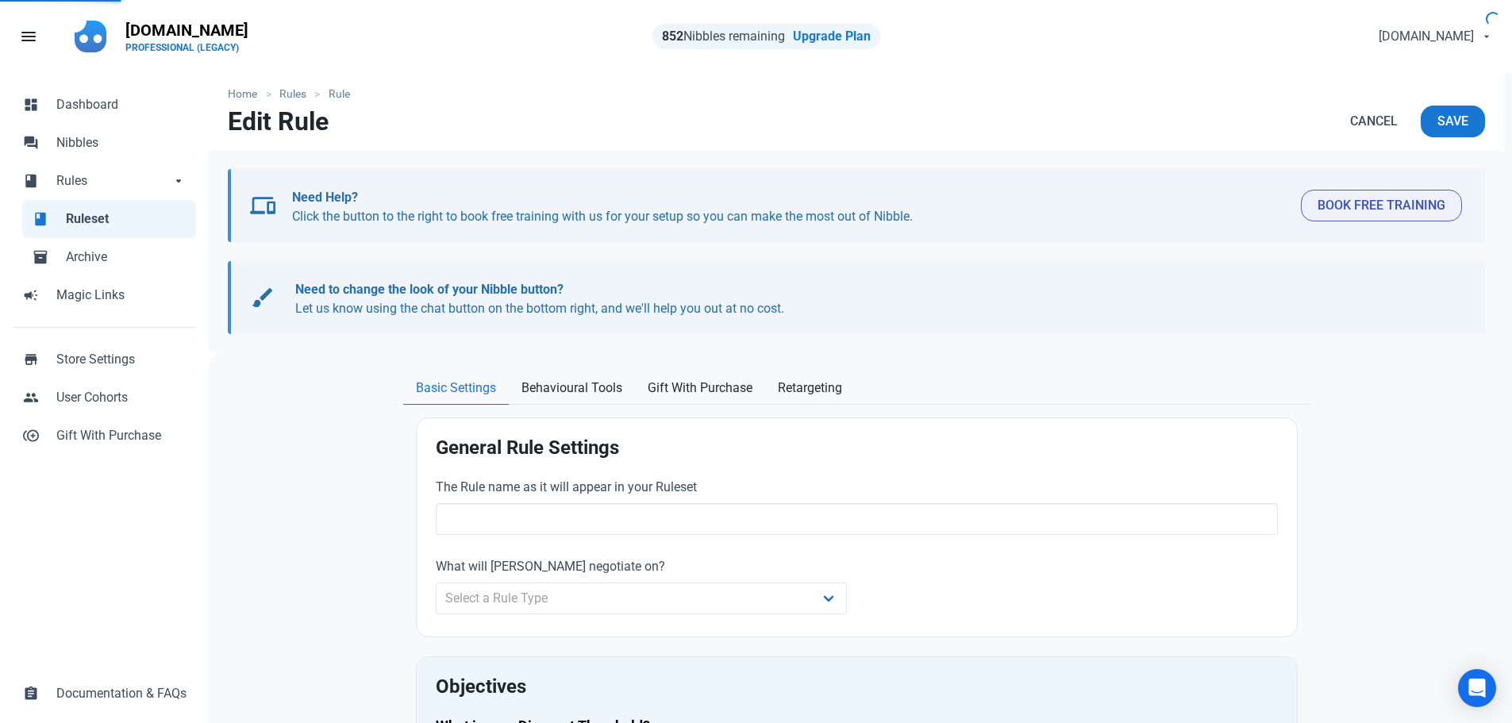
type input "CART PAGE NEGOTIATION"
select select "cart"
type input "10.00"
radio input "true"
radio input "false"
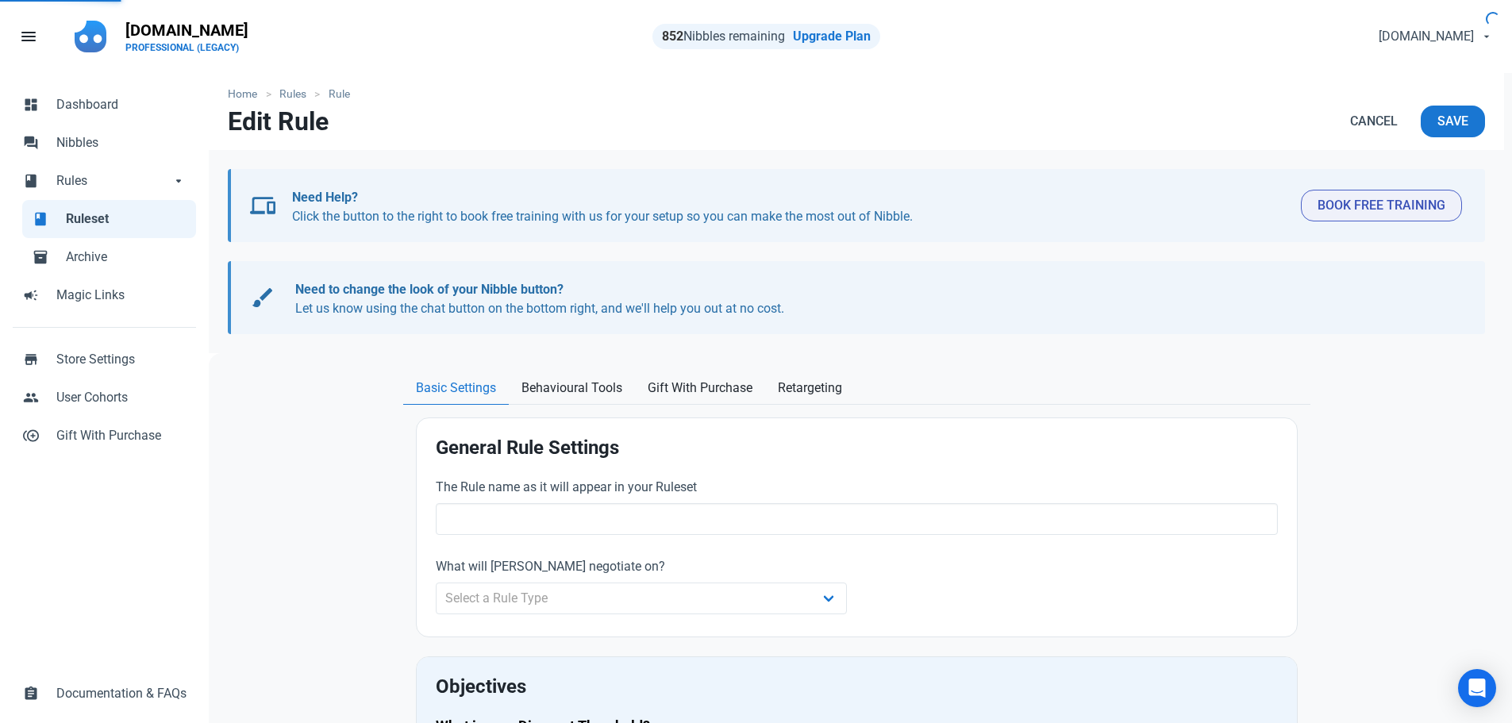
radio input "true"
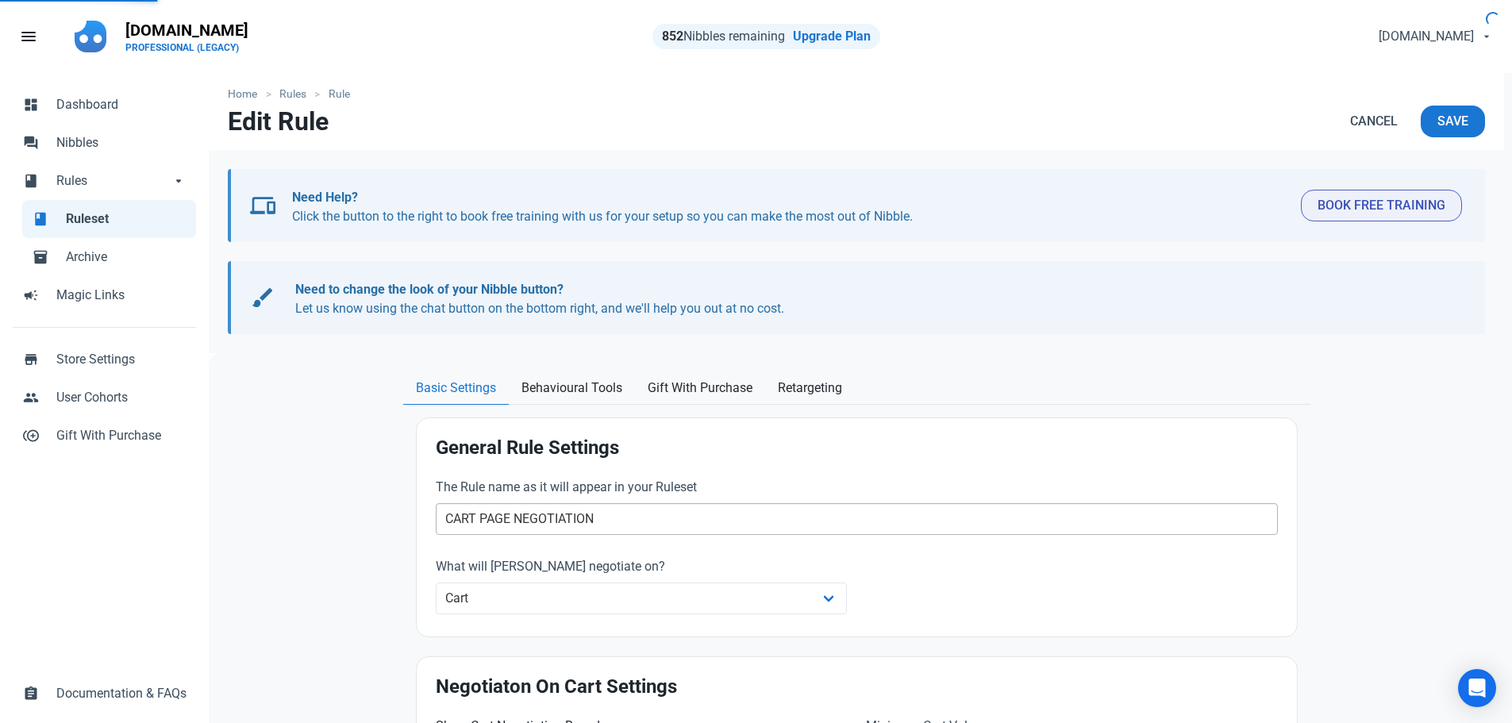
select select "delay"
click at [581, 389] on span "Behavioural Tools" at bounding box center [571, 387] width 101 height 19
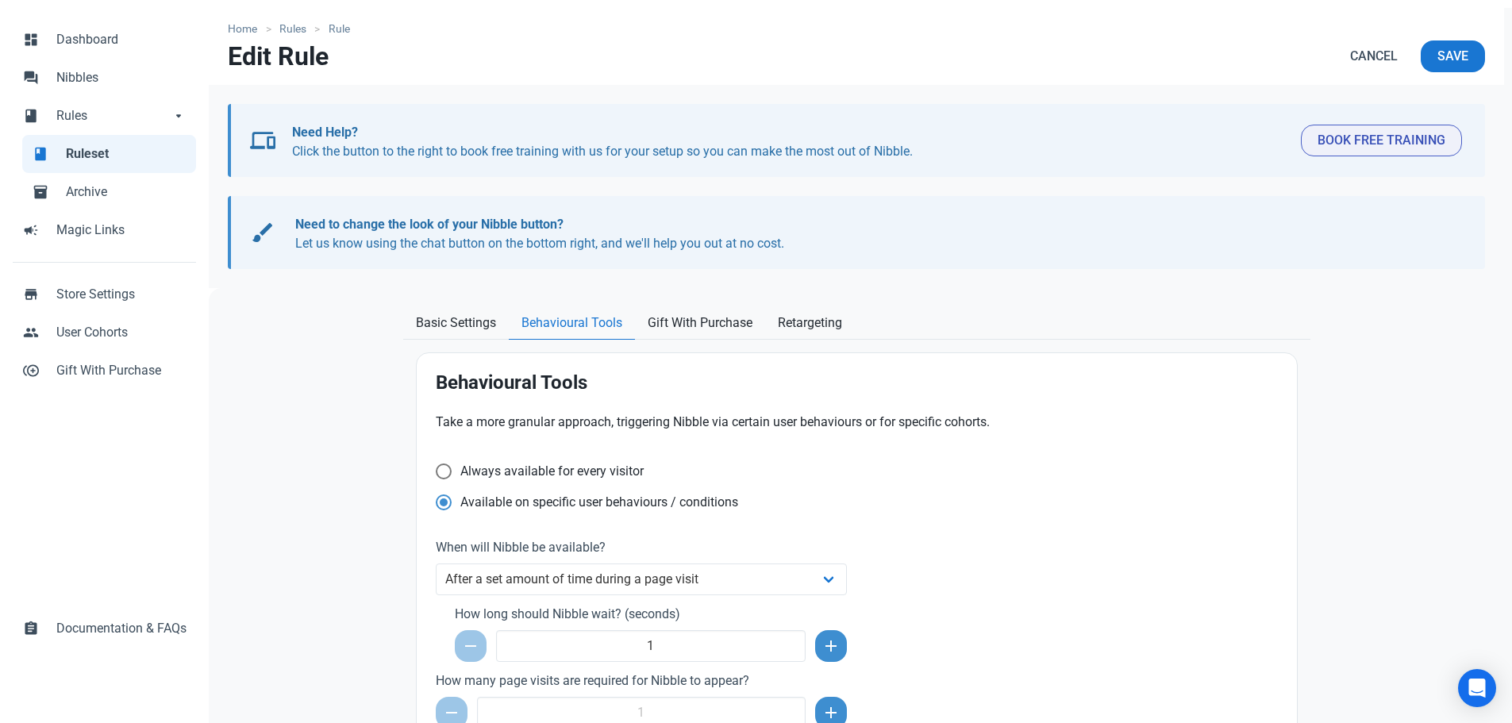
scroll to position [317, 0]
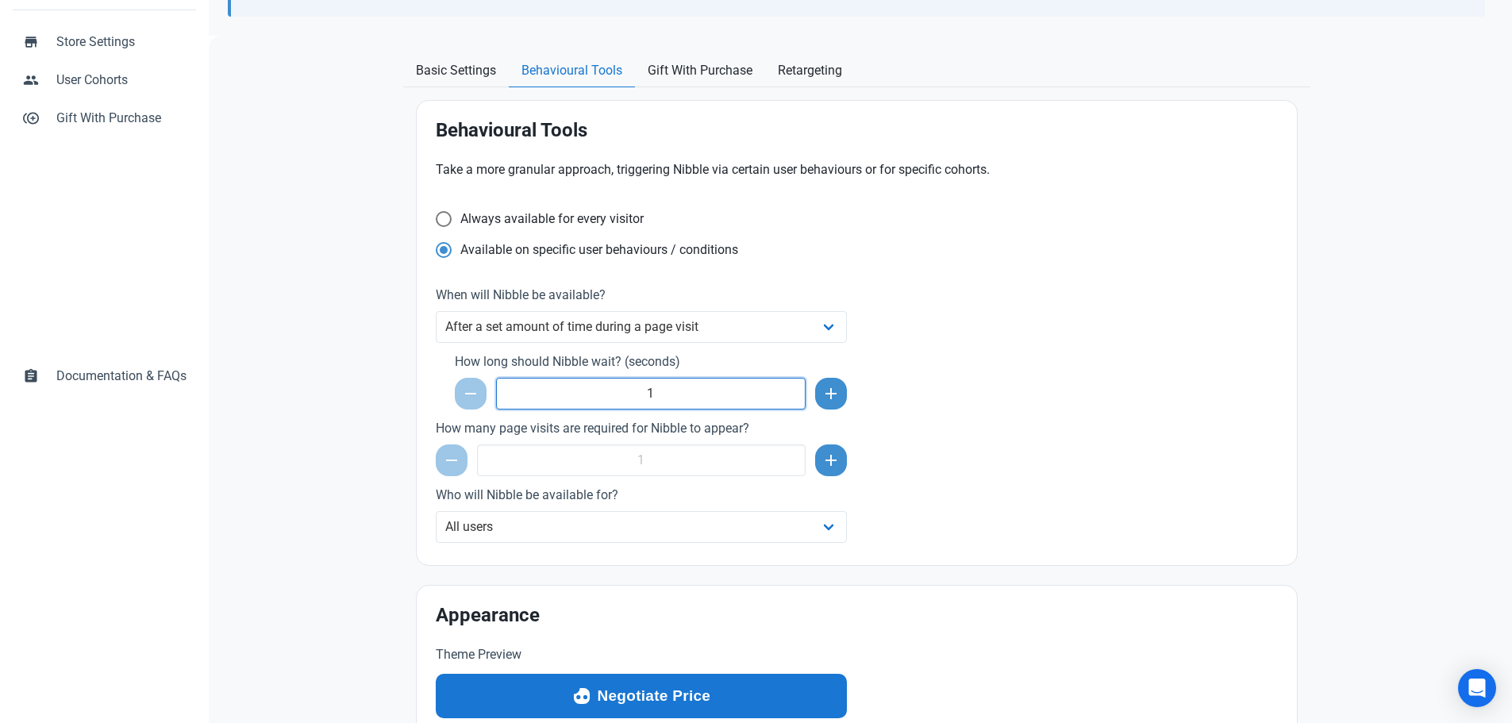
drag, startPoint x: 666, startPoint y: 392, endPoint x: 607, endPoint y: 392, distance: 59.5
click at [607, 392] on input "1" at bounding box center [651, 394] width 310 height 32
type input "5"
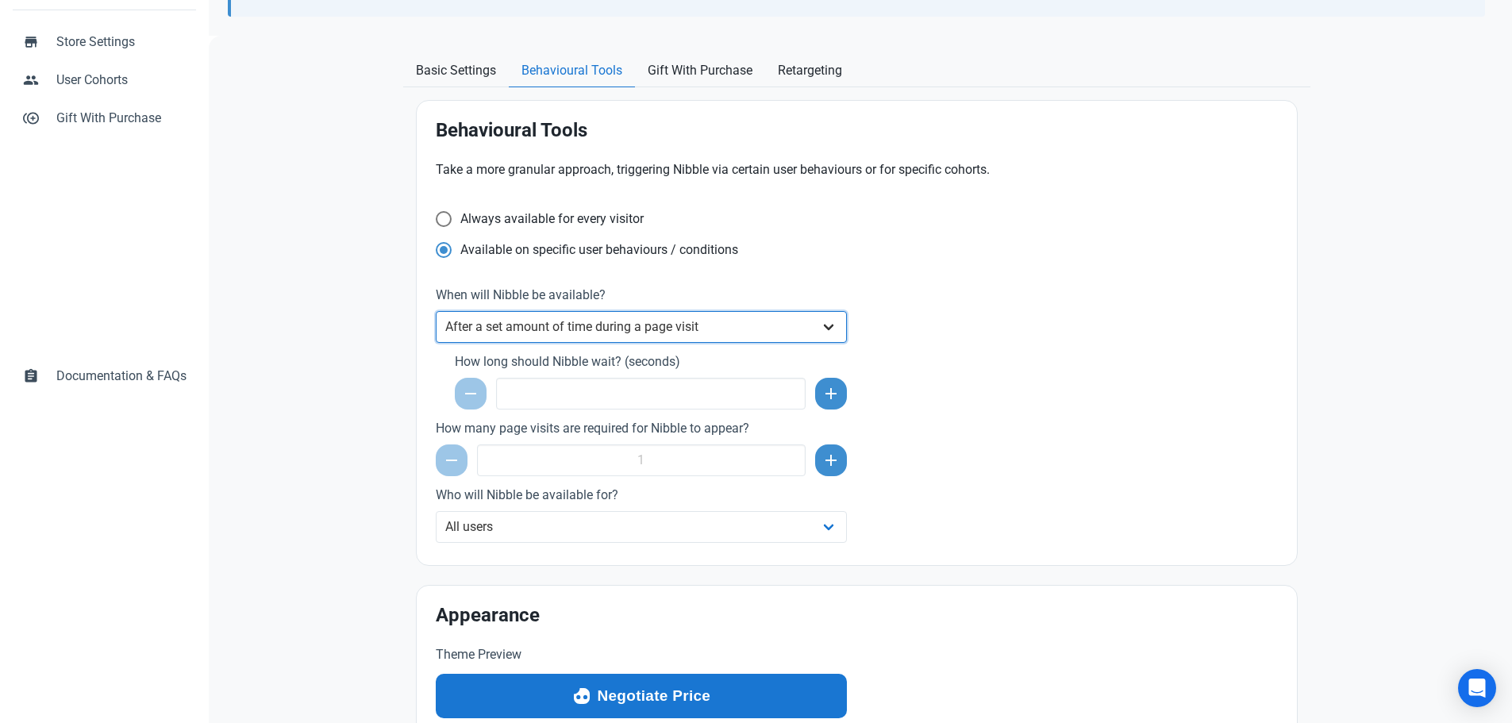
click at [620, 336] on select "Always After a set amount of time during a page visit Before the user leaves th…" at bounding box center [642, 327] width 412 height 32
select select "always"
click at [436, 311] on select "Always After a set amount of time during a page visit Before the user leaves th…" at bounding box center [642, 327] width 412 height 32
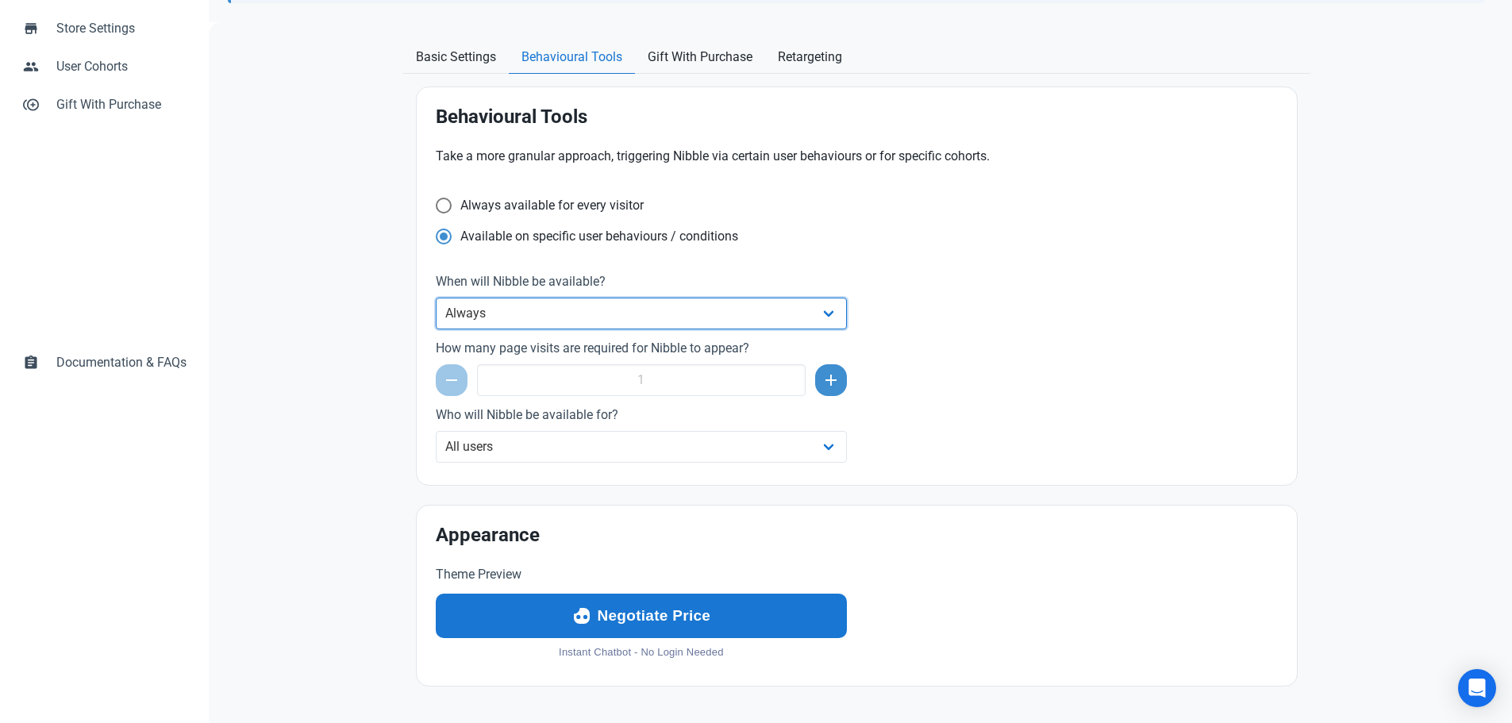
scroll to position [332, 0]
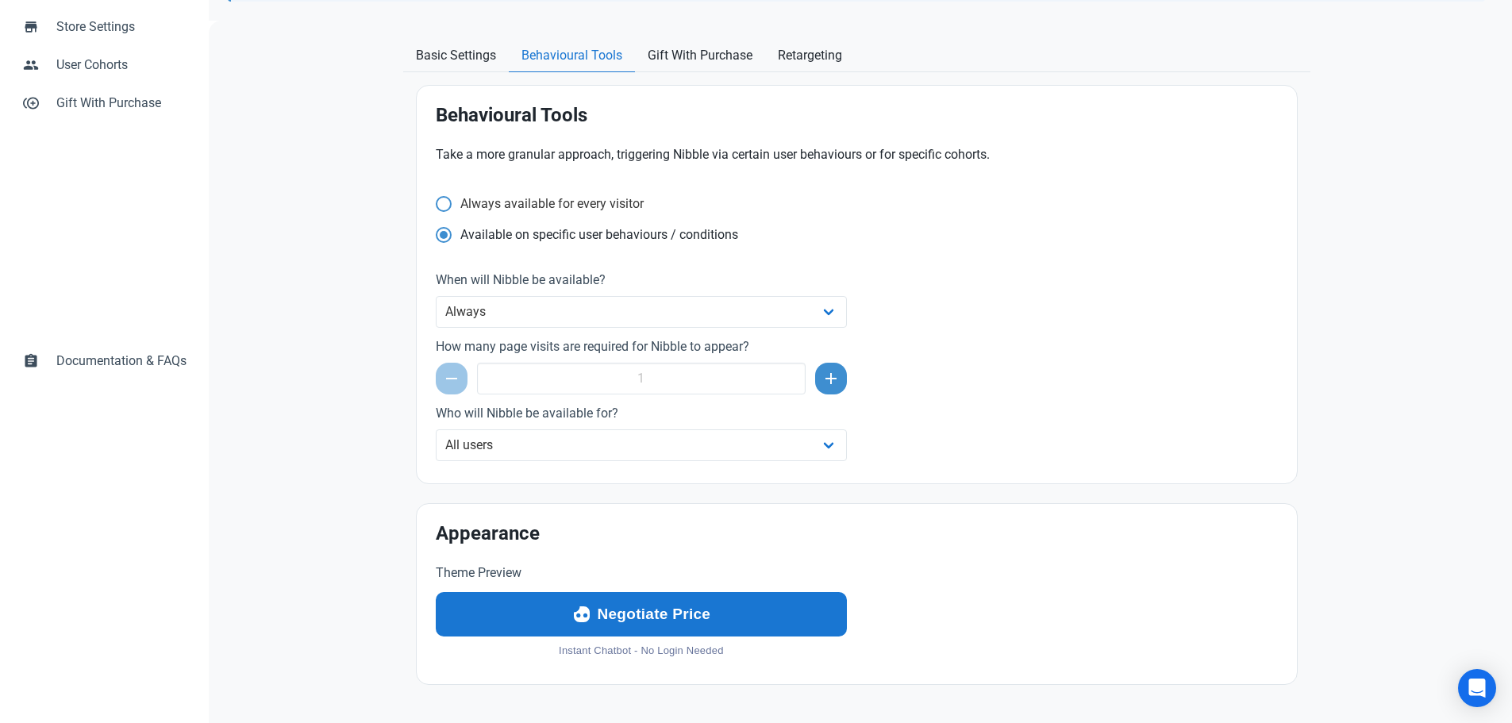
click at [448, 203] on span at bounding box center [444, 204] width 16 height 16
click at [446, 203] on input "Always available for every visitor" at bounding box center [441, 203] width 10 height 10
radio input "true"
radio input "false"
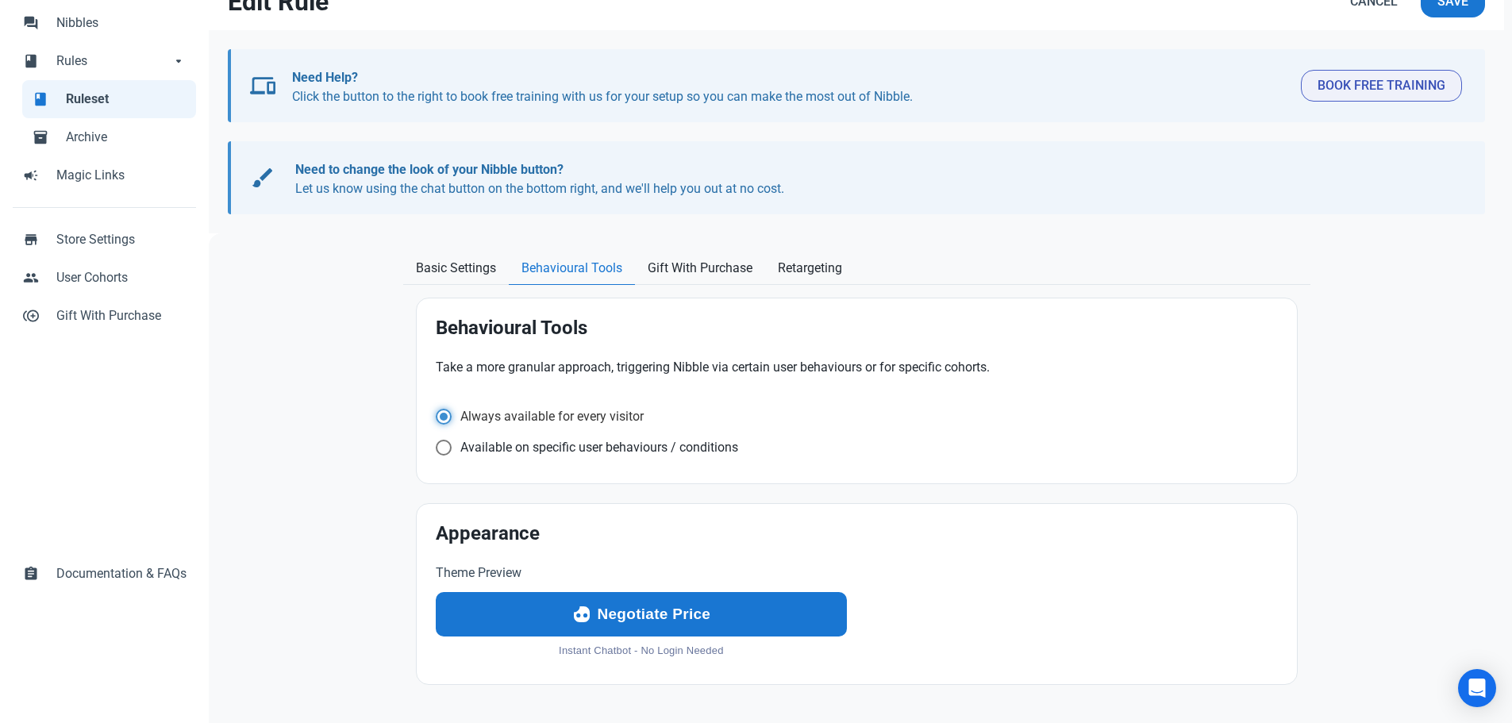
scroll to position [120, 0]
click at [451, 278] on link "Basic Settings" at bounding box center [456, 268] width 106 height 33
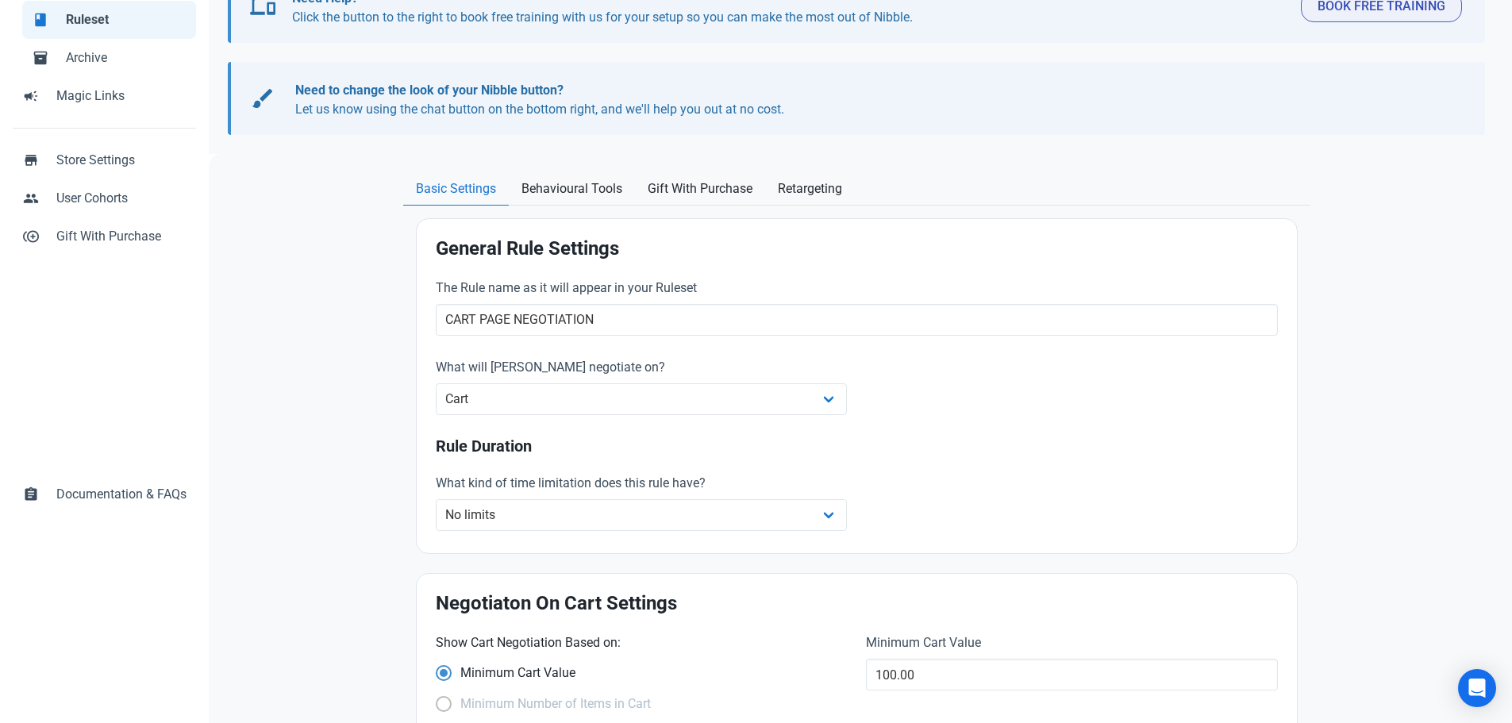
scroll to position [0, 0]
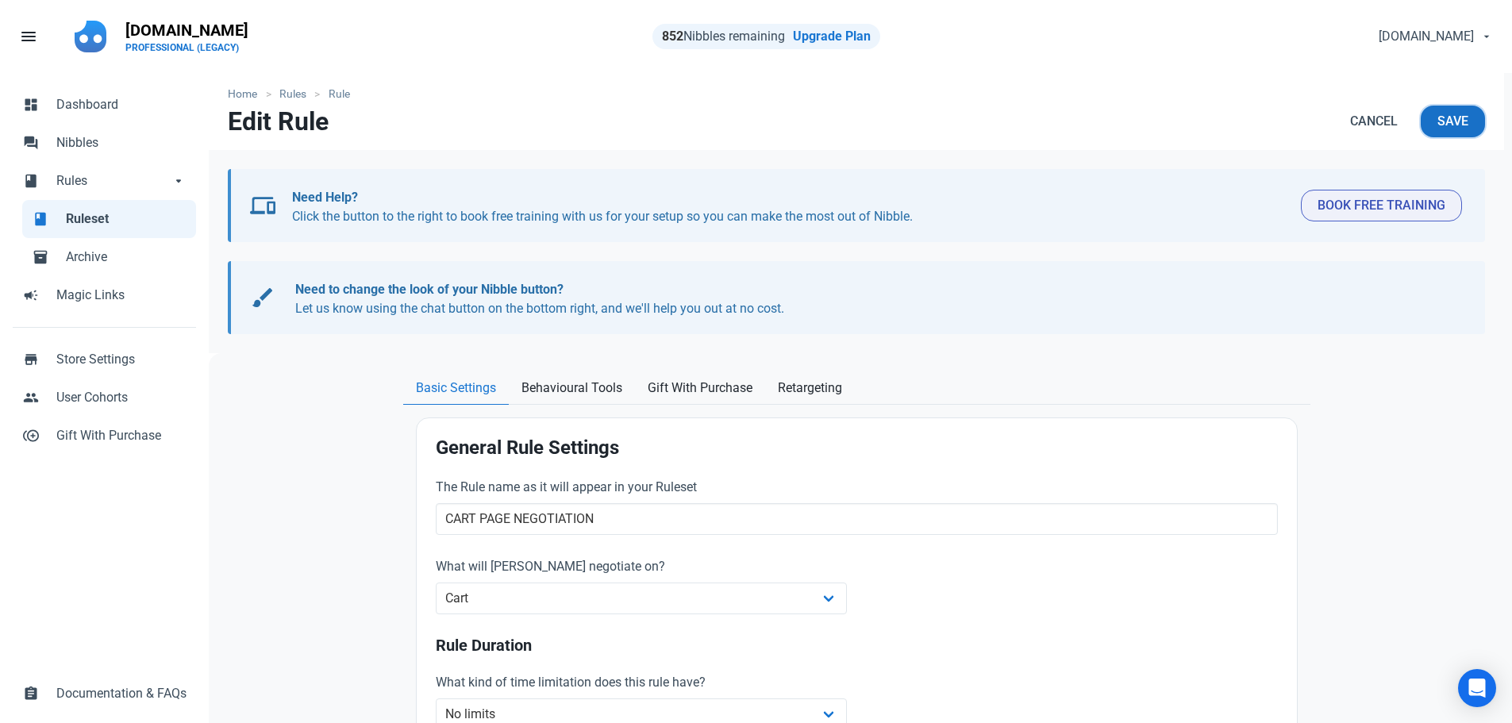
click at [1458, 126] on span "Save" at bounding box center [1452, 121] width 31 height 19
